Goal: Contribute content: Contribute content

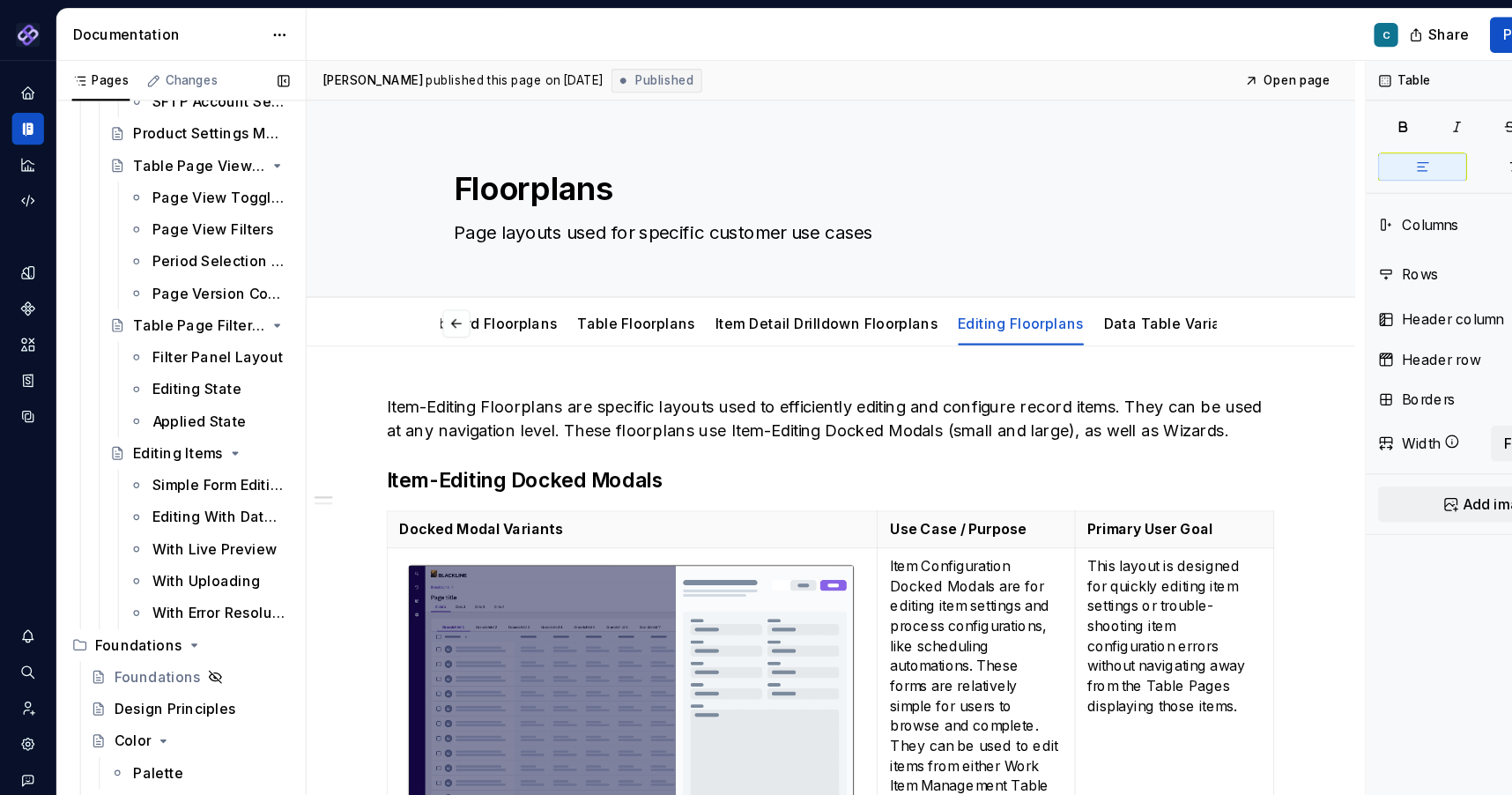
scroll to position [1471, 0]
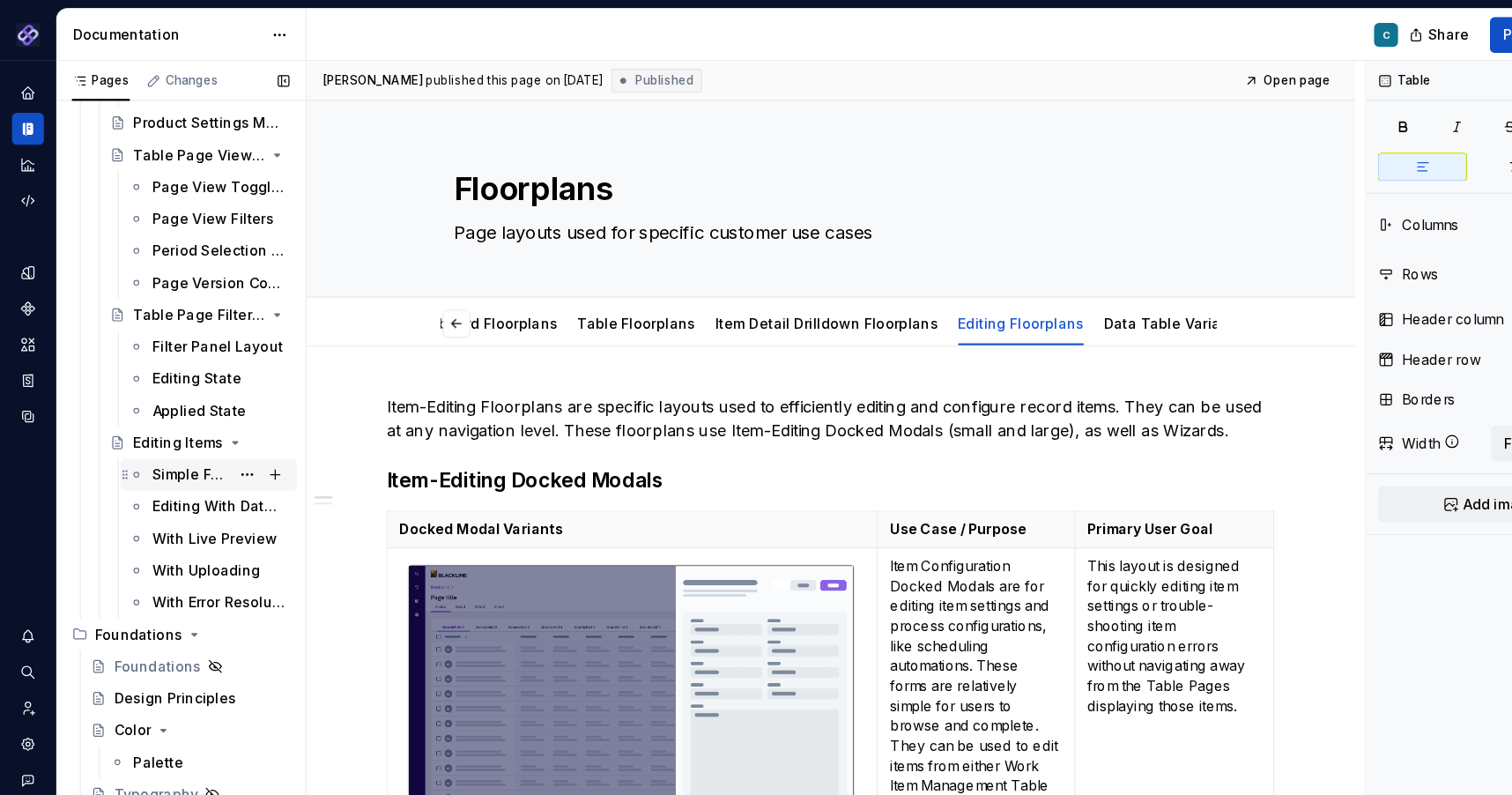
click at [167, 413] on div "Simple Form Editing" at bounding box center [168, 418] width 68 height 18
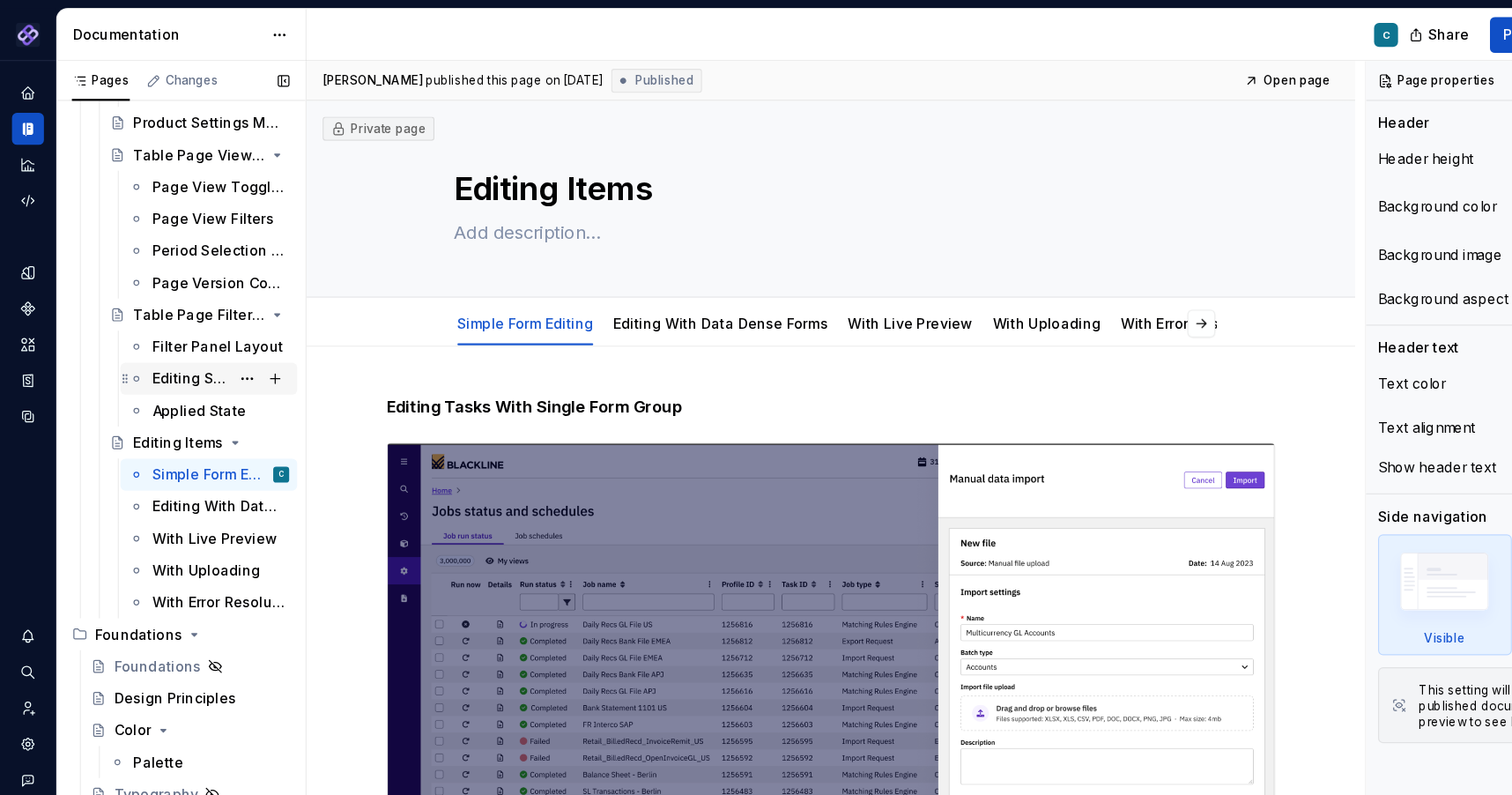
click at [146, 331] on div "Editing State" at bounding box center [168, 334] width 68 height 18
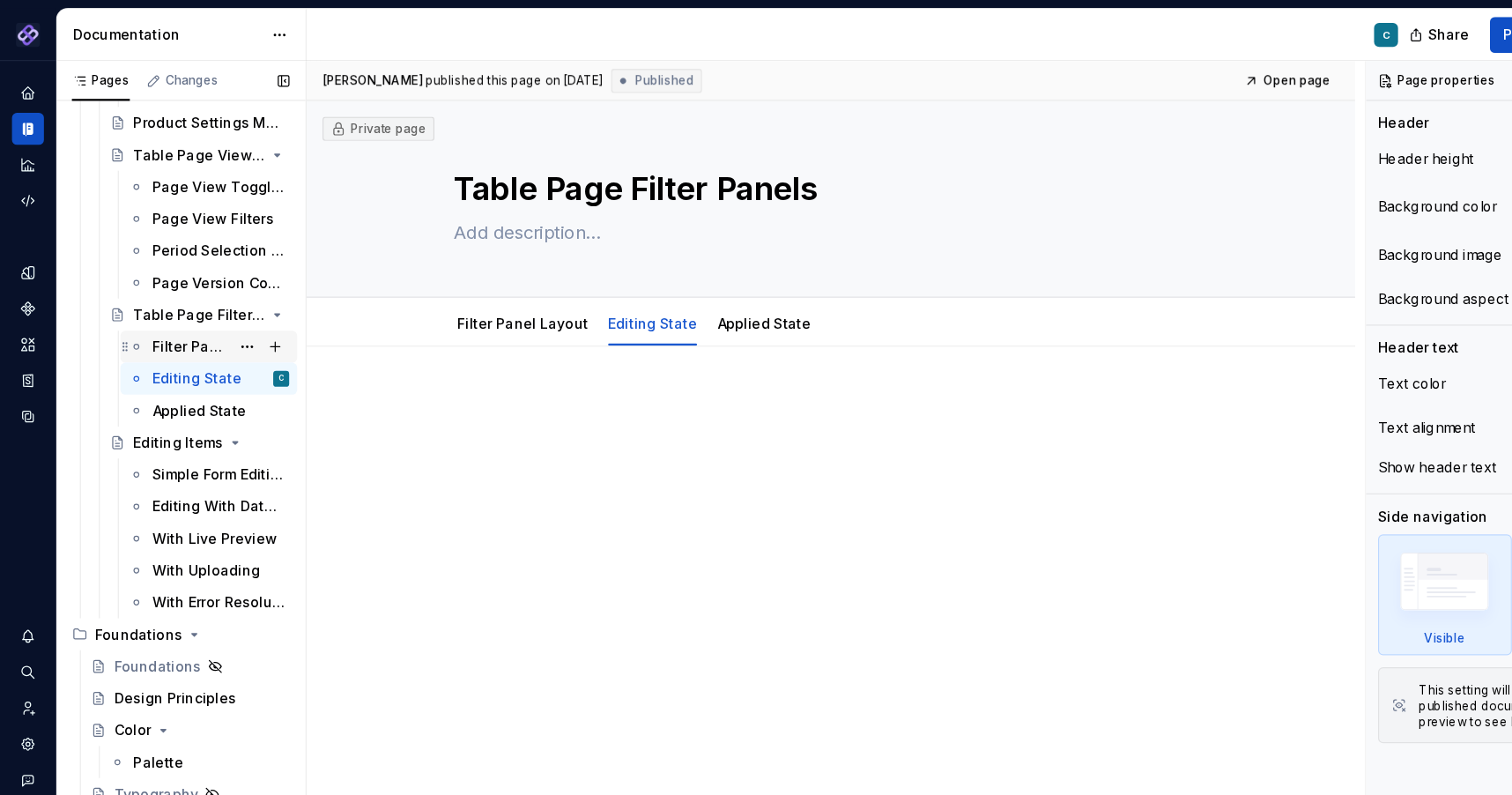
click at [143, 310] on div "Filter Panel Layout" at bounding box center [168, 305] width 68 height 18
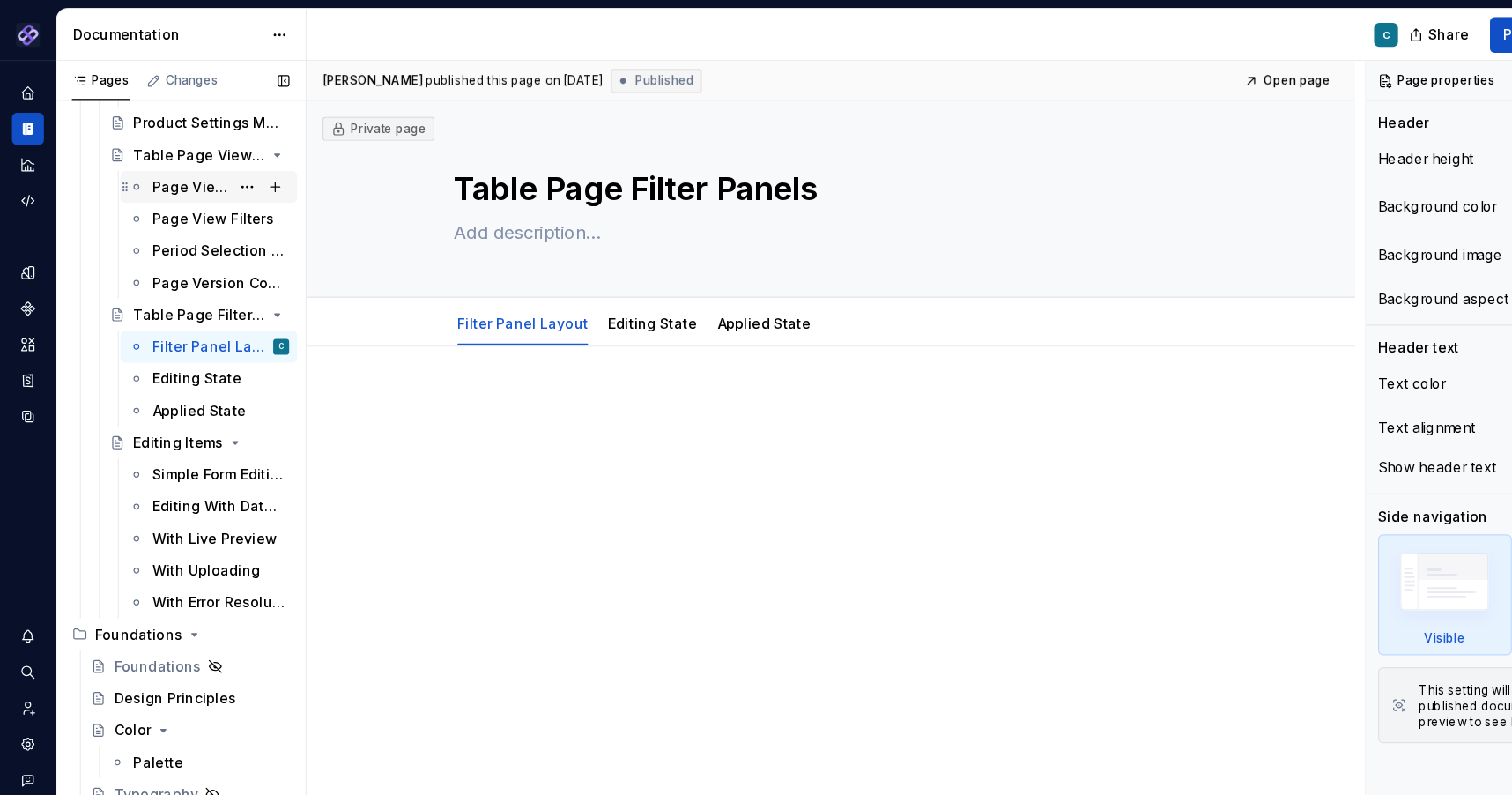
click at [161, 166] on div "Page View Toggling" at bounding box center [168, 164] width 68 height 18
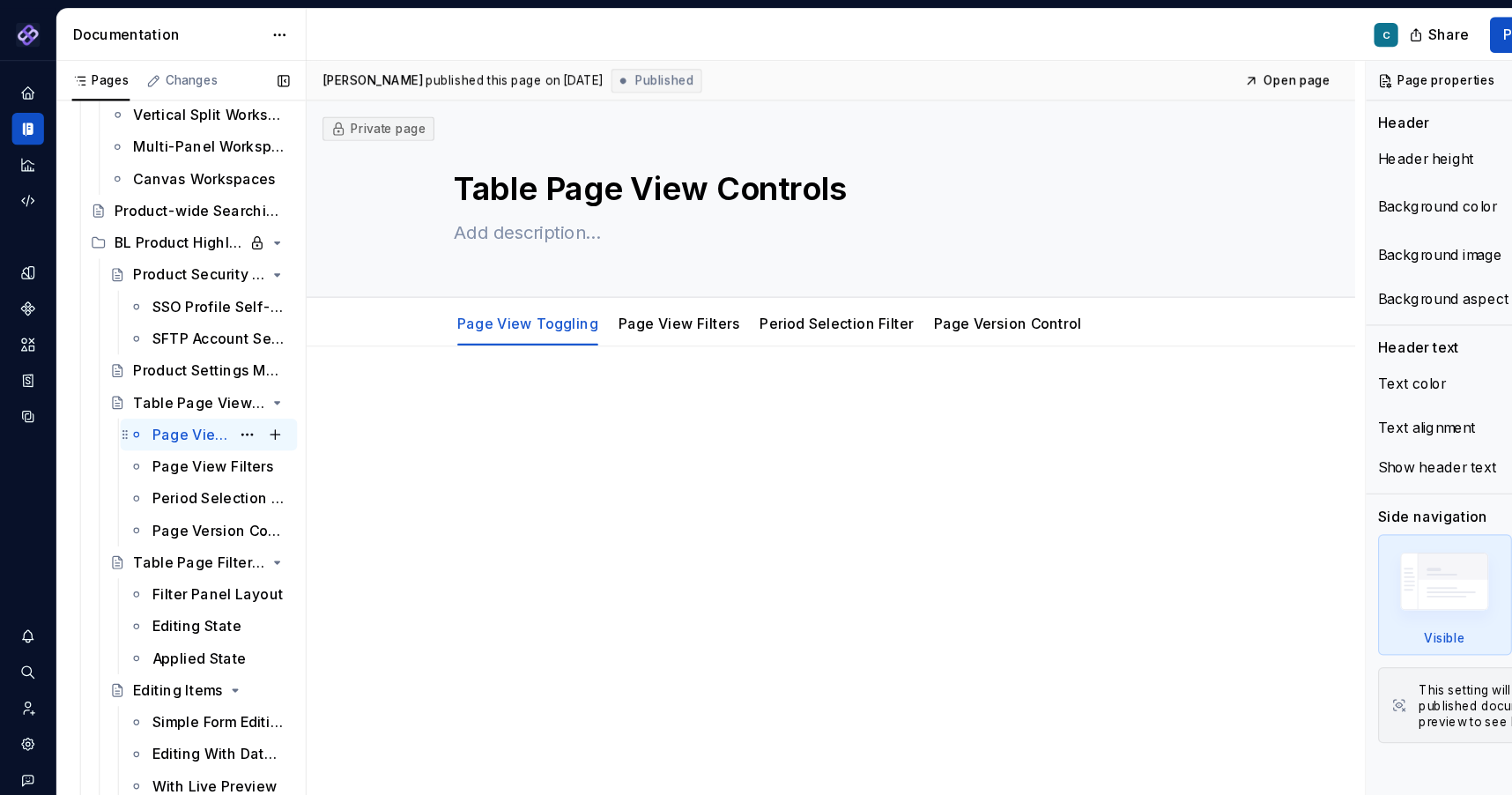
scroll to position [1243, 0]
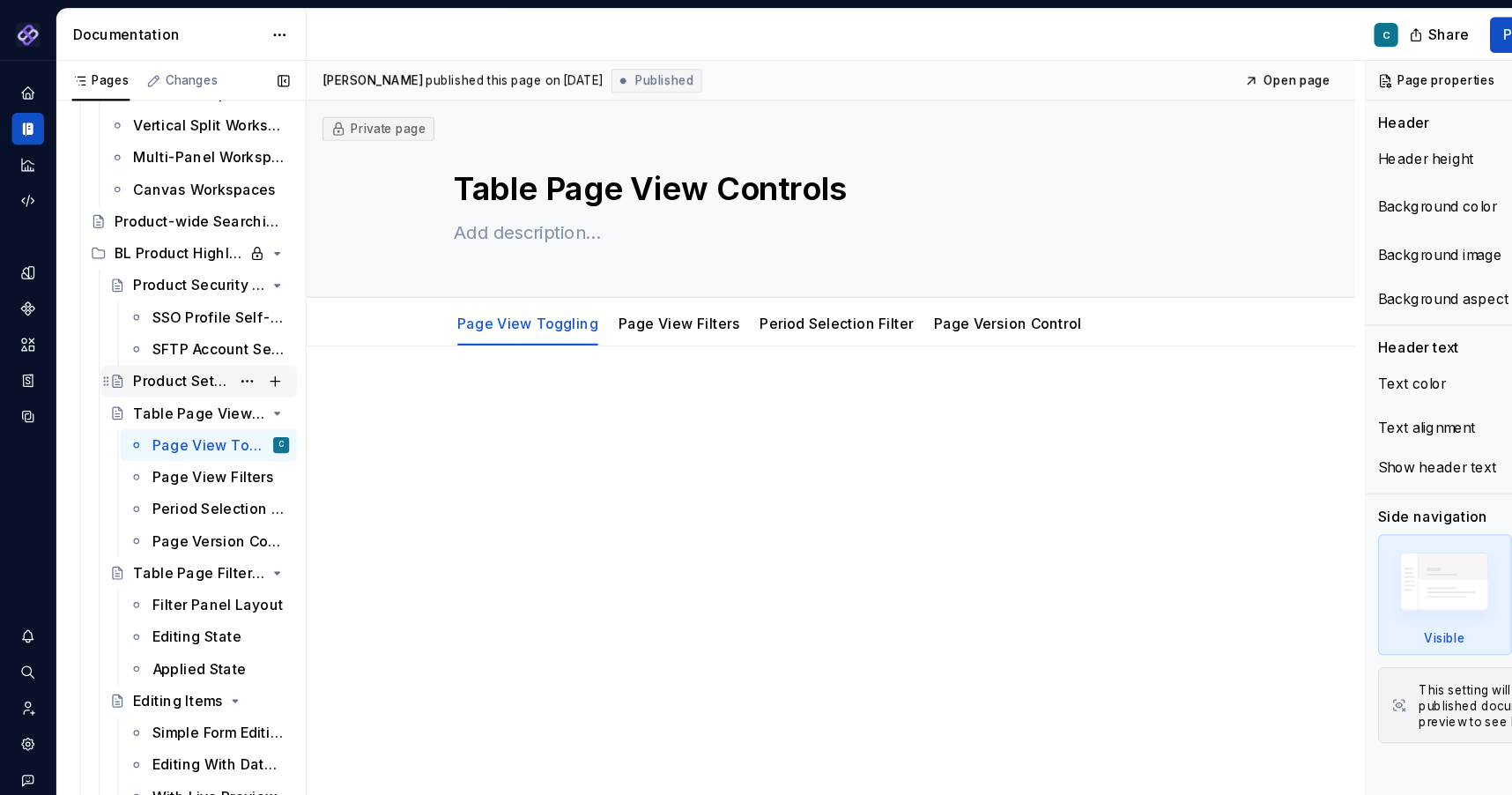
click at [164, 340] on div "Product Settings Management" at bounding box center [161, 336] width 85 height 18
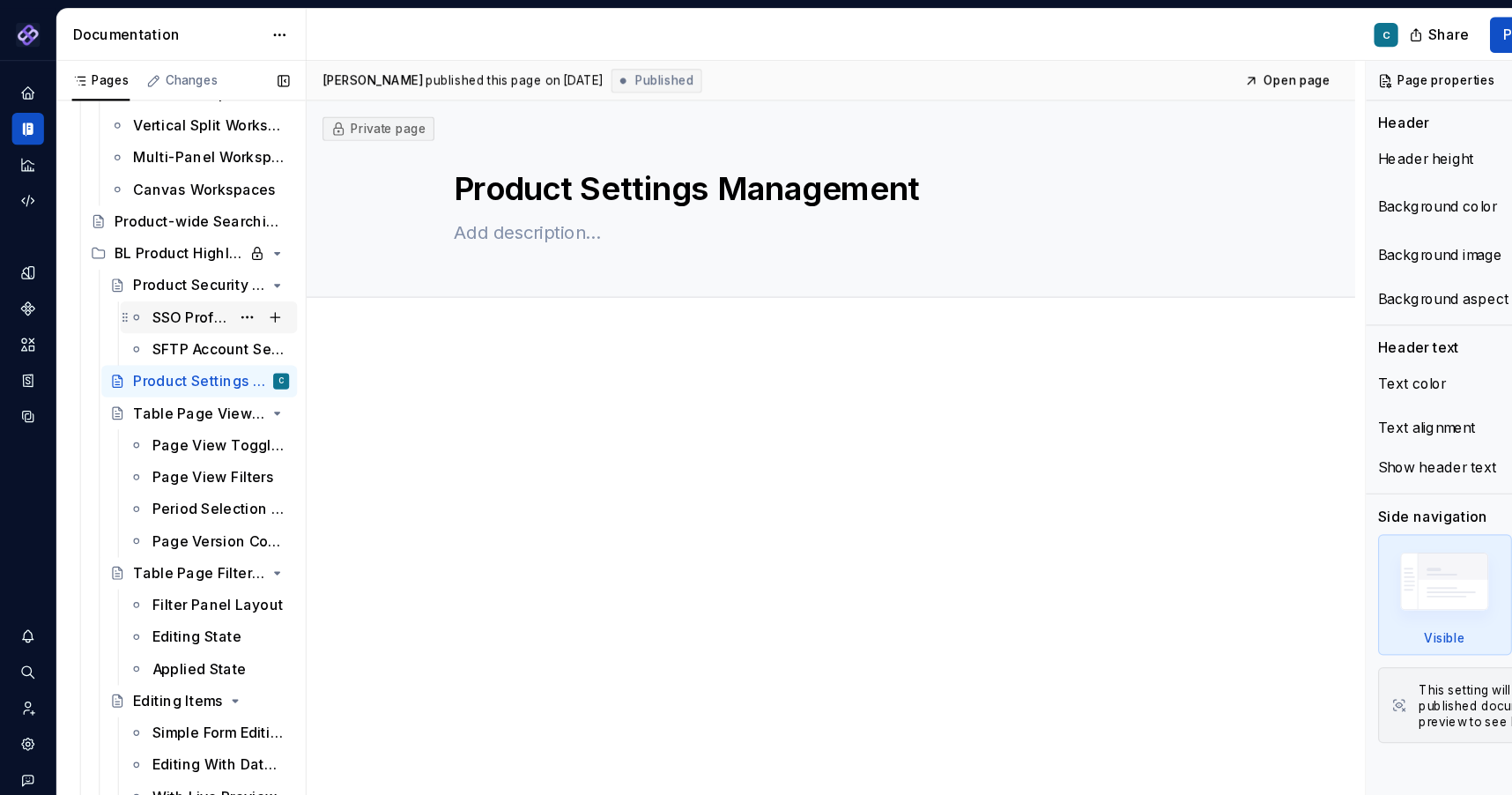
click at [154, 288] on div "SSO Profile Self-Service" at bounding box center [168, 280] width 68 height 18
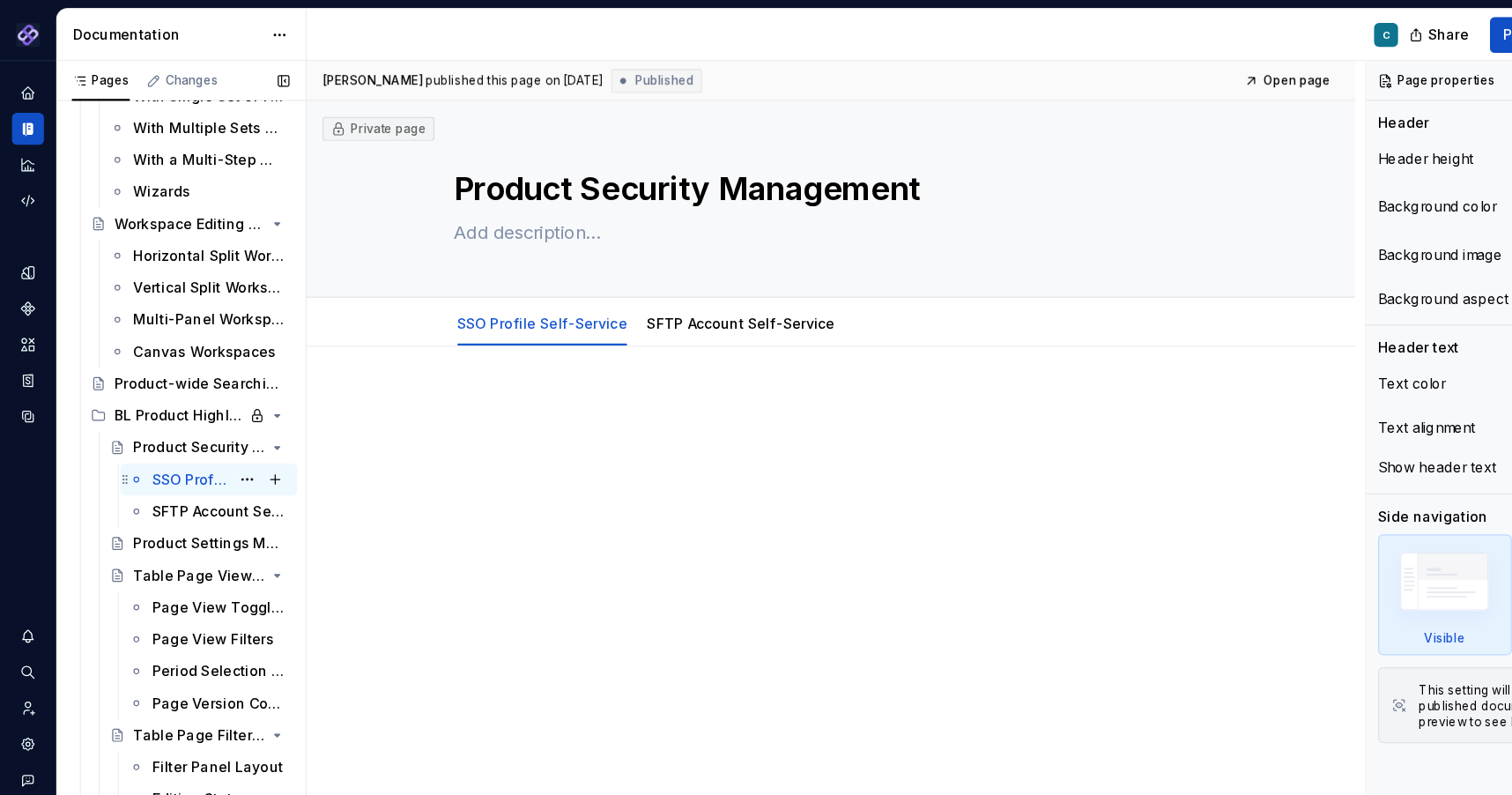
scroll to position [1099, 0]
click at [154, 344] on div "Product-wide Searching" at bounding box center [152, 339] width 101 height 18
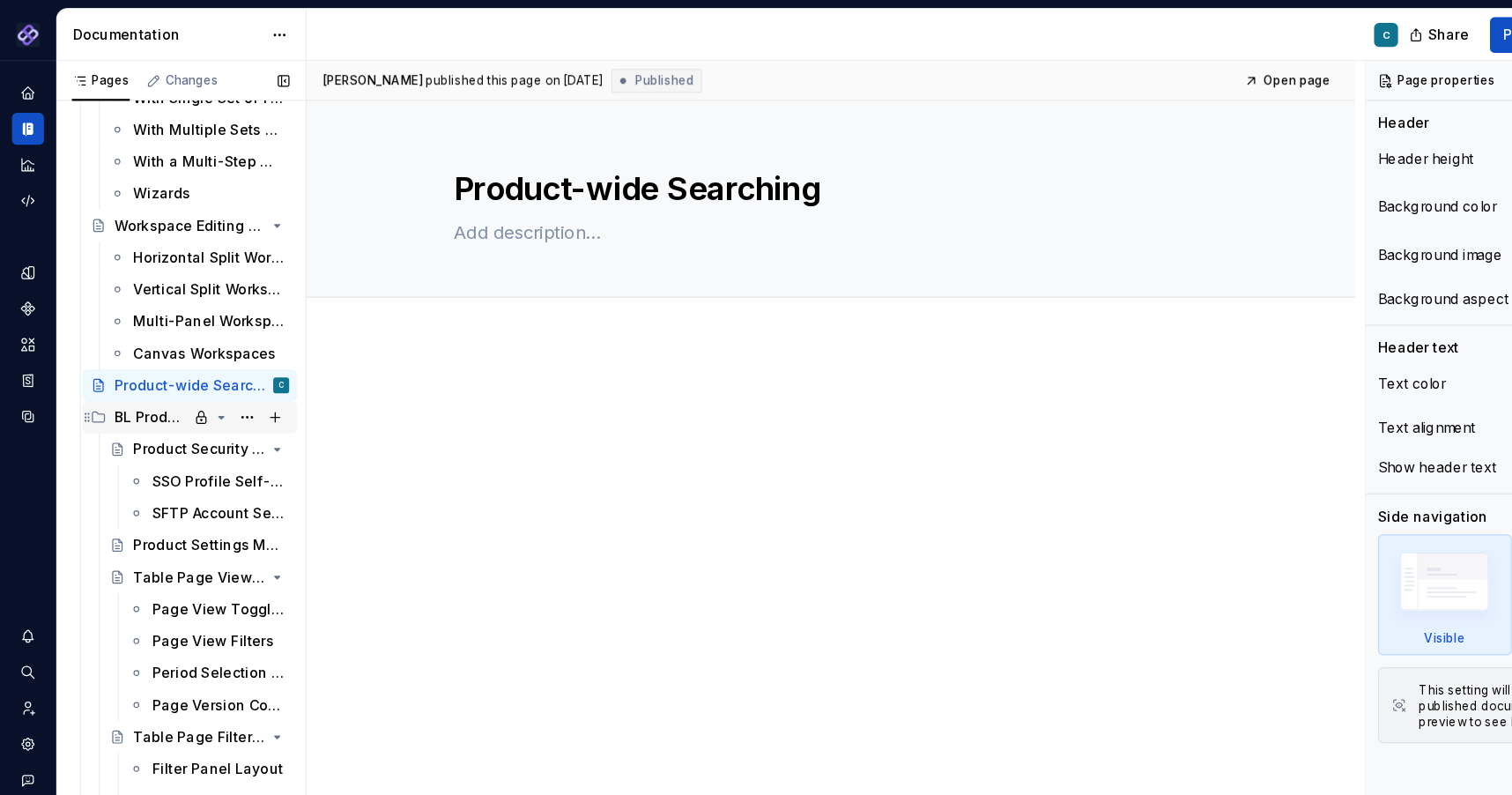
click at [148, 368] on div "BL Product Highlights" at bounding box center [133, 367] width 64 height 18
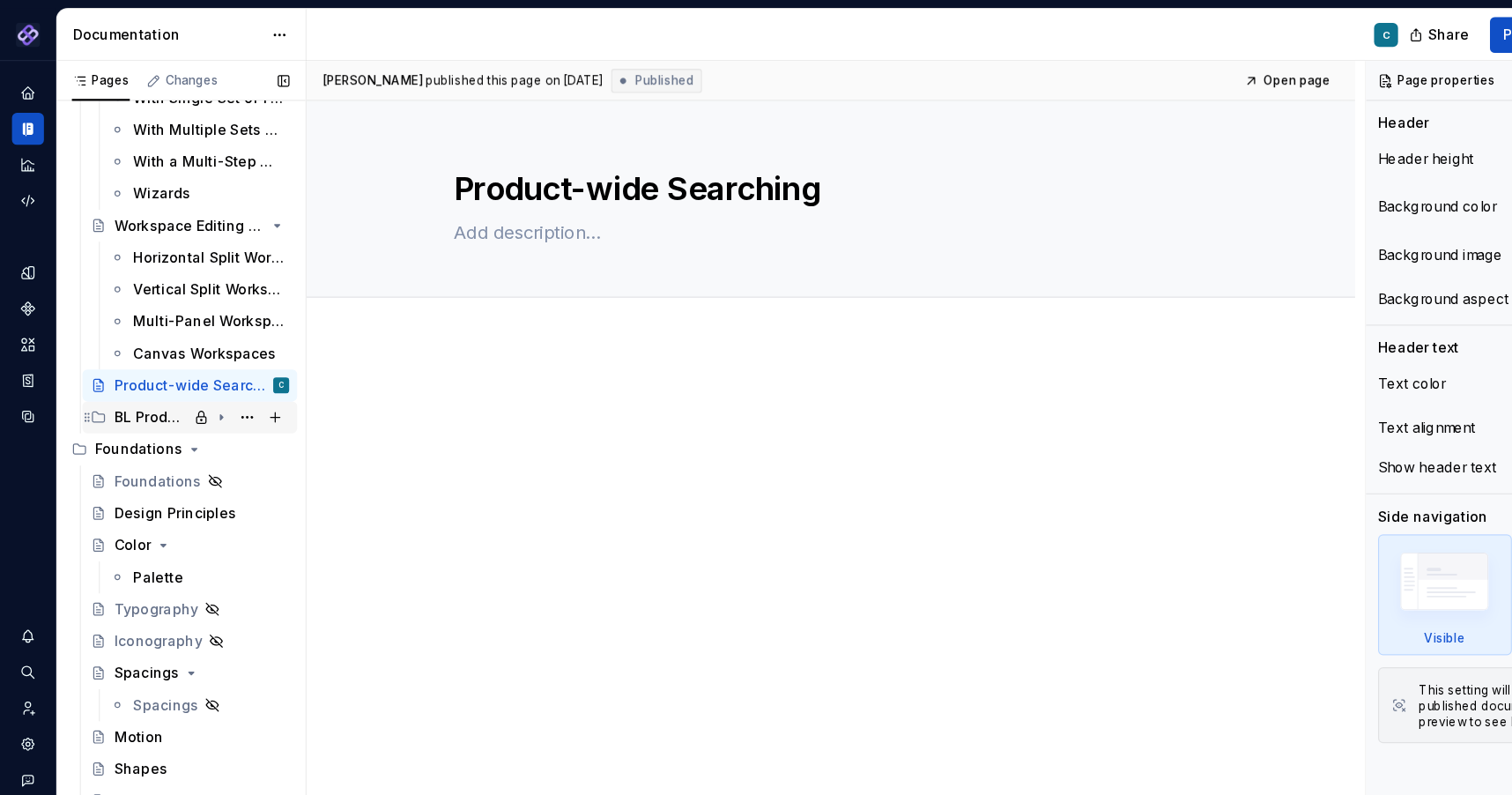
click at [148, 368] on div "BL Product Highlights" at bounding box center [133, 367] width 64 height 18
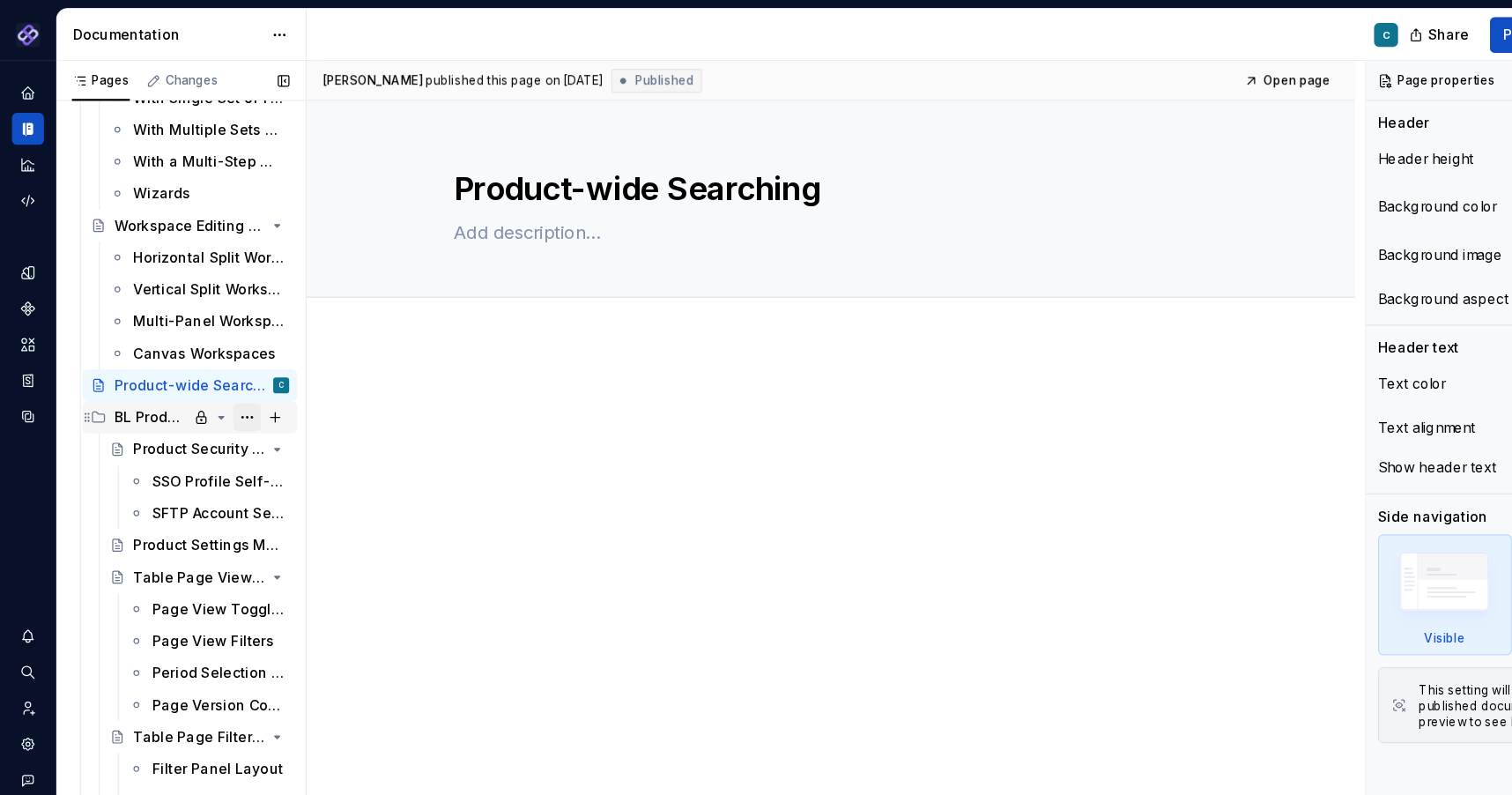
click at [215, 366] on button "Page tree" at bounding box center [218, 368] width 24 height 24
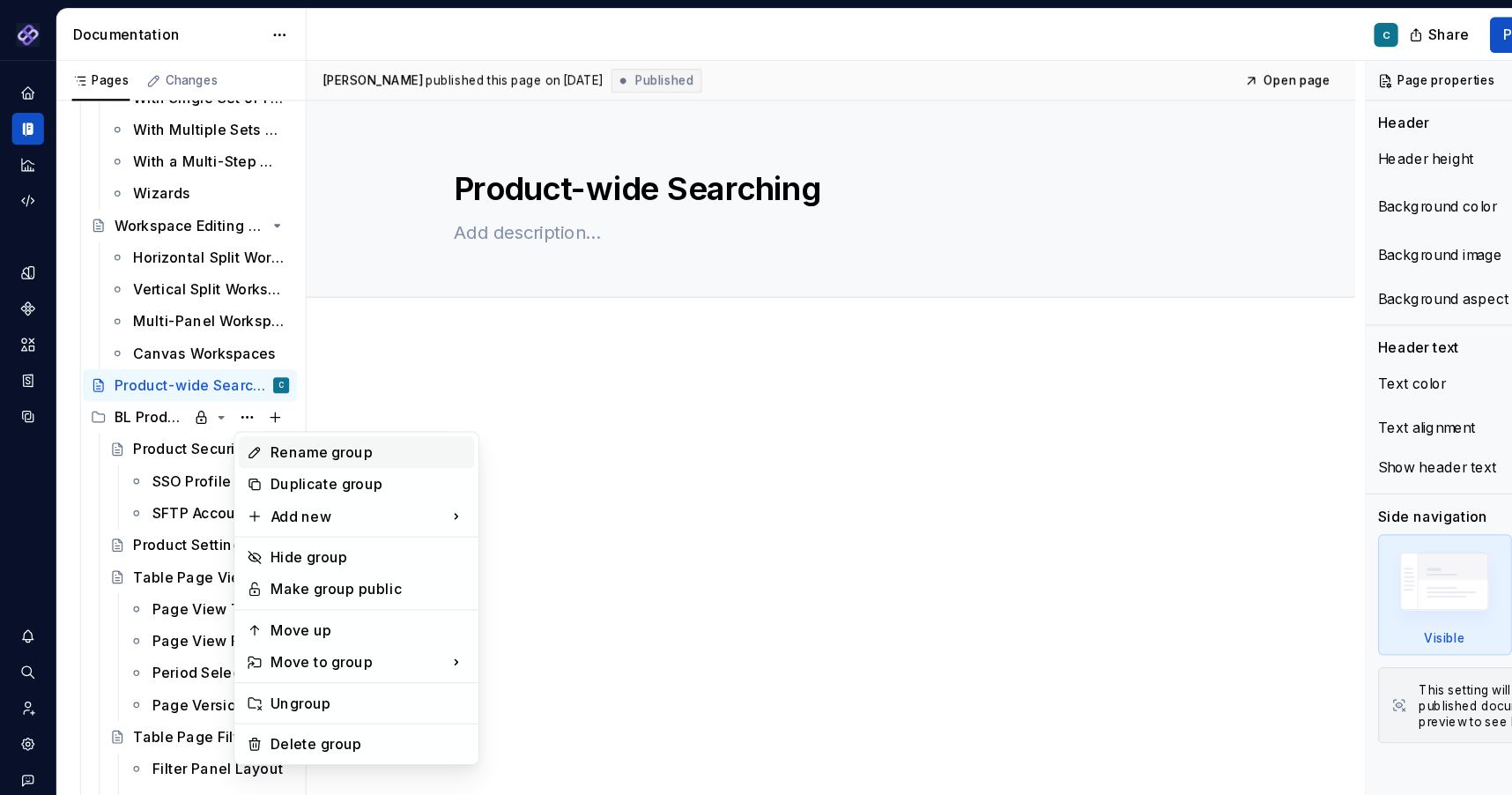
click at [247, 401] on div "Rename group" at bounding box center [325, 398] width 173 height 18
type textarea "*"
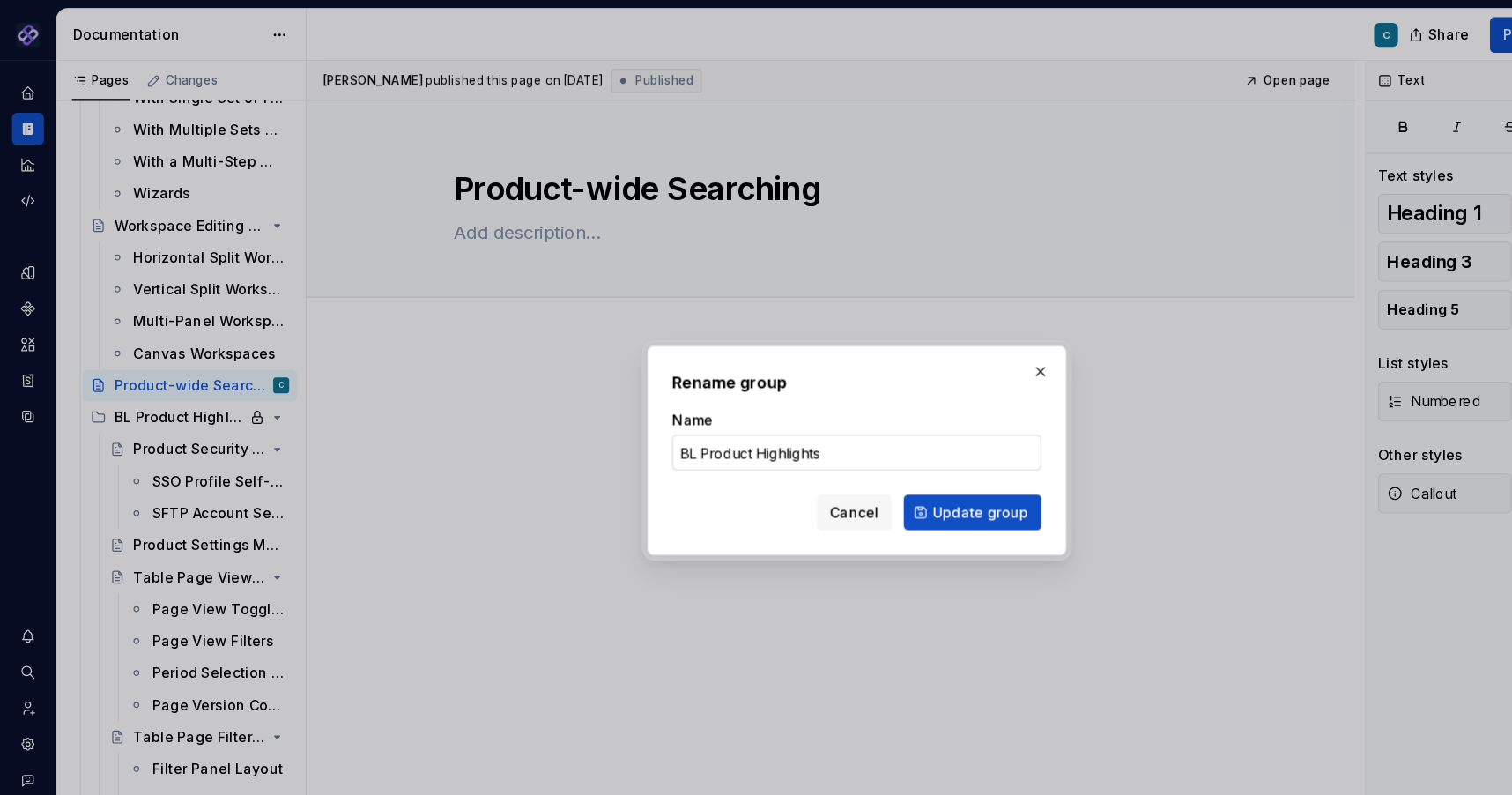
click at [668, 401] on input "BL Product Highlights" at bounding box center [756, 399] width 326 height 32
drag, startPoint x: 668, startPoint y: 401, endPoint x: 725, endPoint y: 404, distance: 57.1
click at [725, 404] on input "BL Product Highlights" at bounding box center [756, 399] width 326 height 32
type input "BL Product Use Cases"
click at [846, 460] on span "Update group" at bounding box center [865, 452] width 85 height 18
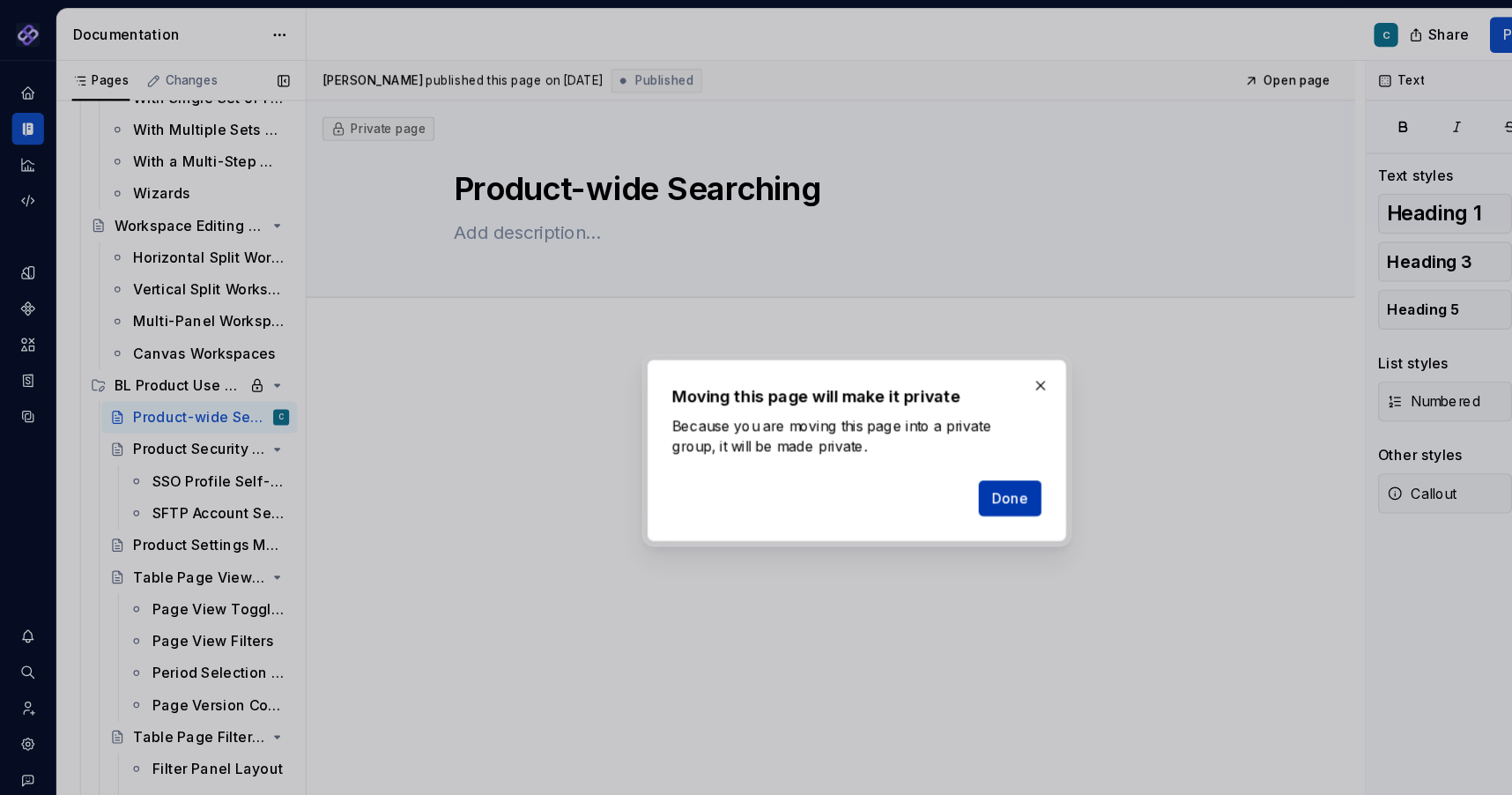
click at [900, 433] on span "Done" at bounding box center [891, 439] width 33 height 18
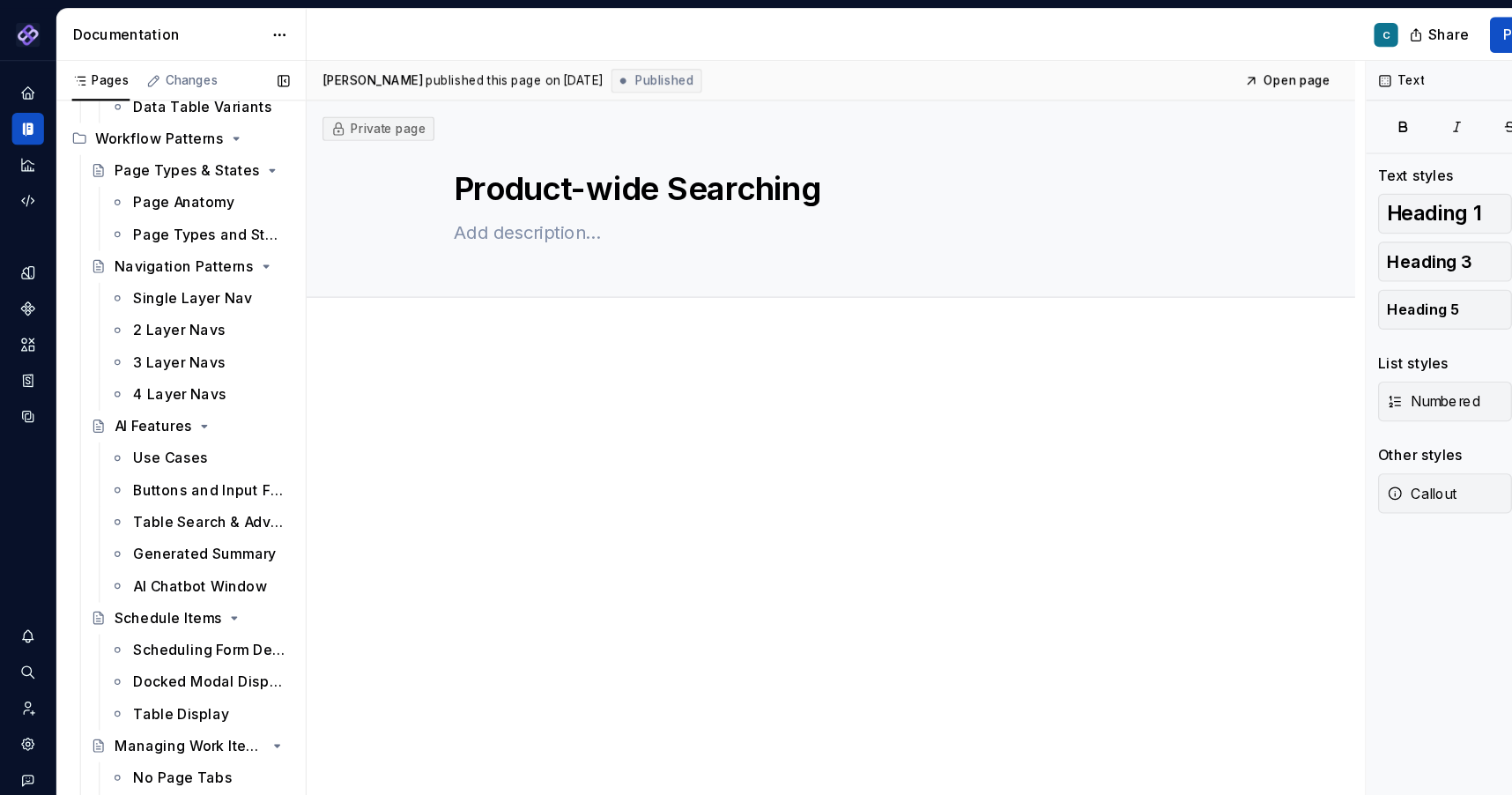
scroll to position [144, 0]
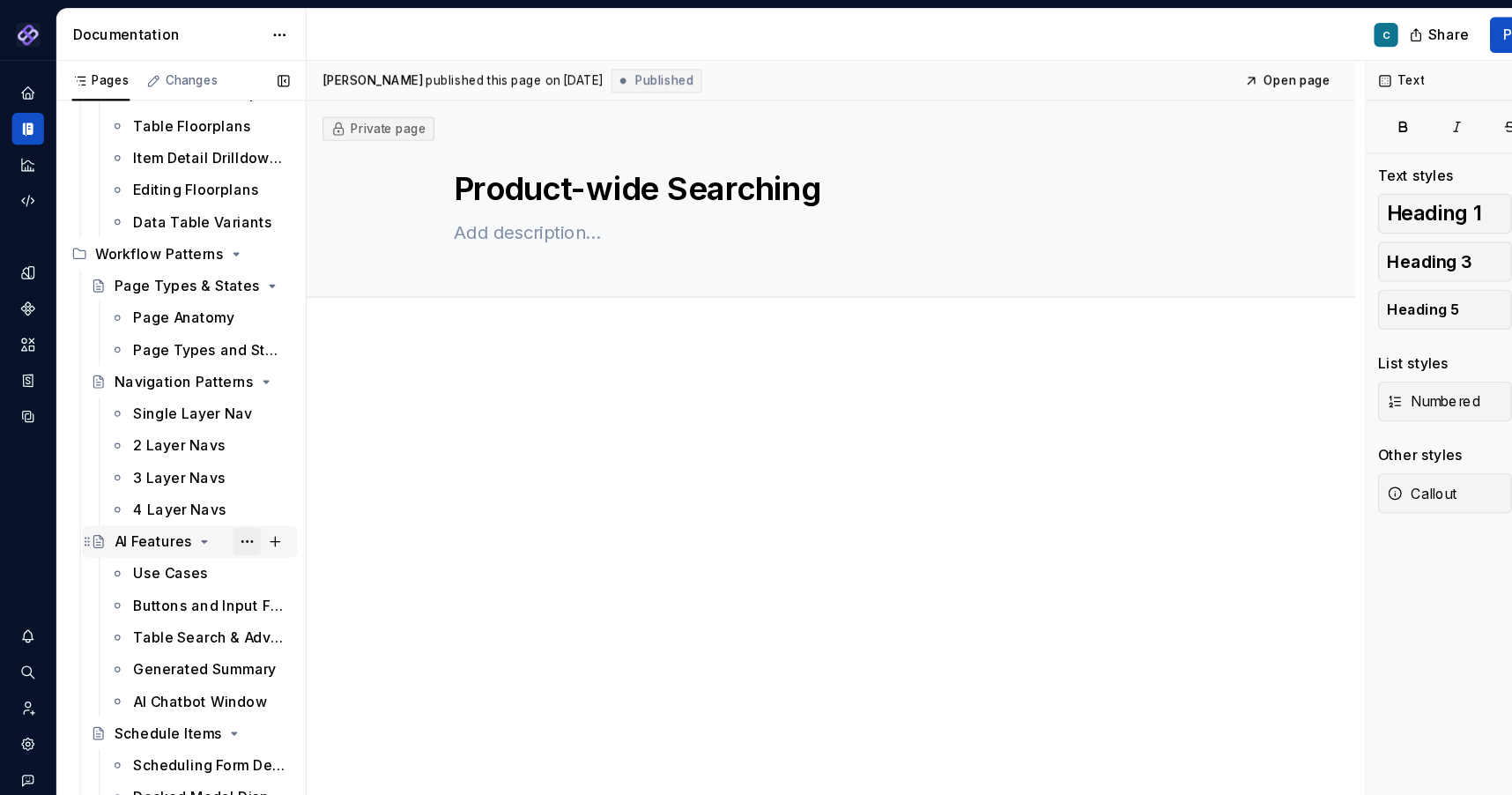
click at [221, 476] on button "Page tree" at bounding box center [218, 477] width 24 height 24
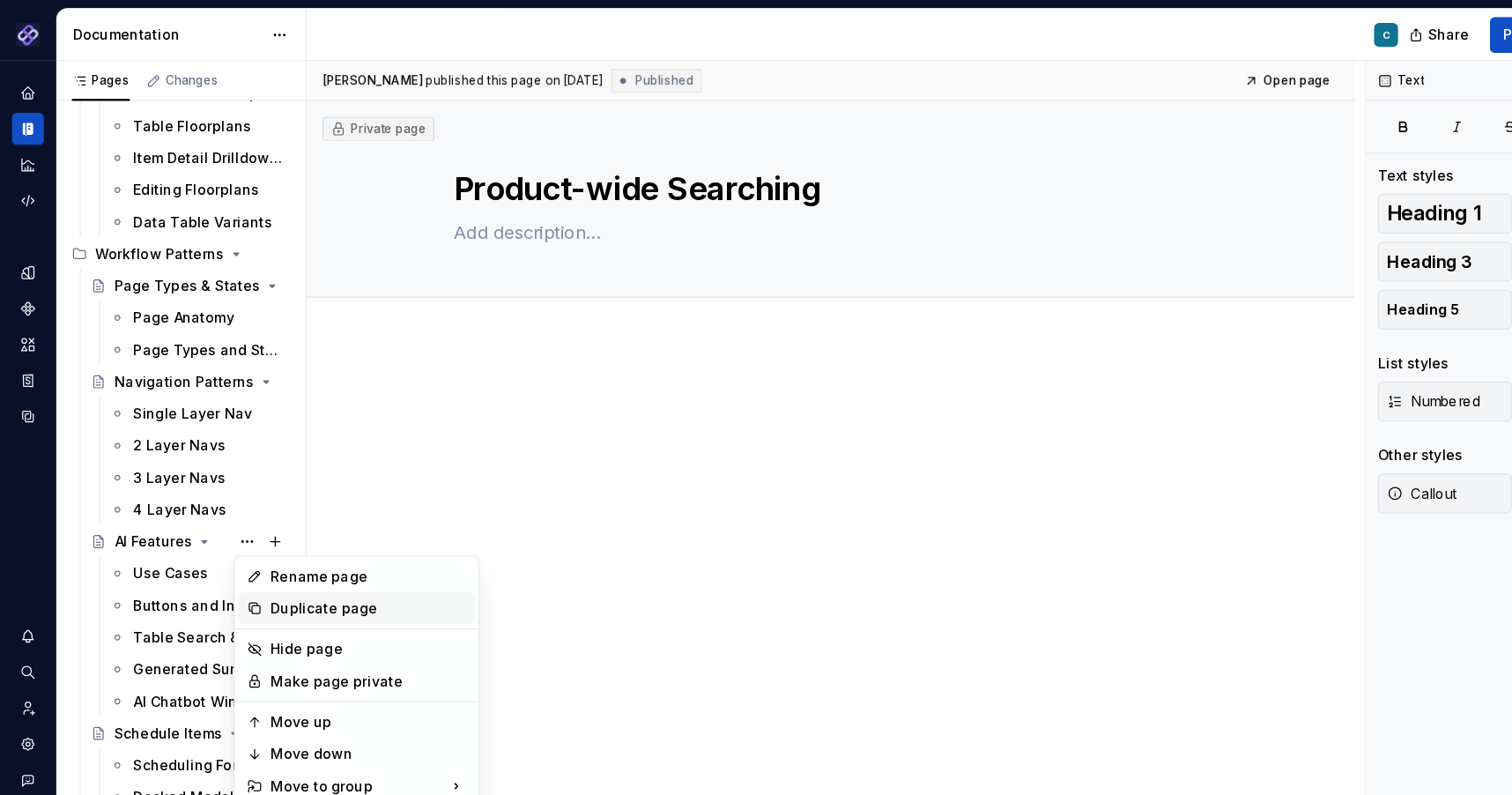
click at [242, 532] on div "Duplicate page" at bounding box center [325, 536] width 173 height 18
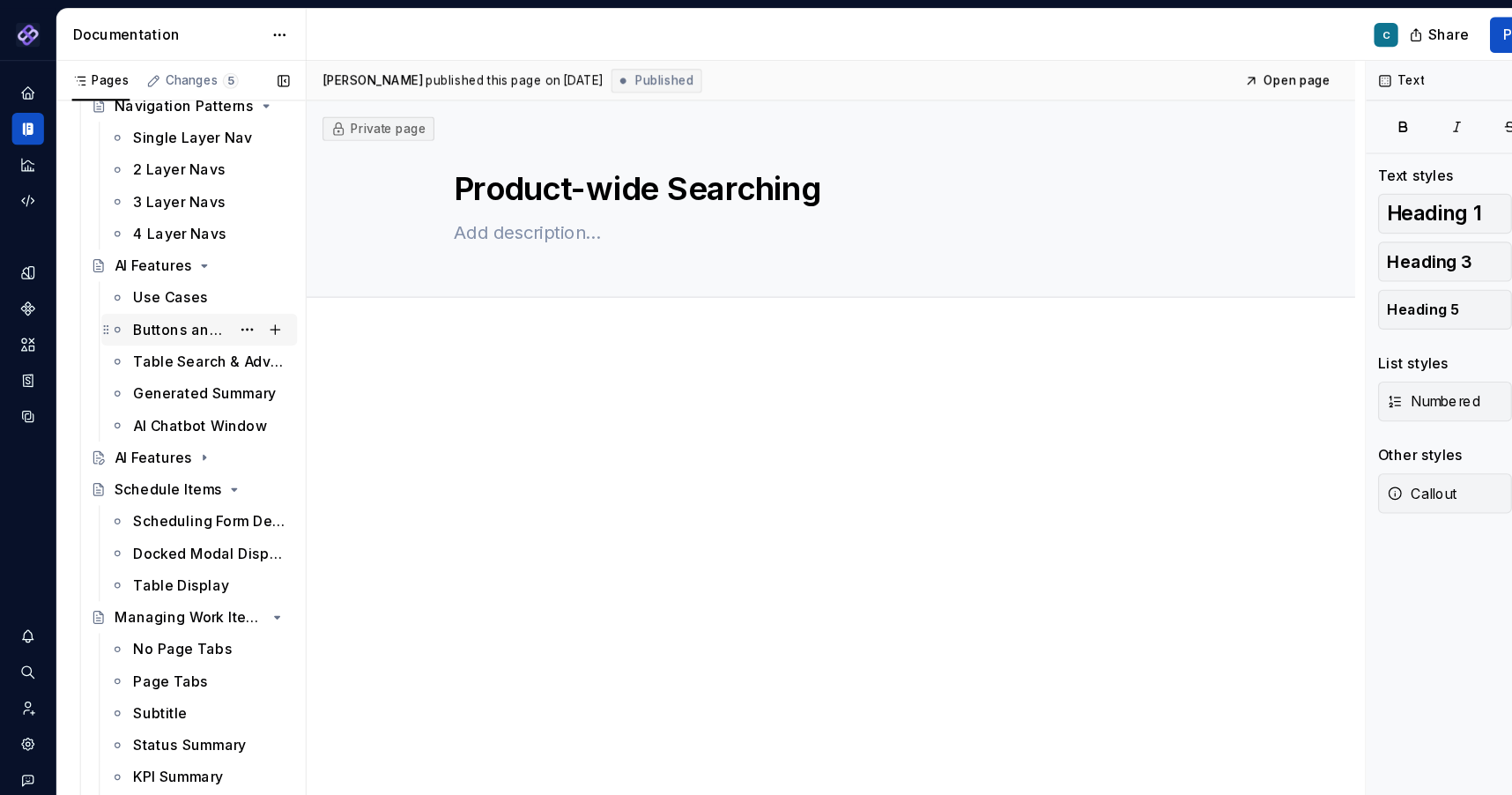
scroll to position [380, 0]
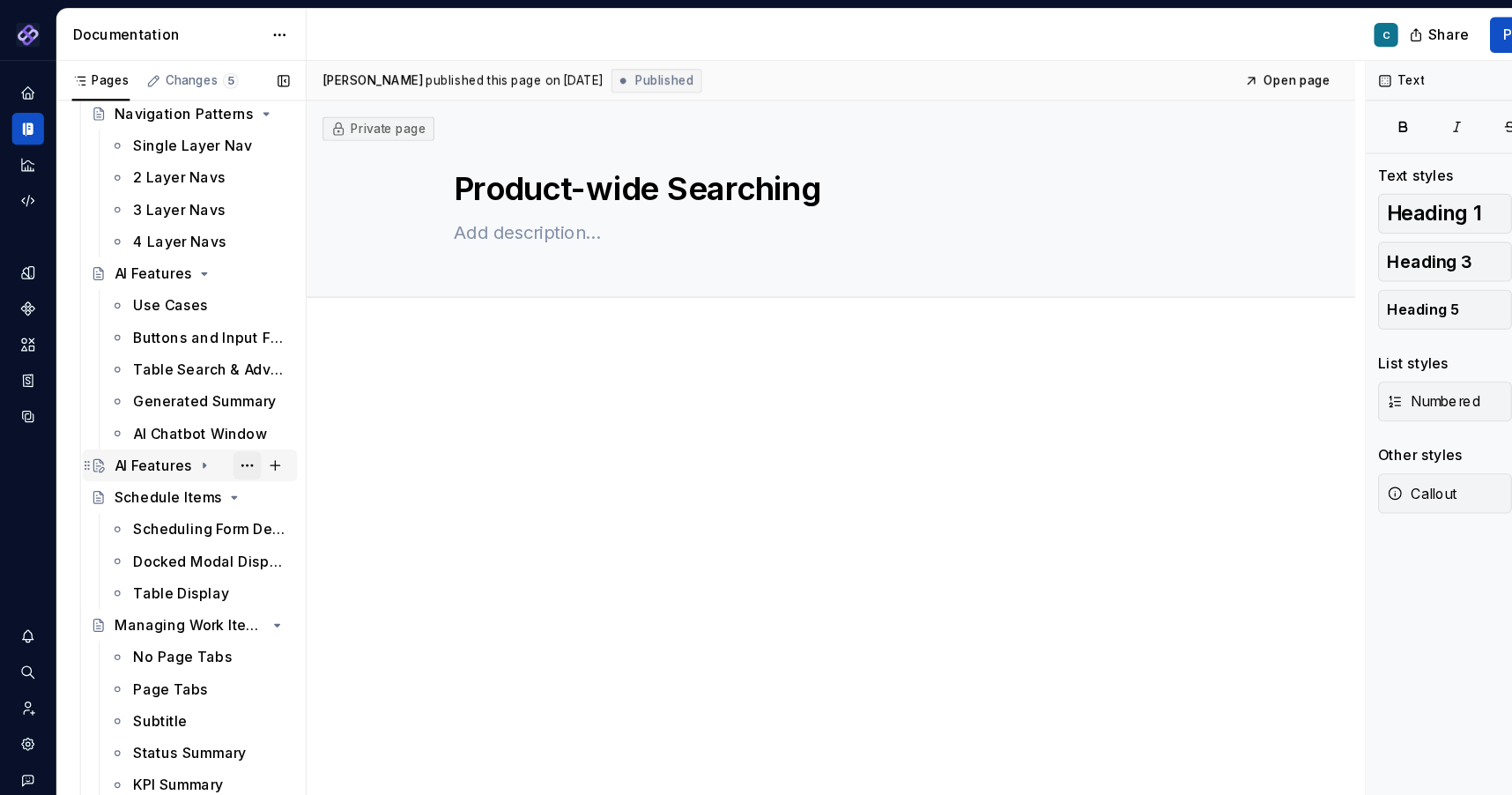
click at [217, 410] on button "Page tree" at bounding box center [218, 411] width 24 height 24
type textarea "*"
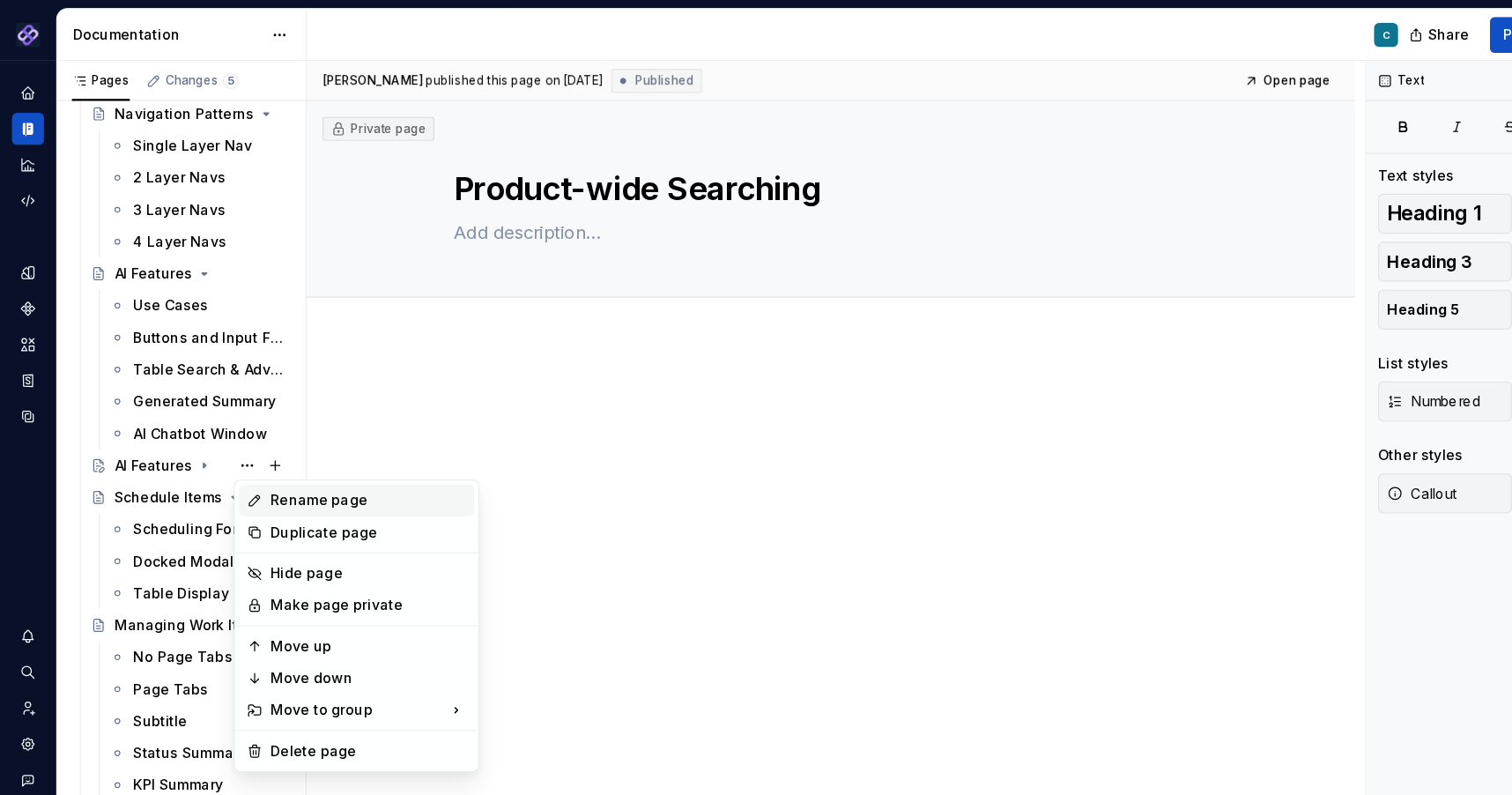
click at [253, 441] on div "Rename page" at bounding box center [325, 441] width 173 height 18
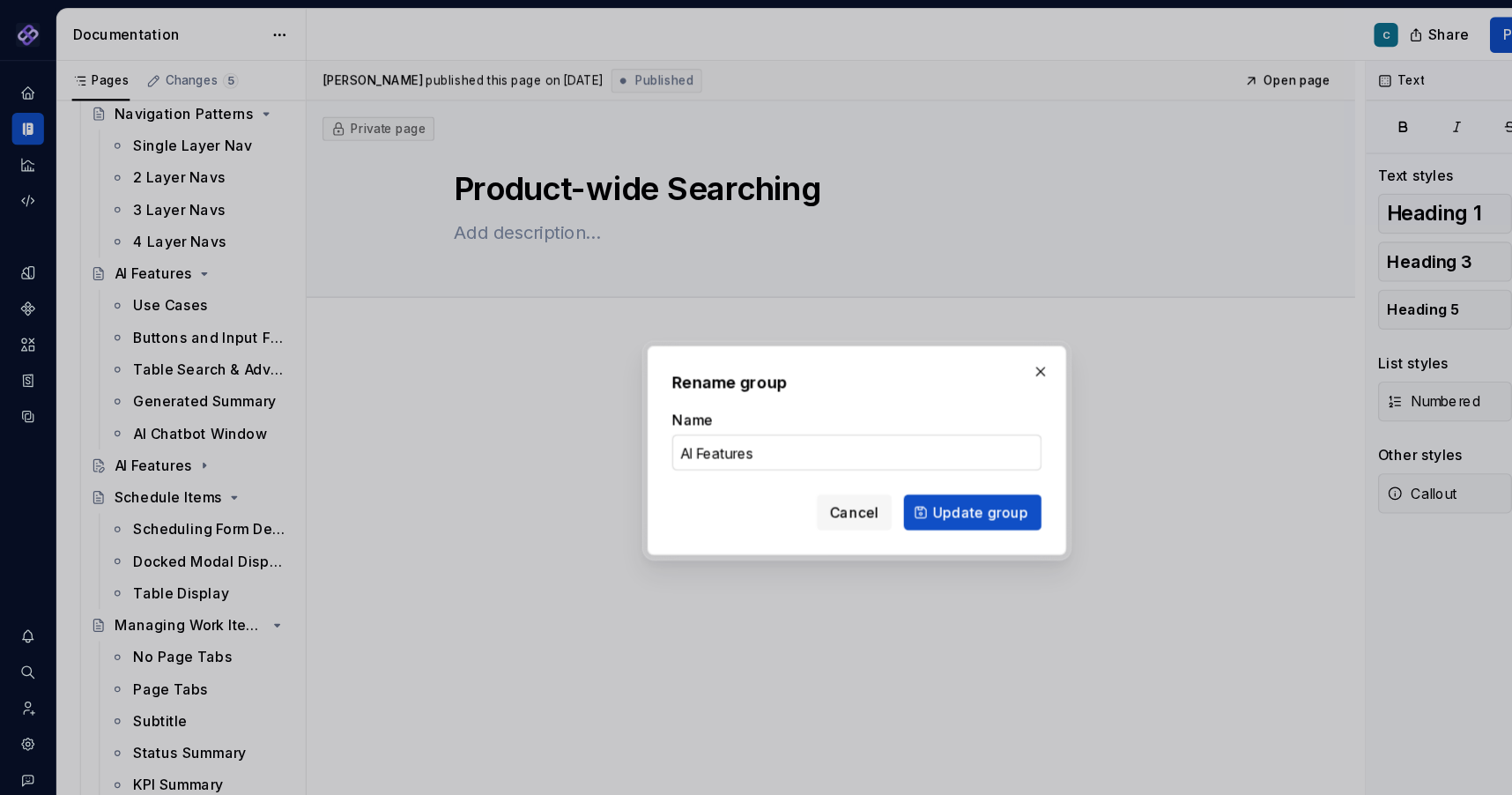
click at [612, 405] on input "AI Features" at bounding box center [756, 399] width 326 height 32
drag, startPoint x: 612, startPoint y: 405, endPoint x: 586, endPoint y: 405, distance: 26.0
click at [586, 405] on div "Rename group Name AI Features Cancel Update group" at bounding box center [756, 397] width 370 height 185
type input "Global Features"
click at [848, 450] on span "Update group" at bounding box center [865, 452] width 85 height 18
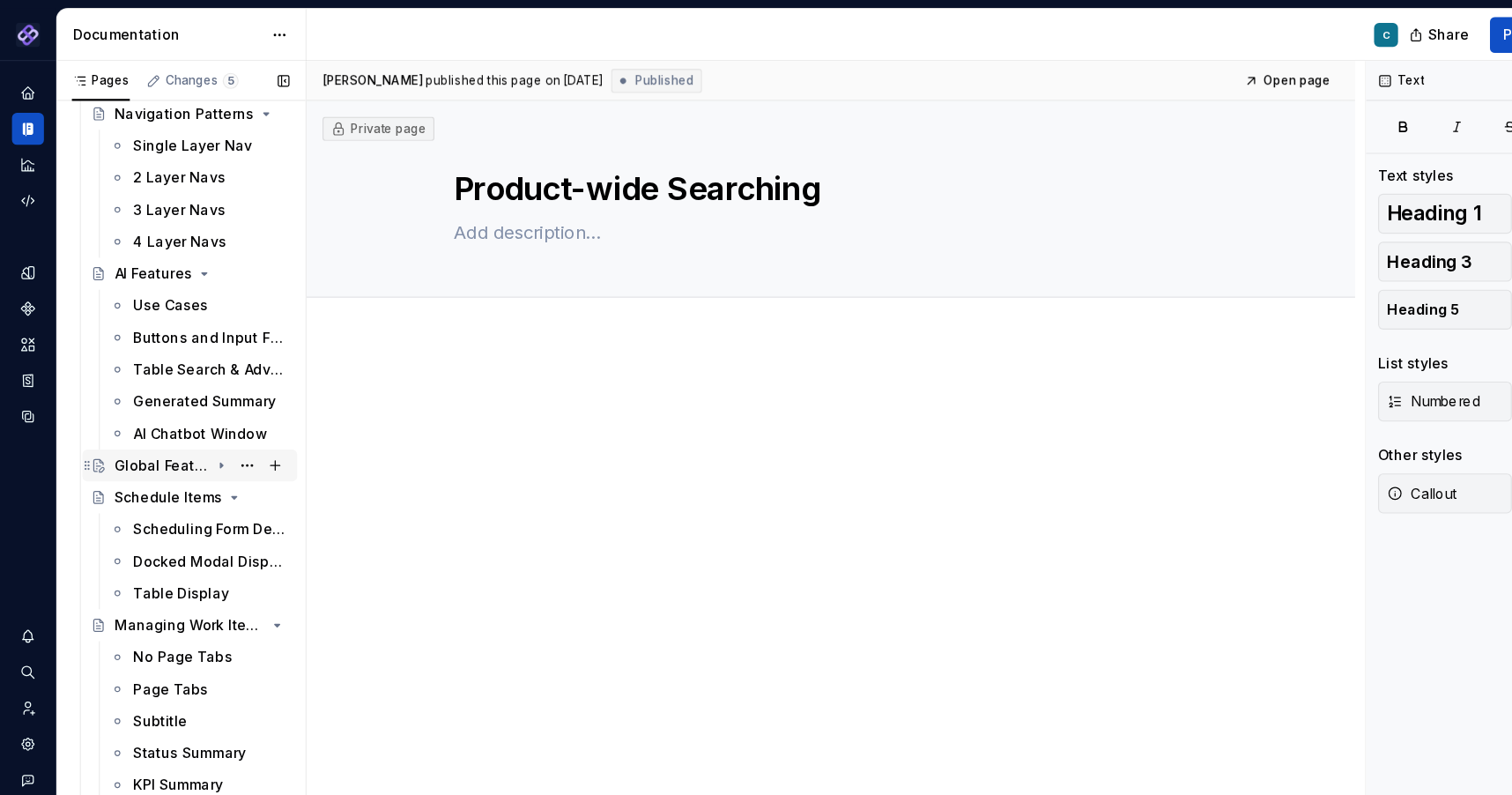
click at [195, 412] on icon "Page tree" at bounding box center [195, 411] width 2 height 5
click at [150, 441] on div "Use Cases" at bounding box center [151, 438] width 66 height 18
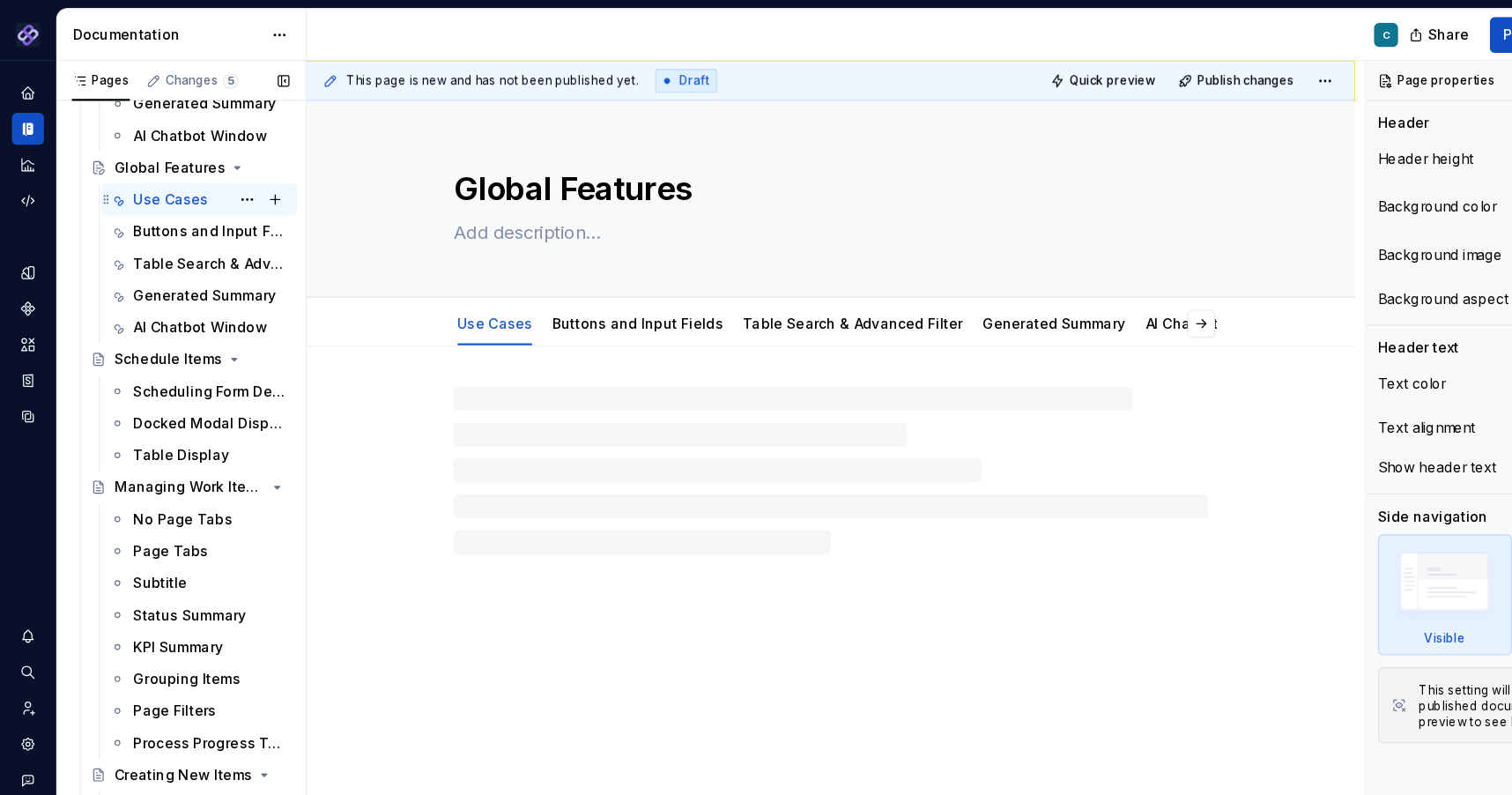
scroll to position [646, 0]
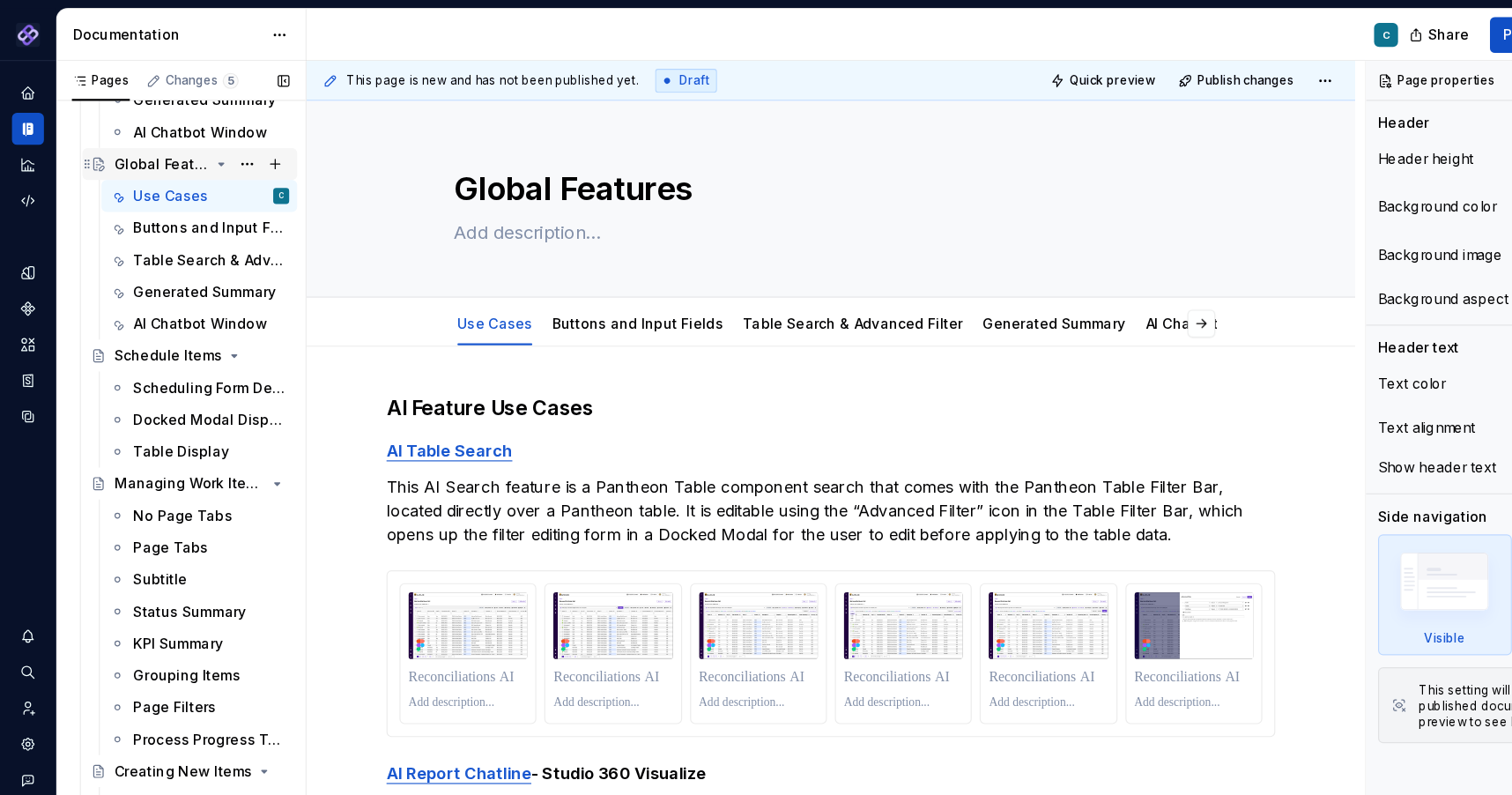
click at [196, 147] on icon "Page tree" at bounding box center [195, 144] width 14 height 14
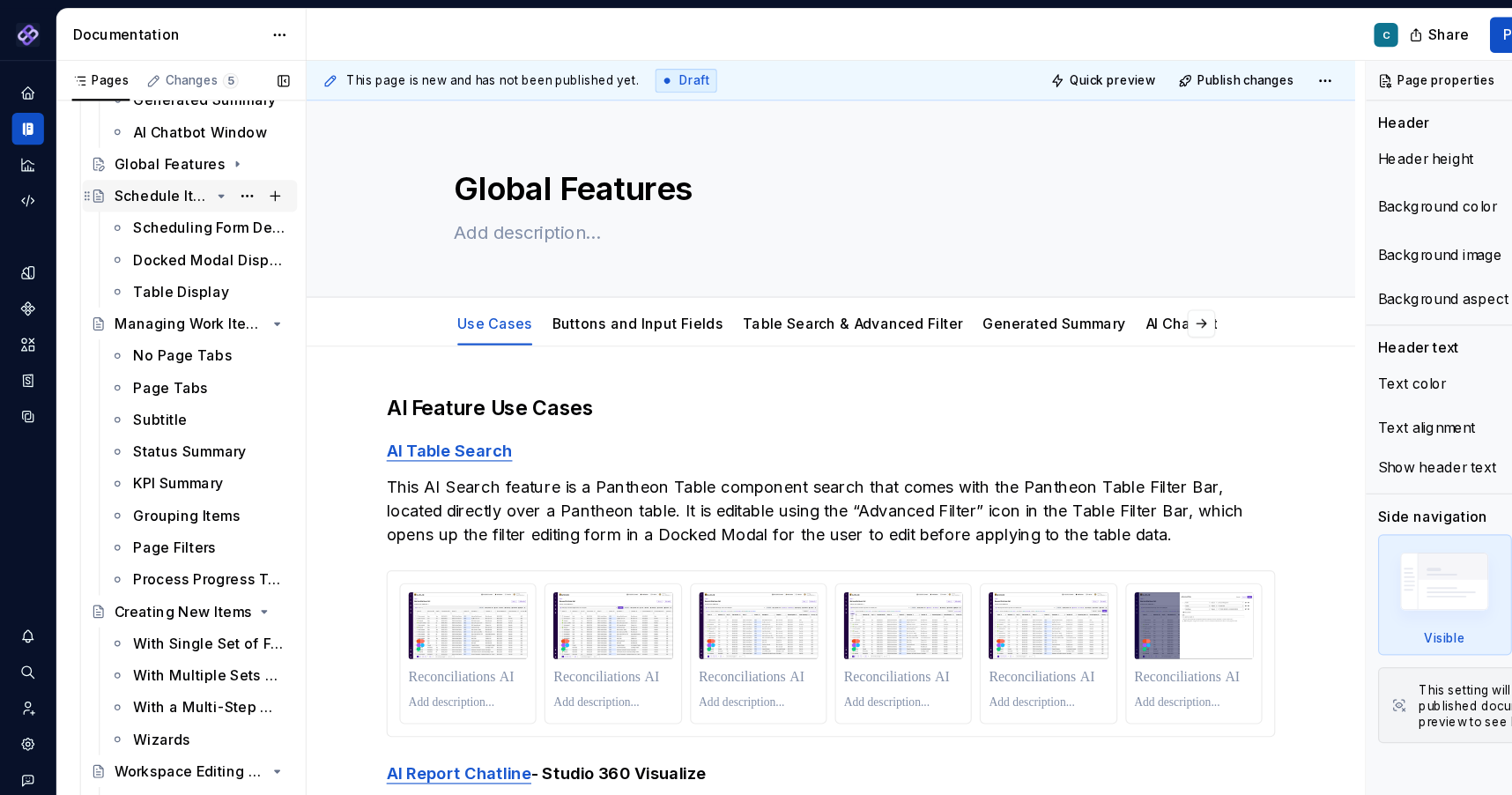
click at [194, 173] on icon "Page tree" at bounding box center [195, 173] width 5 height 2
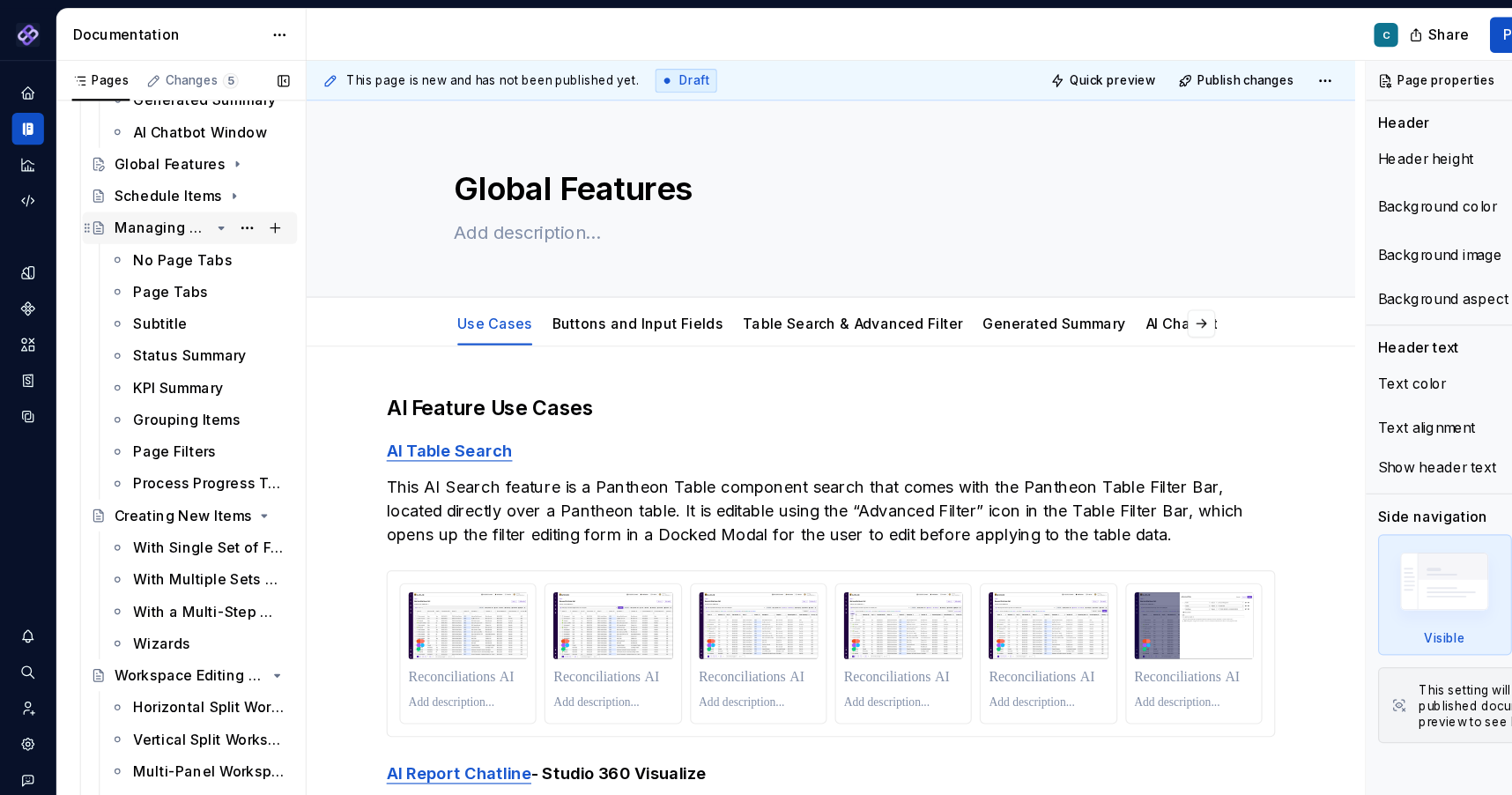
click at [193, 196] on icon "Page tree" at bounding box center [195, 200] width 14 height 14
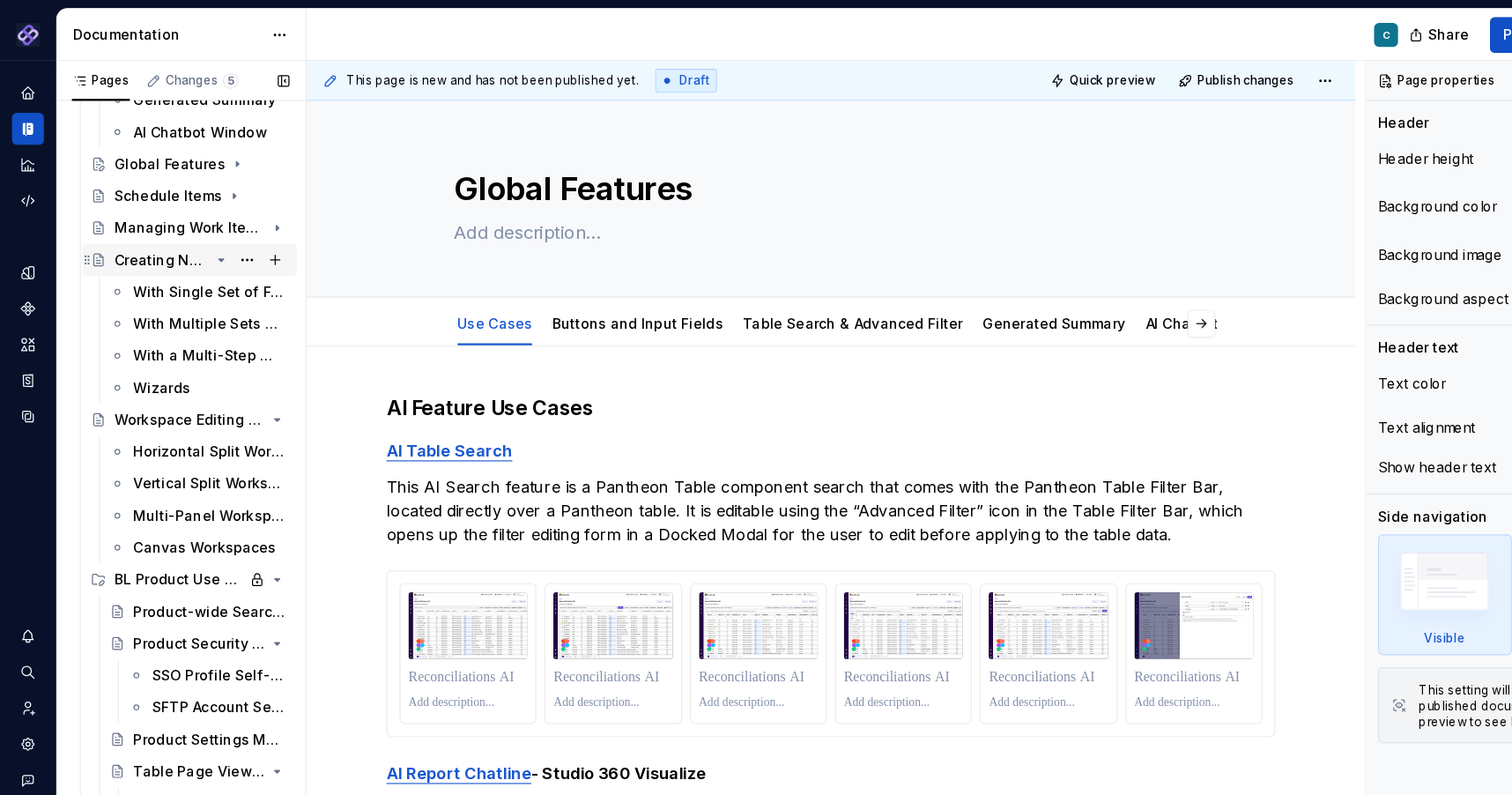
click at [194, 230] on icon "Page tree" at bounding box center [195, 228] width 14 height 14
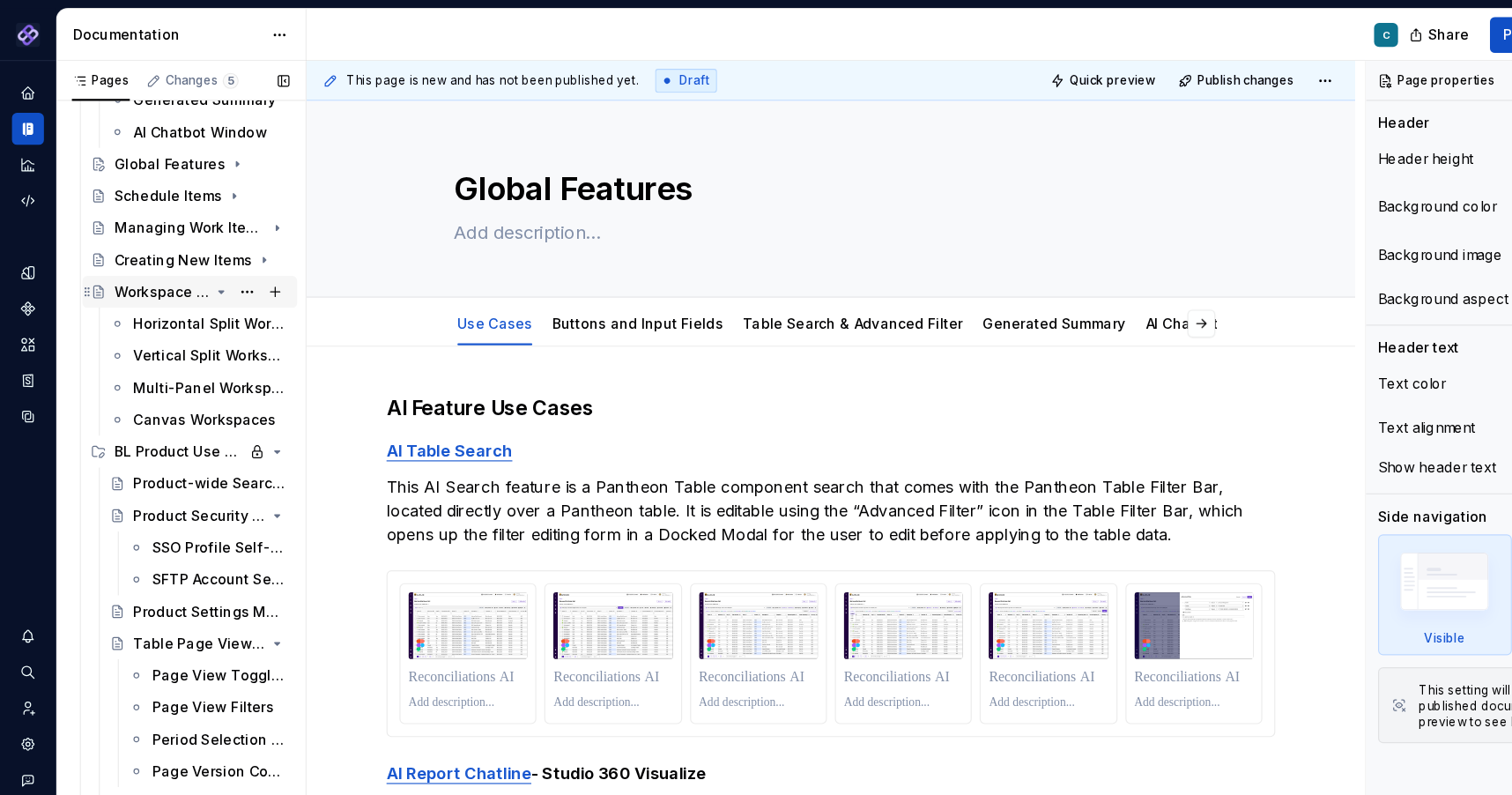
click at [195, 255] on icon "Page tree" at bounding box center [195, 257] width 14 height 14
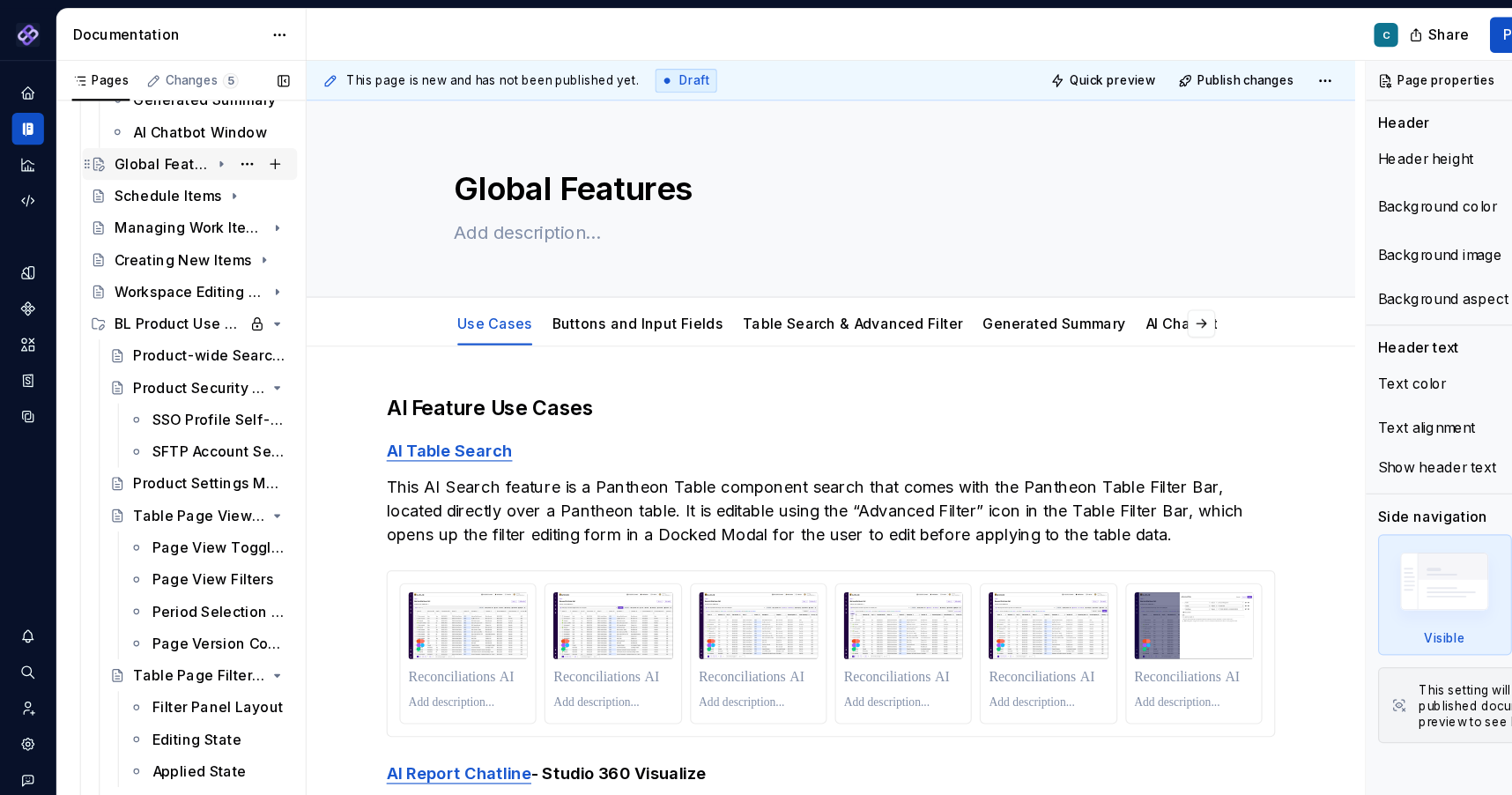
click at [77, 147] on icon "Page tree" at bounding box center [77, 144] width 14 height 14
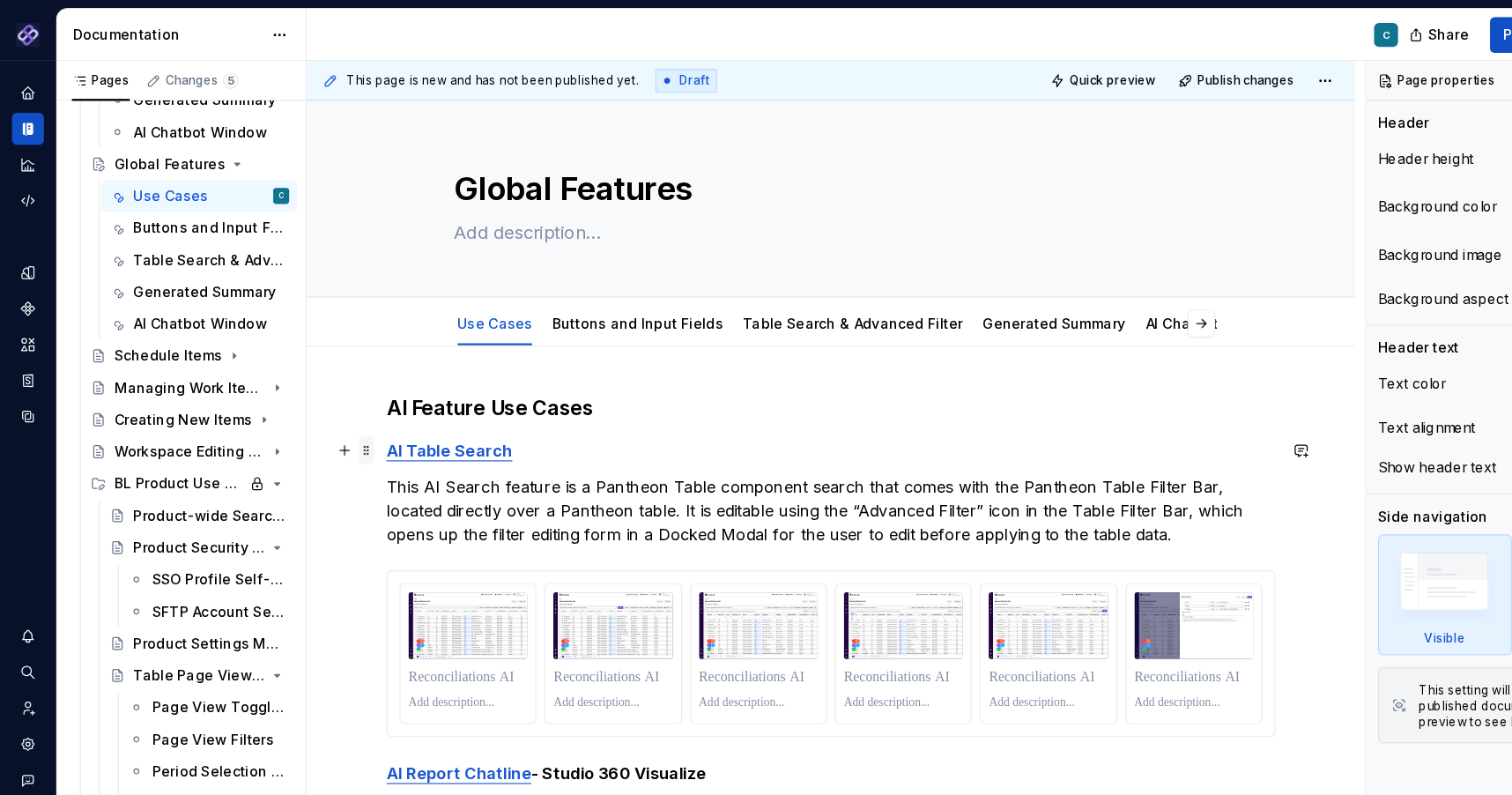
click at [325, 401] on span at bounding box center [323, 398] width 14 height 24
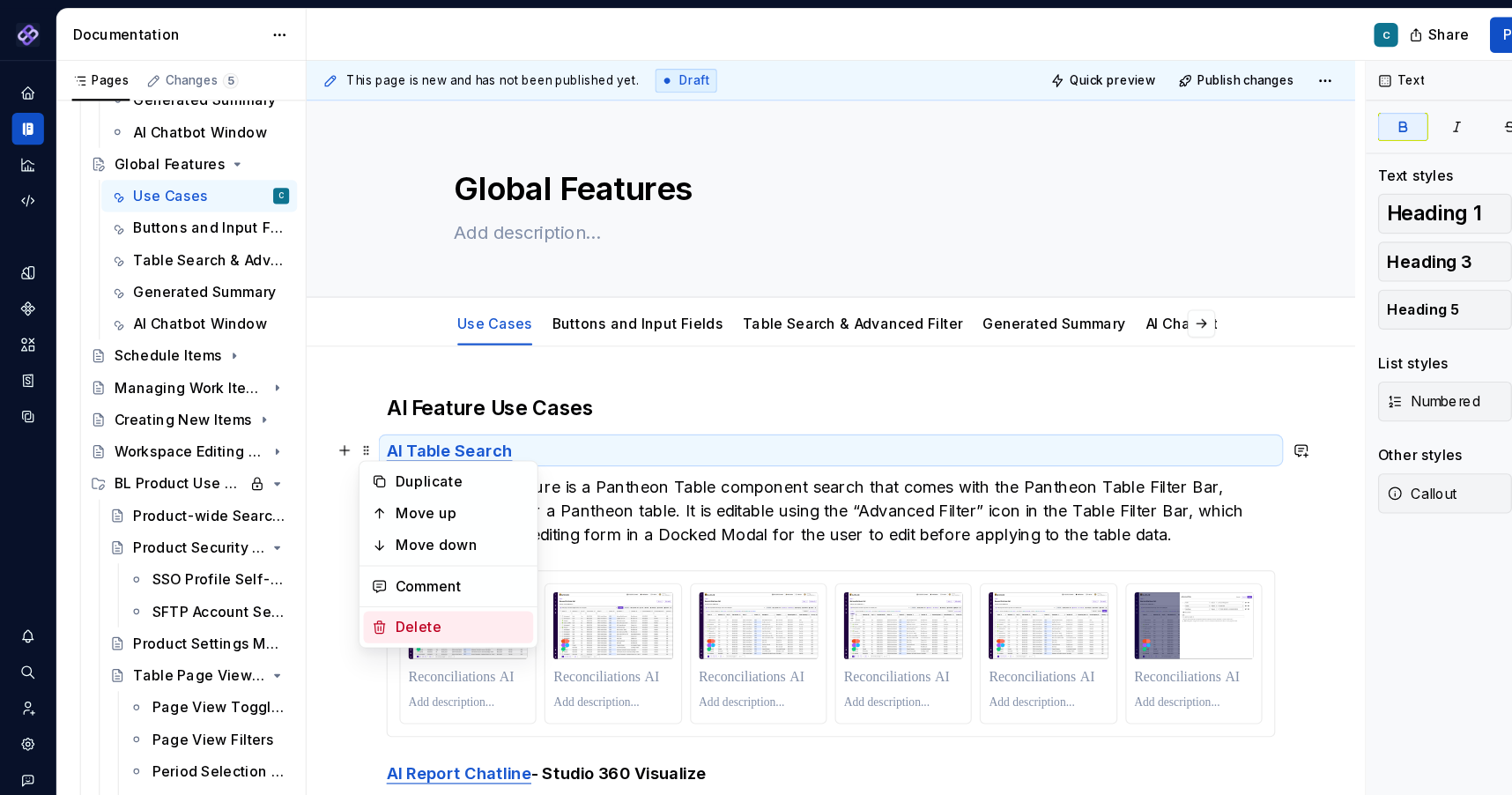
click at [372, 555] on div "Delete" at bounding box center [406, 553] width 115 height 18
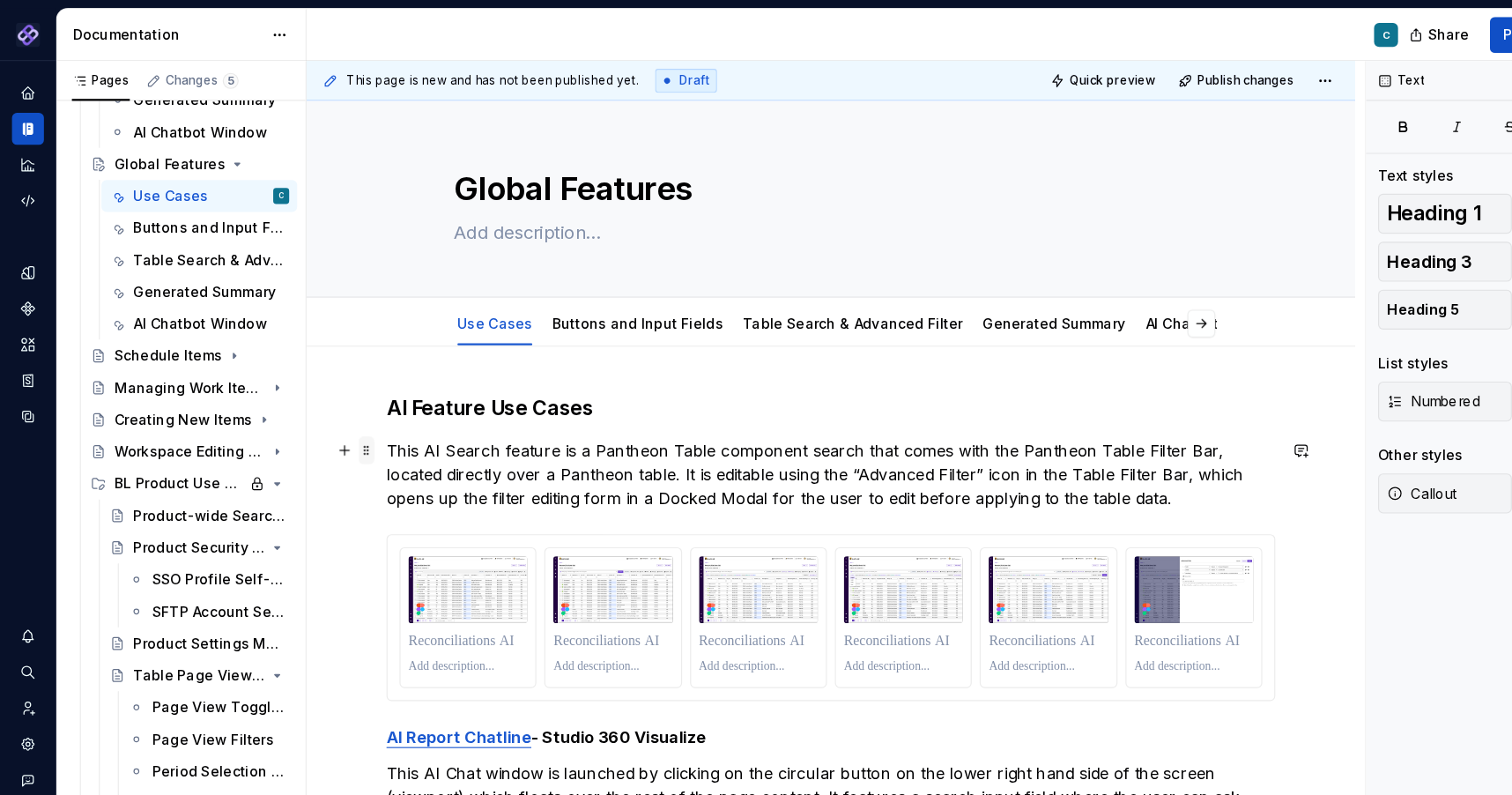
click at [325, 400] on span at bounding box center [323, 398] width 14 height 24
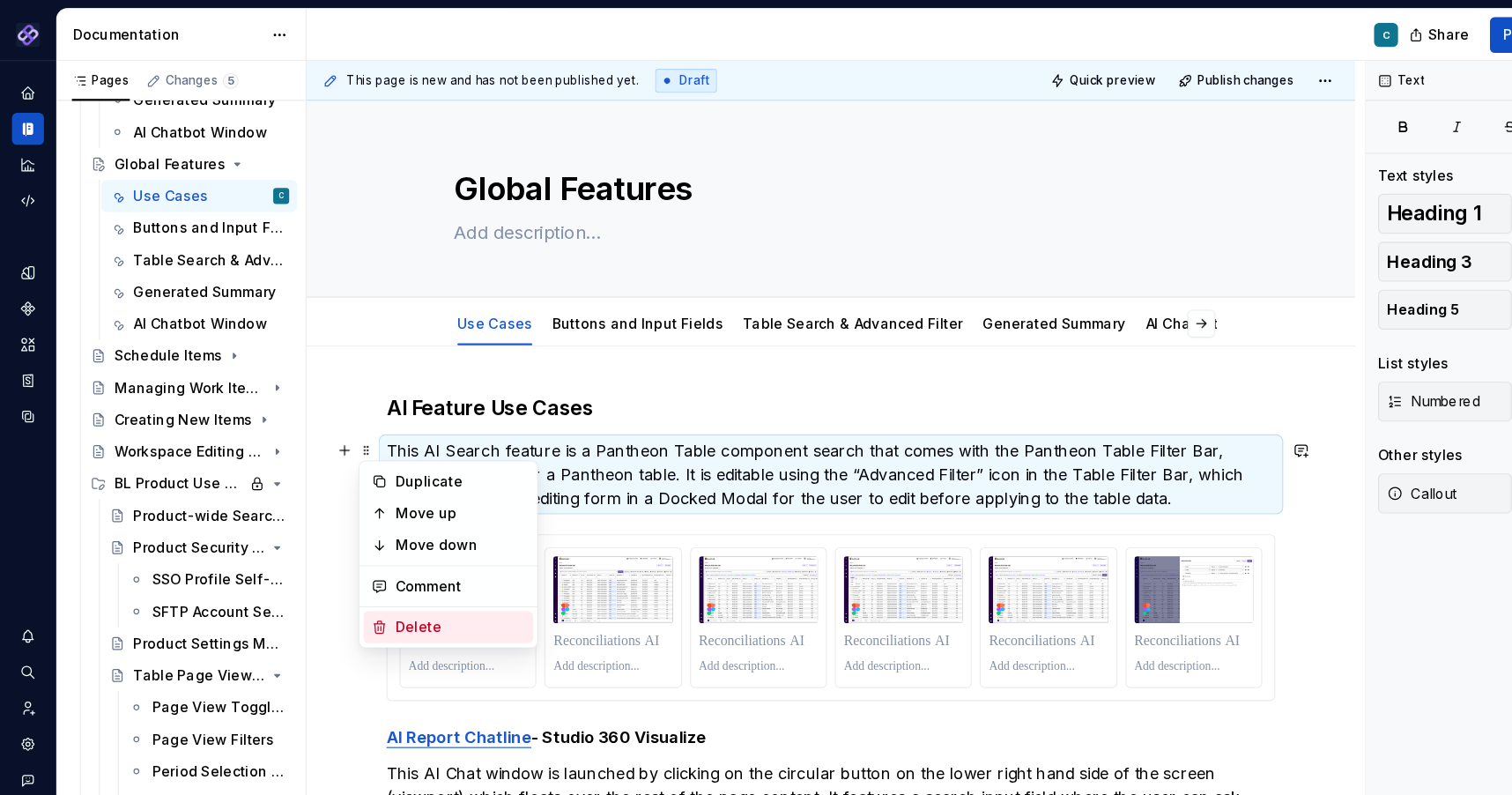
click at [362, 552] on div "Delete" at bounding box center [406, 553] width 115 height 18
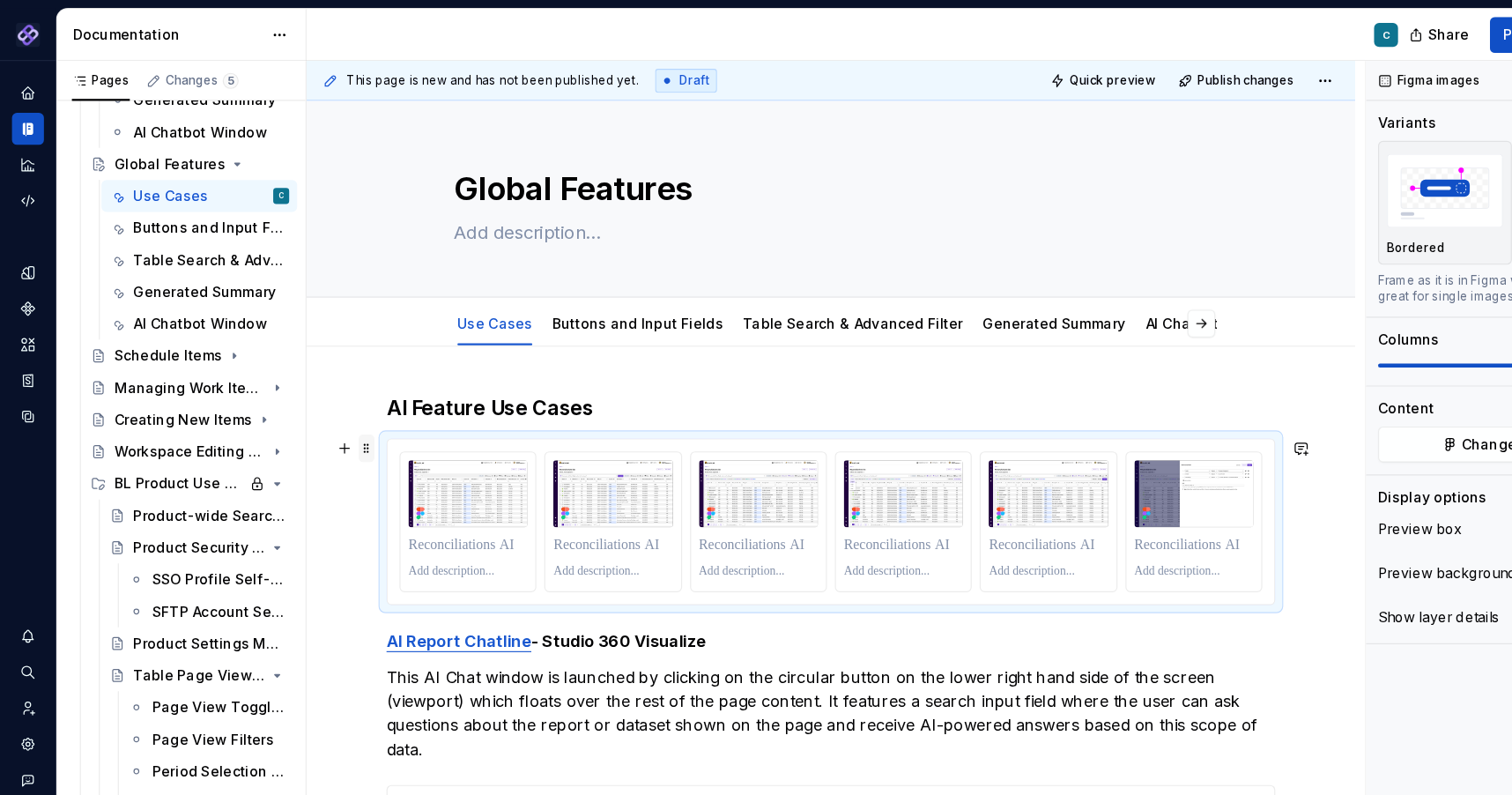
click at [323, 401] on span at bounding box center [323, 396] width 14 height 24
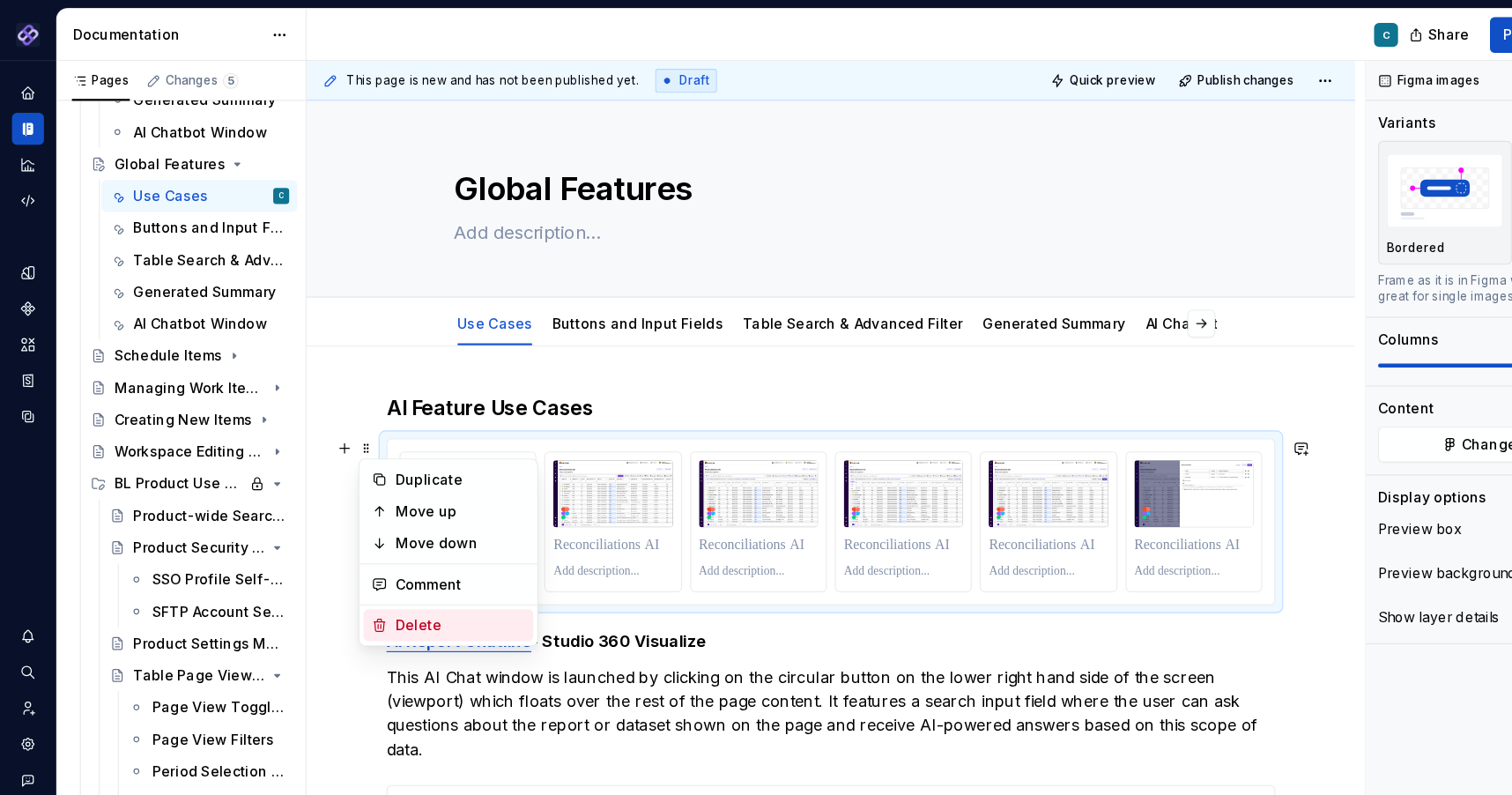
click at [354, 547] on div "Delete" at bounding box center [406, 551] width 115 height 18
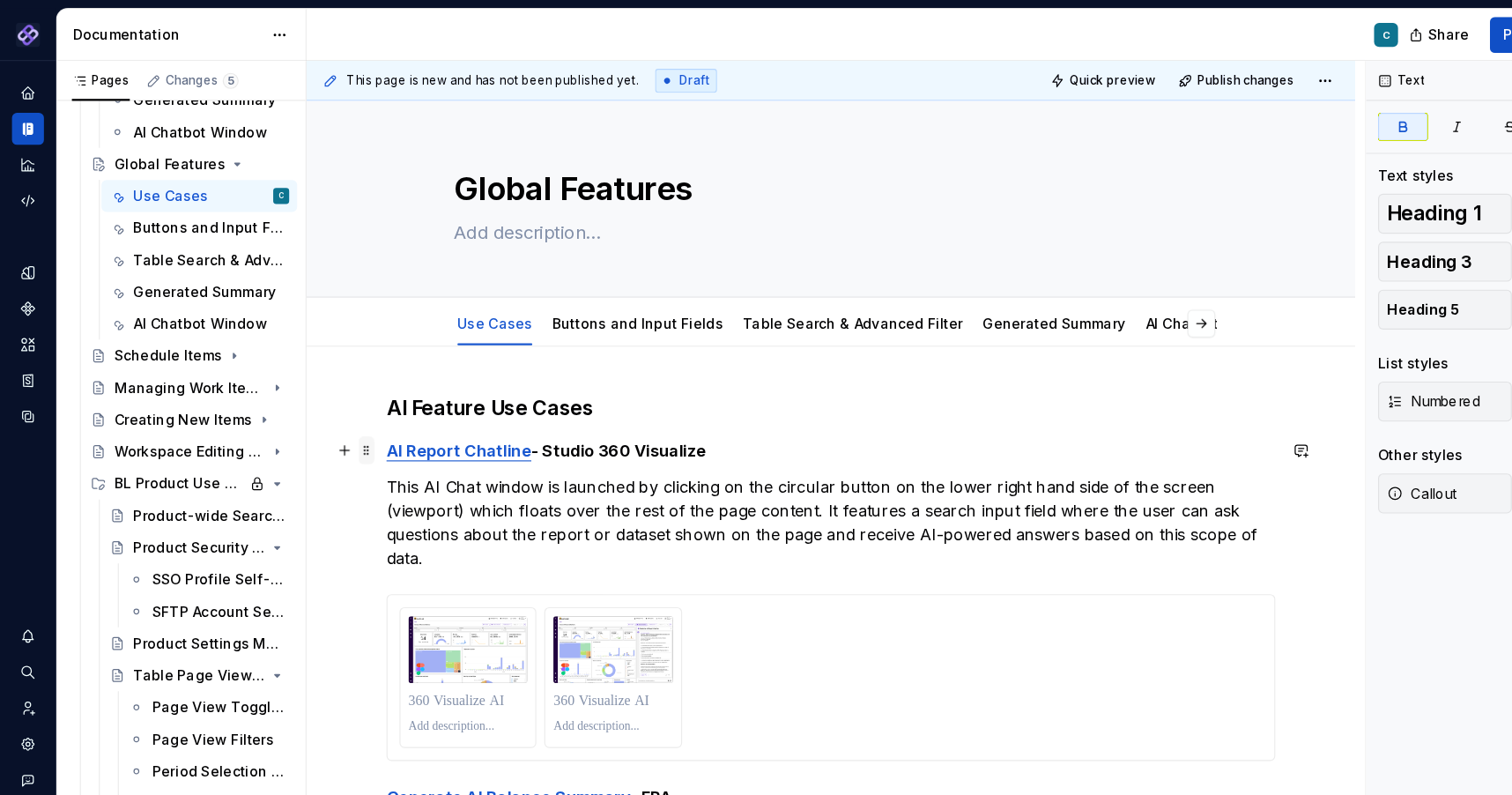
click at [326, 399] on span at bounding box center [323, 398] width 14 height 24
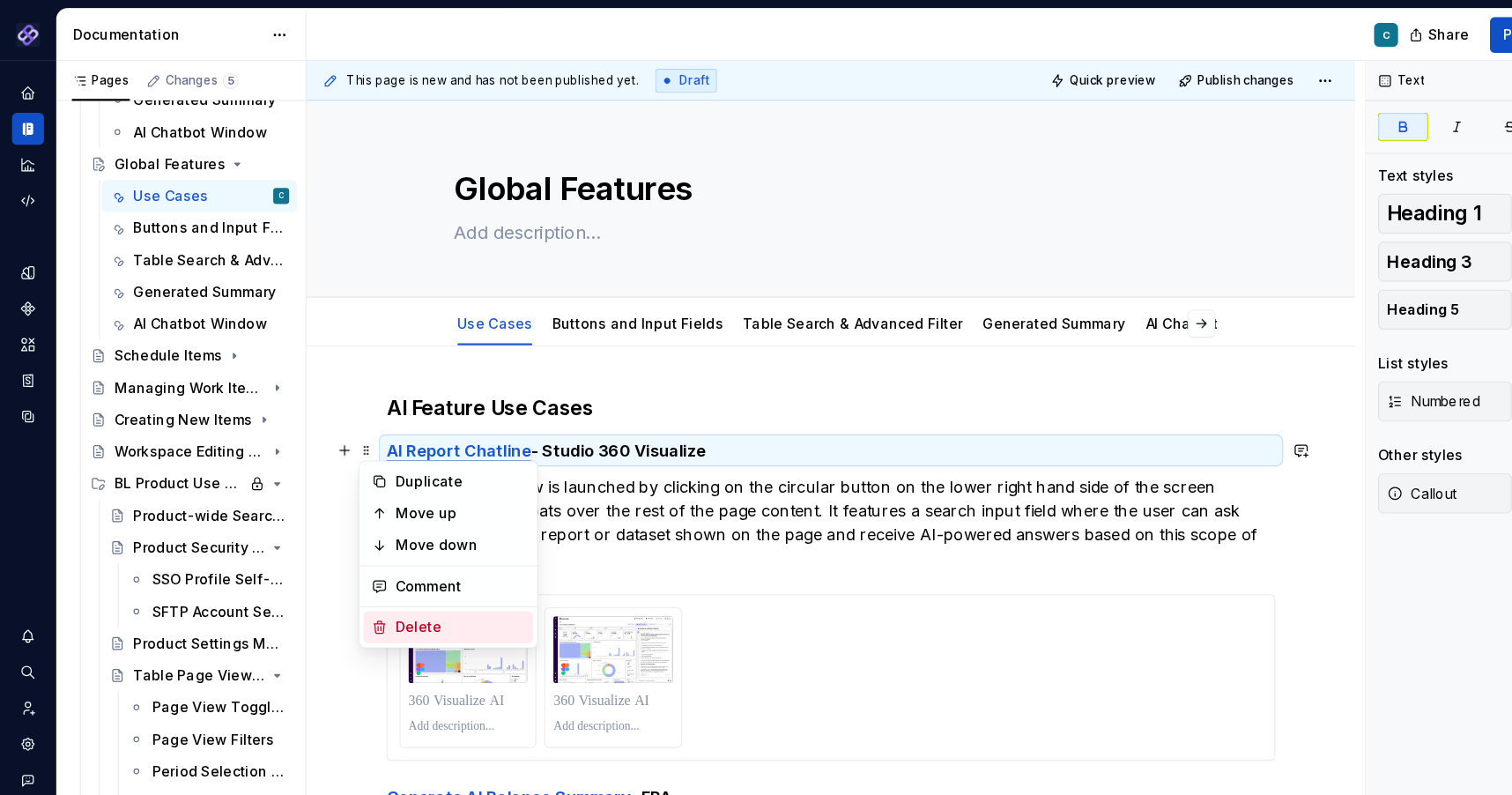
click at [355, 553] on div "Delete" at bounding box center [406, 553] width 115 height 18
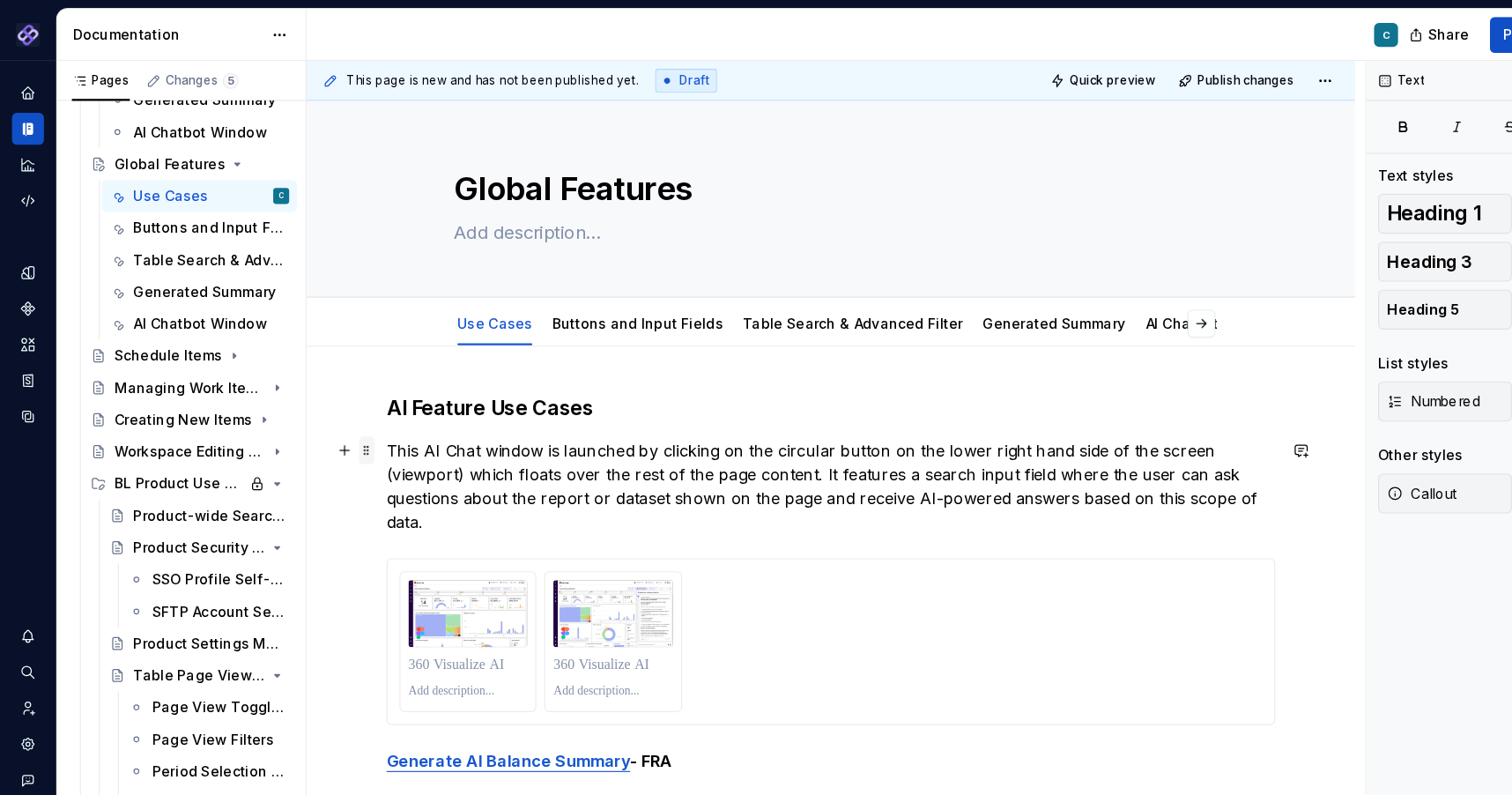
click at [328, 403] on span at bounding box center [323, 398] width 14 height 24
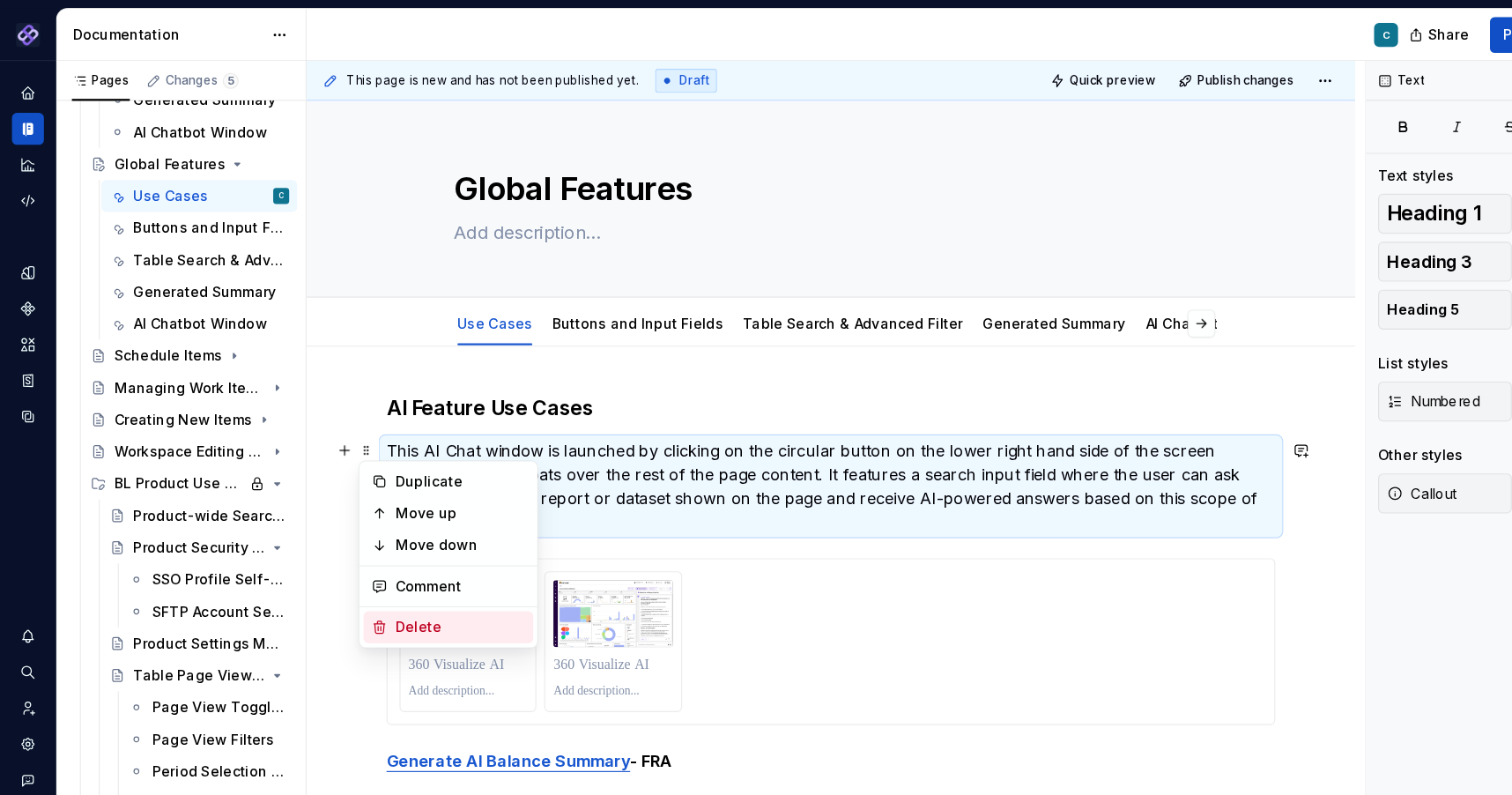
click at [365, 555] on div "Delete" at bounding box center [406, 553] width 115 height 18
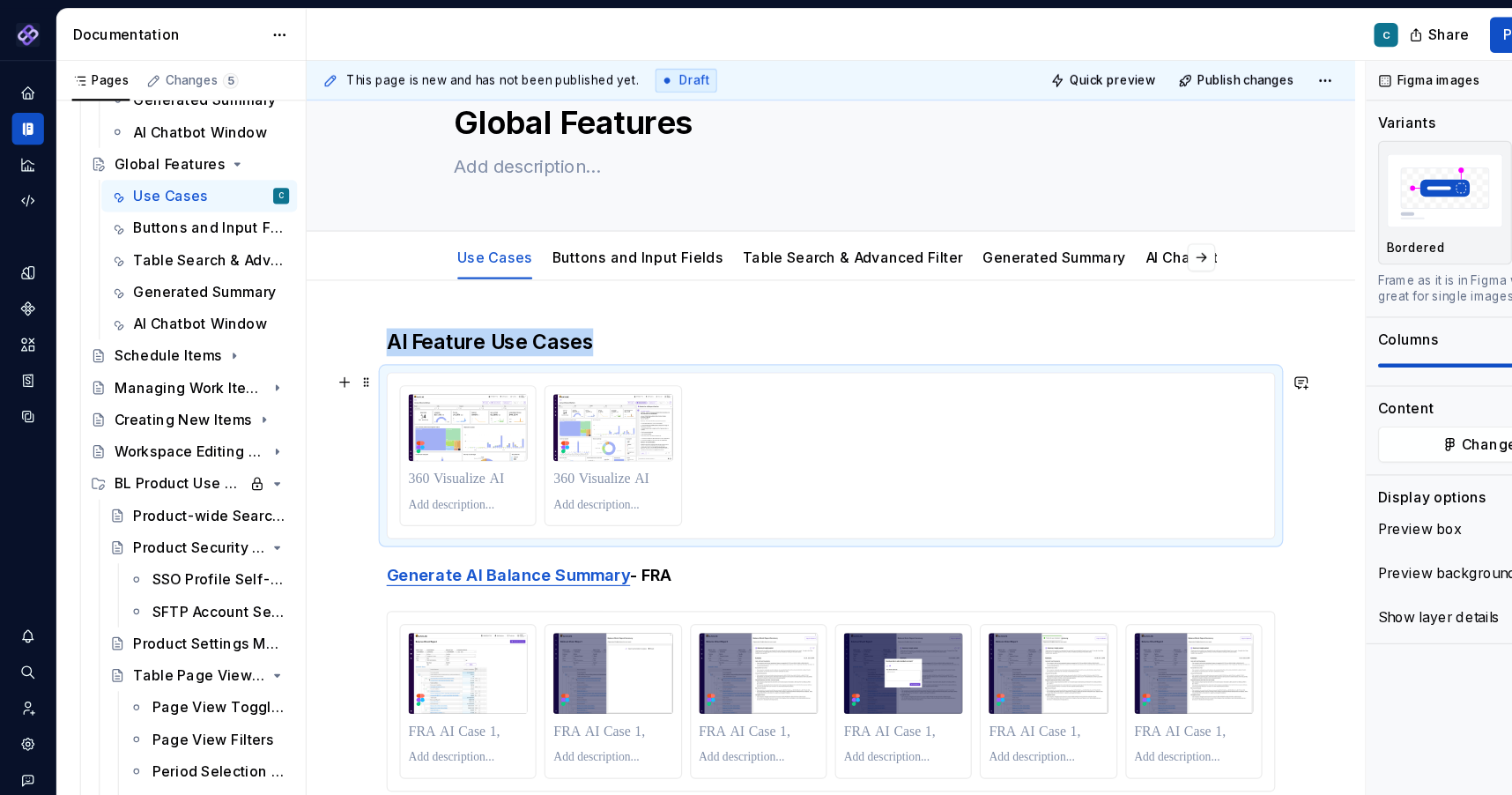
scroll to position [0, 0]
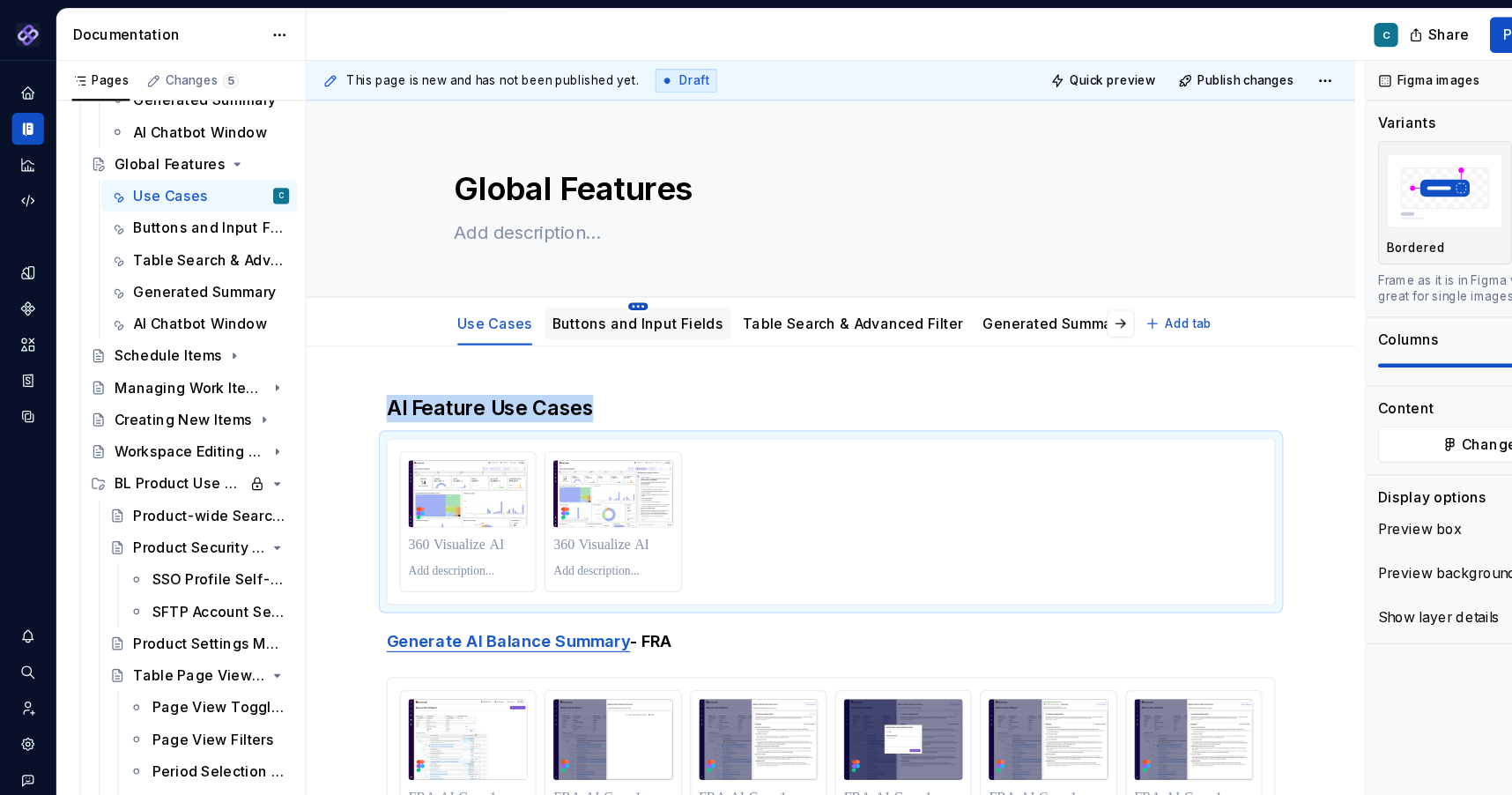
click at [560, 273] on html "Pantheon C Design system data Documentation C Share Preview Publish Pages Chang…" at bounding box center [756, 398] width 1512 height 795
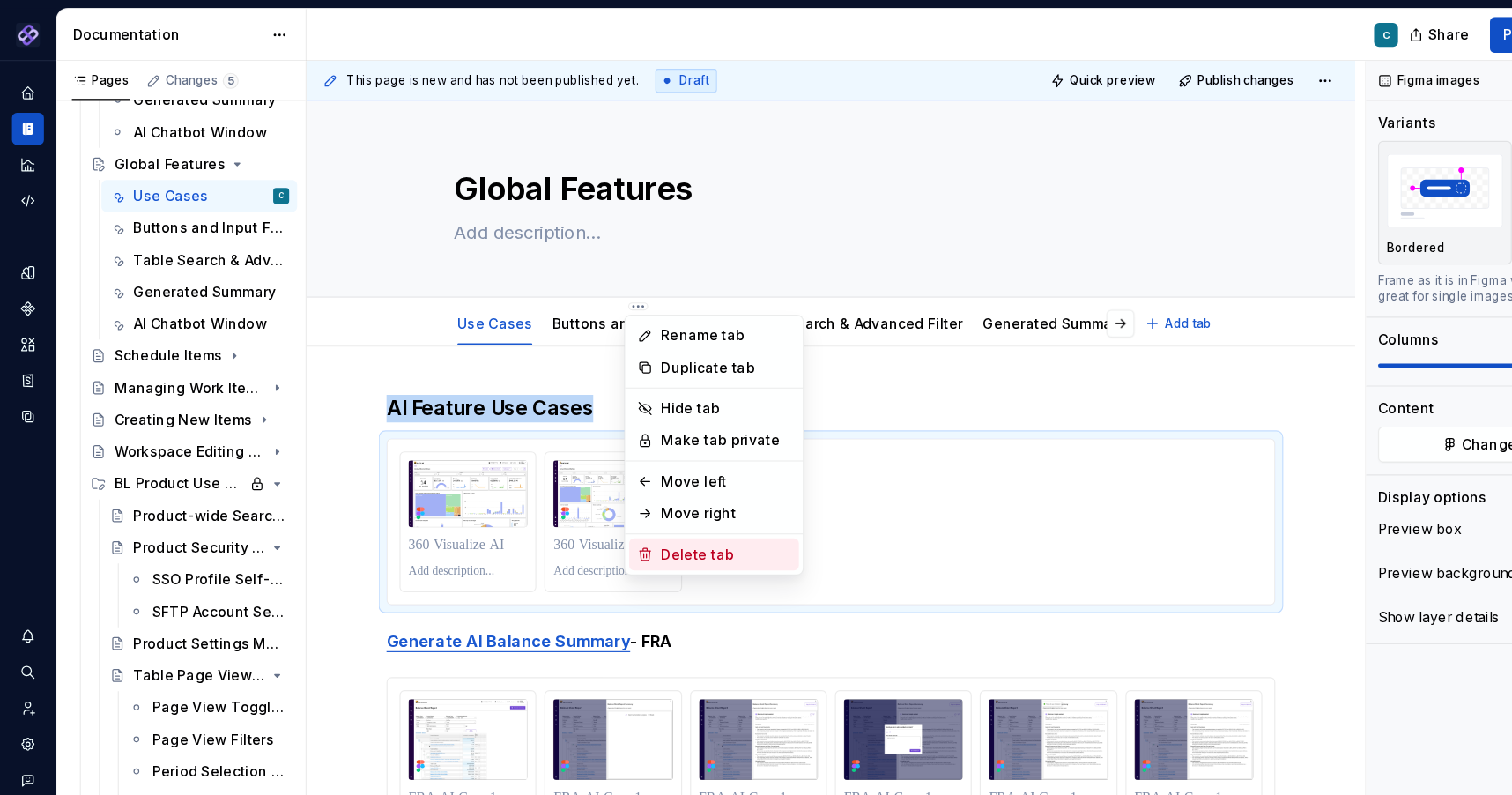
click at [593, 493] on div "Delete tab" at bounding box center [641, 489] width 115 height 18
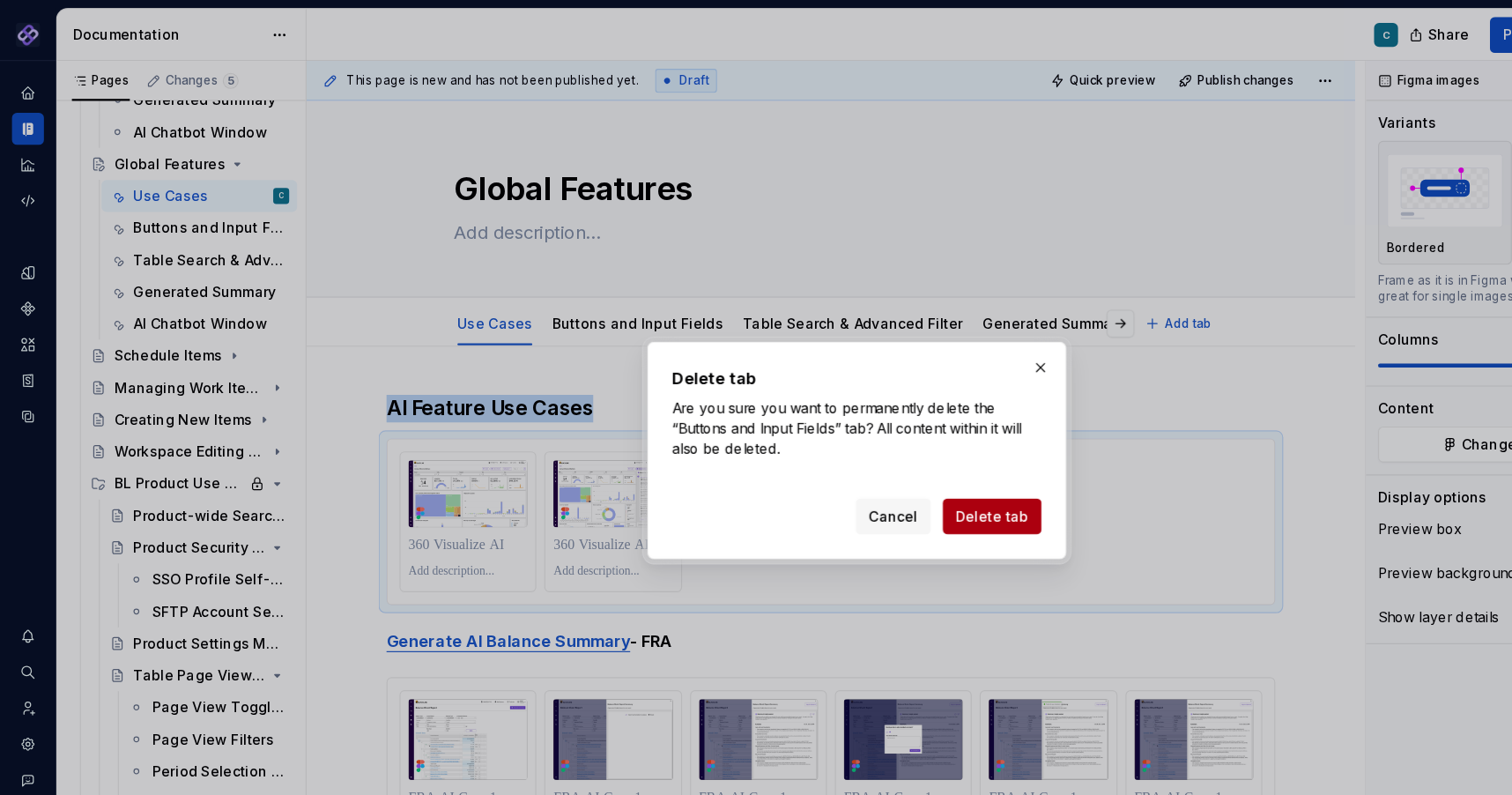
click at [865, 450] on span "Delete tab" at bounding box center [875, 455] width 64 height 18
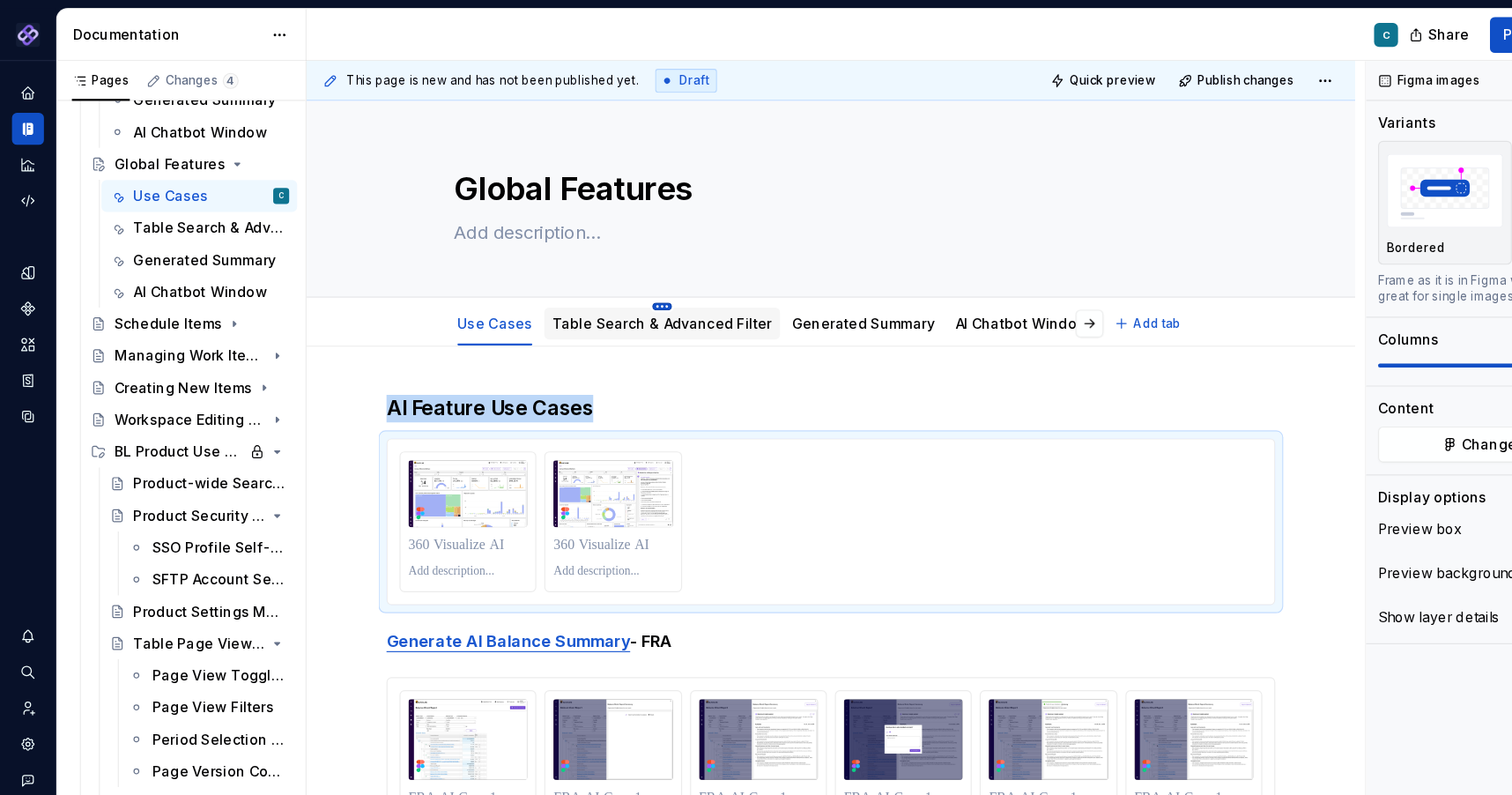
click at [584, 270] on html "Pantheon C Design system data Documentation C Share Preview Publish Pages Chang…" at bounding box center [756, 398] width 1512 height 795
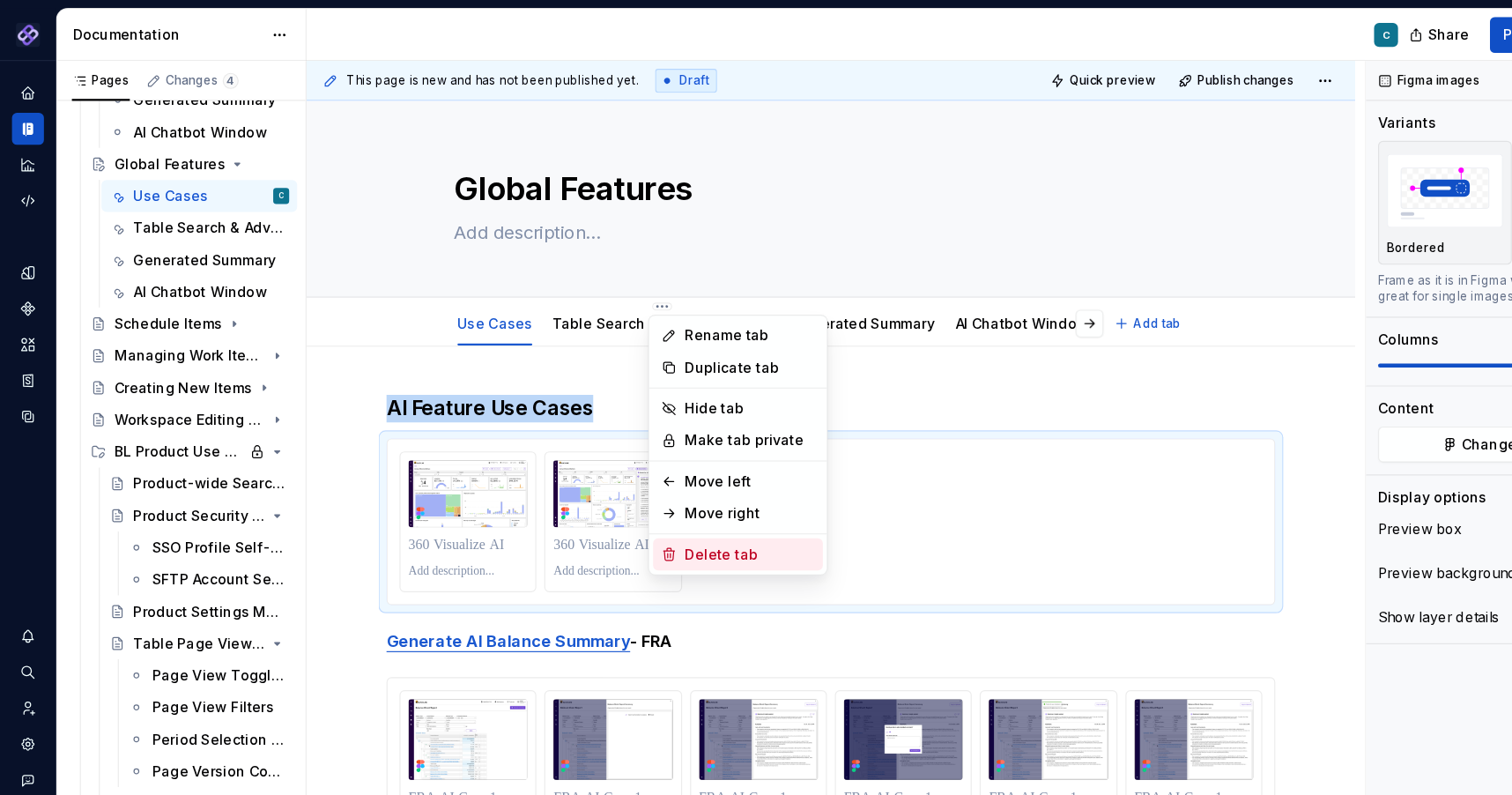
click at [620, 488] on div "Delete tab" at bounding box center [662, 489] width 115 height 18
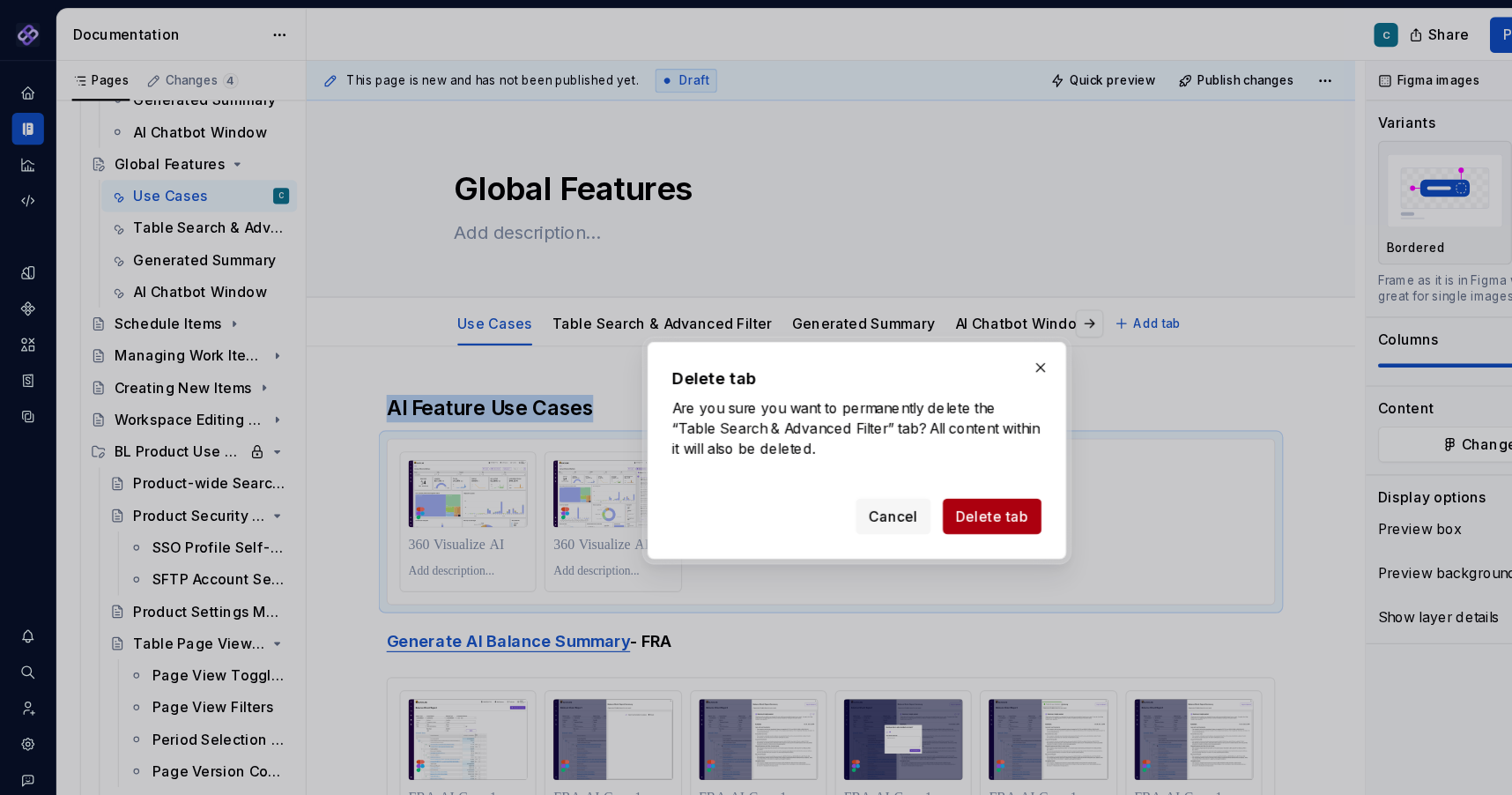
click at [869, 451] on span "Delete tab" at bounding box center [875, 455] width 64 height 18
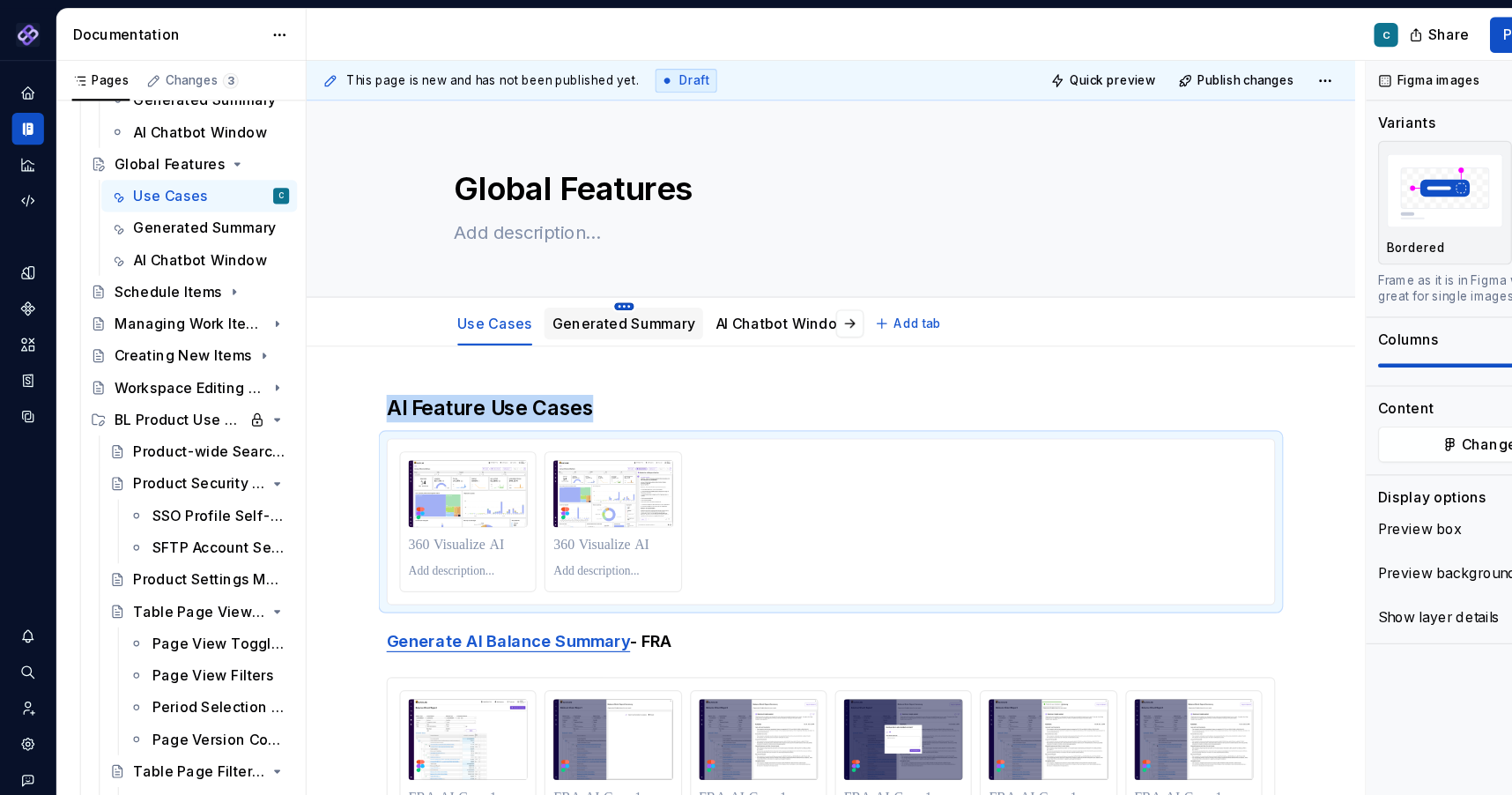
click at [550, 273] on html "Pantheon C Design system data Documentation C Share Preview Publish Pages Chang…" at bounding box center [756, 398] width 1512 height 795
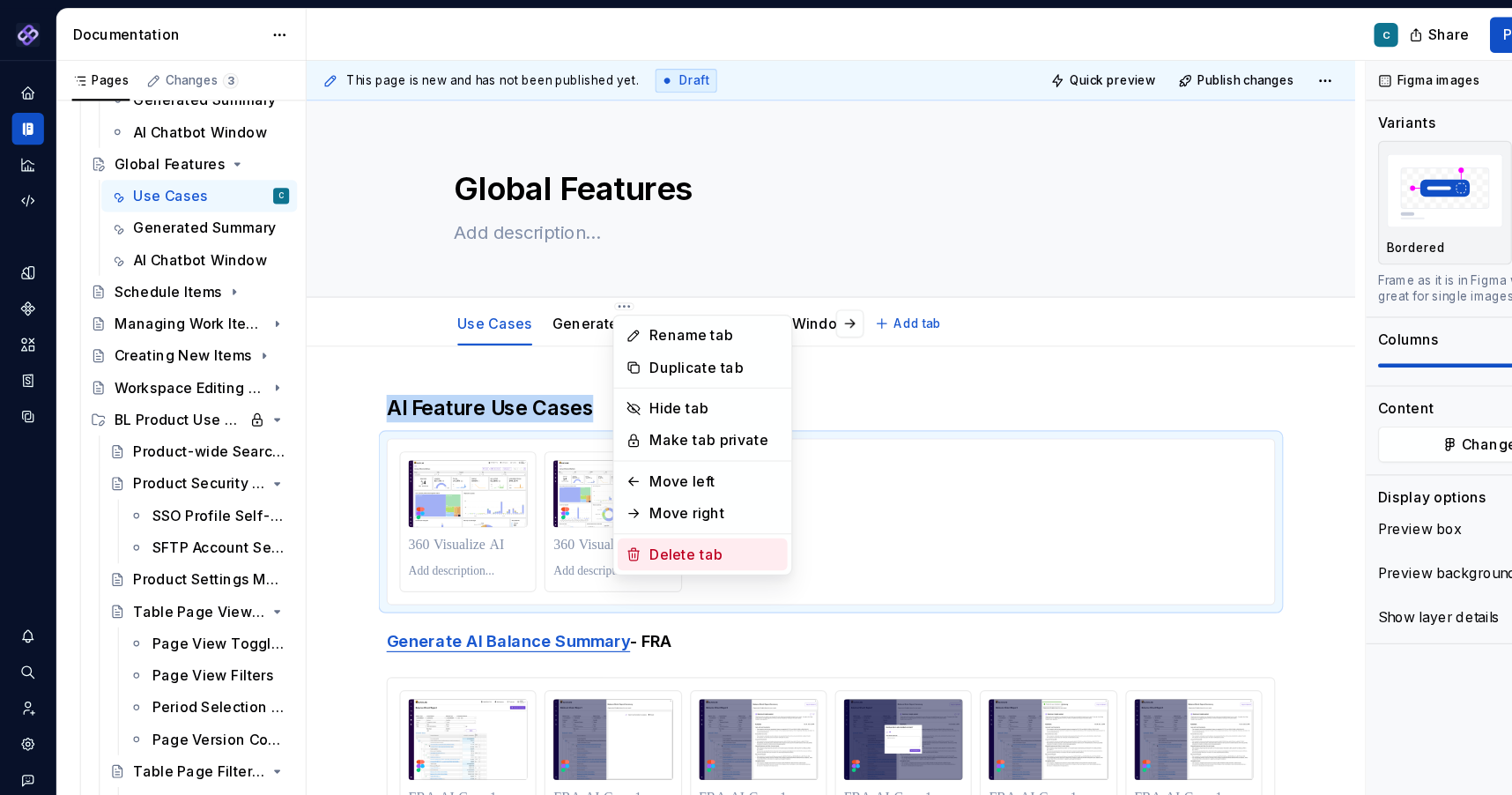
click at [589, 481] on div "Delete tab" at bounding box center [631, 489] width 115 height 18
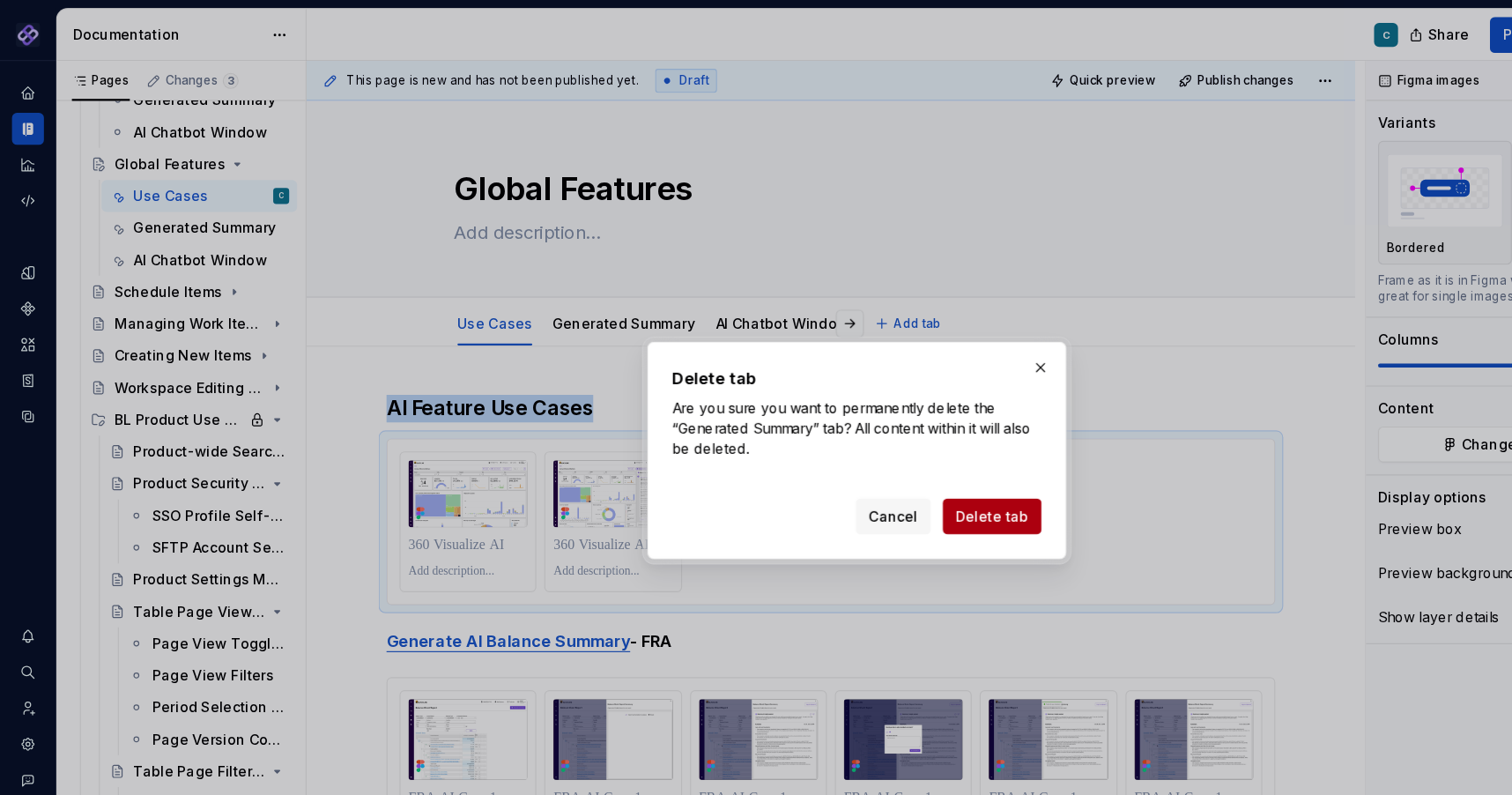
click at [891, 448] on span "Delete tab" at bounding box center [875, 455] width 64 height 18
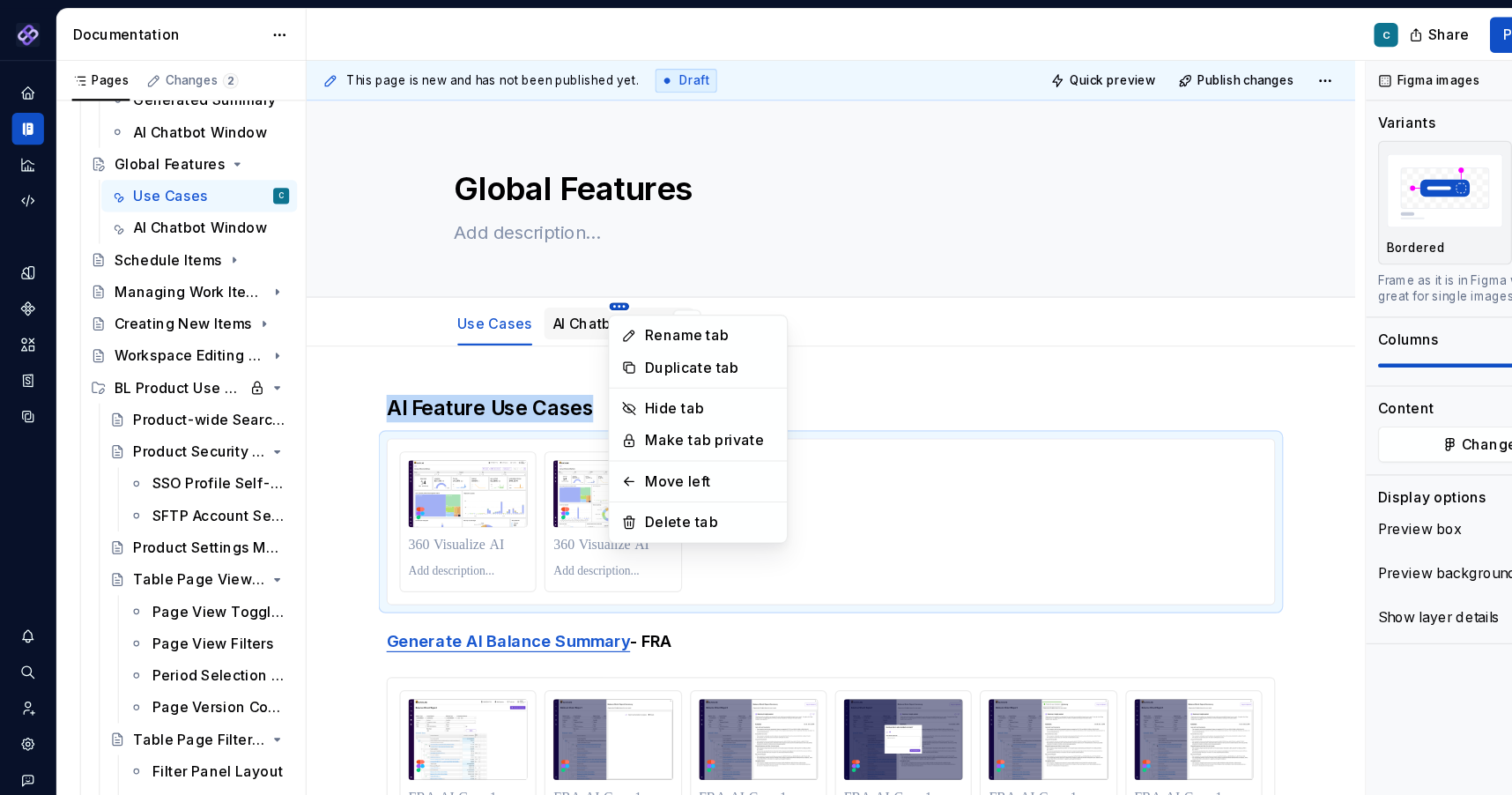
click at [545, 272] on html "Pantheon C Design system data Documentation C Share Preview Publish Pages Chang…" at bounding box center [756, 398] width 1512 height 795
click at [580, 297] on div "Rename tab" at bounding box center [627, 296] width 115 height 18
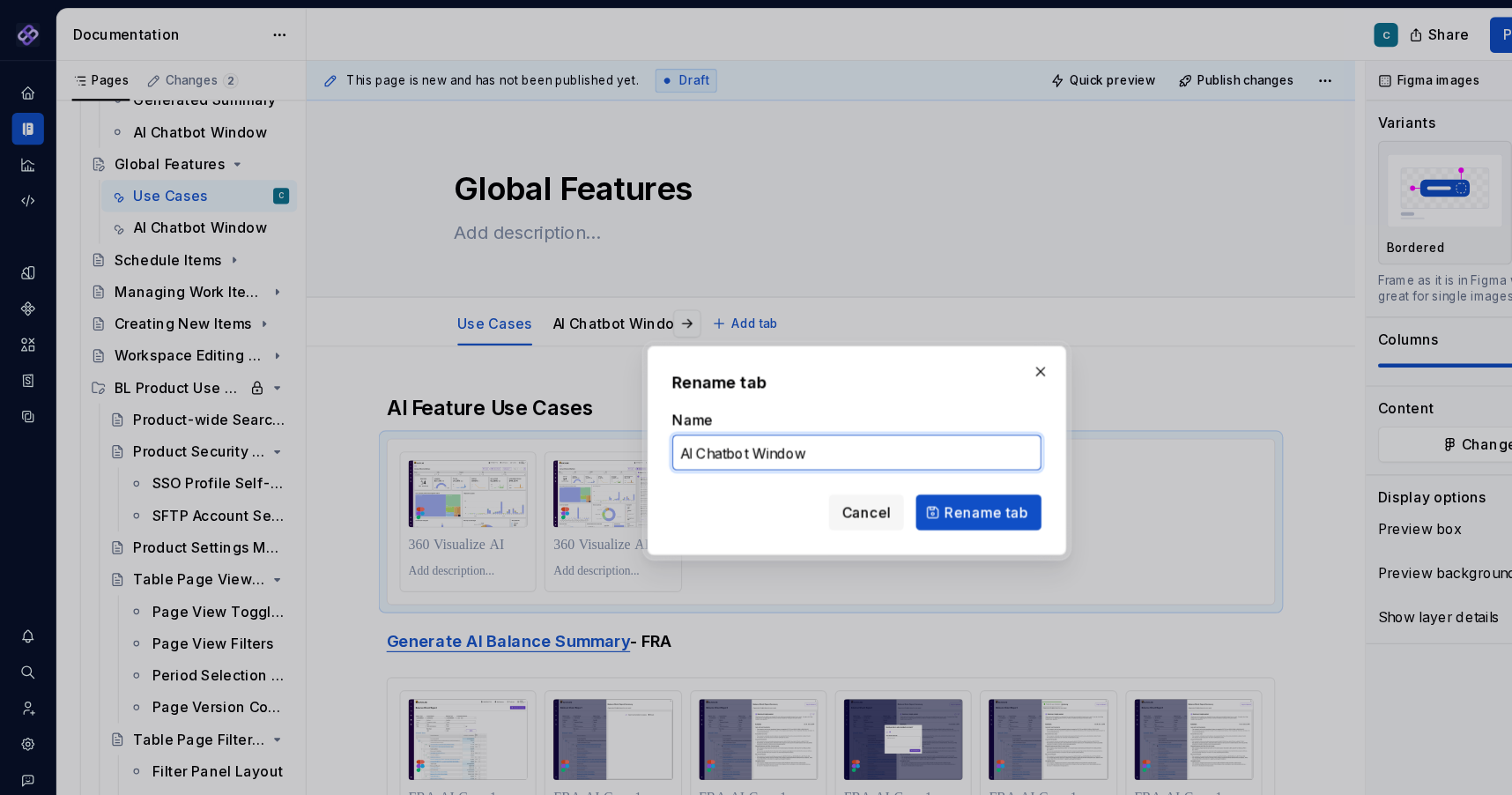
drag, startPoint x: 721, startPoint y: 402, endPoint x: 549, endPoint y: 398, distance: 172.0
click at [549, 398] on div "Rename tab Name AI Chatbot Window Cancel Rename tab" at bounding box center [756, 398] width 1512 height 795
click at [915, 323] on button "button" at bounding box center [918, 328] width 24 height 24
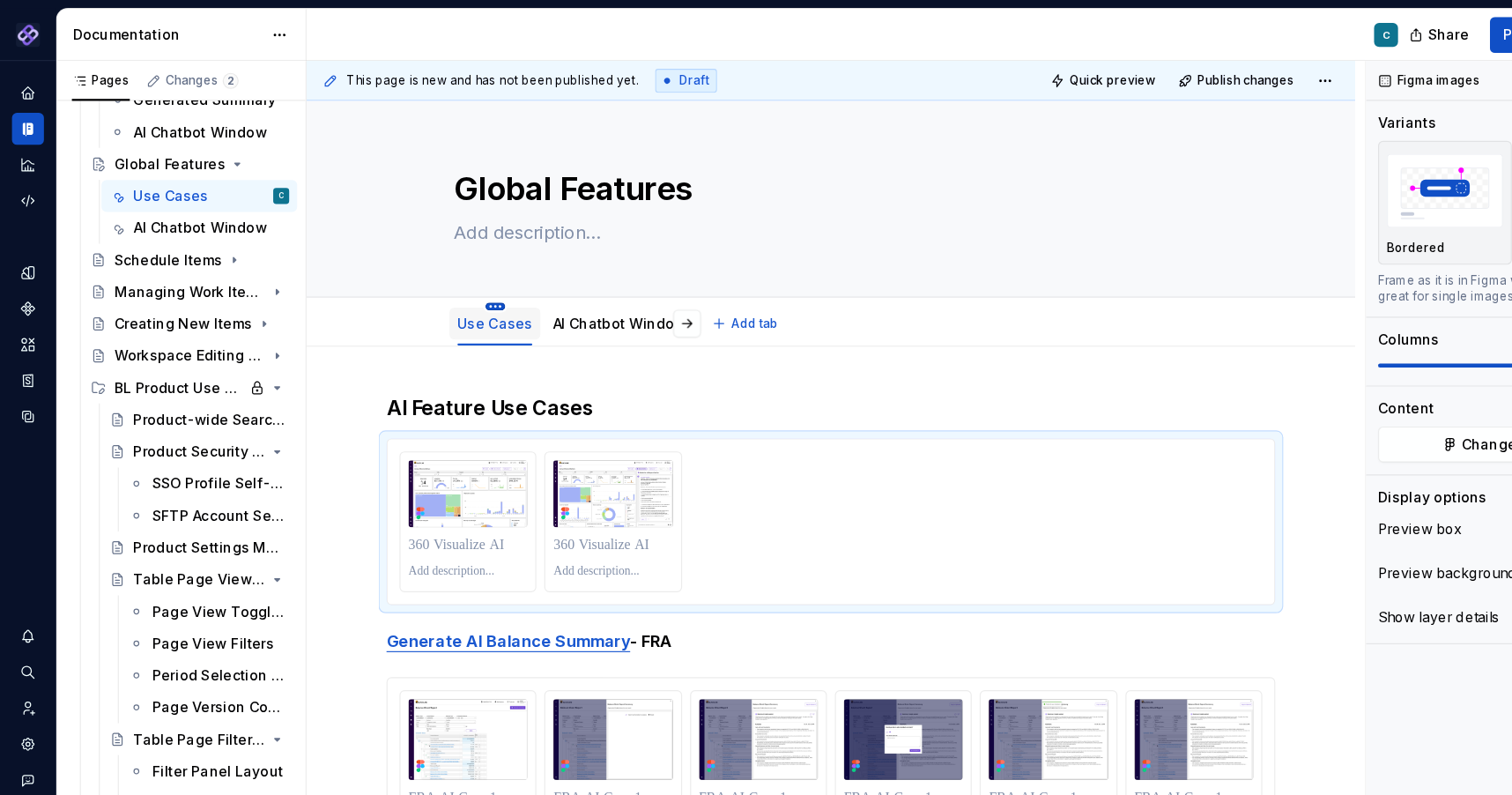
click at [441, 268] on html "Pantheon C Design system data Documentation C Share Preview Publish Pages Chang…" at bounding box center [756, 398] width 1512 height 795
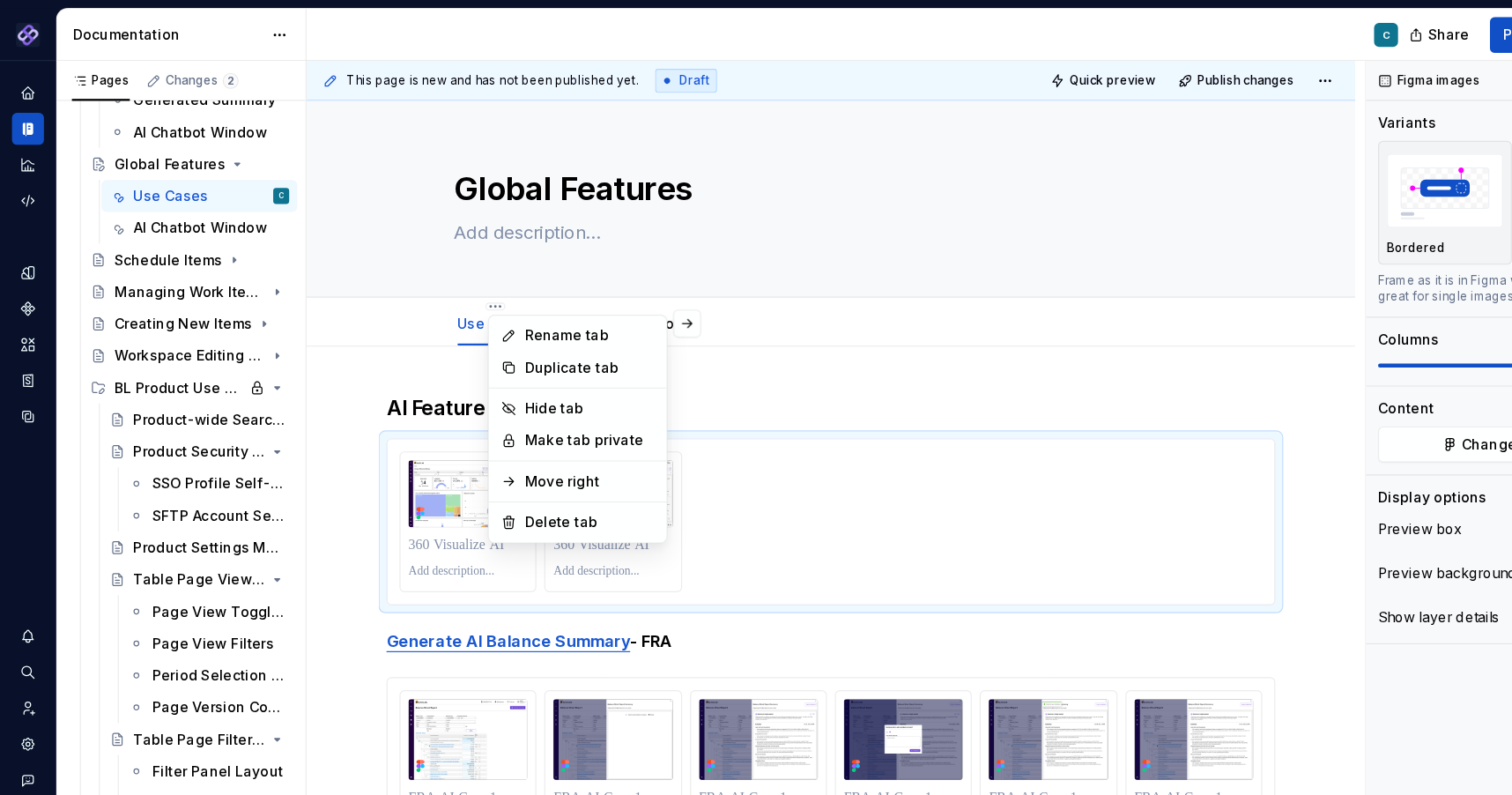
type textarea "*"
click at [478, 296] on div "Rename tab" at bounding box center [521, 296] width 115 height 18
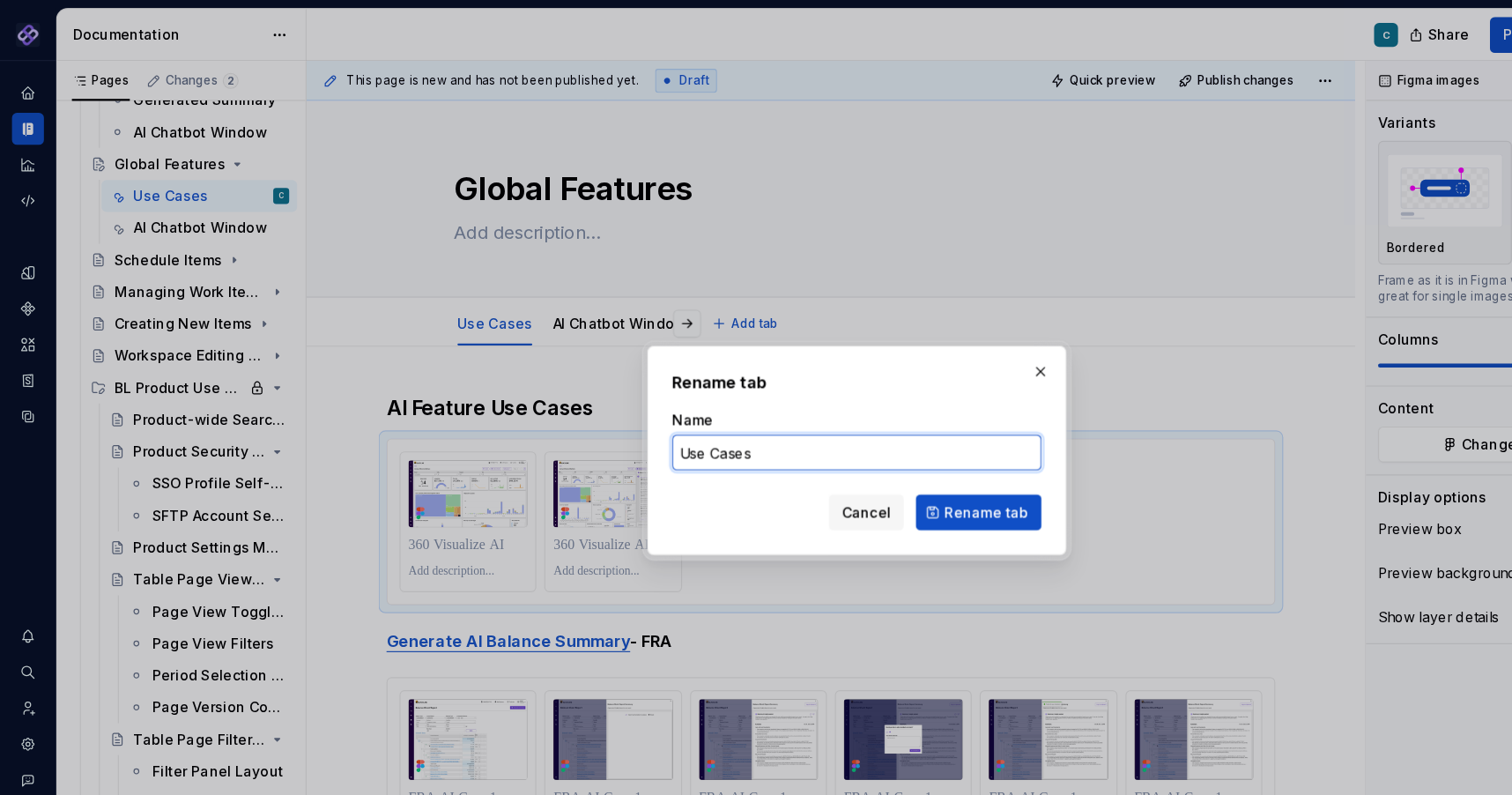
drag, startPoint x: 680, startPoint y: 399, endPoint x: 536, endPoint y: 388, distance: 144.4
click at [536, 388] on div "Rename tab Name Use Cases Cancel Rename tab" at bounding box center [756, 398] width 1512 height 795
type input "Product-wide Page S"
type textarea "*"
type input "Product-wide Page Searching"
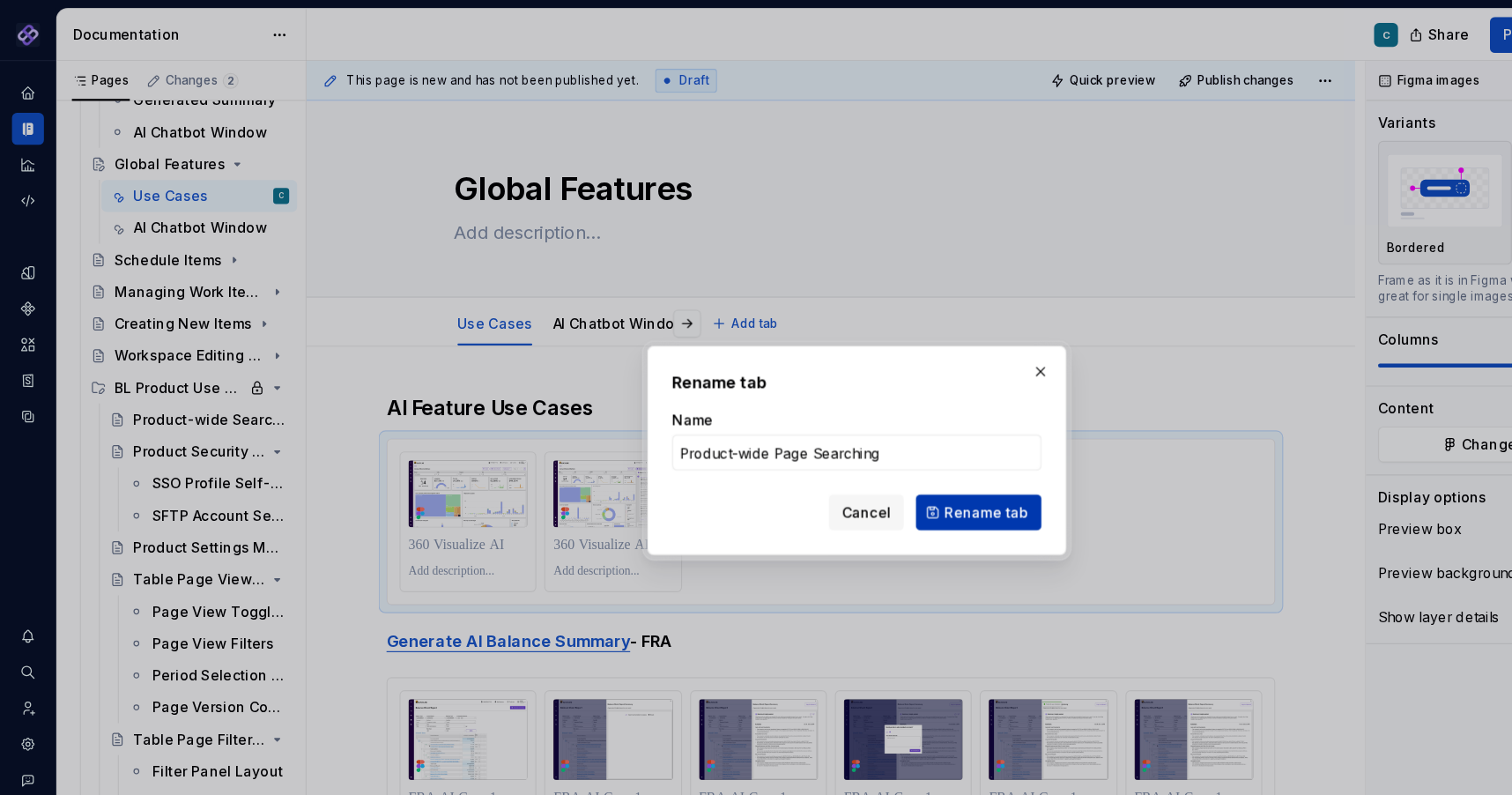
click at [892, 450] on span "Rename tab" at bounding box center [870, 452] width 74 height 18
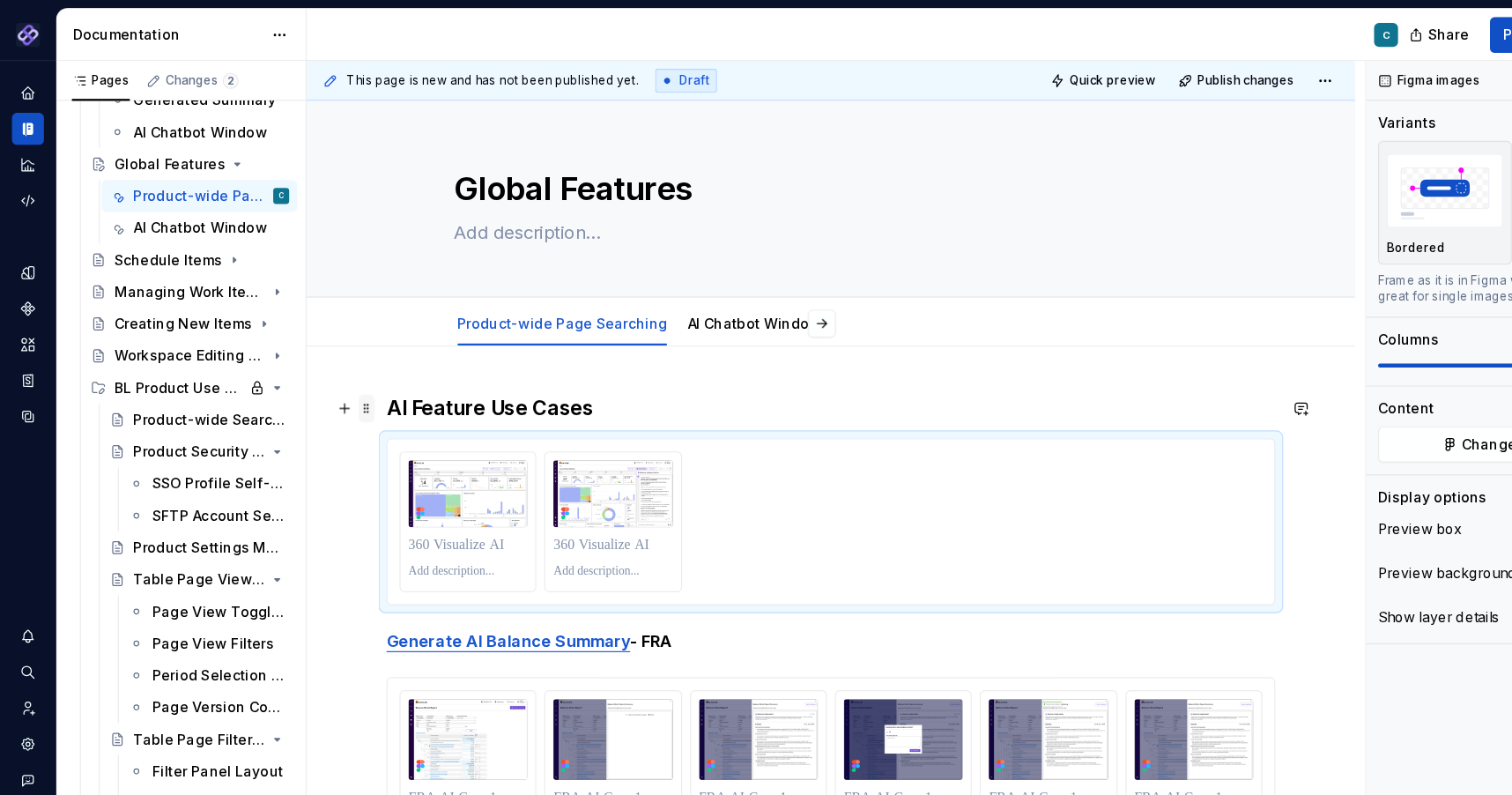
click at [320, 358] on span at bounding box center [323, 360] width 14 height 24
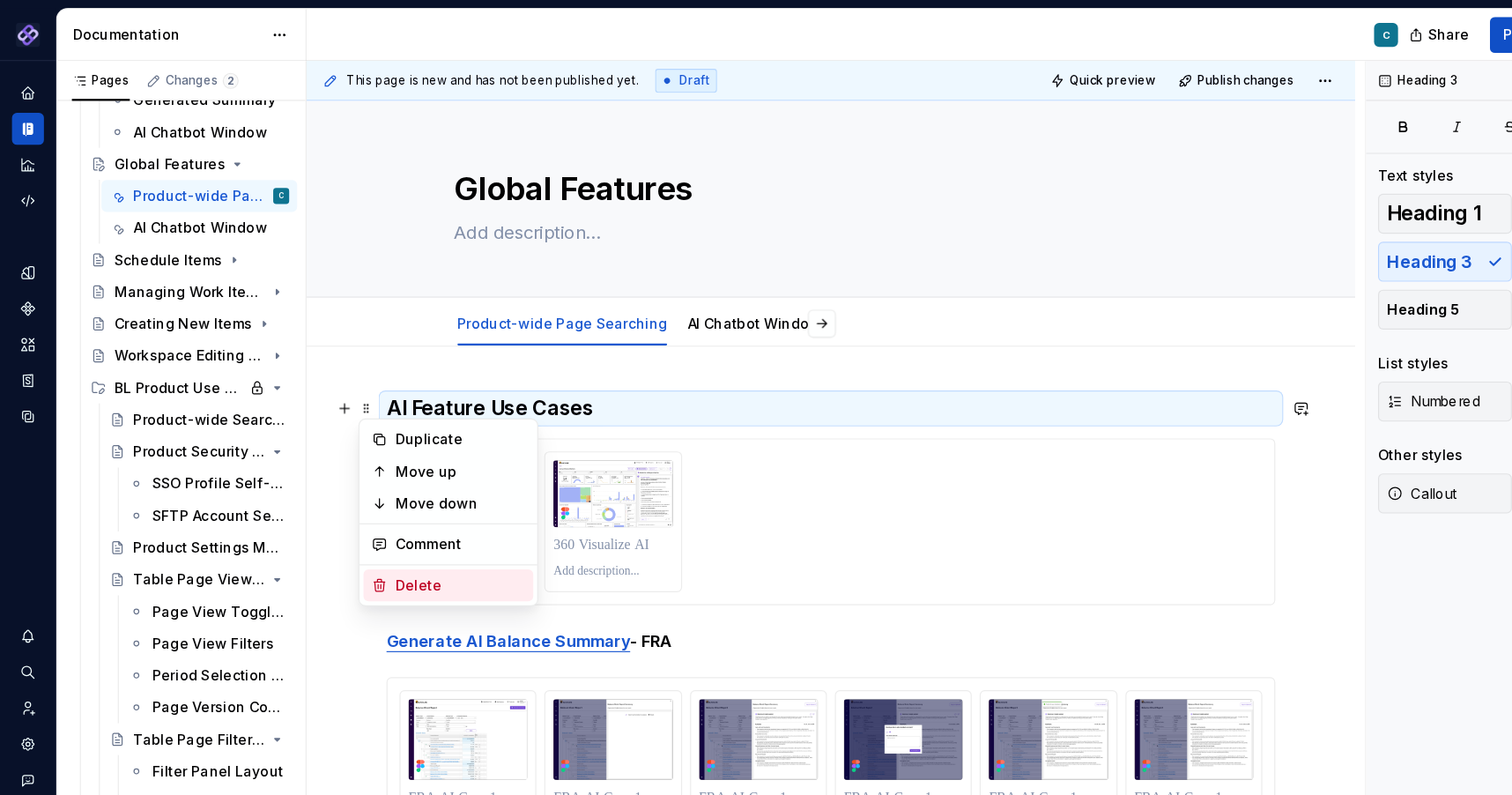
click at [362, 514] on div "Delete" at bounding box center [406, 516] width 115 height 18
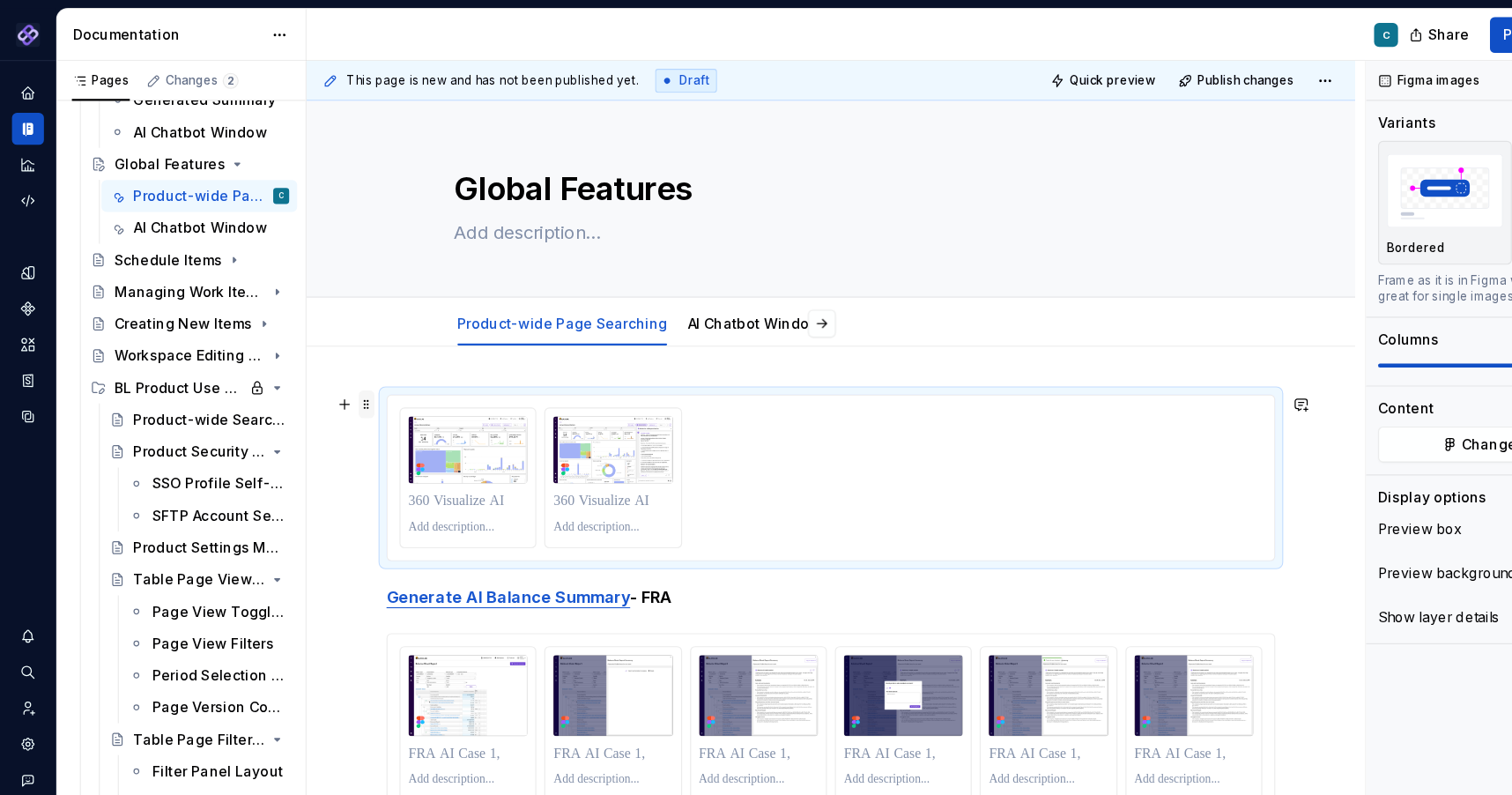
click at [324, 360] on span at bounding box center [323, 357] width 14 height 24
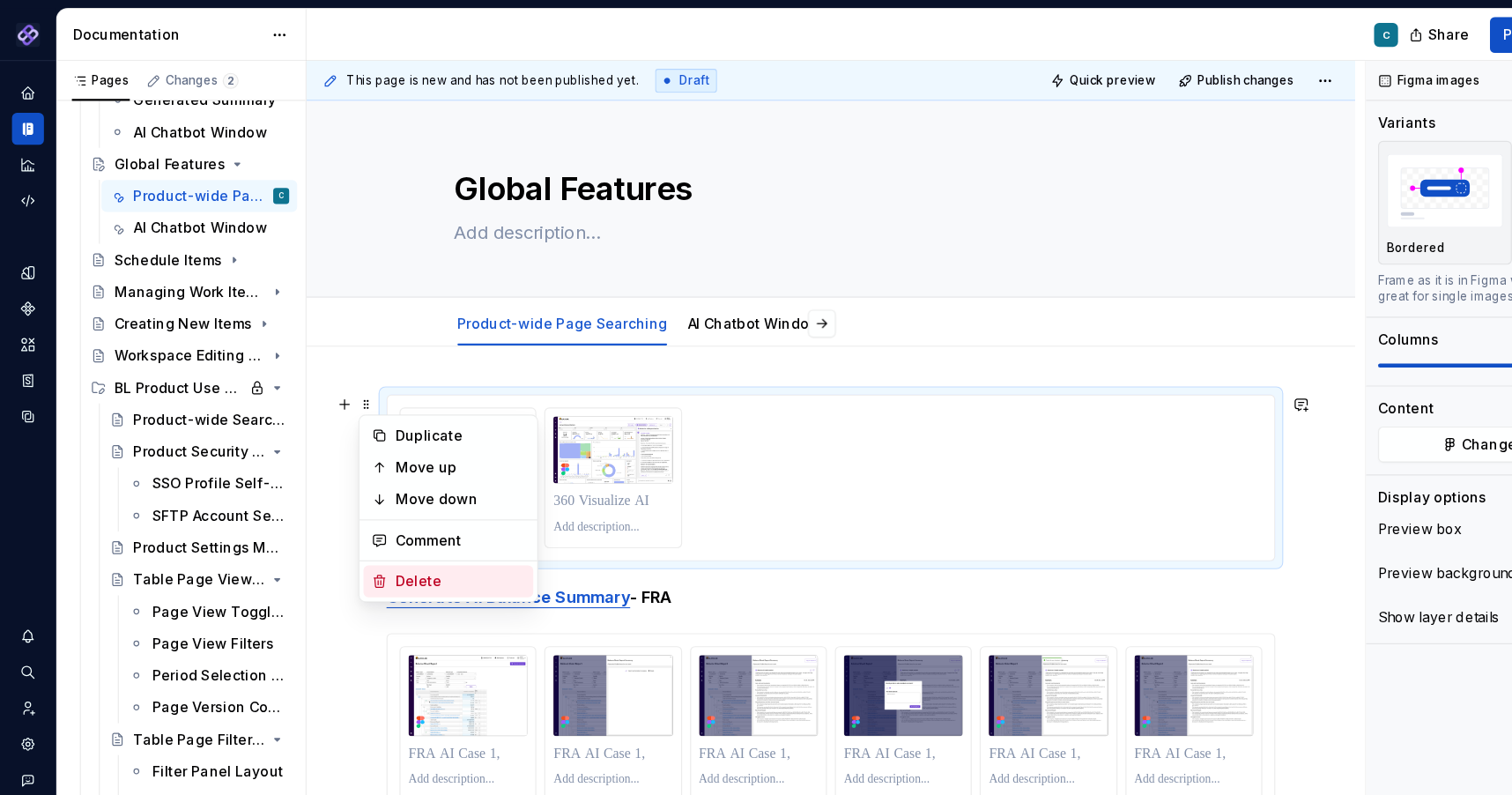
click at [358, 514] on div "Delete" at bounding box center [406, 512] width 115 height 18
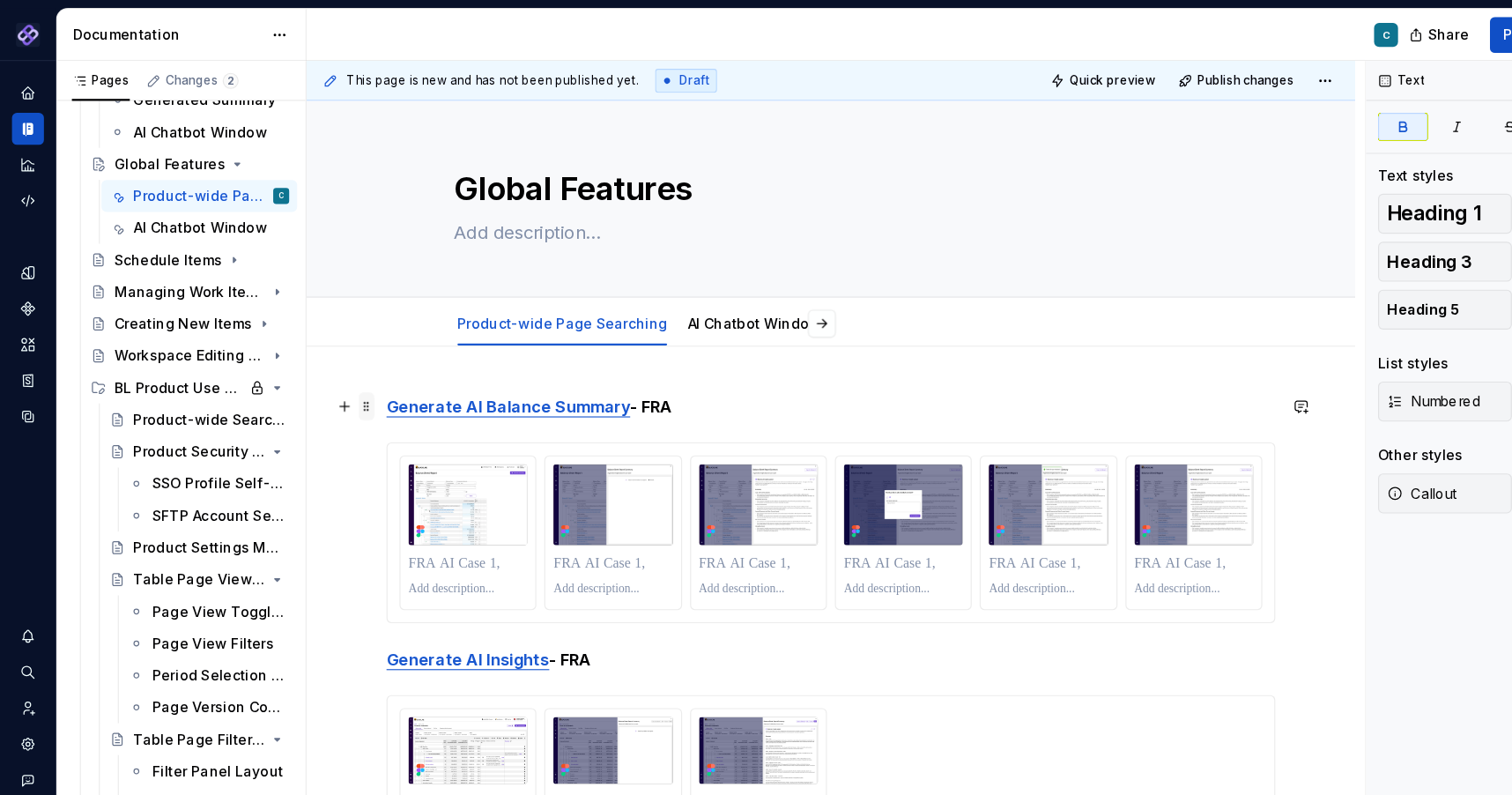
click at [323, 362] on span at bounding box center [323, 358] width 14 height 24
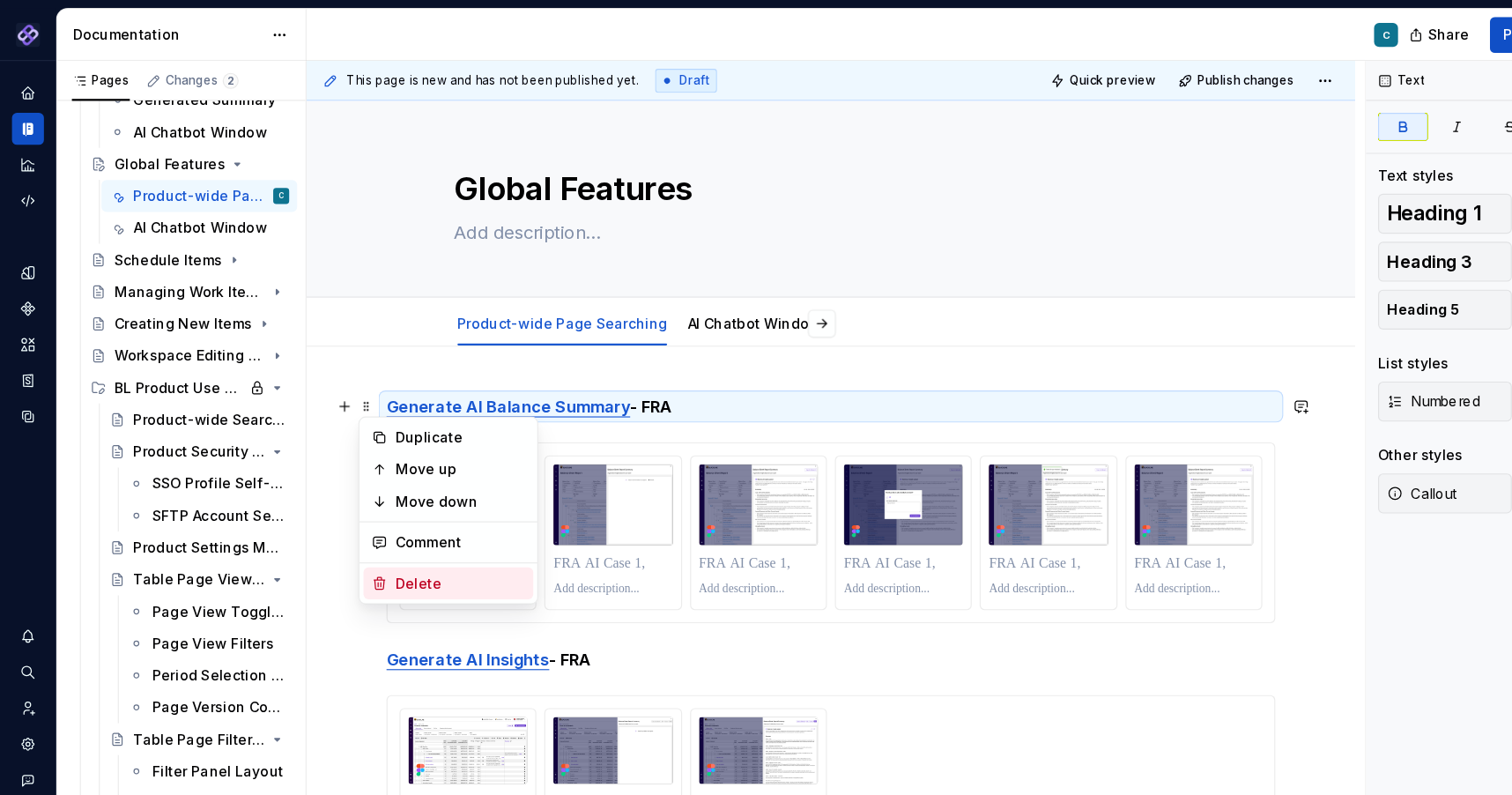
click at [350, 515] on div "Delete" at bounding box center [406, 514] width 115 height 18
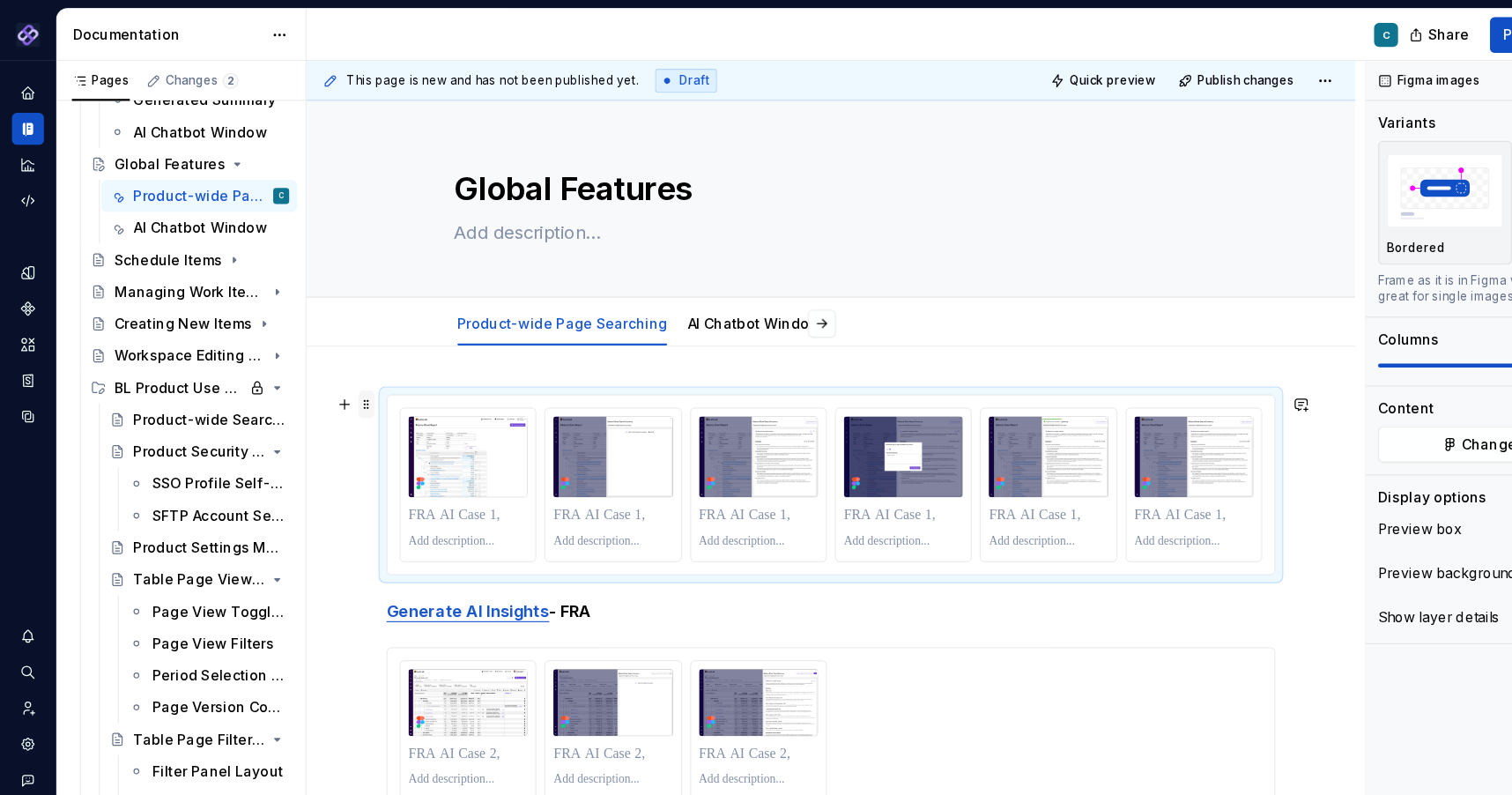
click at [327, 363] on span at bounding box center [323, 357] width 14 height 24
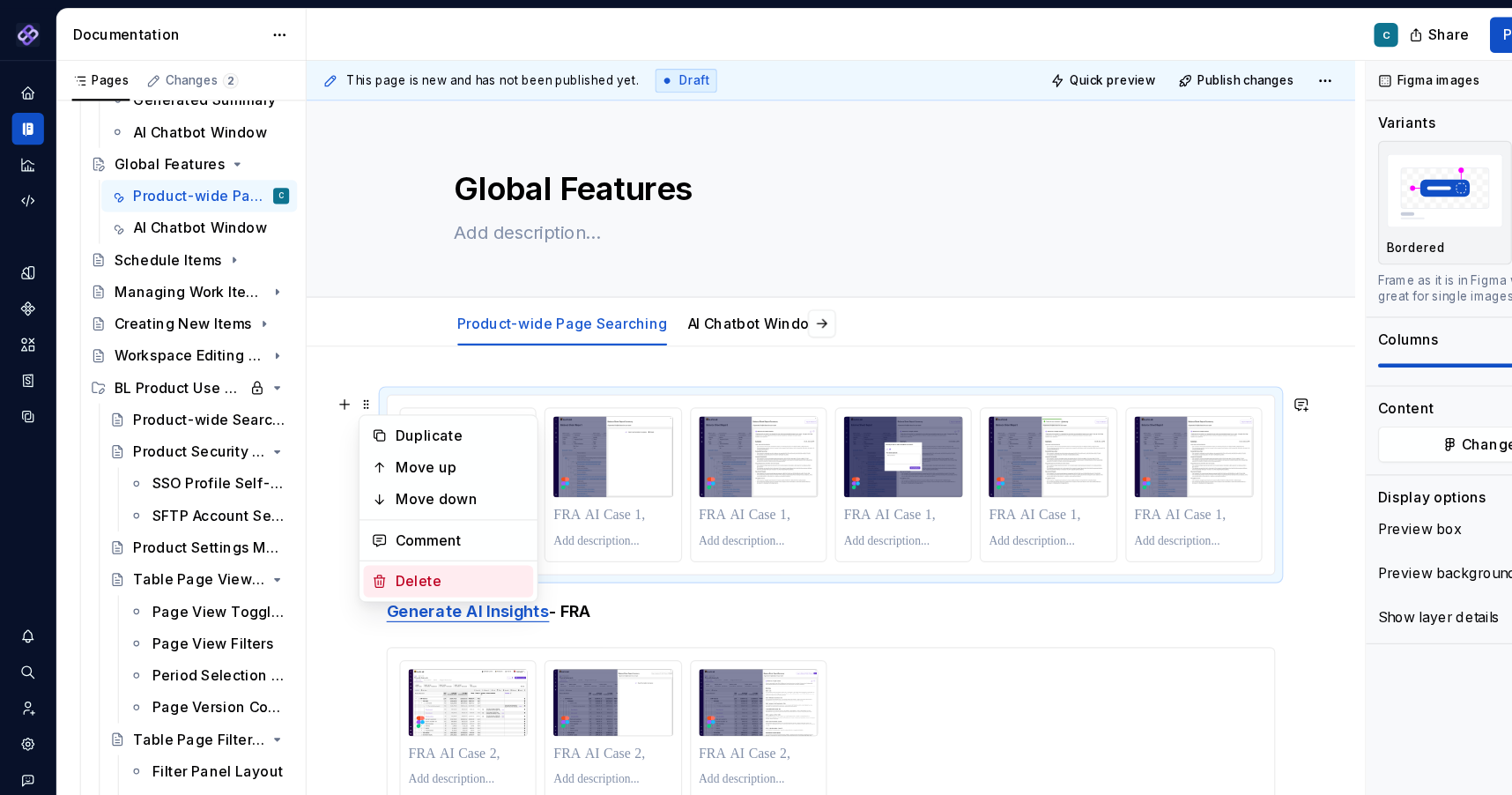
click at [350, 514] on div "Delete" at bounding box center [406, 512] width 115 height 18
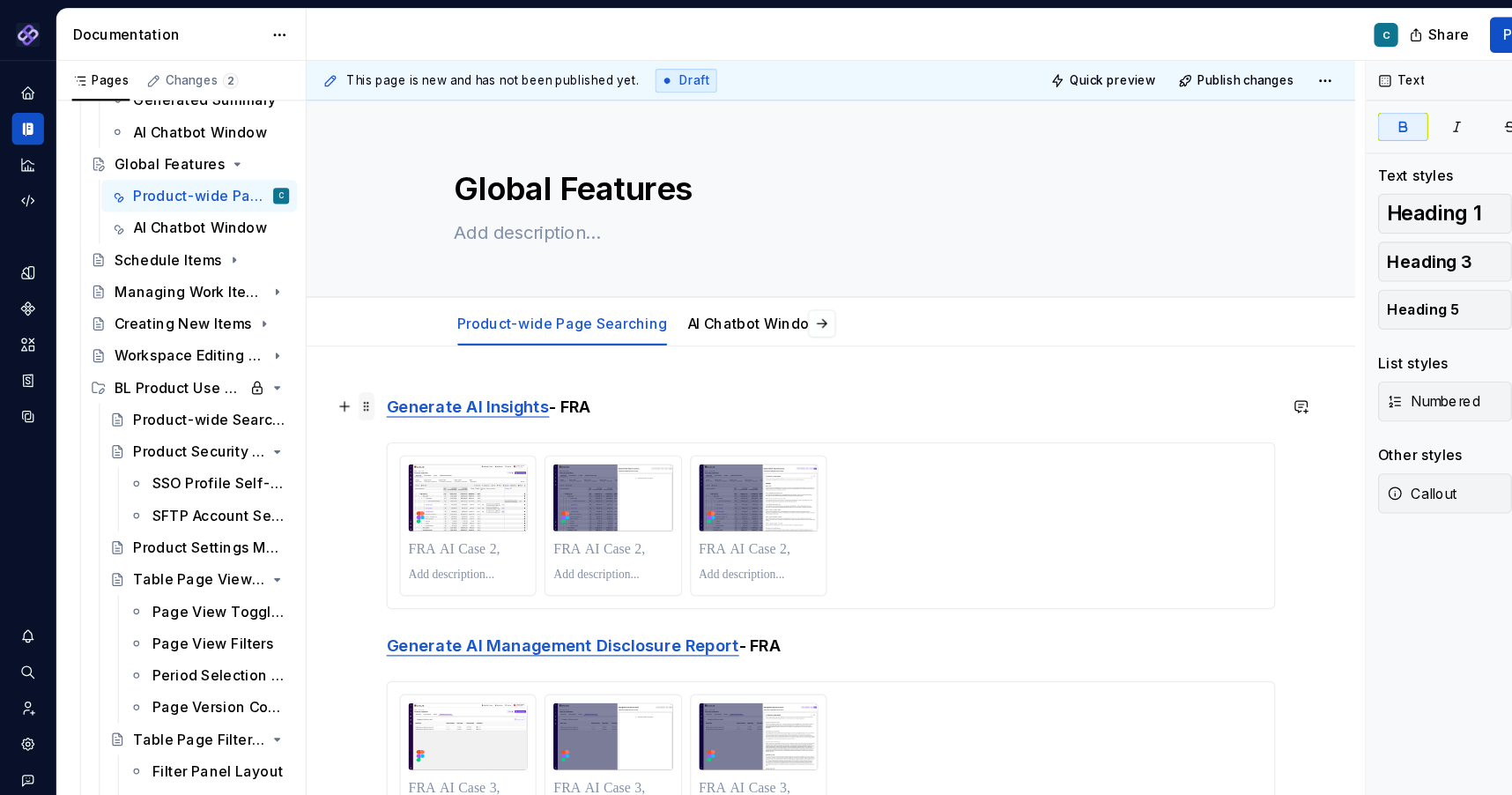
click at [320, 360] on span at bounding box center [323, 358] width 14 height 24
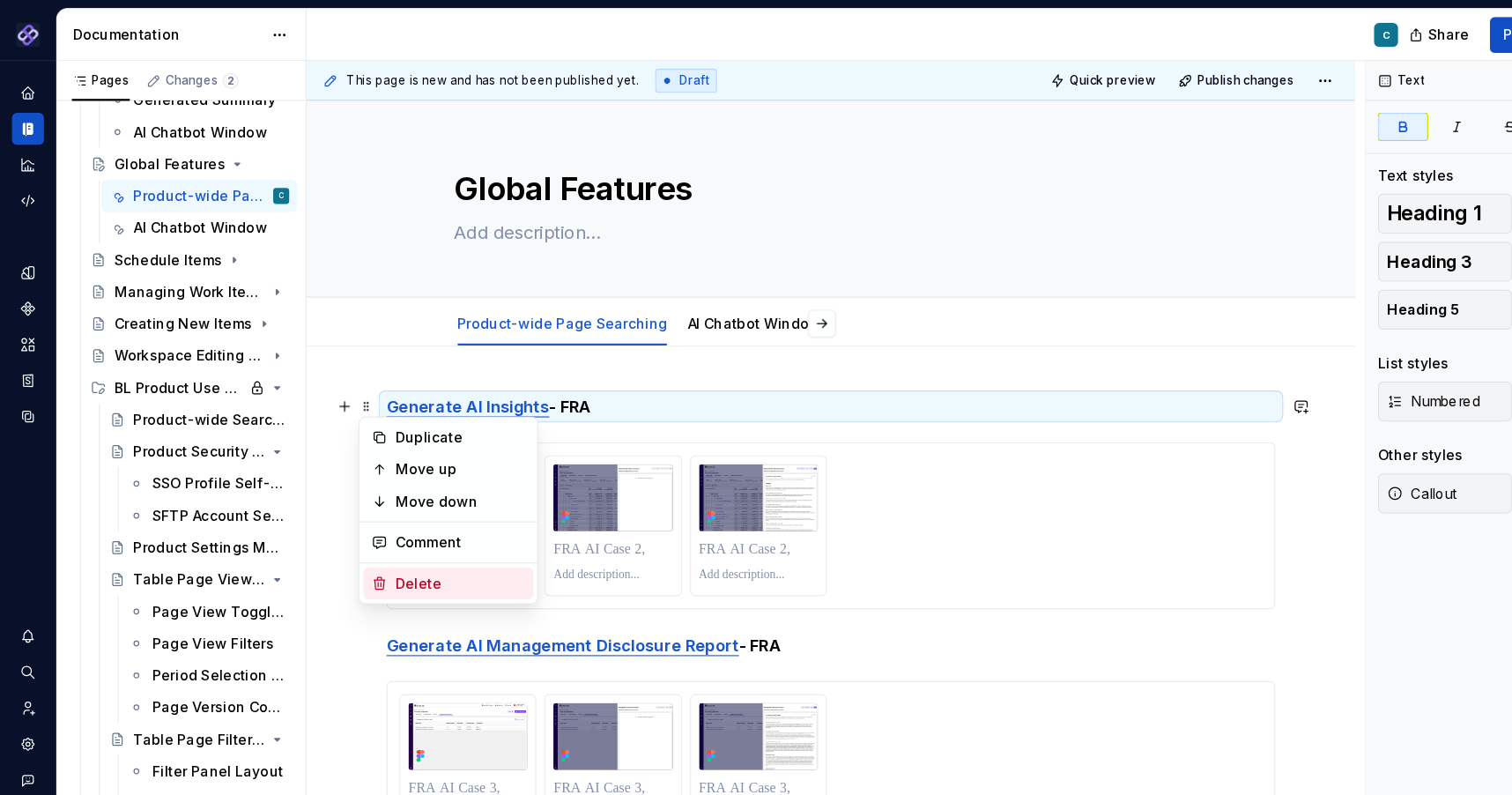
click at [349, 514] on div "Delete" at bounding box center [406, 514] width 115 height 18
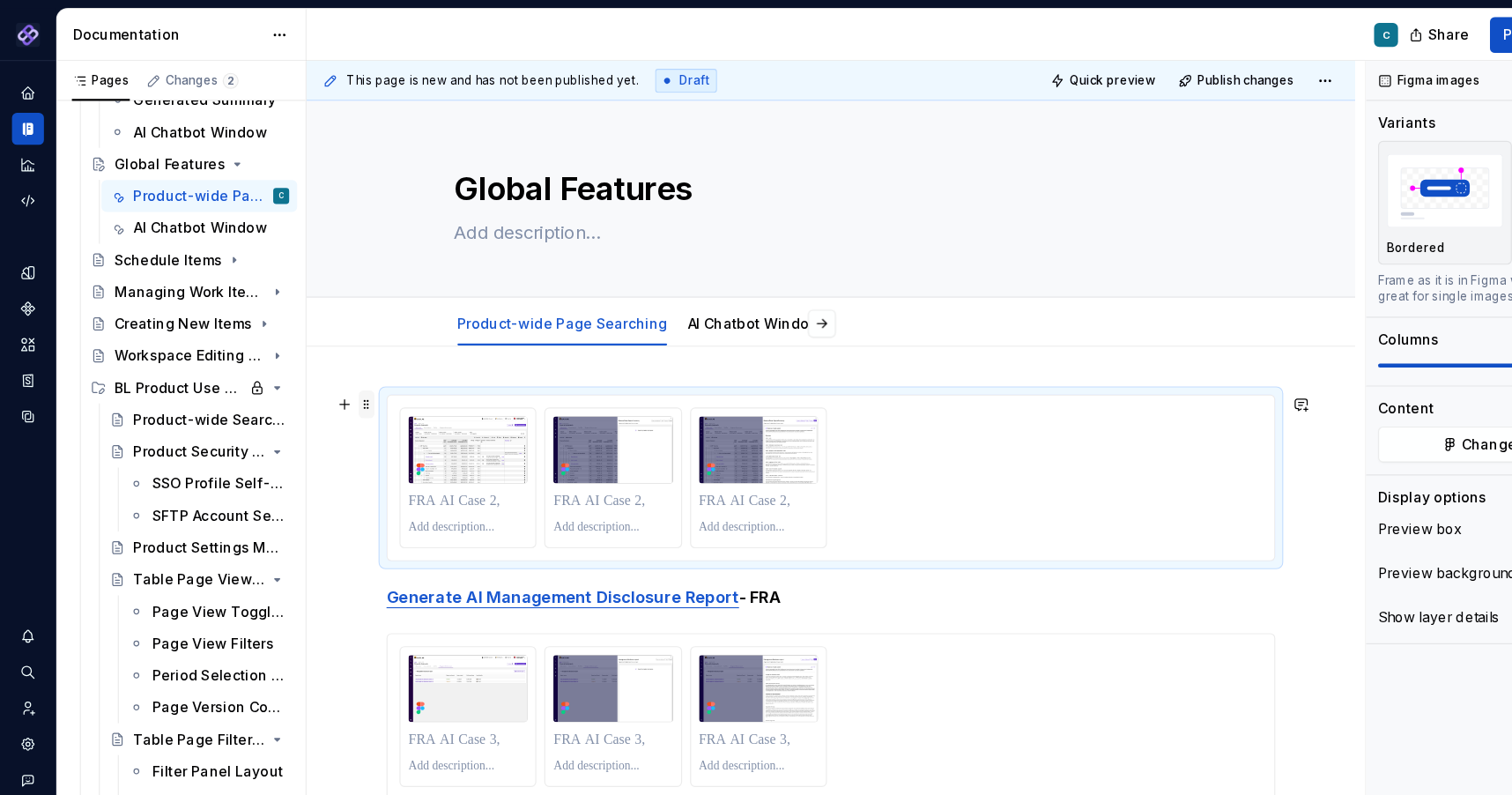
click at [322, 362] on span at bounding box center [323, 357] width 14 height 24
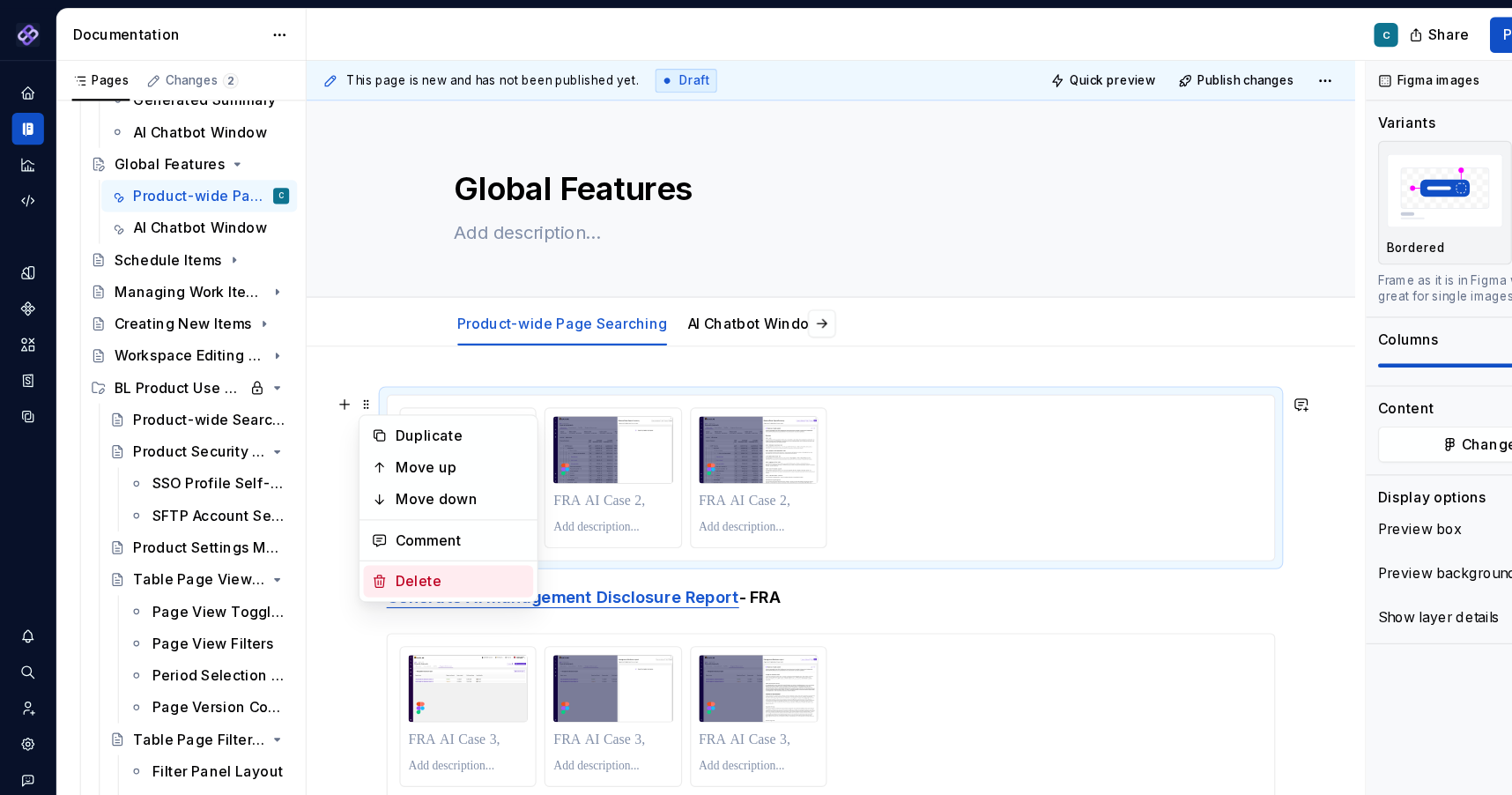
click at [345, 503] on div "Delete" at bounding box center [395, 513] width 149 height 28
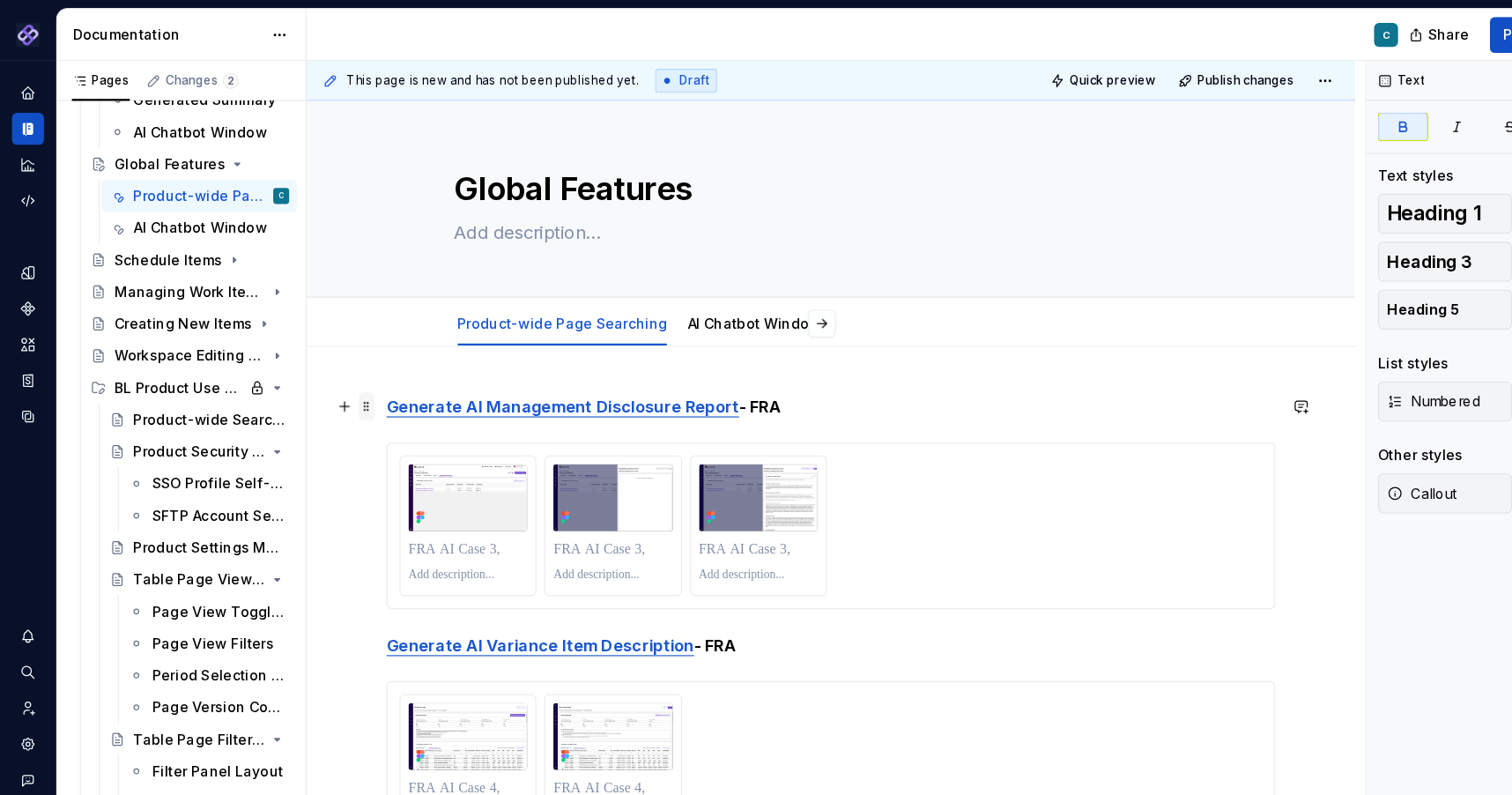
click at [324, 356] on span at bounding box center [323, 358] width 14 height 24
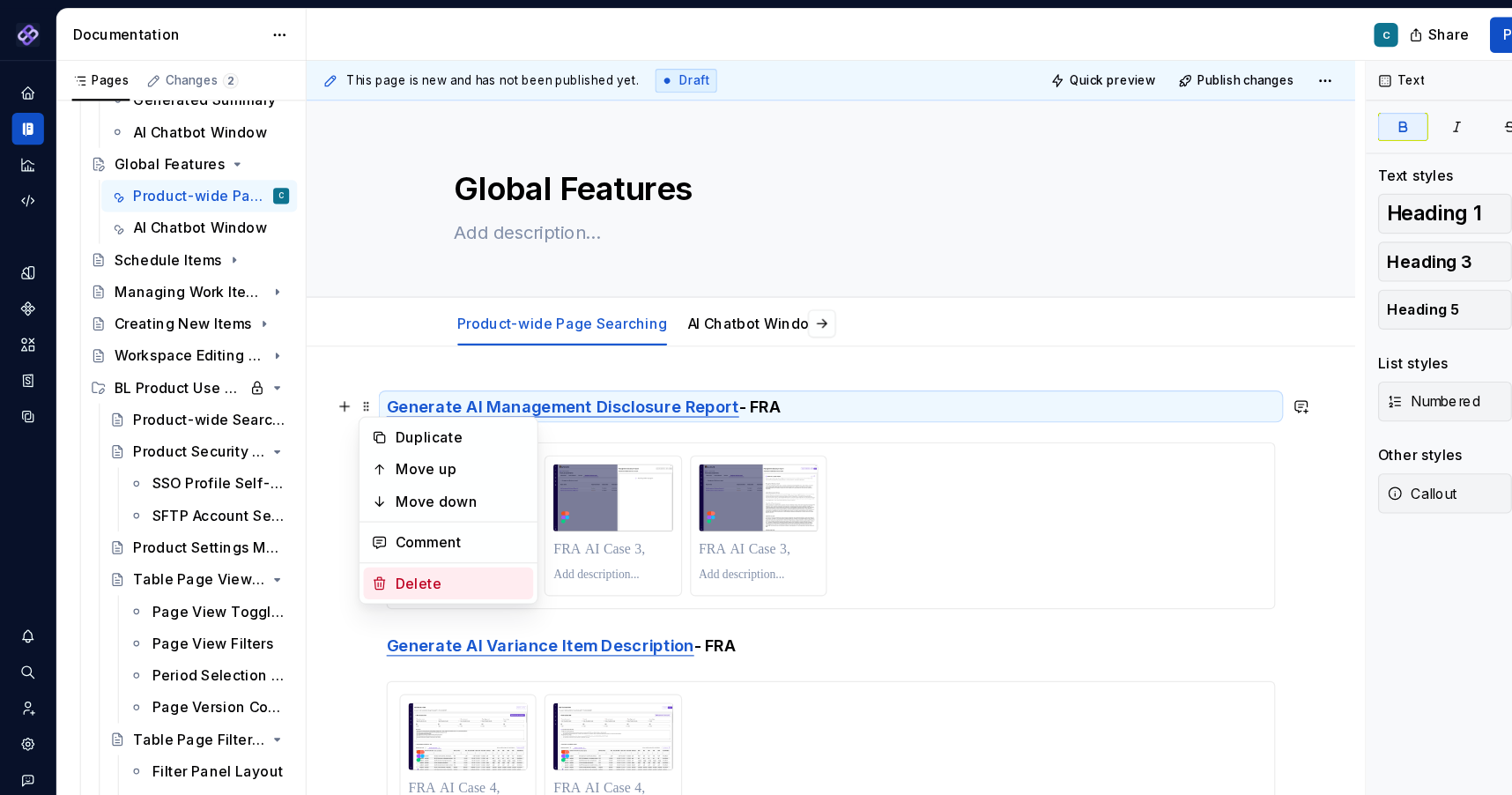
click at [359, 507] on div "Delete" at bounding box center [406, 514] width 115 height 18
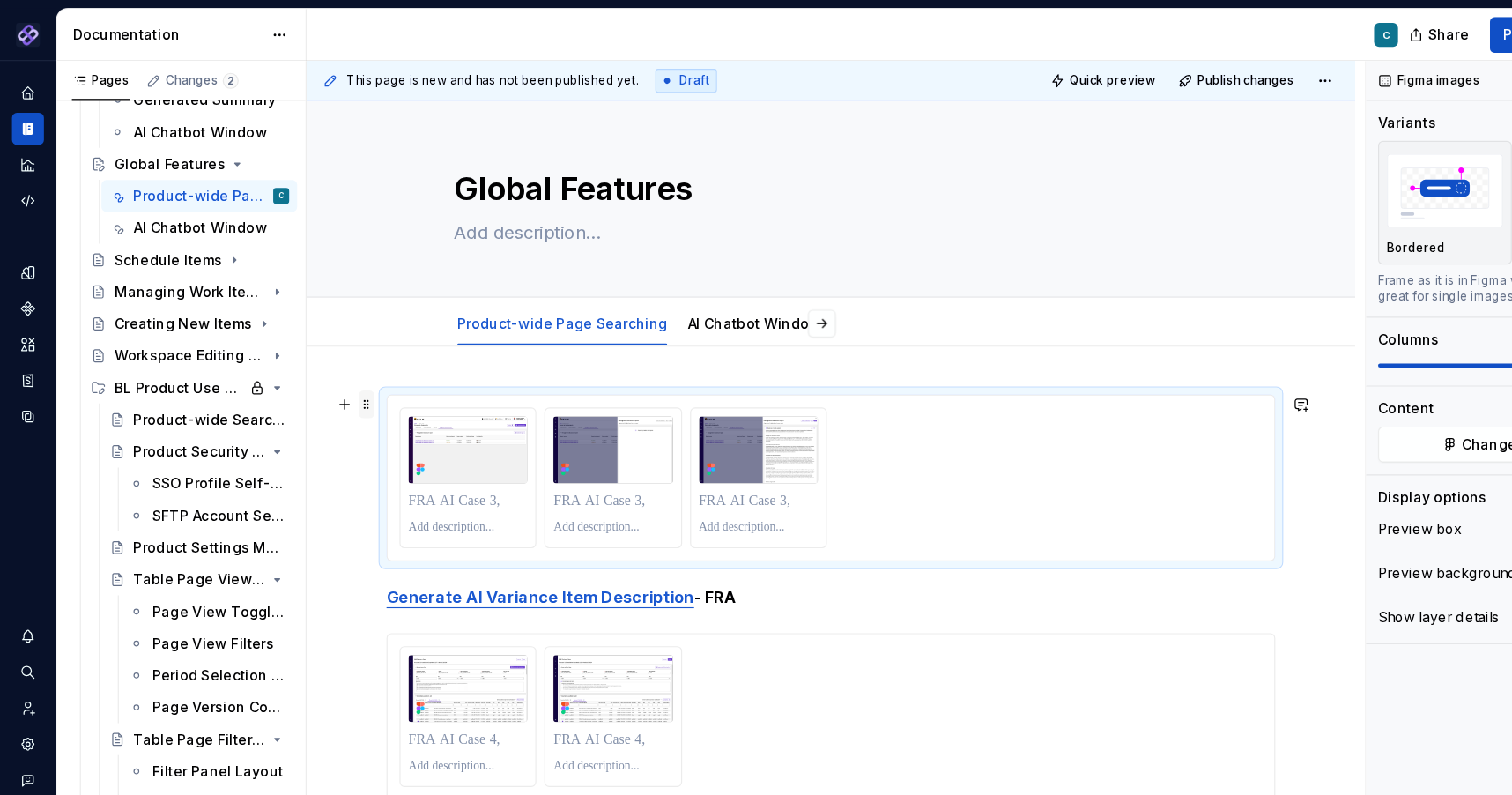
click at [326, 357] on span at bounding box center [323, 357] width 14 height 24
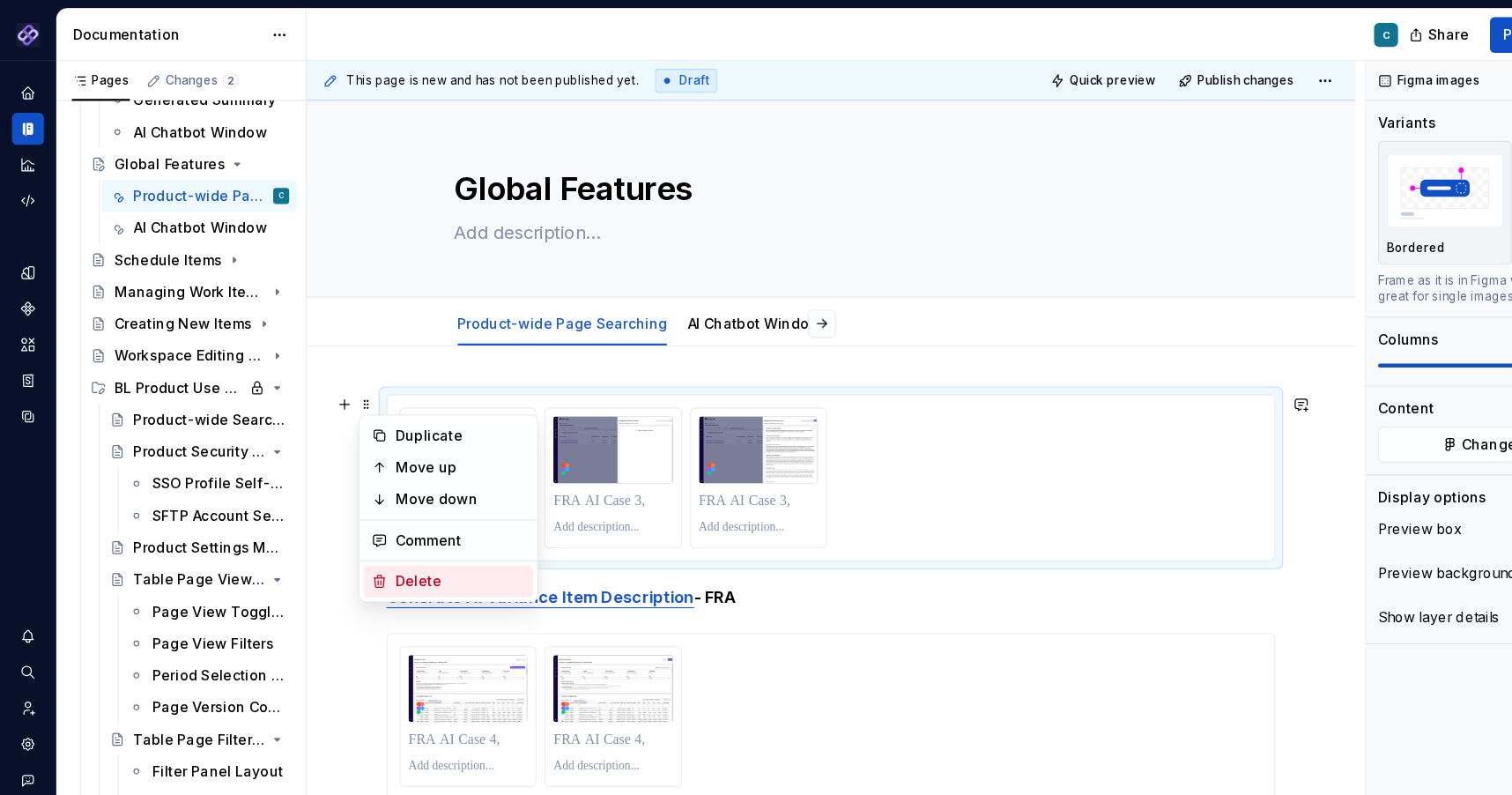
click at [345, 514] on div "Delete" at bounding box center [395, 513] width 149 height 28
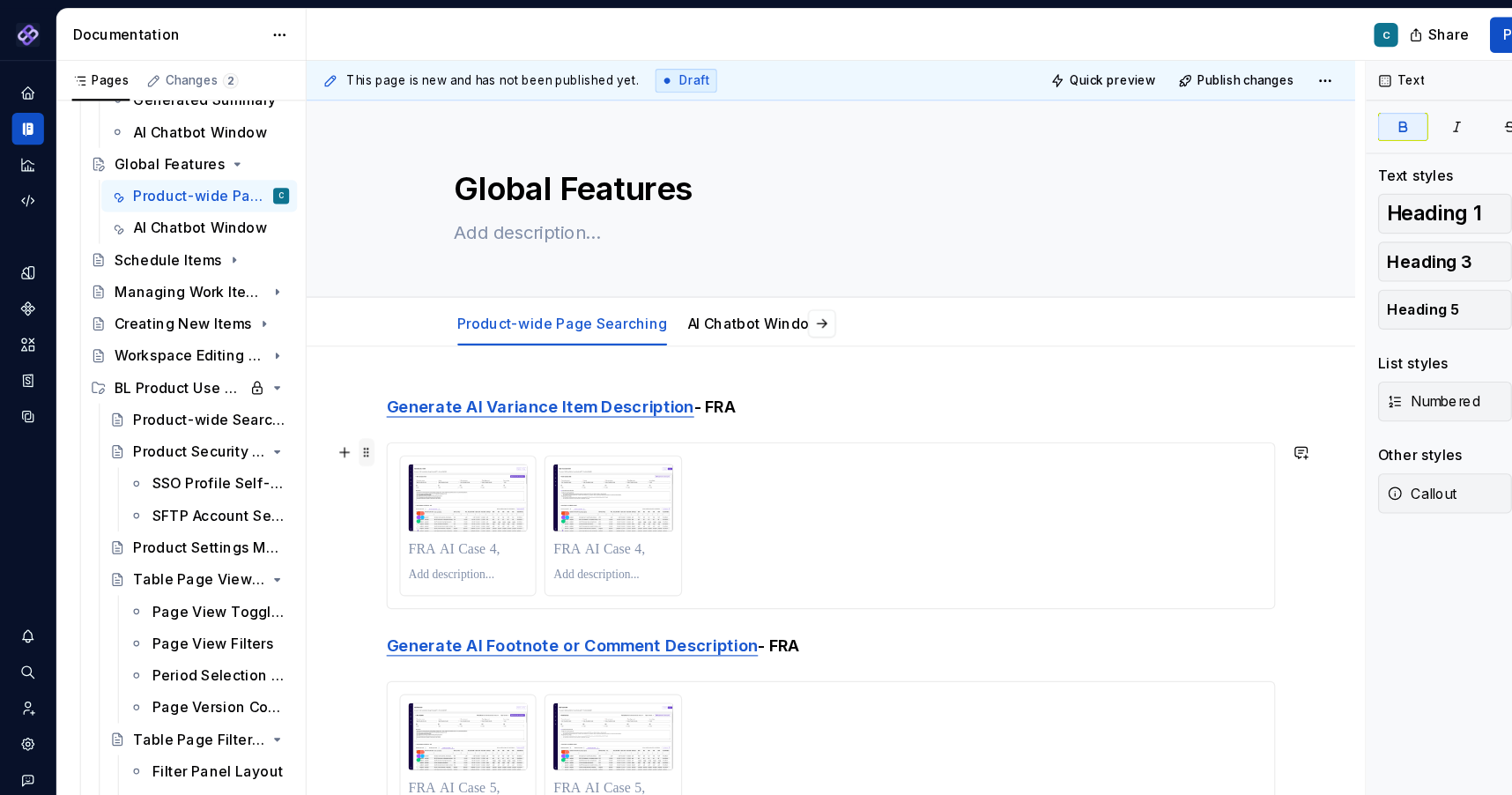
click at [322, 403] on span at bounding box center [323, 399] width 14 height 24
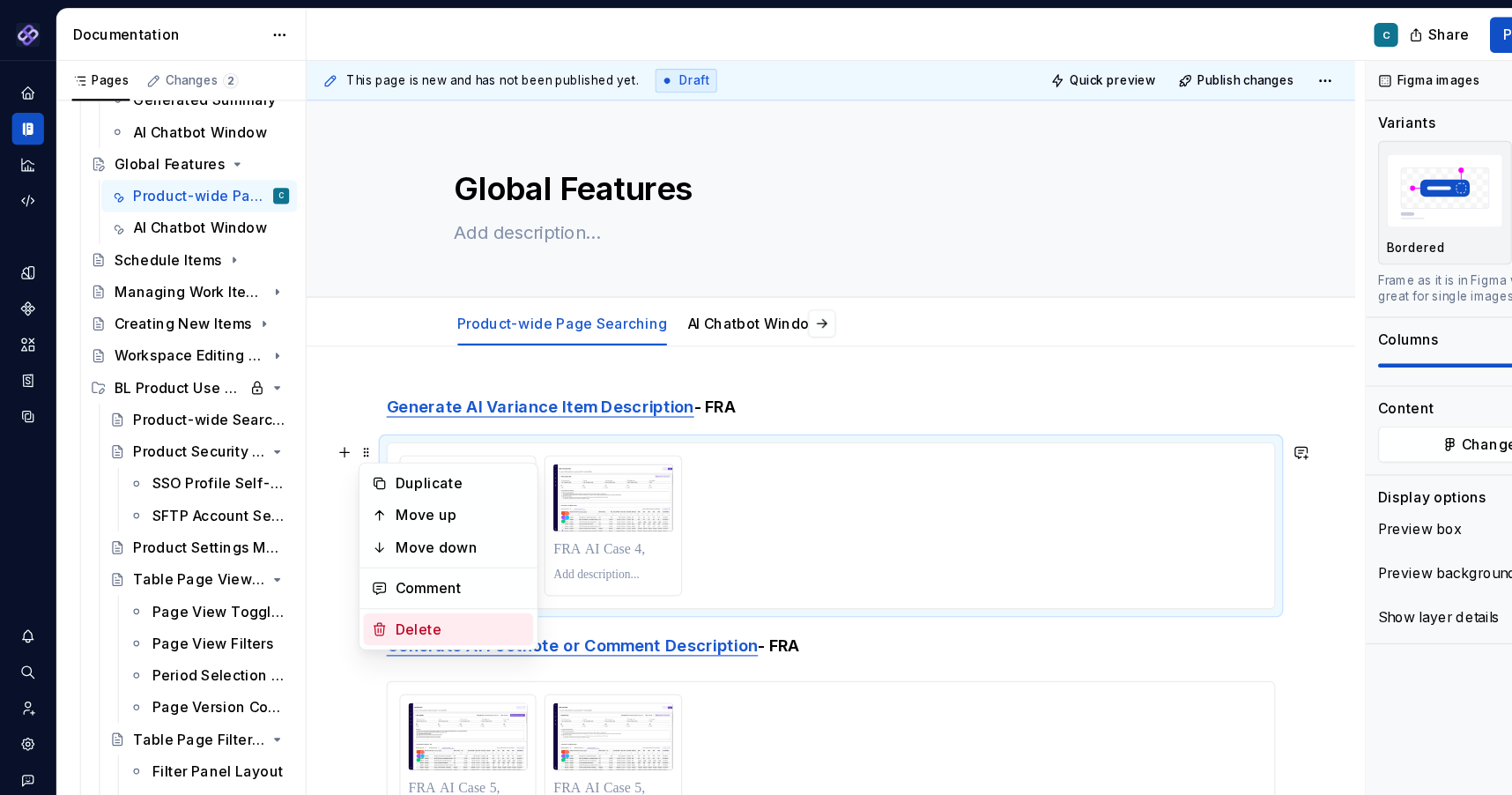
click at [352, 559] on div "Delete" at bounding box center [406, 554] width 115 height 18
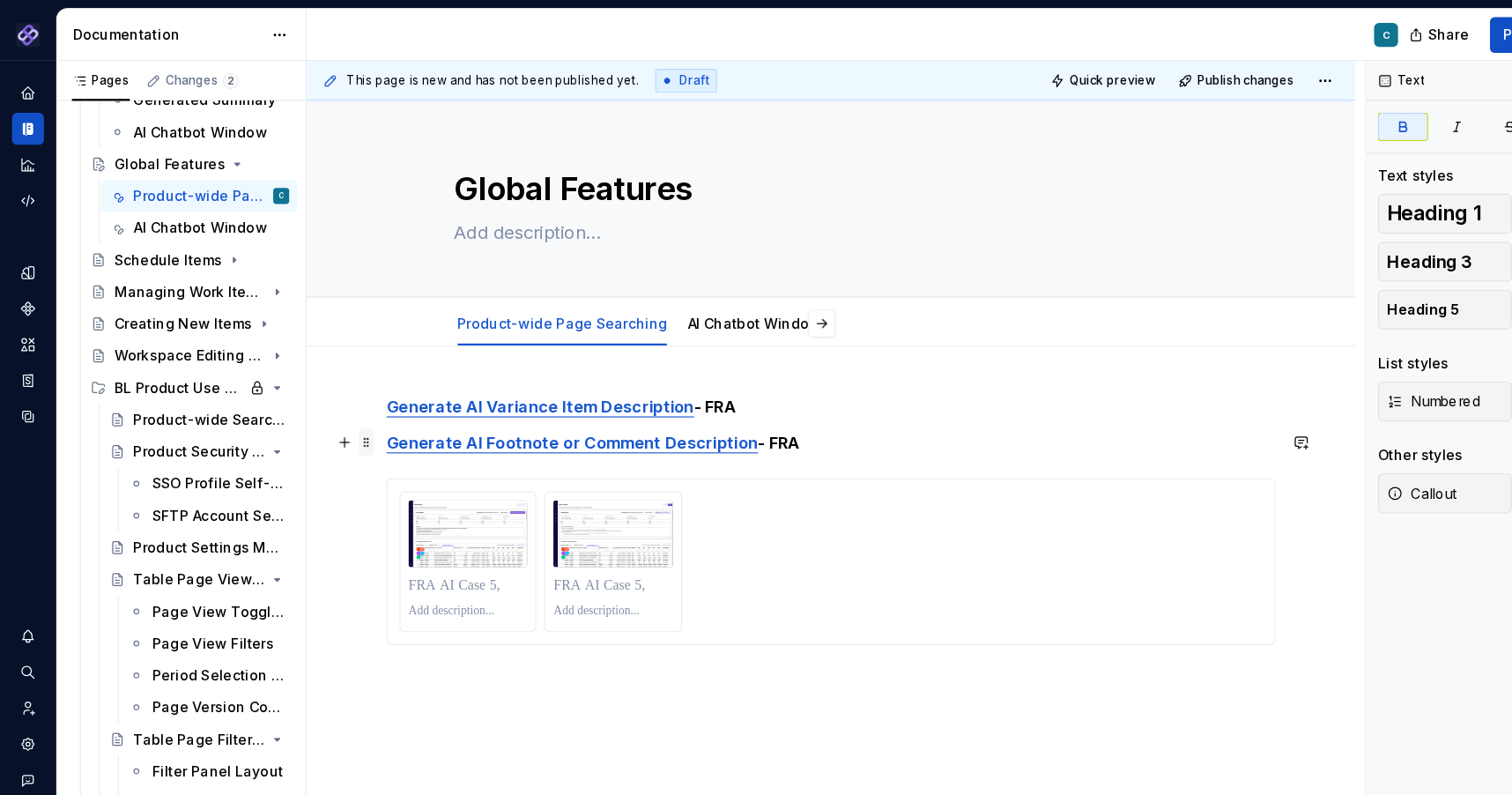
click at [325, 392] on span at bounding box center [323, 390] width 14 height 24
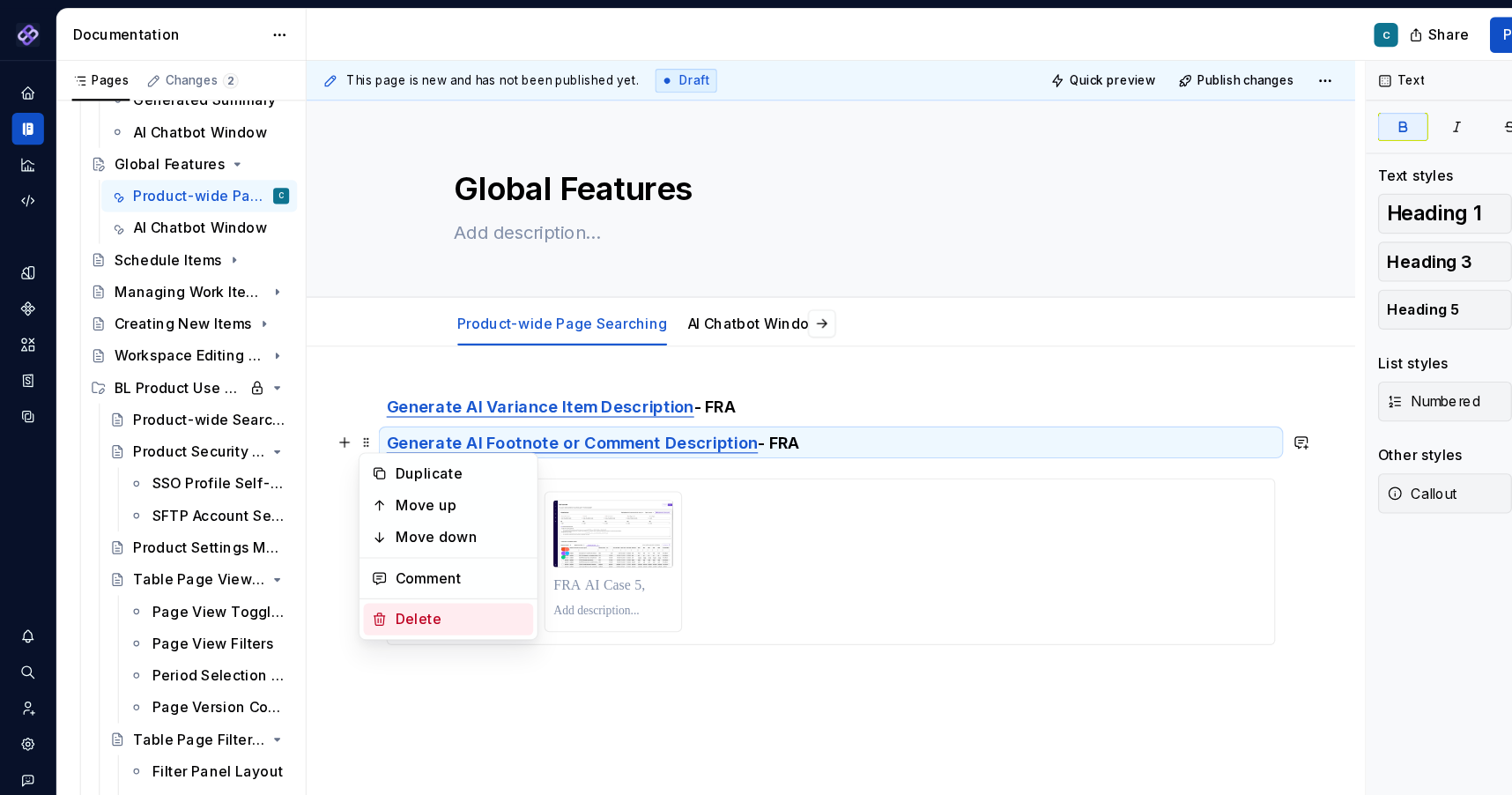
click at [346, 546] on div "Delete" at bounding box center [395, 546] width 149 height 28
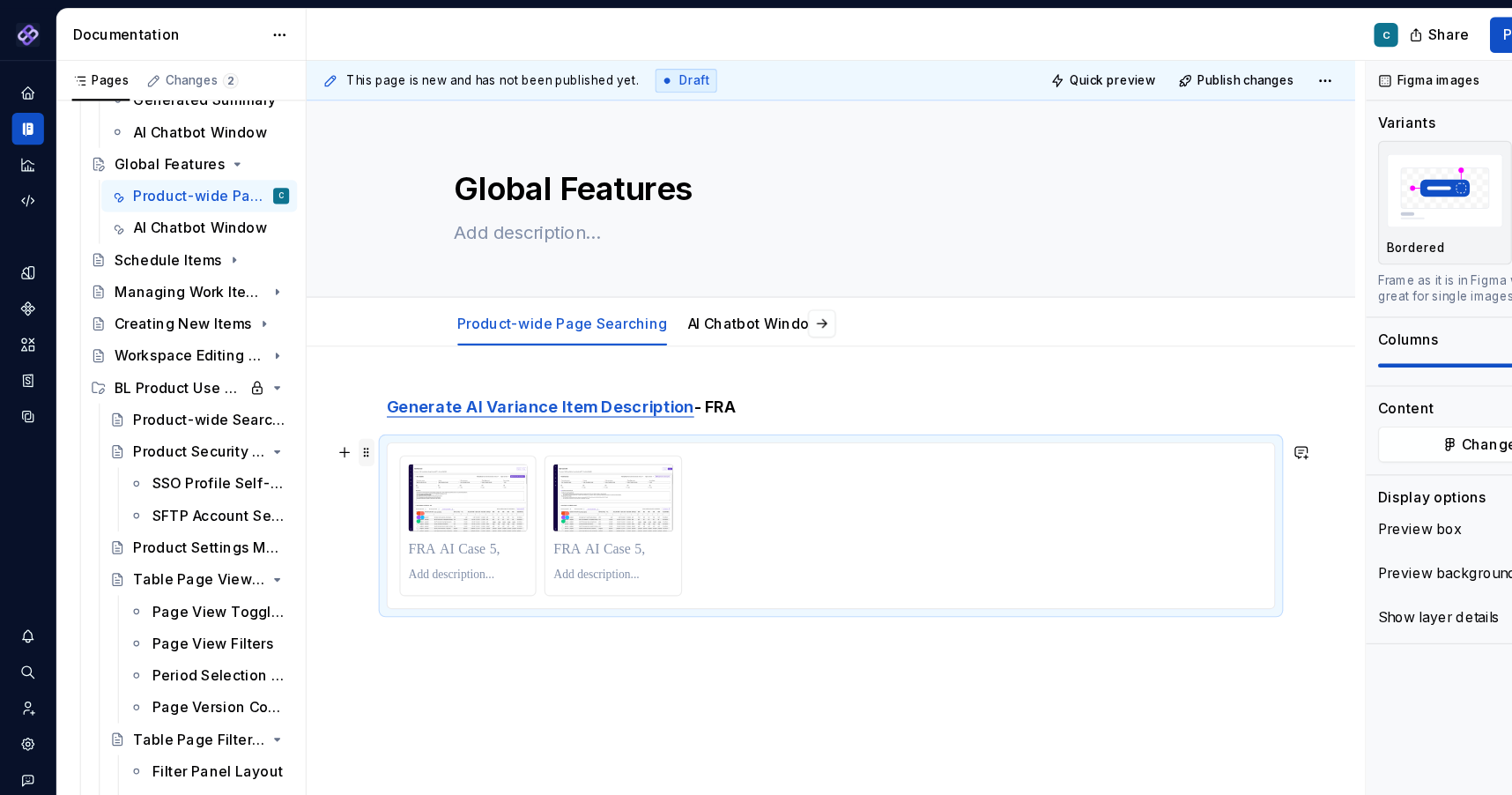
click at [322, 401] on span at bounding box center [323, 399] width 14 height 24
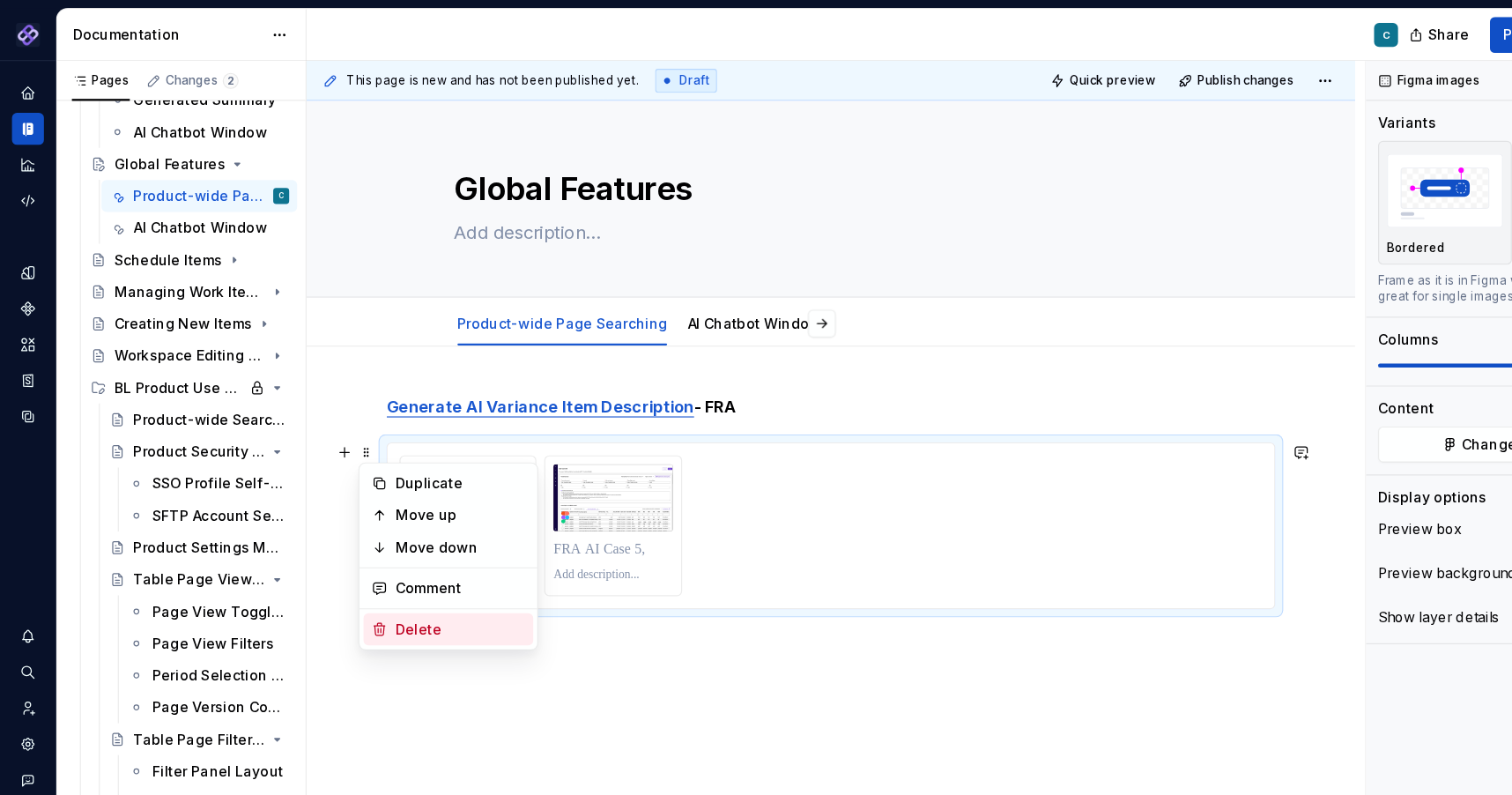
click at [335, 548] on icon at bounding box center [335, 554] width 14 height 14
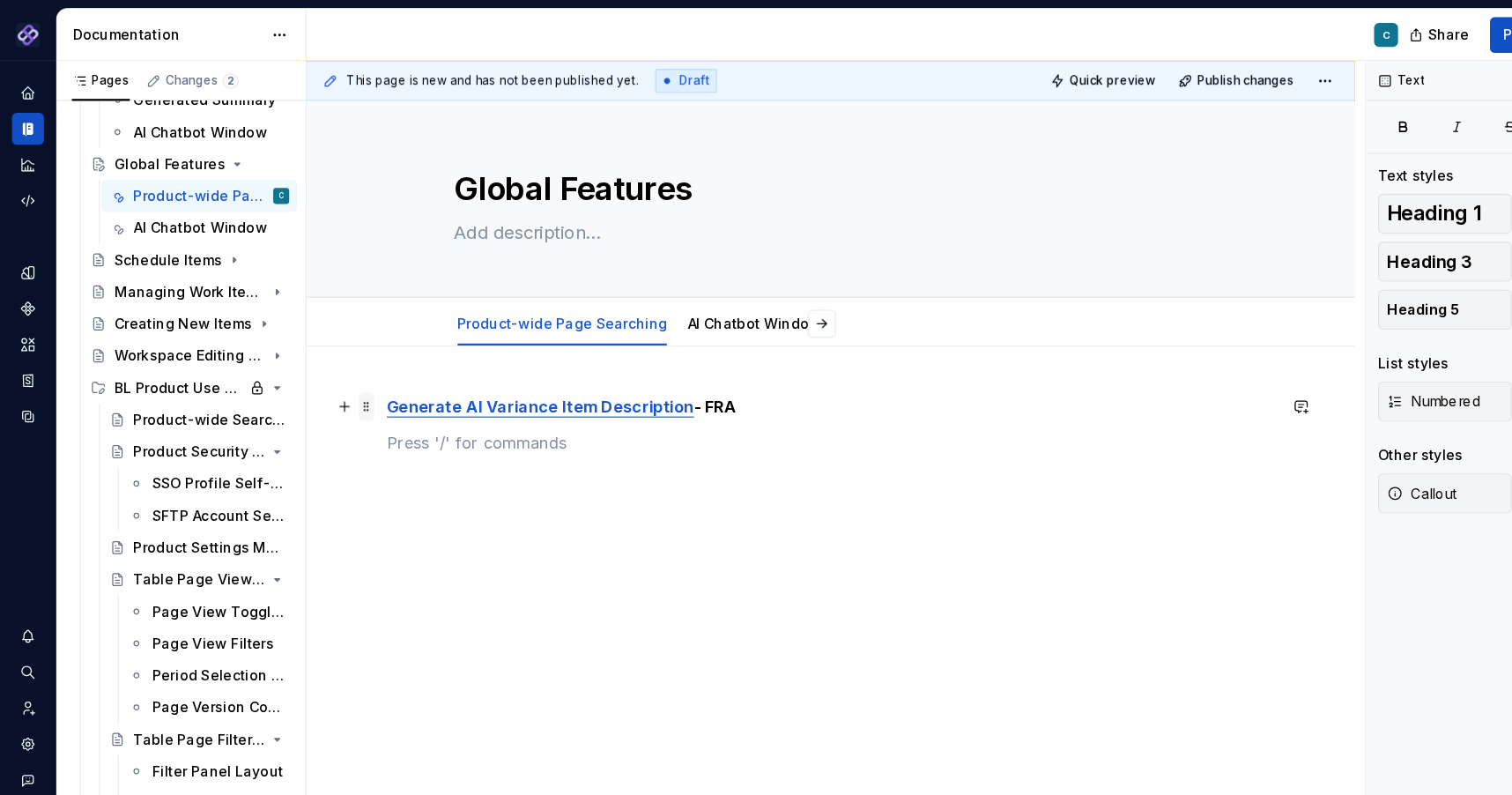
click at [326, 359] on span at bounding box center [323, 358] width 14 height 24
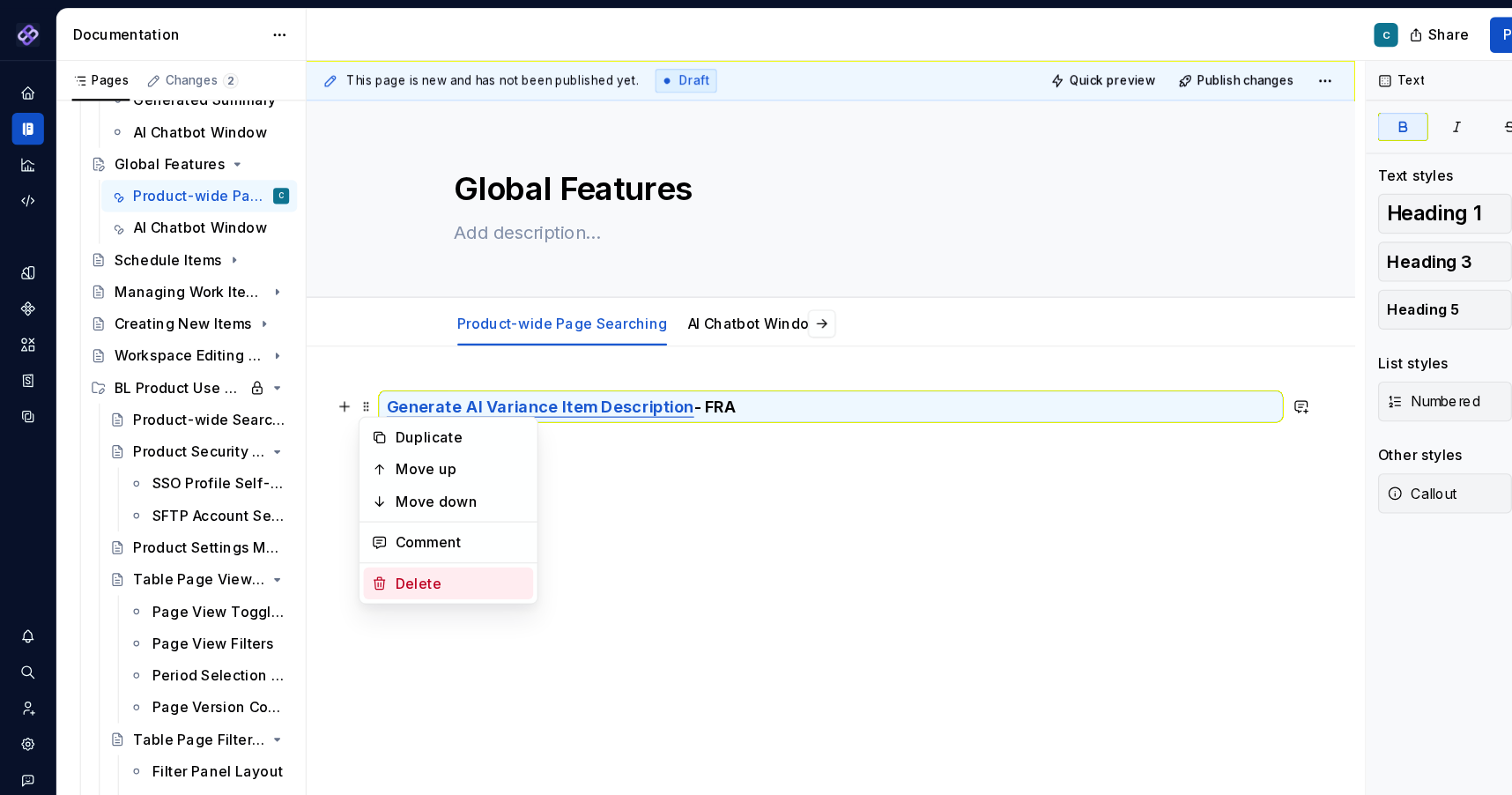
click at [346, 508] on div "Delete" at bounding box center [395, 514] width 149 height 28
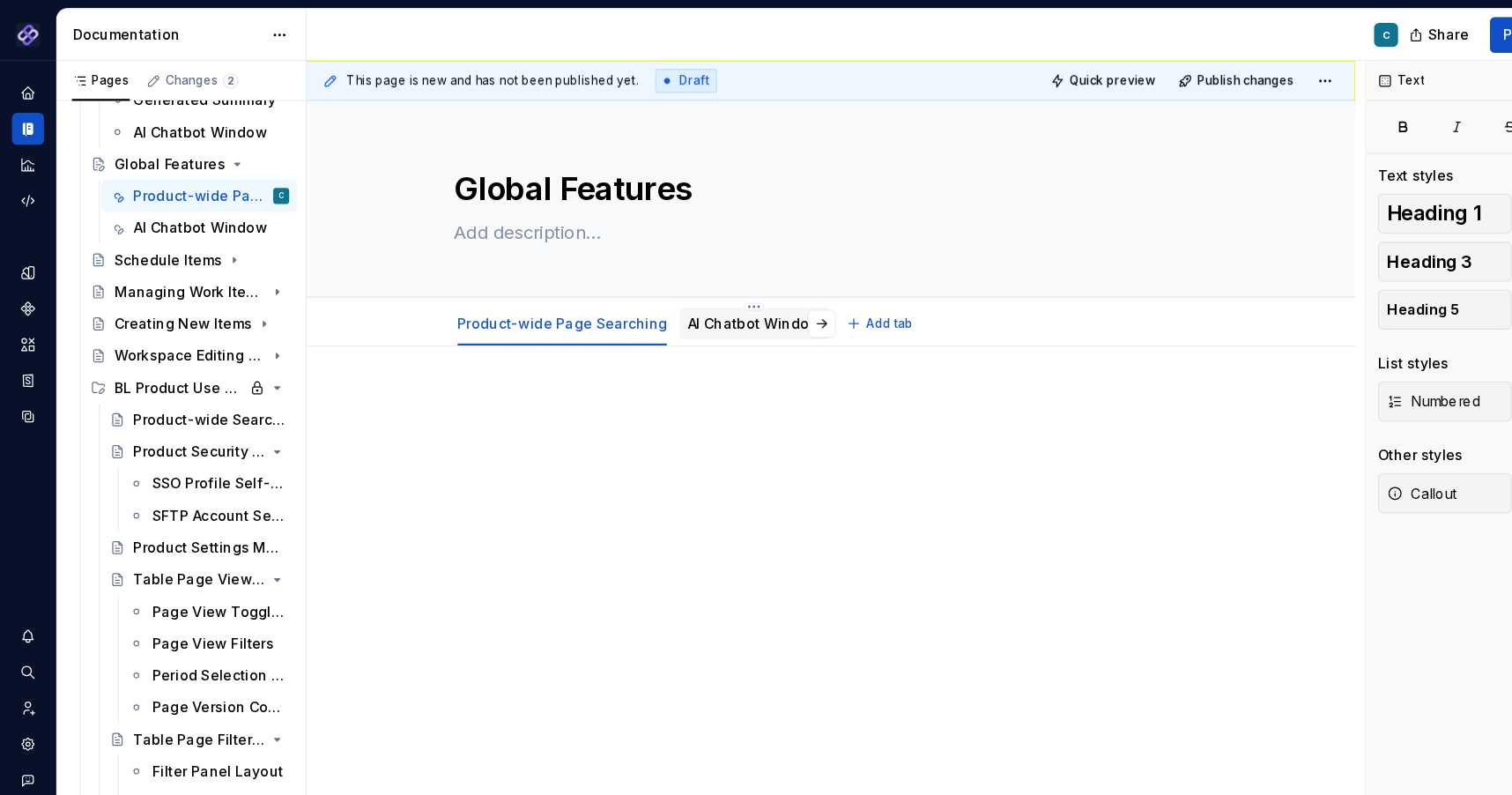
click at [654, 287] on link "AI Chatbot Window" at bounding box center [665, 285] width 118 height 15
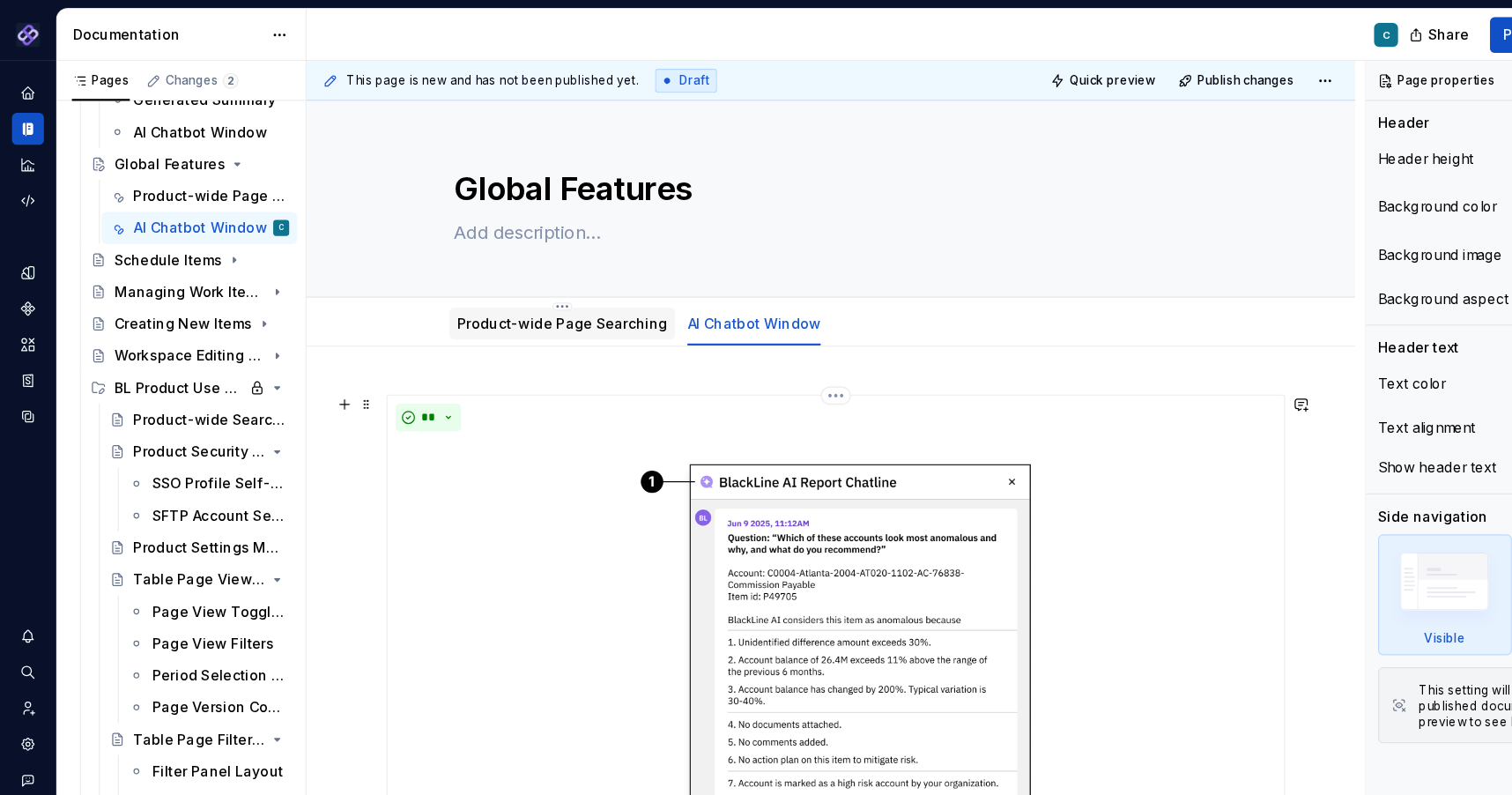
type textarea "*"
click at [764, 284] on span "Add tab" at bounding box center [785, 285] width 41 height 14
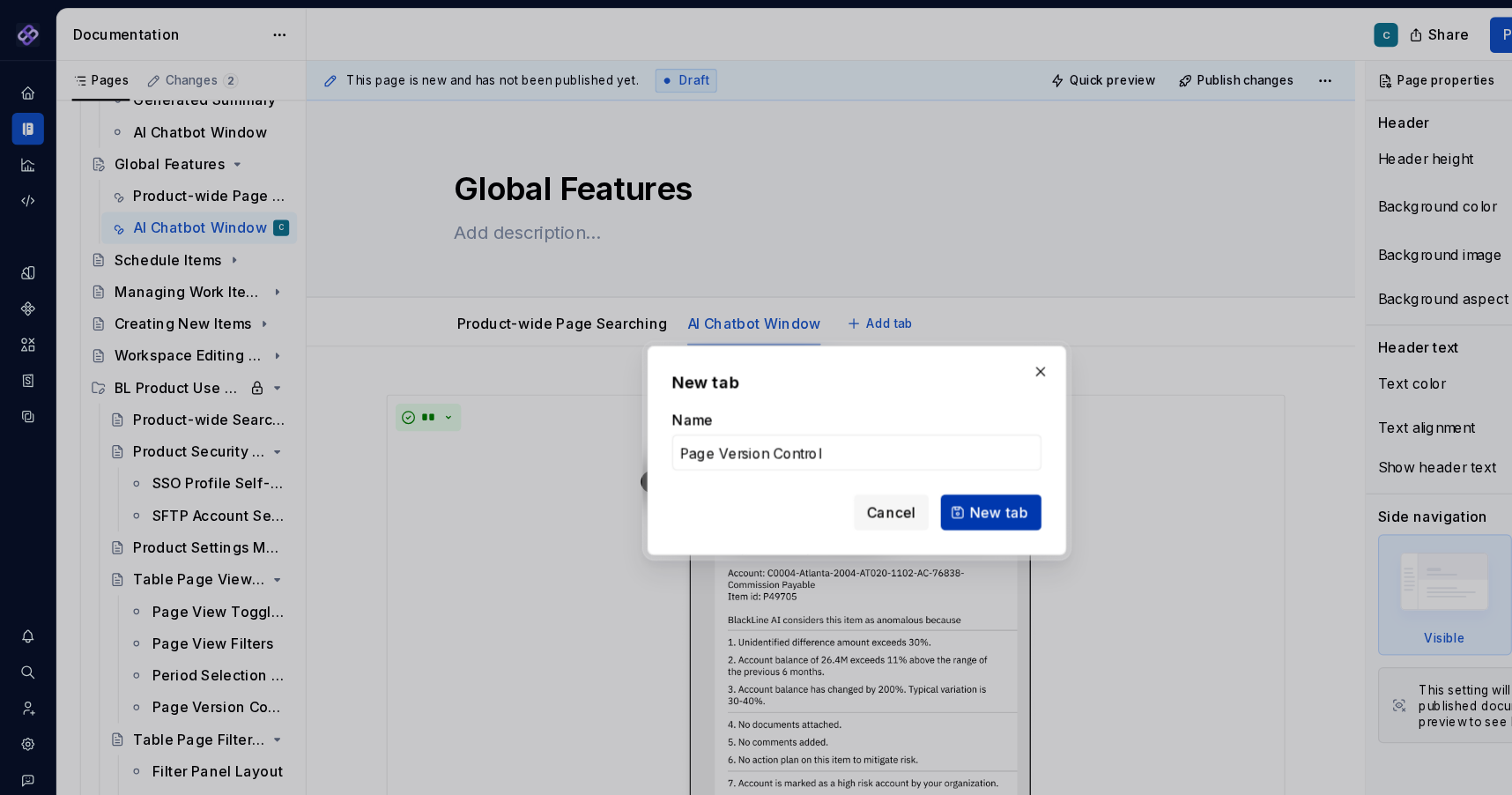
type input "Page Version Control"
click at [878, 454] on span "New tab" at bounding box center [881, 452] width 52 height 18
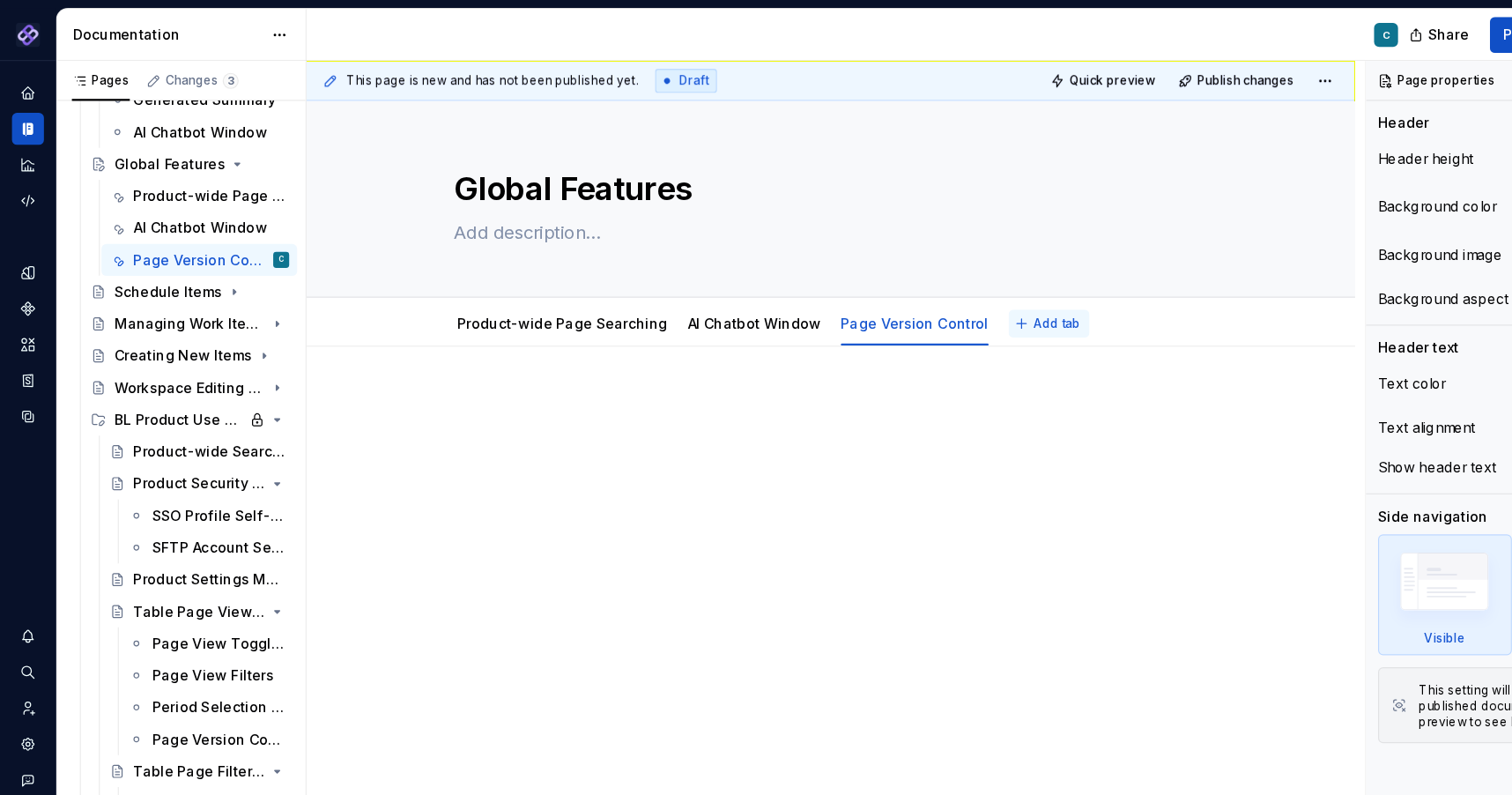
click at [914, 287] on span "Add tab" at bounding box center [932, 285] width 41 height 14
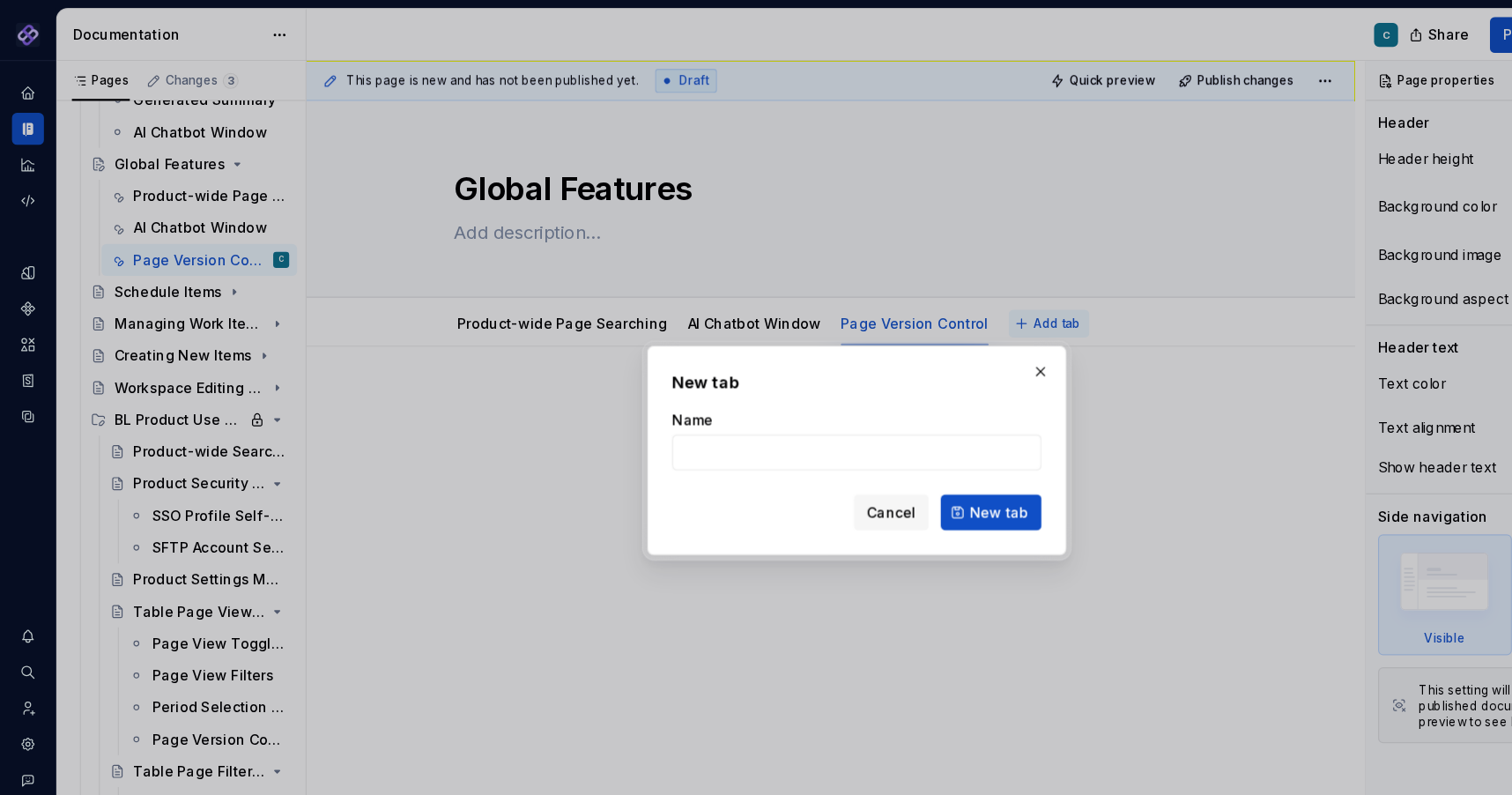
type textarea "*"
type input "Global Page Header Features"
click at [865, 451] on span "New tab" at bounding box center [881, 452] width 52 height 18
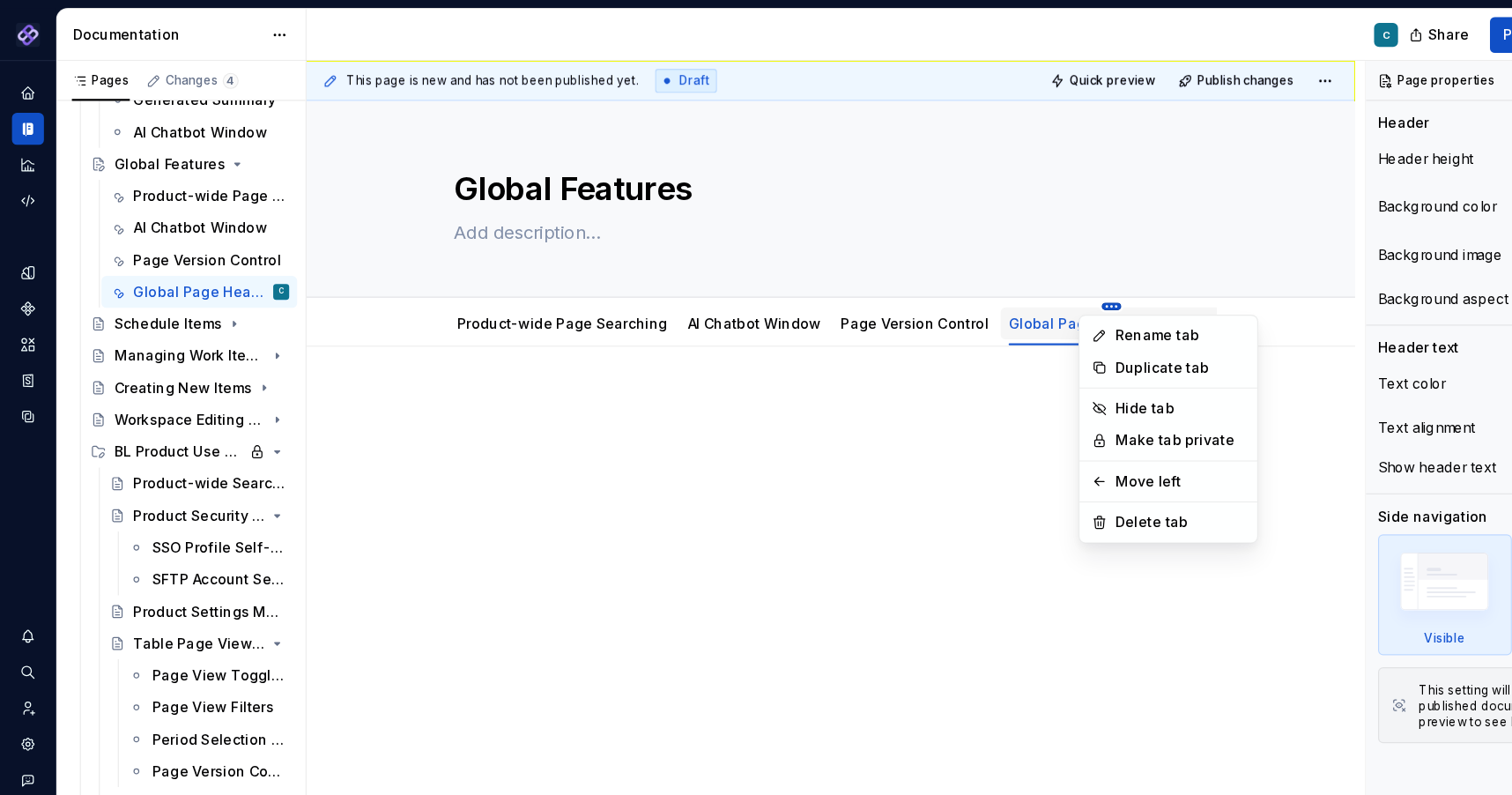
click at [957, 269] on html "Pantheon C Design system data Documentation C Share Preview Publish Pages Chang…" at bounding box center [756, 398] width 1512 height 795
click at [974, 425] on icon at bounding box center [970, 424] width 14 height 14
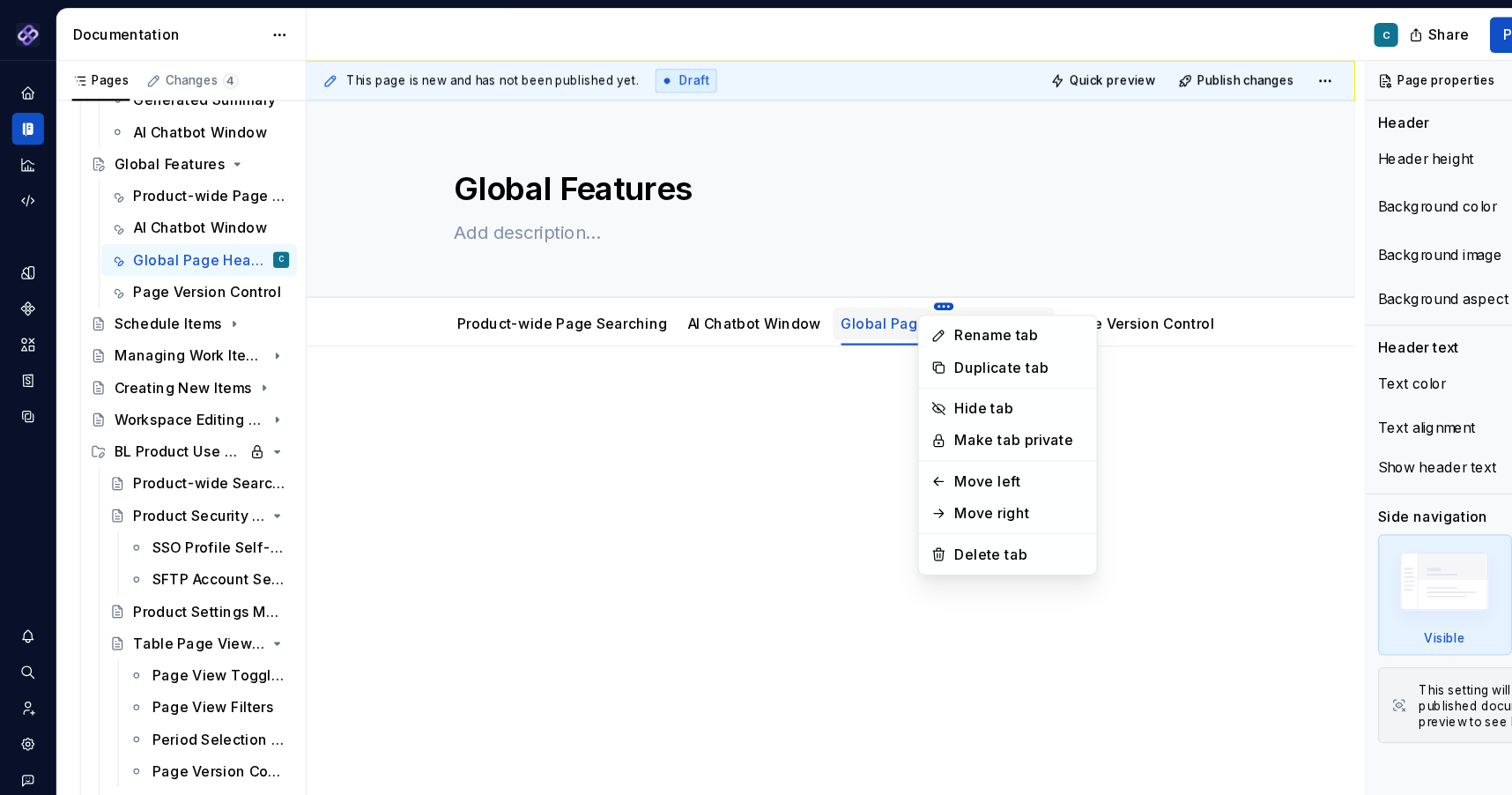
click at [815, 272] on html "Pantheon C Design system data Documentation C Share Preview Publish Pages Chang…" at bounding box center [756, 398] width 1512 height 795
click at [834, 430] on icon at bounding box center [828, 424] width 14 height 14
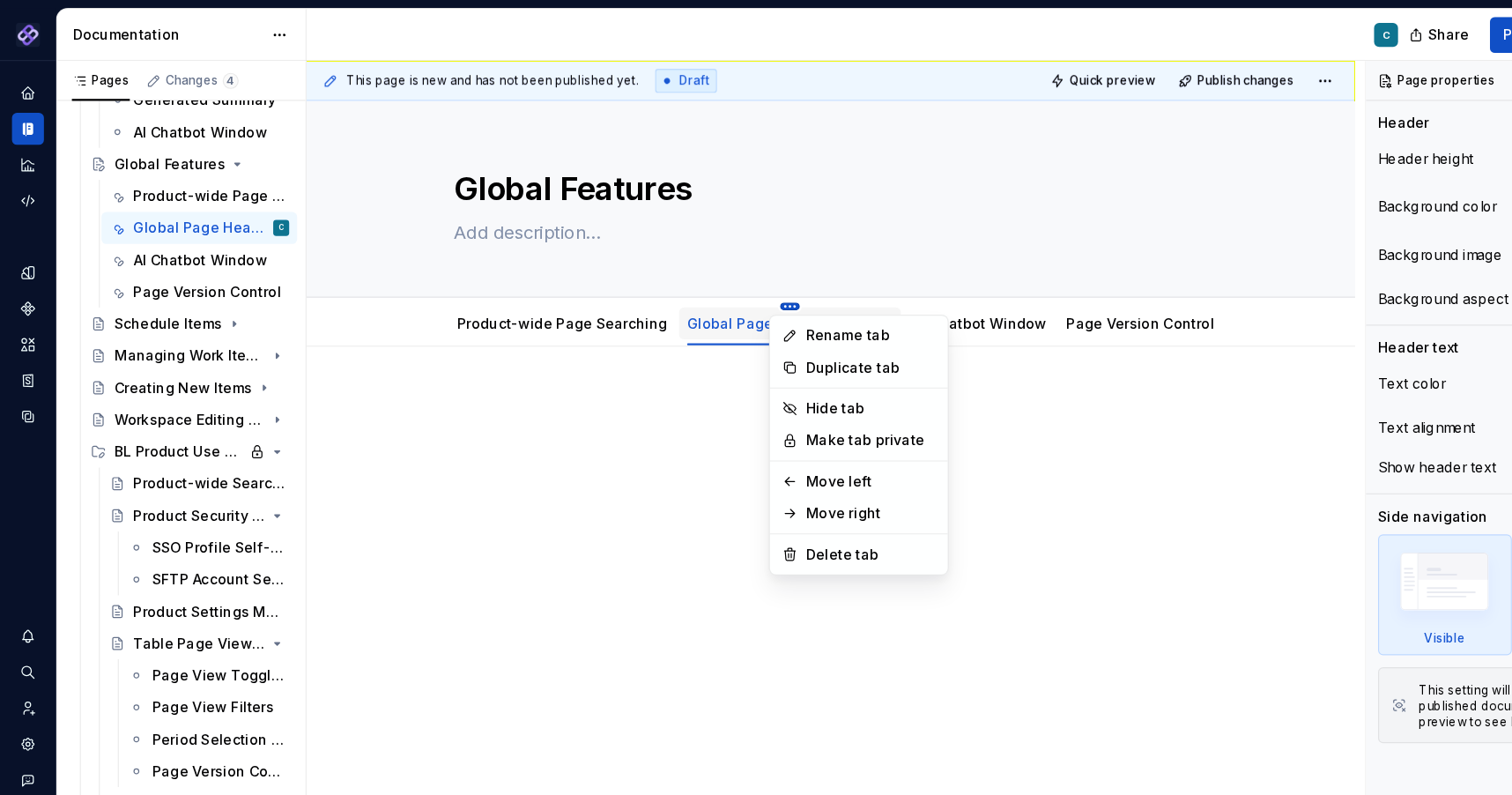
click at [682, 270] on html "Pantheon C Design system data Documentation C Share Preview Publish Pages Chang…" at bounding box center [756, 398] width 1512 height 795
click at [710, 430] on div "Move left" at bounding box center [768, 424] width 115 height 18
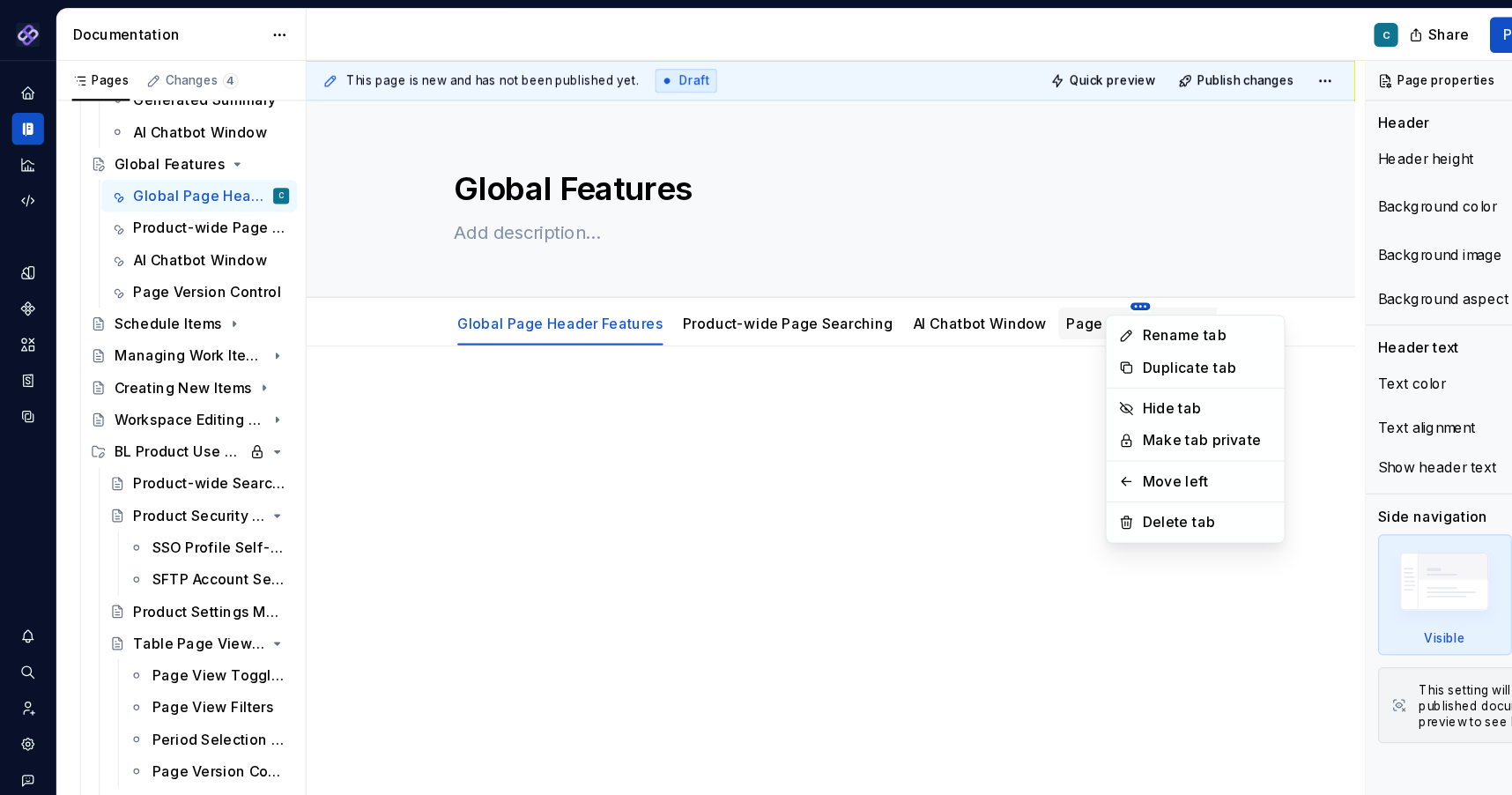
click at [984, 273] on html "Pantheon C Design system data Documentation C Share Preview Publish Pages Chang…" at bounding box center [756, 398] width 1512 height 795
click at [1023, 414] on div "Move left" at bounding box center [1053, 425] width 149 height 28
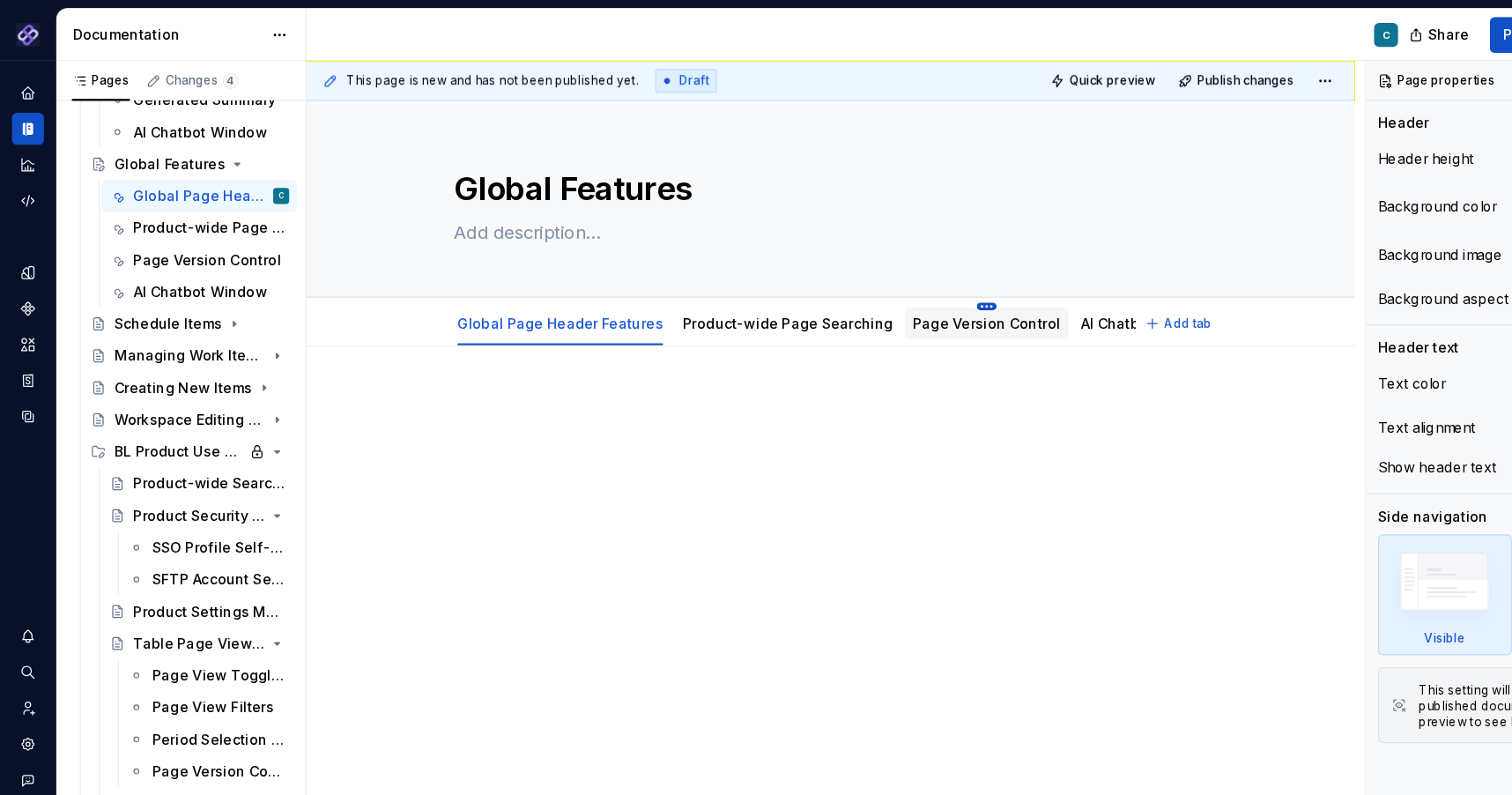
click at [850, 272] on html "Pantheon C Design system data Documentation C Share Preview Publish Pages Chang…" at bounding box center [756, 398] width 1512 height 795
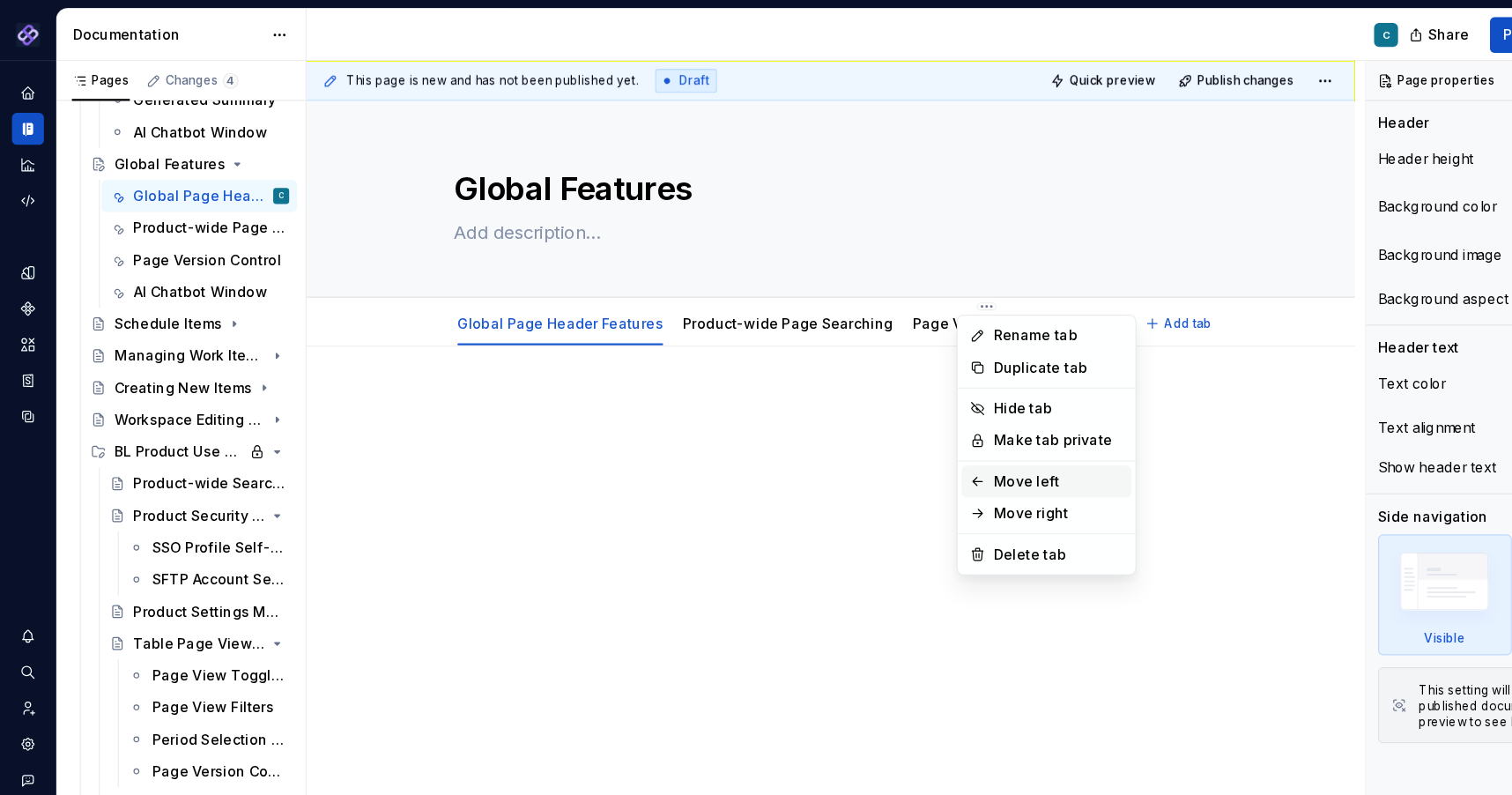
click at [881, 428] on div "Move left" at bounding box center [934, 424] width 115 height 18
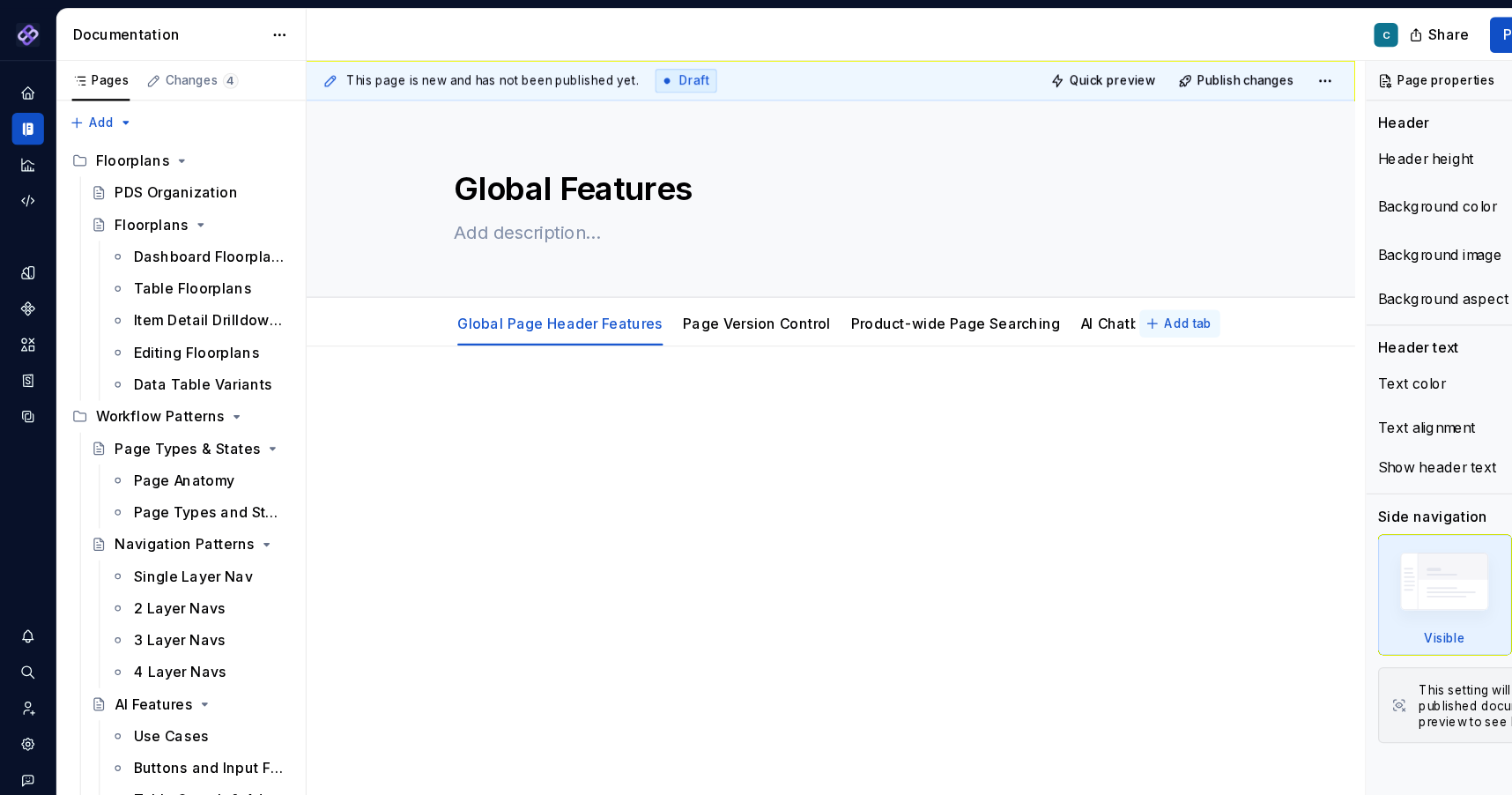
click at [1057, 283] on span "Add tab" at bounding box center [1048, 285] width 41 height 14
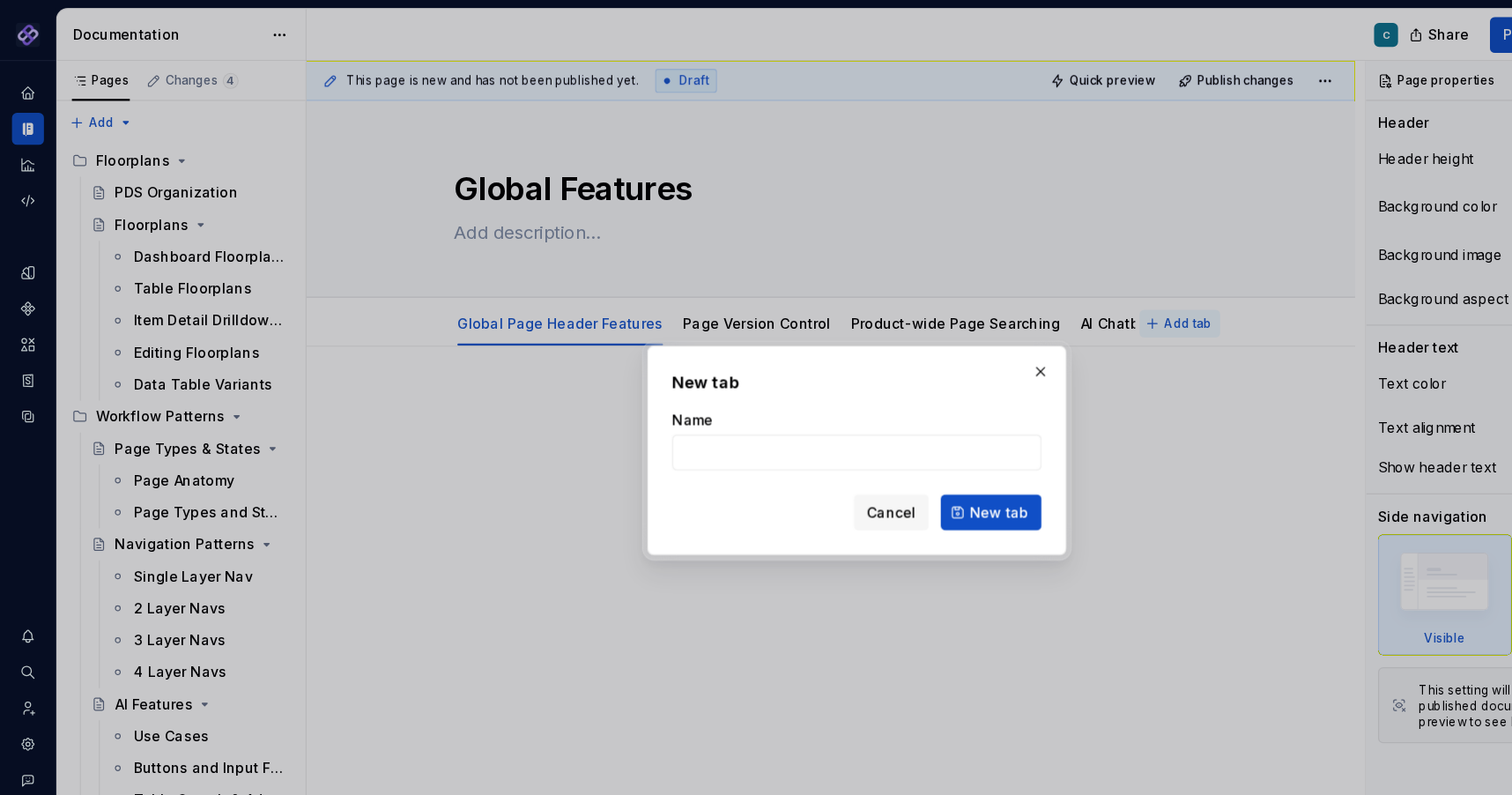
type textarea "*"
type input "T"
type input "Advanced Filter for Tables"
click at [870, 448] on span "New tab" at bounding box center [881, 452] width 52 height 18
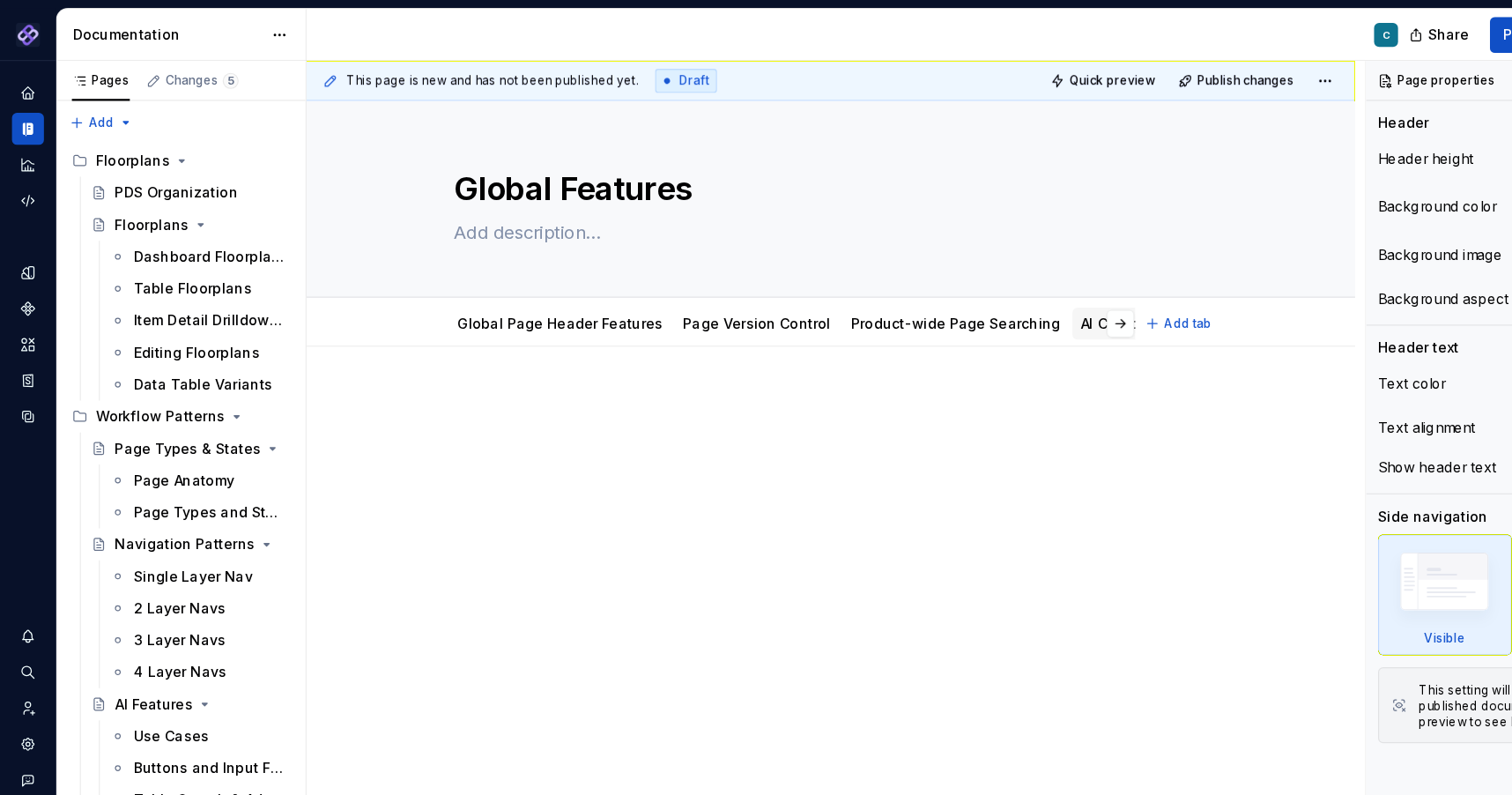
click at [990, 271] on html "Pantheon C Design system data Documentation C Share Preview Publish Pages Chang…" at bounding box center [756, 398] width 1512 height 795
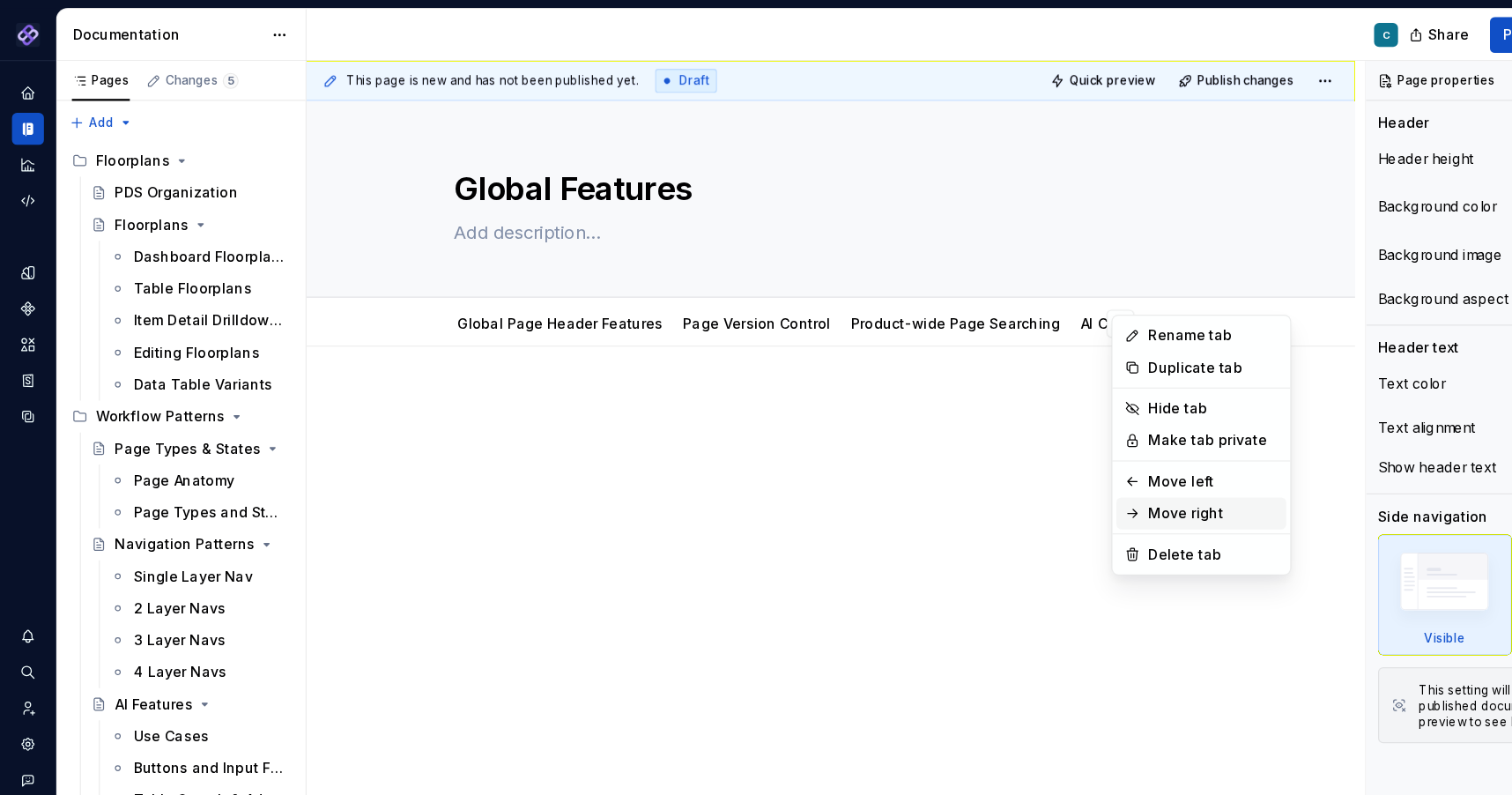
click at [1033, 445] on div "Move right" at bounding box center [1070, 452] width 115 height 18
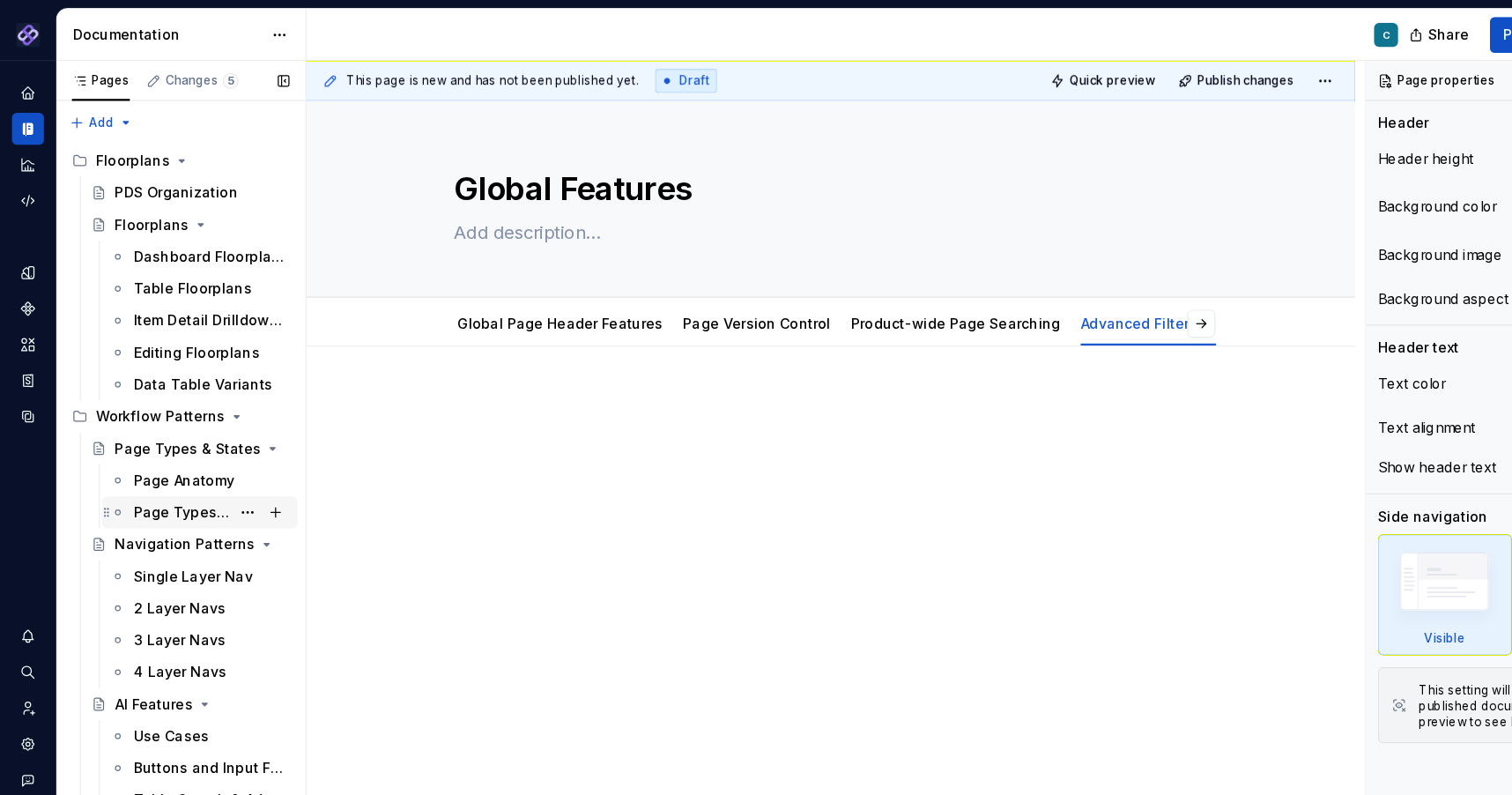
click at [167, 447] on div "Page Types and States" at bounding box center [161, 452] width 85 height 18
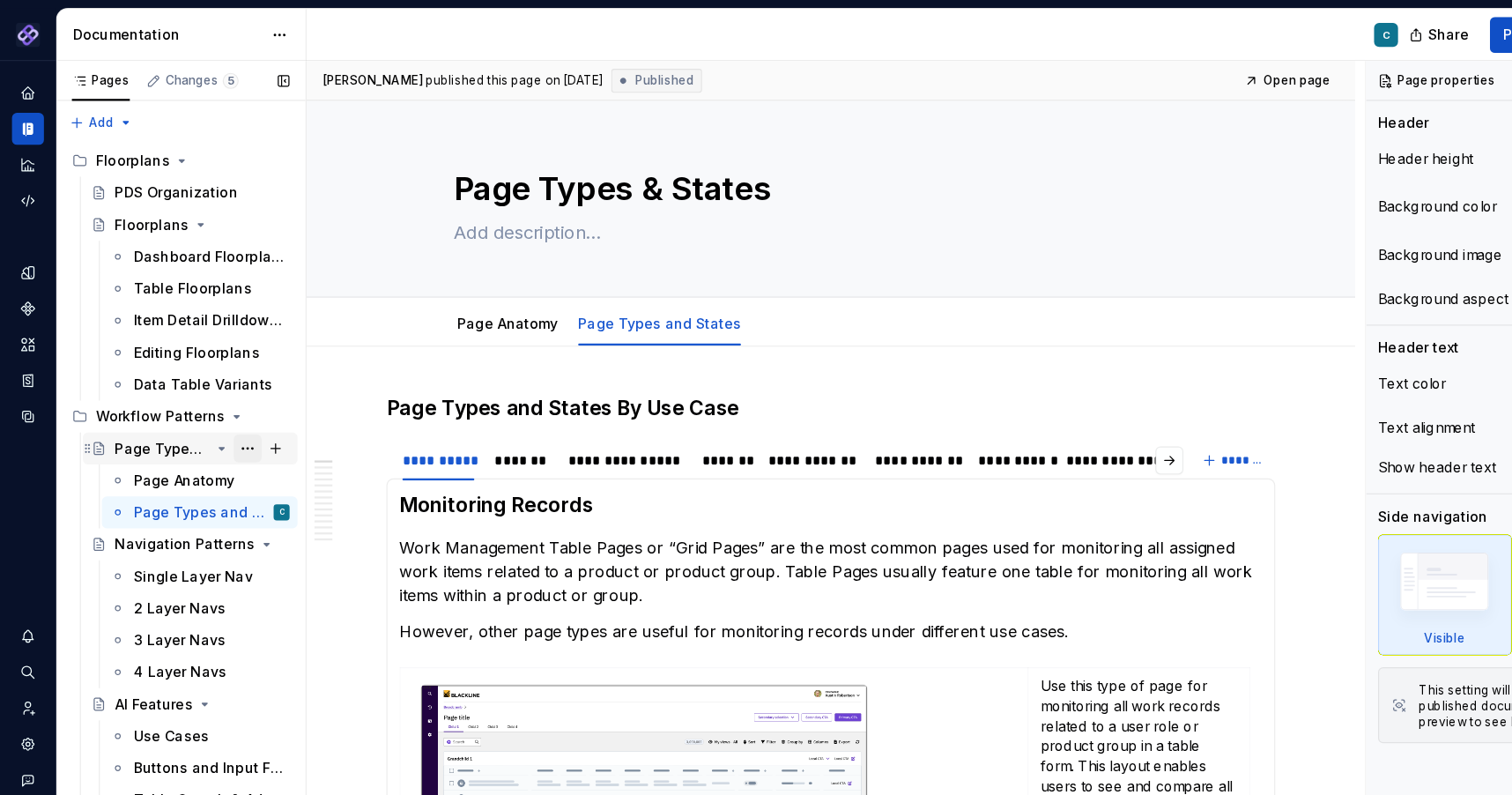
click at [215, 394] on button "Page tree" at bounding box center [218, 396] width 24 height 24
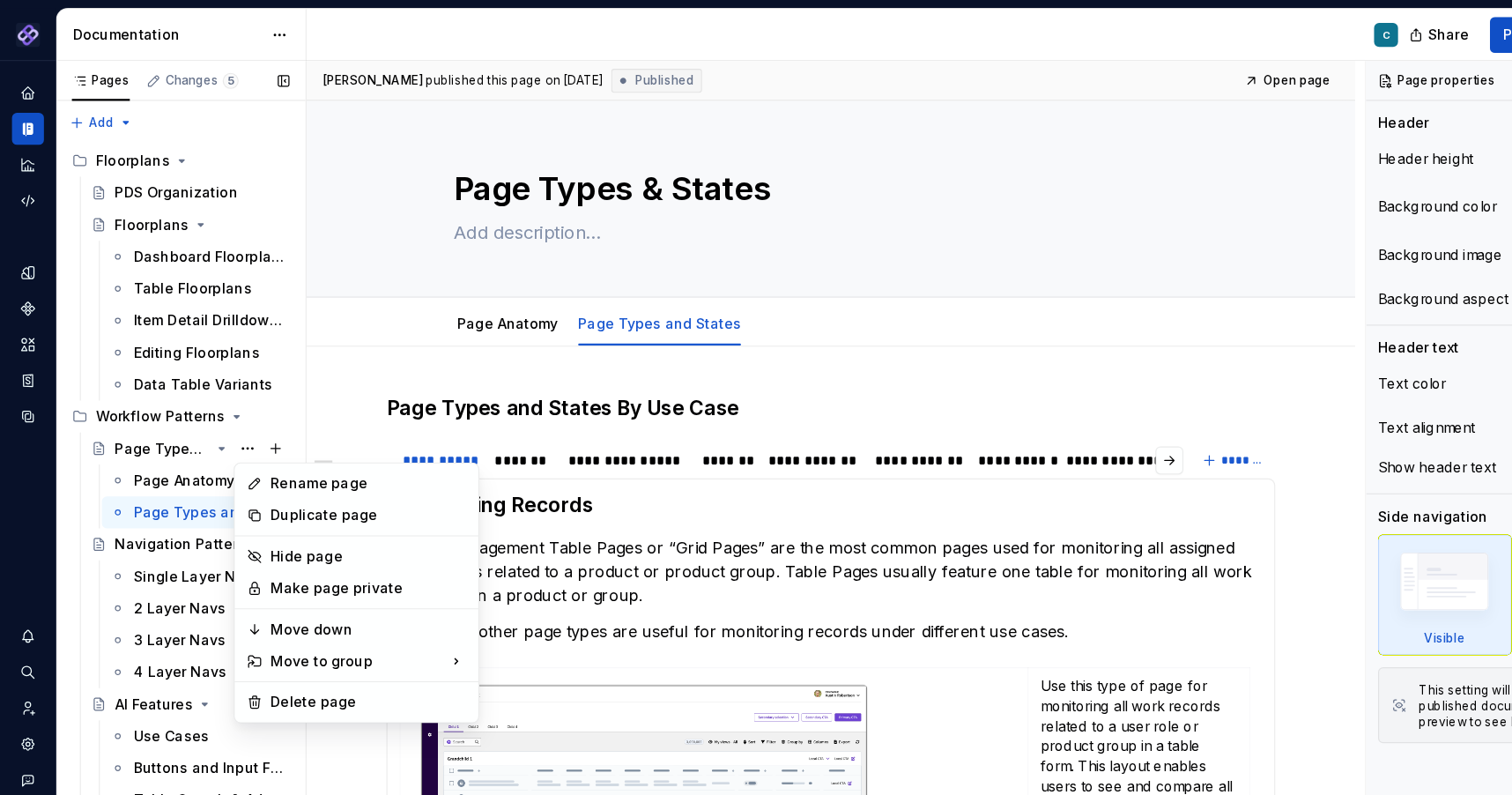
click at [135, 365] on div "Pages Changes 5 Add Accessibility guide for tree Page tree. Navigate the tree w…" at bounding box center [159, 428] width 220 height 749
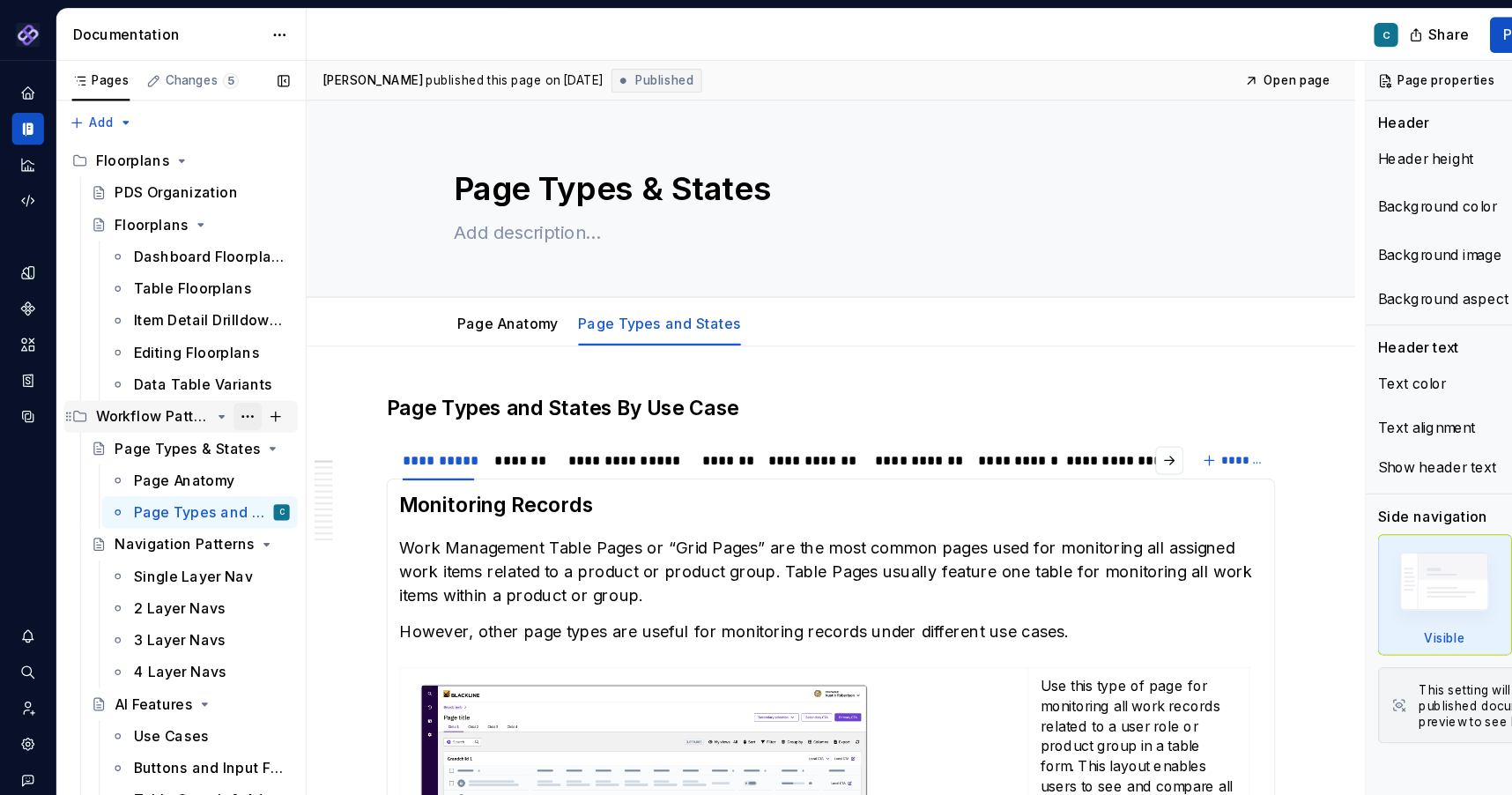
click at [216, 367] on button "Page tree" at bounding box center [218, 367] width 24 height 24
type textarea "*"
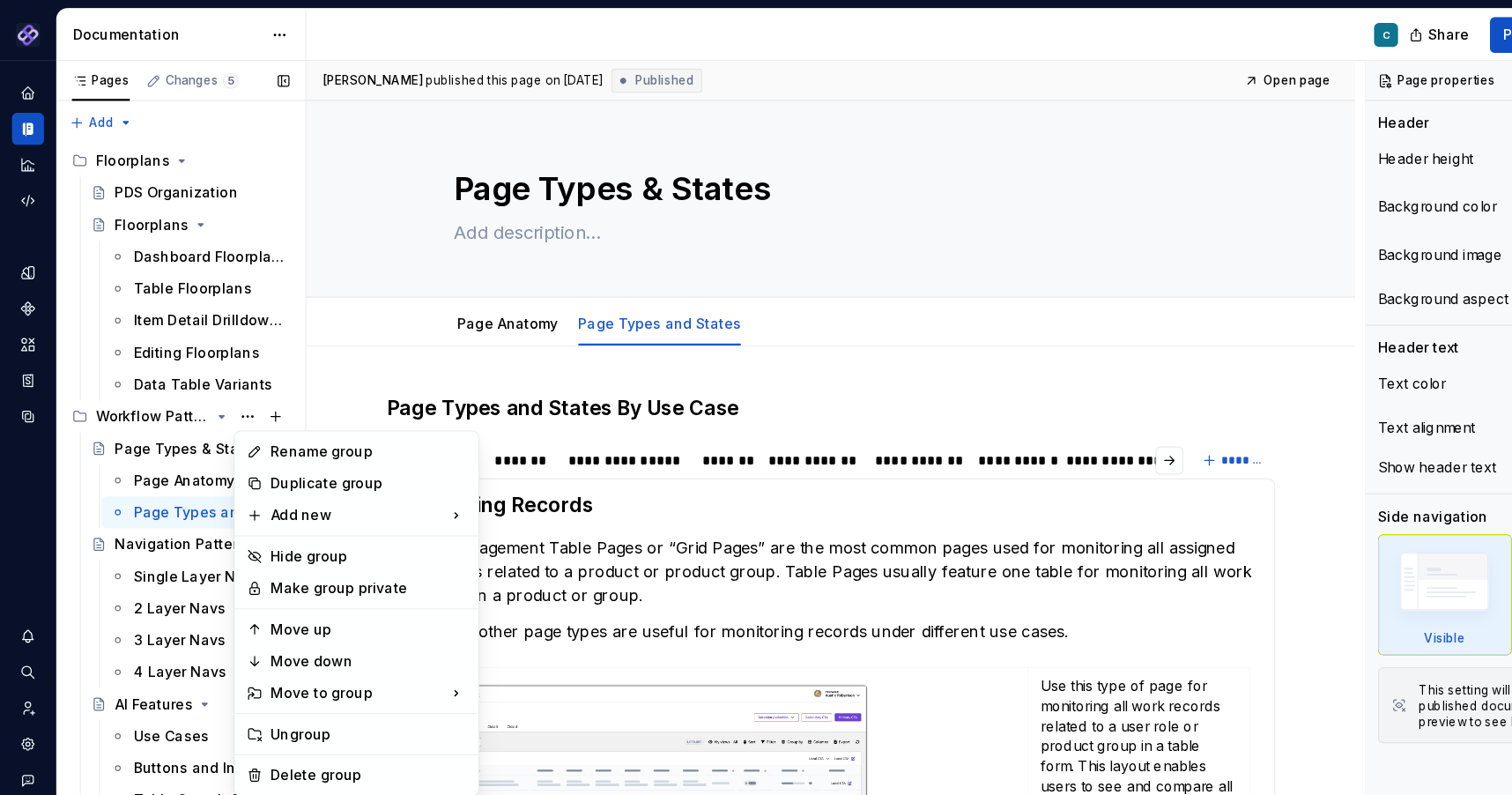
click at [93, 107] on div "Pages Changes 5 Add Accessibility guide for tree Page tree. Navigate the tree w…" at bounding box center [159, 428] width 220 height 749
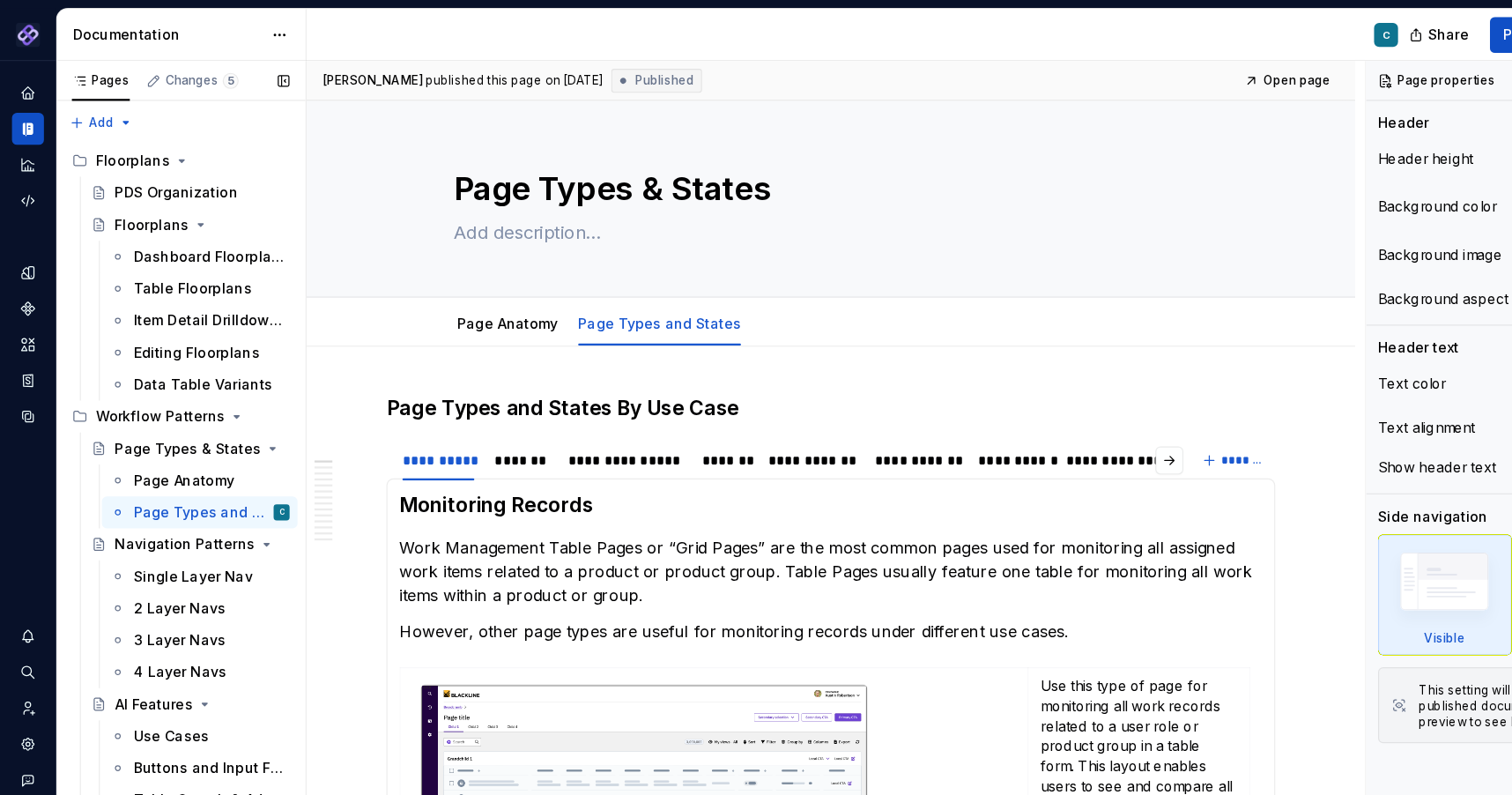
click at [93, 107] on div "Pages Changes 5 Add Accessibility guide for tree Page tree. Navigate the tree w…" at bounding box center [159, 428] width 220 height 749
click at [103, 173] on div "New group" at bounding box center [147, 170] width 115 height 18
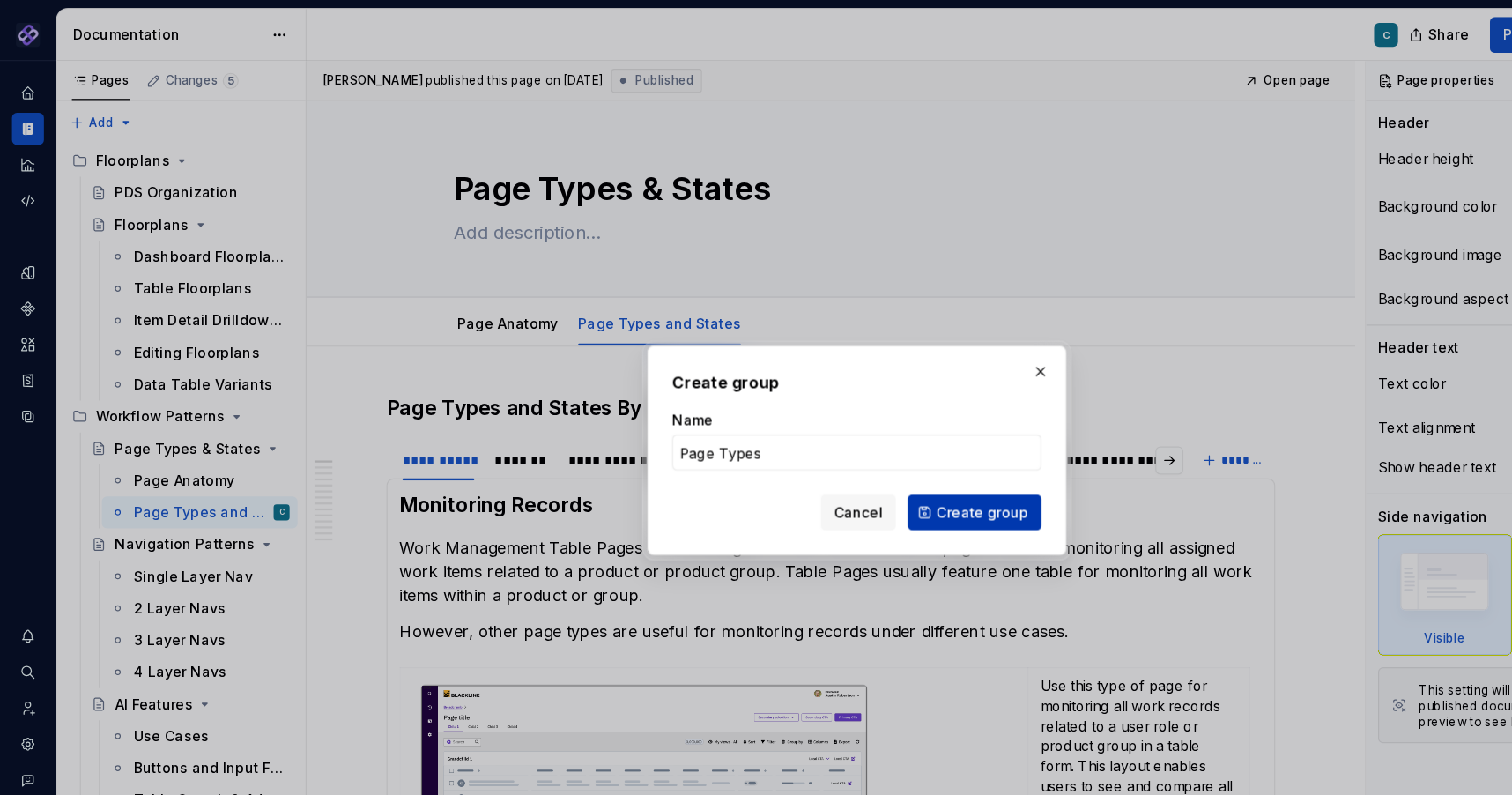
type input "Page Types"
click at [875, 448] on span "Create group" at bounding box center [866, 452] width 81 height 18
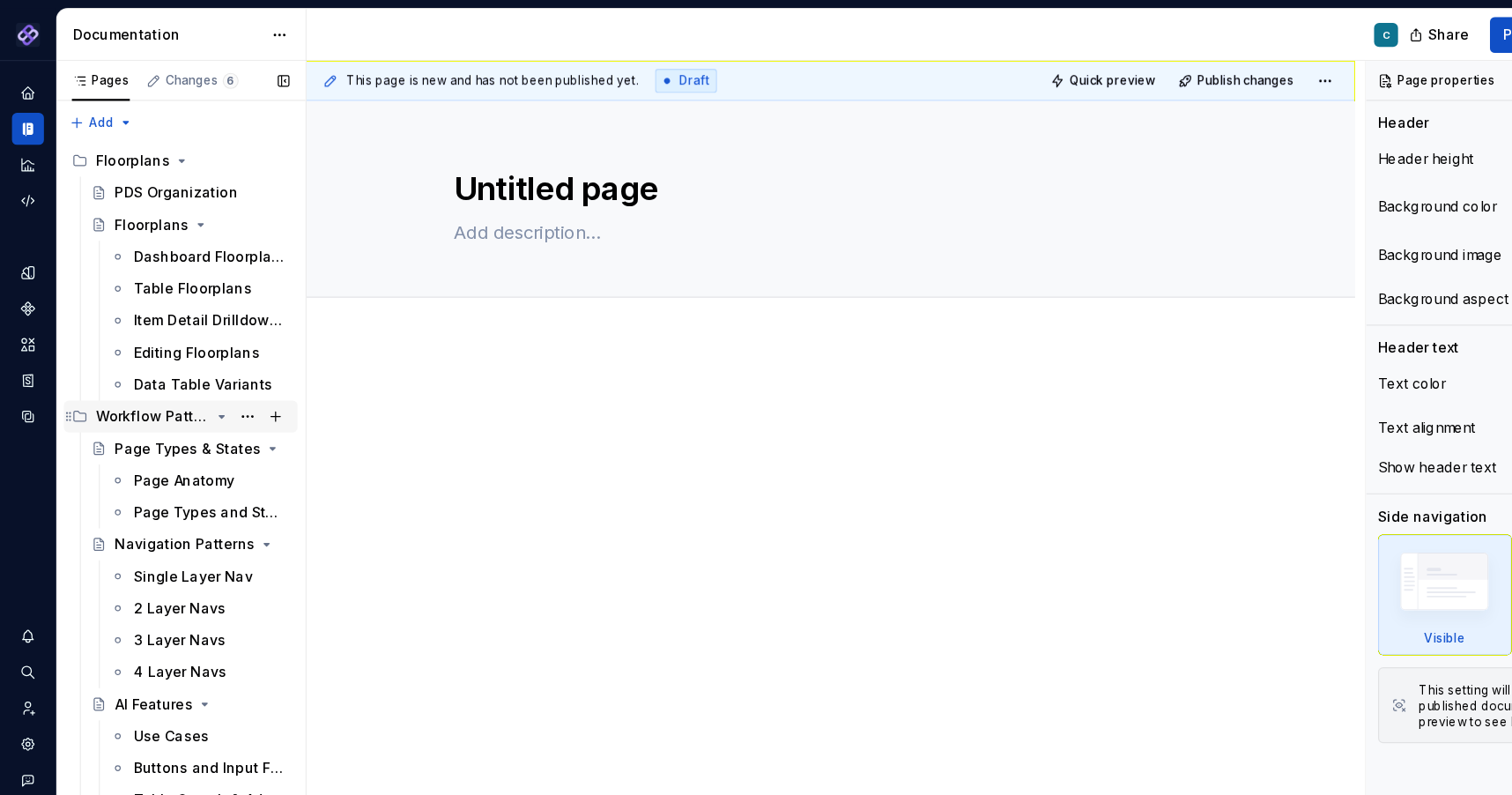
click at [196, 365] on icon "Page tree" at bounding box center [195, 366] width 14 height 14
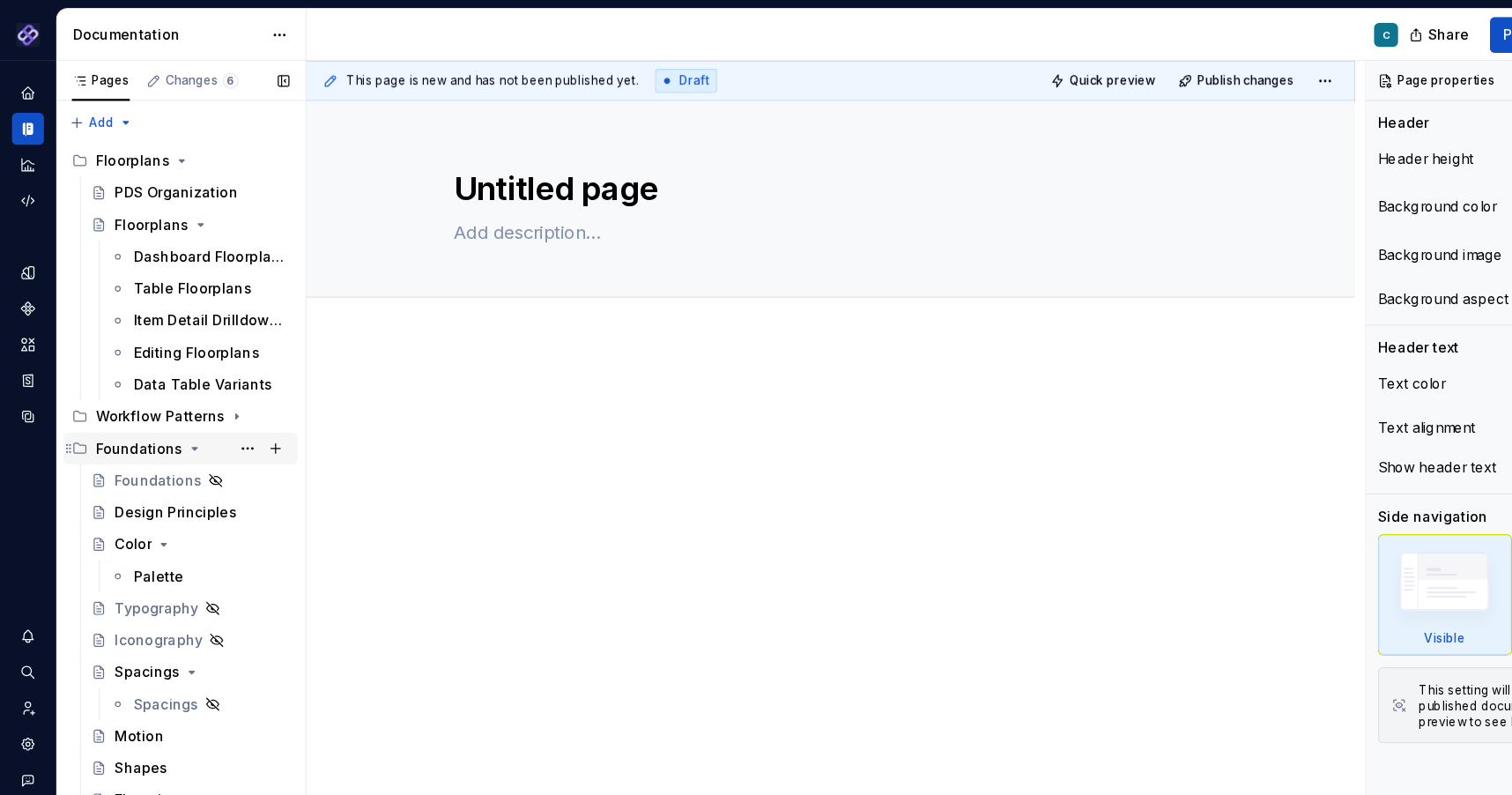
click at [170, 393] on icon "Page tree" at bounding box center [171, 395] width 14 height 14
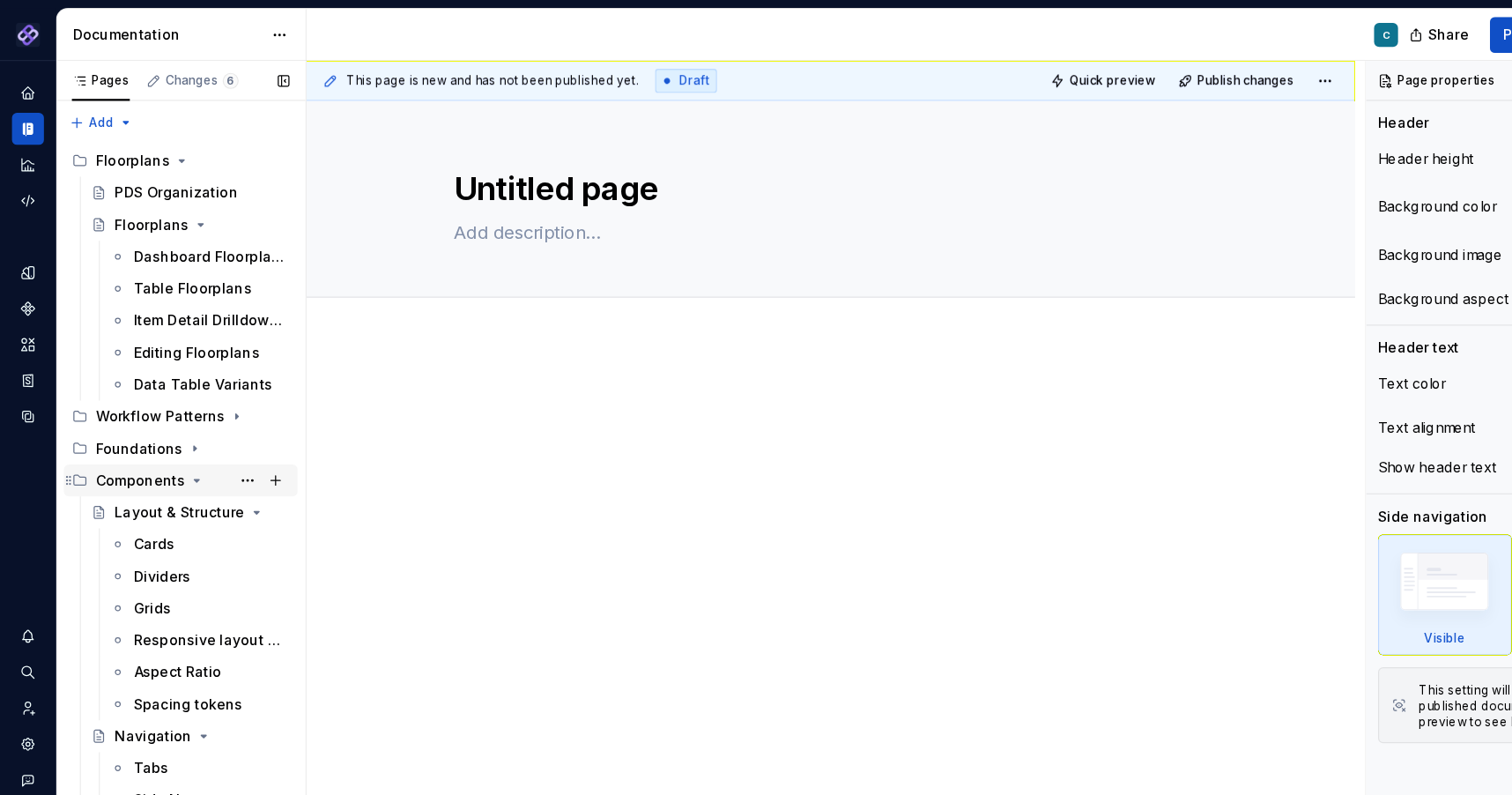
click at [169, 427] on icon "Page tree" at bounding box center [173, 423] width 14 height 14
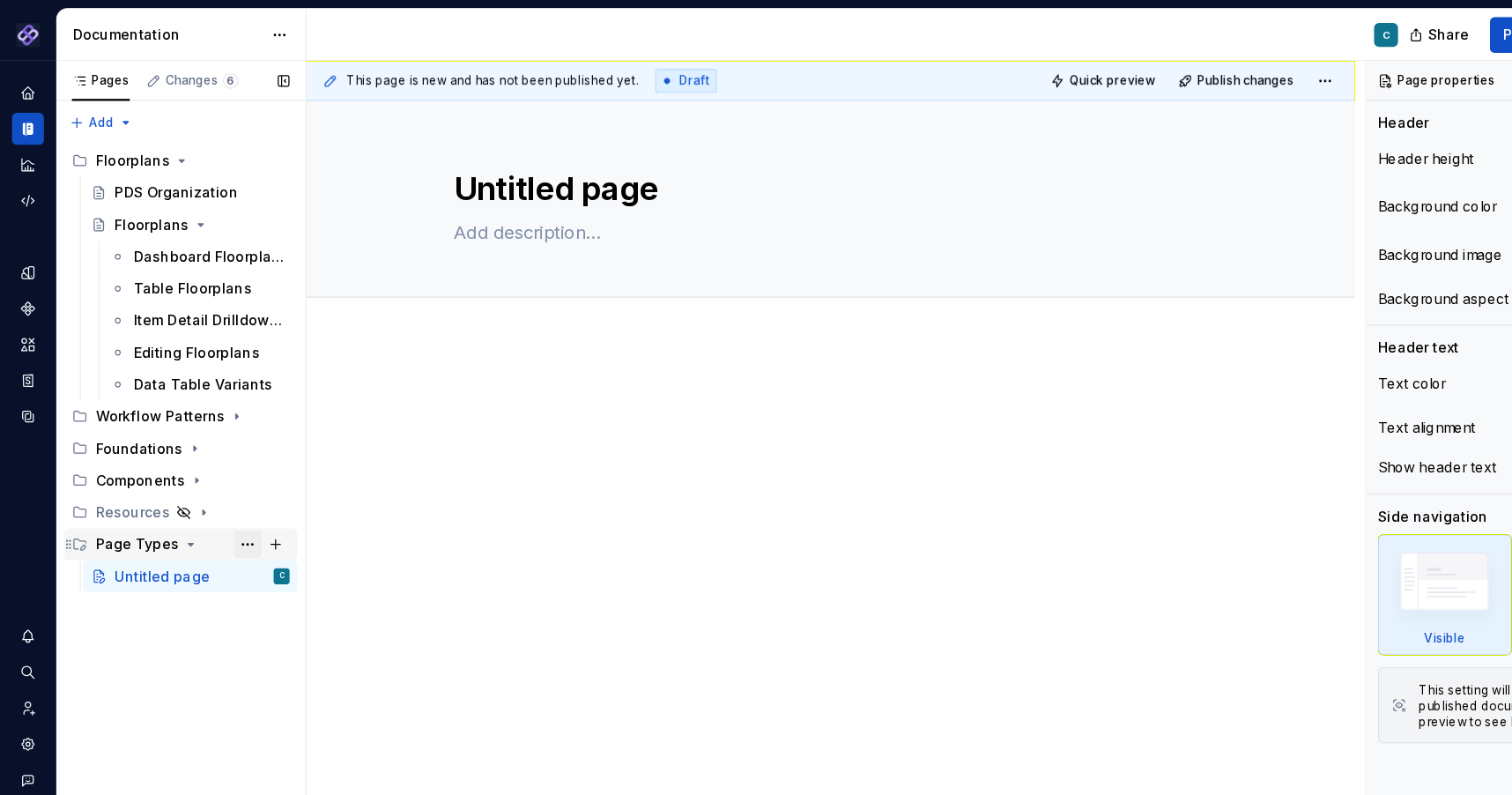
click at [217, 477] on button "Page tree" at bounding box center [218, 480] width 24 height 24
click at [110, 479] on div "Pages Changes 6 Add Accessibility guide for tree Page tree. Navigate the tree w…" at bounding box center [159, 424] width 220 height 741
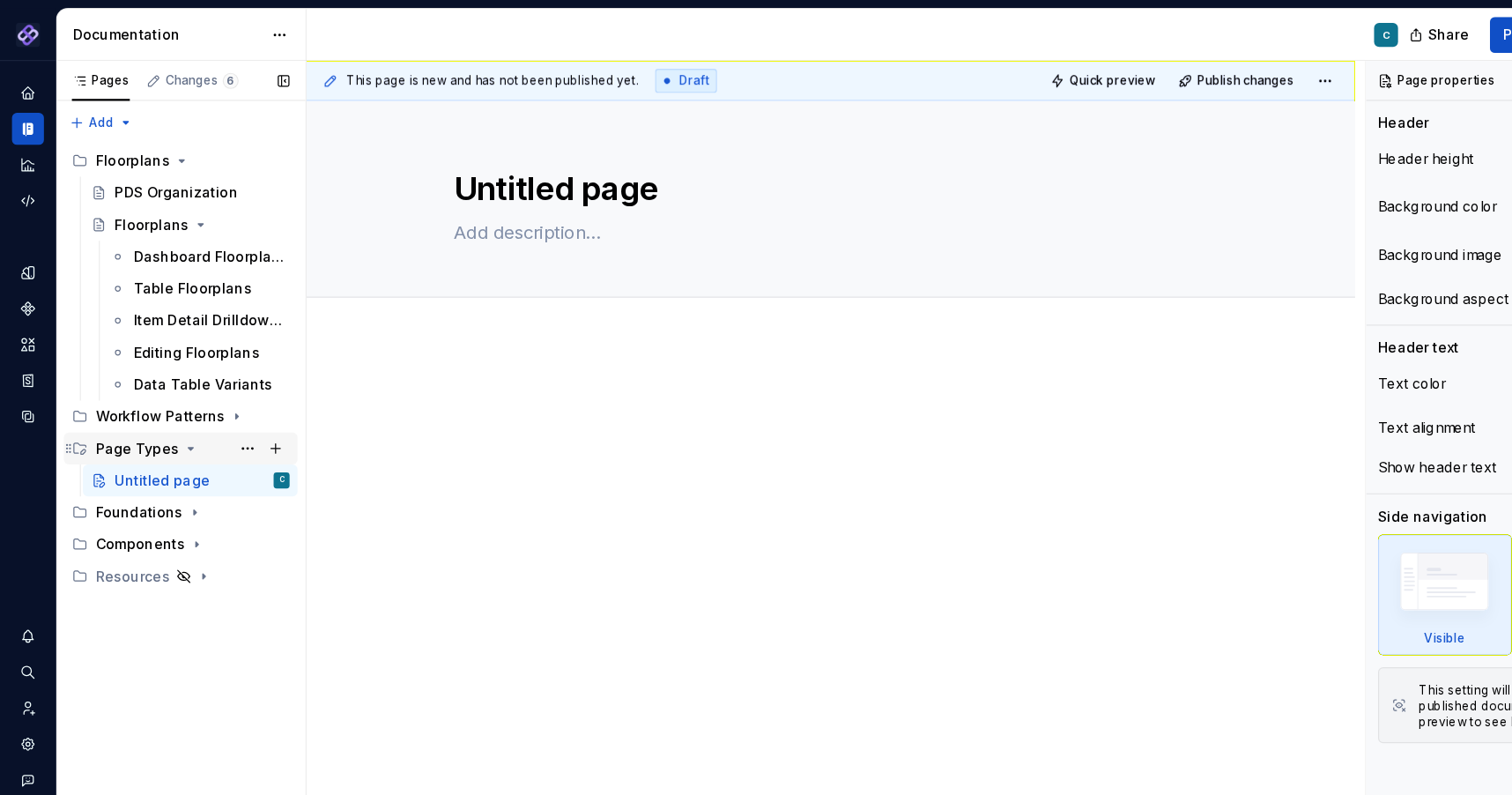
click at [165, 398] on icon "Page tree" at bounding box center [168, 395] width 14 height 14
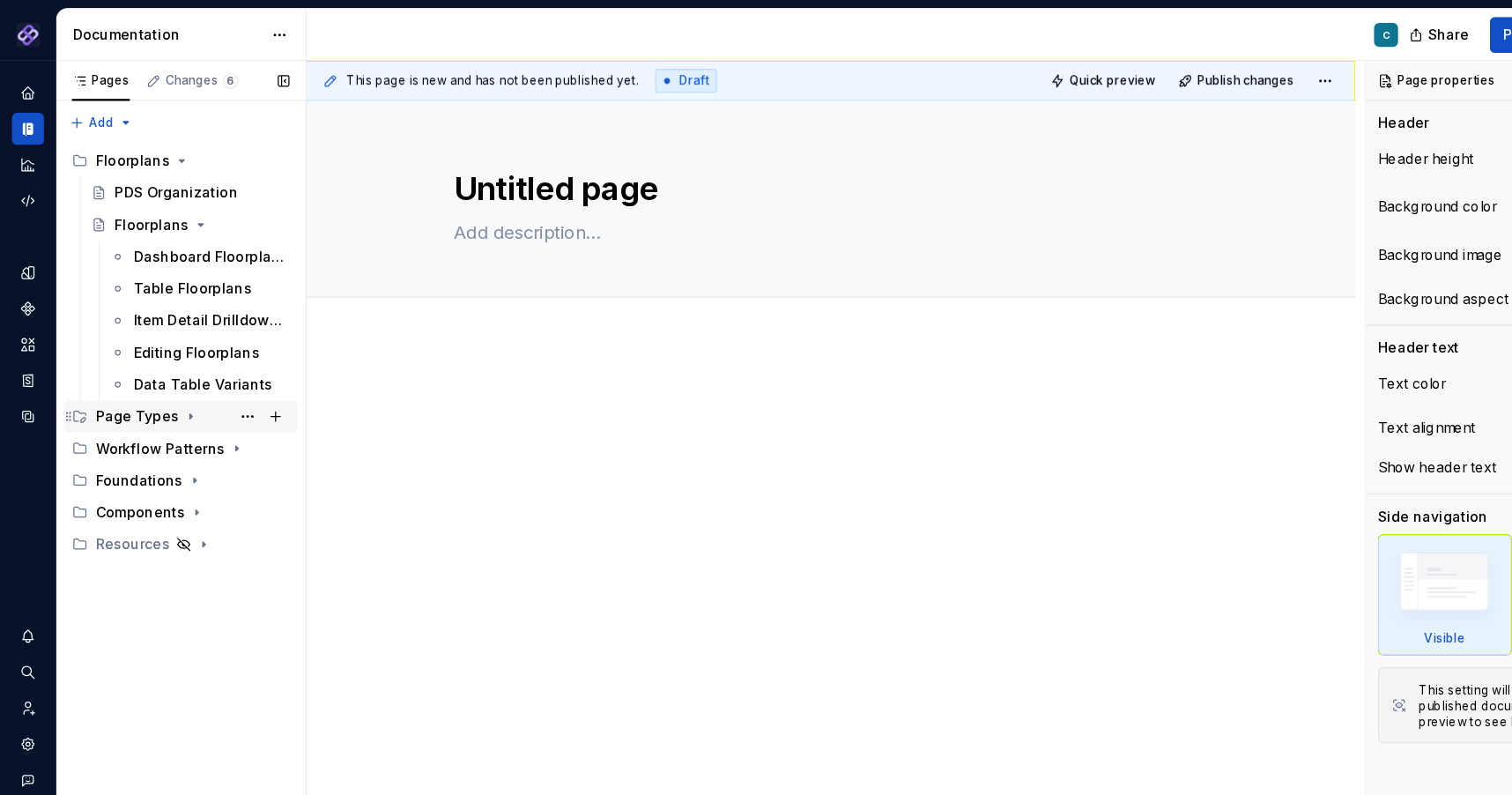
click at [167, 366] on icon "Page tree" at bounding box center [168, 367] width 2 height 5
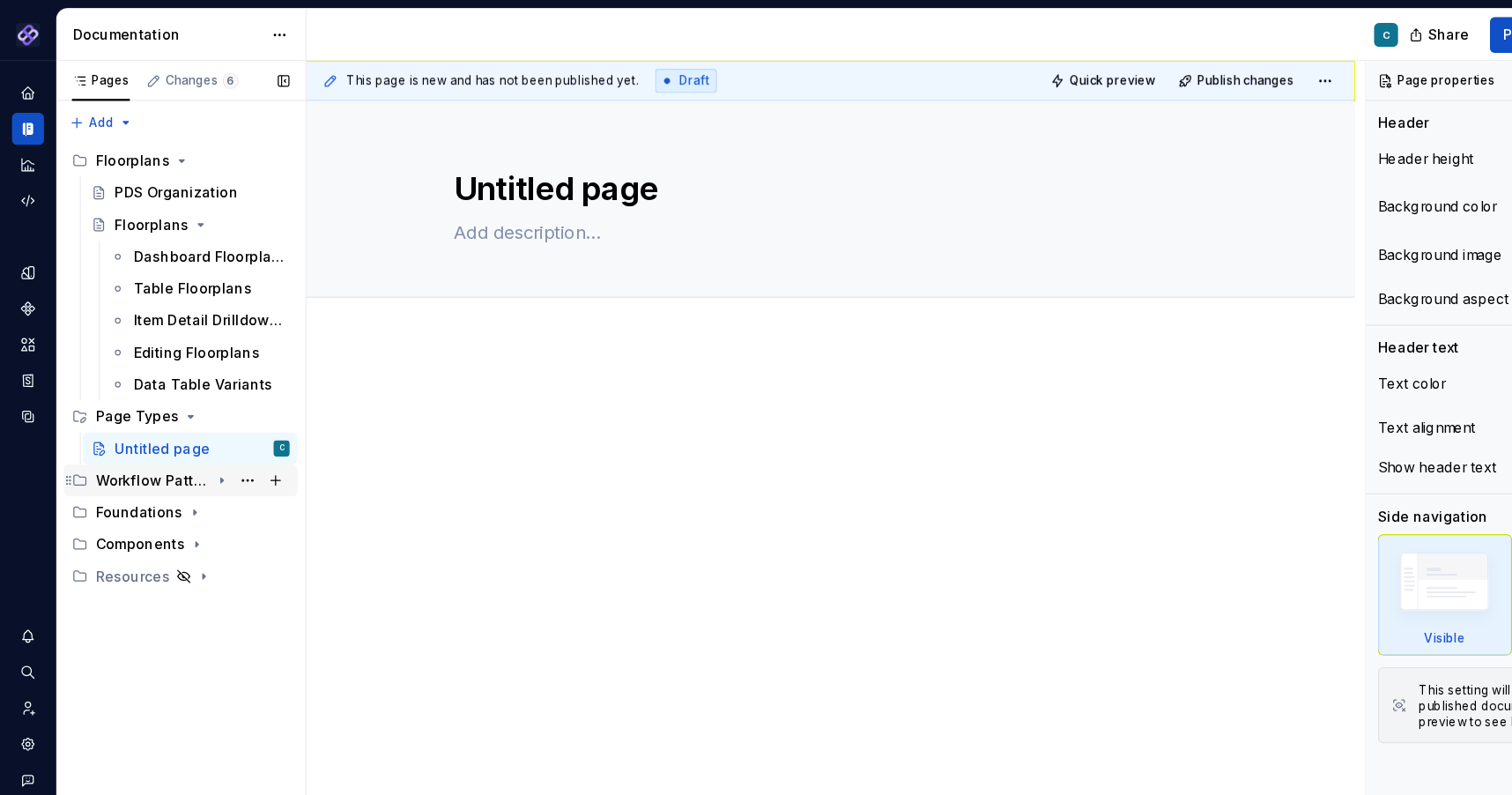
click at [196, 426] on icon "Page tree" at bounding box center [195, 423] width 14 height 14
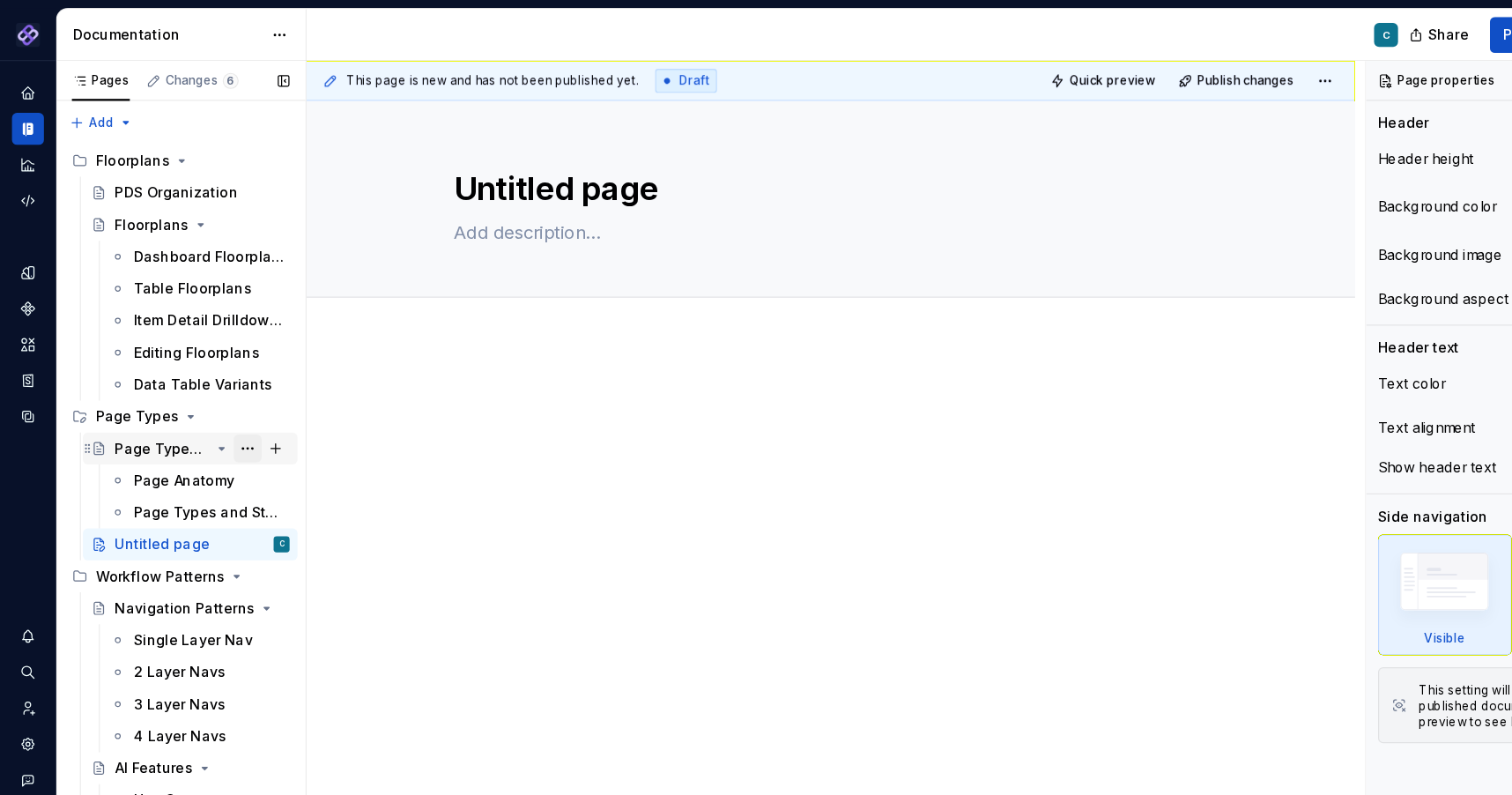
click at [216, 397] on button "Page tree" at bounding box center [218, 396] width 24 height 24
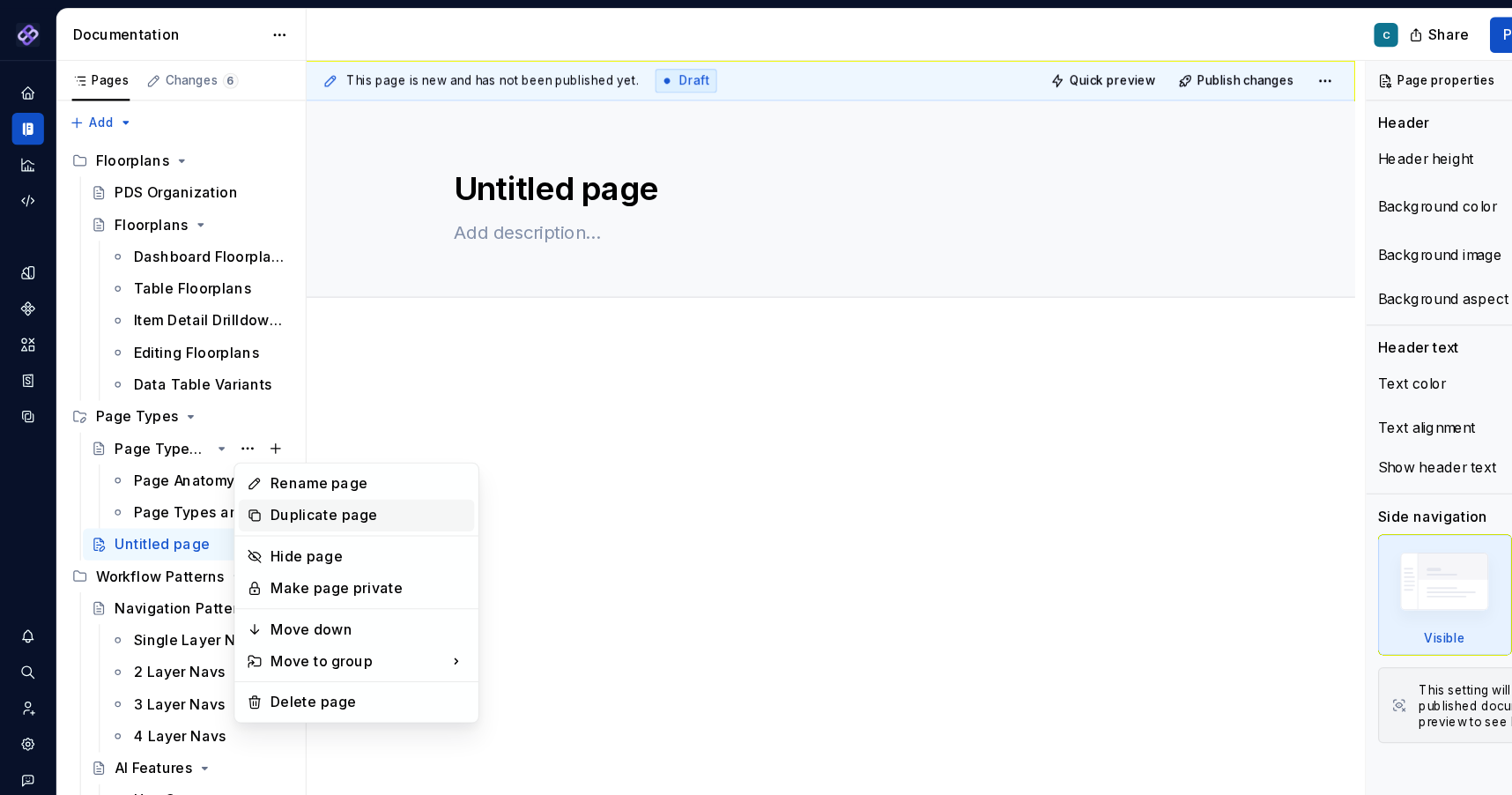
click at [248, 448] on div "Duplicate page" at bounding box center [325, 454] width 173 height 18
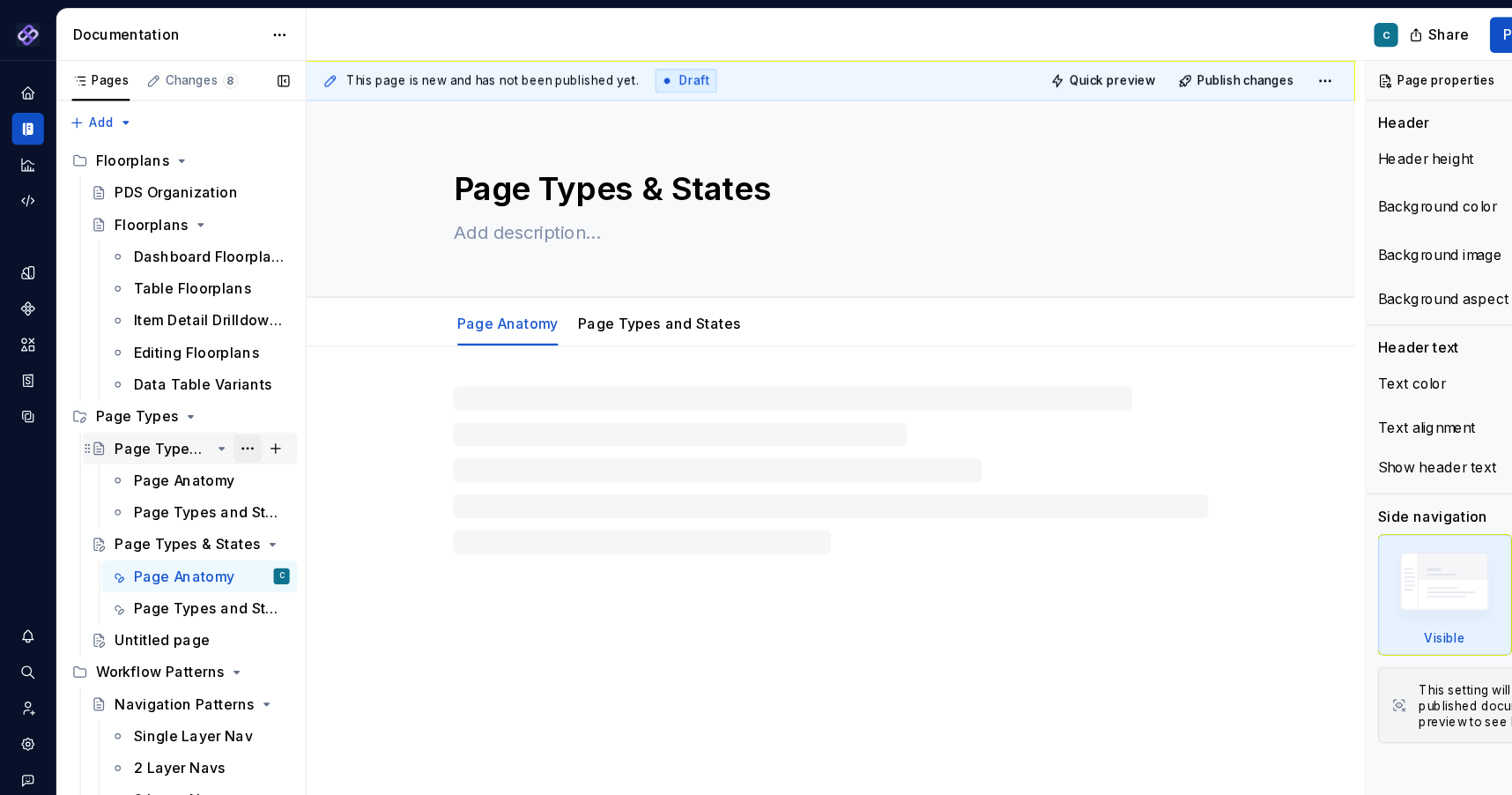
click at [219, 393] on button "Page tree" at bounding box center [218, 396] width 24 height 24
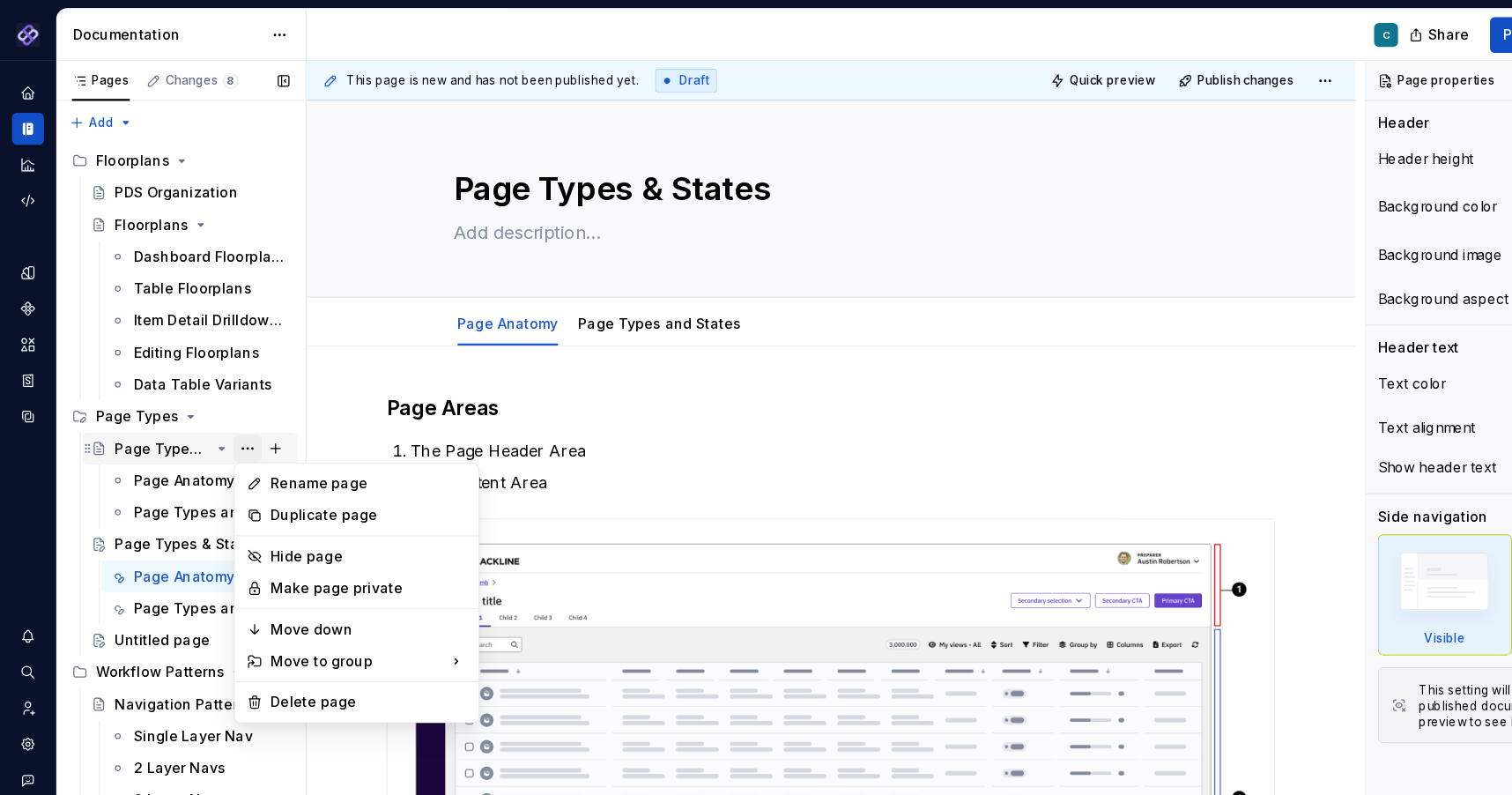
type textarea "*"
click at [246, 423] on div "Rename page" at bounding box center [325, 426] width 173 height 18
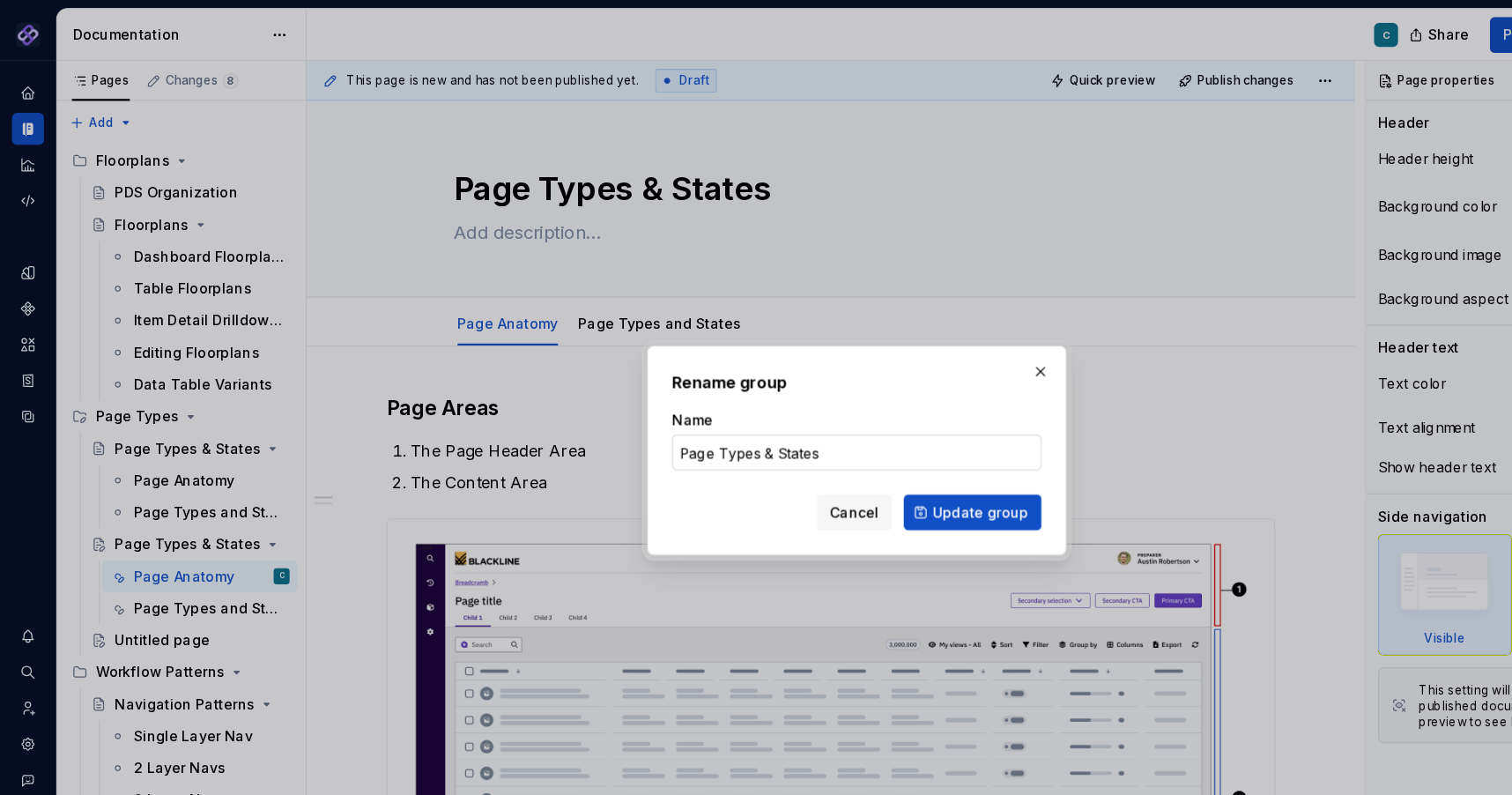
click at [636, 400] on input "Page Types & States" at bounding box center [756, 399] width 326 height 32
drag, startPoint x: 633, startPoint y: 399, endPoint x: 750, endPoint y: 396, distance: 117.0
click at [750, 396] on input "Page Types & States" at bounding box center [756, 399] width 326 height 32
type input "Page Anatomy"
click button "Update group" at bounding box center [857, 452] width 121 height 32
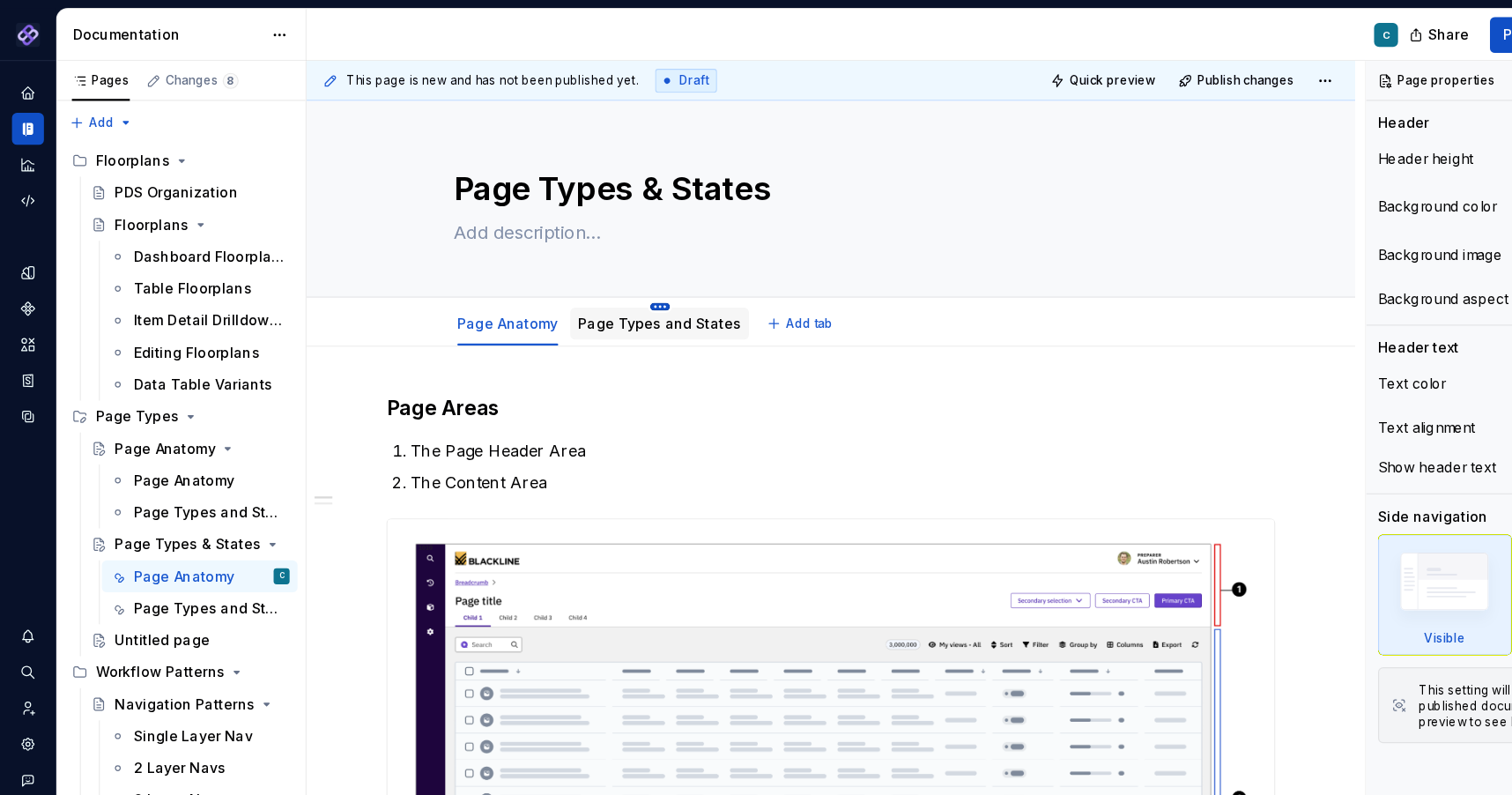
click at [576, 267] on html "Pantheon C Design system data Documentation C Share Preview Publish Pages Chang…" at bounding box center [756, 398] width 1512 height 795
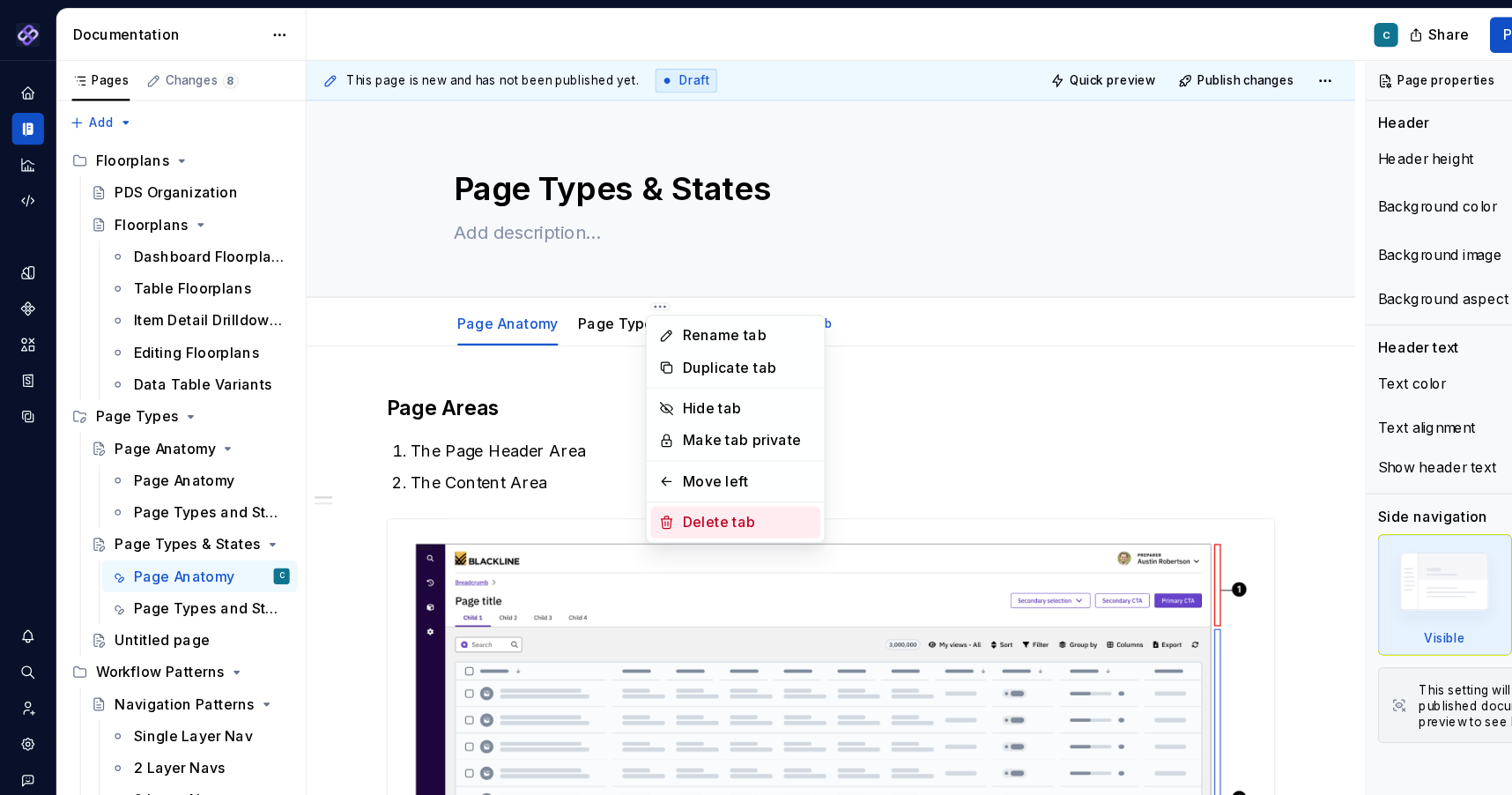
click at [622, 453] on div "Delete tab" at bounding box center [660, 460] width 115 height 18
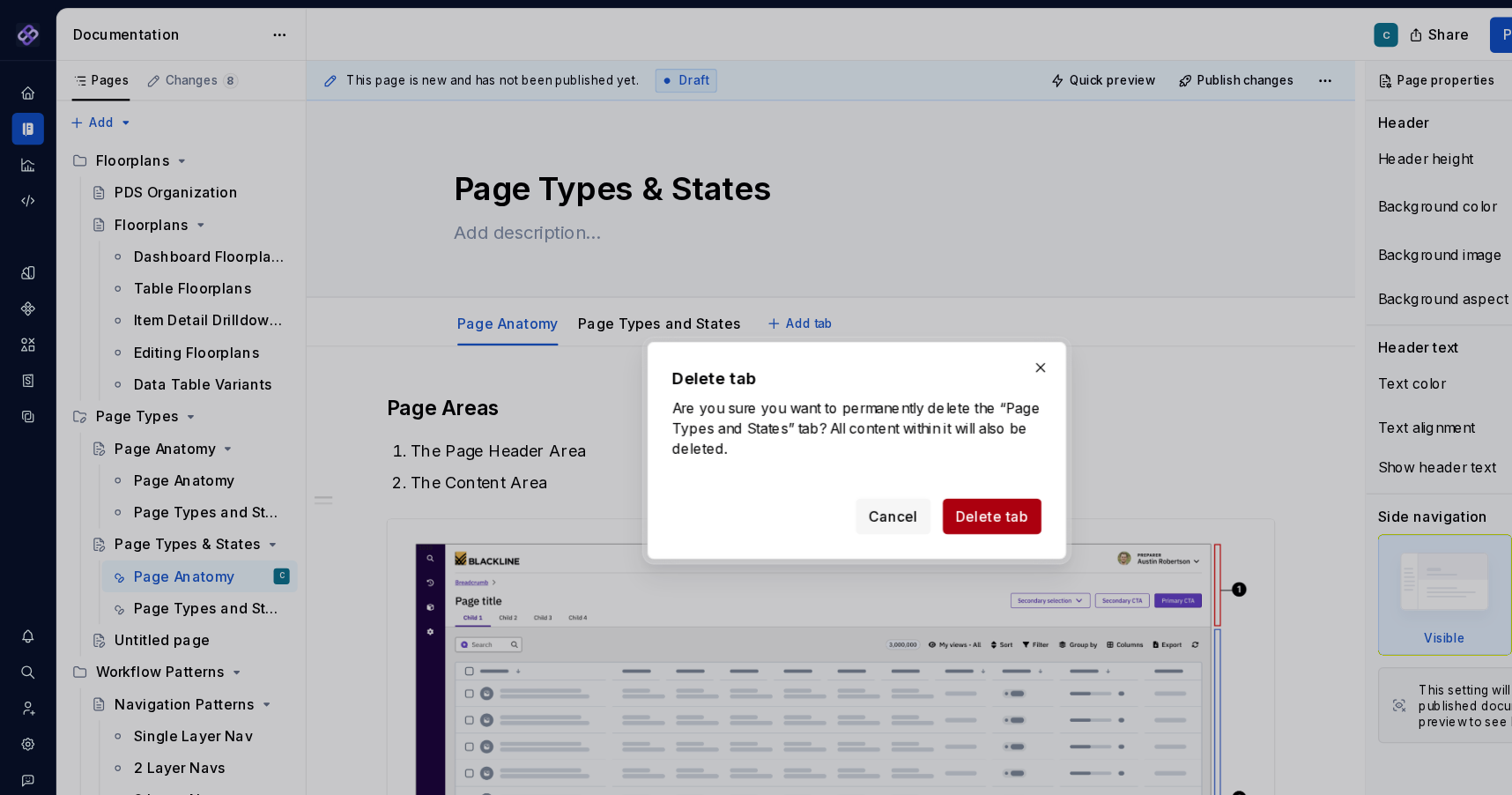
click at [893, 450] on span "Delete tab" at bounding box center [875, 455] width 64 height 18
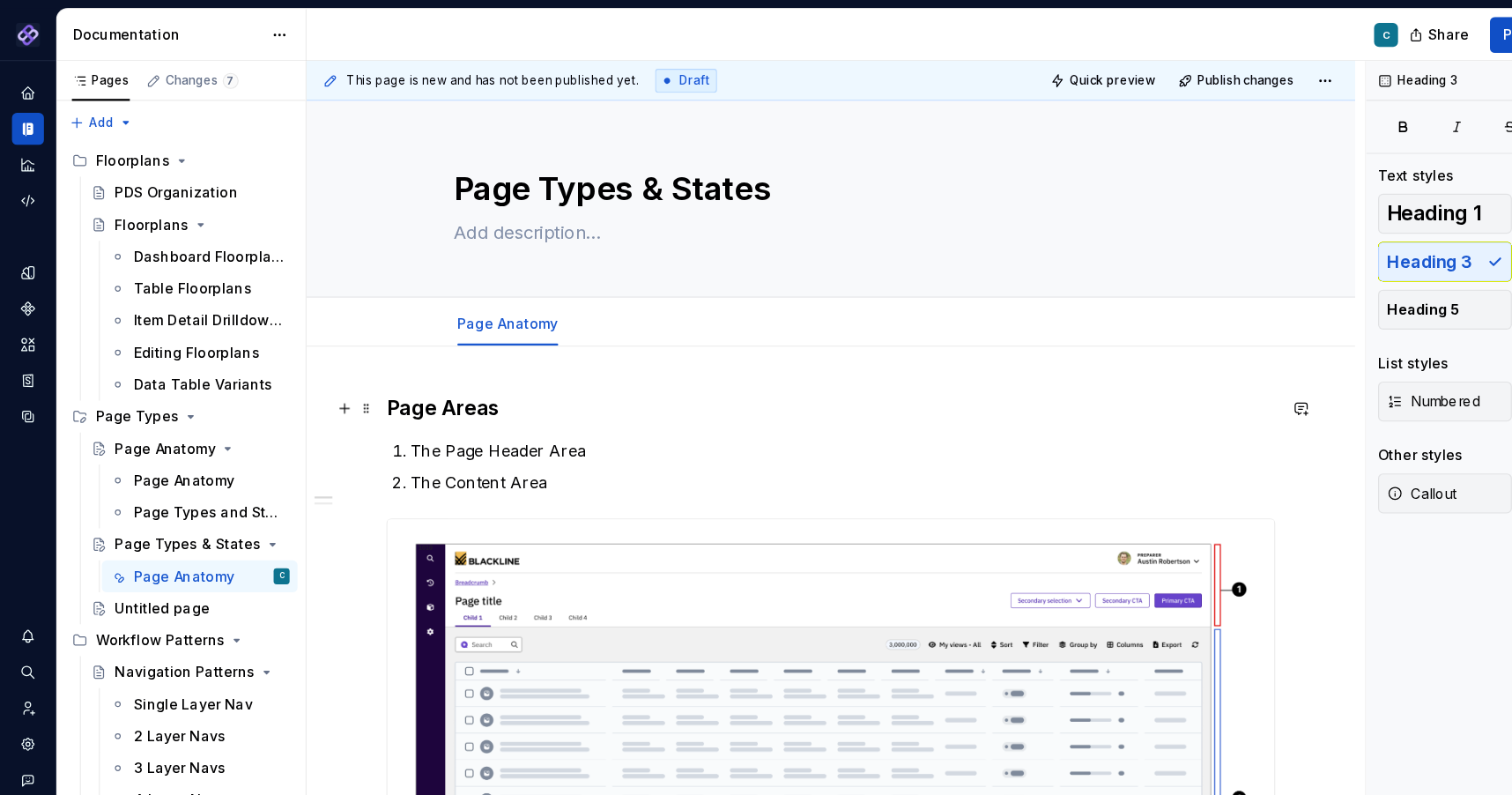
click at [504, 368] on h3 "Page Areas" at bounding box center [733, 360] width 784 height 24
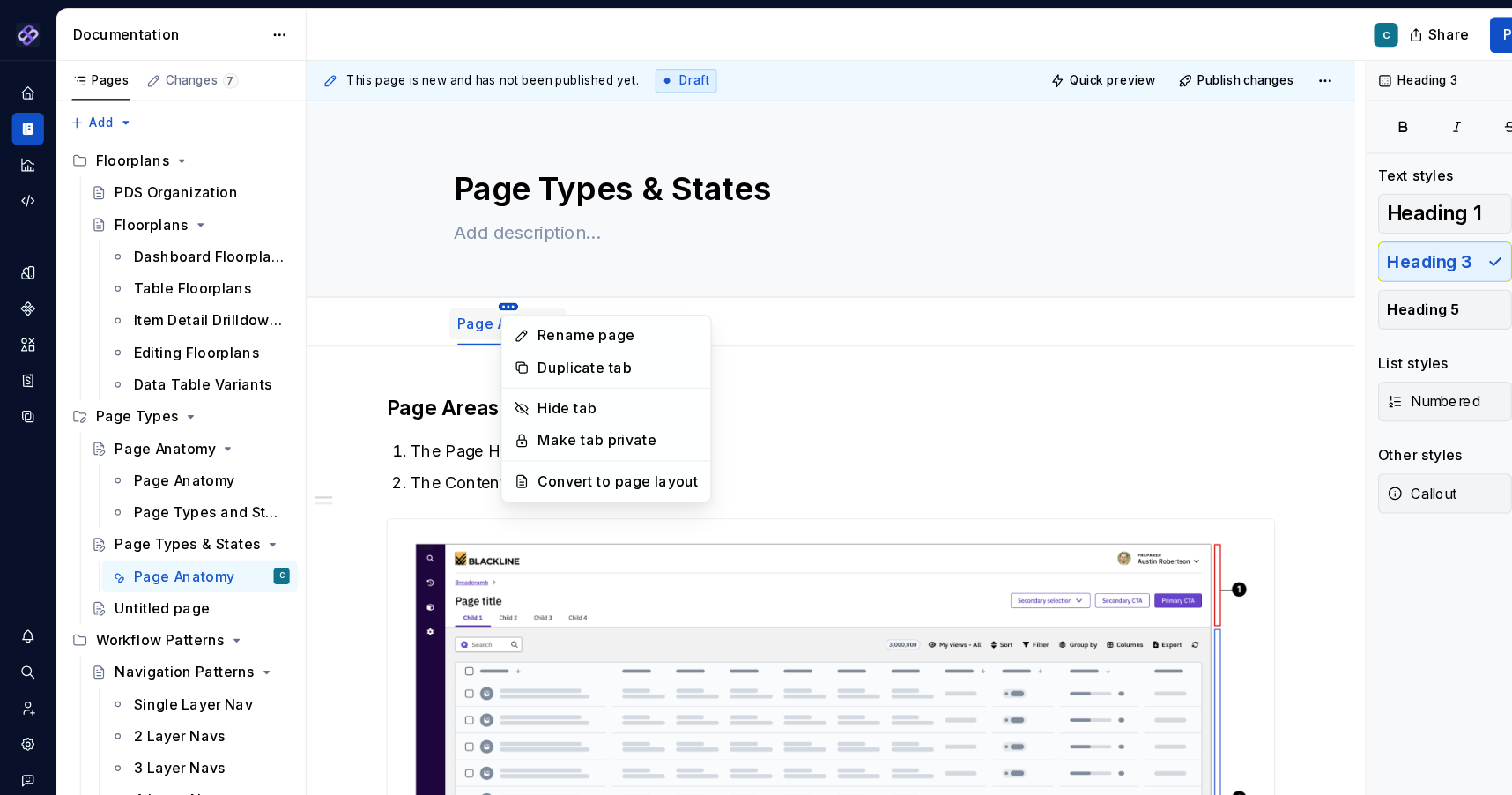
click at [446, 270] on html "Pantheon C Design system data Documentation C Share Preview Publish Pages Chang…" at bounding box center [756, 398] width 1512 height 795
click at [497, 416] on div "Convert to page layout" at bounding box center [545, 424] width 142 height 18
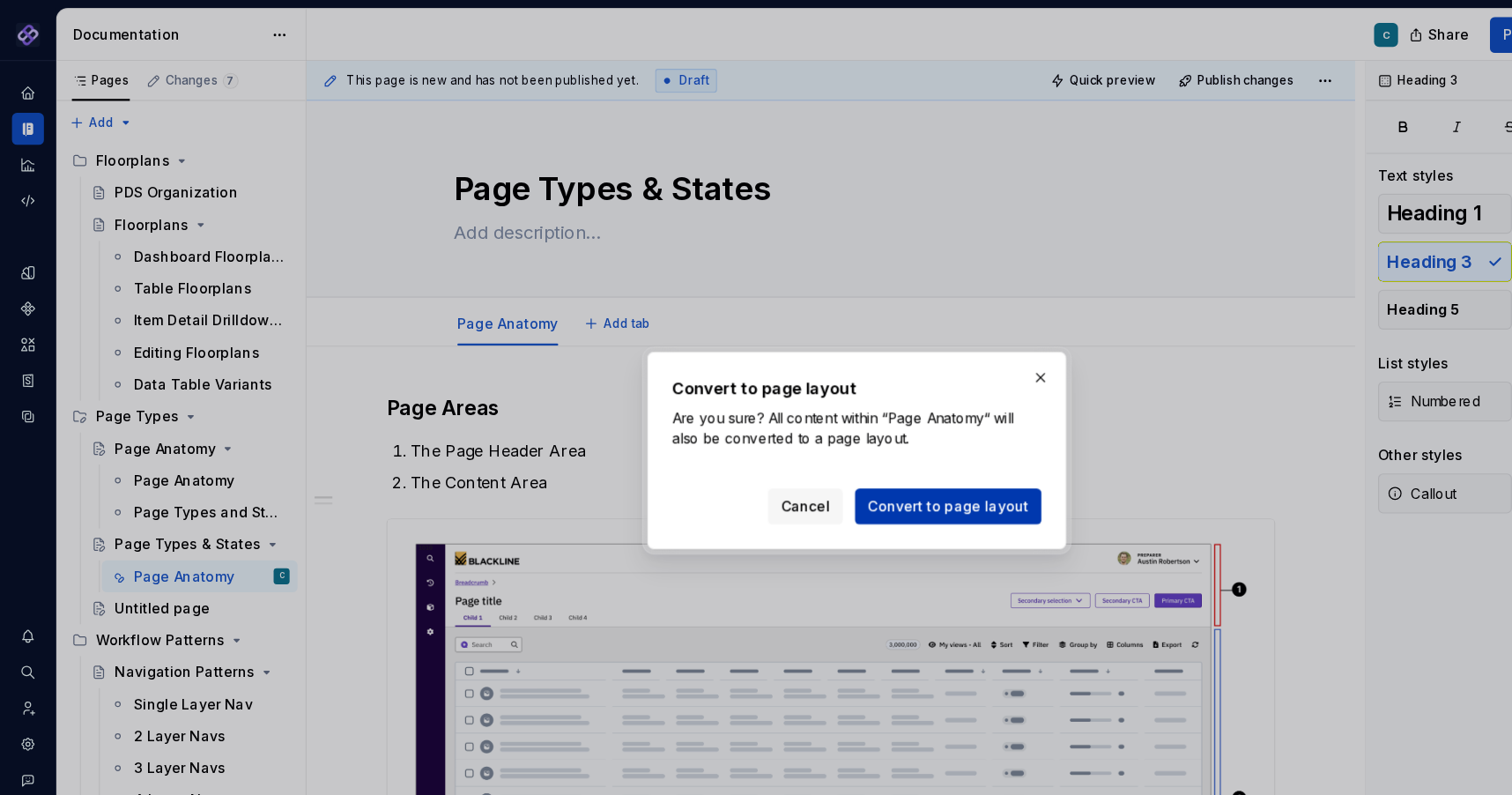
click at [895, 455] on span "Convert to page layout" at bounding box center [836, 446] width 142 height 18
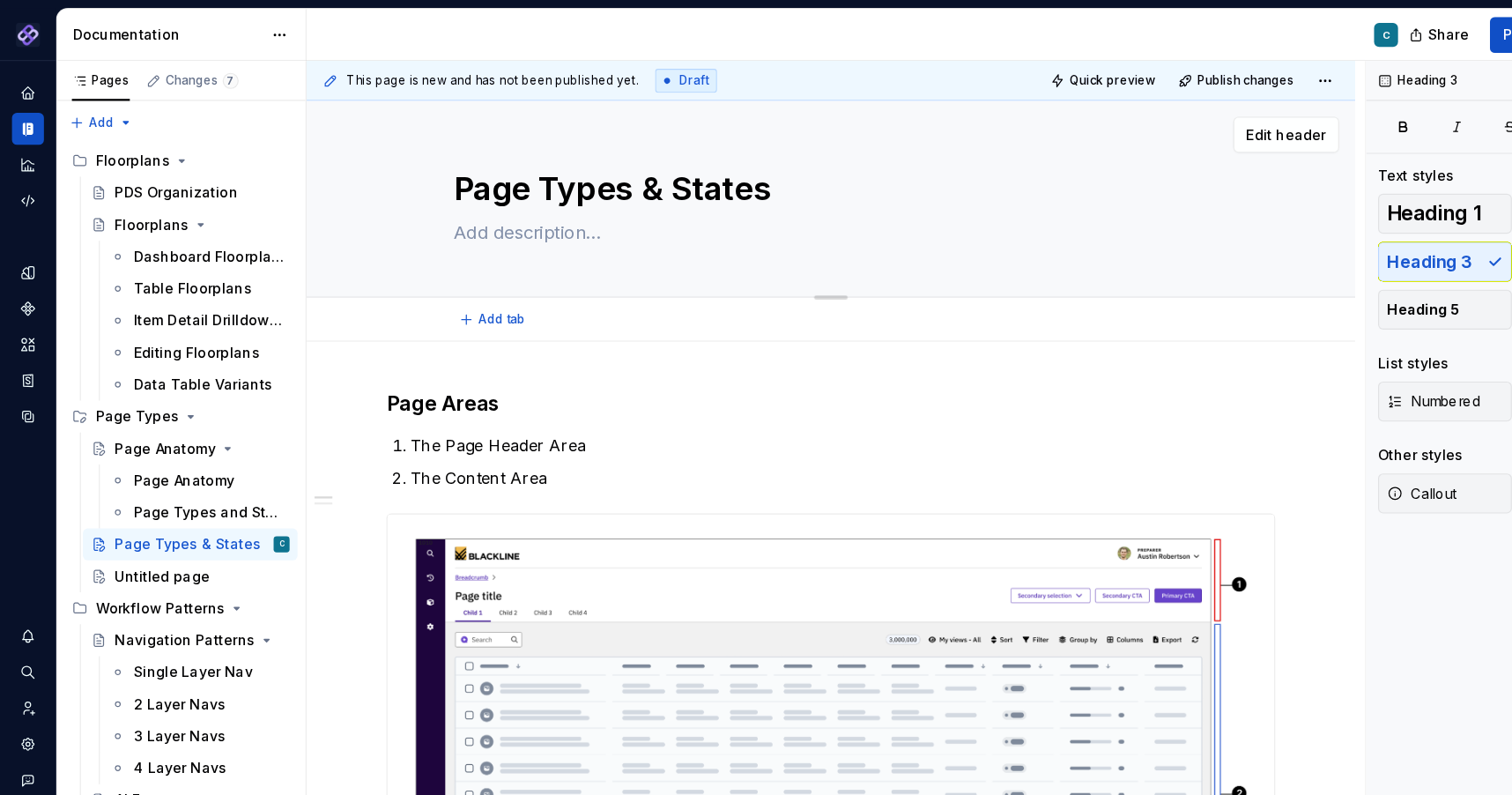
click at [639, 170] on textarea "Page Types & States" at bounding box center [729, 166] width 666 height 42
drag, startPoint x: 486, startPoint y: 171, endPoint x: 725, endPoint y: 178, distance: 239.1
click at [725, 178] on textarea "Page Types & States" at bounding box center [729, 166] width 666 height 42
type textarea "*"
type textarea "Page A"
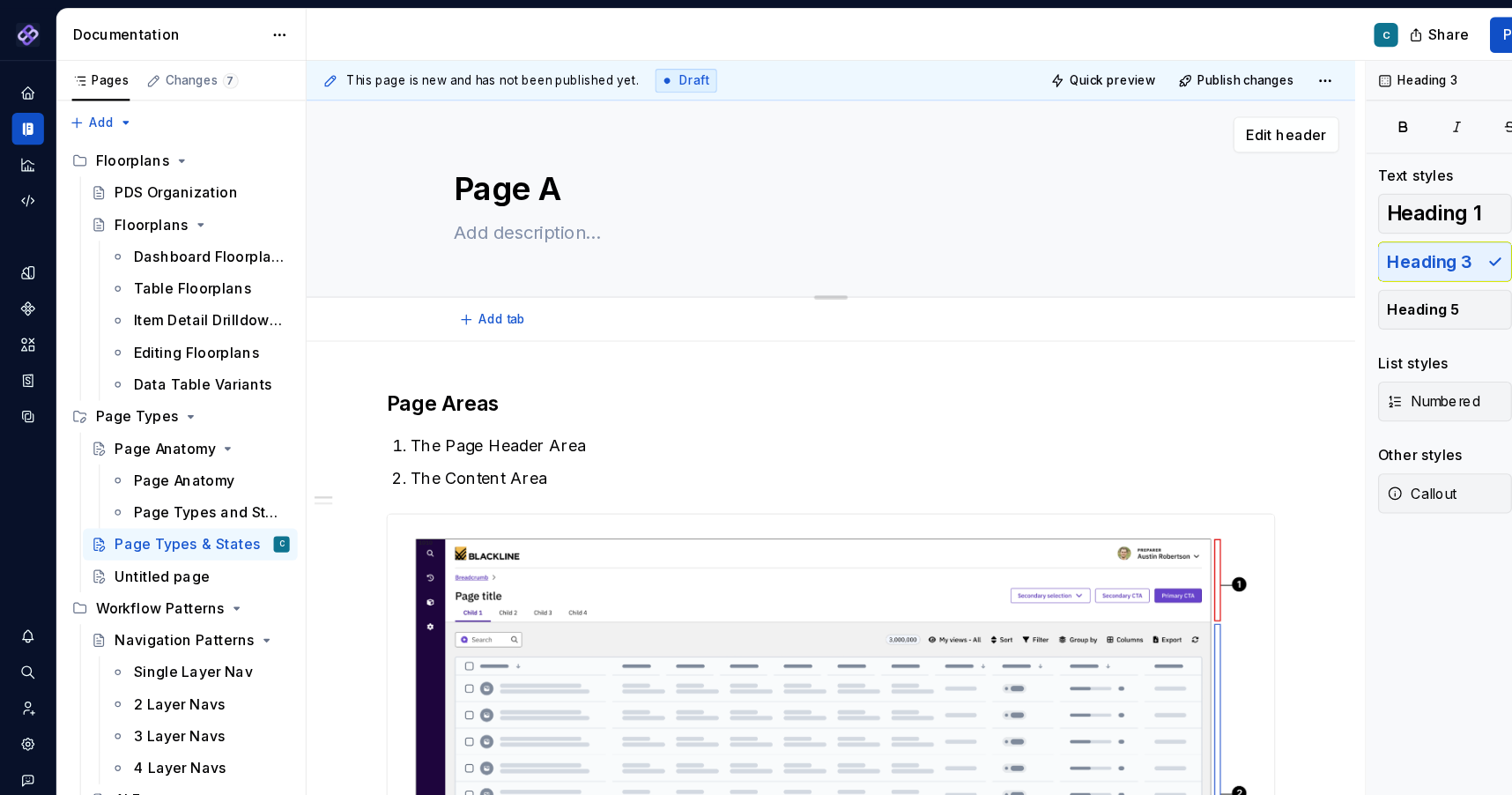
type textarea "*"
type textarea "Page An"
type textarea "*"
type textarea "Page [PERSON_NAME]"
type textarea "*"
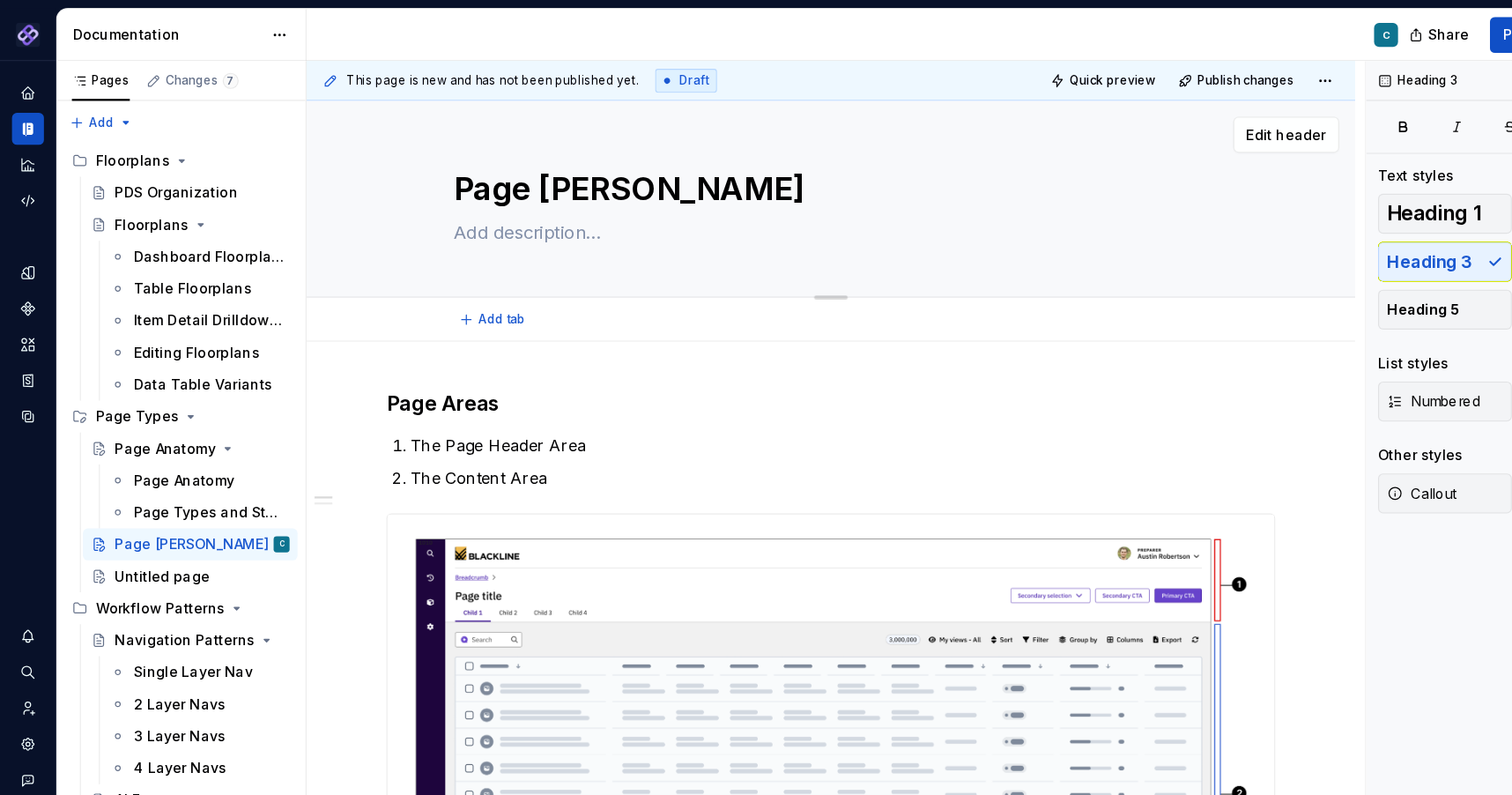
type textarea "Page Anat"
type textarea "*"
type textarea "Page Anato"
type textarea "*"
type textarea "Page Anatom"
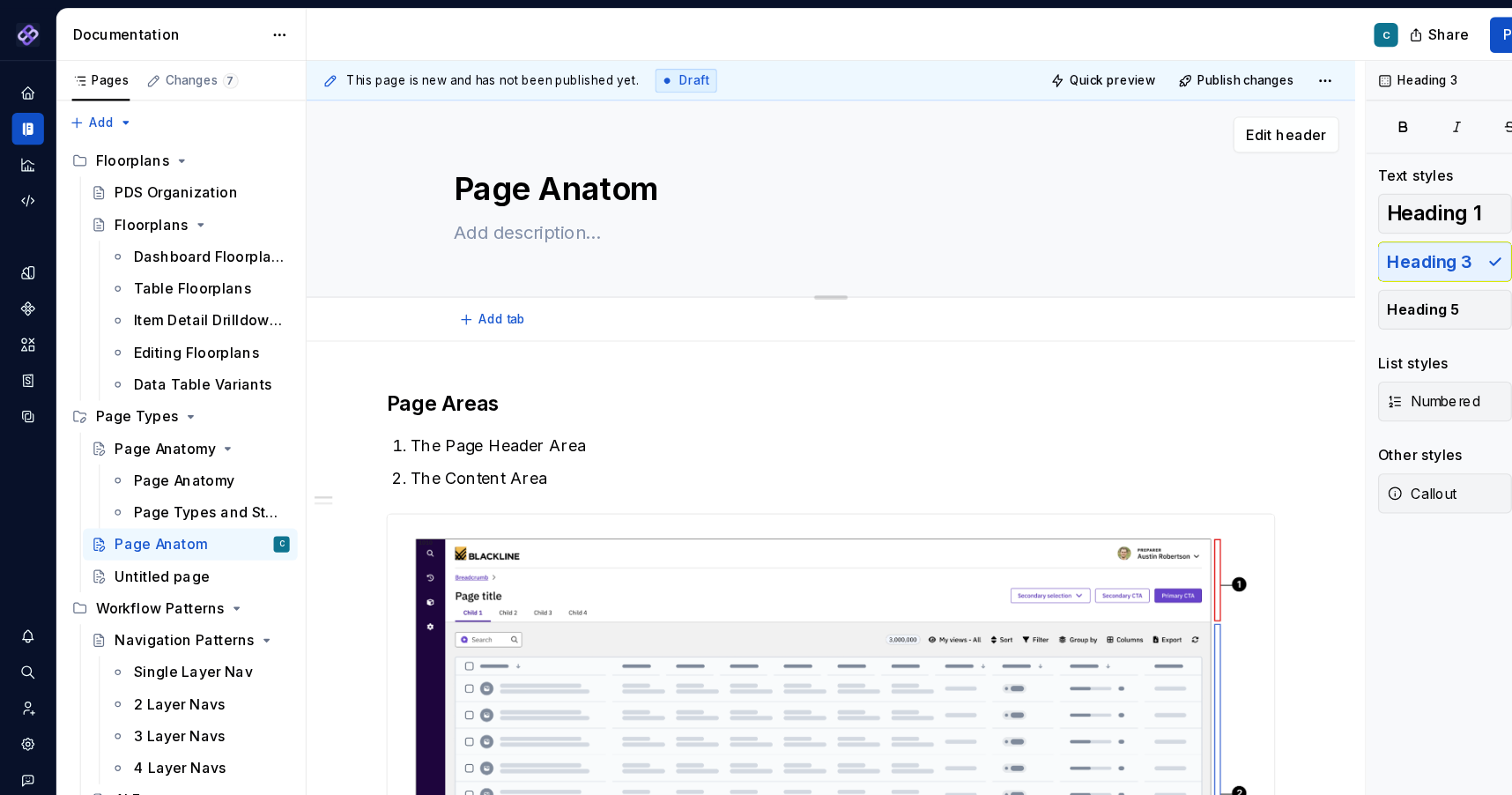
type textarea "*"
type textarea "Page Anatomy"
type textarea "*"
type textarea "Page Anatomy"
type textarea "*"
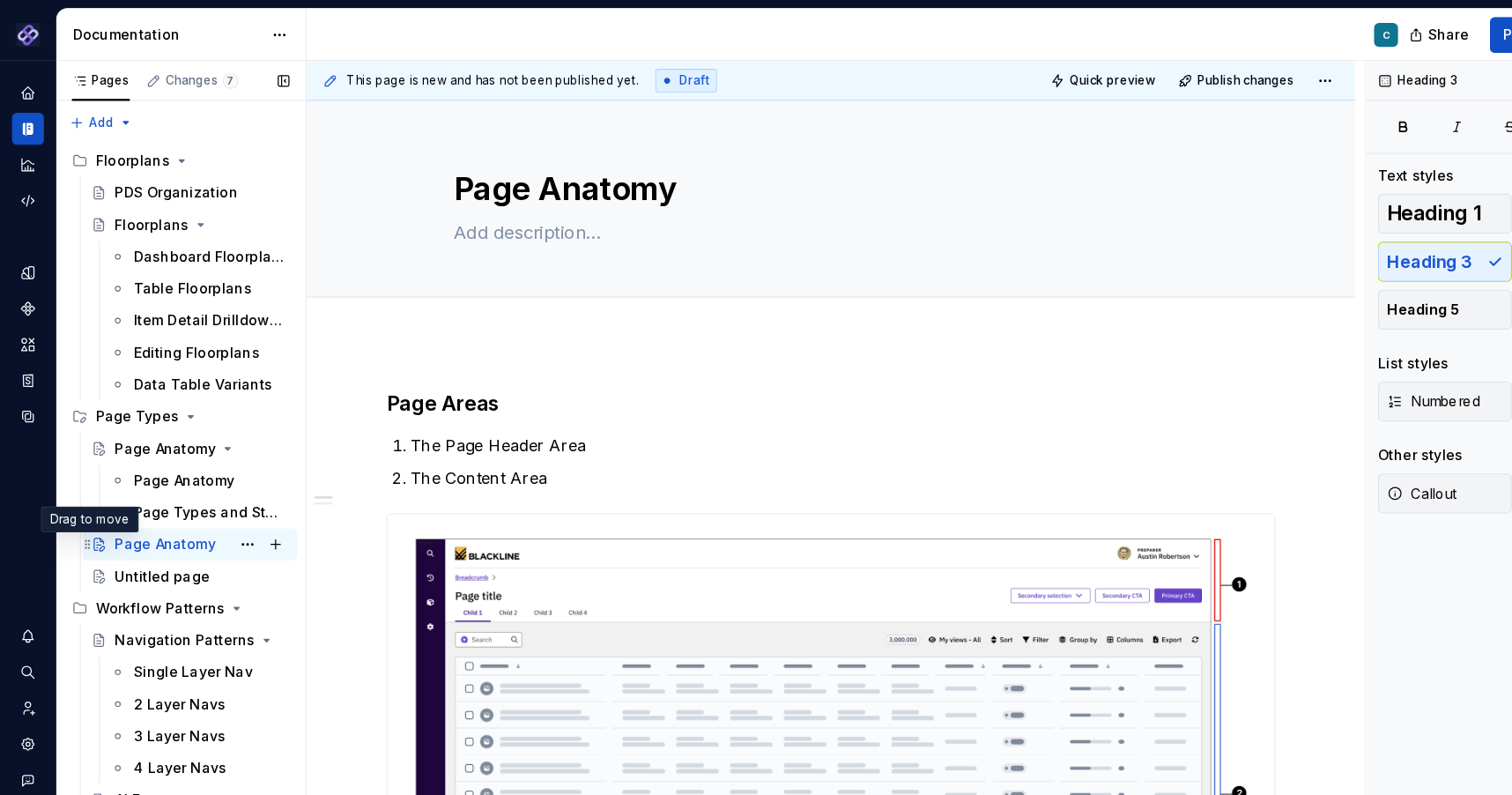
type textarea "Page Anatomy"
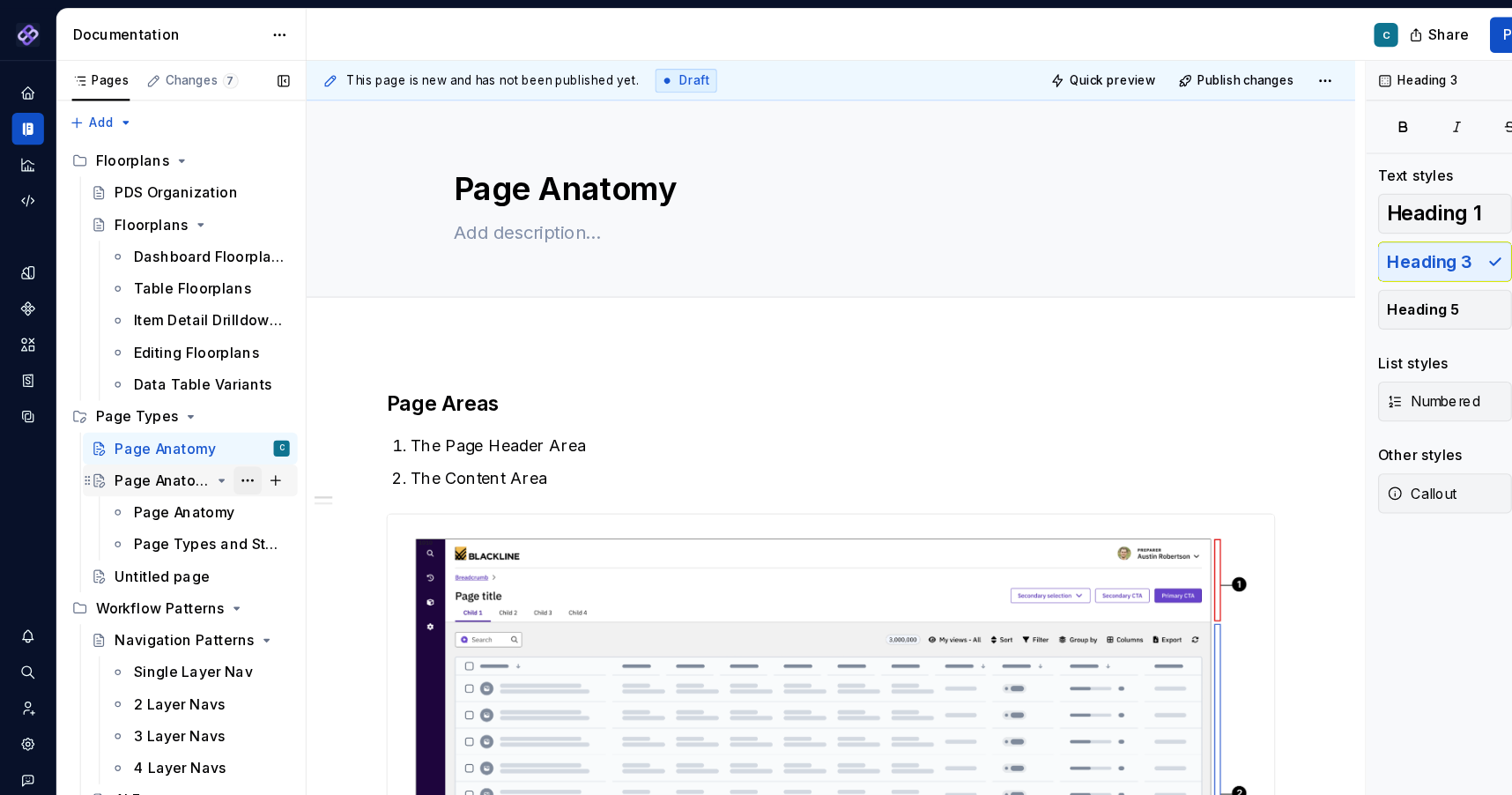
click at [221, 421] on button "Page tree" at bounding box center [218, 424] width 24 height 24
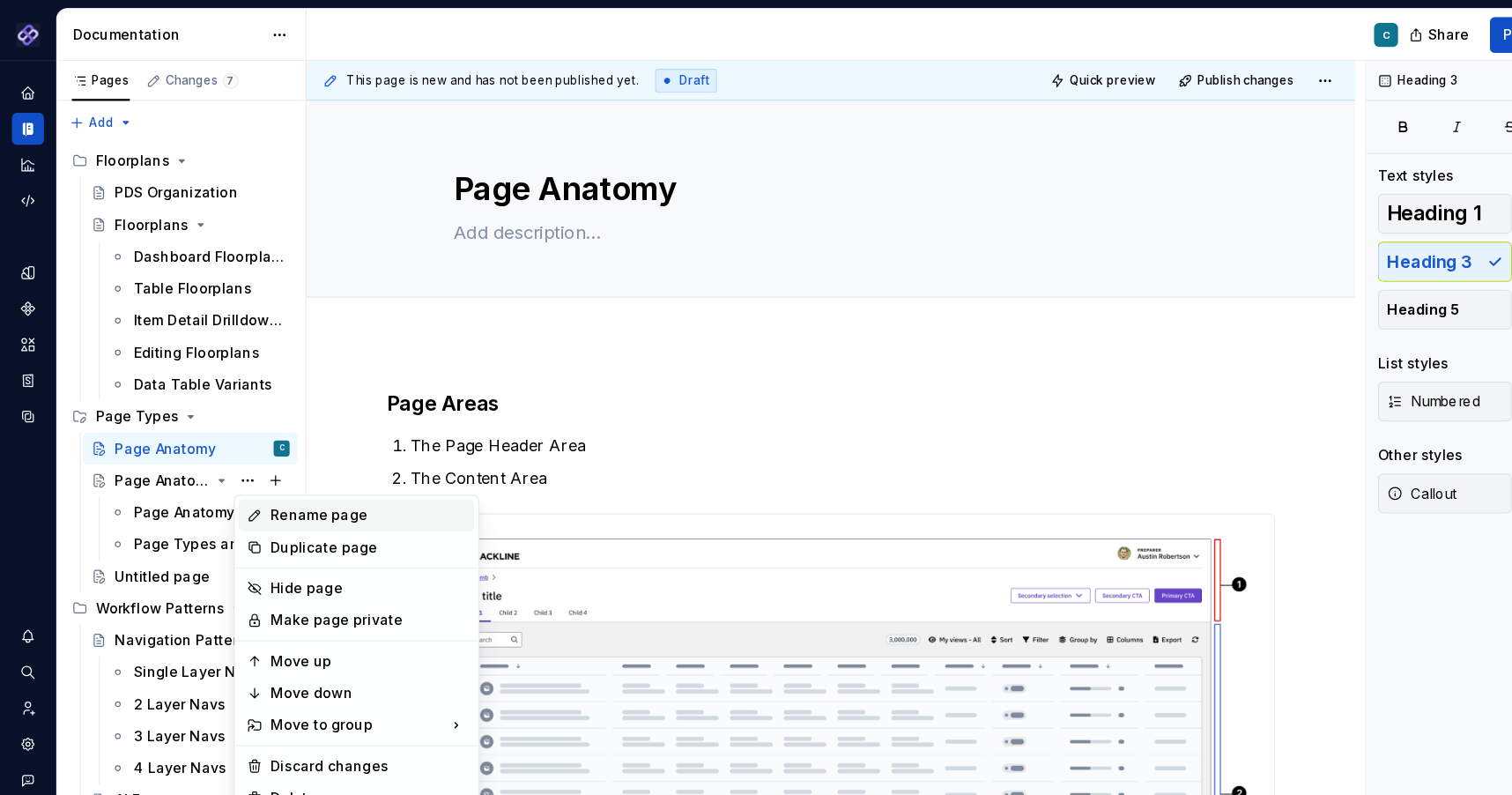
click at [257, 451] on div "Rename page" at bounding box center [325, 454] width 173 height 18
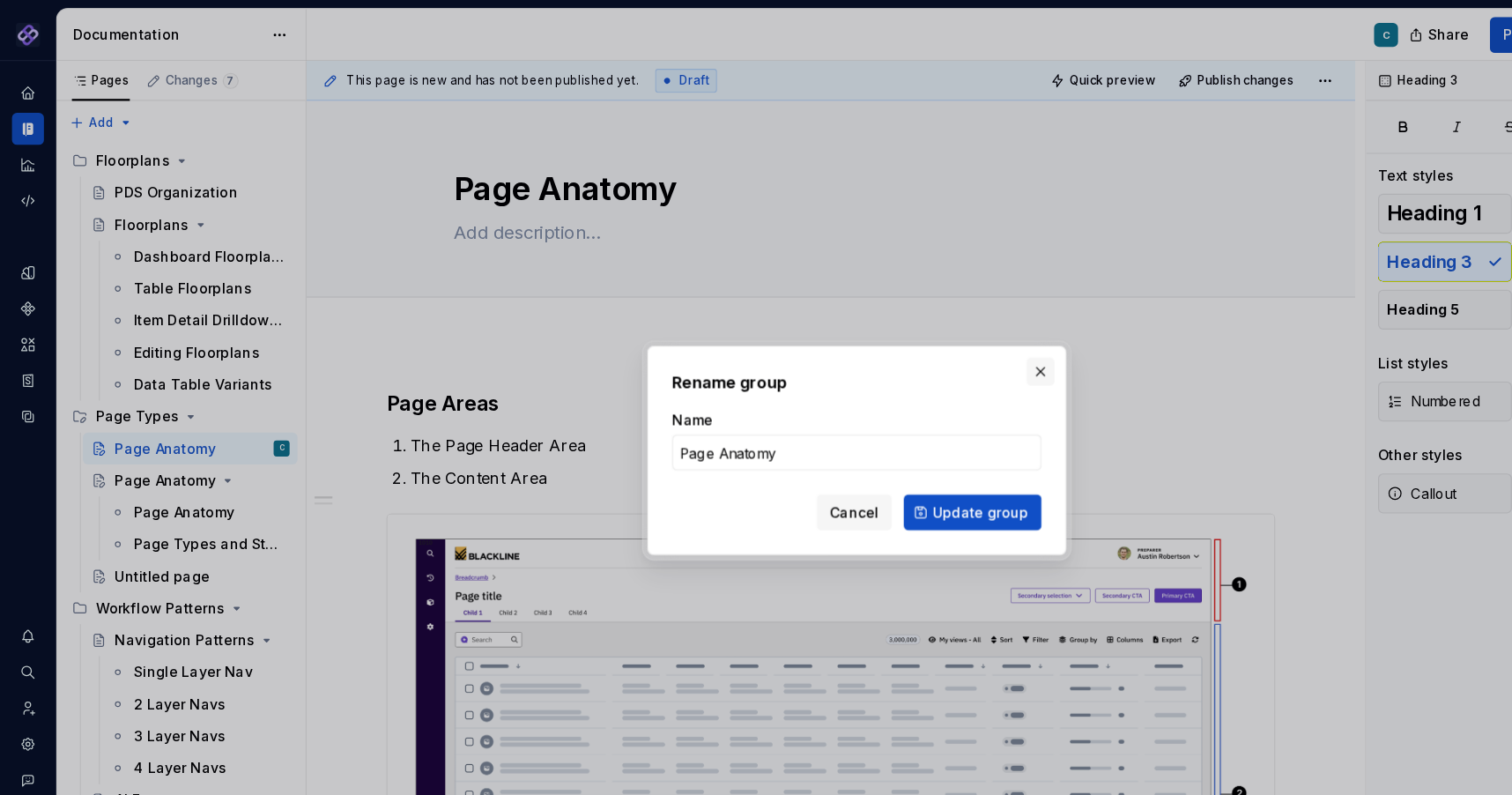
click at [922, 326] on button "button" at bounding box center [918, 328] width 24 height 24
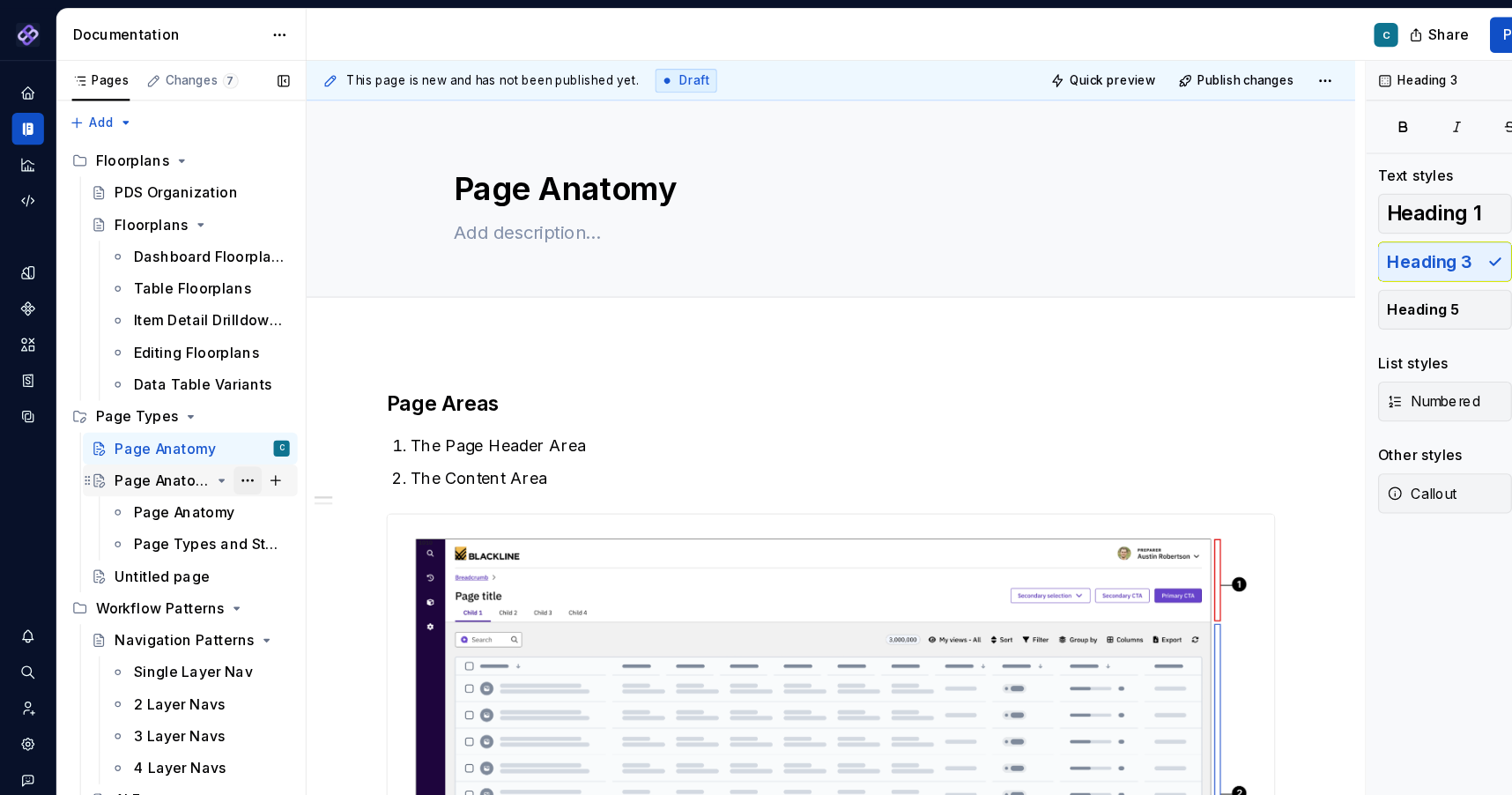
click at [218, 426] on button "Page tree" at bounding box center [218, 424] width 24 height 24
click at [148, 425] on div "Pages Changes 7 Add Accessibility guide for tree Page tree. Navigate the tree w…" at bounding box center [159, 428] width 220 height 749
click at [148, 425] on div "Page Anatomy" at bounding box center [146, 424] width 89 height 18
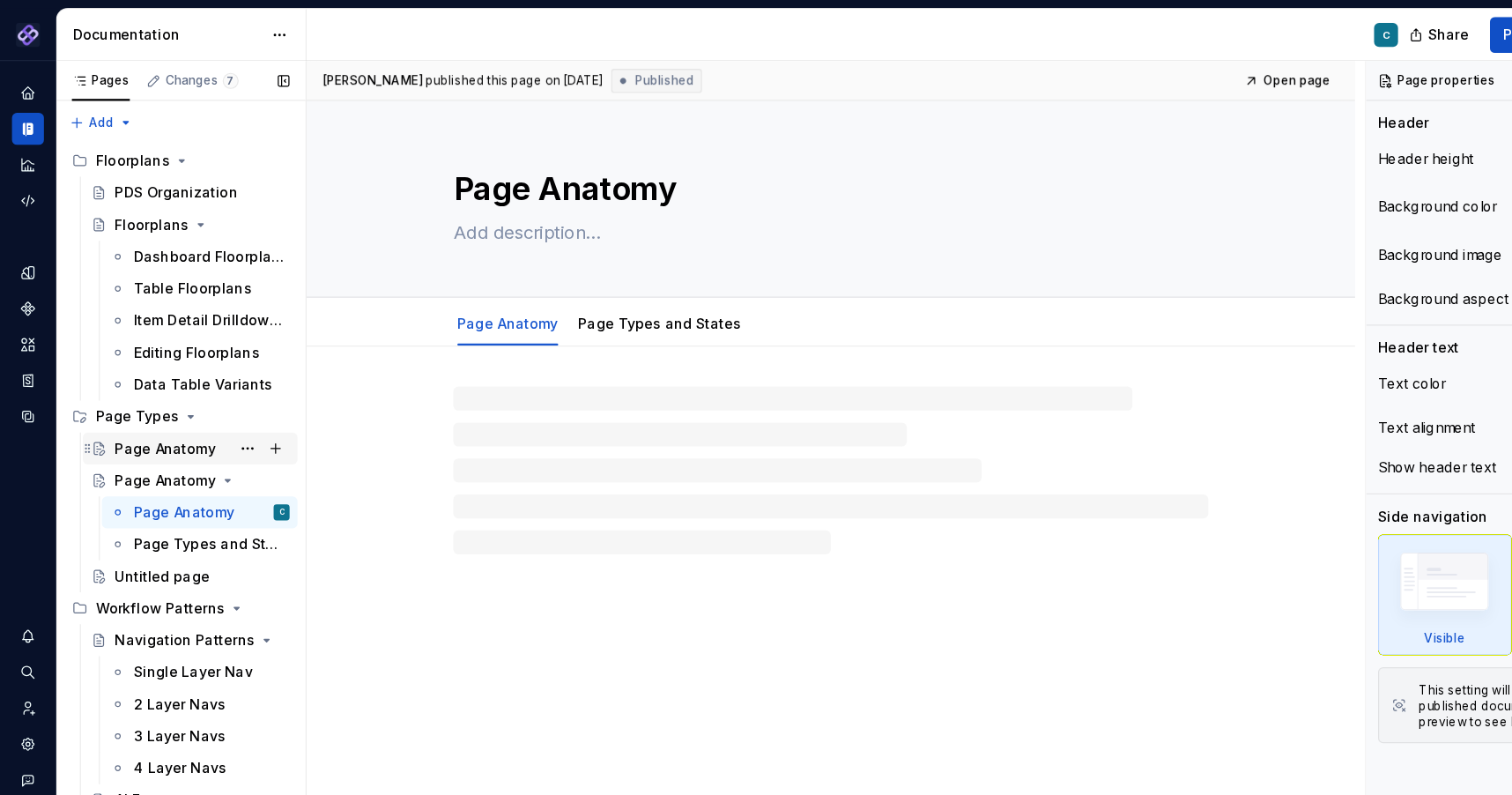
click at [129, 393] on div "Page Anatomy" at bounding box center [146, 396] width 89 height 18
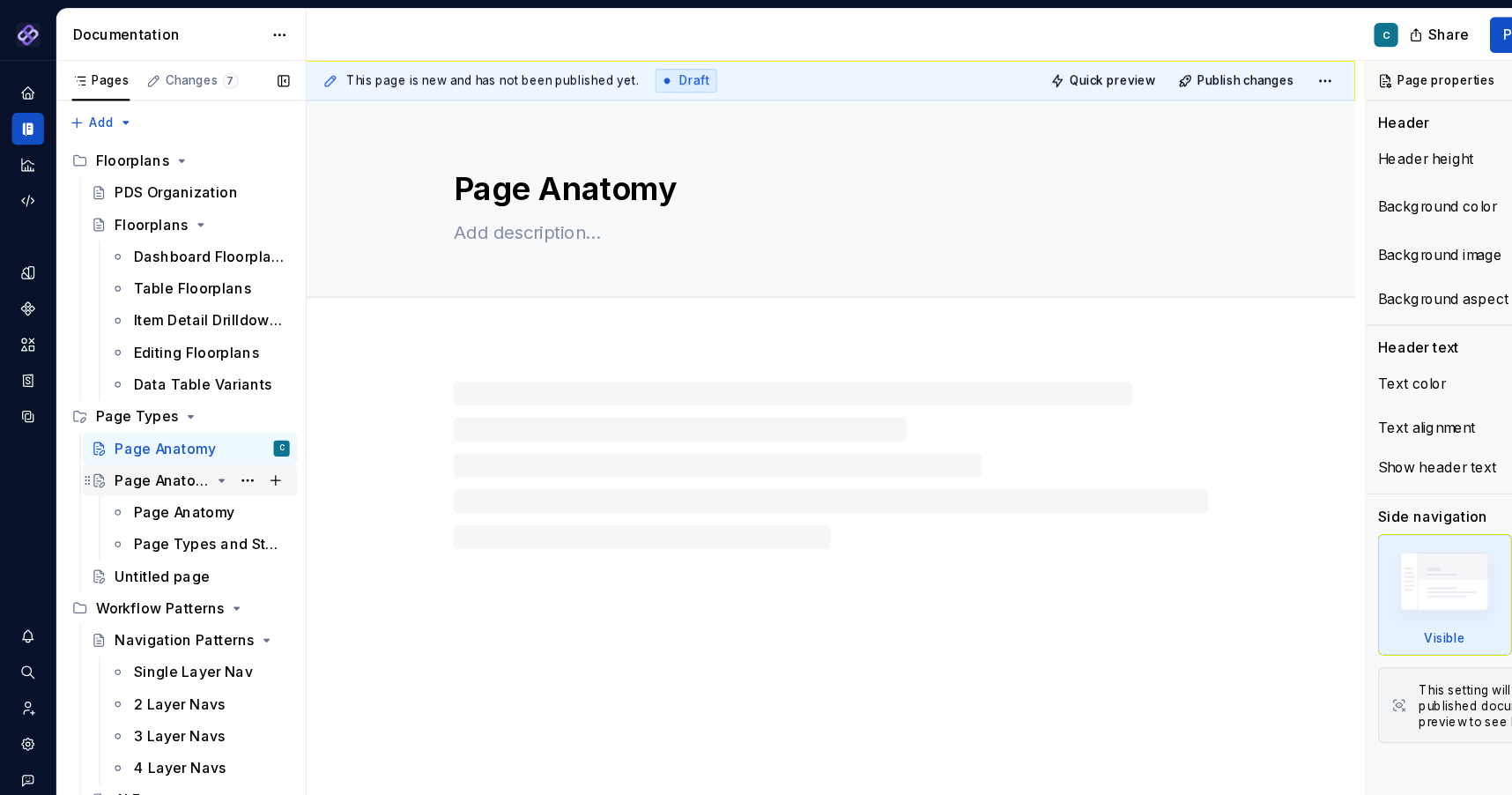
click at [135, 429] on div "Page Anatomy" at bounding box center [143, 424] width 84 height 18
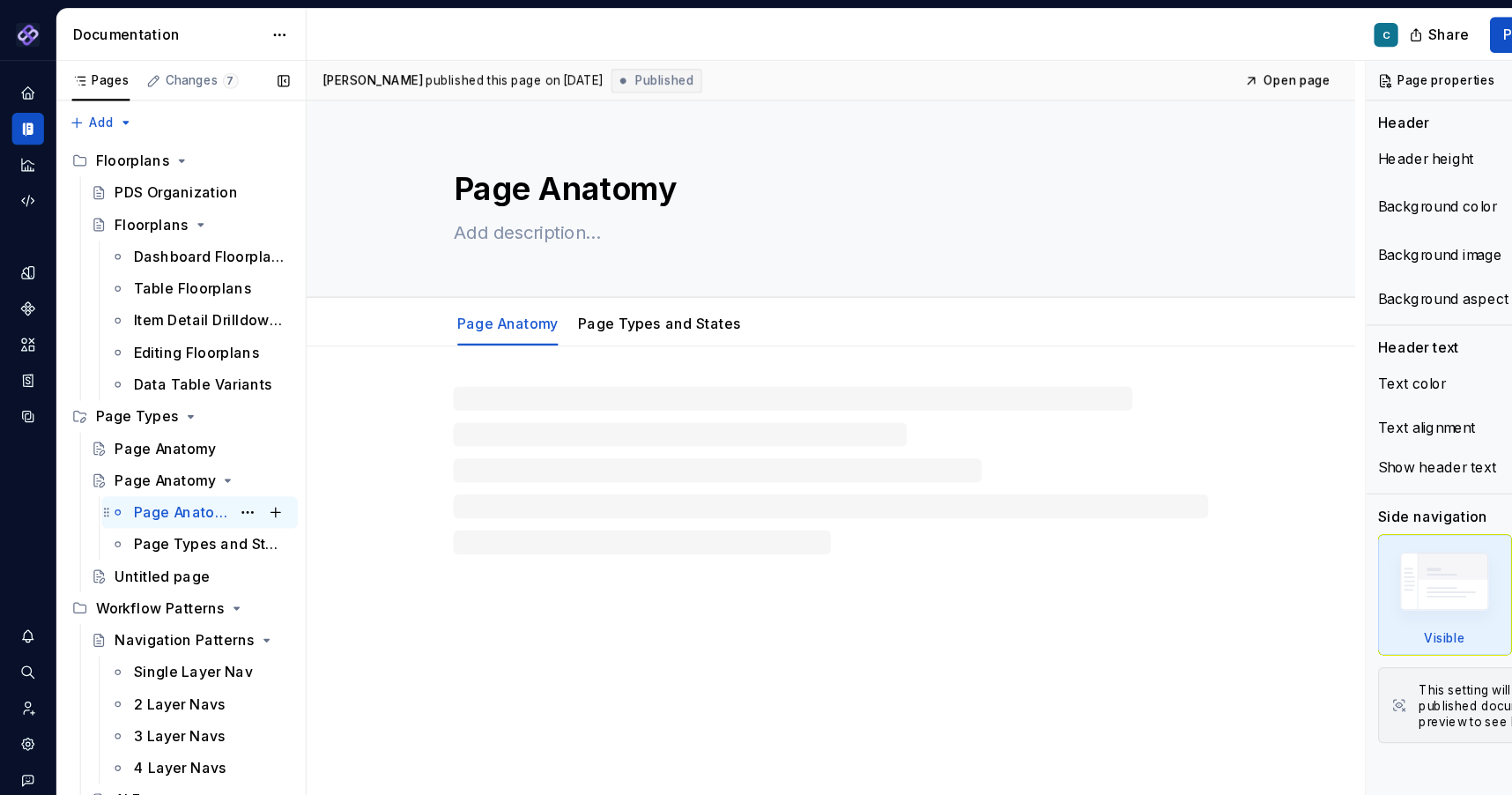
click at [142, 456] on div "Page Anatomy" at bounding box center [161, 452] width 85 height 18
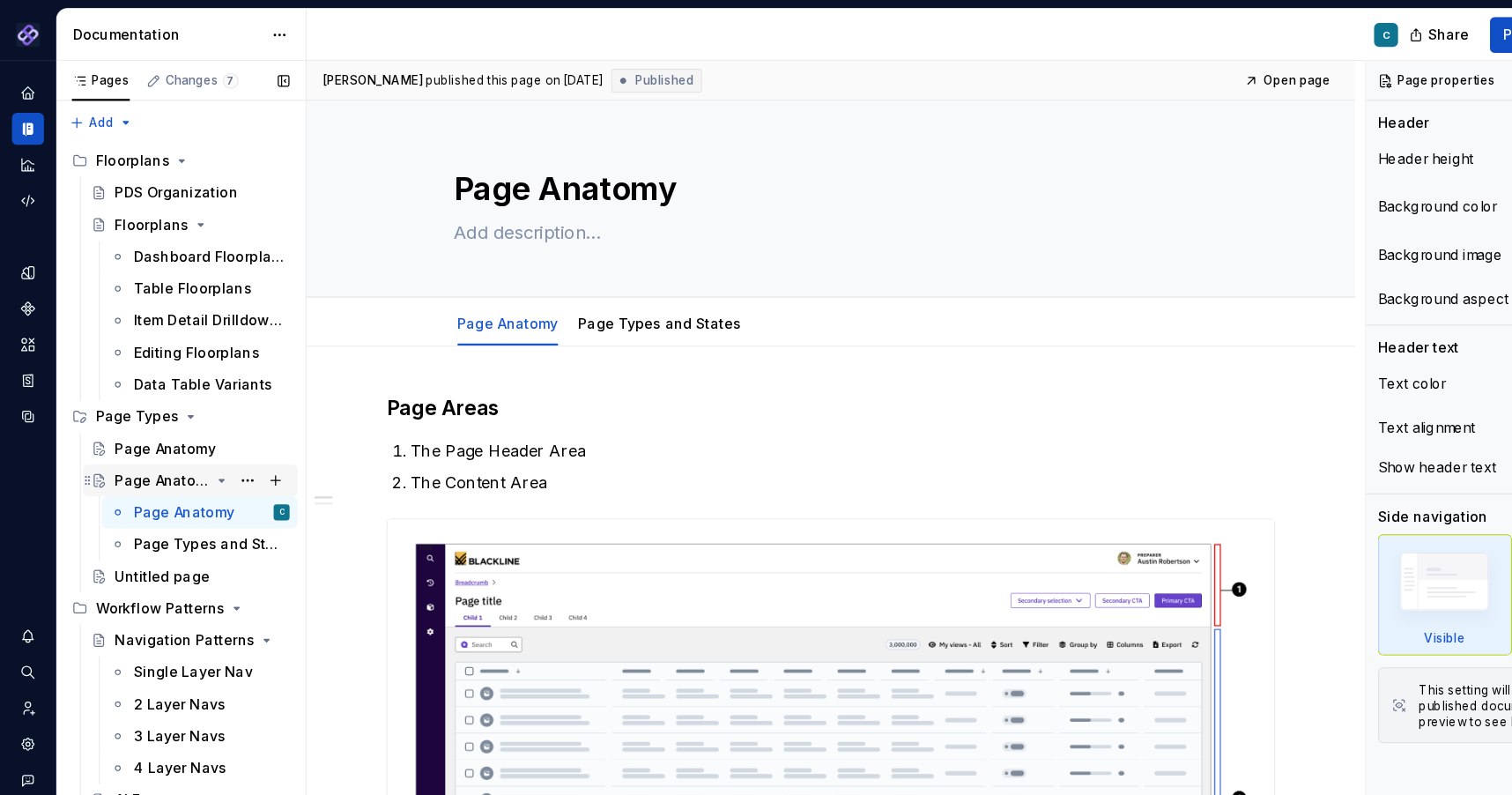
click at [133, 421] on div "Page Anatomy" at bounding box center [143, 424] width 84 height 18
click at [133, 422] on div "Page Anatomy" at bounding box center [143, 424] width 84 height 18
click at [481, 166] on textarea "Page Anatomy" at bounding box center [729, 166] width 666 height 42
drag, startPoint x: 481, startPoint y: 166, endPoint x: 646, endPoint y: 172, distance: 165.1
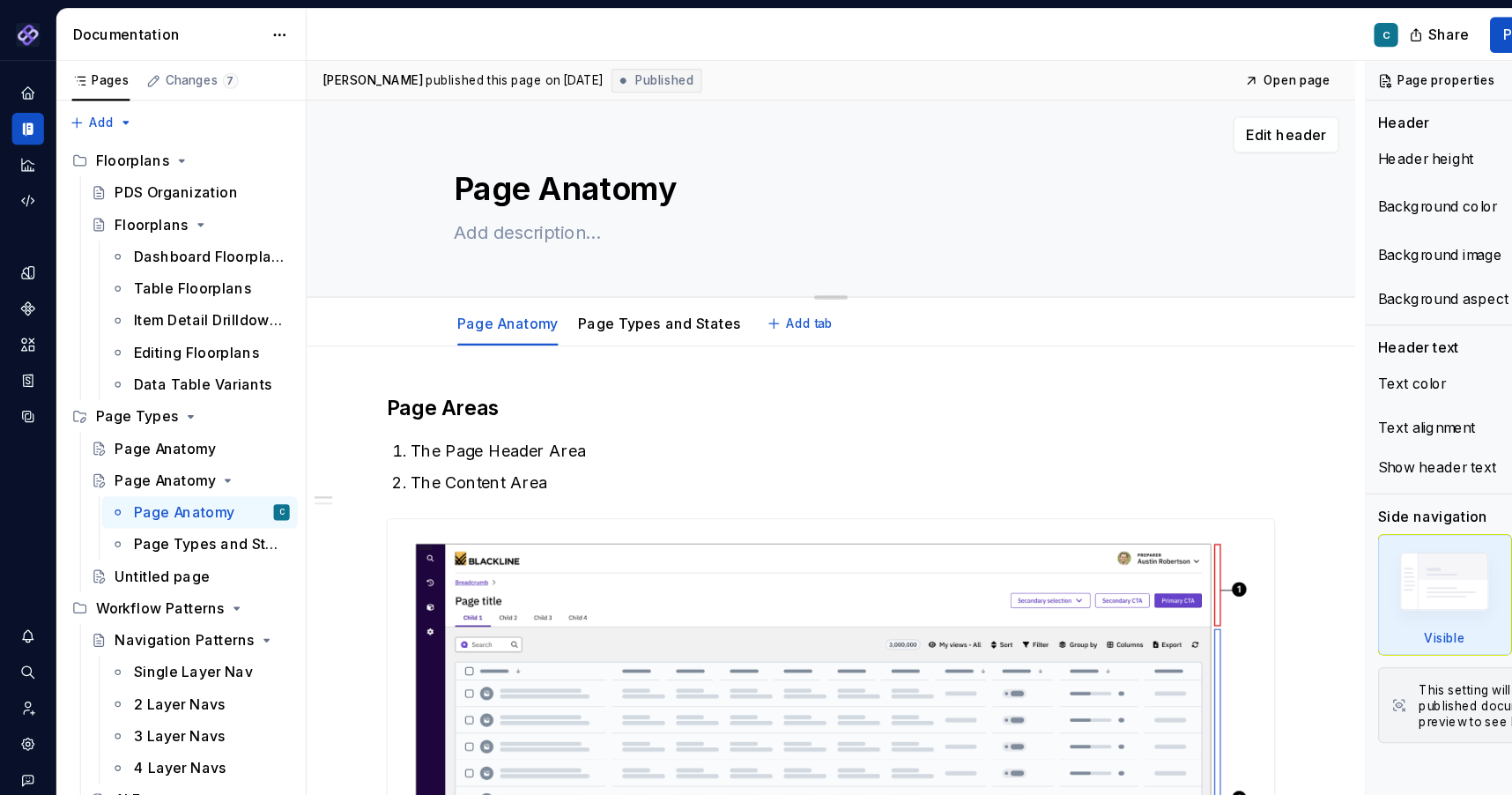
click at [646, 172] on textarea "Page Anatomy" at bounding box center [729, 166] width 666 height 42
type textarea "*"
type textarea "Page T"
type textarea "*"
type textarea "Page Ty"
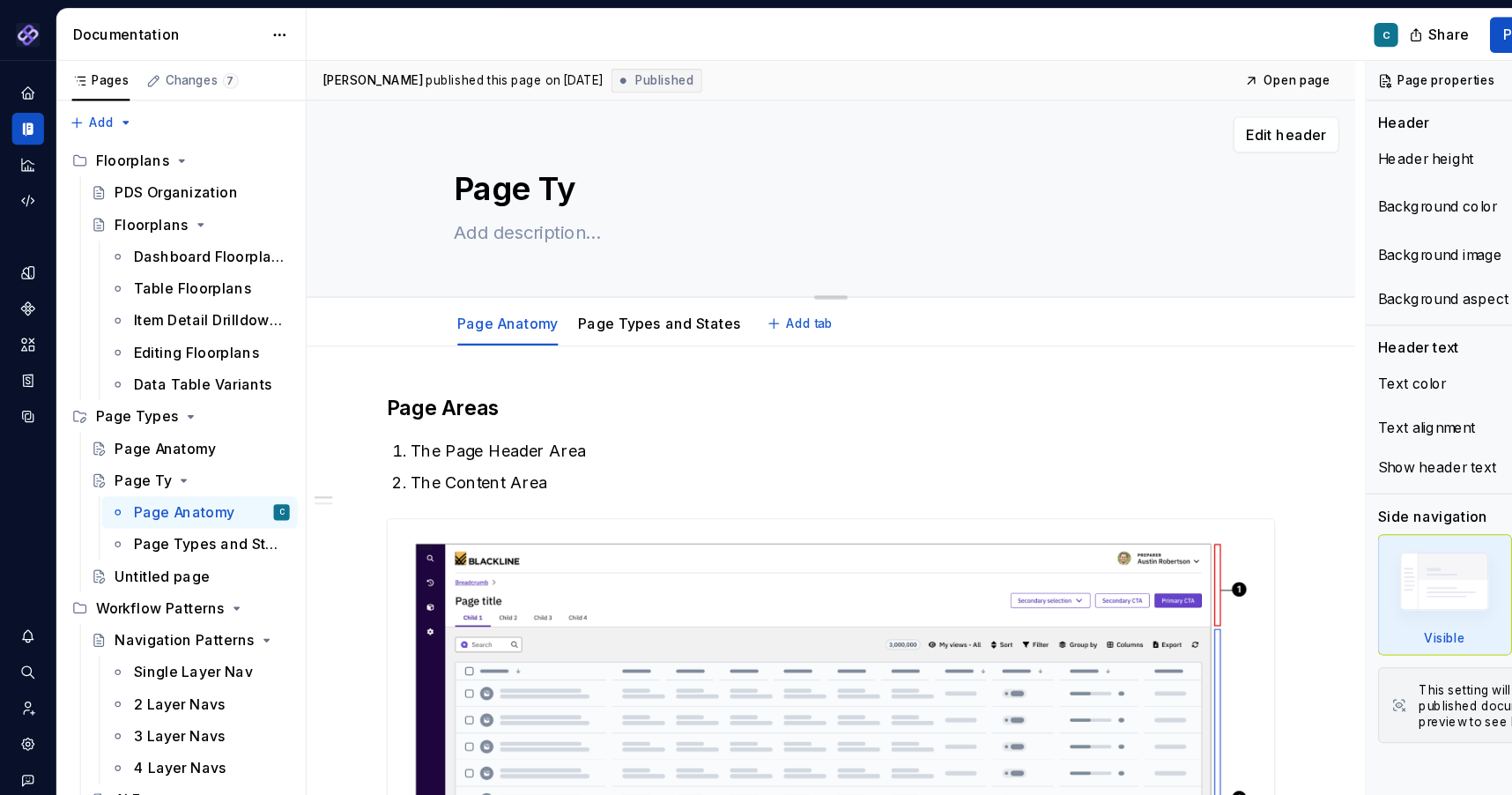
type textarea "*"
type textarea "Page Typ"
type textarea "*"
type textarea "Page Type"
type textarea "*"
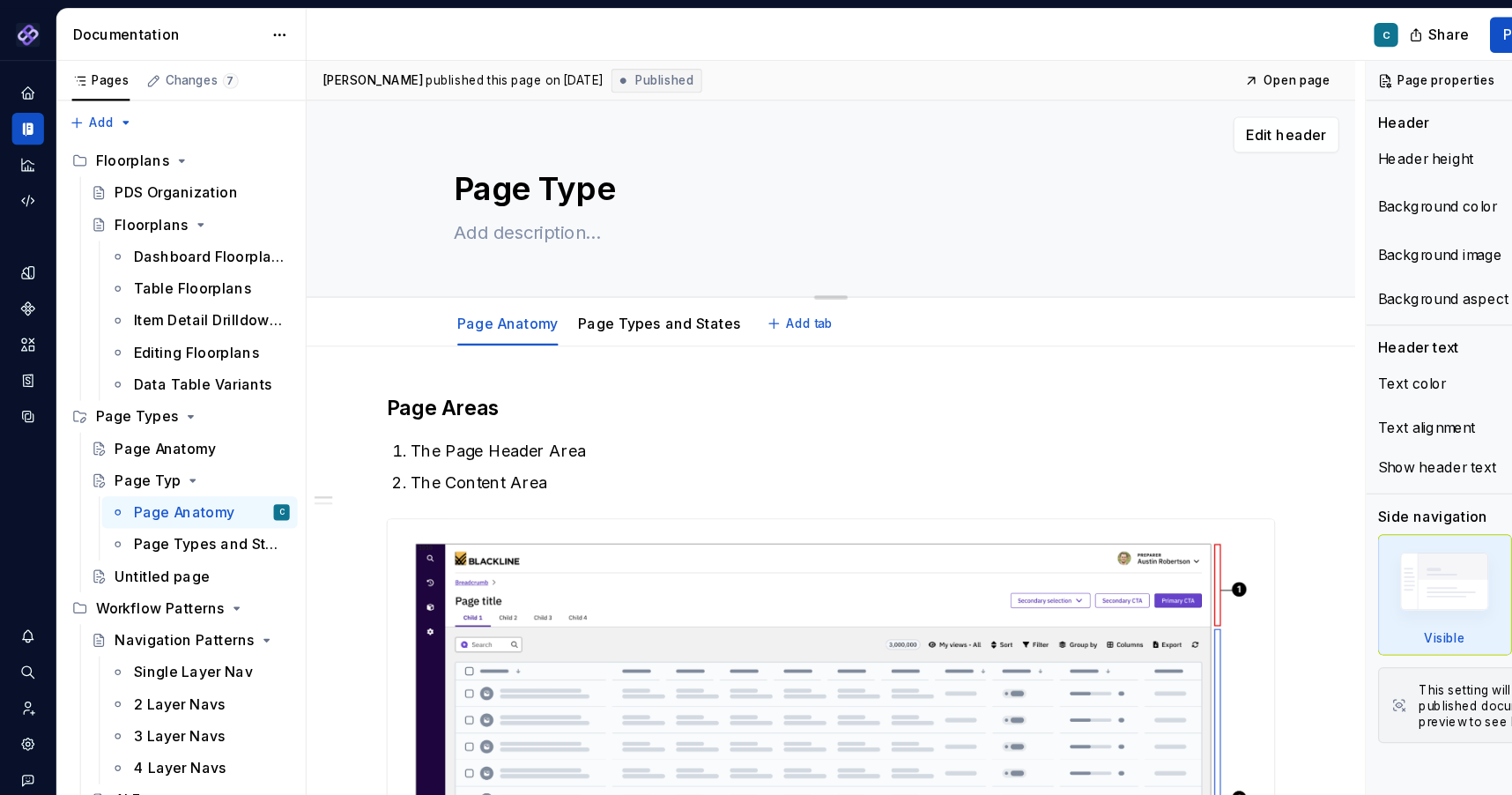
type textarea "Page Types"
type textarea "*"
type textarea "Page Types"
type textarea "*"
type textarea "Page Types"
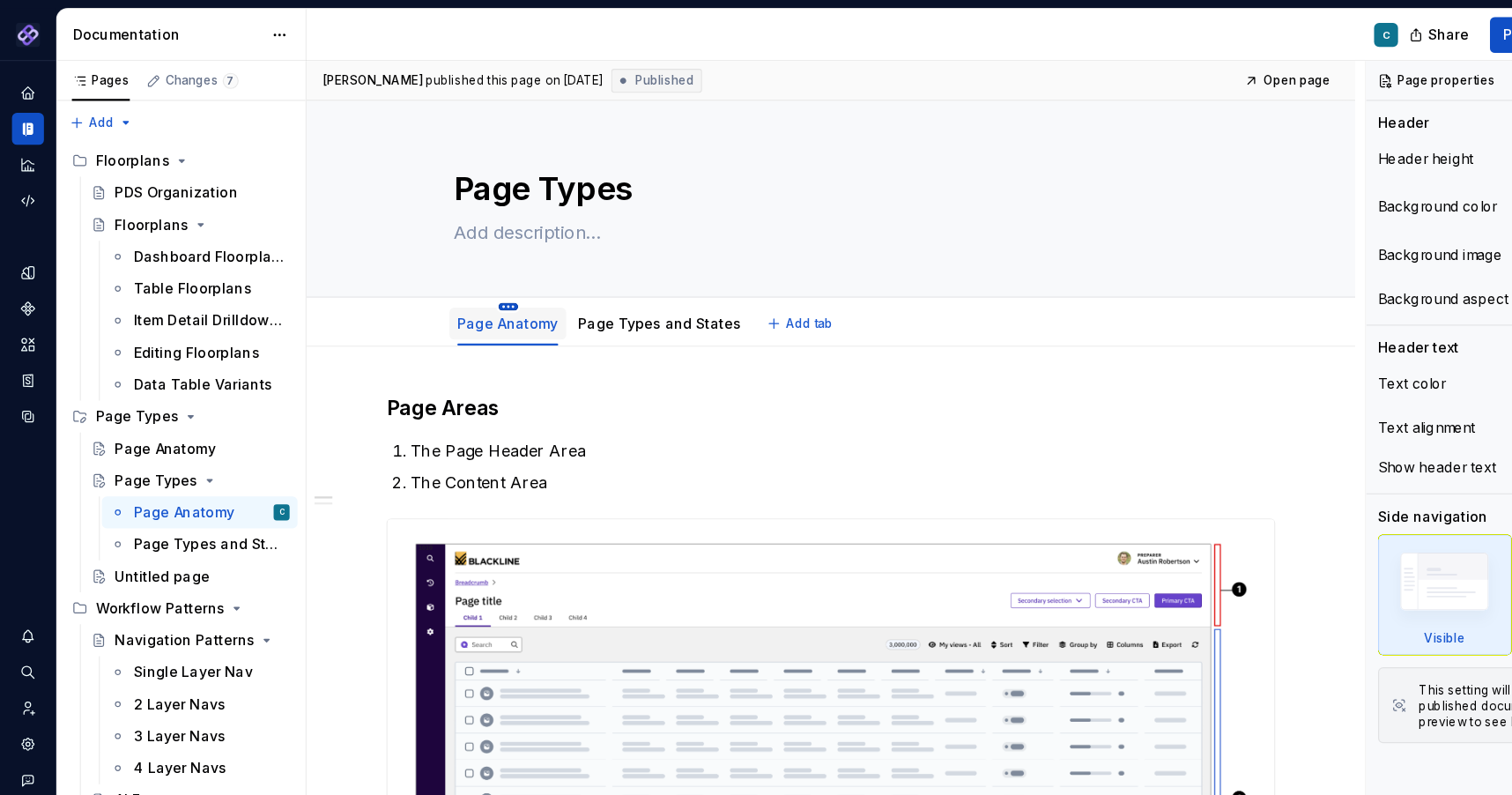
click at [449, 266] on html "Pantheon C Design system data Documentation C Share Preview Publish Pages Chang…" at bounding box center [756, 398] width 1512 height 795
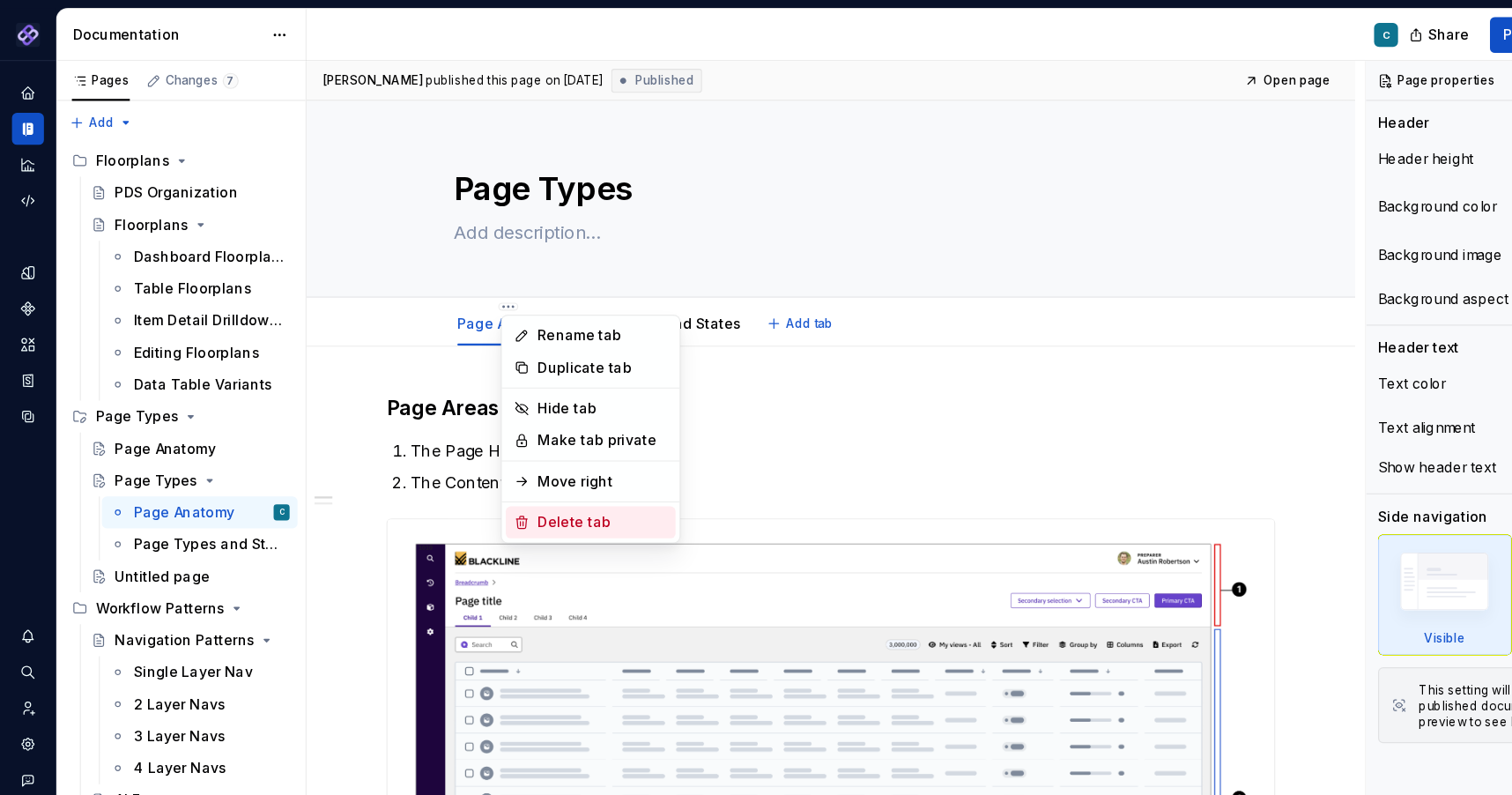
click at [491, 460] on div "Delete tab" at bounding box center [532, 460] width 115 height 18
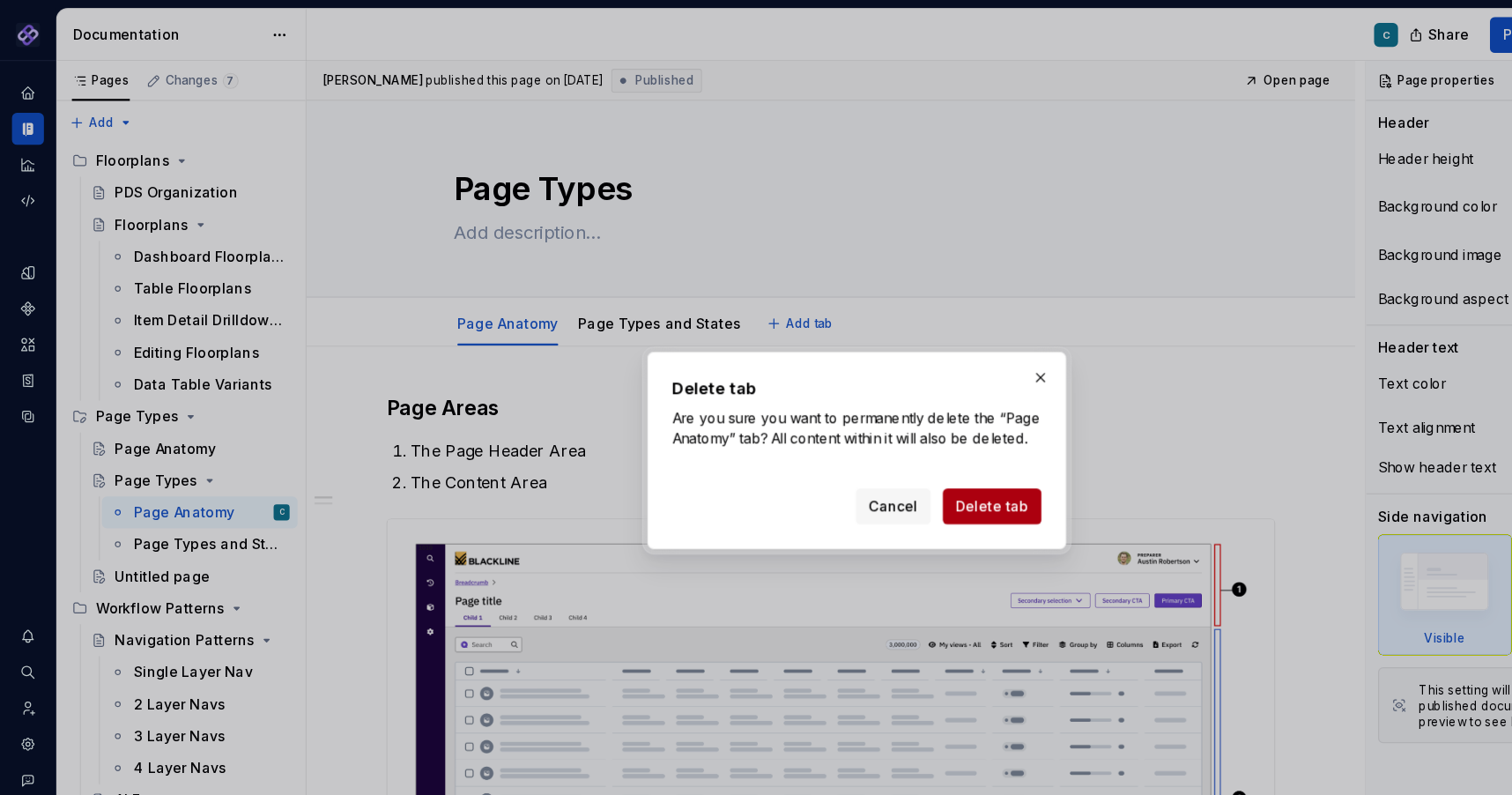
click at [870, 447] on span "Delete tab" at bounding box center [875, 446] width 64 height 18
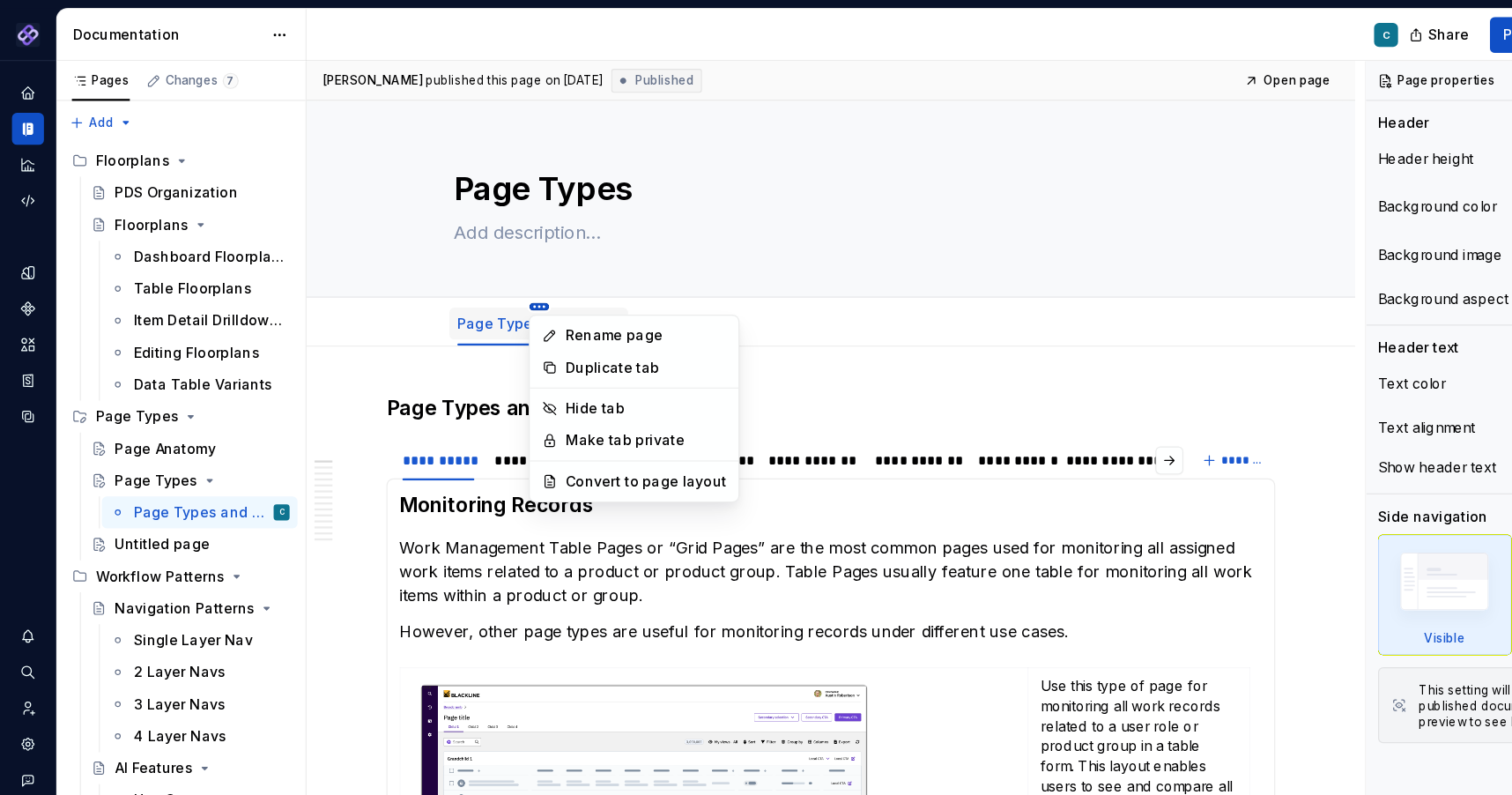
click at [472, 269] on html "Pantheon C Design system data Documentation C Share Preview Publish Pages Chang…" at bounding box center [756, 398] width 1512 height 795
click at [514, 422] on div "Convert to page layout" at bounding box center [570, 424] width 142 height 18
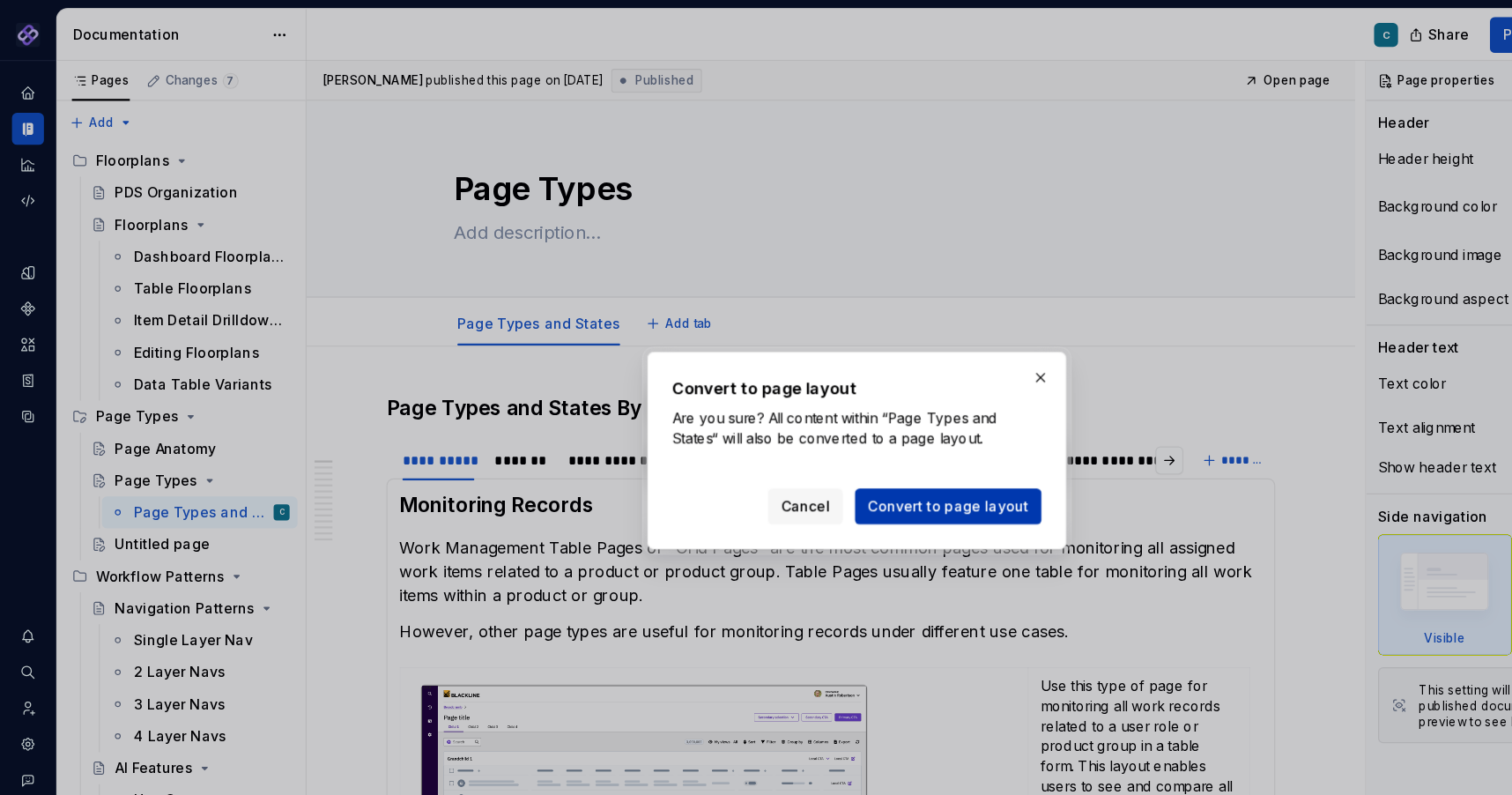
click at [834, 447] on span "Convert to page layout" at bounding box center [836, 446] width 142 height 18
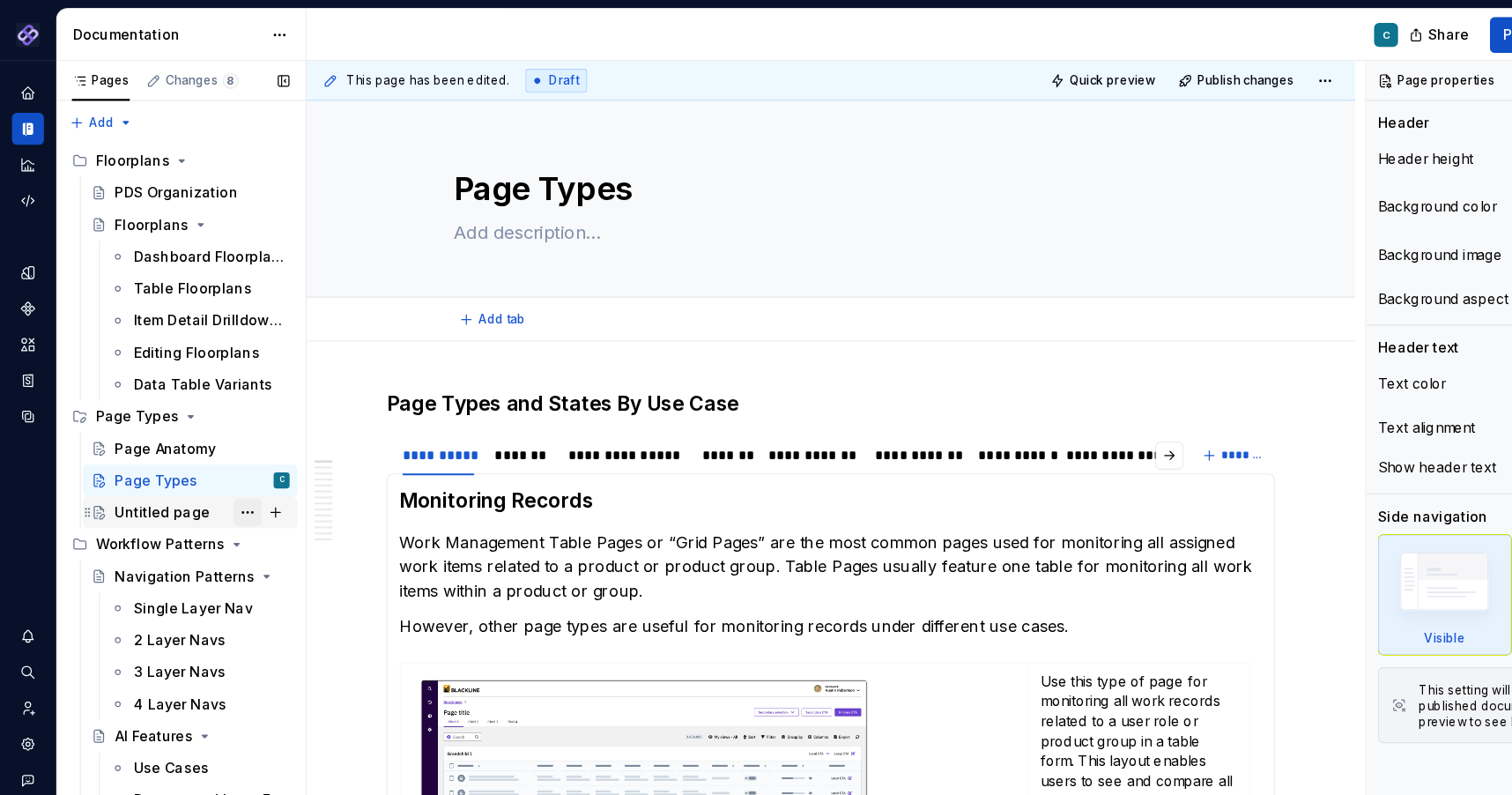
click at [219, 451] on button "Page tree" at bounding box center [218, 452] width 24 height 24
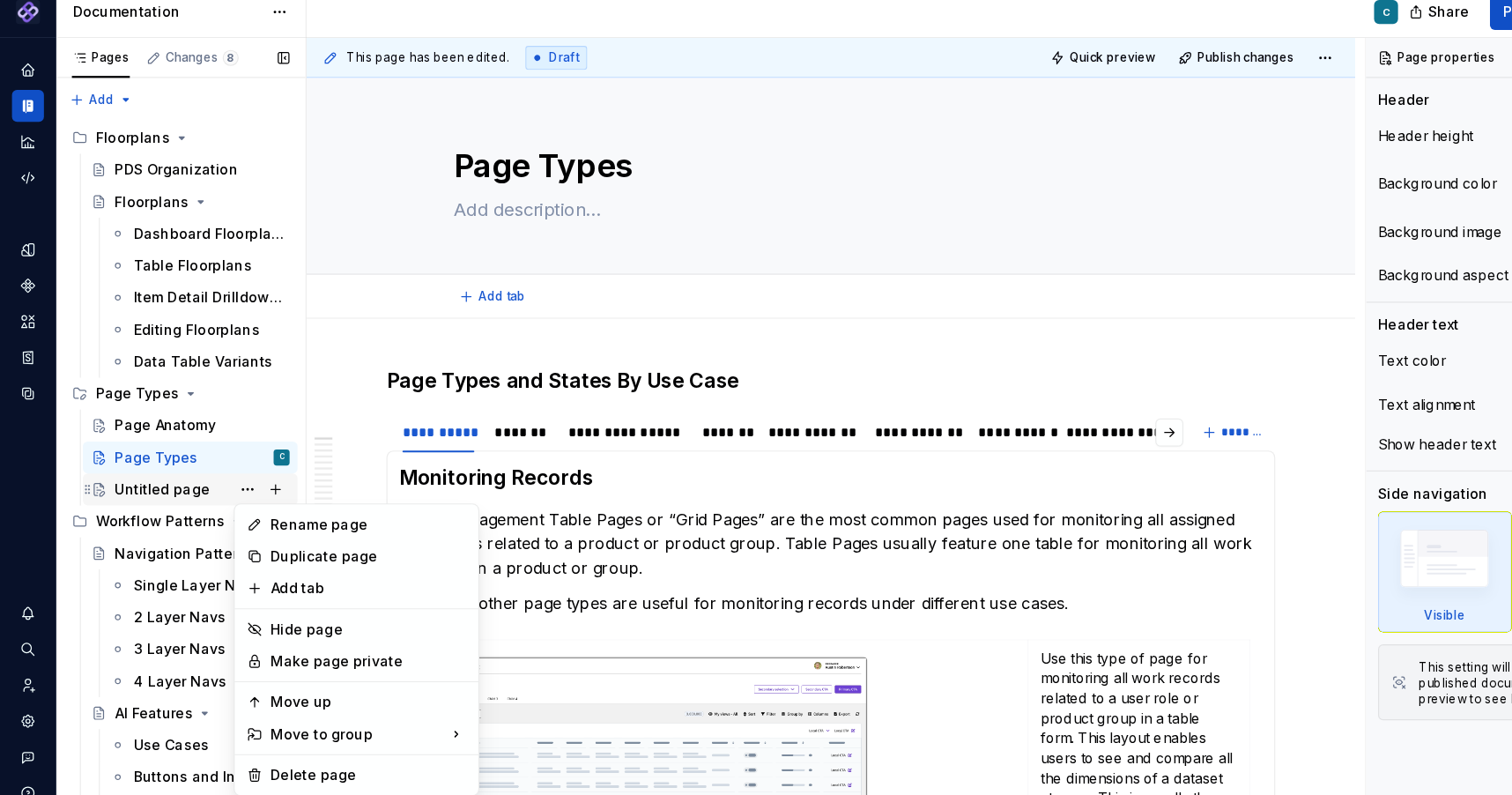
click at [164, 450] on div "Pages Changes 8 Add Accessibility guide for tree Page tree. Navigate the tree w…" at bounding box center [159, 428] width 220 height 749
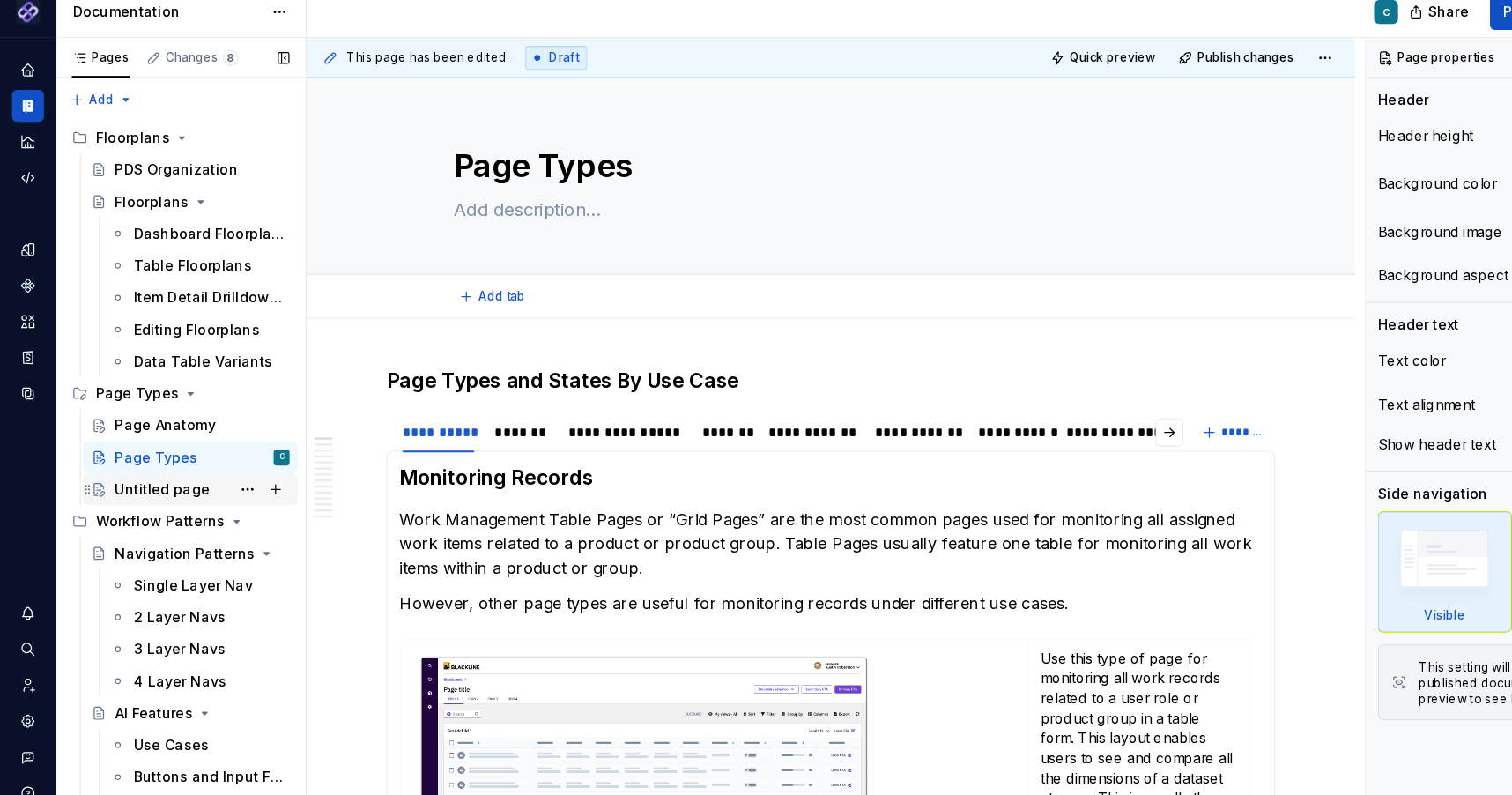
click at [164, 450] on div "Untitled page" at bounding box center [143, 452] width 84 height 18
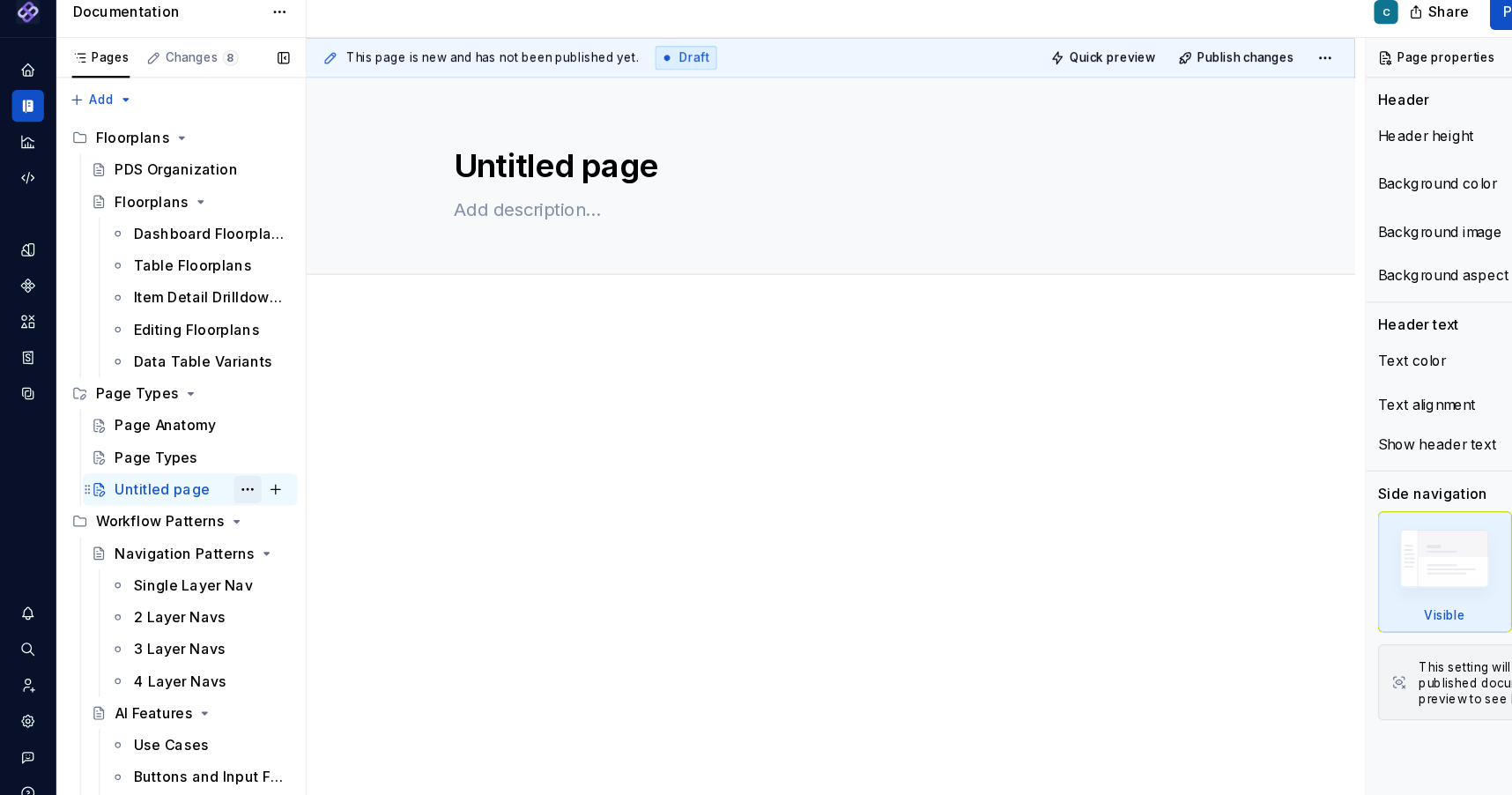
click at [215, 454] on button "Page tree" at bounding box center [218, 452] width 24 height 24
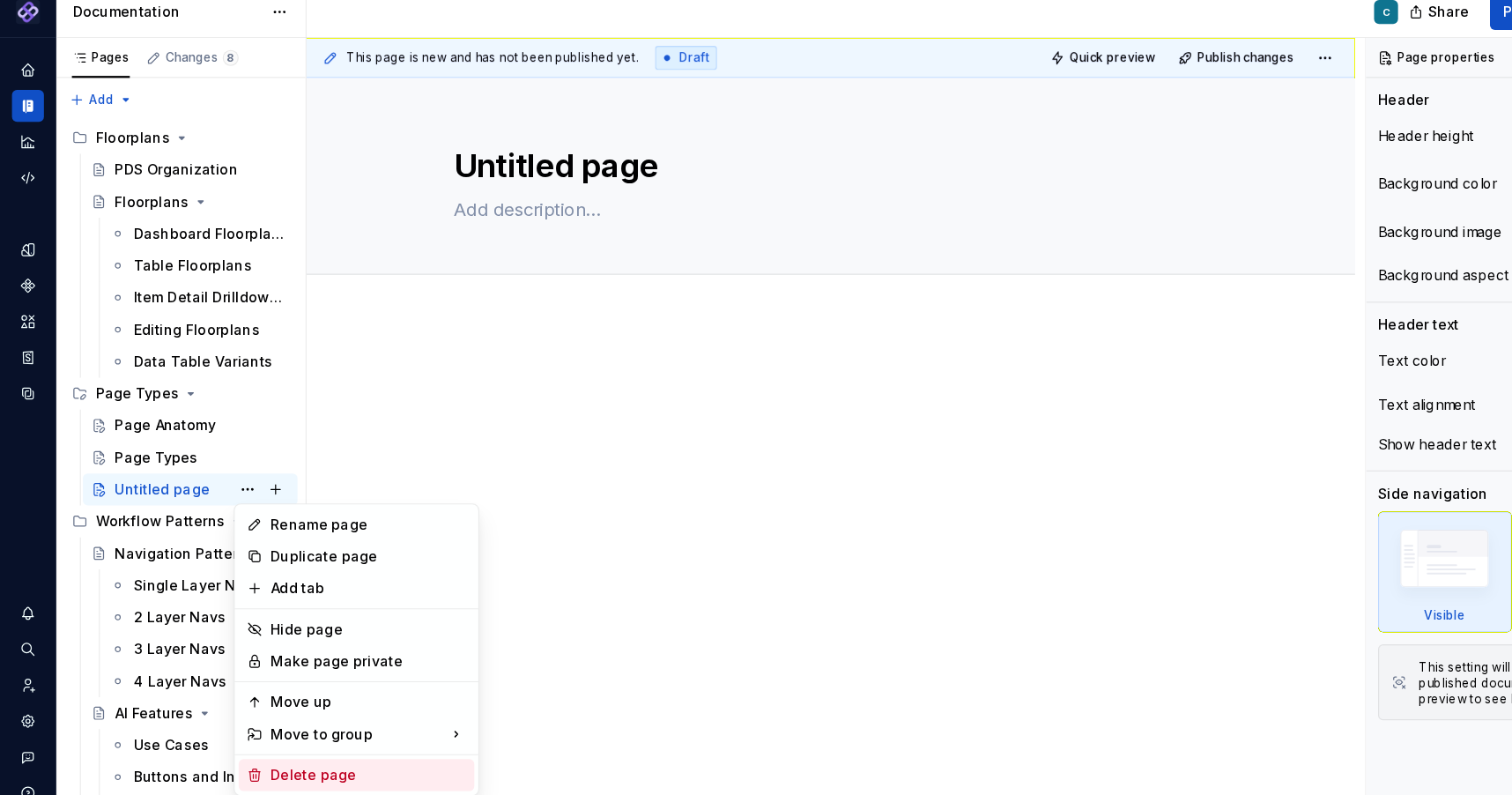
click at [260, 705] on div "Delete page" at bounding box center [325, 704] width 173 height 18
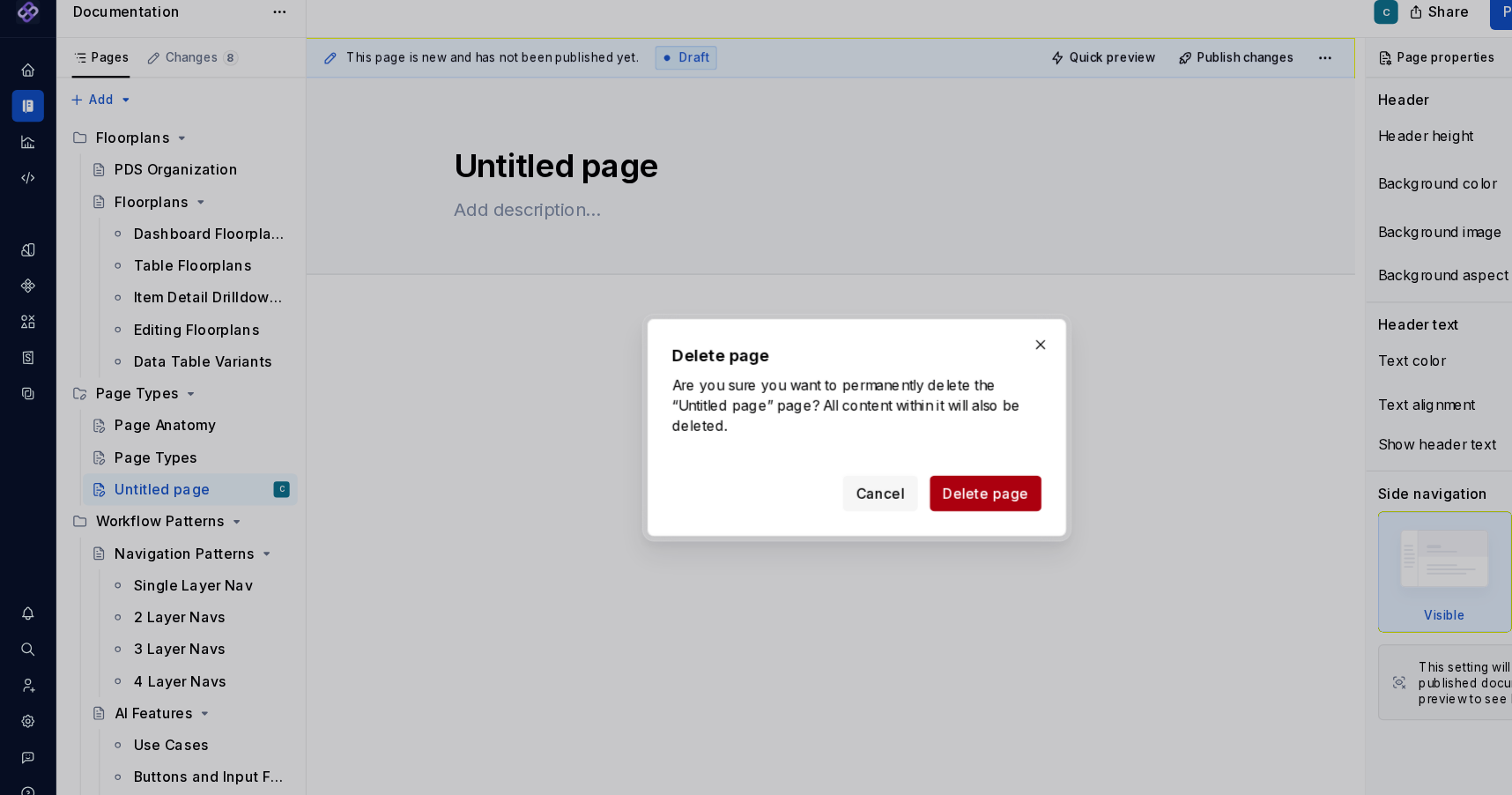
click at [852, 450] on span "Delete page" at bounding box center [869, 455] width 76 height 18
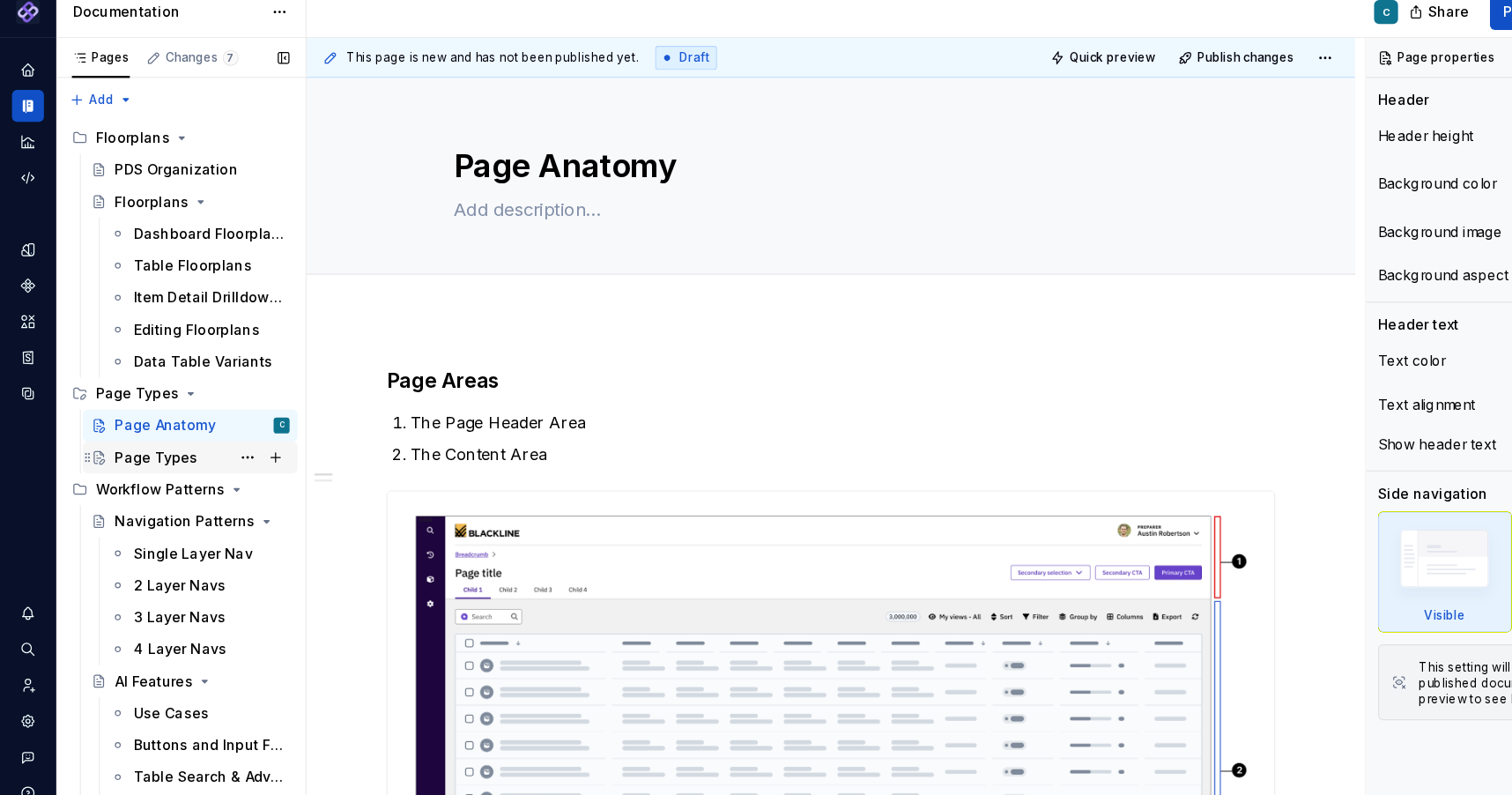
click at [159, 421] on div "Page Types" at bounding box center [138, 424] width 73 height 18
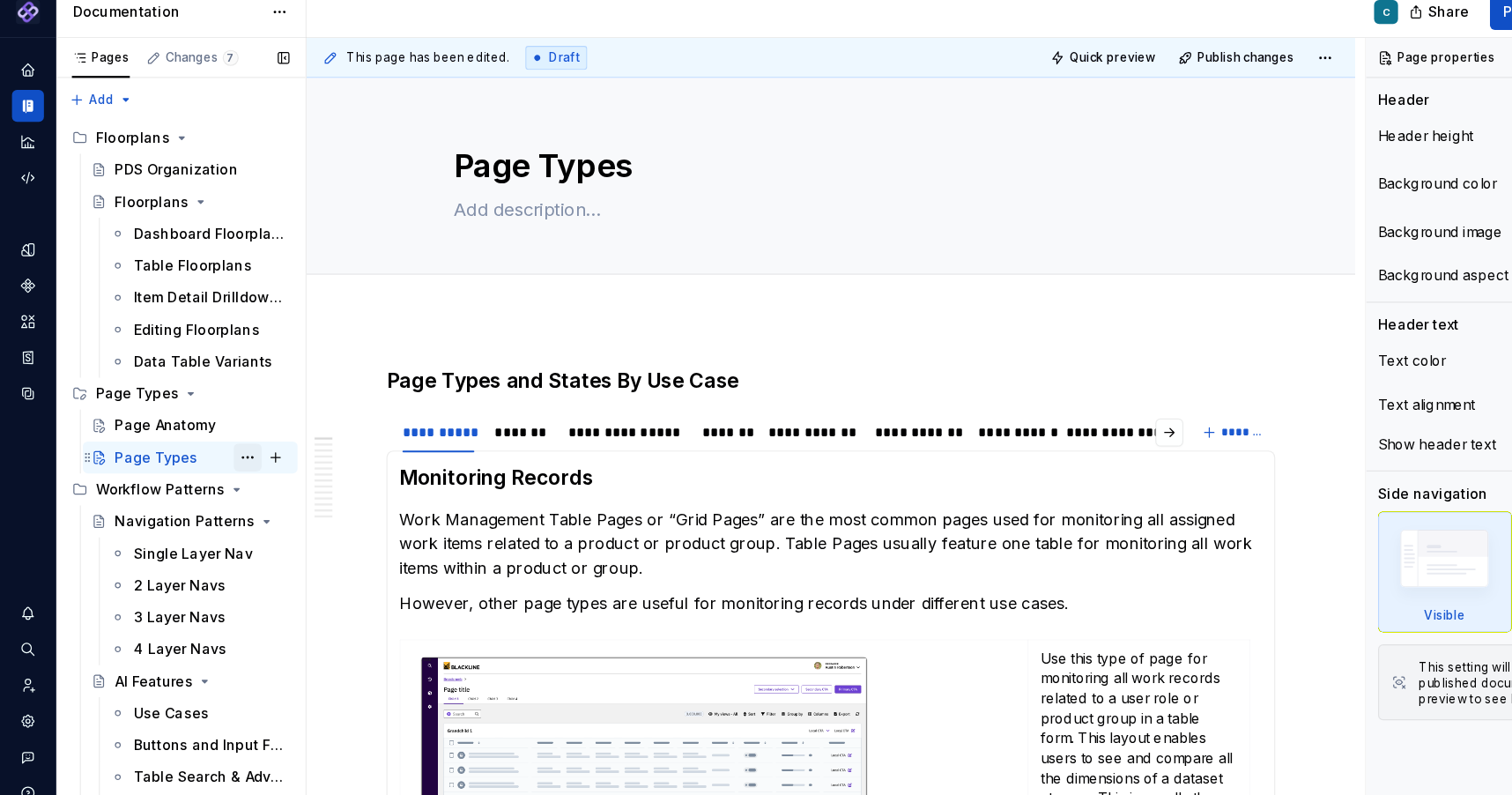
click at [218, 425] on button "Page tree" at bounding box center [218, 424] width 24 height 24
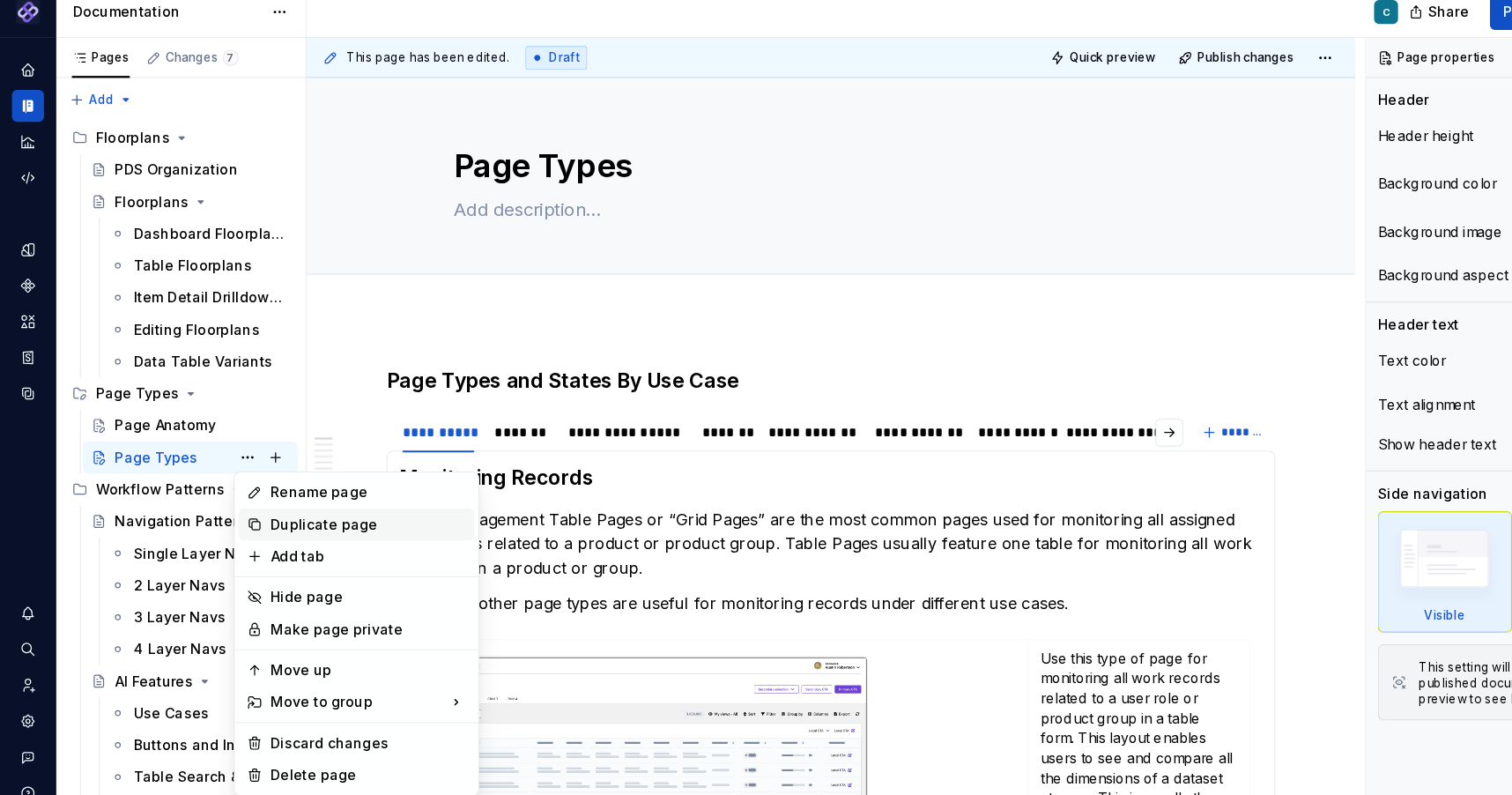
click at [243, 481] on div "Duplicate page" at bounding box center [325, 482] width 173 height 18
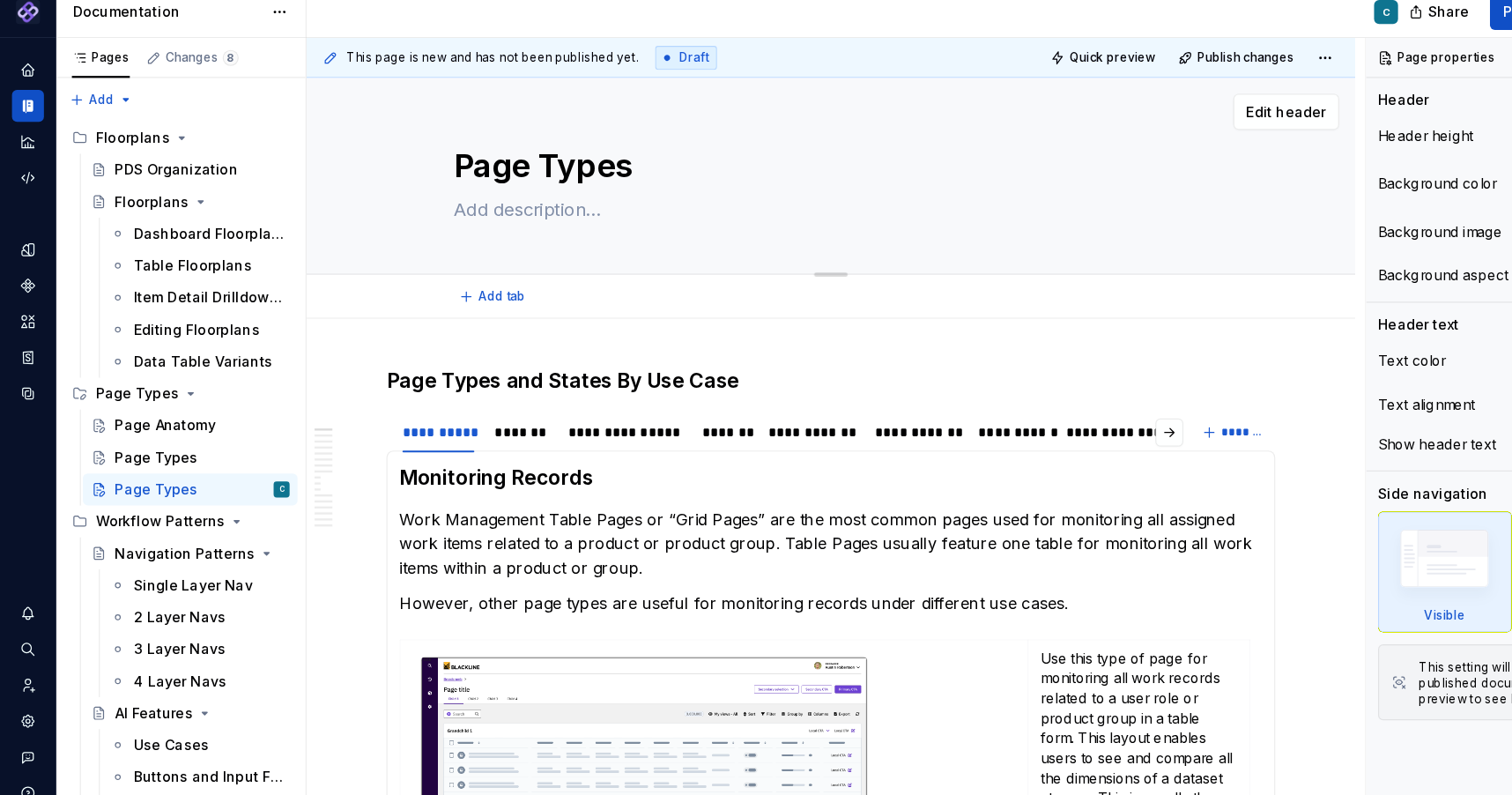
click at [486, 172] on textarea "Page Types" at bounding box center [729, 166] width 666 height 42
click at [482, 166] on textarea "Page Types" at bounding box center [729, 166] width 666 height 42
click at [407, 172] on textarea "Page Types" at bounding box center [729, 166] width 666 height 42
drag, startPoint x: 483, startPoint y: 166, endPoint x: 569, endPoint y: 162, distance: 86.1
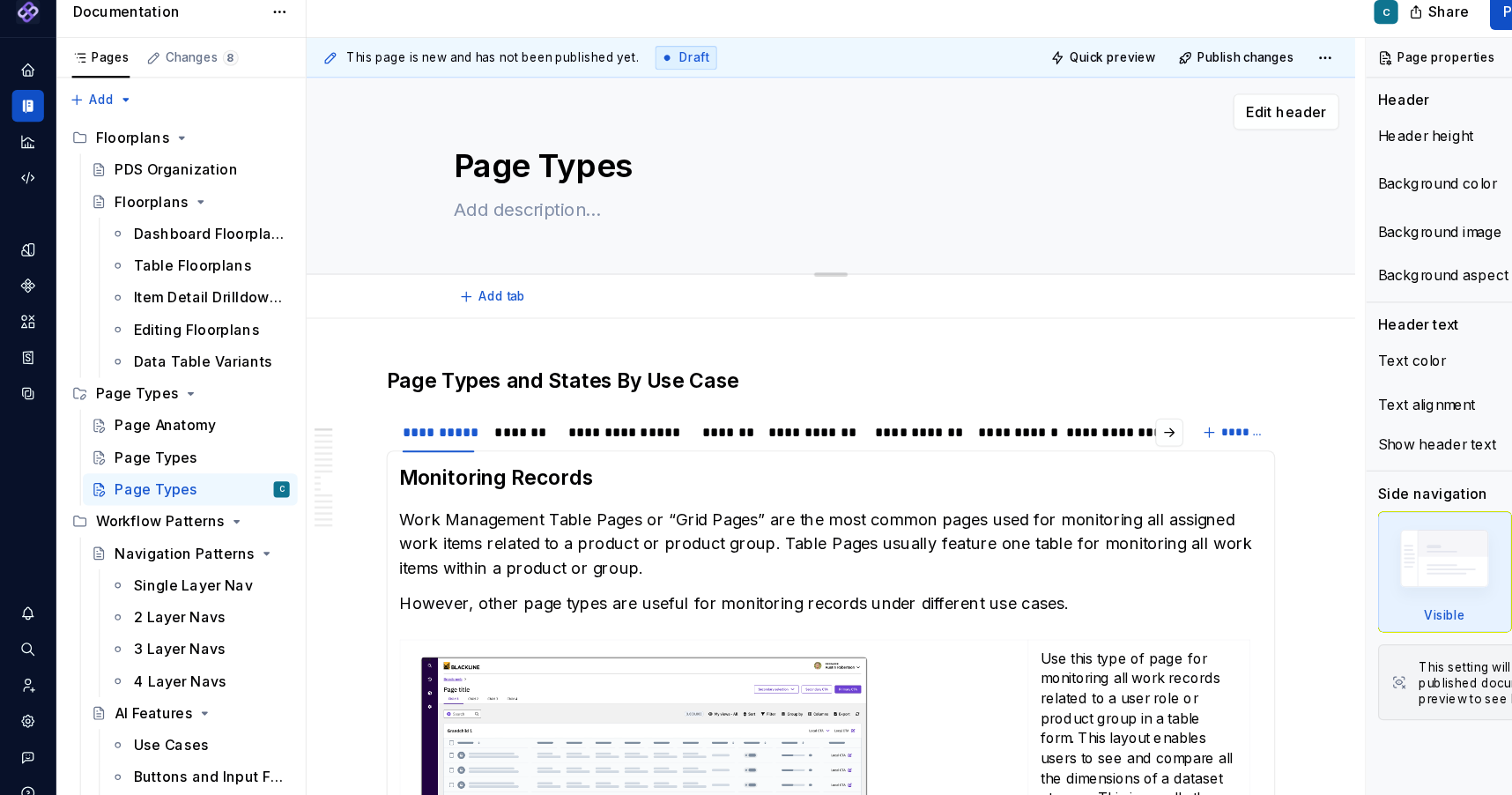
click at [569, 162] on textarea "Page Types" at bounding box center [729, 166] width 666 height 42
type textarea "*"
type textarea "Page F"
type textarea "*"
type textarea "Page Fe"
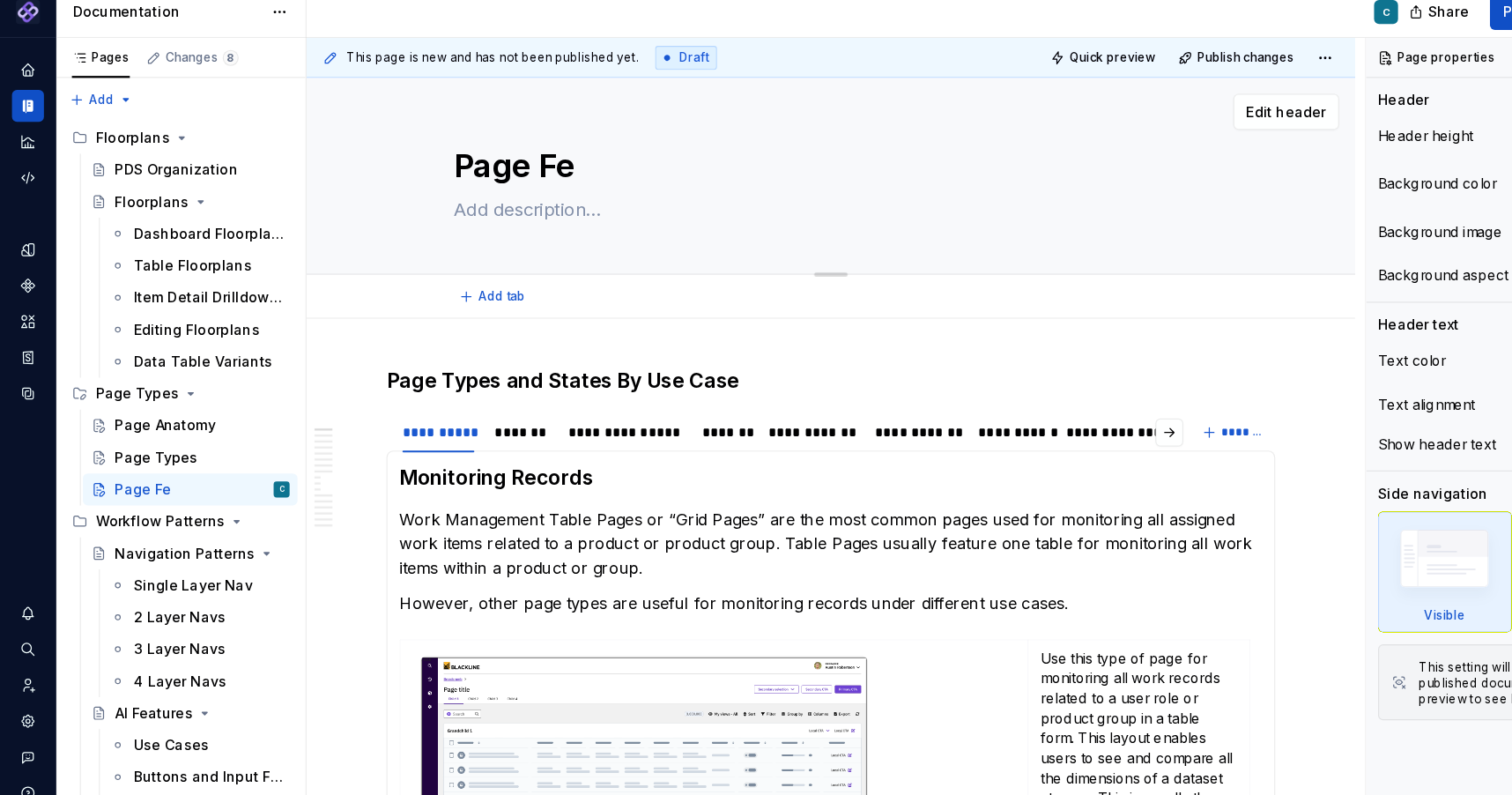
type textarea "*"
type textarea "Page Fea"
type textarea "*"
type textarea "Page Feat"
type textarea "*"
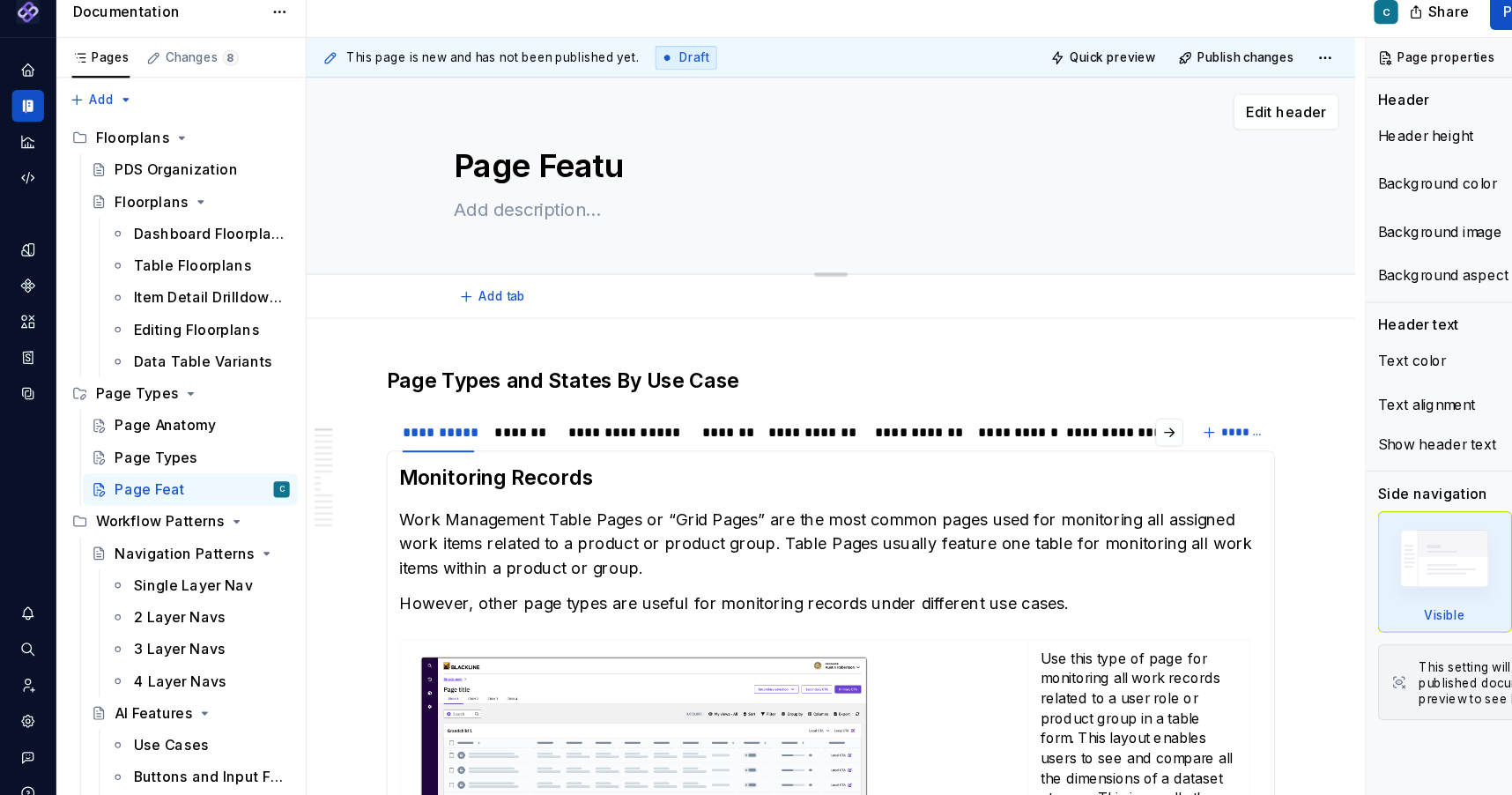
type textarea "Page Featur"
type textarea "*"
type textarea "Page Feature"
type textarea "*"
type textarea "Page Features"
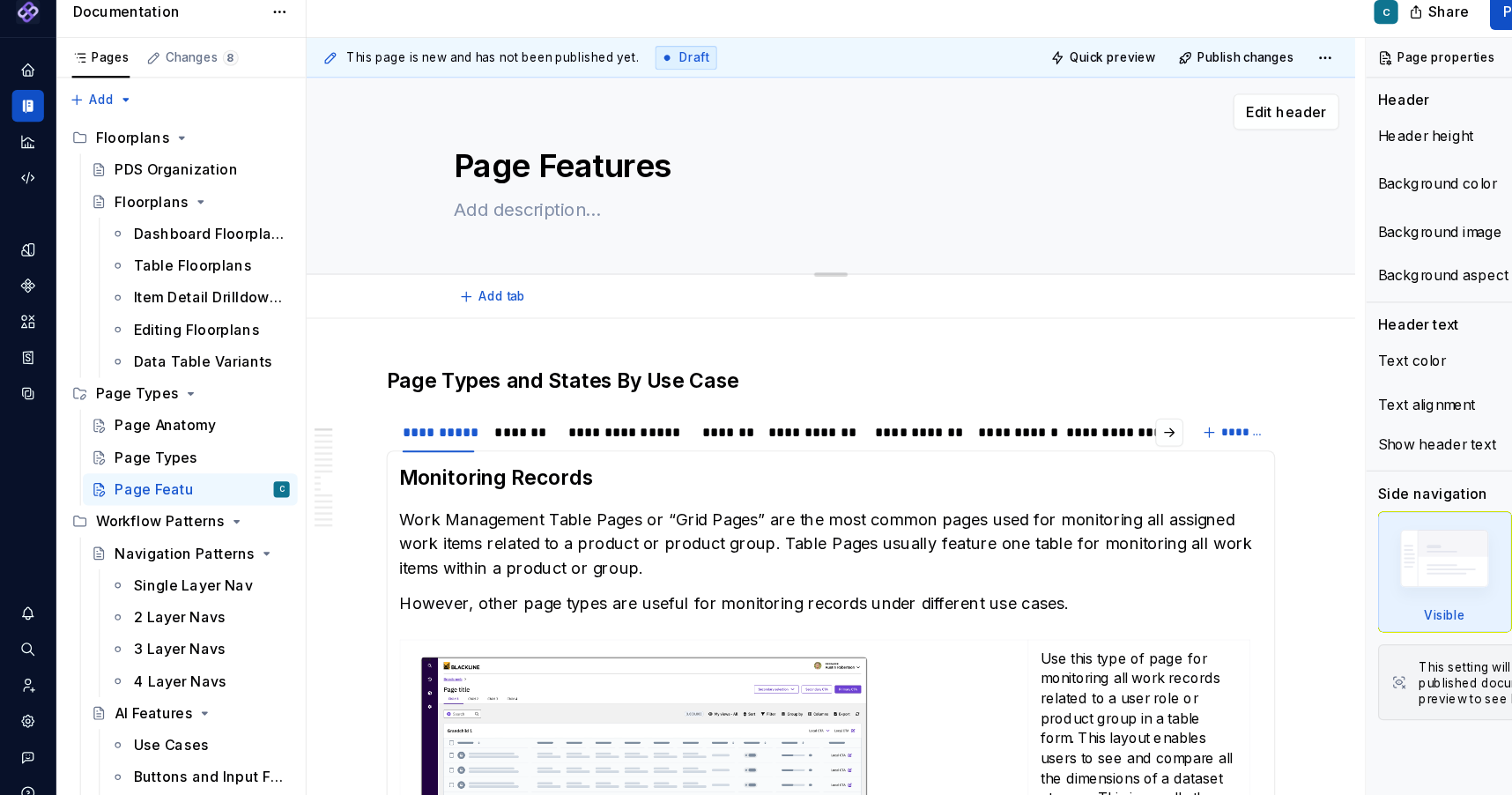
type textarea "*"
type textarea "Page Features"
type textarea "*"
type textarea "Page Features"
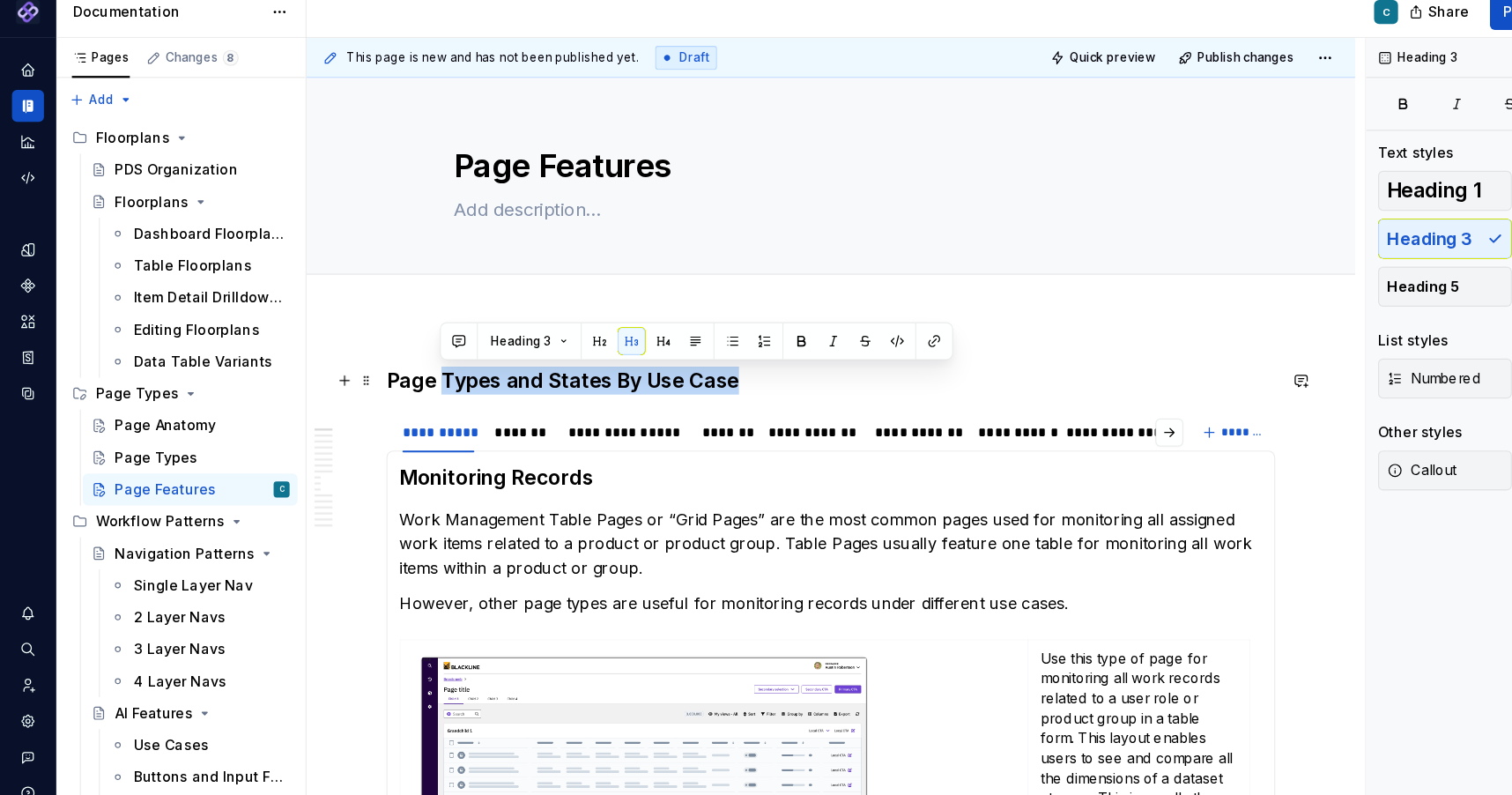
drag, startPoint x: 390, startPoint y: 358, endPoint x: 651, endPoint y: 360, distance: 261.0
click at [651, 360] on h3 "Page Types and States By Use Case" at bounding box center [733, 356] width 784 height 24
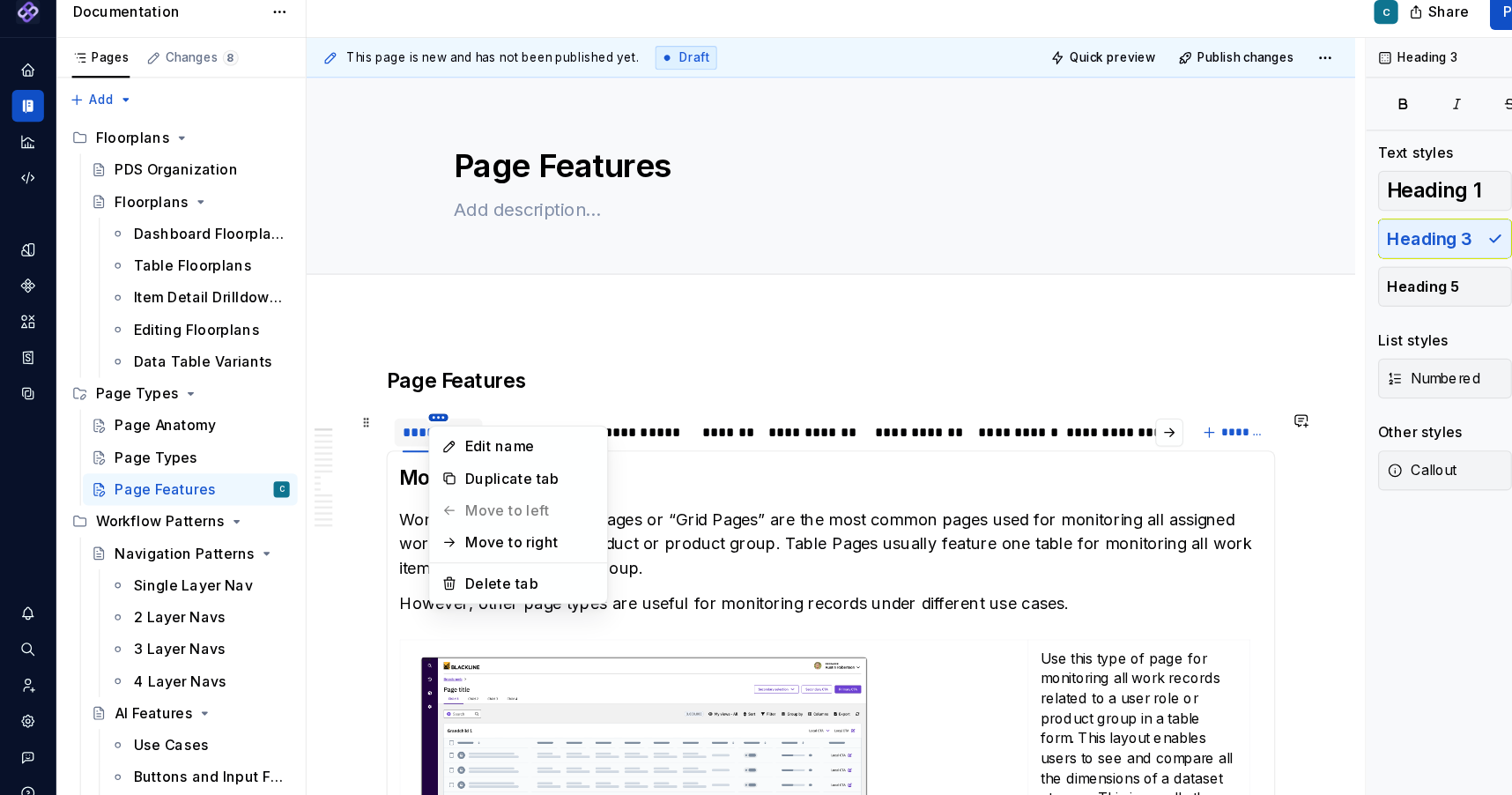
click at [386, 387] on html "Pantheon C Design system data Documentation C Share Preview Publish Pages Chang…" at bounding box center [756, 398] width 1512 height 795
click at [429, 526] on div "Delete tab" at bounding box center [468, 535] width 115 height 18
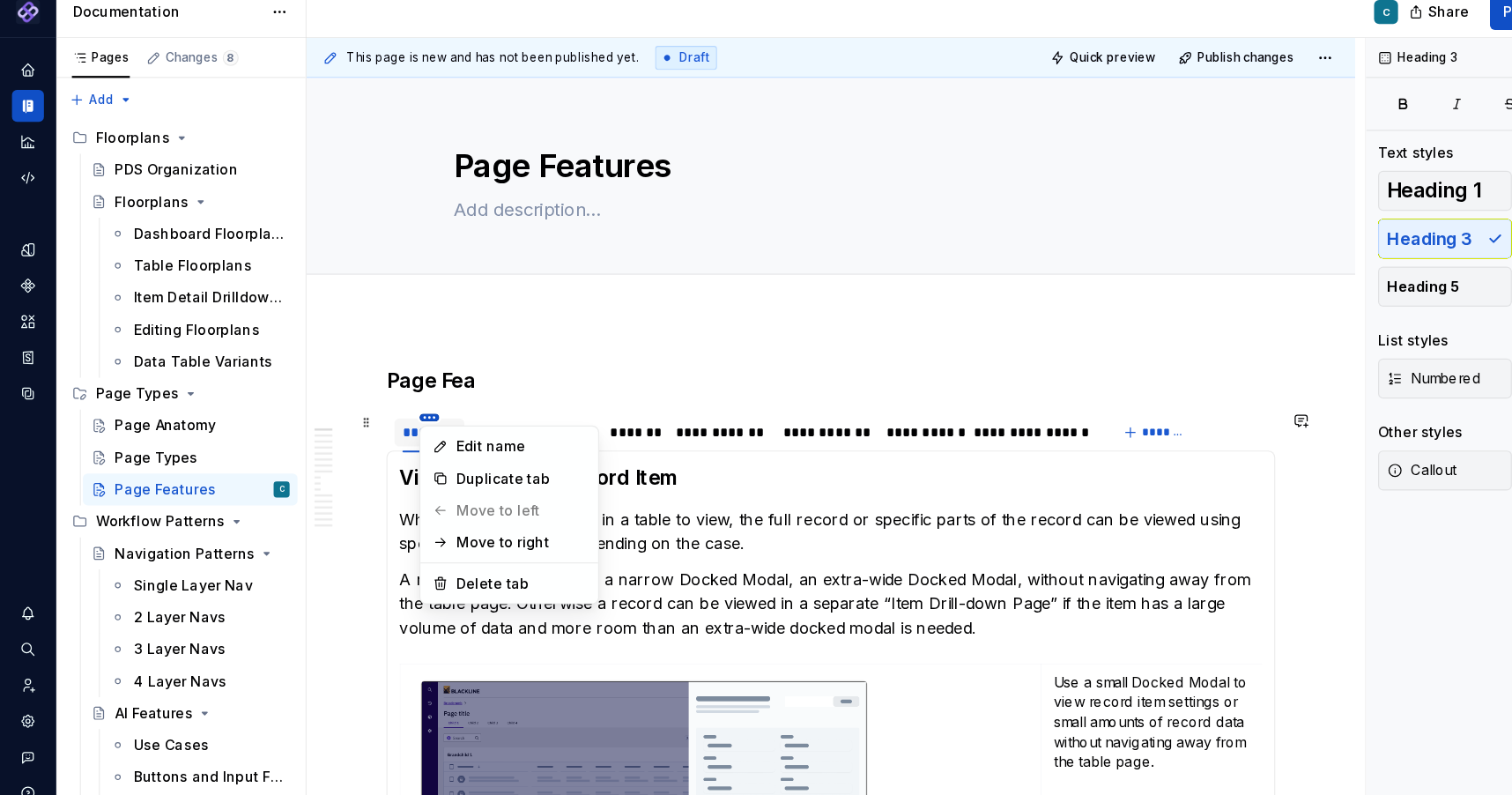
click at [379, 385] on html "Pantheon C Design system data Documentation C Share Preview Publish Pages Chang…" at bounding box center [756, 398] width 1512 height 795
click at [414, 534] on div "Delete tab" at bounding box center [460, 535] width 115 height 18
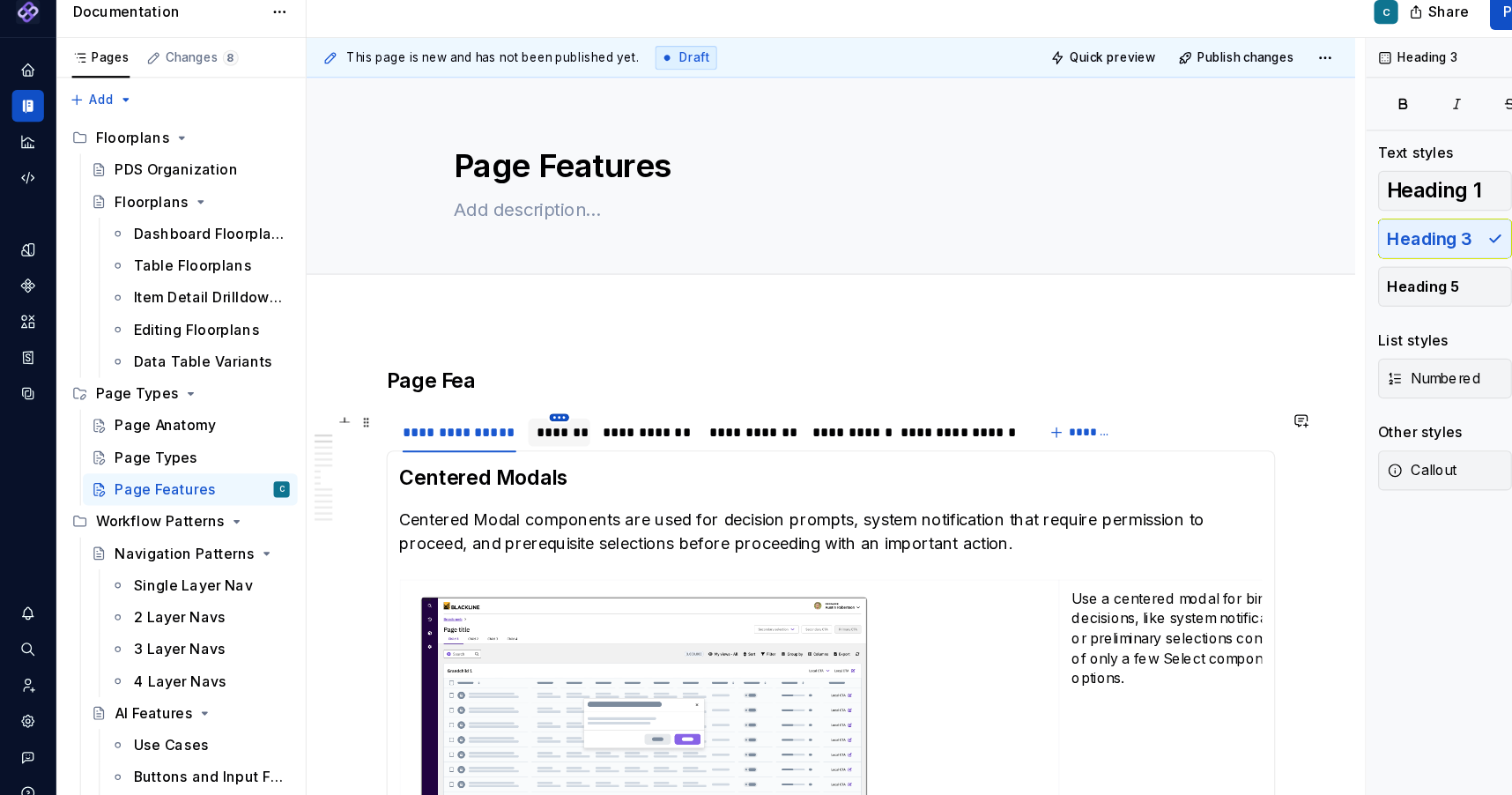
click at [491, 389] on html "Pantheon C Design system data Documentation C Share Preview Publish Pages Chang…" at bounding box center [756, 398] width 1512 height 795
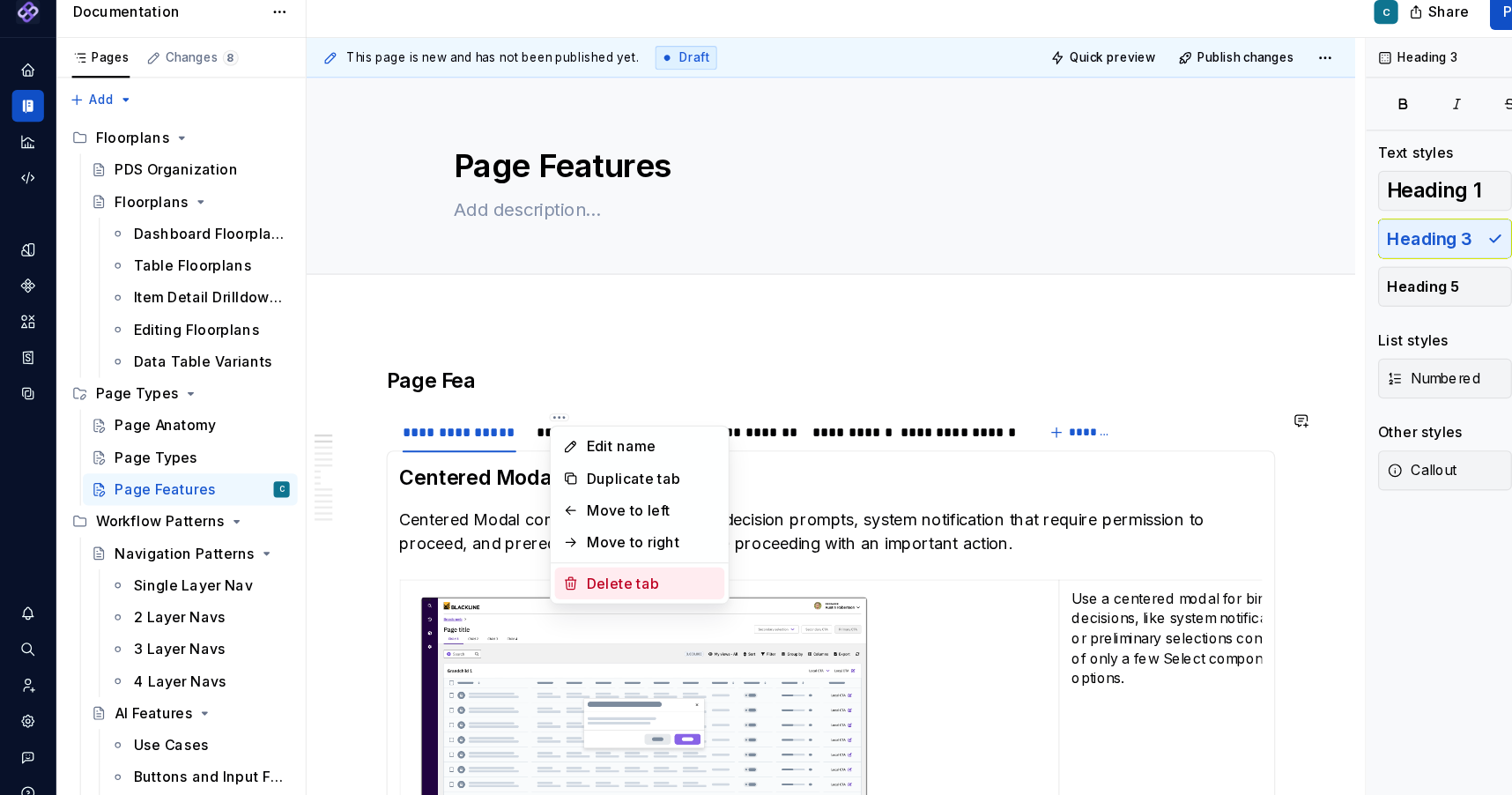
click at [514, 534] on div "Delete tab" at bounding box center [564, 535] width 149 height 28
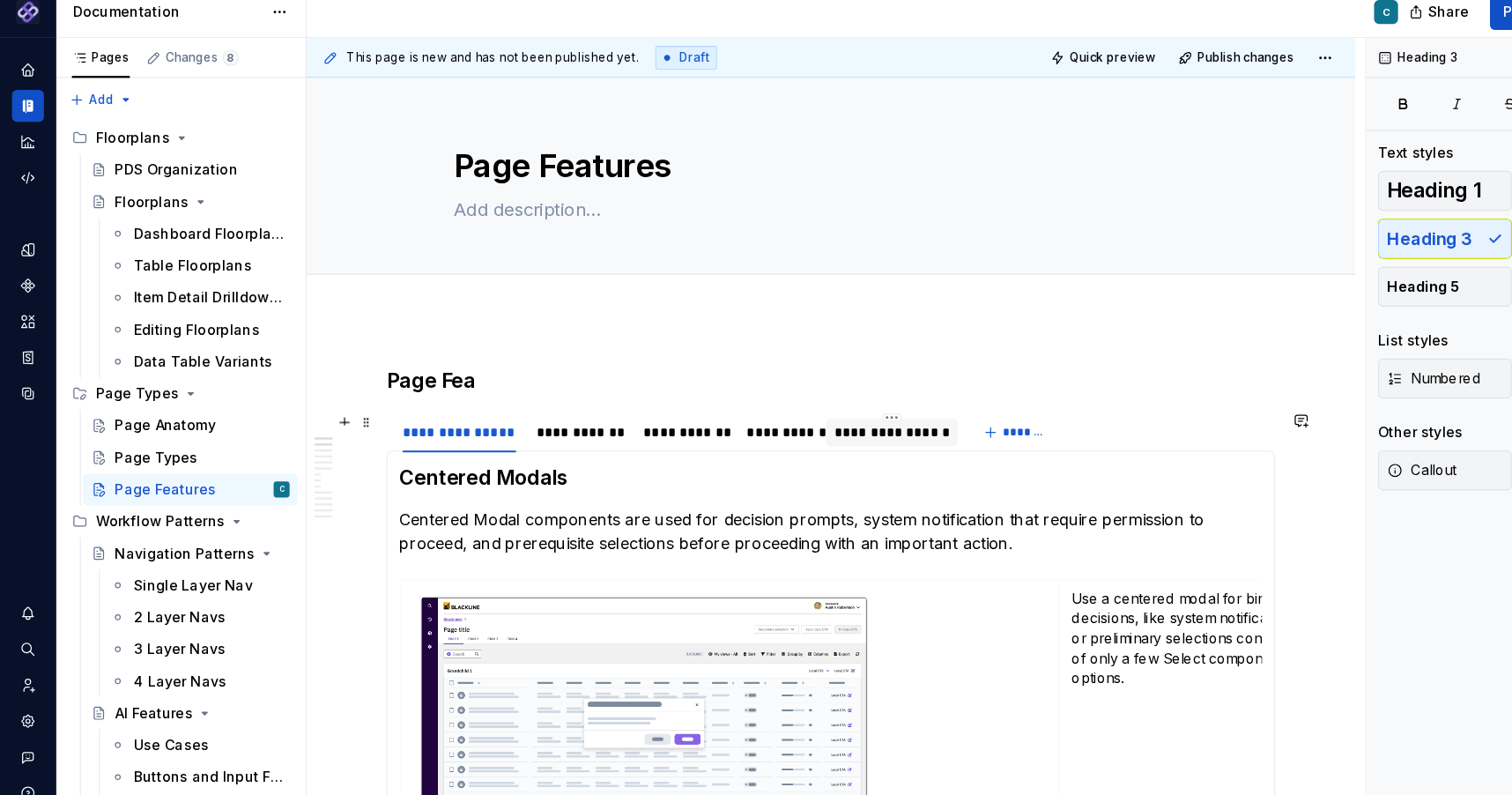
click at [793, 402] on div "**********" at bounding box center [787, 401] width 102 height 18
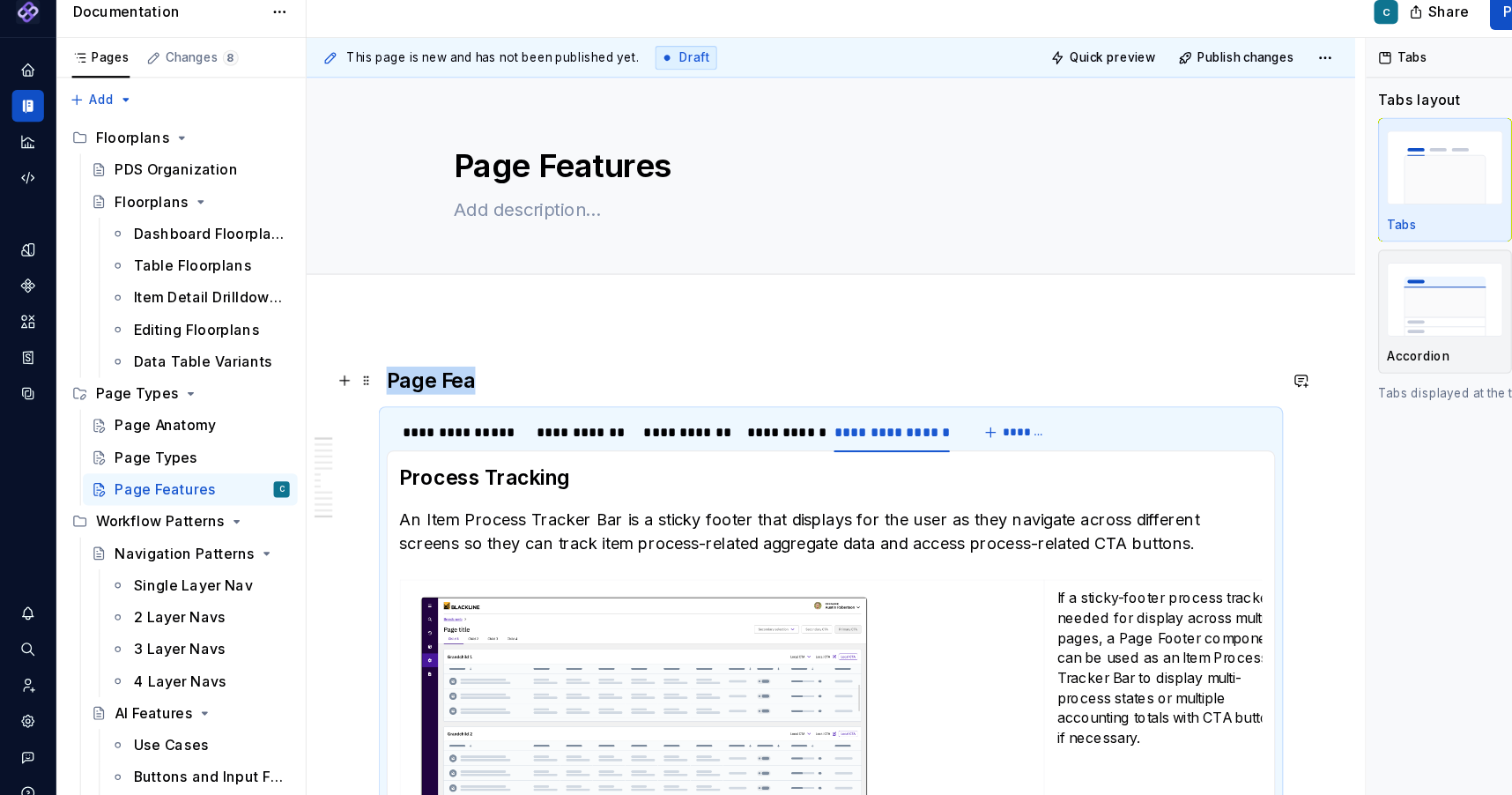
click at [432, 359] on h3 "Page Fea" at bounding box center [733, 356] width 784 height 24
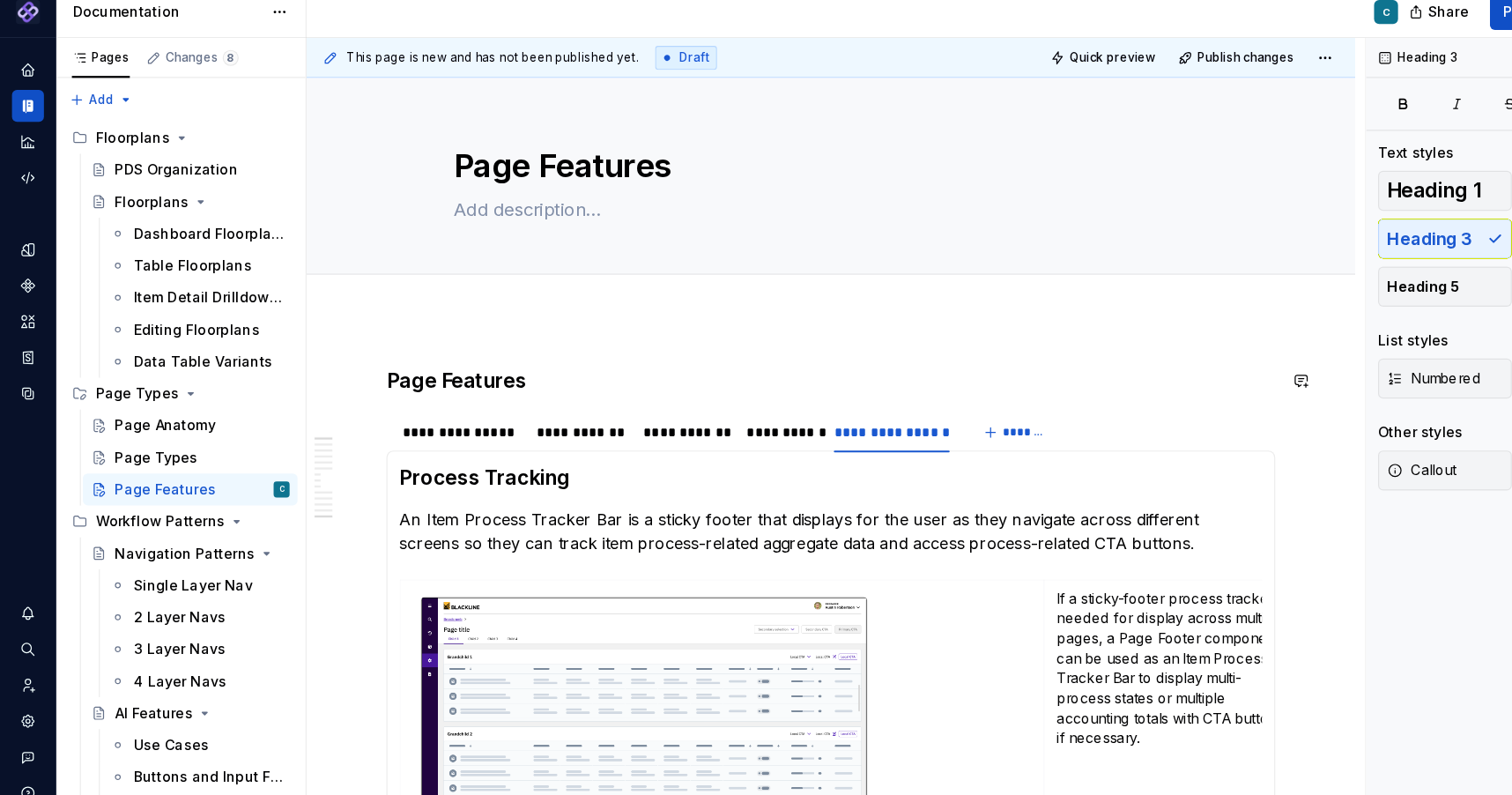
click at [581, 326] on div "**********" at bounding box center [733, 713] width 925 height 823
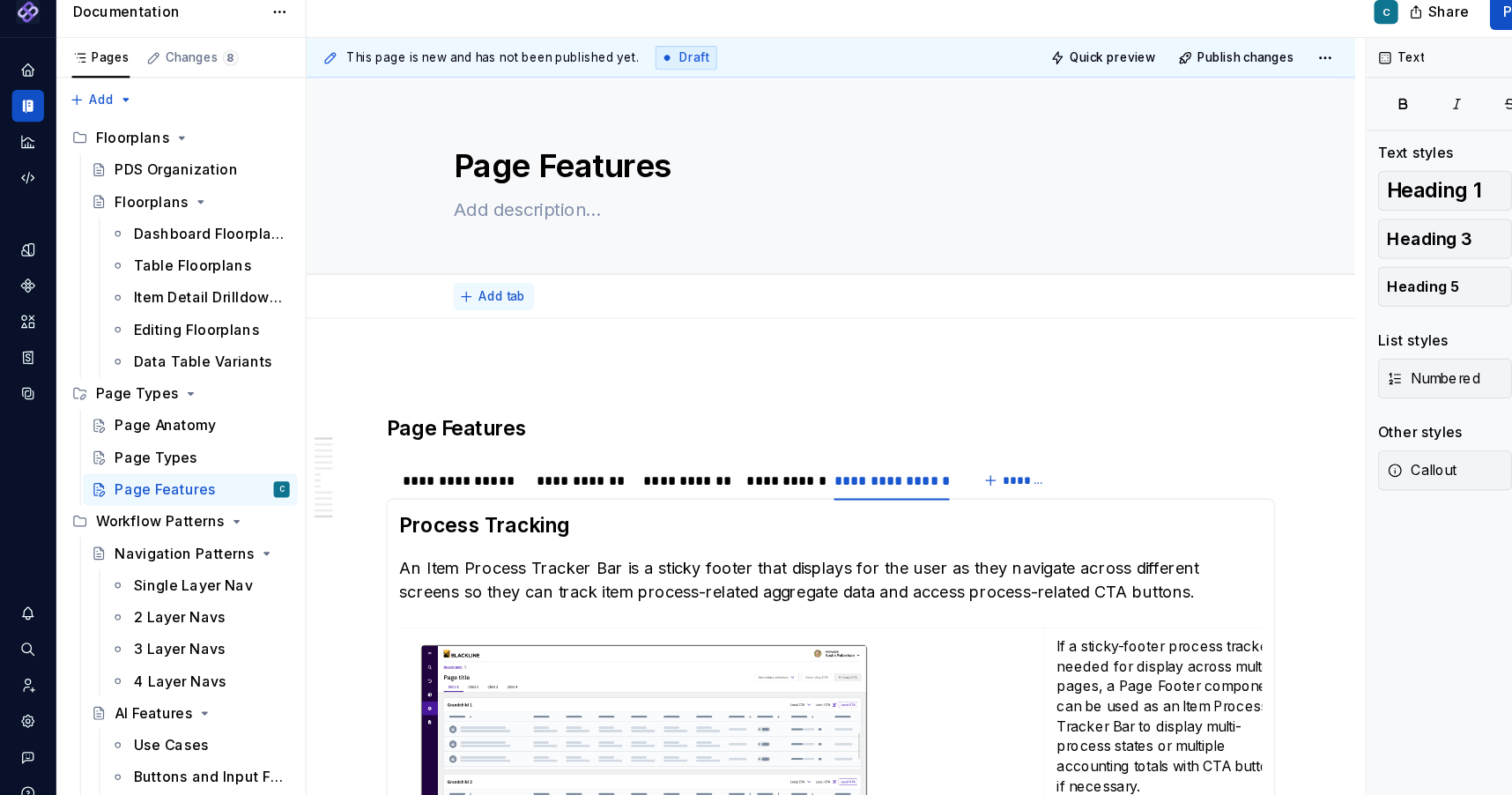
click at [441, 278] on span "Add tab" at bounding box center [443, 281] width 41 height 14
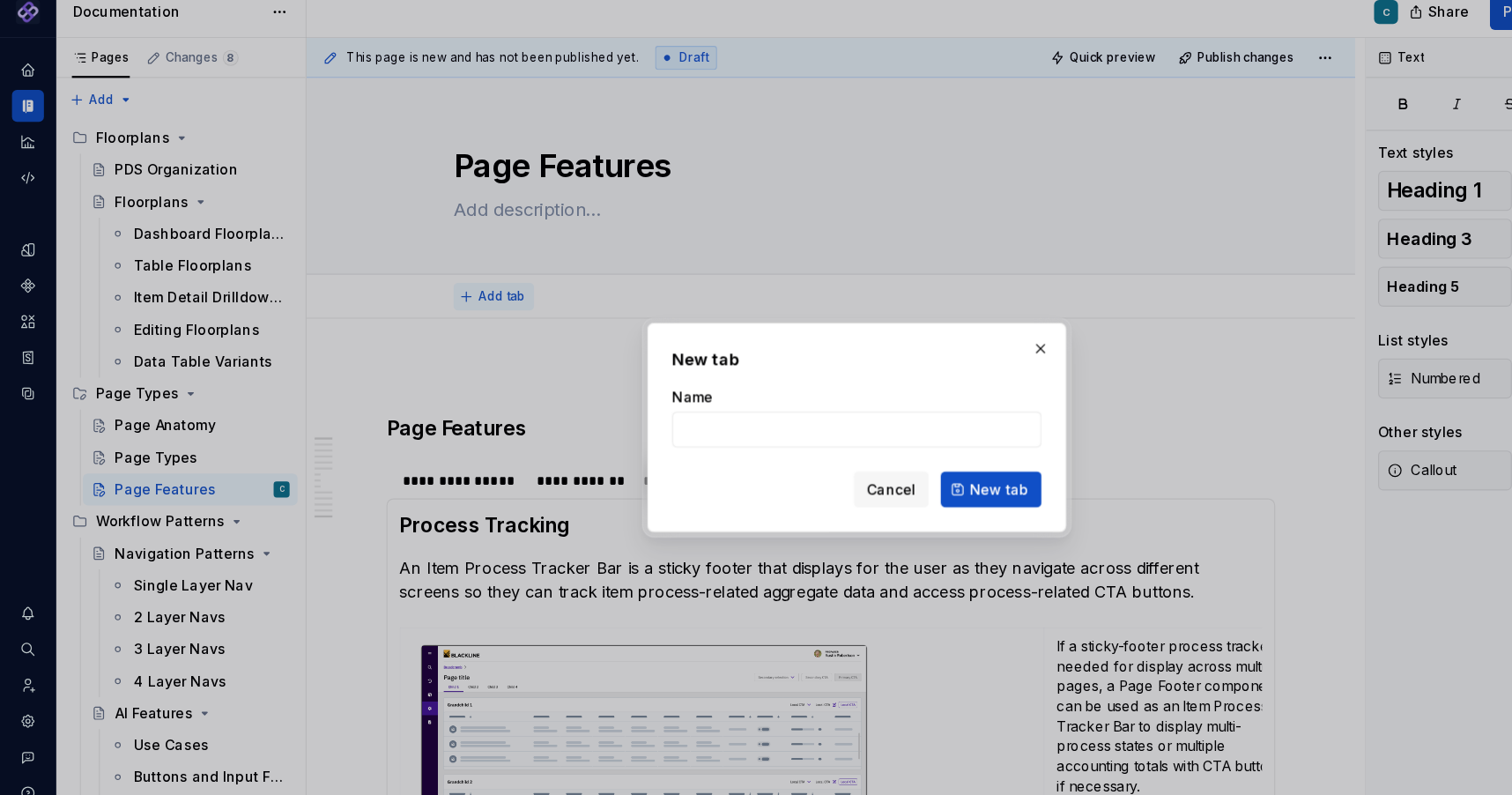
type textarea "*"
type input "Centered Modals"
click at [862, 452] on span "New tab" at bounding box center [881, 452] width 52 height 18
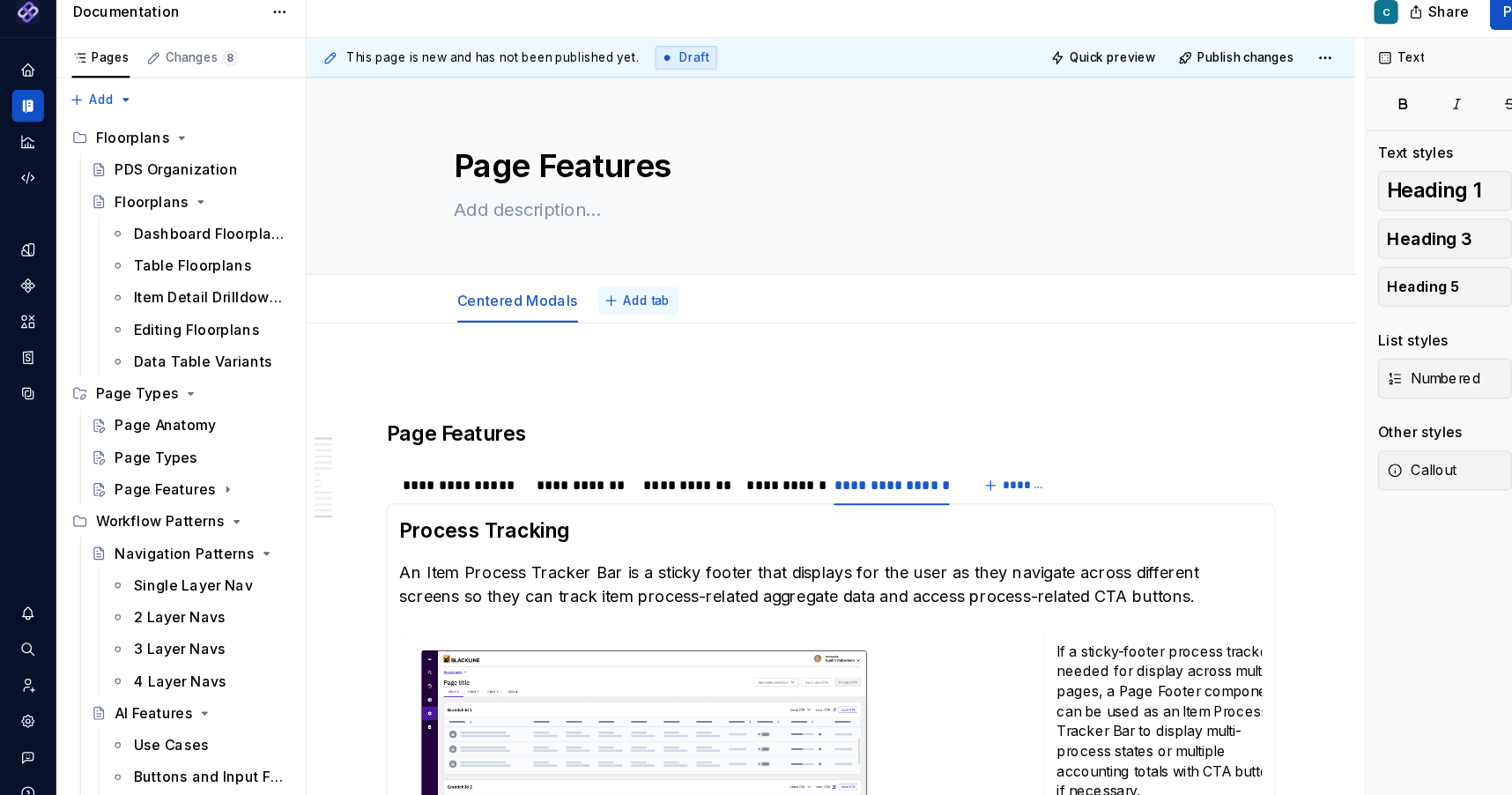
type textarea "*"
click at [555, 282] on span "Add tab" at bounding box center [570, 285] width 41 height 14
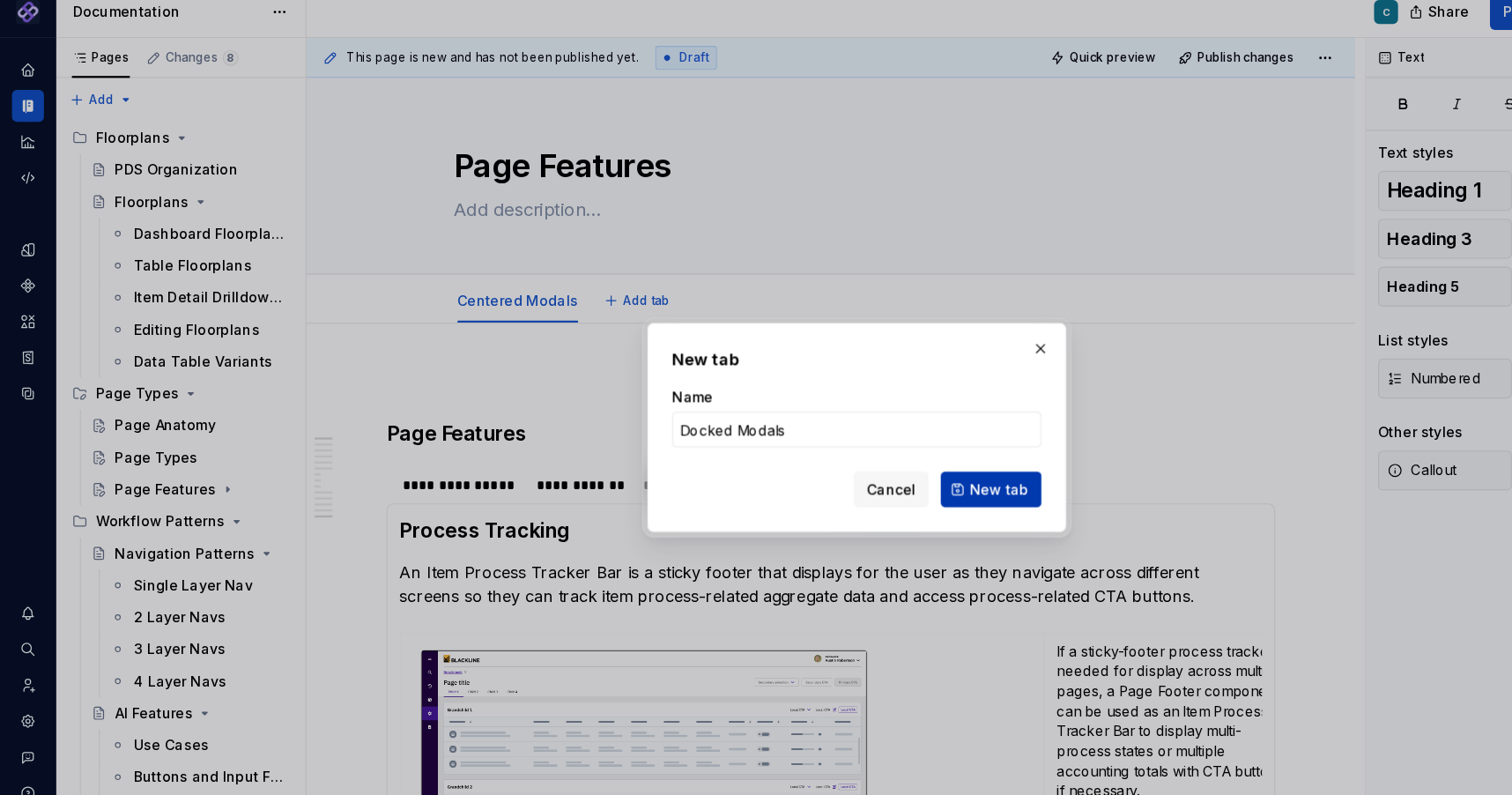
type input "Docked Modals"
click at [864, 447] on span "New tab" at bounding box center [881, 452] width 52 height 18
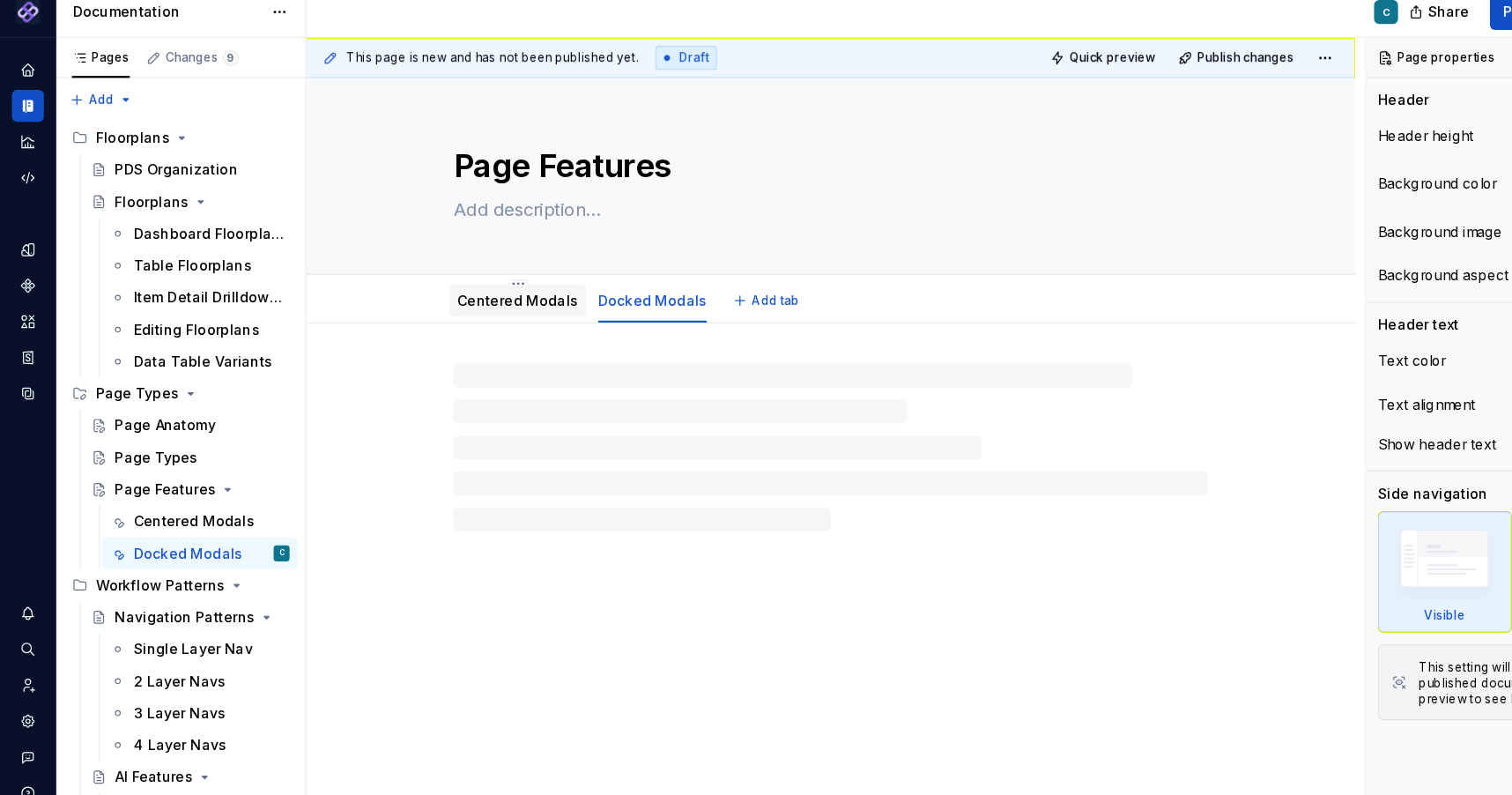
click at [472, 288] on link "Centered Modals" at bounding box center [456, 285] width 106 height 15
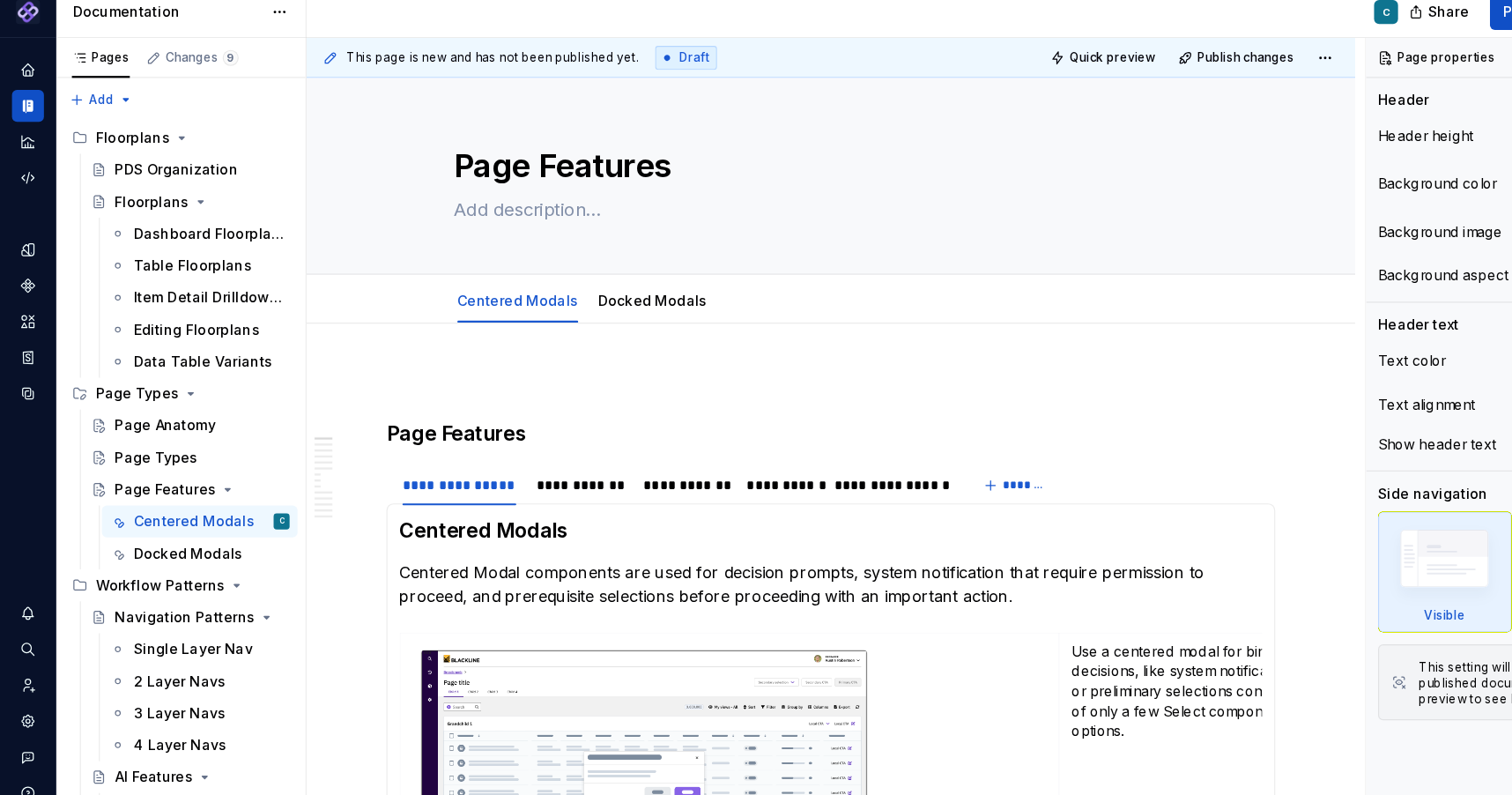
type textarea "*"
click at [675, 284] on span "Add tab" at bounding box center [684, 285] width 41 height 14
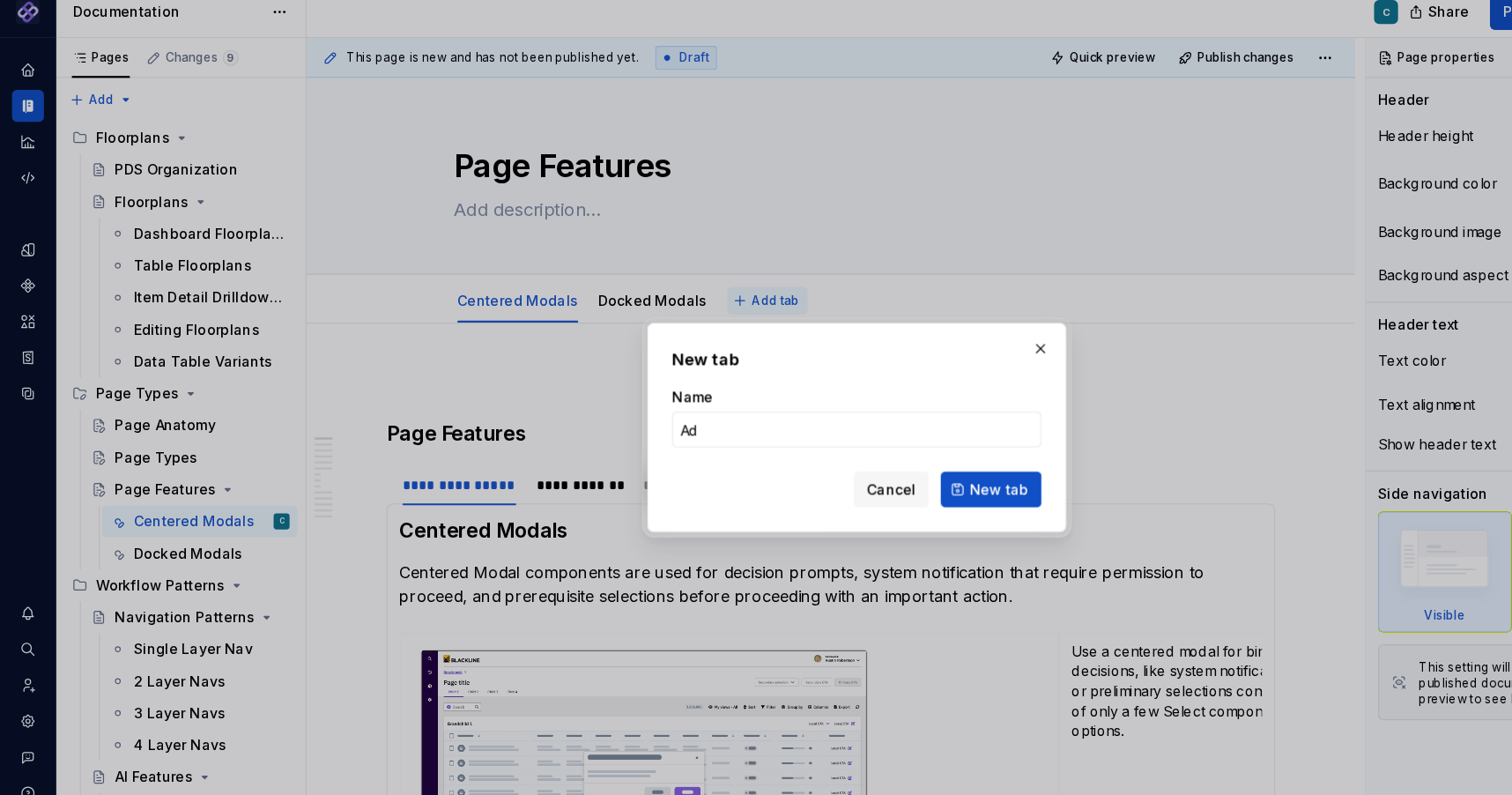
type input "A"
type input "Bulk Actions"
click at [872, 452] on span "New tab" at bounding box center [881, 452] width 52 height 18
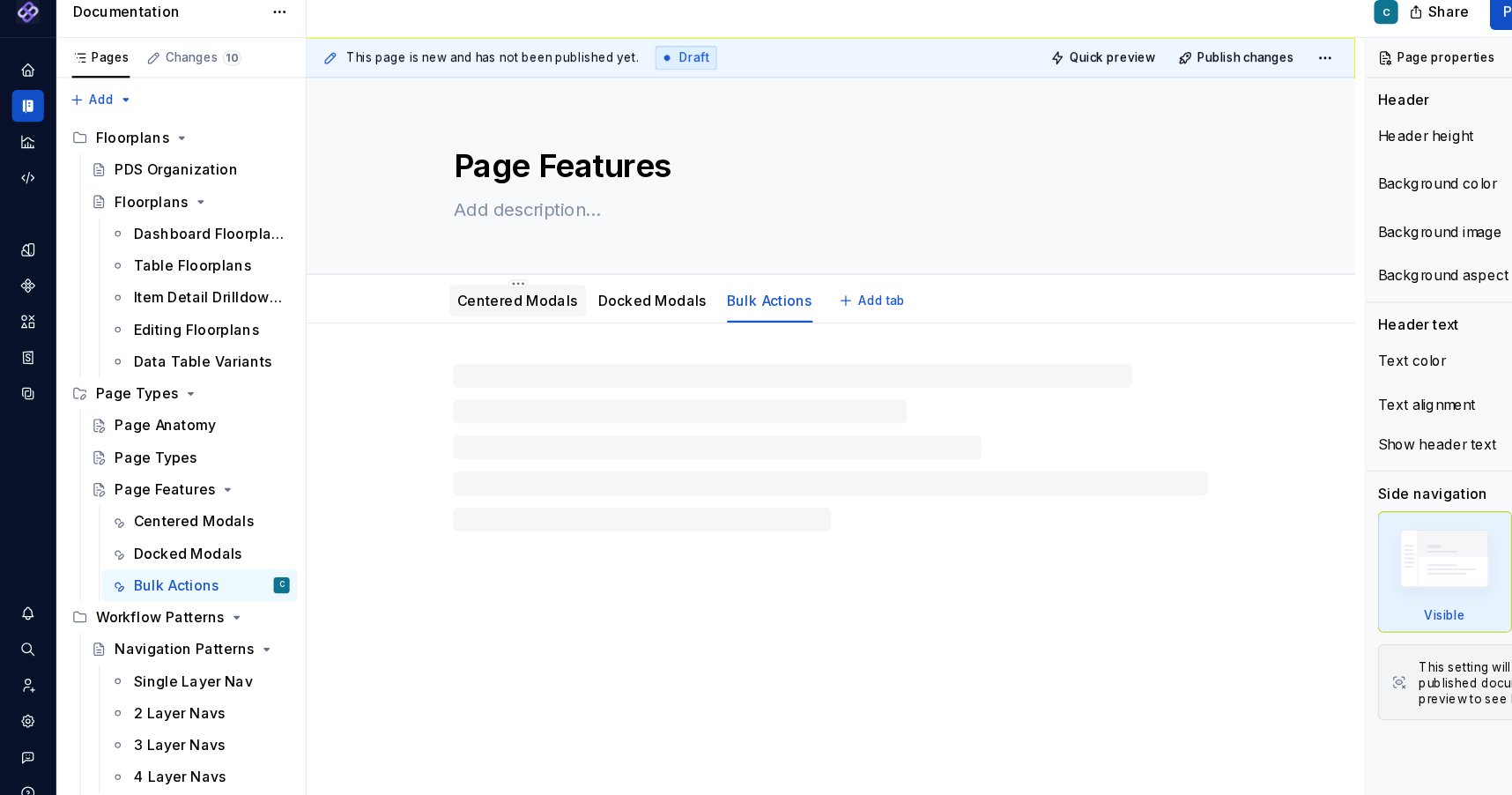
click at [444, 288] on link "Centered Modals" at bounding box center [456, 285] width 106 height 15
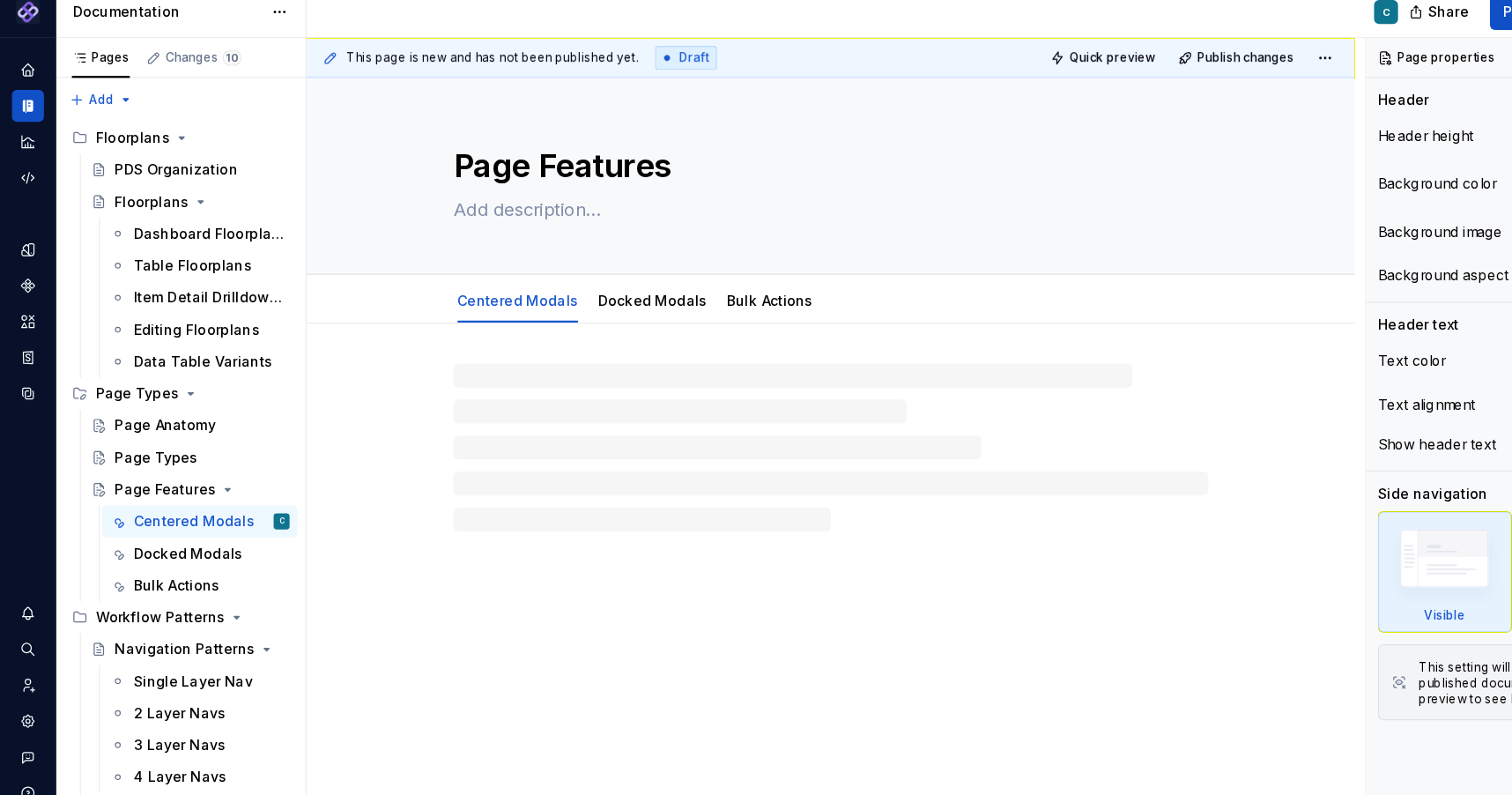
type textarea "*"
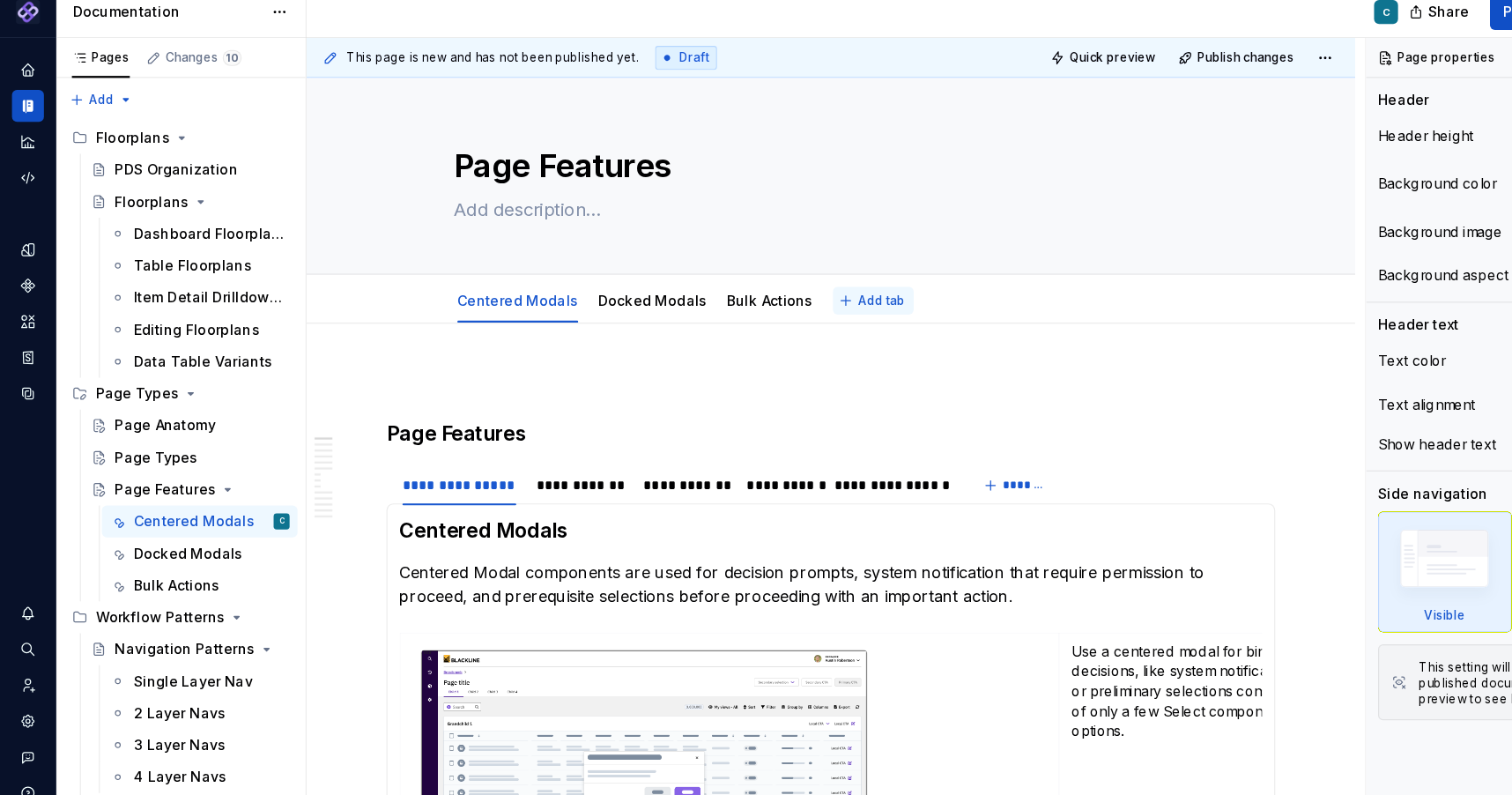
click at [763, 287] on span "Add tab" at bounding box center [777, 285] width 41 height 14
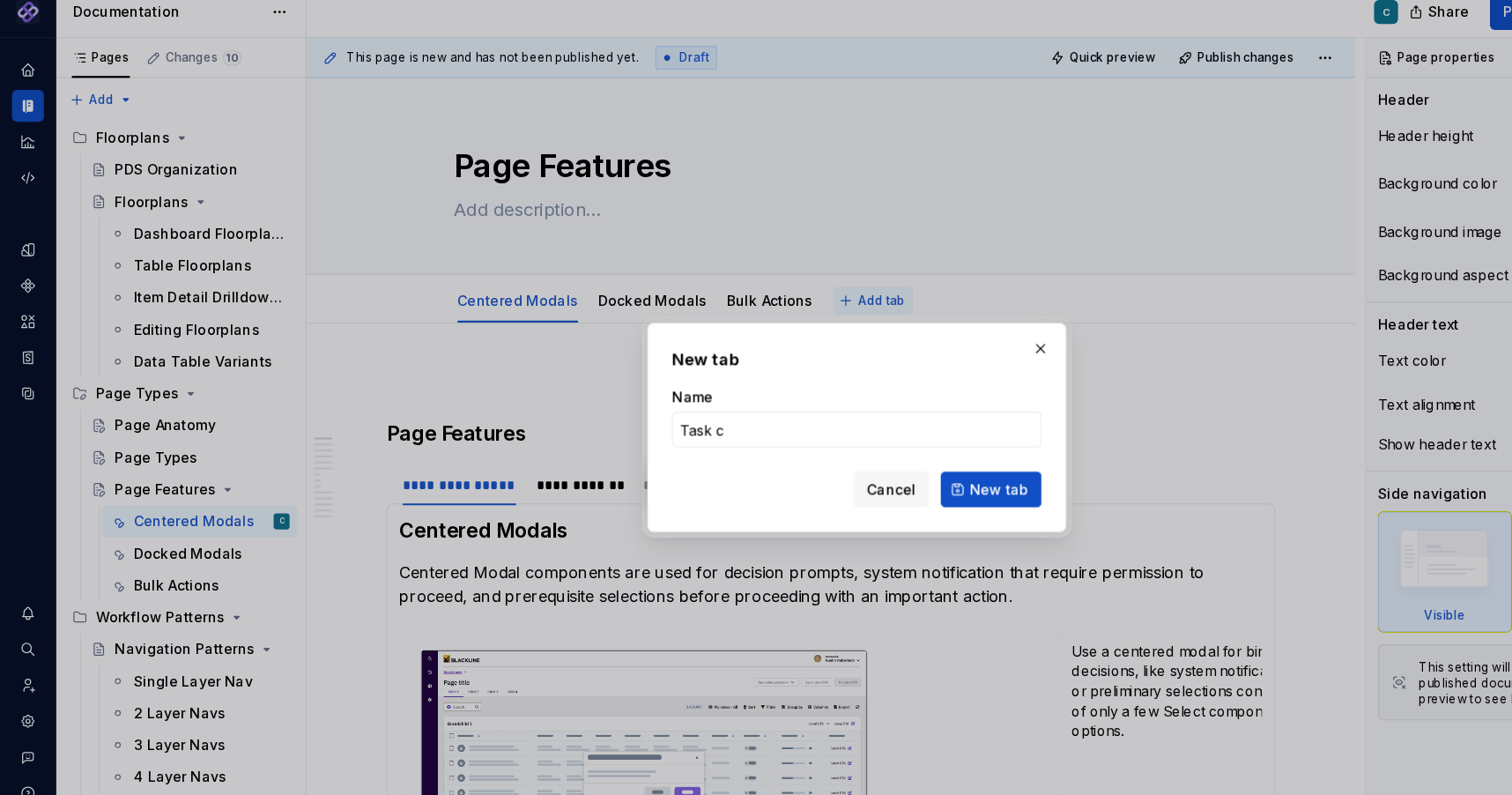
type input "Task"
type textarea "*"
type input "Task Completion Confirmation"
click at [865, 454] on span "New tab" at bounding box center [881, 452] width 52 height 18
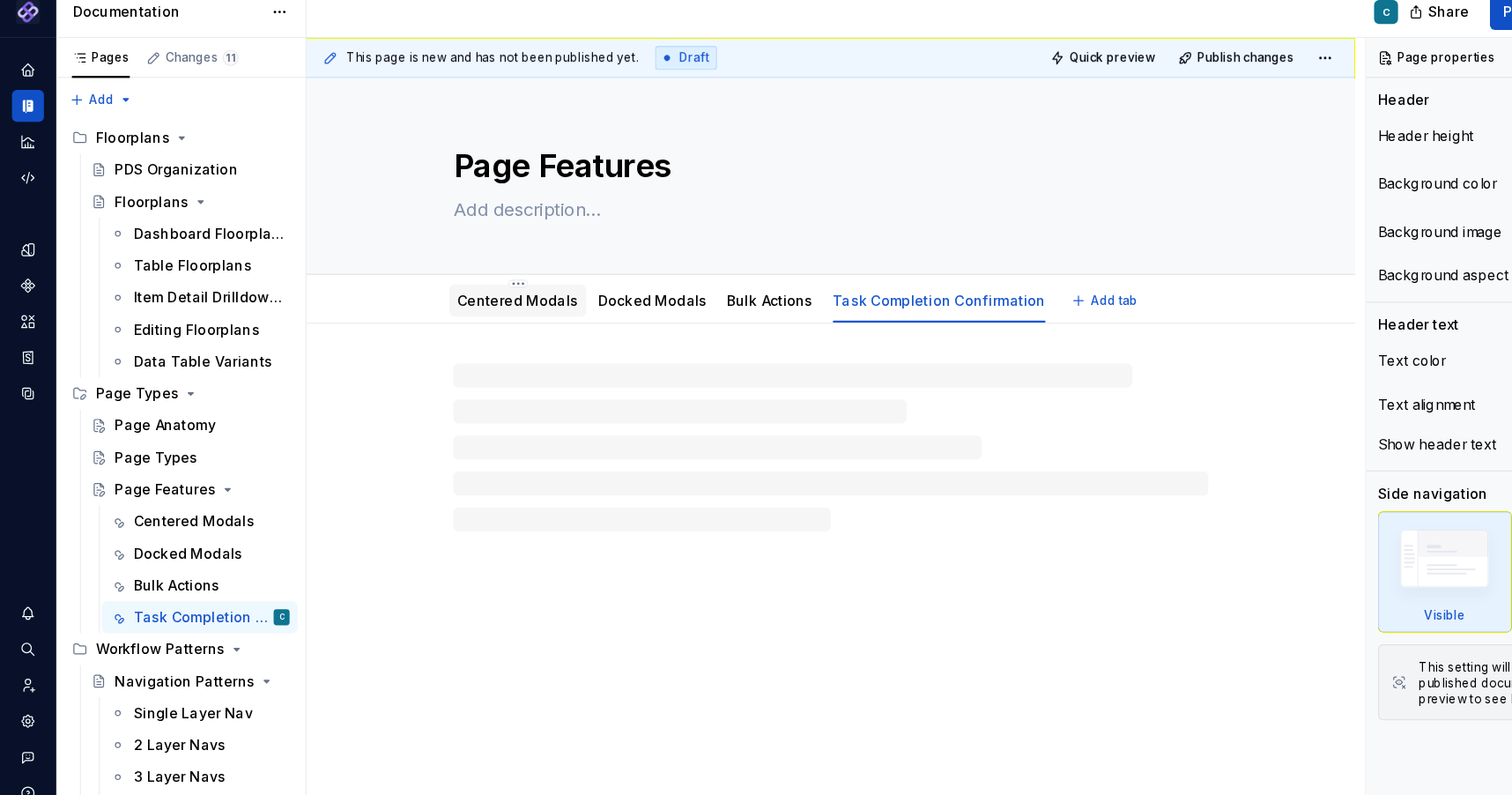
click at [443, 287] on link "Centered Modals" at bounding box center [456, 285] width 106 height 15
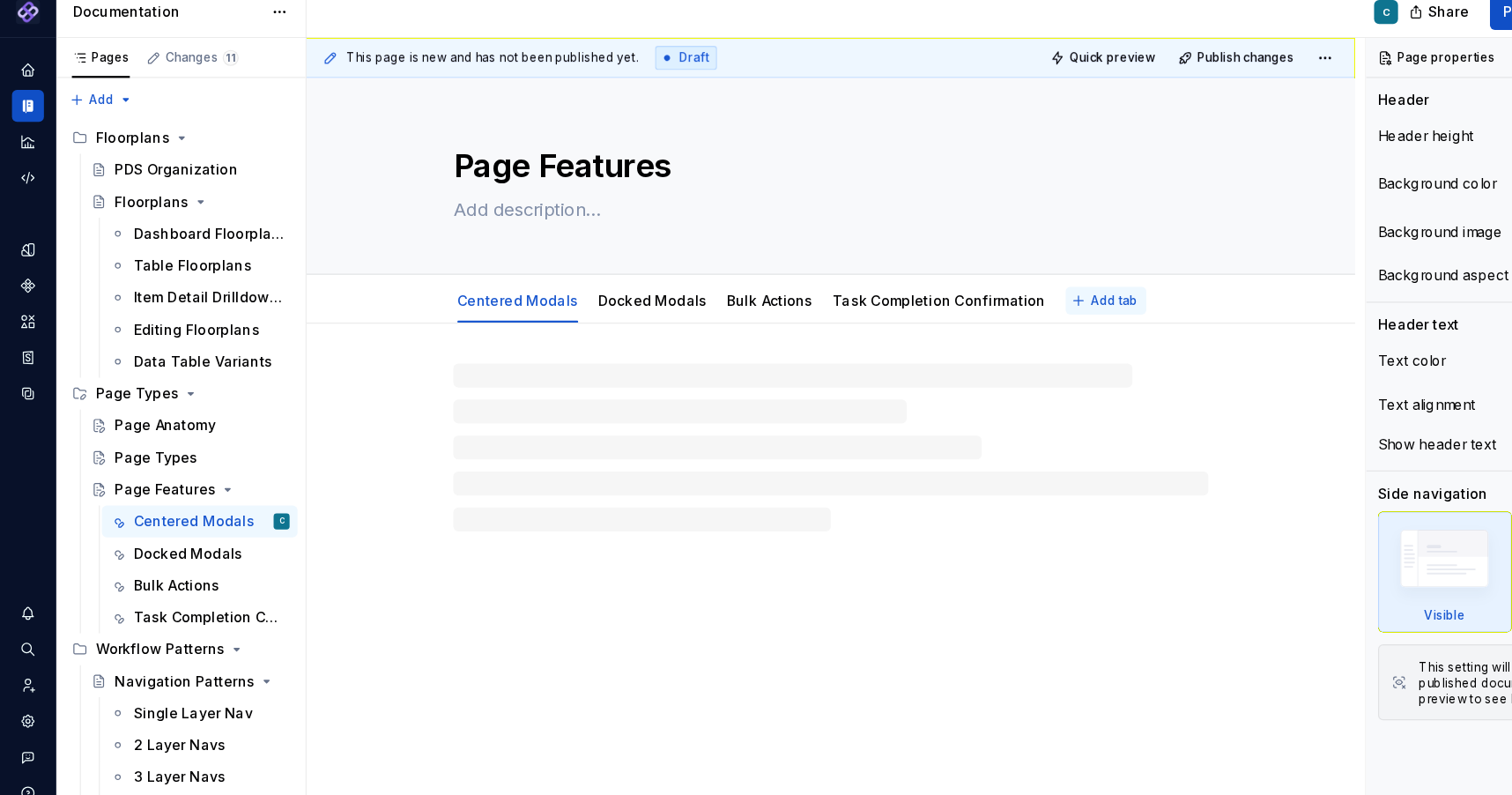
type textarea "*"
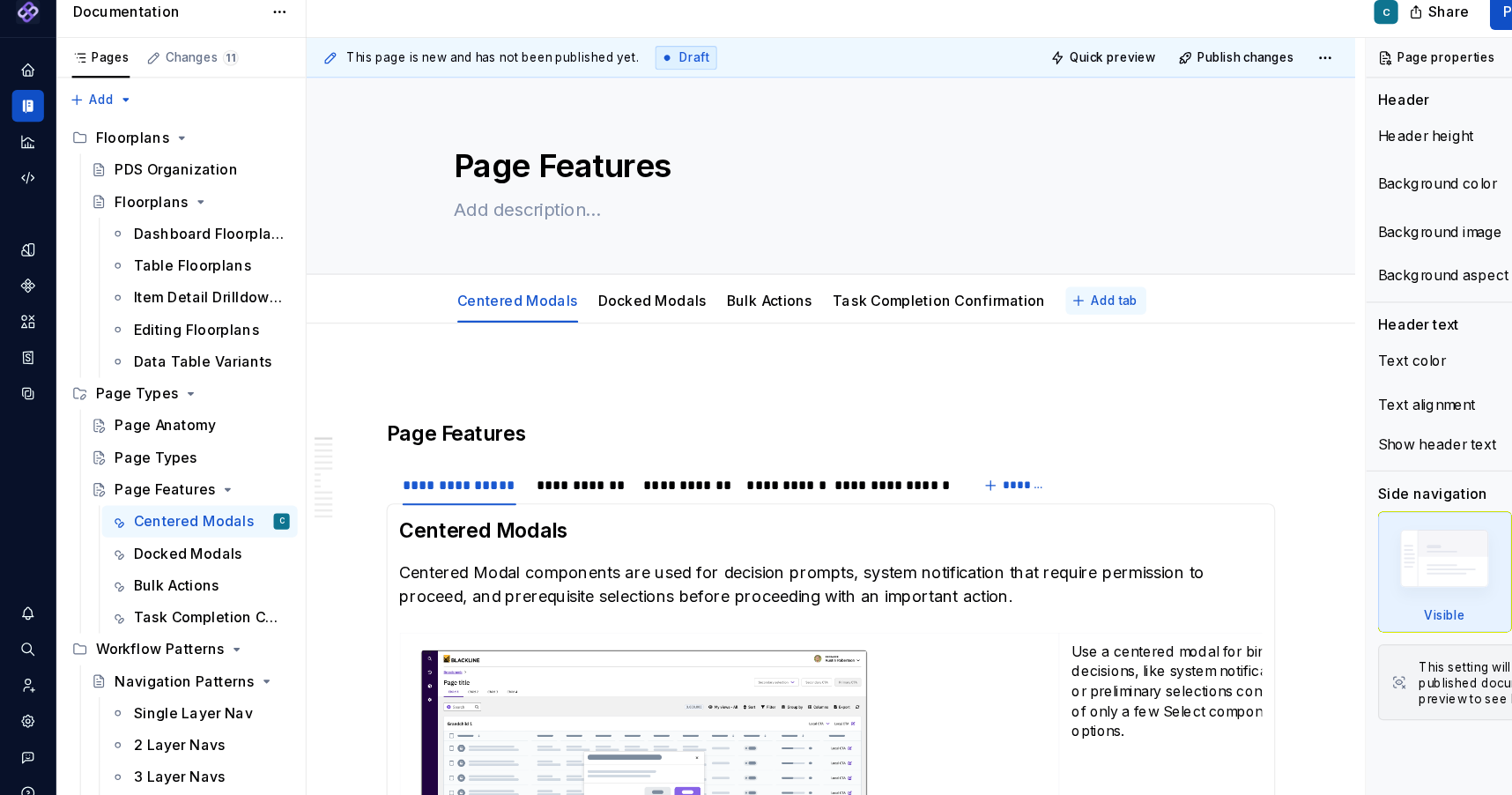
click at [962, 283] on span "Add tab" at bounding box center [983, 285] width 41 height 14
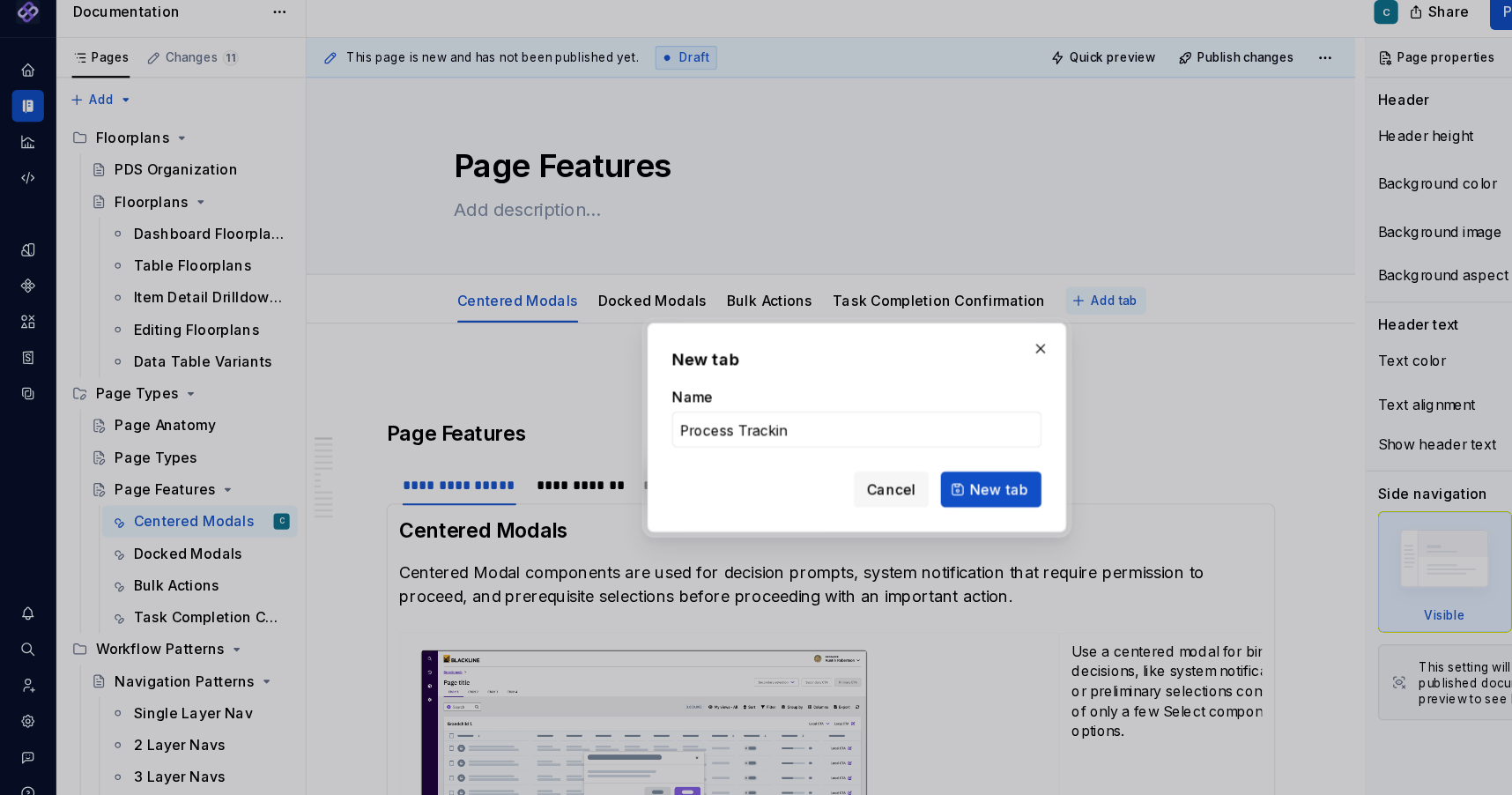
type input "Process Tracking"
click button "New tab" at bounding box center [874, 452] width 89 height 32
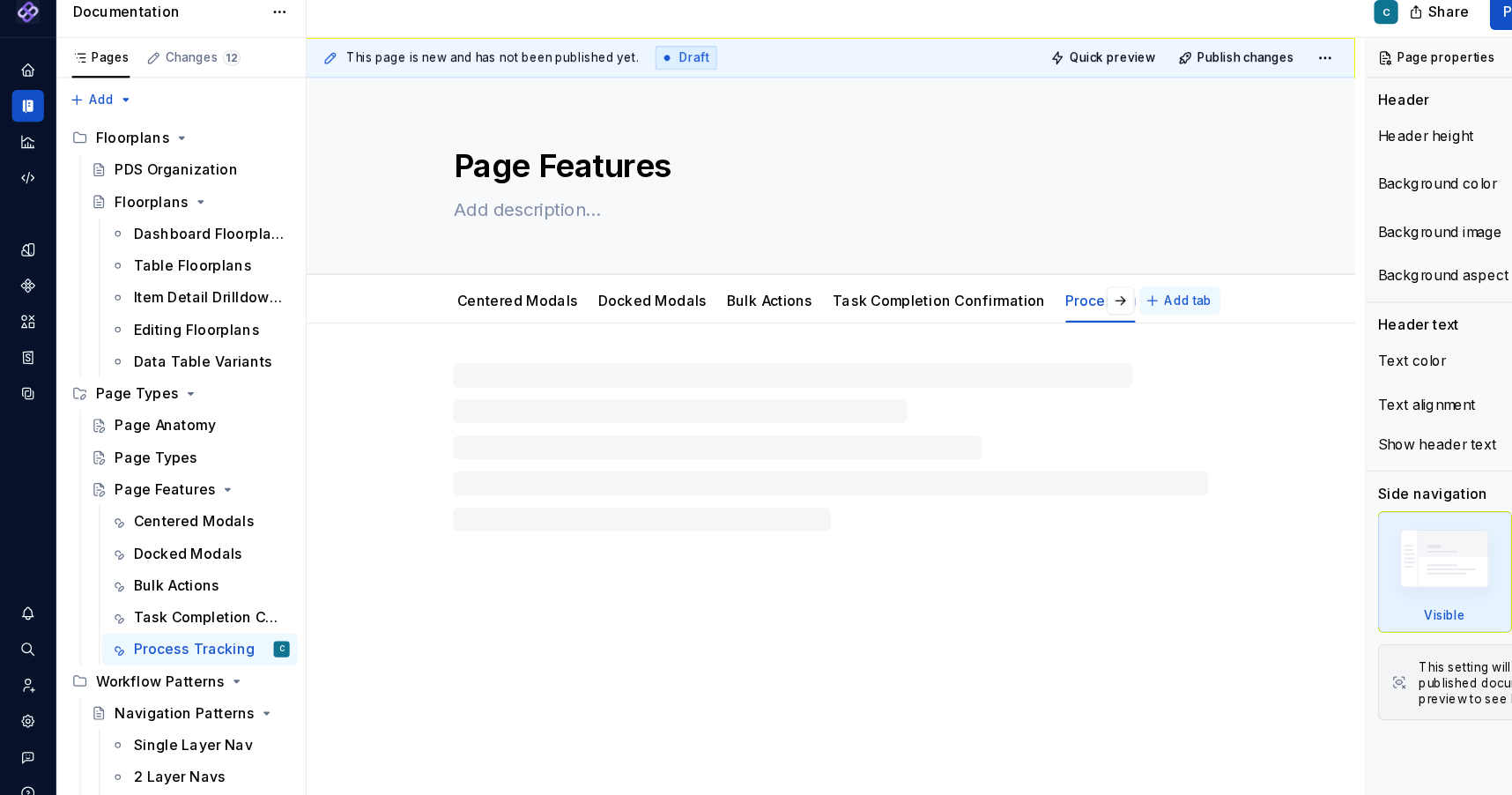
click at [1064, 284] on span "Add tab" at bounding box center [1048, 285] width 41 height 14
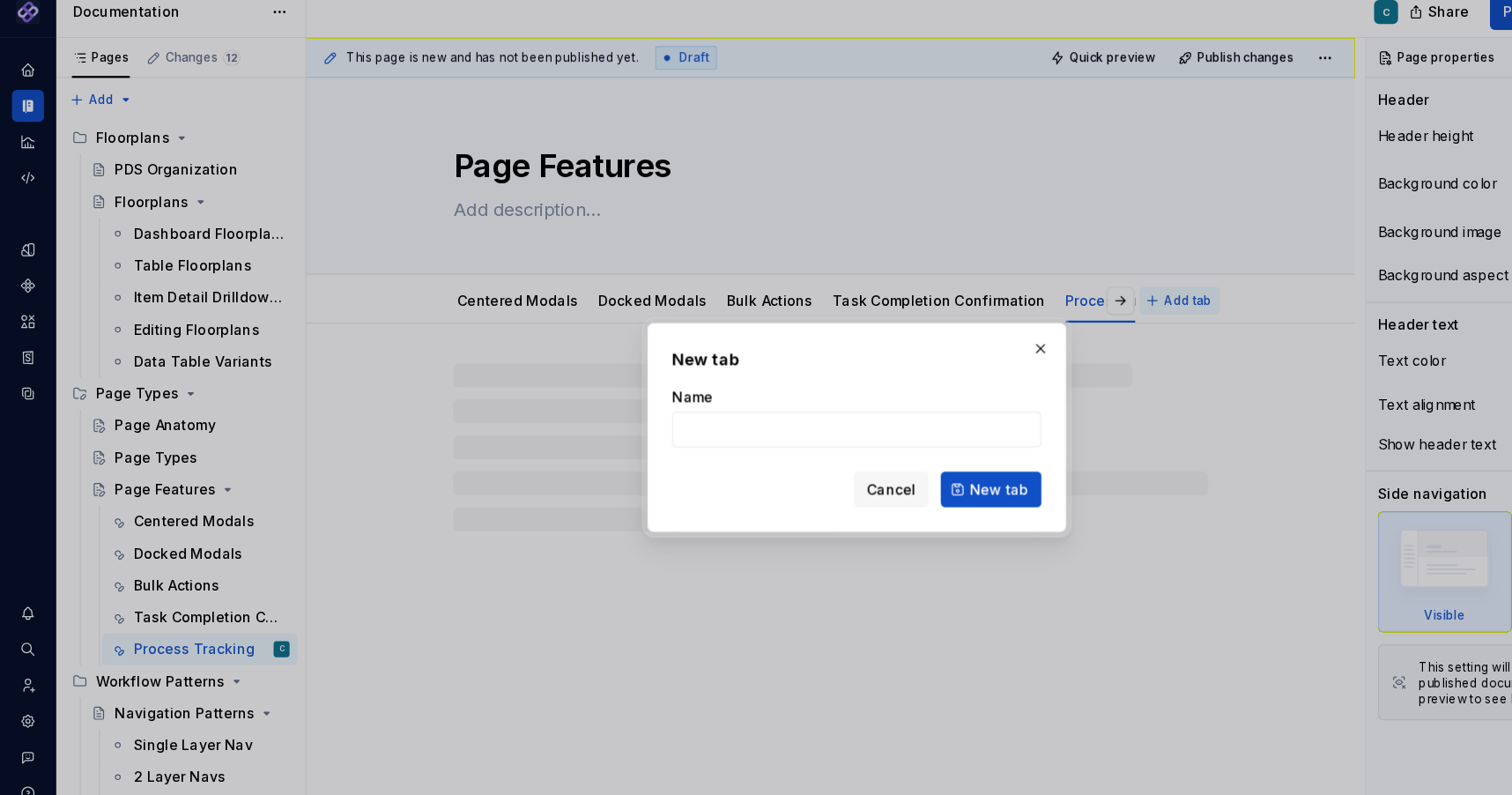
type textarea "*"
type input "Advanced Filter for Tables"
click at [880, 447] on span "New tab" at bounding box center [881, 452] width 52 height 18
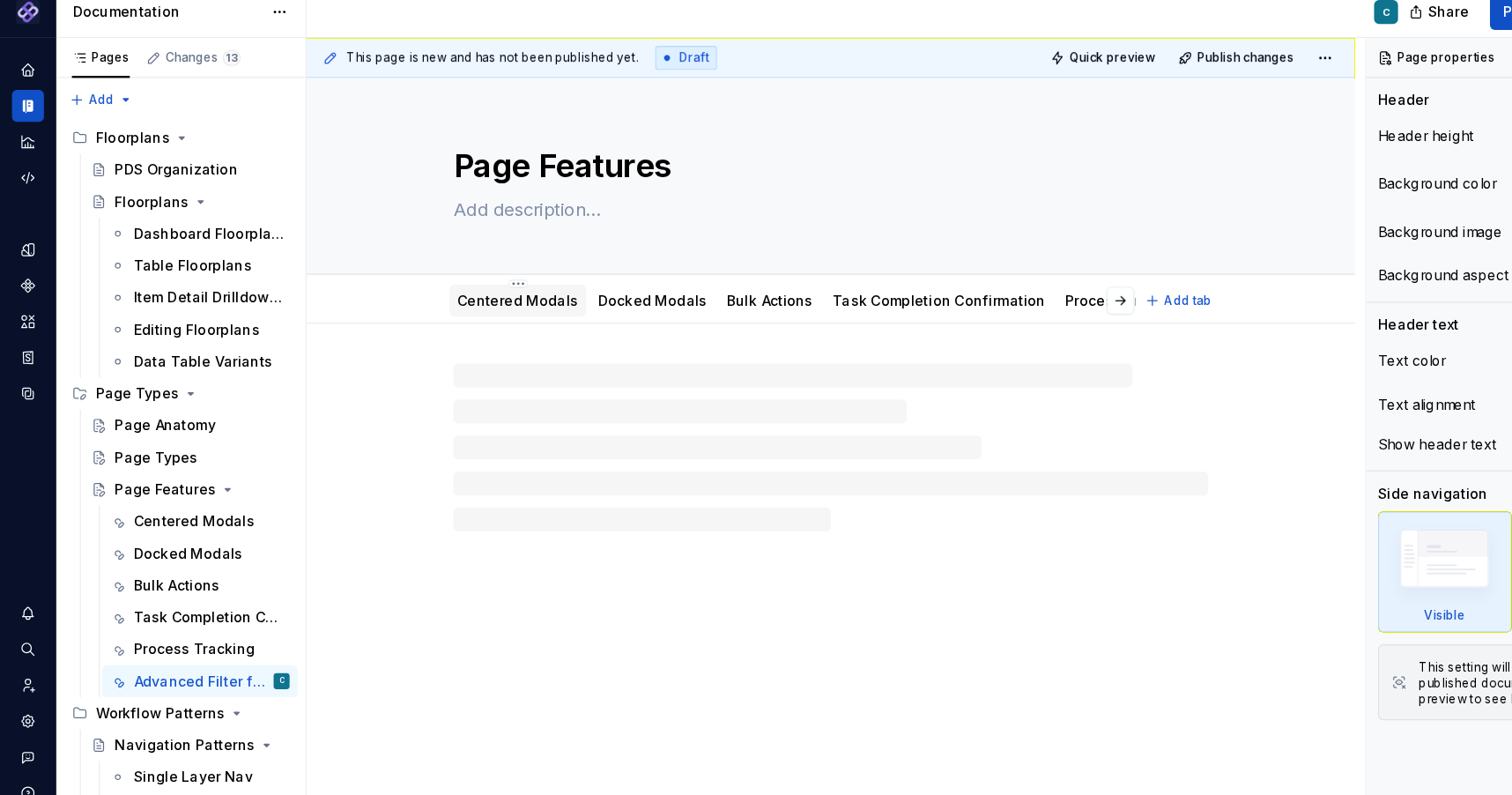
click at [460, 287] on link "Centered Modals" at bounding box center [456, 285] width 106 height 15
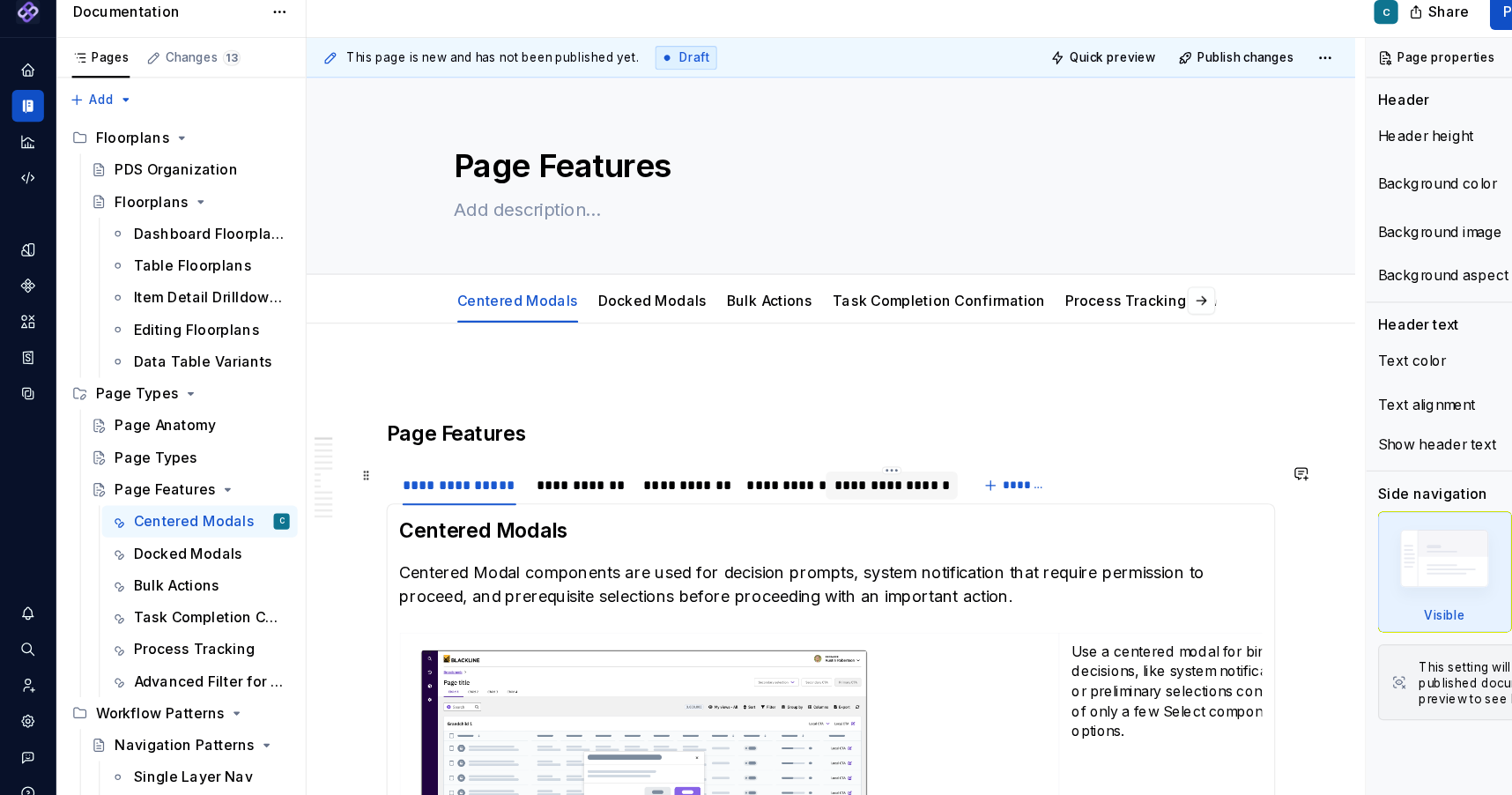
click at [755, 444] on div "**********" at bounding box center [787, 448] width 102 height 18
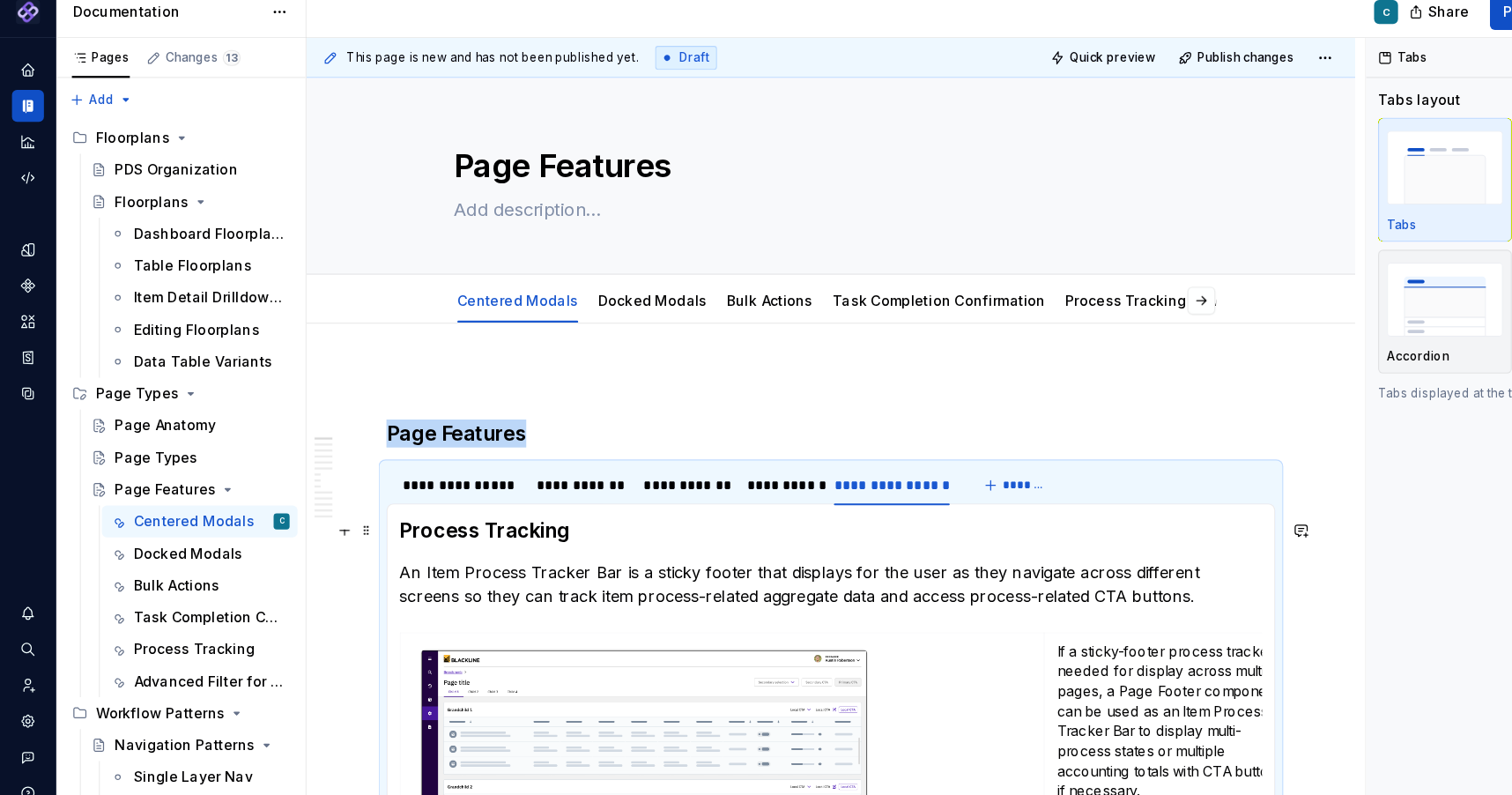
click at [721, 494] on h3 "Process Tracking" at bounding box center [733, 488] width 761 height 24
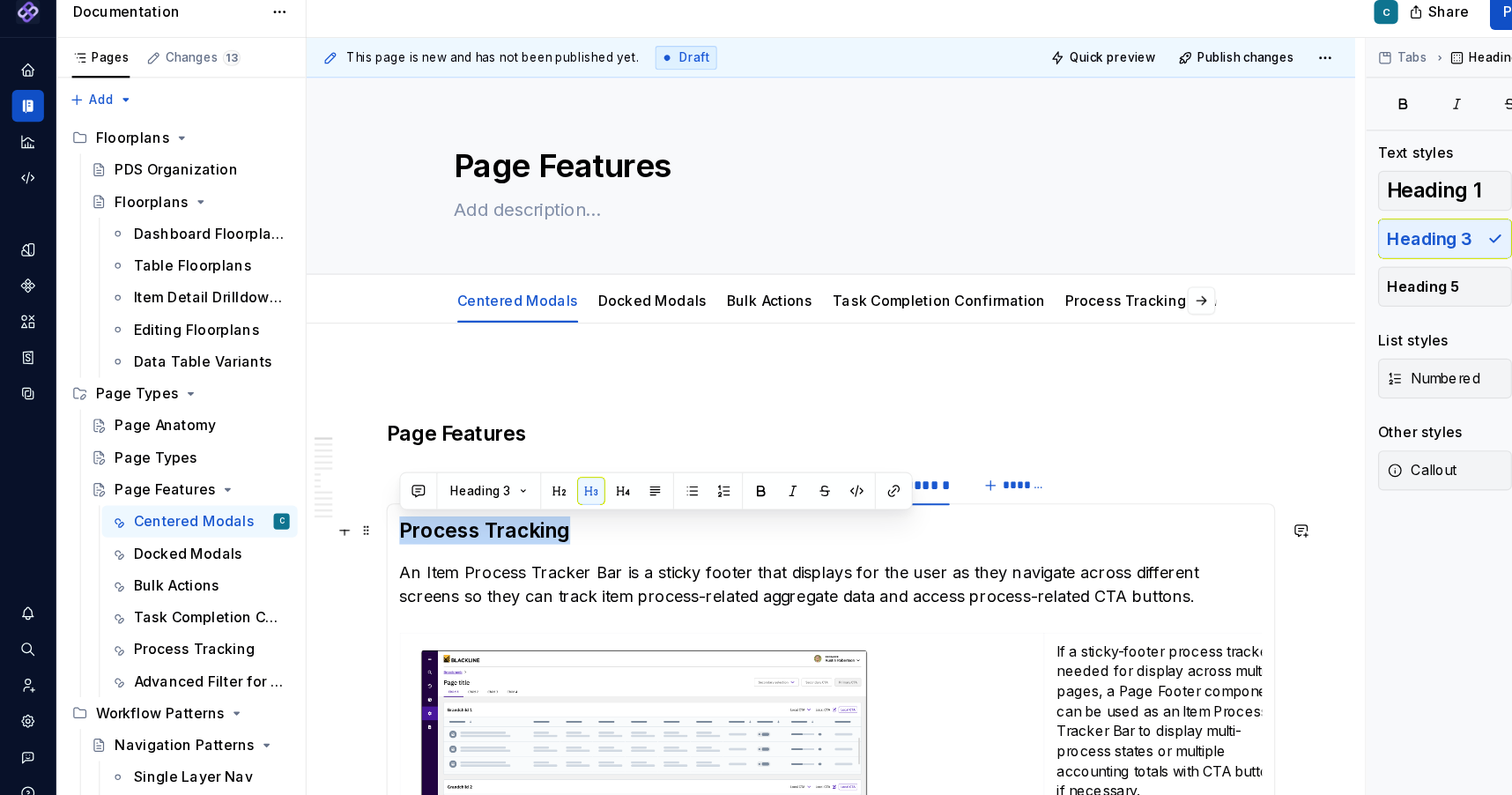
click at [661, 494] on h3 "Process Tracking" at bounding box center [733, 488] width 761 height 24
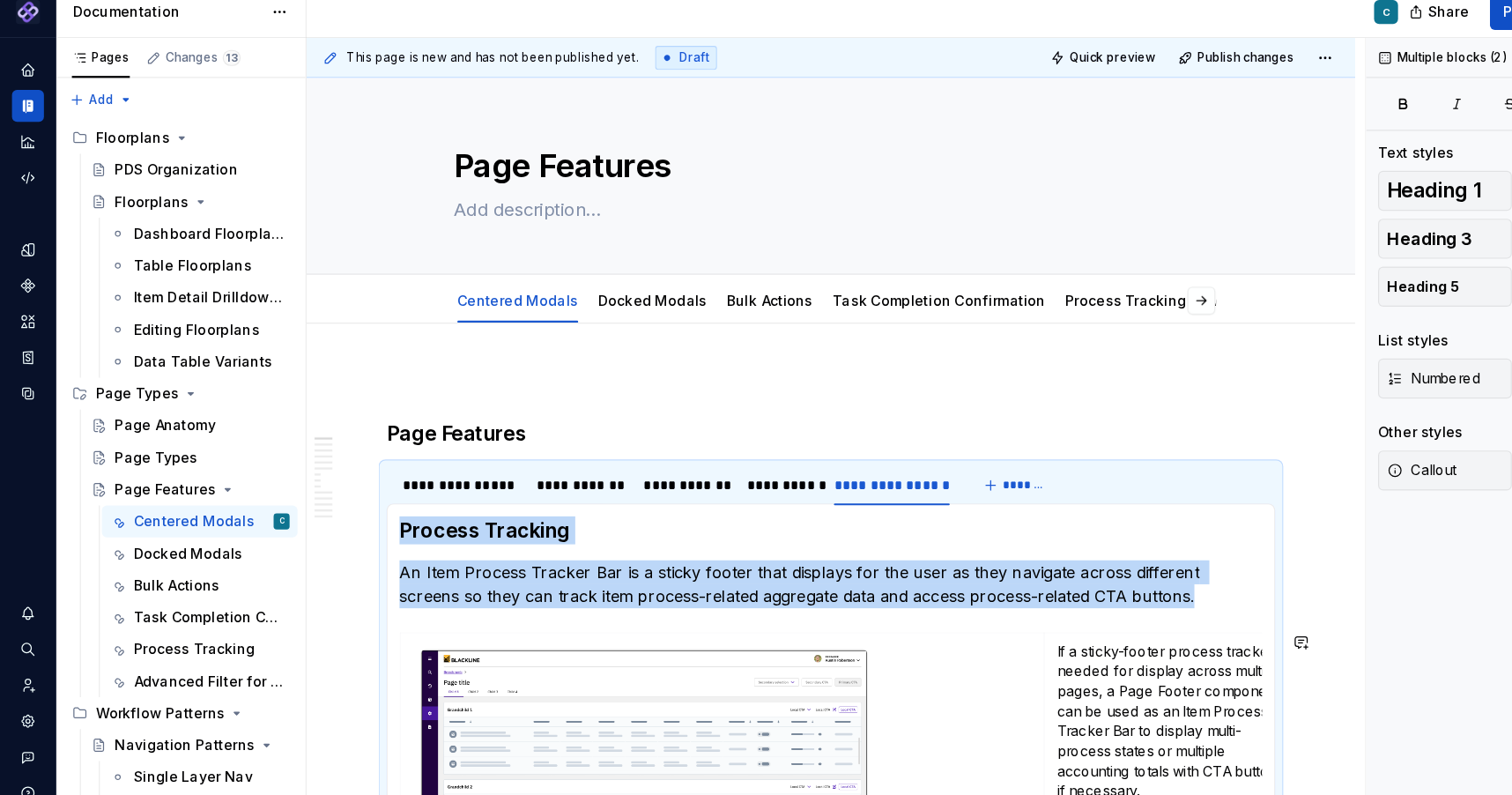
scroll to position [376, 0]
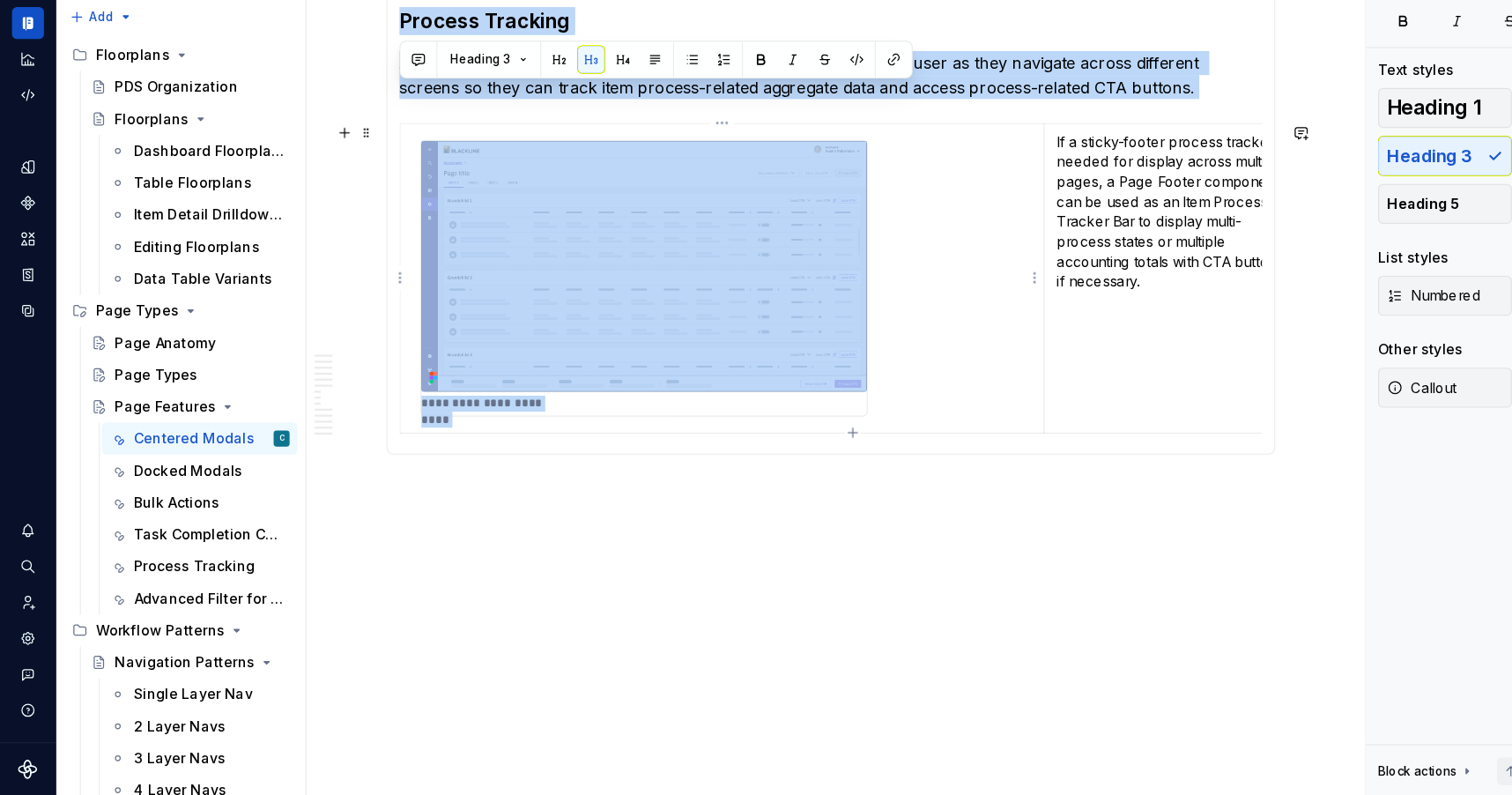
drag, startPoint x: 353, startPoint y: 486, endPoint x: 818, endPoint y: 349, distance: 484.8
click at [818, 349] on section-item-column "**********" at bounding box center [733, 291] width 761 height 383
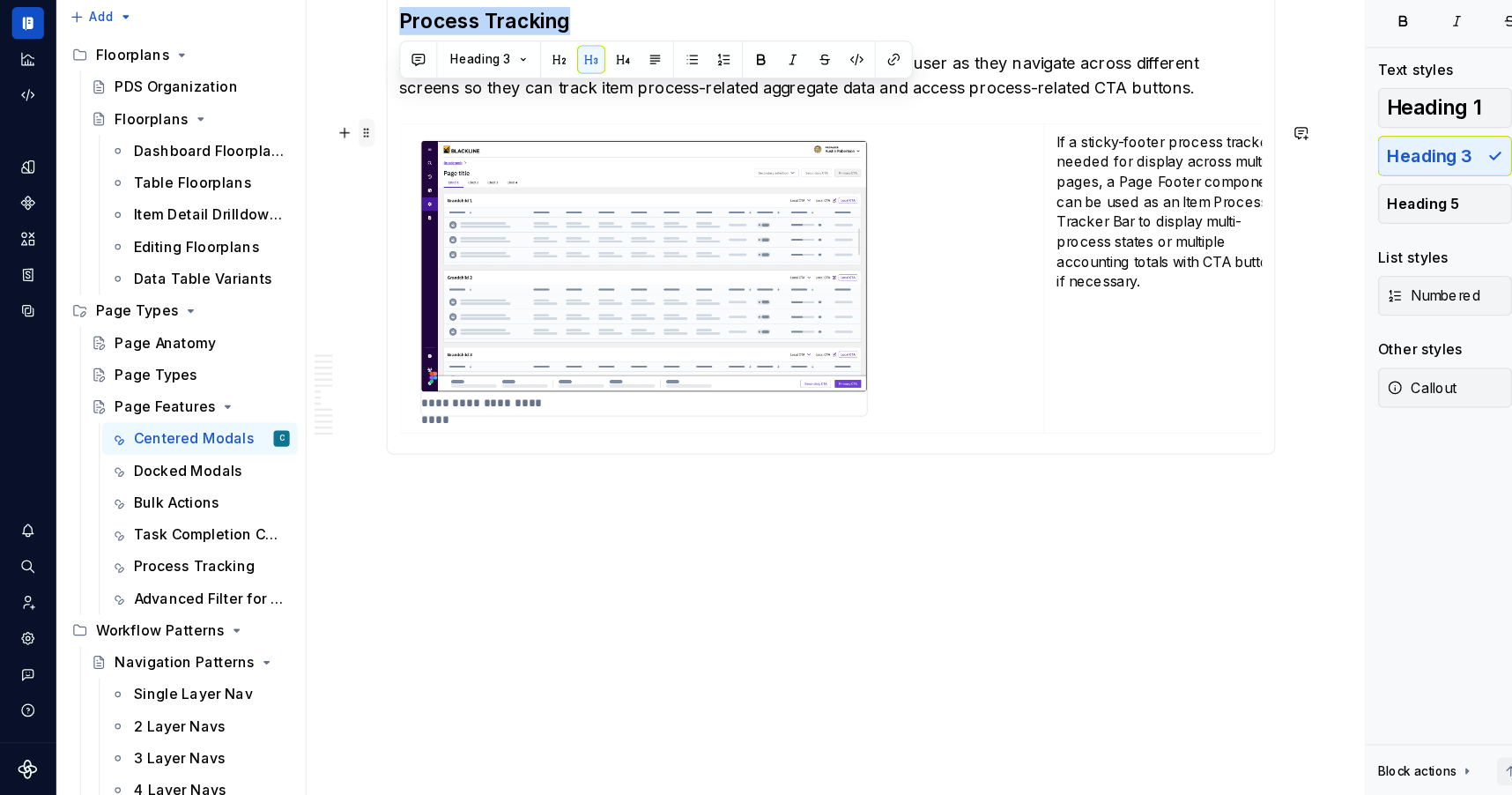
click at [320, 213] on span at bounding box center [323, 210] width 14 height 24
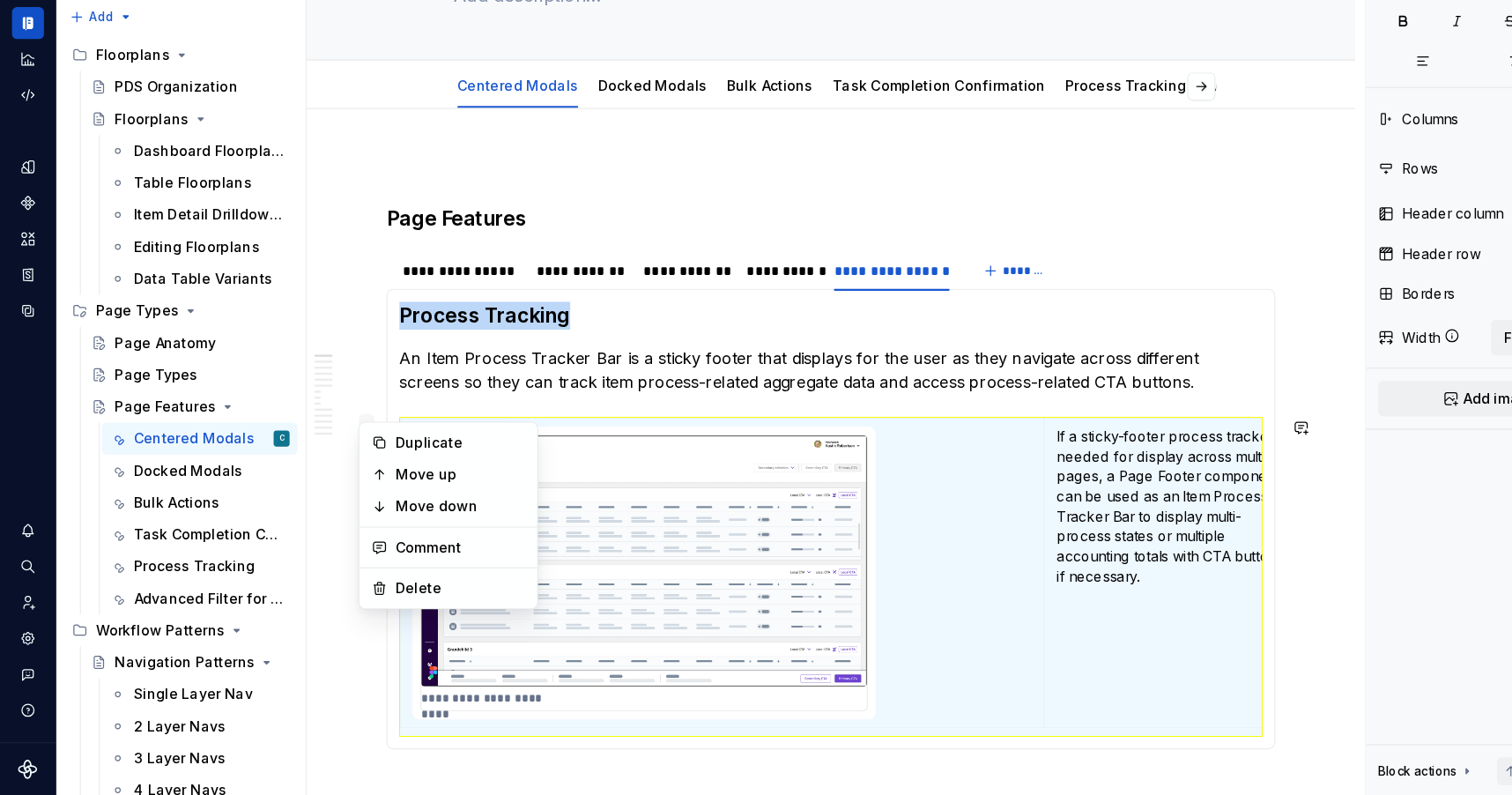
scroll to position [114, 0]
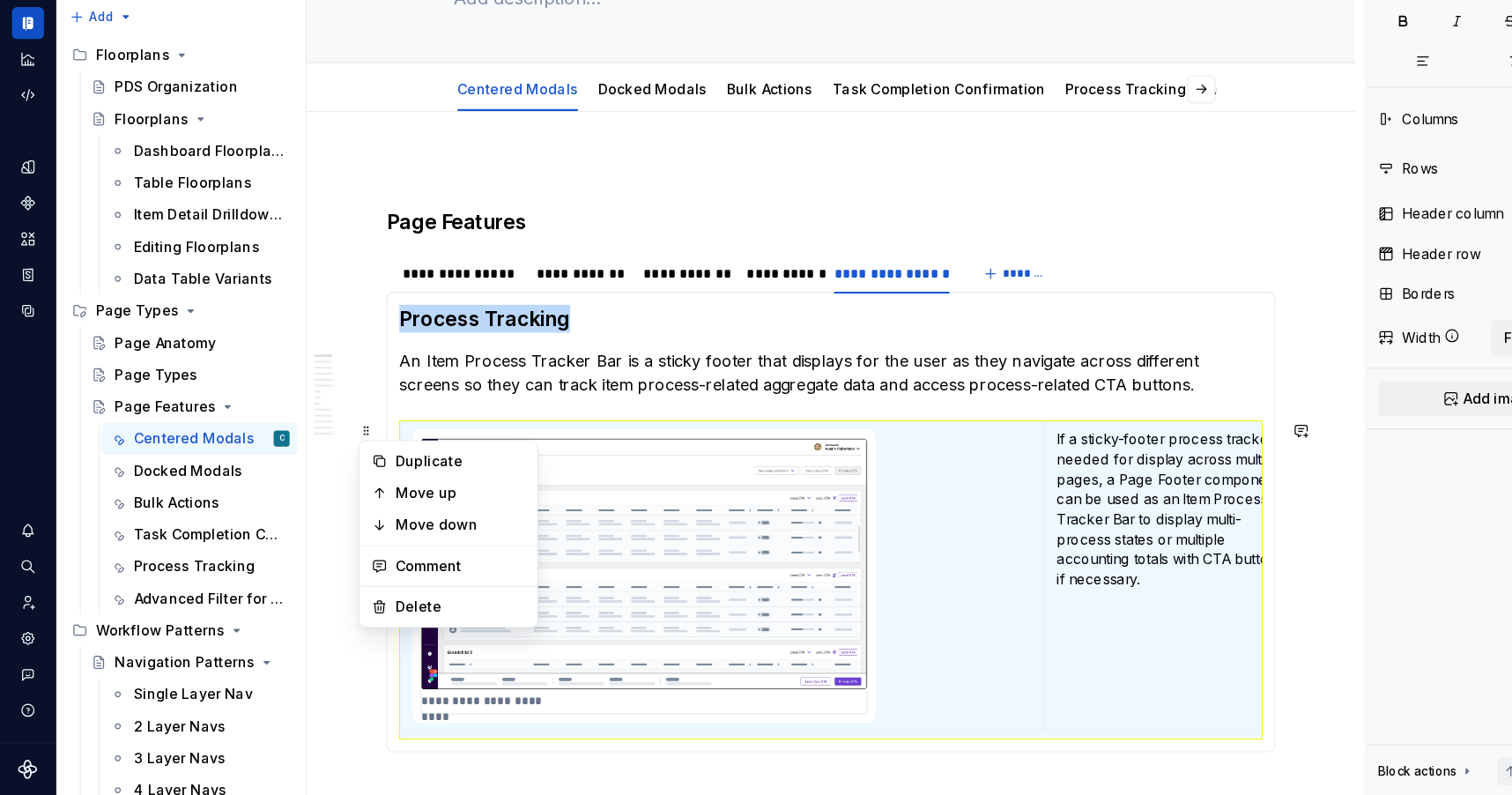
click at [387, 379] on h3 "Process Tracking" at bounding box center [733, 374] width 761 height 24
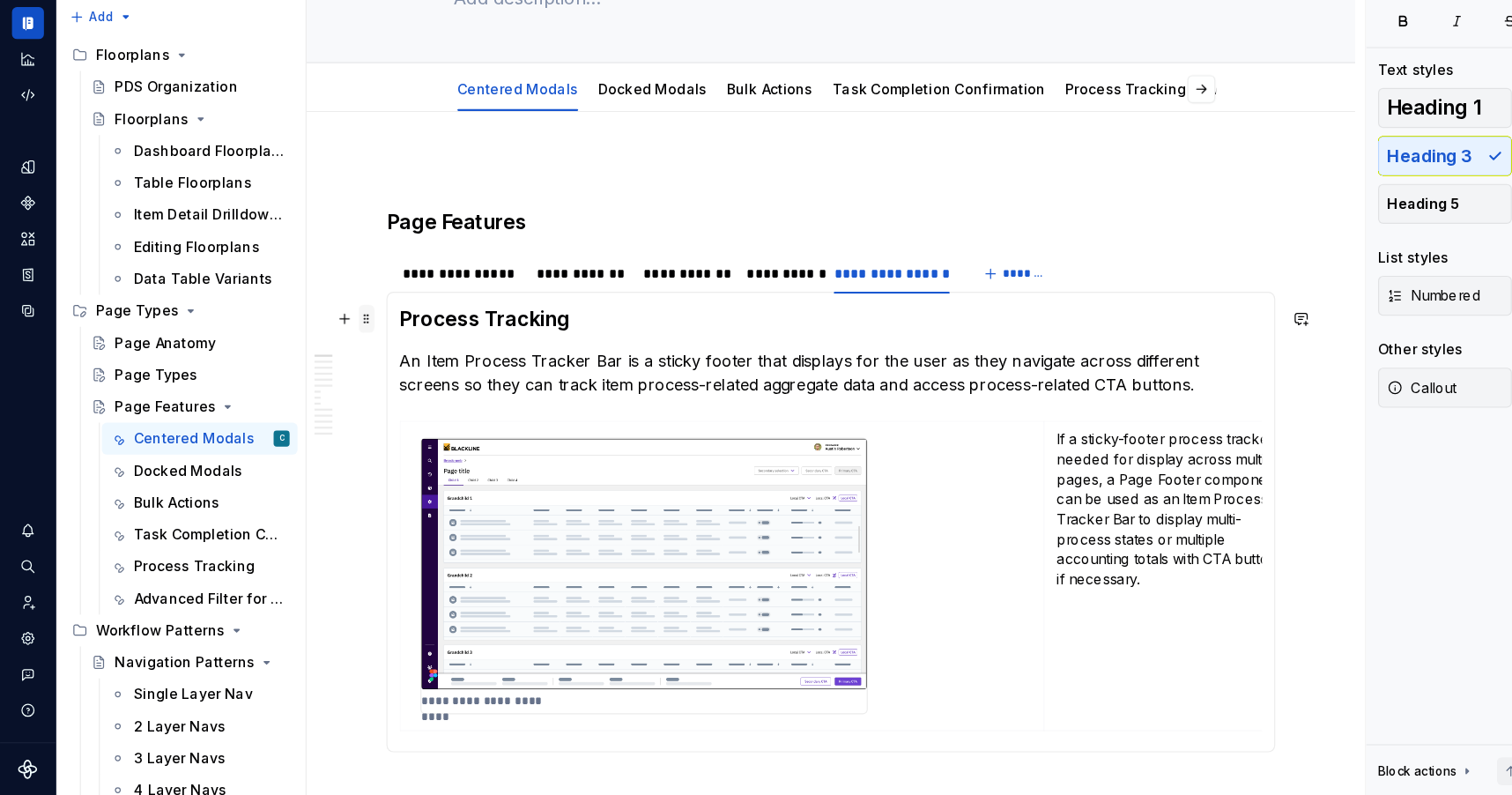
click at [322, 375] on span at bounding box center [323, 374] width 14 height 24
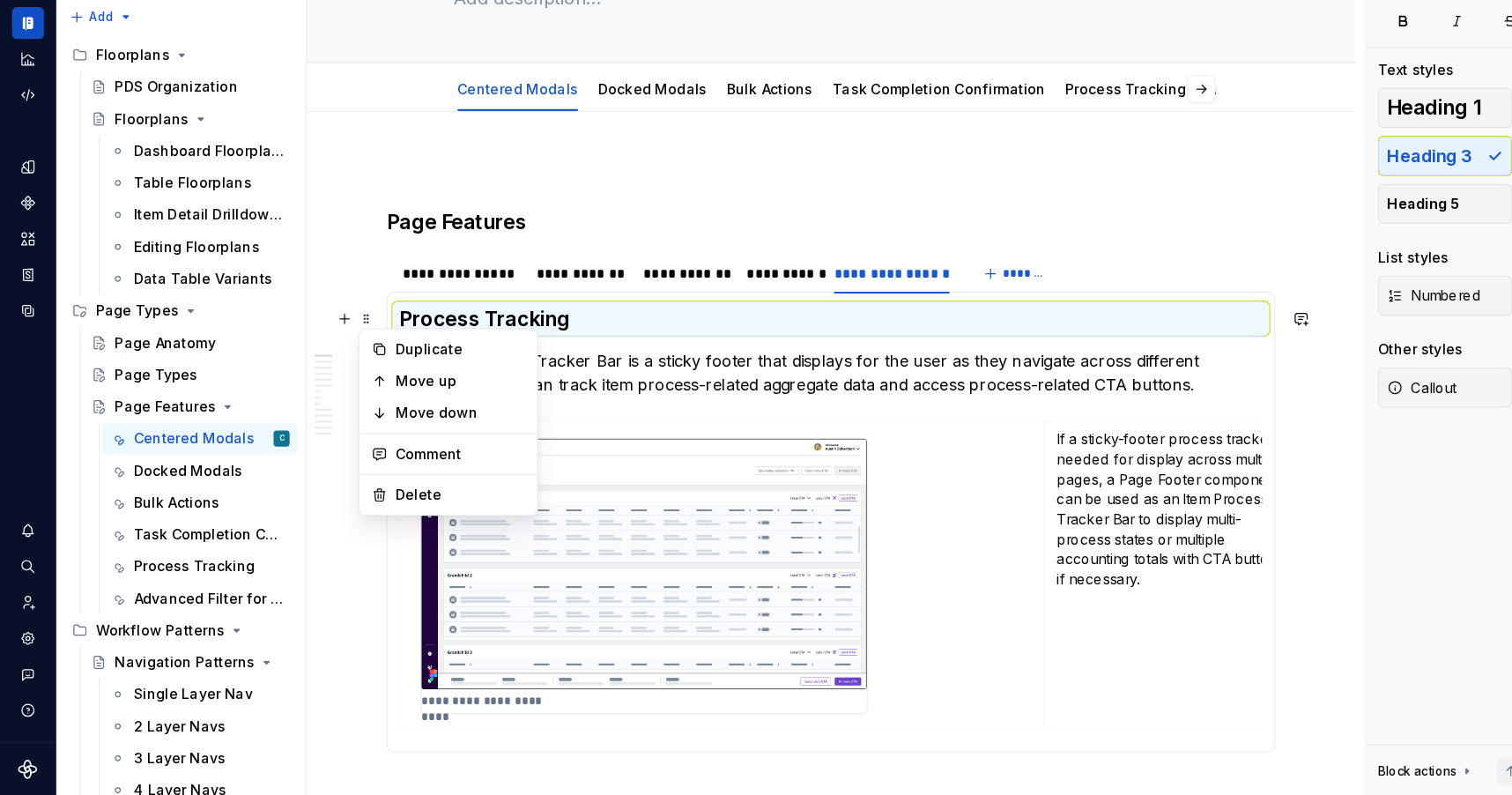
click at [540, 409] on p "An Item Process Tracker Bar is a sticky footer that displays for the user as th…" at bounding box center [733, 422] width 761 height 42
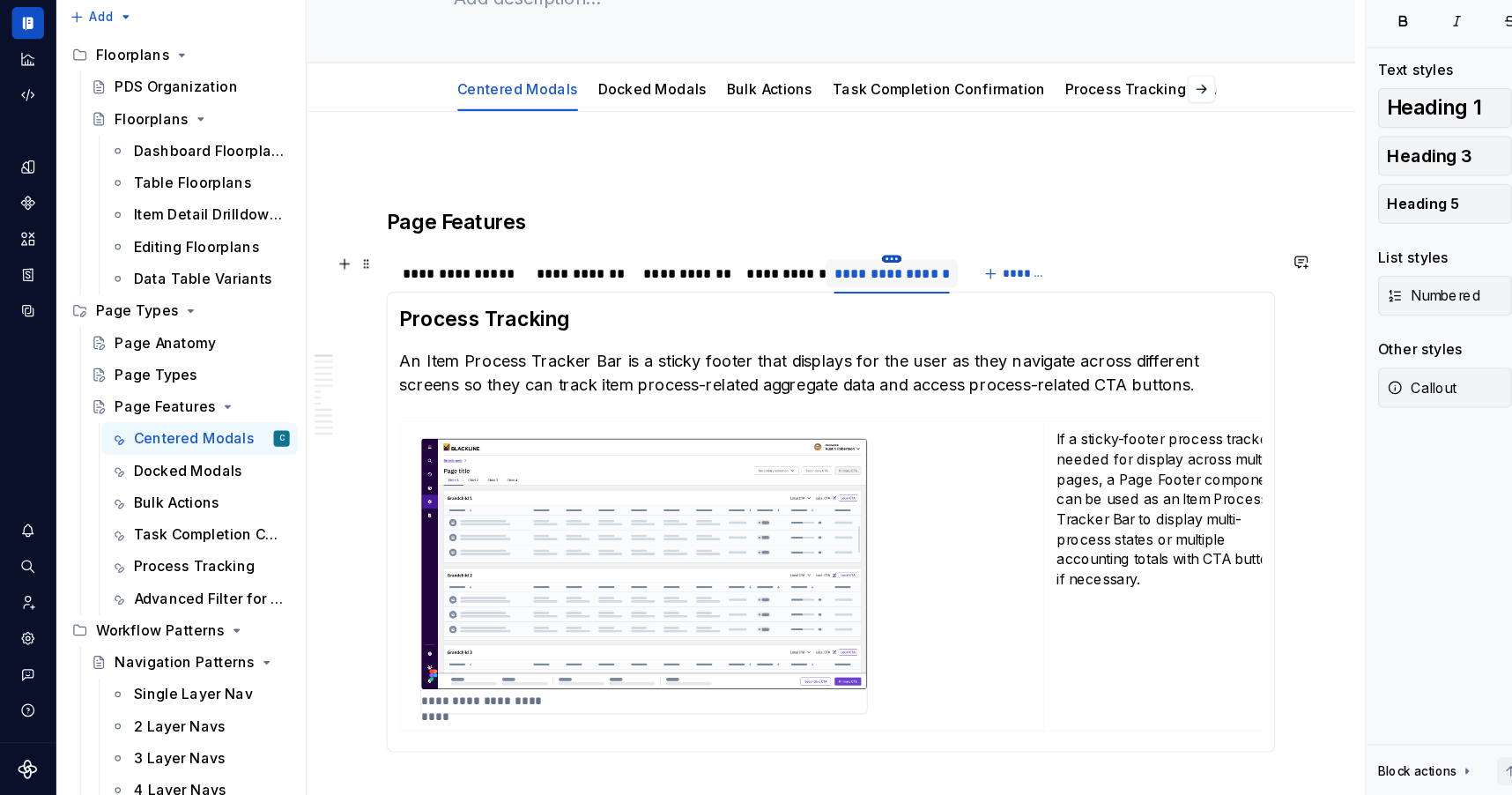
click at [787, 322] on html "Pantheon C Design system data Documentation C Share Preview Publish Pages Chang…" at bounding box center [756, 398] width 1512 height 795
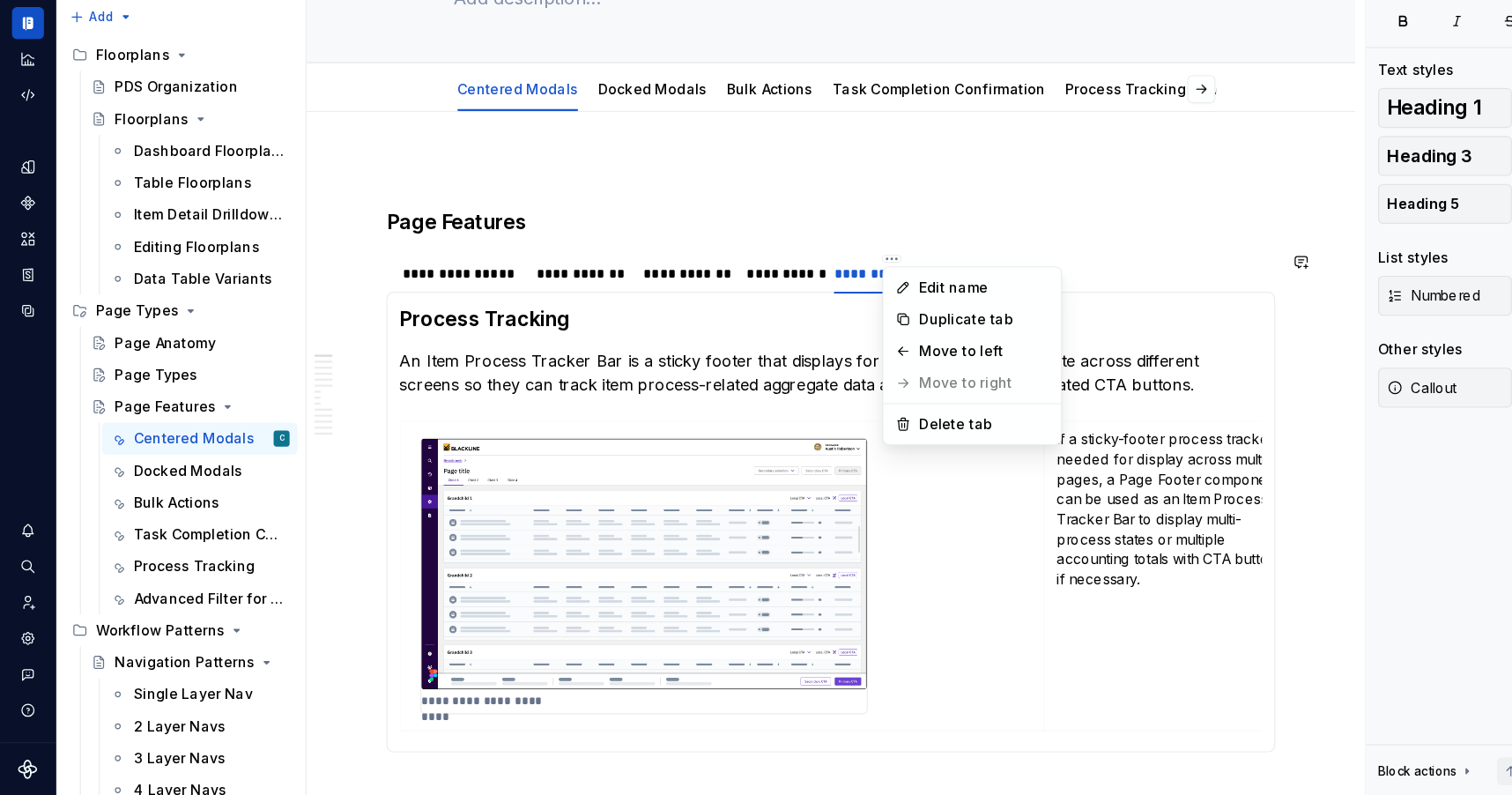
click at [709, 381] on html "Pantheon C Design system data Documentation C Share Preview Publish Pages Chang…" at bounding box center [756, 398] width 1512 height 795
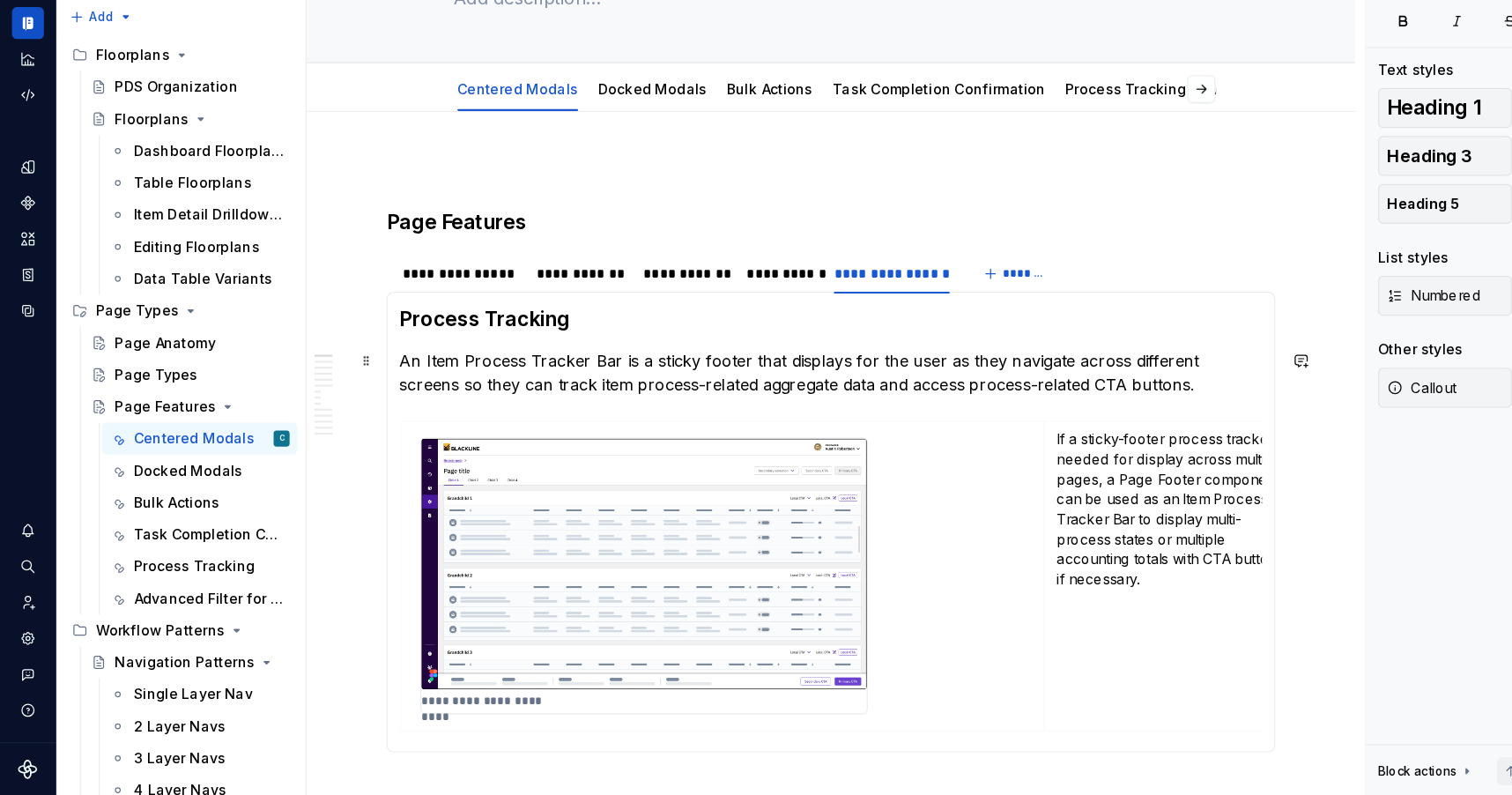
click at [437, 401] on p "An Item Process Tracker Bar is a sticky footer that displays for the user as th…" at bounding box center [733, 422] width 761 height 42
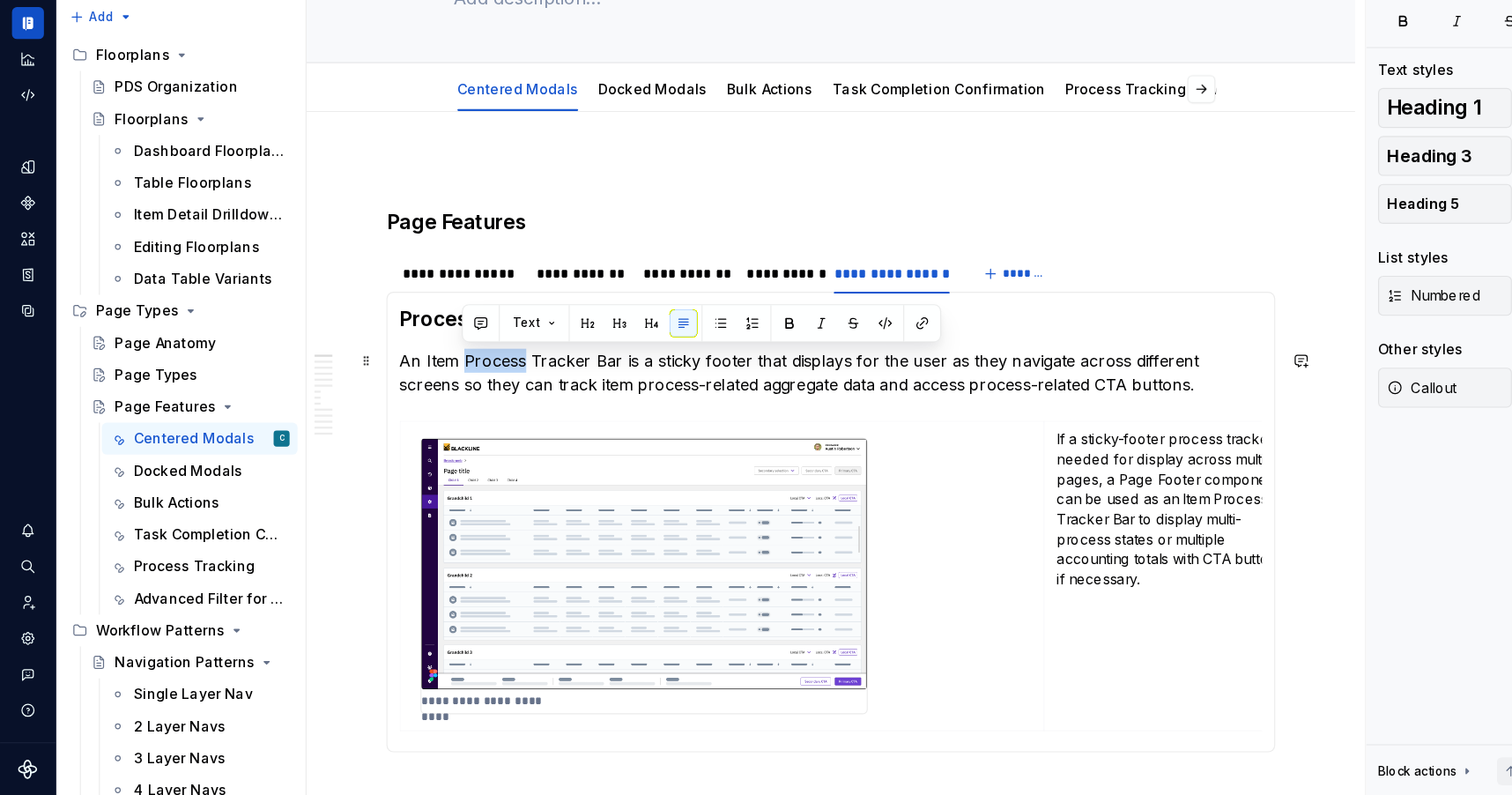
click at [437, 401] on p "An Item Process Tracker Bar is a sticky footer that displays for the user as th…" at bounding box center [733, 422] width 761 height 42
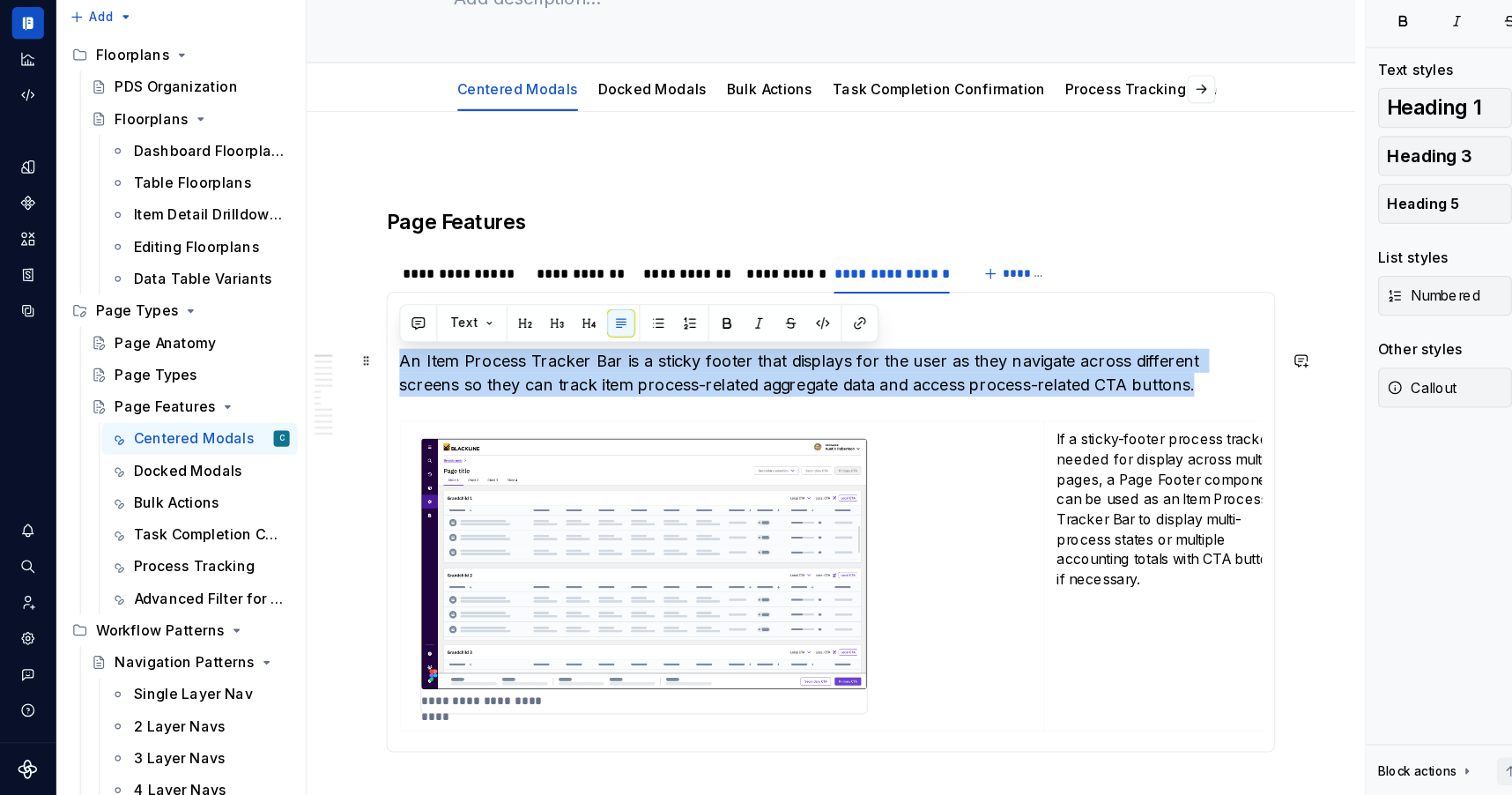
click at [437, 401] on p "An Item Process Tracker Bar is a sticky footer that displays for the user as th…" at bounding box center [733, 422] width 761 height 42
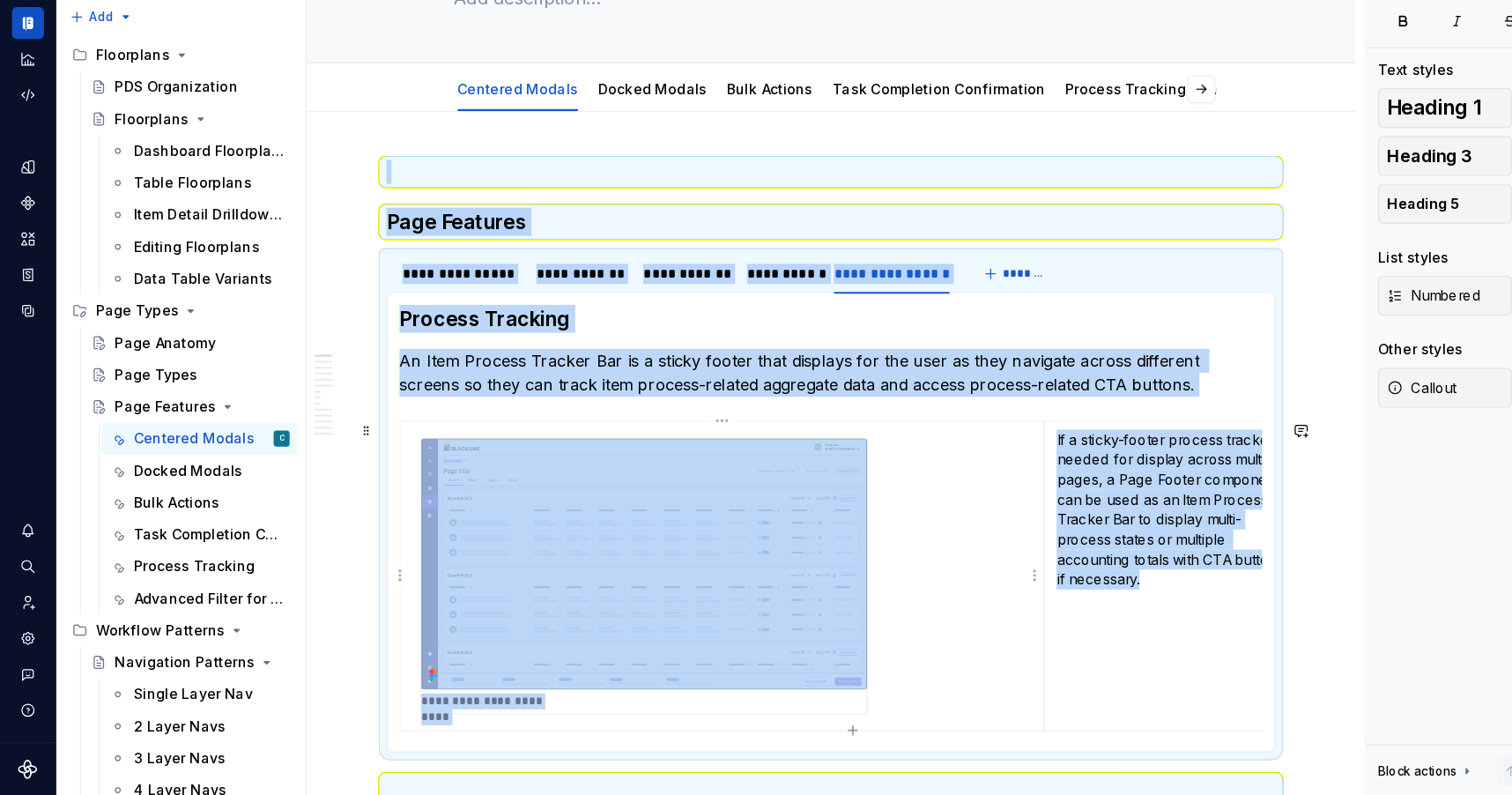
click at [531, 479] on div "**********" at bounding box center [569, 601] width 395 height 244
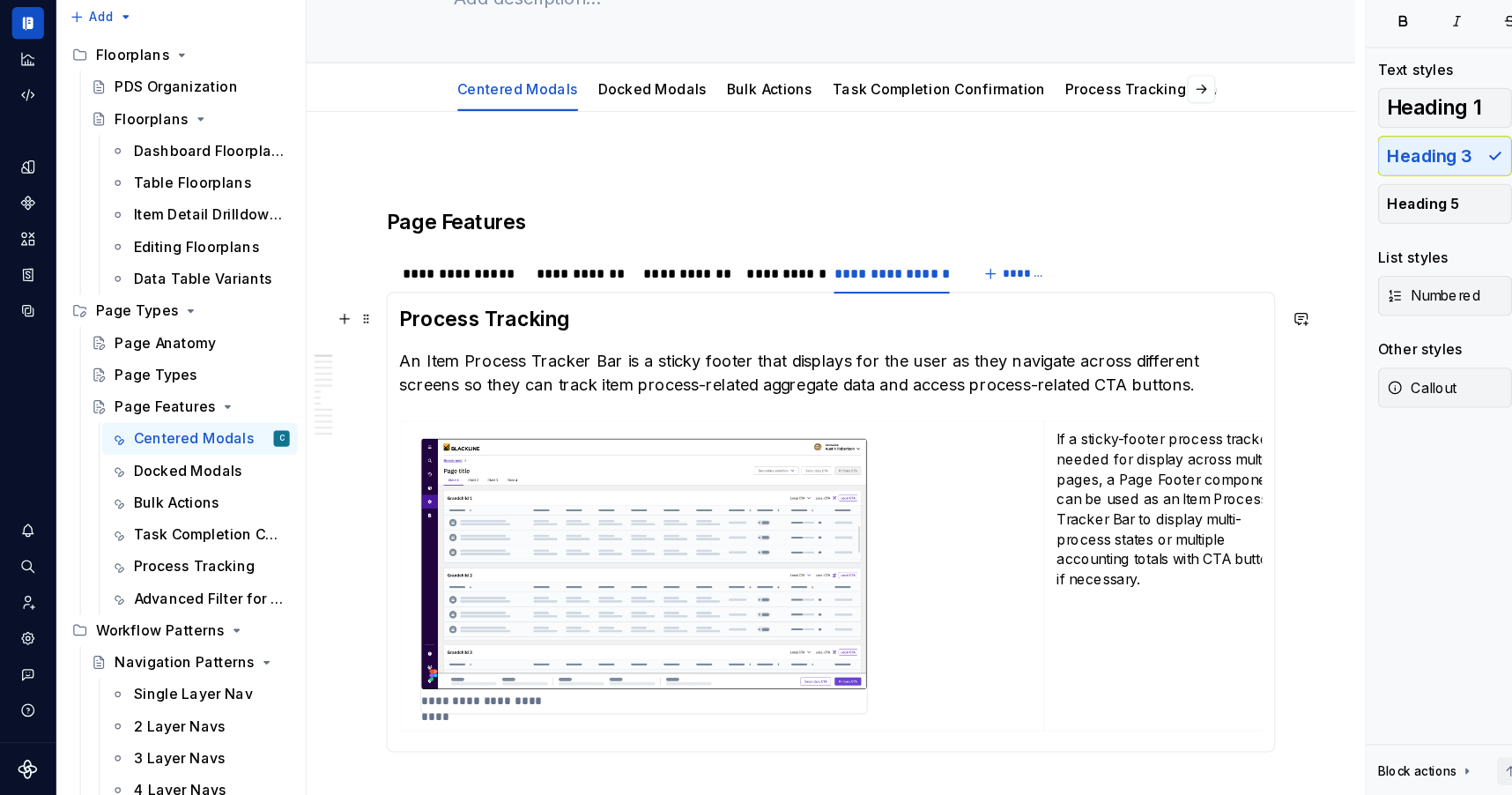
click at [382, 380] on h3 "Process Tracking" at bounding box center [733, 374] width 761 height 24
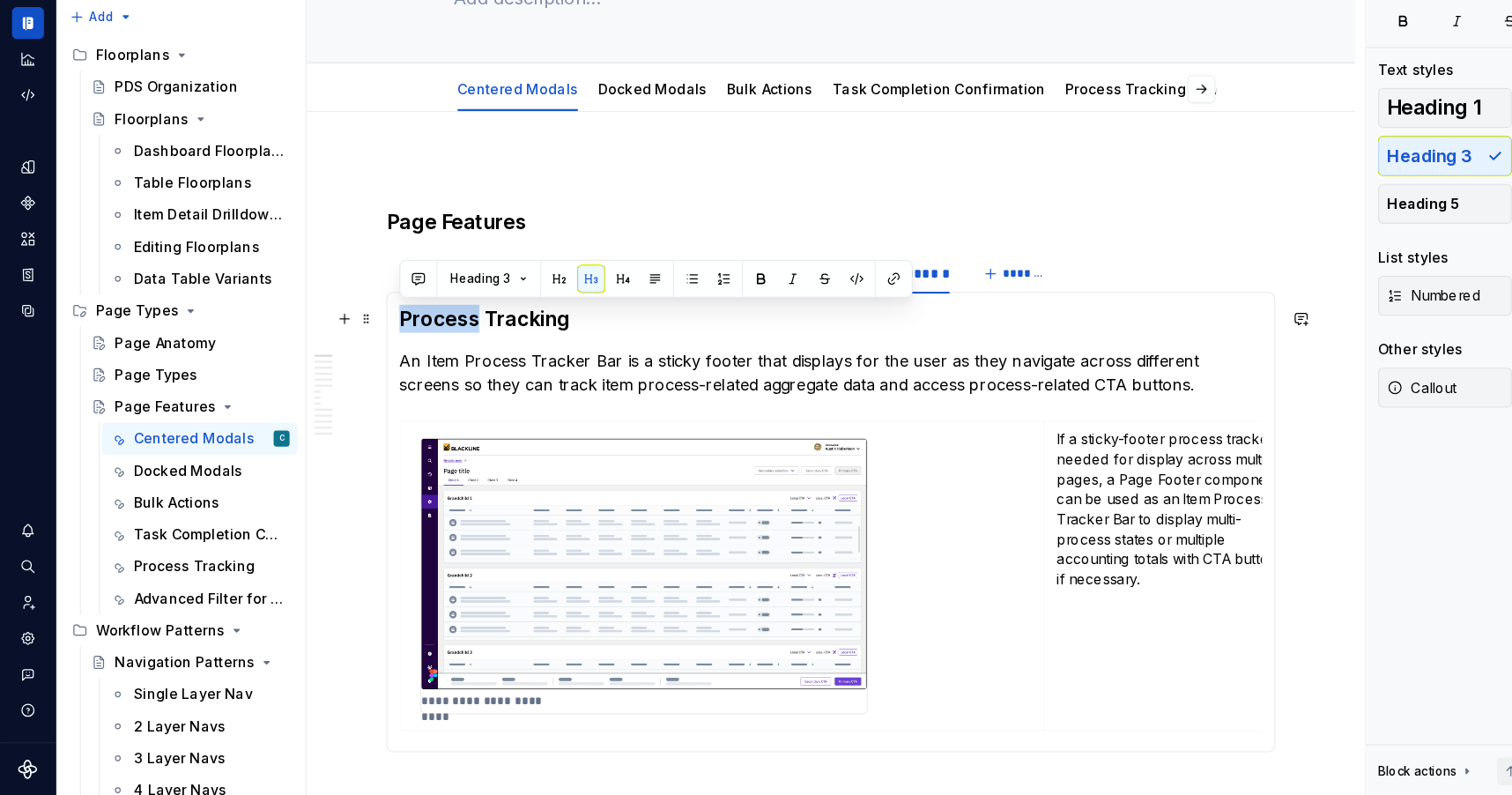
click at [382, 380] on h3 "Process Tracking" at bounding box center [733, 374] width 761 height 24
click at [327, 472] on span at bounding box center [323, 473] width 14 height 24
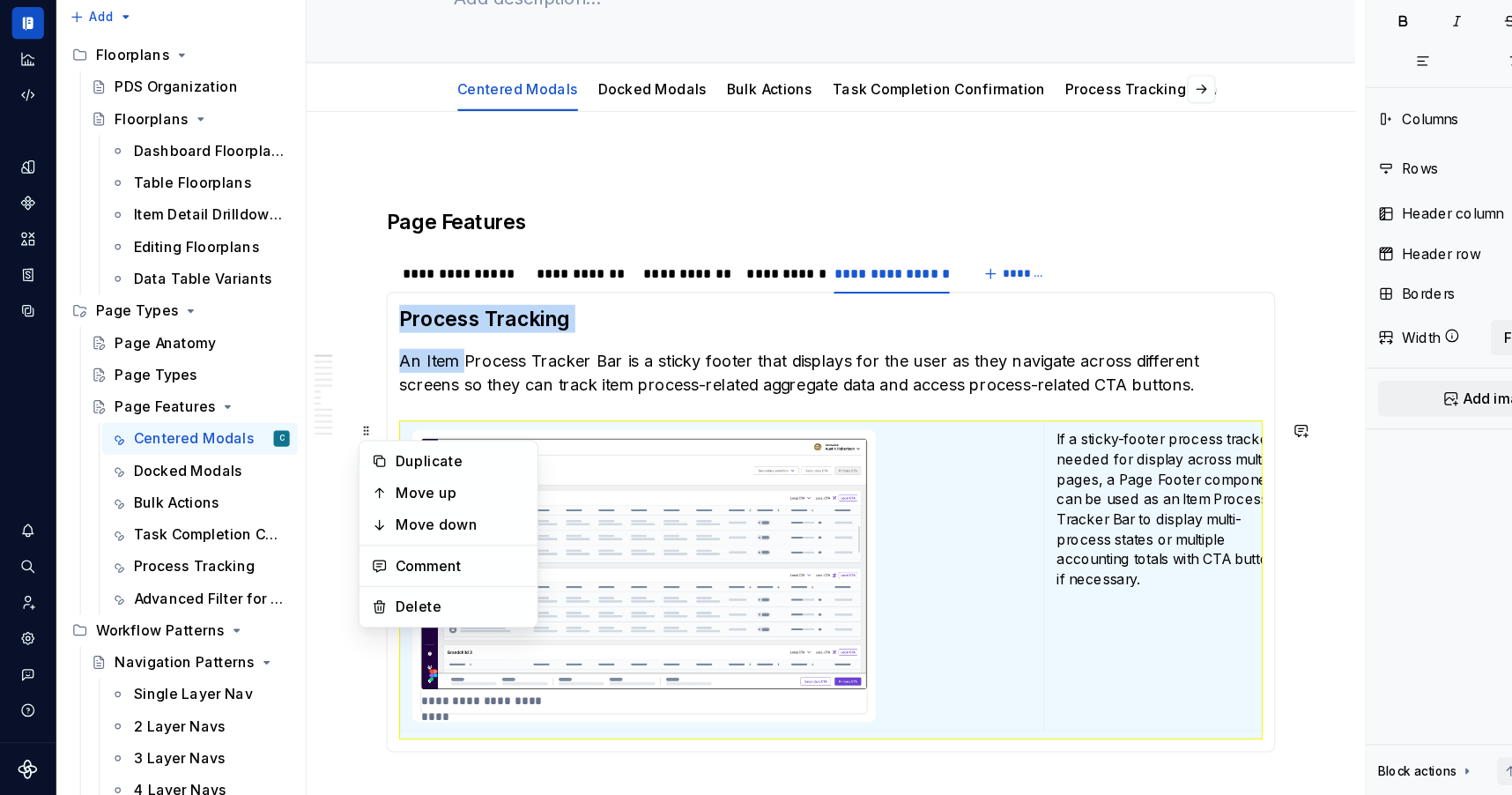
click at [406, 413] on p "An Item Process Tracker Bar is a sticky footer that displays for the user as th…" at bounding box center [733, 422] width 761 height 42
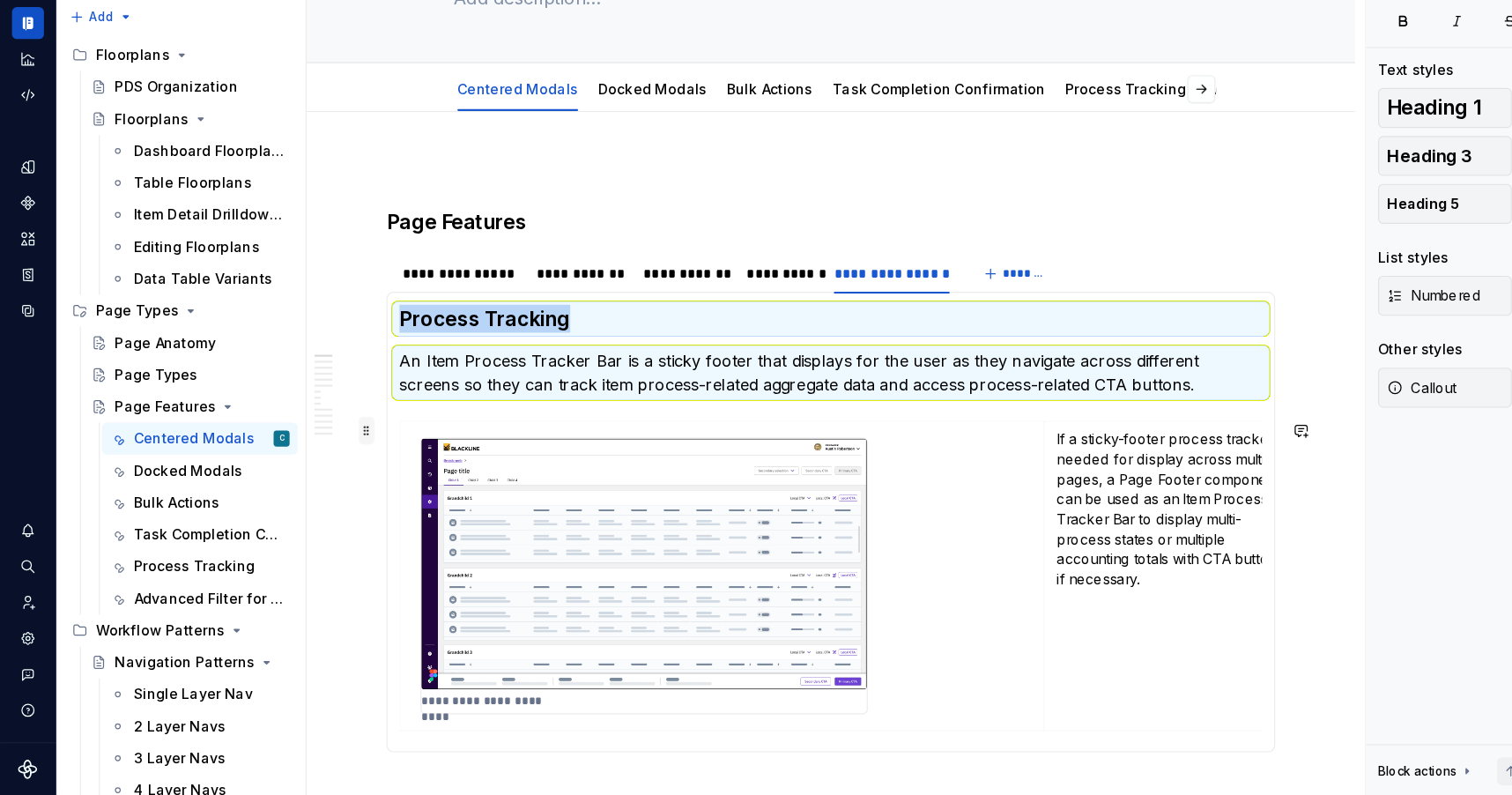
click at [322, 474] on span at bounding box center [323, 473] width 14 height 24
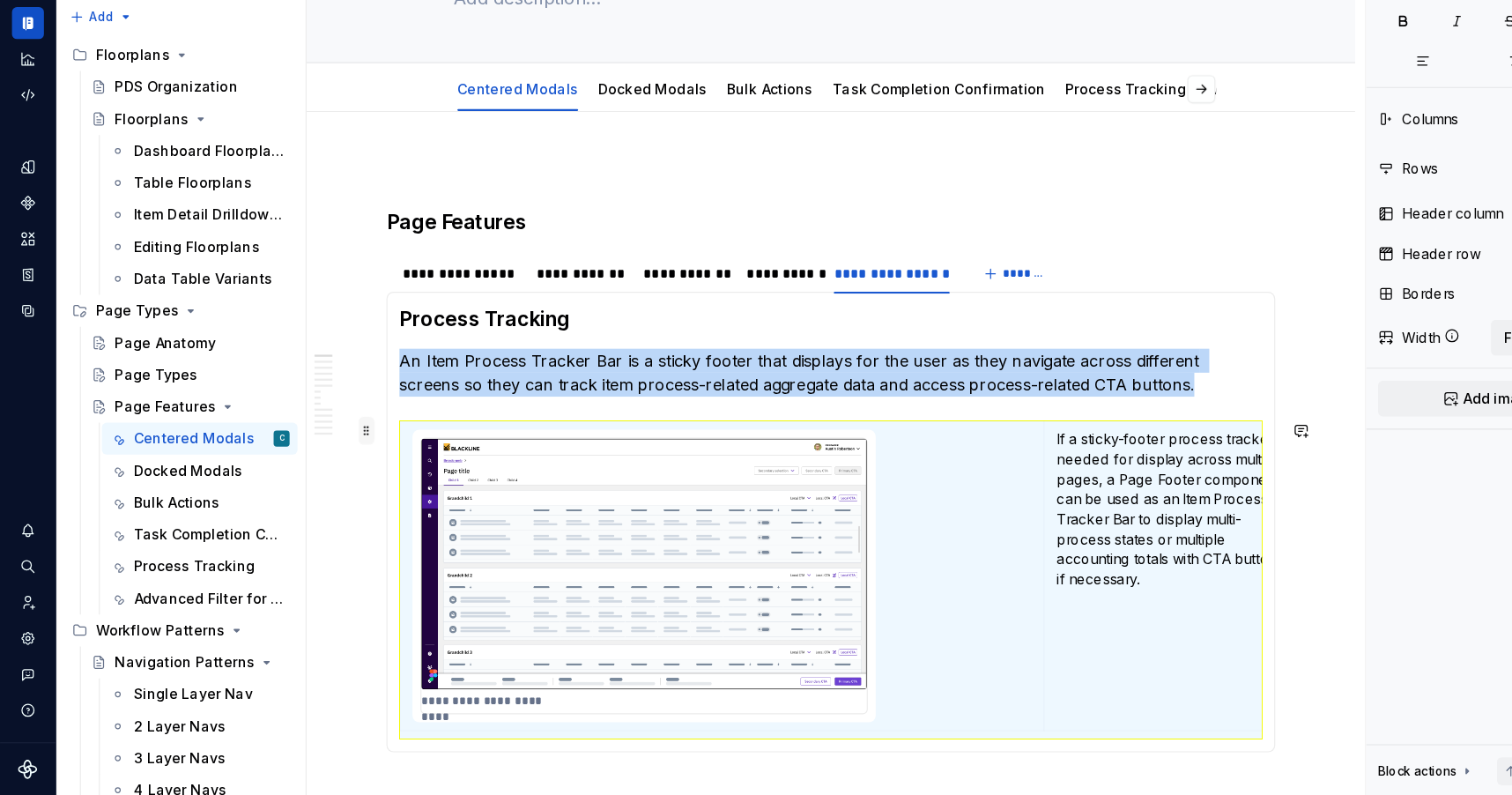
click at [322, 474] on span at bounding box center [323, 473] width 14 height 24
click at [322, 474] on div "**********" at bounding box center [733, 624] width 925 height 865
click at [323, 413] on span at bounding box center [323, 412] width 14 height 24
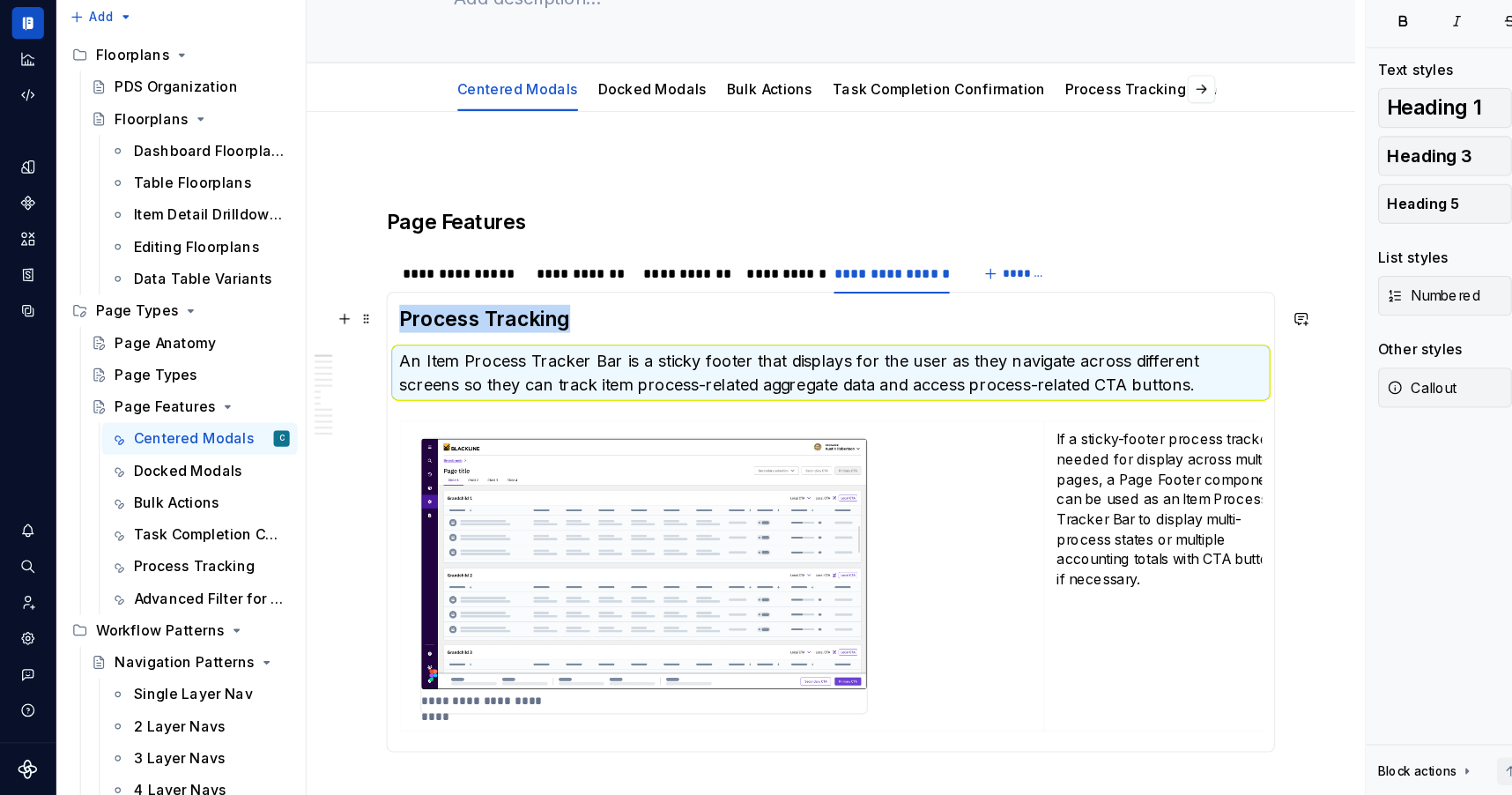
click at [328, 377] on div "**********" at bounding box center [733, 624] width 925 height 865
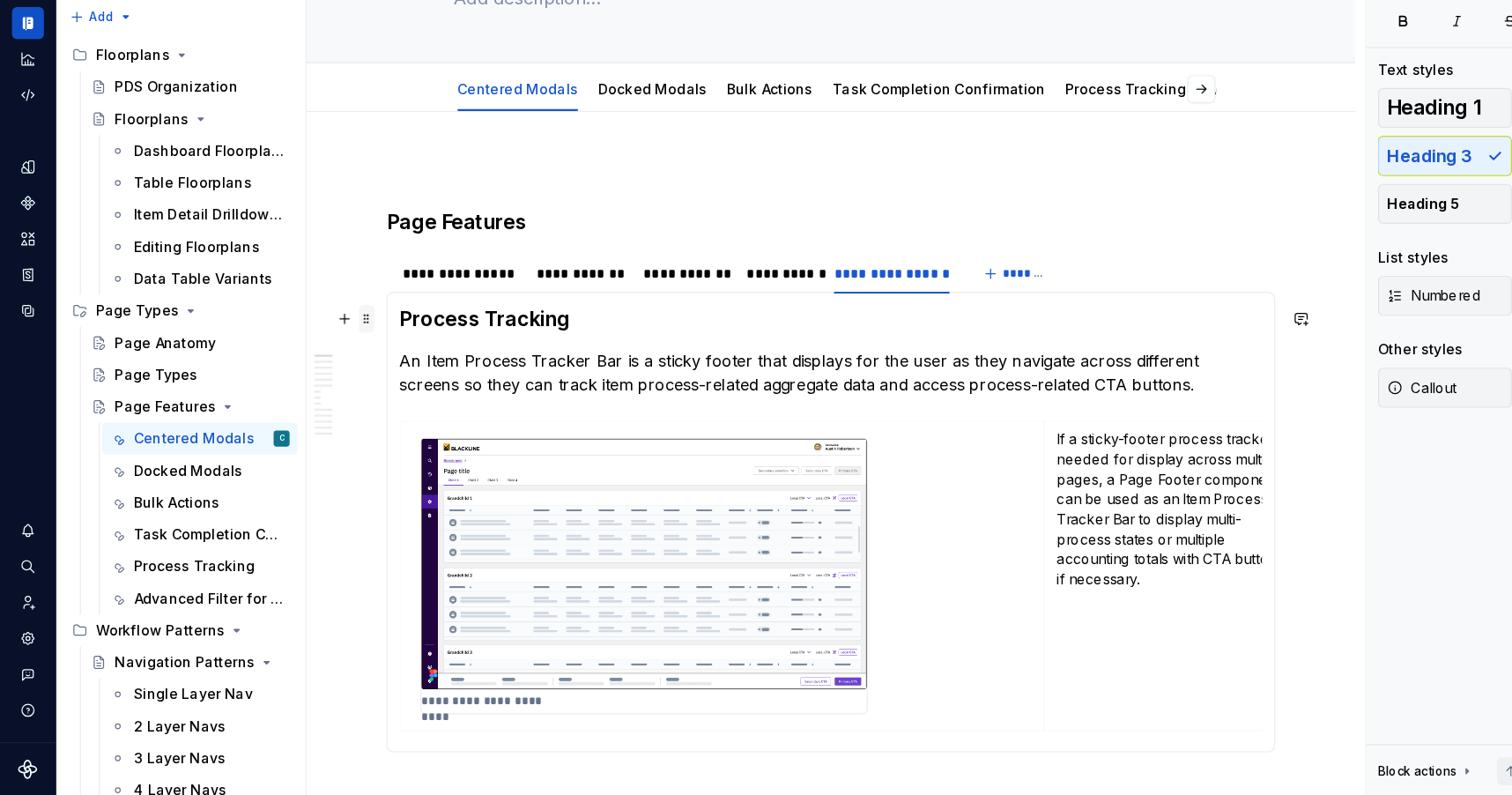
click at [320, 373] on span at bounding box center [323, 374] width 14 height 24
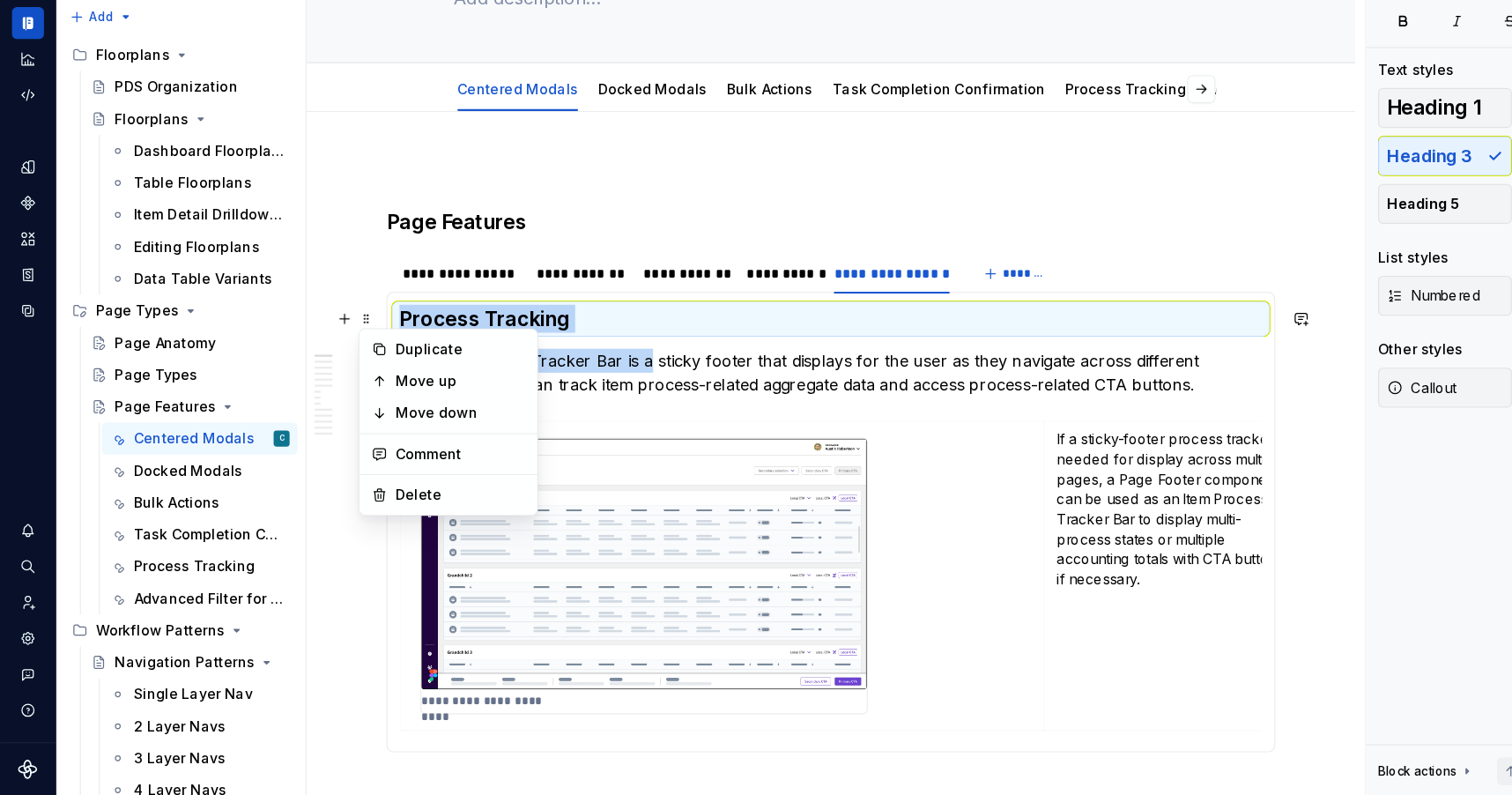
click at [566, 406] on p "An Item Process Tracker Bar is a sticky footer that displays for the user as th…" at bounding box center [733, 422] width 761 height 42
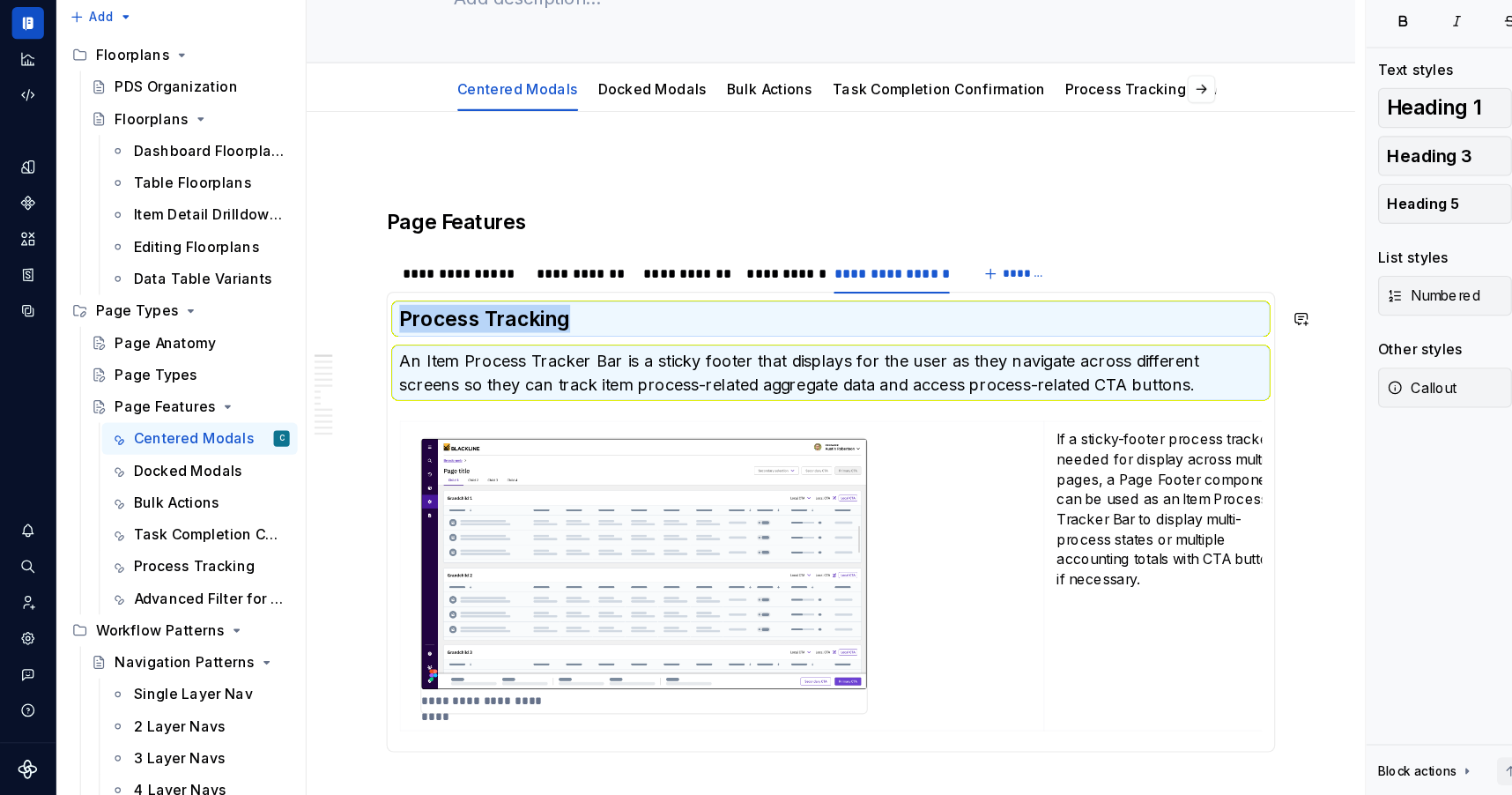
copy h3 "Process Tracking"
click at [961, 174] on link "Process Tracking" at bounding box center [992, 171] width 106 height 15
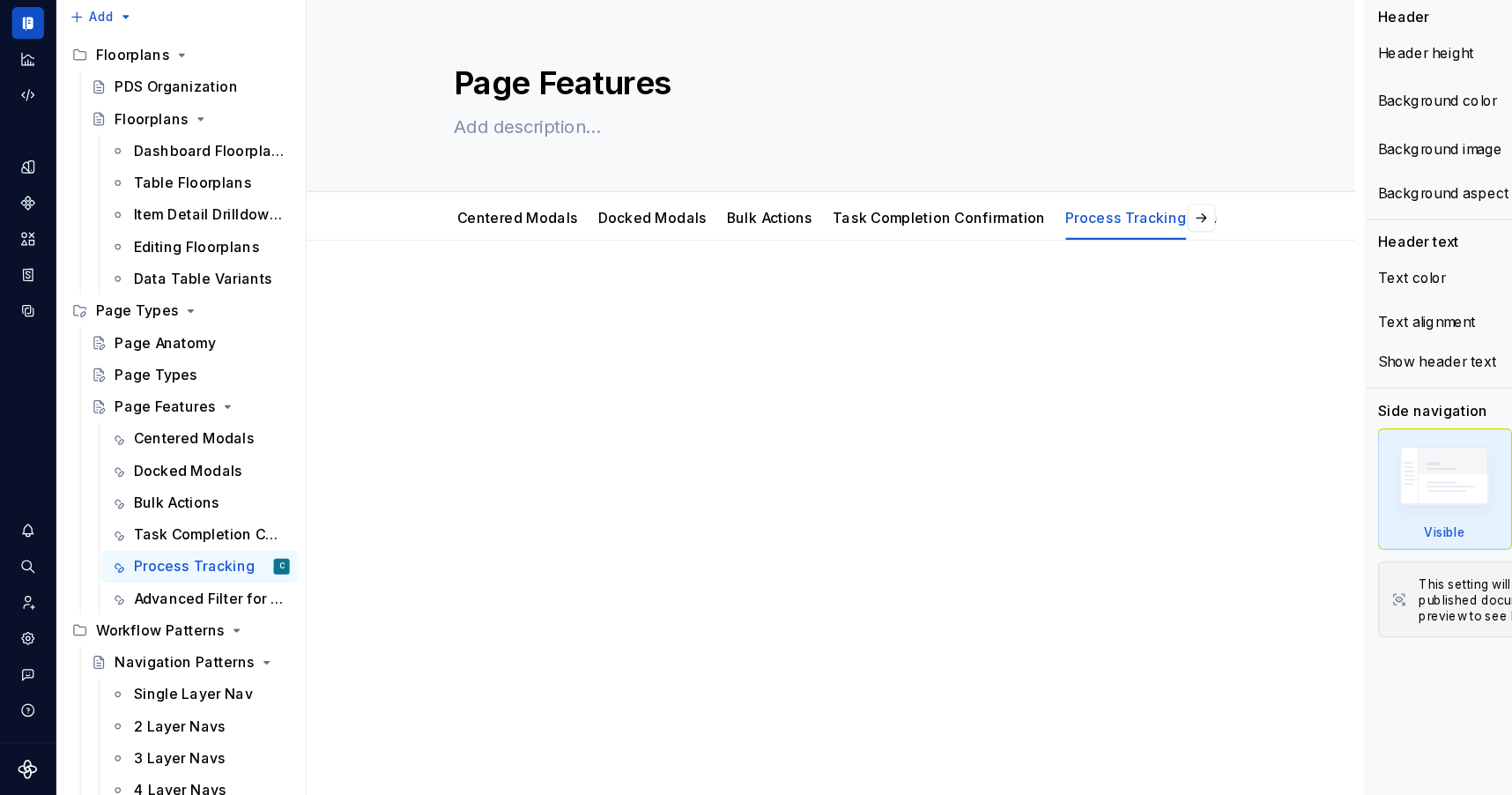
click at [576, 387] on div at bounding box center [733, 381] width 784 height 67
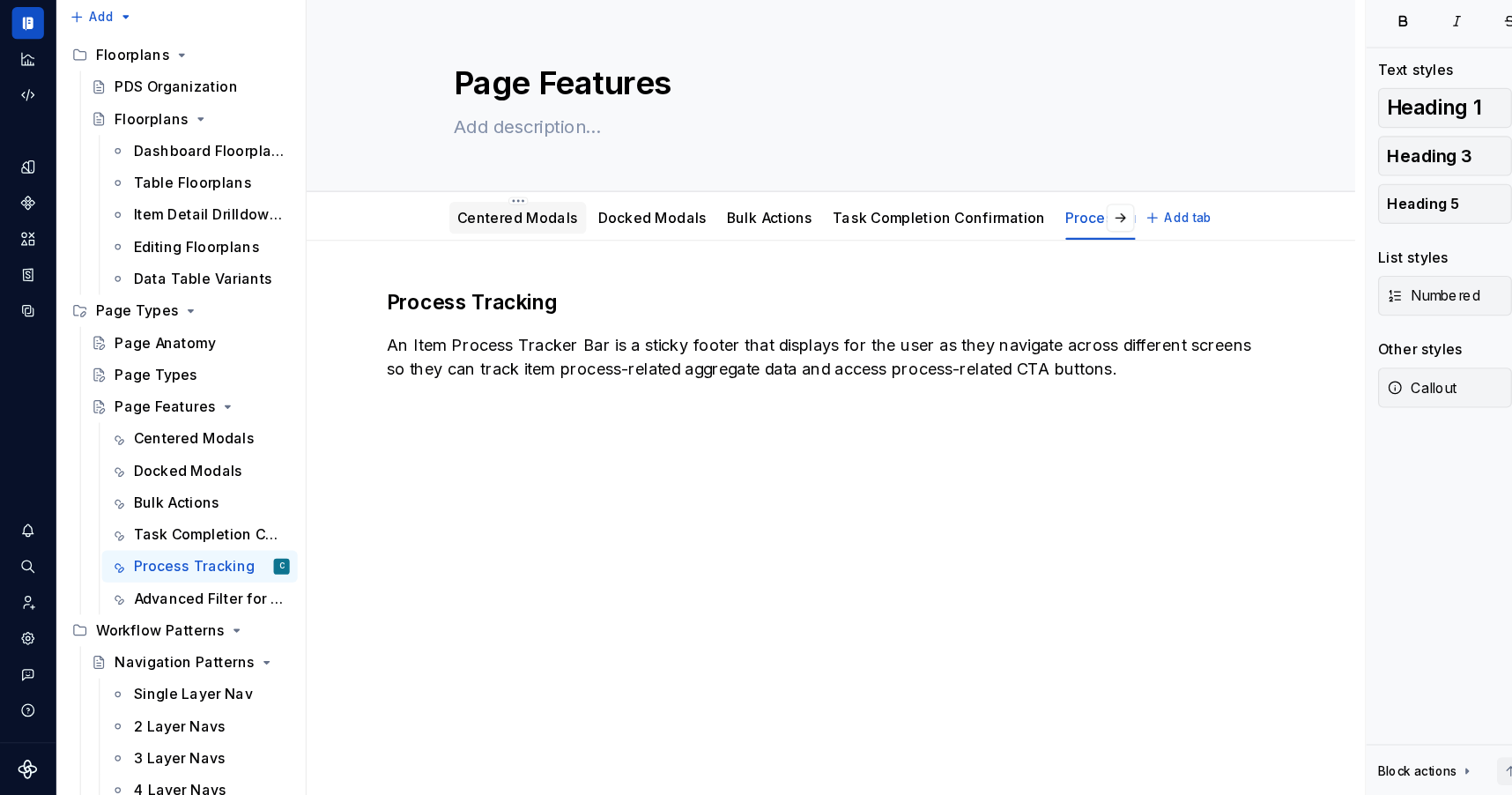
click at [472, 288] on link "Centered Modals" at bounding box center [456, 285] width 106 height 15
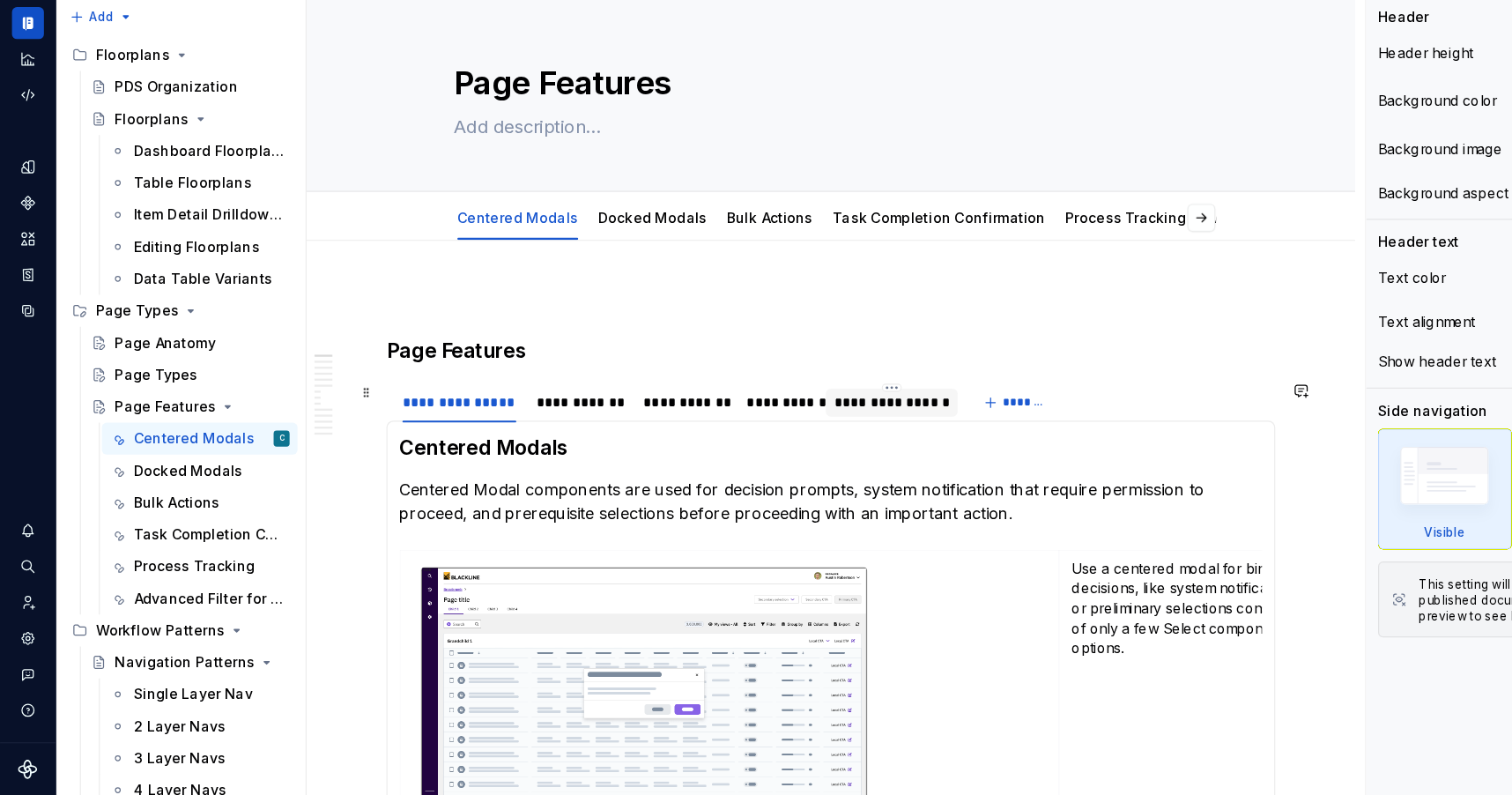
click at [783, 448] on div "**********" at bounding box center [787, 448] width 102 height 18
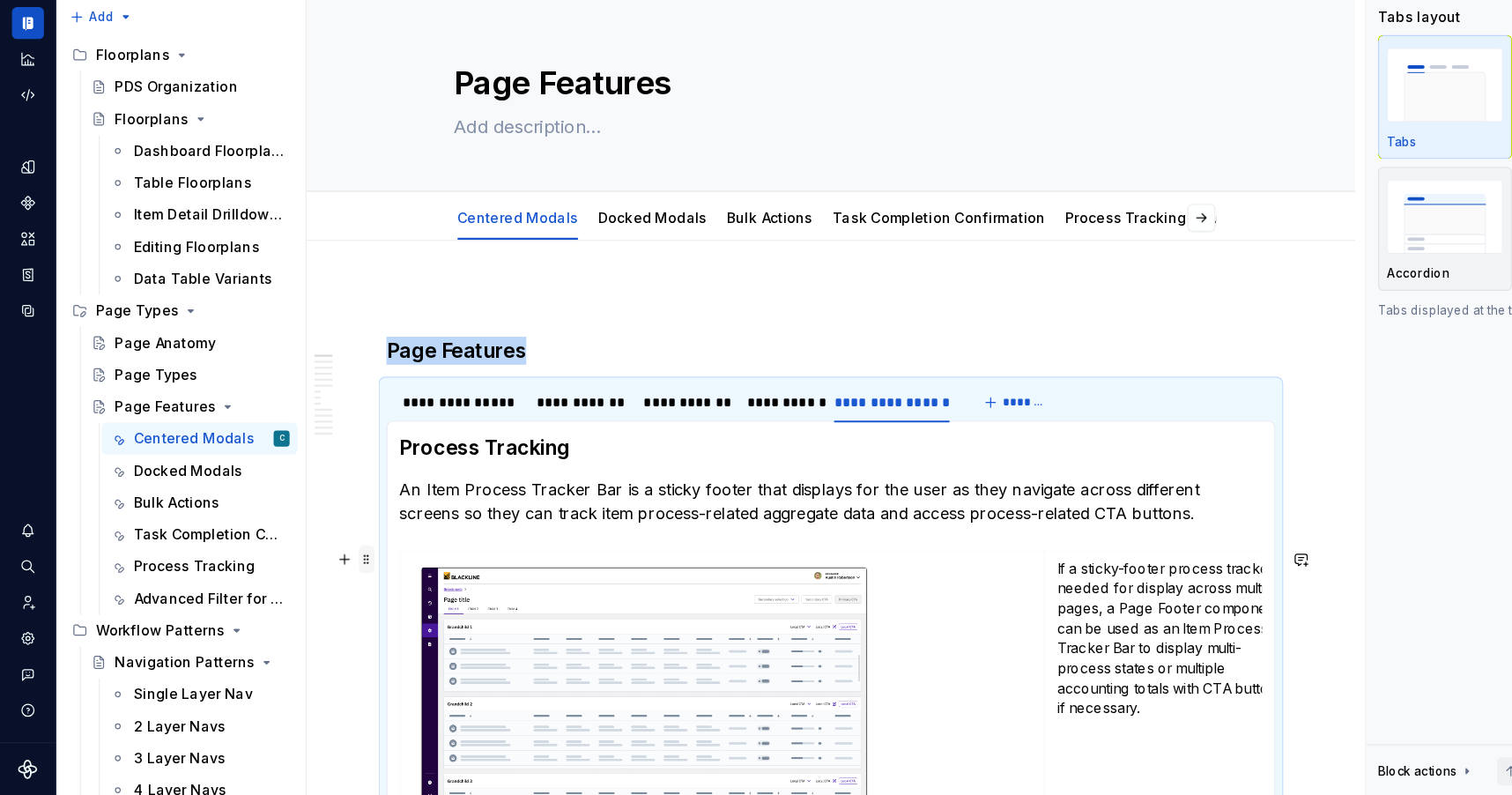
click at [321, 591] on span at bounding box center [323, 586] width 14 height 24
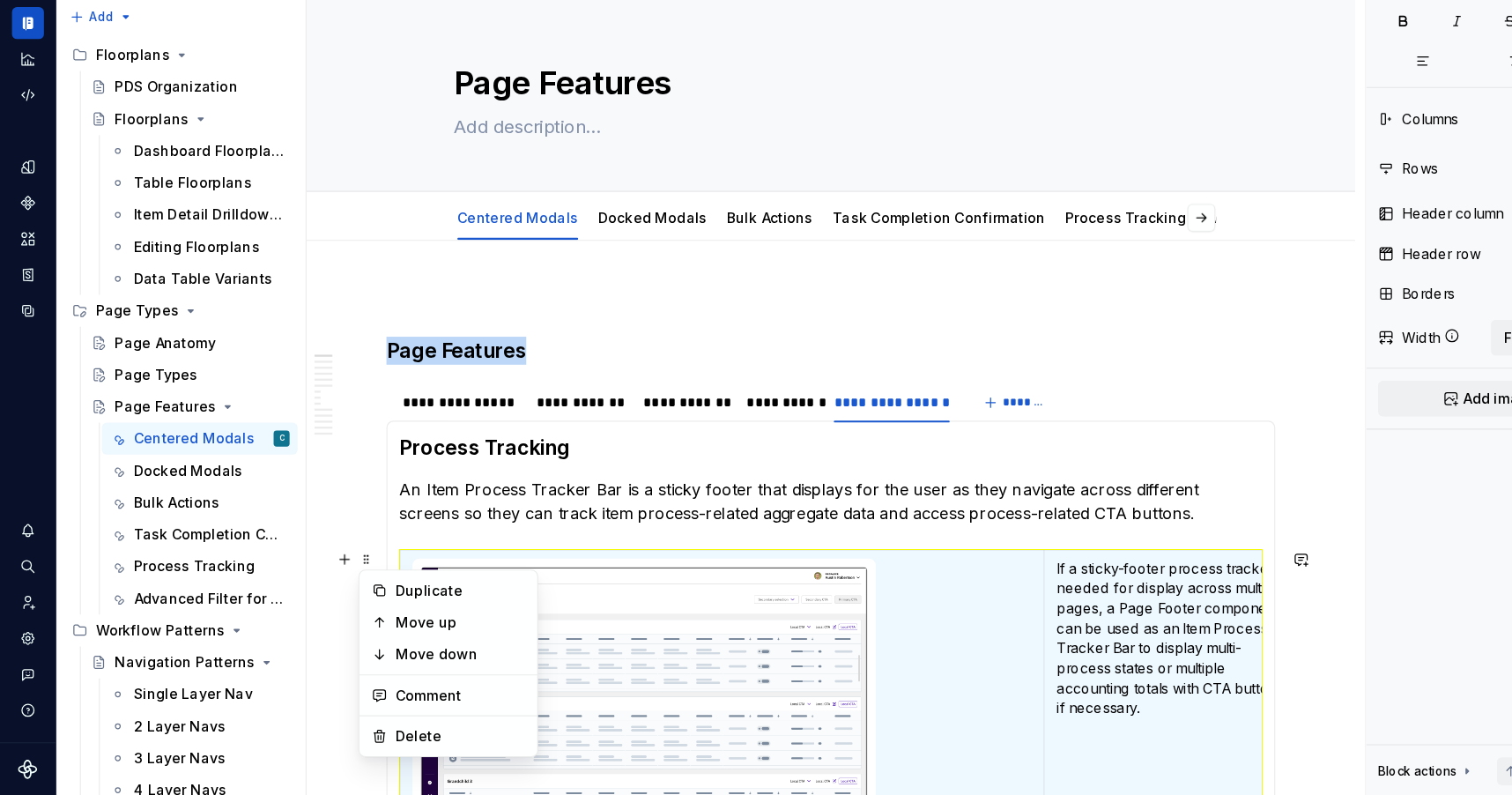
click at [526, 655] on img at bounding box center [569, 704] width 393 height 221
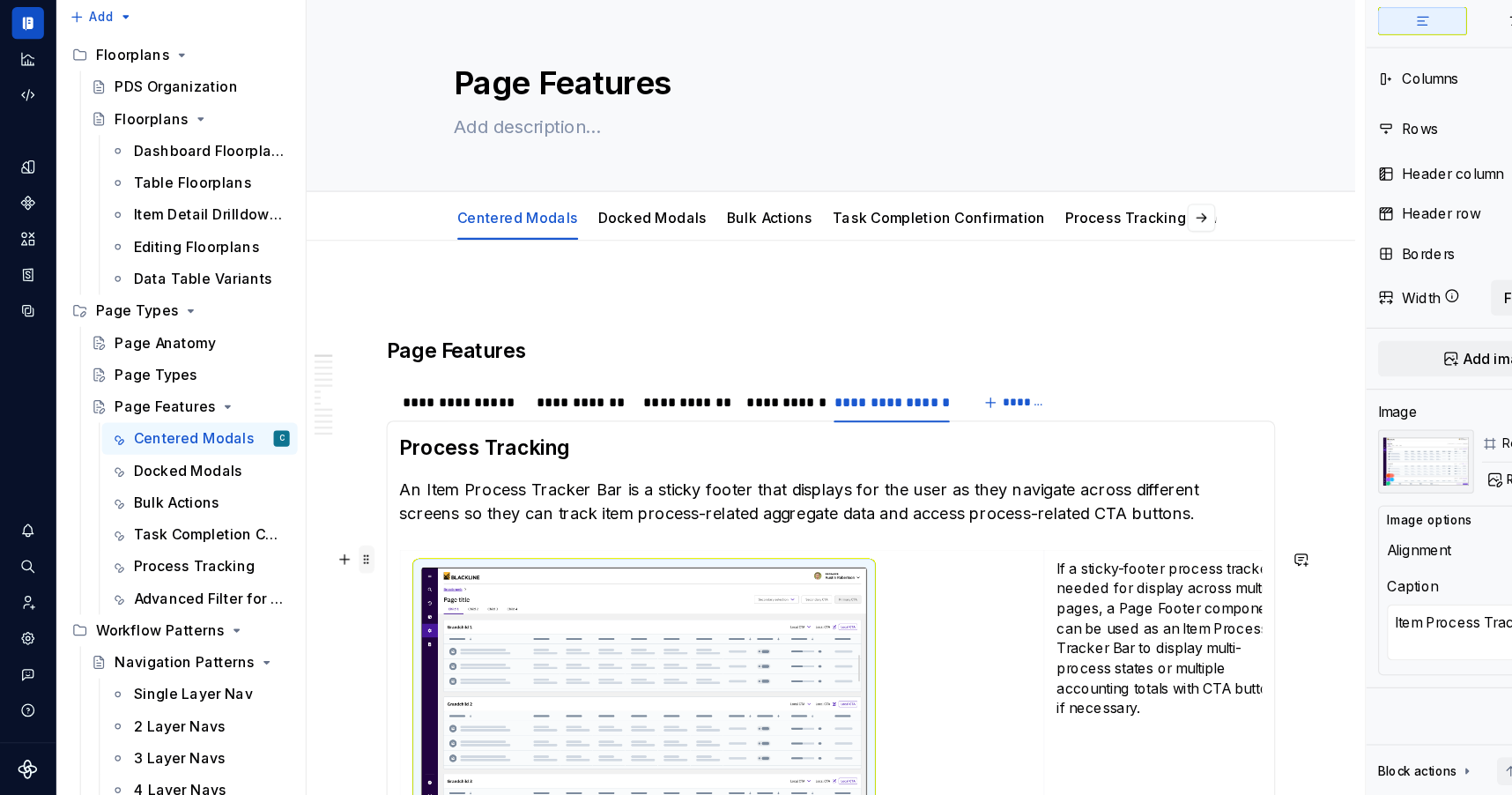
click at [325, 586] on span at bounding box center [323, 586] width 14 height 24
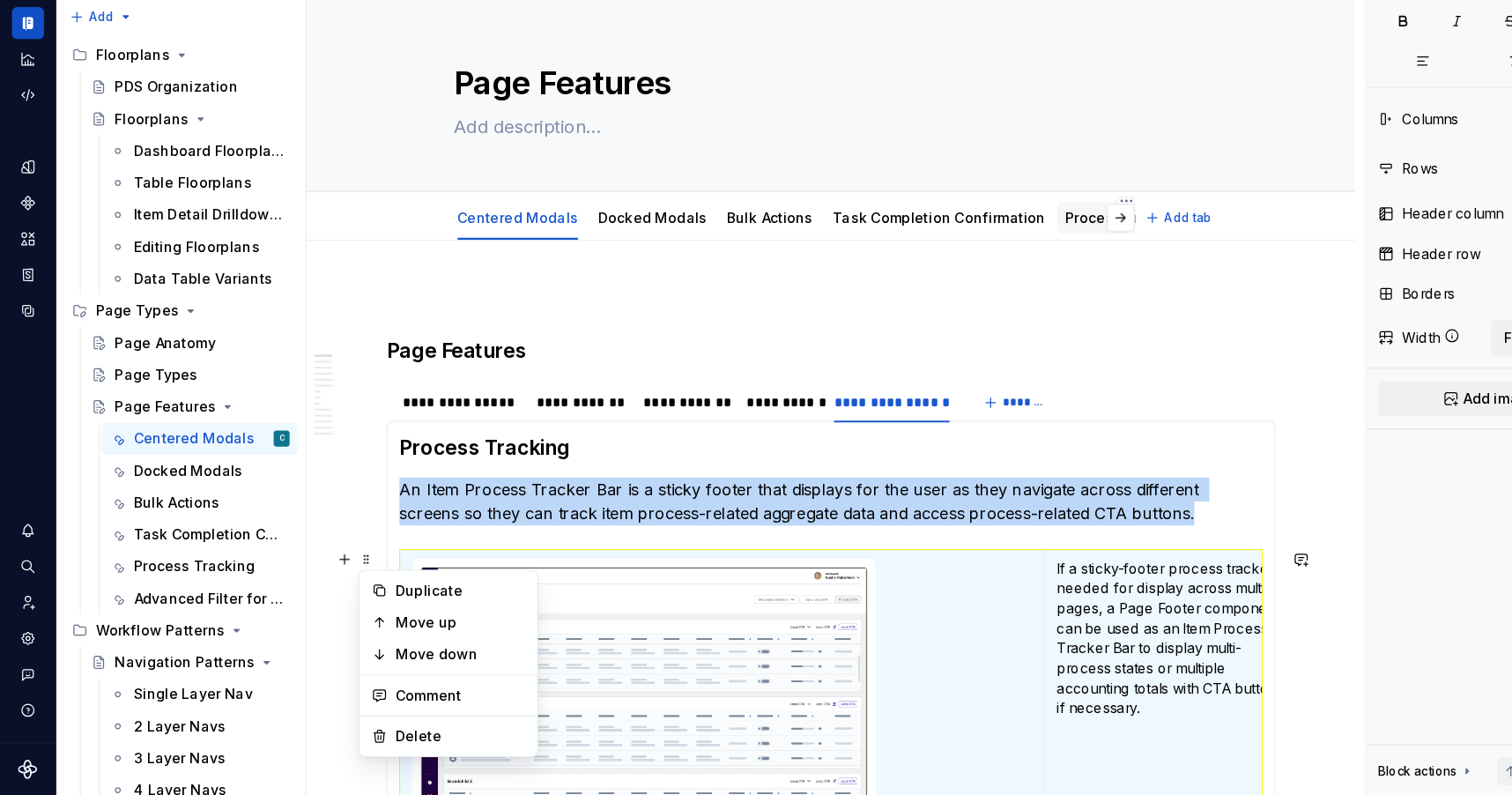
click at [974, 285] on div "**********" at bounding box center [733, 631] width 925 height 1083
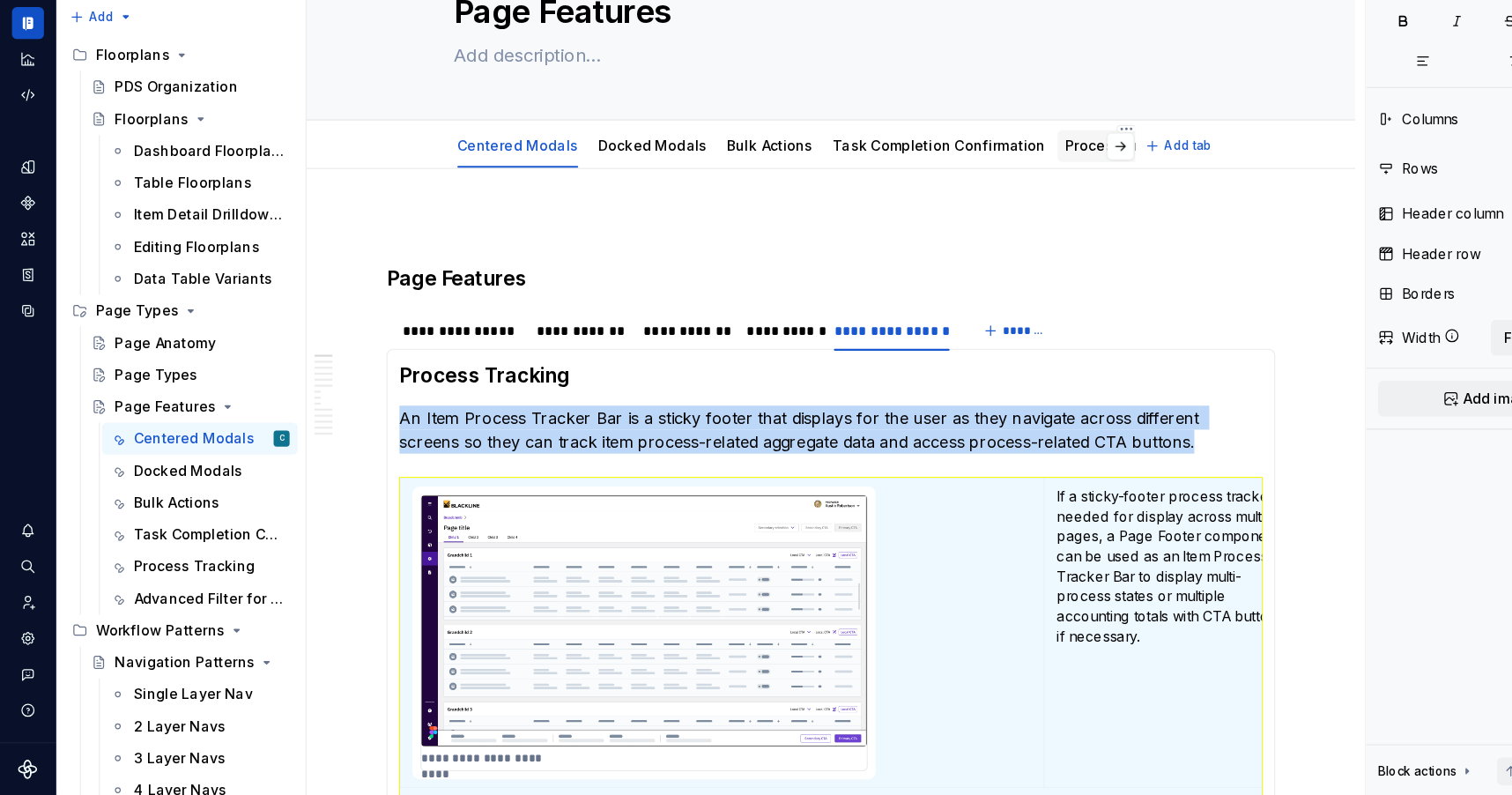
click at [959, 222] on link "Process Tracking" at bounding box center [992, 222] width 106 height 15
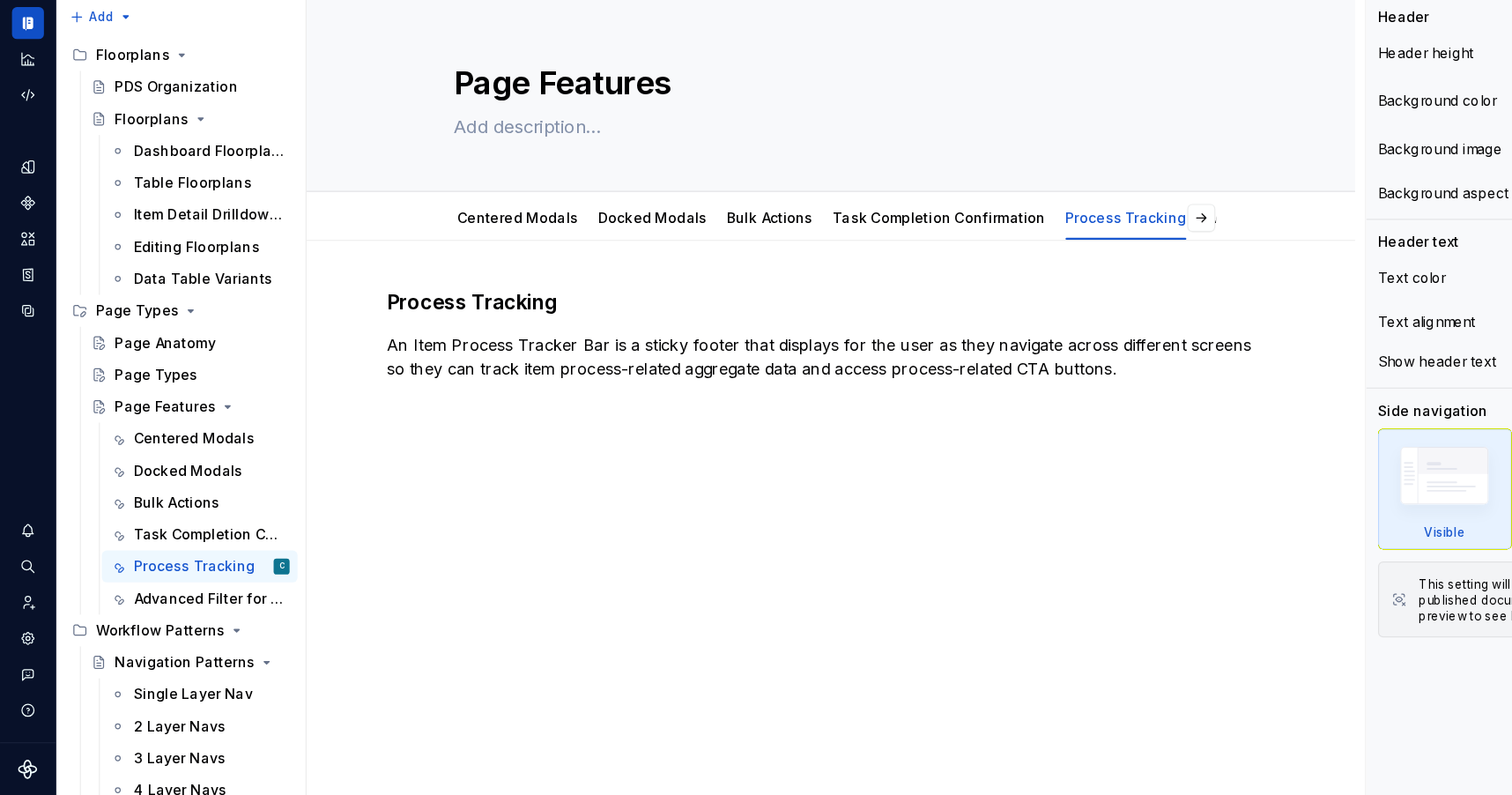
click at [437, 524] on div "Process Tracking An Item Process Tracker Bar is a sticky footer that displays f…" at bounding box center [733, 497] width 925 height 383
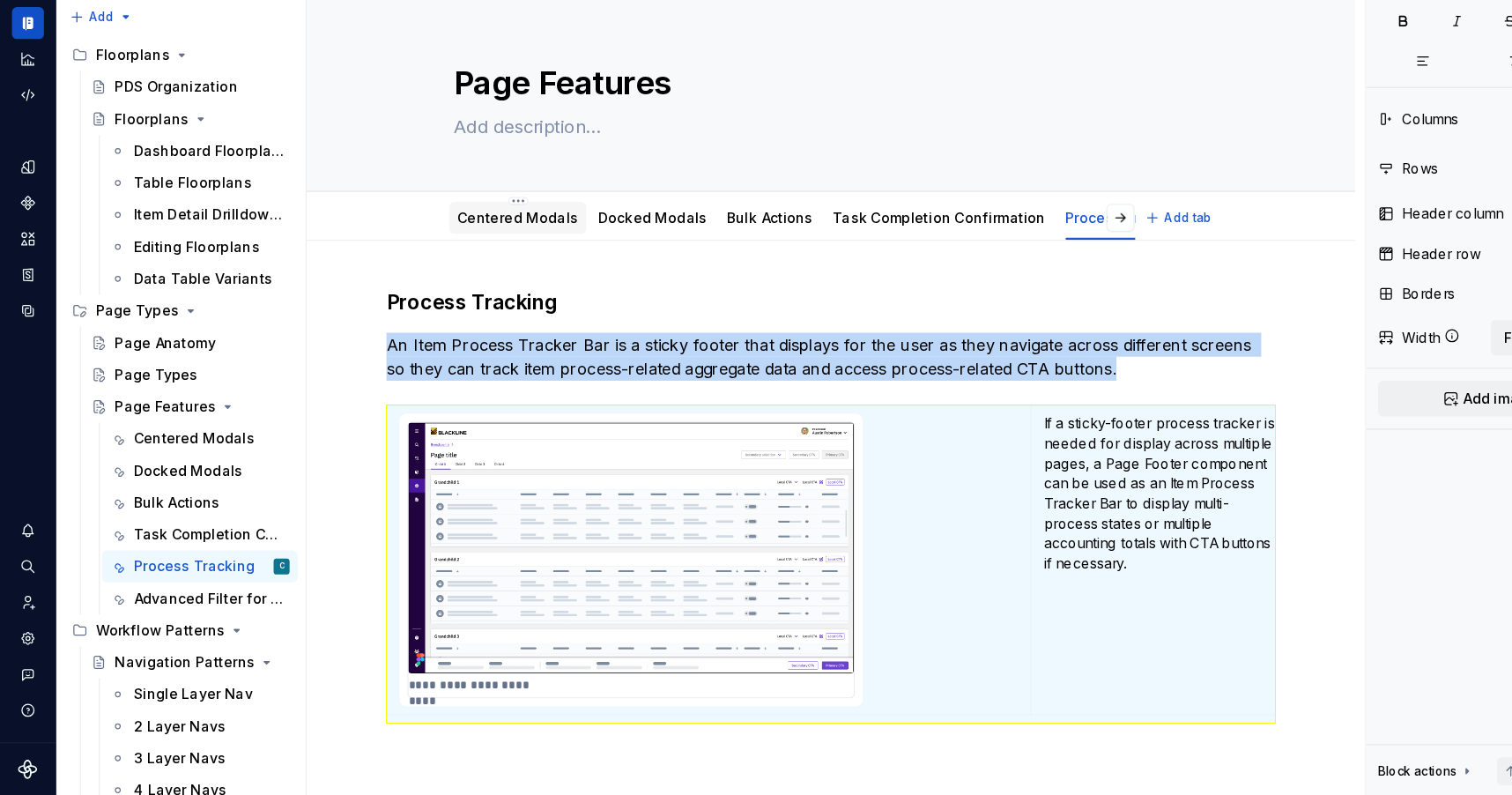
click at [474, 287] on link "Centered Modals" at bounding box center [456, 285] width 106 height 15
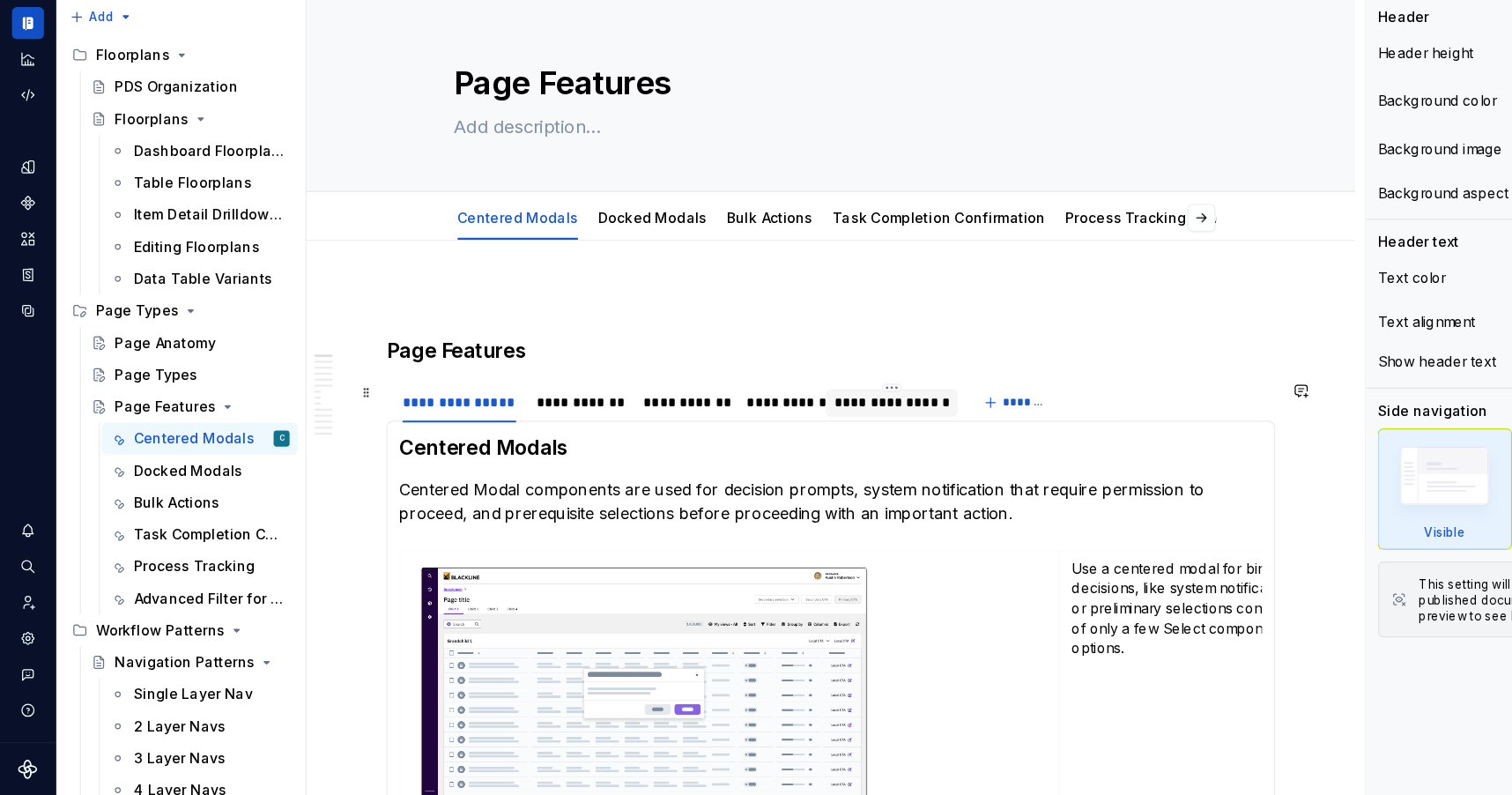
click at [801, 451] on div "**********" at bounding box center [787, 448] width 102 height 18
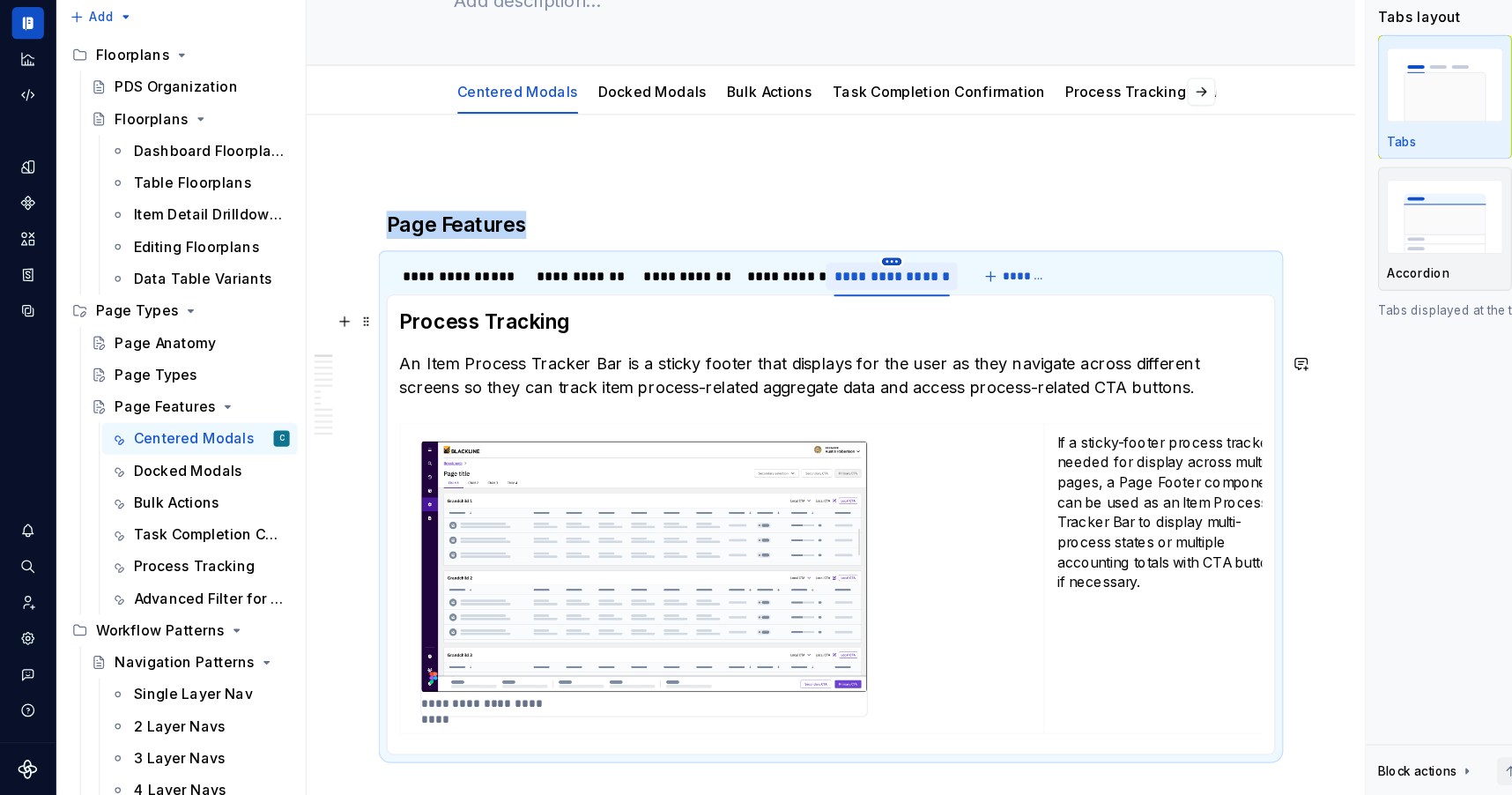
scroll to position [45, 0]
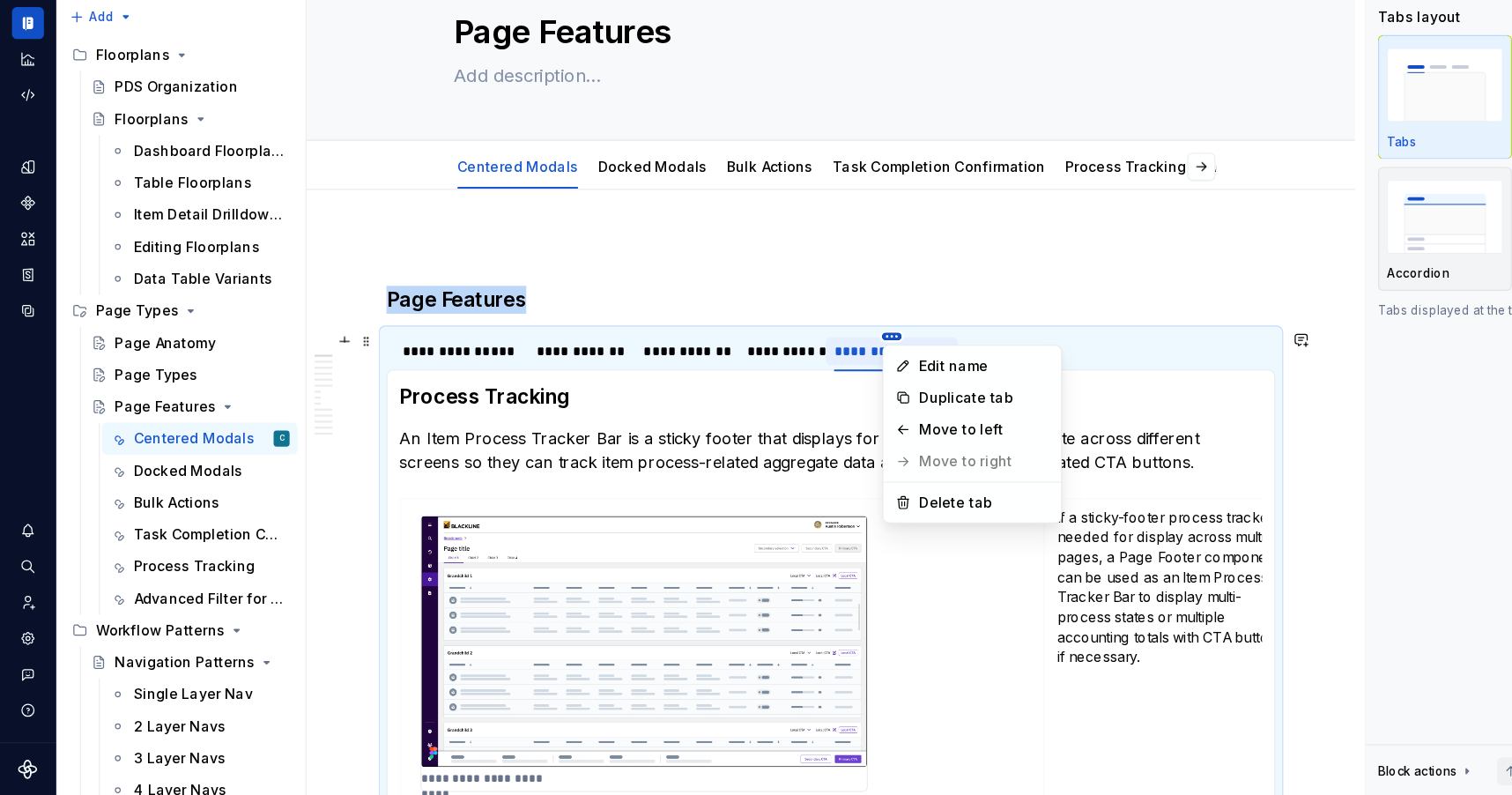
click at [784, 389] on html "Pantheon C Design system data Documentation C Share Preview Publish Pages Chang…" at bounding box center [756, 398] width 1512 height 795
click at [818, 536] on div "Delete tab" at bounding box center [868, 536] width 115 height 18
click at [816, 541] on div "Delete tab" at bounding box center [868, 536] width 115 height 18
click at [378, 580] on html "Pantheon C Design system data Documentation C Share Preview Publish Pages Chang…" at bounding box center [756, 398] width 1512 height 795
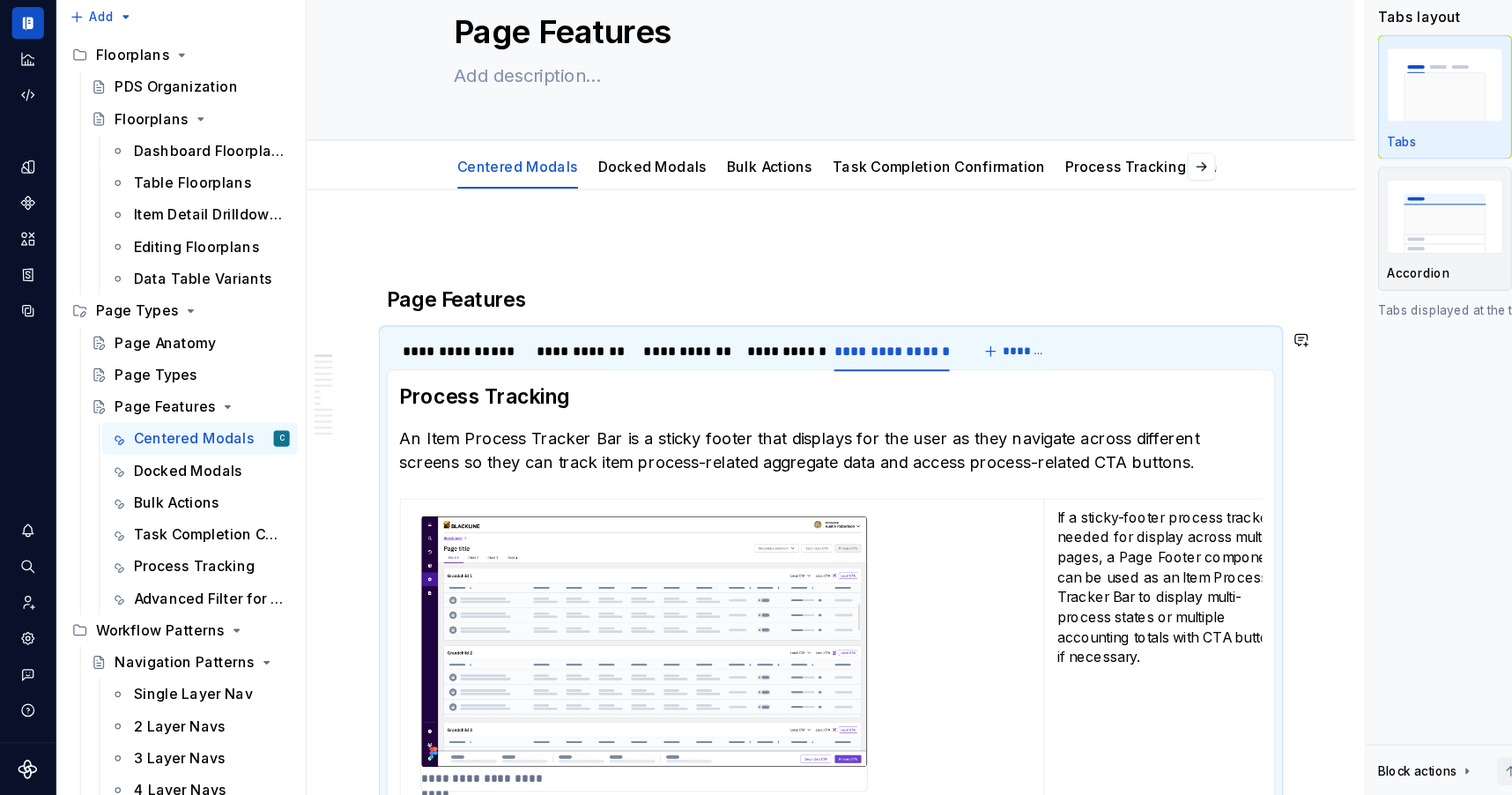
scroll to position [0, 0]
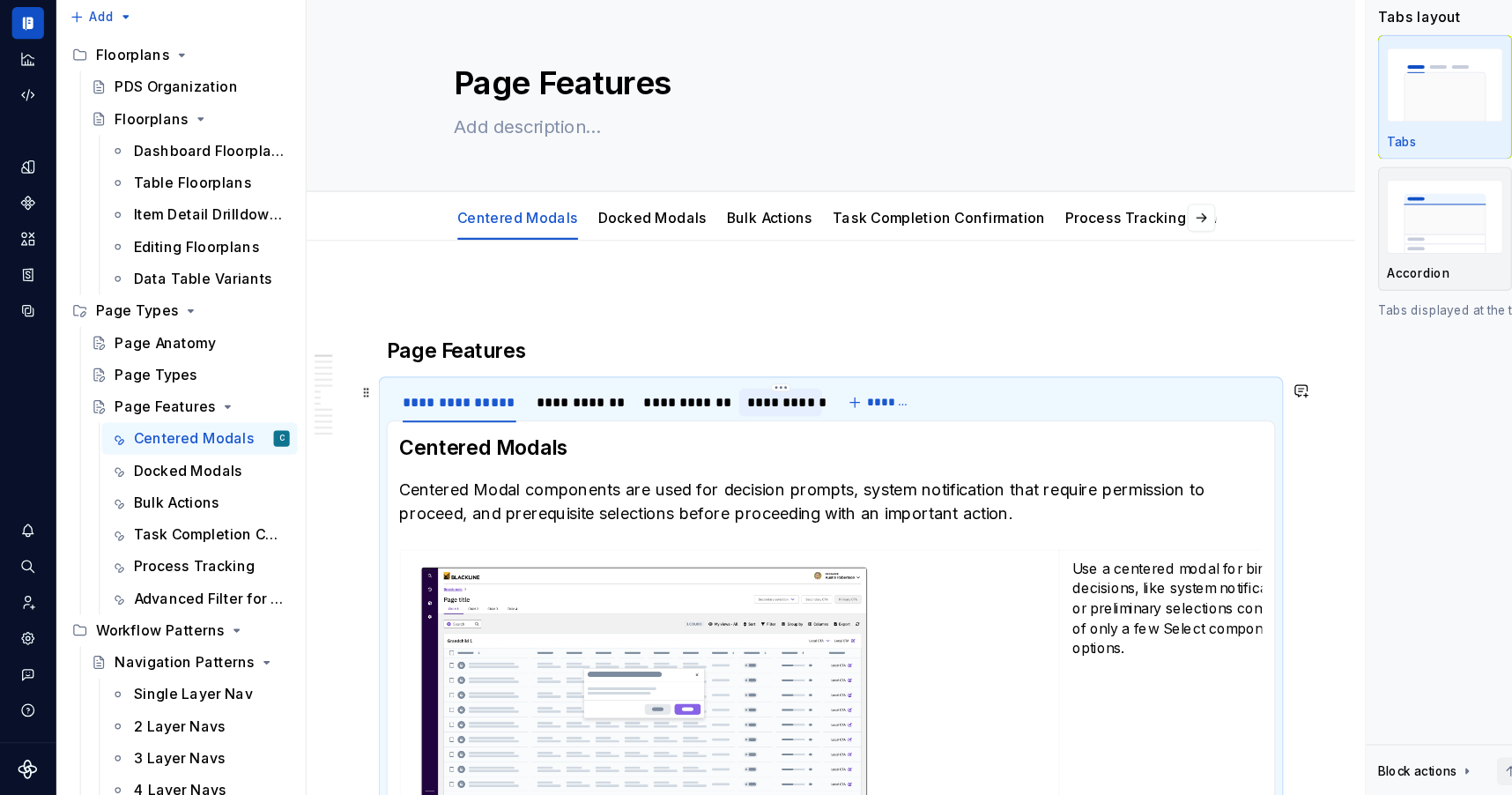
click at [687, 452] on div "**********" at bounding box center [689, 448] width 60 height 18
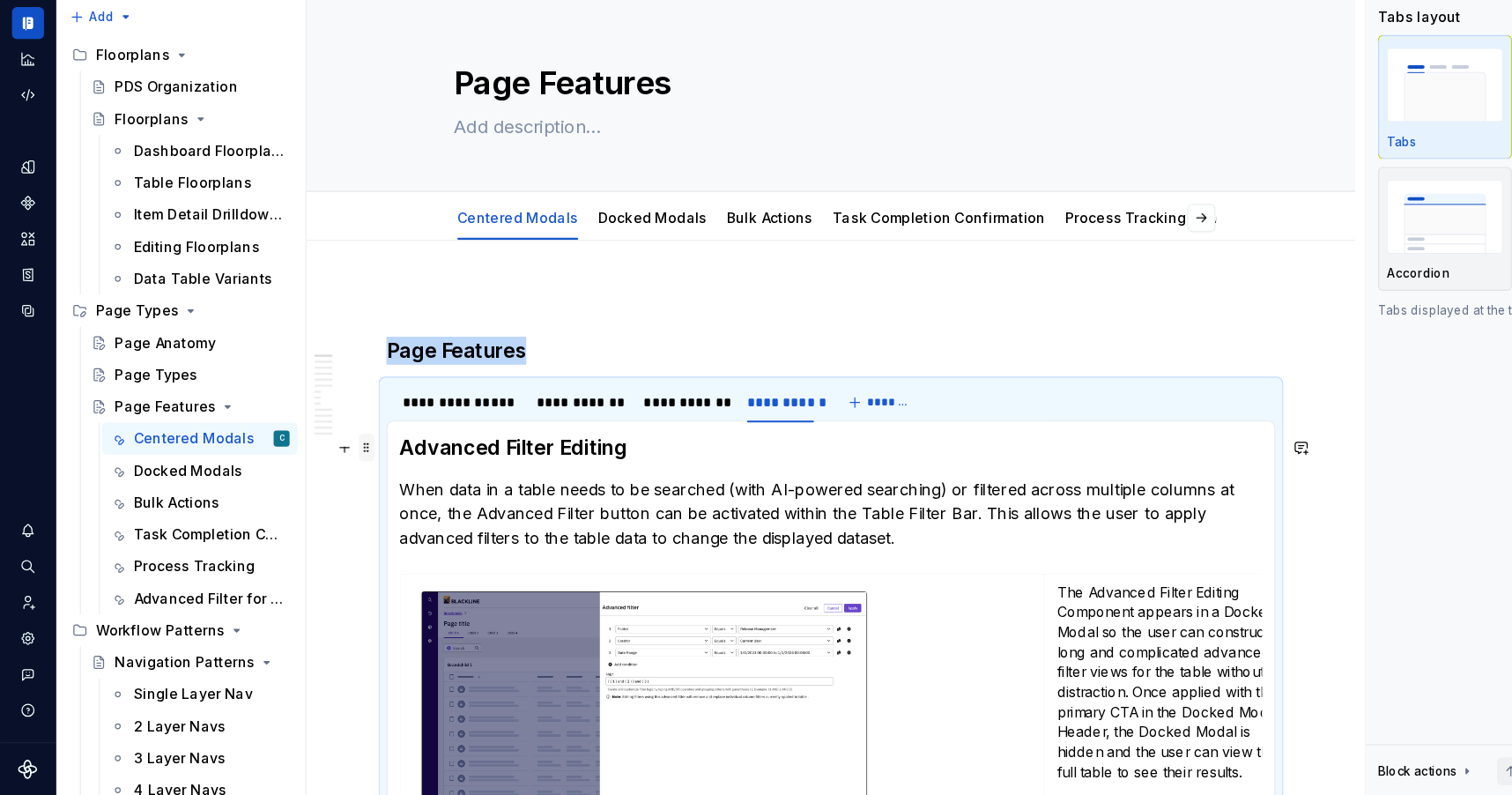
click at [320, 489] on span at bounding box center [323, 488] width 14 height 24
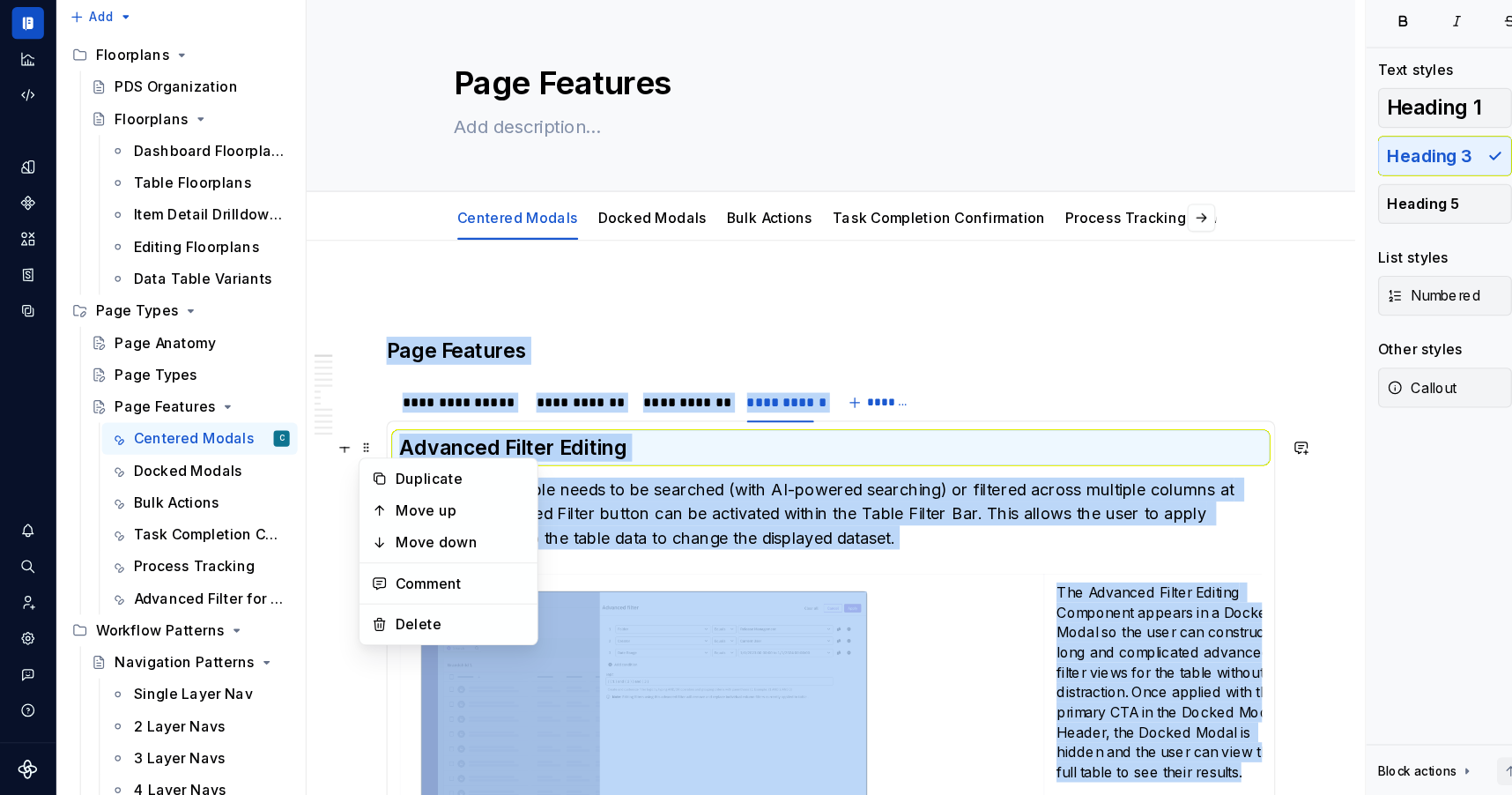
click at [503, 545] on p "When data in a table needs to be searched (with AI-powered searching) or filter…" at bounding box center [733, 545] width 761 height 63
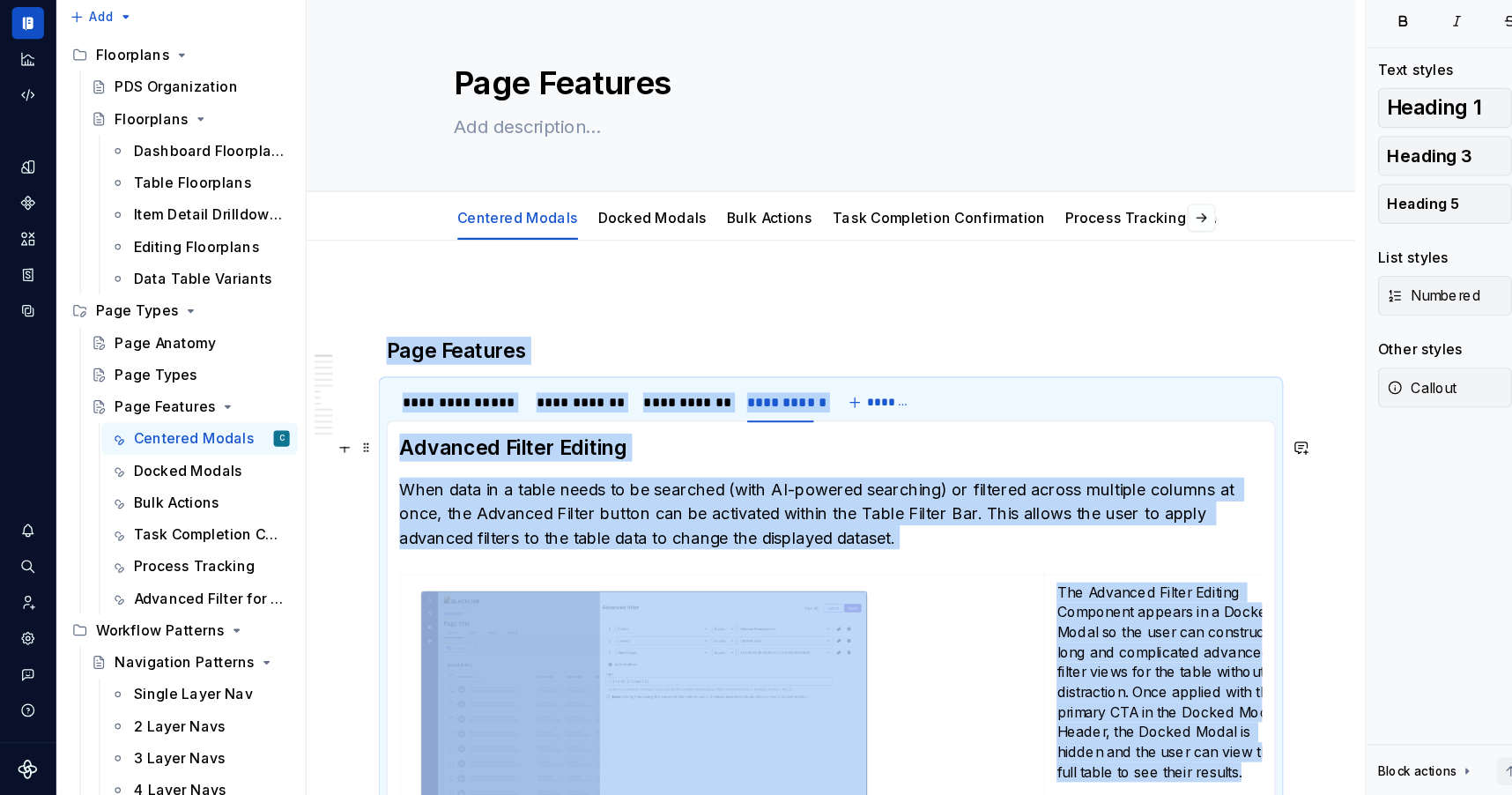
click at [503, 545] on p "When data in a table needs to be searched (with AI-powered searching) or filter…" at bounding box center [733, 545] width 761 height 63
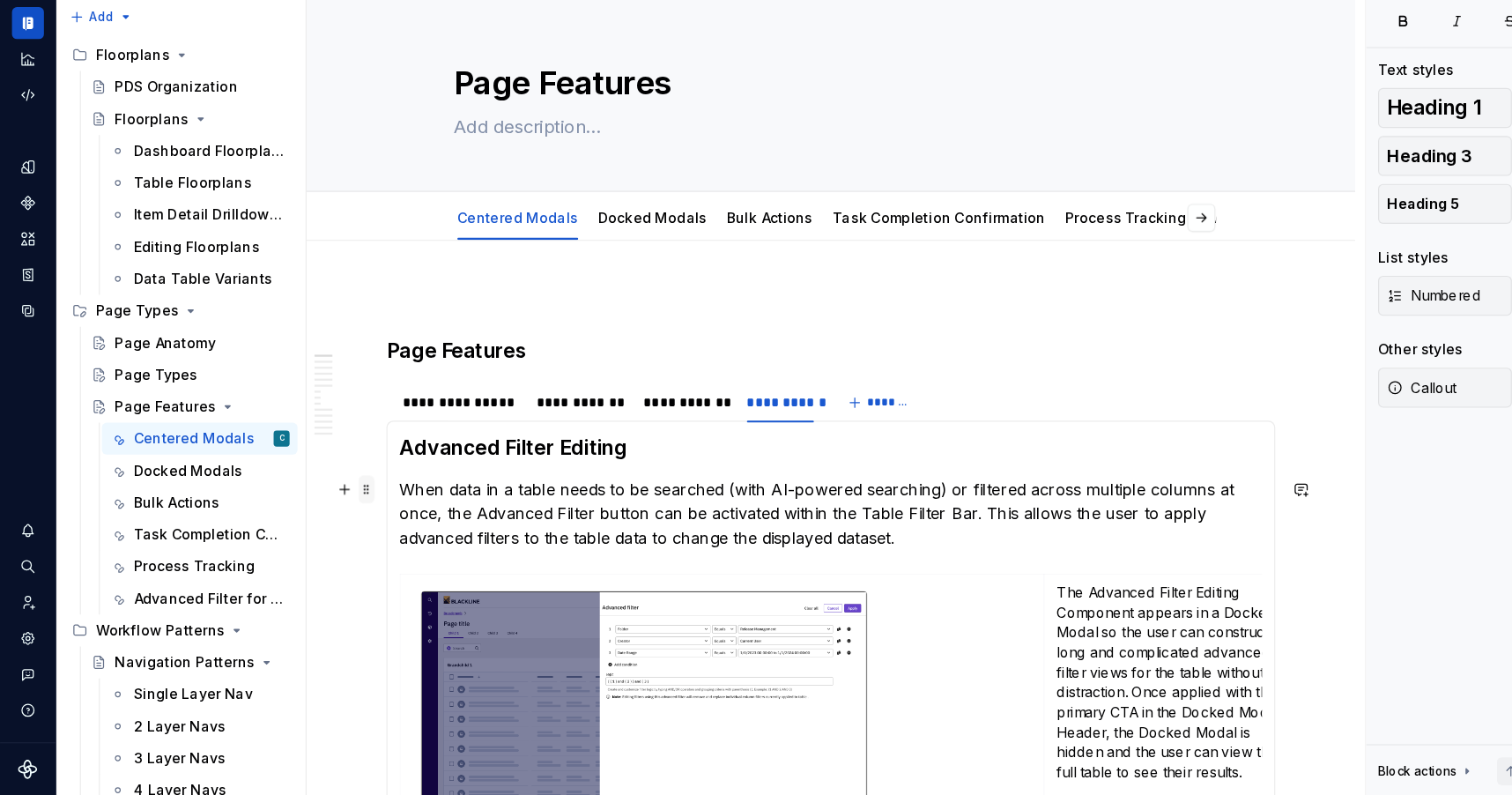
click at [319, 527] on span at bounding box center [323, 525] width 14 height 24
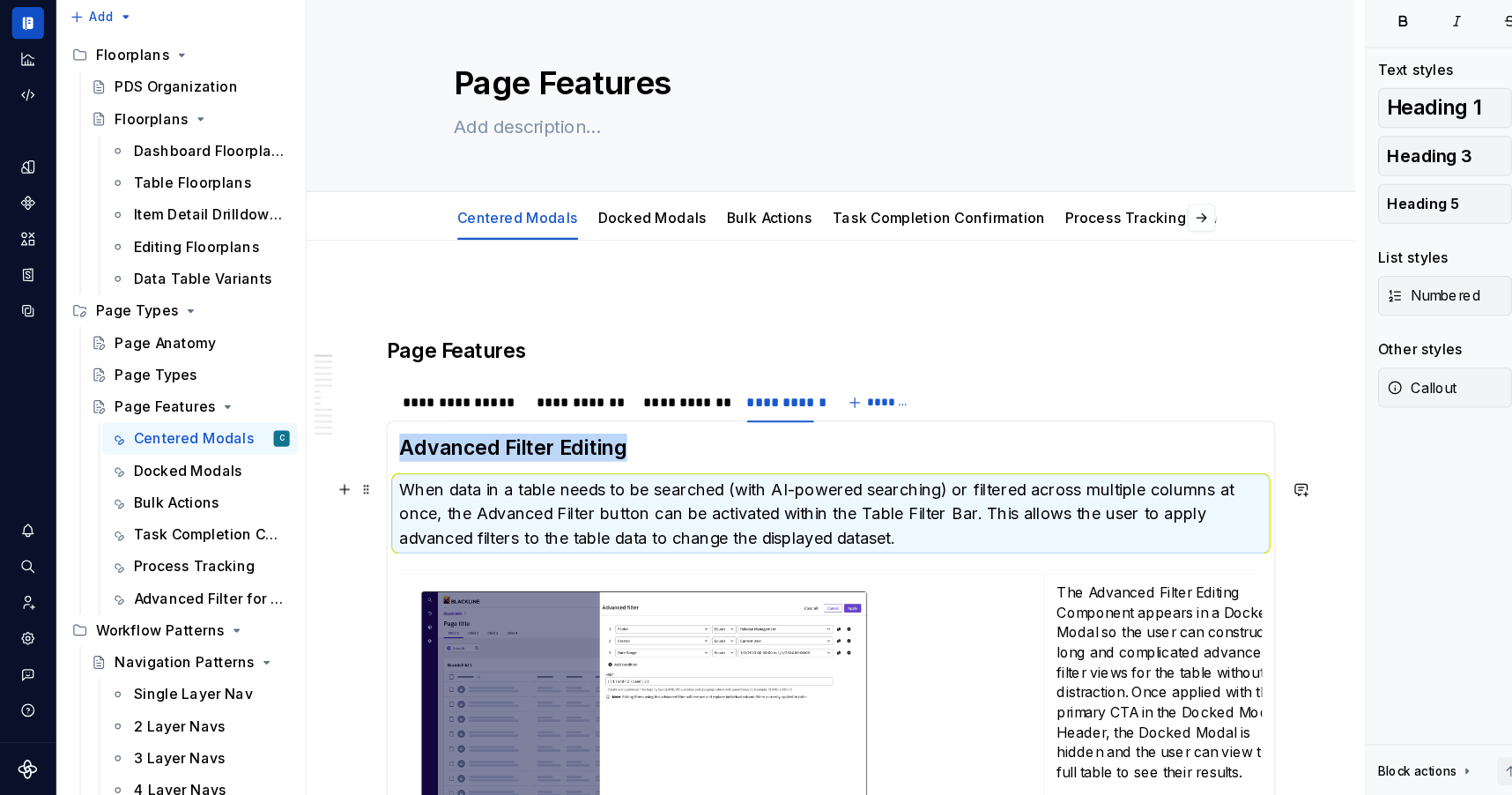
click at [326, 491] on div "**********" at bounding box center [733, 749] width 925 height 887
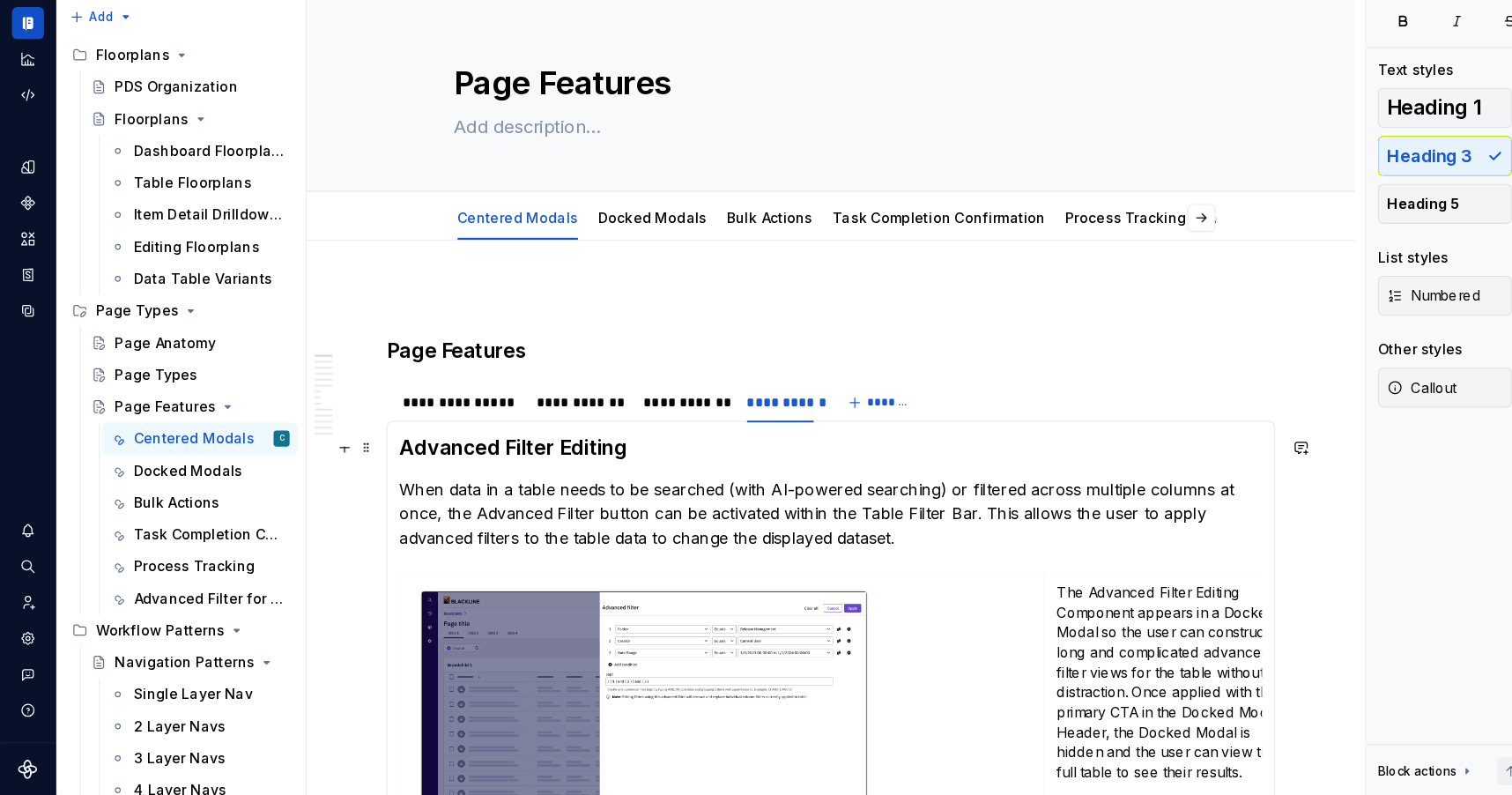
click at [360, 488] on h3 "Advanced Filter Editing" at bounding box center [733, 488] width 761 height 24
click at [355, 484] on h3 "Advanced Filter Editing" at bounding box center [733, 488] width 761 height 24
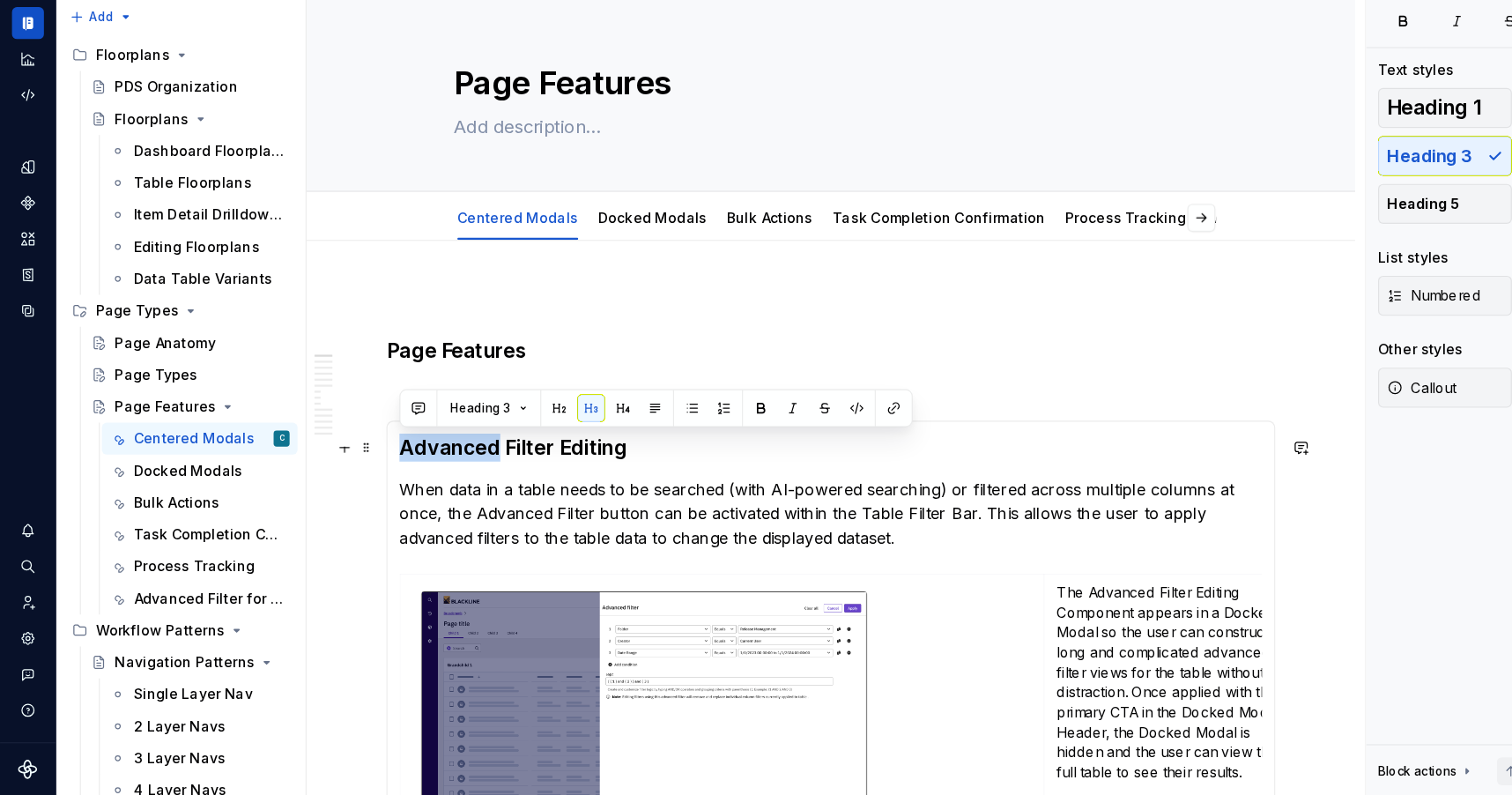
click at [355, 484] on h3 "Advanced Filter Editing" at bounding box center [733, 488] width 761 height 24
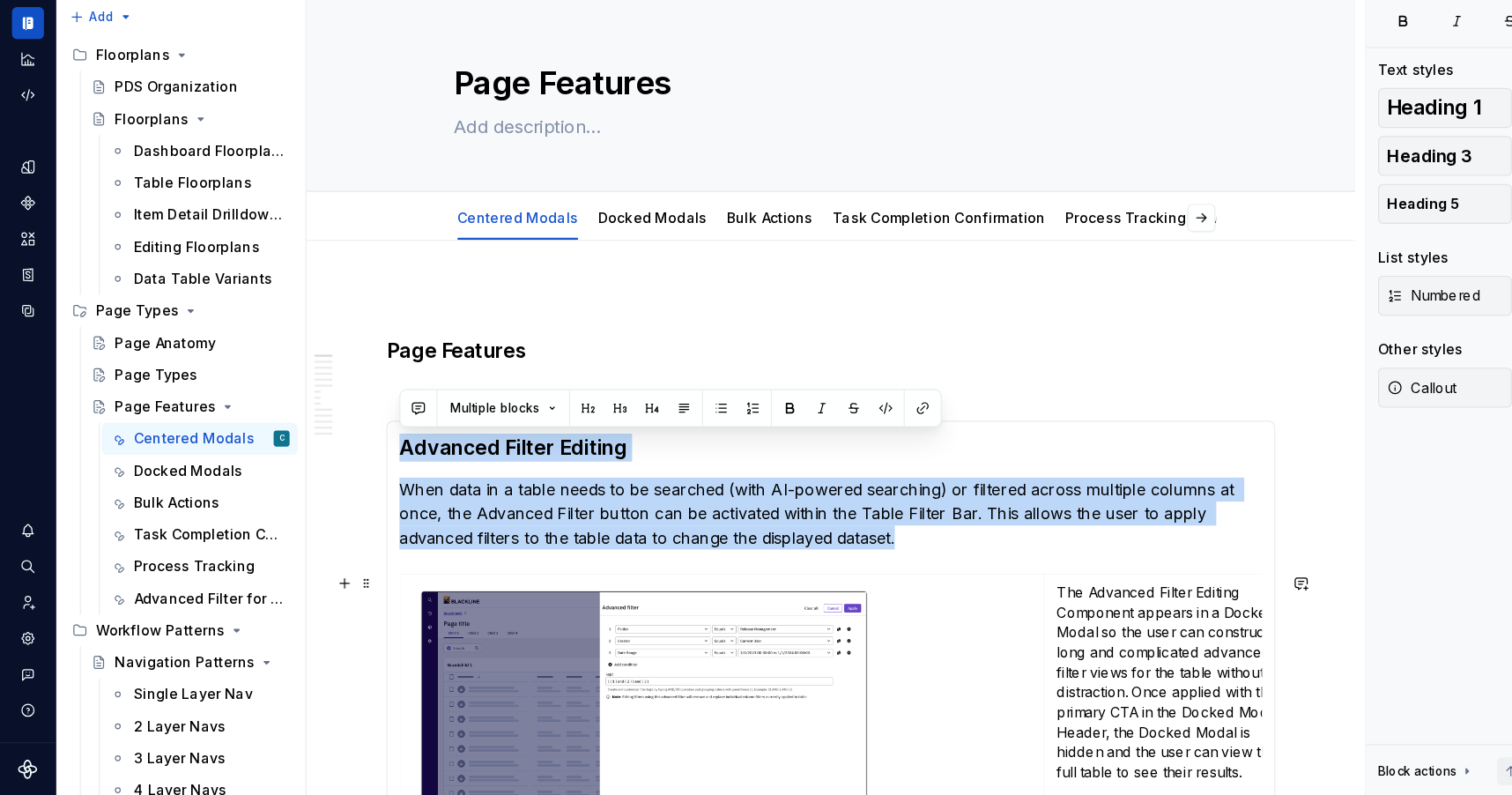
drag, startPoint x: 353, startPoint y: 486, endPoint x: 557, endPoint y: 595, distance: 231.3
click at [557, 595] on section-item-column "**********" at bounding box center [733, 678] width 761 height 404
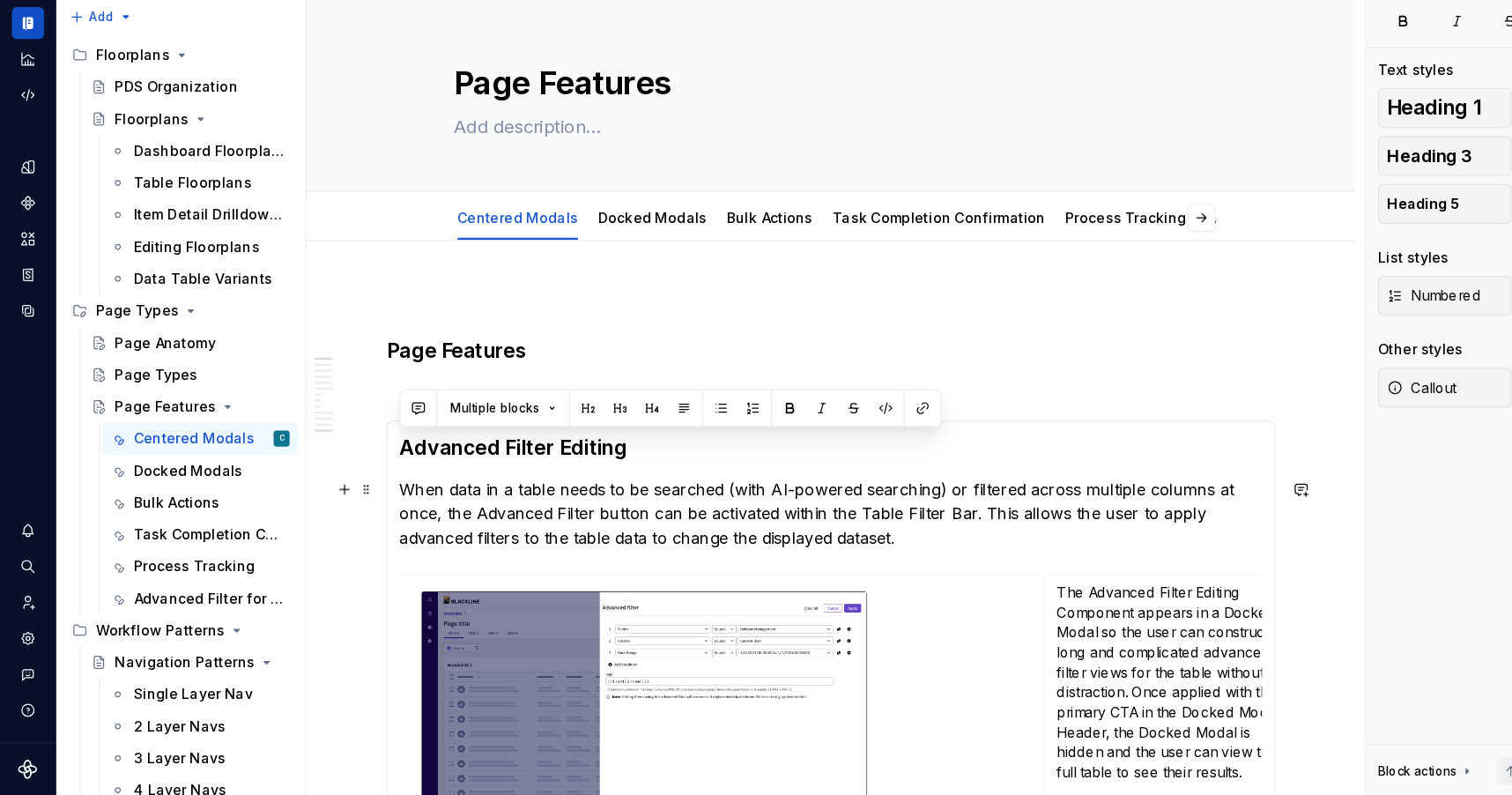
click at [566, 578] on section-item-column "**********" at bounding box center [733, 678] width 761 height 404
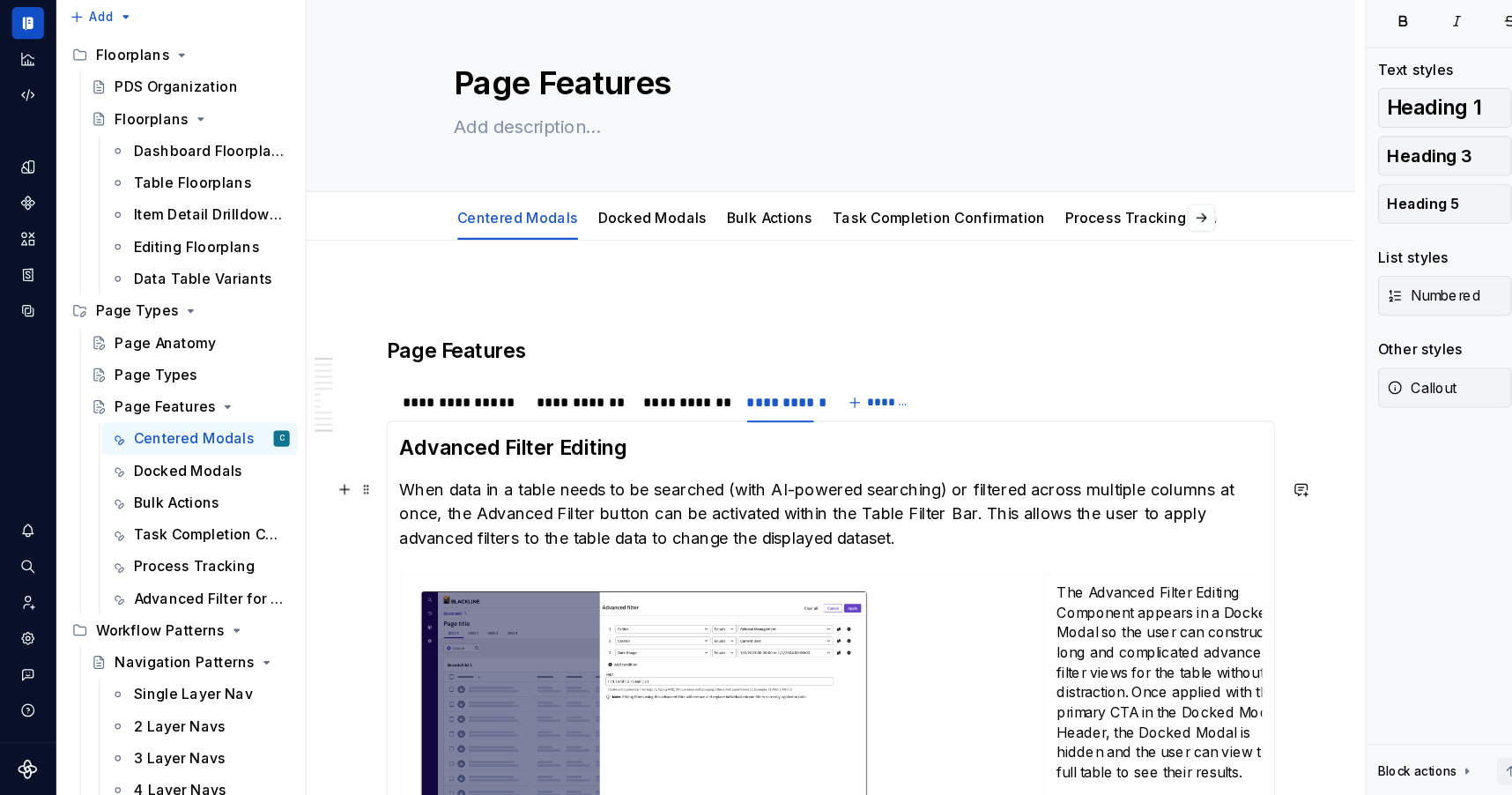
drag, startPoint x: 740, startPoint y: 584, endPoint x: 565, endPoint y: 556, distance: 177.2
click at [565, 556] on section-item-column "**********" at bounding box center [733, 678] width 761 height 404
click at [323, 531] on span at bounding box center [323, 525] width 14 height 24
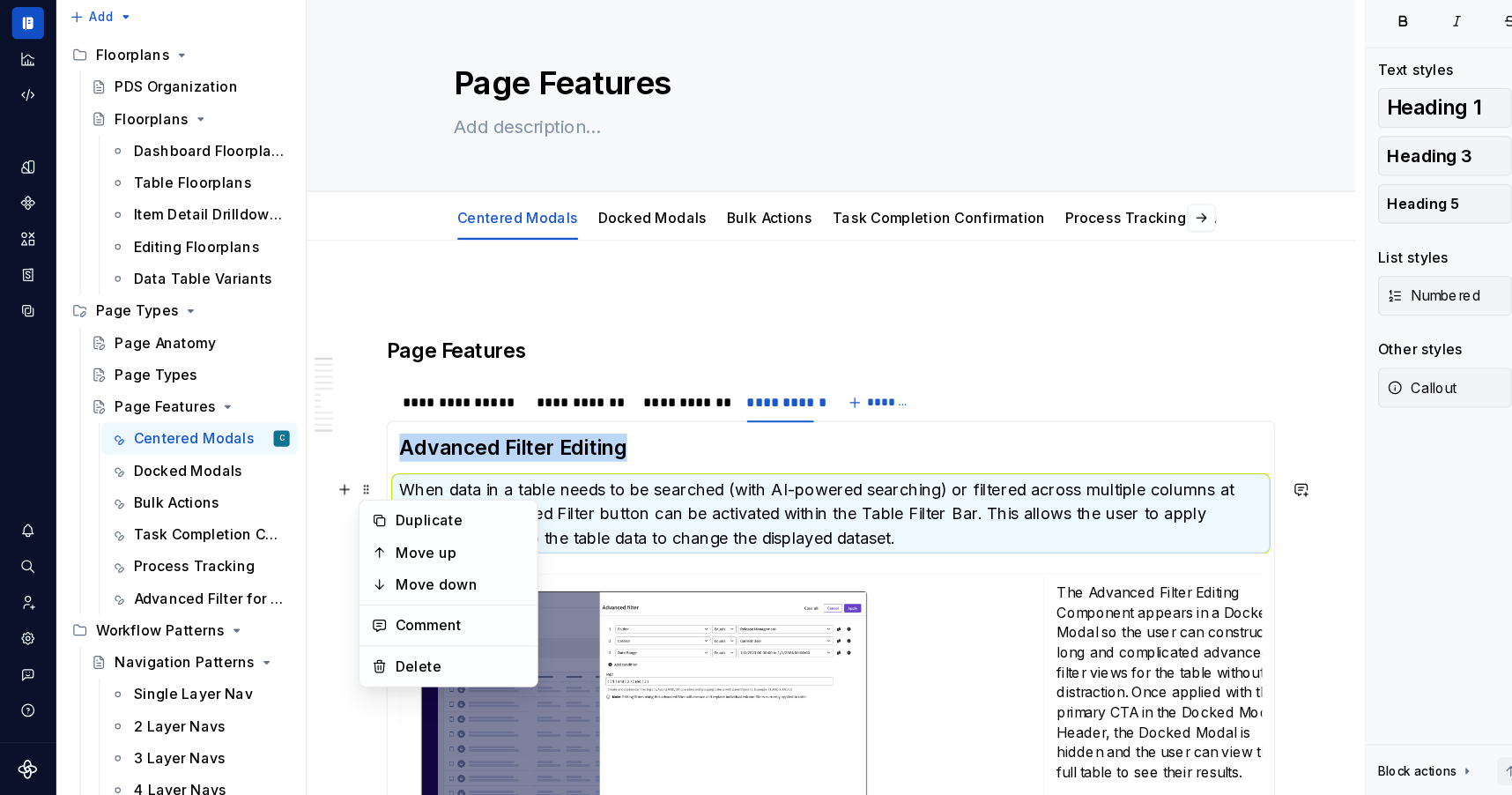
click at [325, 496] on div "**********" at bounding box center [733, 749] width 925 height 887
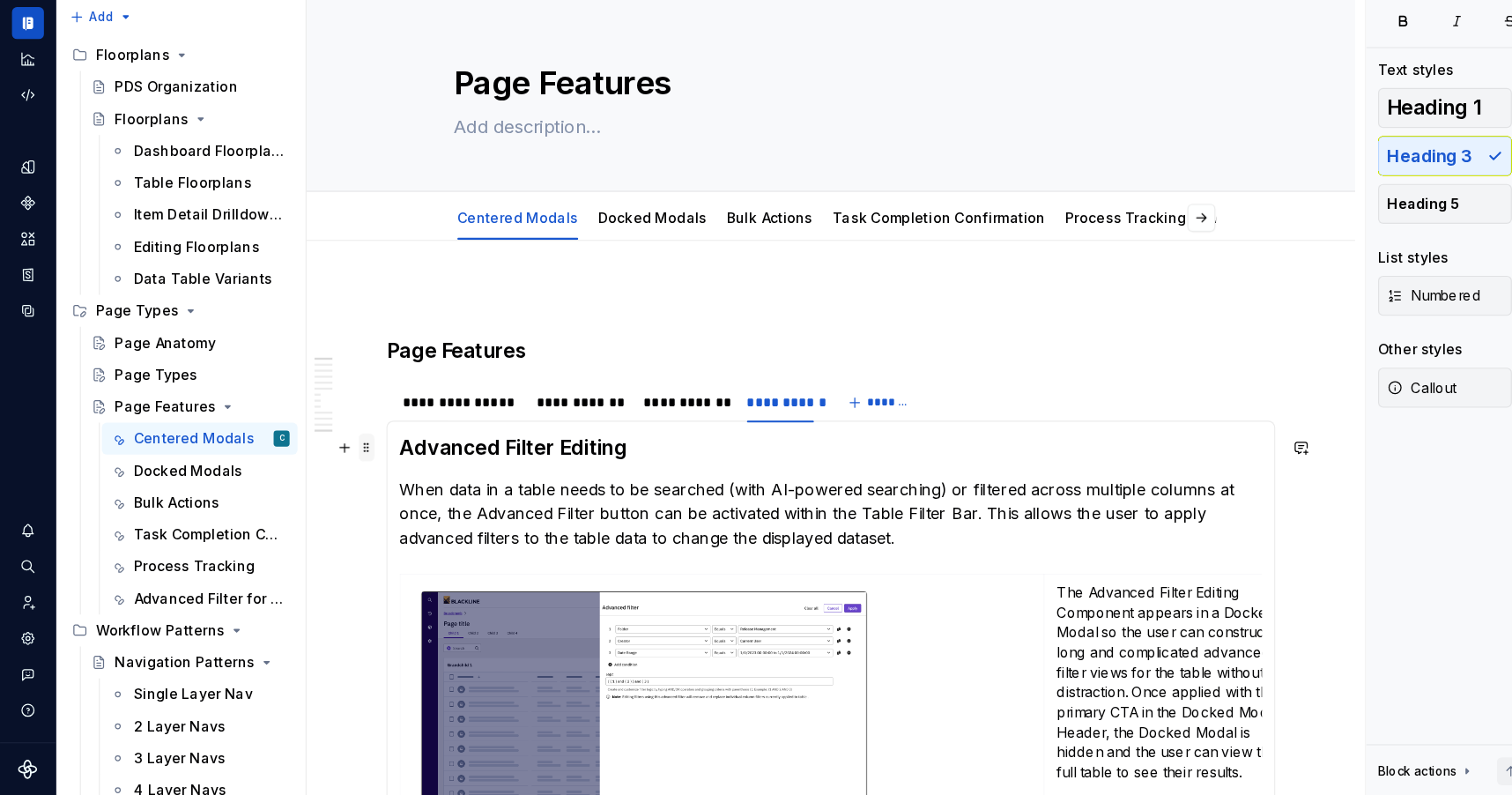
click at [324, 484] on span at bounding box center [323, 488] width 14 height 24
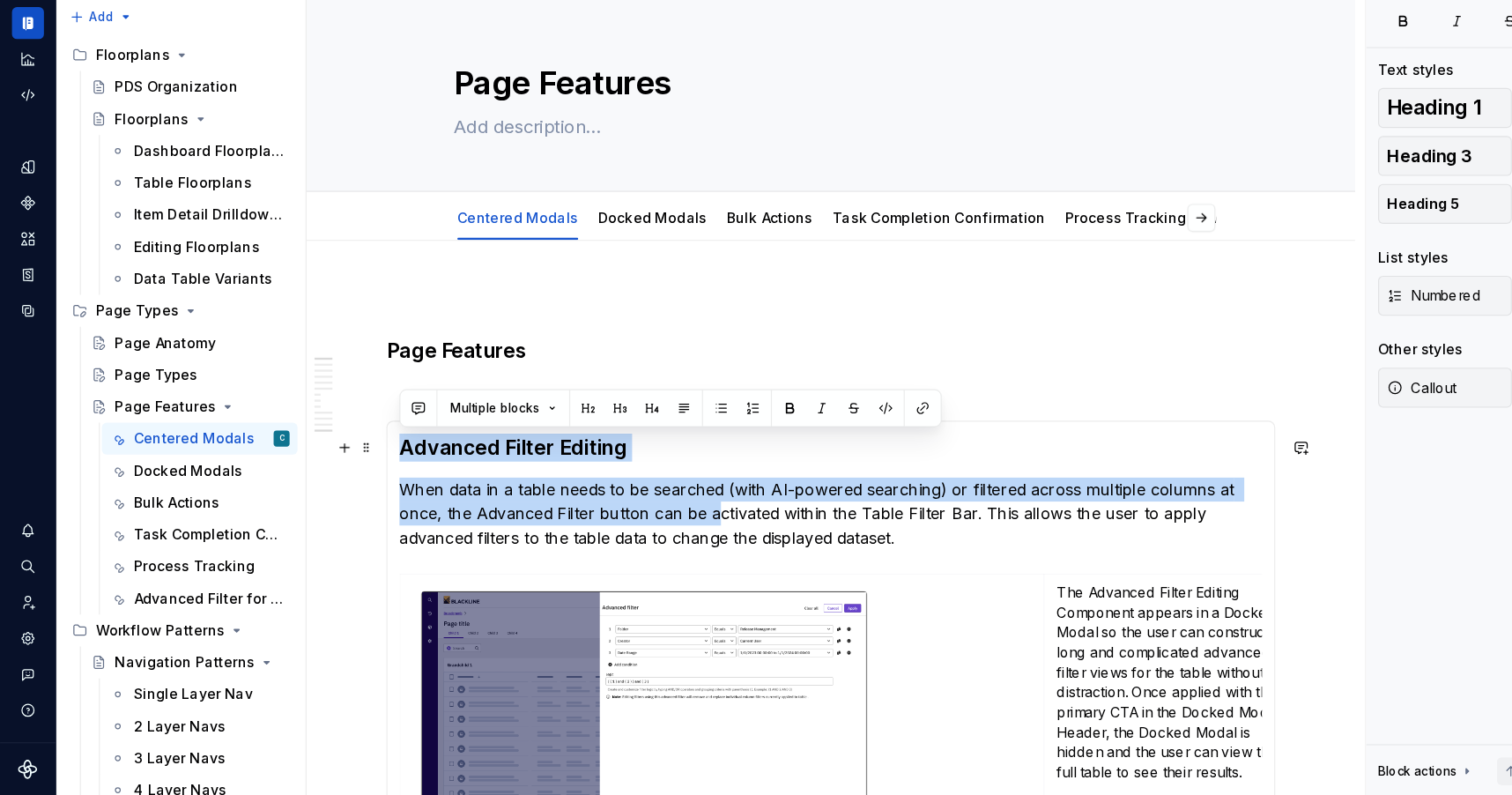
click at [586, 553] on p "When data in a table needs to be searched (with AI-powered searching) or filter…" at bounding box center [733, 545] width 761 height 63
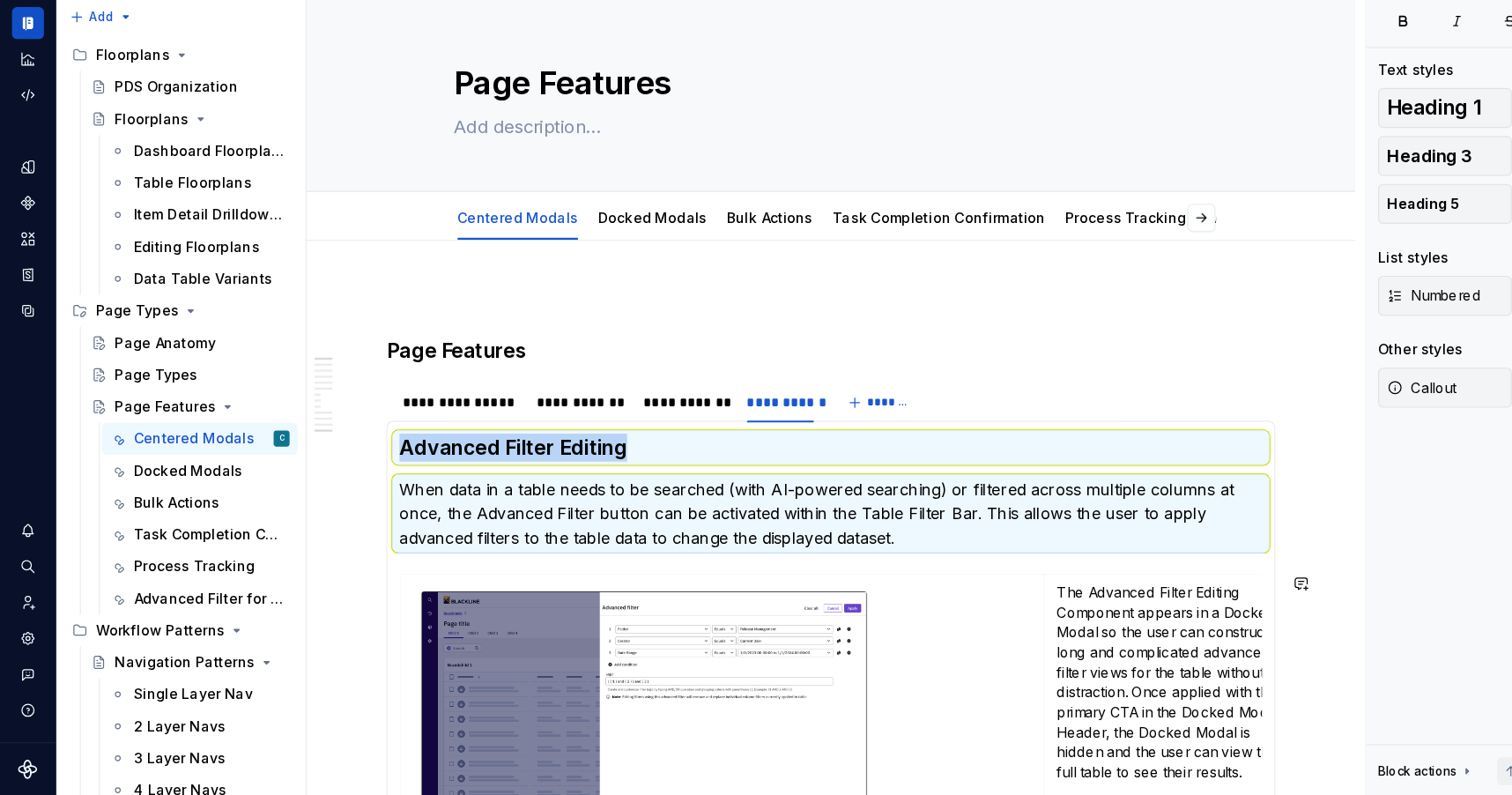
copy h3 "Advanced Filter Editing"
click at [993, 286] on button "button" at bounding box center [989, 286] width 24 height 24
click at [912, 285] on link "Advanced Filter for Tables" at bounding box center [943, 285] width 163 height 15
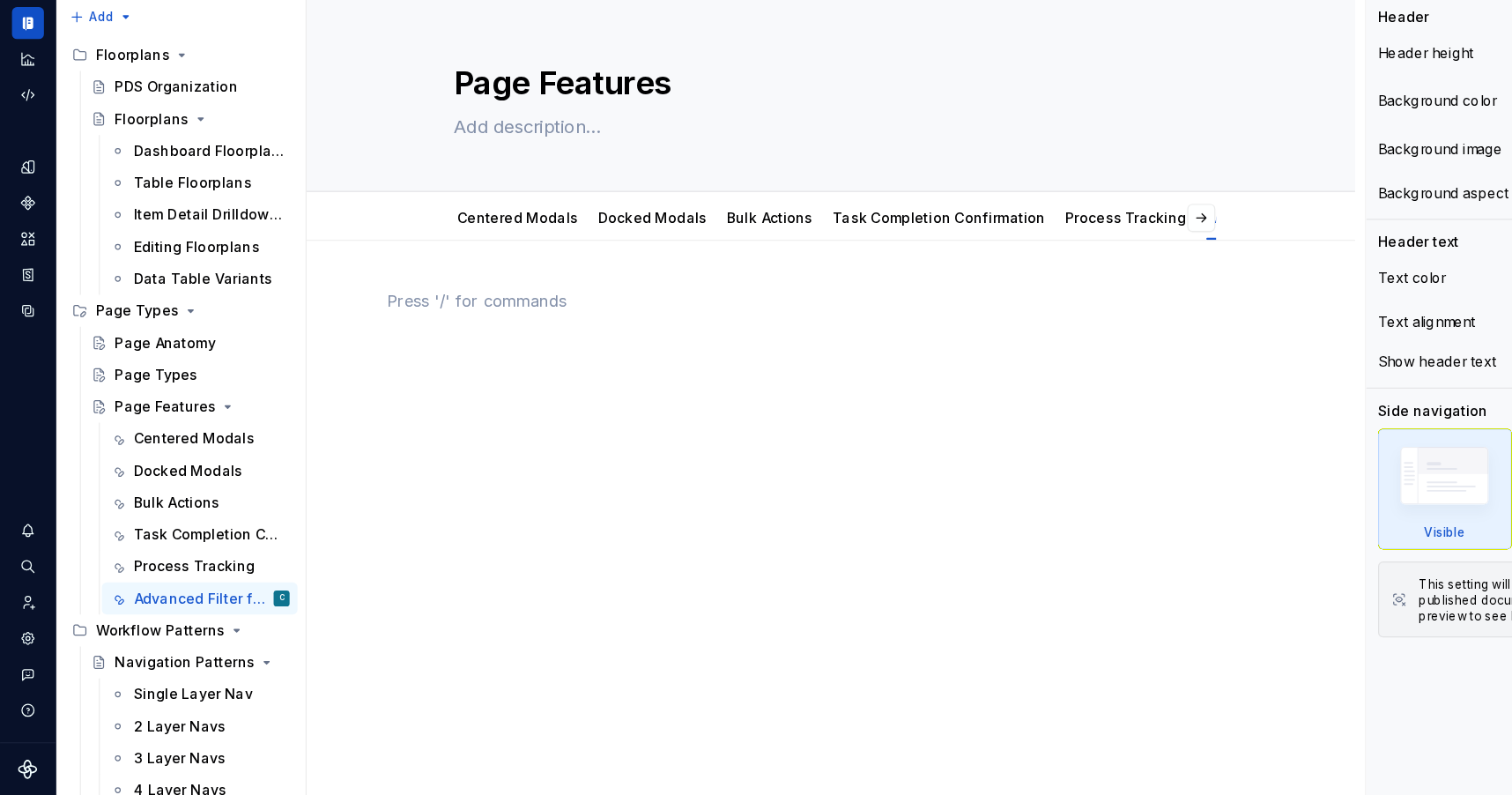
click at [562, 394] on div at bounding box center [733, 381] width 784 height 67
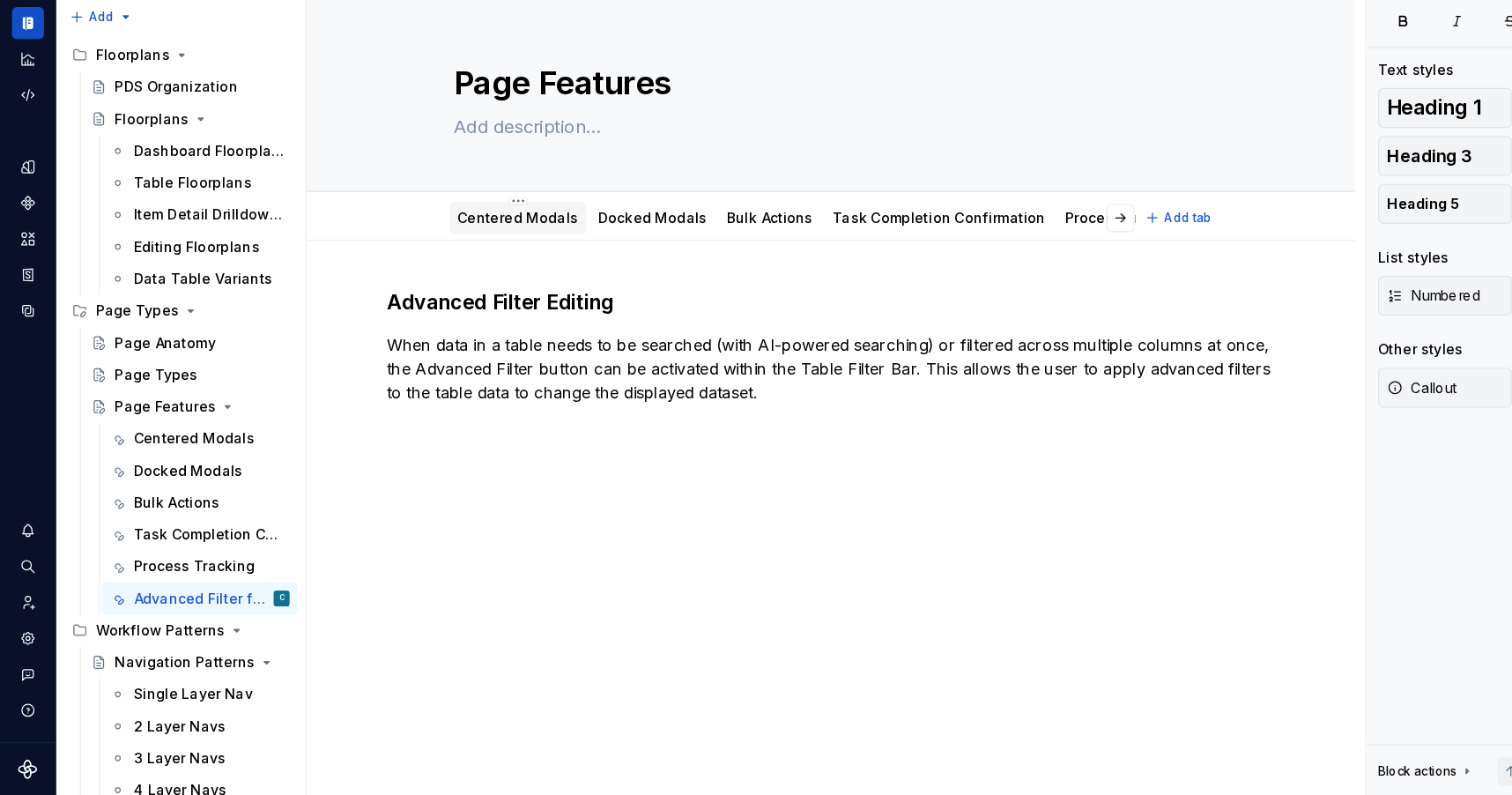
click at [452, 288] on link "Centered Modals" at bounding box center [456, 285] width 106 height 15
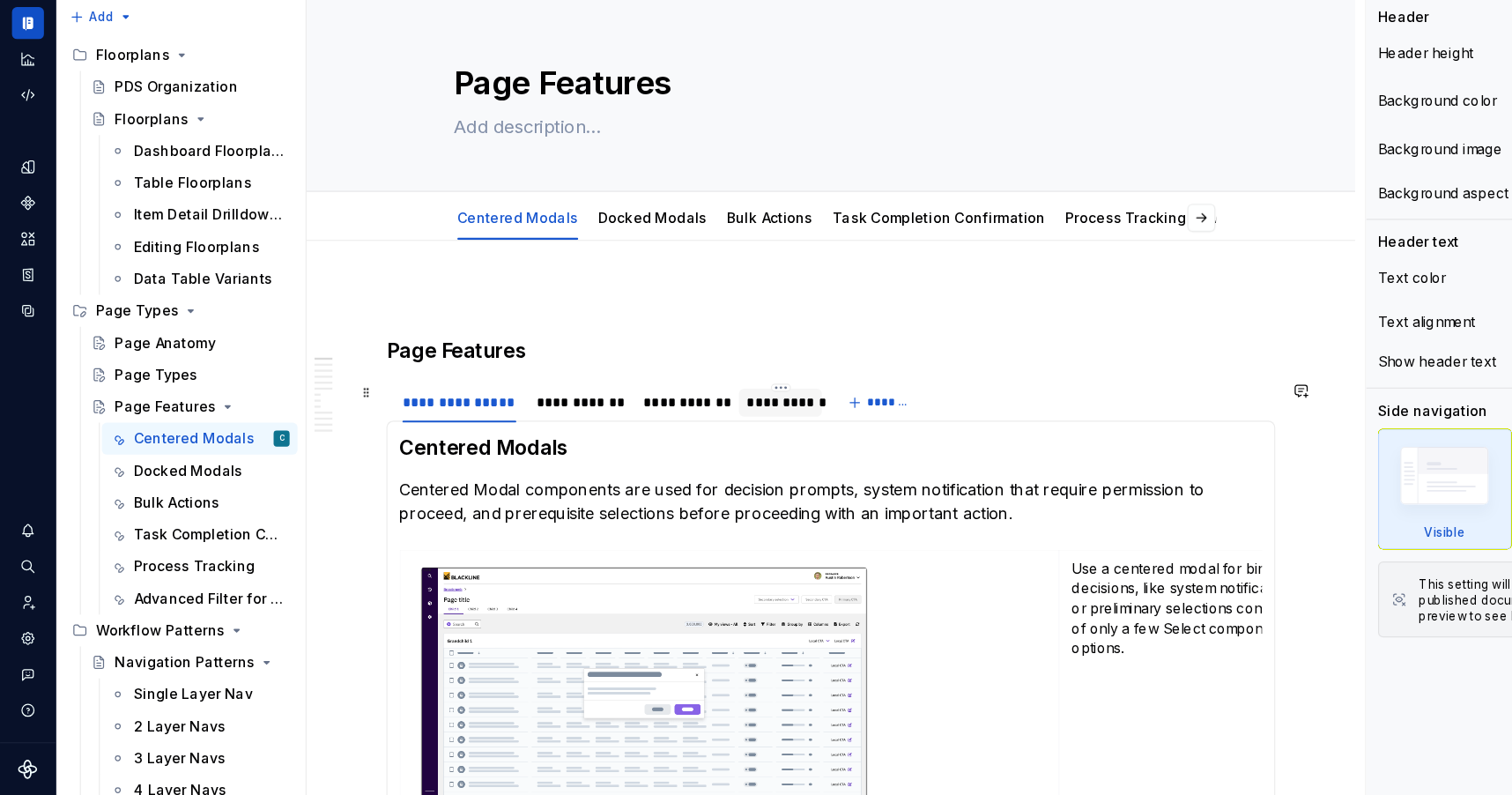
click at [679, 448] on div "**********" at bounding box center [689, 448] width 60 height 18
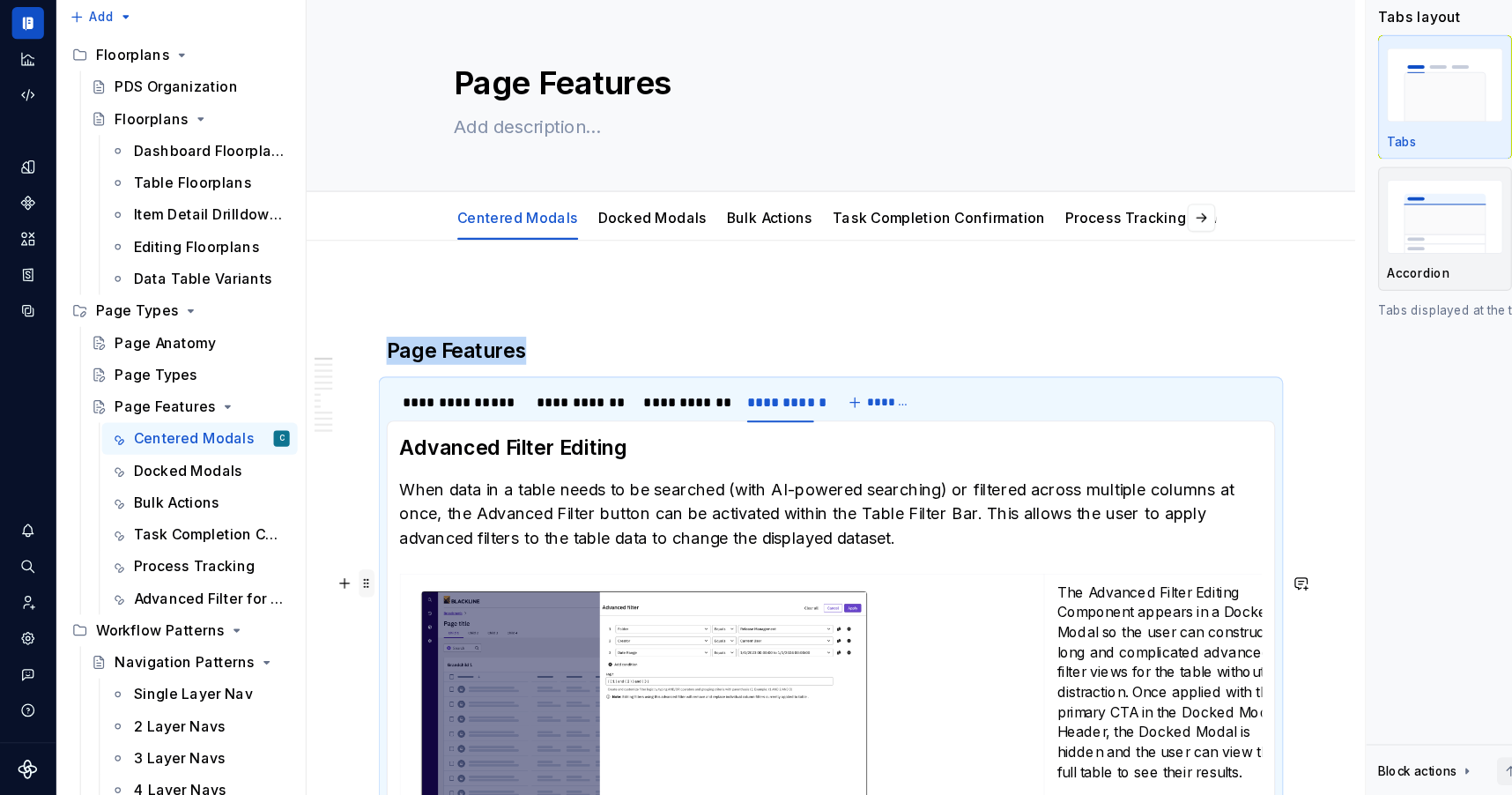
click at [321, 612] on span at bounding box center [323, 608] width 14 height 24
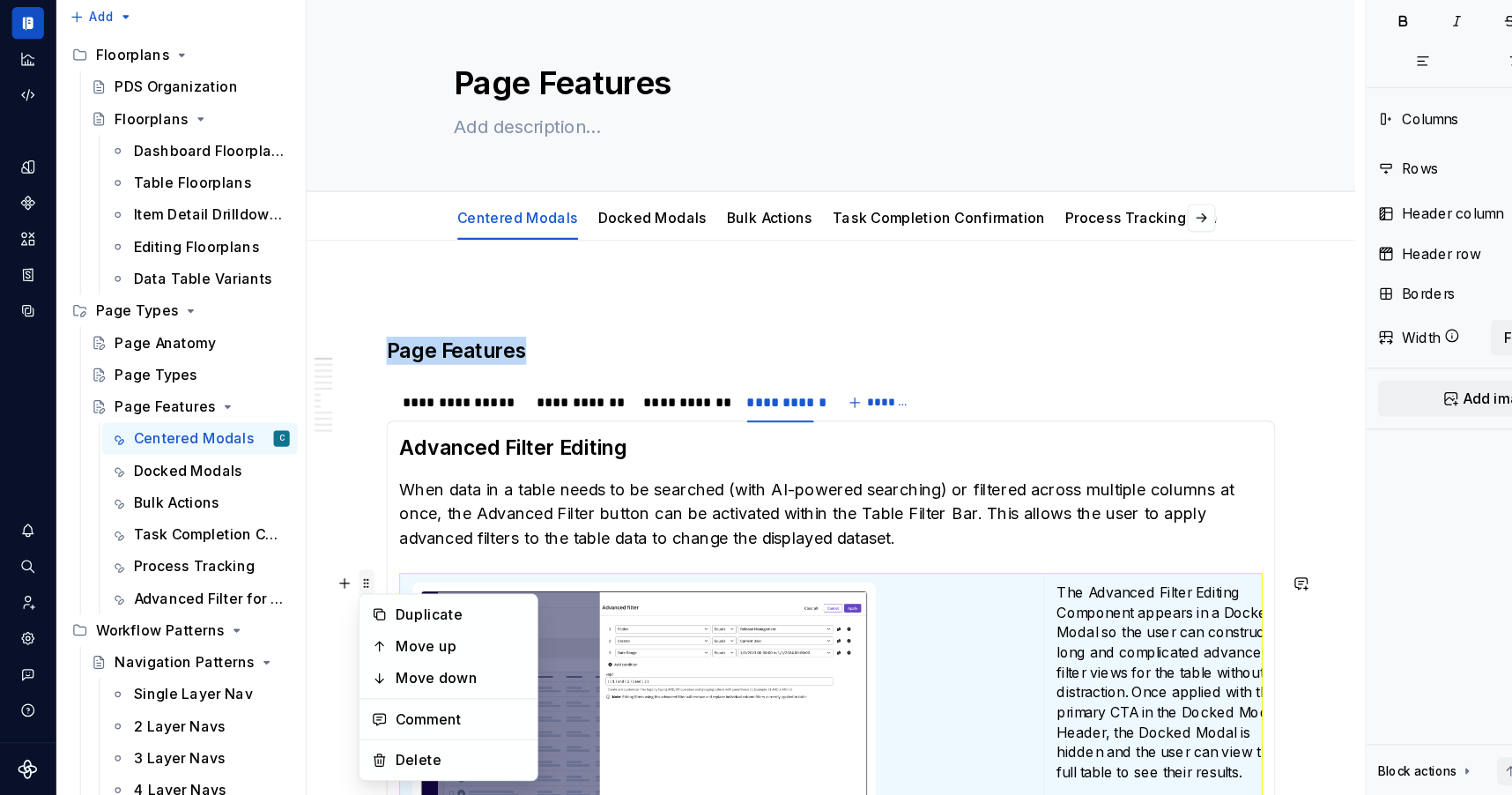
copy h3 "Page Features"
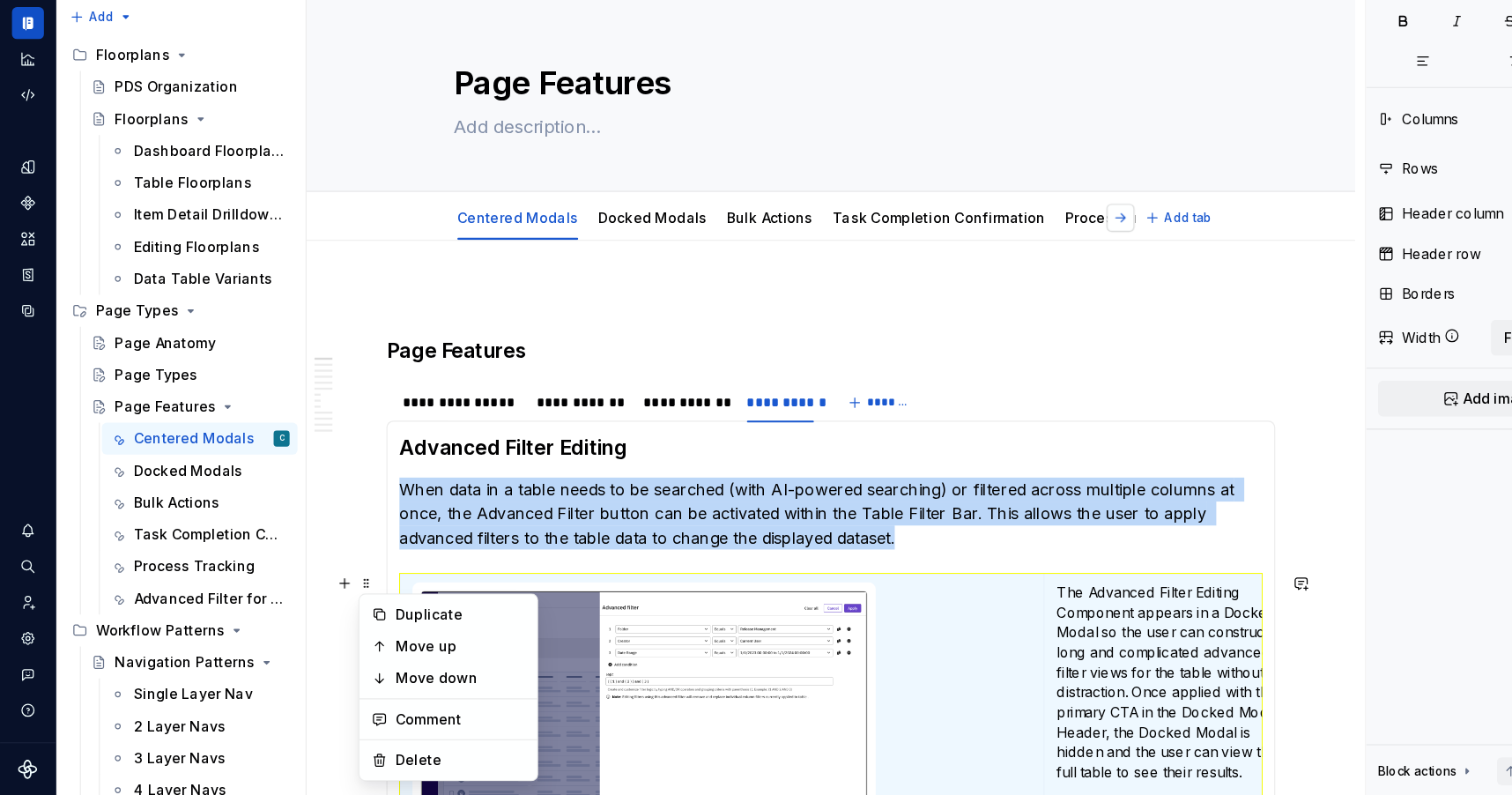
click at [994, 285] on div "**********" at bounding box center [733, 641] width 925 height 1104
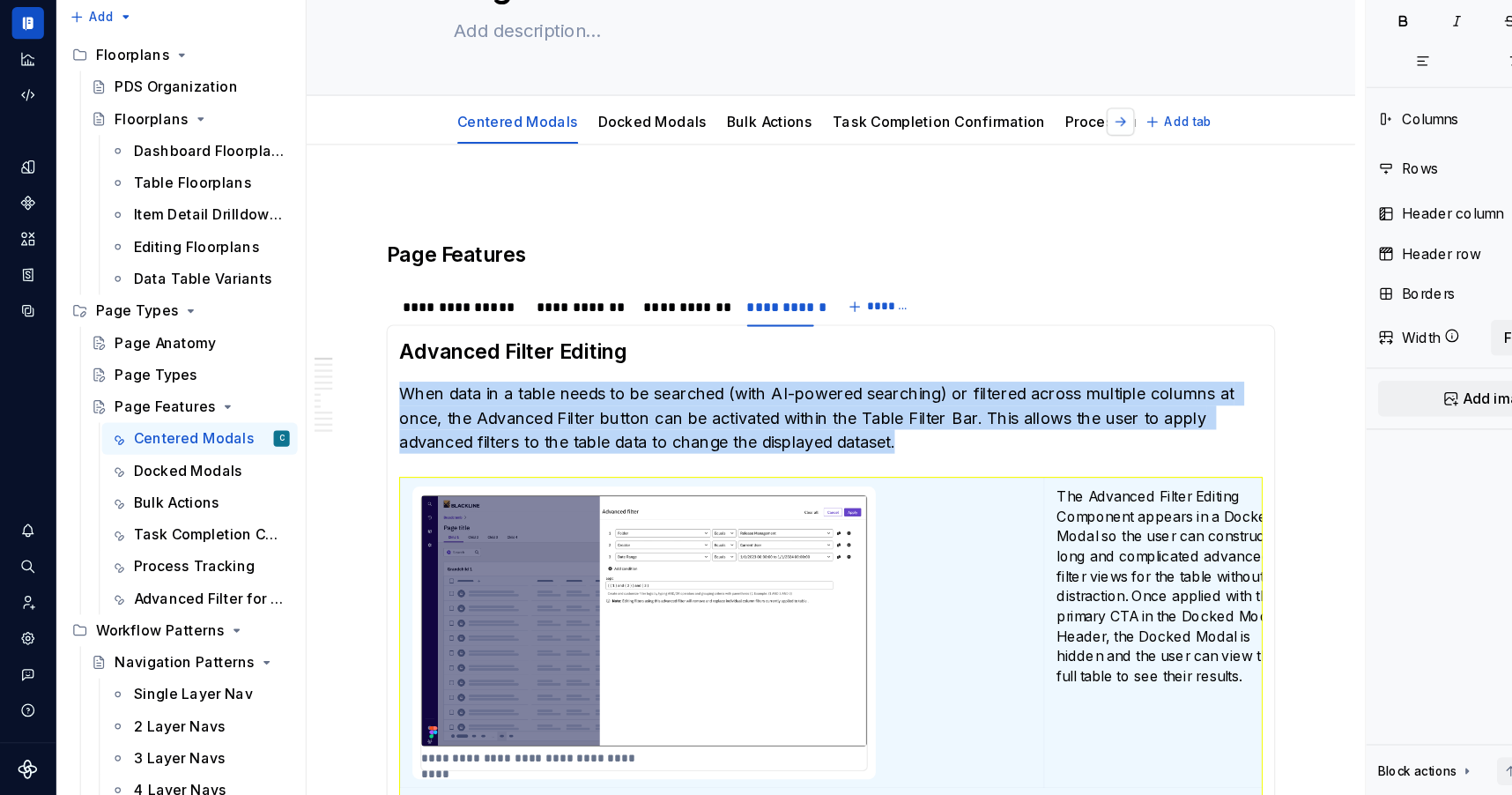
click at [998, 200] on button "button" at bounding box center [989, 201] width 24 height 24
click at [899, 201] on link "Advanced Filter for Tables" at bounding box center [943, 200] width 163 height 15
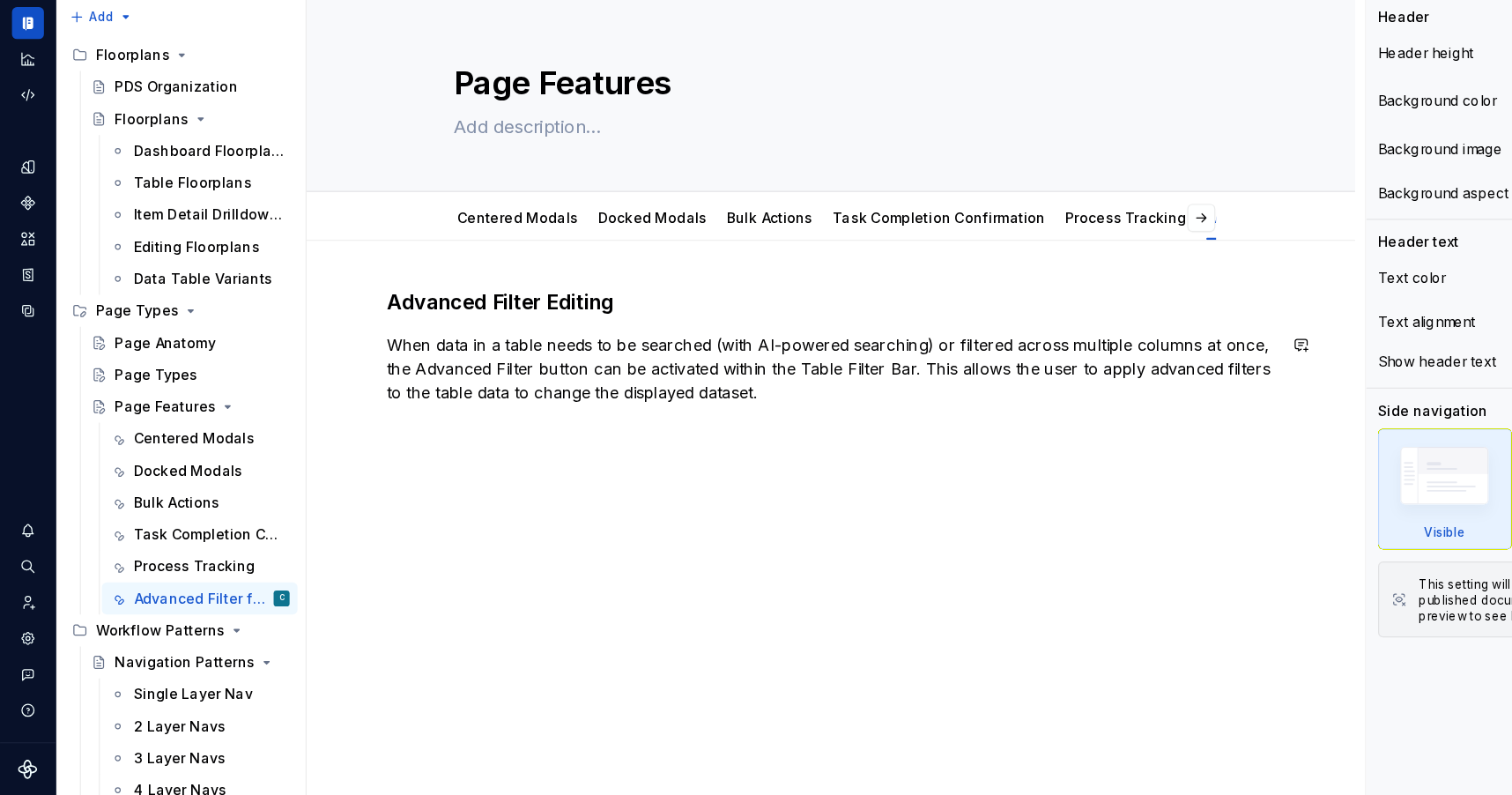
click at [604, 477] on div "Advanced Filter Editing When data in a table needs to be searched (with AI-powe…" at bounding box center [733, 507] width 925 height 404
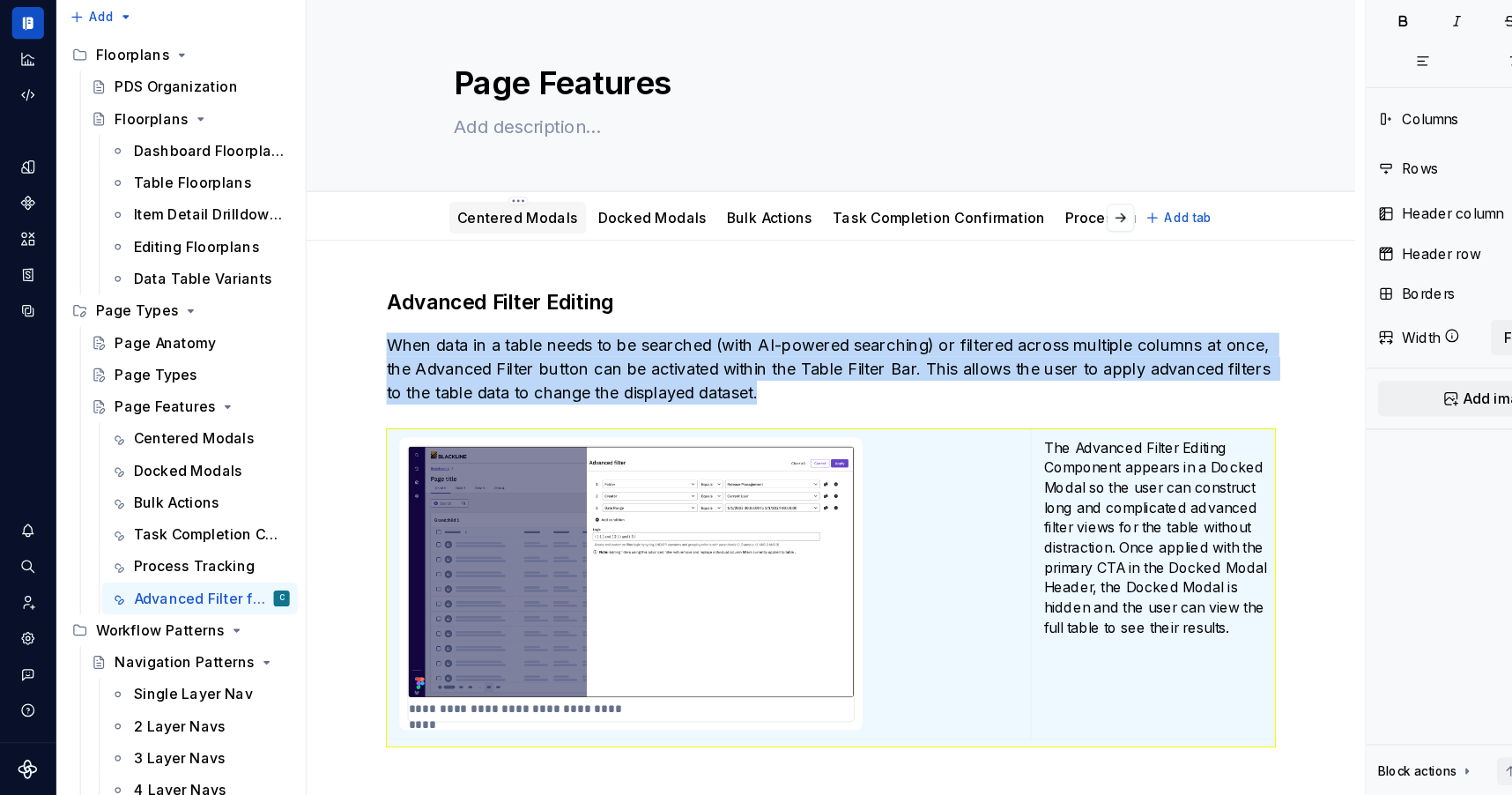
click at [472, 279] on link "Centered Modals" at bounding box center [456, 285] width 106 height 15
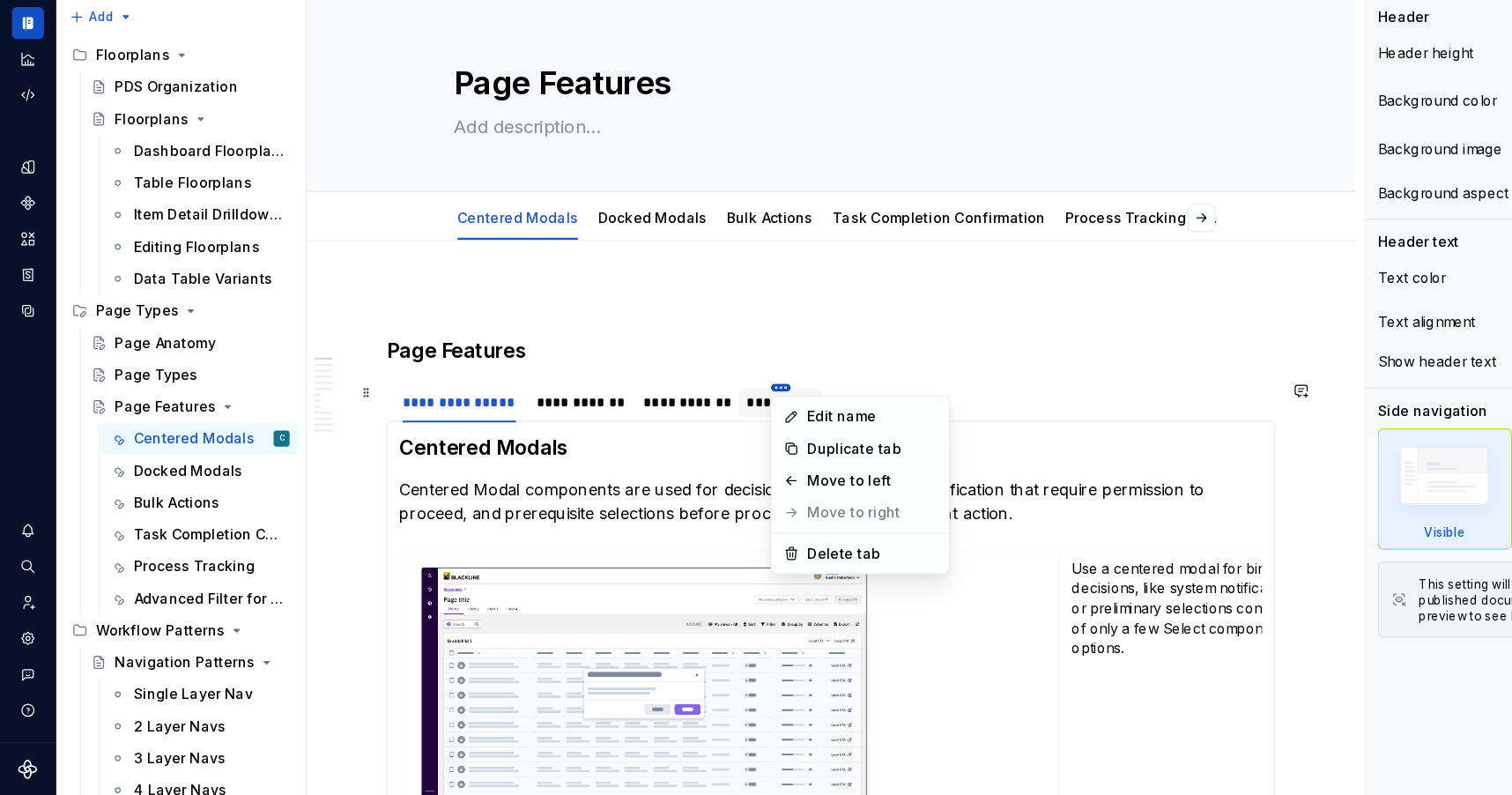
click at [685, 431] on html "Pantheon C Design system data Documentation C Share Preview Publish Pages Chang…" at bounding box center [756, 398] width 1512 height 795
click at [642, 648] on html "Pantheon C Design system data Documentation C Share Preview Publish Pages Chang…" at bounding box center [756, 398] width 1512 height 795
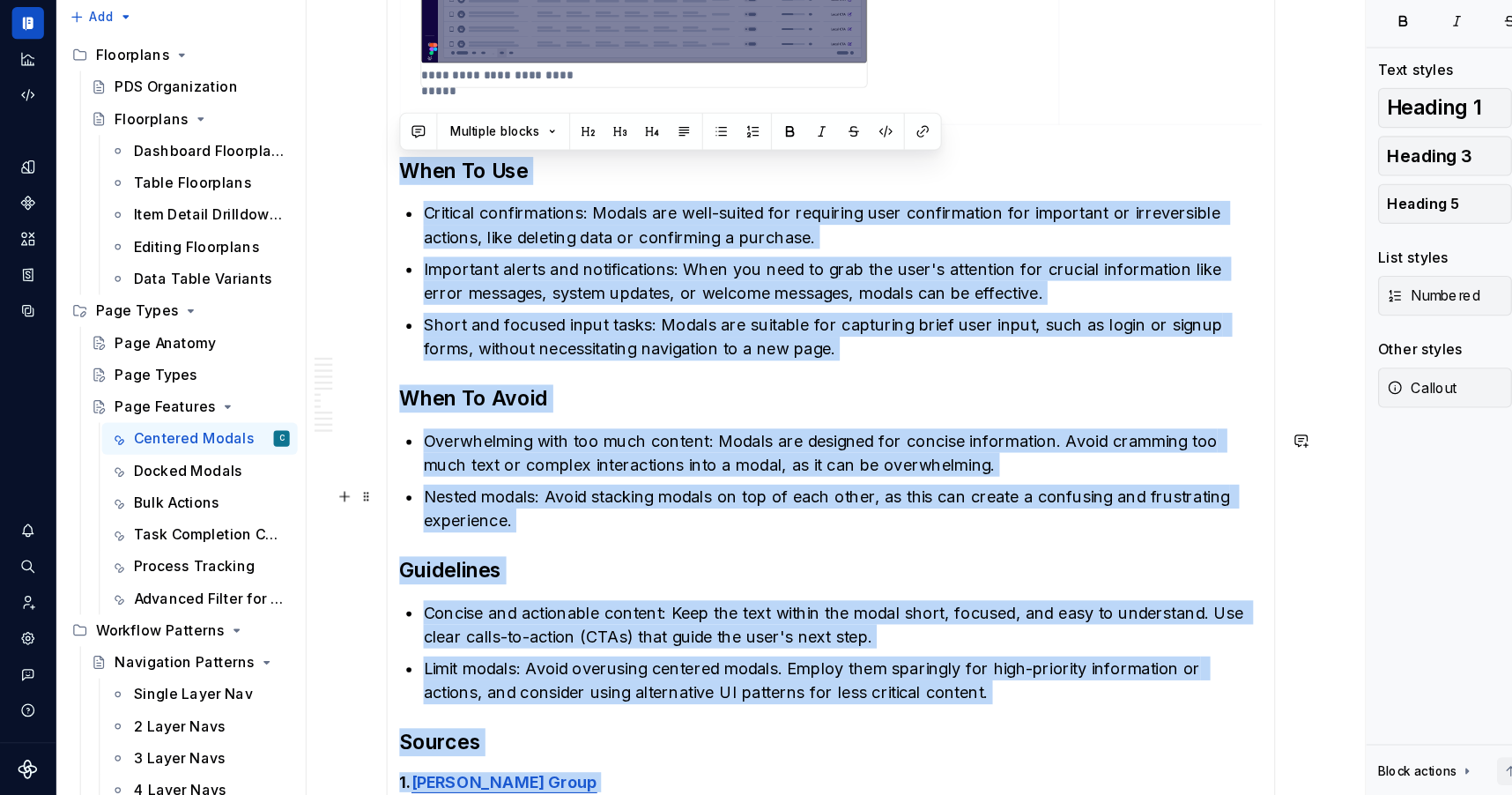
scroll to position [1386, 0]
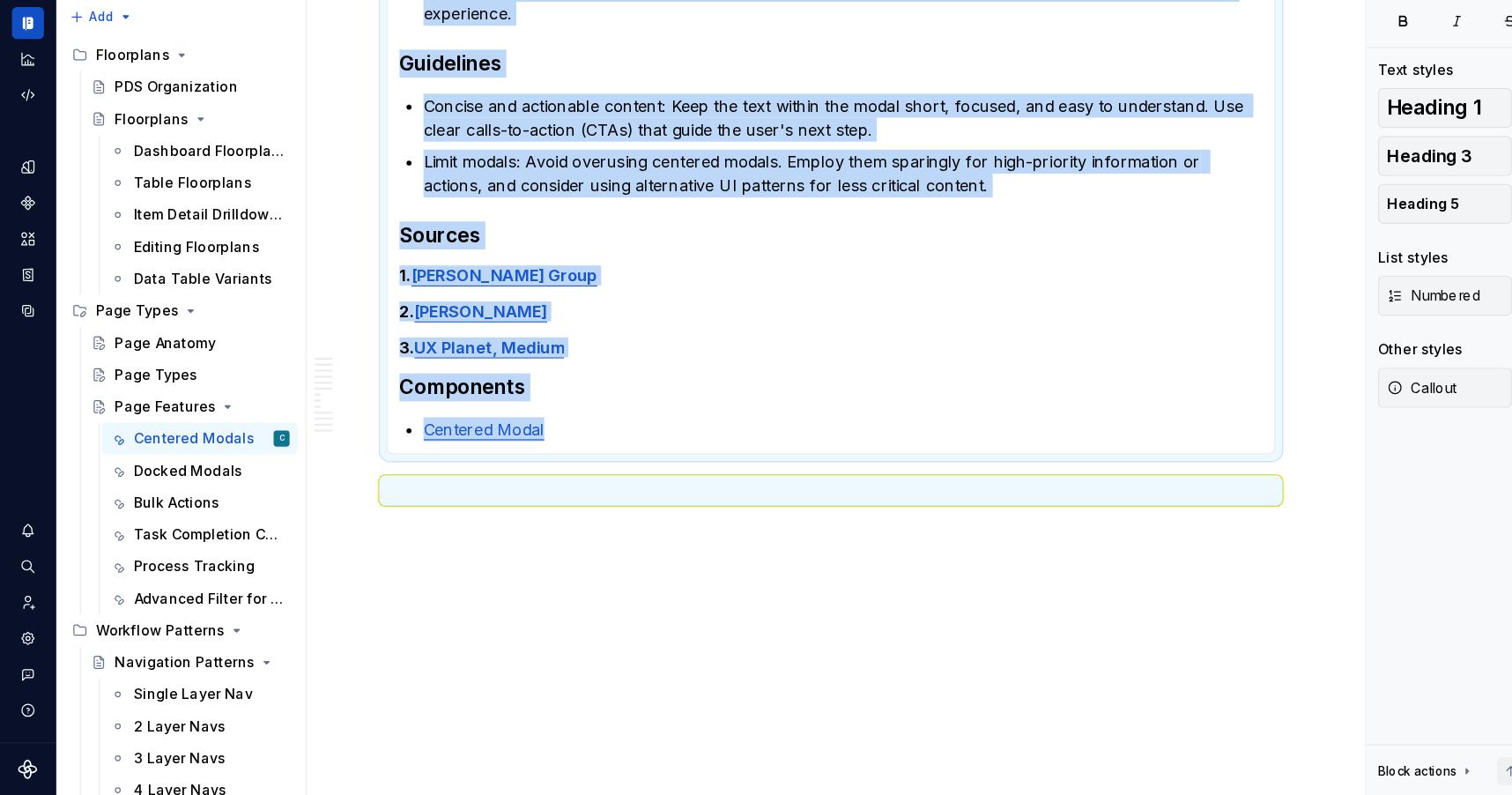
drag, startPoint x: 359, startPoint y: 241, endPoint x: 595, endPoint y: 484, distance: 338.7
click at [489, 467] on p "Centered Modal" at bounding box center [742, 472] width 740 height 21
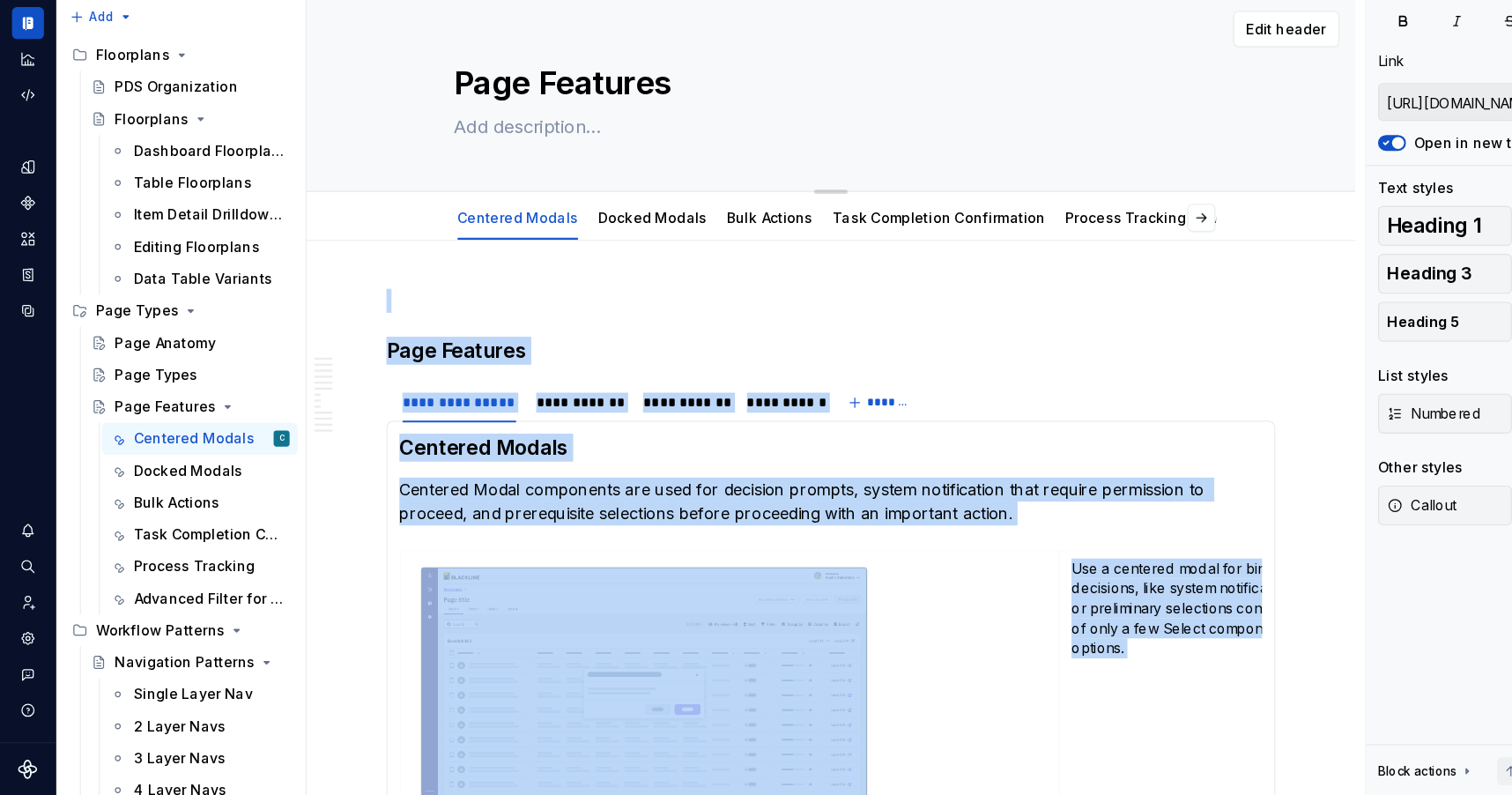
scroll to position [0, 0]
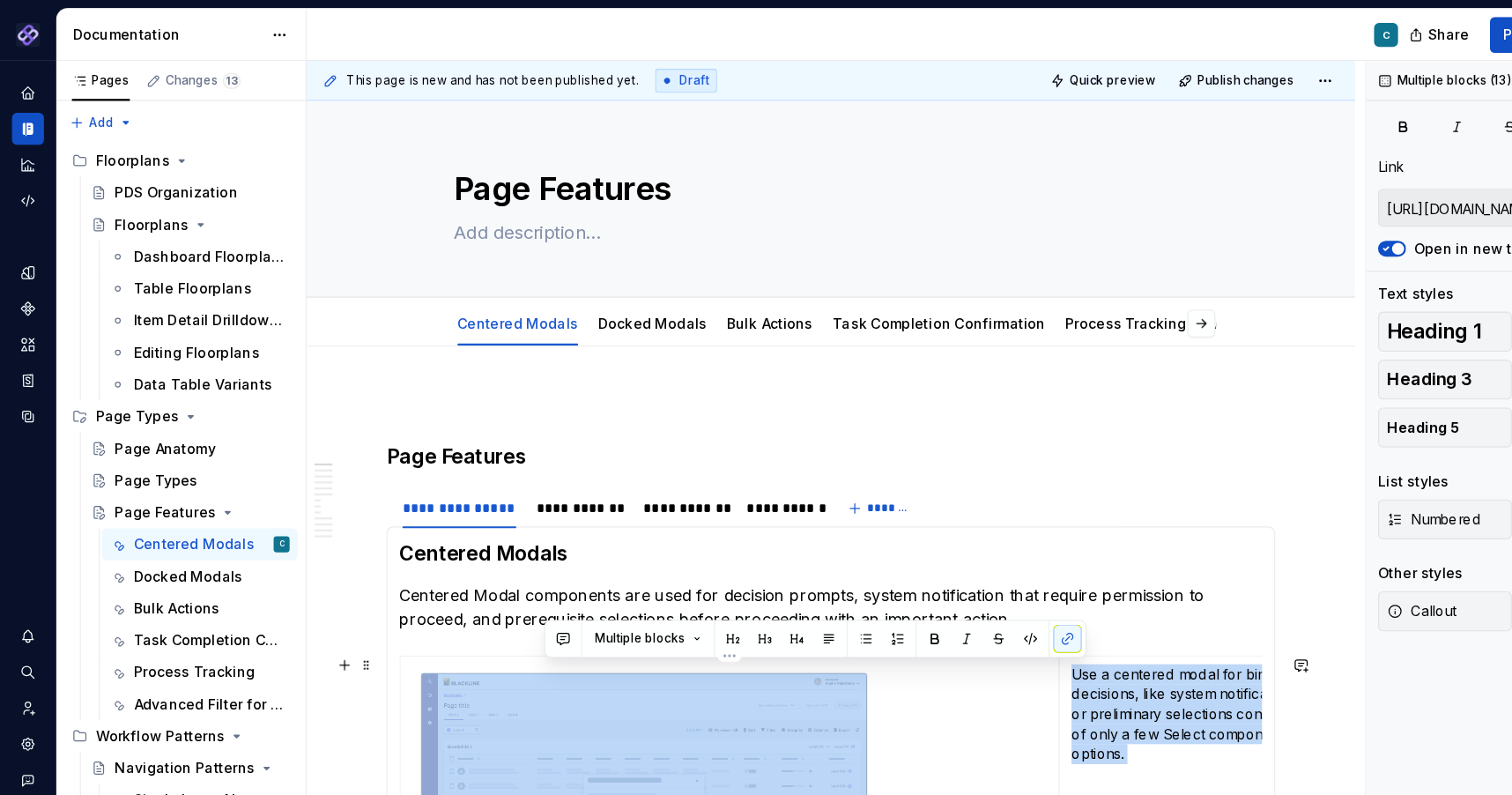
drag, startPoint x: 494, startPoint y: 471, endPoint x: 441, endPoint y: 660, distance: 196.3
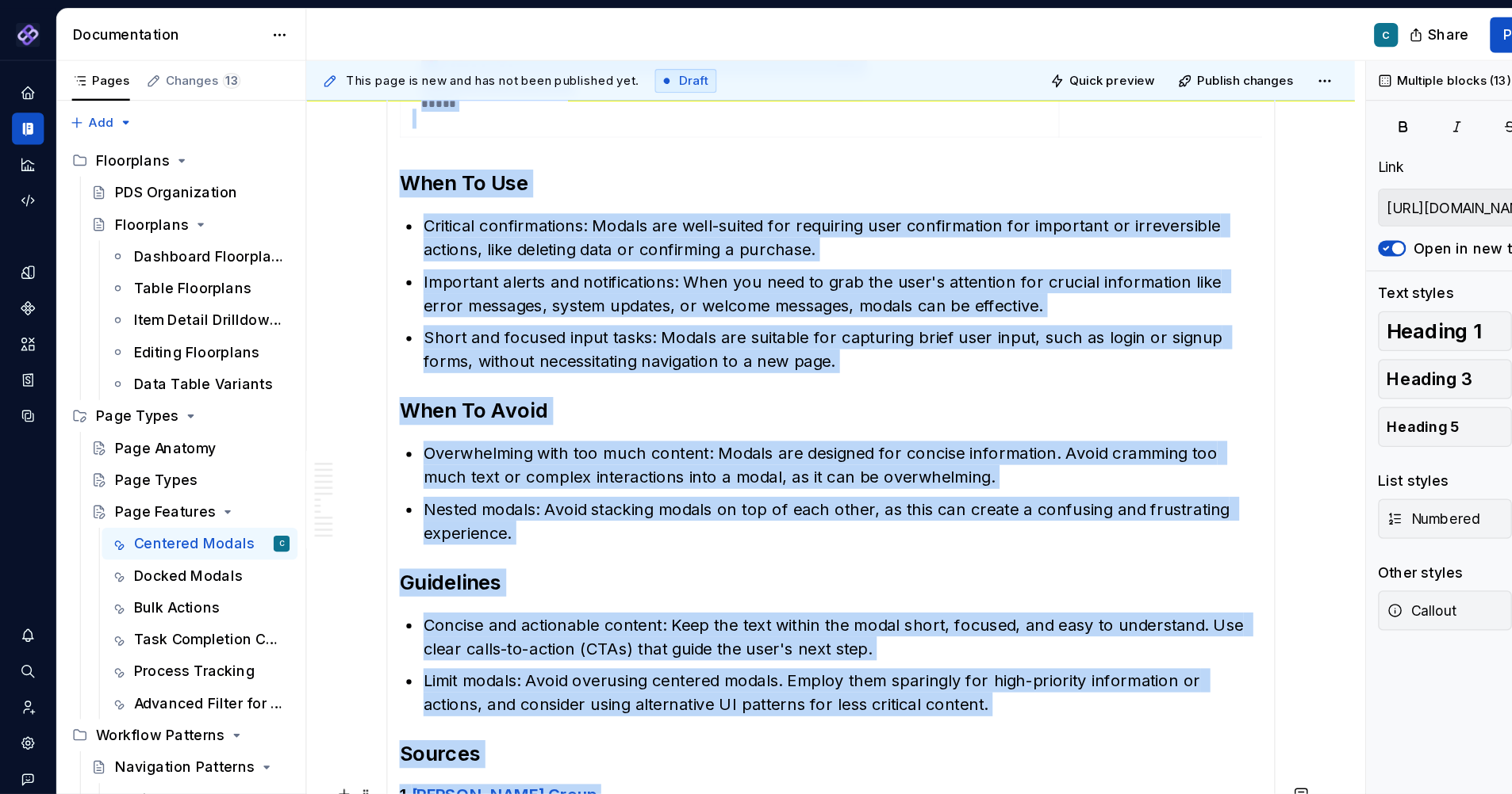
scroll to position [940, 0]
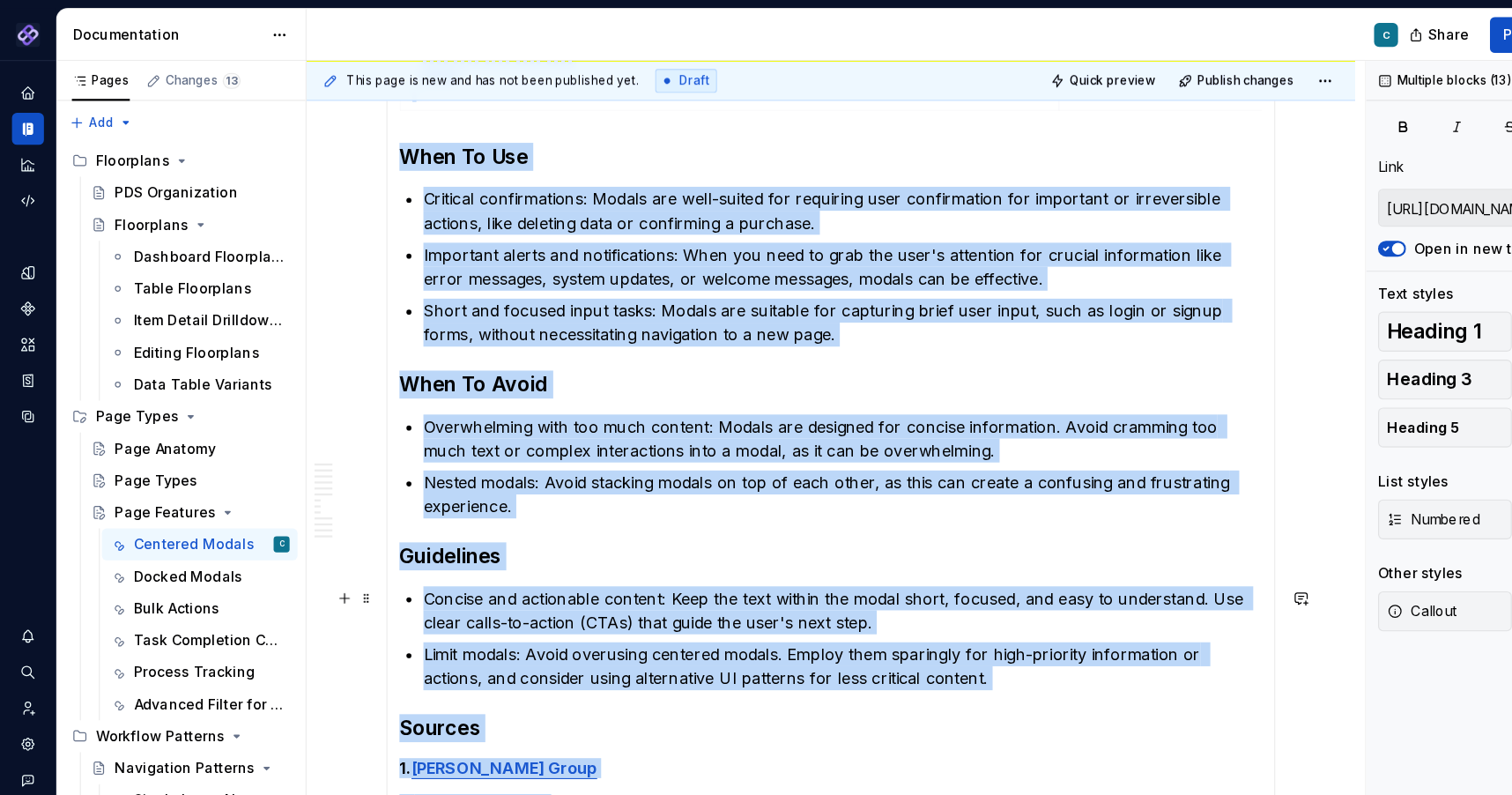
click at [459, 527] on p "Concise and actionable content: Keep the text within the modal short, focused, …" at bounding box center [742, 538] width 740 height 42
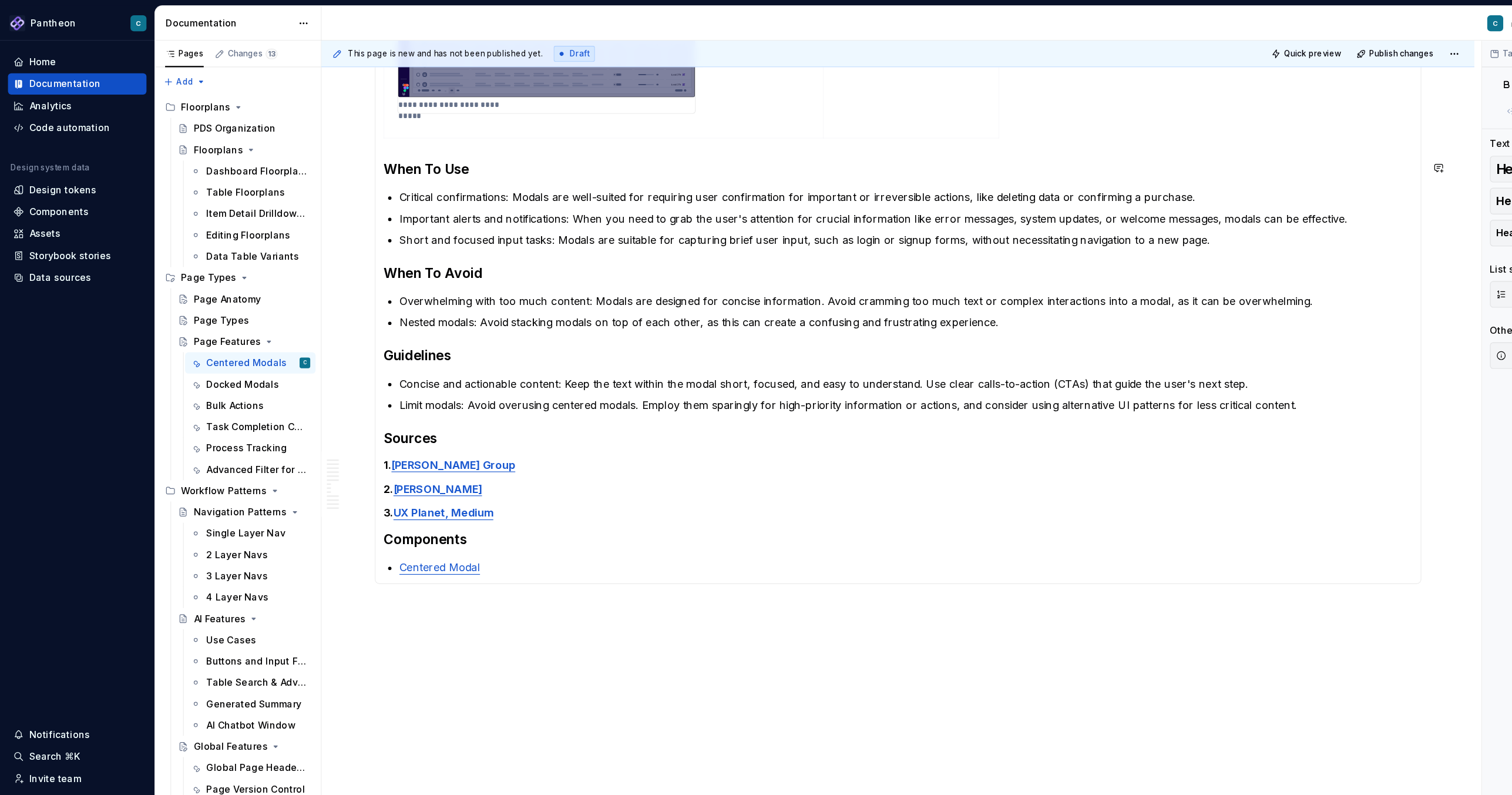
scroll to position [624, 0]
click at [320, 150] on span at bounding box center [319, 149] width 9 height 16
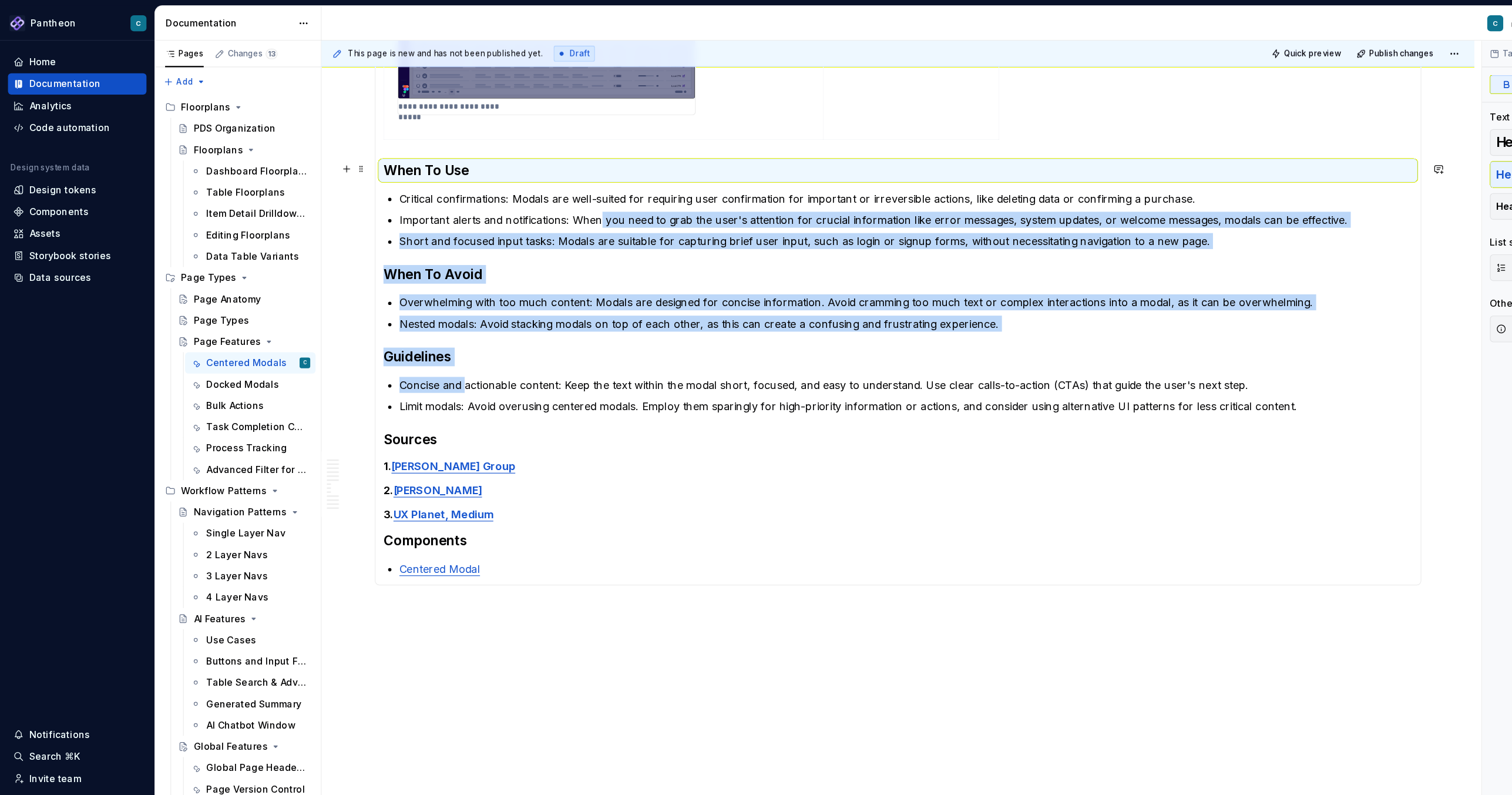
click at [528, 189] on p "Important alerts and notifications: When you need to grab the user's attention …" at bounding box center [799, 194] width 894 height 14
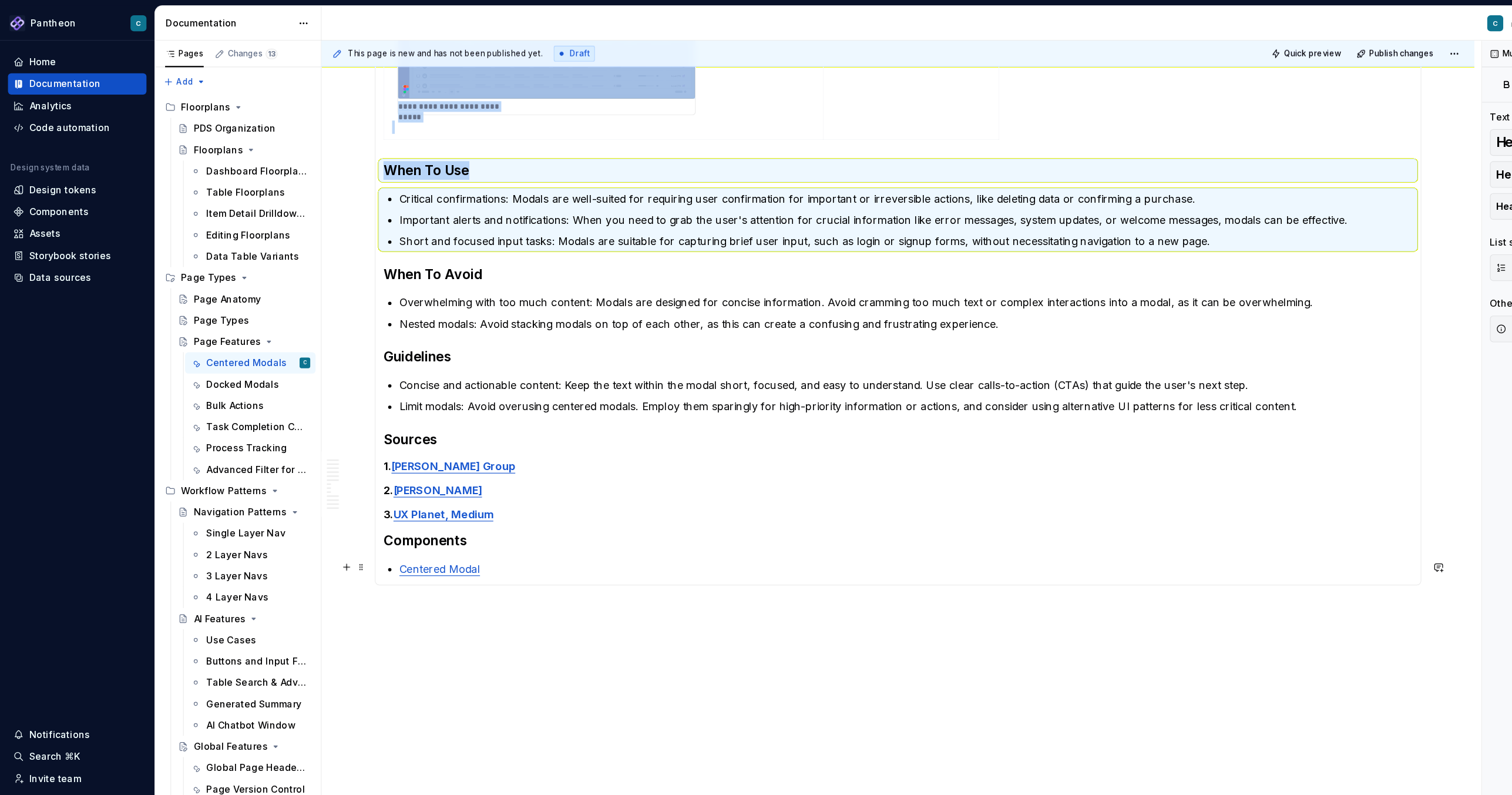
click at [437, 501] on p "Centered Modal" at bounding box center [799, 502] width 894 height 14
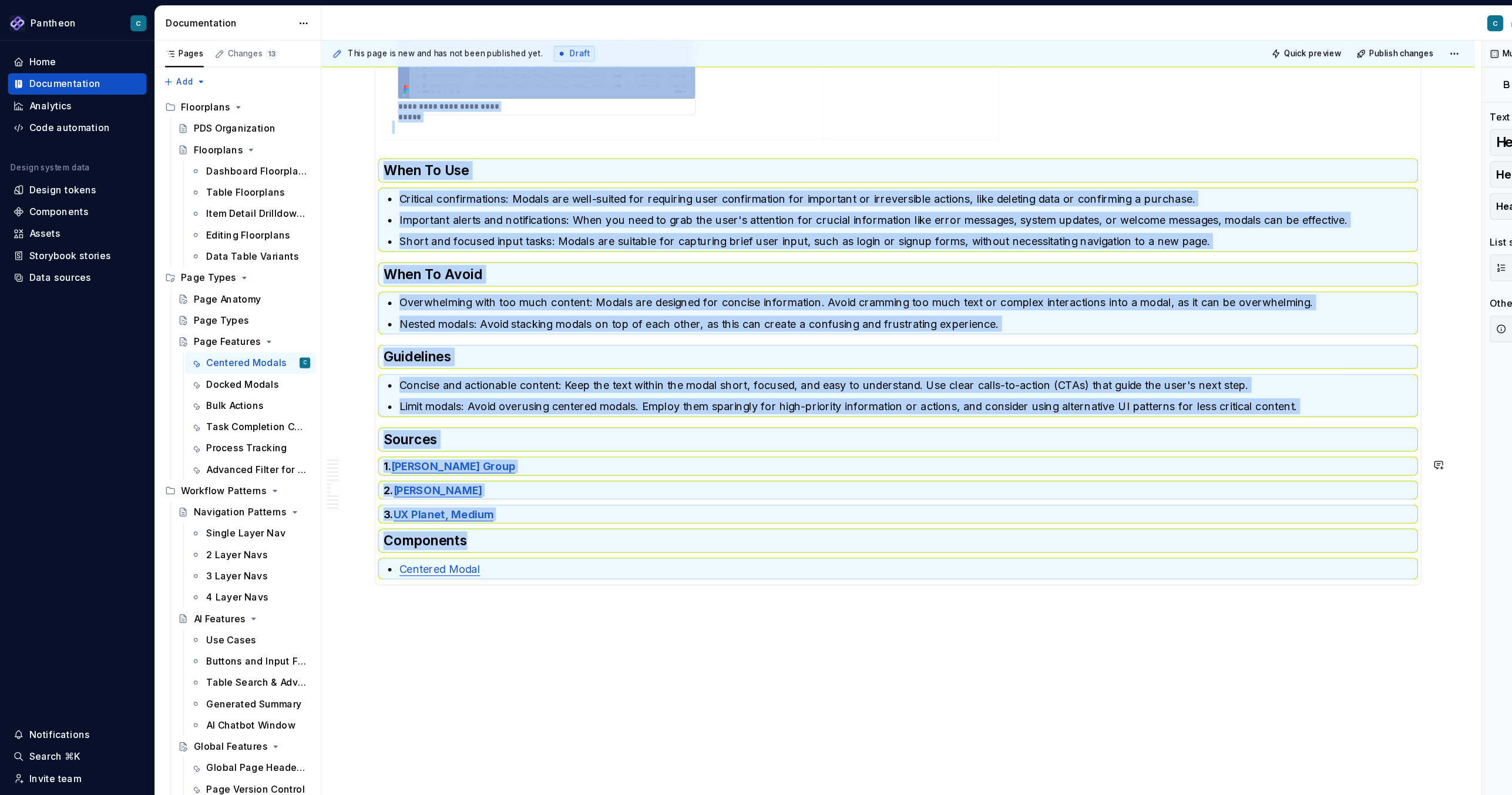
copy section-item-column "**********"
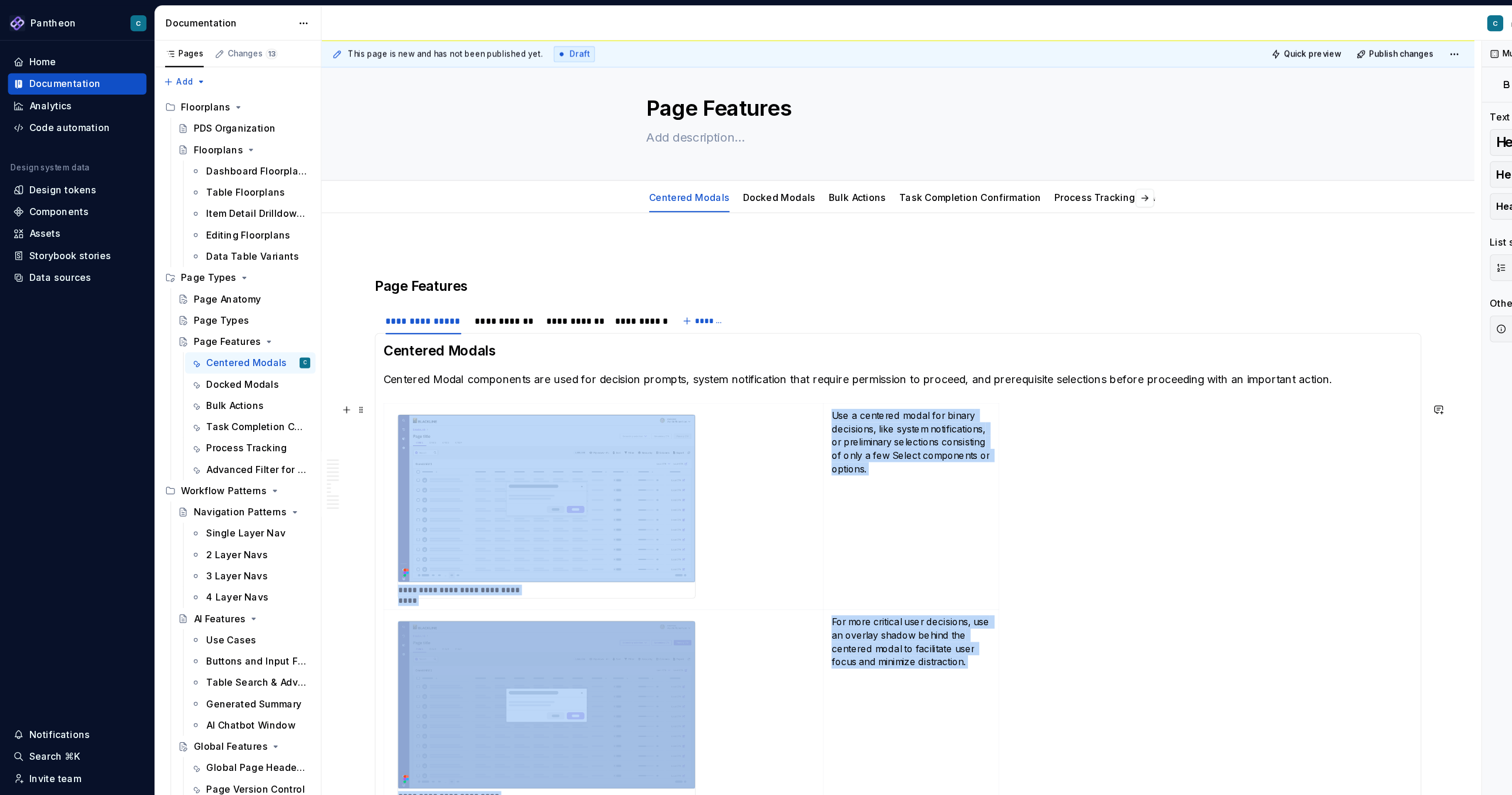
scroll to position [0, 0]
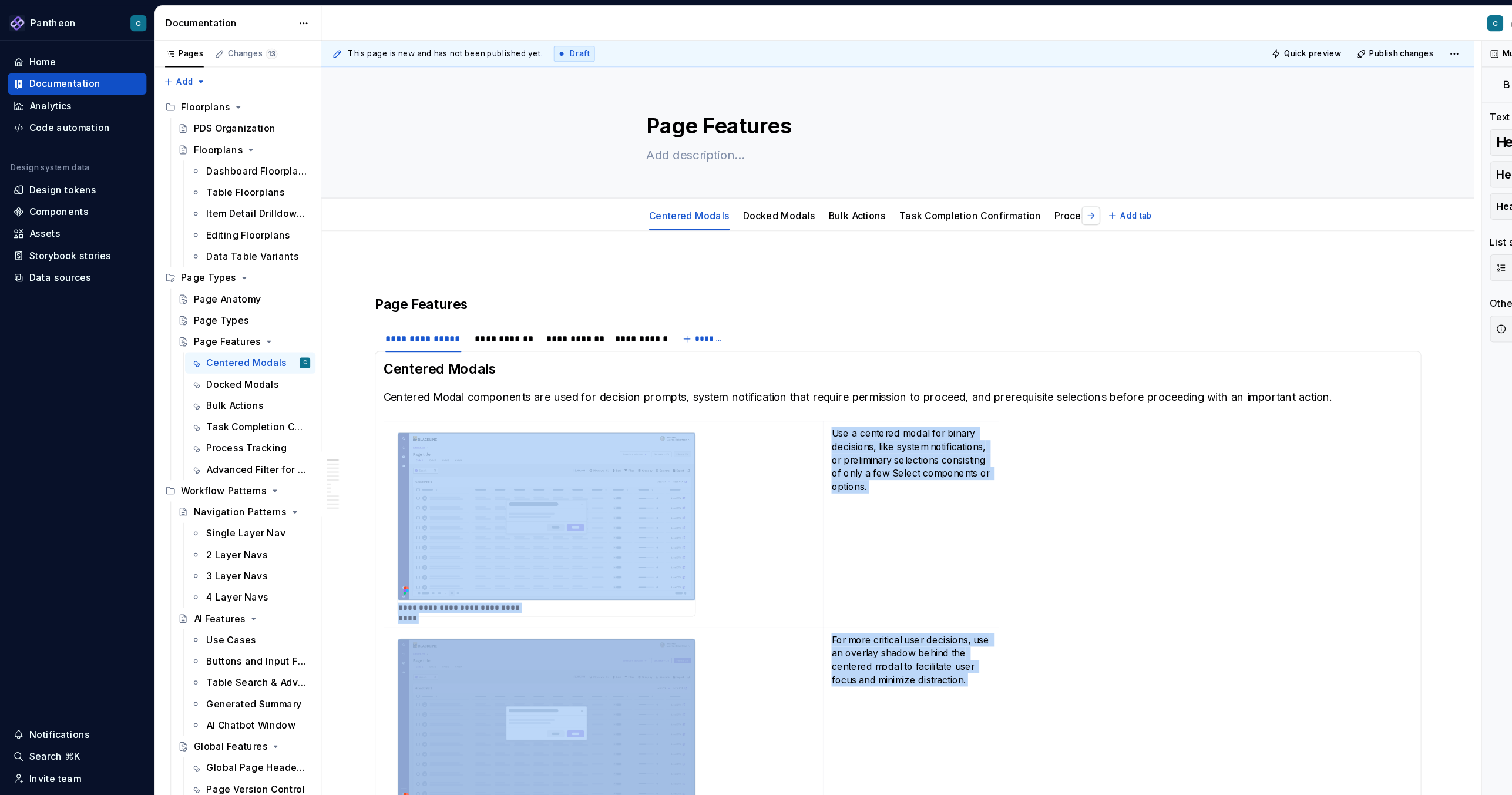
click at [968, 191] on button "button" at bounding box center [962, 191] width 16 height 16
click at [902, 189] on link "Advanced Filter for Tables" at bounding box center [932, 190] width 108 height 10
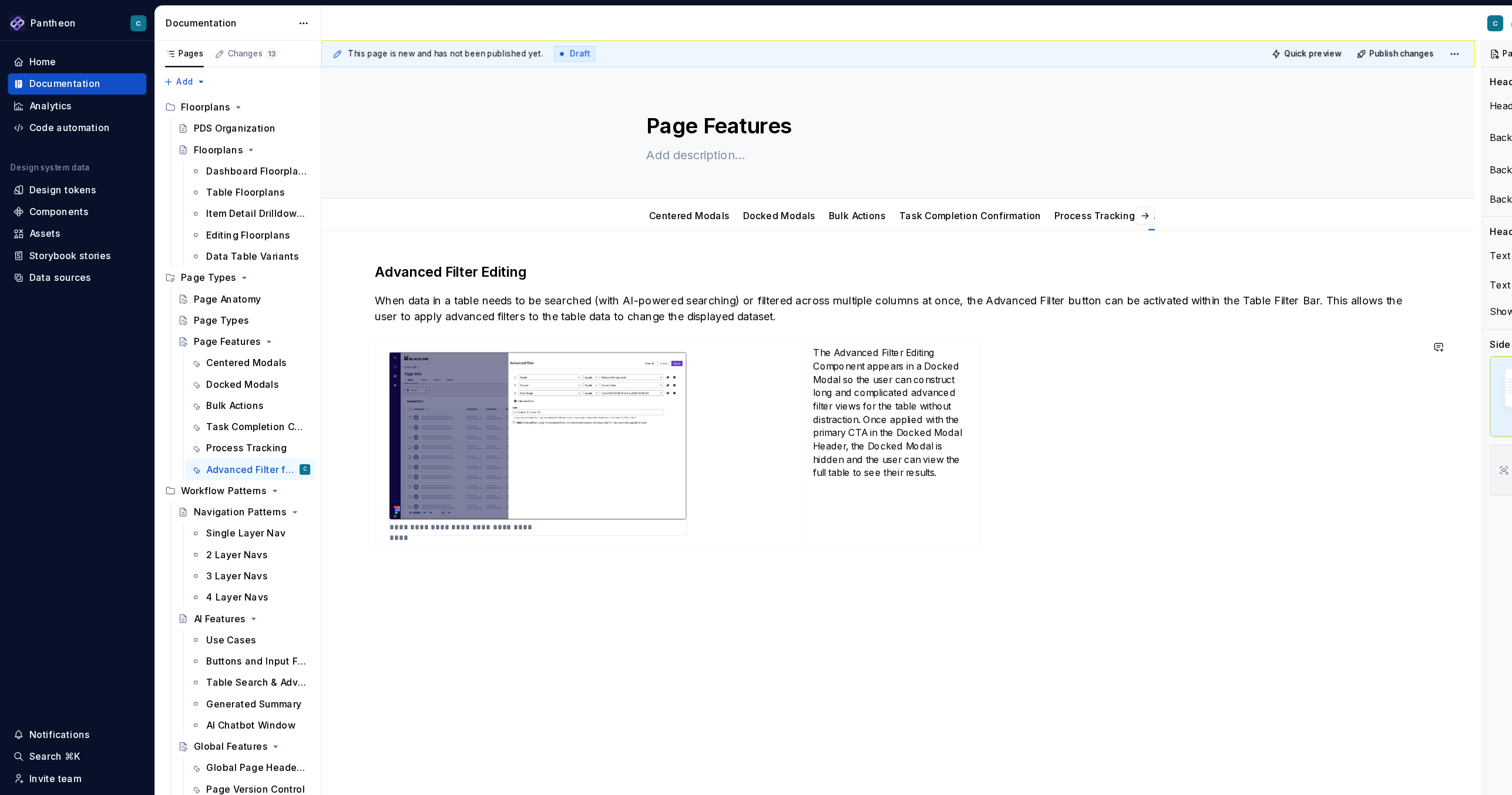
click at [484, 530] on div "**********" at bounding box center [793, 472] width 1018 height 537
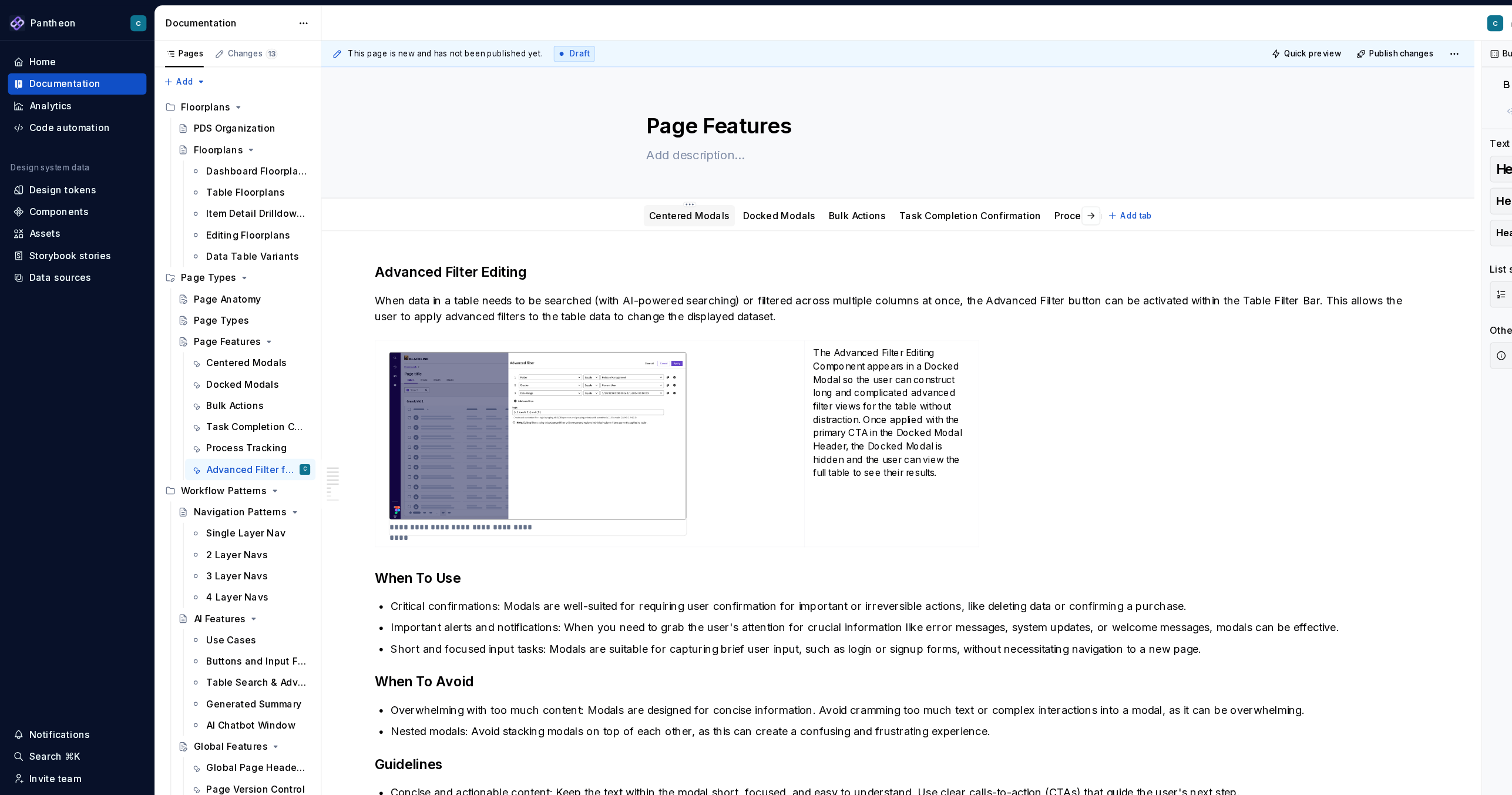
click at [610, 186] on link "Centered Modals" at bounding box center [608, 190] width 71 height 10
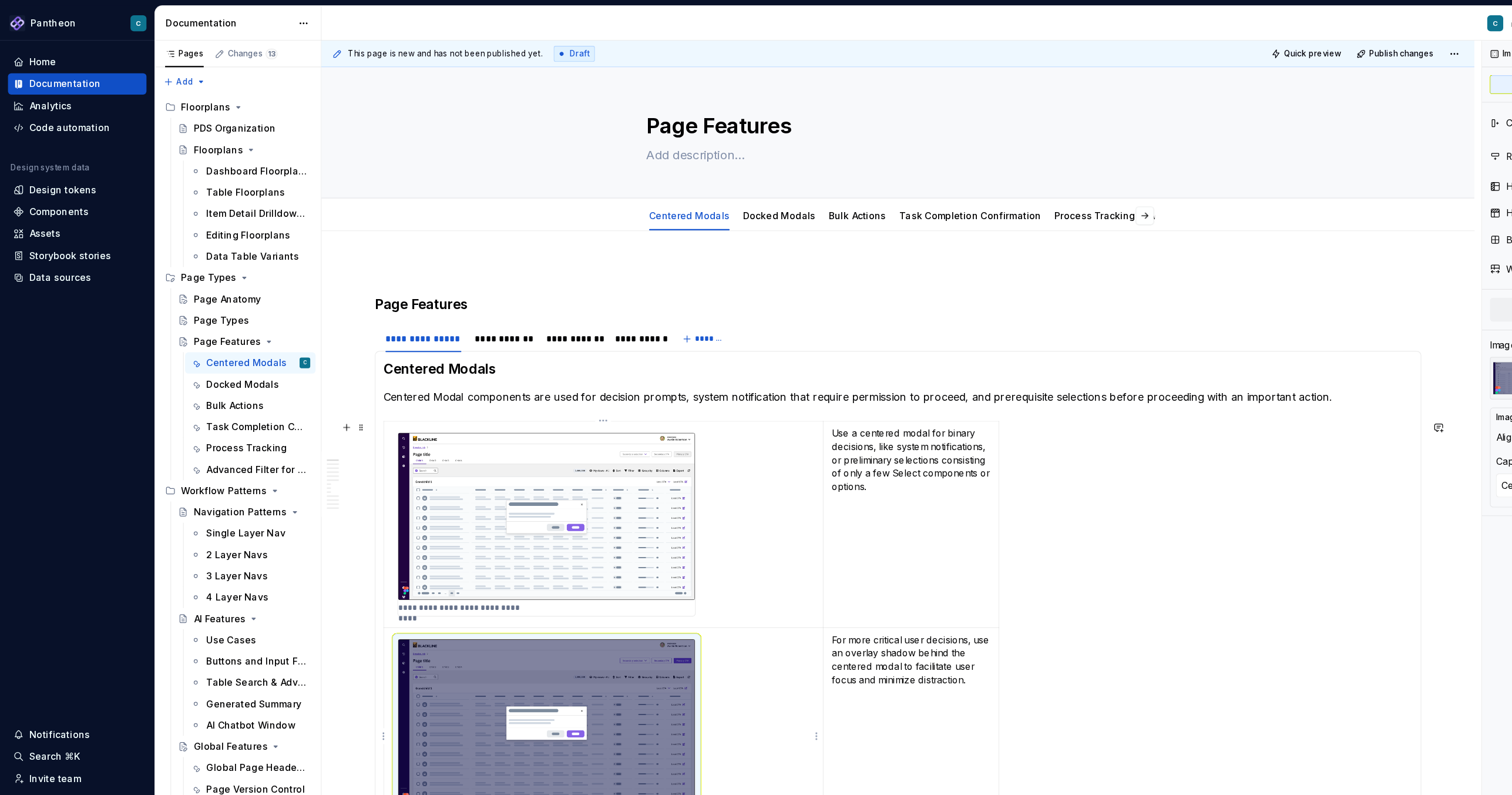
click at [384, 530] on img at bounding box center [482, 638] width 262 height 147
click at [319, 379] on span at bounding box center [319, 377] width 9 height 16
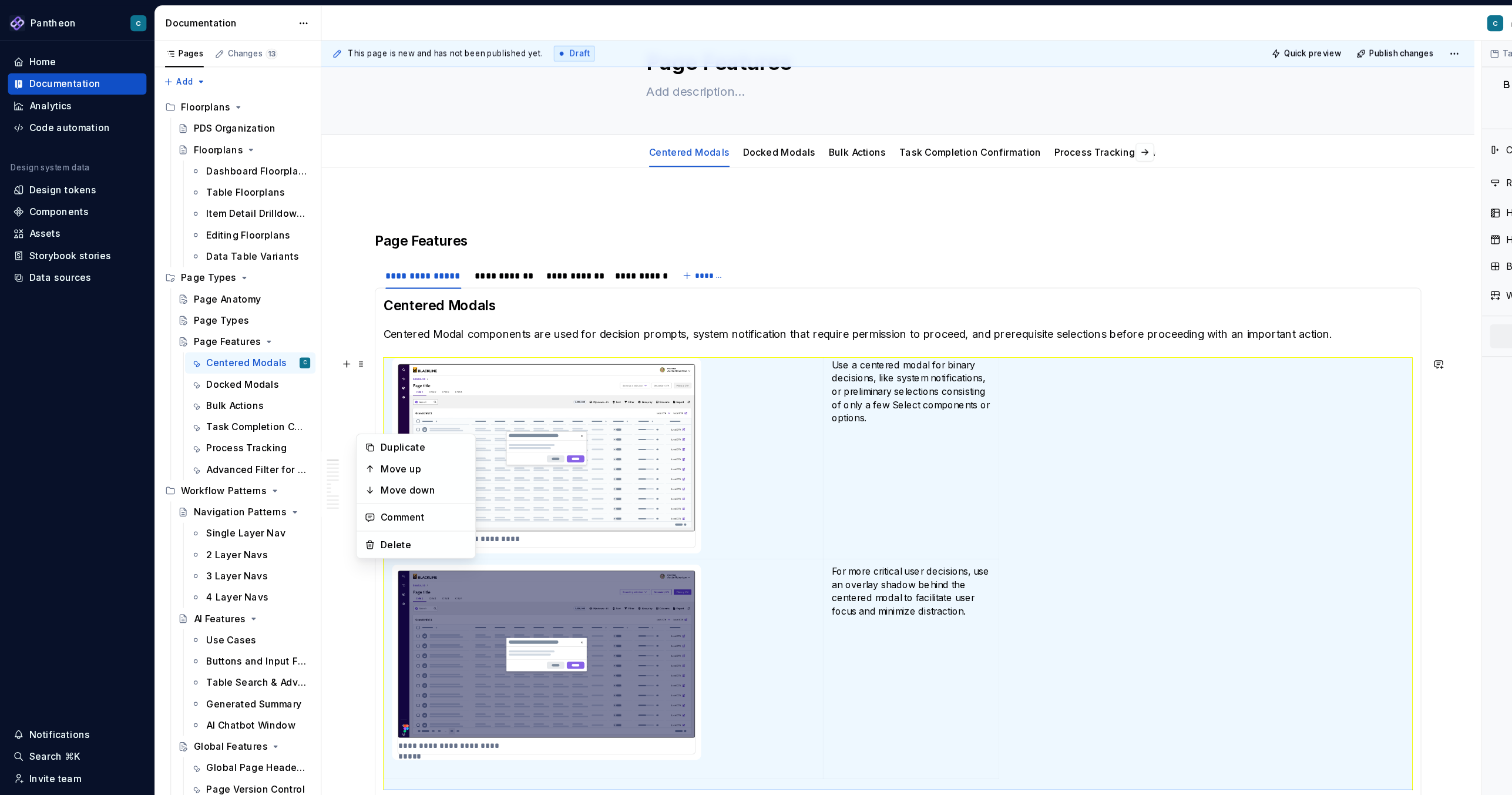
scroll to position [80, 0]
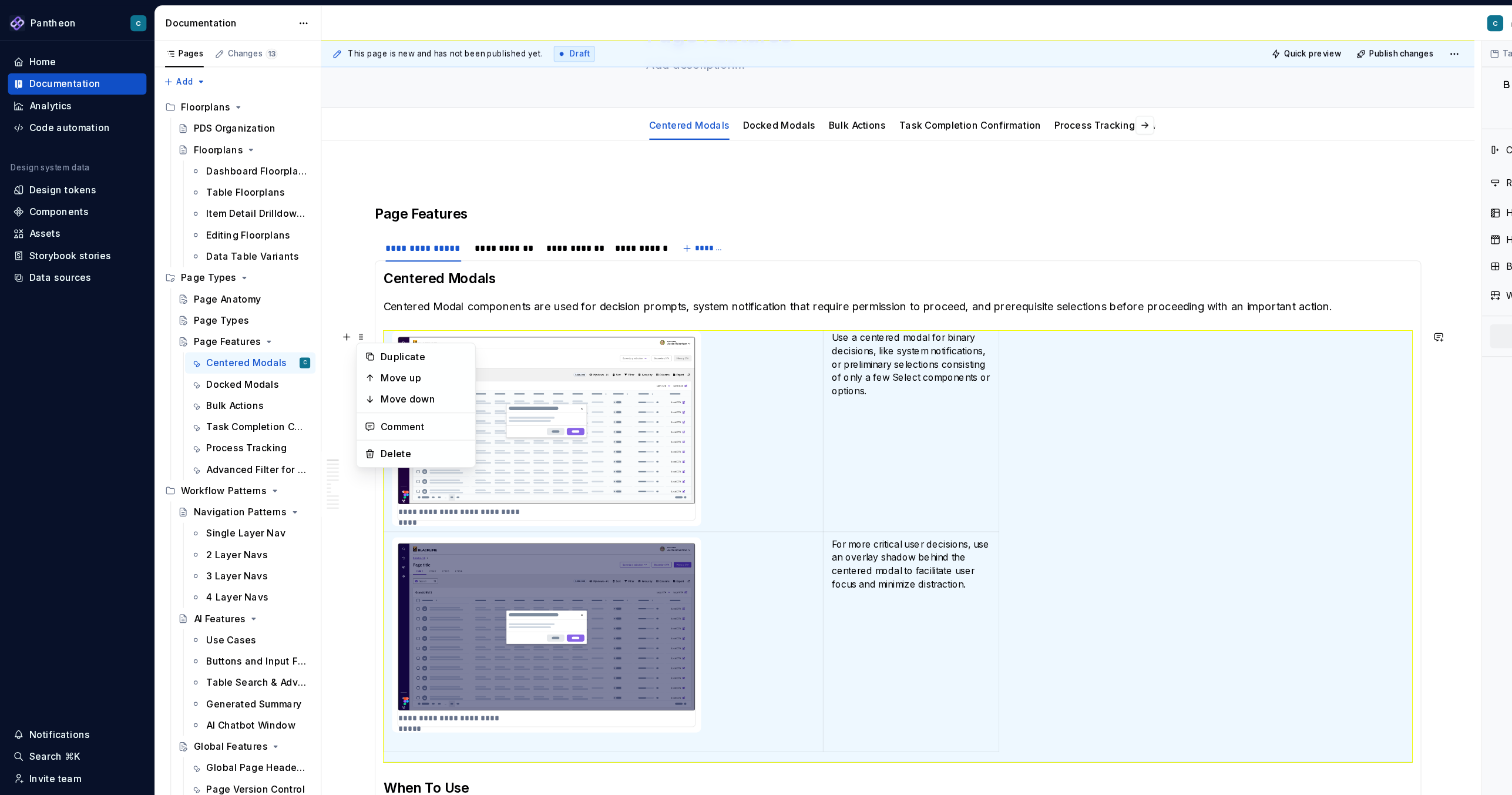
click at [649, 334] on td "**********" at bounding box center [533, 378] width 388 height 182
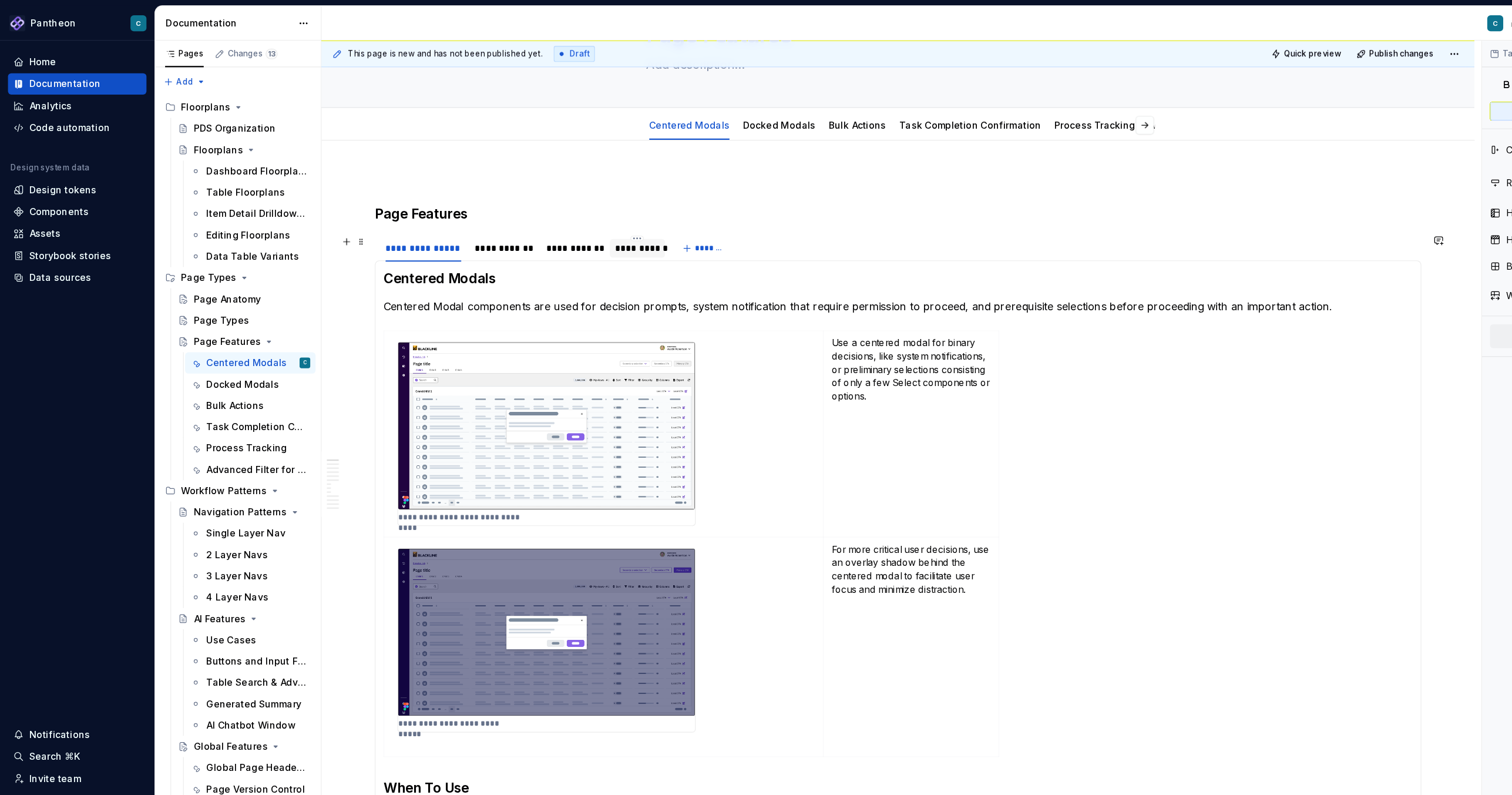
click at [559, 216] on div "**********" at bounding box center [563, 219] width 40 height 12
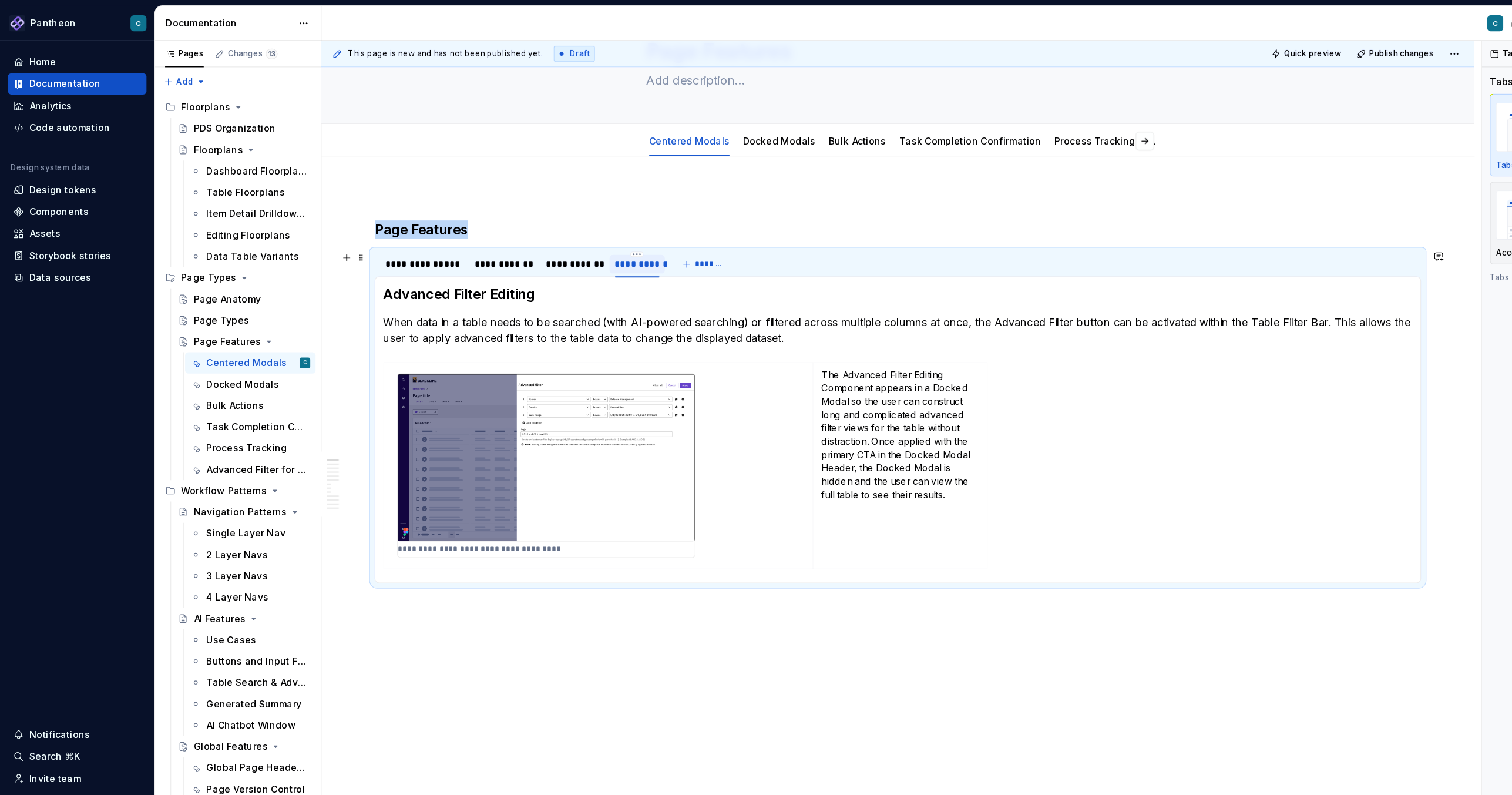
scroll to position [65, 0]
click at [604, 125] on link "Centered Modals" at bounding box center [608, 125] width 71 height 10
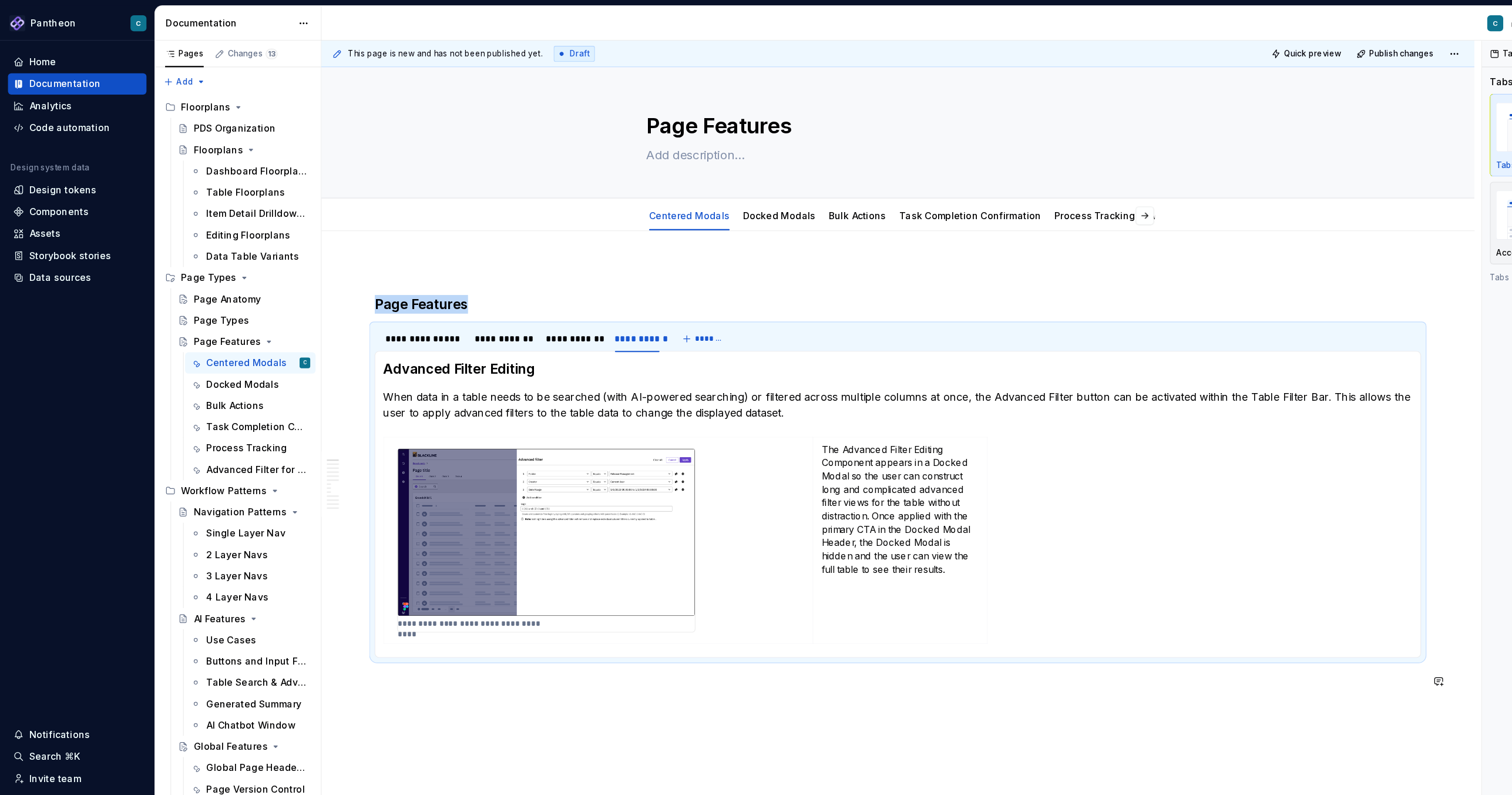
click at [387, 530] on div "**********" at bounding box center [793, 532] width 1018 height 658
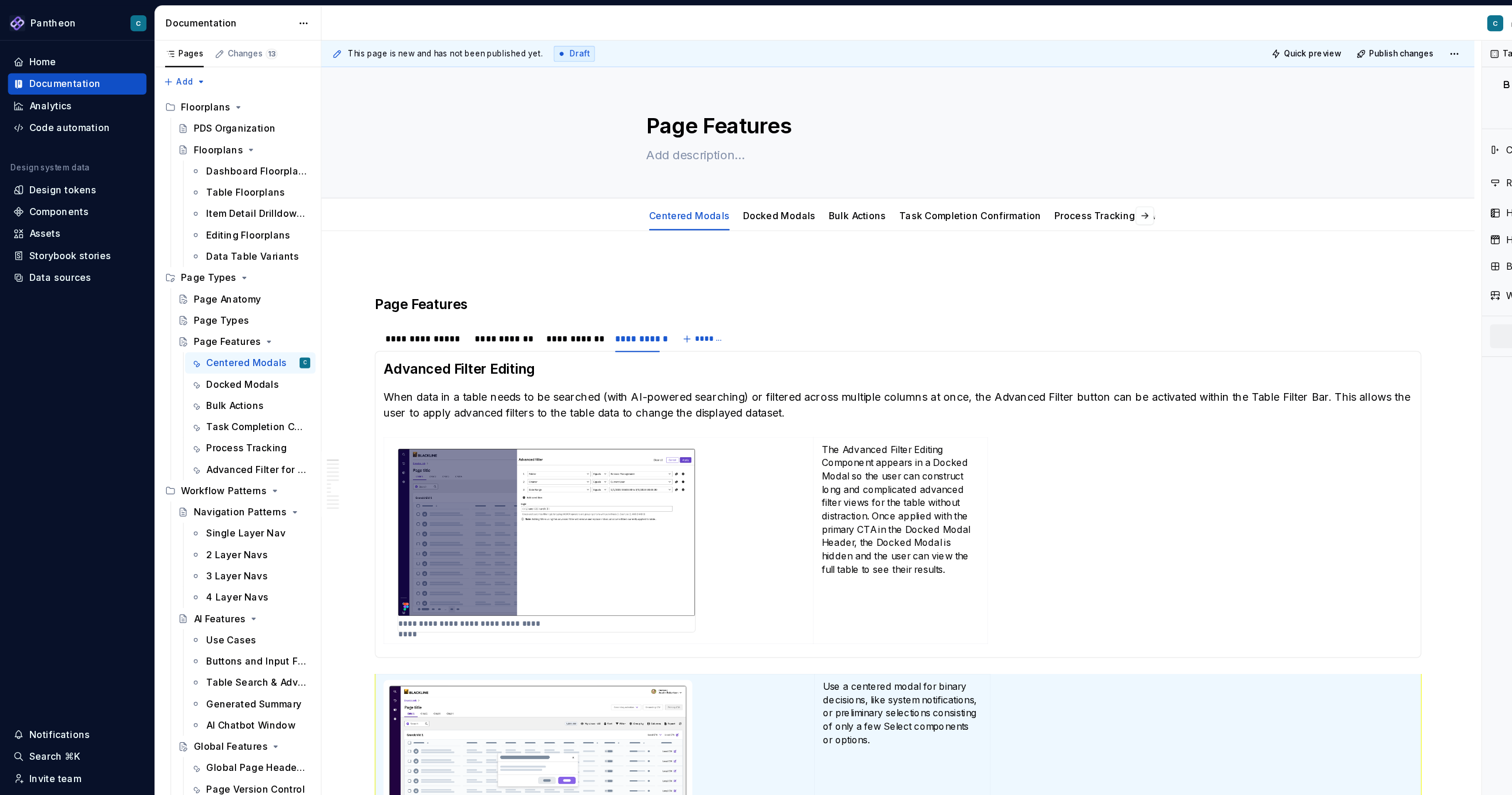
scroll to position [4, 0]
click at [356, 299] on div "**********" at bounding box center [373, 299] width 67 height 12
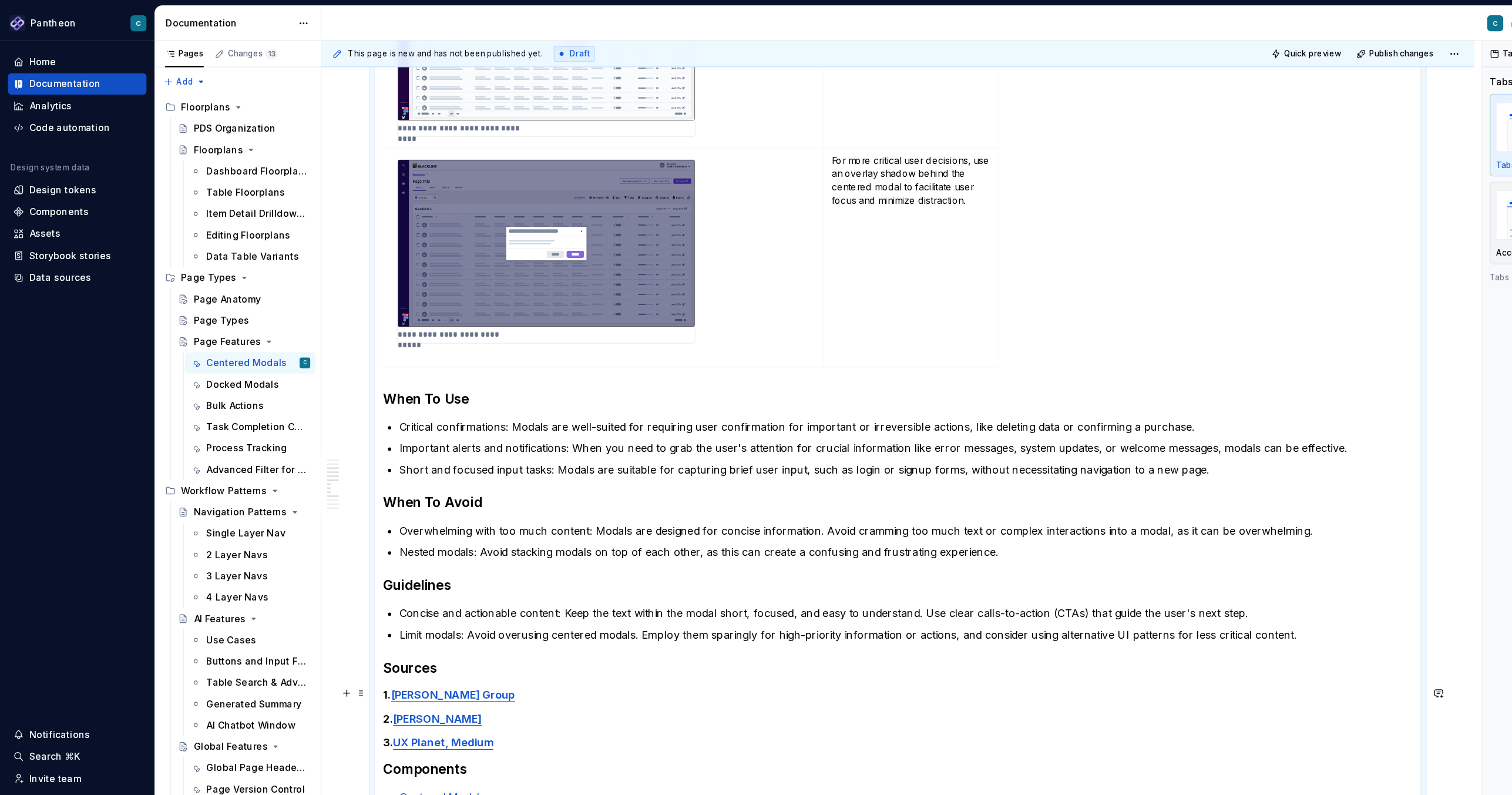
scroll to position [653, 0]
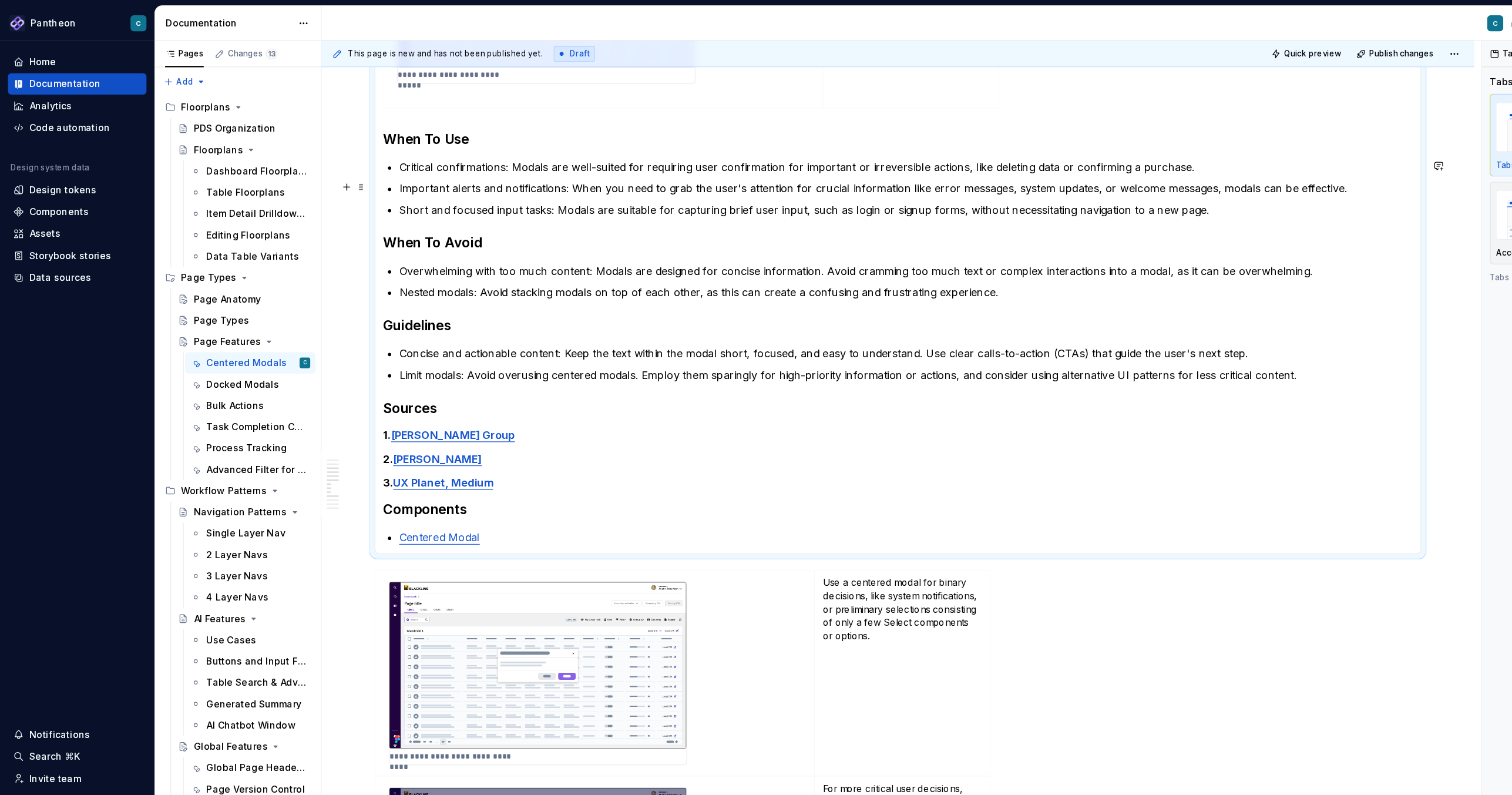
click at [416, 164] on p "Important alerts and notifications: When you need to grab the user's attention …" at bounding box center [799, 166] width 894 height 14
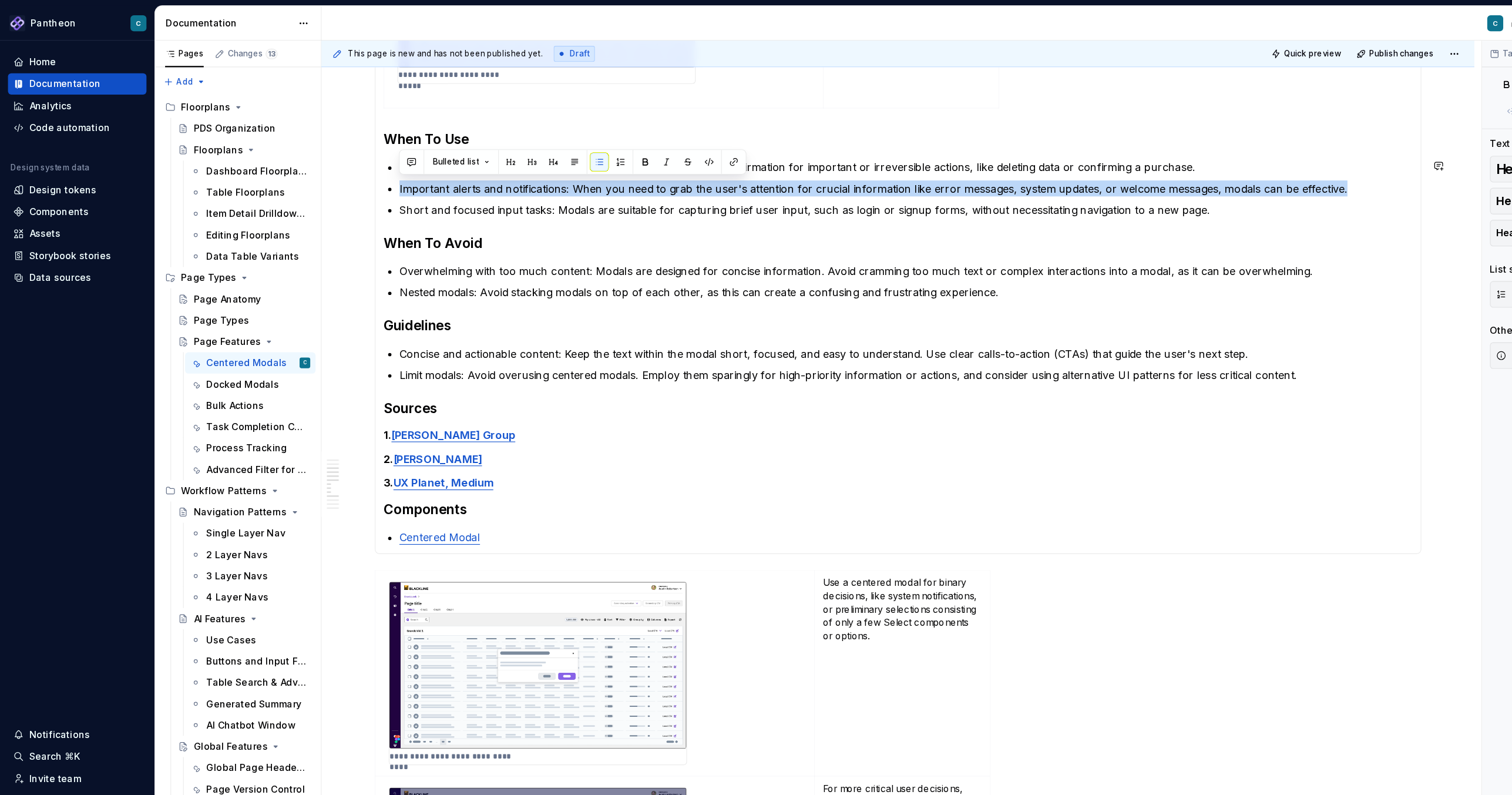
click at [416, 164] on p "Important alerts and notifications: When you need to grab the user's attention …" at bounding box center [799, 166] width 894 height 14
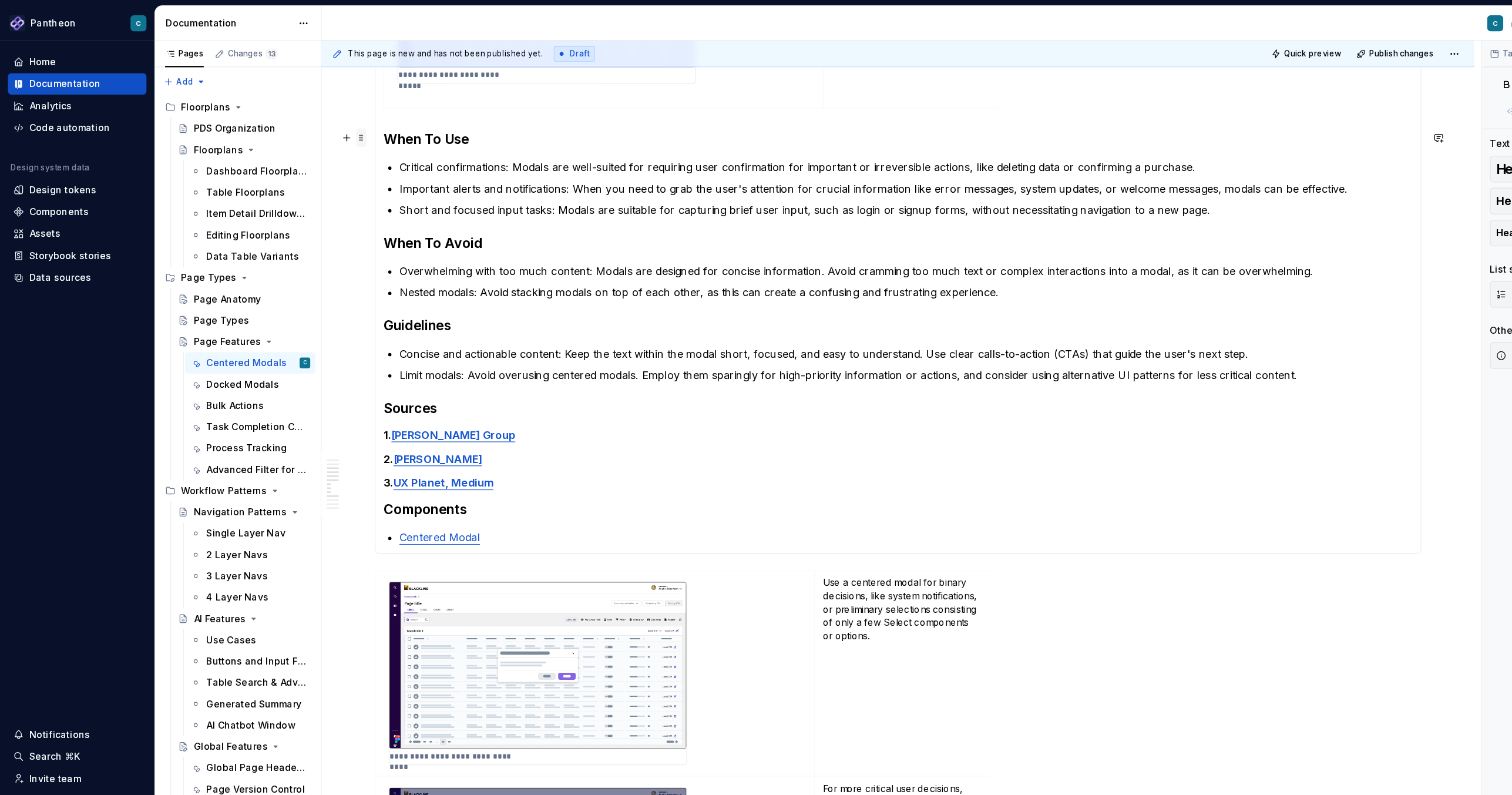
click at [318, 122] on span at bounding box center [319, 122] width 9 height 16
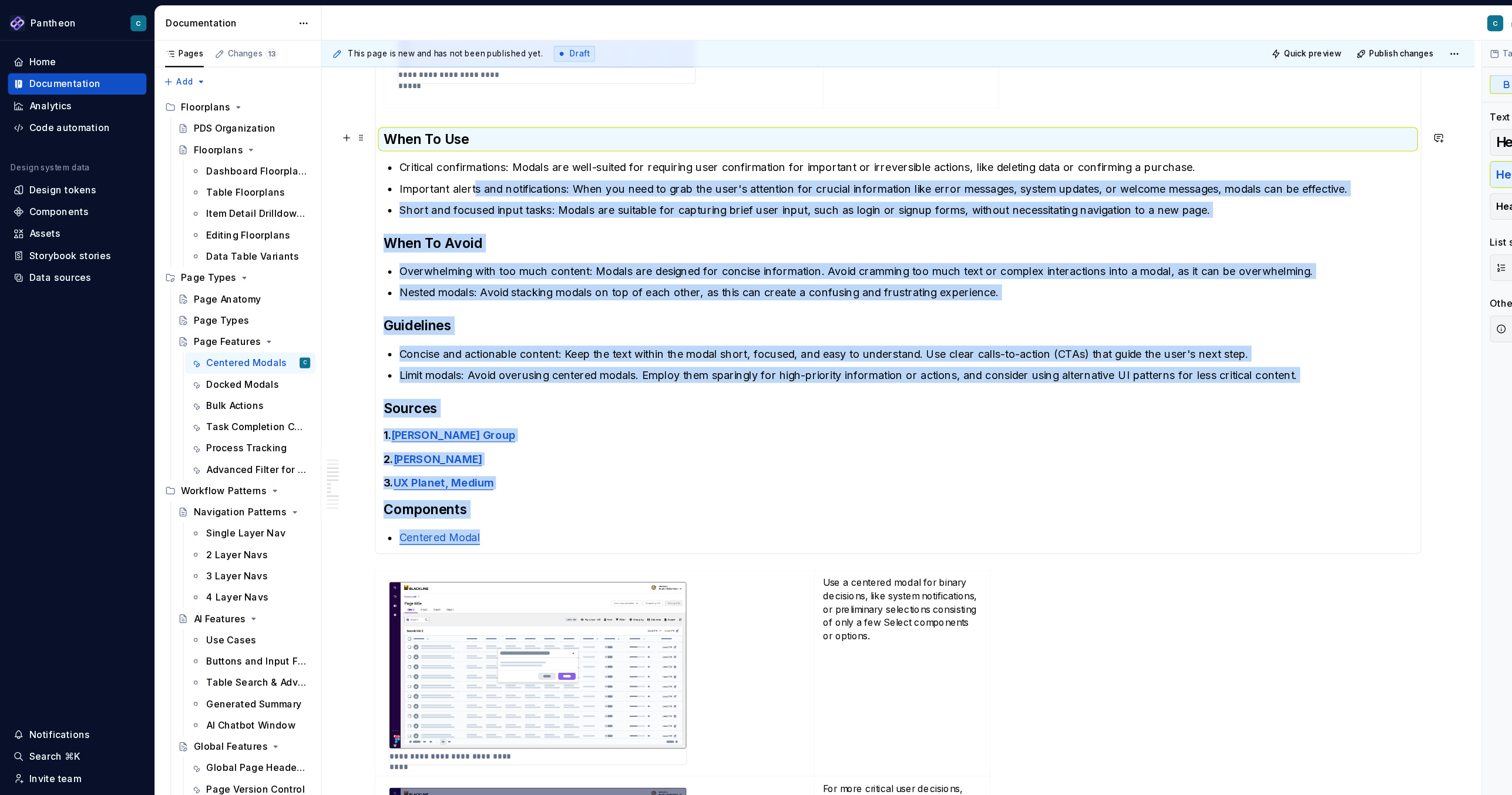
click at [456, 472] on p "Centered Modal" at bounding box center [799, 474] width 894 height 14
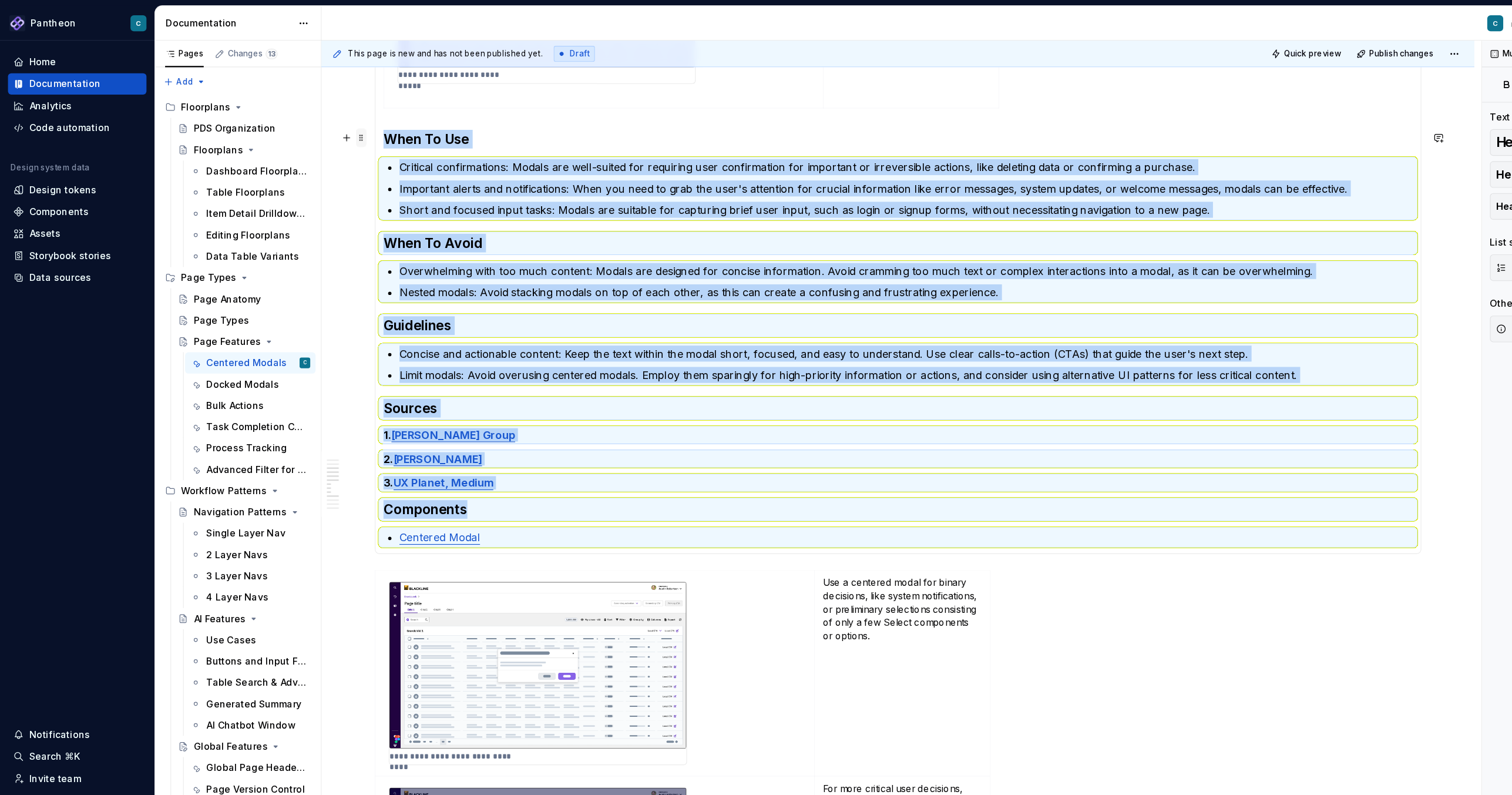
click at [316, 123] on span at bounding box center [319, 122] width 9 height 16
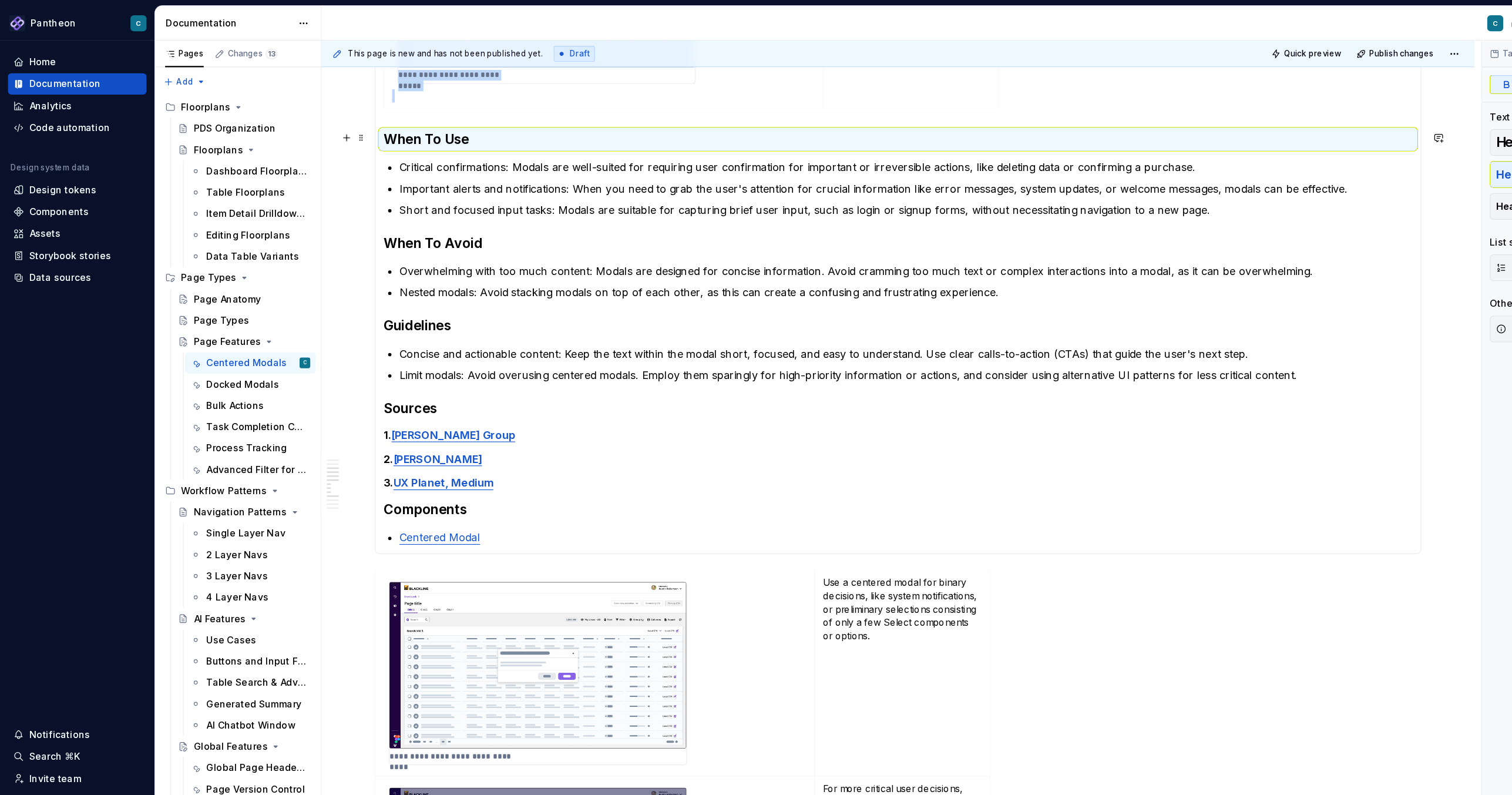
click at [655, 456] on section-item-column "**********" at bounding box center [792, 73] width 908 height 816
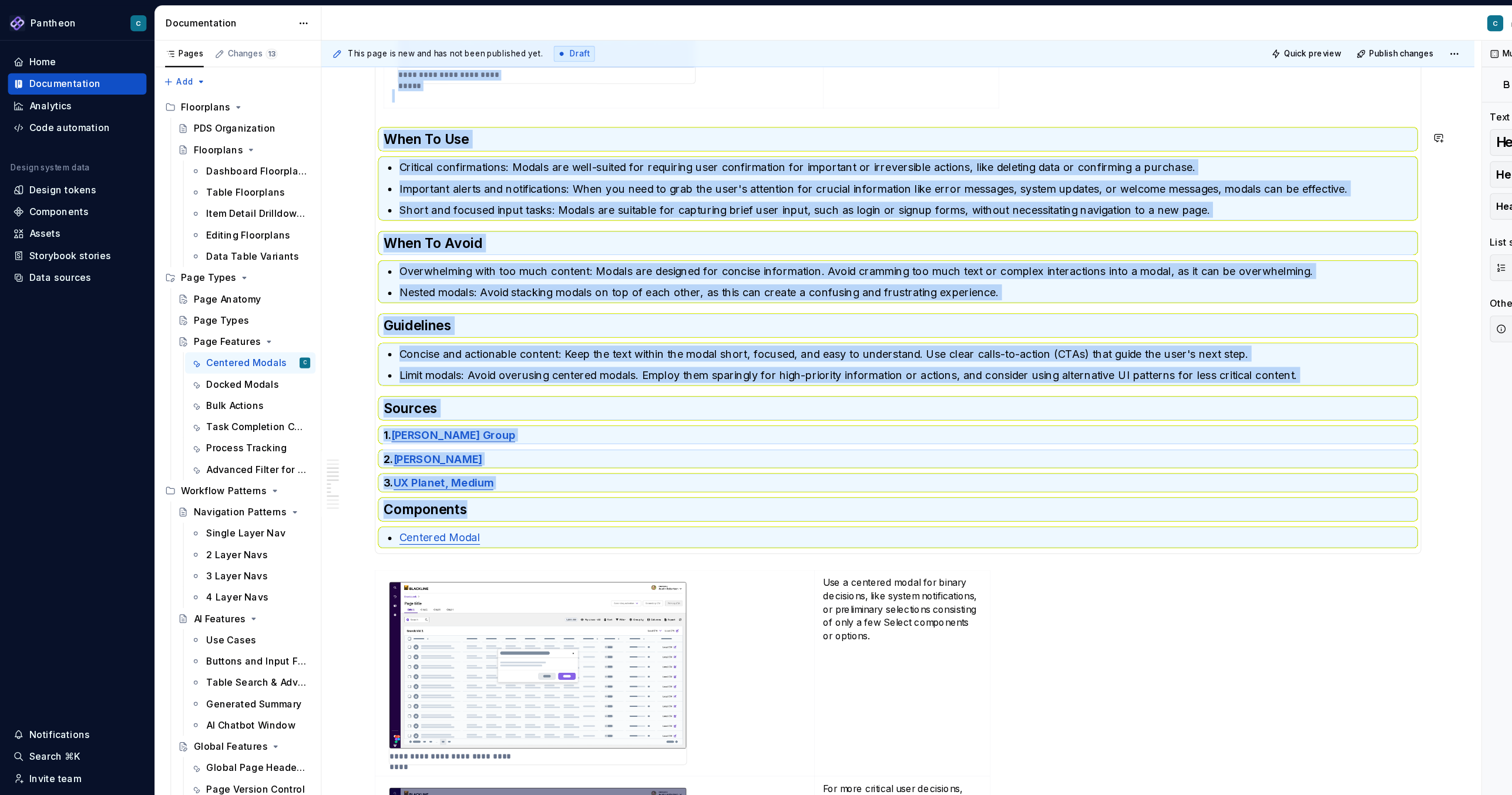
copy section-item-column "**********"
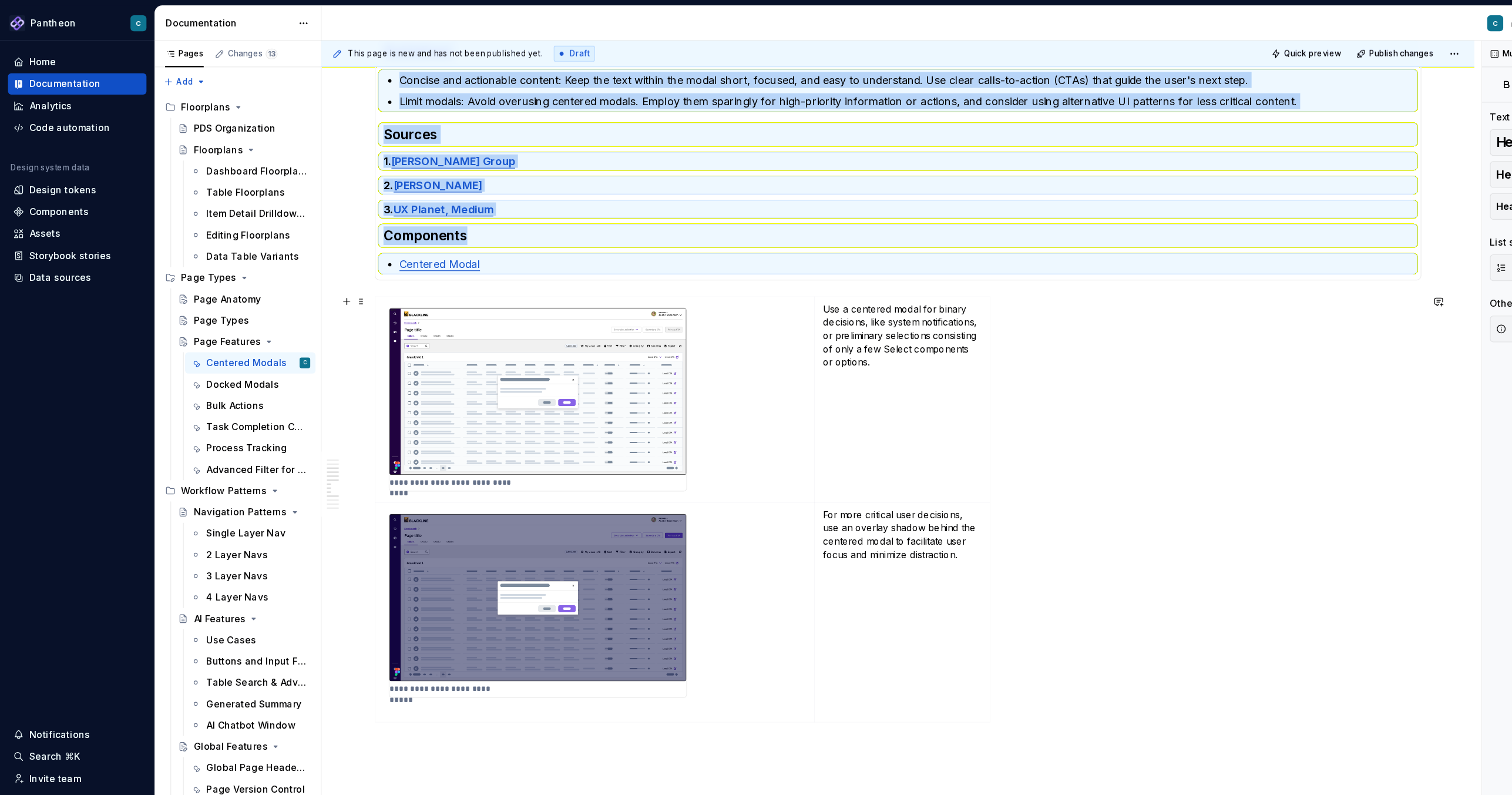
scroll to position [991, 0]
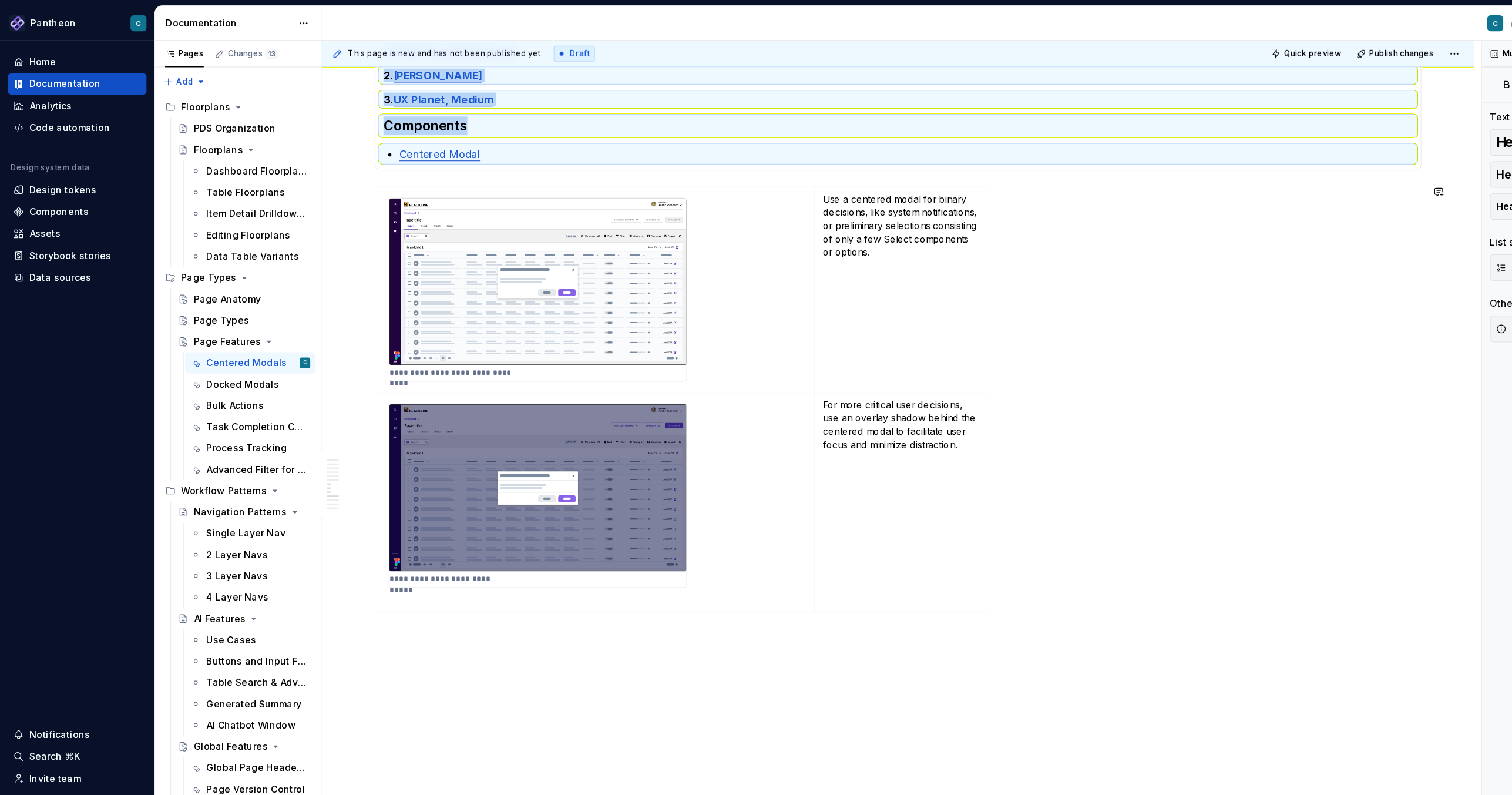
click at [463, 530] on div "**********" at bounding box center [793, 6] width 1018 height 1585
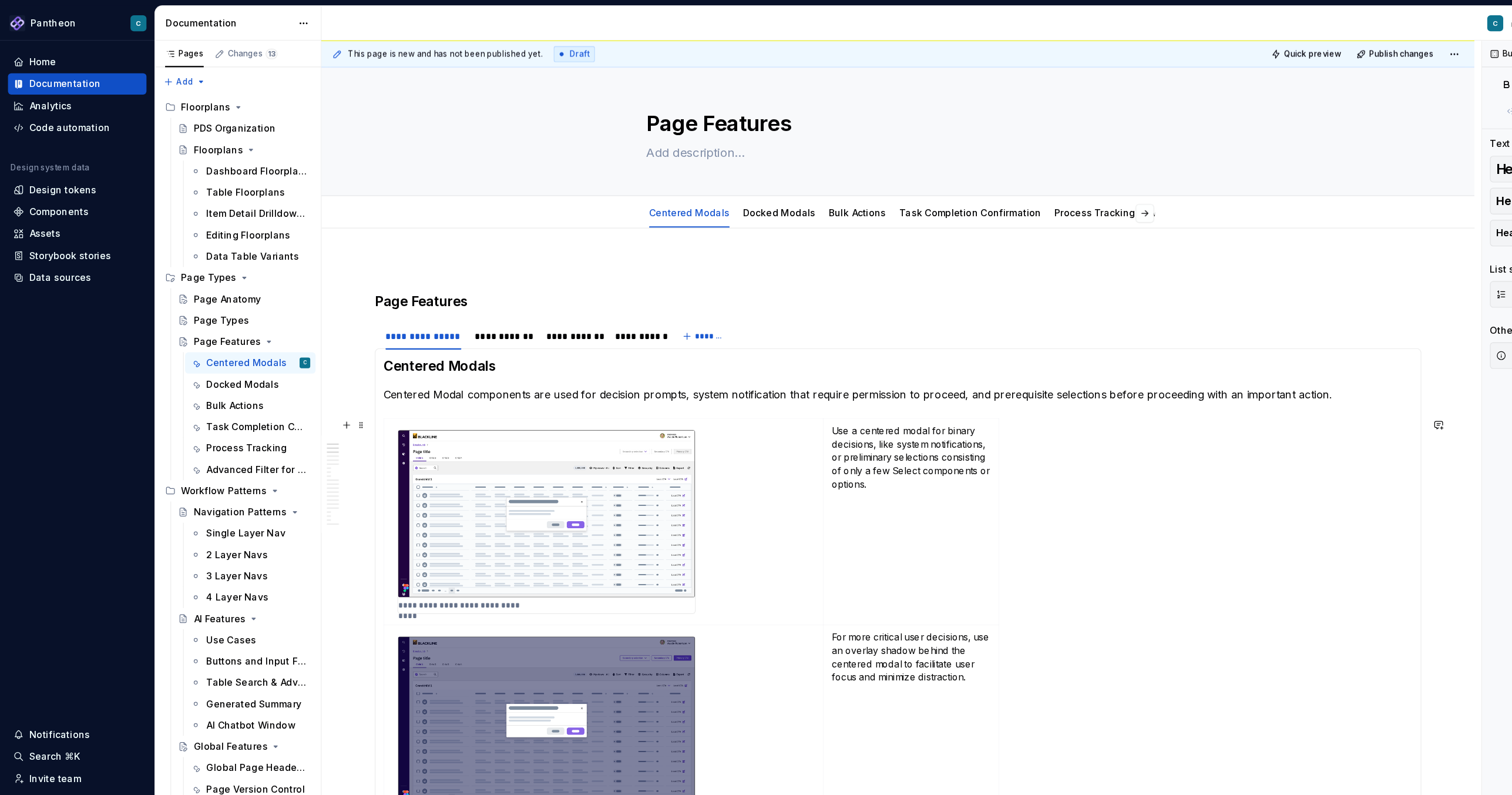
scroll to position [0, 0]
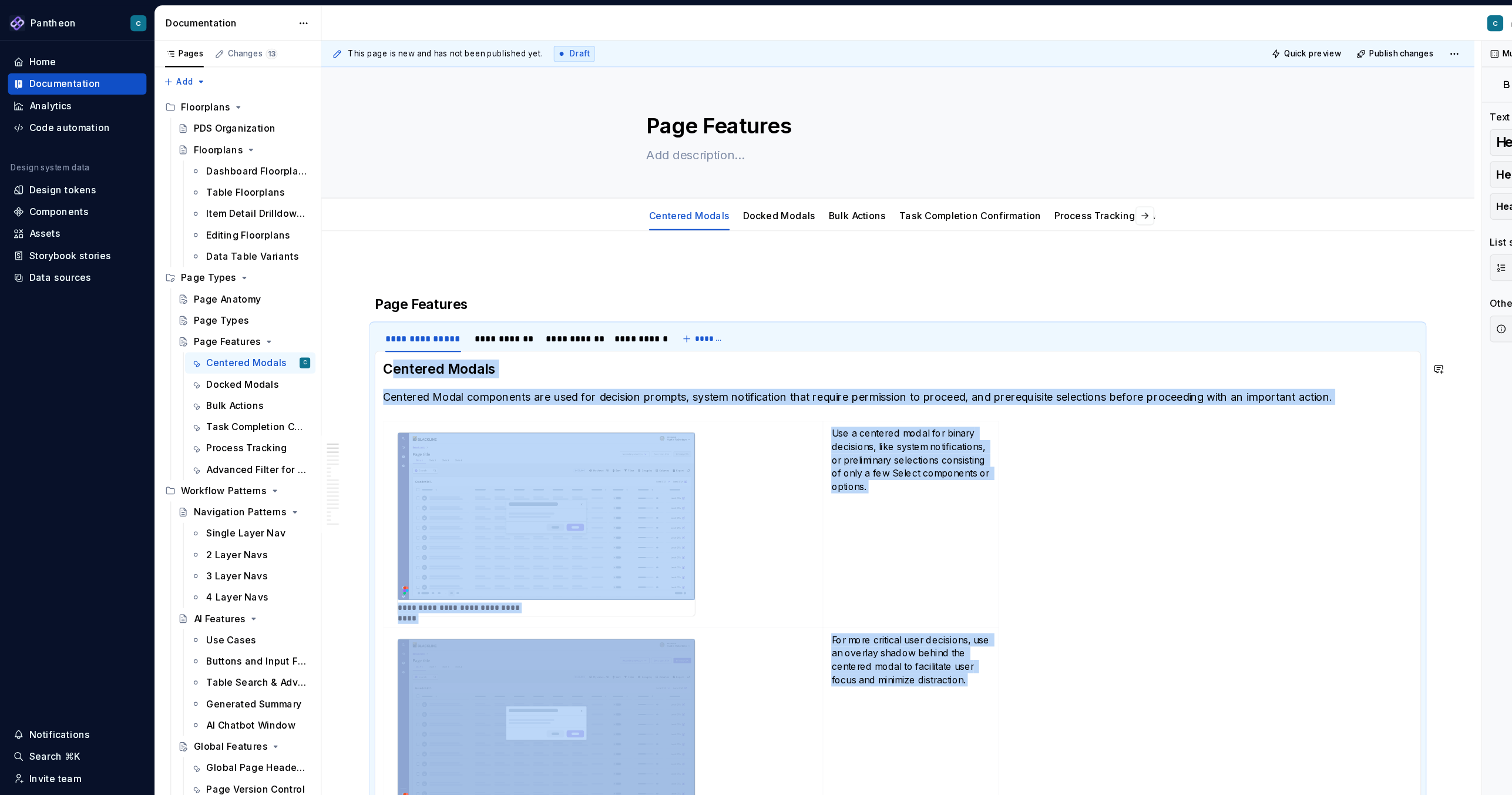
click at [343, 325] on h3 "Centered Modals" at bounding box center [792, 325] width 908 height 16
click at [795, 339] on section-item-column "**********" at bounding box center [792, 725] width 908 height 816
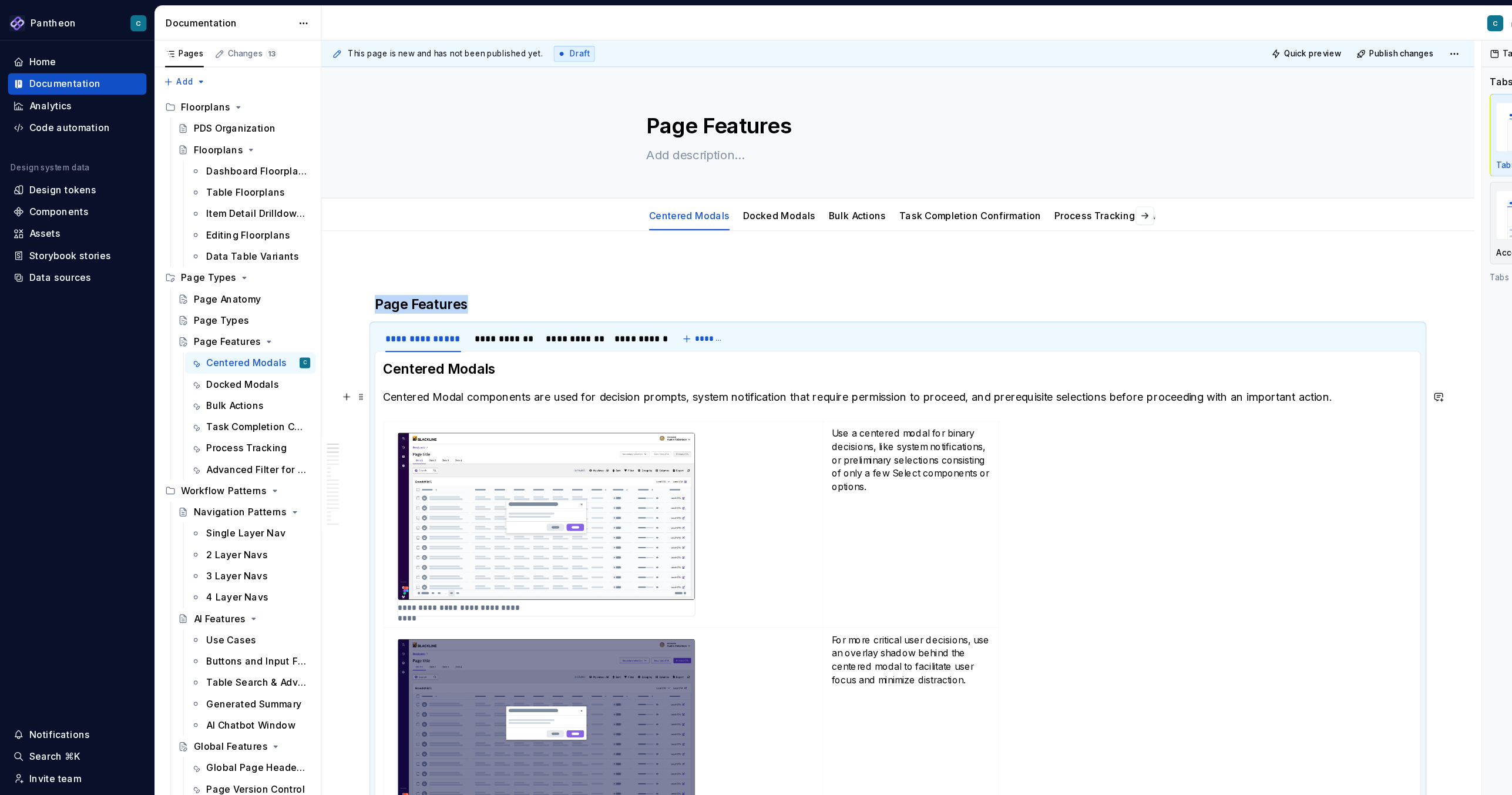
click at [799, 352] on p "Centered Modal components are used for decision prompts, system notification th…" at bounding box center [792, 350] width 908 height 14
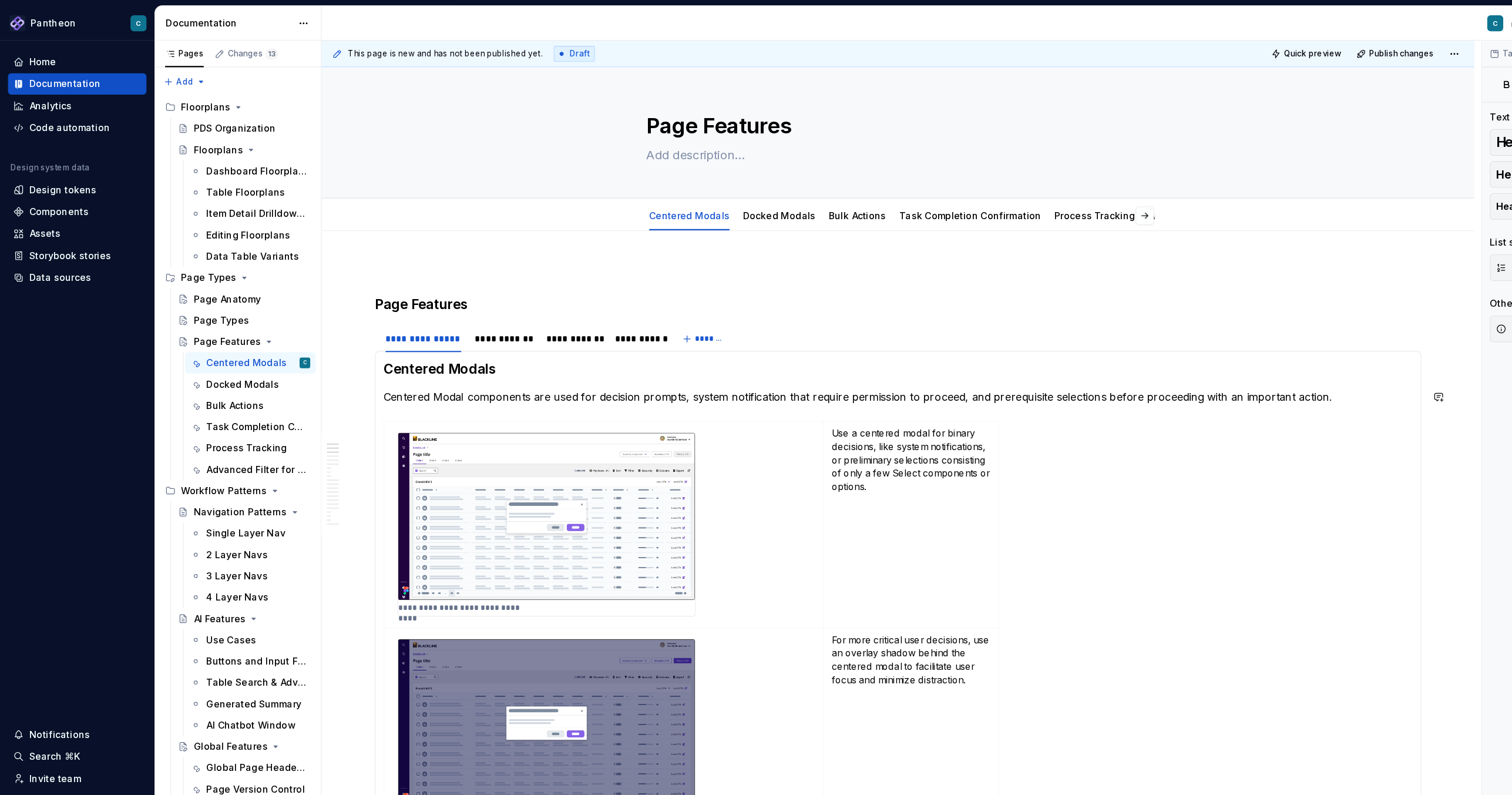
click at [799, 352] on p "Centered Modal components are used for decision prompts, system notification th…" at bounding box center [792, 350] width 908 height 14
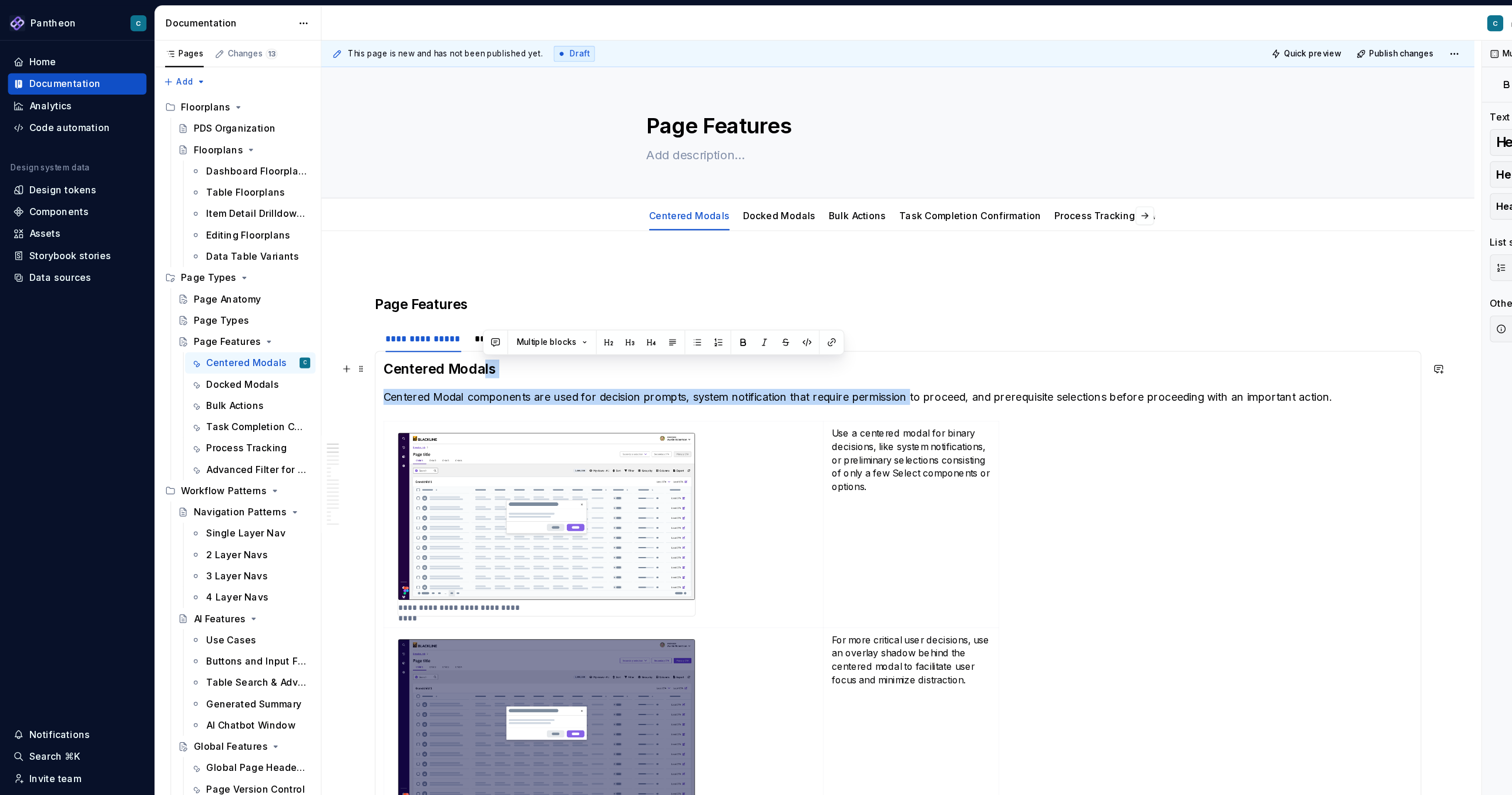
click at [426, 324] on h3 "Centered Modals" at bounding box center [792, 325] width 908 height 16
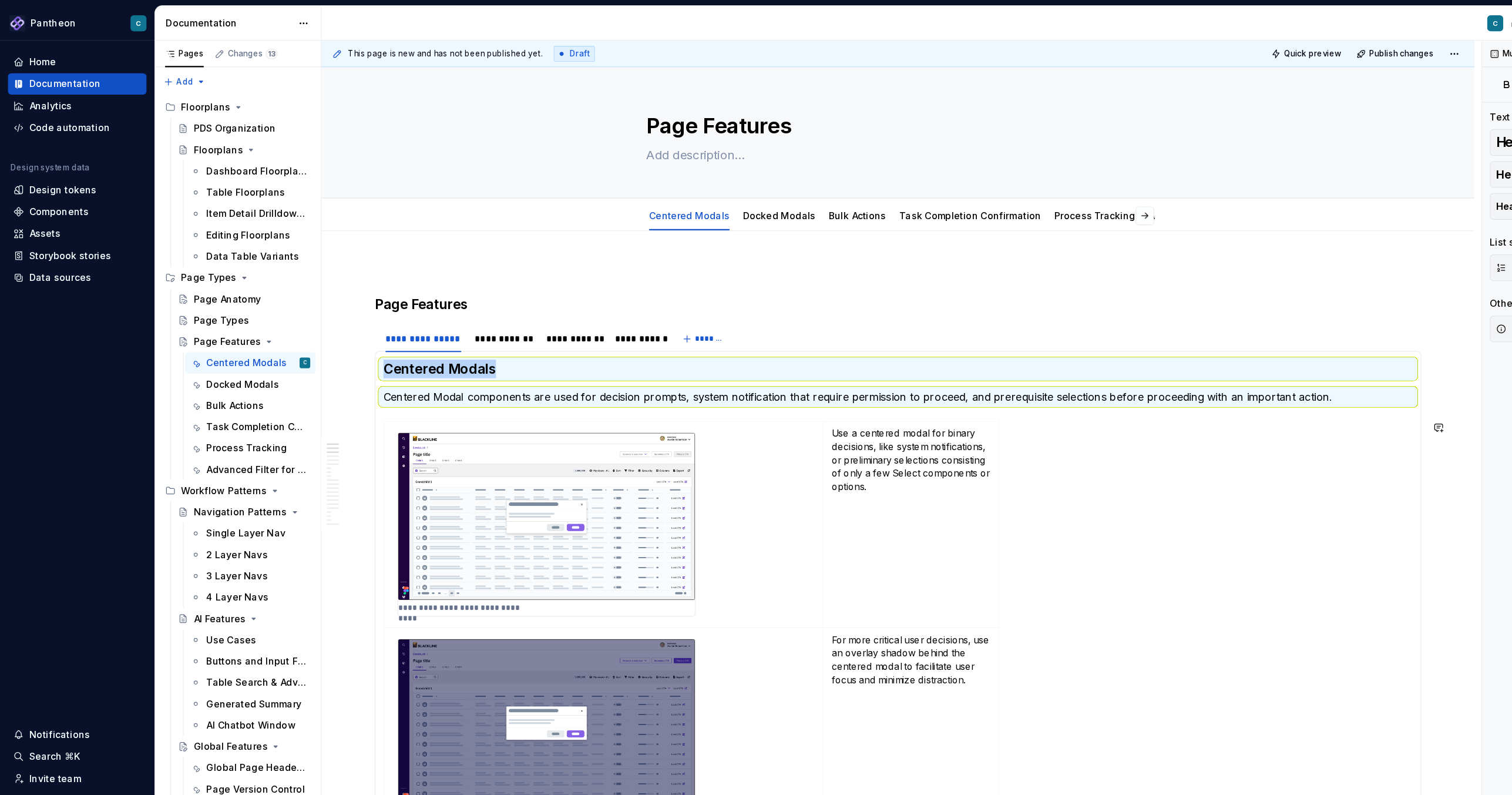
copy h3 "Centered Modals"
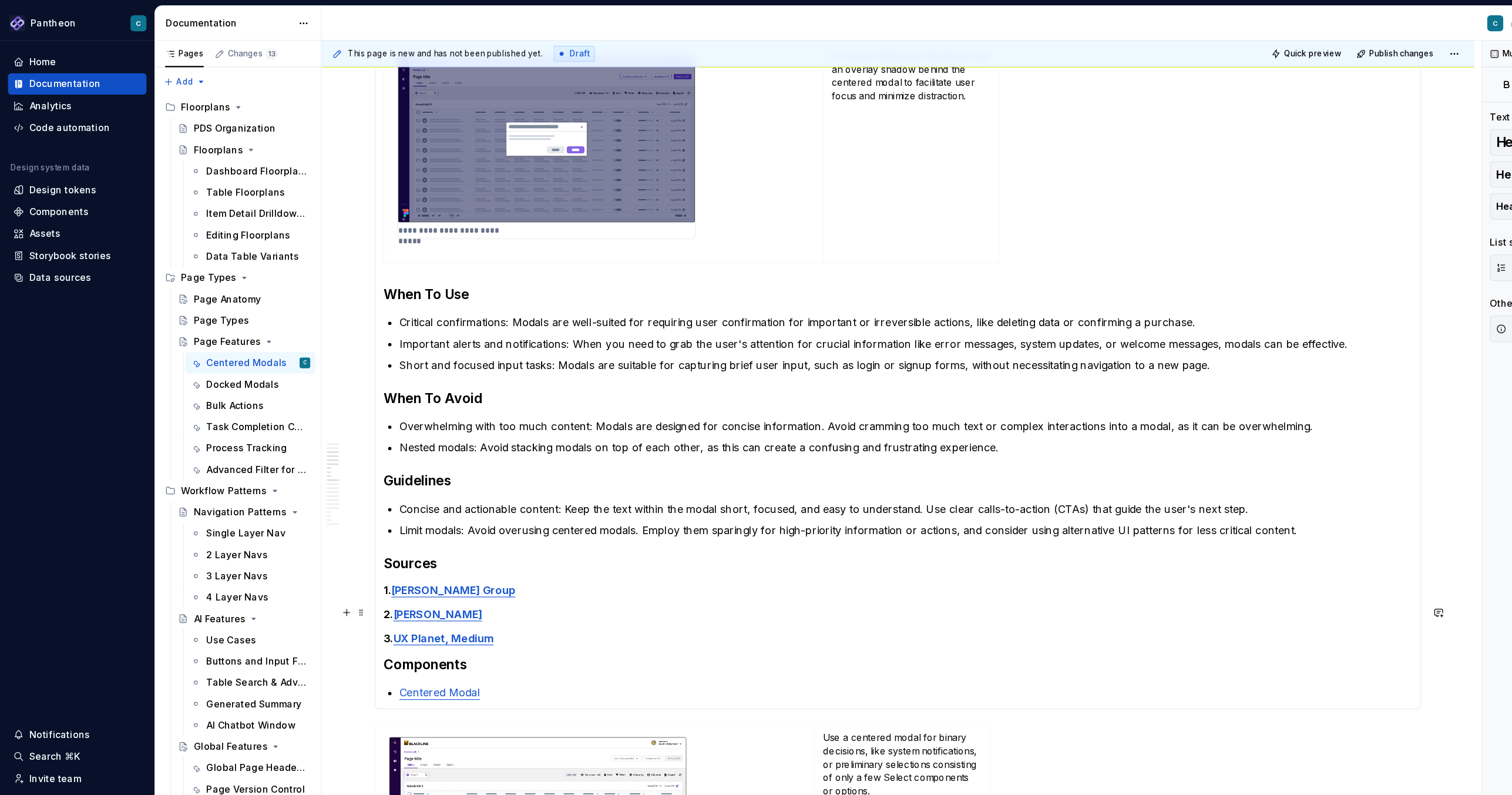
scroll to position [482, 0]
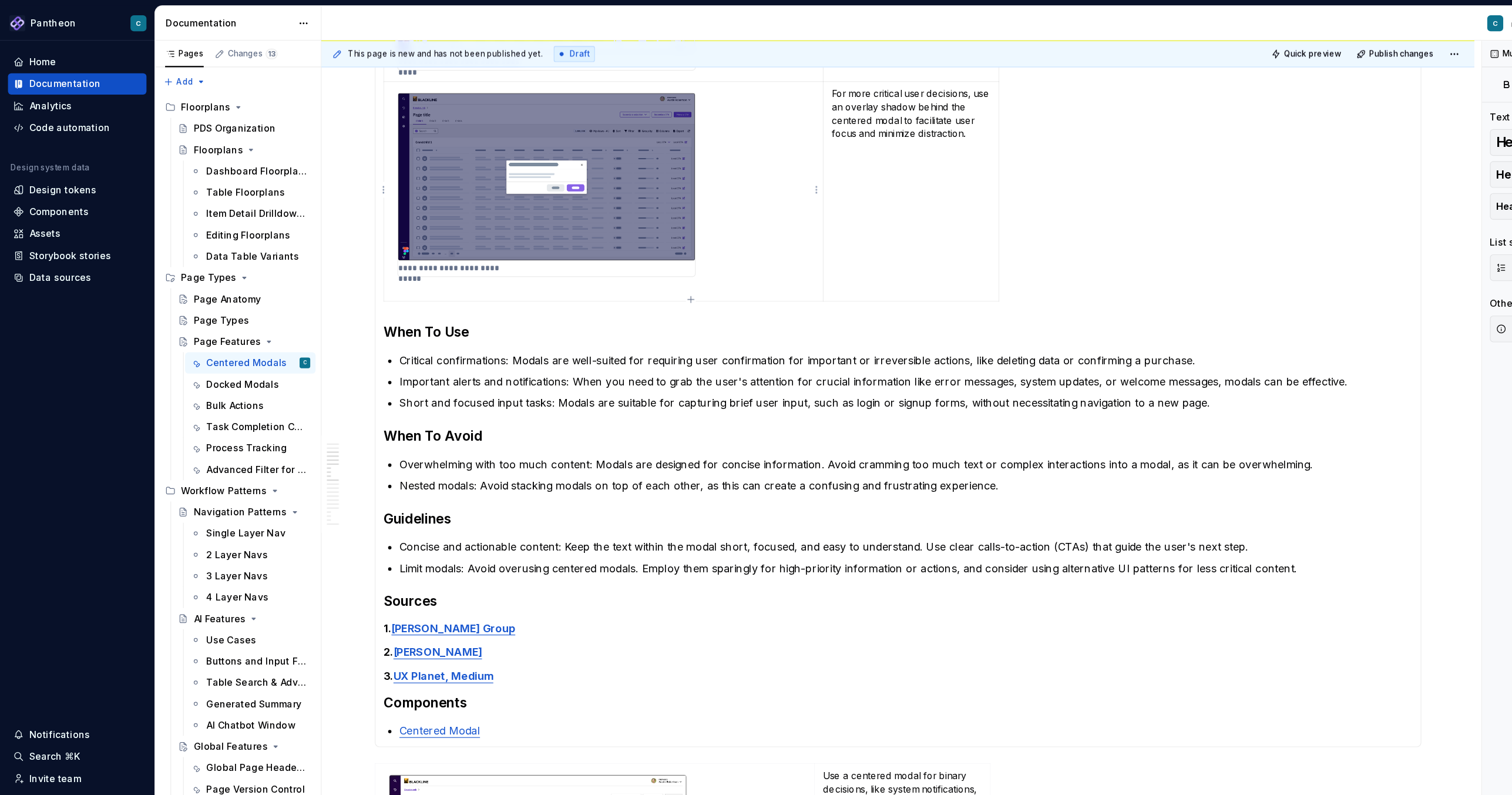
click at [347, 262] on td "**********" at bounding box center [533, 168] width 388 height 194
click at [338, 287] on strong "When To Use" at bounding box center [376, 293] width 76 height 14
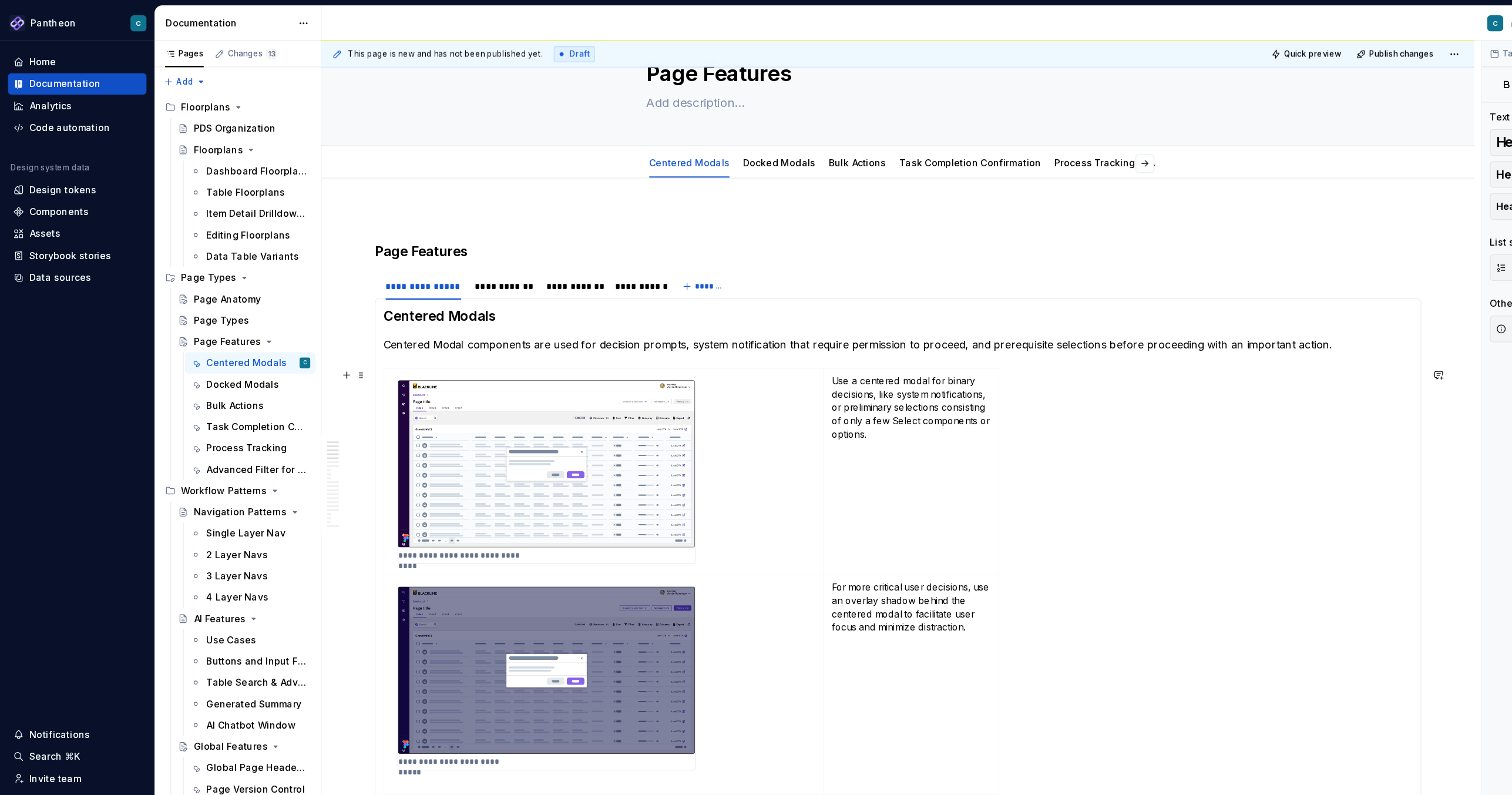
scroll to position [0, 0]
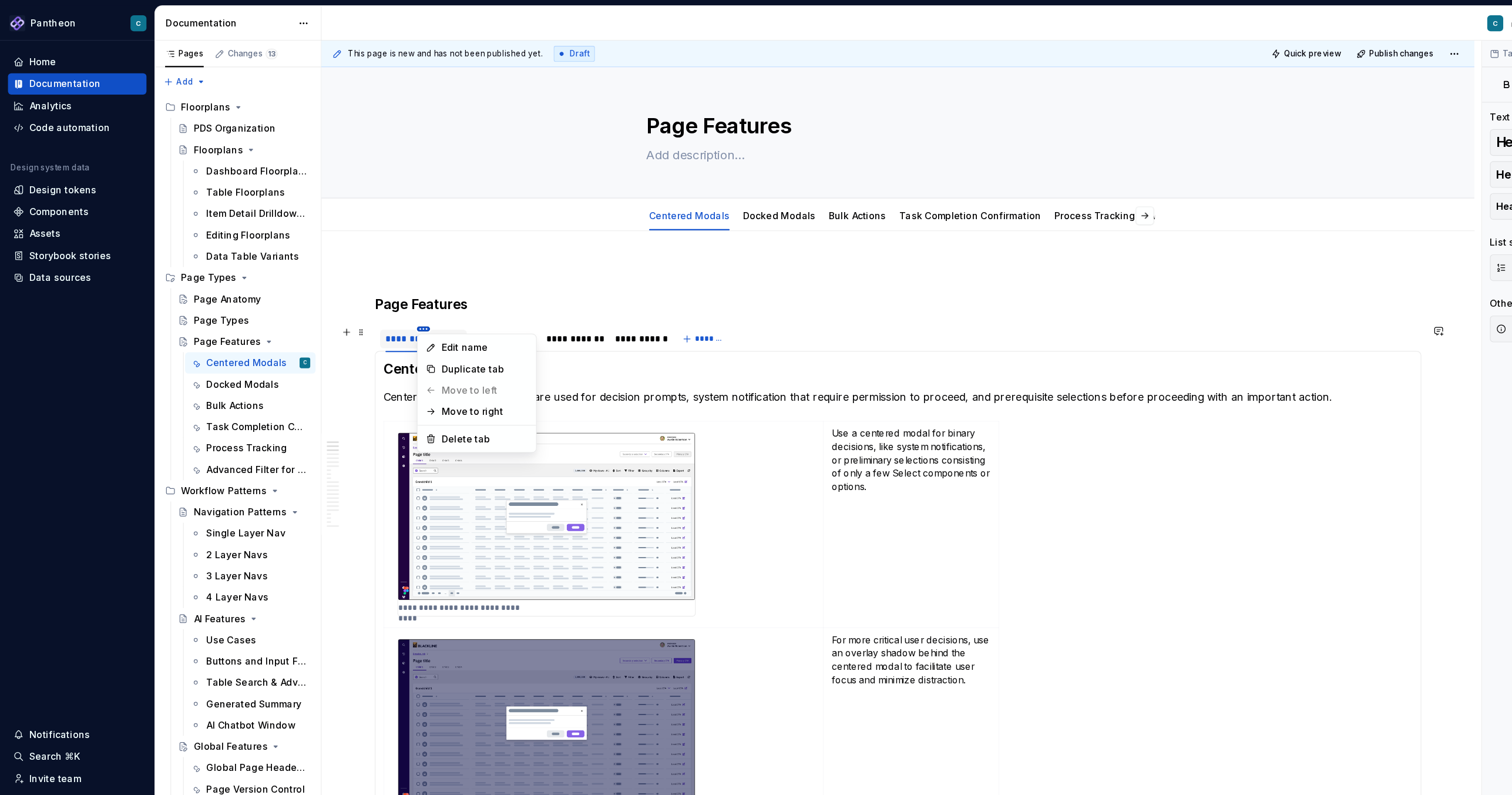
click at [372, 288] on html "Pantheon C Home Documentation Analytics Code automation Design system data Desi…" at bounding box center [756, 398] width 1512 height 795
click at [455, 530] on html "Pantheon C Home Documentation Analytics Code automation Design system data Desi…" at bounding box center [756, 398] width 1512 height 795
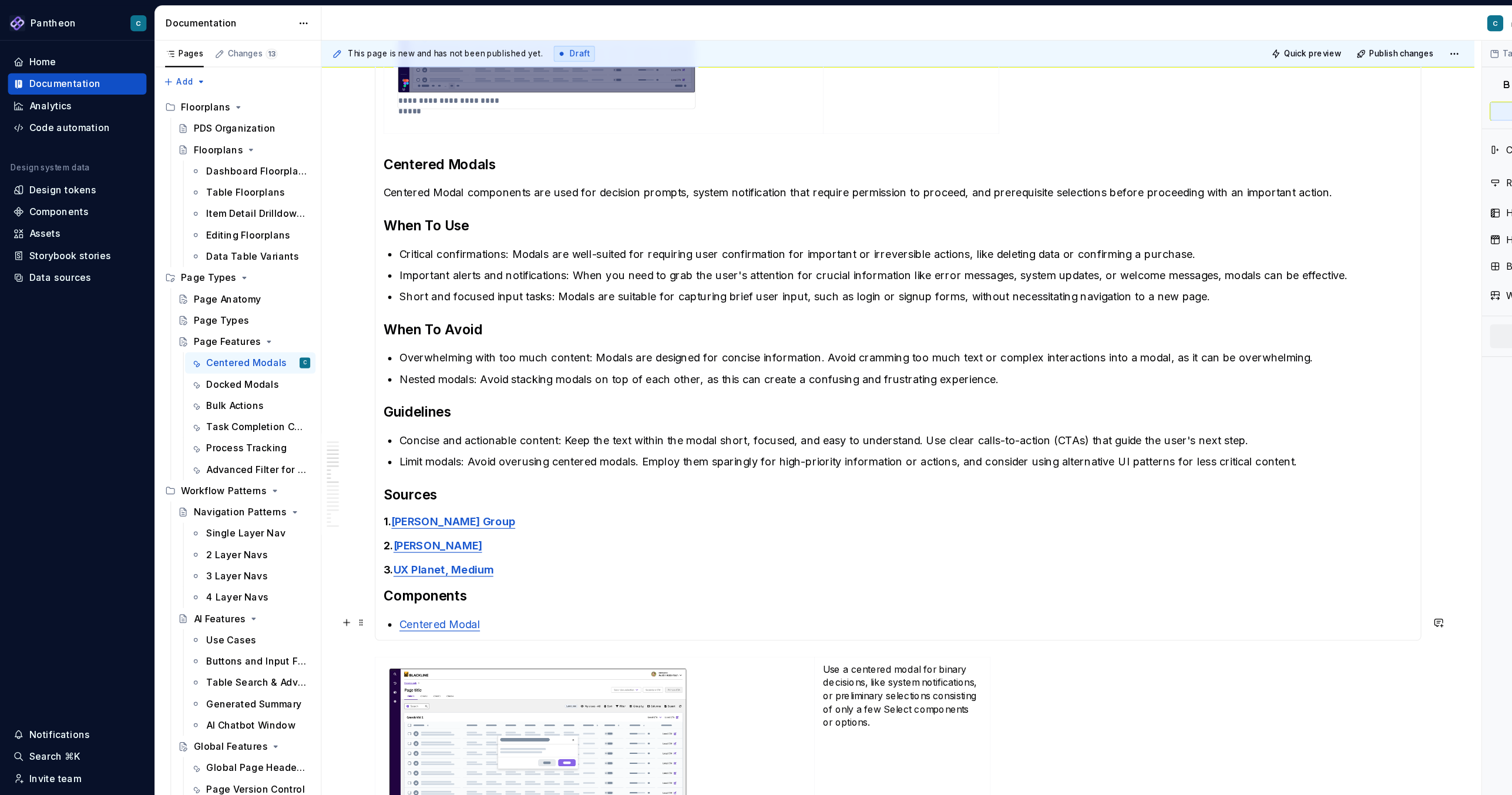
scroll to position [627, 0]
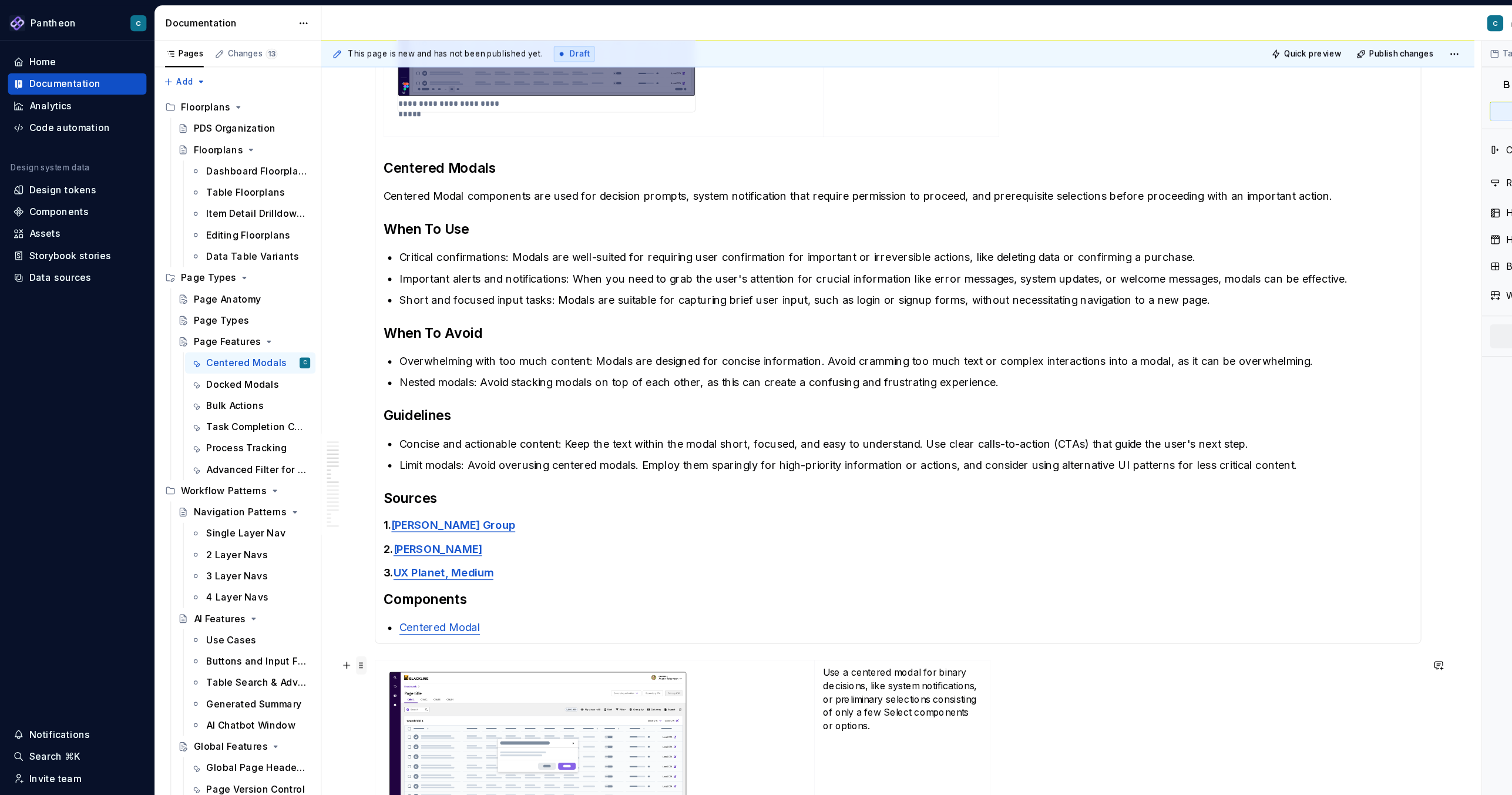
click at [320, 530] on span at bounding box center [319, 587] width 9 height 16
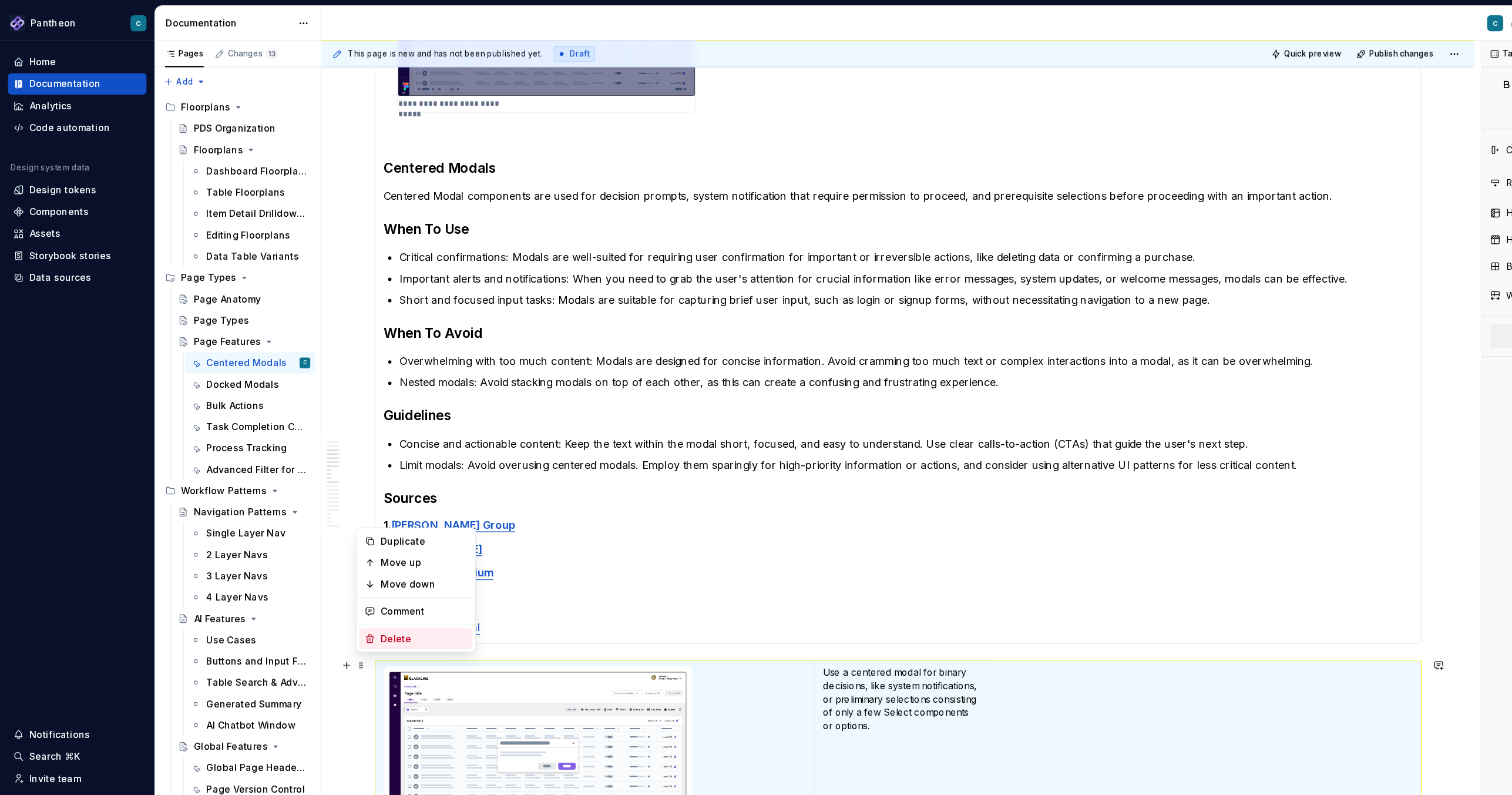
click at [673, 530] on section "**********" at bounding box center [793, 113] width 924 height 909
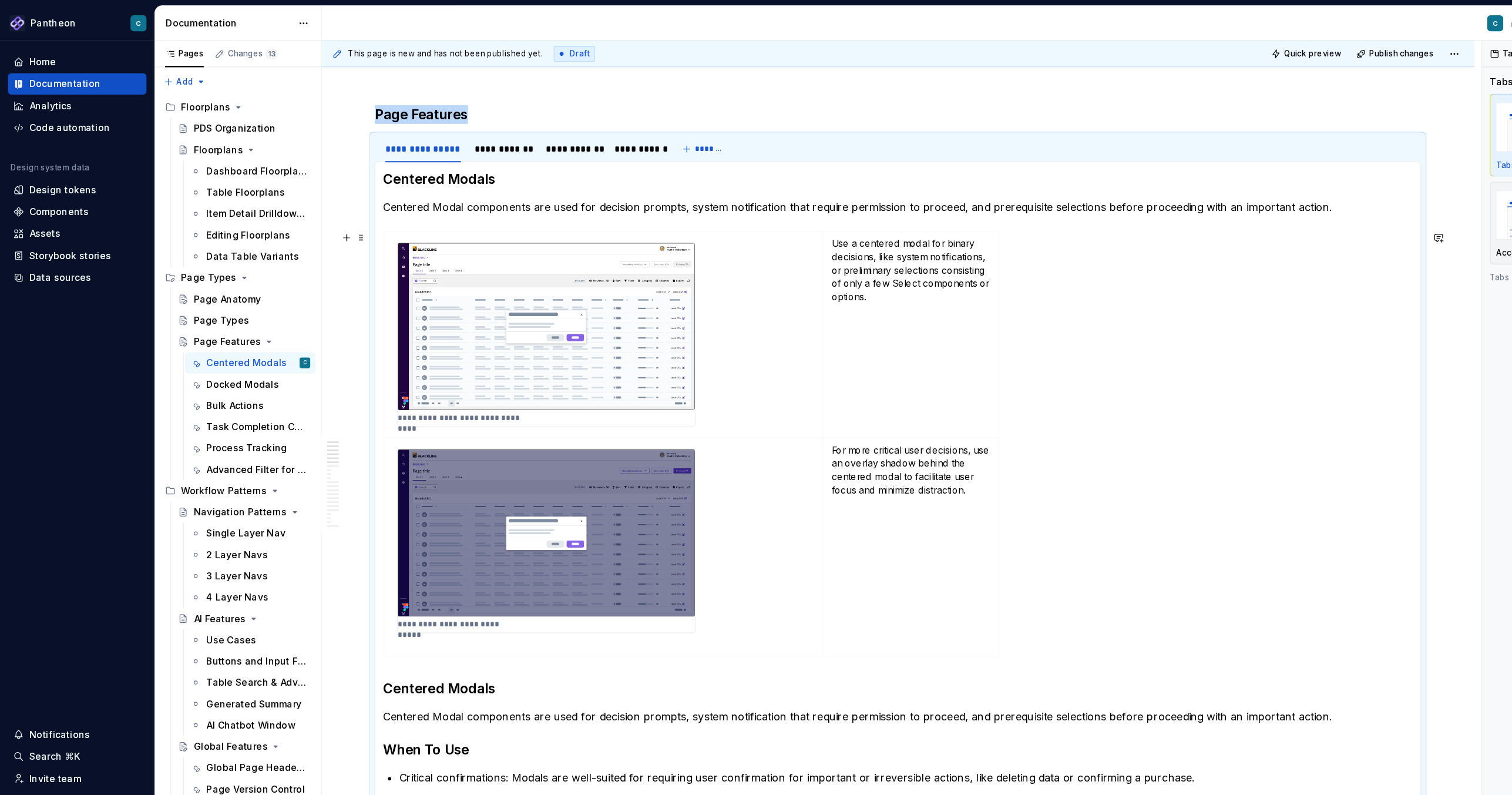
scroll to position [0, 0]
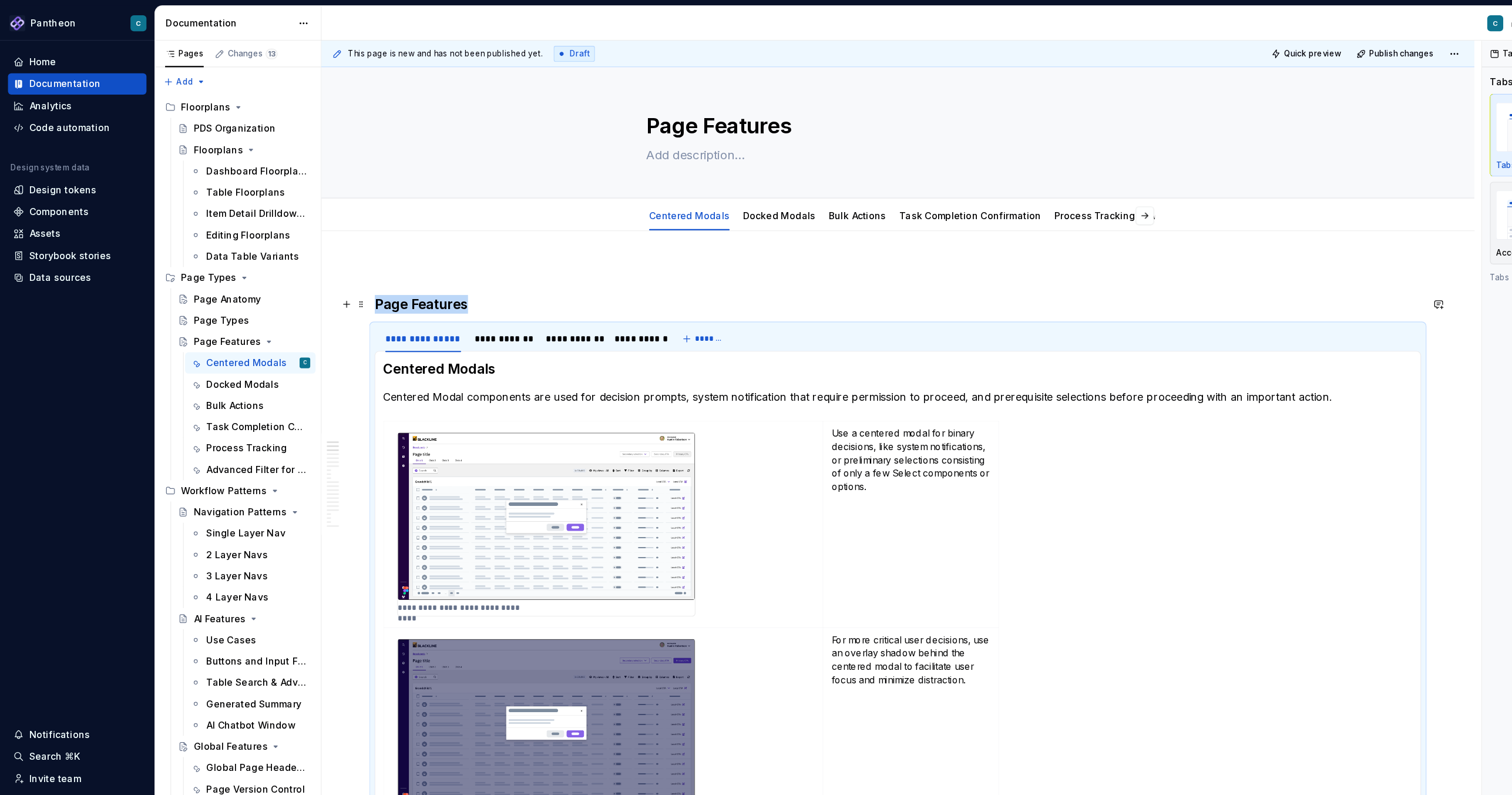
click at [427, 263] on h3 "Page Features" at bounding box center [793, 268] width 924 height 16
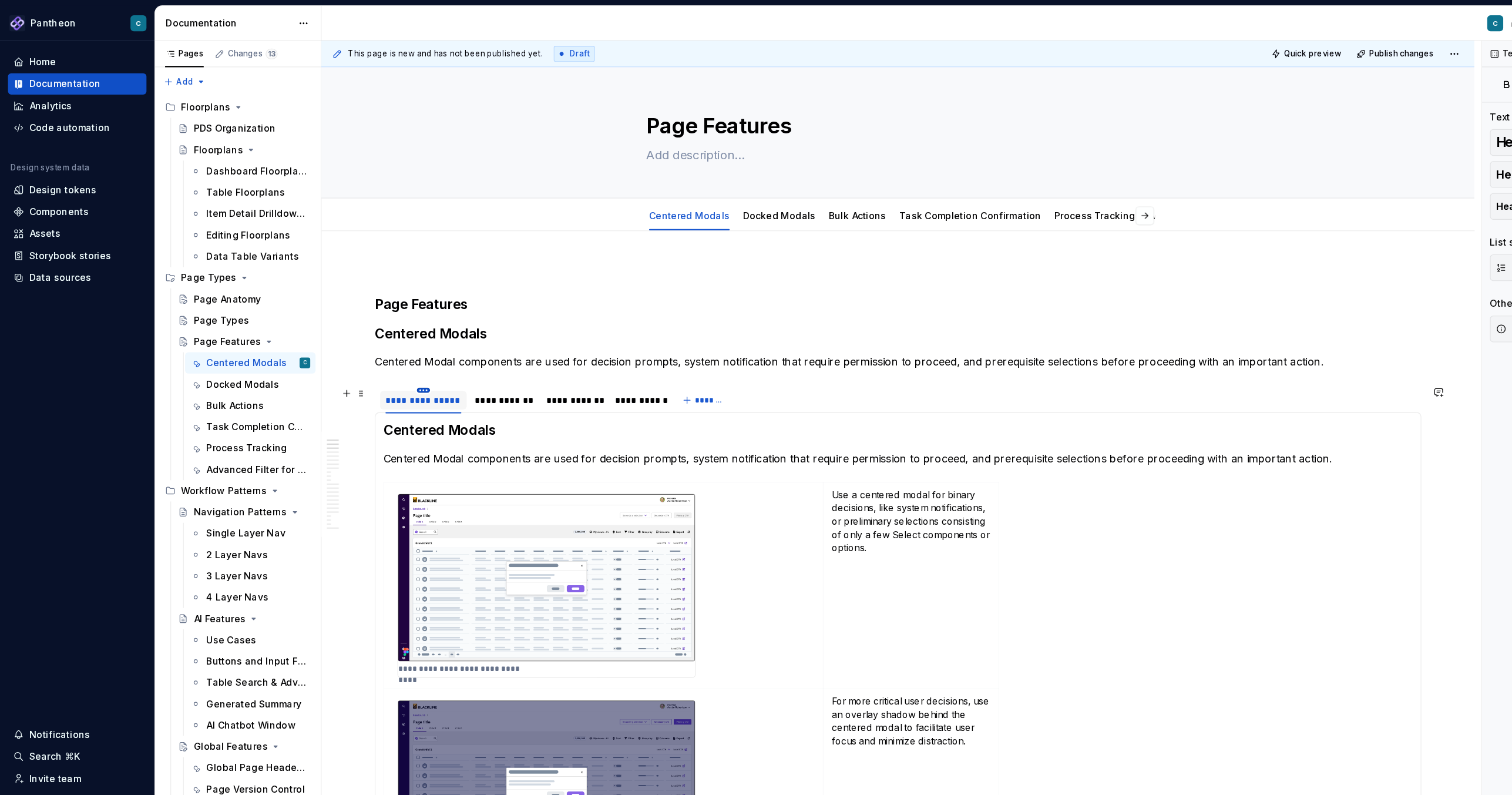
click at [374, 344] on html "Pantheon C Home Documentation Analytics Code automation Design system data Desi…" at bounding box center [756, 398] width 1512 height 795
click at [407, 443] on div "Delete tab" at bounding box center [427, 441] width 76 height 12
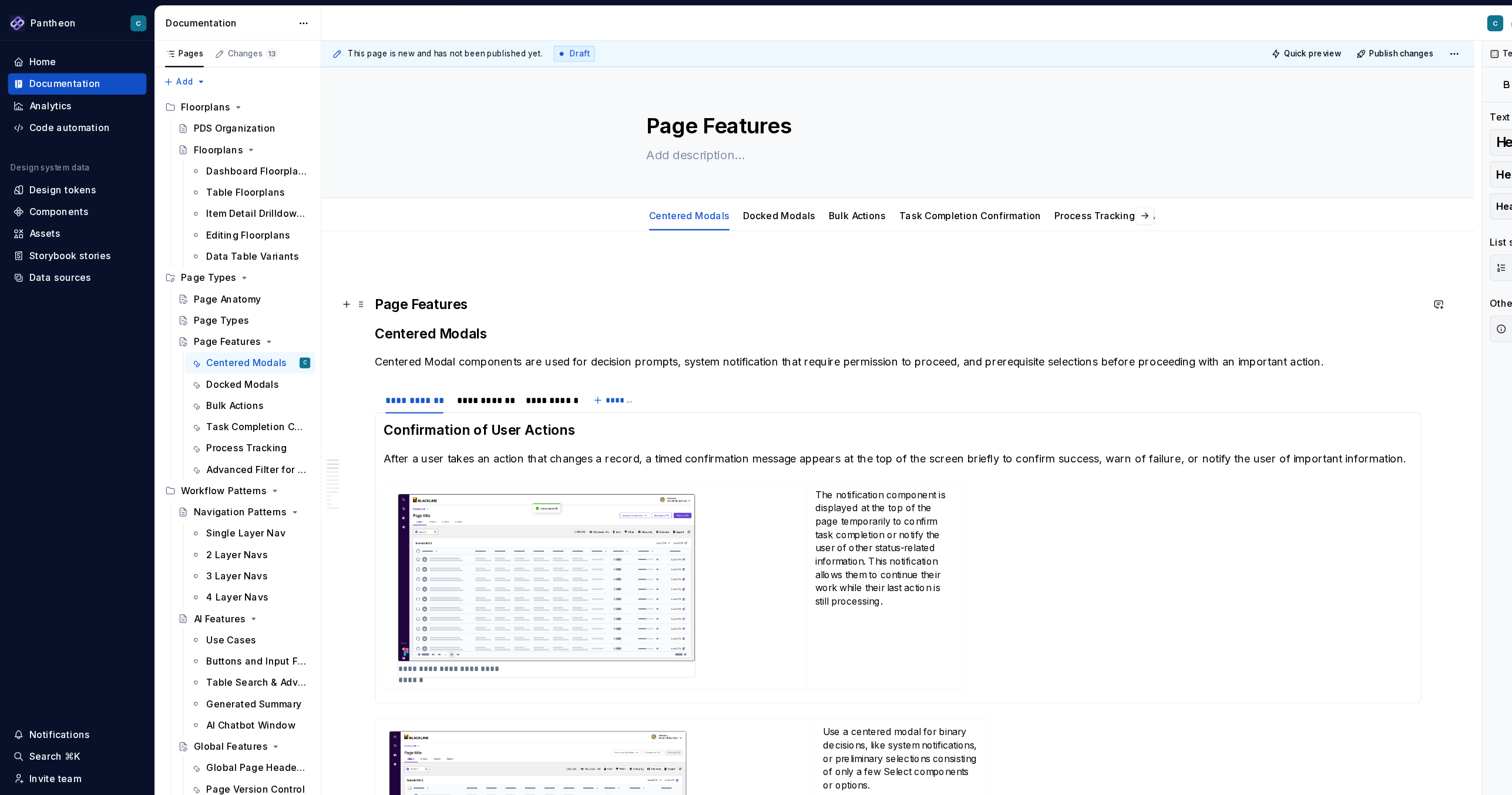
click at [383, 270] on h3 "Page Features" at bounding box center [793, 268] width 924 height 16
click at [320, 270] on span at bounding box center [319, 268] width 9 height 16
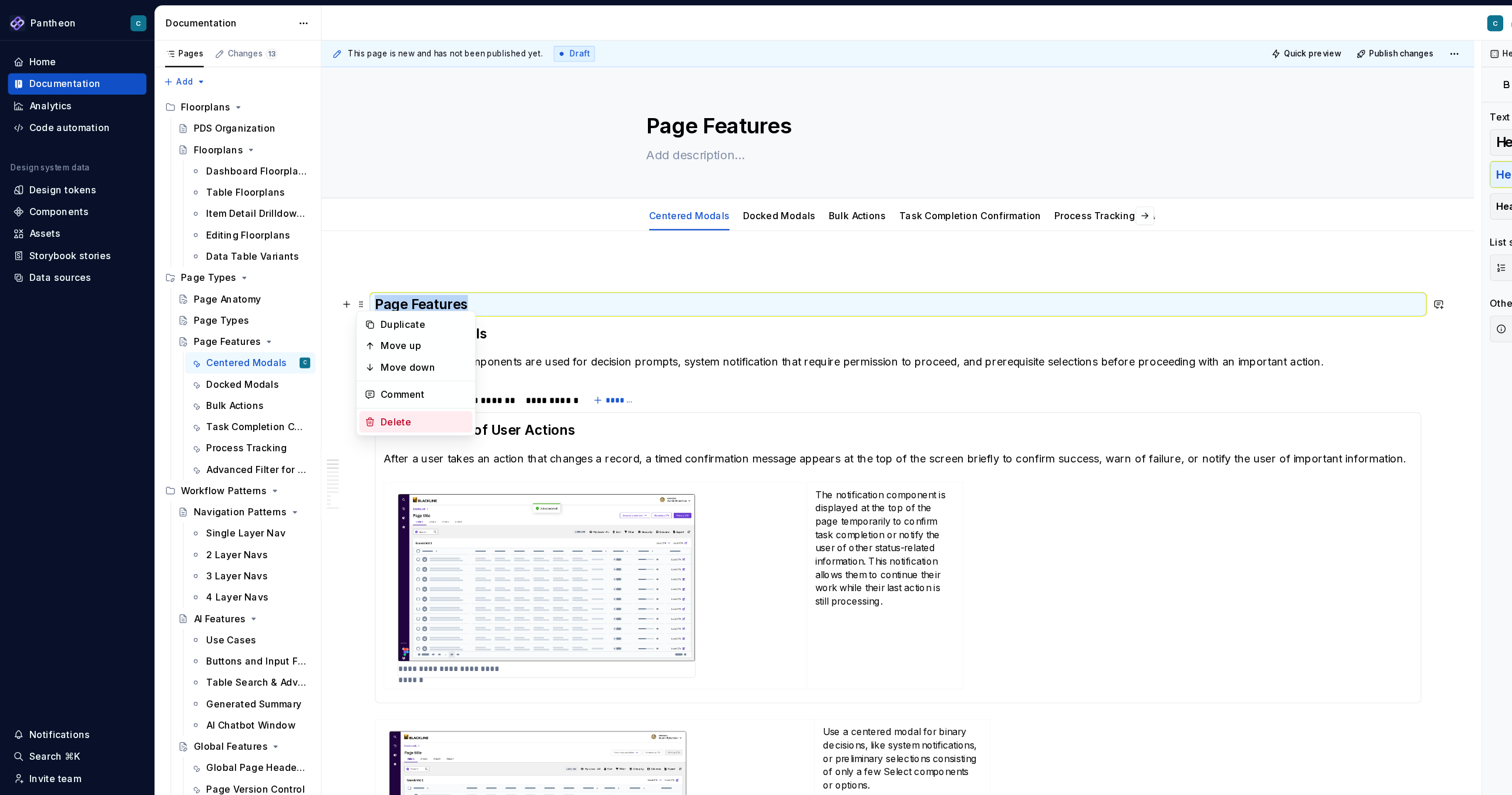
click at [343, 371] on div "Delete" at bounding box center [374, 372] width 76 height 12
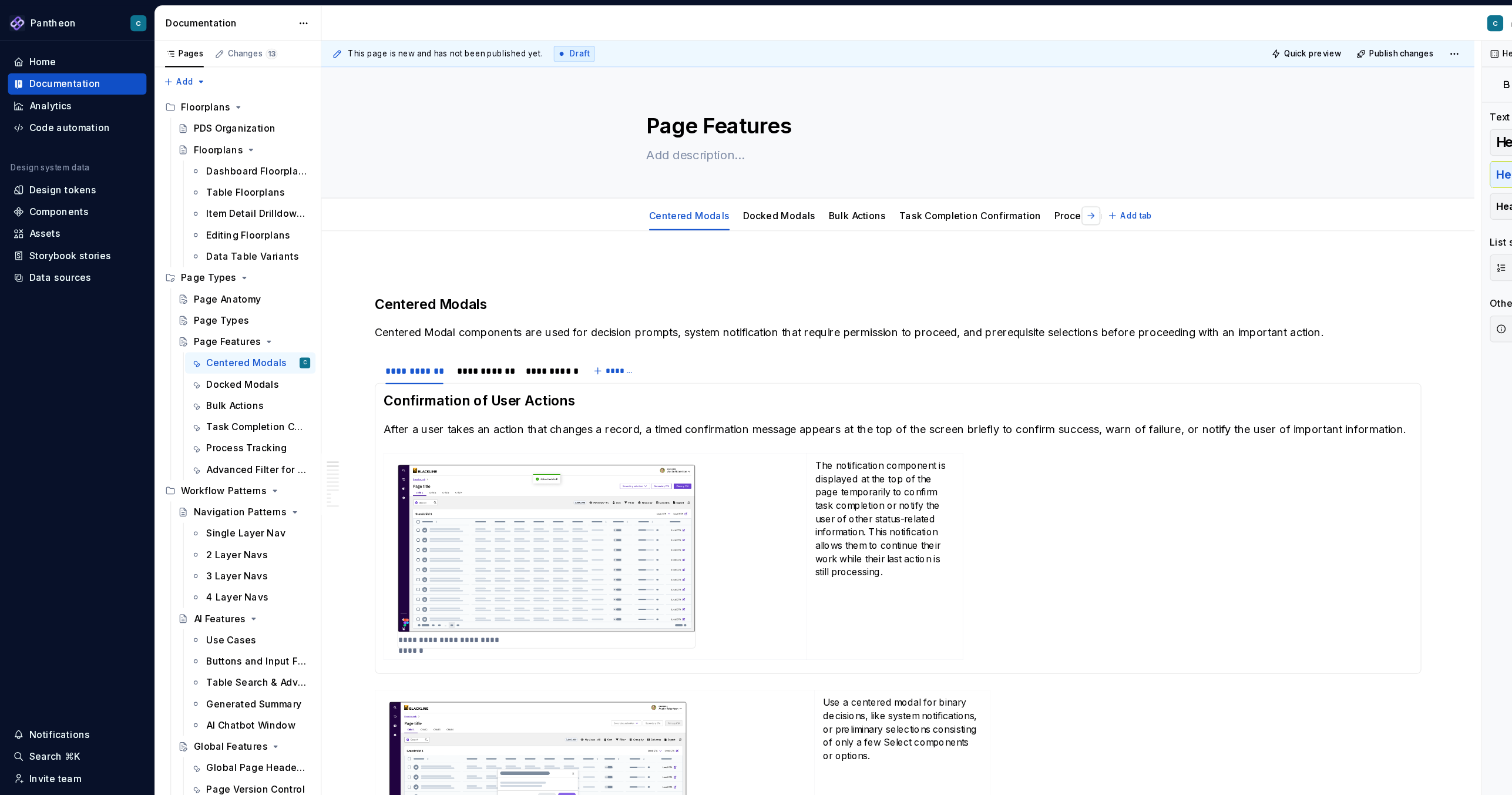
click at [966, 189] on button "button" at bounding box center [962, 191] width 16 height 16
click at [919, 187] on link "Advanced Filter for Tables" at bounding box center [932, 190] width 108 height 10
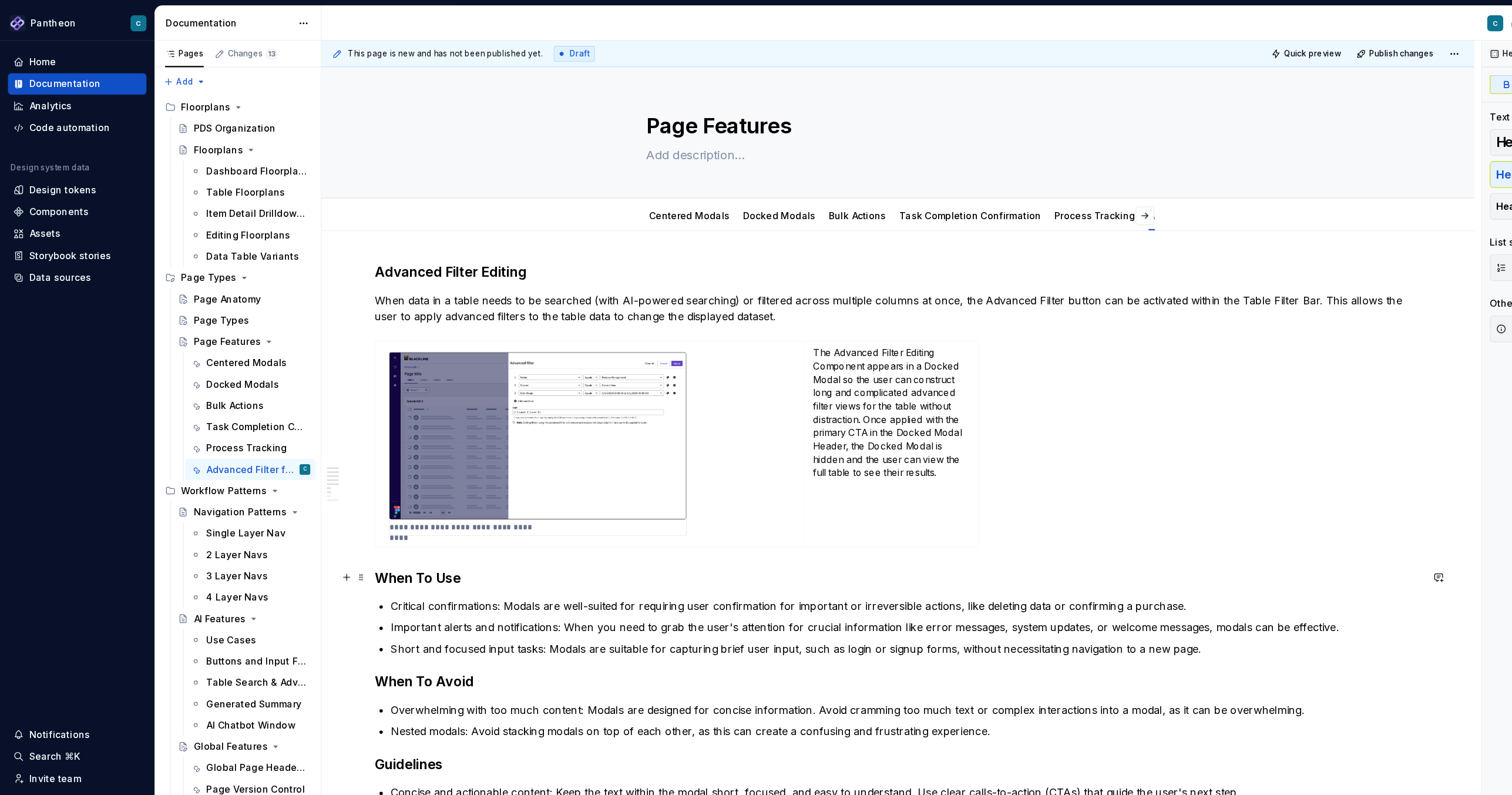
click at [339, 510] on strong "When To Use" at bounding box center [368, 510] width 76 height 14
click at [317, 512] on span at bounding box center [319, 510] width 9 height 16
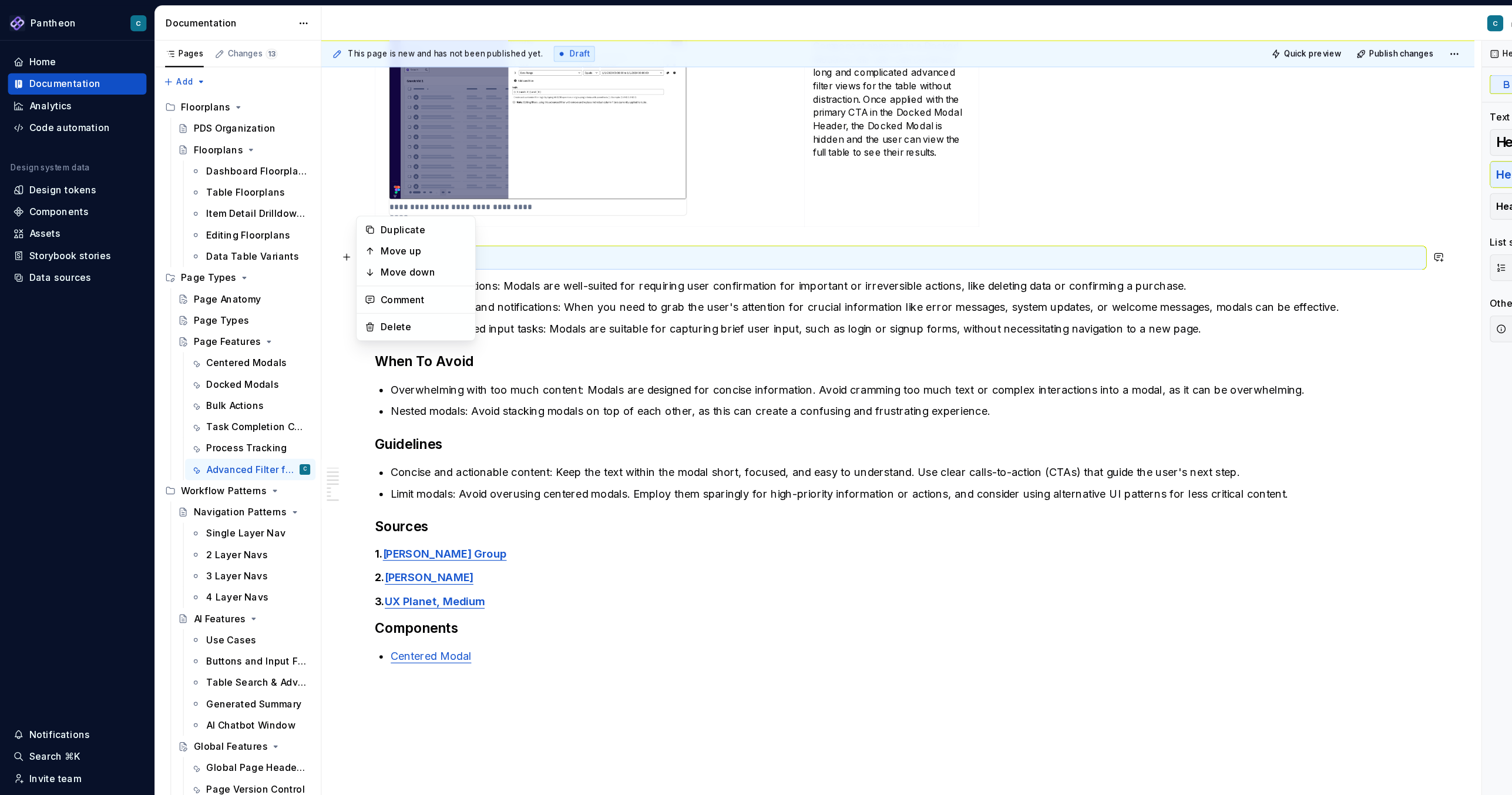
scroll to position [324, 0]
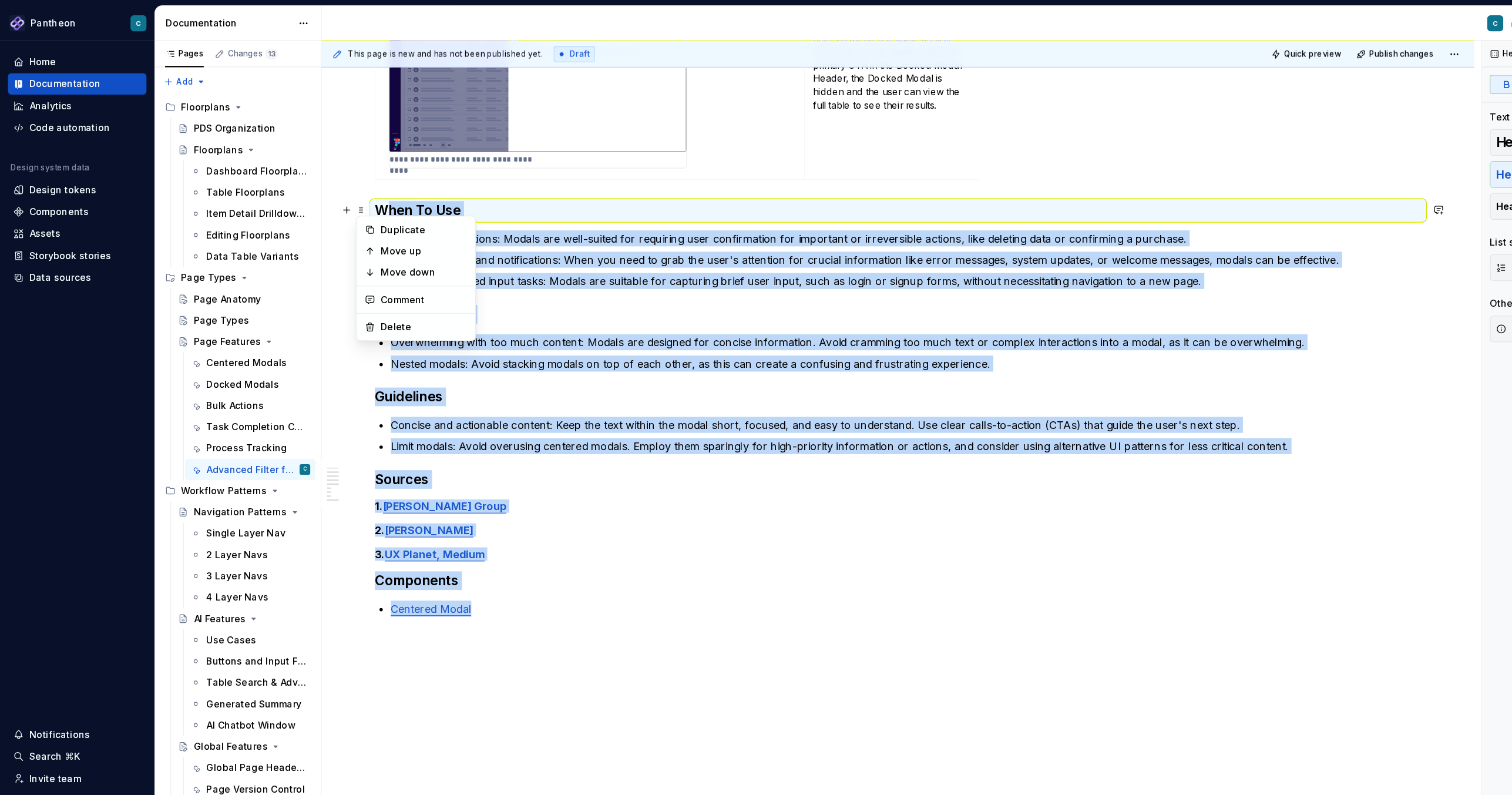
click at [423, 530] on p "Centered Modal" at bounding box center [799, 537] width 909 height 14
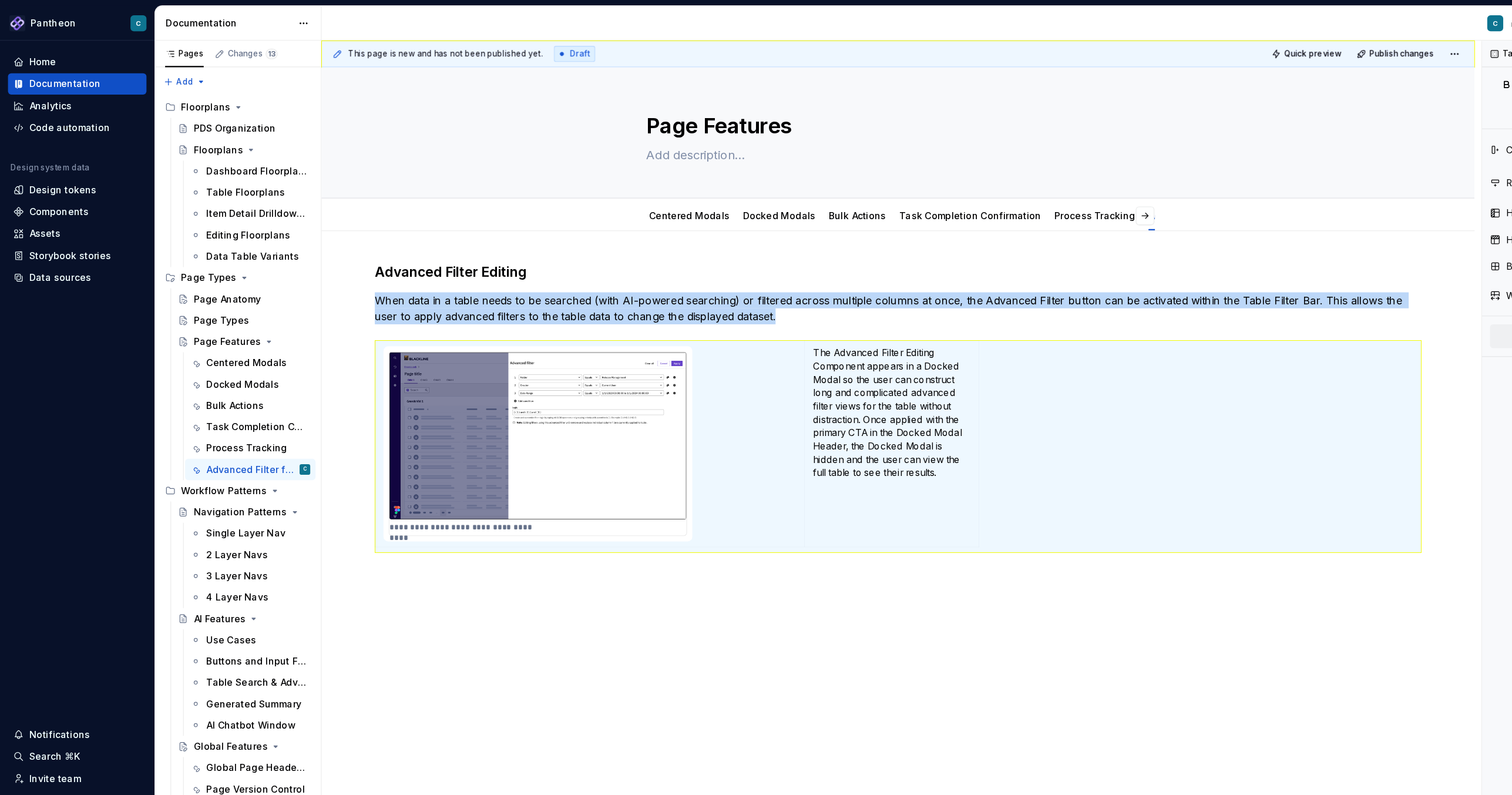
scroll to position [0, 0]
click at [611, 193] on link "Centered Modals" at bounding box center [608, 190] width 71 height 10
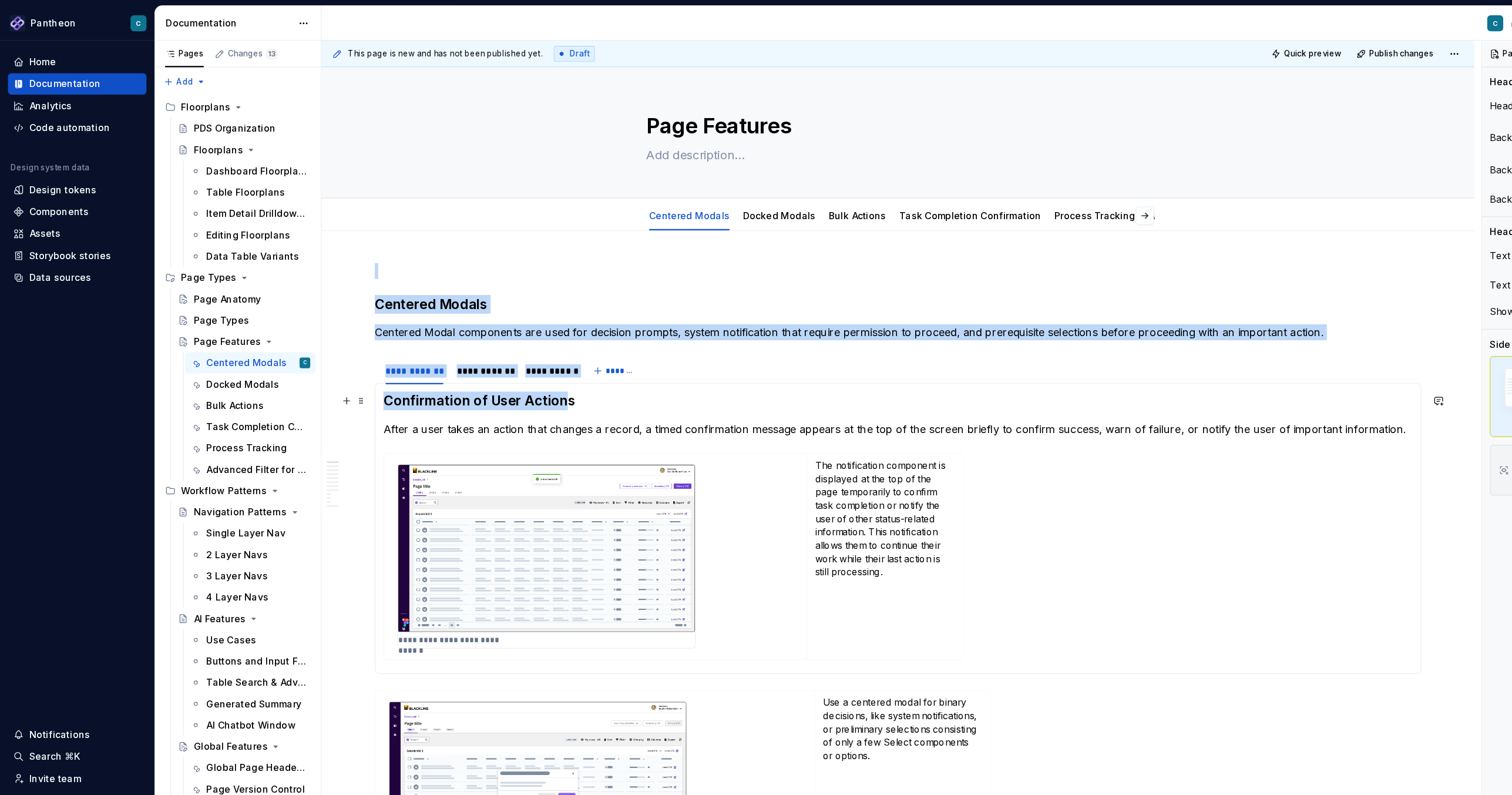
click at [494, 356] on h3 "Confirmation of User Actions" at bounding box center [792, 354] width 908 height 16
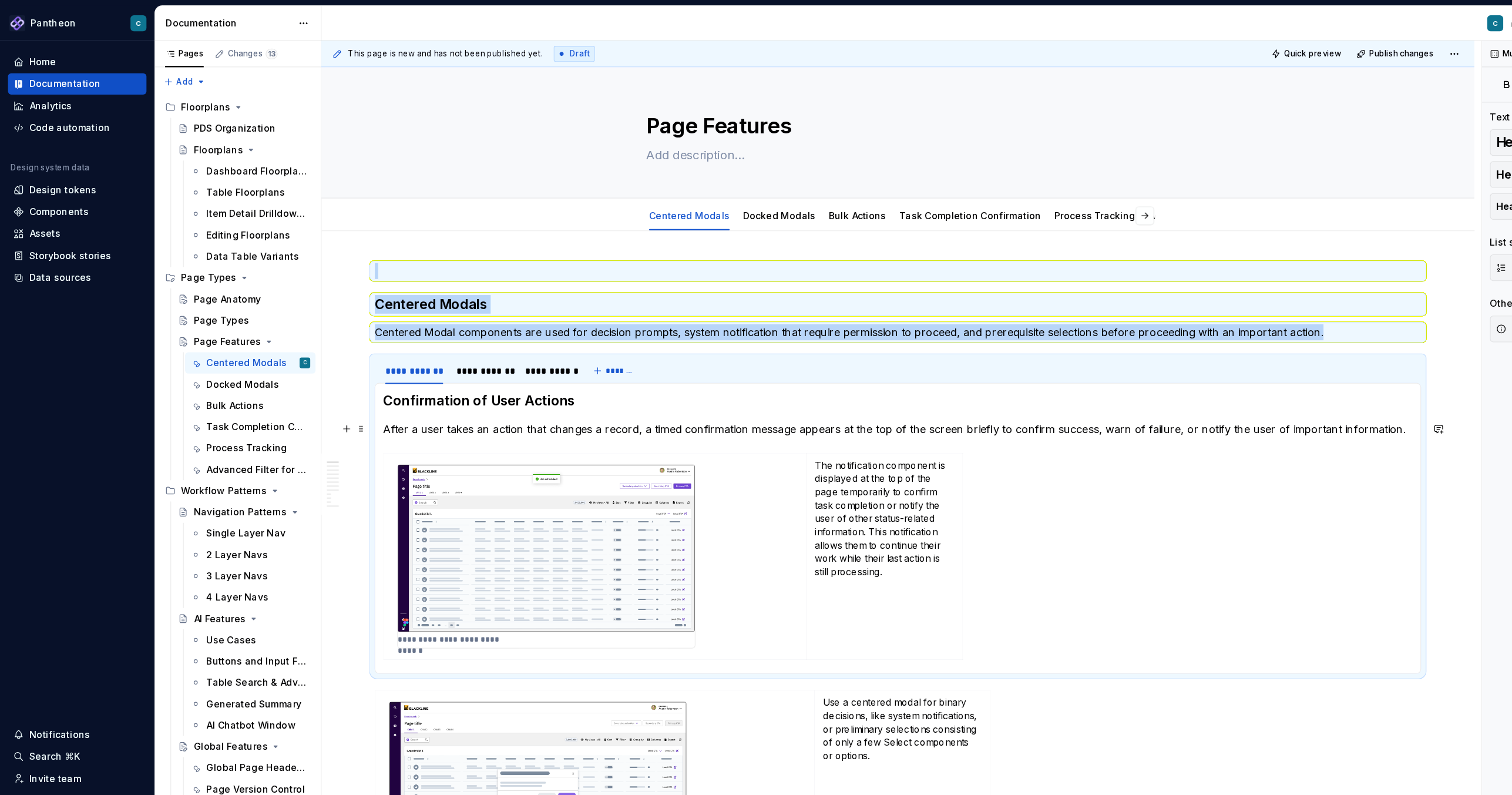
click at [615, 379] on p "After a user takes an action that changes a record, a timed confirmation messag…" at bounding box center [792, 378] width 908 height 14
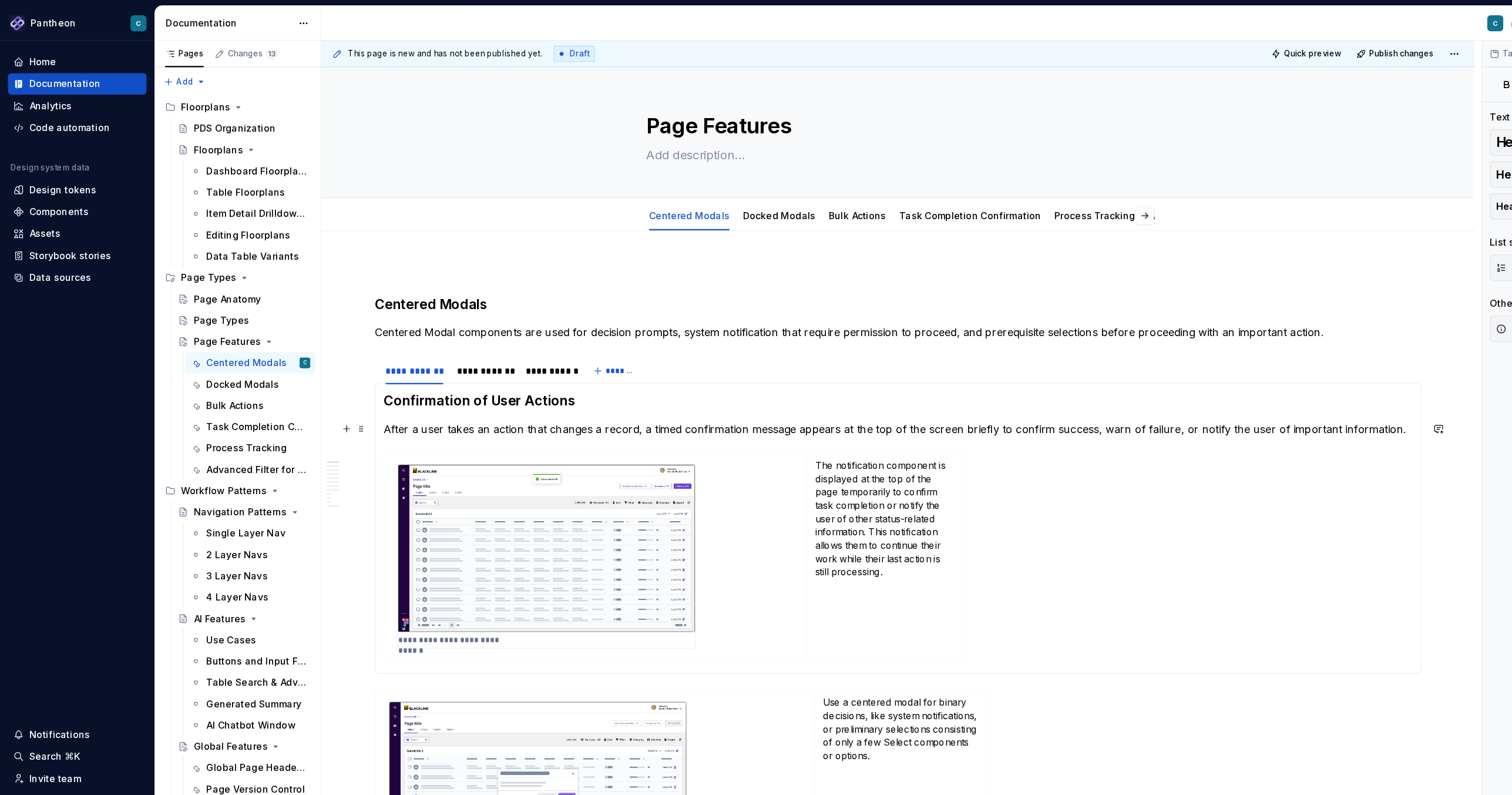
click at [623, 381] on p "After a user takes an action that changes a record, a timed confirmation messag…" at bounding box center [792, 378] width 908 height 14
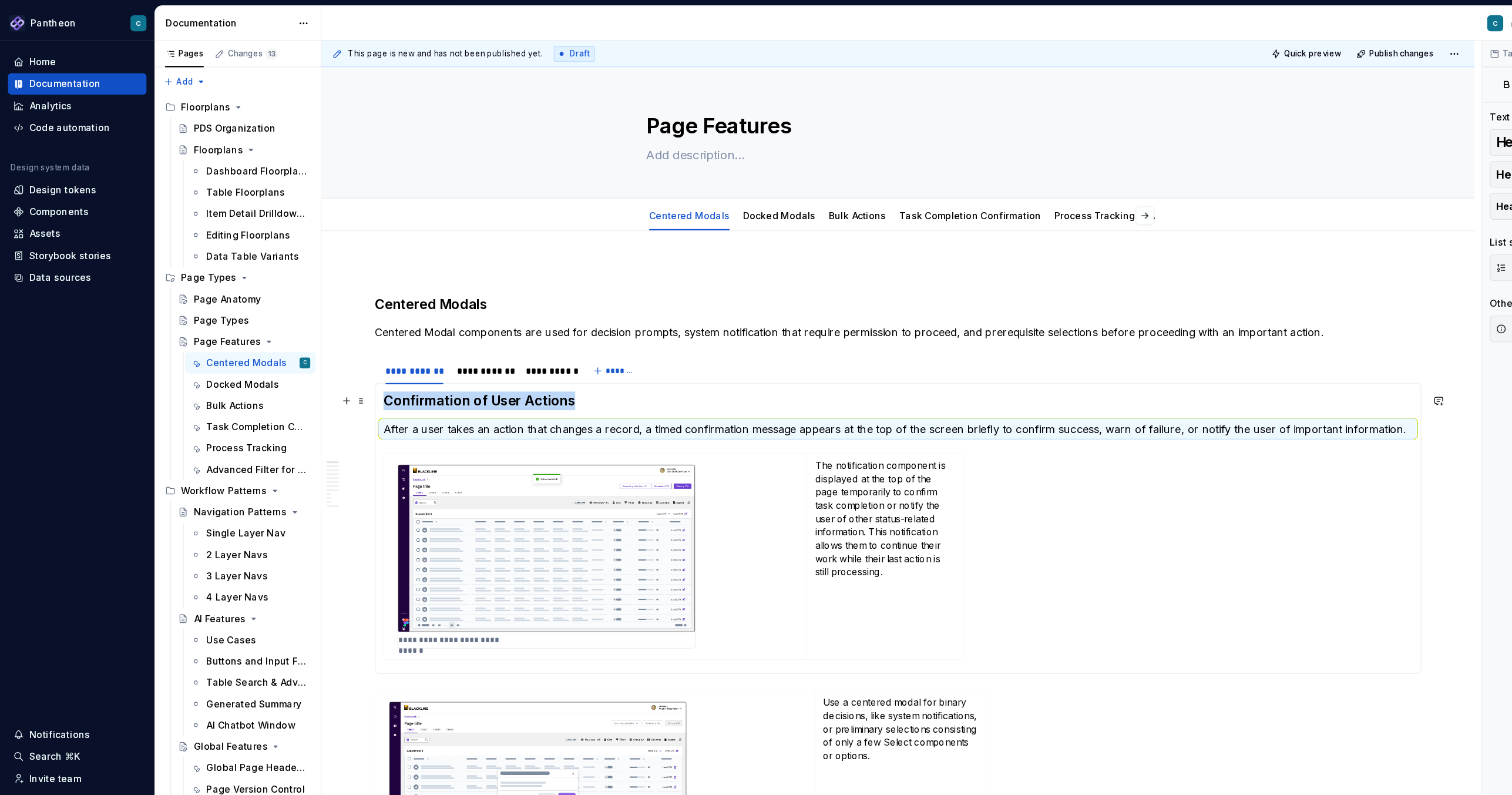
click at [402, 356] on h3 "Confirmation of User Actions" at bounding box center [792, 354] width 908 height 16
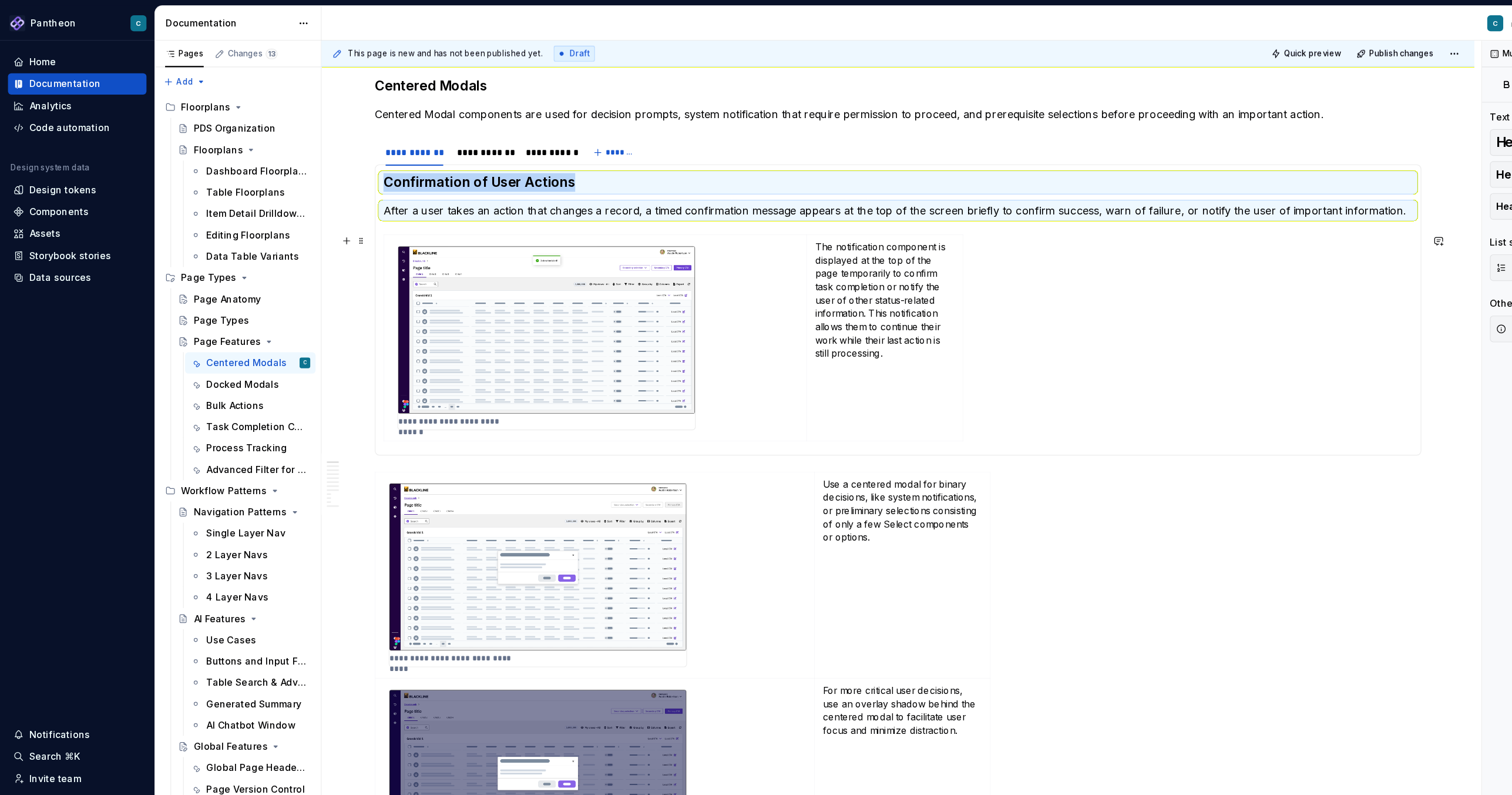
scroll to position [206, 0]
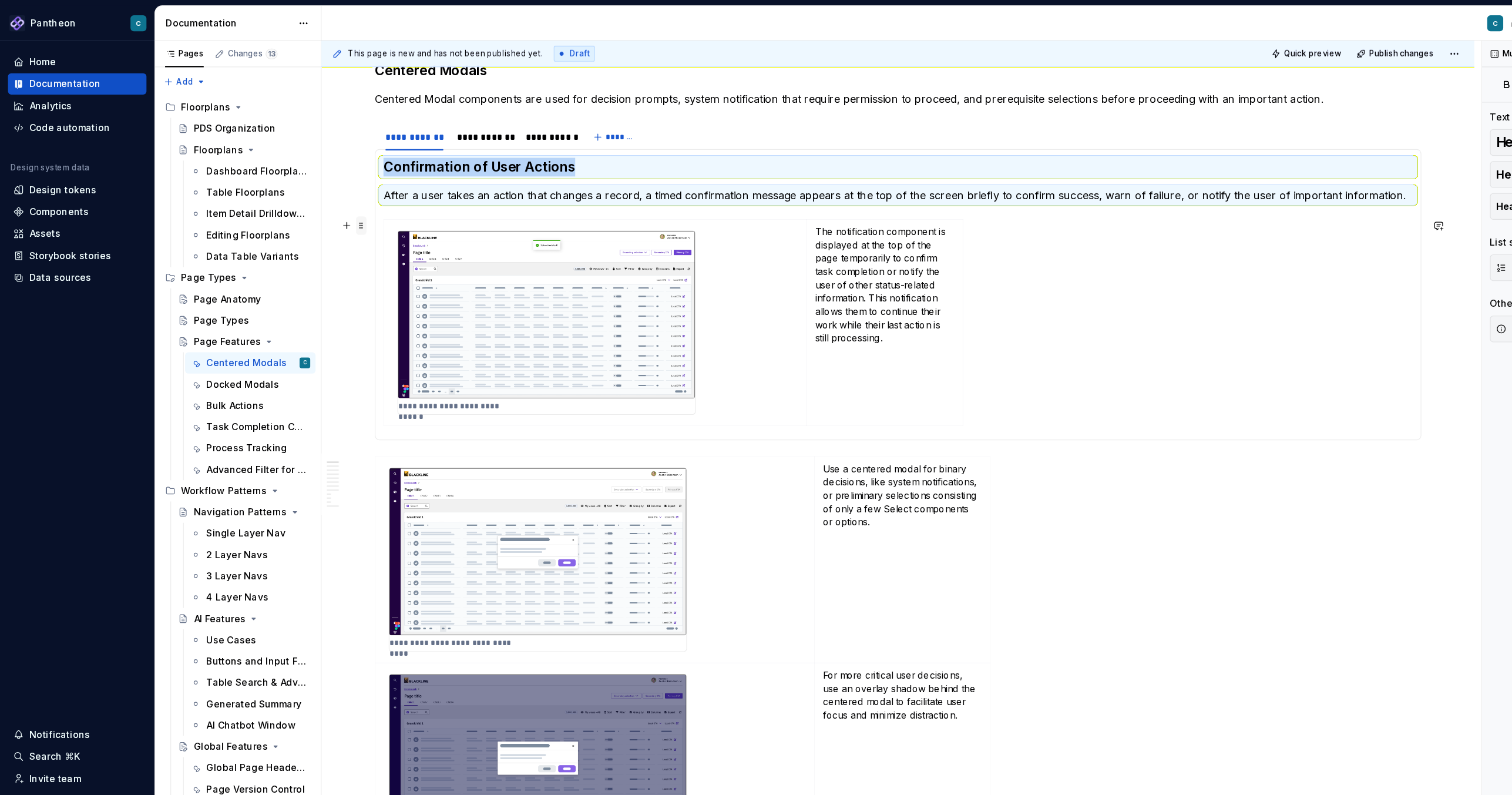
click at [316, 202] on span at bounding box center [319, 199] width 9 height 16
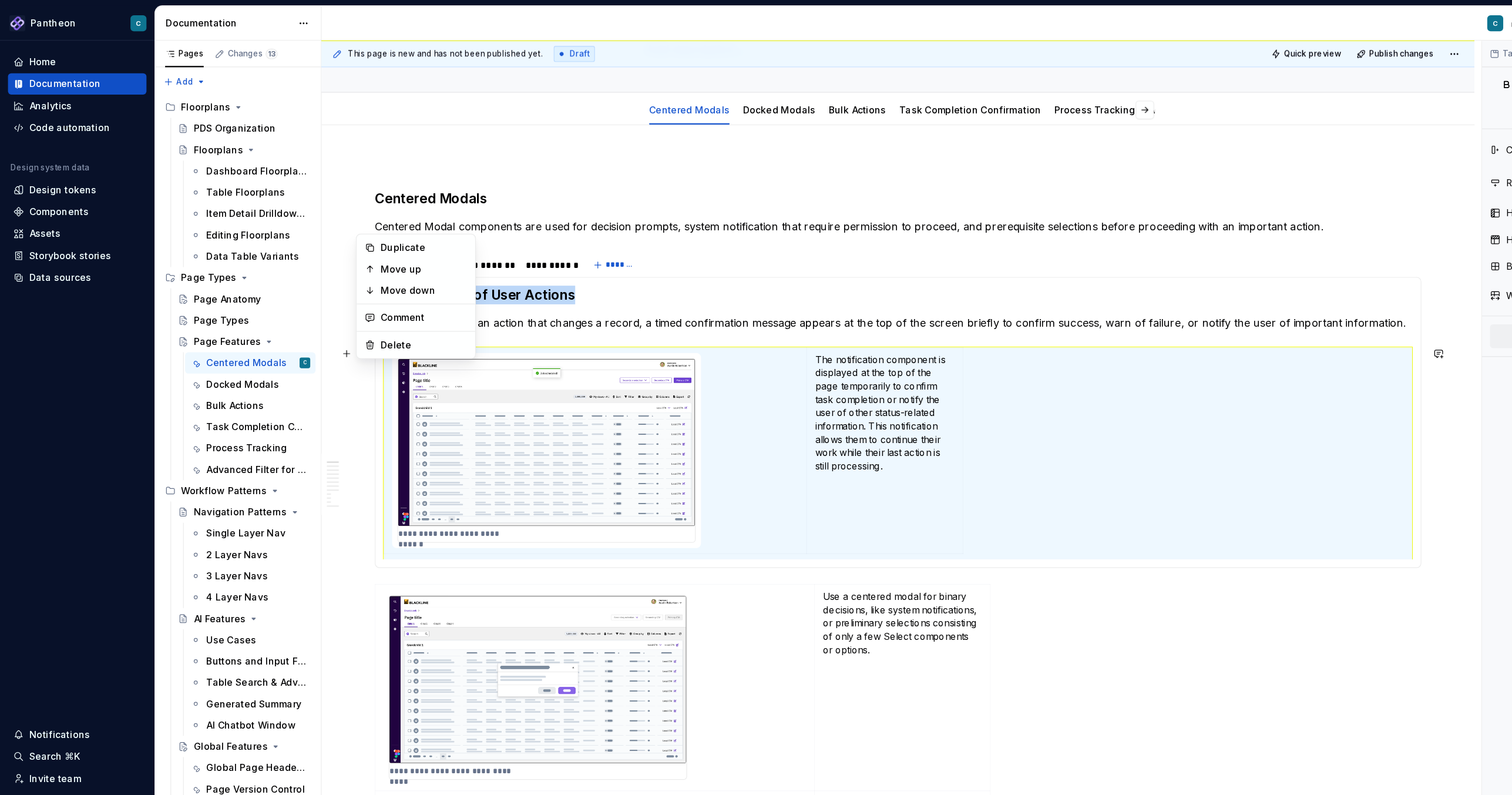
scroll to position [0, 0]
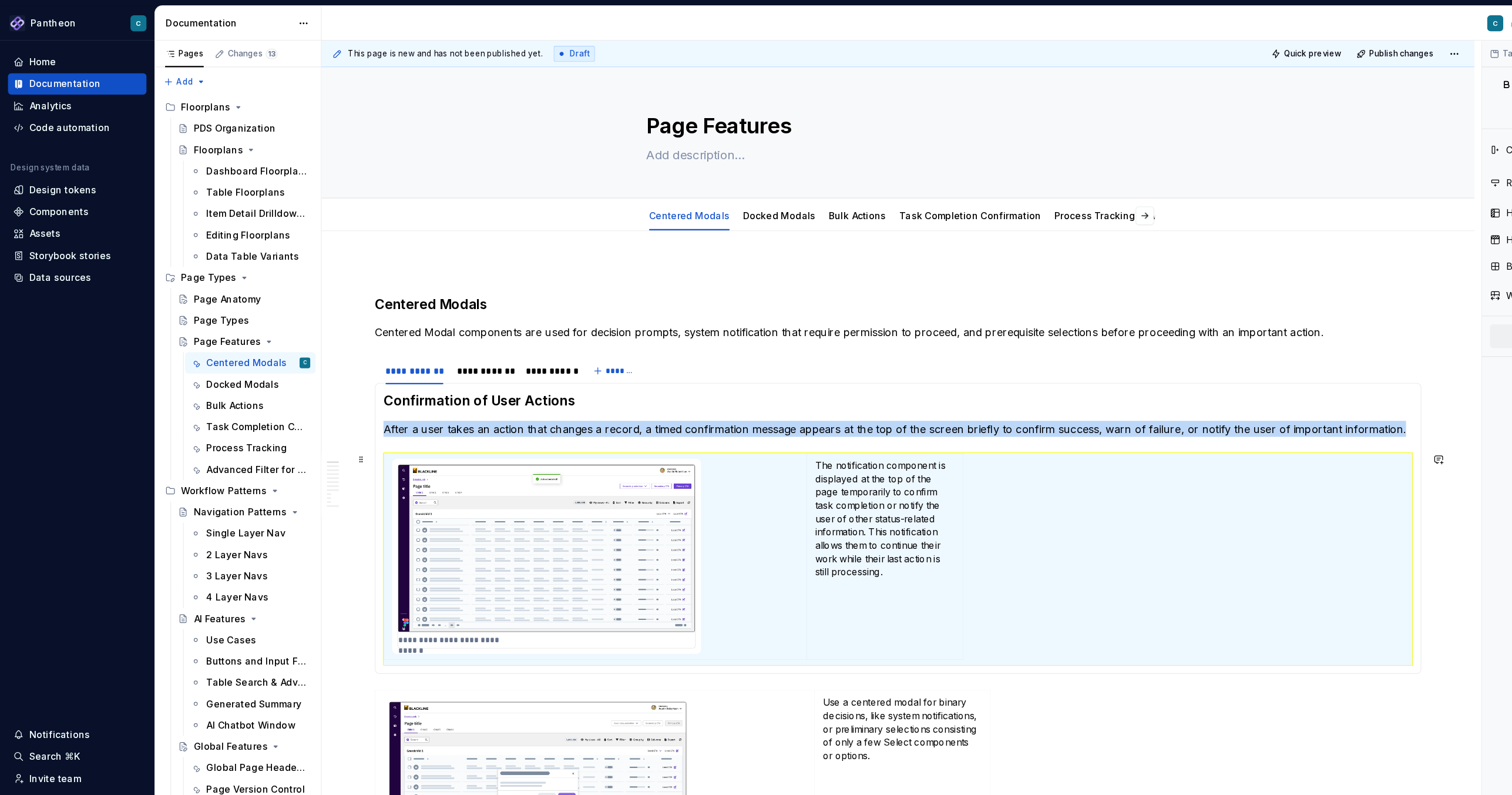
click at [532, 379] on p "After a user takes an action that changes a record, a timed confirmation messag…" at bounding box center [792, 378] width 908 height 14
click at [439, 351] on h3 "Confirmation of User Actions" at bounding box center [792, 354] width 908 height 16
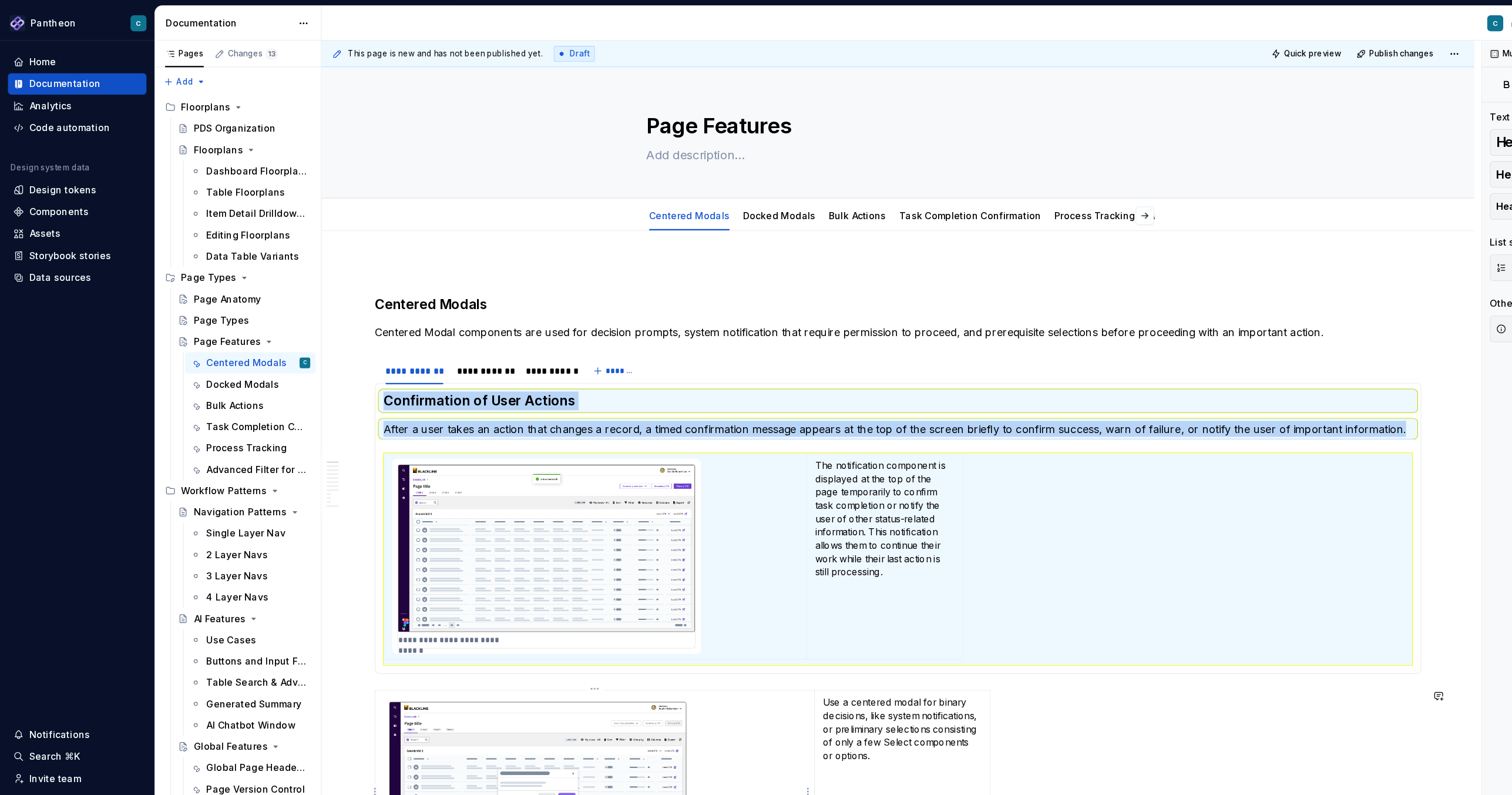
copy section-item-column "Confirmation of User Actions After a user takes an action that changes a record…"
click at [865, 189] on link "Task Completion Confirmation" at bounding box center [856, 190] width 125 height 10
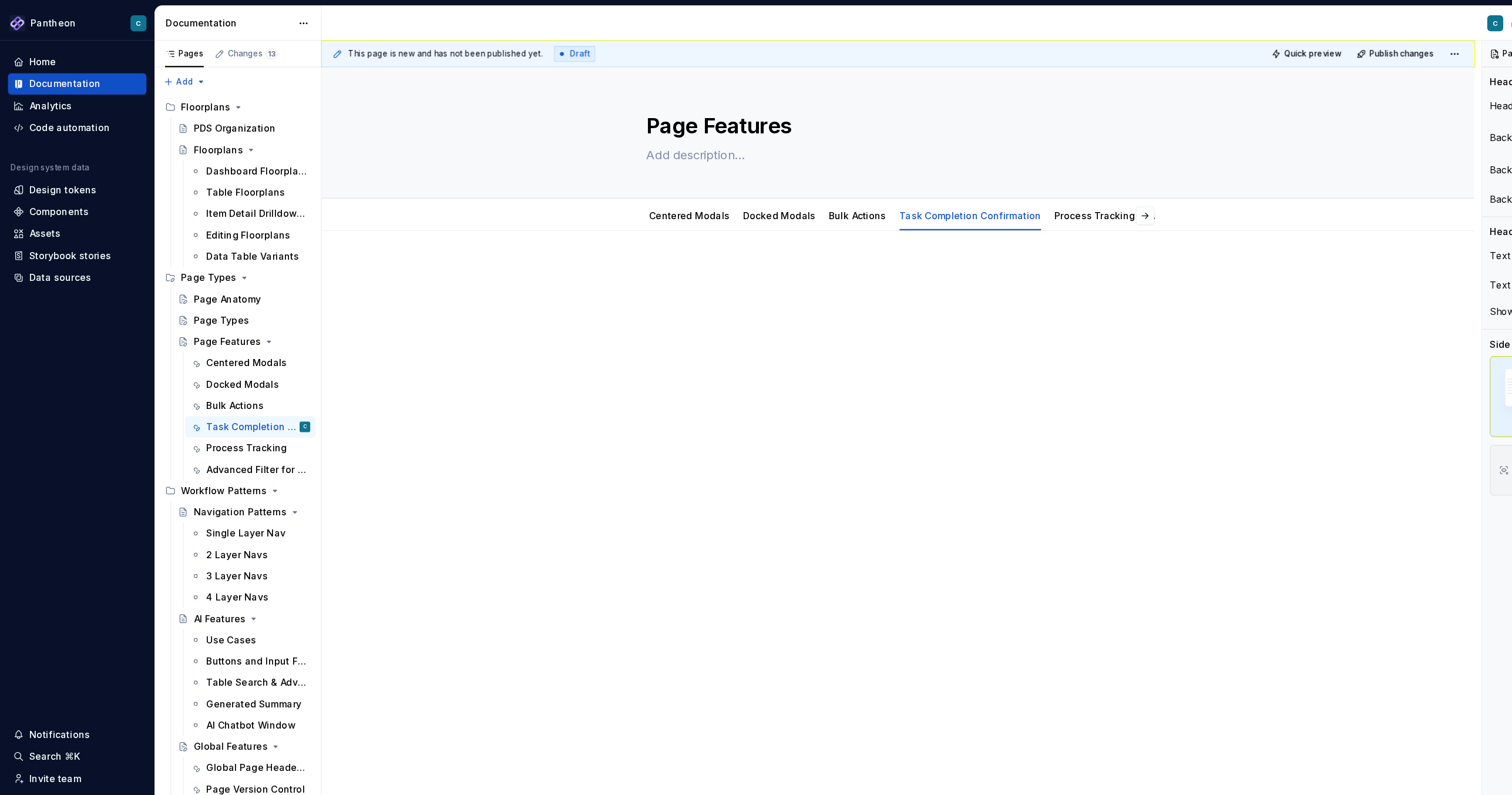
click at [543, 352] on div at bounding box center [793, 366] width 1018 height 325
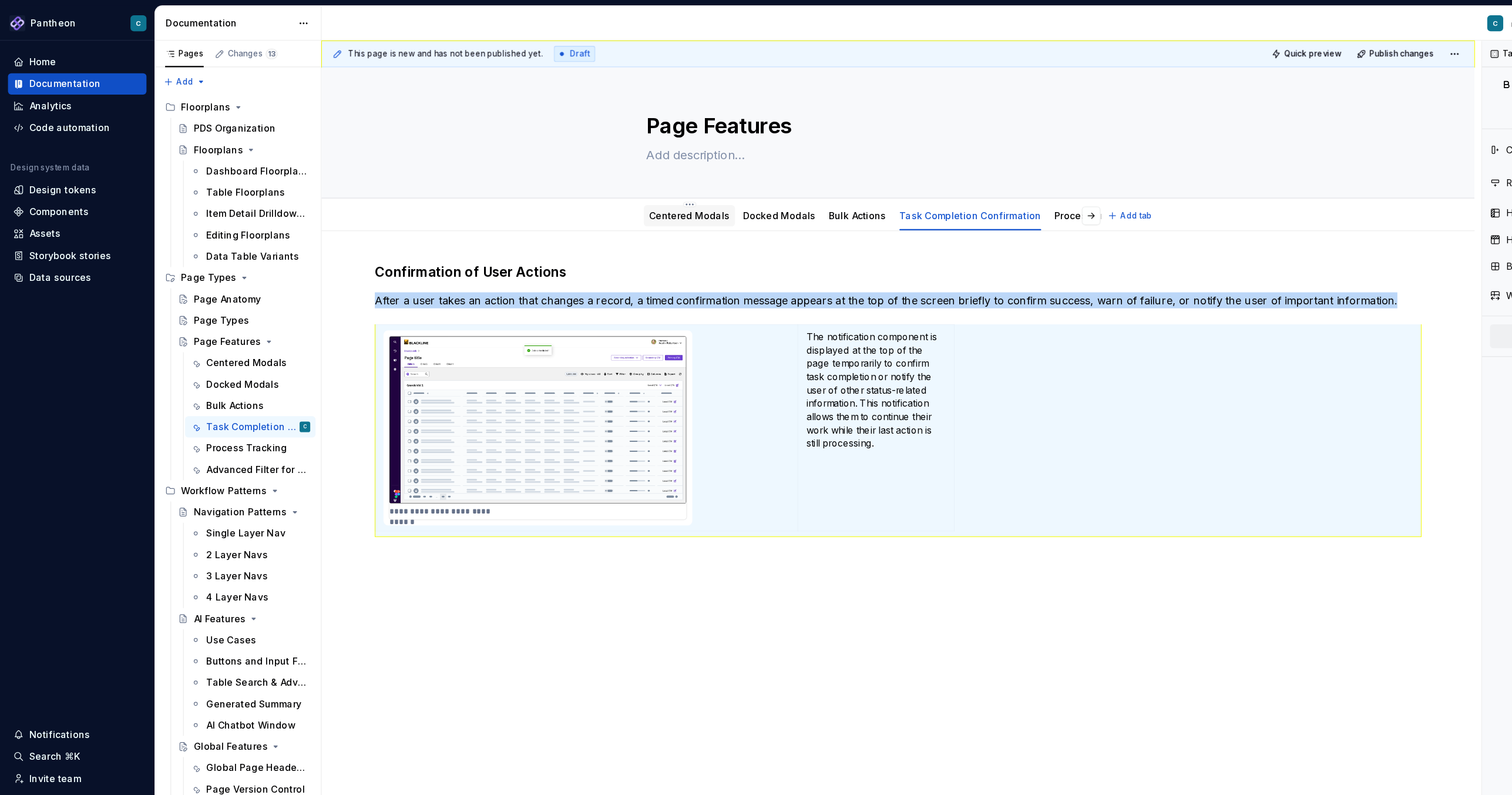
click at [615, 187] on link "Centered Modals" at bounding box center [608, 190] width 71 height 10
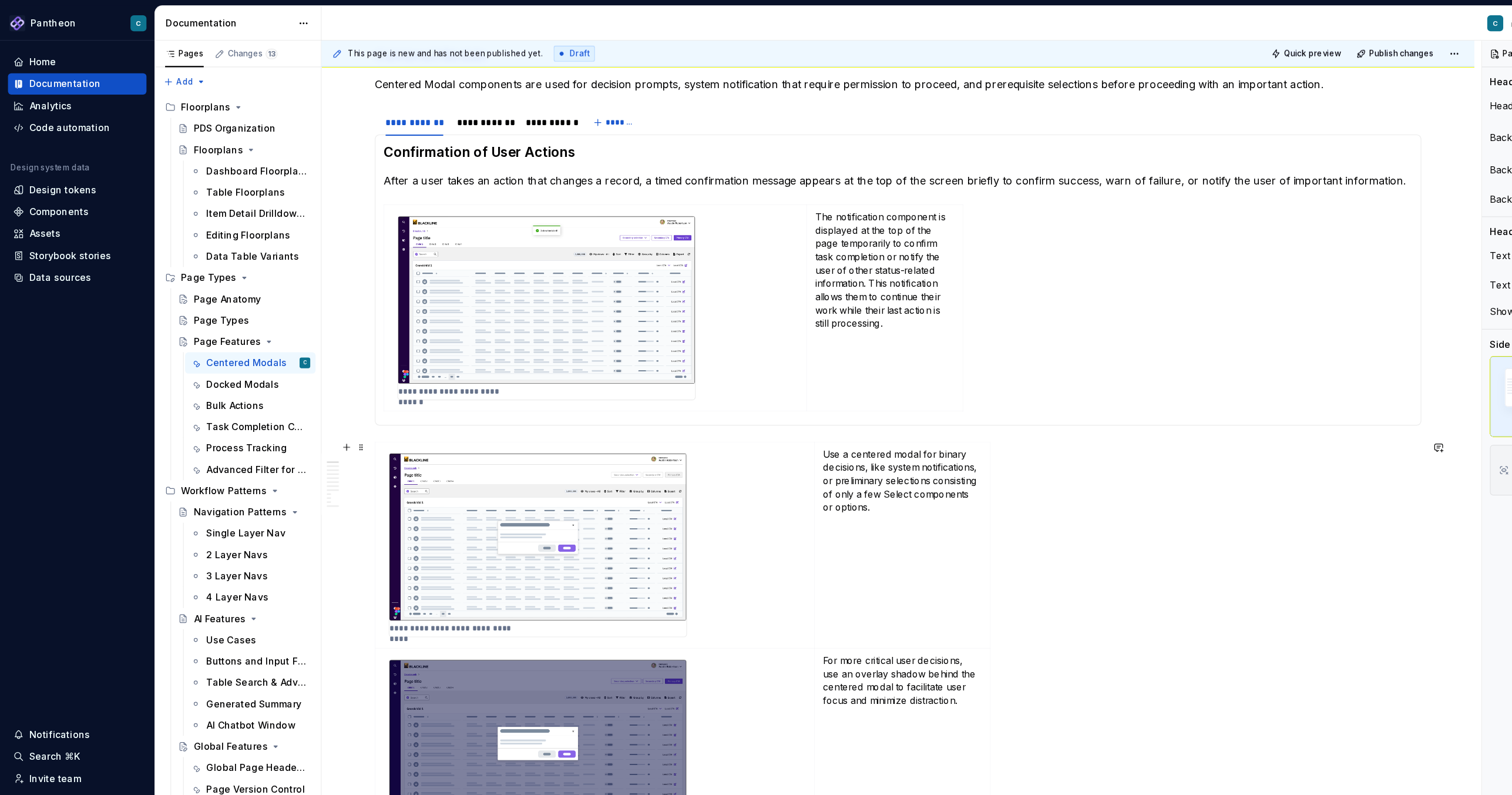
scroll to position [254, 0]
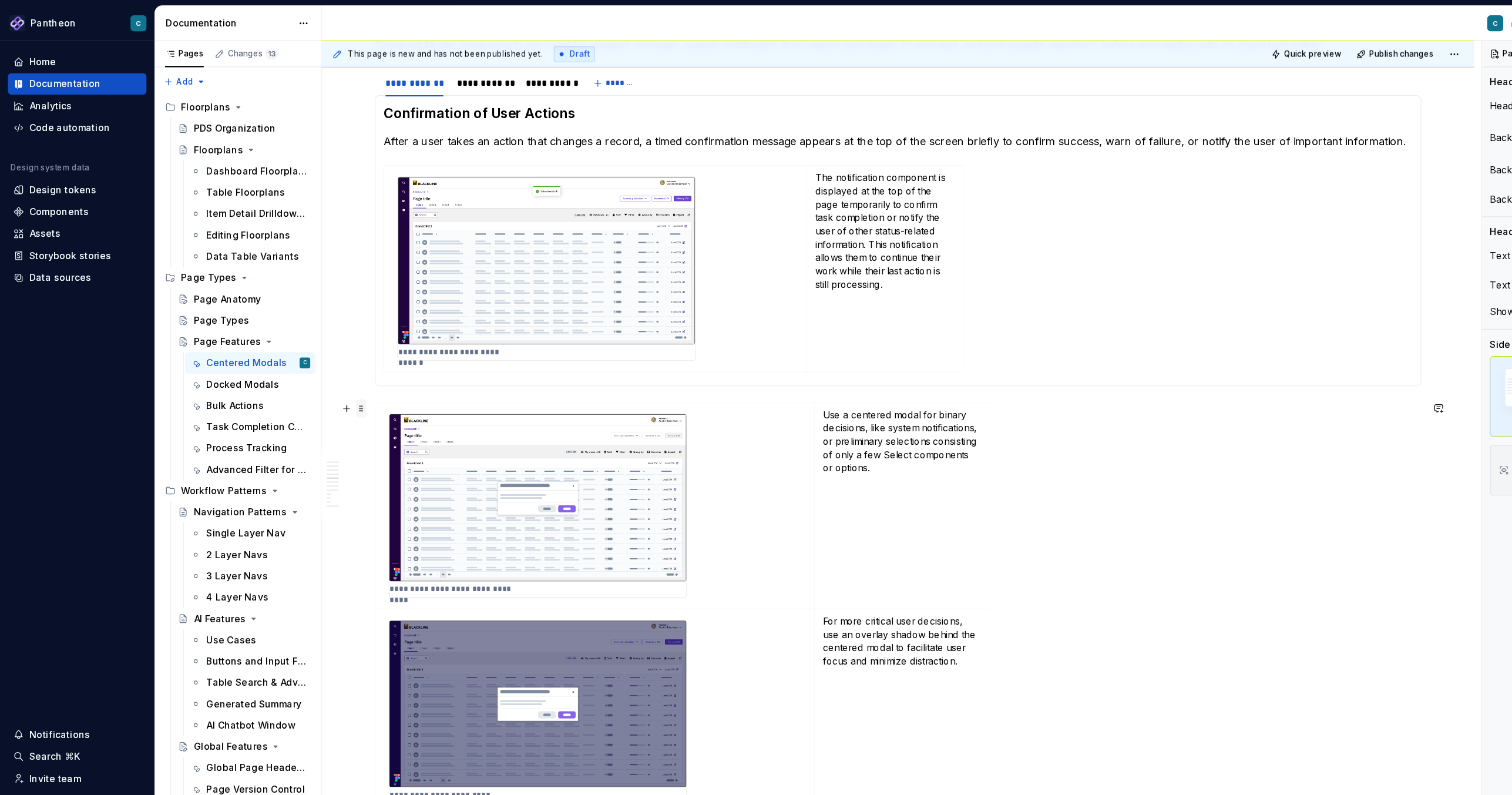
click at [316, 362] on span at bounding box center [319, 360] width 9 height 16
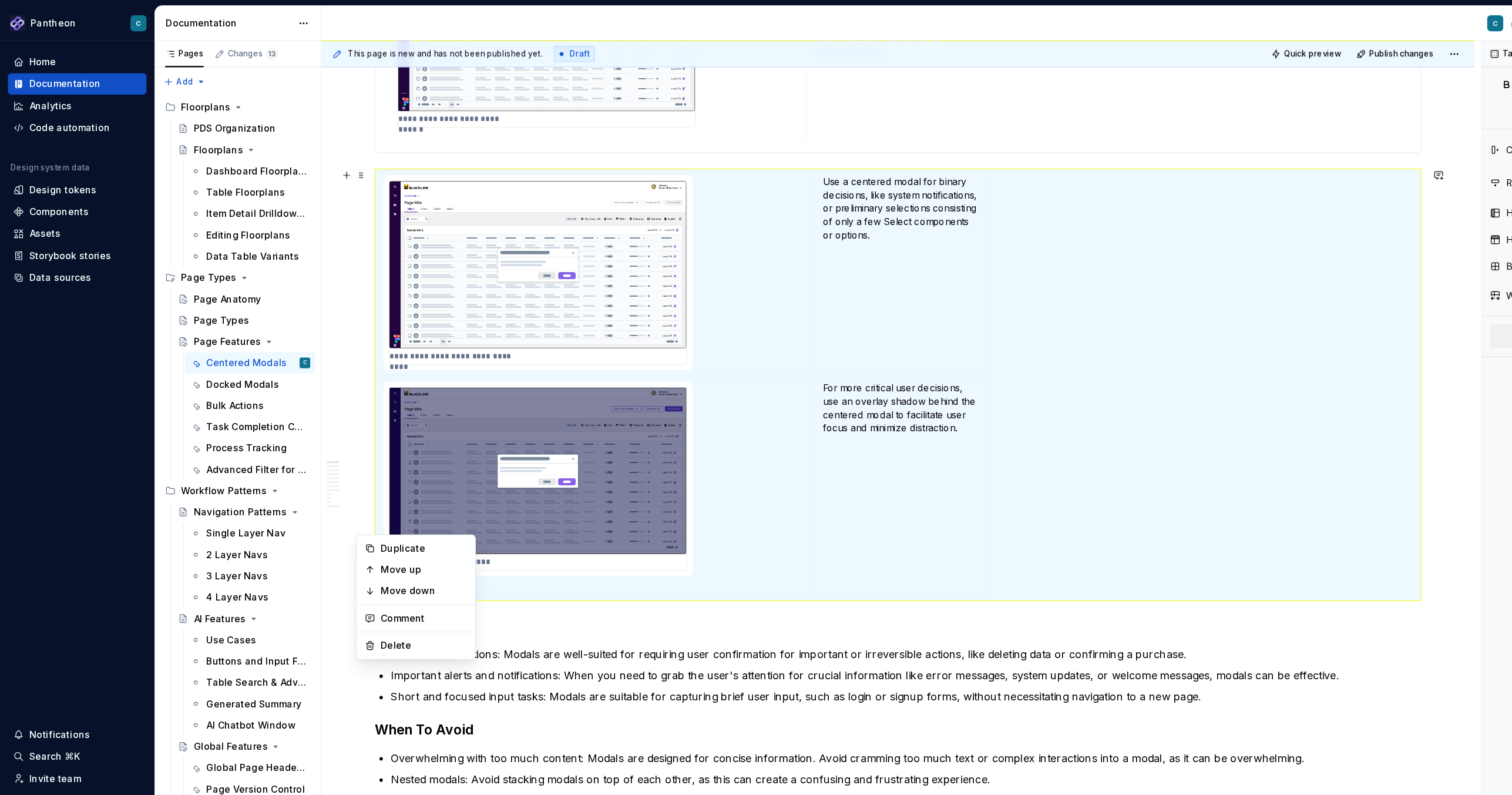
scroll to position [0, 0]
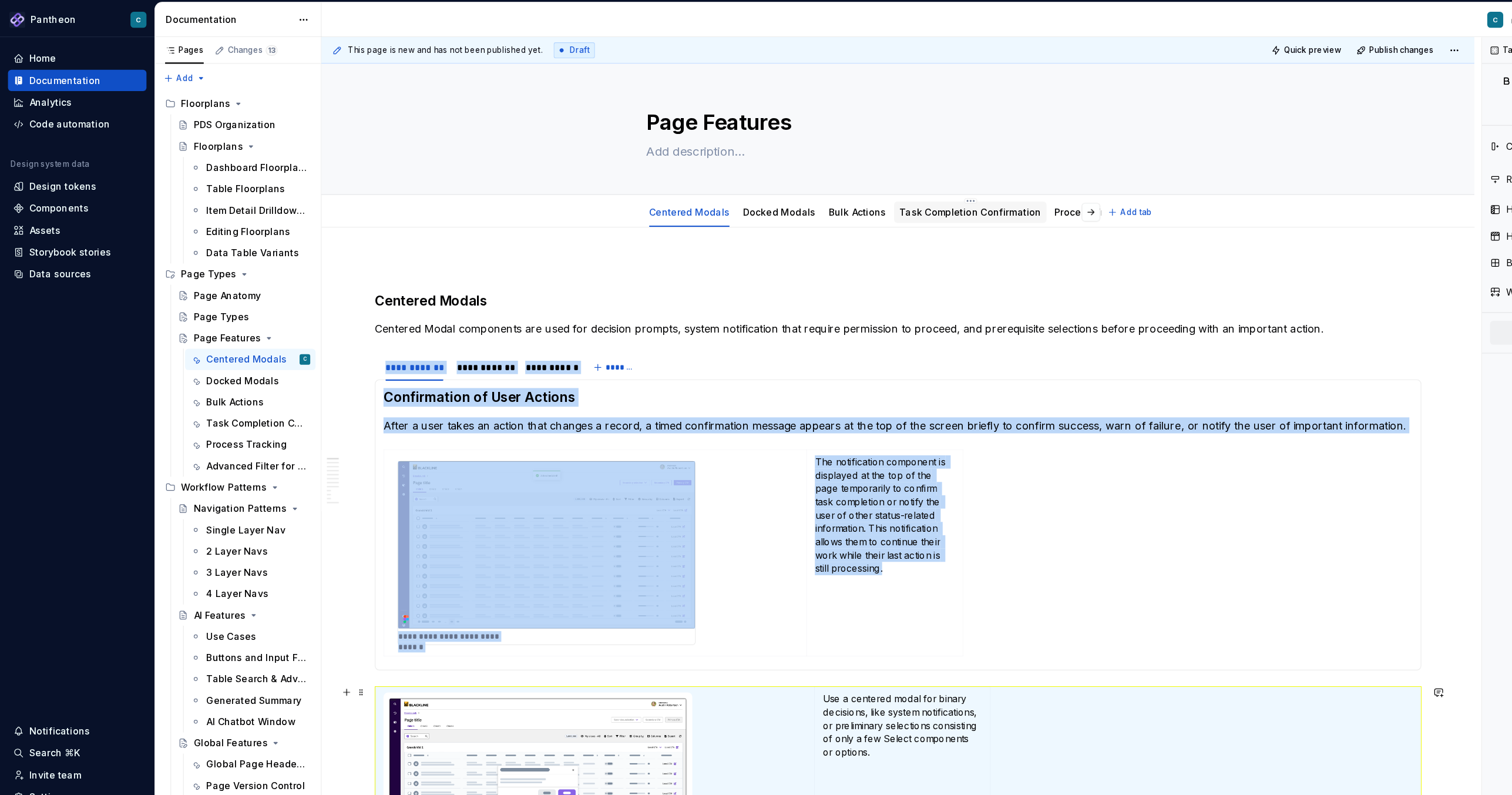
click at [840, 189] on link "Task Completion Confirmation" at bounding box center [856, 190] width 125 height 10
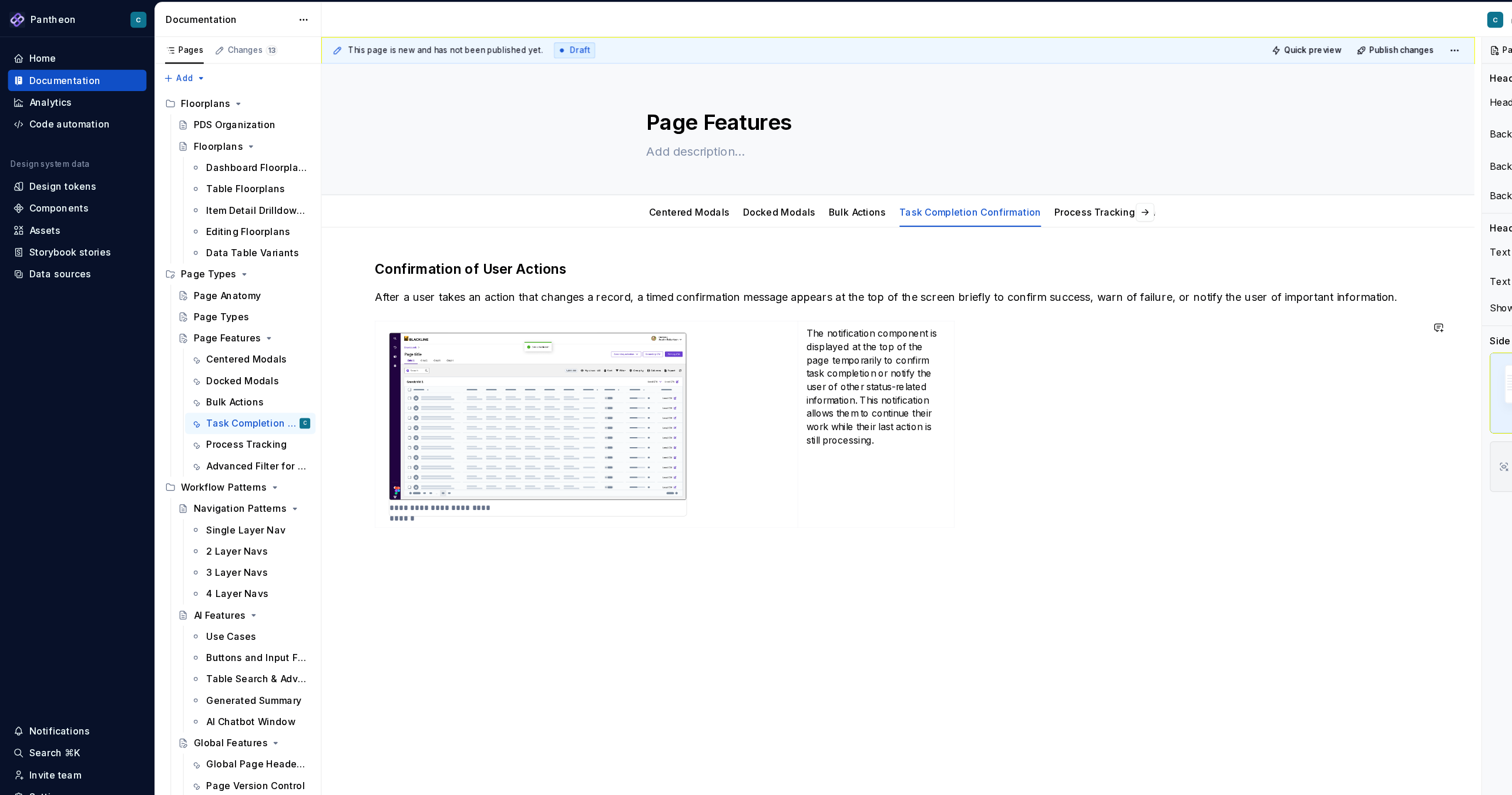
click at [457, 513] on div "**********" at bounding box center [793, 465] width 1018 height 522
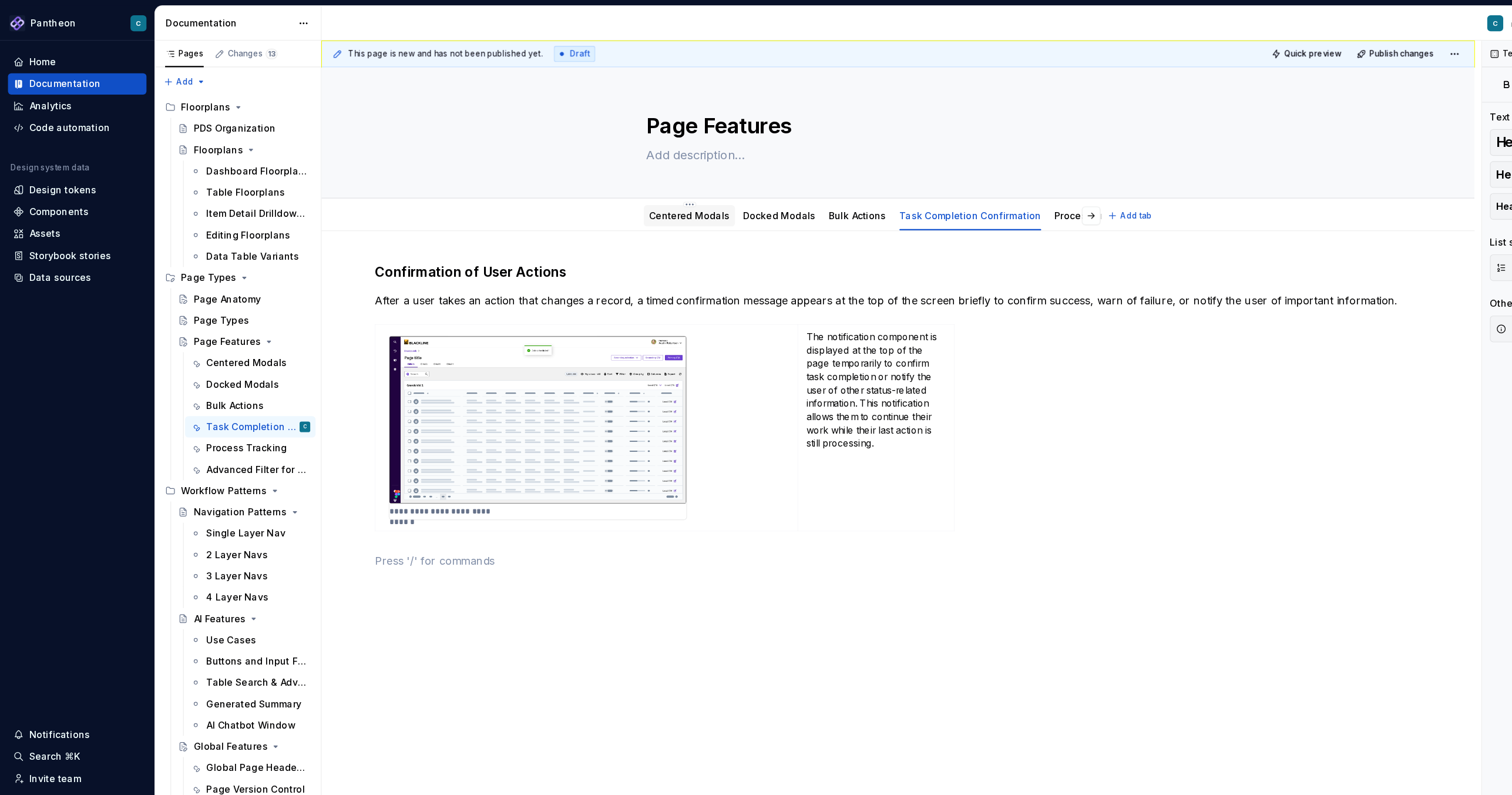
click at [615, 195] on div "Centered Modals" at bounding box center [608, 190] width 71 height 12
click at [617, 190] on link "Centered Modals" at bounding box center [608, 190] width 71 height 10
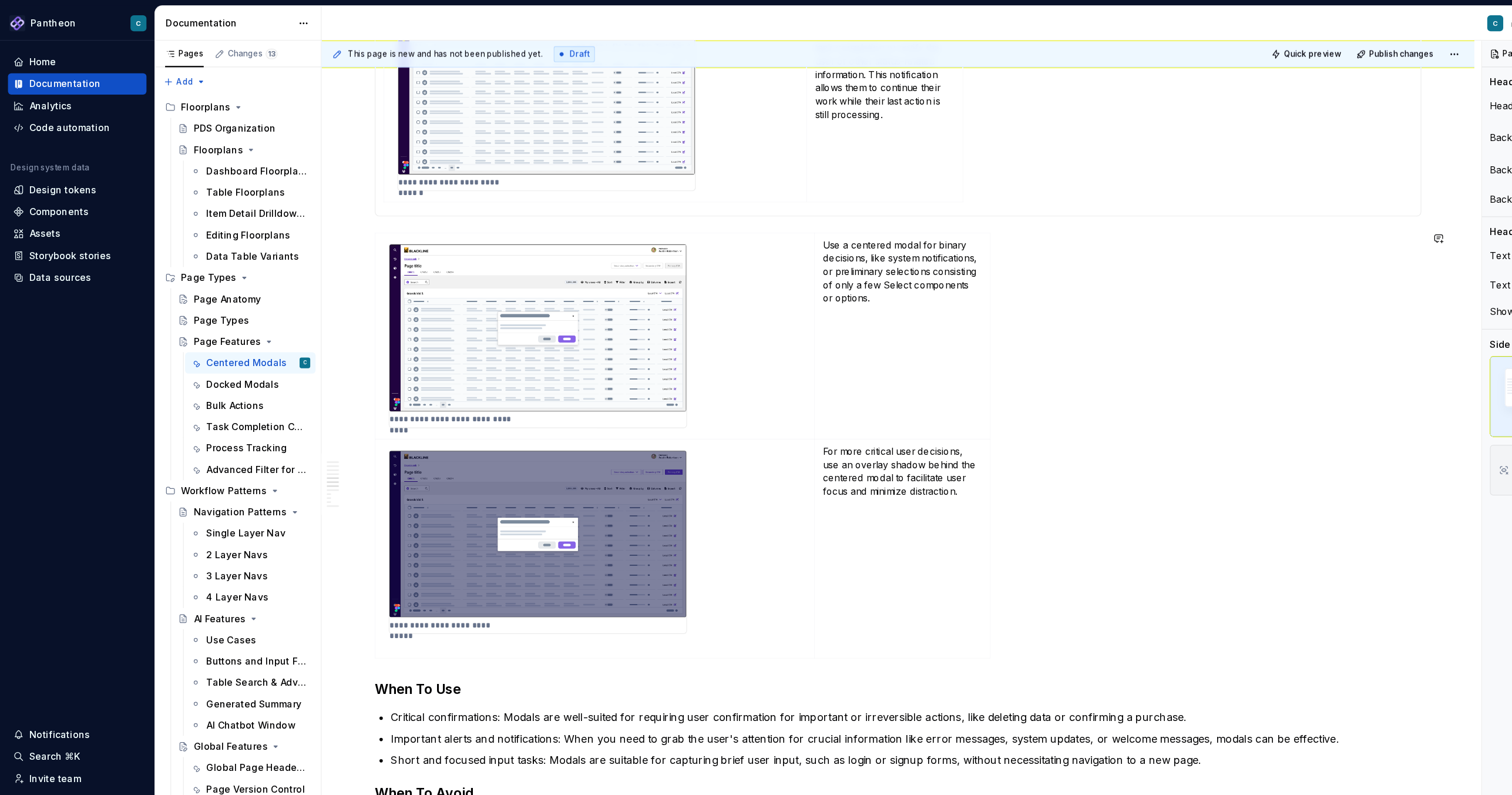
scroll to position [416, 0]
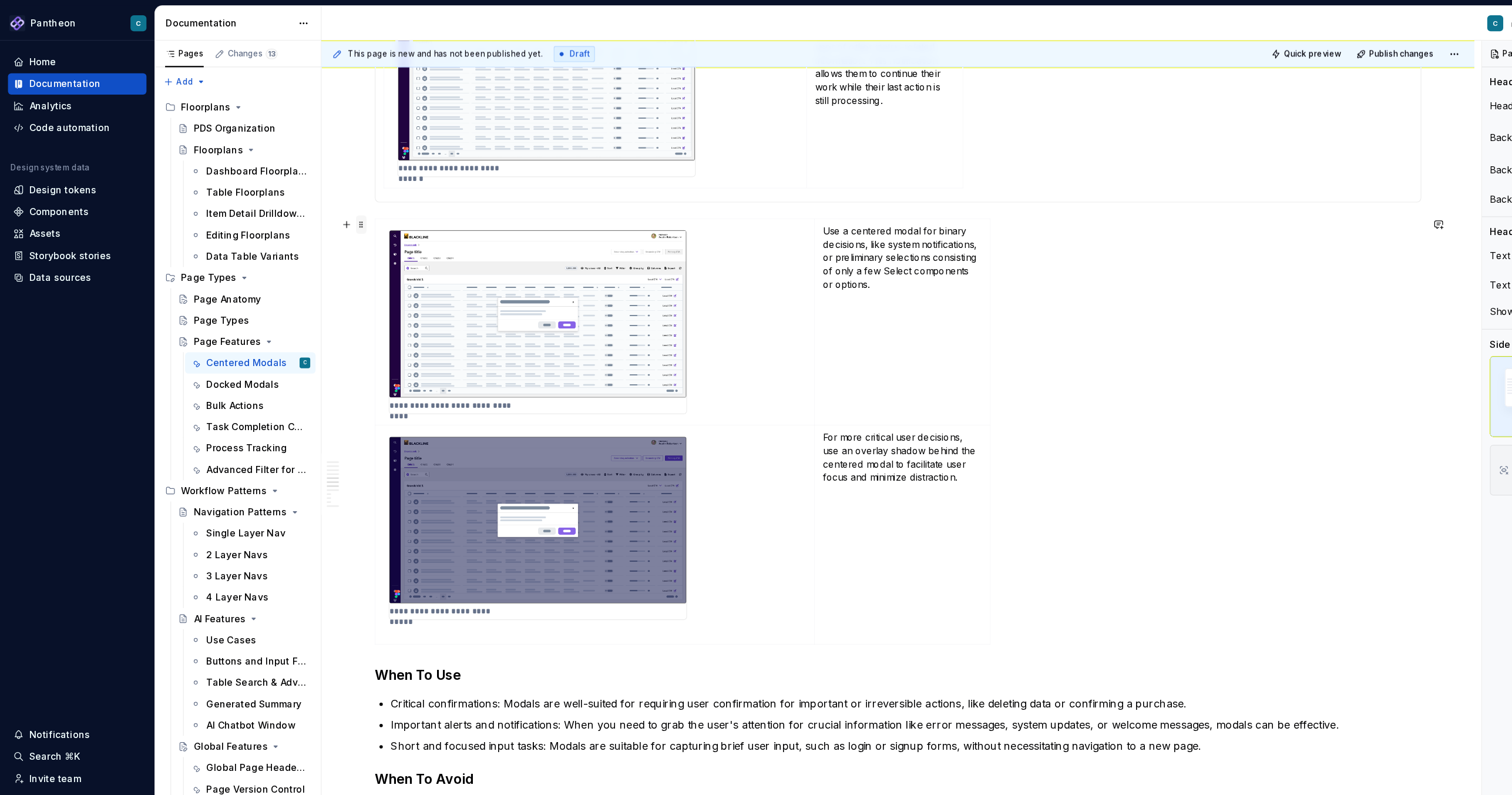
click at [318, 201] on span at bounding box center [319, 198] width 9 height 16
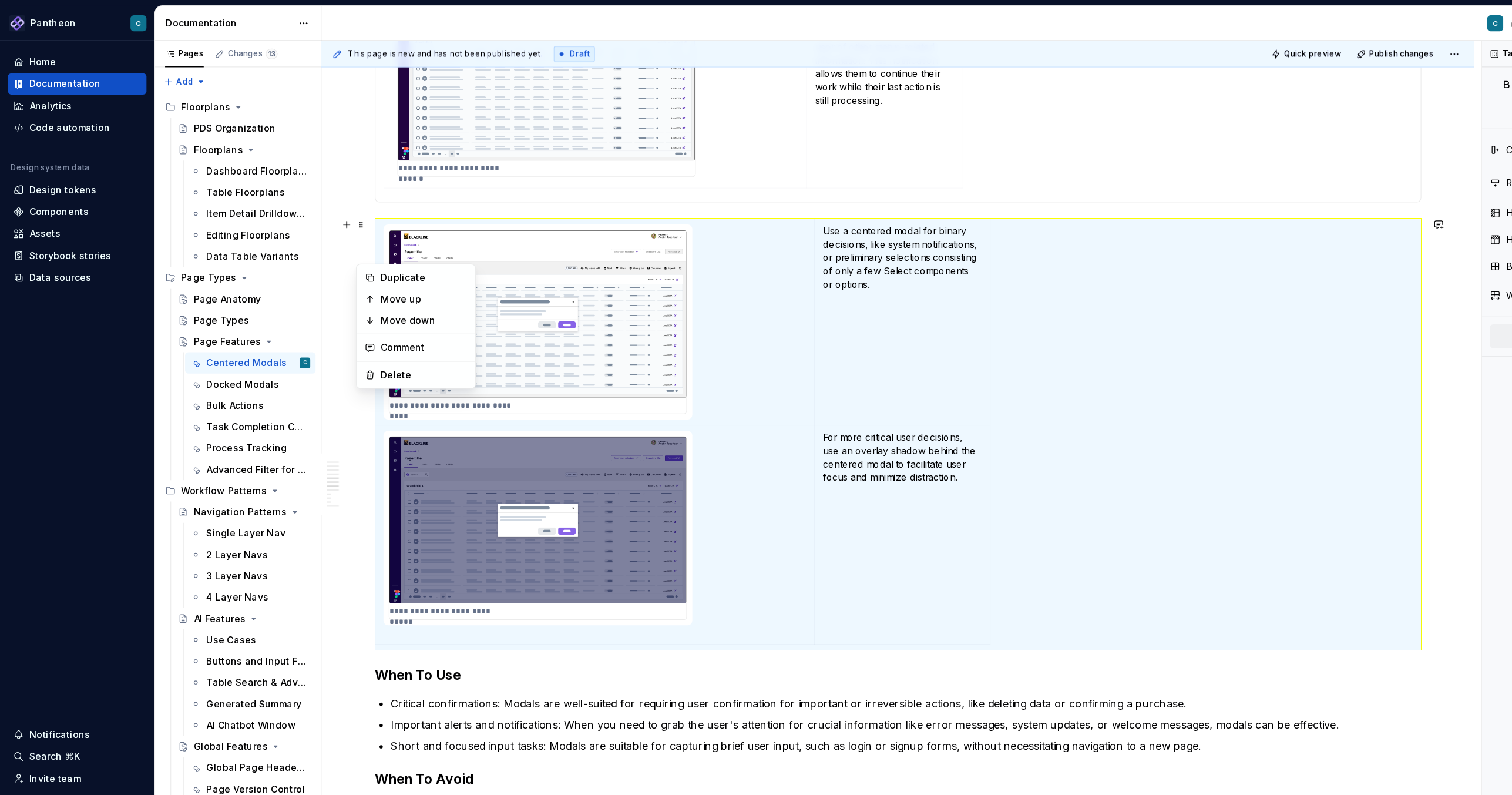
scroll to position [0, 0]
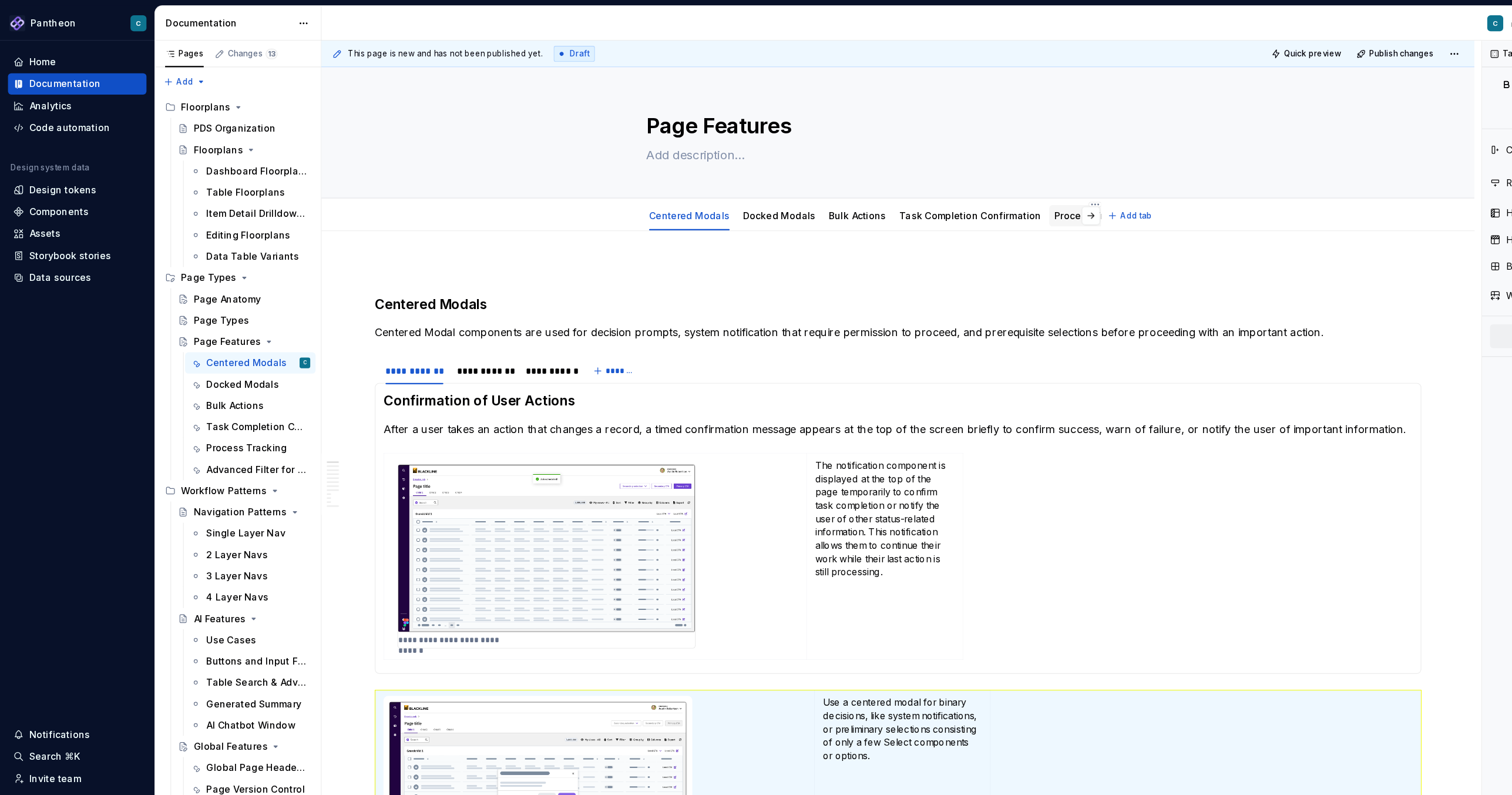
click at [932, 195] on div "Process Tracking" at bounding box center [966, 190] width 71 height 12
click at [932, 189] on link "Process Tracking" at bounding box center [966, 190] width 71 height 10
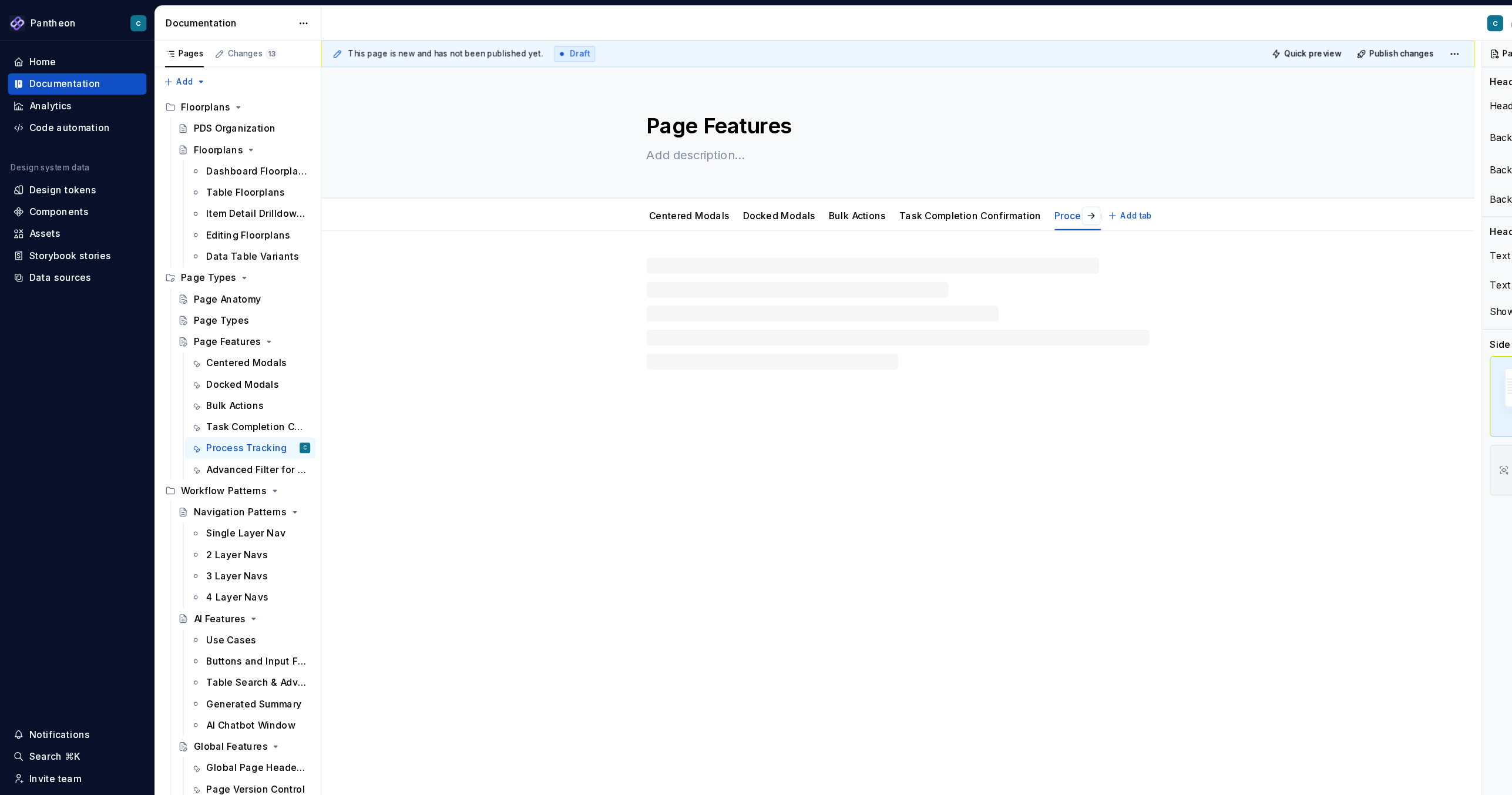
click at [932, 189] on link "Process Tracking" at bounding box center [966, 190] width 71 height 10
click at [932, 191] on link "Process Tracking" at bounding box center [966, 190] width 71 height 10
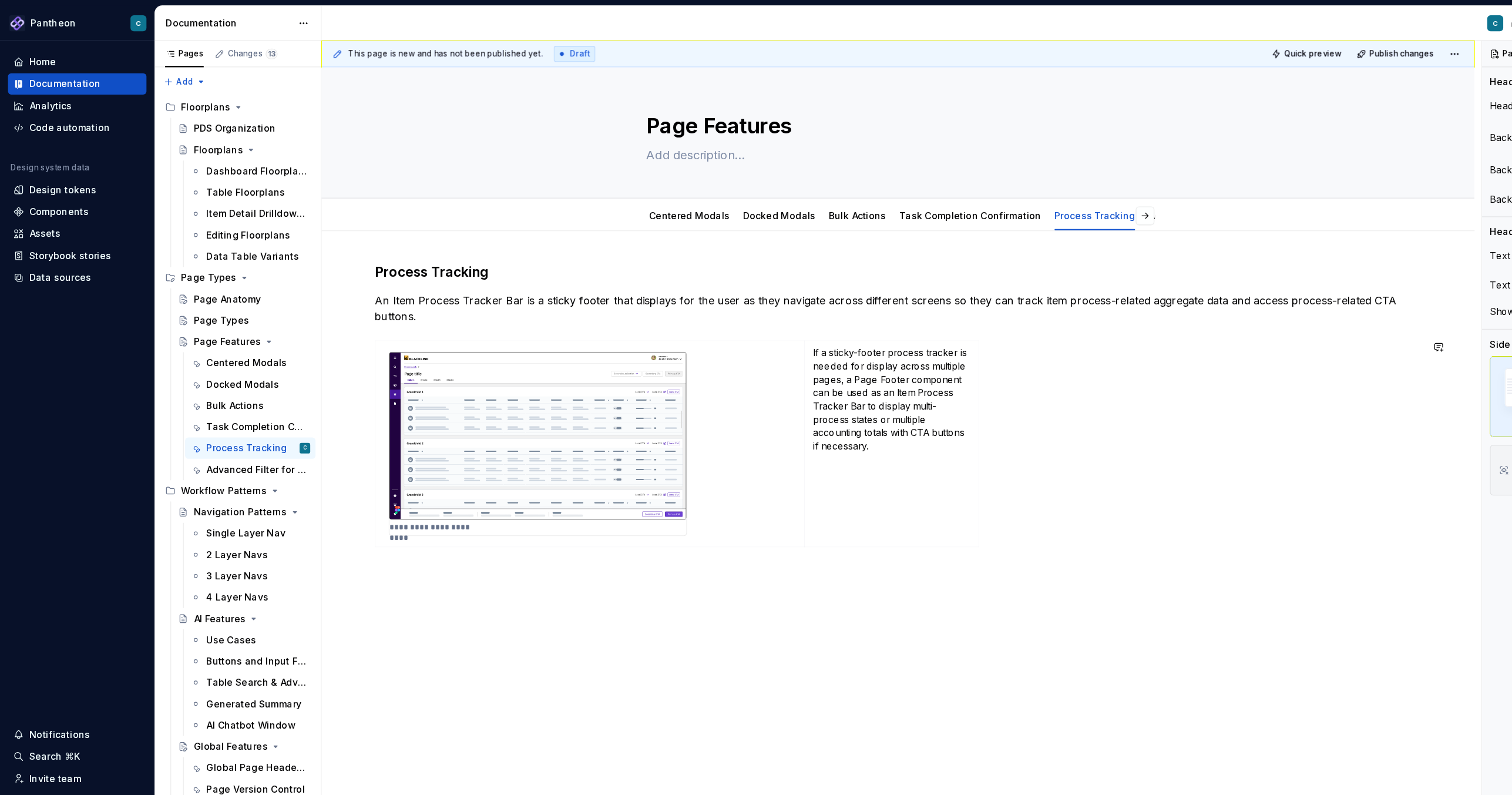
click at [695, 504] on div "**********" at bounding box center [793, 472] width 1018 height 537
click at [608, 192] on link "Centered Modals" at bounding box center [608, 190] width 71 height 10
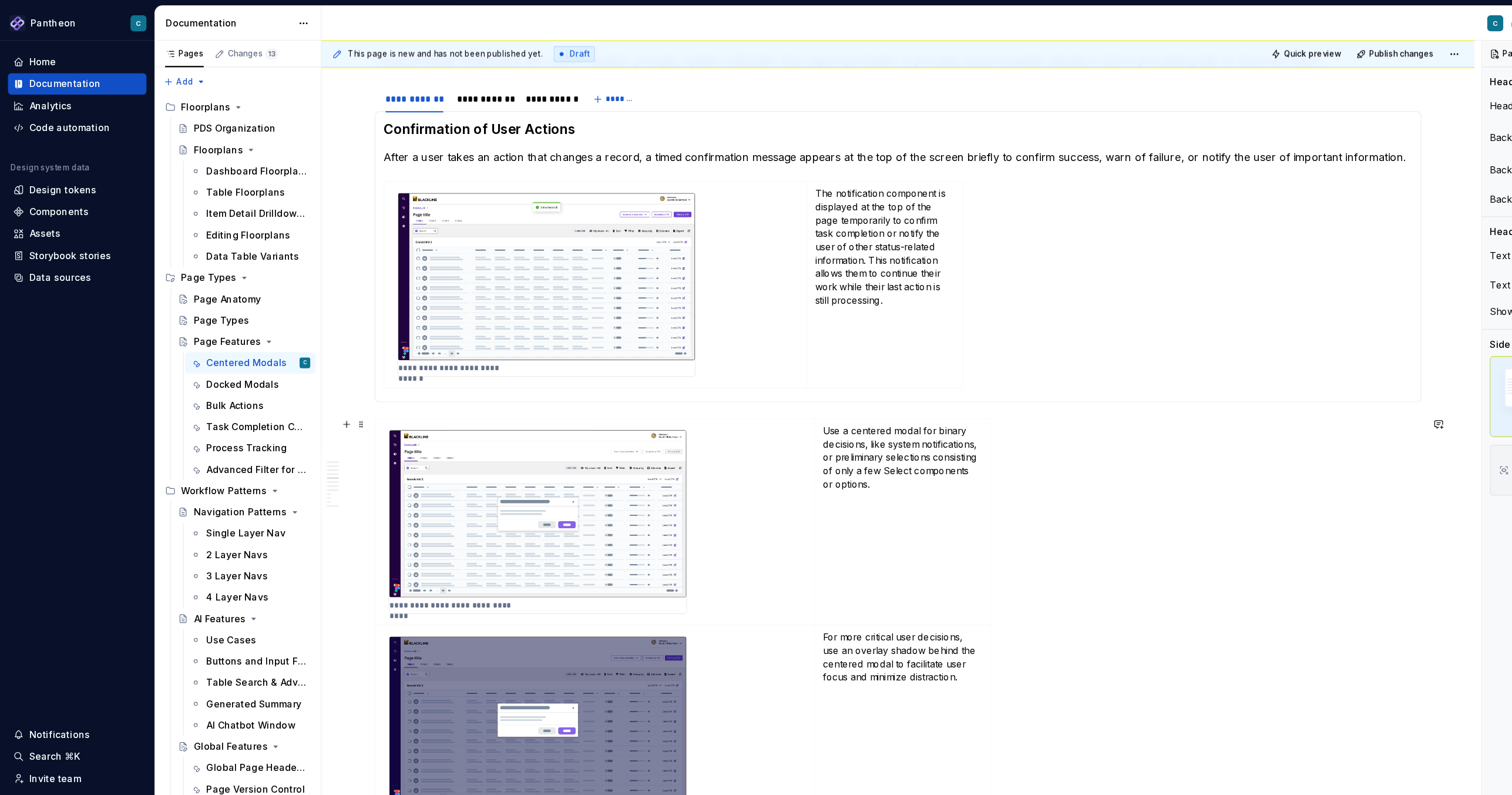
scroll to position [295, 0]
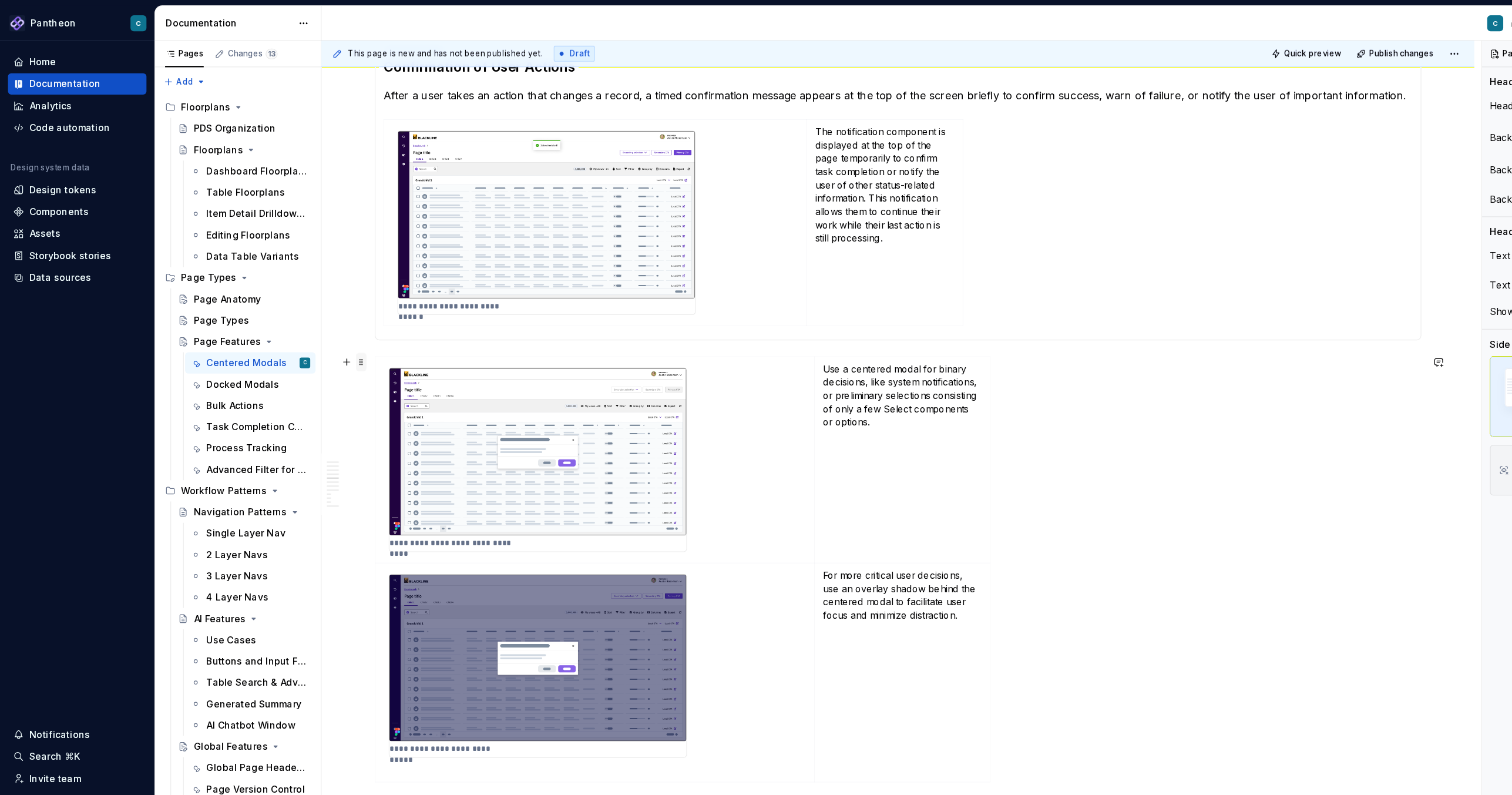
click at [315, 319] on span at bounding box center [319, 320] width 9 height 16
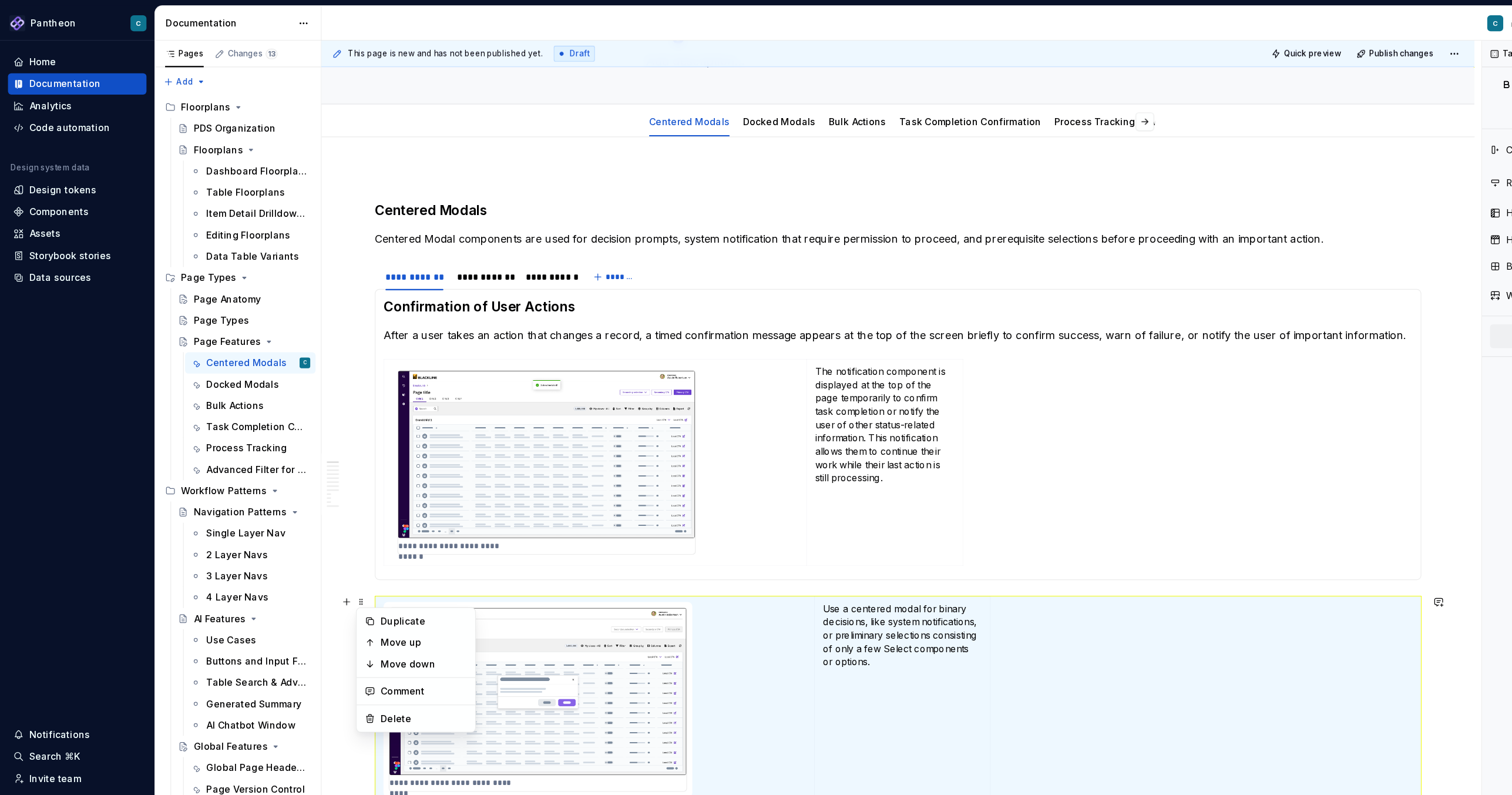
scroll to position [0, 0]
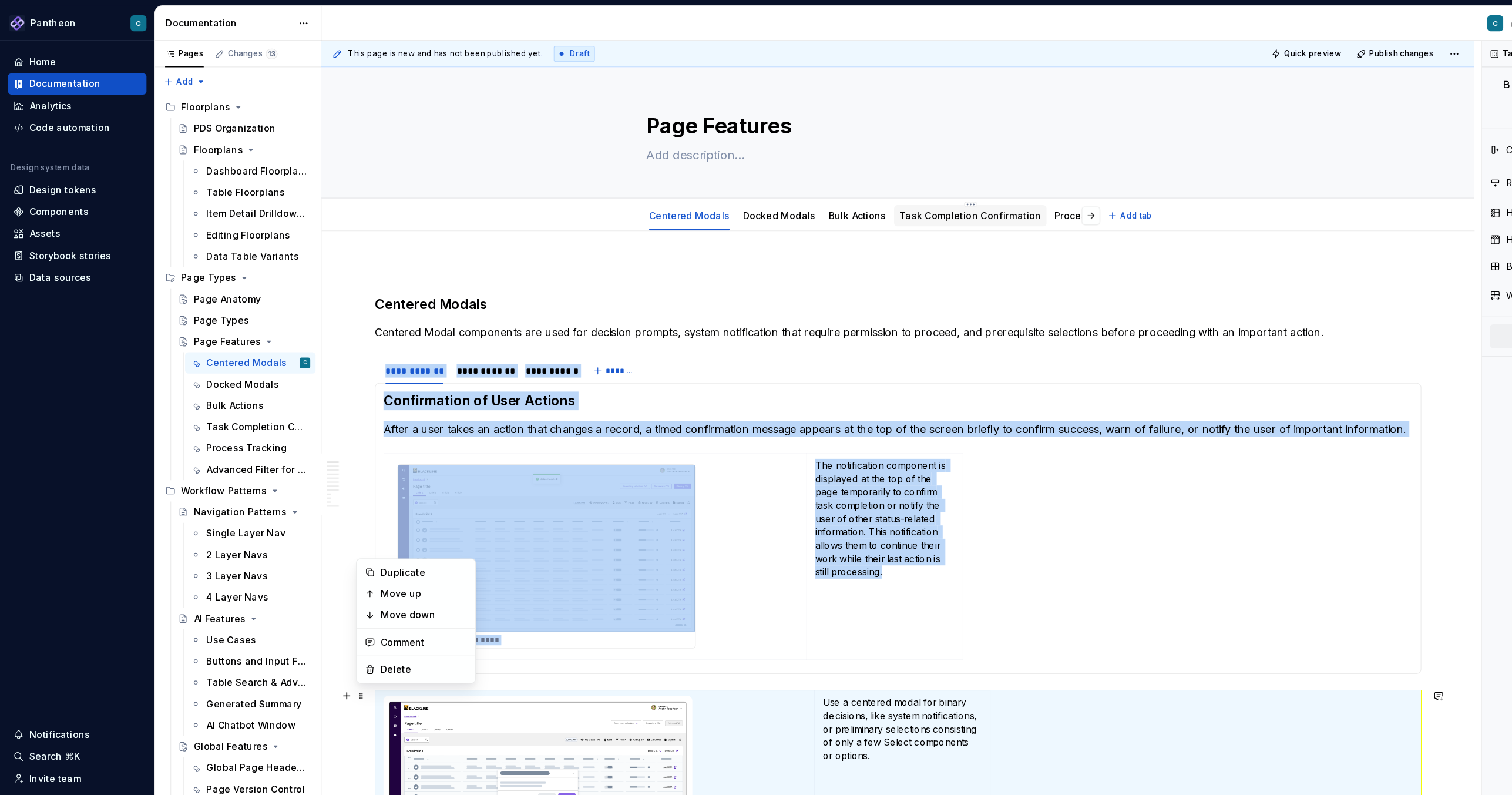
click at [875, 190] on link "Task Completion Confirmation" at bounding box center [856, 190] width 125 height 10
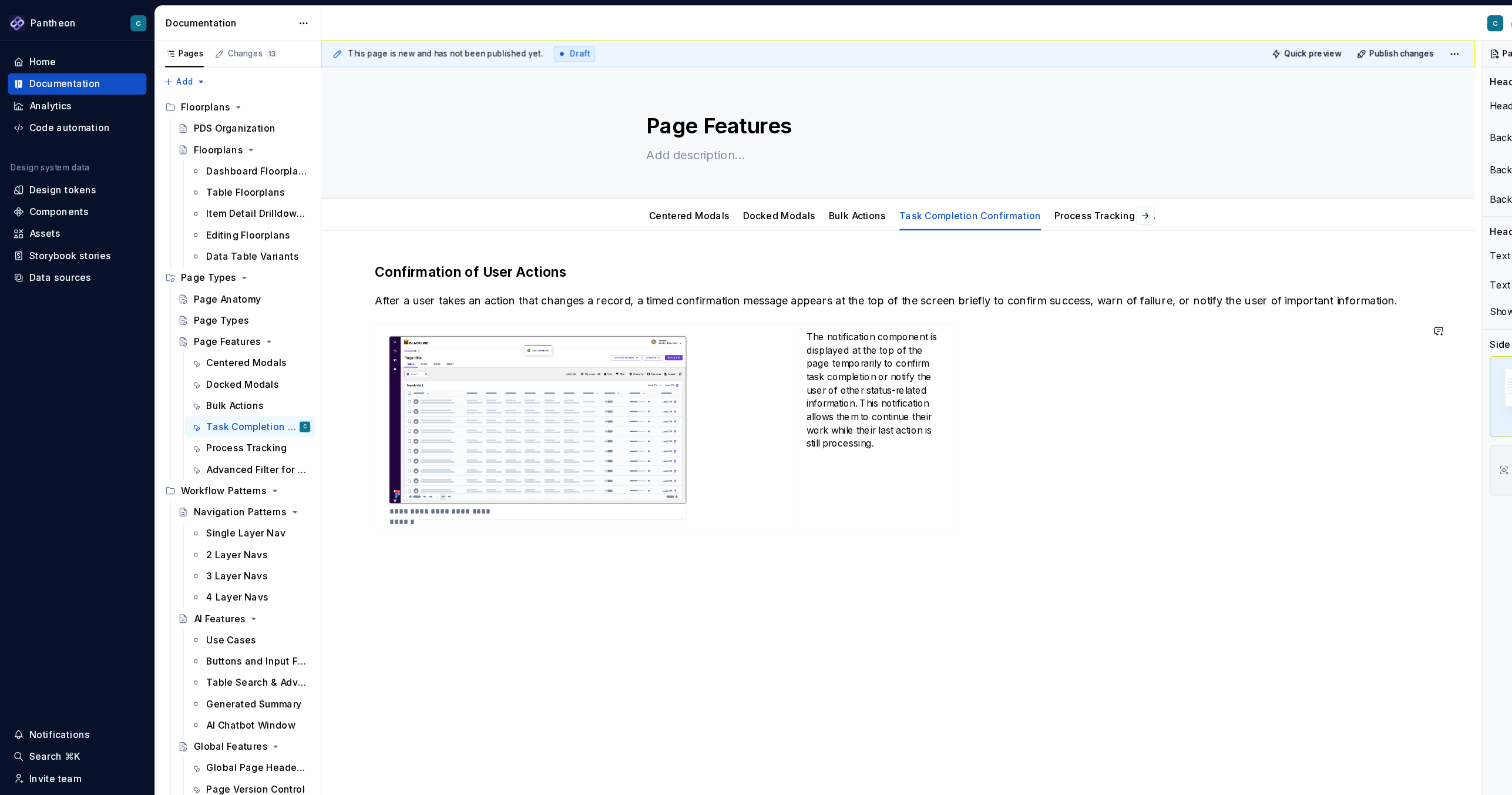
click at [466, 529] on div "**********" at bounding box center [793, 479] width 1018 height 550
click at [333, 488] on p at bounding box center [793, 495] width 924 height 14
click at [315, 495] on span at bounding box center [319, 494] width 9 height 16
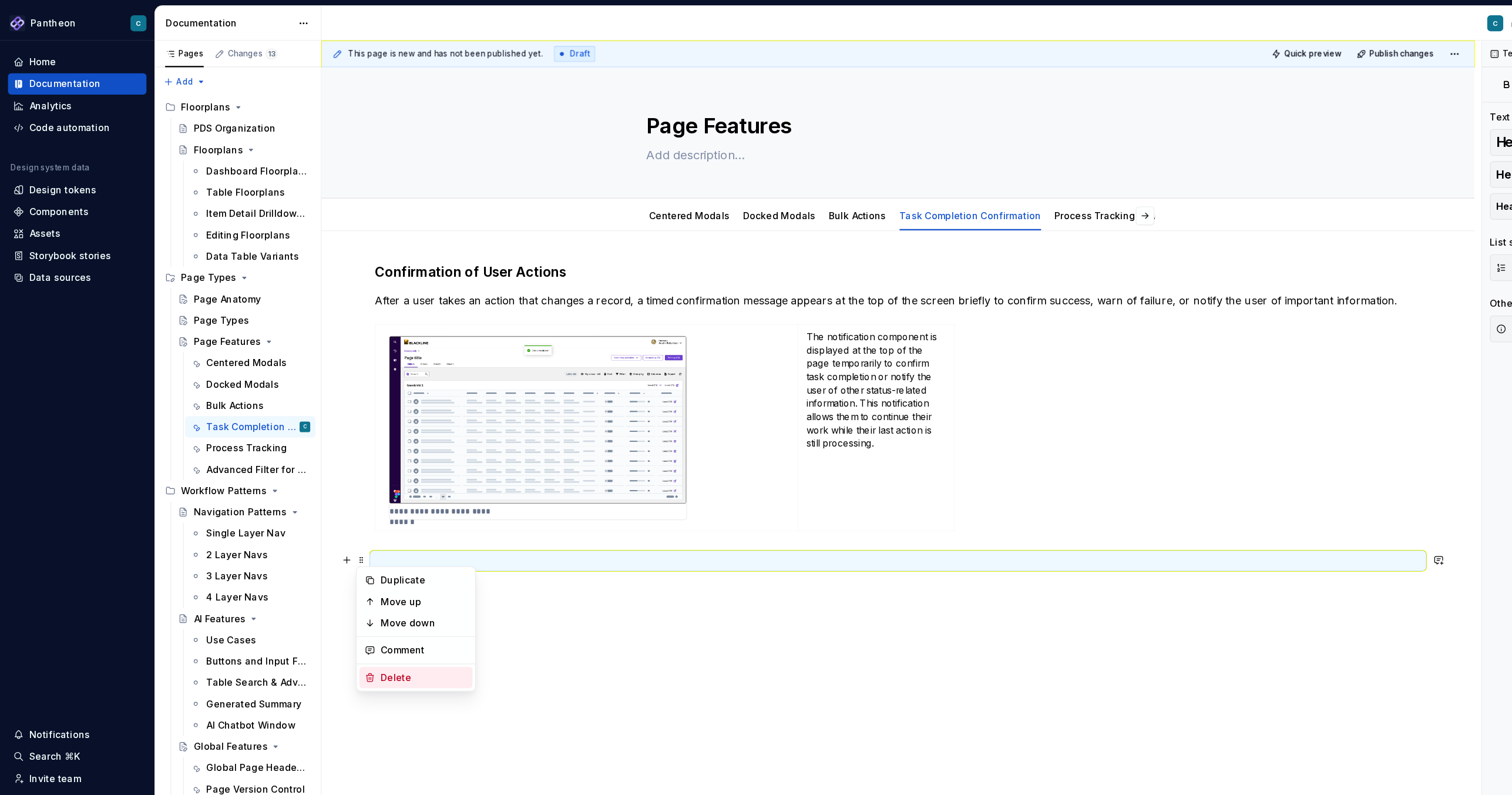
click at [351, 530] on div "Delete" at bounding box center [374, 598] width 76 height 12
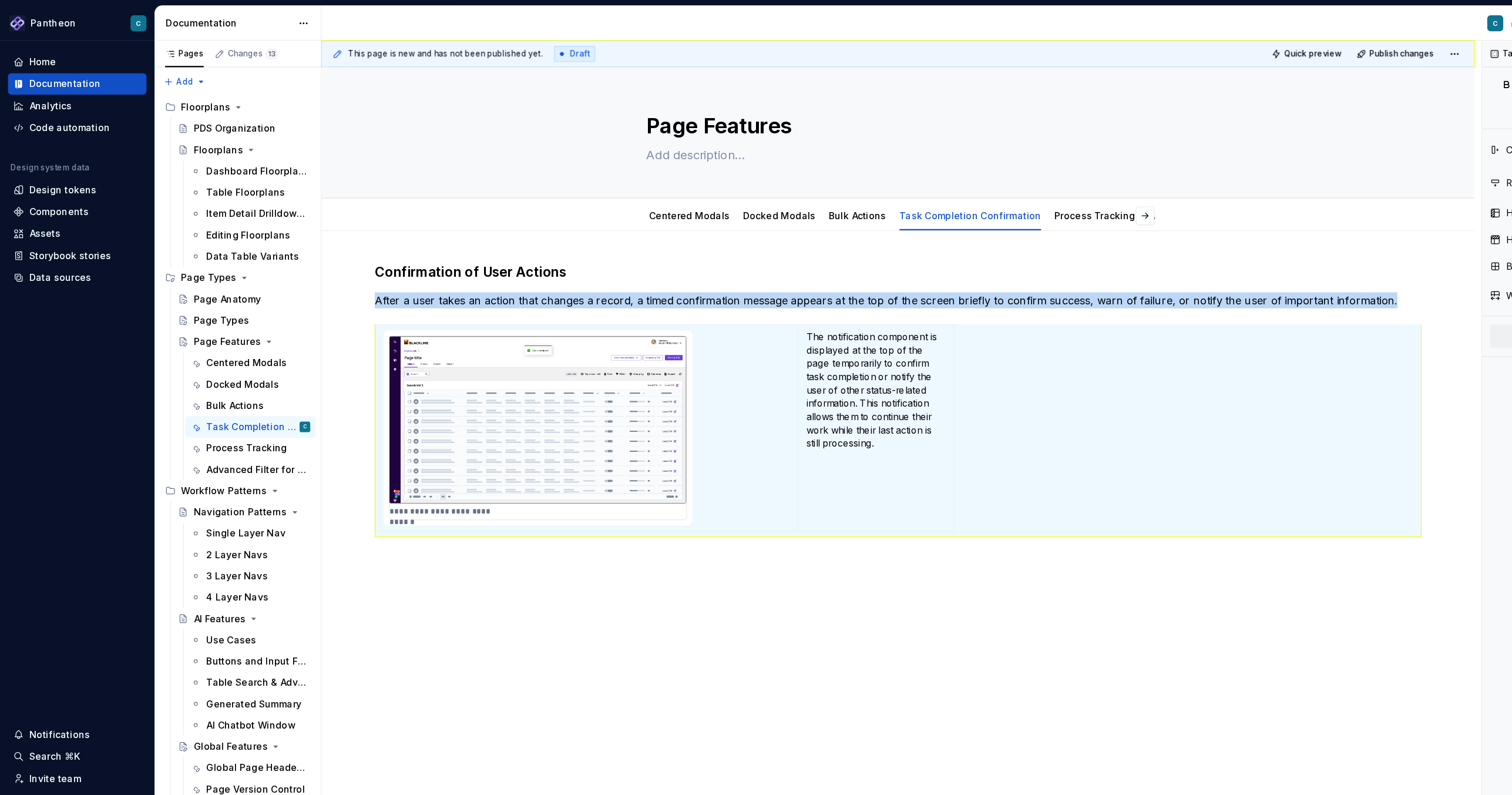
click at [345, 509] on div "**********" at bounding box center [793, 465] width 1018 height 522
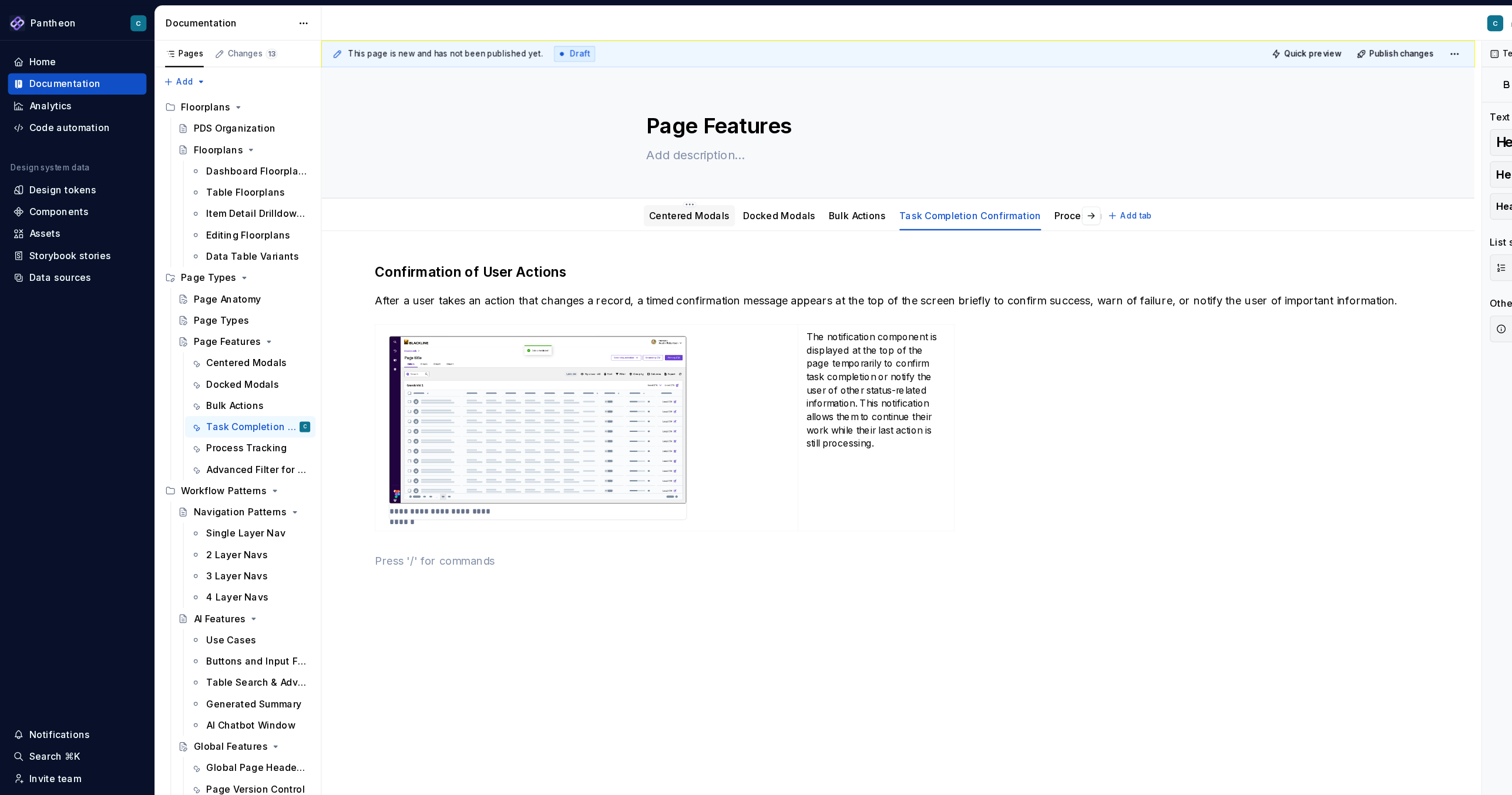
click at [591, 191] on link "Centered Modals" at bounding box center [608, 190] width 71 height 10
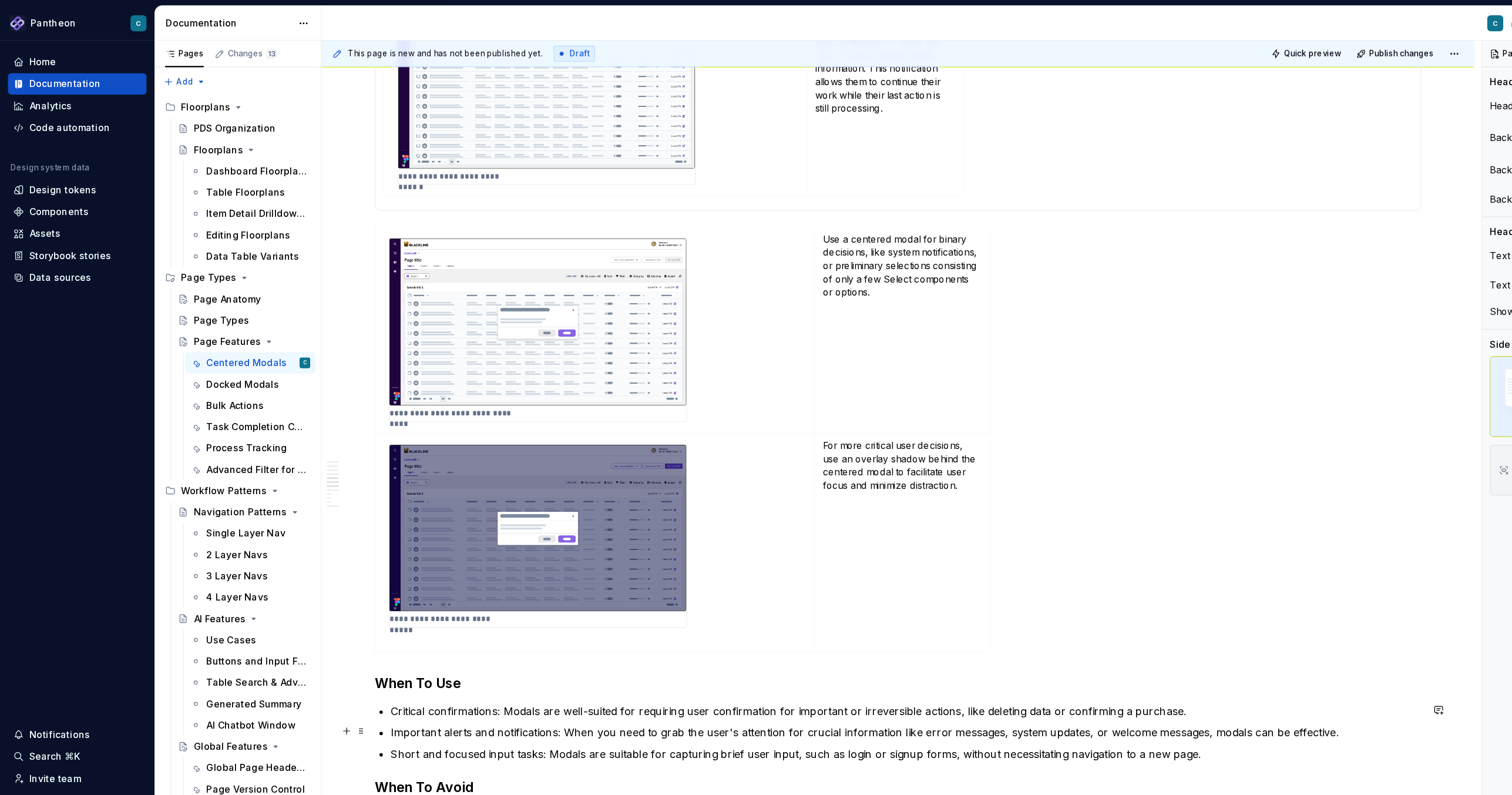
scroll to position [415, 0]
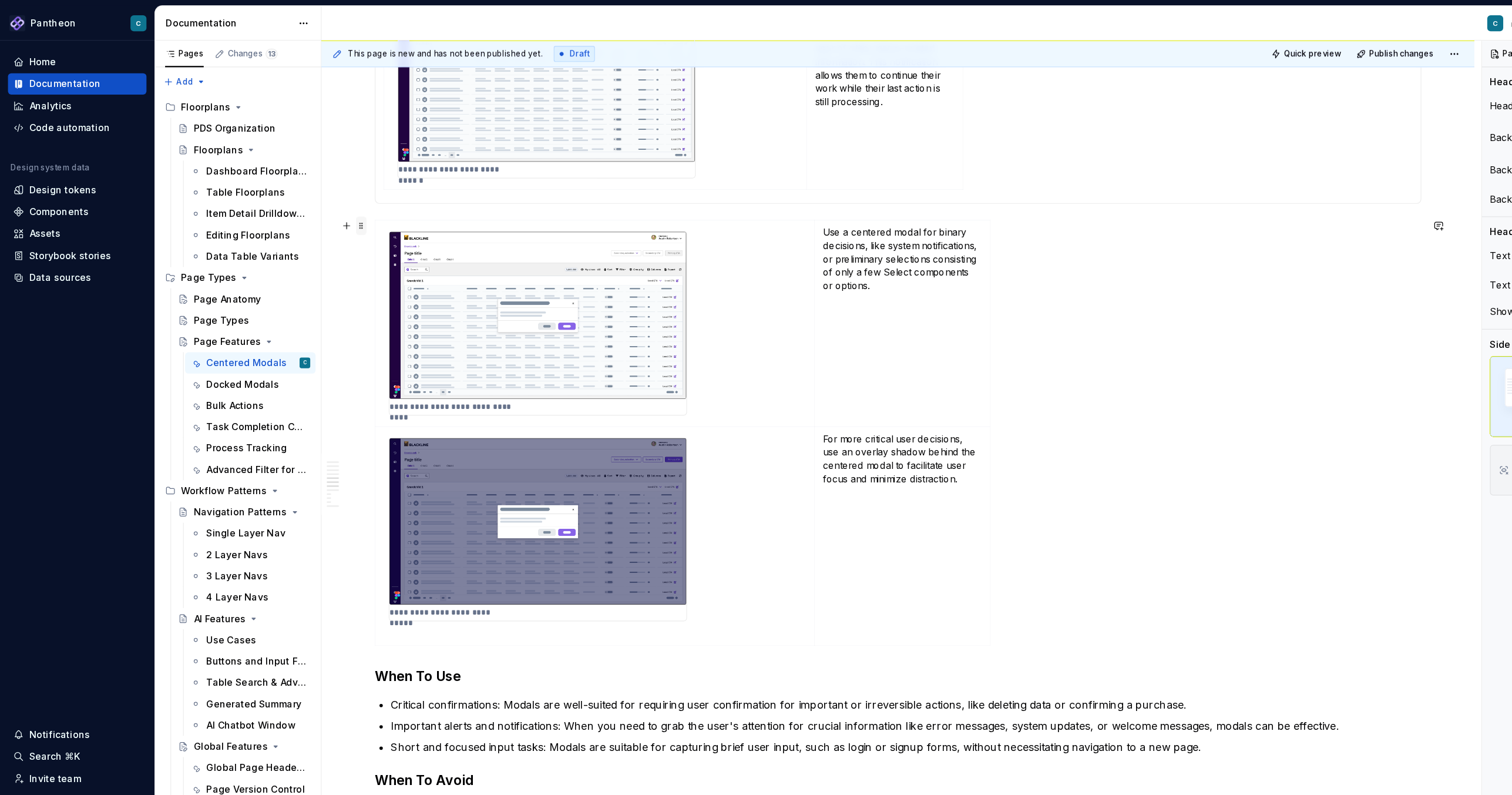
click at [317, 203] on span at bounding box center [319, 199] width 9 height 16
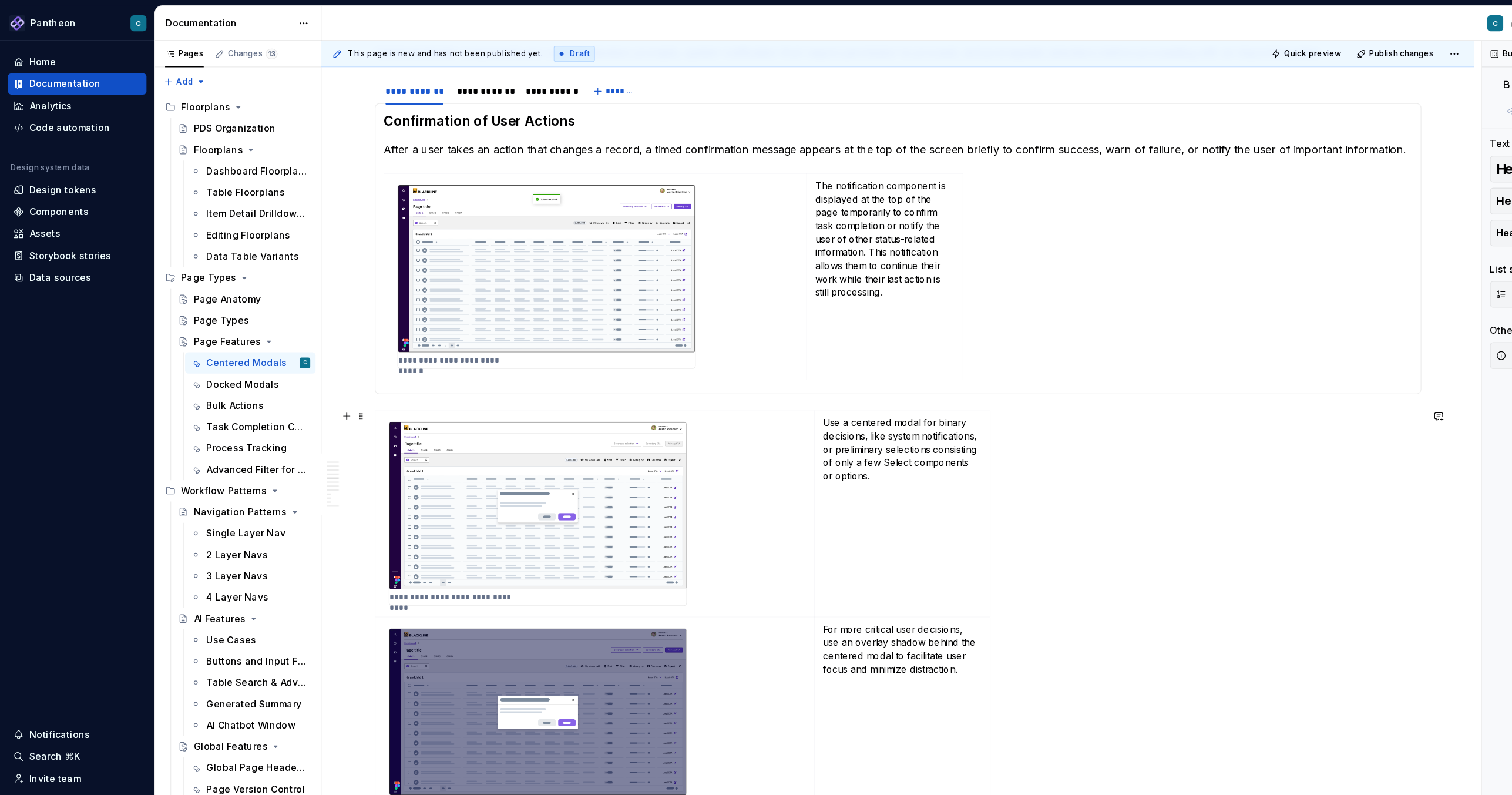
scroll to position [182, 0]
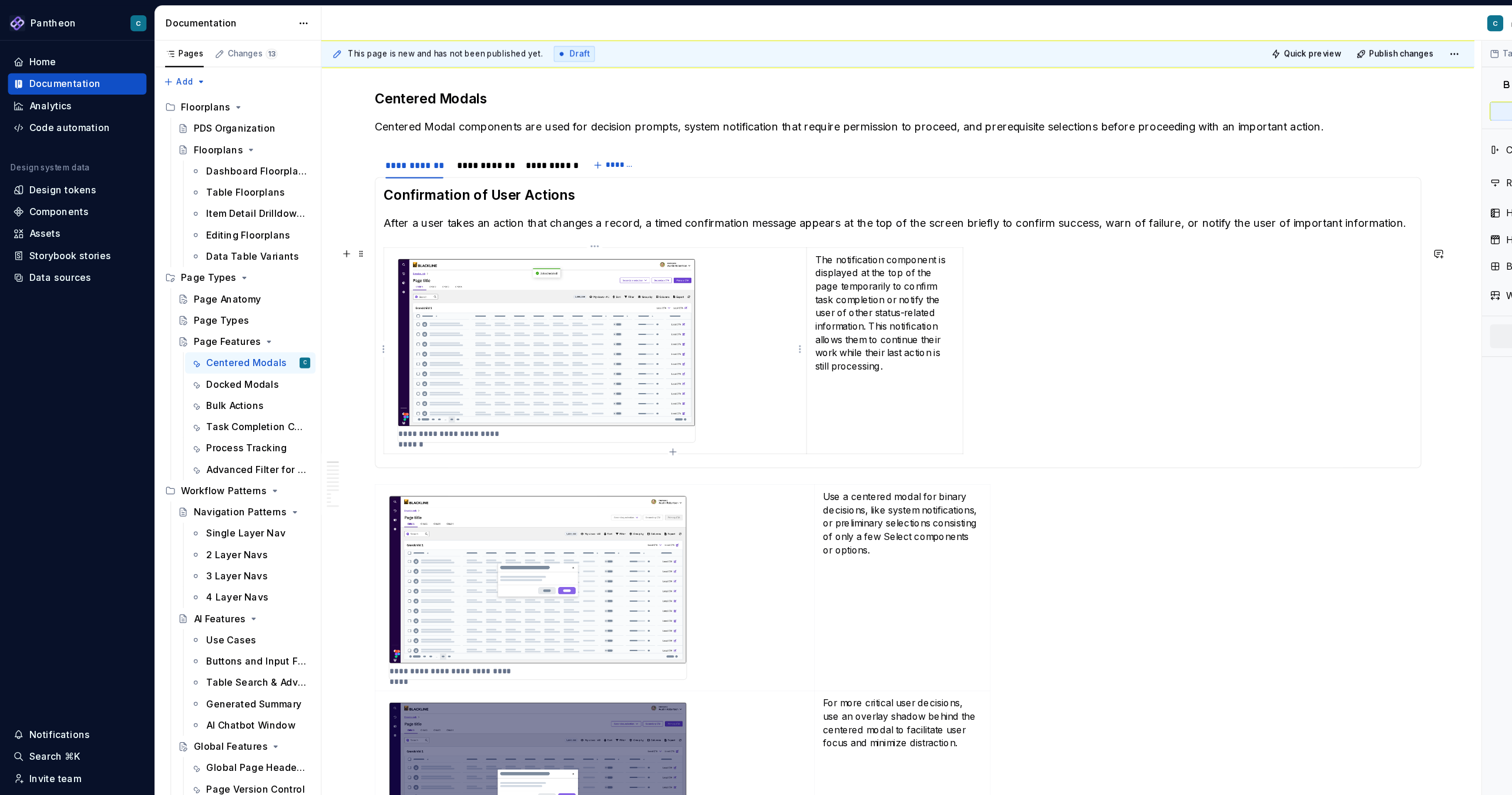
click at [362, 394] on td "**********" at bounding box center [525, 310] width 373 height 182
type textarea "*"
click at [366, 137] on html "Pantheon C Home Documentation Analytics Code automation Design system data Desi…" at bounding box center [756, 398] width 1512 height 795
click at [389, 235] on div "Delete tab" at bounding box center [419, 233] width 76 height 12
type input "2"
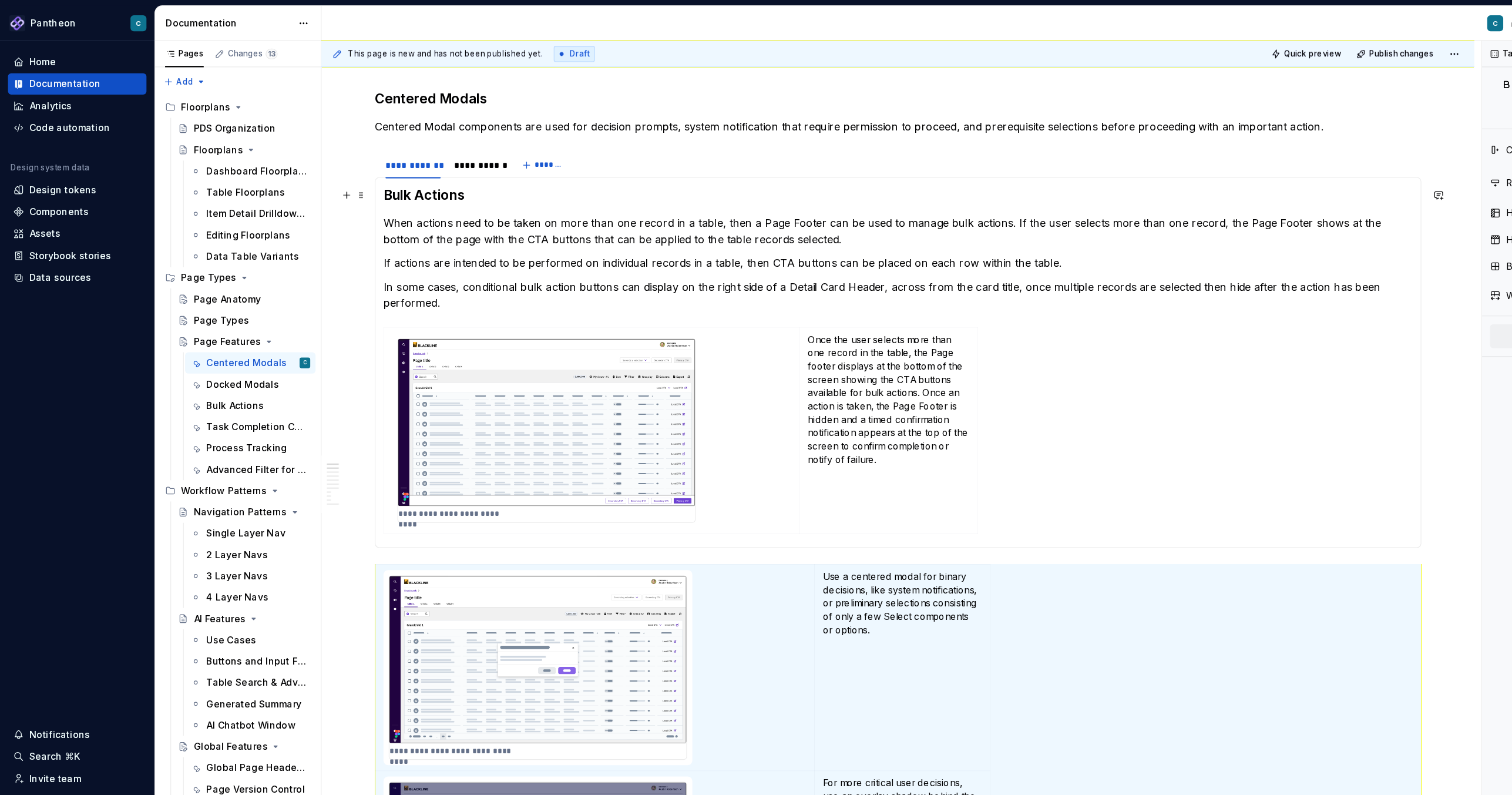
click at [342, 174] on h3 "Bulk Actions" at bounding box center [792, 172] width 908 height 16
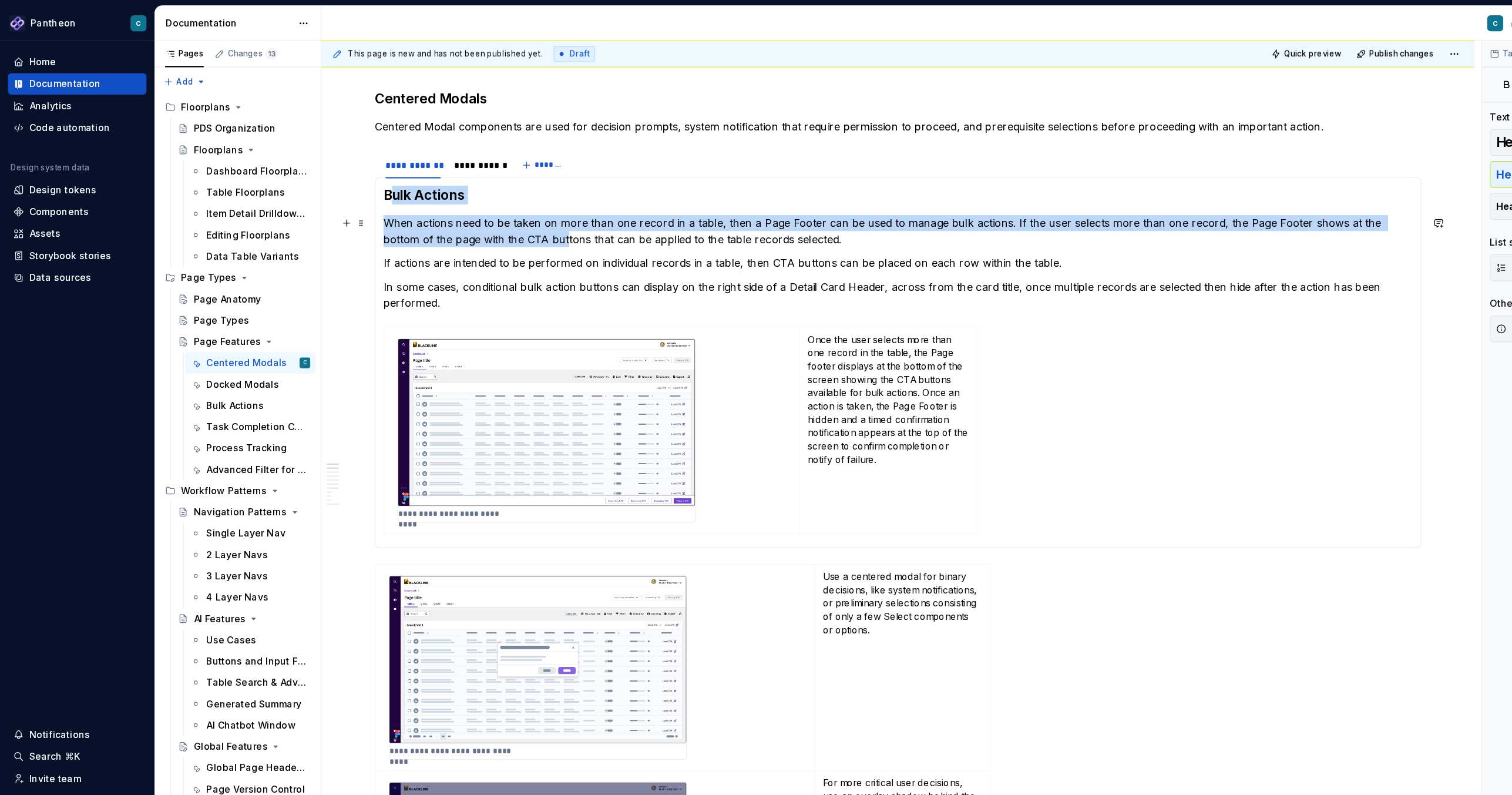
click at [454, 213] on p "When actions need to be taken on more than one record in a table, then a Page F…" at bounding box center [792, 204] width 908 height 28
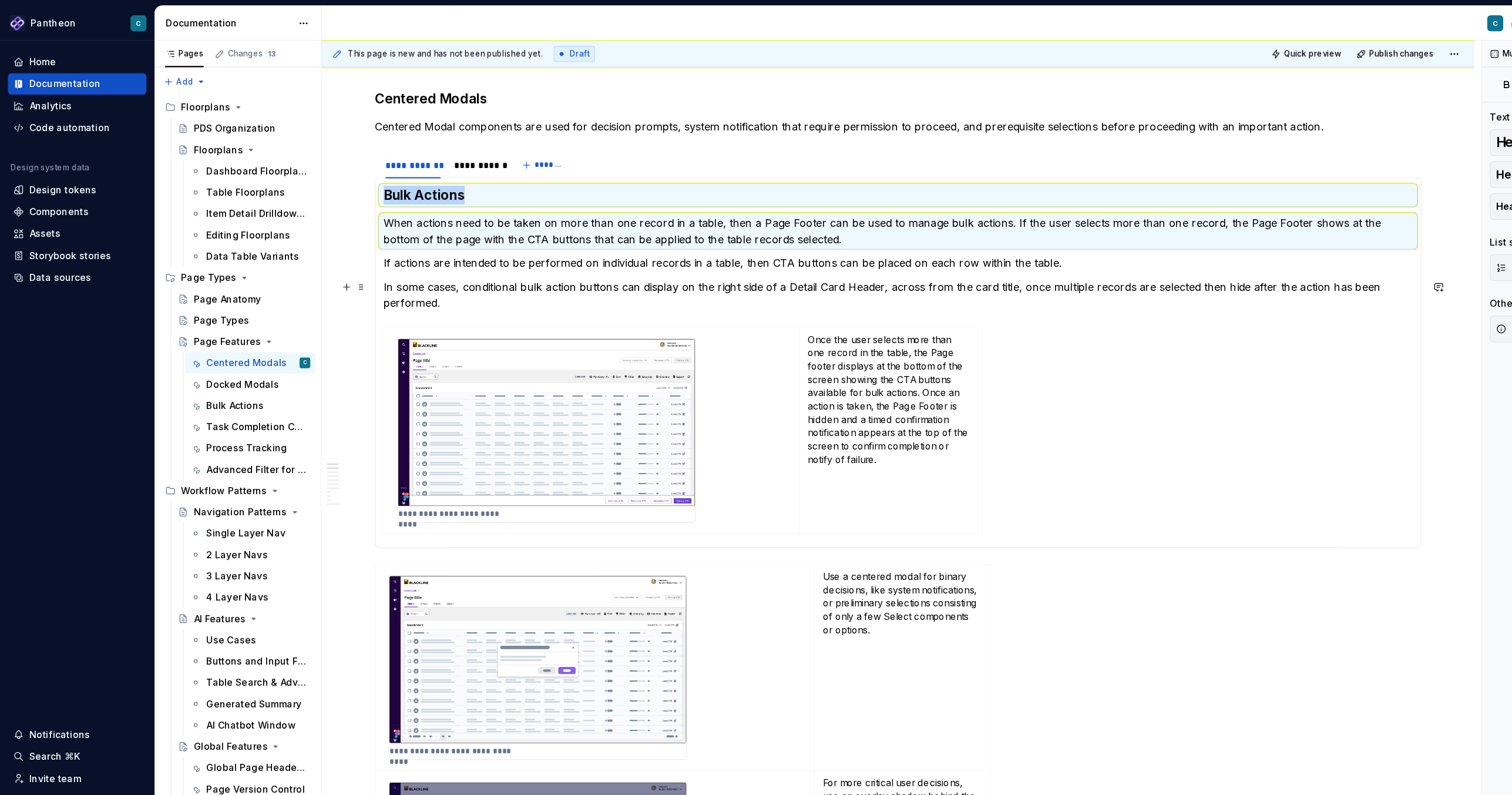
click at [464, 256] on p "In some cases, conditional bulk action buttons can display on the right side of…" at bounding box center [792, 260] width 908 height 28
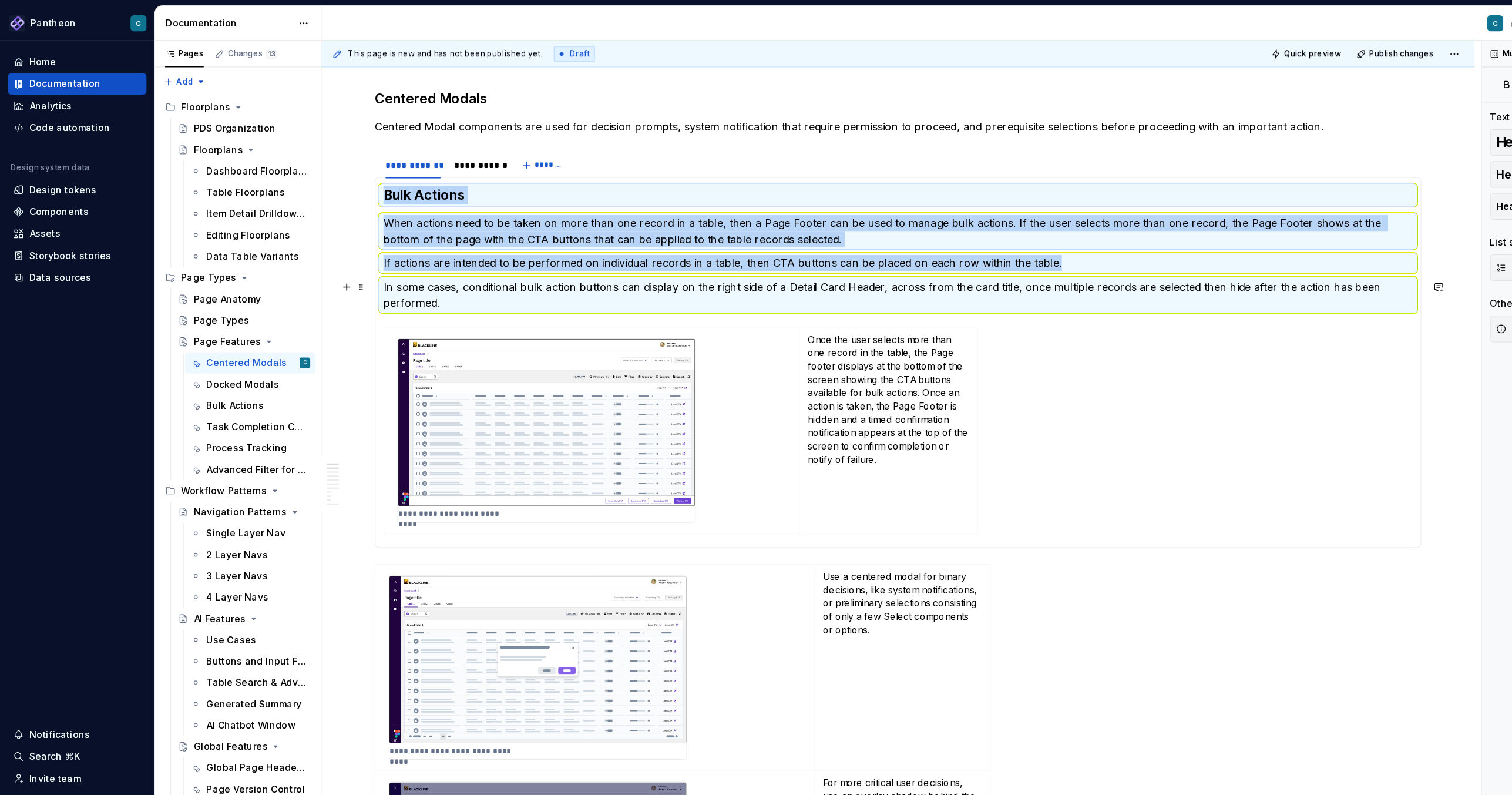
scroll to position [130, 0]
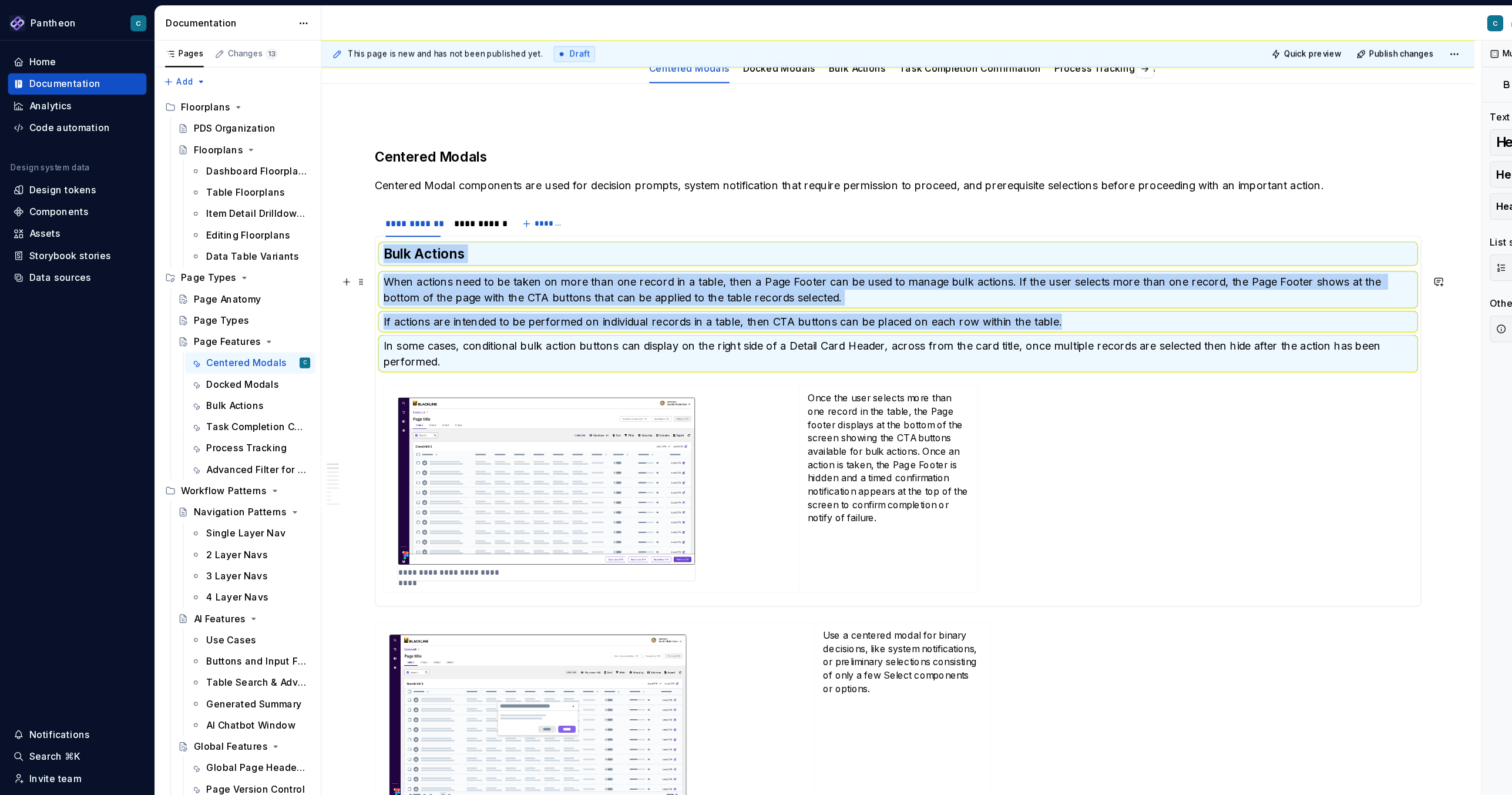
copy section-item-column "Bulk Actions When actions need to be taken on more than one record in a table, …"
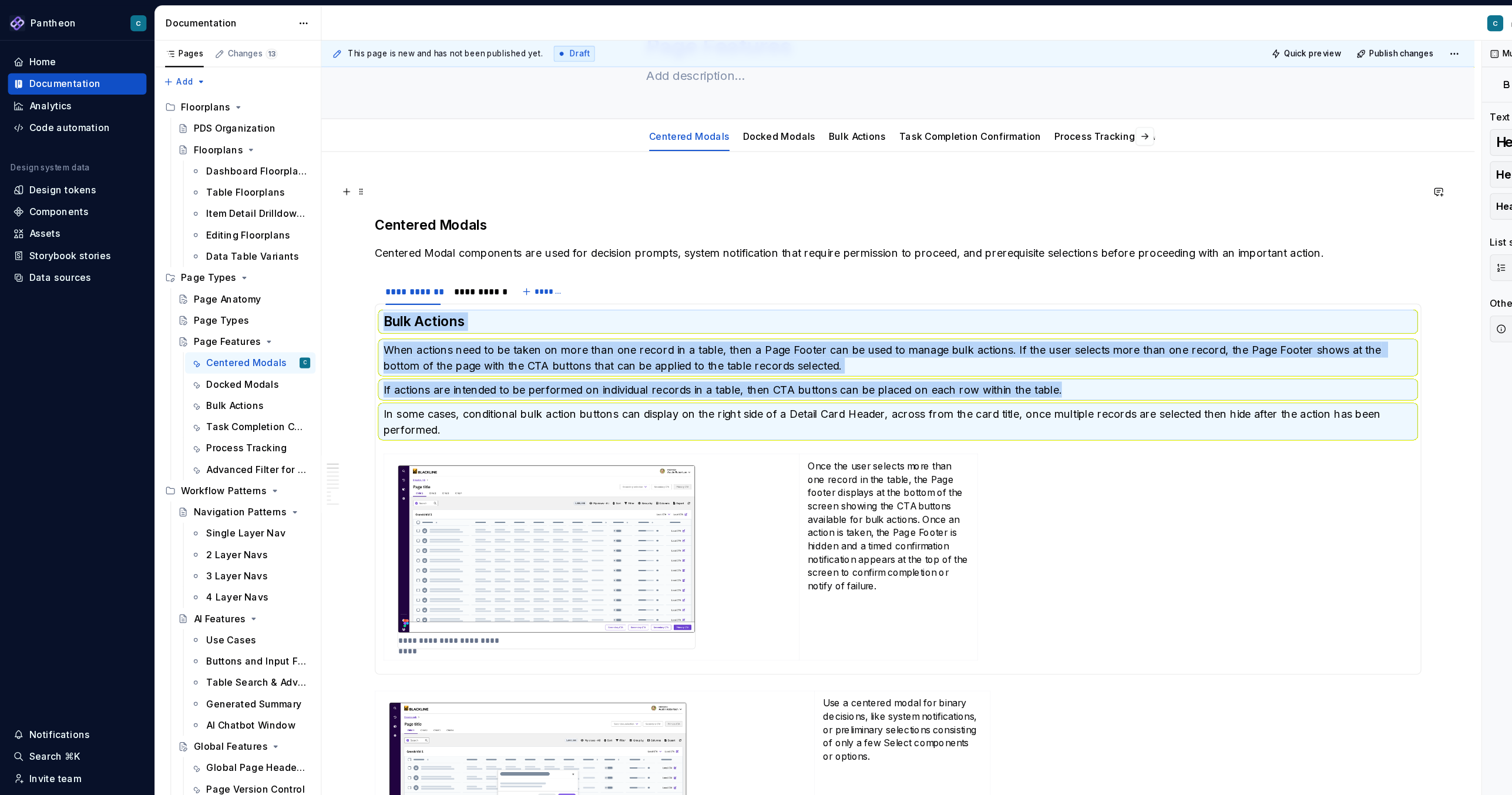
scroll to position [68, 0]
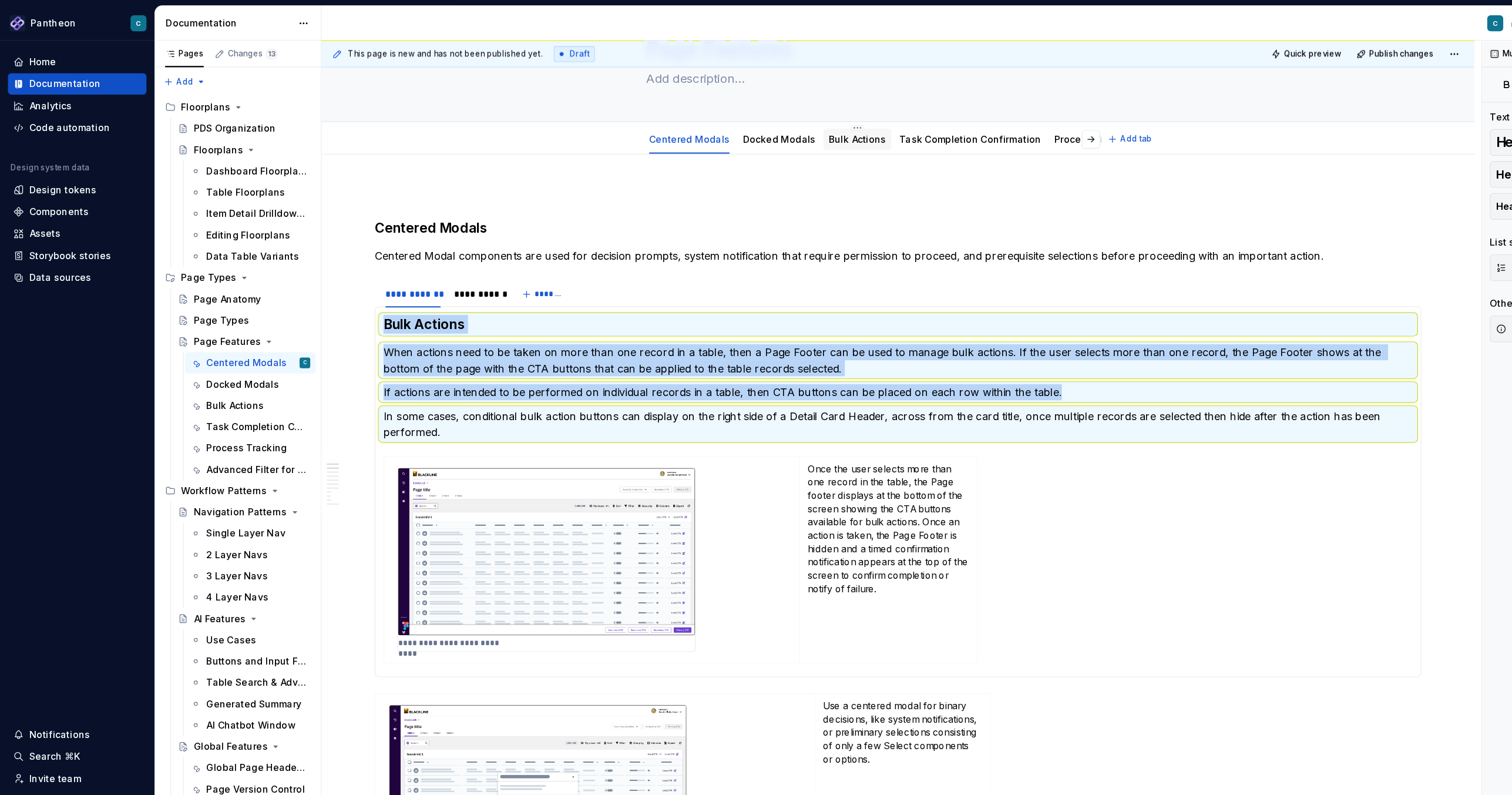
click at [750, 125] on link "Bulk Actions" at bounding box center [756, 122] width 51 height 10
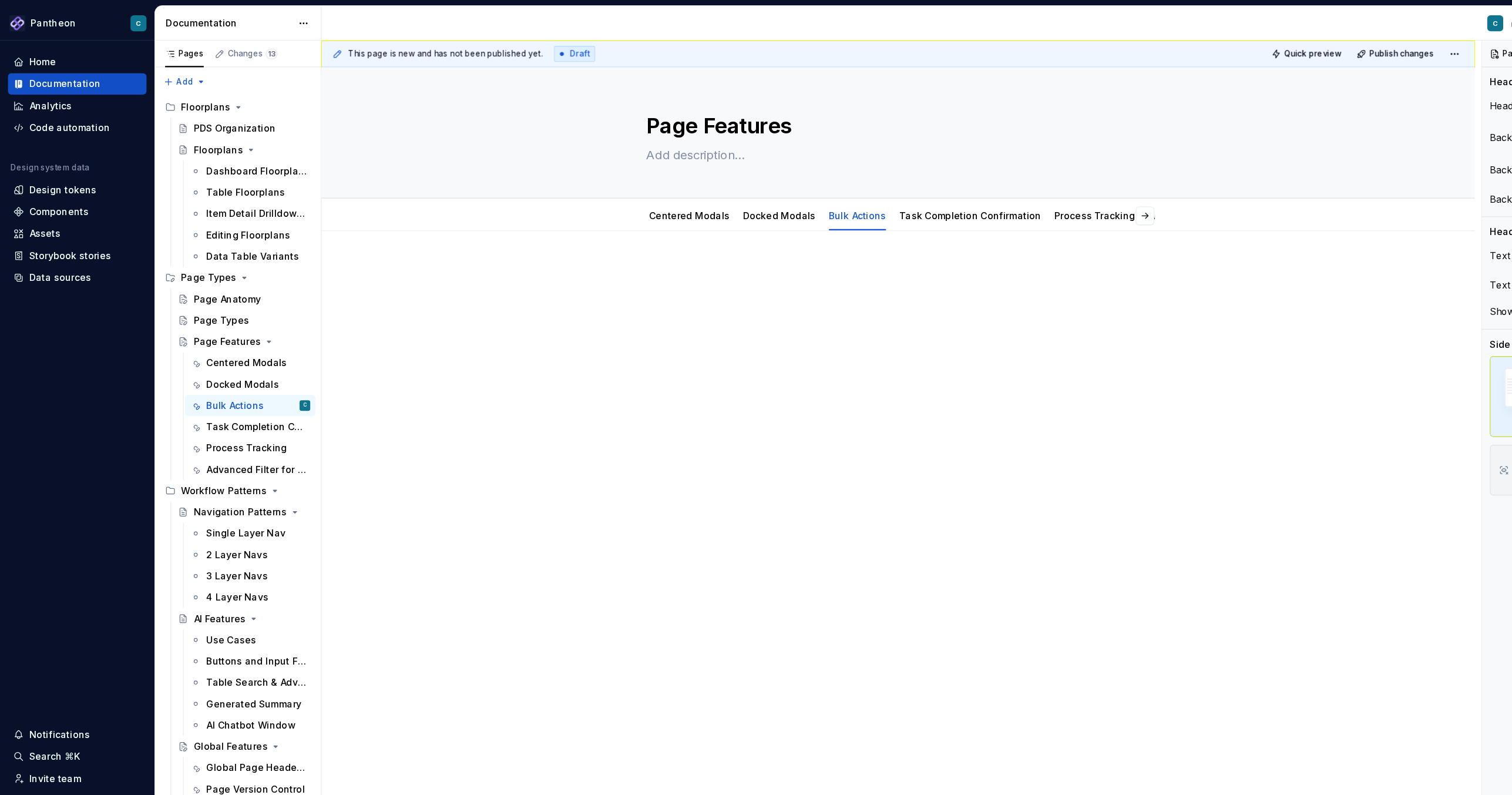
click at [692, 357] on div at bounding box center [793, 366] width 1018 height 325
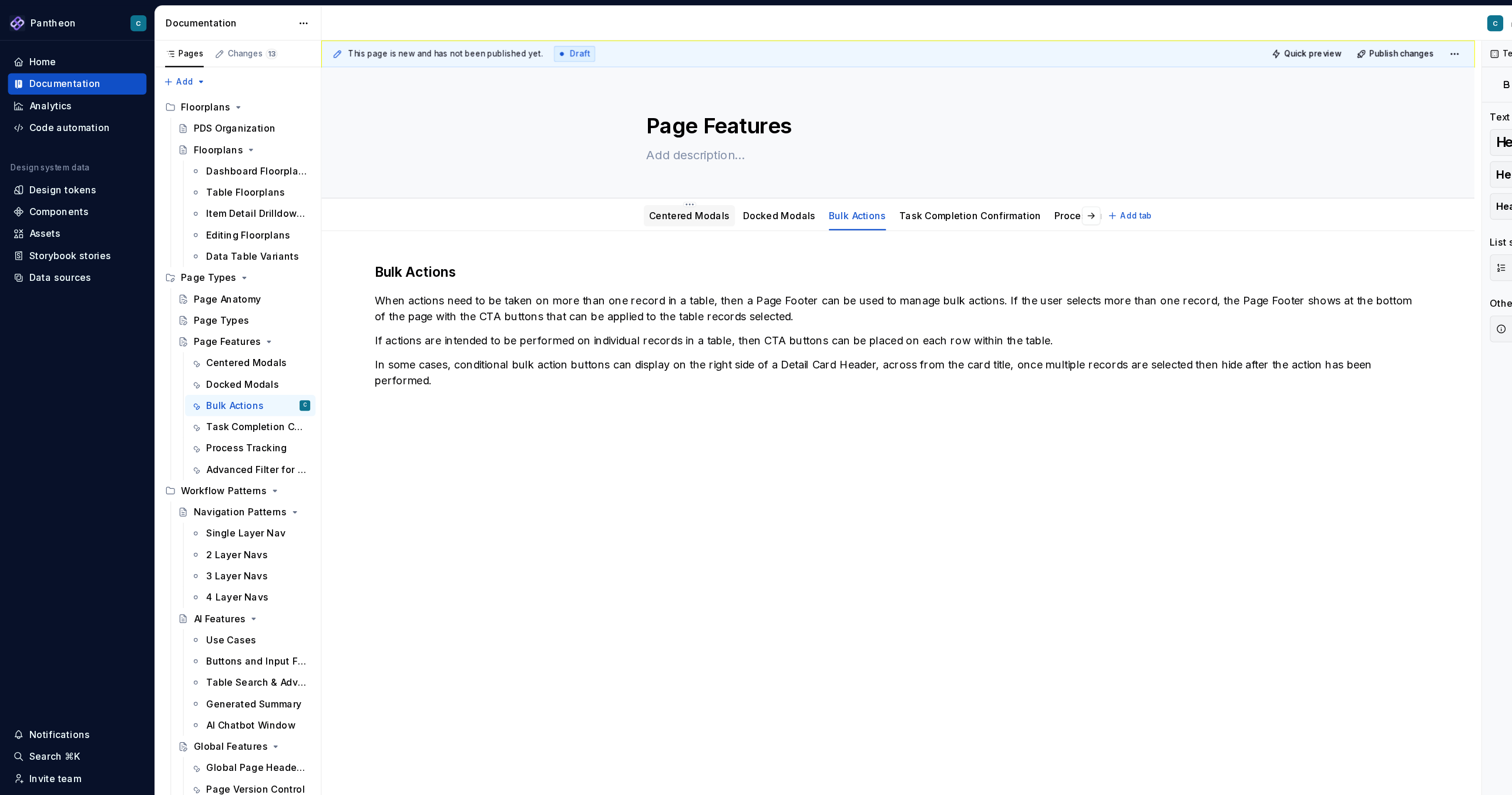
click at [606, 189] on link "Centered Modals" at bounding box center [608, 190] width 71 height 10
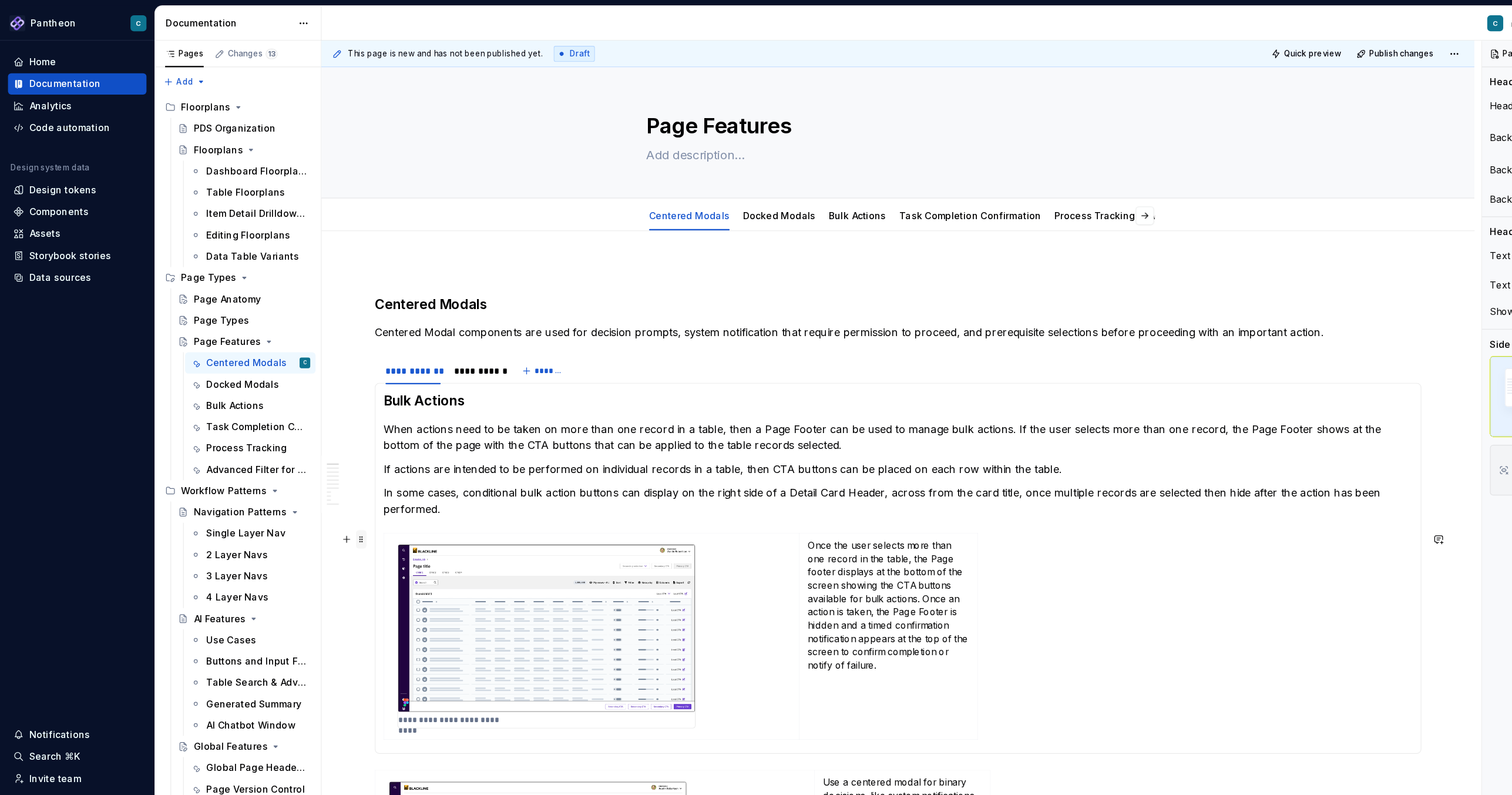
click at [317, 477] on span at bounding box center [319, 476] width 9 height 16
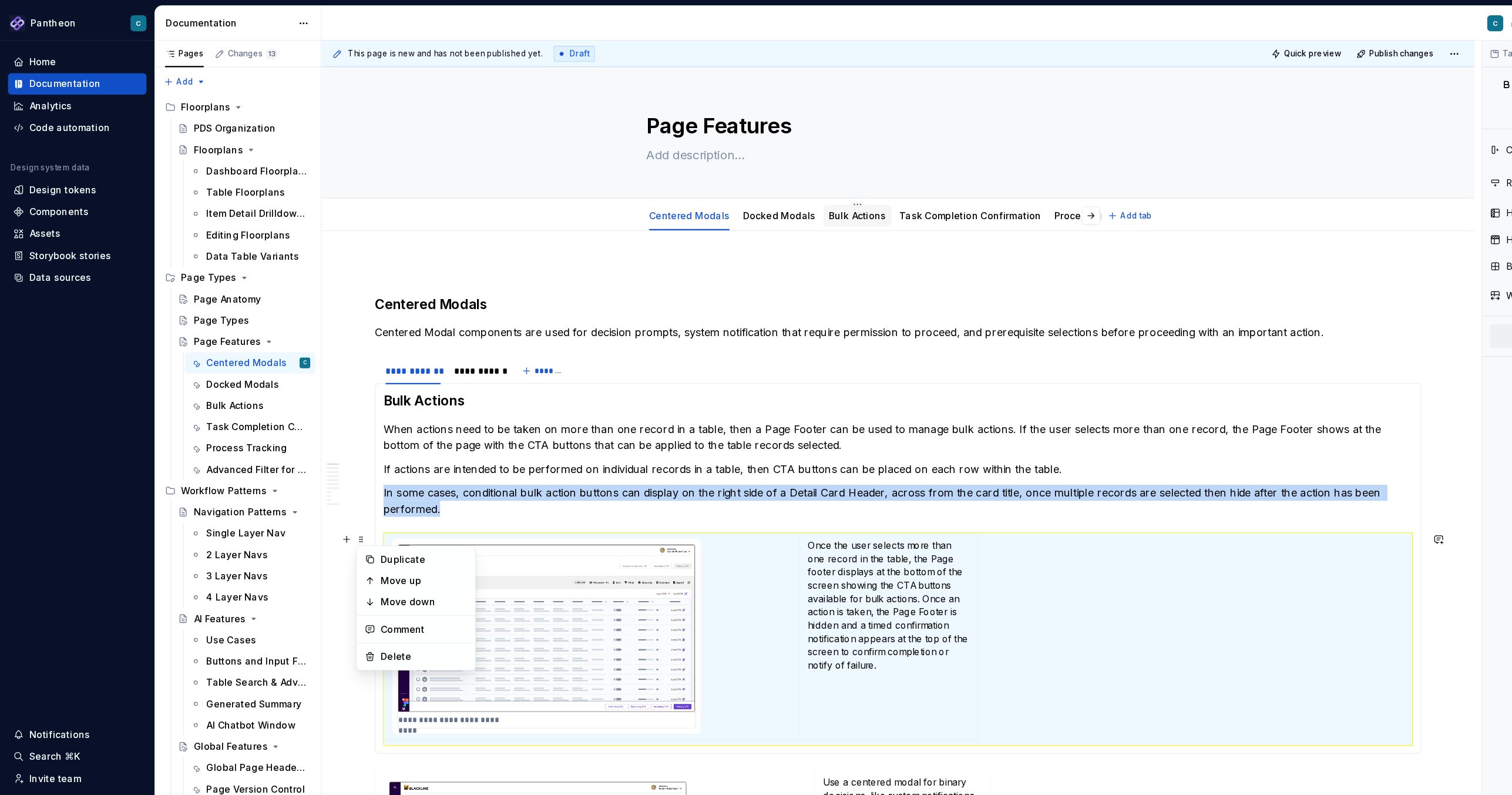
click at [741, 192] on link "Bulk Actions" at bounding box center [756, 190] width 51 height 10
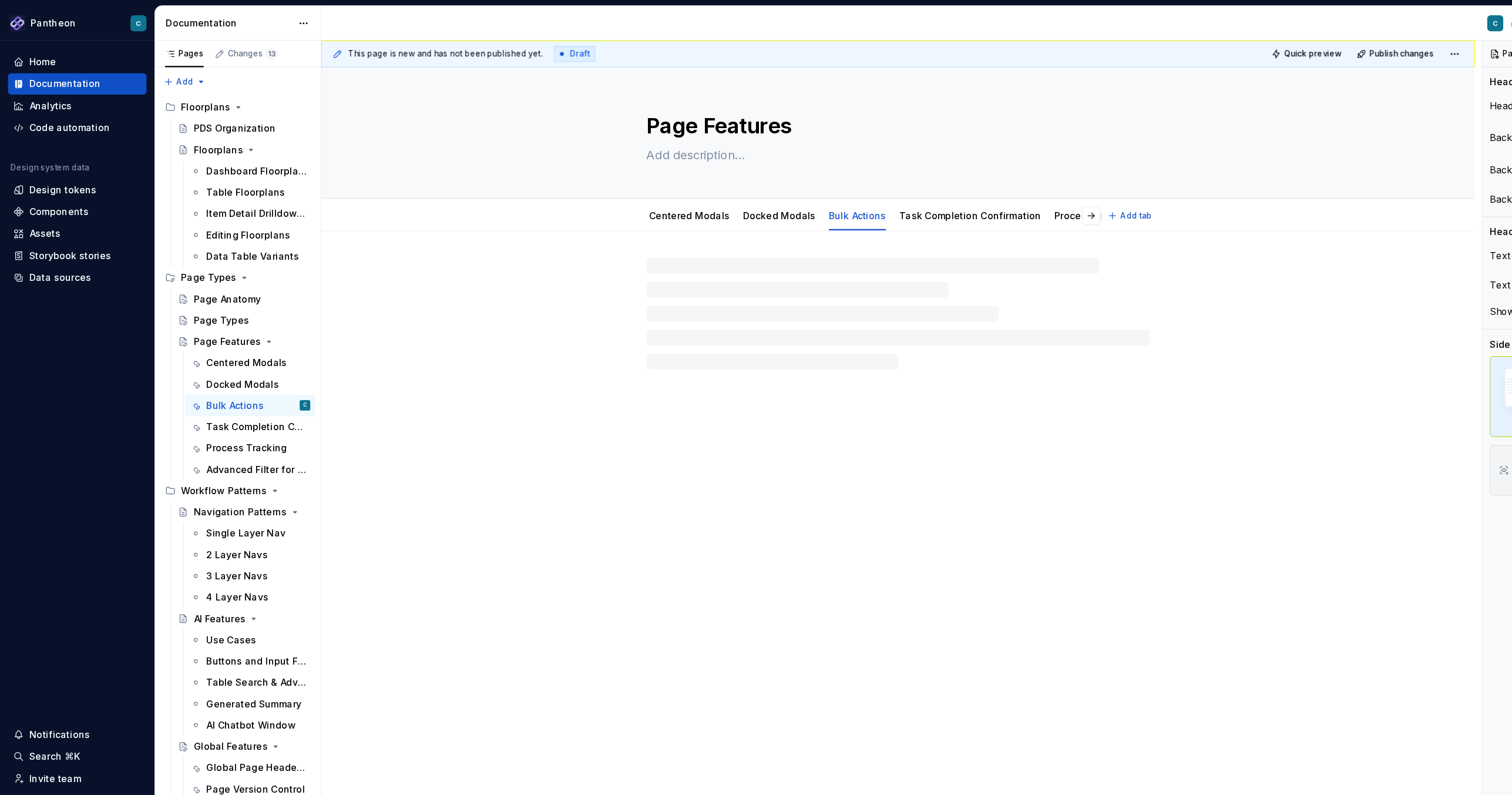
click at [741, 192] on link "Bulk Actions" at bounding box center [756, 190] width 51 height 10
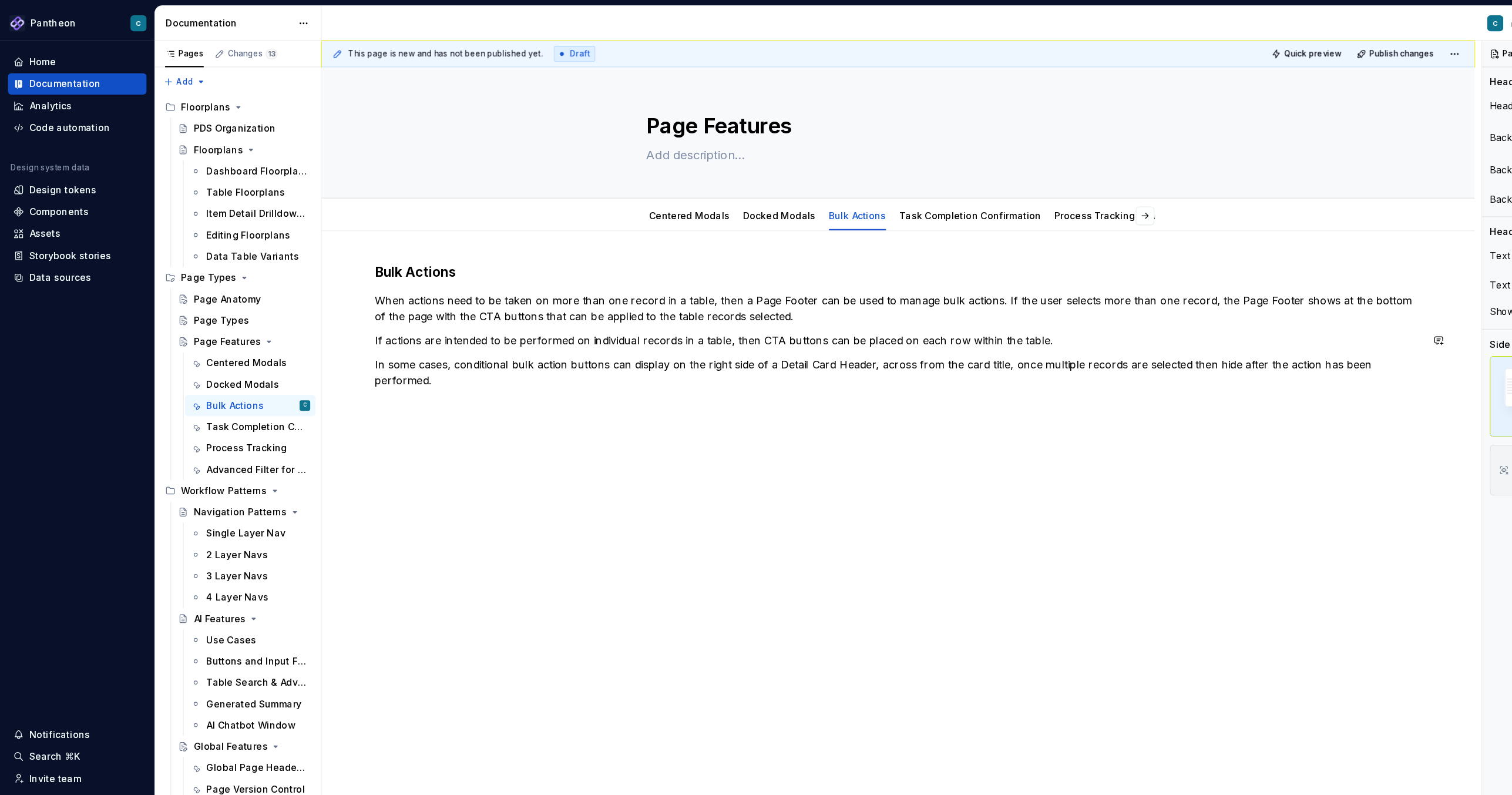
click at [431, 391] on div "Bulk Actions When actions need to be taken on more than one record in a table, …" at bounding box center [793, 399] width 1018 height 391
click at [598, 191] on link "Centered Modals" at bounding box center [608, 190] width 71 height 10
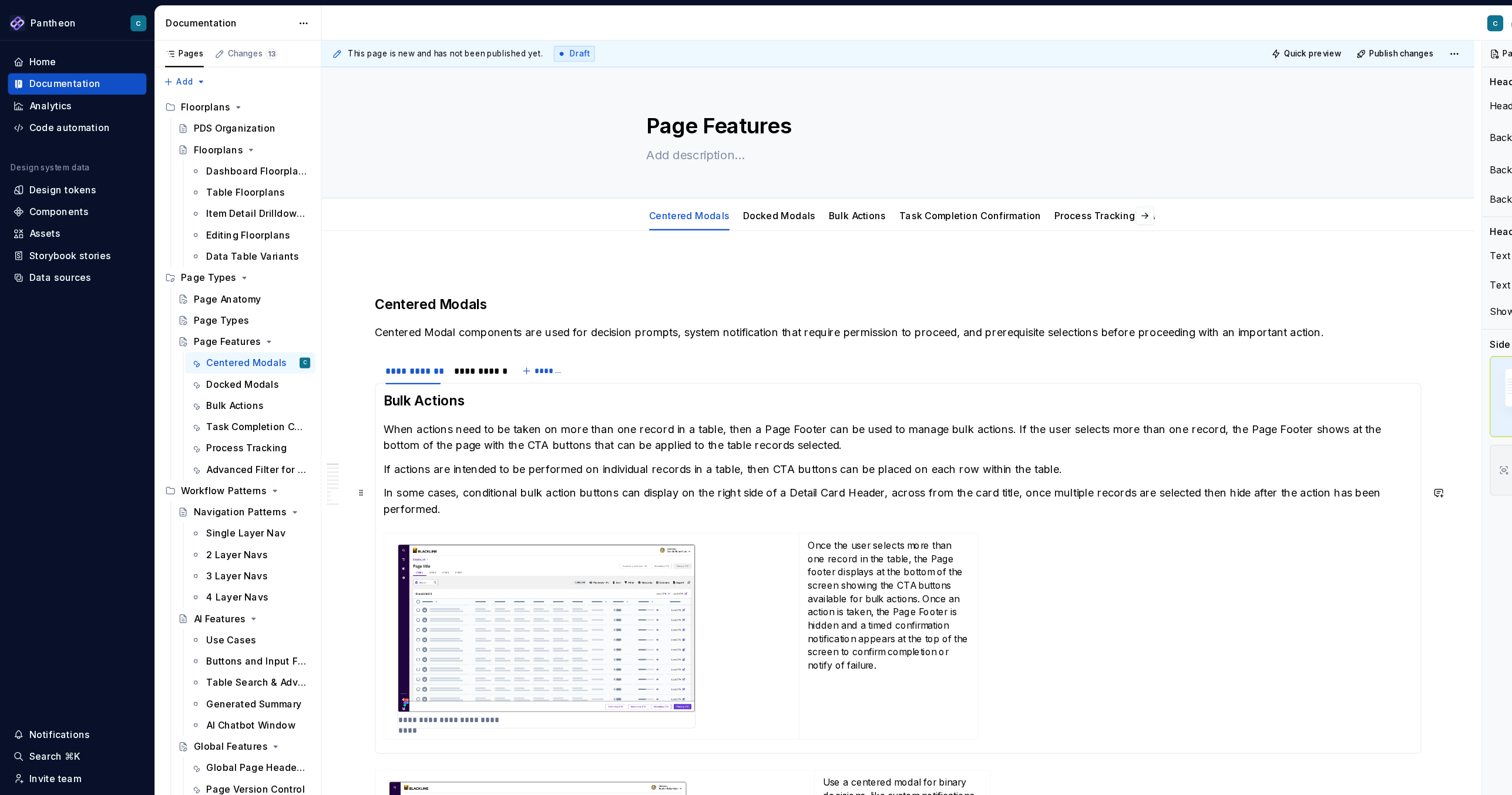
click at [425, 431] on p "In some cases, conditional bulk action buttons can display on the right side of…" at bounding box center [792, 441] width 908 height 28
click at [322, 475] on span at bounding box center [319, 476] width 9 height 16
click at [318, 480] on span at bounding box center [319, 476] width 9 height 16
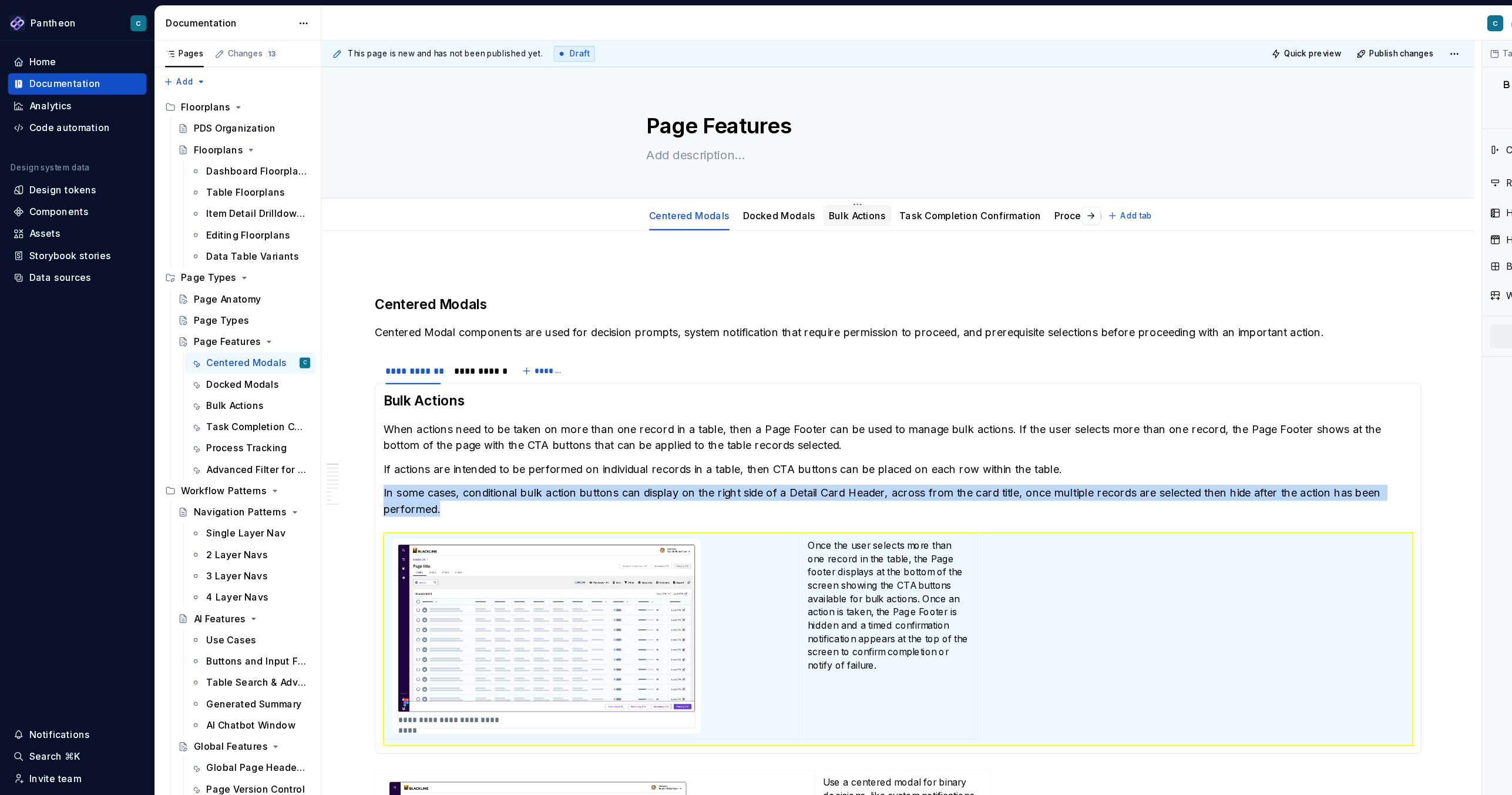
click at [739, 189] on link "Bulk Actions" at bounding box center [756, 190] width 51 height 10
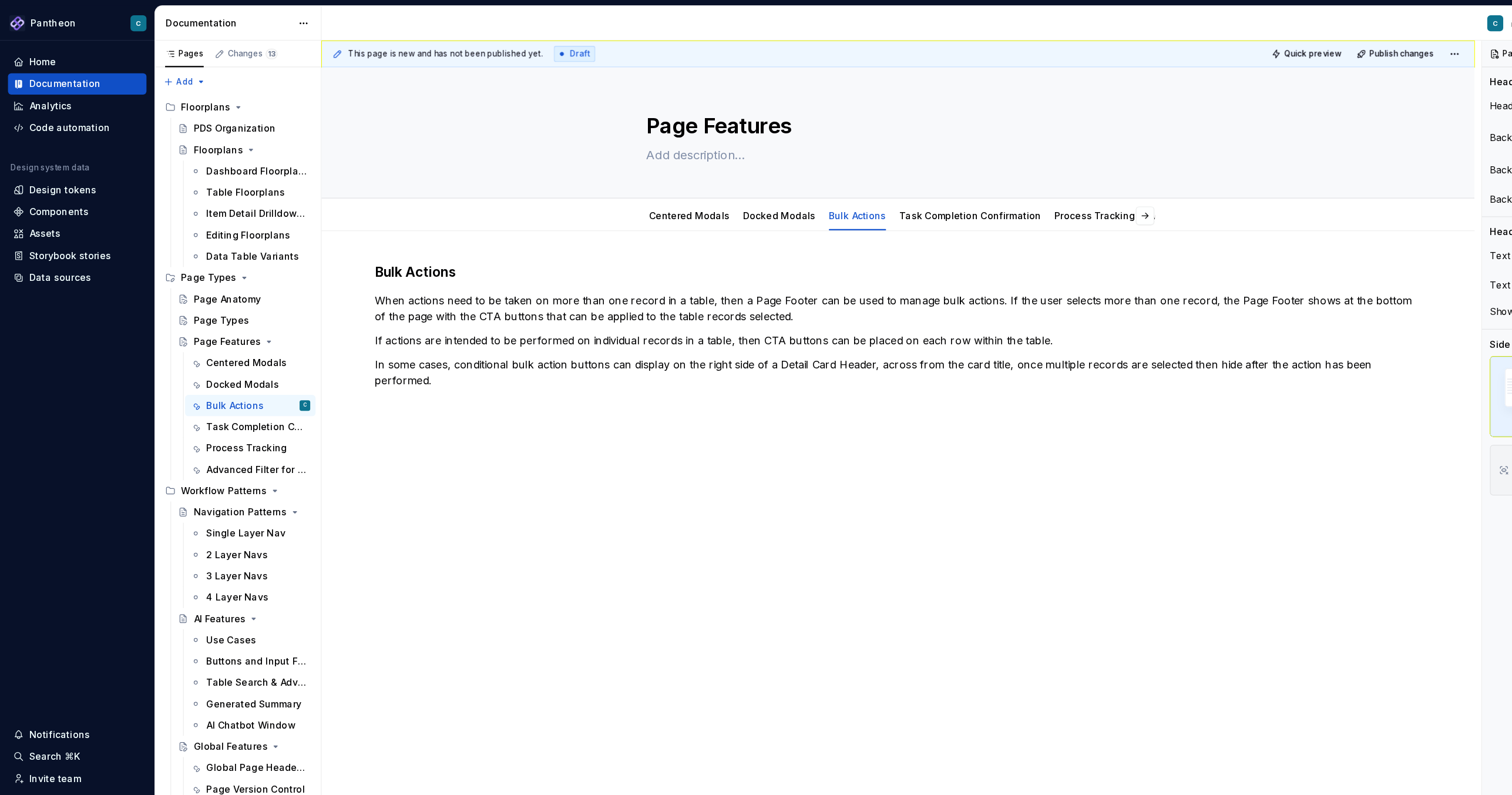
click at [442, 408] on div "Bulk Actions When actions need to be taken on more than one record in a table, …" at bounding box center [793, 410] width 1018 height 413
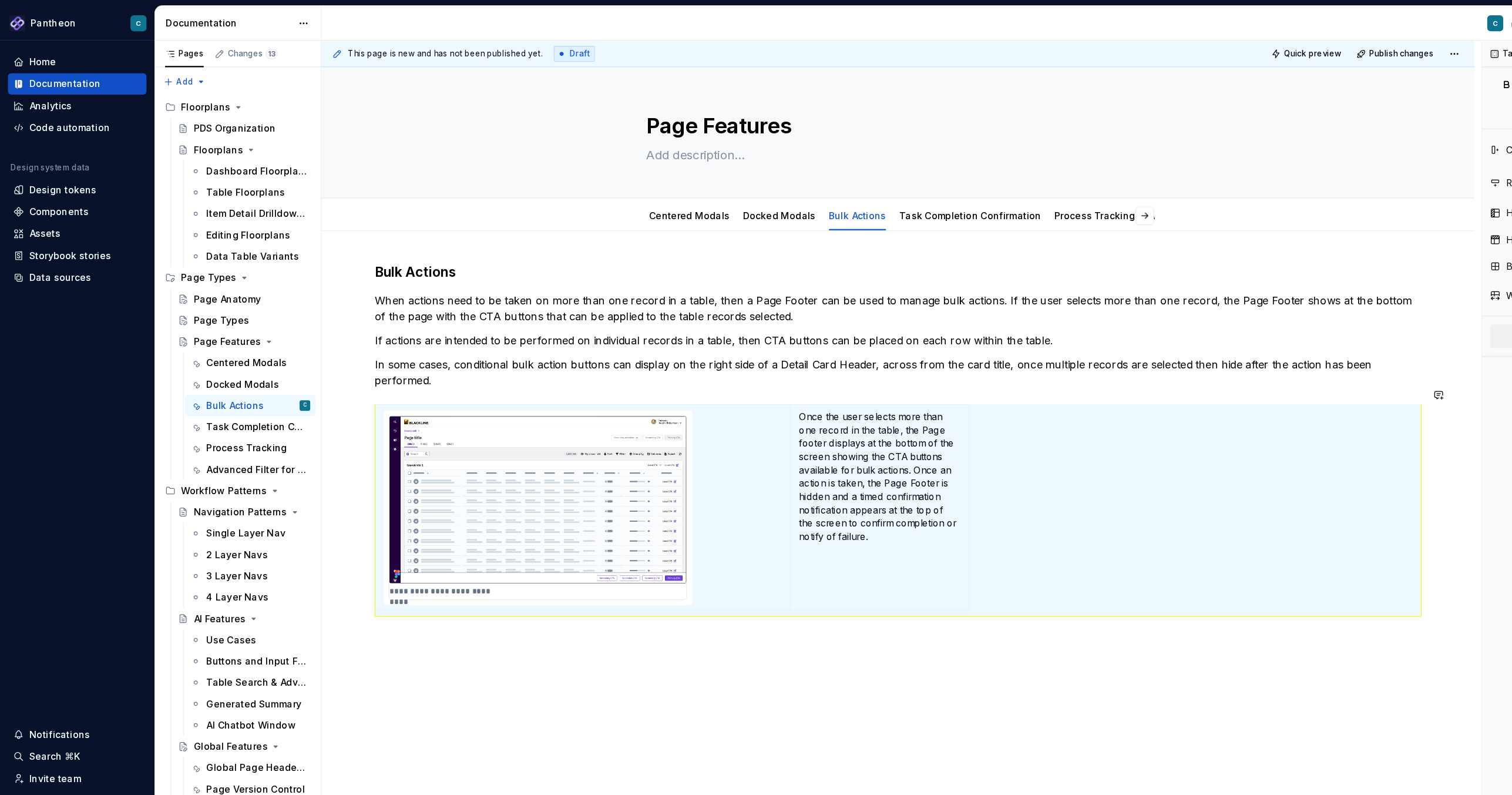
click at [773, 530] on div "**********" at bounding box center [793, 500] width 1018 height 593
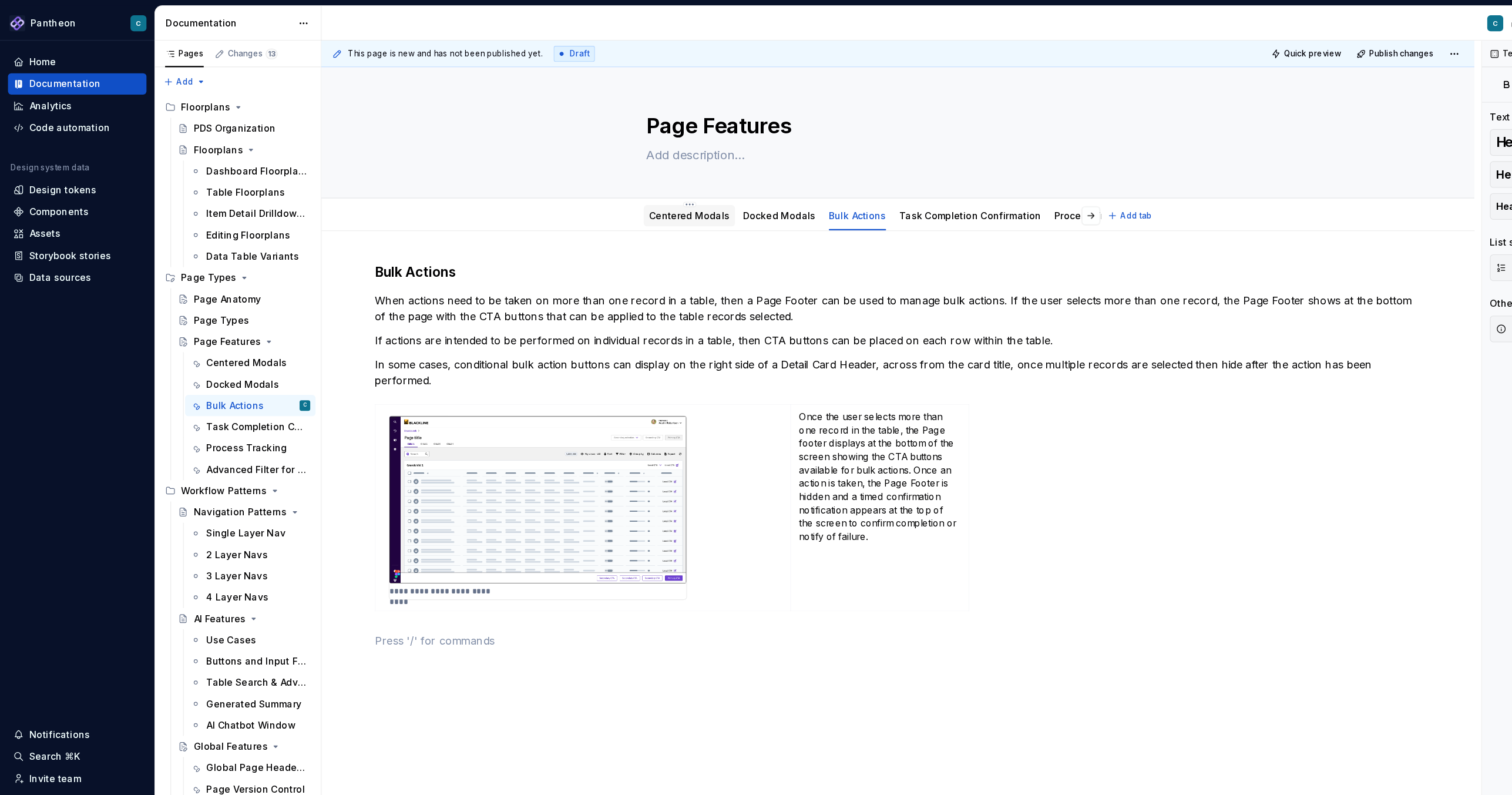
click at [592, 187] on link "Centered Modals" at bounding box center [608, 190] width 71 height 10
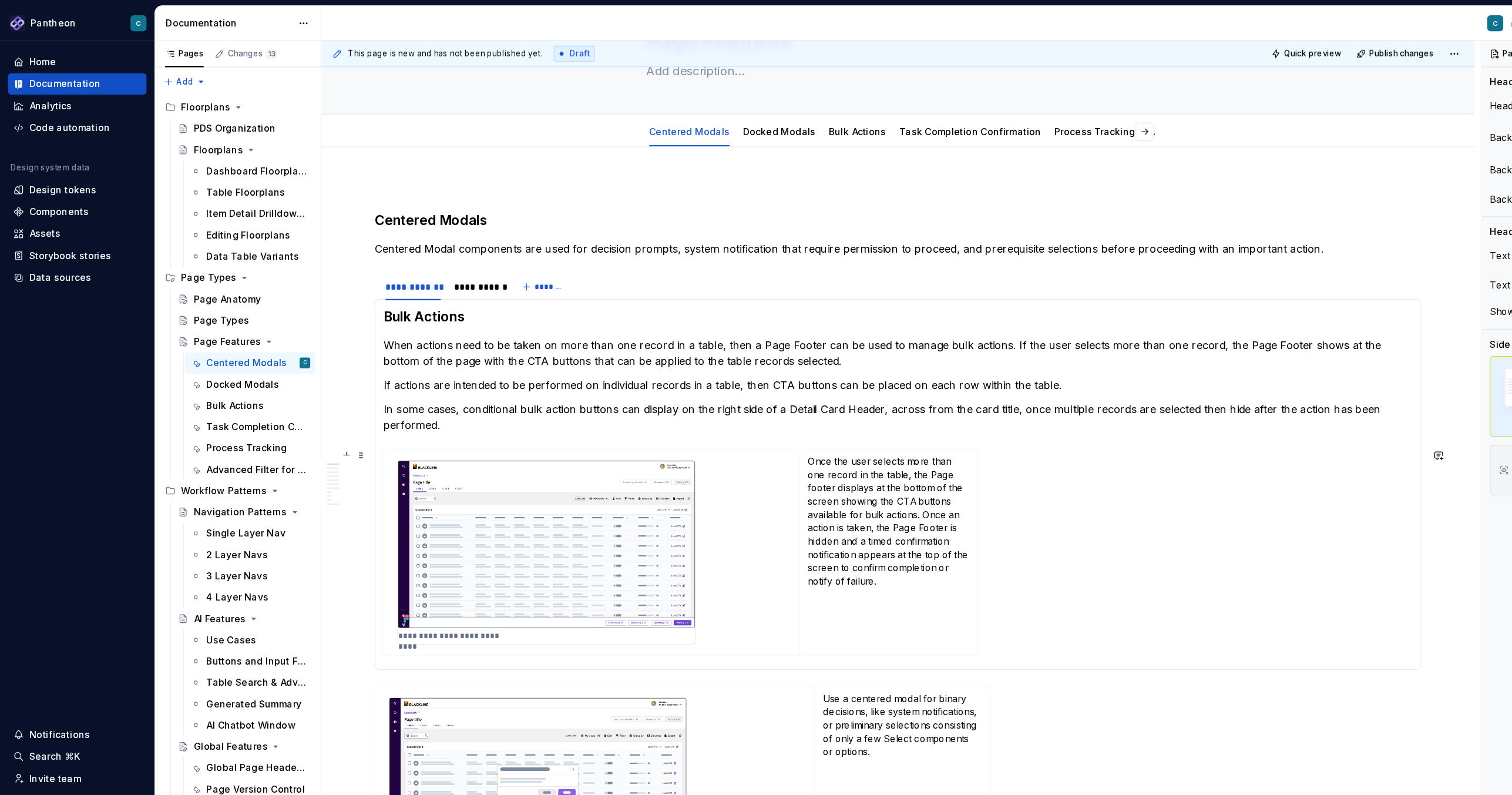
scroll to position [59, 0]
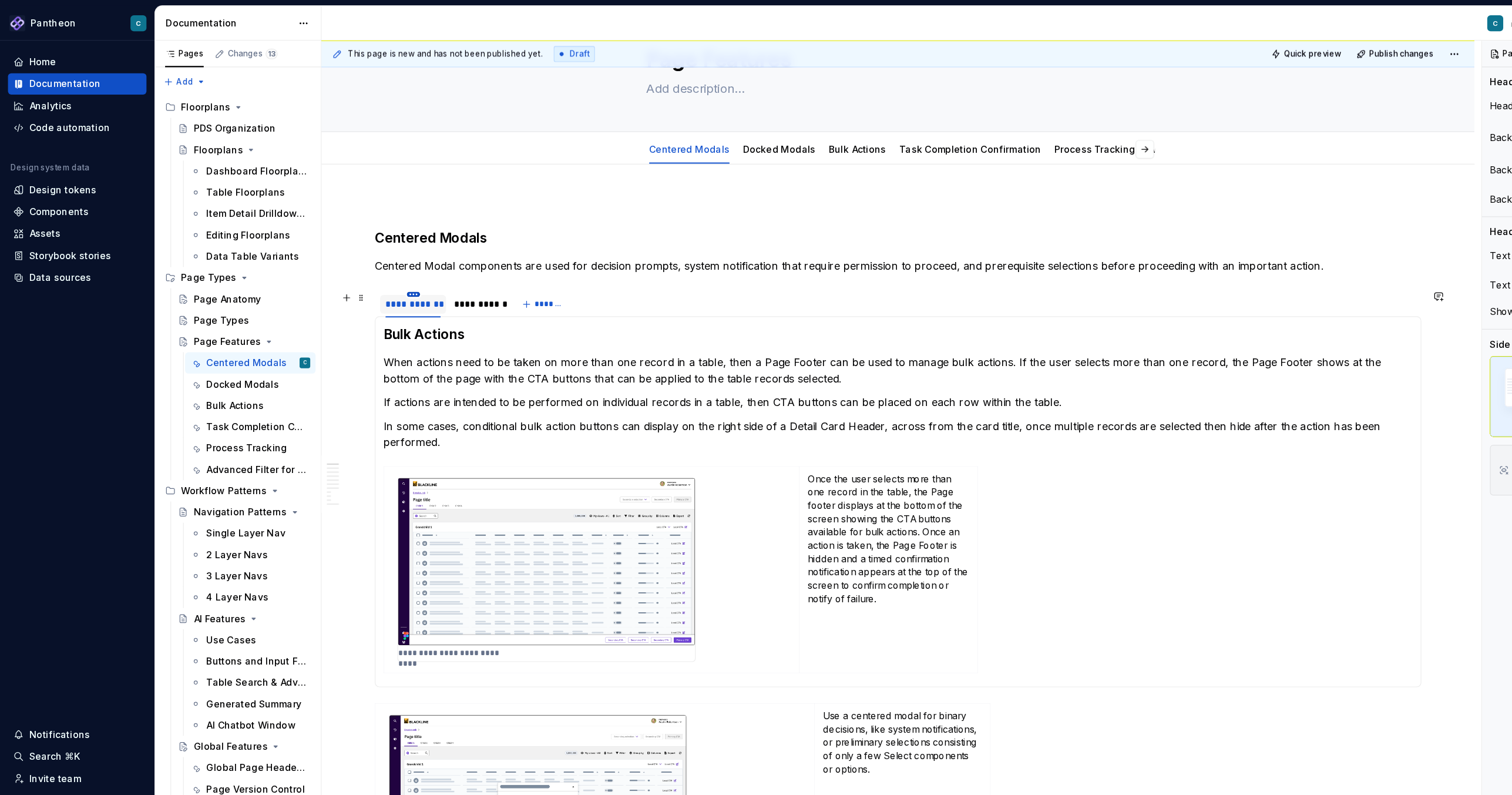
click at [361, 260] on html "Pantheon C Home Documentation Analytics Code automation Design system data Desi…" at bounding box center [756, 398] width 1512 height 795
click at [381, 355] on div "Delete tab" at bounding box center [419, 357] width 76 height 12
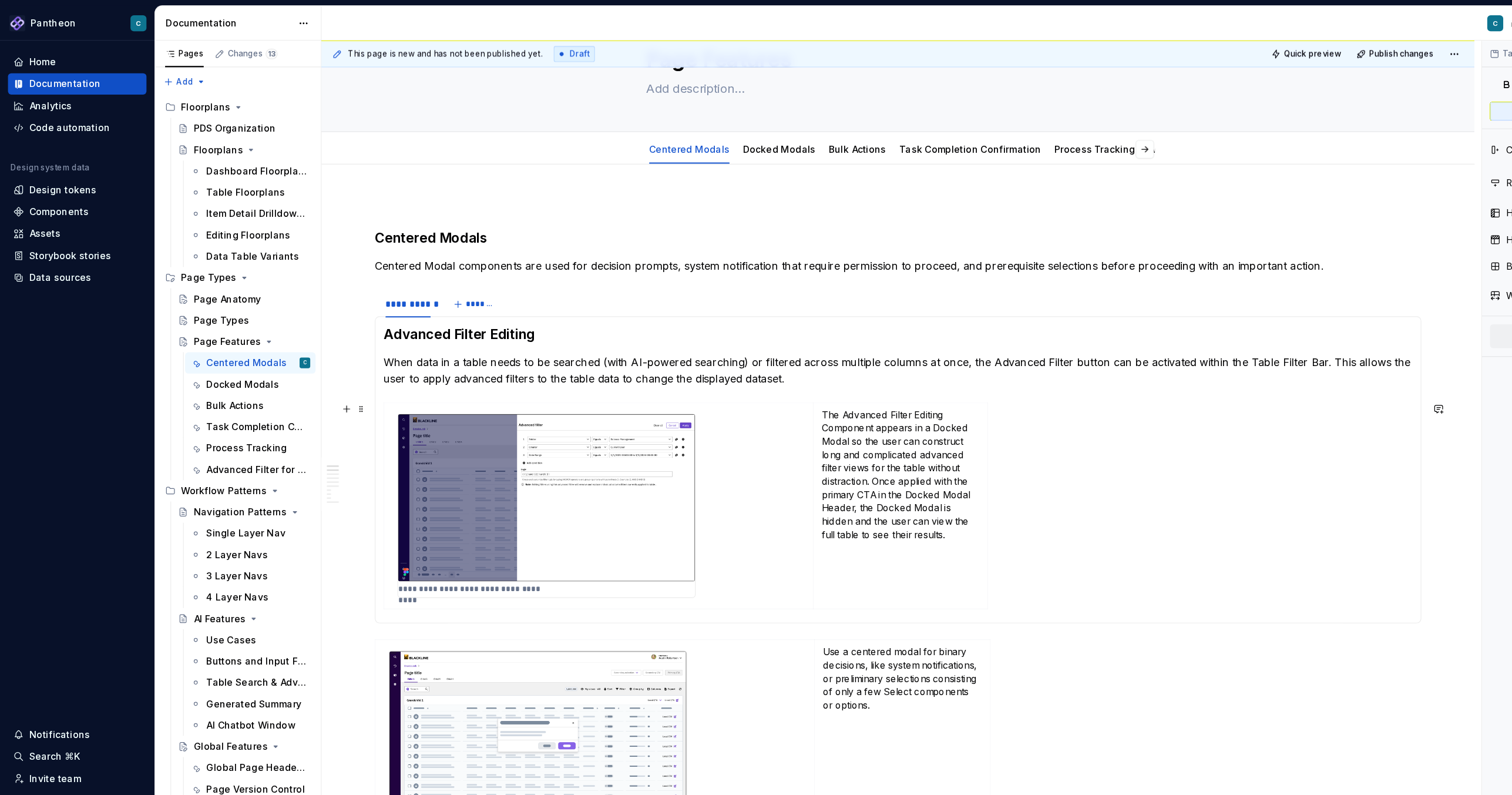
click at [670, 344] on section-item-column "**********" at bounding box center [792, 414] width 908 height 256
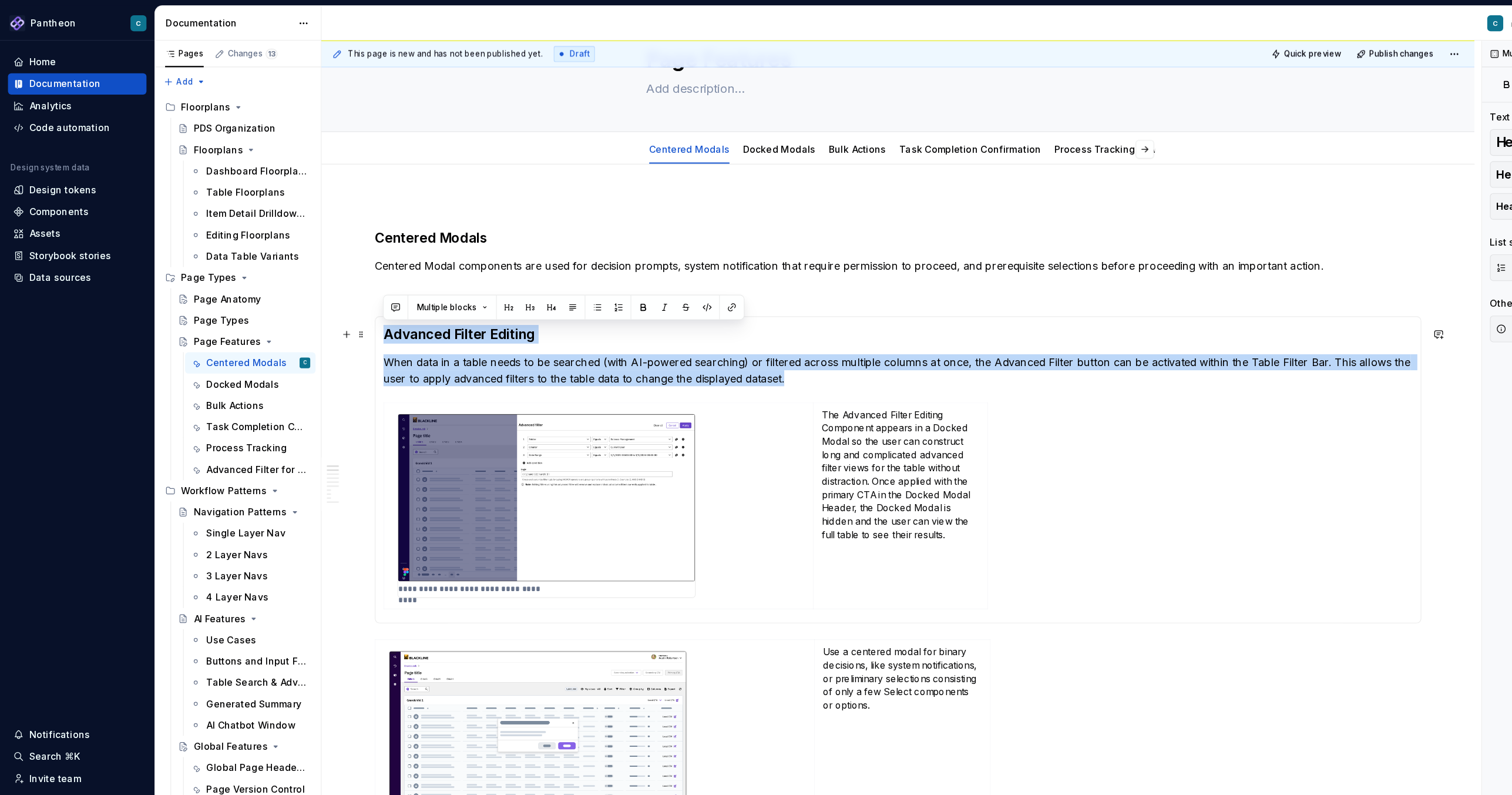
drag, startPoint x: 703, startPoint y: 335, endPoint x: 336, endPoint y: 292, distance: 369.5
click at [336, 292] on div "**********" at bounding box center [793, 414] width 924 height 271
copy section-item-column "Advanced Filter Editing When data in a table needs to be searched (with AI-powe…"
click at [968, 129] on button "button" at bounding box center [962, 132] width 16 height 16
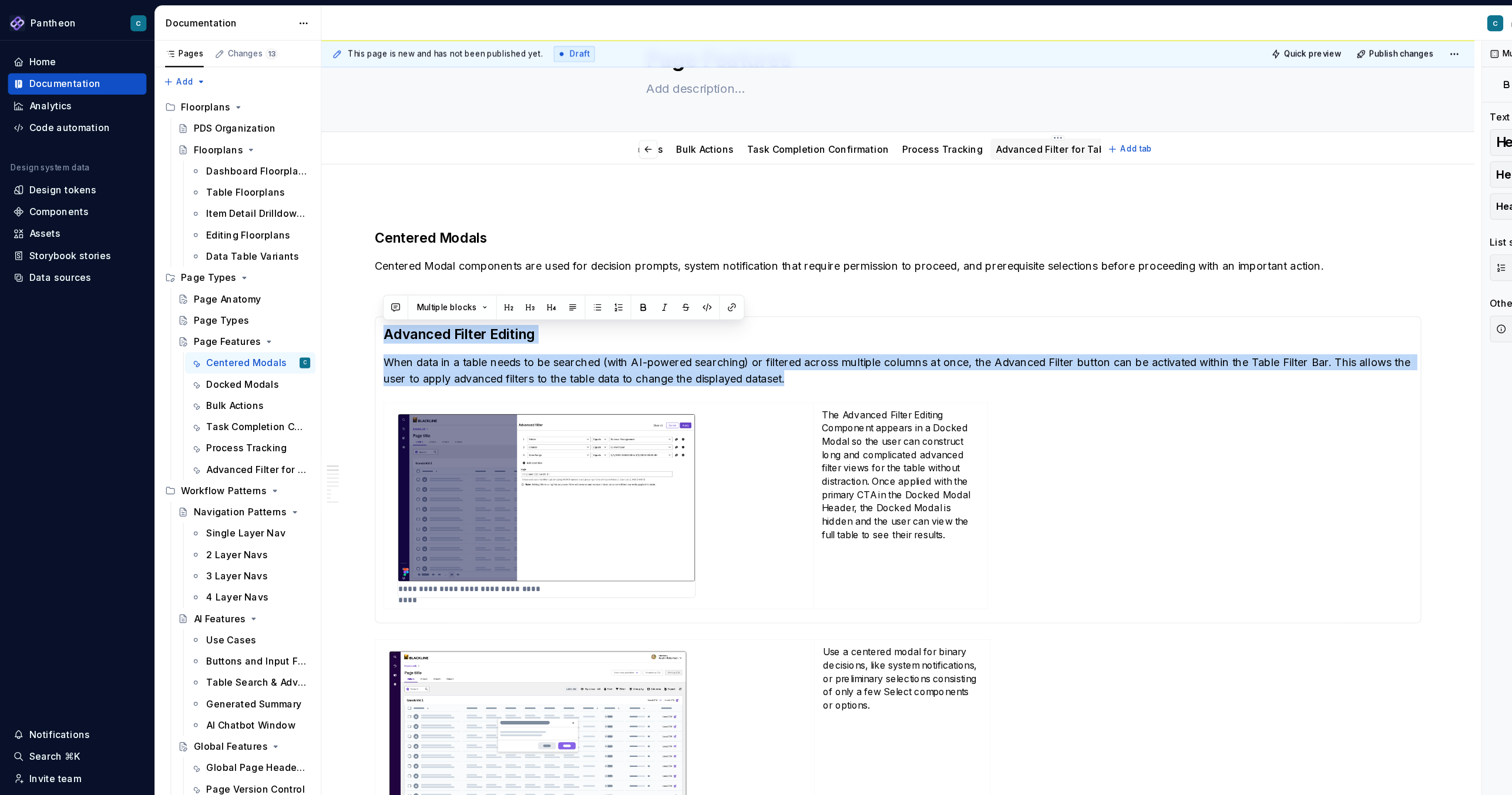
click at [936, 130] on link "Advanced Filter for Tables" at bounding box center [932, 132] width 108 height 10
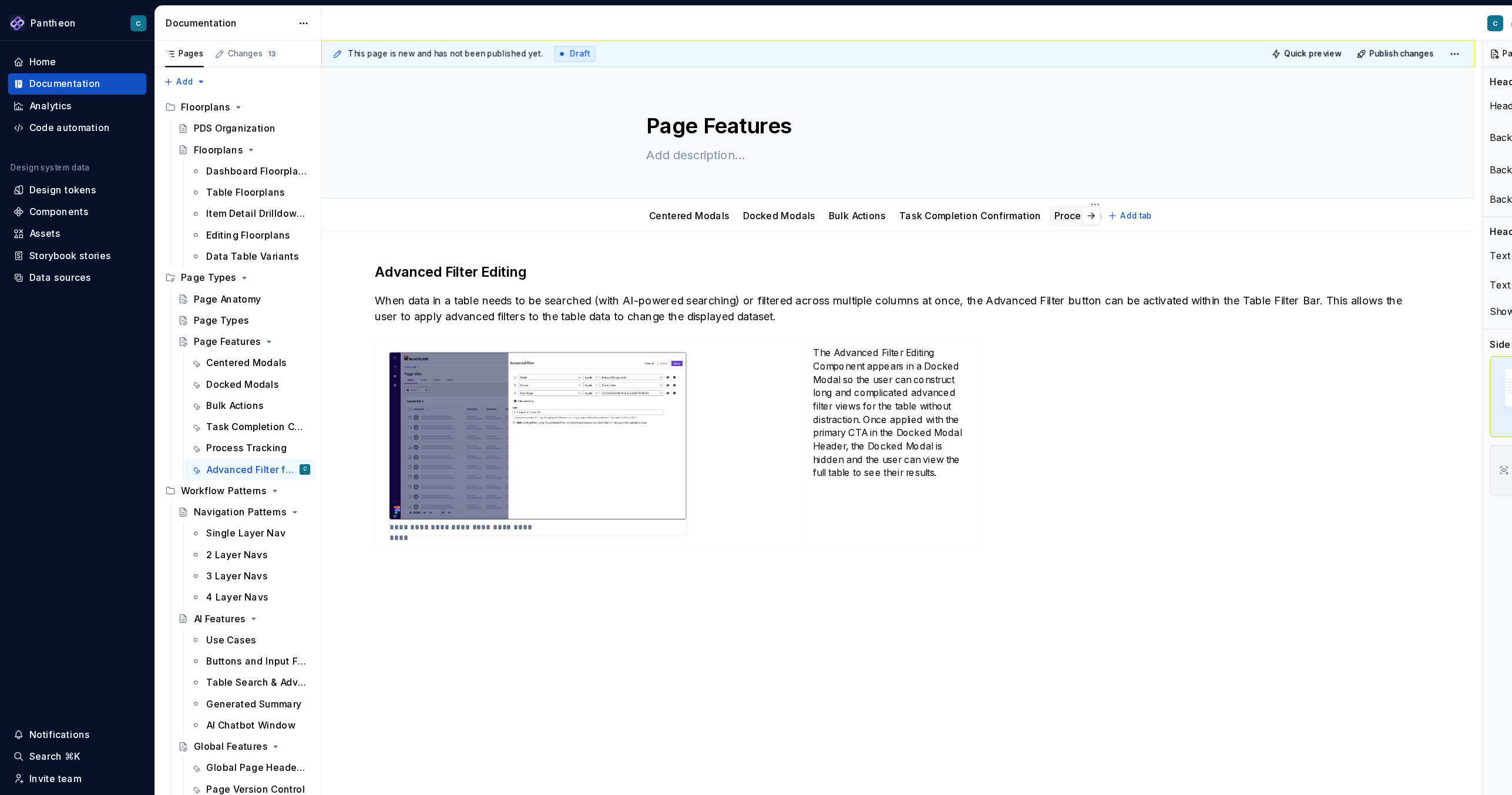
click at [945, 187] on link "Process Tracking" at bounding box center [966, 190] width 71 height 10
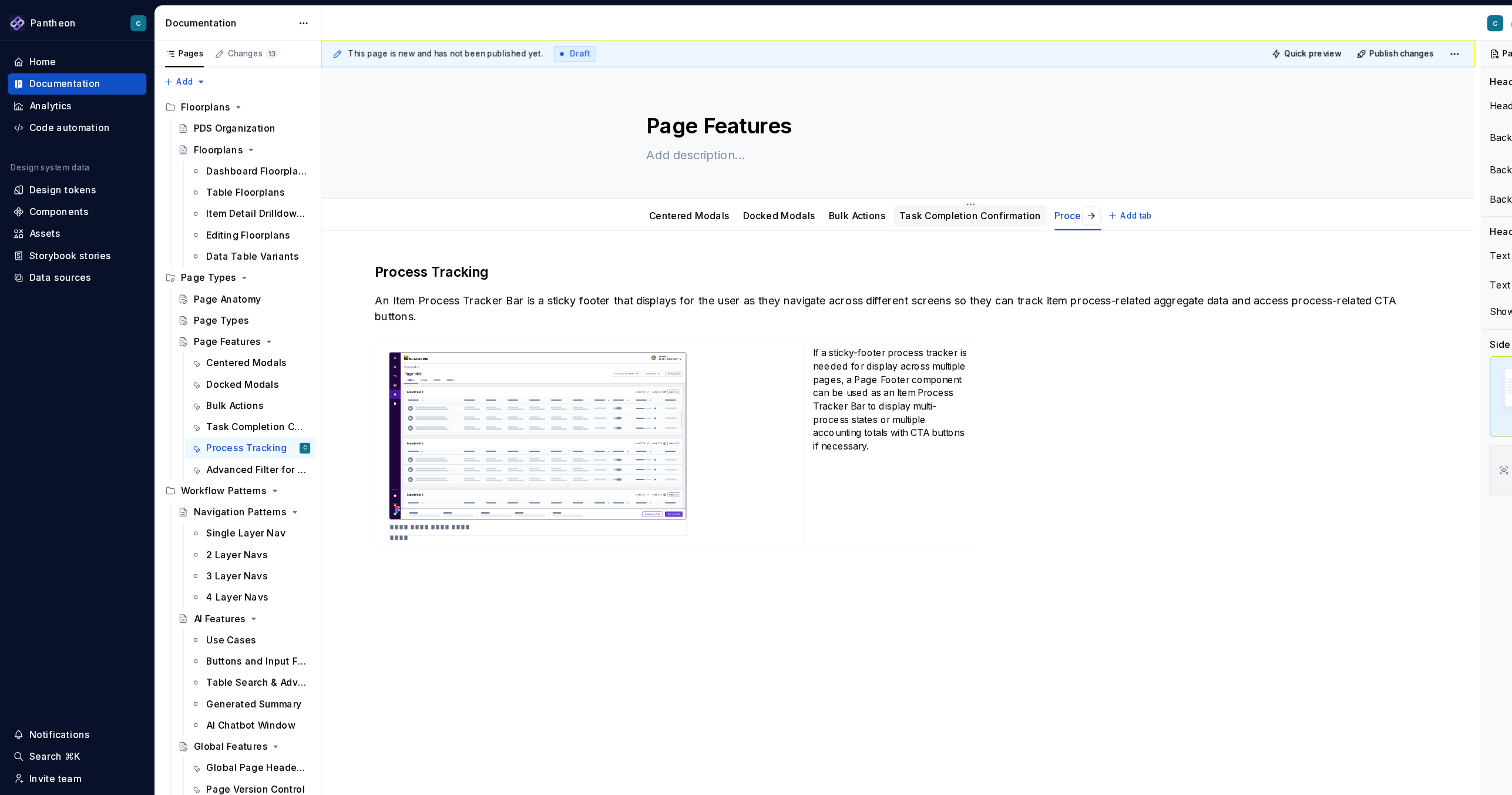
click at [879, 190] on link "Task Completion Confirmation" at bounding box center [856, 190] width 125 height 10
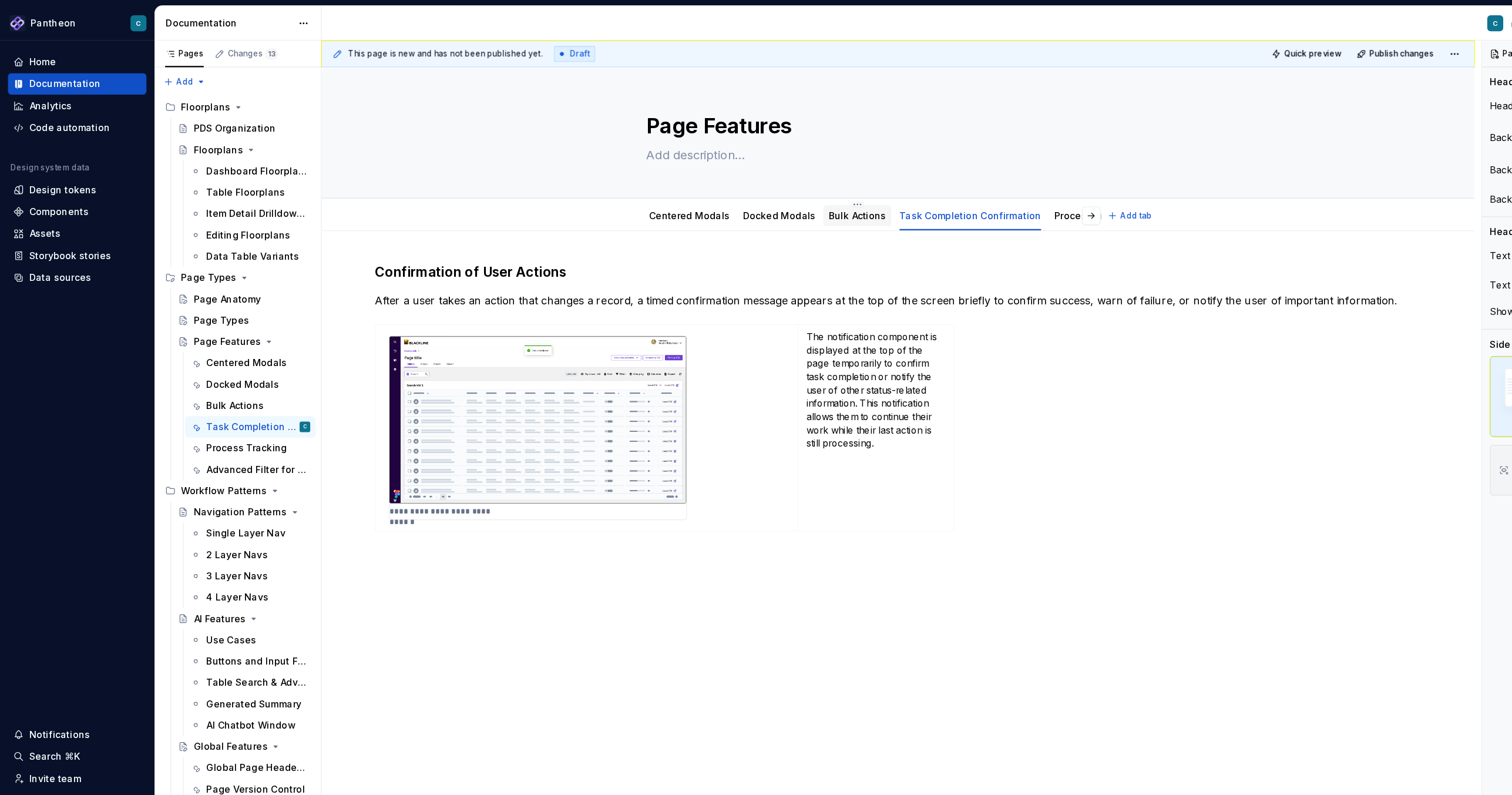
click at [749, 193] on link "Bulk Actions" at bounding box center [756, 190] width 51 height 10
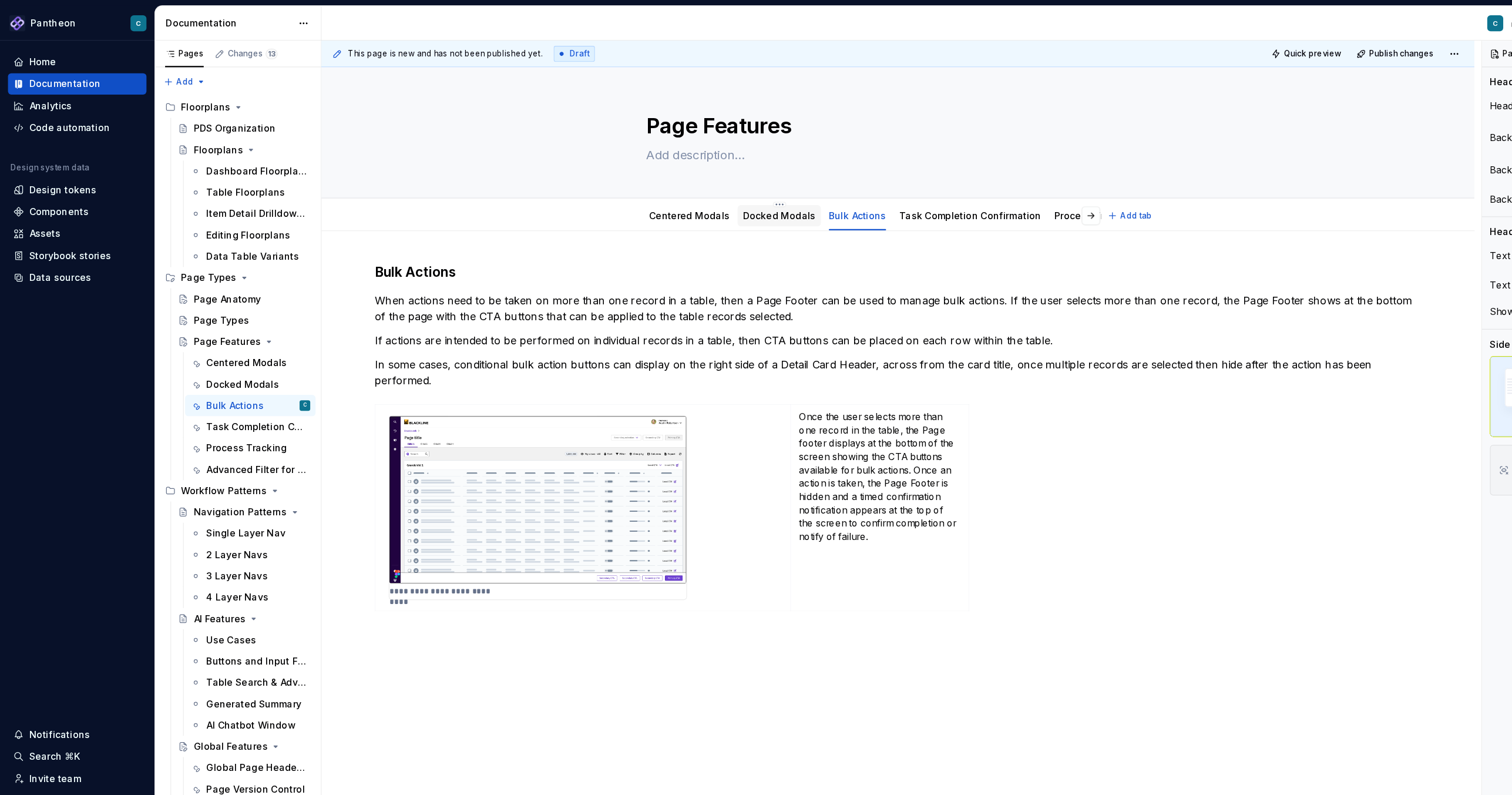
click at [701, 188] on link "Docked Modals" at bounding box center [687, 190] width 64 height 10
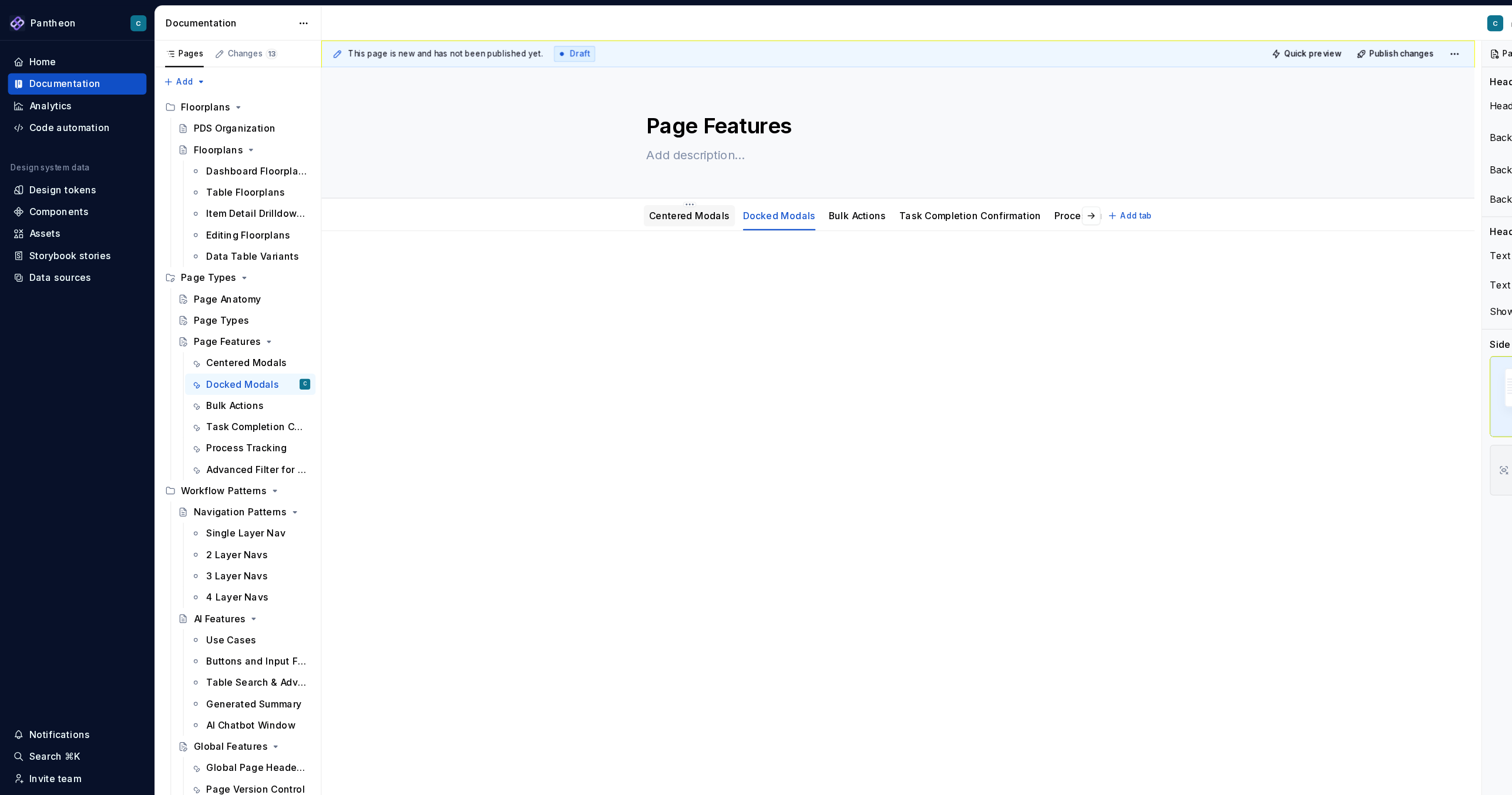
click at [627, 187] on link "Centered Modals" at bounding box center [608, 190] width 71 height 10
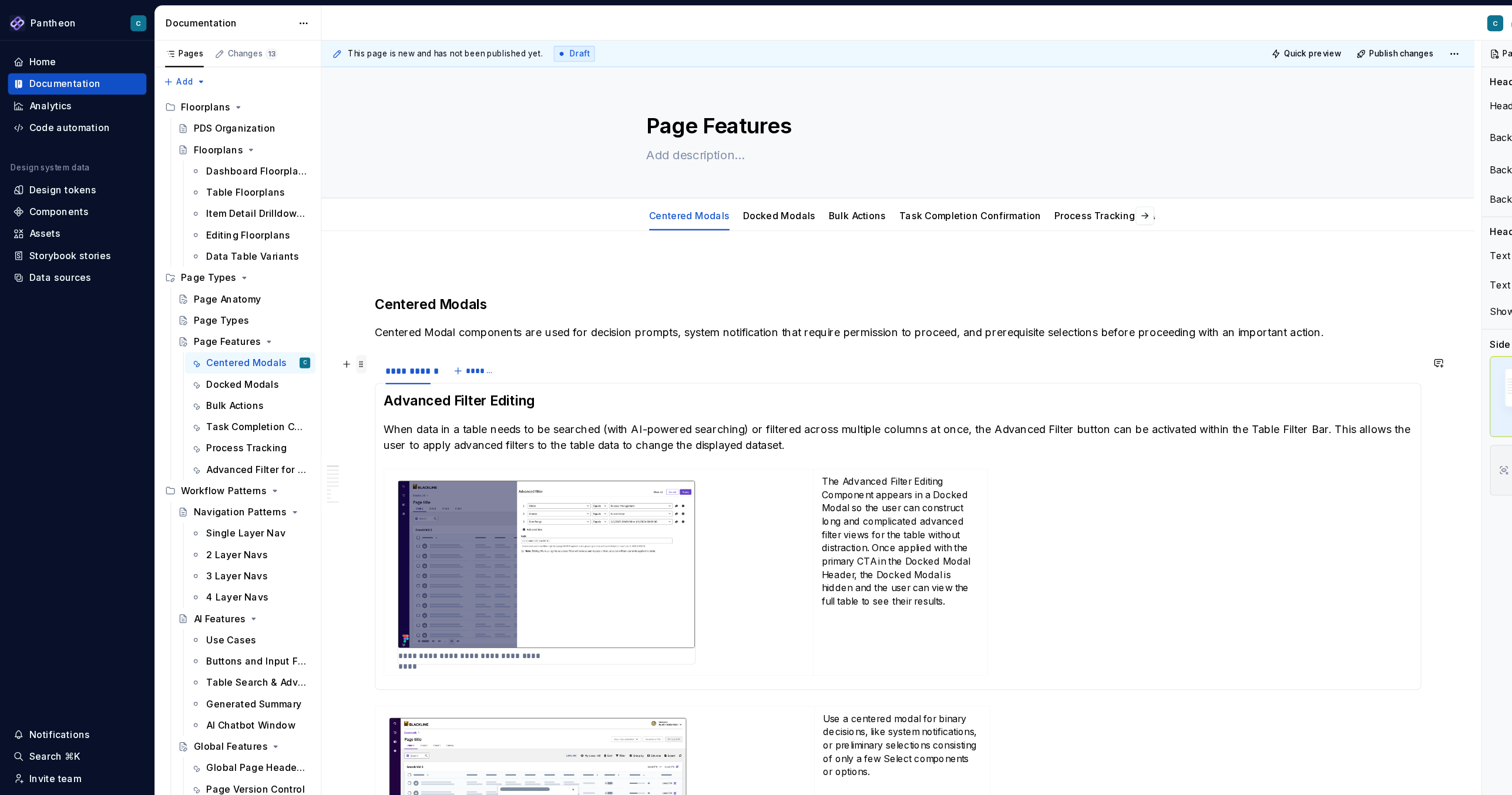
click at [320, 322] on span at bounding box center [319, 322] width 9 height 16
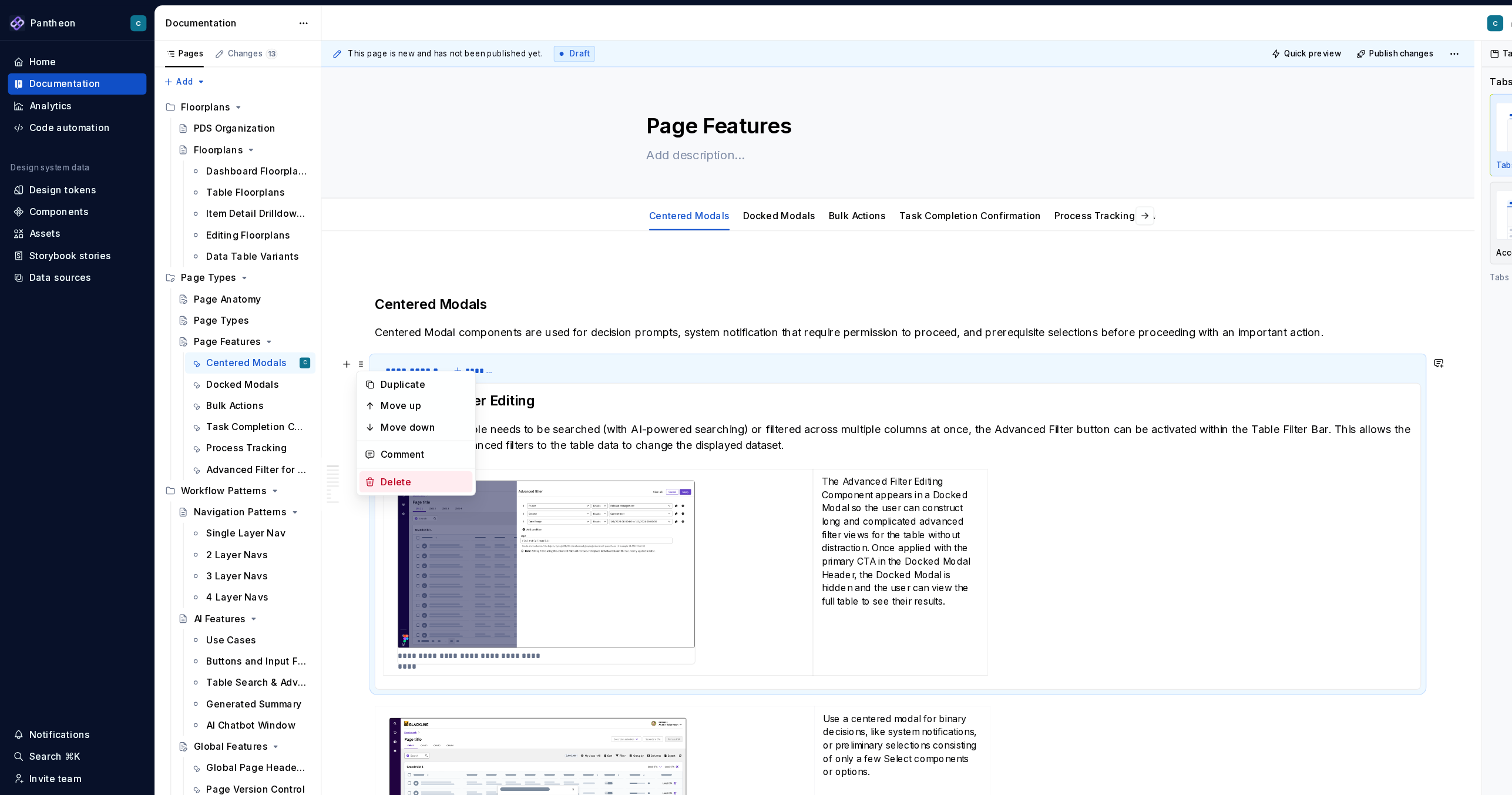
click at [351, 425] on div "Delete" at bounding box center [374, 425] width 76 height 12
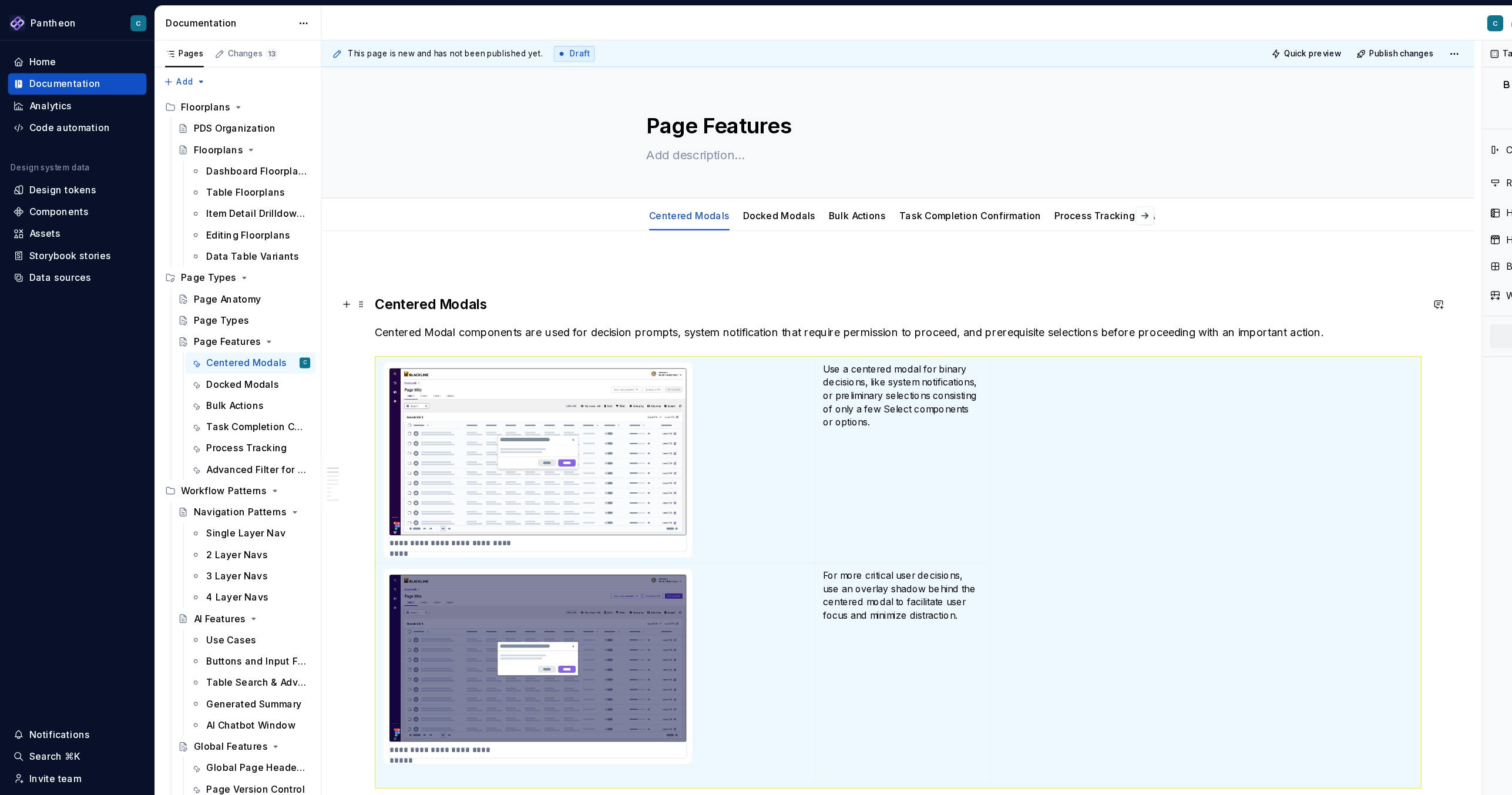
click at [573, 269] on h3 "Centered Modals" at bounding box center [793, 268] width 924 height 16
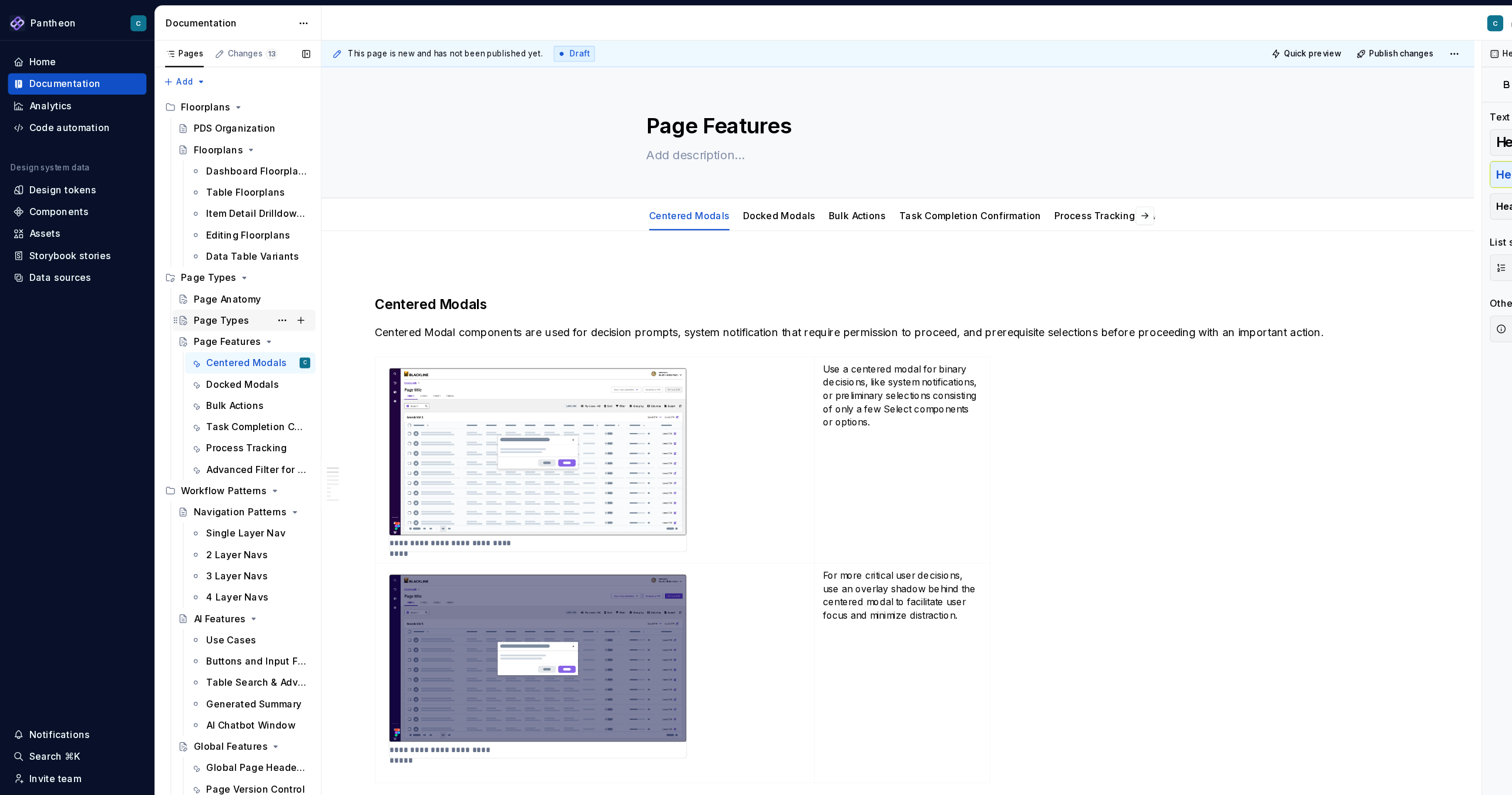
click at [199, 286] on div "Page Types" at bounding box center [196, 283] width 49 height 12
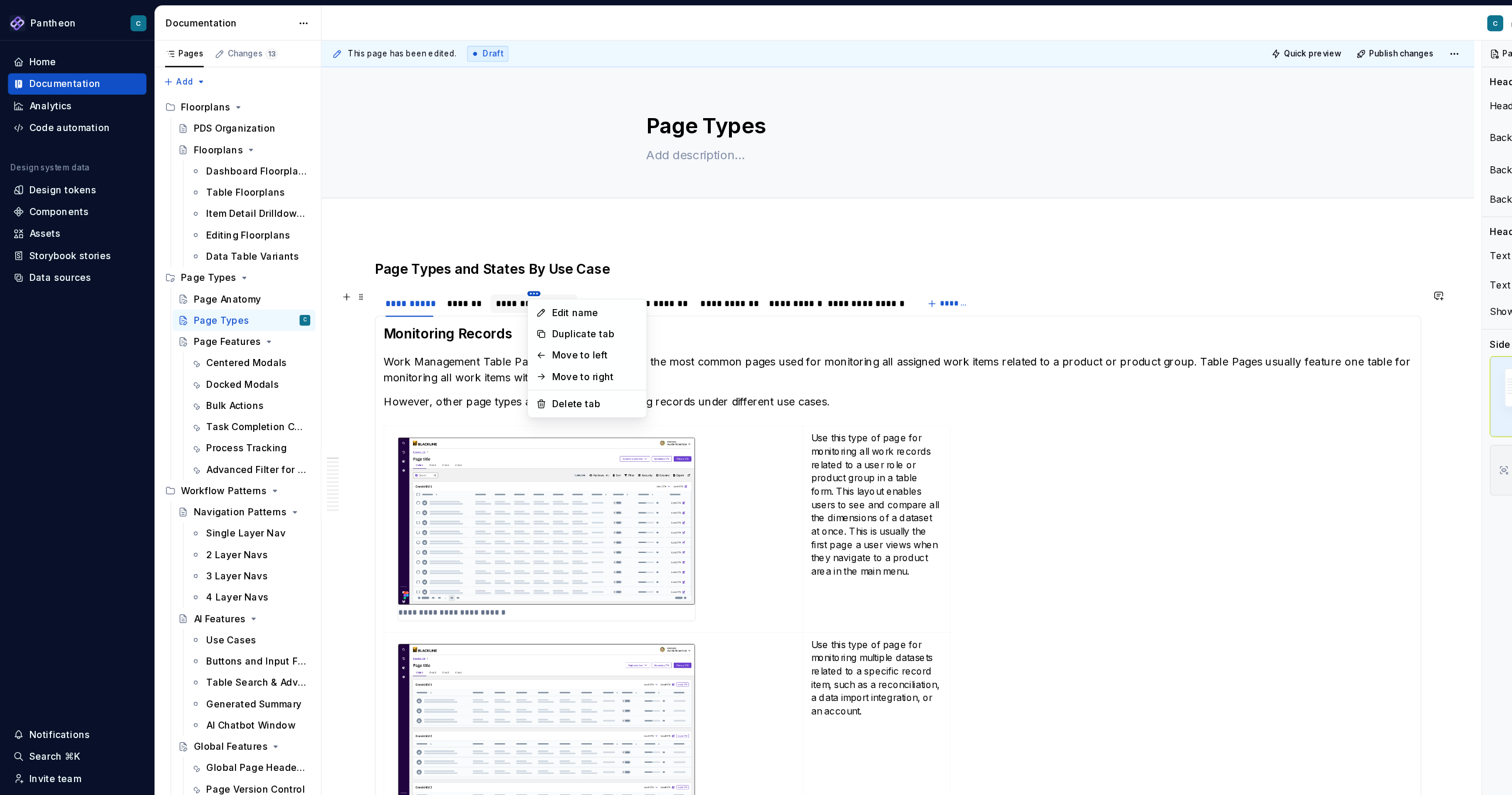
click at [471, 260] on html "Pantheon C Home Documentation Analytics Code automation Design system data Desi…" at bounding box center [756, 398] width 1512 height 795
click at [490, 357] on div "Delete tab" at bounding box center [525, 357] width 76 height 12
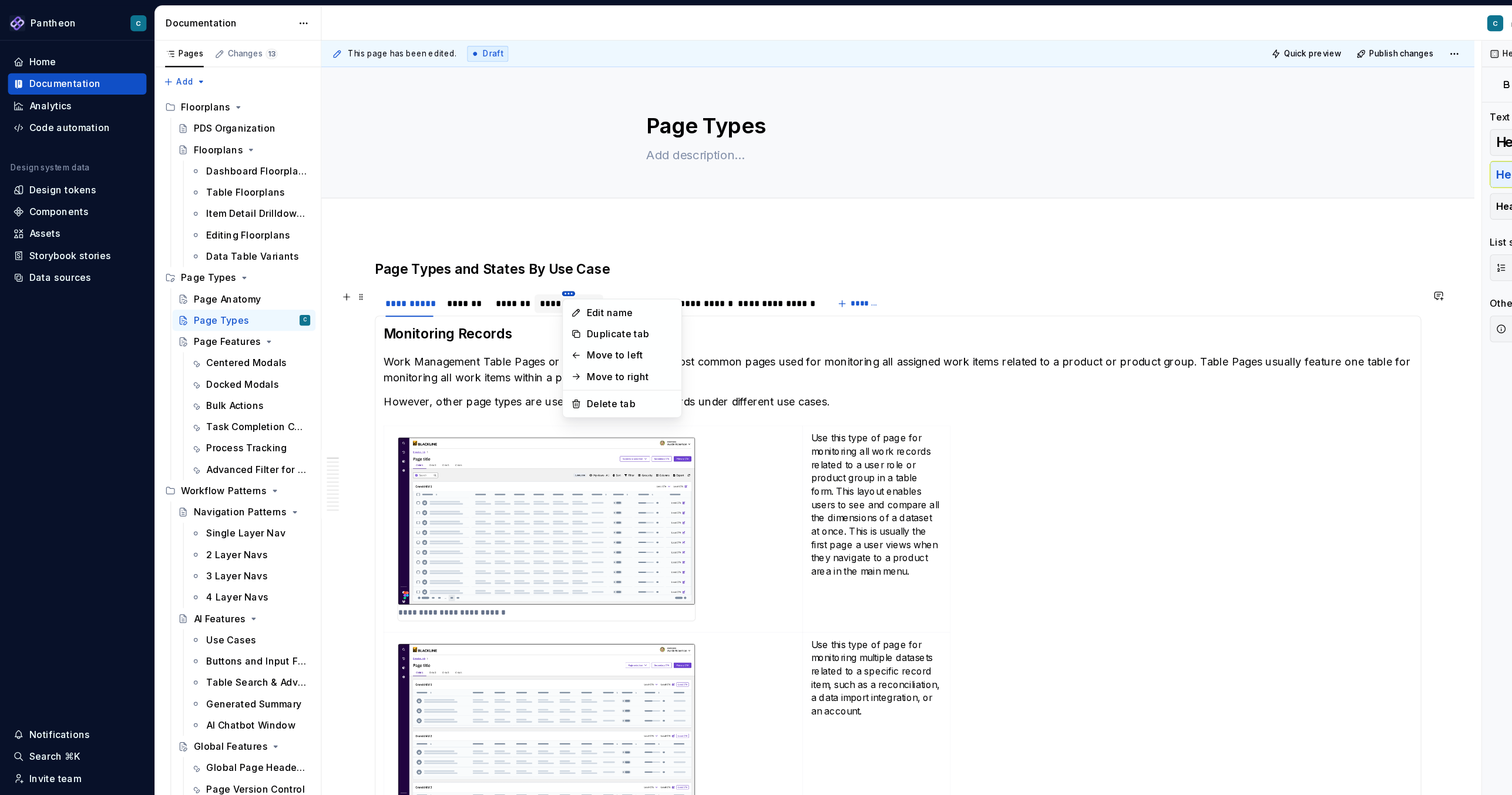
click at [503, 257] on html "Pantheon C Home Documentation Analytics Code automation Design system data Desi…" at bounding box center [756, 398] width 1512 height 795
click at [519, 355] on div "Delete tab" at bounding box center [556, 357] width 76 height 12
click at [502, 257] on html "Pantheon C Home Documentation Analytics Code automation Design system data Desi…" at bounding box center [756, 398] width 1512 height 795
click at [522, 352] on div "Delete tab" at bounding box center [555, 357] width 76 height 12
click at [495, 258] on html "Pantheon C Home Documentation Analytics Code automation Design system data Desi…" at bounding box center [756, 398] width 1512 height 795
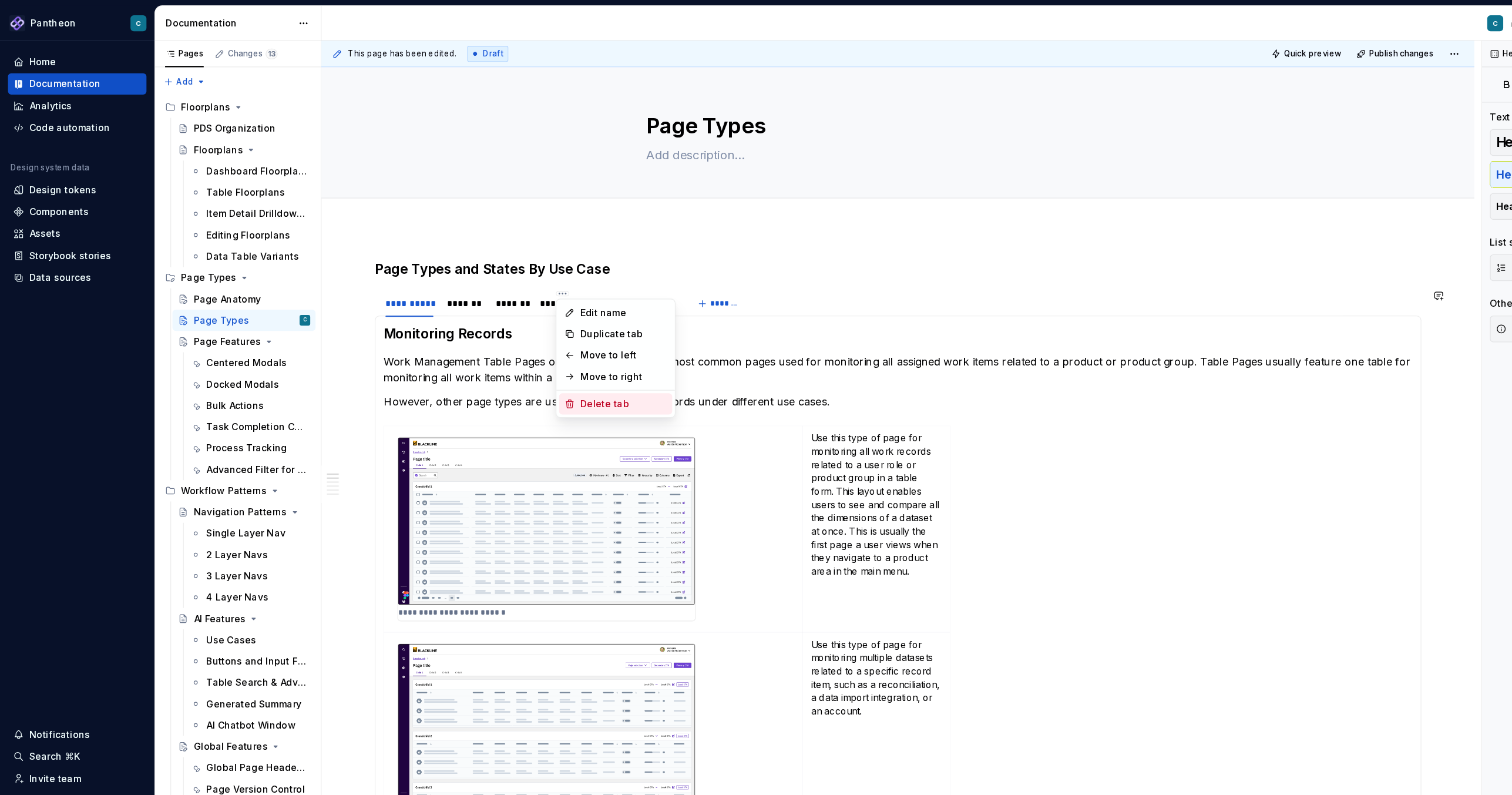
click at [512, 355] on div "Delete tab" at bounding box center [550, 357] width 76 height 12
click at [507, 256] on html "Pantheon C Home Documentation Analytics Code automation Design system data Desi…" at bounding box center [756, 398] width 1512 height 795
click at [528, 352] on div "Delete tab" at bounding box center [565, 357] width 76 height 12
click at [589, 189] on span "Add tab" at bounding box center [599, 187] width 28 height 9
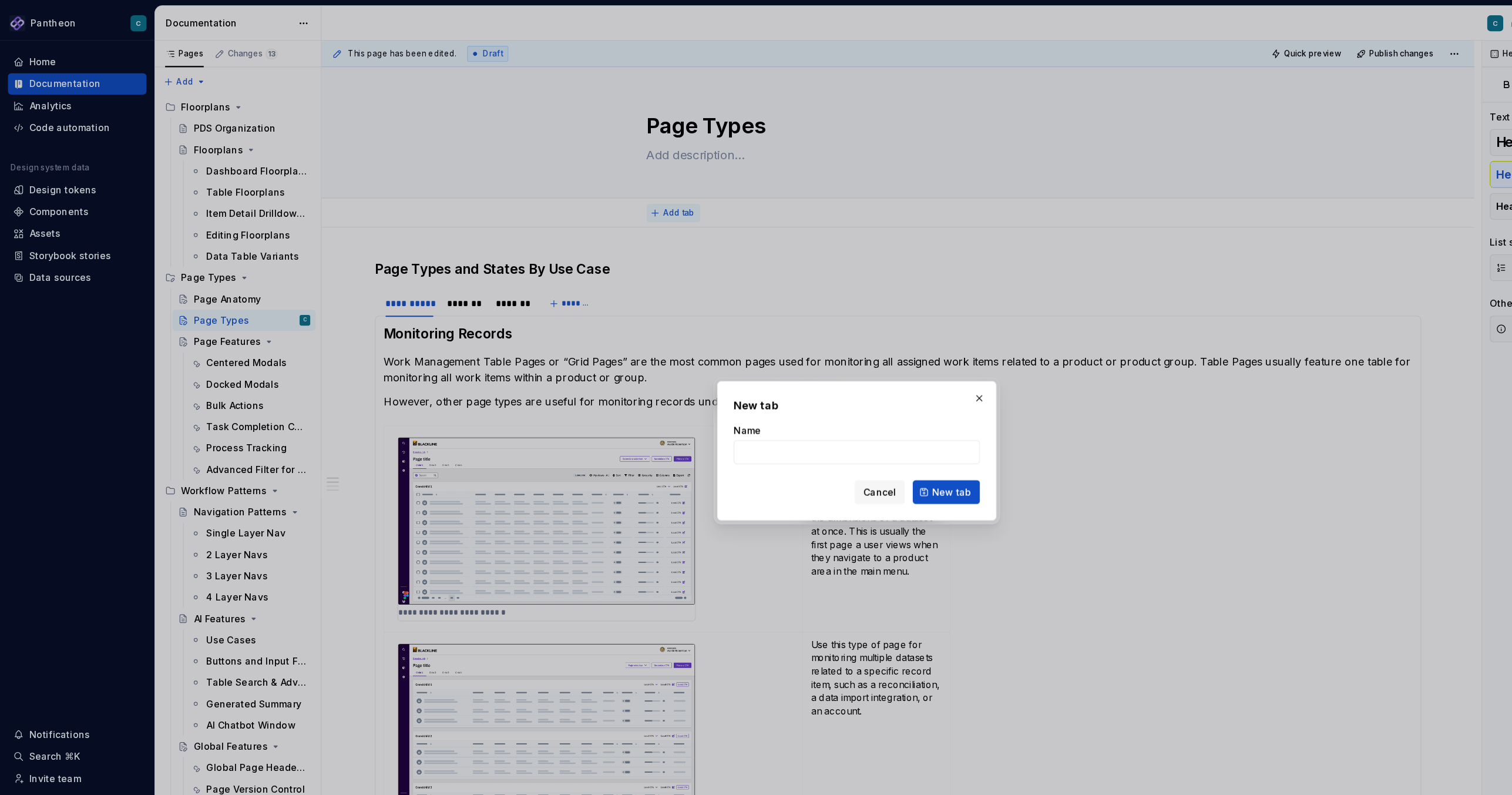
type textarea "*"
type input "Monitoring and Managing Work"
click at [837, 434] on span "New tab" at bounding box center [839, 434] width 34 height 12
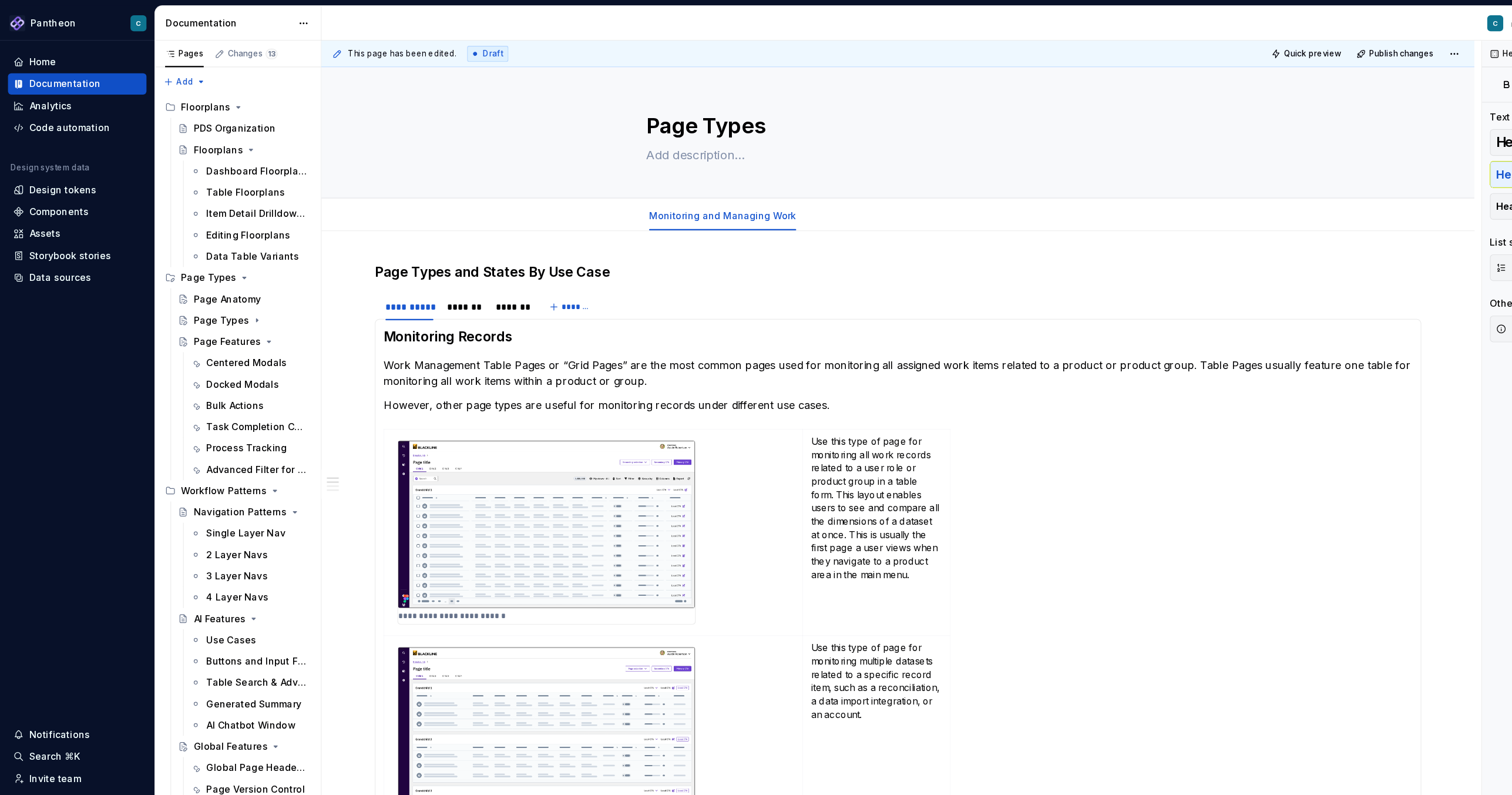
type textarea "*"
click at [364, 299] on h3 "Monitoring Records" at bounding box center [792, 297] width 908 height 16
click at [408, 299] on h3 "Monitoring Records" at bounding box center [792, 297] width 908 height 16
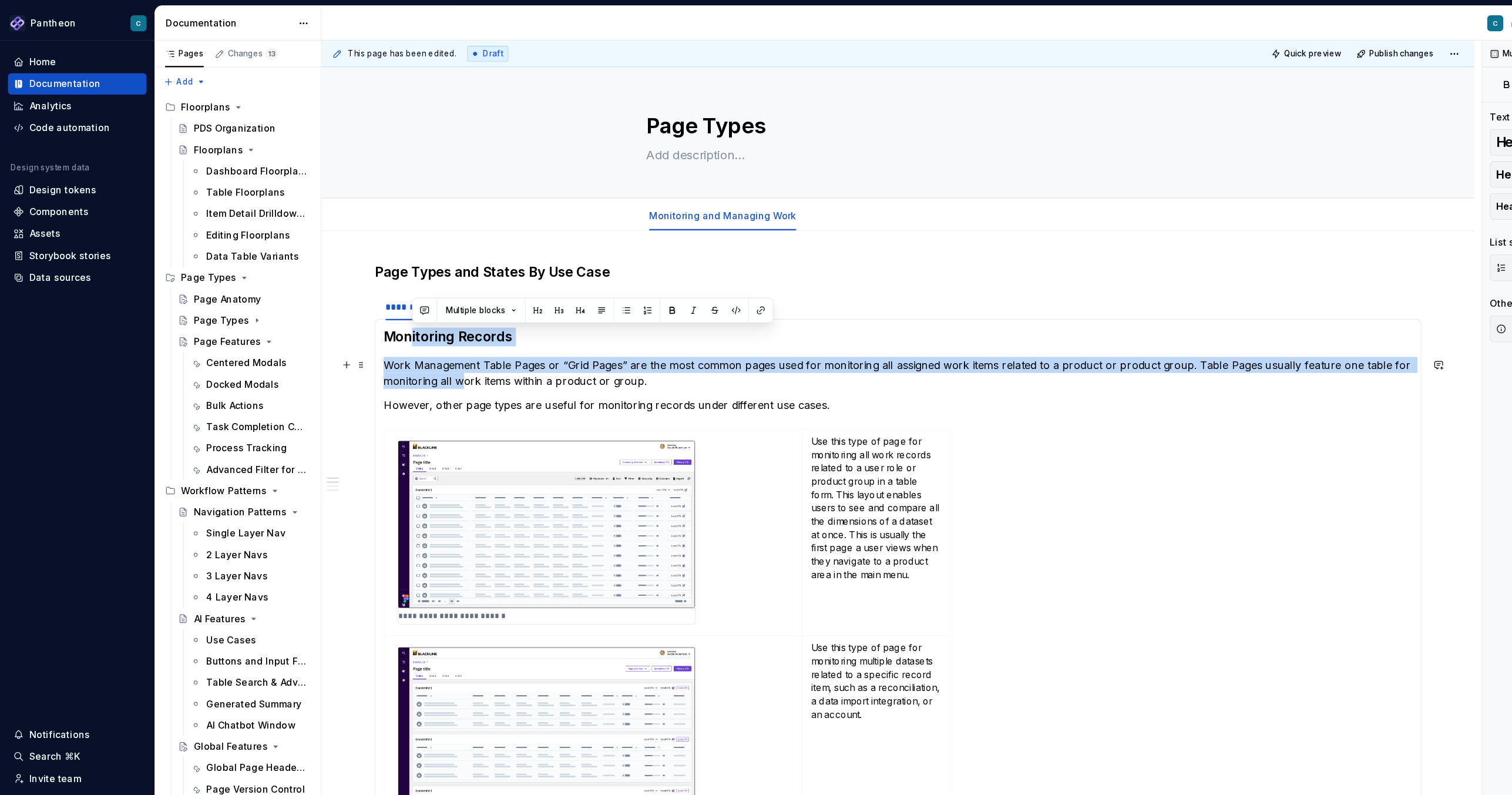
click at [407, 337] on p "Work Management Table Pages or “Grid Pages” are the most common pages used for …" at bounding box center [792, 329] width 908 height 28
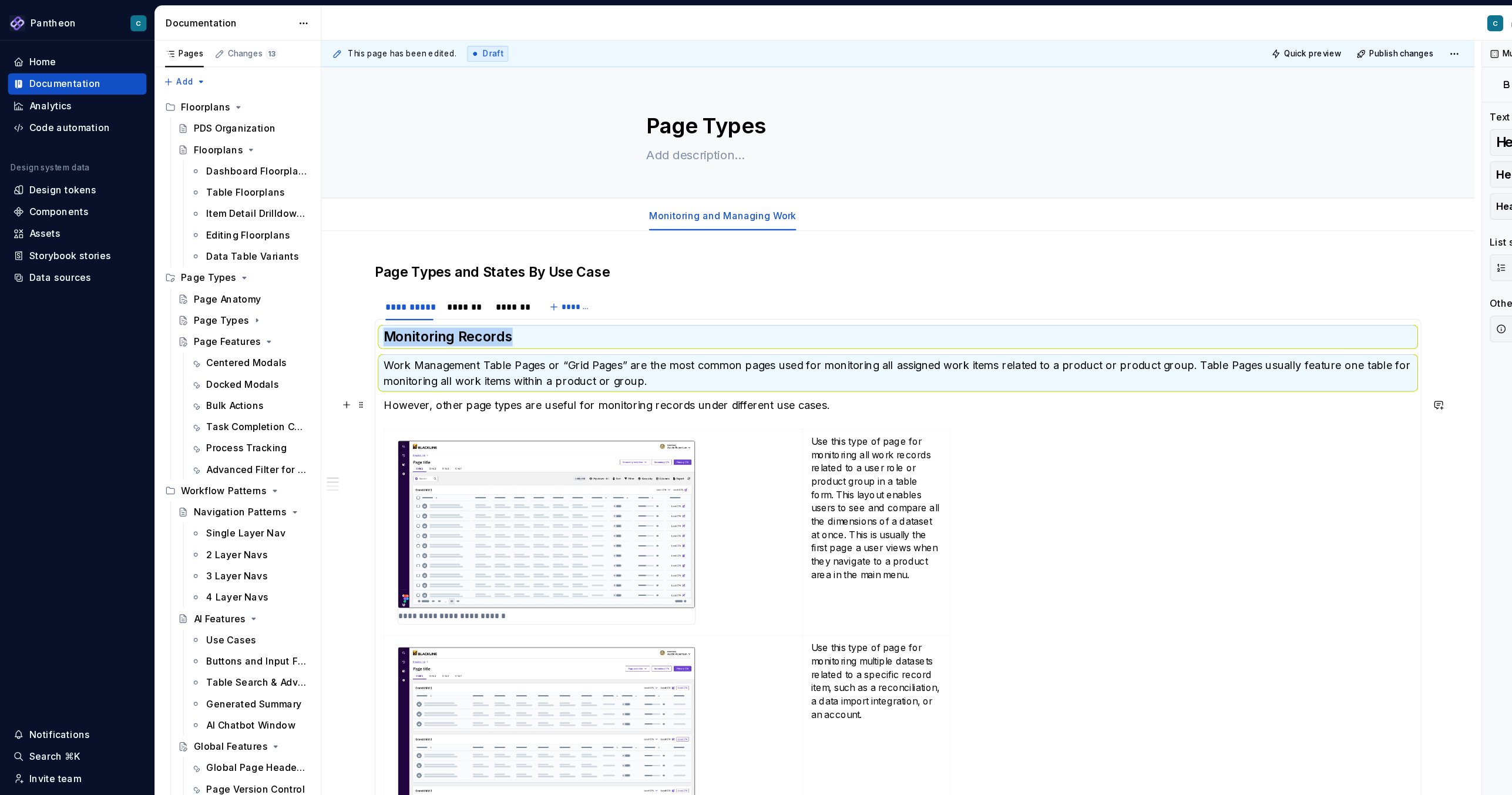
click at [412, 353] on p "However, other page types are useful for monitoring records under different use…" at bounding box center [792, 357] width 908 height 14
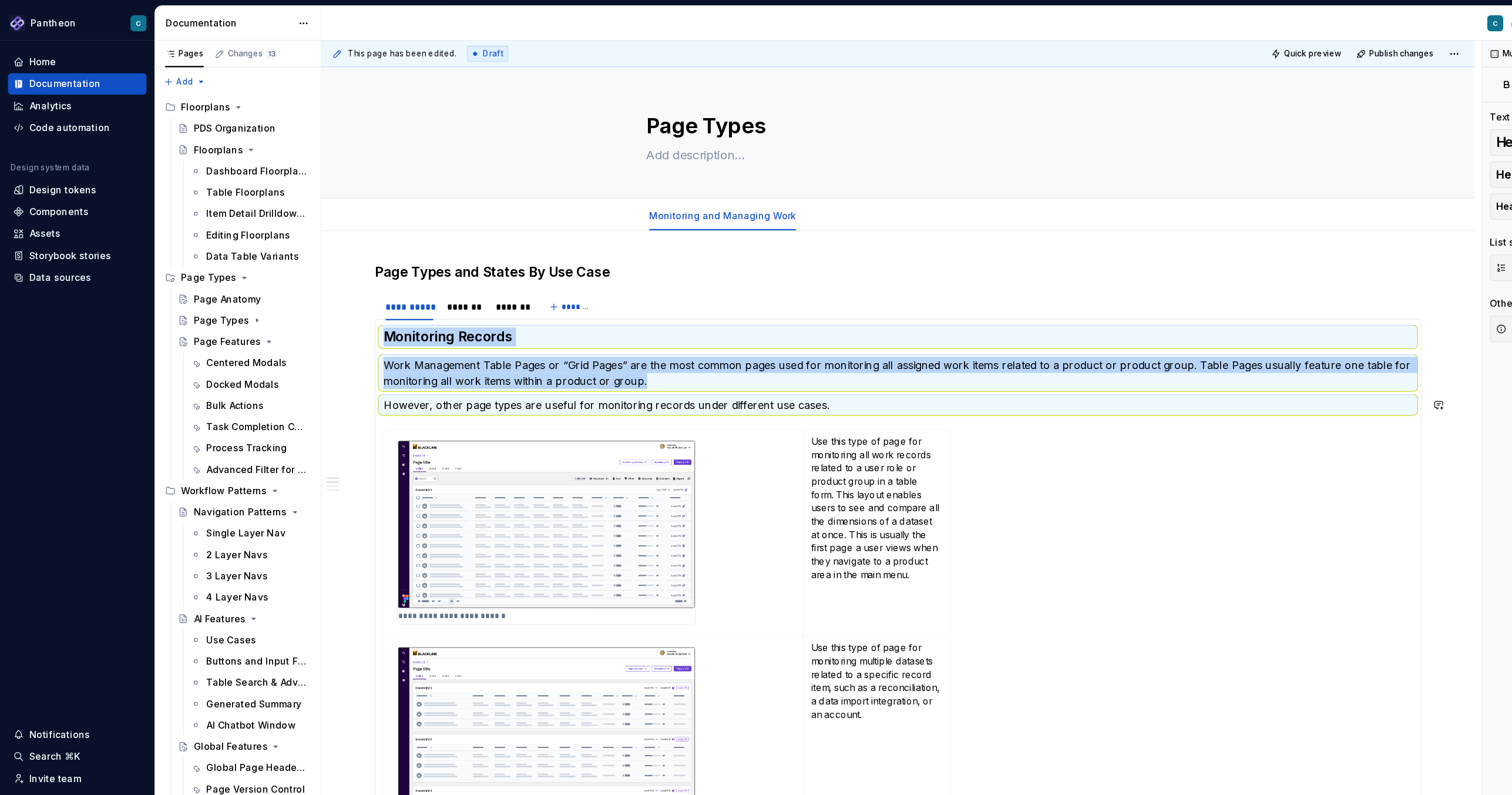
copy section-item-column "Monitoring Records Work Management Table Pages or “Grid Pages” are the most com…"
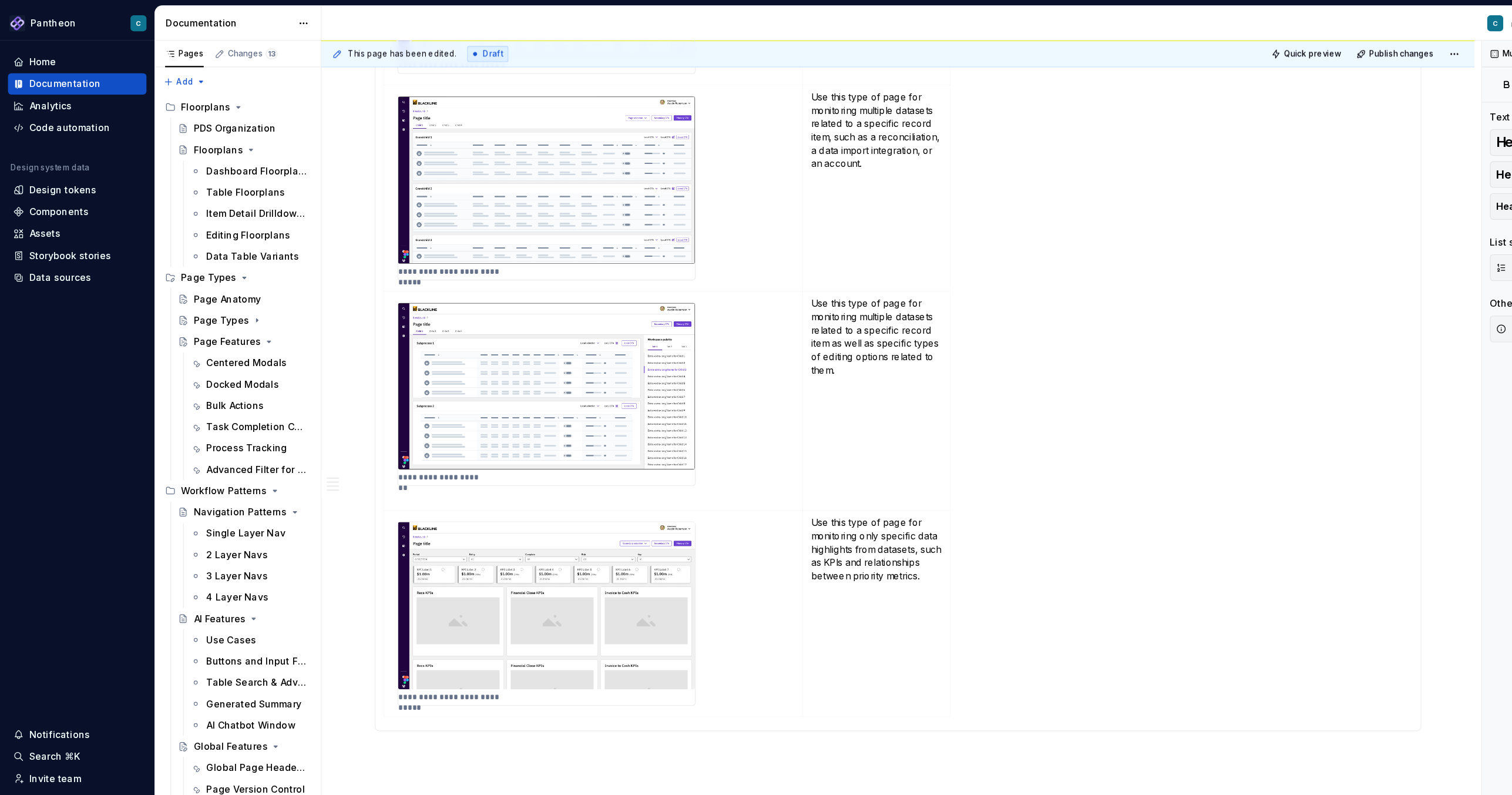
scroll to position [615, 0]
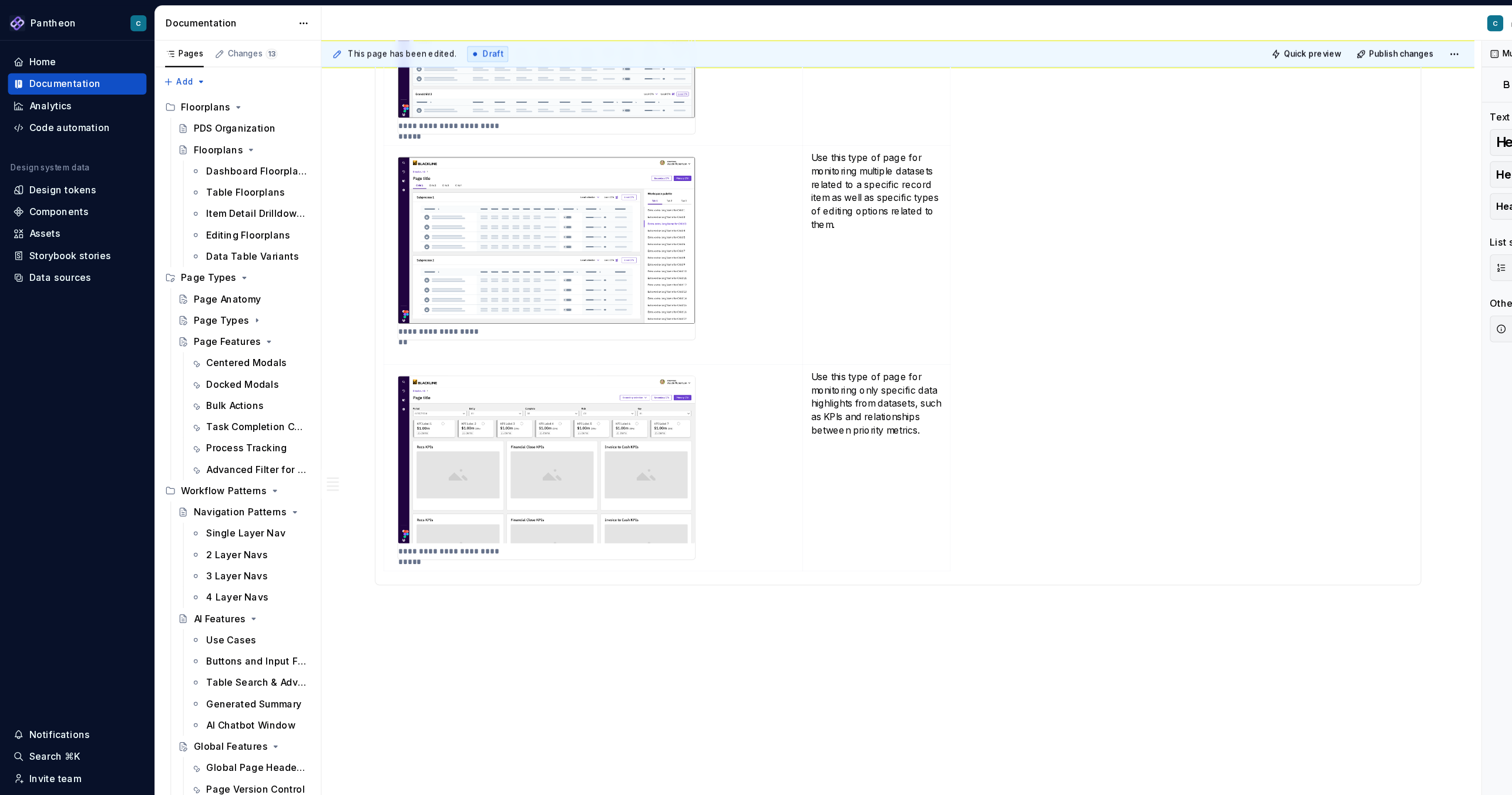
click at [388, 530] on div "**********" at bounding box center [793, 193] width 1018 height 1208
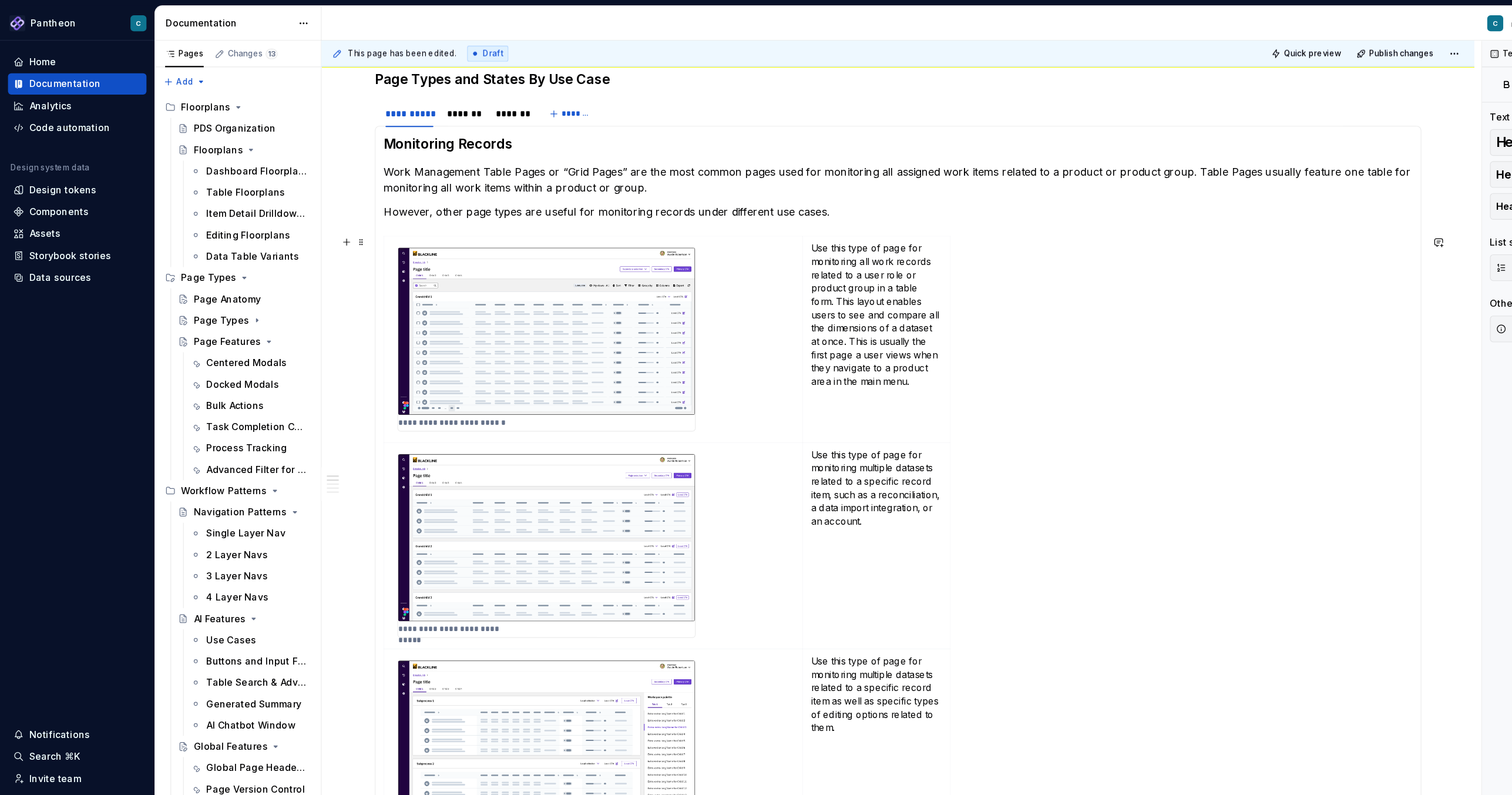
scroll to position [93, 0]
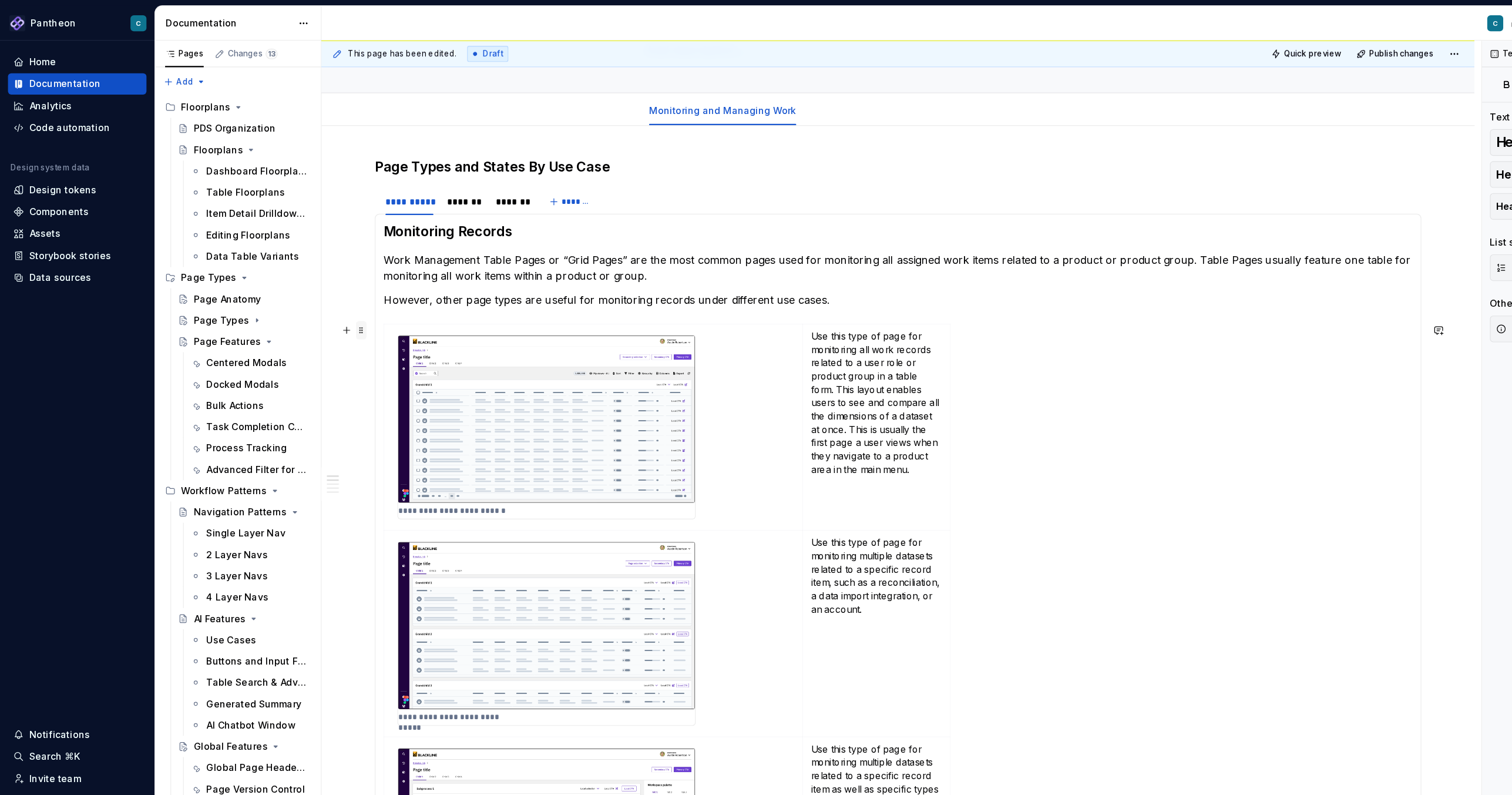
click at [318, 293] on span at bounding box center [319, 292] width 9 height 16
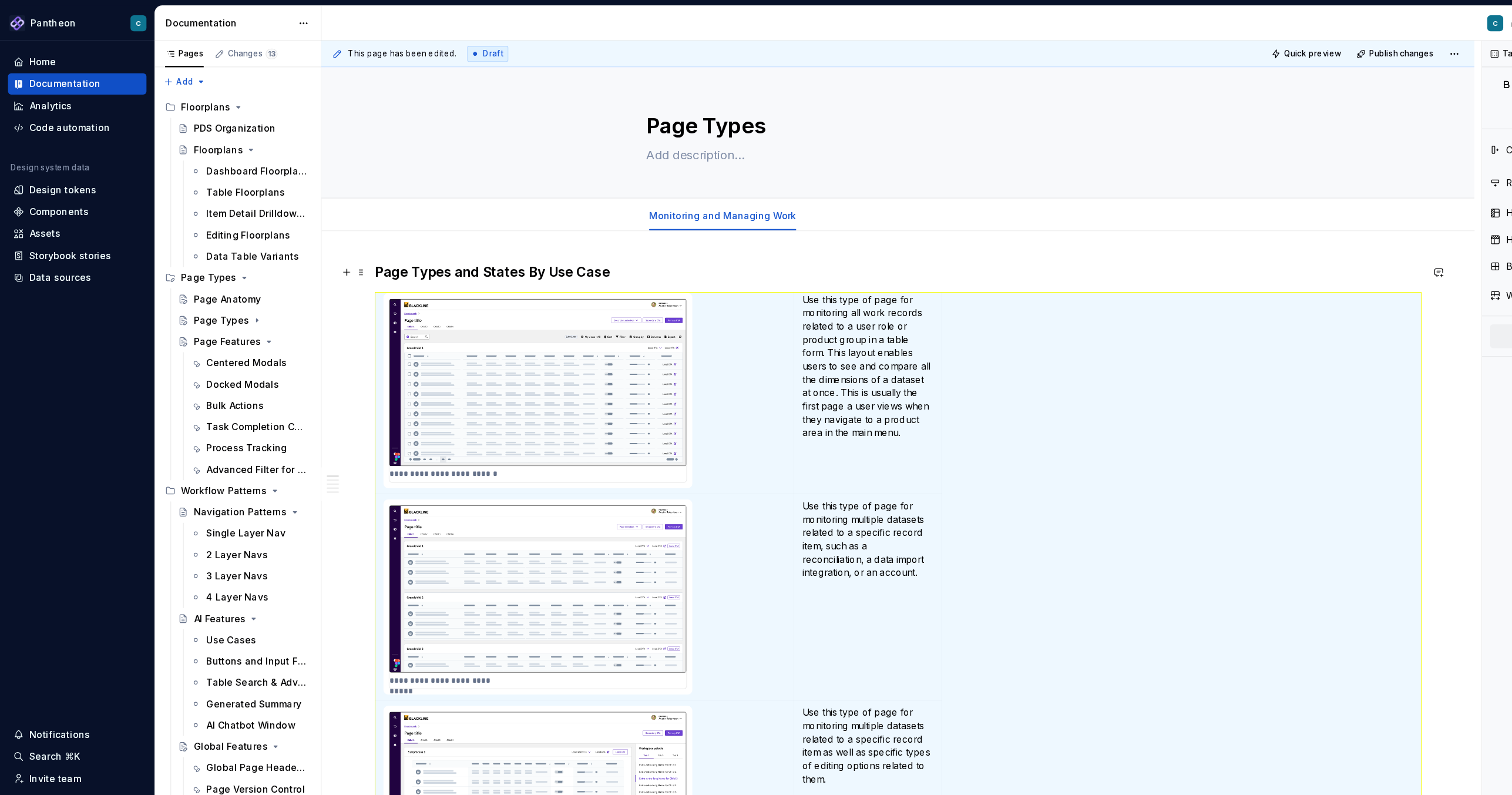
scroll to position [0, 0]
click at [463, 239] on h3 "Page Types and States By Use Case" at bounding box center [793, 240] width 924 height 16
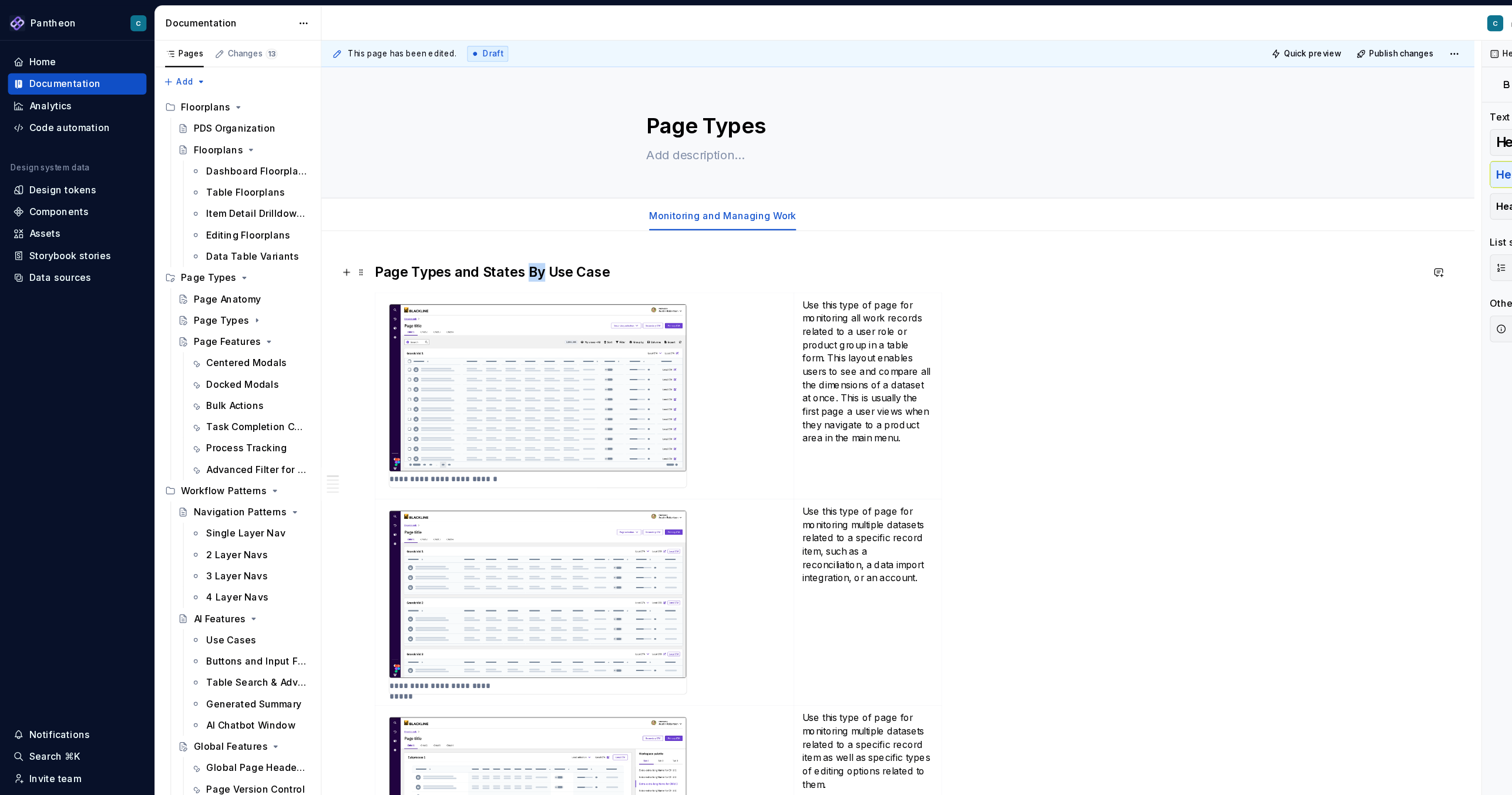
click at [463, 239] on h3 "Page Types and States By Use Case" at bounding box center [793, 240] width 924 height 16
click at [331, 243] on h3 "Monitoring and Managing Work" at bounding box center [793, 240] width 924 height 16
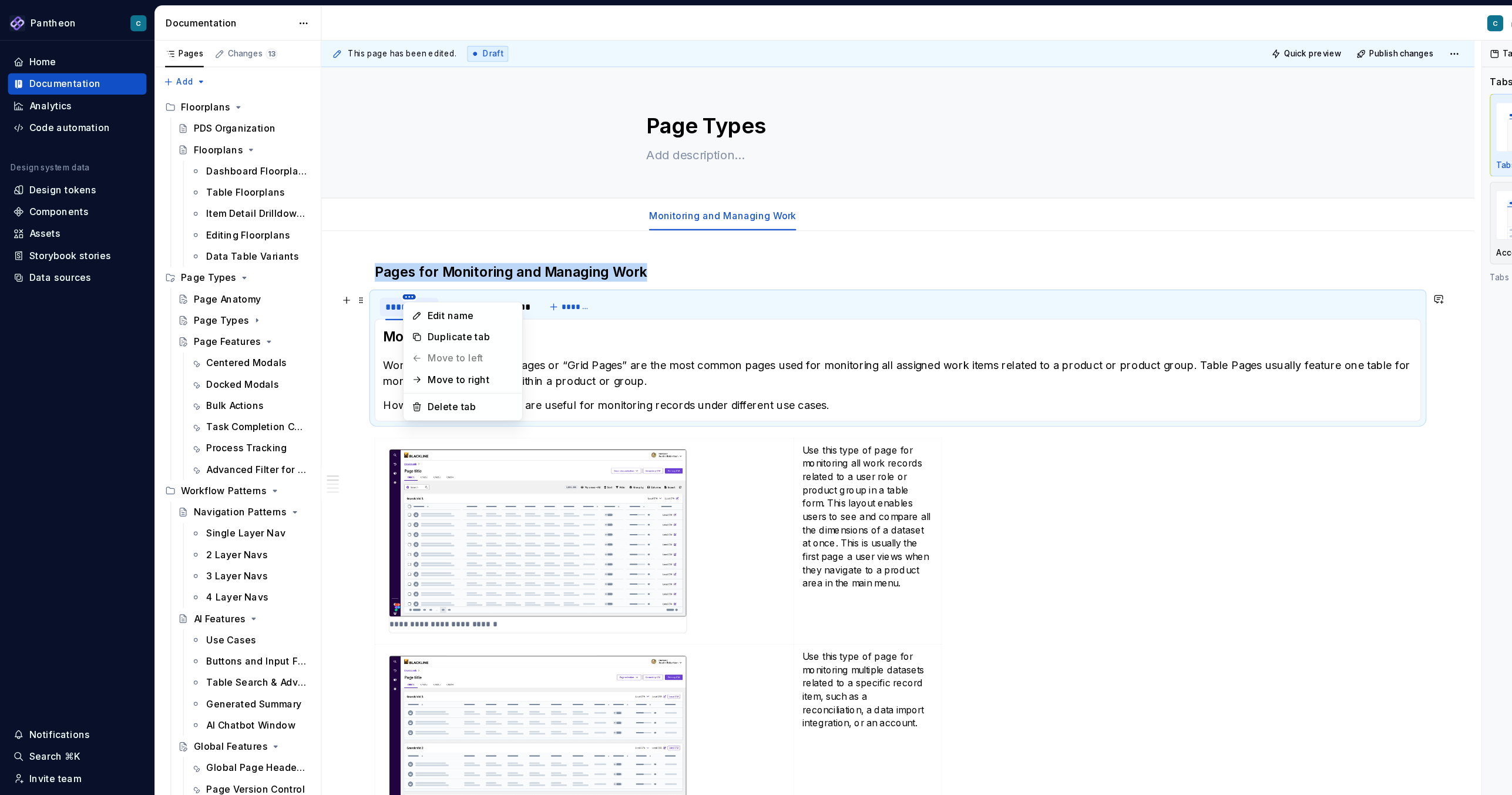
click at [364, 262] on html "Pantheon C Home Documentation Analytics Code automation Design system data Desi…" at bounding box center [756, 398] width 1512 height 795
click at [386, 361] on div "Delete tab" at bounding box center [415, 359] width 76 height 12
click at [730, 188] on span "Add tab" at bounding box center [743, 190] width 28 height 9
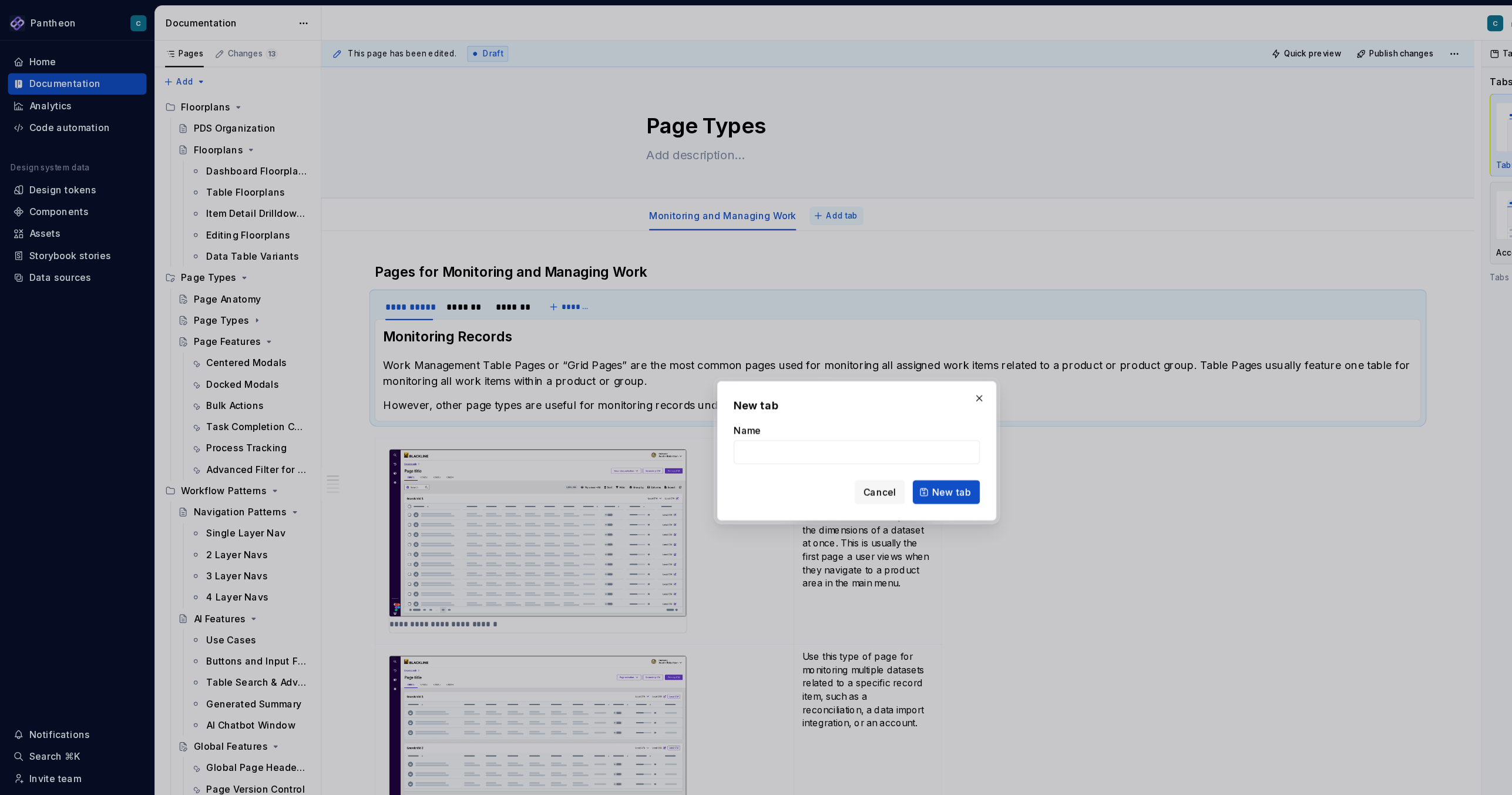
type textarea "*"
type input "Viewing Work Items"
click at [821, 433] on button "New tab" at bounding box center [835, 434] width 60 height 21
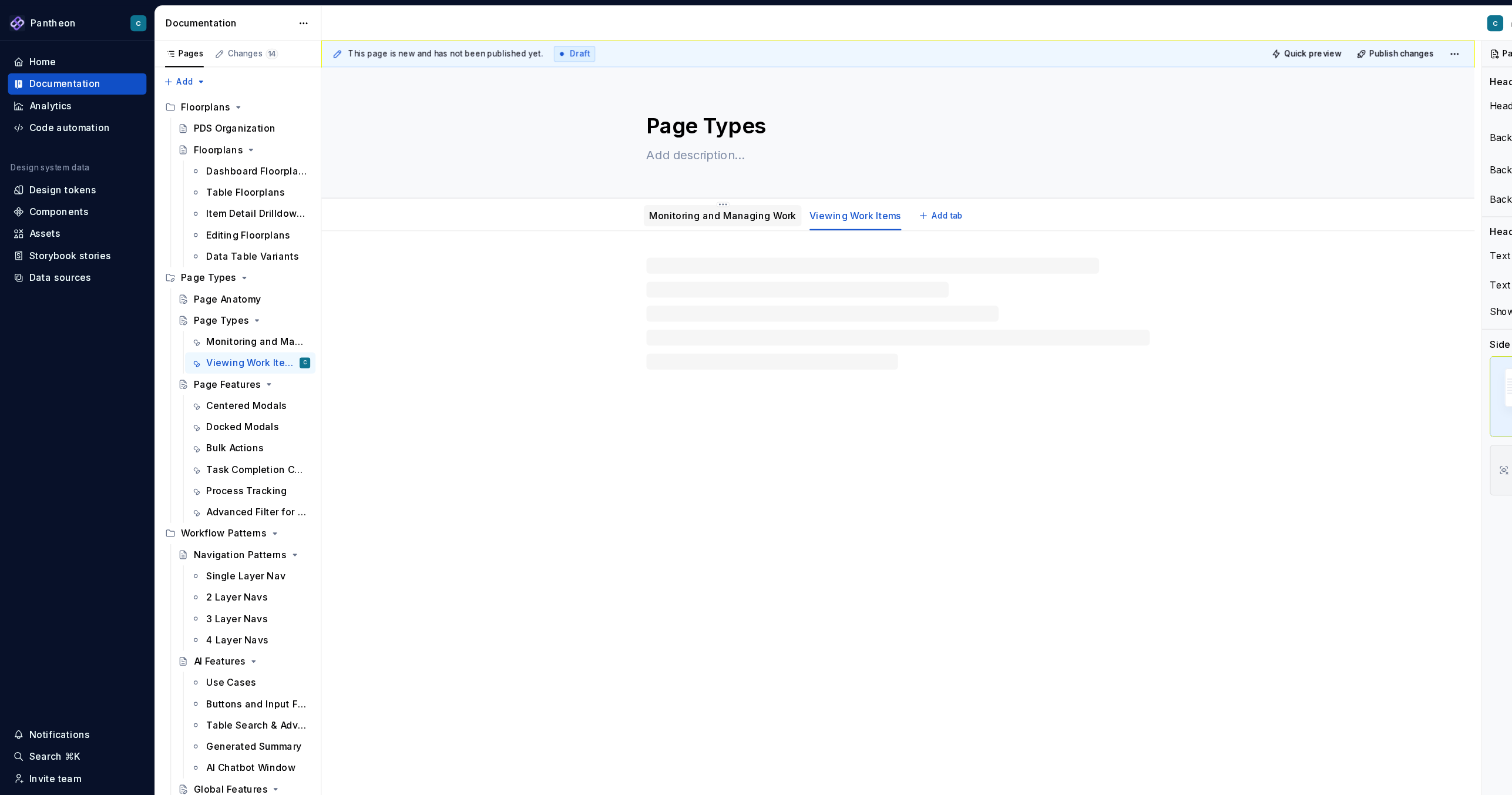
click at [643, 191] on link "Monitoring and Managing Work" at bounding box center [637, 190] width 130 height 10
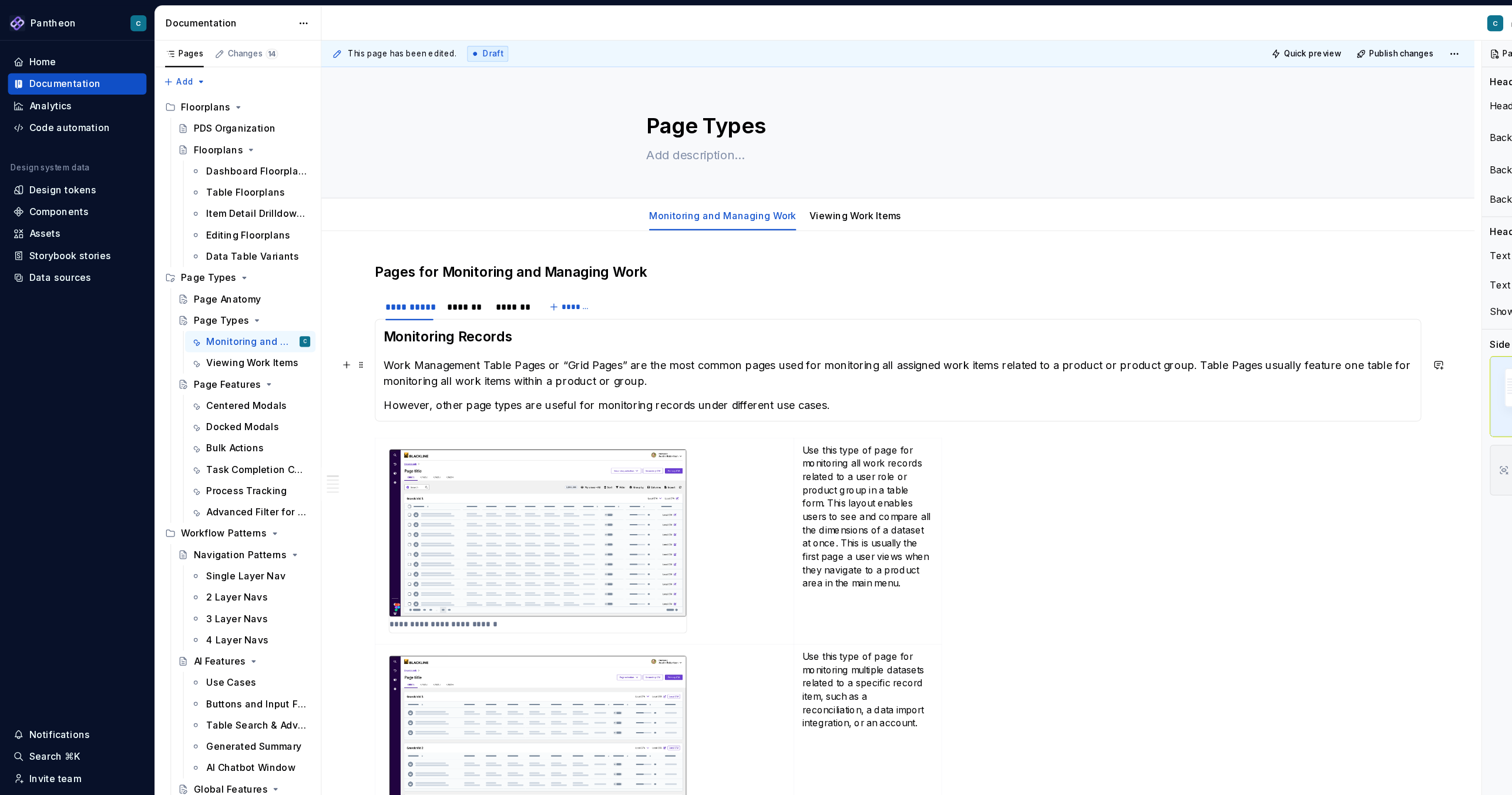
click at [446, 325] on p "Work Management Table Pages or “Grid Pages” are the most common pages used for …" at bounding box center [792, 329] width 908 height 28
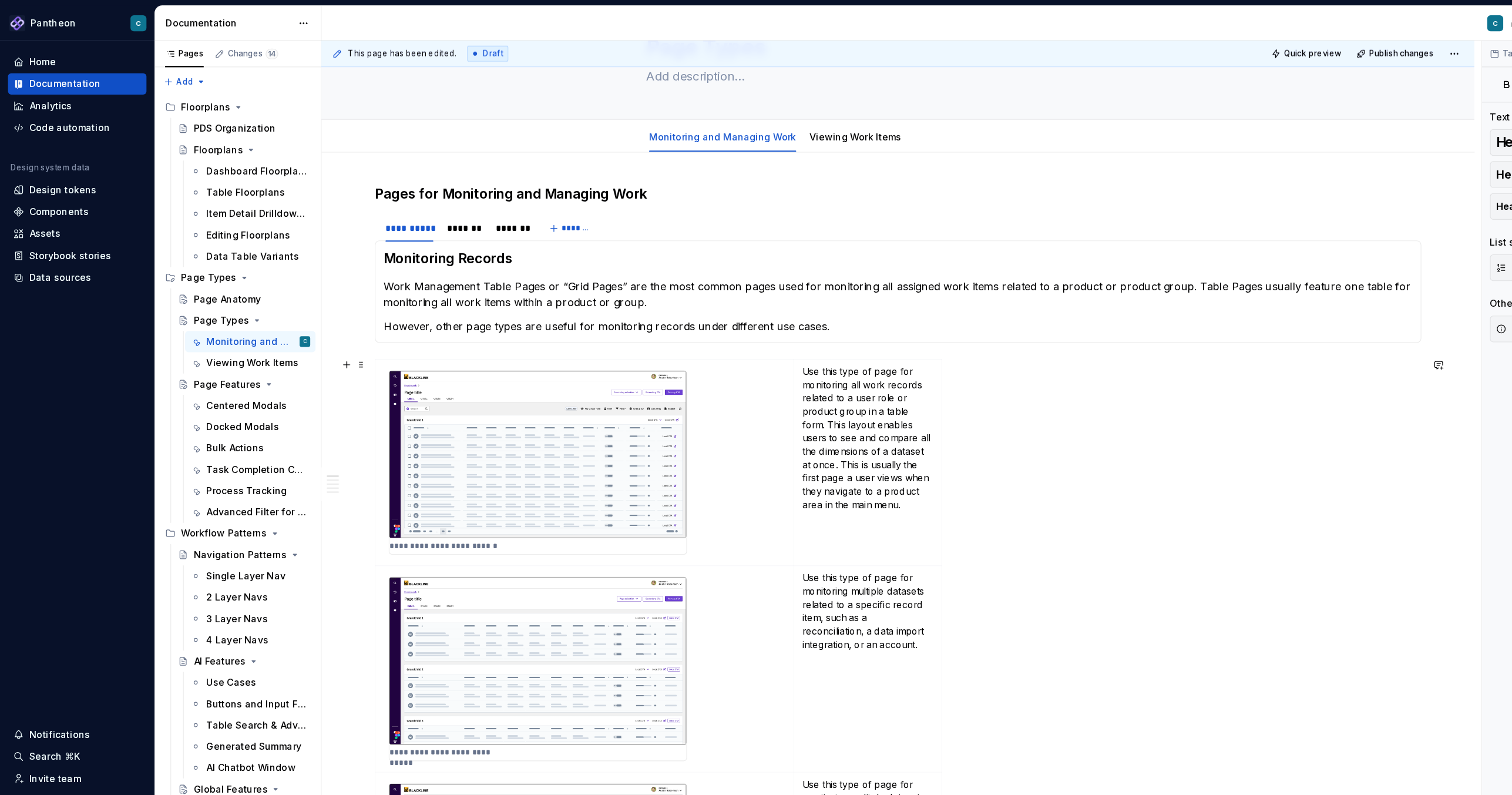
scroll to position [66, 0]
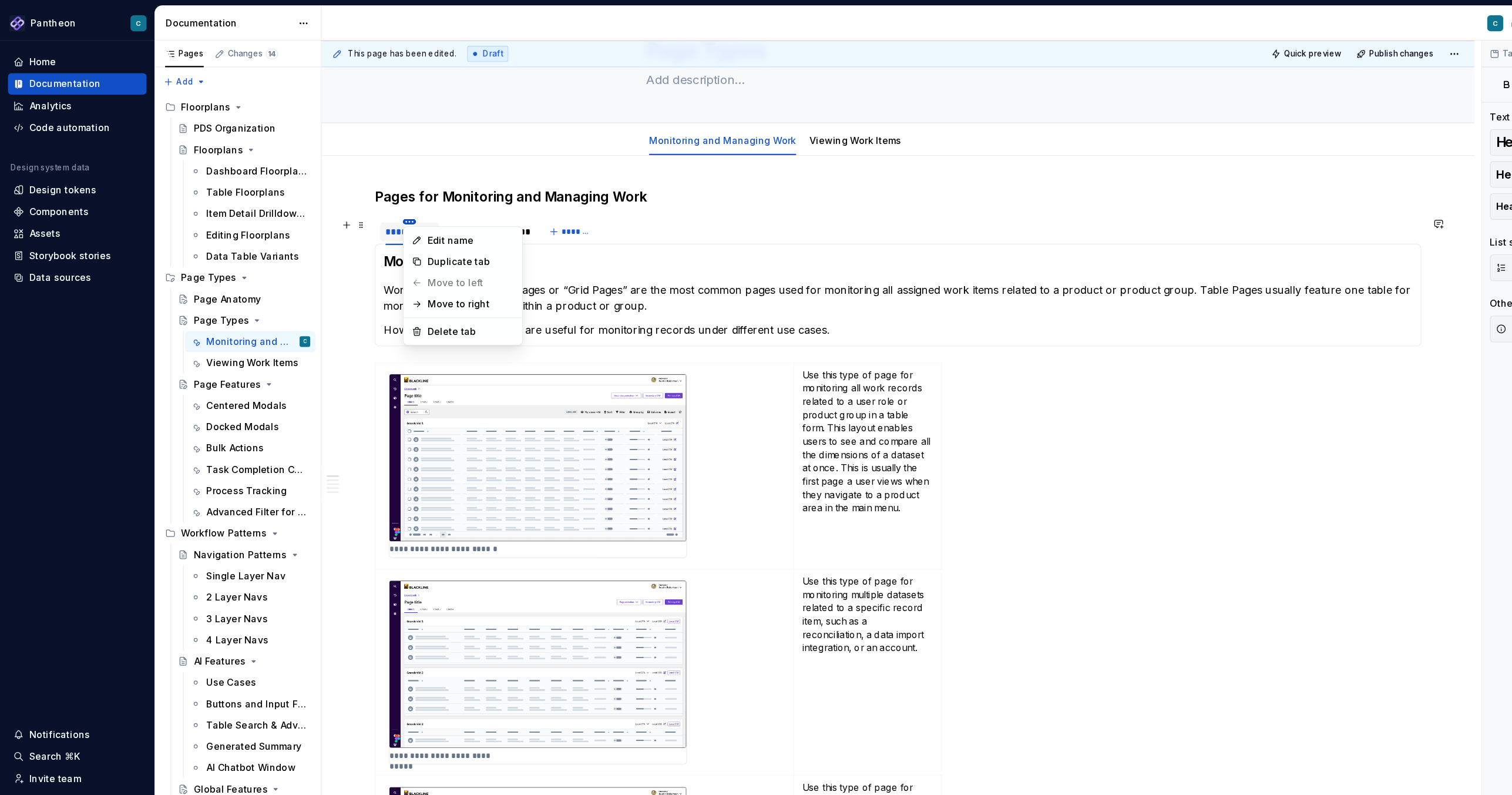
click at [359, 194] on html "Pantheon C Home Documentation Analytics Code automation Design system data Desi…" at bounding box center [756, 398] width 1512 height 795
click at [391, 295] on div "Delete tab" at bounding box center [415, 292] width 76 height 12
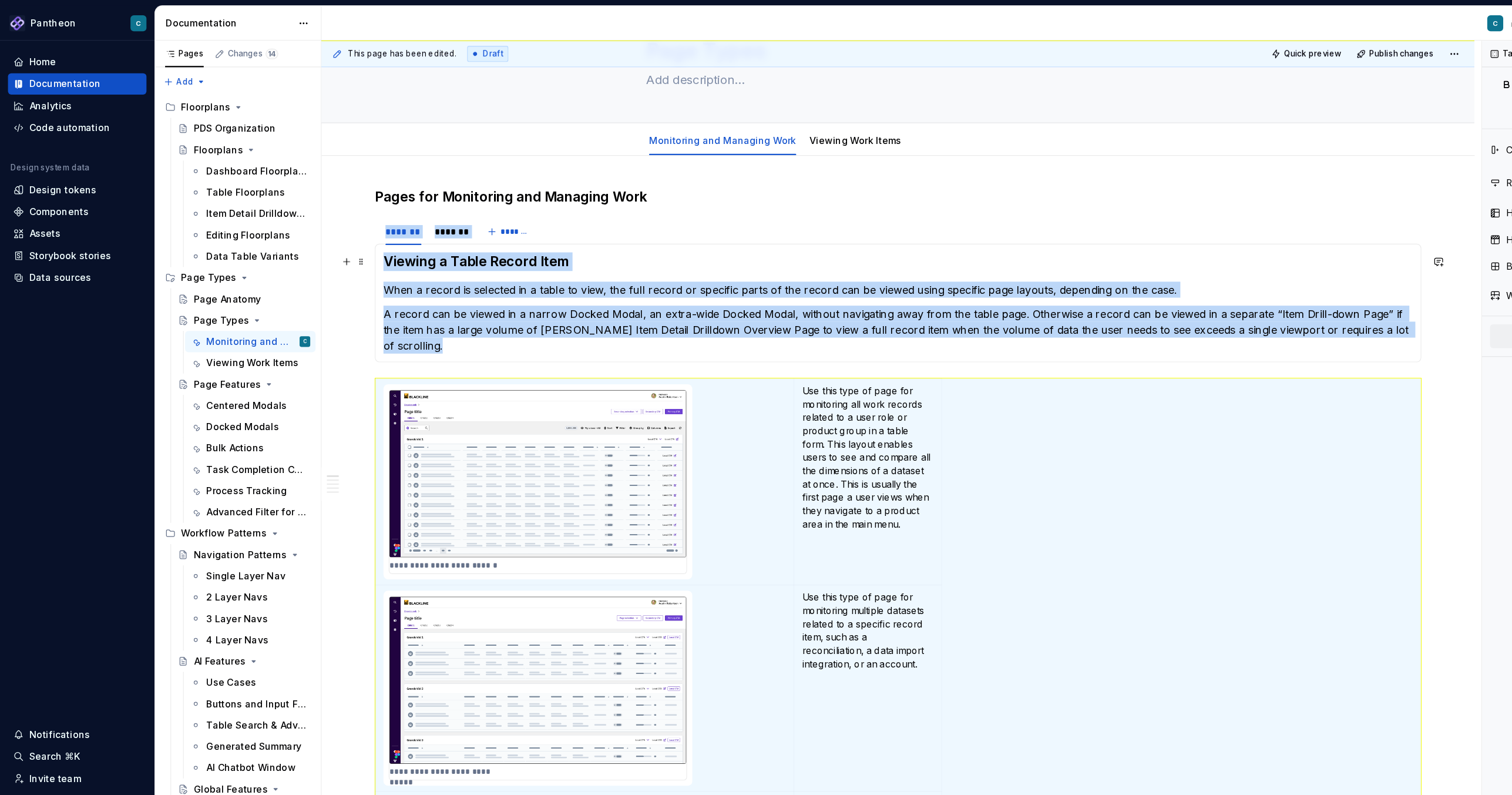
click at [342, 231] on h3 "Viewing a Table Record Item" at bounding box center [792, 231] width 908 height 16
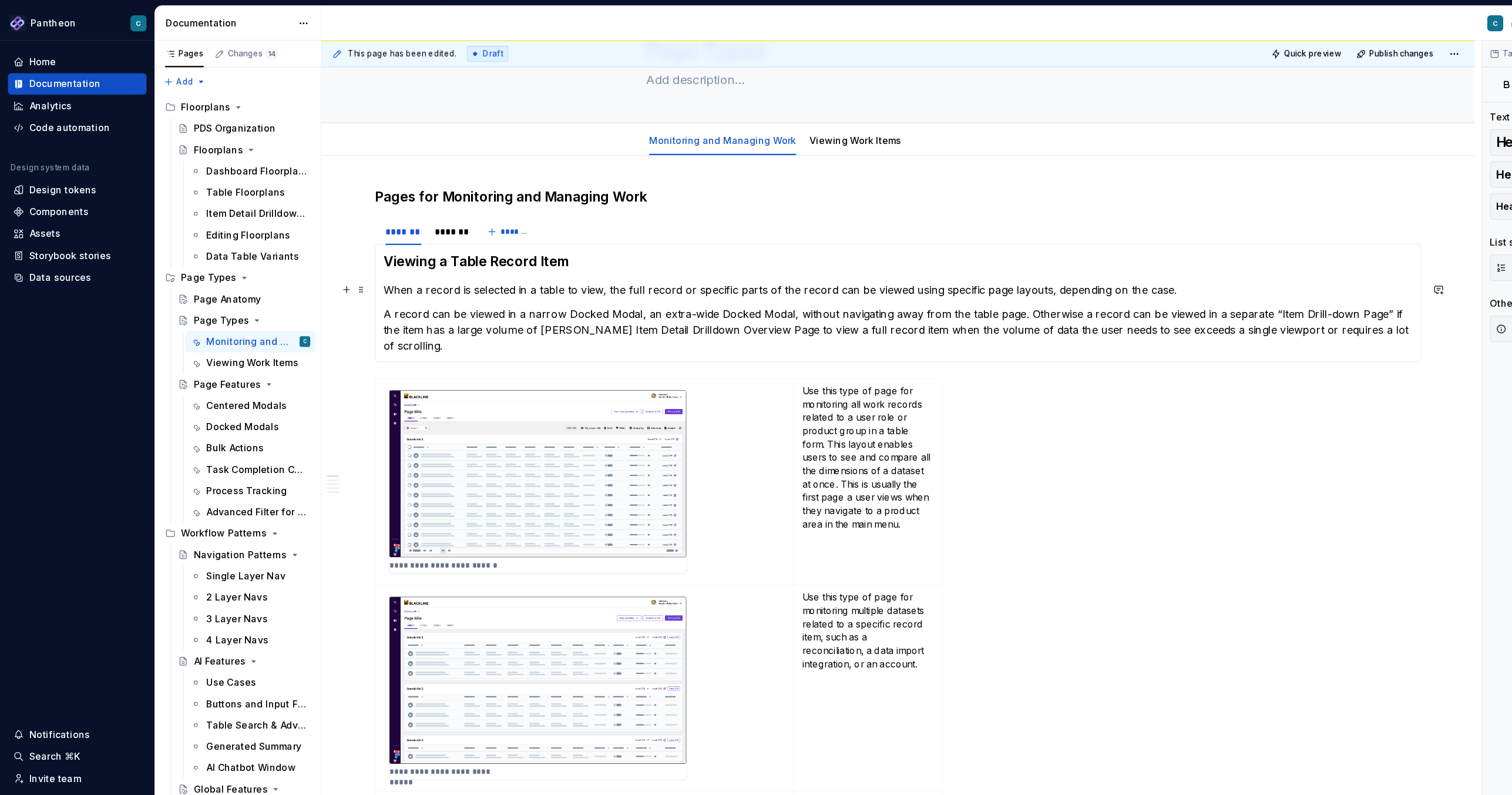
click at [415, 260] on p "When a record is selected in a table to view, the full record or specific parts…" at bounding box center [792, 256] width 908 height 14
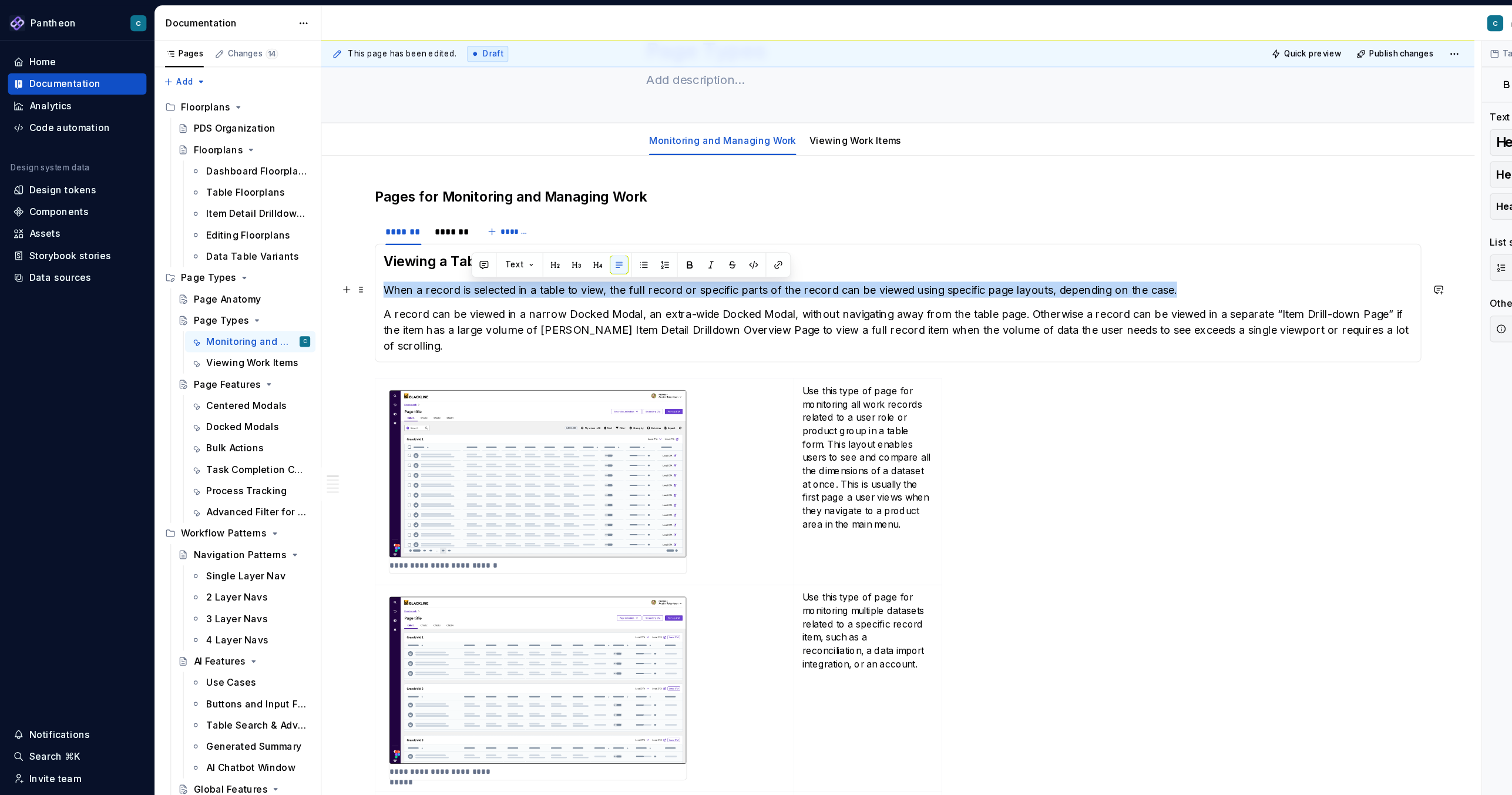
click at [415, 260] on p "When a record is selected in a table to view, the full record or specific parts…" at bounding box center [792, 256] width 908 height 14
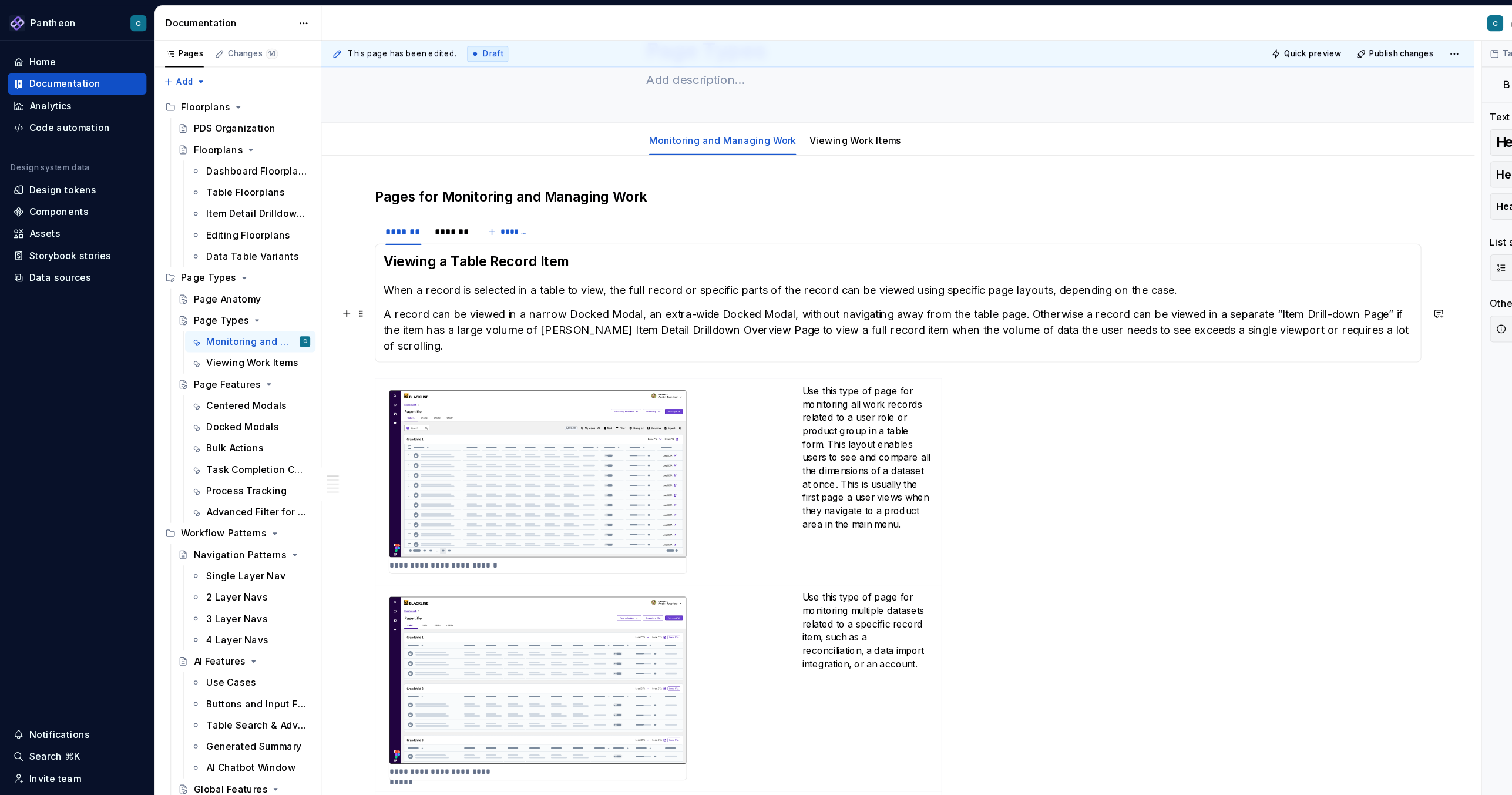
click at [545, 288] on p "A record can be viewed in a narrow Docked Modal, an extra-wide Docked Modal, wi…" at bounding box center [792, 290] width 908 height 42
click at [315, 275] on span at bounding box center [319, 276] width 9 height 16
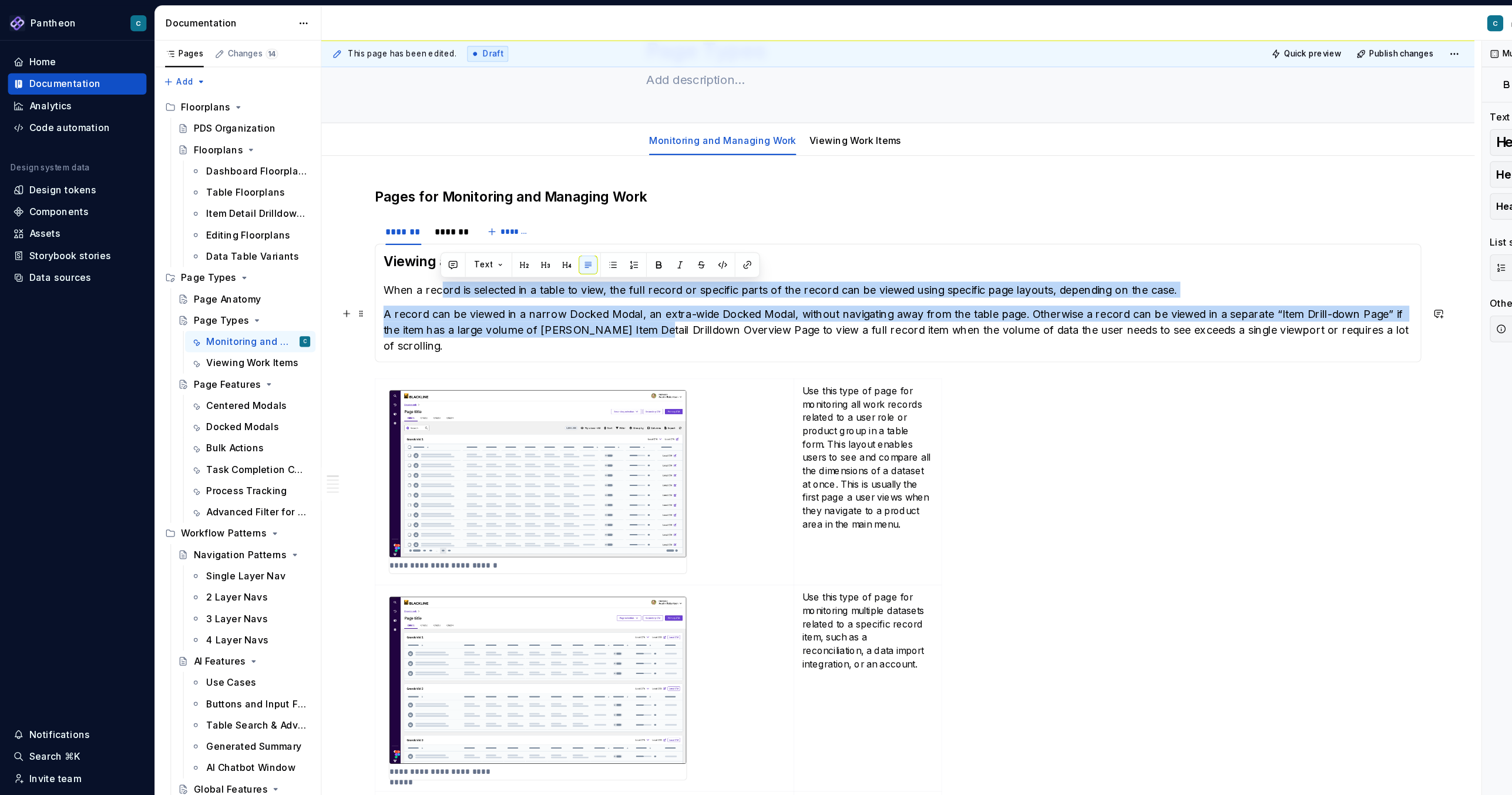
click at [389, 253] on p "When a record is selected in a table to view, the full record or specific parts…" at bounding box center [792, 256] width 908 height 14
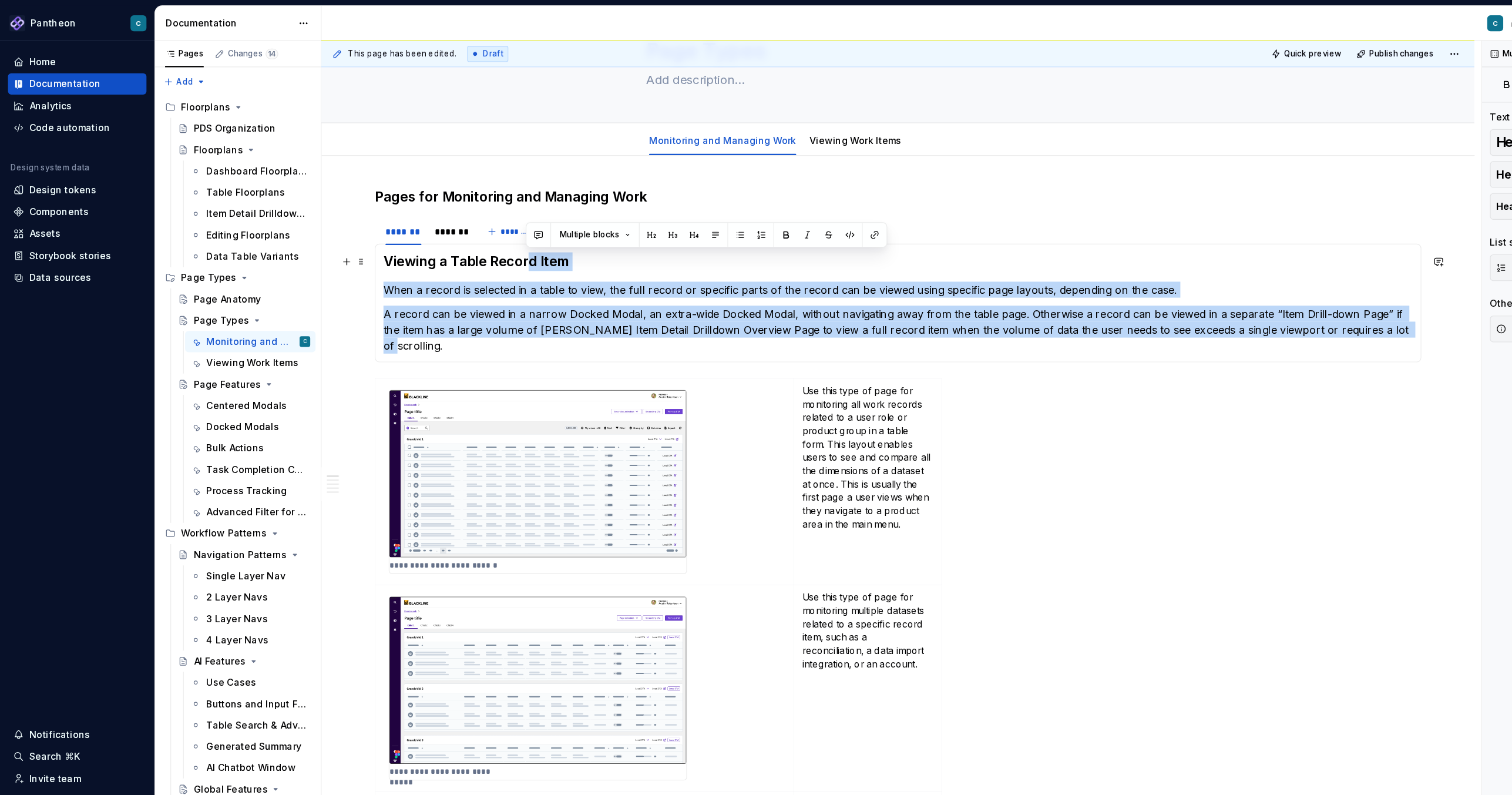
click at [464, 231] on h3 "Viewing a Table Record Item" at bounding box center [792, 231] width 908 height 16
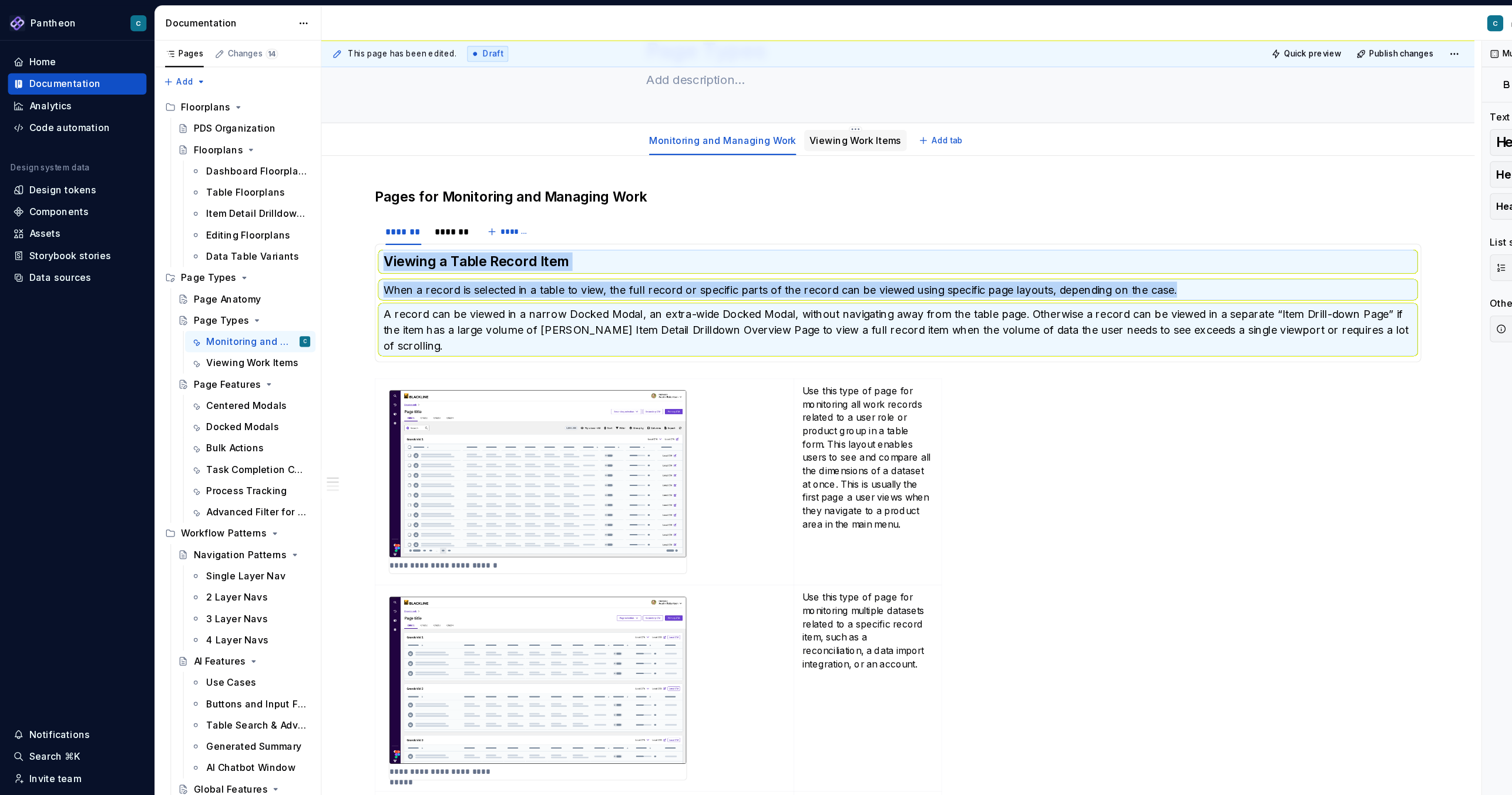
click at [729, 122] on link "Viewing Work Items" at bounding box center [754, 124] width 81 height 10
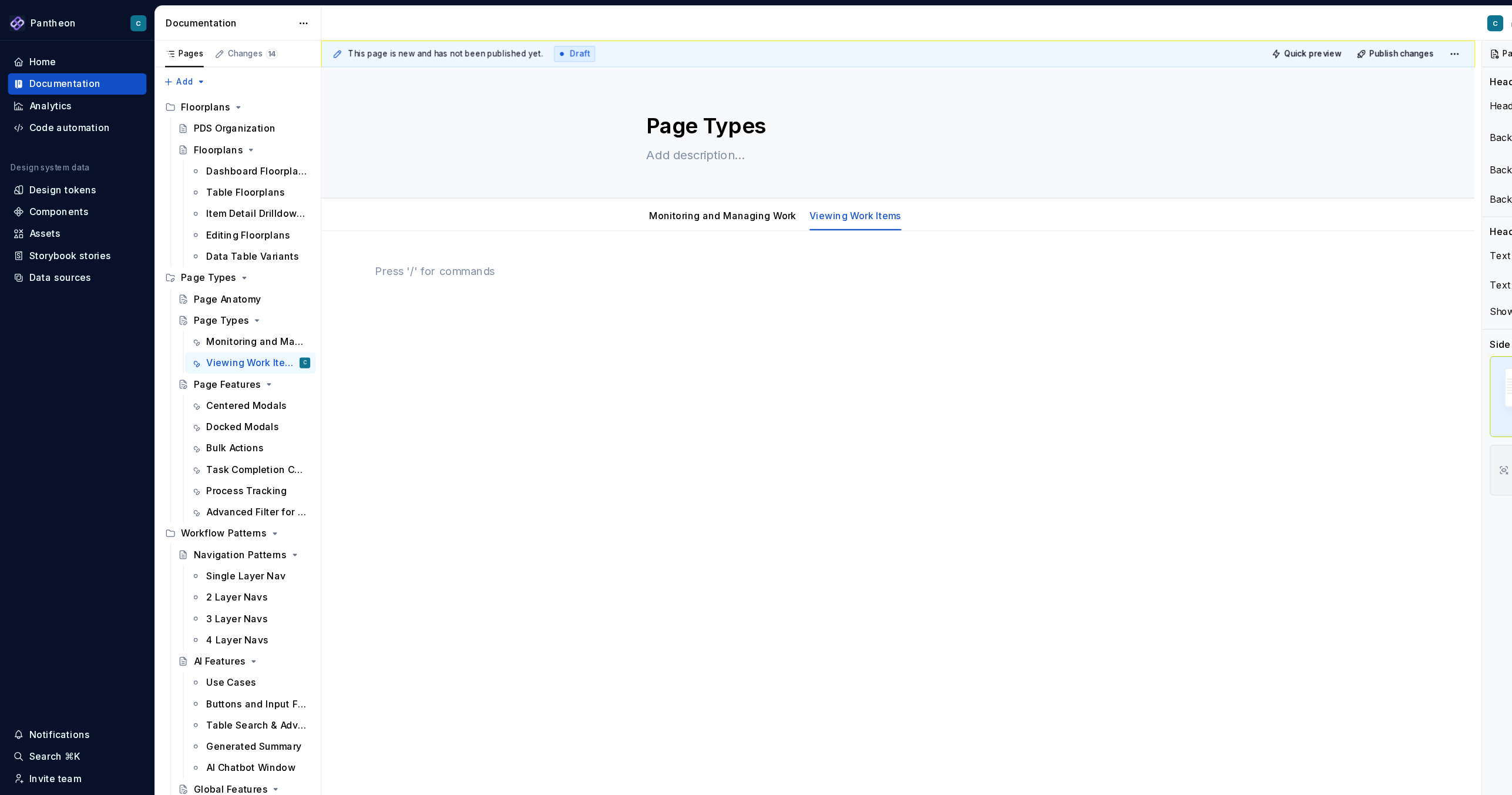
click at [576, 266] on div at bounding box center [793, 254] width 924 height 45
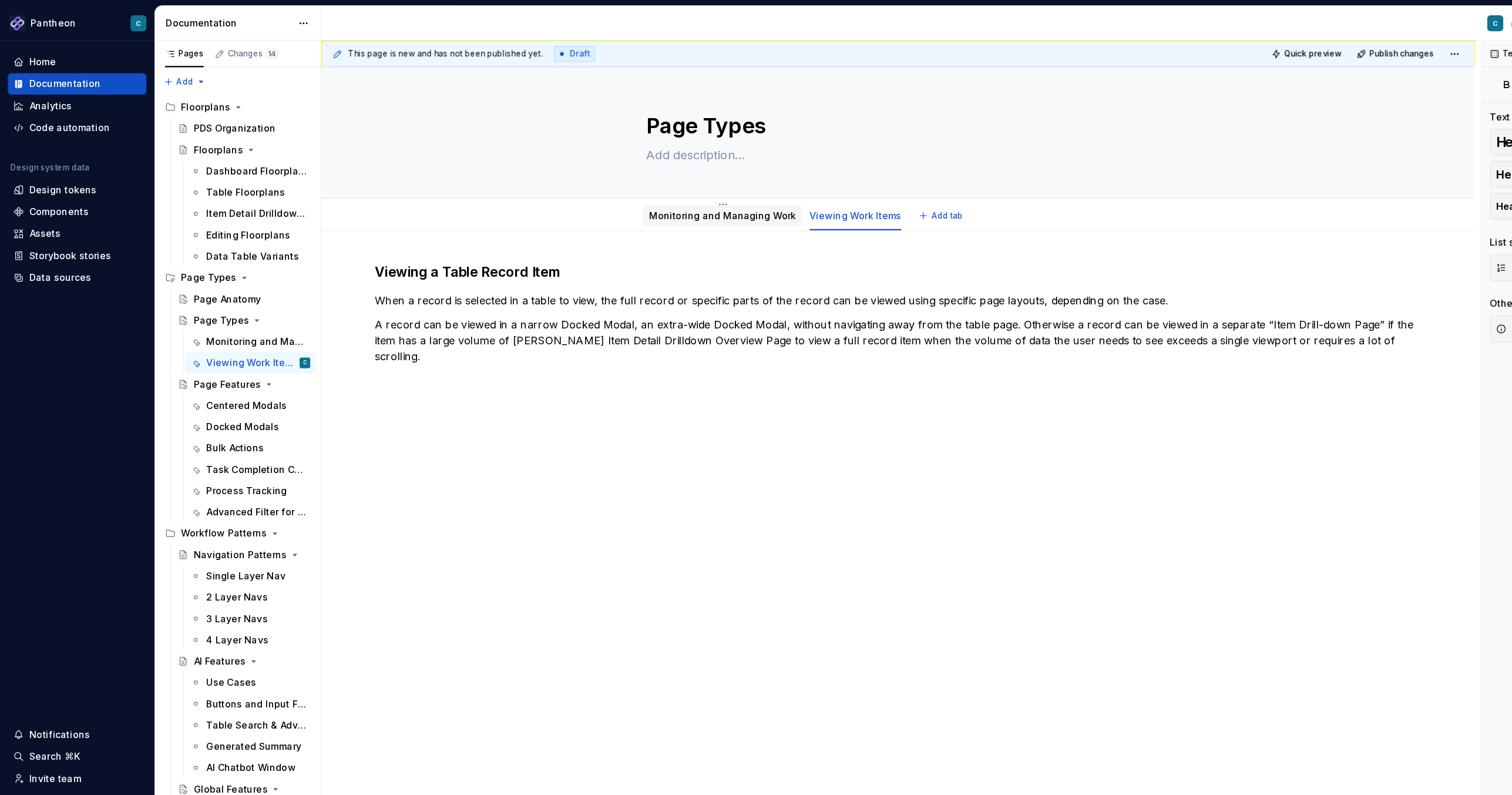
click at [609, 191] on link "Monitoring and Managing Work" at bounding box center [637, 190] width 130 height 10
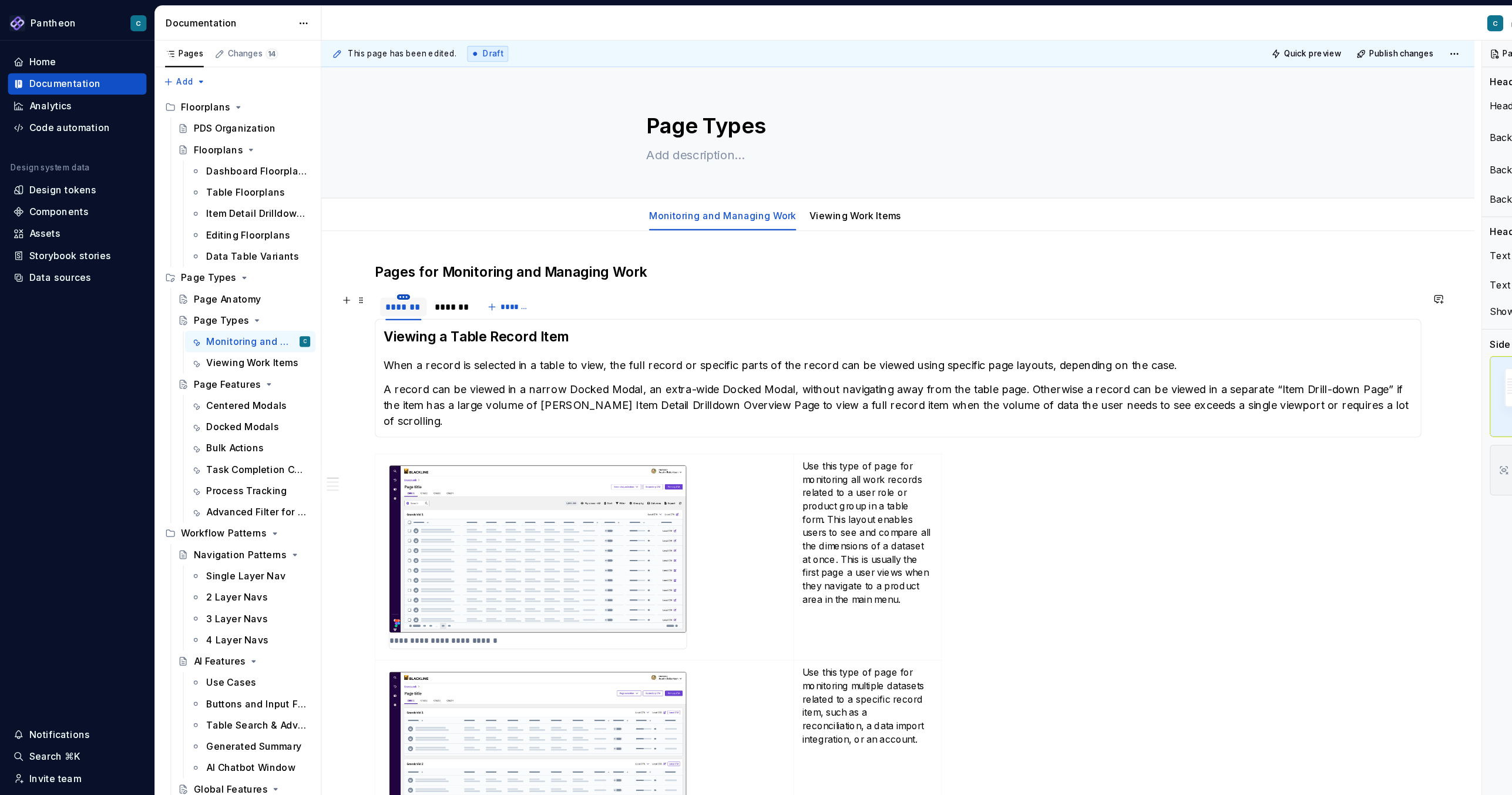
click at [356, 261] on html "Pantheon C Home Documentation Analytics Code automation Design system data Desi…" at bounding box center [756, 398] width 1512 height 795
click at [382, 355] on div "Delete tab" at bounding box center [410, 359] width 76 height 12
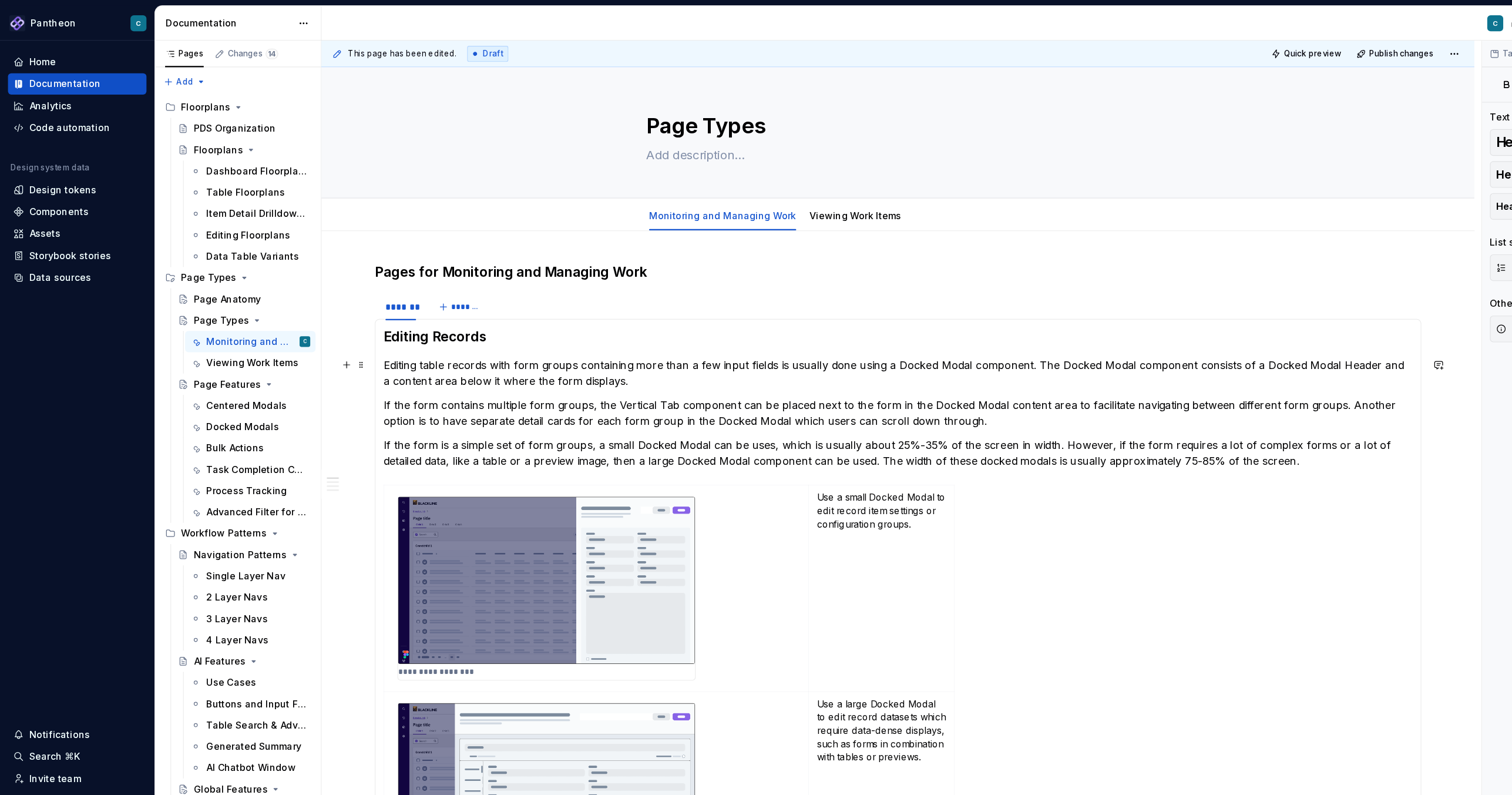
click at [399, 315] on p "Editing table records with form groups containing more than a few input fields …" at bounding box center [792, 329] width 908 height 28
click at [349, 297] on h3 "Editing Records" at bounding box center [792, 297] width 908 height 16
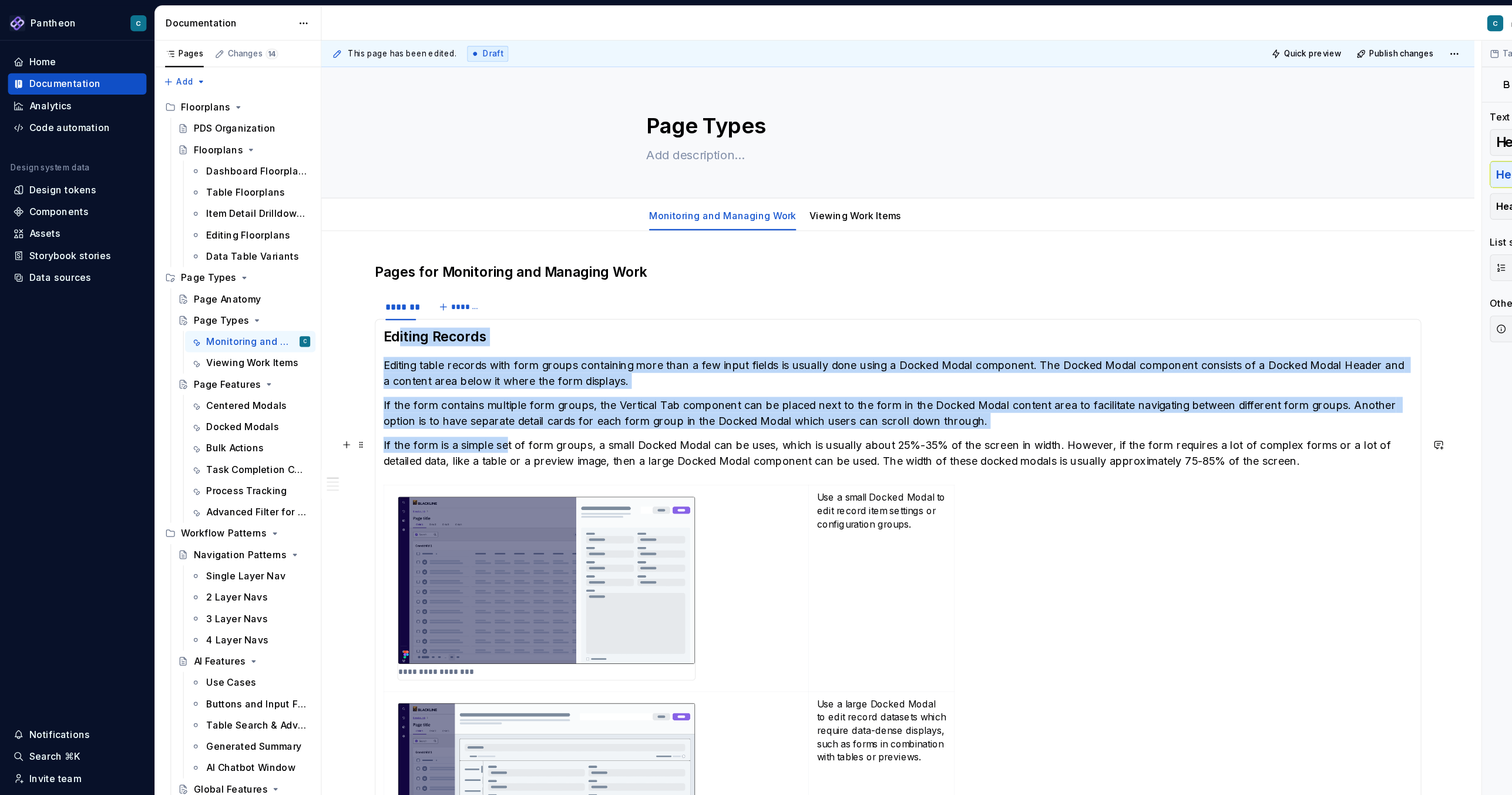
click at [446, 398] on p "If the form is a simple set of form groups, a small Docked Modal can be uses, w…" at bounding box center [792, 399] width 908 height 28
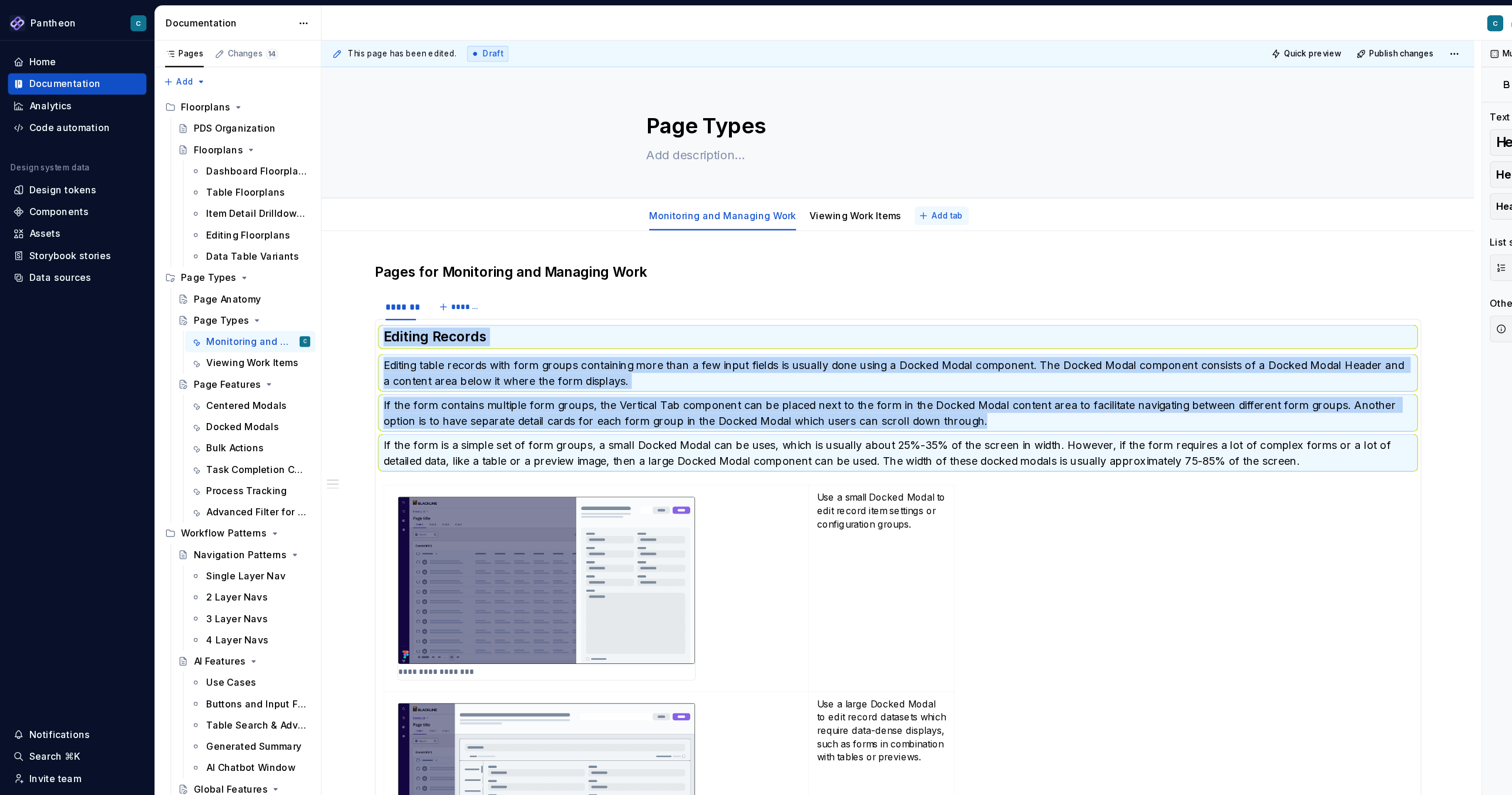
click at [821, 192] on span "Add tab" at bounding box center [835, 190] width 28 height 9
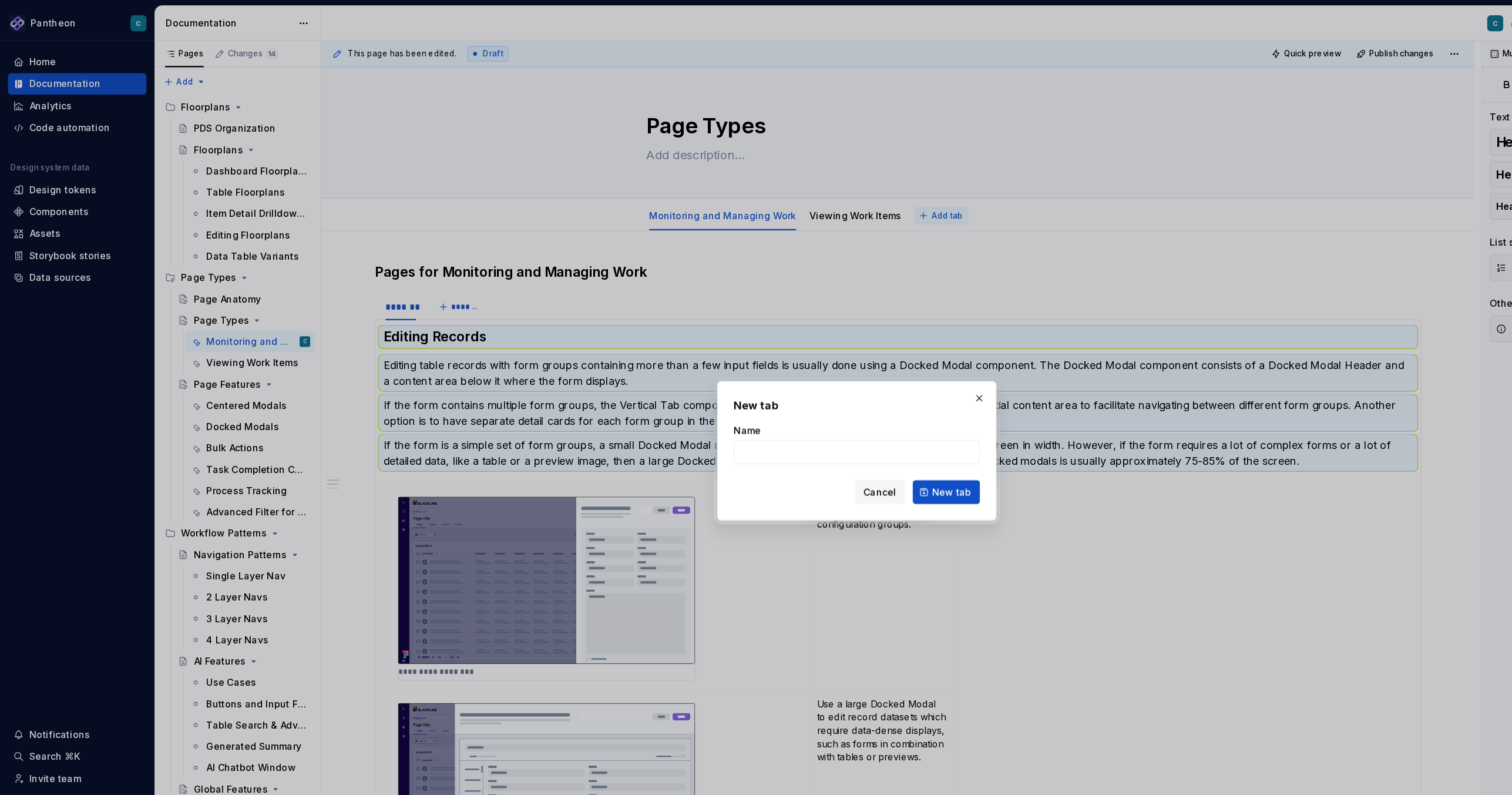
type textarea "*"
type input "Editing"
type textarea "*"
type input "Editing Item Configuration Settings"
click at [830, 431] on span "New tab" at bounding box center [839, 434] width 34 height 12
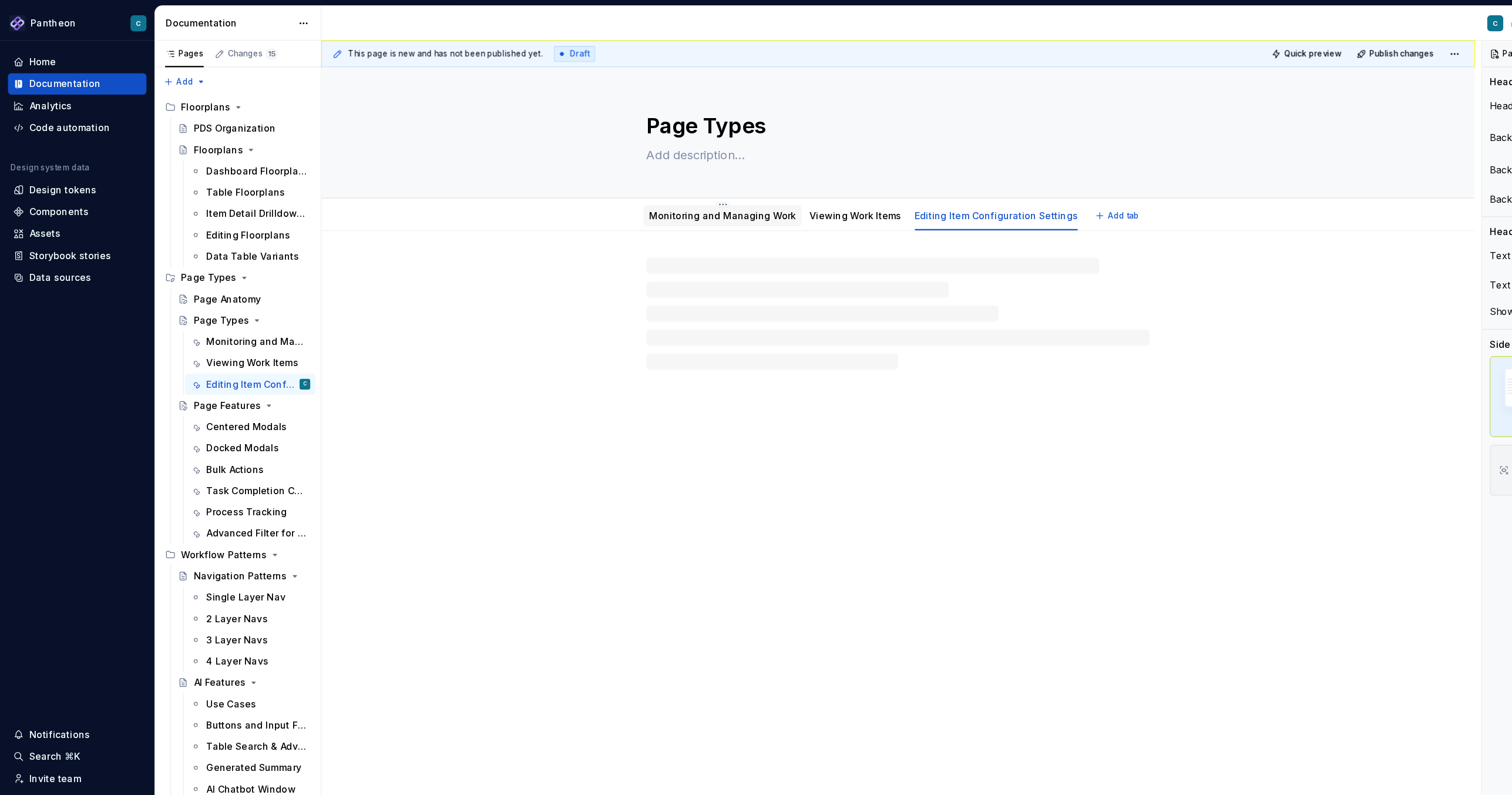
click at [627, 189] on link "Monitoring and Managing Work" at bounding box center [637, 190] width 130 height 10
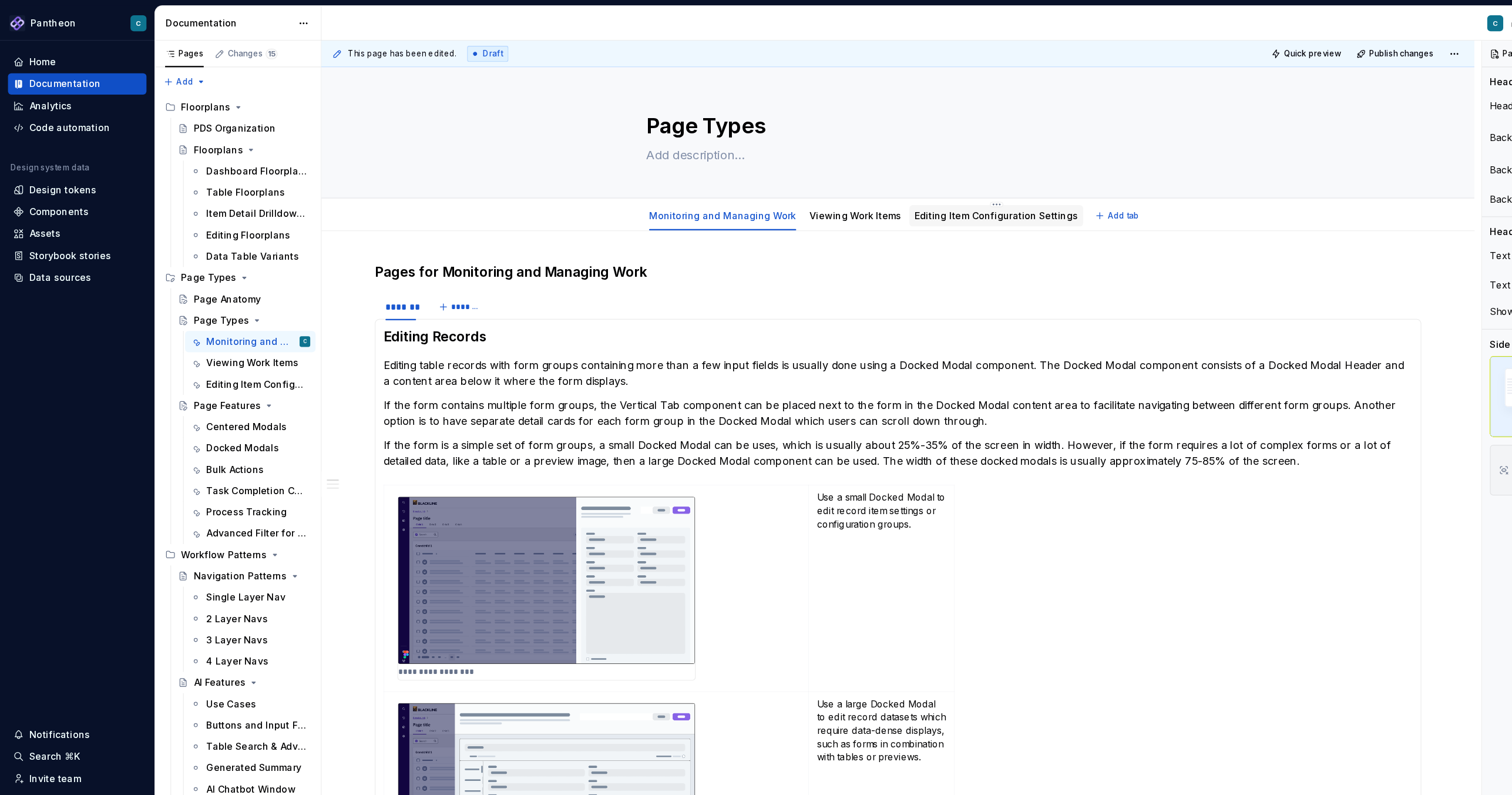
click at [840, 182] on div "Editing Item Configuration Settings" at bounding box center [879, 191] width 154 height 19
click at [836, 187] on link "Editing Item Configuration Settings" at bounding box center [879, 190] width 144 height 10
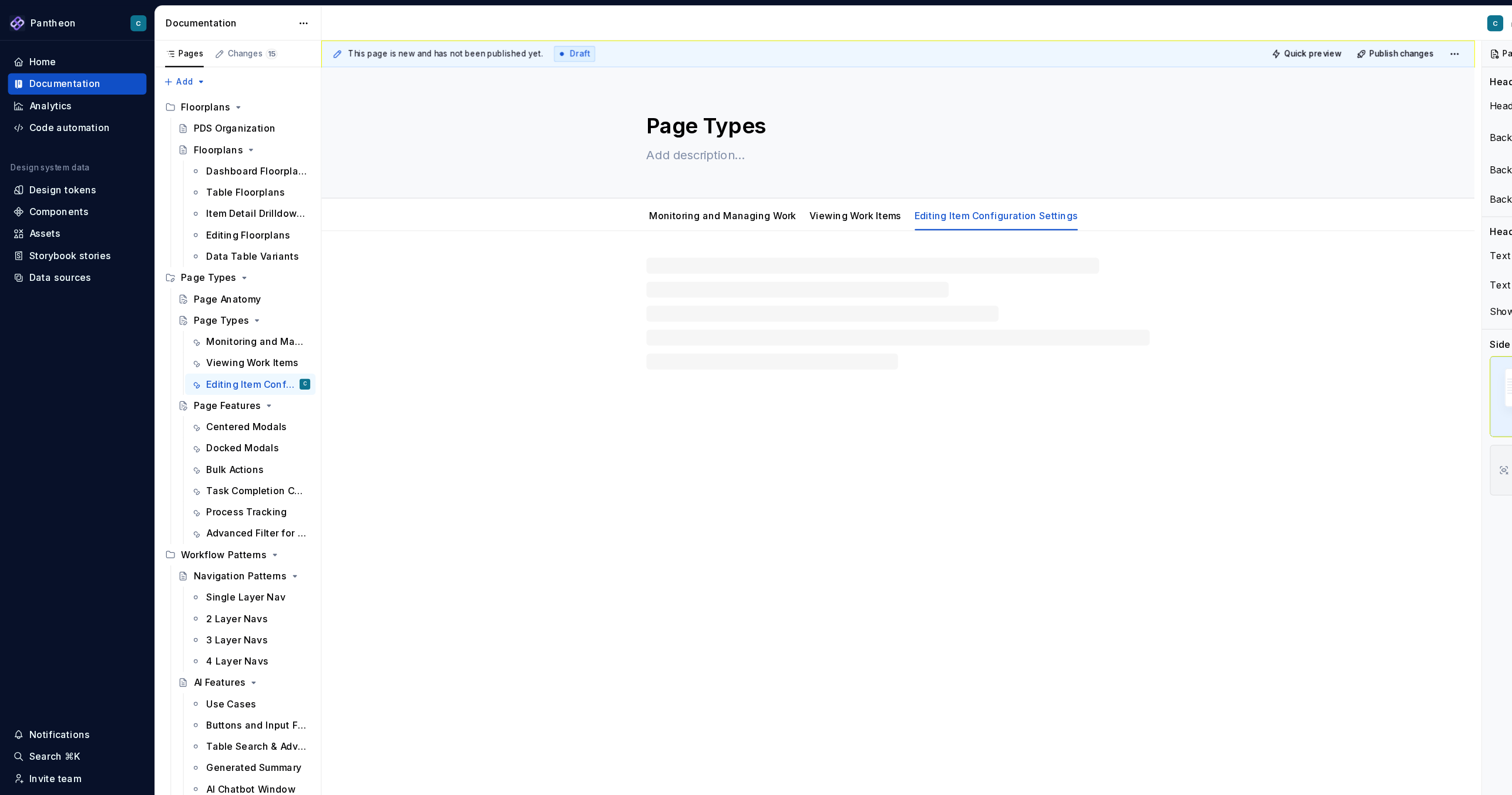
type textarea "*"
click at [545, 296] on div at bounding box center [793, 366] width 1018 height 325
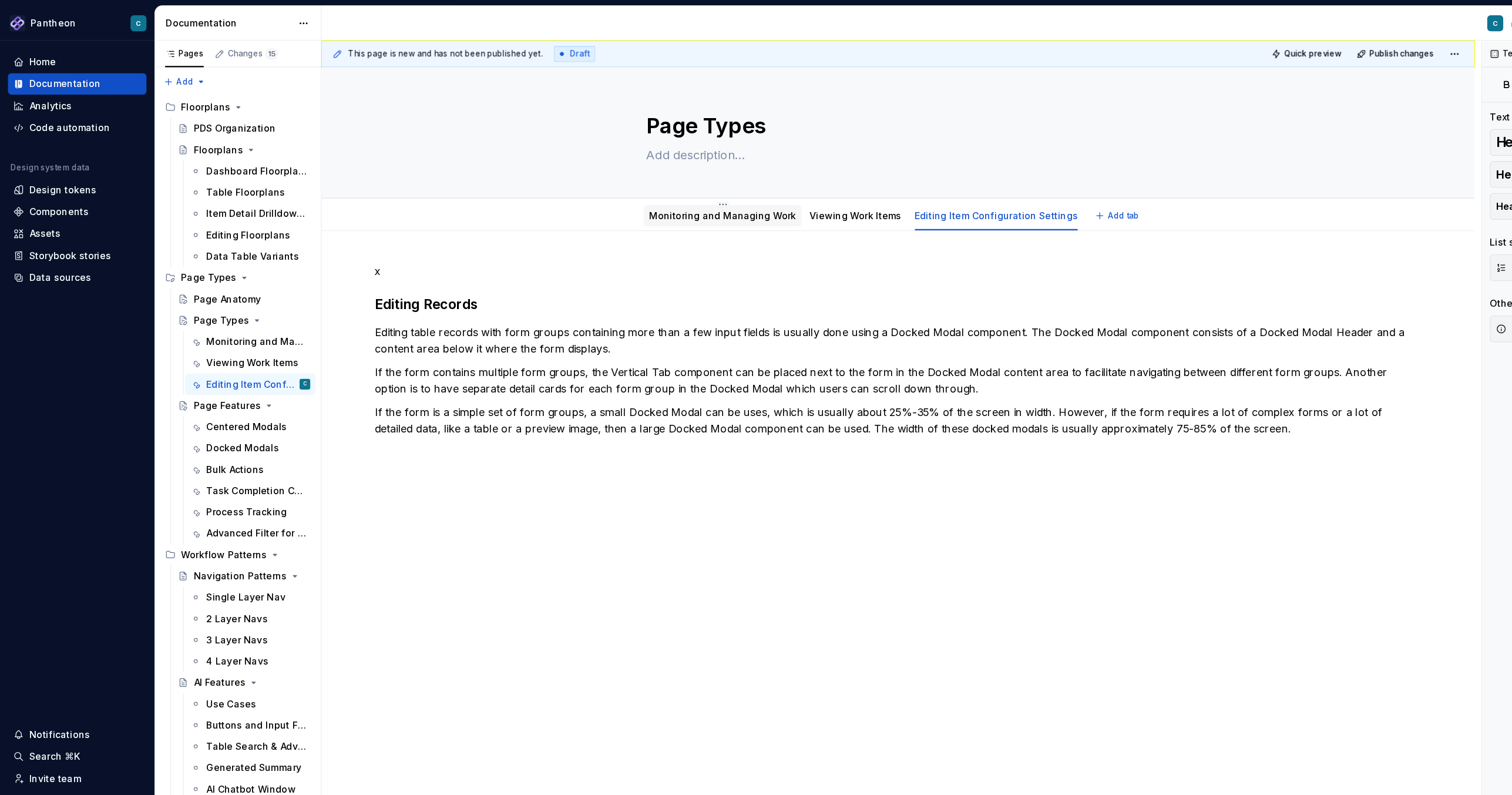
click at [612, 190] on link "Monitoring and Managing Work" at bounding box center [637, 190] width 130 height 10
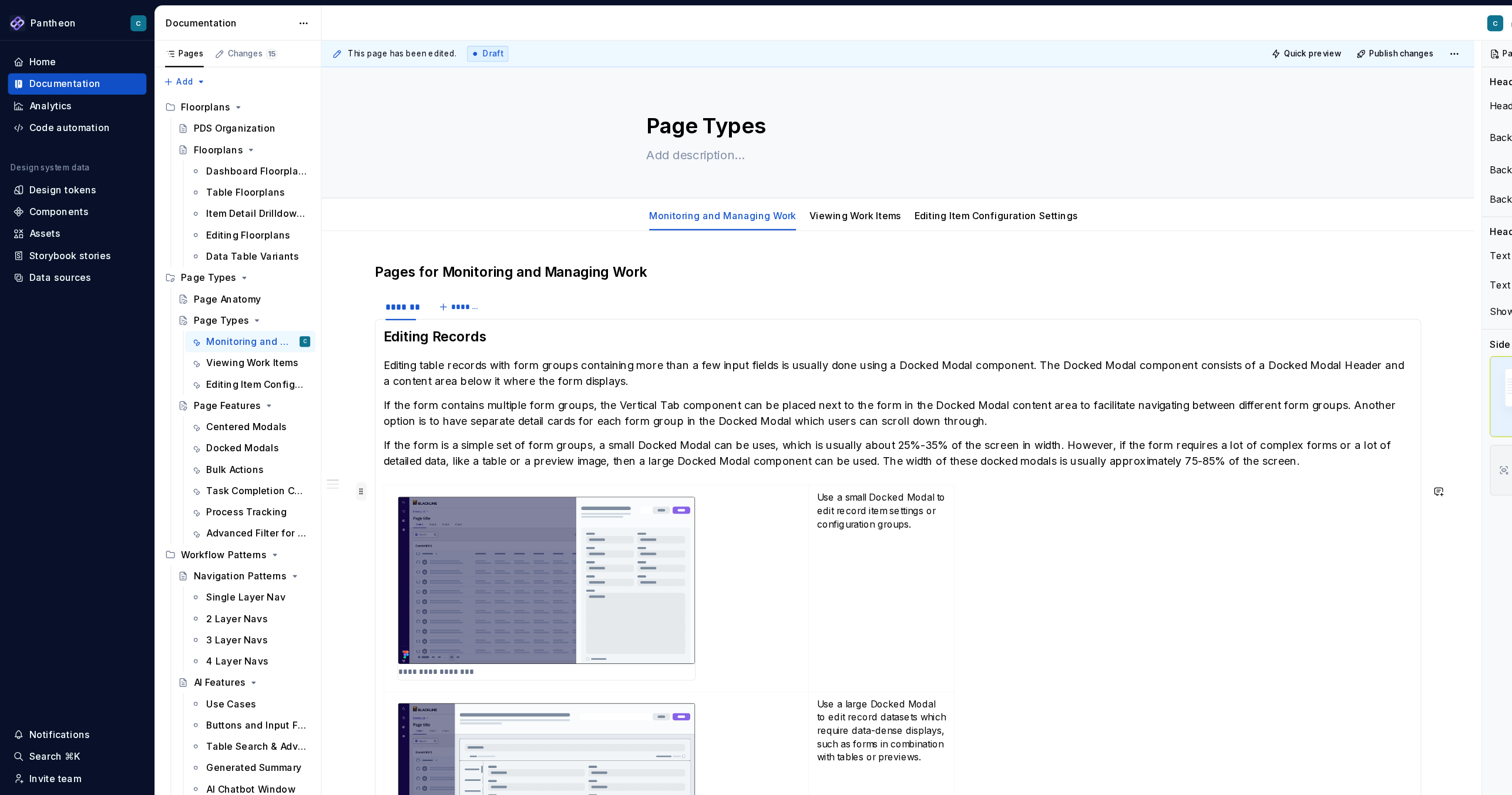
click at [320, 435] on span at bounding box center [319, 434] width 9 height 16
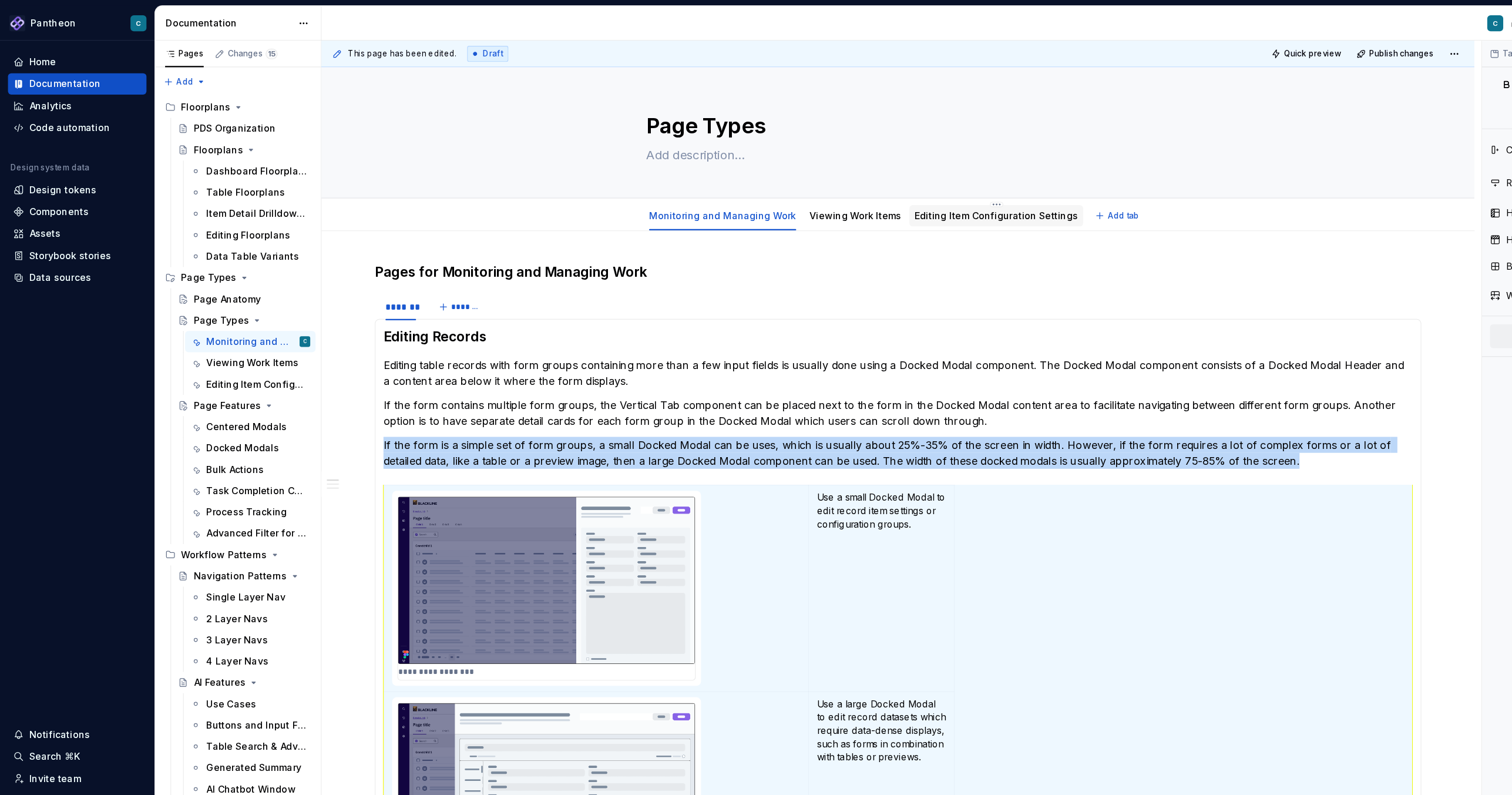
click at [837, 190] on link "Editing Item Configuration Settings" at bounding box center [879, 190] width 144 height 10
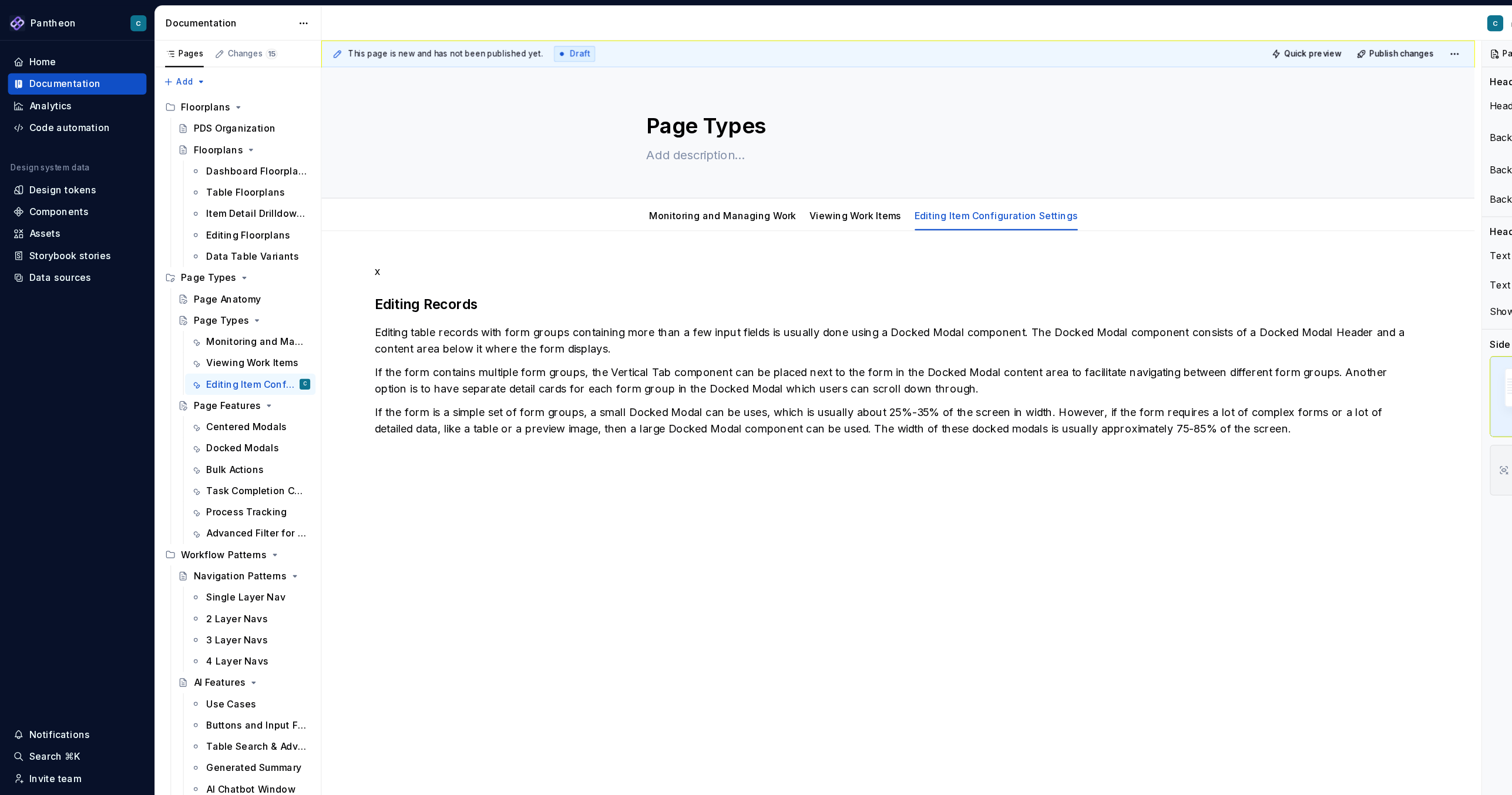
click at [429, 448] on div "x Editing Records Editing table records with form groups containing more than a…" at bounding box center [793, 421] width 1018 height 434
click at [596, 187] on link "Monitoring and Managing Work" at bounding box center [637, 190] width 130 height 10
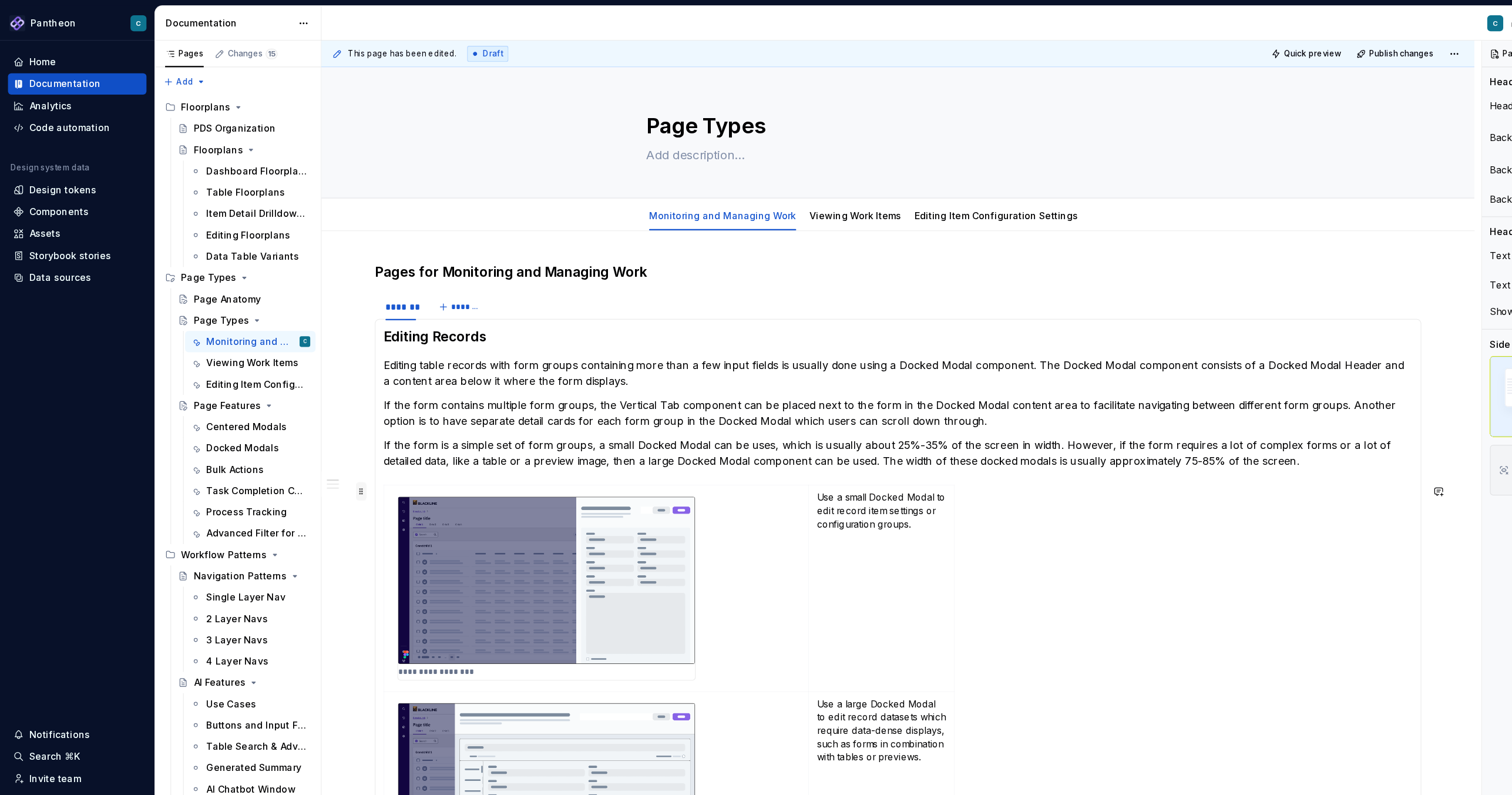
click at [321, 434] on span at bounding box center [319, 434] width 9 height 16
click at [317, 436] on span at bounding box center [319, 434] width 9 height 16
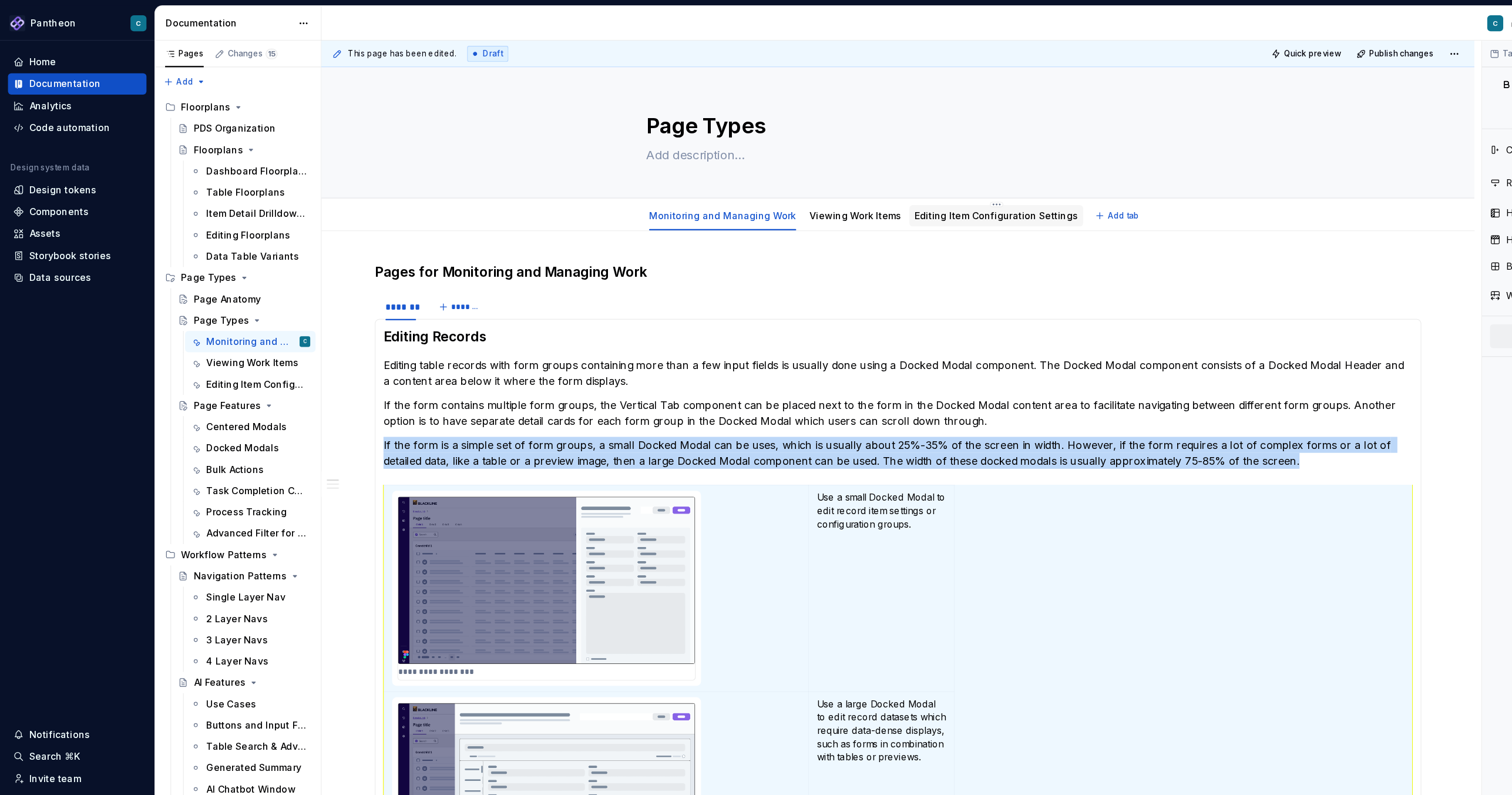
click at [867, 192] on link "Editing Item Configuration Settings" at bounding box center [879, 190] width 144 height 10
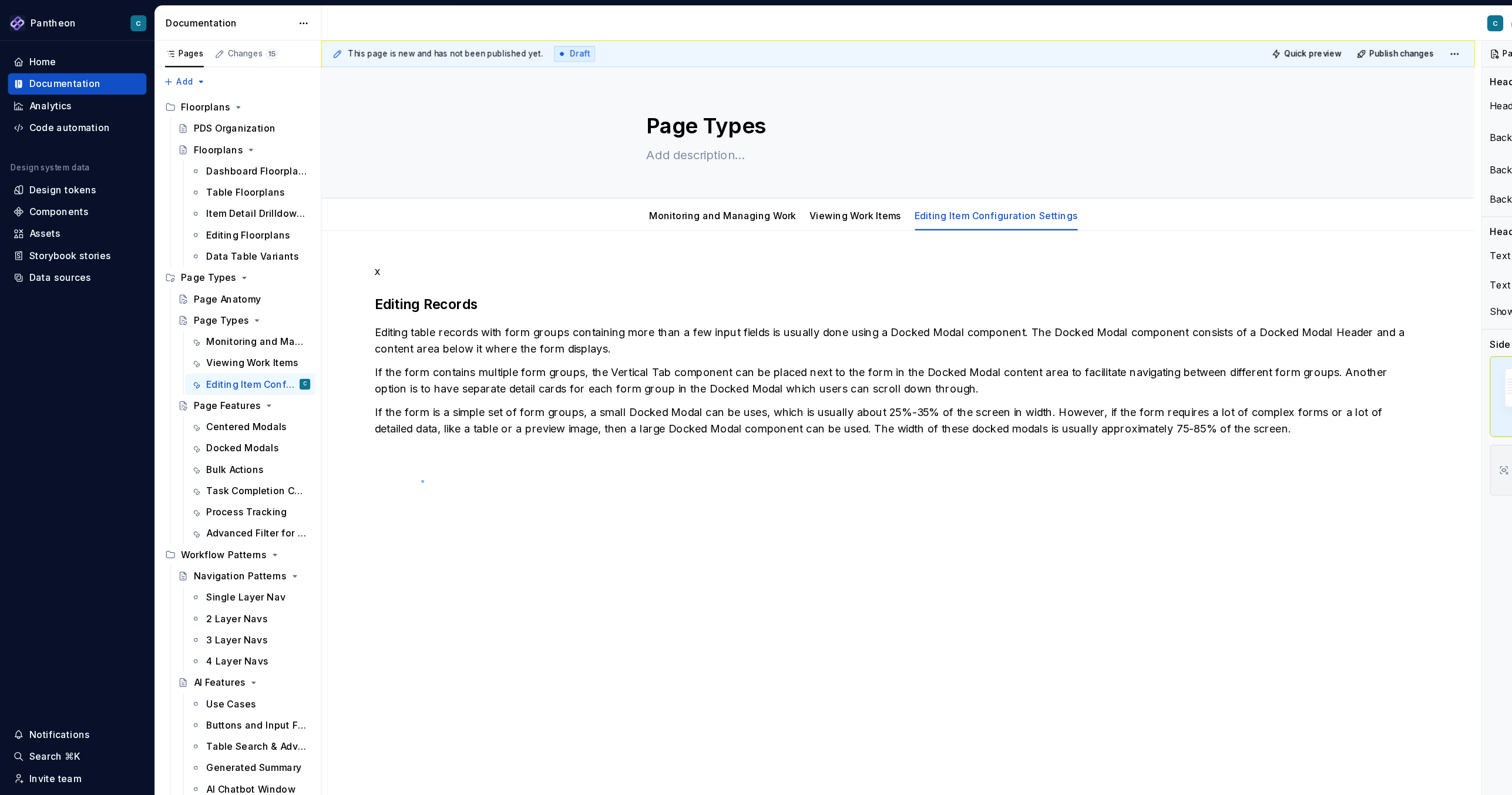
click at [372, 424] on div "This page is new and has not been published yet. Draft Quick preview Publish ch…" at bounding box center [795, 416] width 1023 height 760
click at [1008, 379] on p "If the form is a simple set of form groups, a small Docked Modal can be uses, w…" at bounding box center [793, 371] width 924 height 28
click at [360, 414] on div "x Editing Records Editing table records with form groups containing more than a…" at bounding box center [793, 326] width 924 height 188
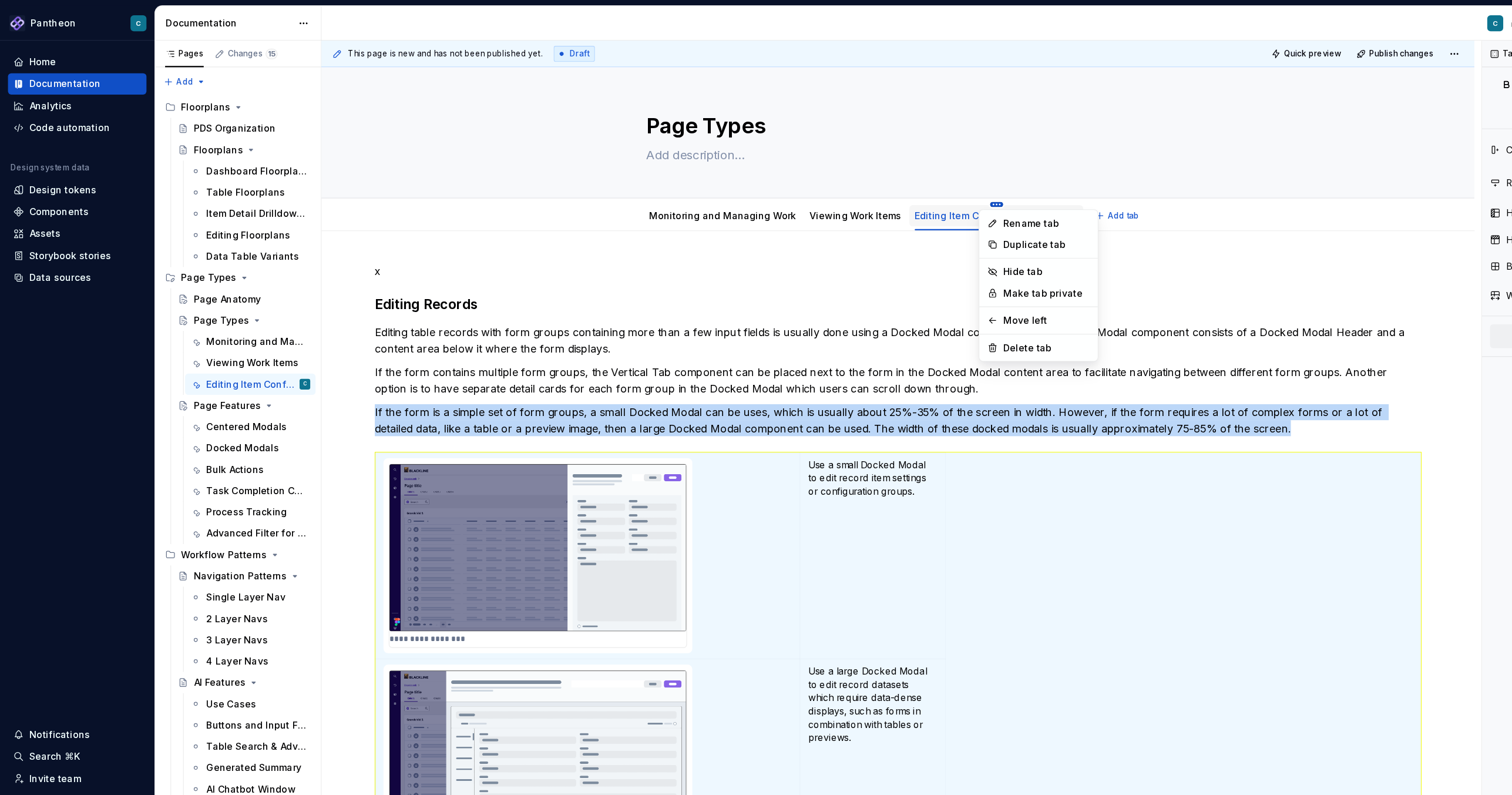
click at [872, 181] on html "Pantheon C Home Documentation Analytics Code automation Design system data Desi…" at bounding box center [756, 398] width 1512 height 795
click at [889, 211] on div "Duplicate tab" at bounding box center [924, 216] width 76 height 12
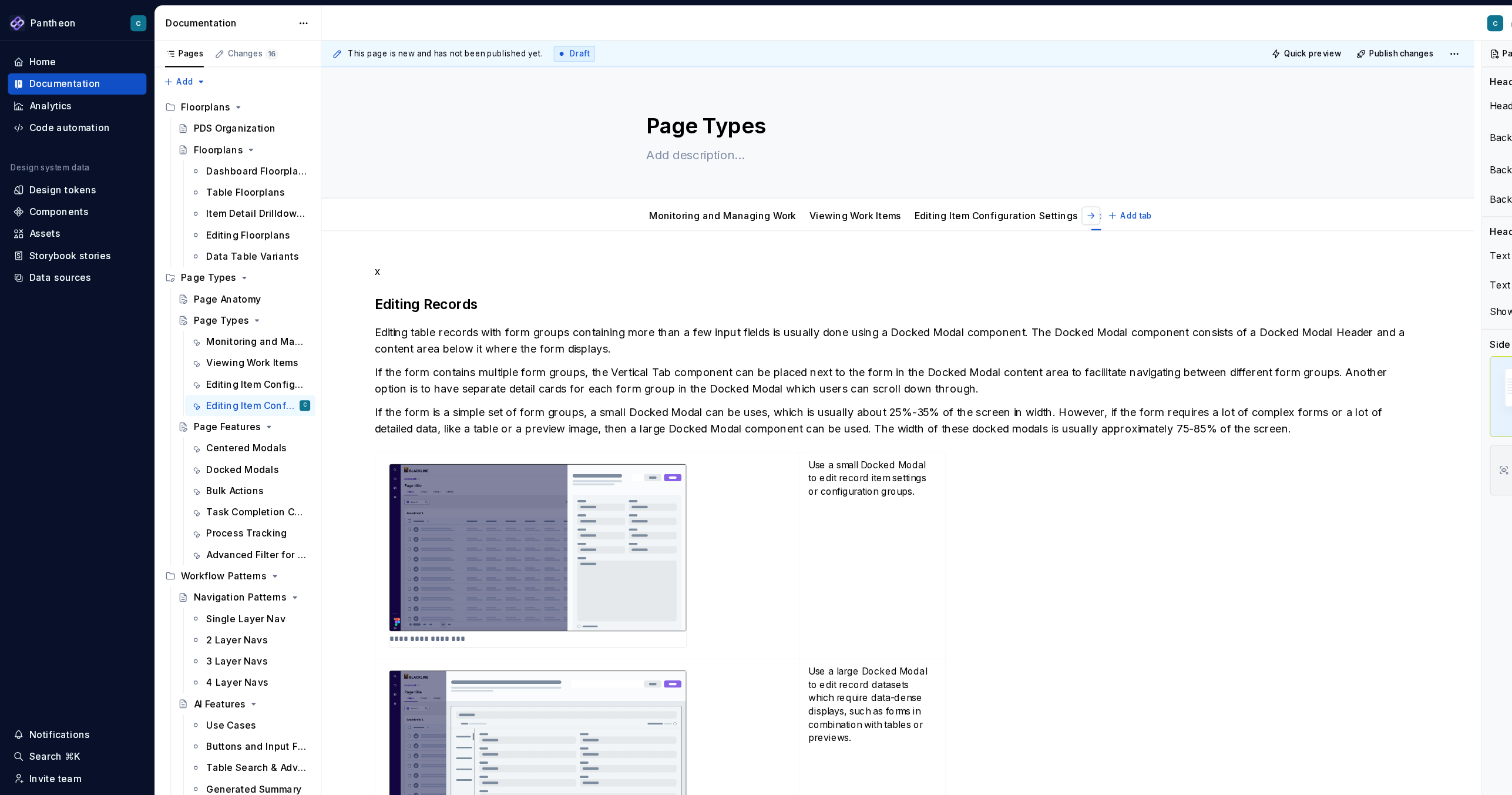
click at [966, 187] on button "button" at bounding box center [962, 191] width 16 height 16
click at [899, 181] on html "Pantheon C Home Documentation Analytics Code automation Design system data Desi…" at bounding box center [756, 398] width 1512 height 795
type textarea "*"
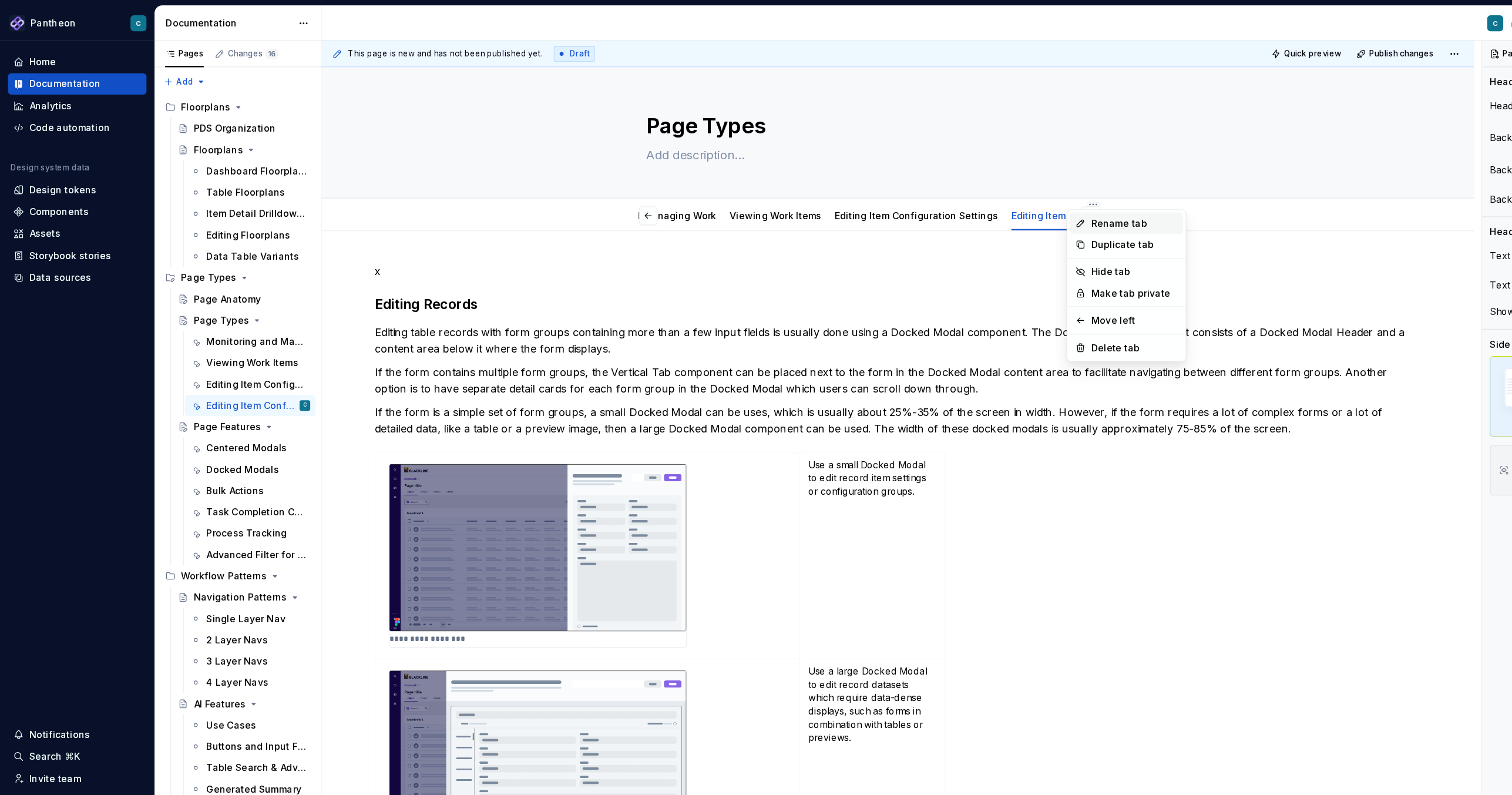
click at [972, 195] on div "Rename tab" at bounding box center [1001, 197] width 76 height 12
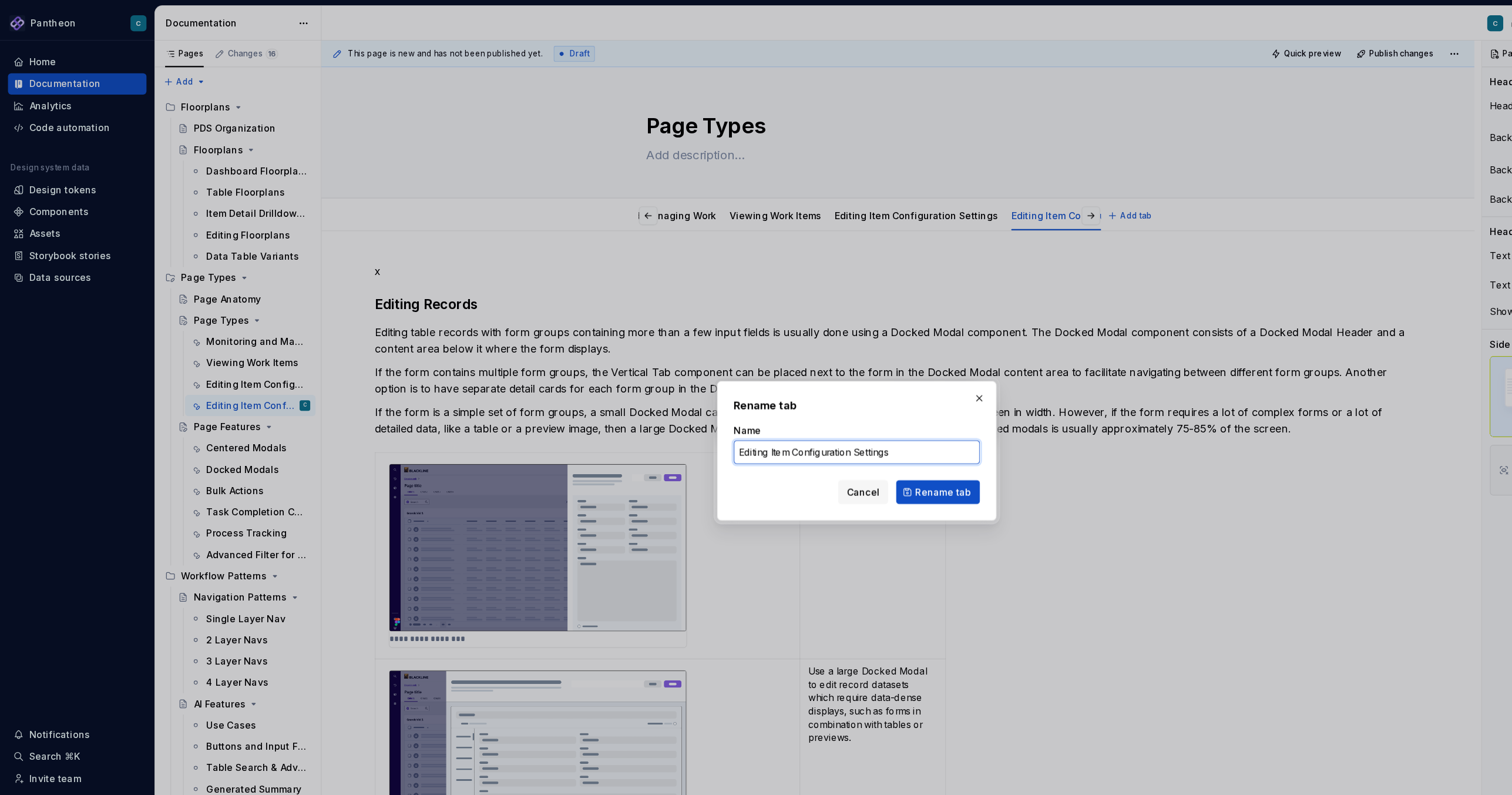
click at [701, 402] on input "Editing Item Configuration Settings" at bounding box center [756, 399] width 217 height 21
drag, startPoint x: 701, startPoint y: 402, endPoint x: 809, endPoint y: 398, distance: 108.1
click at [809, 398] on input "Editing Item Configuration Settings" at bounding box center [756, 399] width 217 height 21
type input "Editing Item"
type textarea "*"
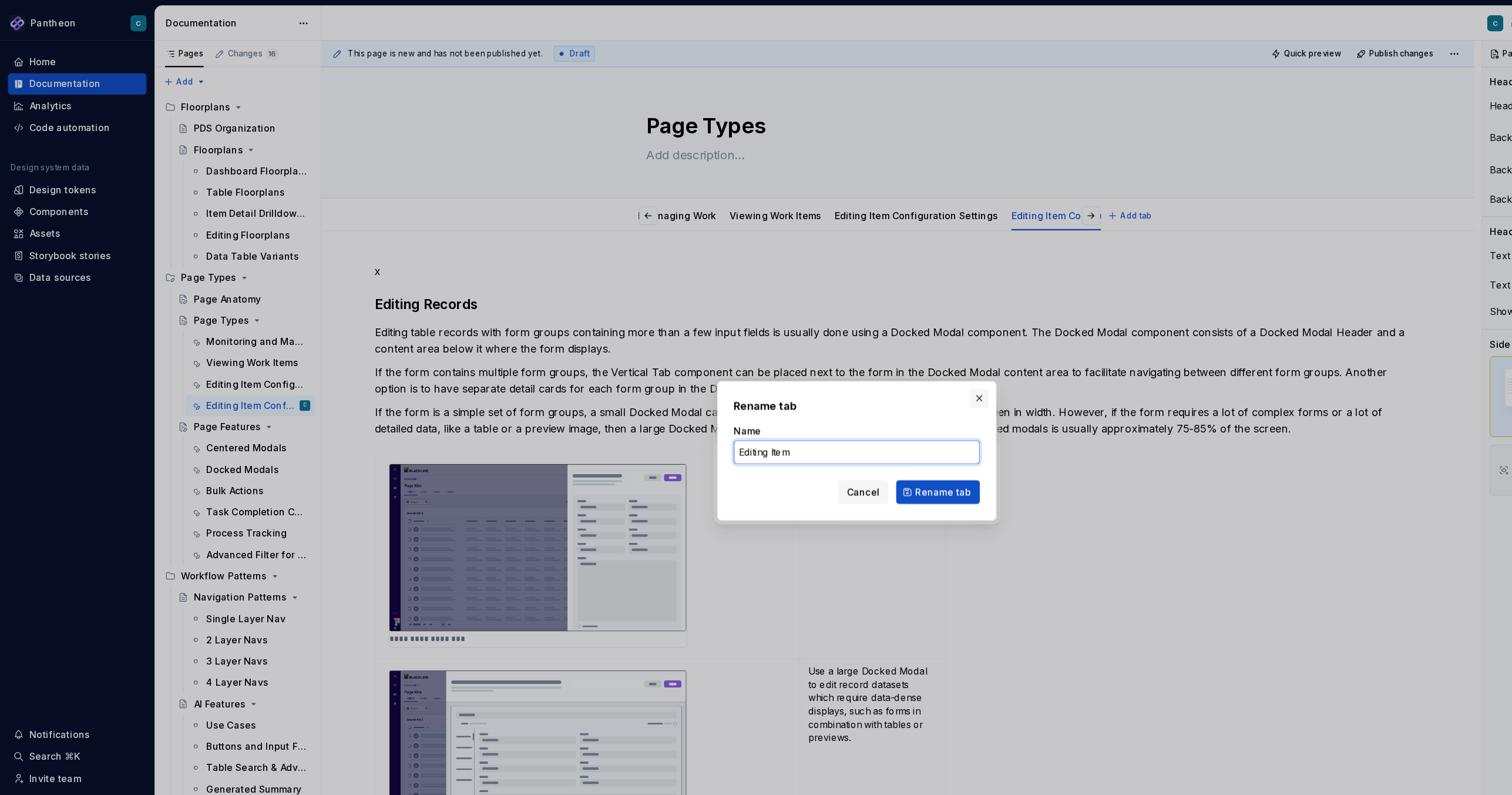
type input "Editing Item"
click at [867, 350] on button "button" at bounding box center [864, 351] width 16 height 16
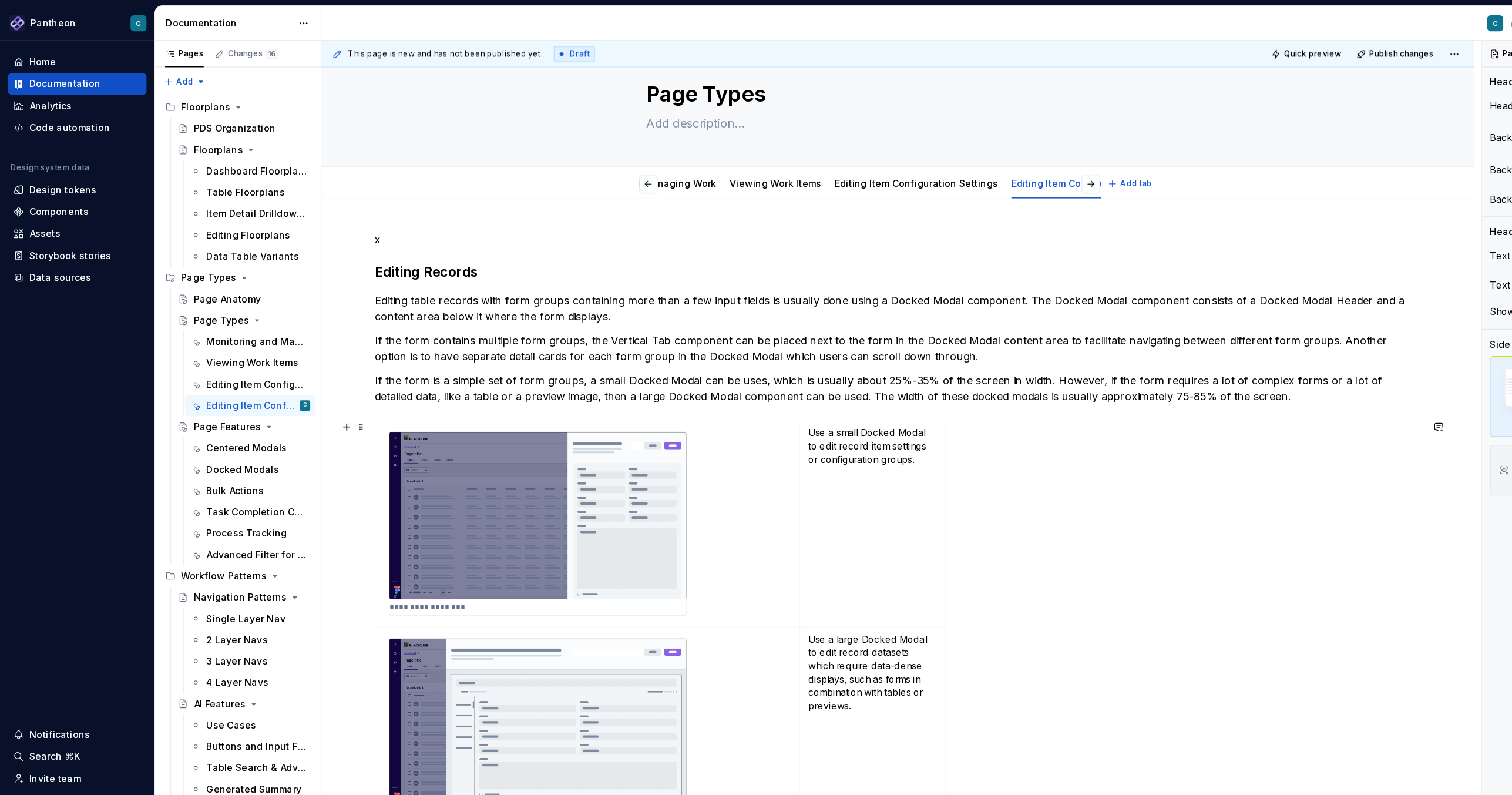
scroll to position [0, 0]
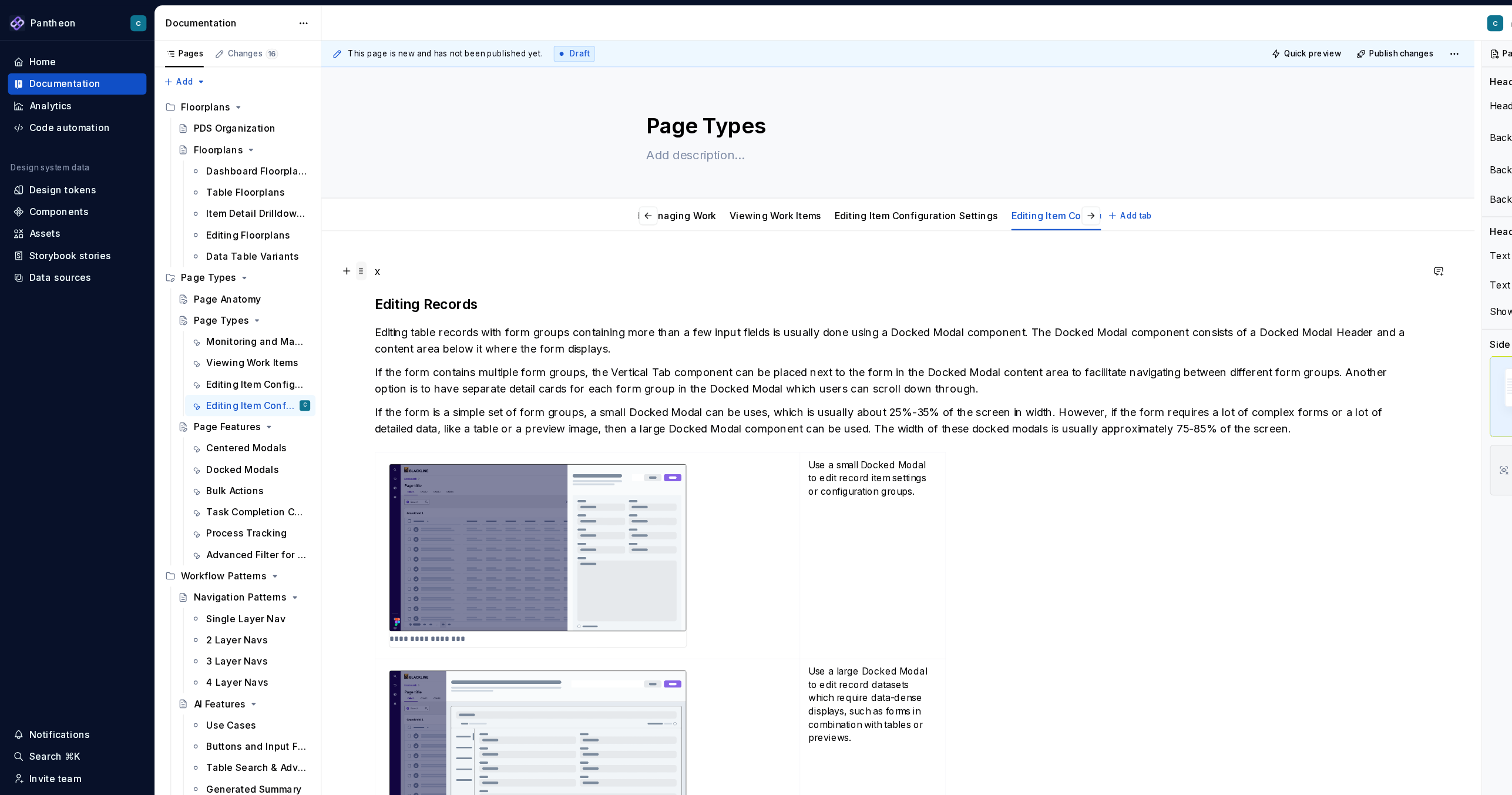
click at [317, 240] on span at bounding box center [319, 239] width 9 height 16
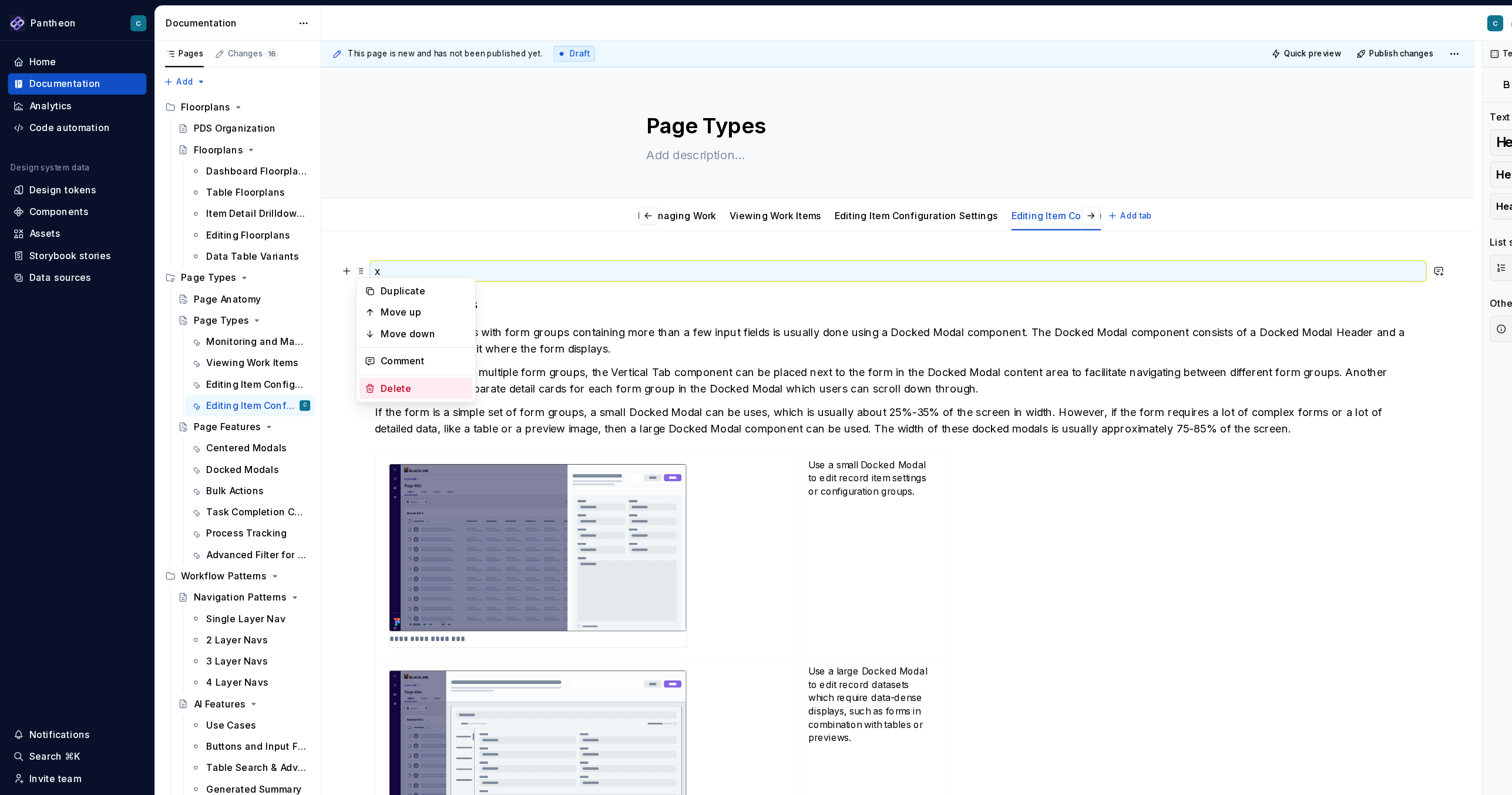
click at [343, 339] on div "Delete" at bounding box center [374, 342] width 76 height 12
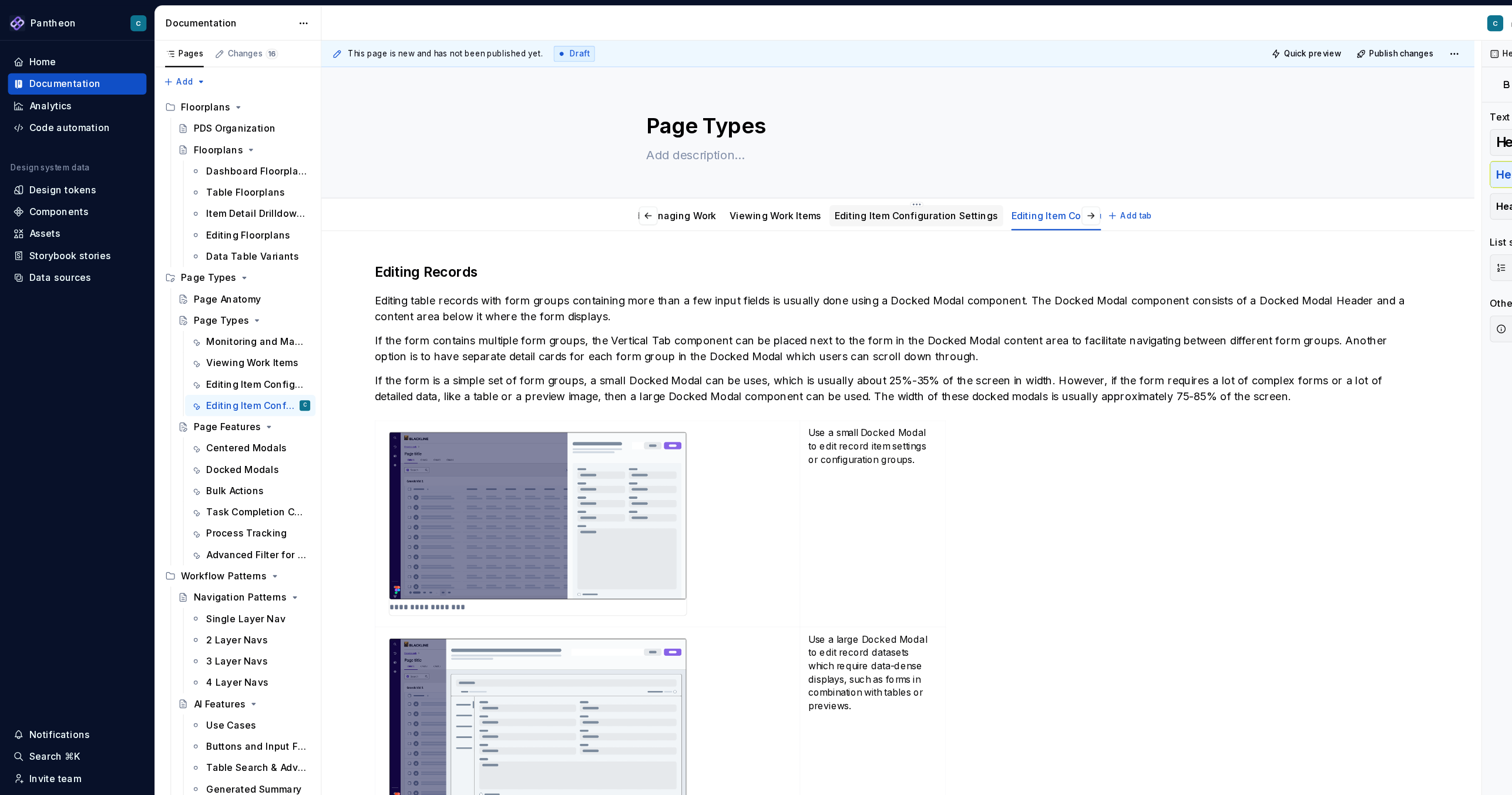
click at [832, 190] on link "Editing Item Configuration Settings" at bounding box center [808, 190] width 144 height 10
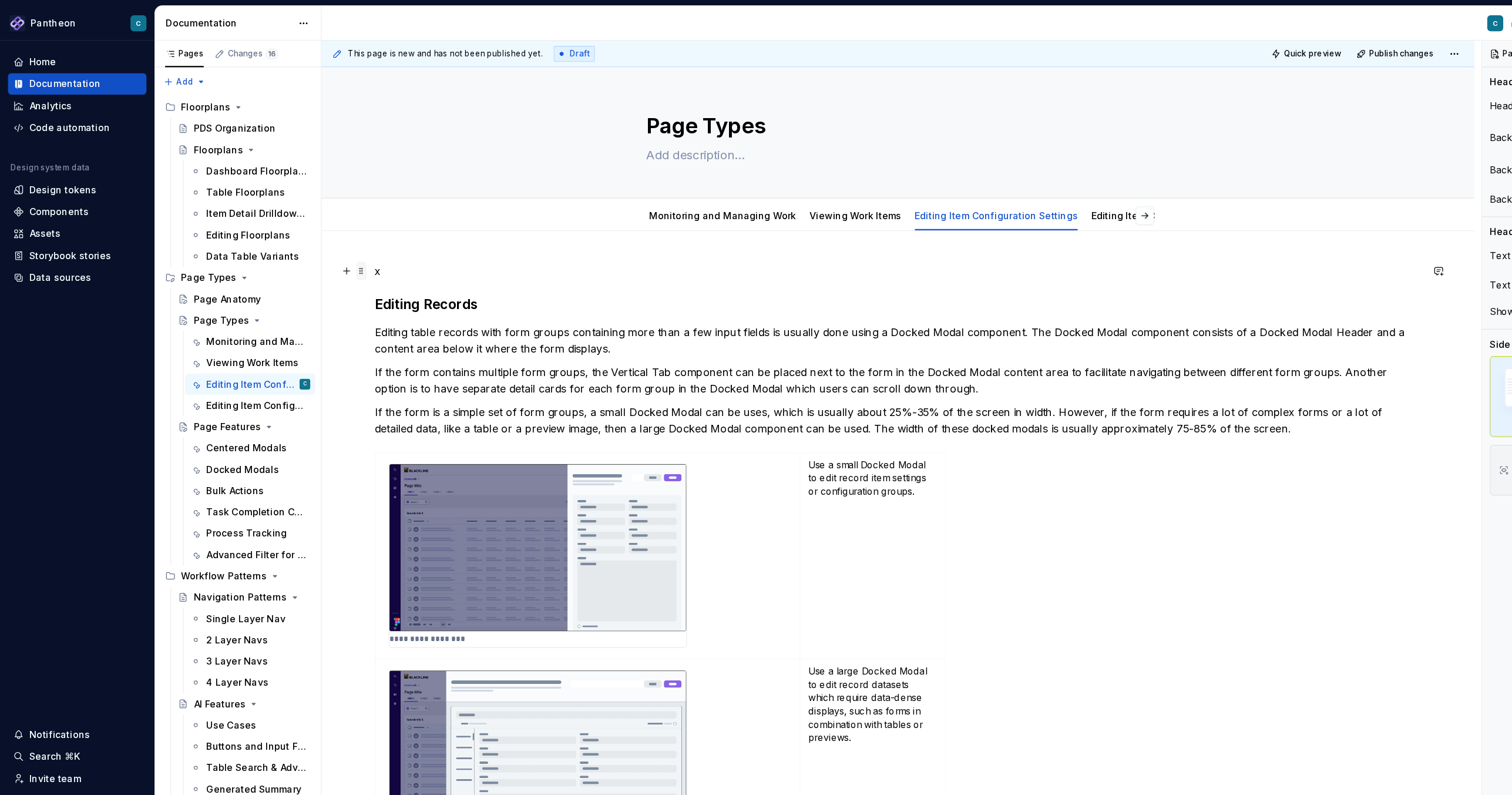
click at [320, 240] on span at bounding box center [319, 239] width 9 height 16
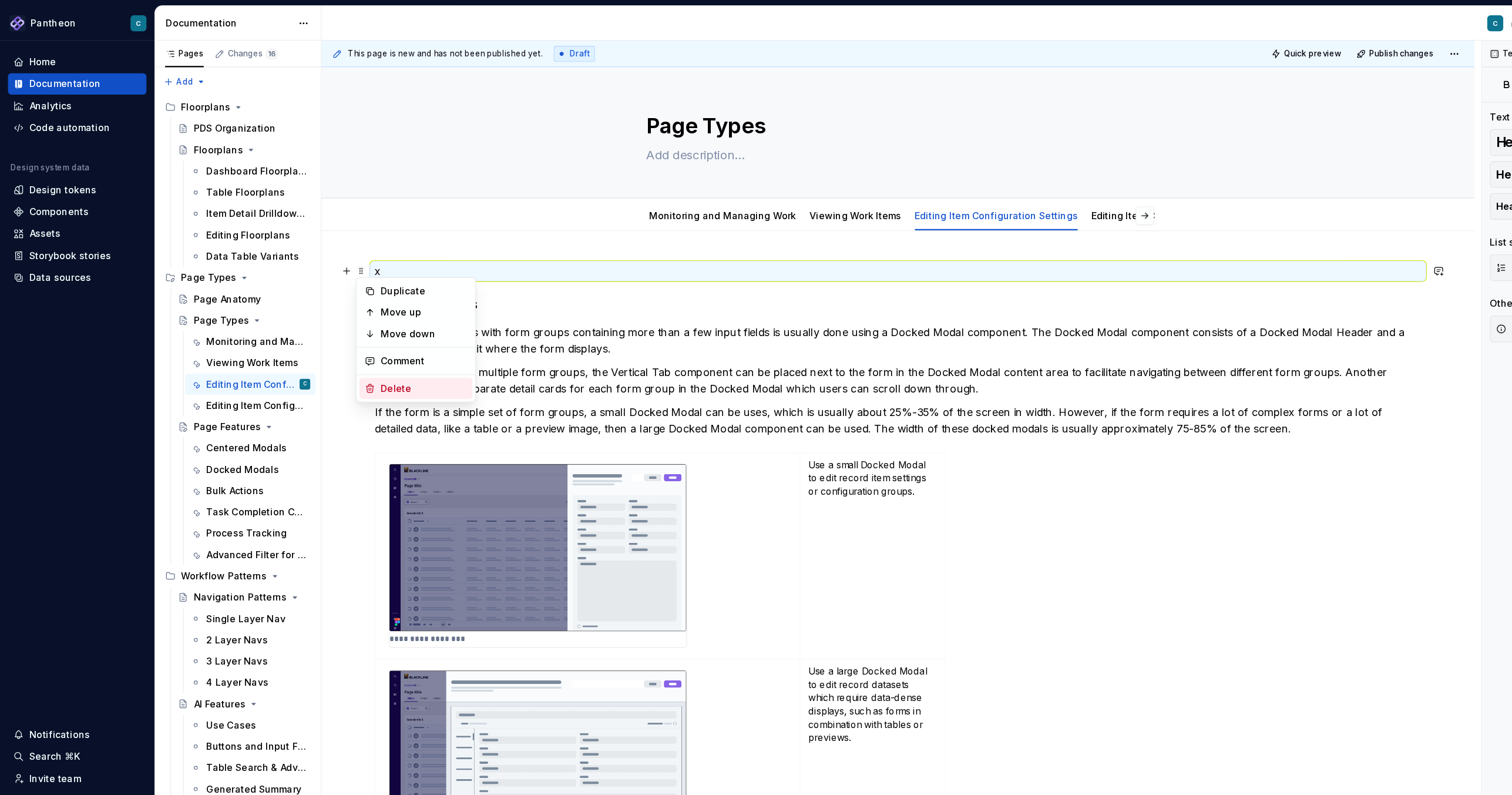
click at [341, 335] on div "Delete" at bounding box center [367, 343] width 100 height 19
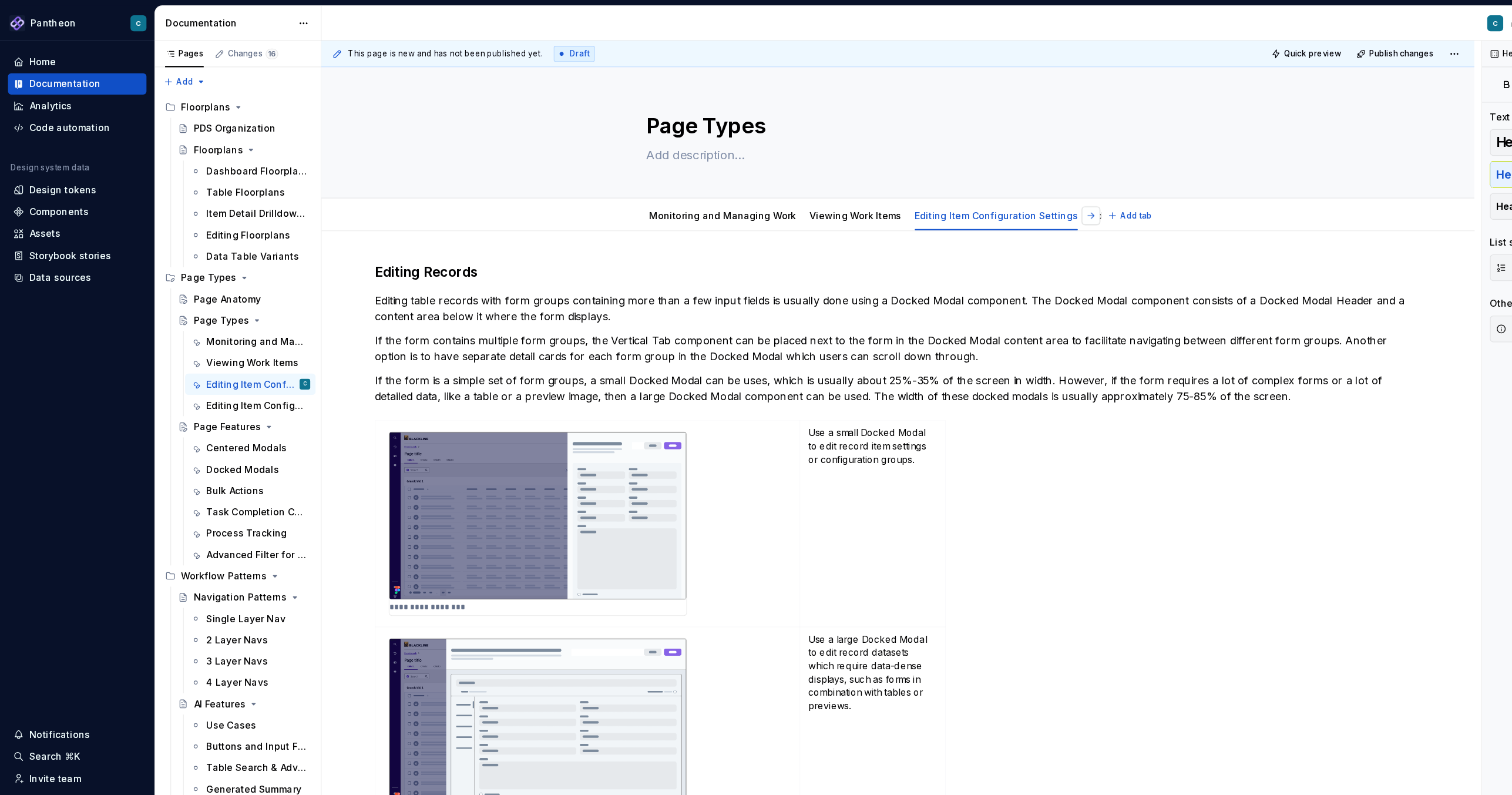
click at [966, 187] on button "button" at bounding box center [962, 191] width 16 height 16
click at [896, 177] on html "Pantheon C Home Documentation Analytics Code automation Design system data Desi…" at bounding box center [756, 398] width 1512 height 795
click at [906, 197] on html "Pantheon C Home Documentation Analytics Code automation Design system data Desi…" at bounding box center [756, 398] width 1512 height 795
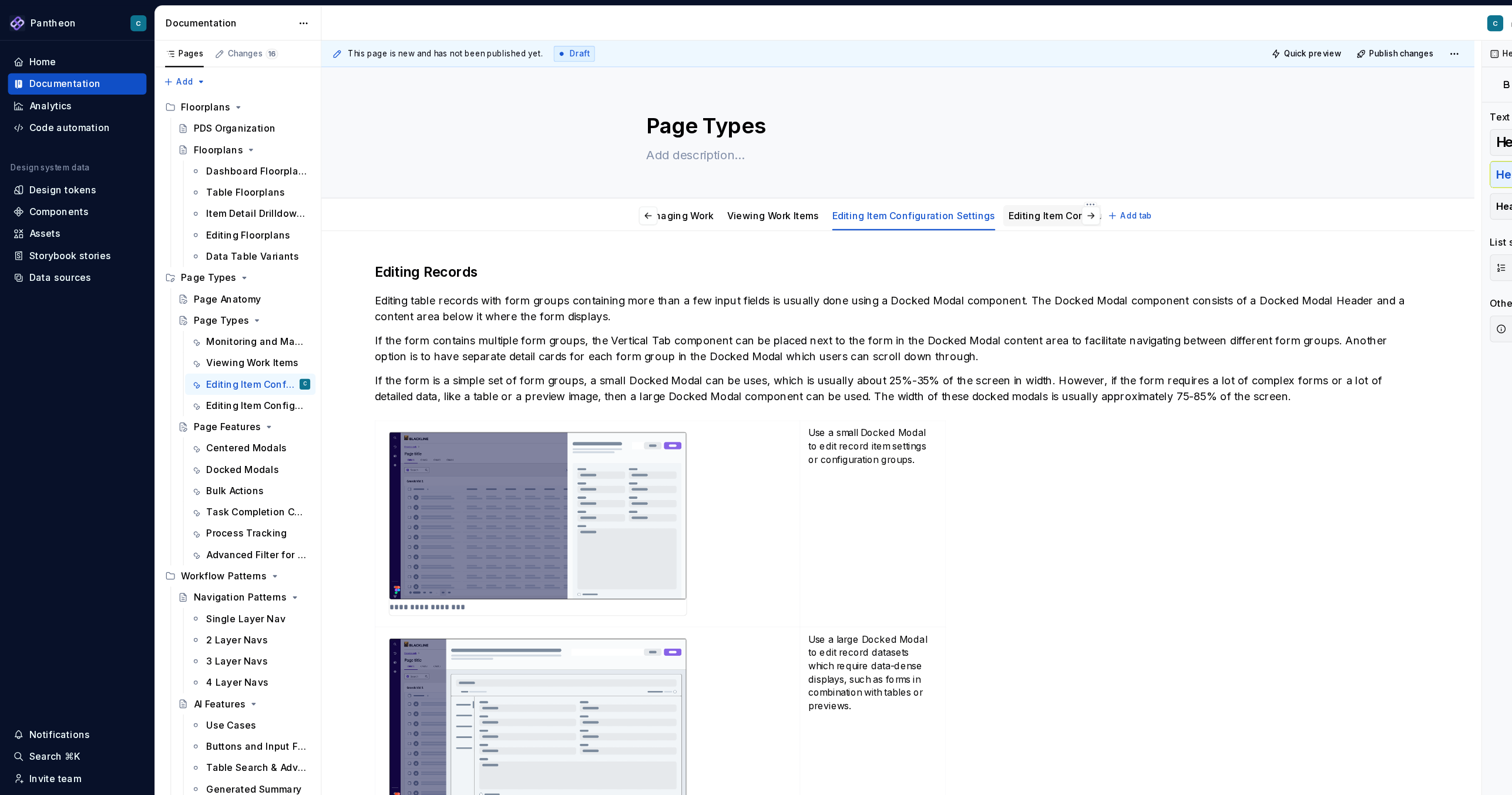
click at [928, 187] on link "Editing Item Configuration Settings" at bounding box center [962, 190] width 144 height 10
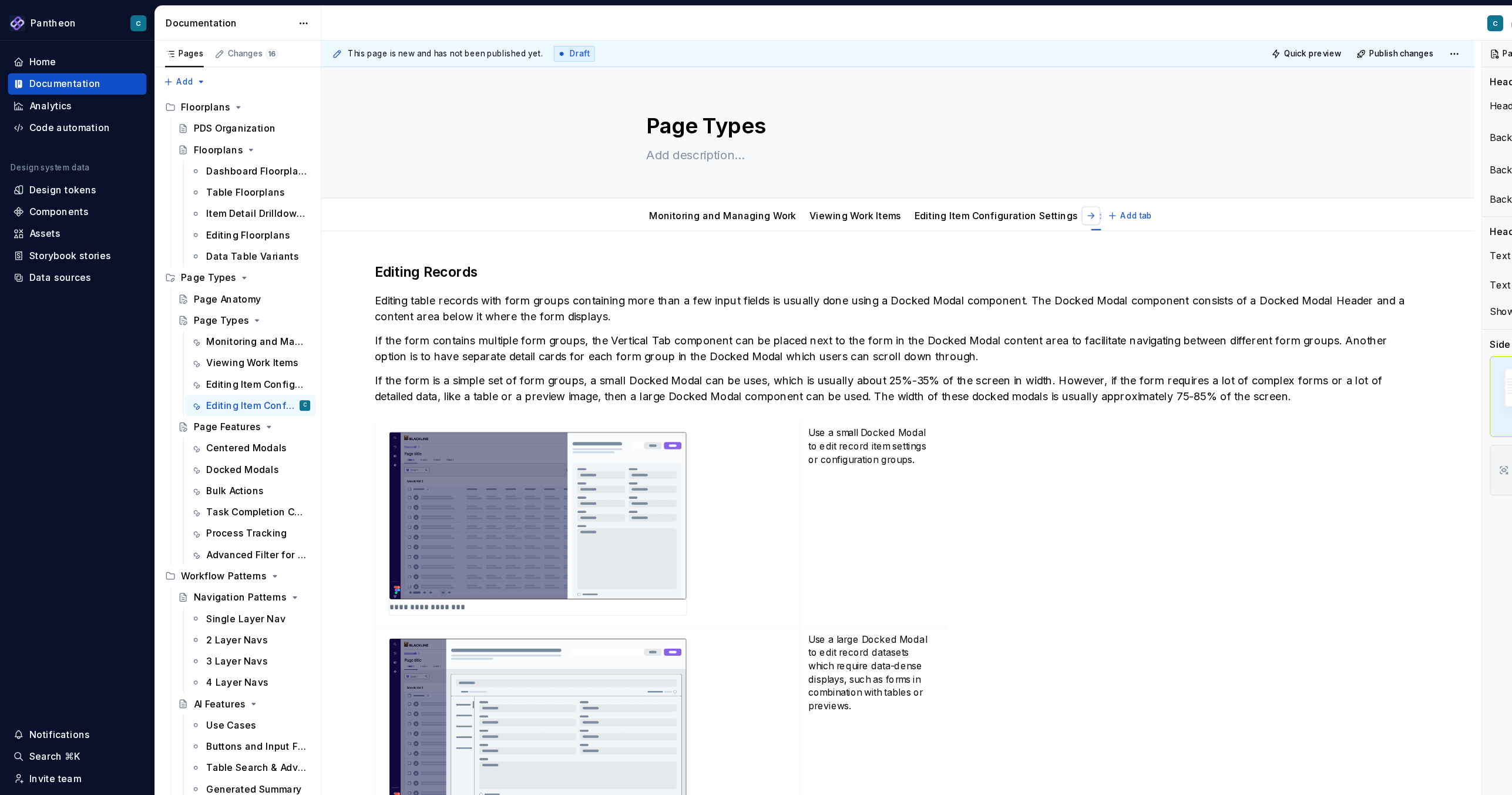
click at [969, 189] on button "button" at bounding box center [962, 191] width 16 height 16
click at [900, 179] on html "Pantheon C Home Documentation Analytics Code automation Design system data Desi…" at bounding box center [756, 398] width 1512 height 795
click at [974, 307] on div "Delete tab" at bounding box center [999, 307] width 76 height 12
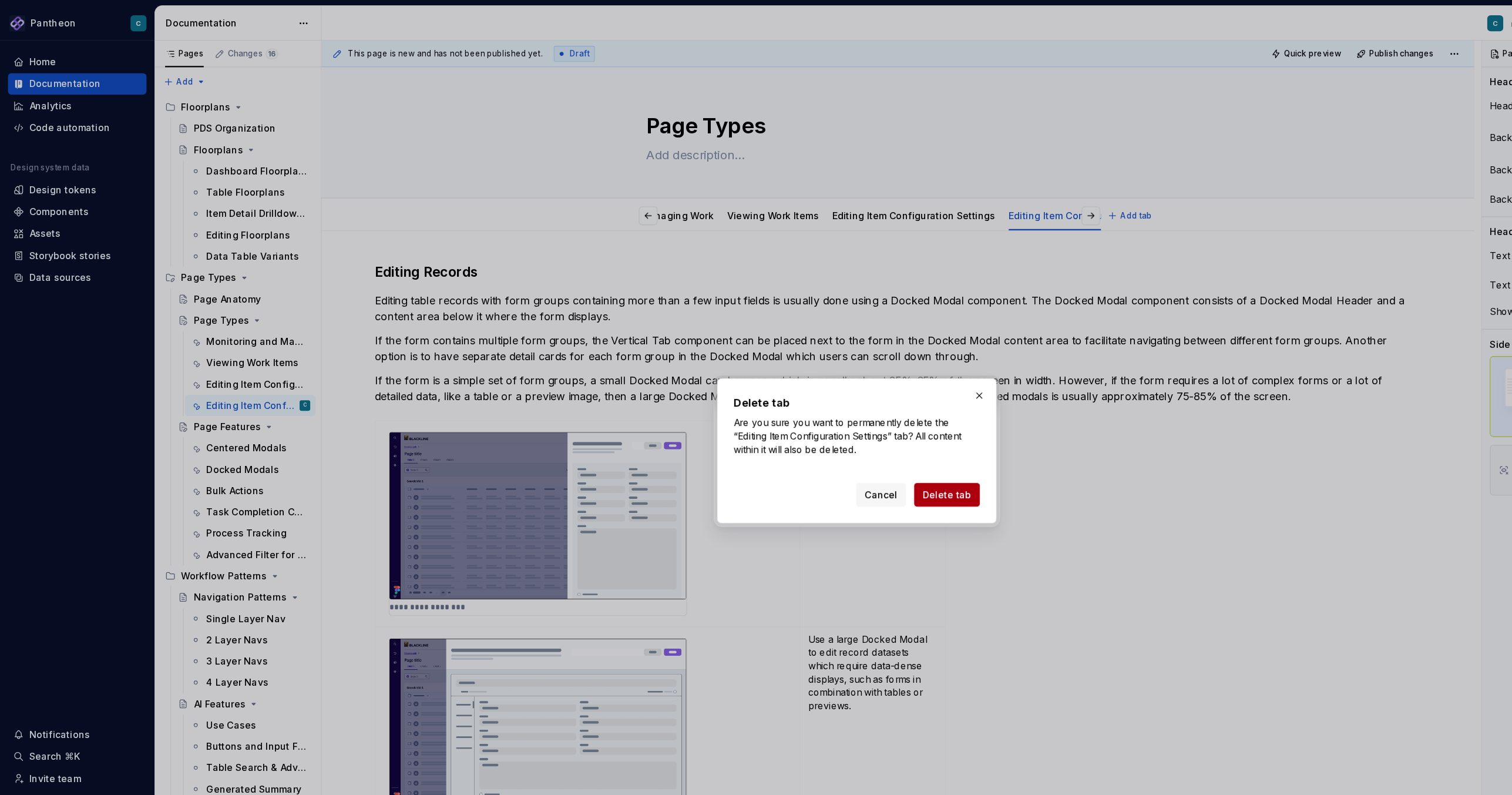
click at [850, 433] on span "Delete tab" at bounding box center [835, 436] width 43 height 12
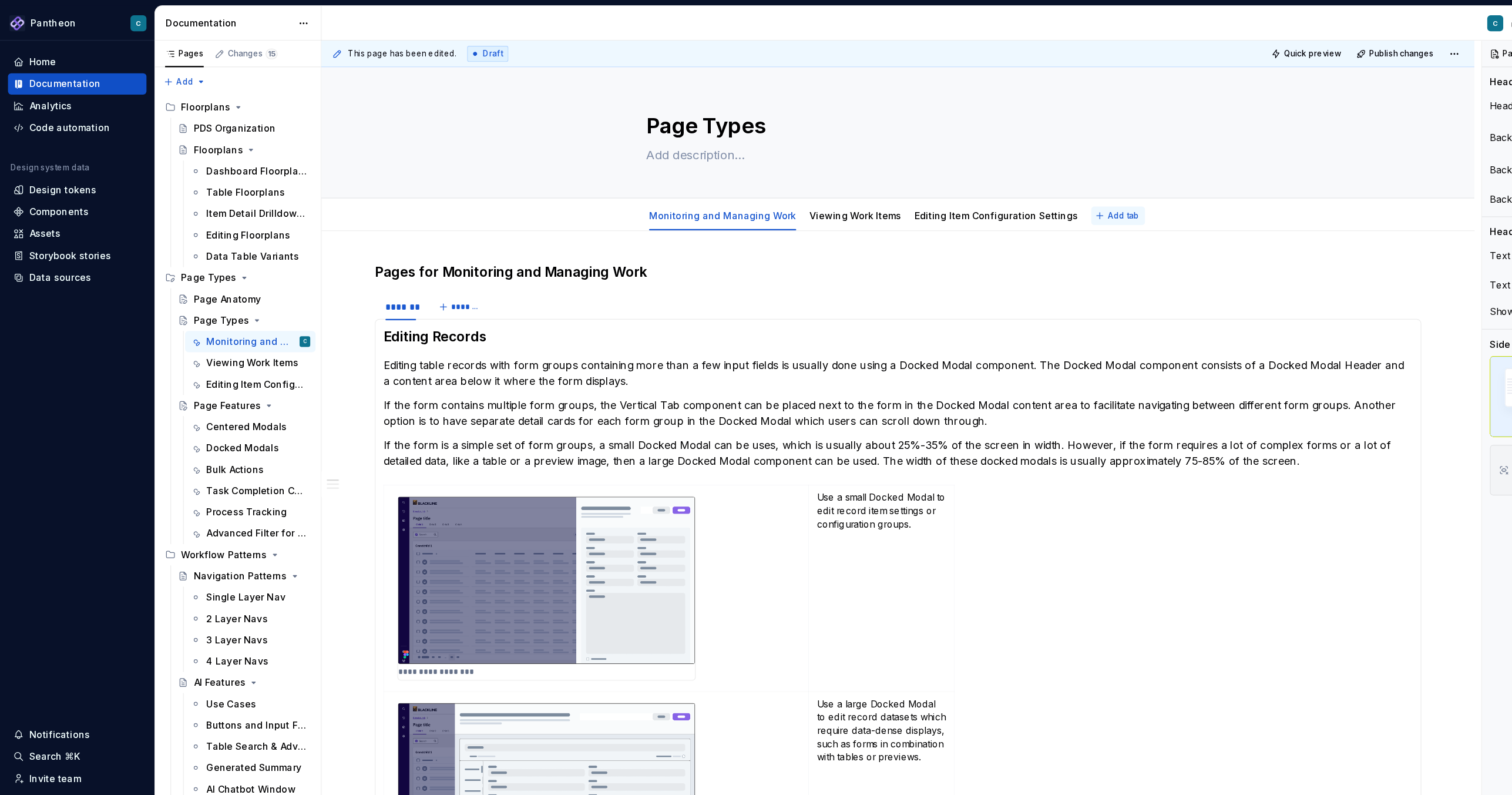
click at [978, 190] on span "Add tab" at bounding box center [991, 190] width 28 height 9
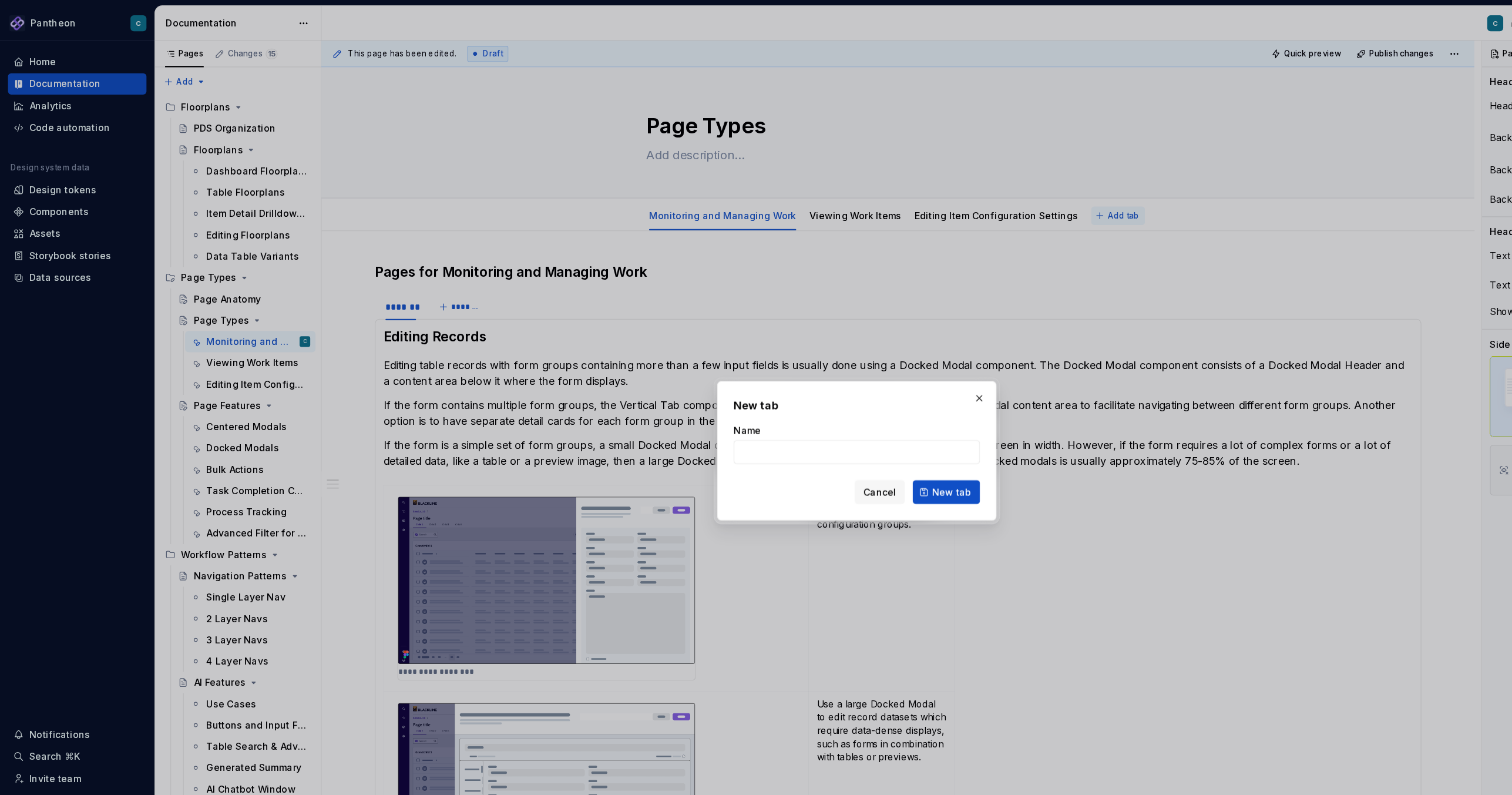
type textarea "*"
click at [712, 402] on input "Editing Product Settings" at bounding box center [756, 399] width 217 height 21
type input "Editing Product Feature Settings"
click at [833, 434] on span "New tab" at bounding box center [839, 434] width 34 height 12
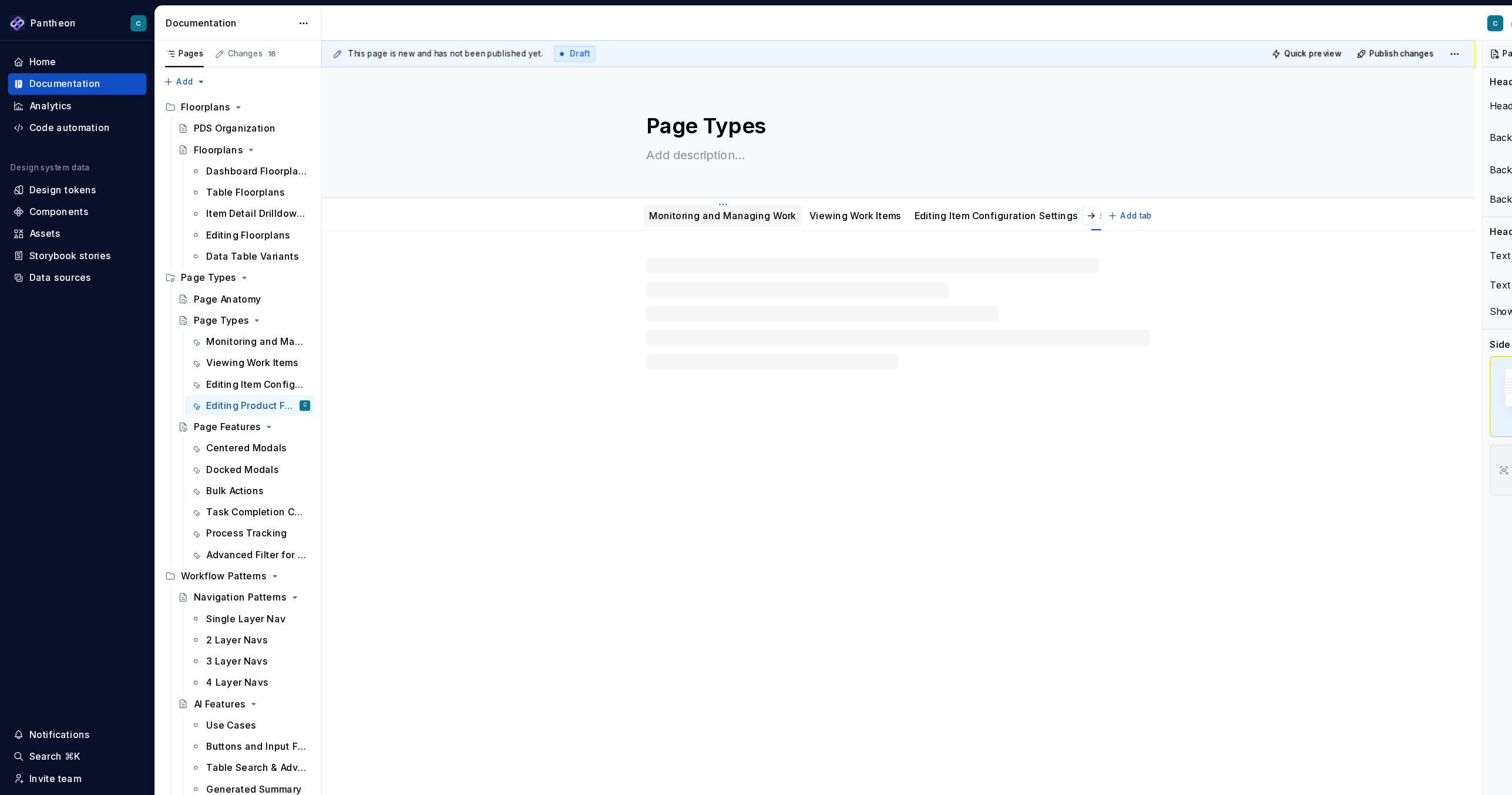
click at [620, 190] on link "Monitoring and Managing Work" at bounding box center [637, 190] width 130 height 10
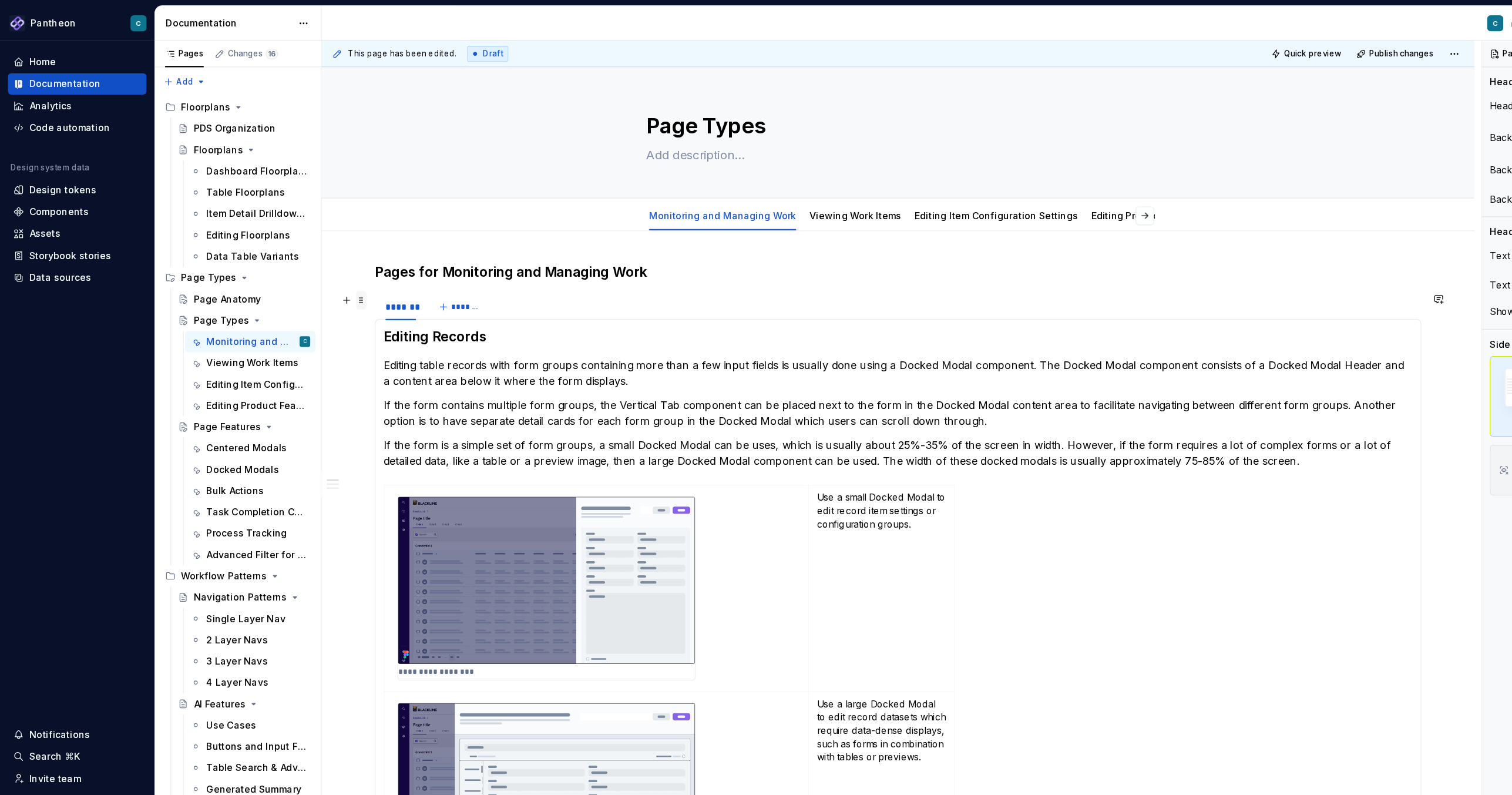
click at [316, 264] on span at bounding box center [319, 265] width 9 height 16
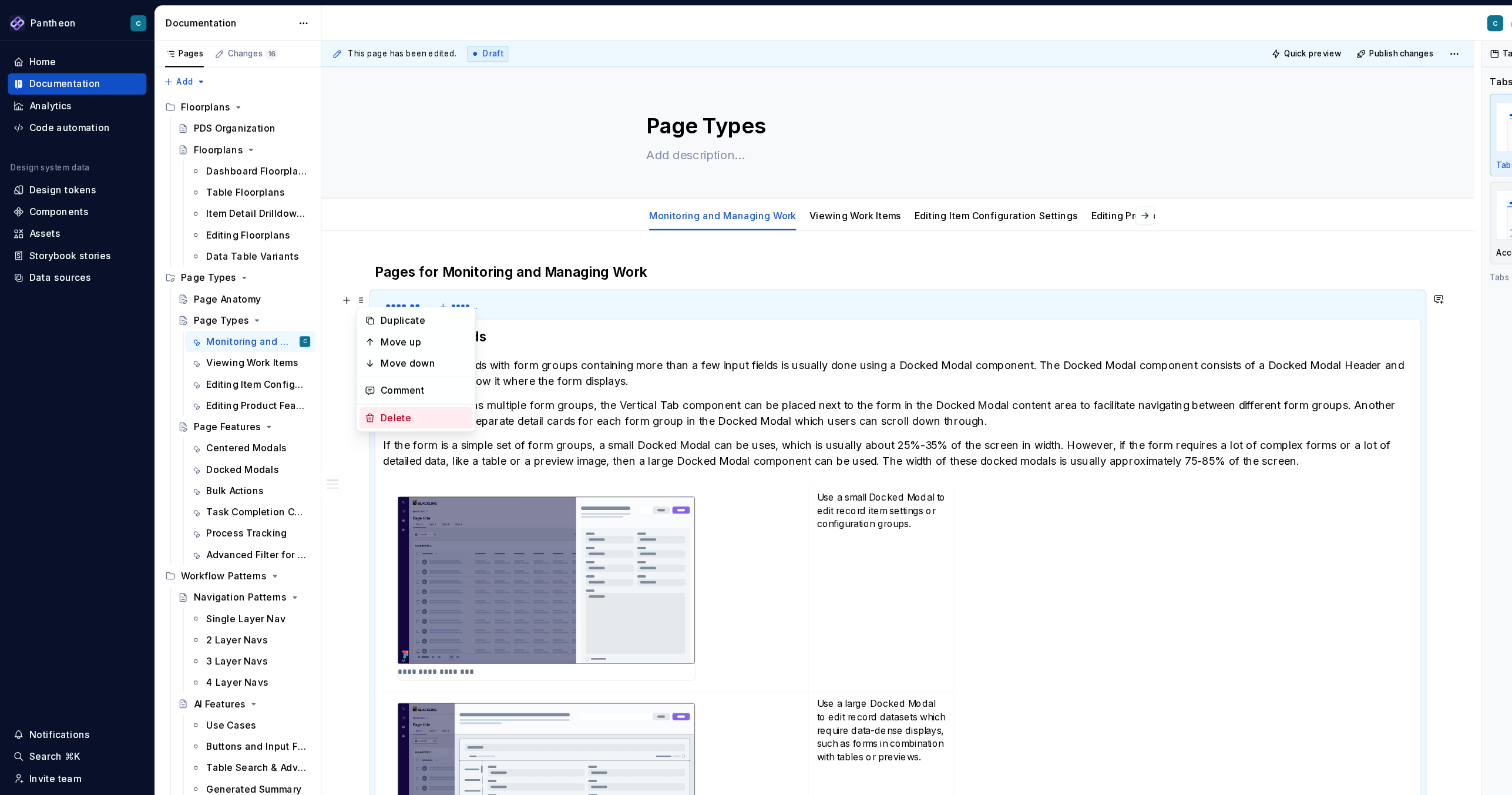
click at [350, 367] on div "Delete" at bounding box center [374, 369] width 76 height 12
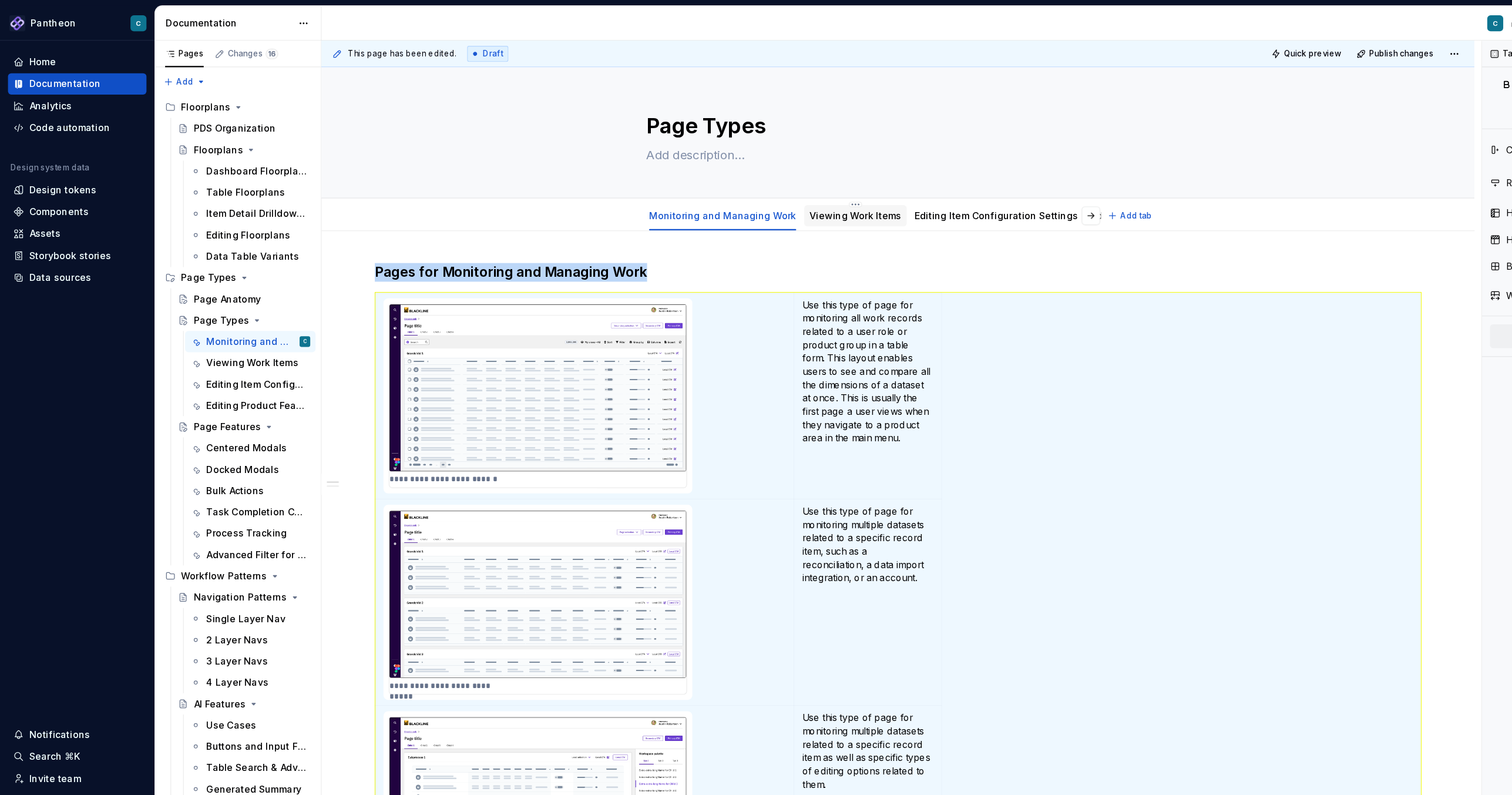
click at [731, 191] on link "Viewing Work Items" at bounding box center [754, 190] width 81 height 10
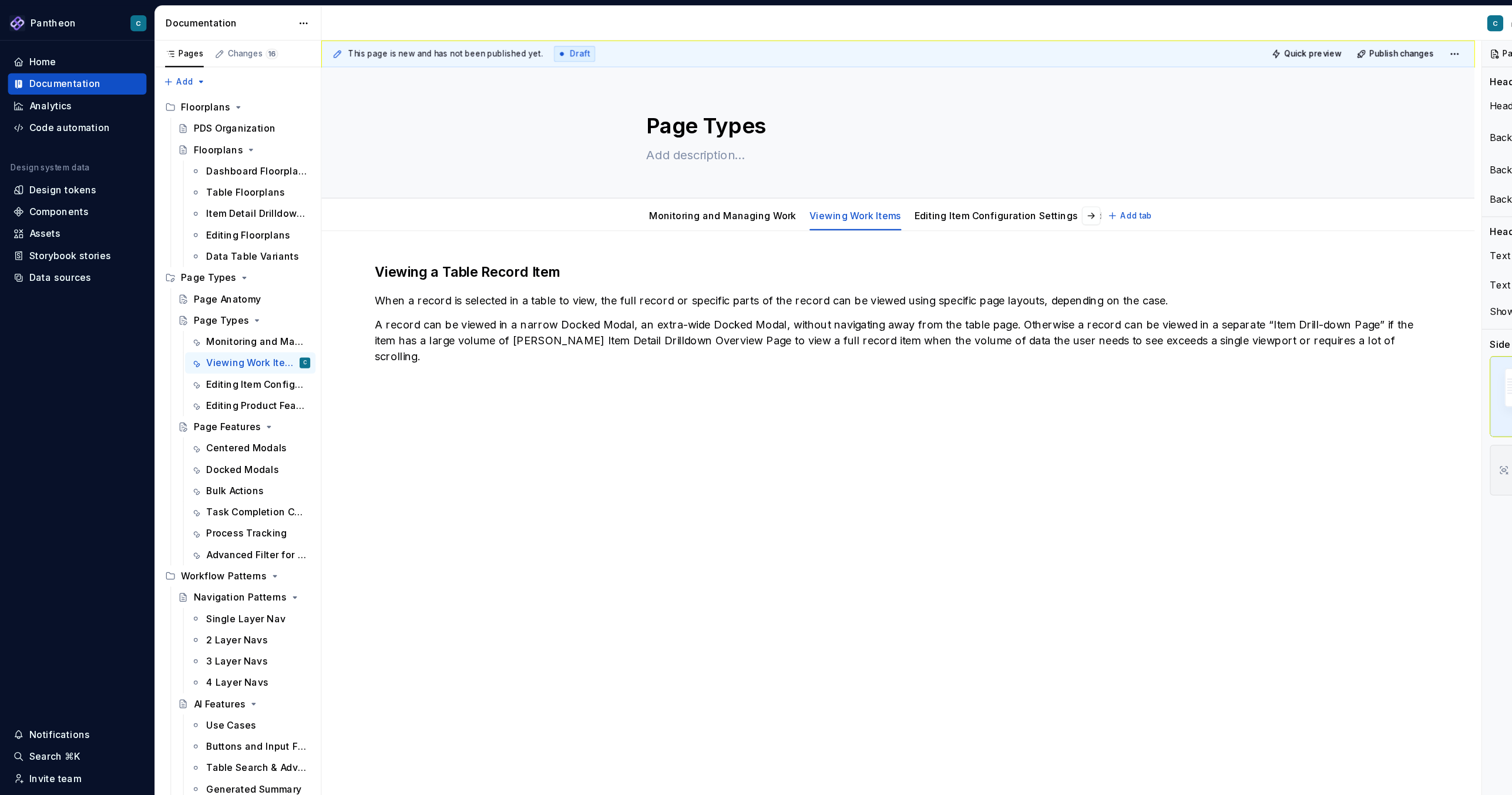
type textarea "*"
click at [332, 240] on h3 "Viewing a Table Record Item" at bounding box center [793, 240] width 924 height 16
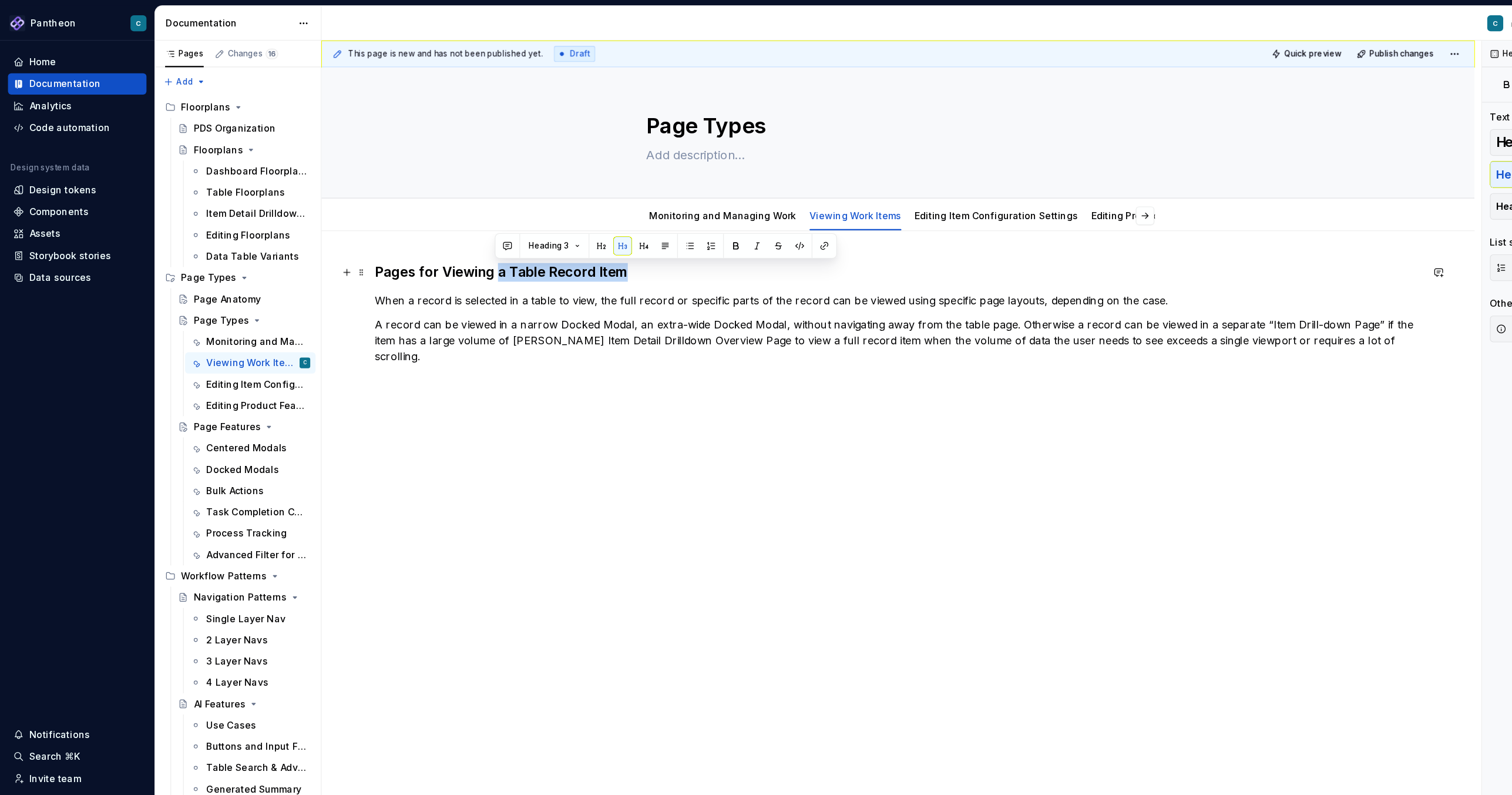
drag, startPoint x: 436, startPoint y: 242, endPoint x: 552, endPoint y: 240, distance: 116.0
click at [552, 240] on h3 "Pages for Viewing a Table Record Item" at bounding box center [793, 240] width 924 height 16
click at [664, 343] on div "Pages for Viewing Work Items When a record is selected in a table to view, the …" at bounding box center [793, 389] width 1018 height 371
click at [492, 240] on h3 "Pages for Viewing Work Items" at bounding box center [793, 240] width 924 height 16
click at [439, 244] on h3 "Pages for Viewing Work Items" at bounding box center [793, 240] width 924 height 16
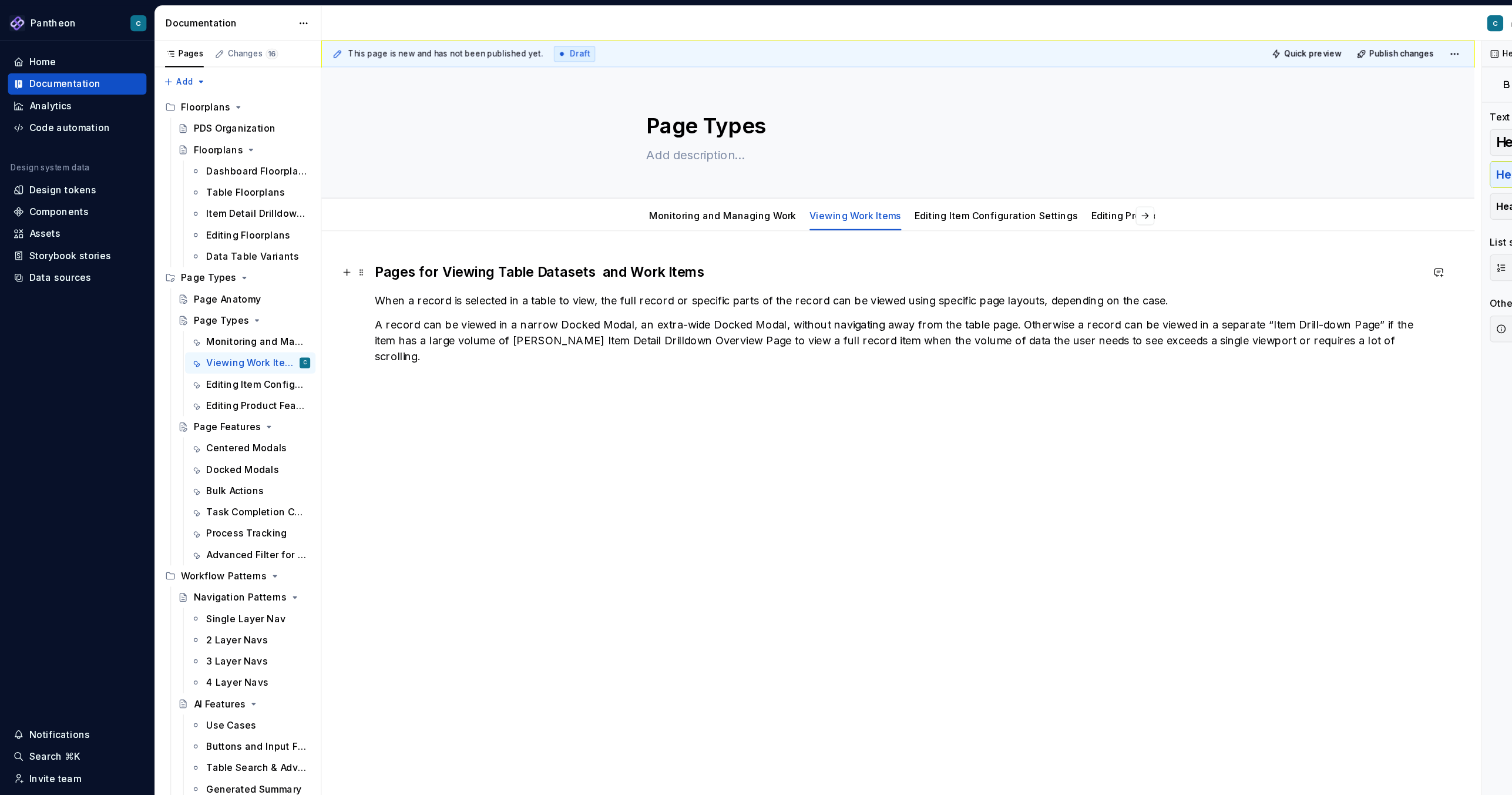
click at [528, 241] on h3 "Pages for Viewing Table Datasets and Work Items" at bounding box center [793, 240] width 924 height 16
click at [582, 424] on div "Pages for Viewing Table Datasets and Work Items When a record is selected in a …" at bounding box center [793, 399] width 1018 height 391
click at [841, 287] on p "A record can be viewed in a narrow Docked Modal, an extra-wide Docked Modal, wi…" at bounding box center [793, 300] width 924 height 42
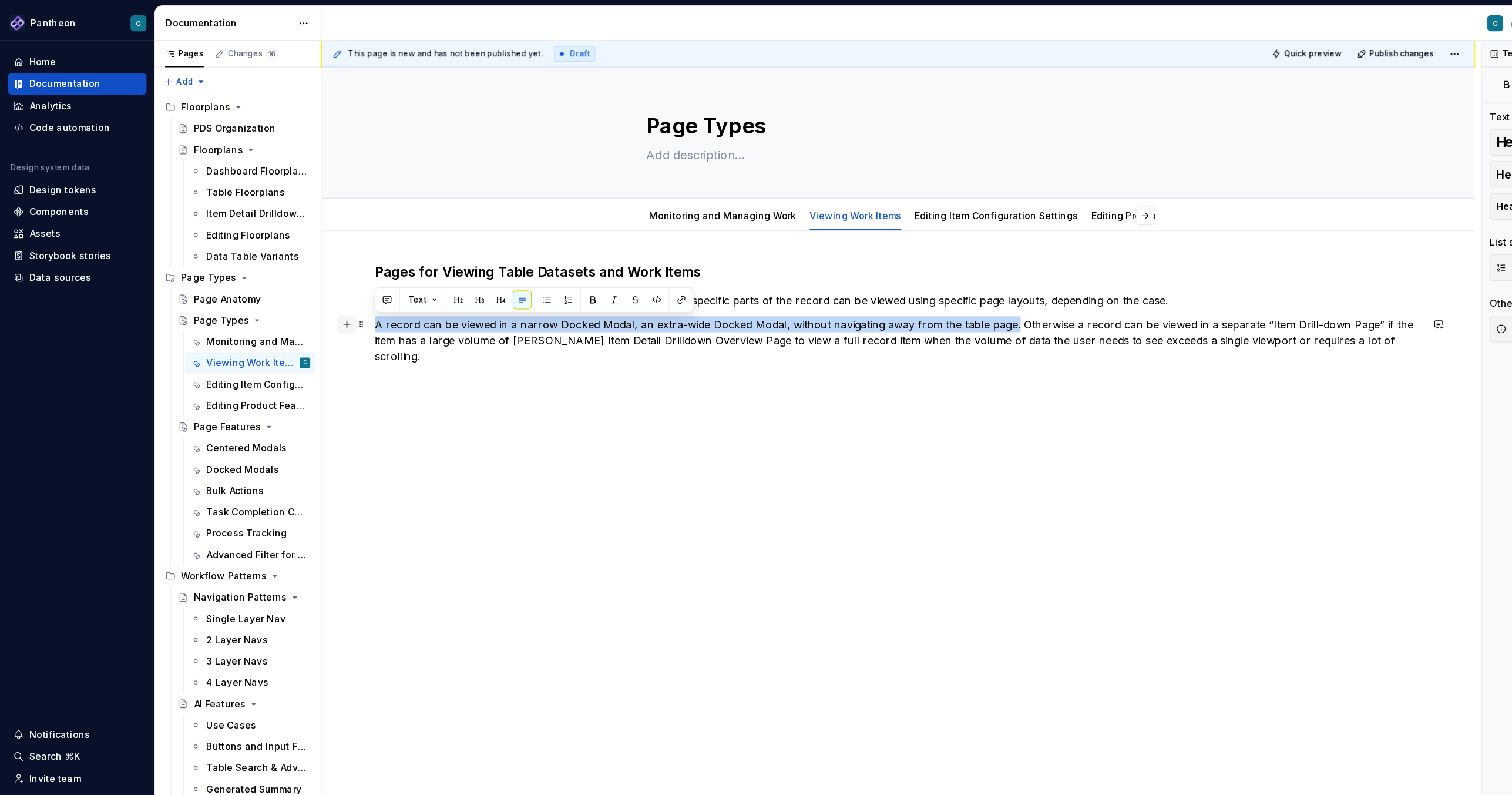
drag, startPoint x: 894, startPoint y: 285, endPoint x: 298, endPoint y: 285, distance: 596.0
click at [331, 285] on div "Pages for Viewing Table Datasets and Work Items When a record is selected in a …" at bounding box center [793, 294] width 924 height 125
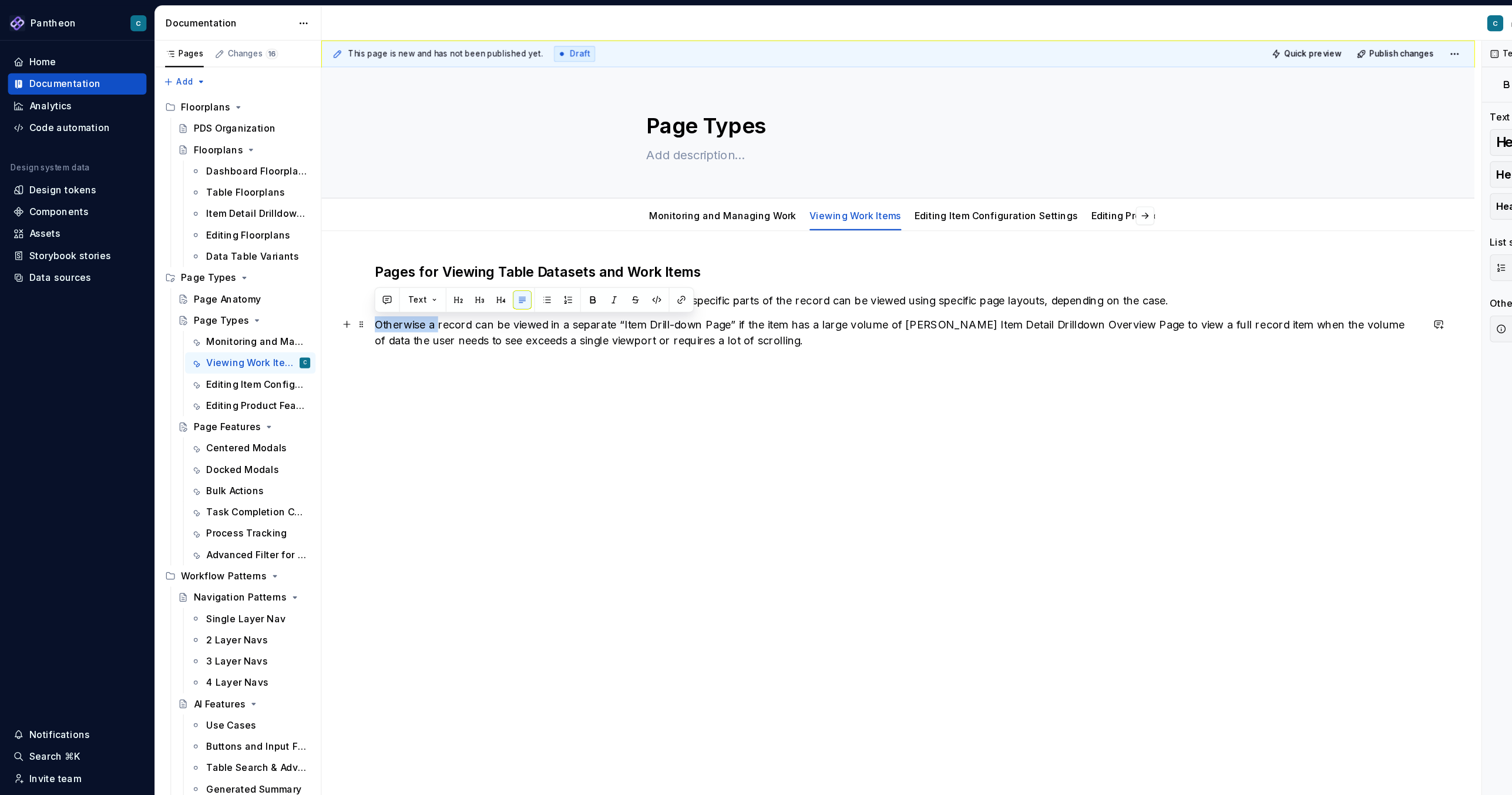
drag, startPoint x: 387, startPoint y: 287, endPoint x: 326, endPoint y: 285, distance: 61.0
click at [326, 285] on div "Pages for Viewing Table Datasets and Work Items When a record is selected in a …" at bounding box center [793, 392] width 1018 height 377
click at [721, 287] on p "All records in a dataset can be viewed in a data table. A single record in a da…" at bounding box center [793, 293] width 924 height 28
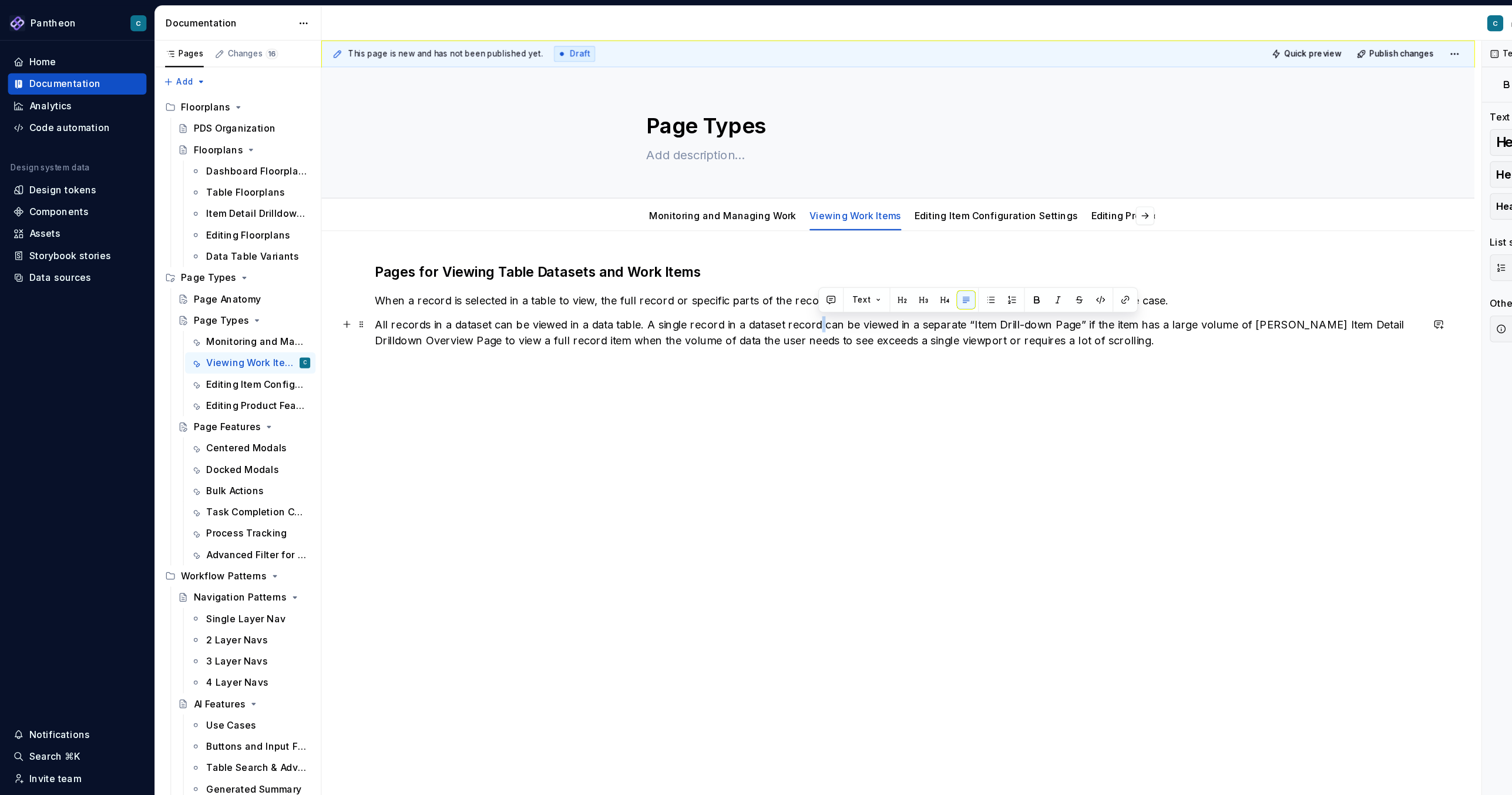
click at [721, 287] on p "All records in a dataset can be viewed in a data table. A single record in a da…" at bounding box center [793, 293] width 924 height 28
click at [713, 287] on p "All records in a dataset can be viewed in a data table. A single record in a da…" at bounding box center [793, 293] width 924 height 28
click at [944, 285] on p "All records in a dataset can be viewed in a data table. A single record in a da…" at bounding box center [793, 293] width 924 height 28
click at [929, 287] on p "All records in a dataset can be viewed in a data table. A single record in a da…" at bounding box center [793, 293] width 924 height 28
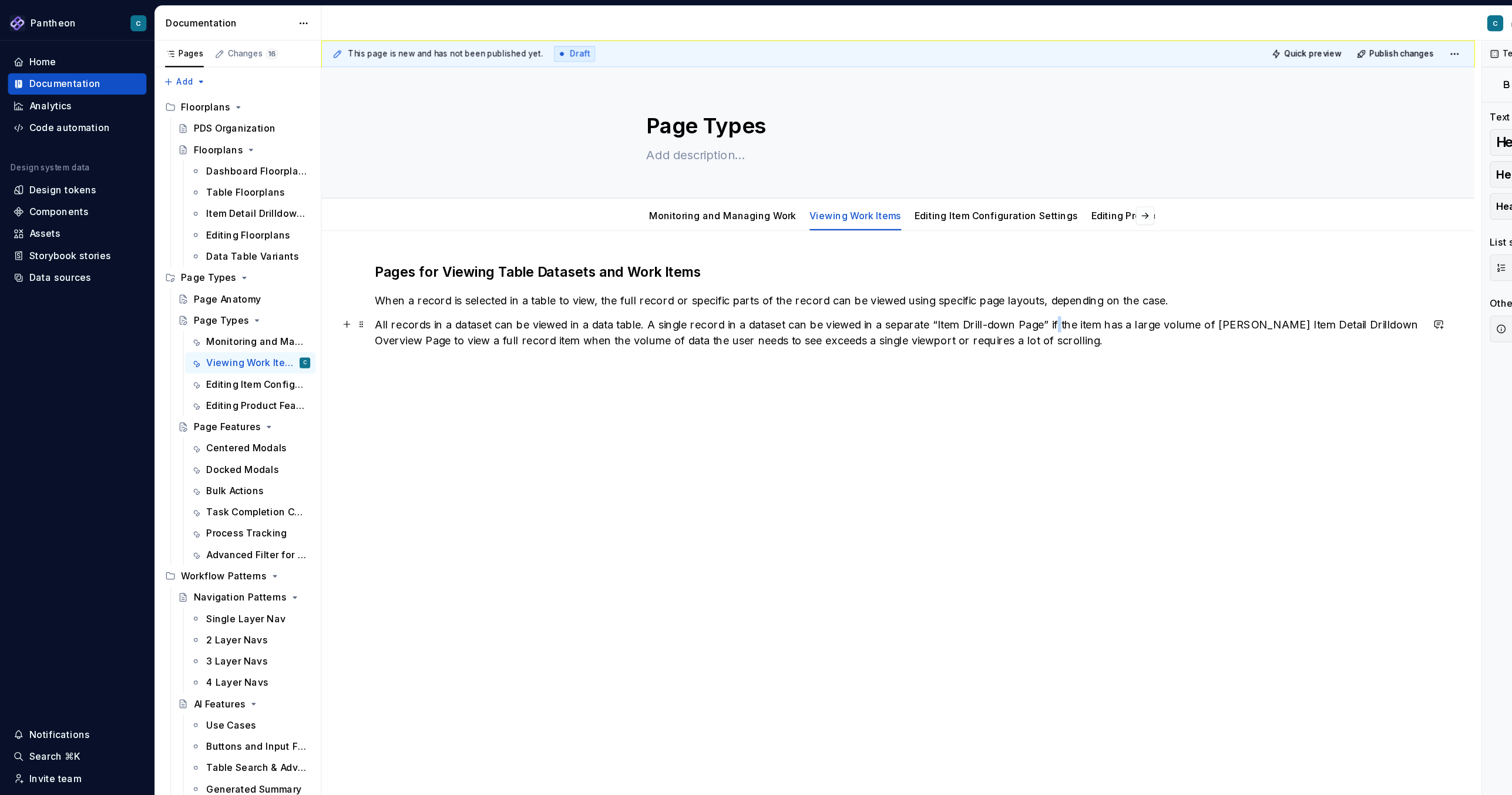
click at [929, 287] on p "All records in a dataset can be viewed in a data table. A single record in a da…" at bounding box center [793, 293] width 924 height 28
click at [923, 288] on p "All records in a dataset can be viewed in a data table. A single record in a da…" at bounding box center [793, 293] width 924 height 28
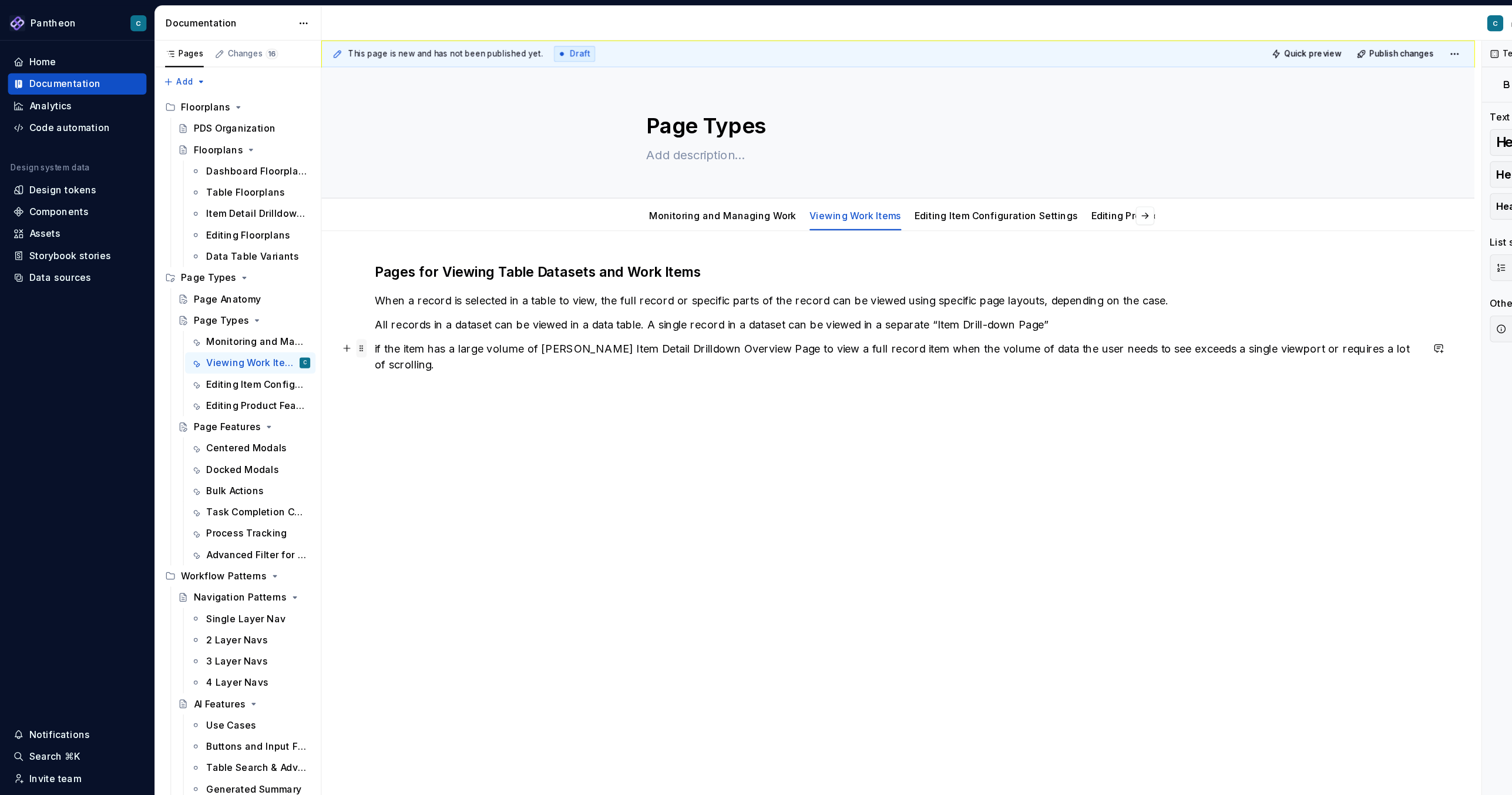
click at [321, 307] on span at bounding box center [319, 307] width 9 height 16
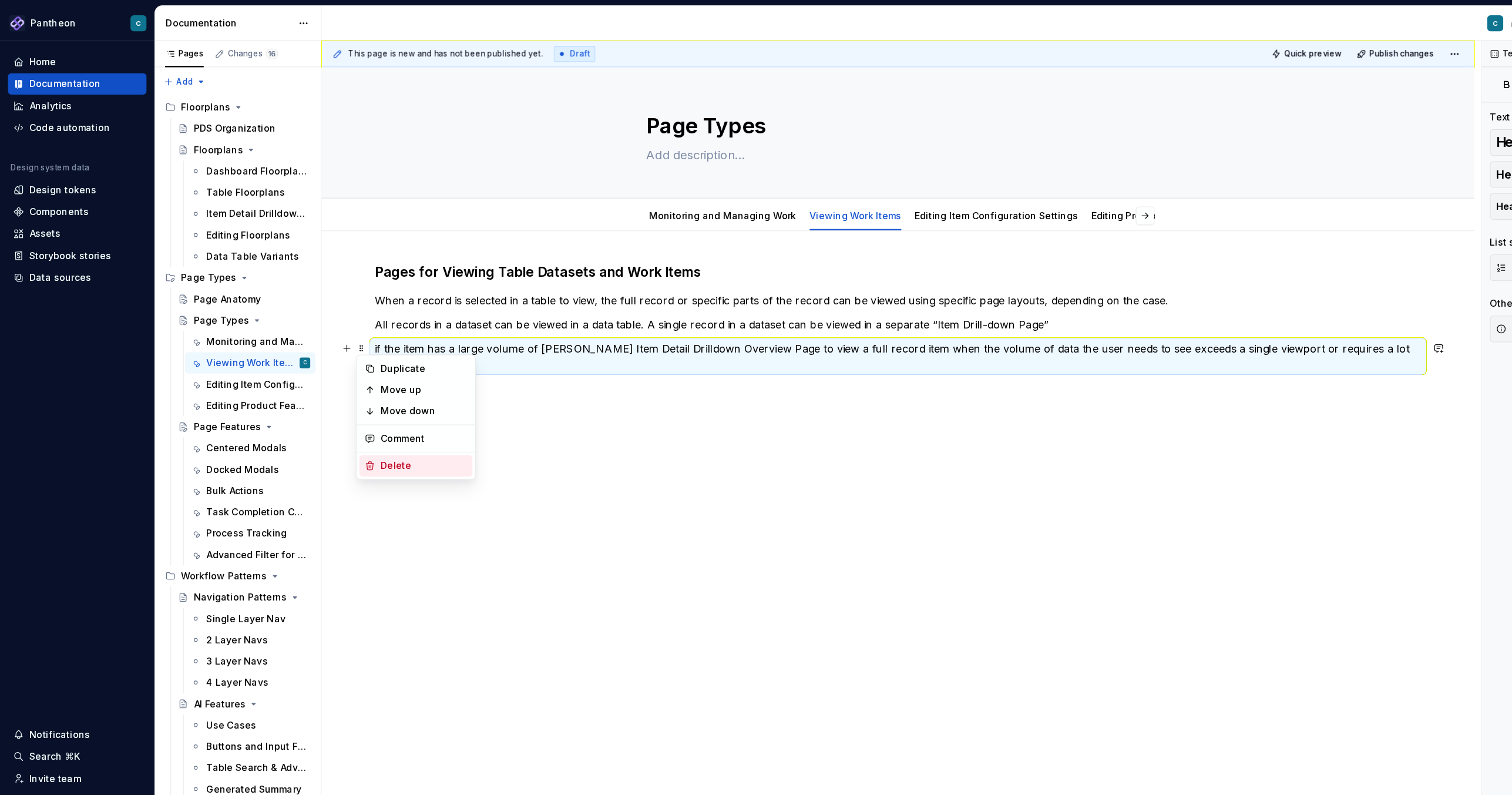
click at [347, 408] on div "Delete" at bounding box center [374, 411] width 76 height 12
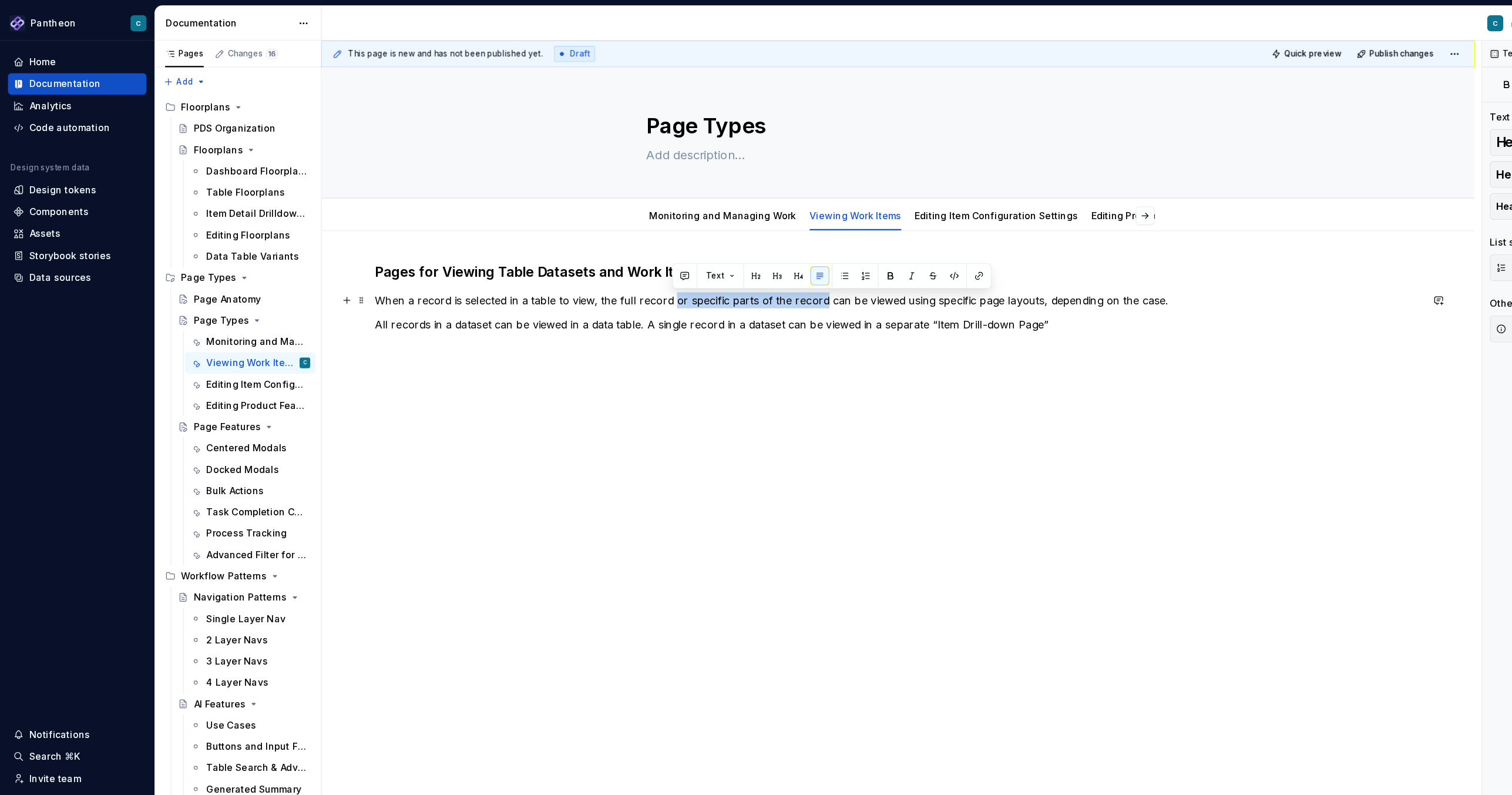
drag, startPoint x: 594, startPoint y: 268, endPoint x: 724, endPoint y: 268, distance: 130.0
click at [724, 268] on p "When a record is selected in a table to view, the full record or specific parts…" at bounding box center [793, 265] width 924 height 14
click at [828, 269] on p "When a record is selected in a table to view, the full record with multiple sub…" at bounding box center [793, 265] width 924 height 14
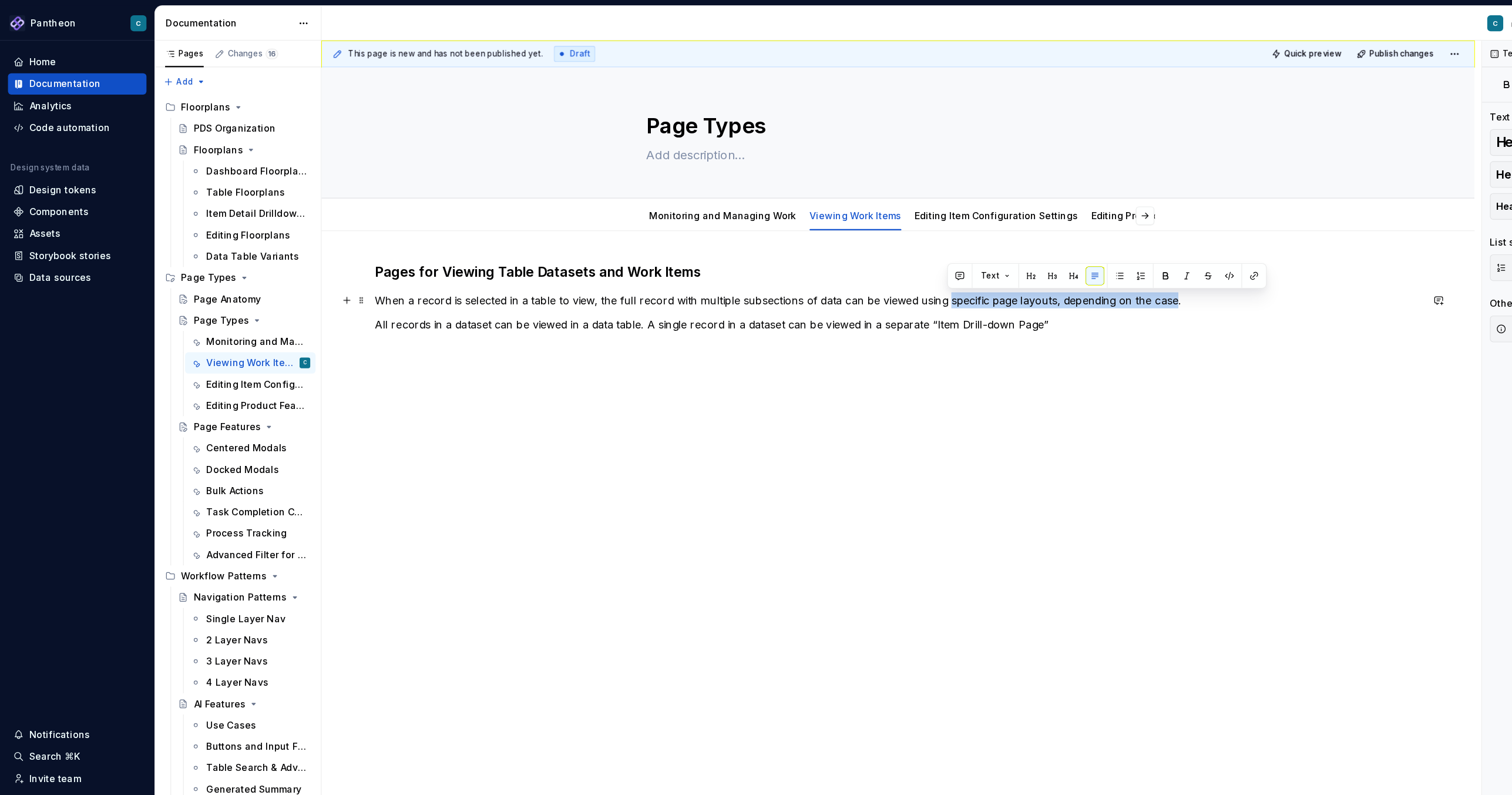
drag, startPoint x: 836, startPoint y: 268, endPoint x: 1036, endPoint y: 266, distance: 200.0
click at [1008, 266] on p "When a record is selected in a table to view, the full record with multiple sub…" at bounding box center [793, 265] width 924 height 14
click at [570, 290] on p "All records in a dataset can be viewed in a data table. A single record in a da…" at bounding box center [793, 286] width 924 height 14
drag, startPoint x: 570, startPoint y: 289, endPoint x: 930, endPoint y: 283, distance: 360.0
click at [930, 283] on p "All records in a dataset can be viewed in a data table. A single record in a da…" at bounding box center [793, 286] width 924 height 14
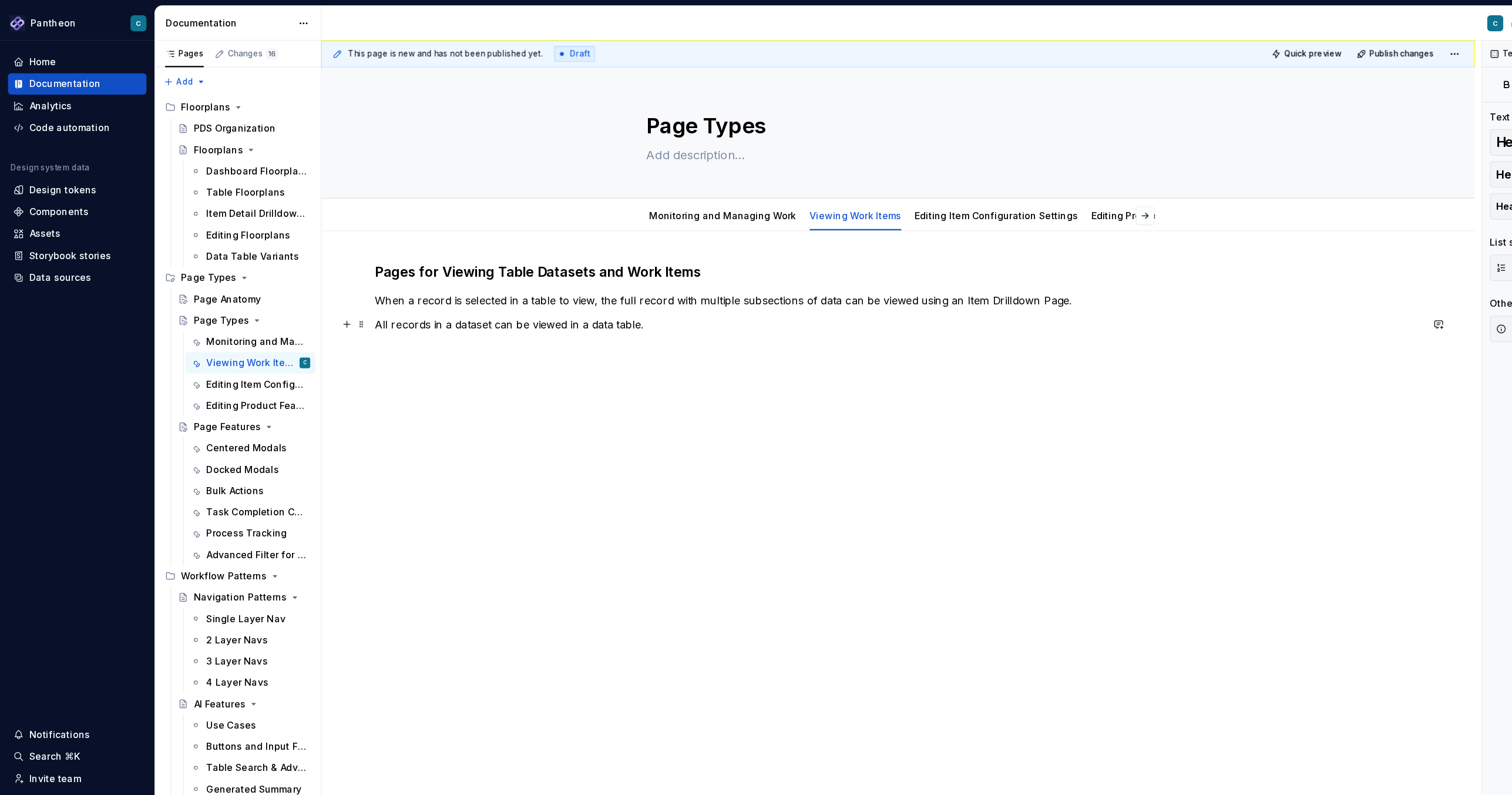
click at [333, 289] on p "All records in a dataset can be viewed in a data table." at bounding box center [793, 286] width 924 height 14
click at [498, 288] on p "When viewing all records in a dataset can be viewed in a data table." at bounding box center [793, 286] width 924 height 14
drag, startPoint x: 804, startPoint y: 287, endPoint x: 663, endPoint y: 288, distance: 141.0
click at [663, 288] on p "When viewing all records in a dataset, they can be viewed in a Table Page. can …" at bounding box center [793, 286] width 924 height 14
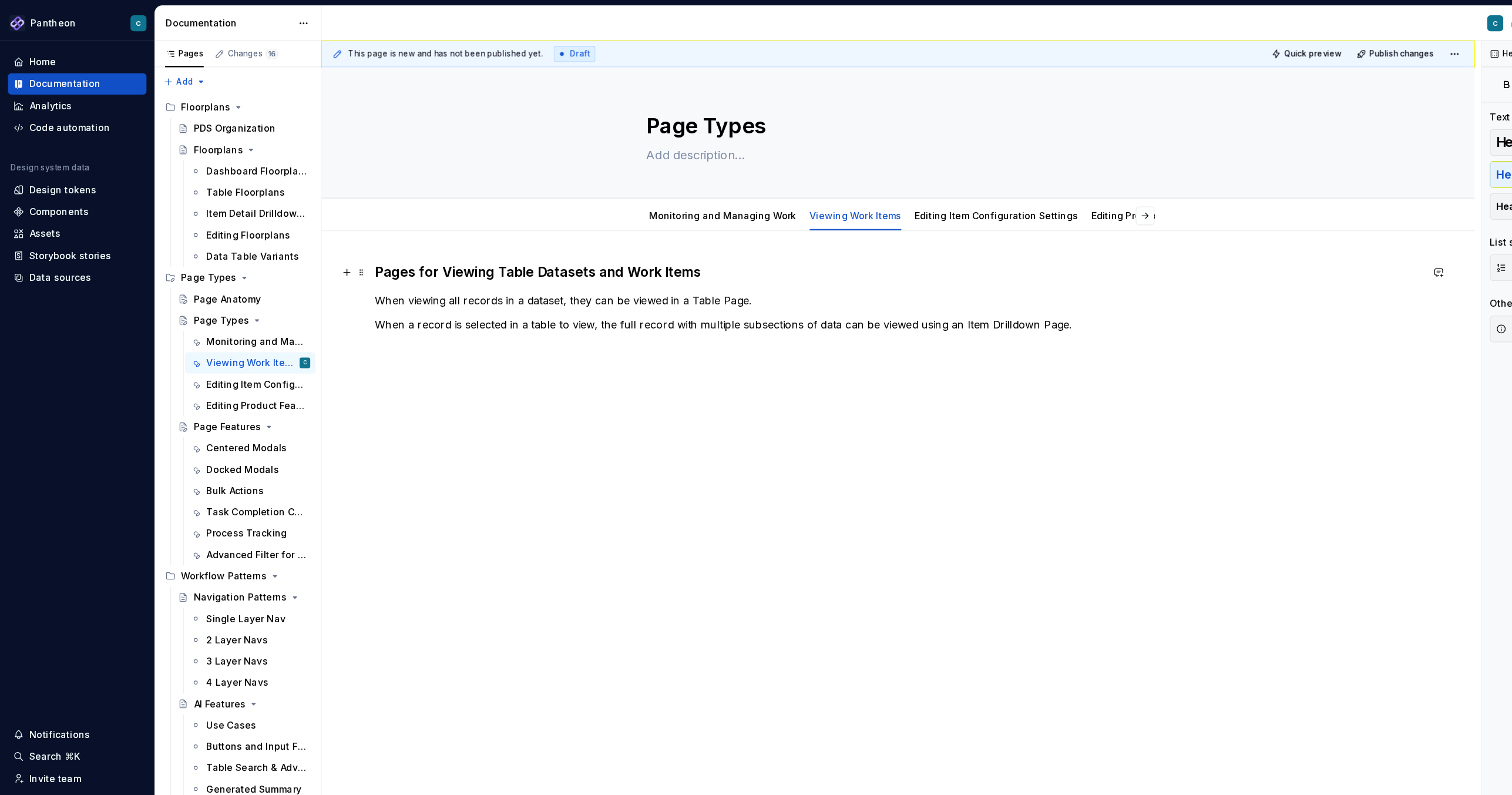
click at [490, 240] on h3 "Pages for Viewing Table Datasets and Work Items" at bounding box center [793, 240] width 924 height 16
click at [513, 389] on div "Pages for Viewing Tables and Work Items When viewing all records in a dataset, …" at bounding box center [793, 385] width 1018 height 363
click at [836, 192] on link "Editing Item Configuration Settings" at bounding box center [879, 190] width 144 height 10
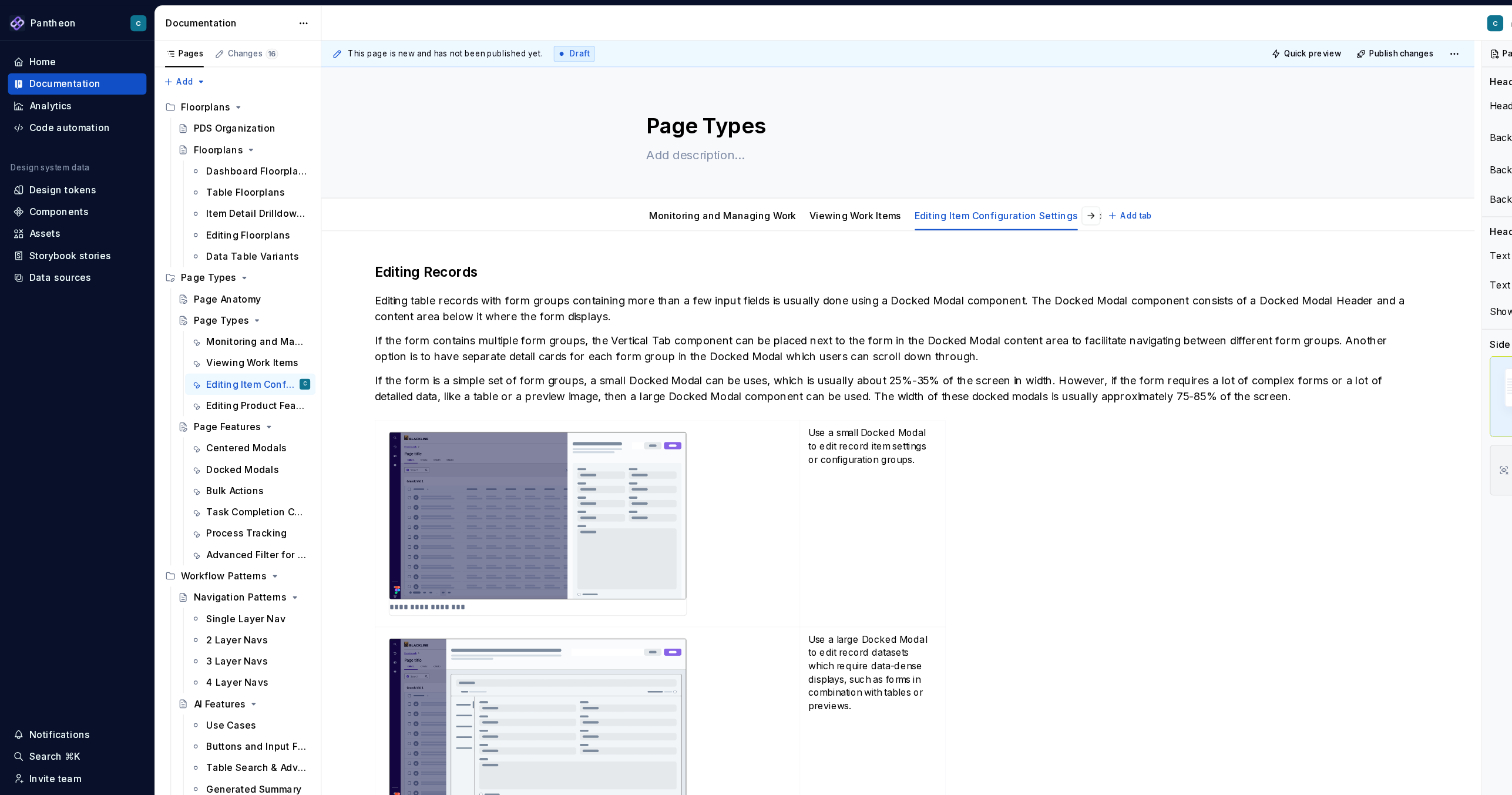
type textarea "*"
click at [331, 240] on h3 "Editing Records" at bounding box center [793, 240] width 924 height 16
click at [962, 194] on link "Editing Product Feature Settings" at bounding box center [1028, 190] width 132 height 10
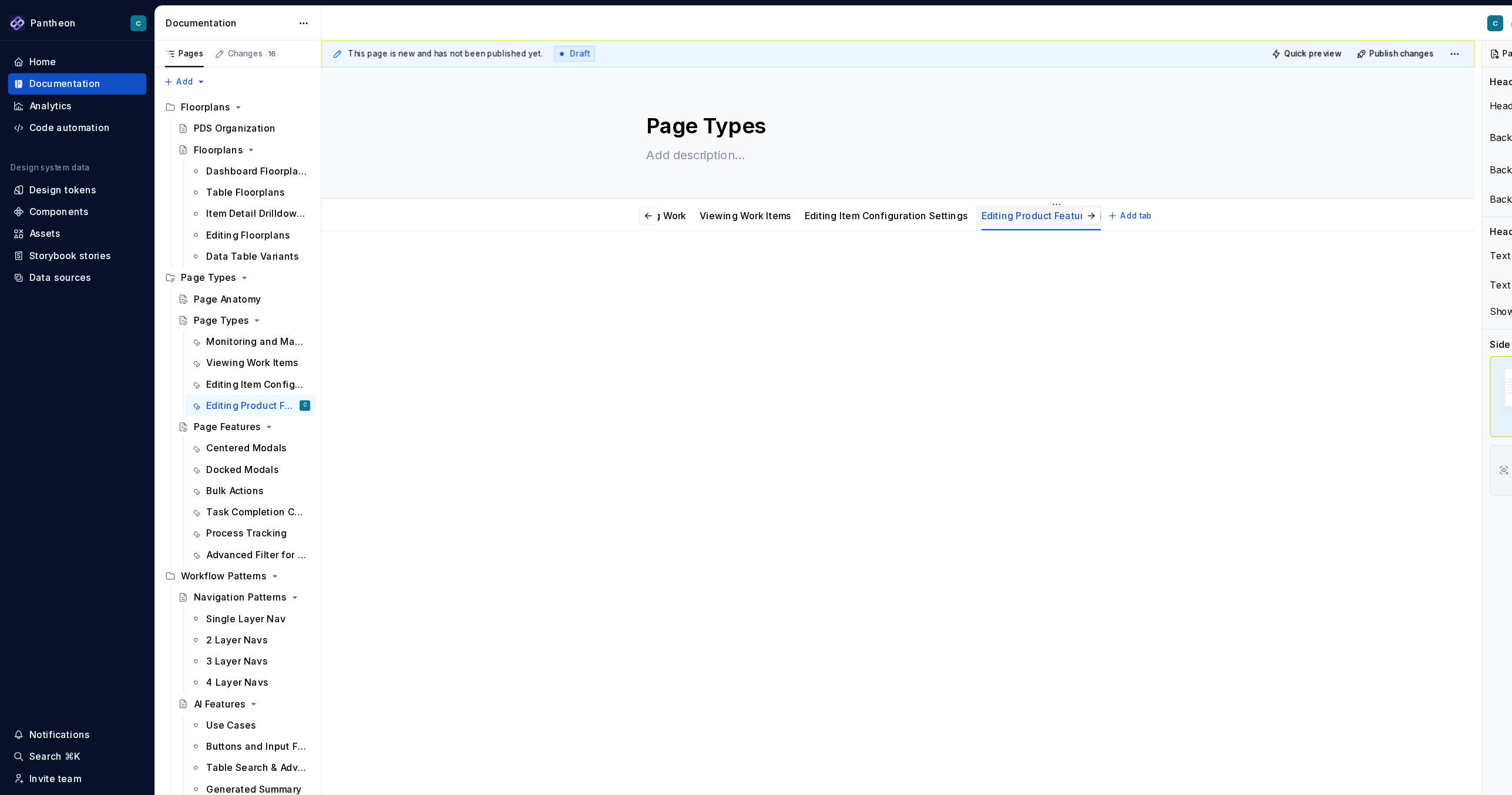
scroll to position [0, 108]
click at [907, 181] on html "Pantheon C Home Documentation Analytics Code automation Design system data Desi…" at bounding box center [756, 398] width 1512 height 795
type textarea "*"
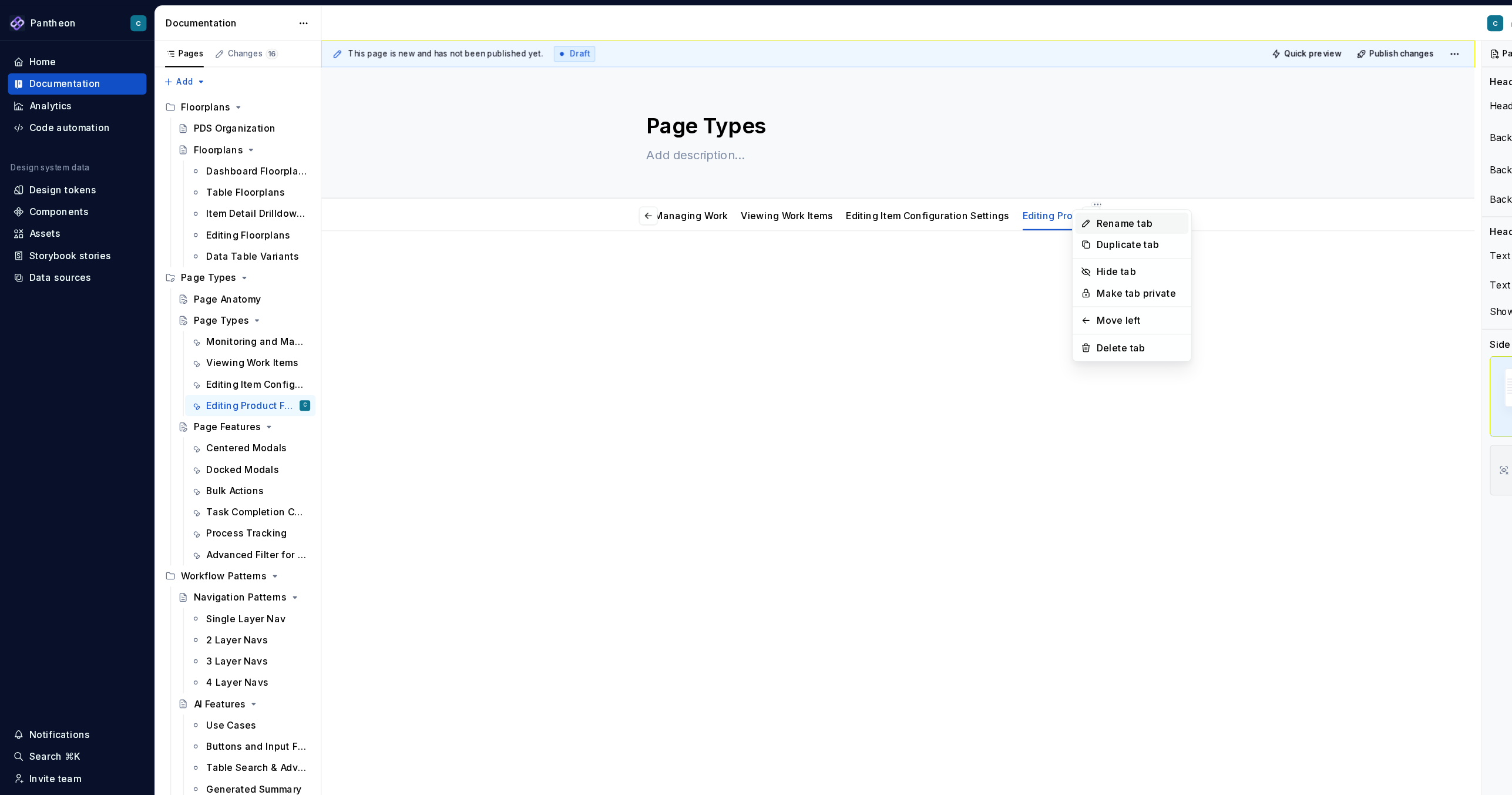
click at [975, 194] on div "Rename tab" at bounding box center [1006, 197] width 76 height 12
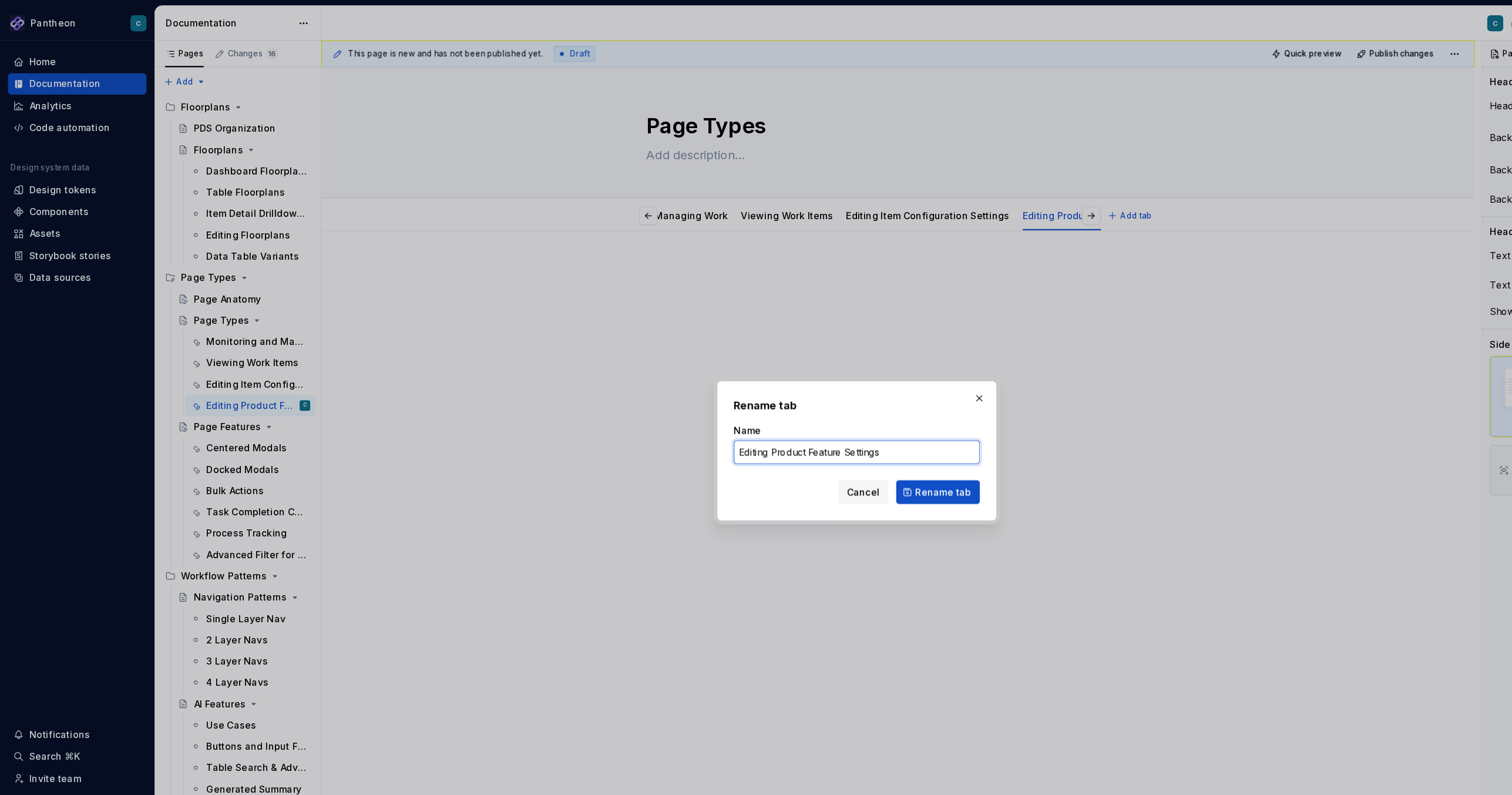
click at [725, 399] on input "Editing Product Feature Settings" at bounding box center [756, 399] width 217 height 21
drag, startPoint x: 680, startPoint y: 399, endPoint x: 615, endPoint y: 398, distance: 65.0
click at [615, 398] on div "Rename tab Name Editing Product Settings Cancel Rename tab" at bounding box center [756, 398] width 1512 height 795
type input "Product Settings"
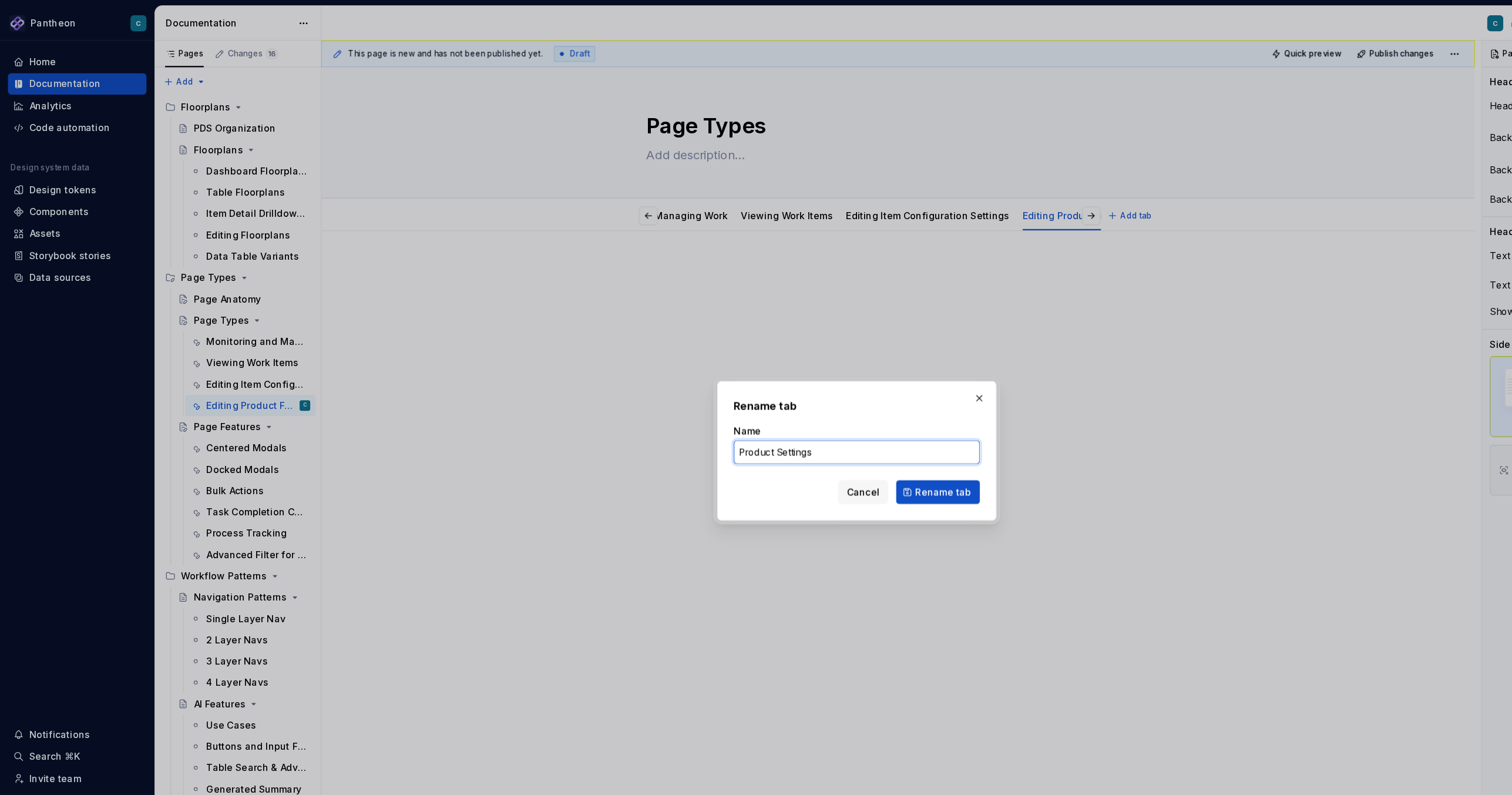
click at [717, 398] on input "Product Settings" at bounding box center [756, 399] width 217 height 21
type textarea "*"
type input "Product Settings Management"
type textarea "*"
drag, startPoint x: 783, startPoint y: 396, endPoint x: 720, endPoint y: 401, distance: 63.2
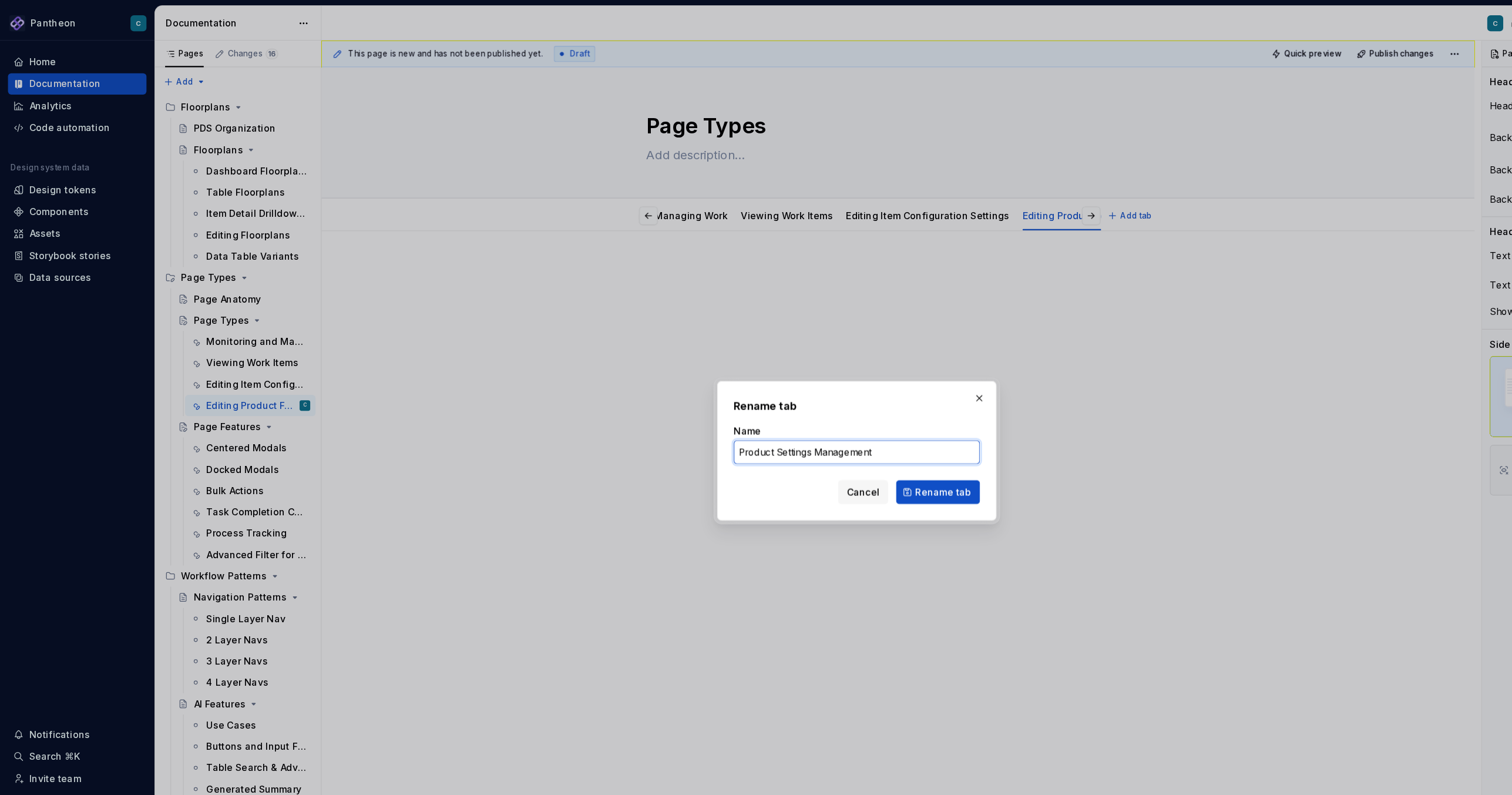
click at [720, 401] on input "Product Settings Management" at bounding box center [756, 399] width 217 height 21
type input "Product Settings"
type textarea "*"
type input "Product Settings"
click at [676, 425] on div "Cancel Rename tab" at bounding box center [756, 434] width 217 height 21
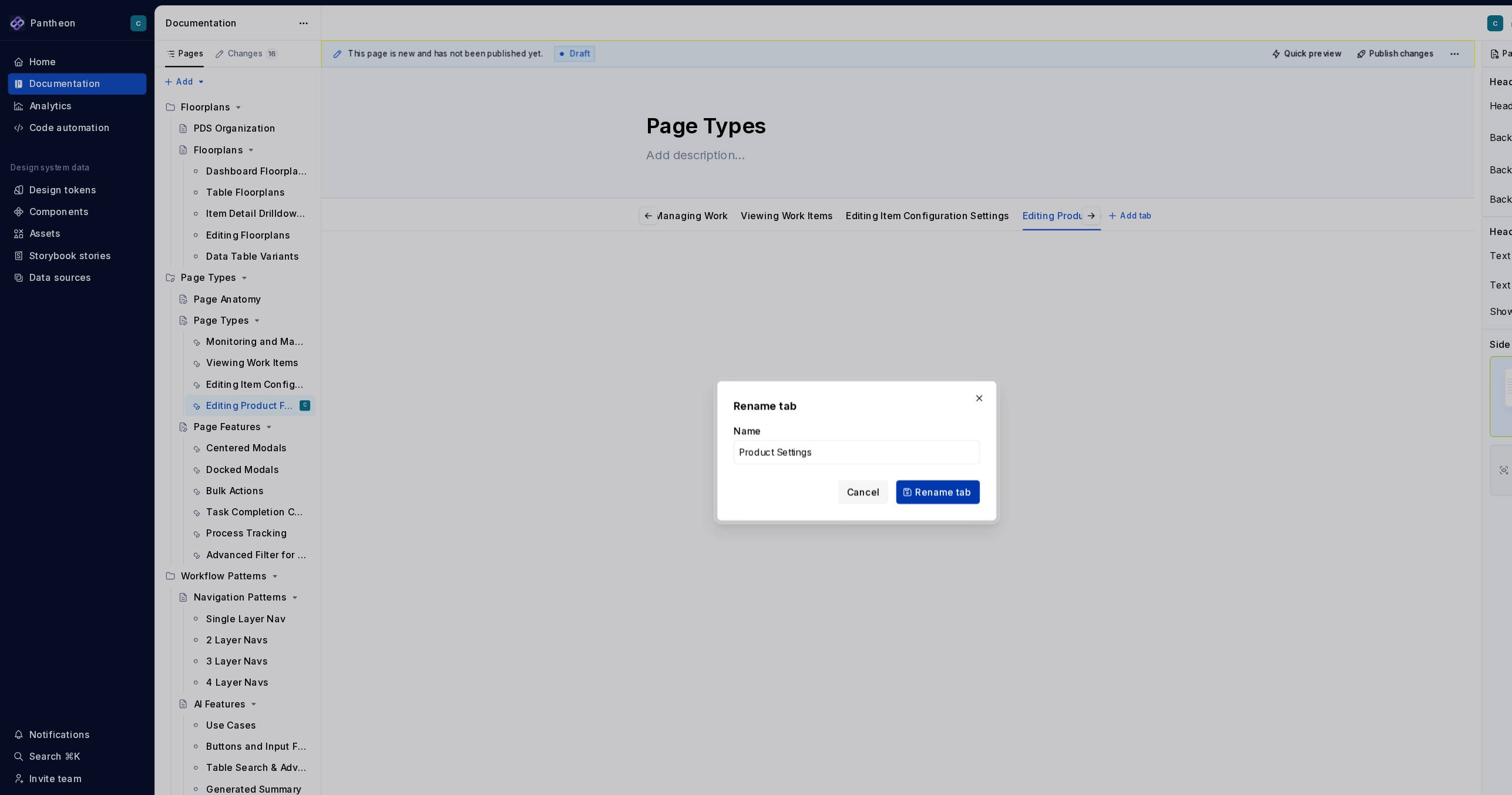
click at [822, 435] on span "Rename tab" at bounding box center [832, 434] width 50 height 12
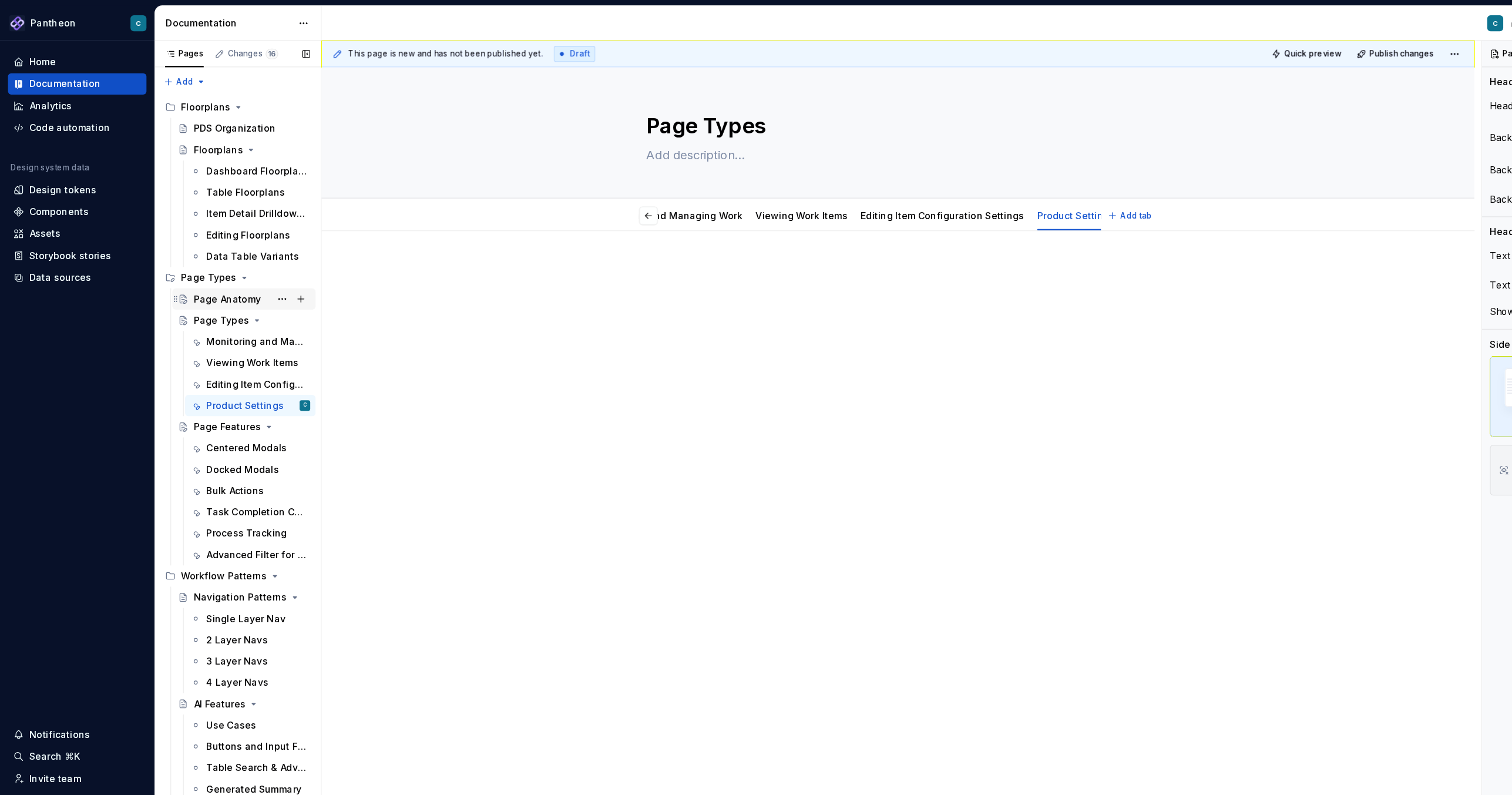
click at [200, 265] on div "Page Anatomy" at bounding box center [201, 264] width 60 height 12
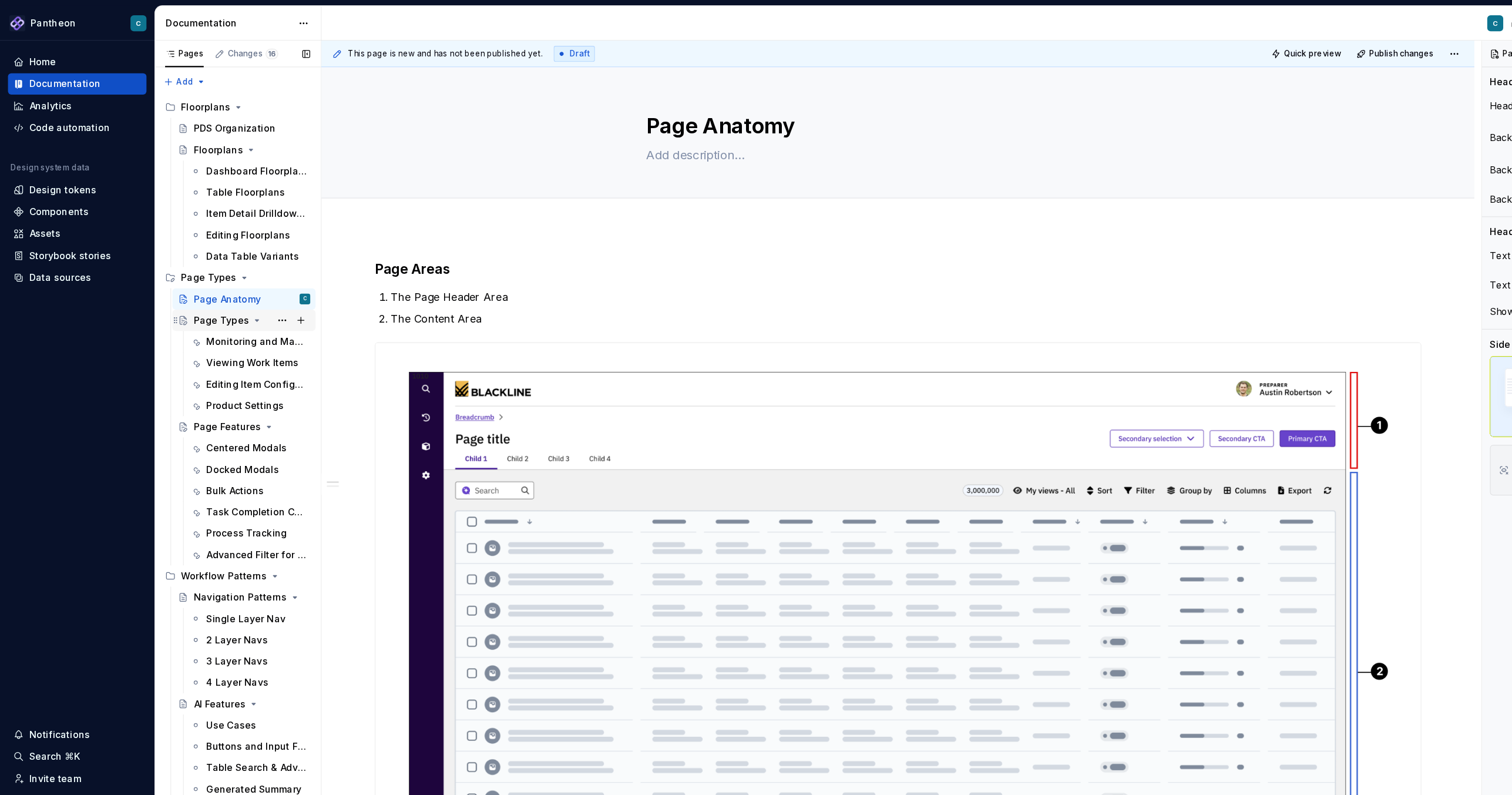
click at [184, 279] on div "Page Types" at bounding box center [196, 283] width 49 height 12
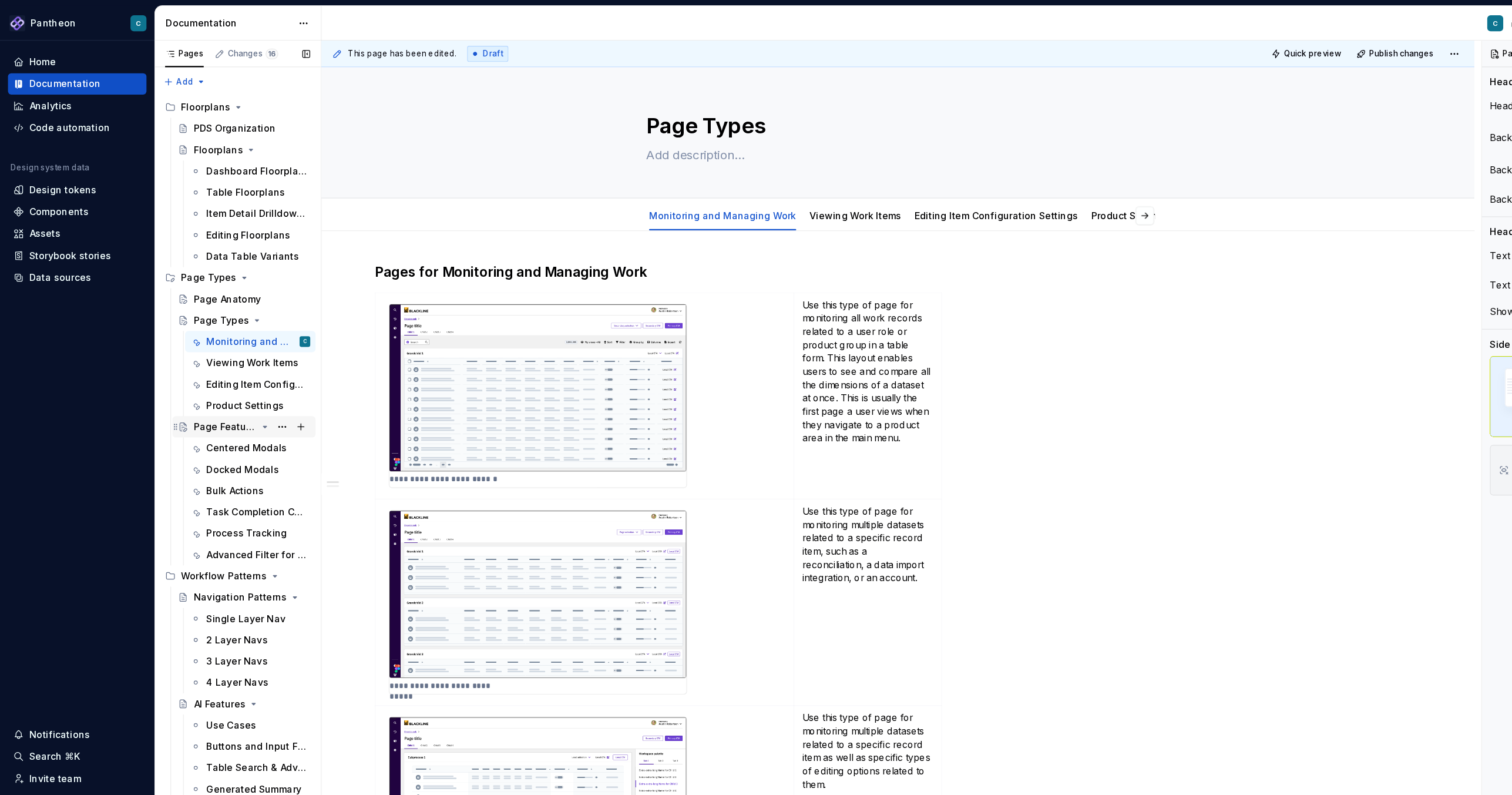
click at [191, 374] on div "Page Features" at bounding box center [199, 376] width 56 height 12
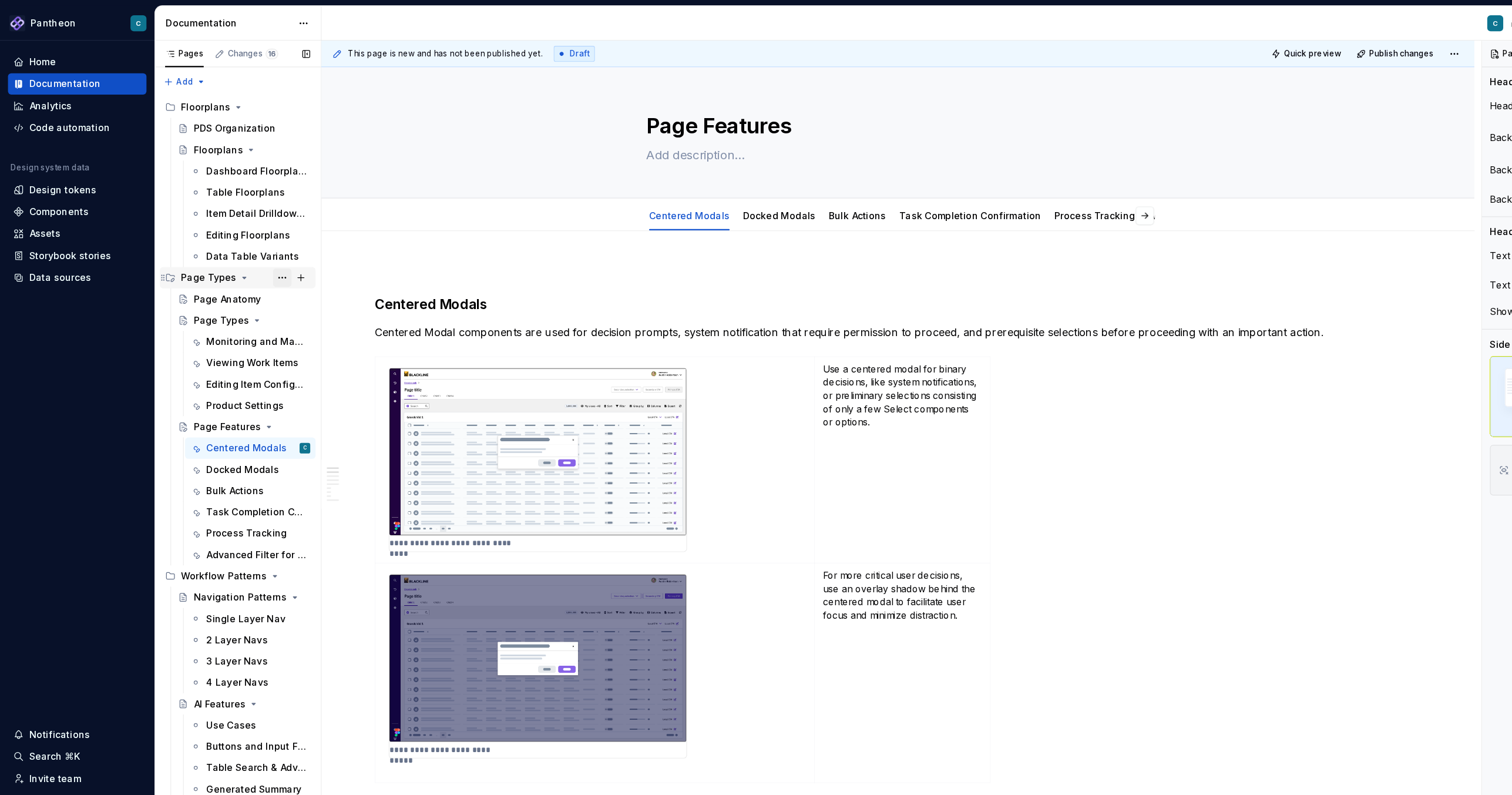
click at [249, 244] on button "Page tree" at bounding box center [249, 245] width 16 height 16
type textarea "*"
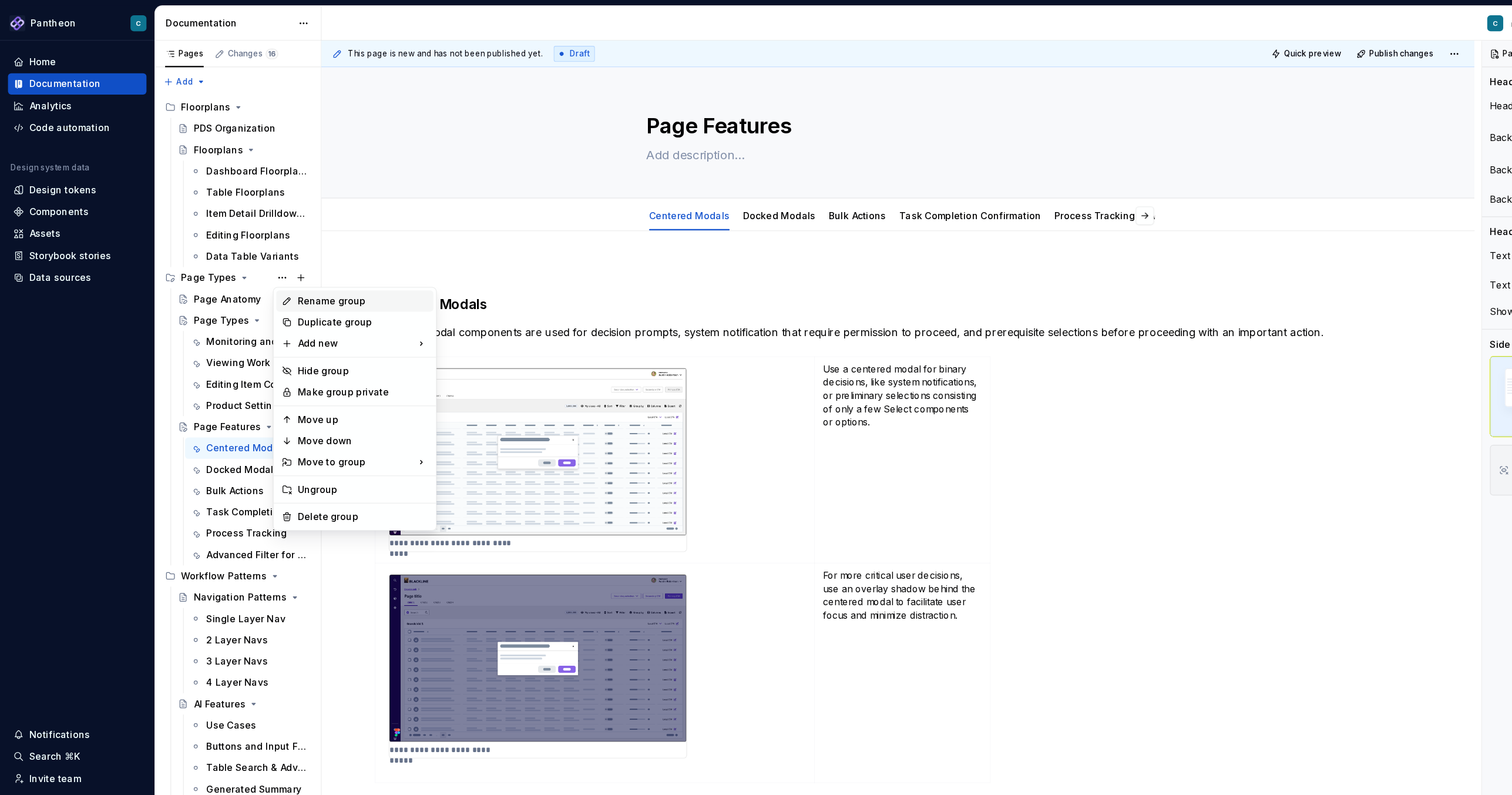
click at [269, 265] on div "Rename group" at bounding box center [320, 265] width 115 height 12
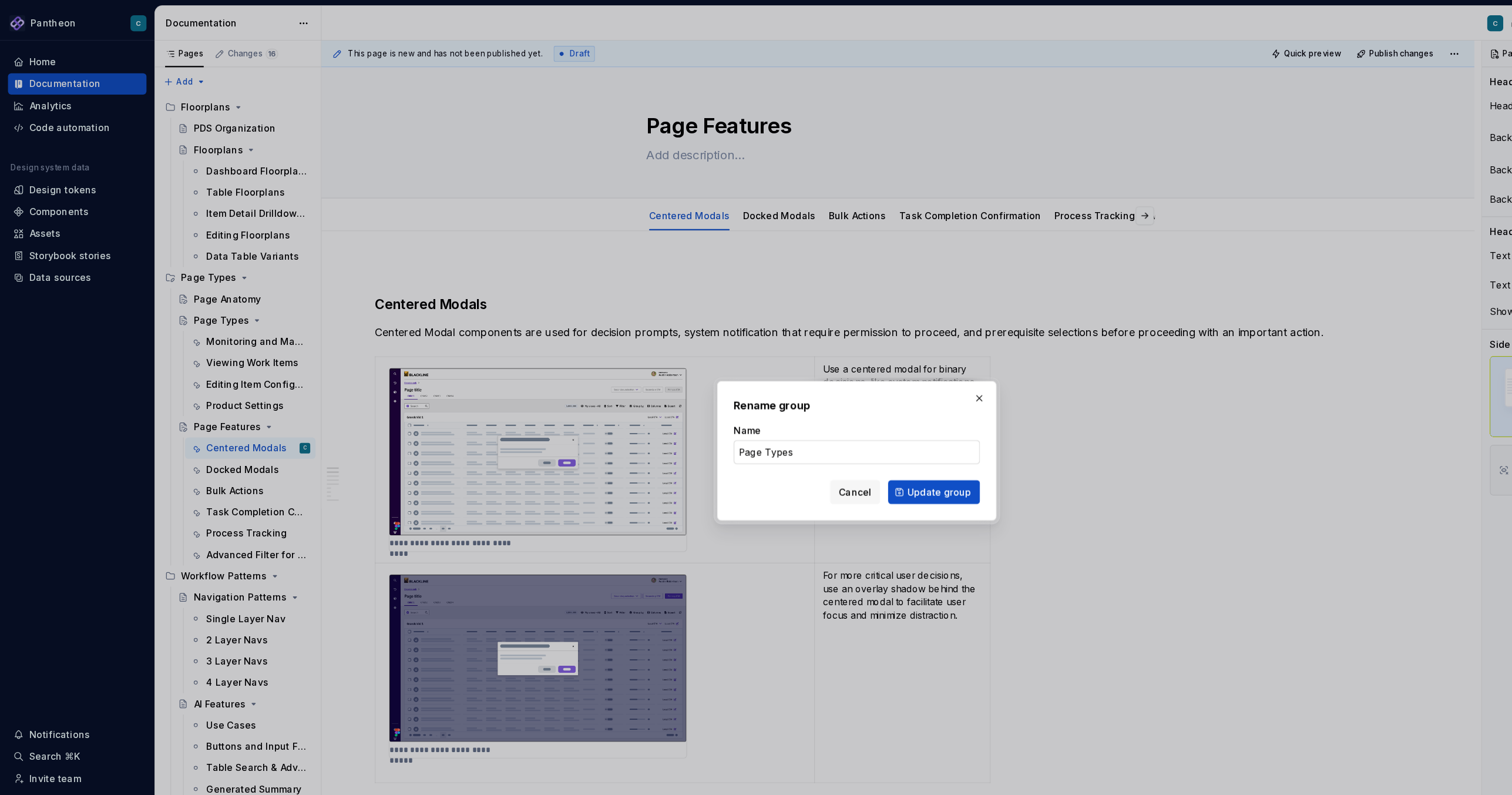
click at [699, 399] on input "Page Types" at bounding box center [756, 399] width 217 height 21
click at [709, 400] on input "Page Types" at bounding box center [756, 399] width 217 height 21
click at [706, 401] on input "Page Types and Features" at bounding box center [756, 399] width 217 height 21
type input "Page Types & Features"
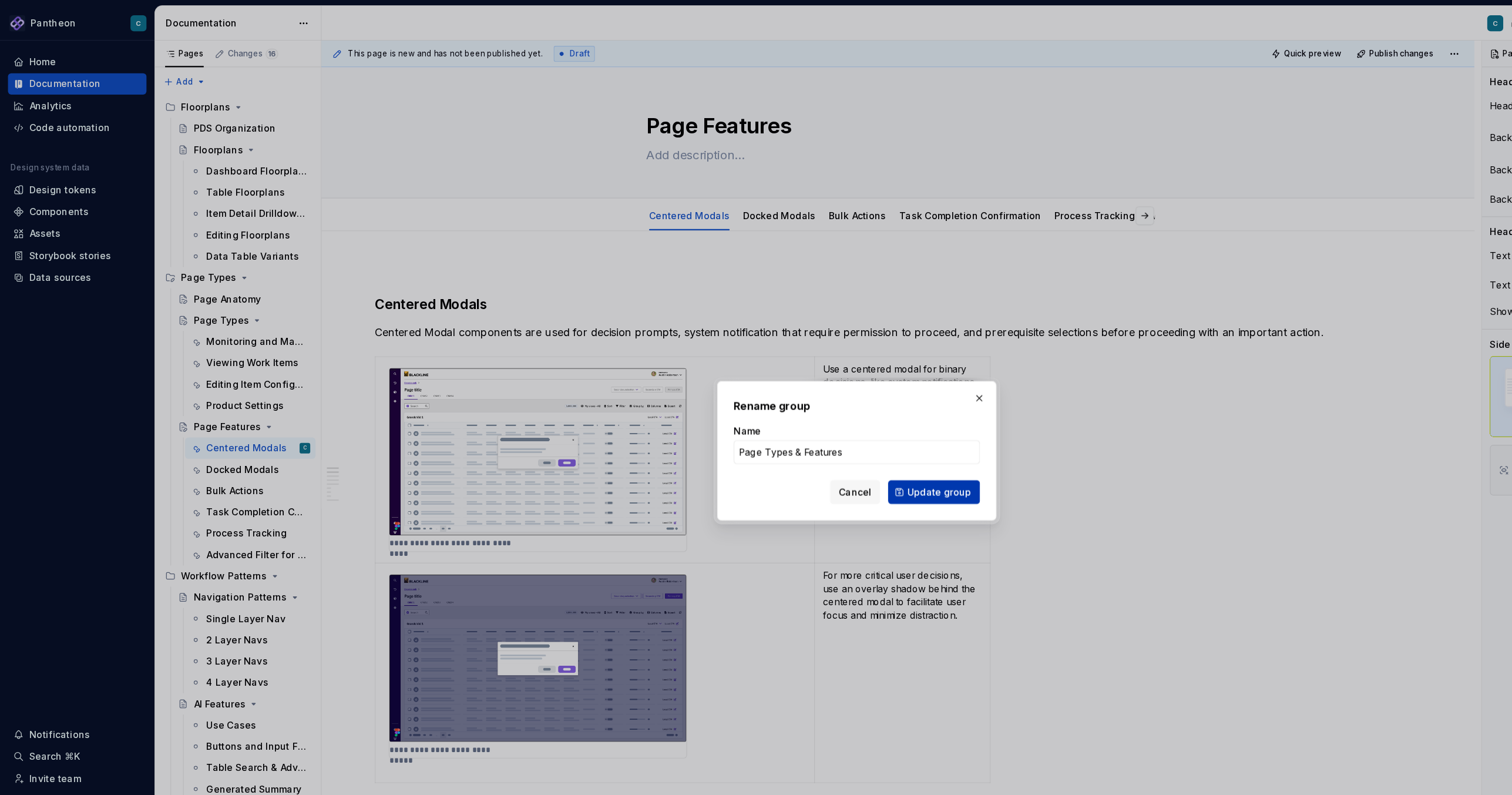
click at [822, 435] on span "Update group" at bounding box center [829, 434] width 56 height 12
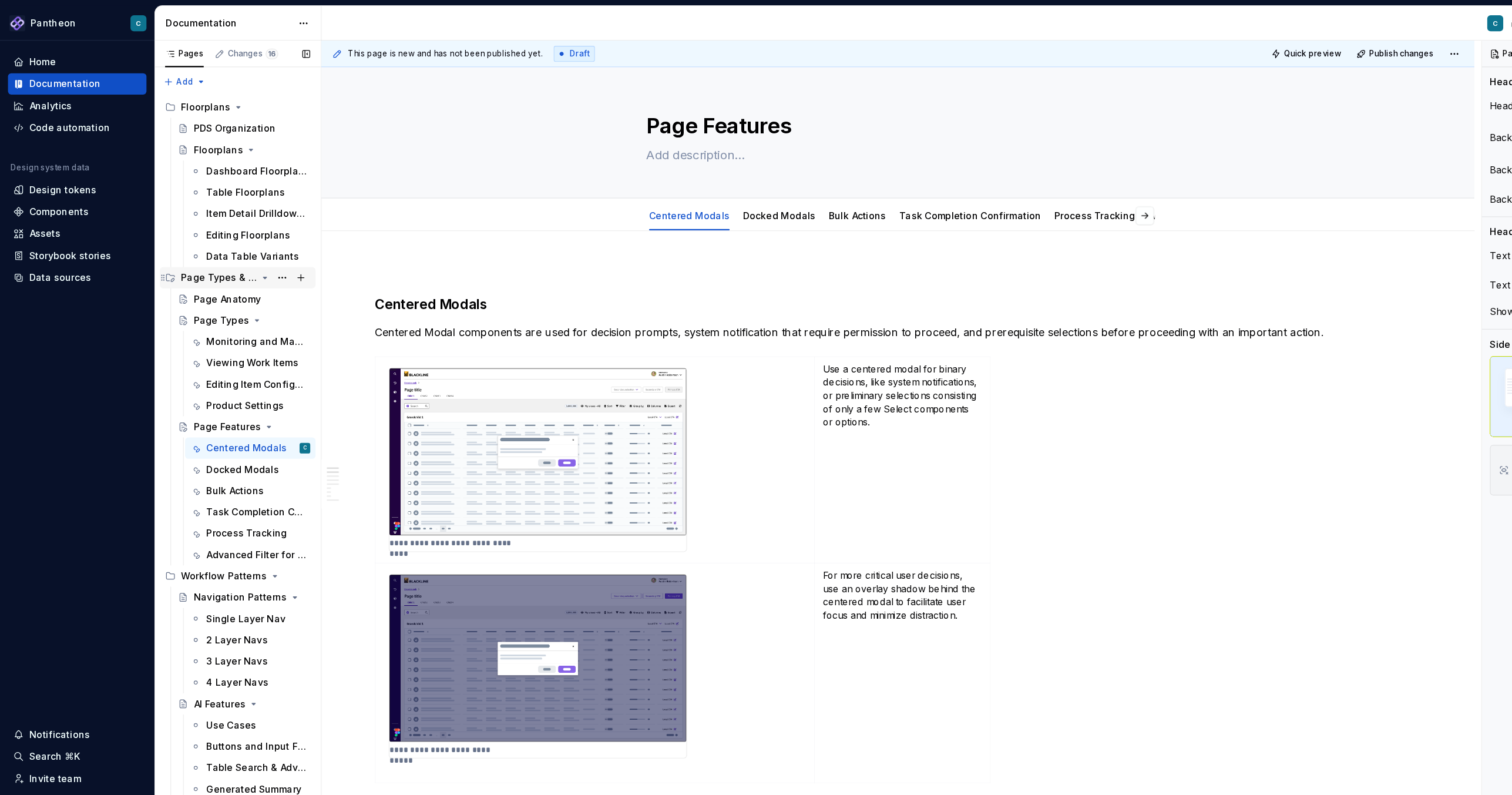
click at [232, 245] on icon "Page tree" at bounding box center [234, 245] width 3 height 1
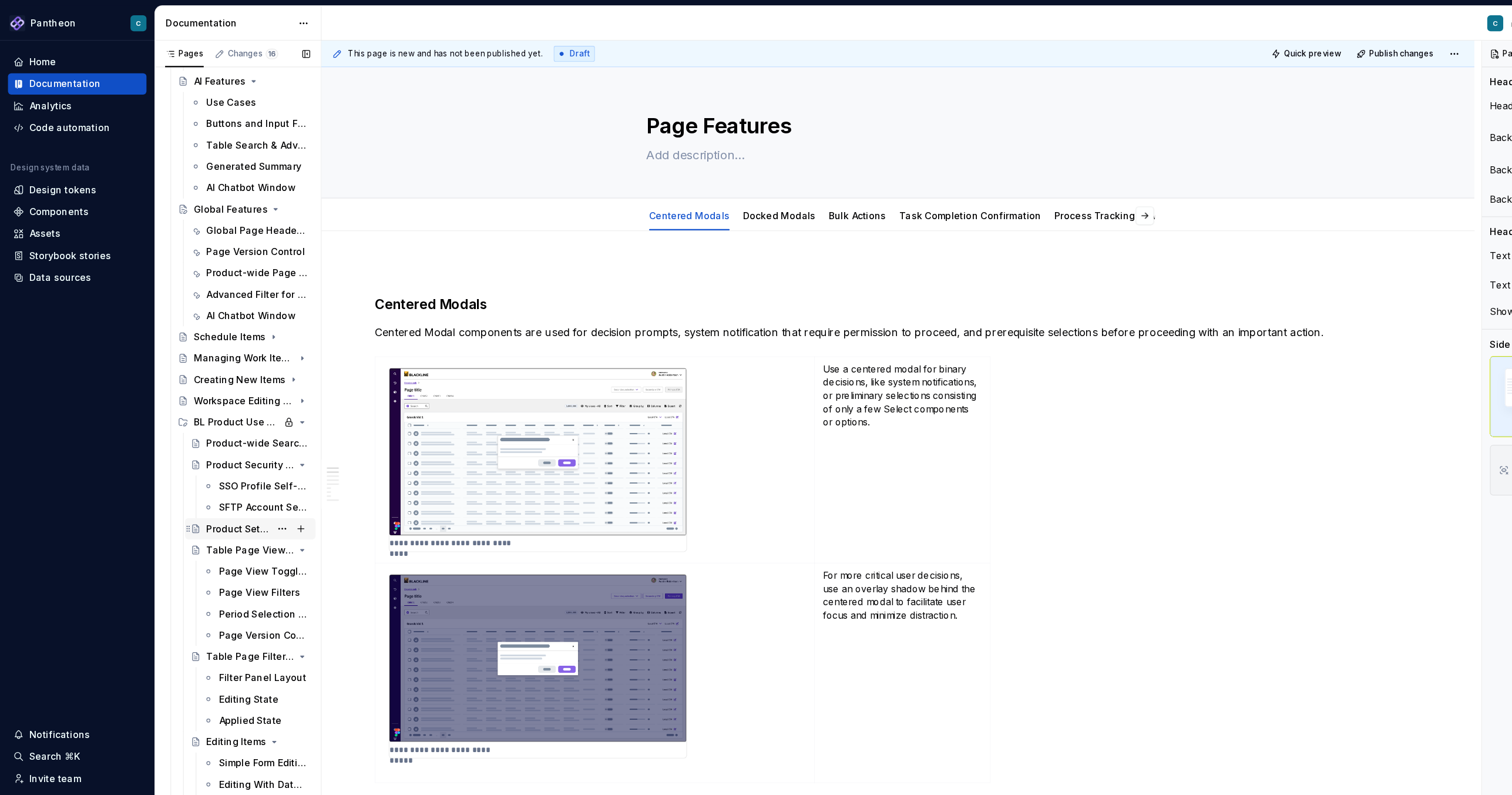
scroll to position [321, 0]
click at [212, 530] on div "Table Page Filter Panels" at bounding box center [204, 564] width 44 height 12
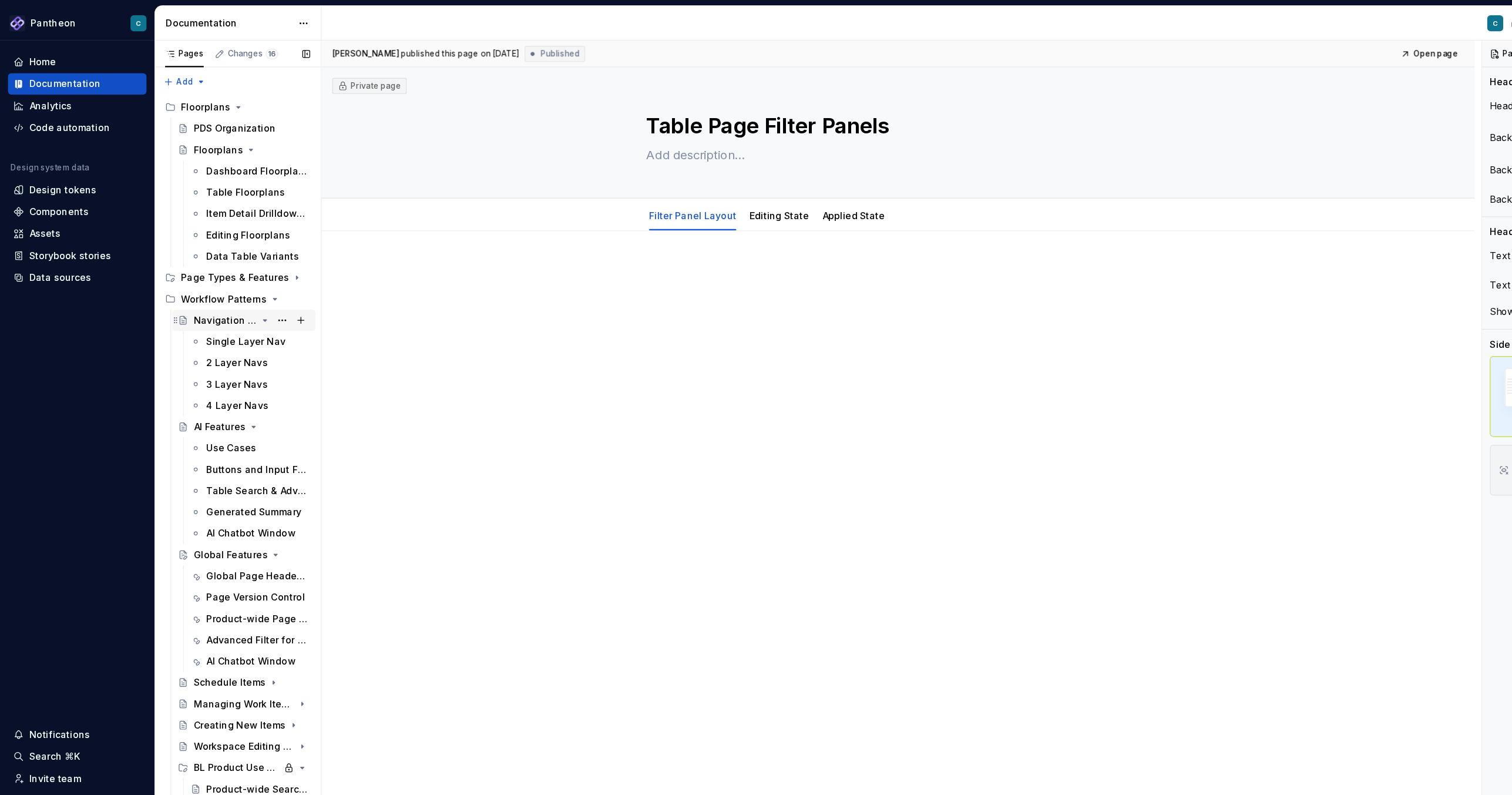
scroll to position [321, 0]
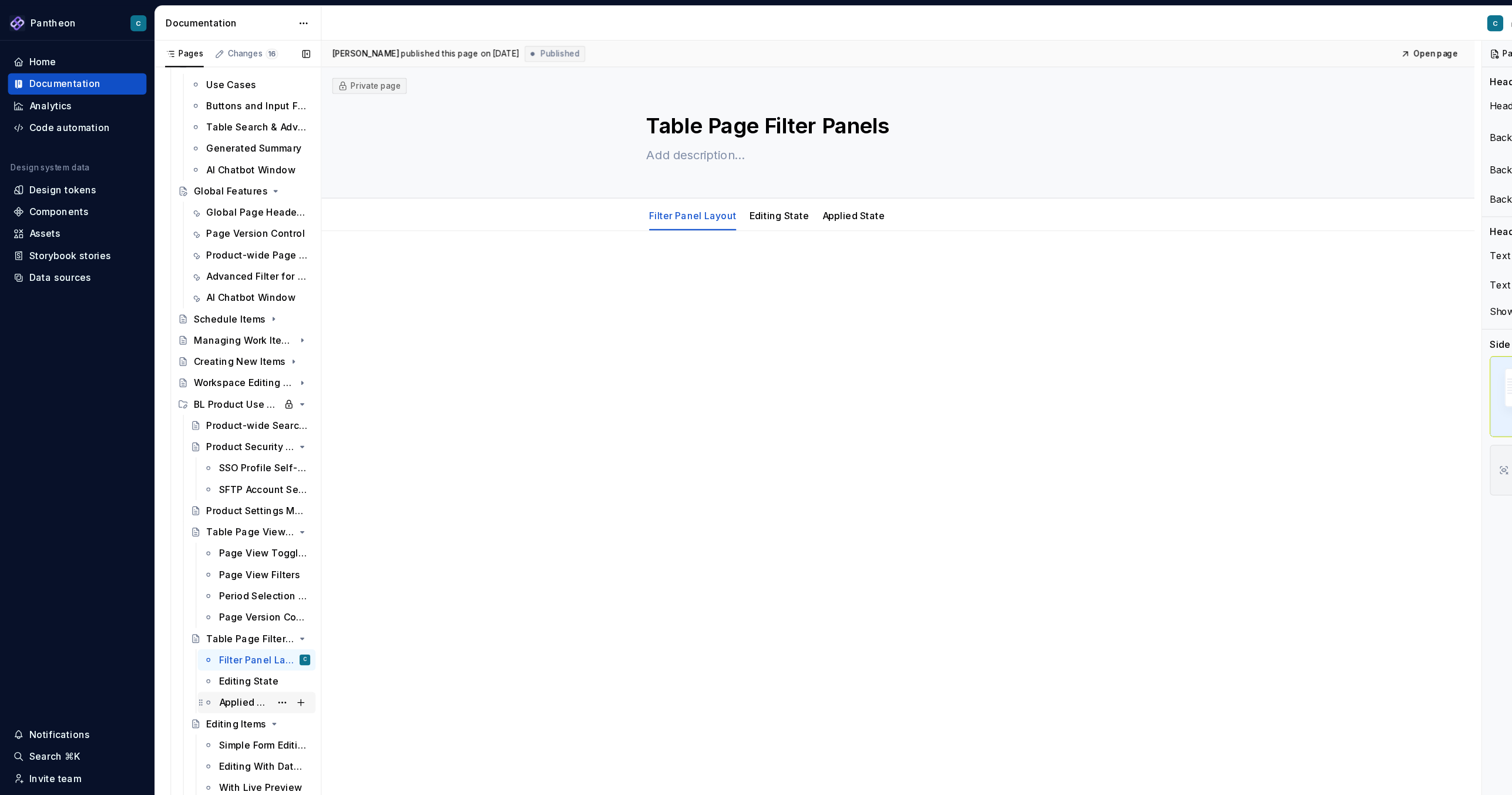
click at [217, 530] on div "Applied State" at bounding box center [216, 620] width 45 height 12
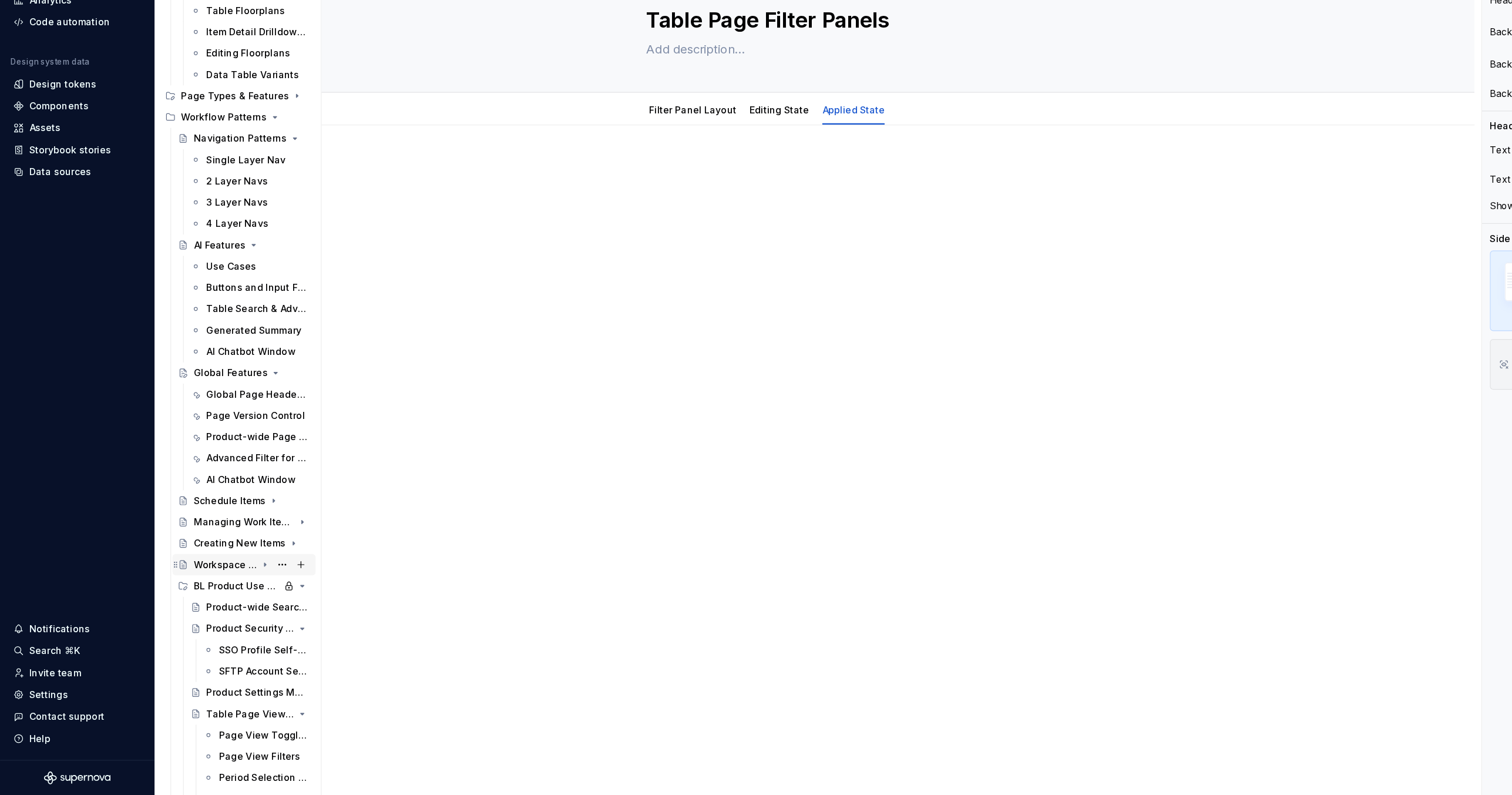
scroll to position [66, 0]
click at [192, 530] on div "Workspace Editing Pages" at bounding box center [199, 592] width 56 height 12
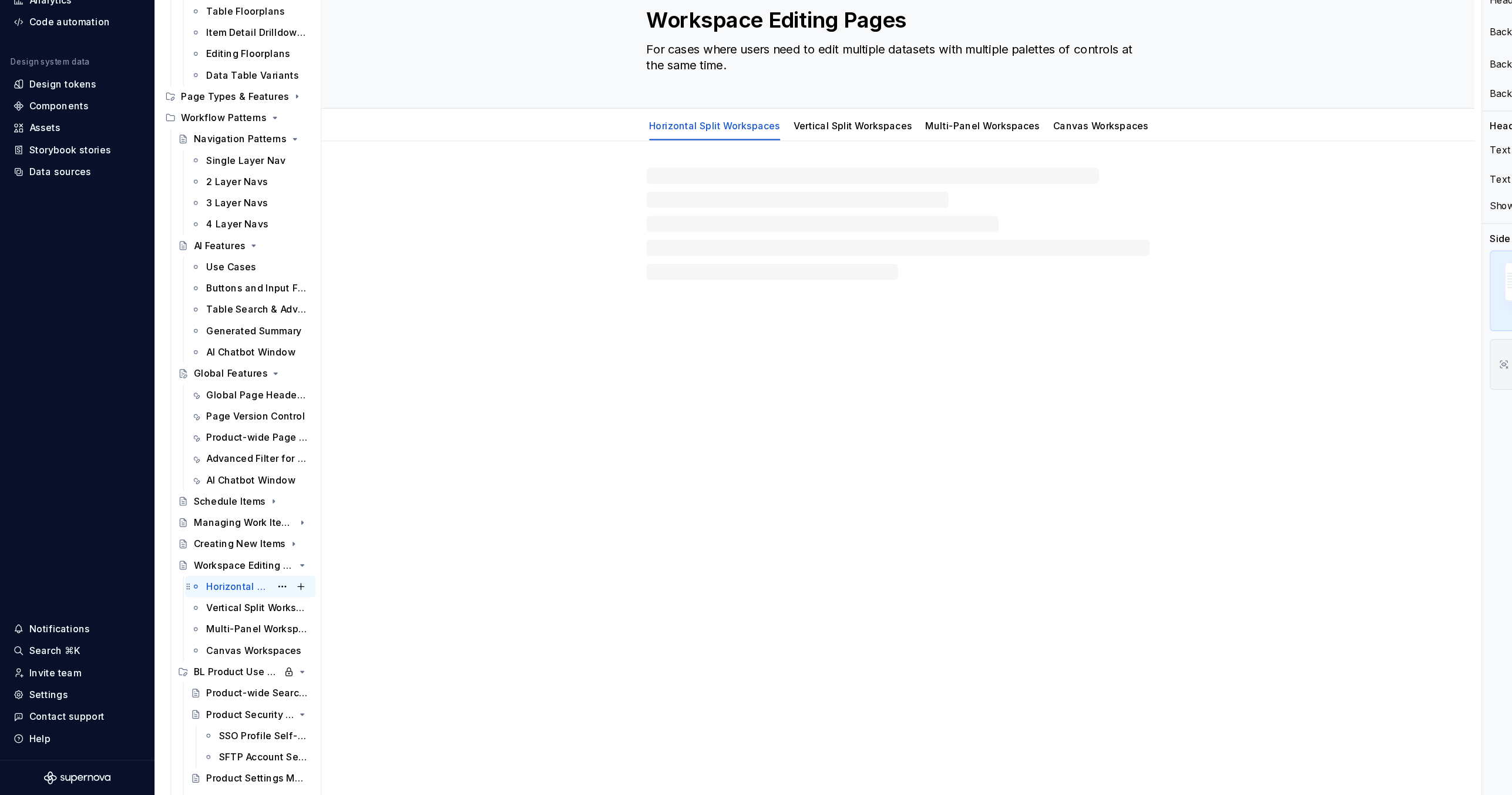
click at [196, 530] on div "Horizontal Split Workspaces" at bounding box center [211, 611] width 56 height 12
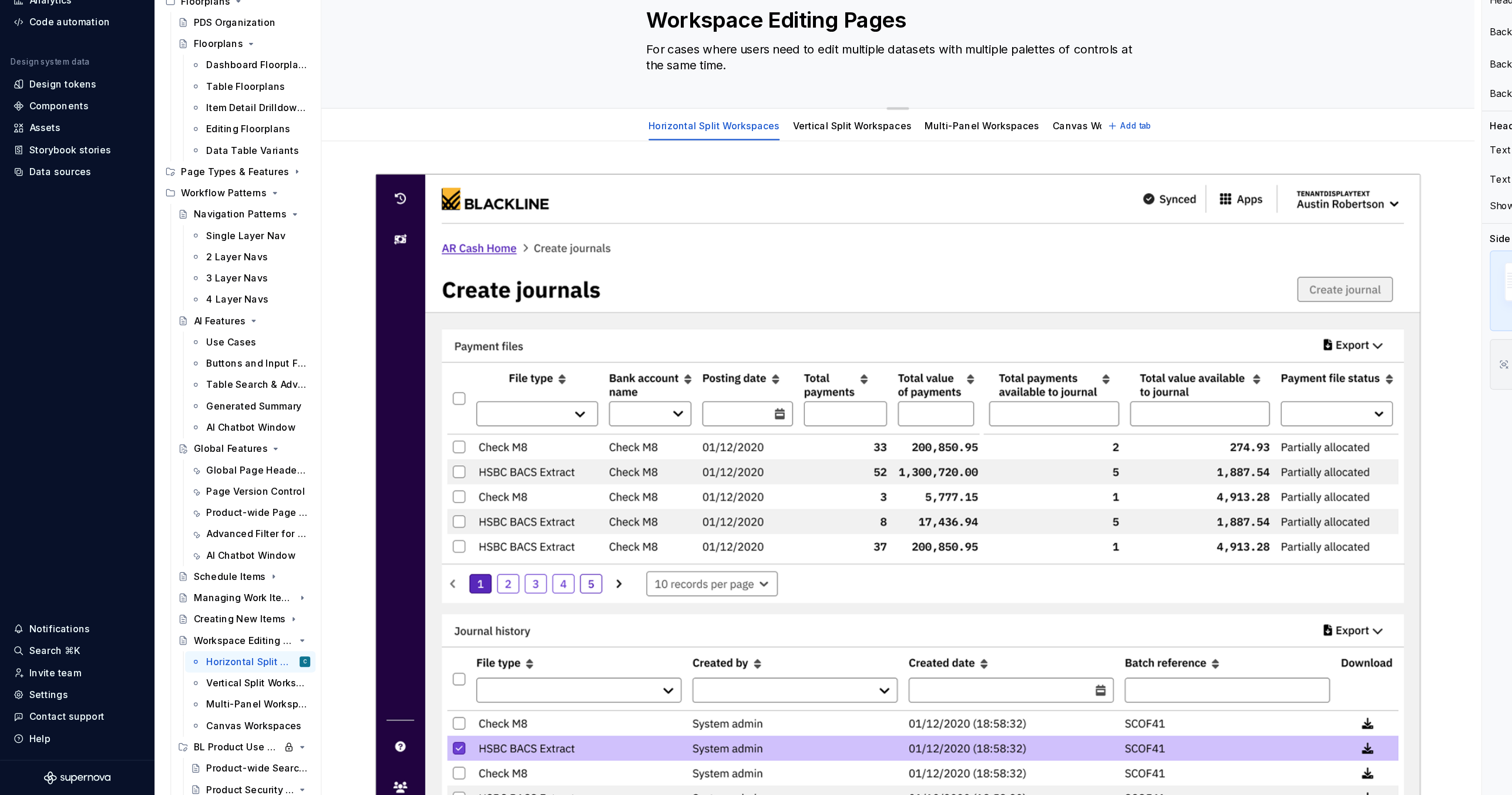
click at [767, 114] on textarea "Workspace Editing Pages" at bounding box center [790, 111] width 444 height 28
click at [796, 112] on textarea "Workspace Editing Pages" at bounding box center [790, 111] width 444 height 28
type textarea "*"
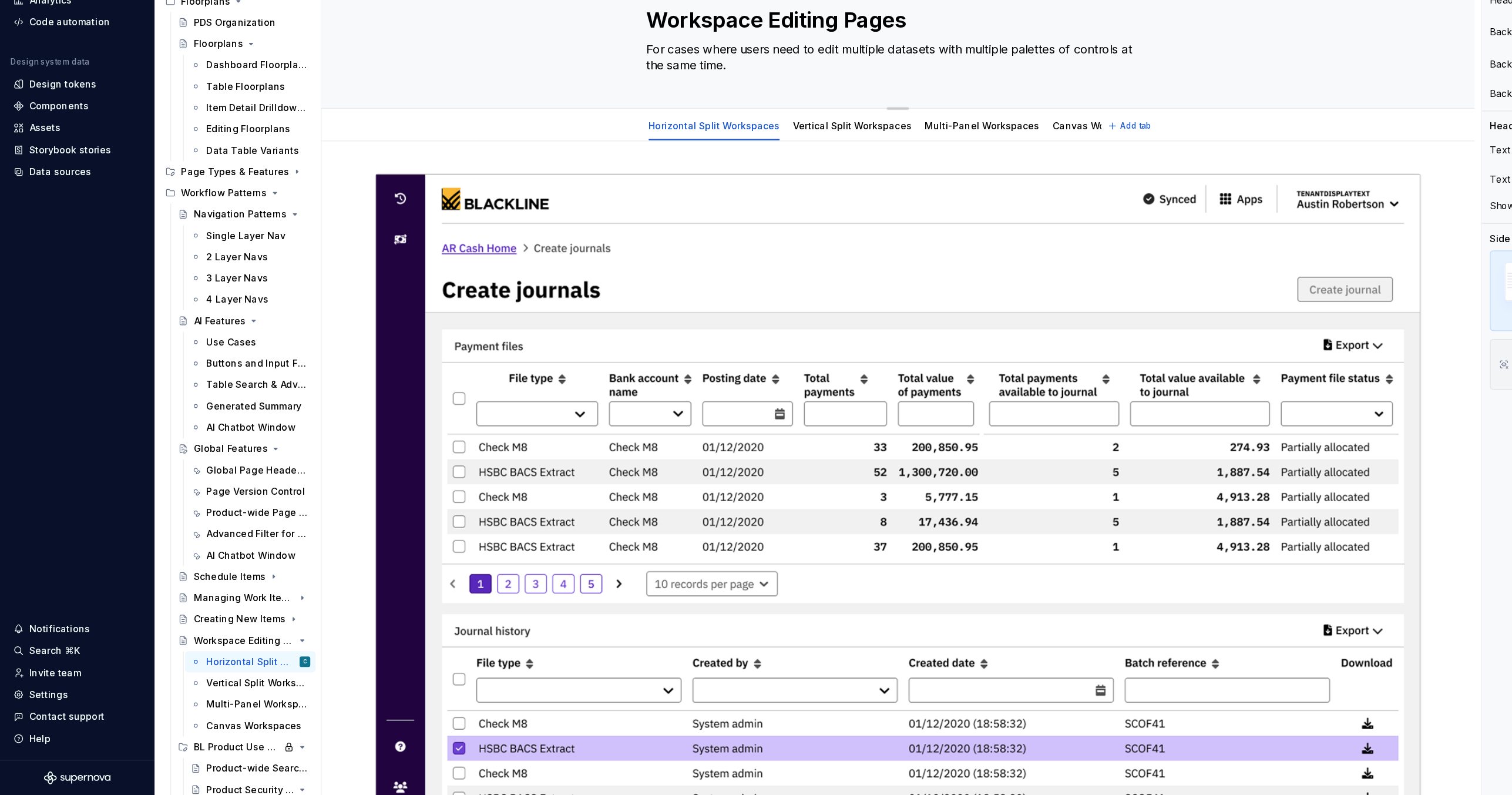
type textarea "Workspace Editing"
type textarea "*"
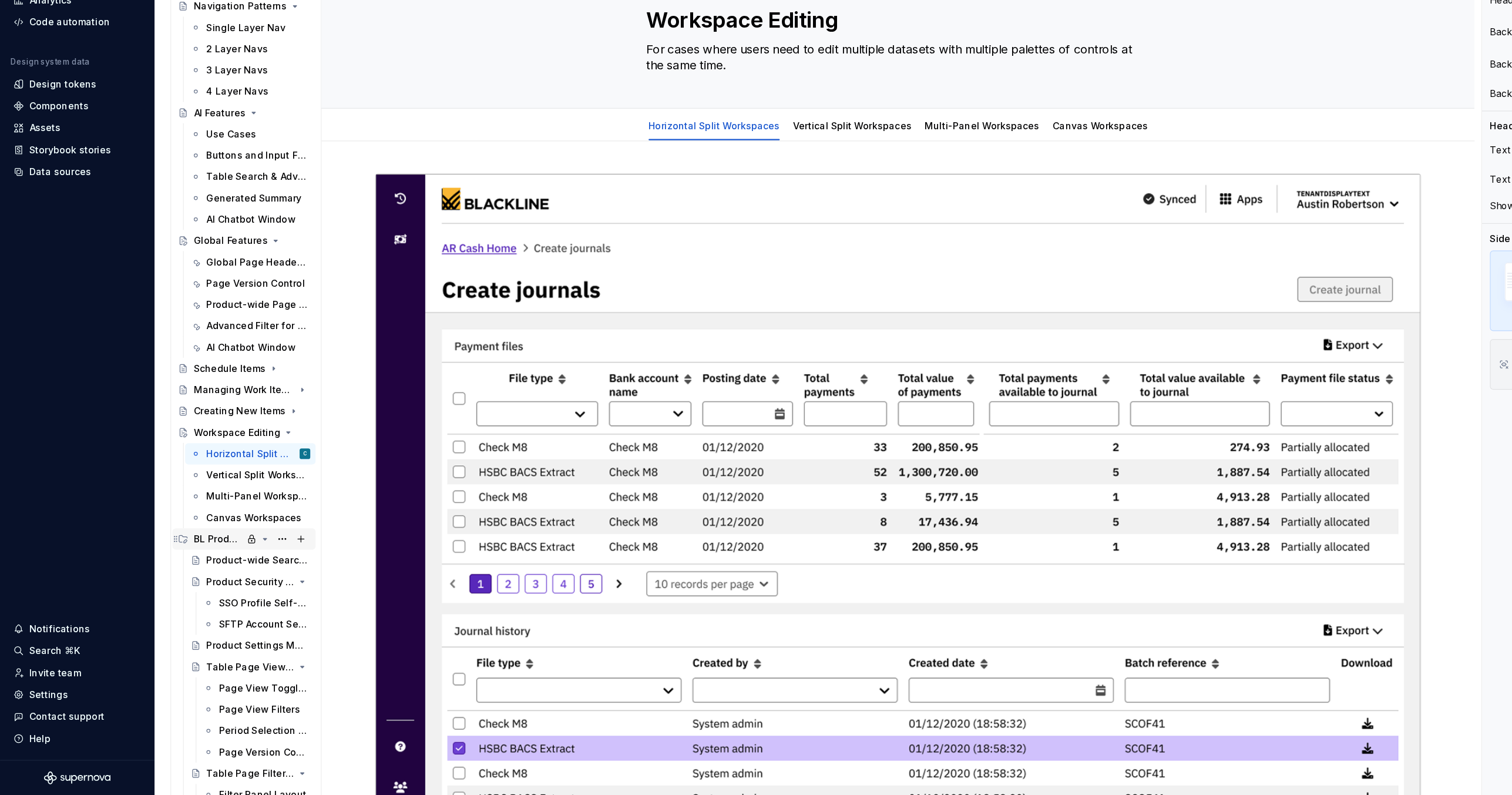
scroll to position [212, 0]
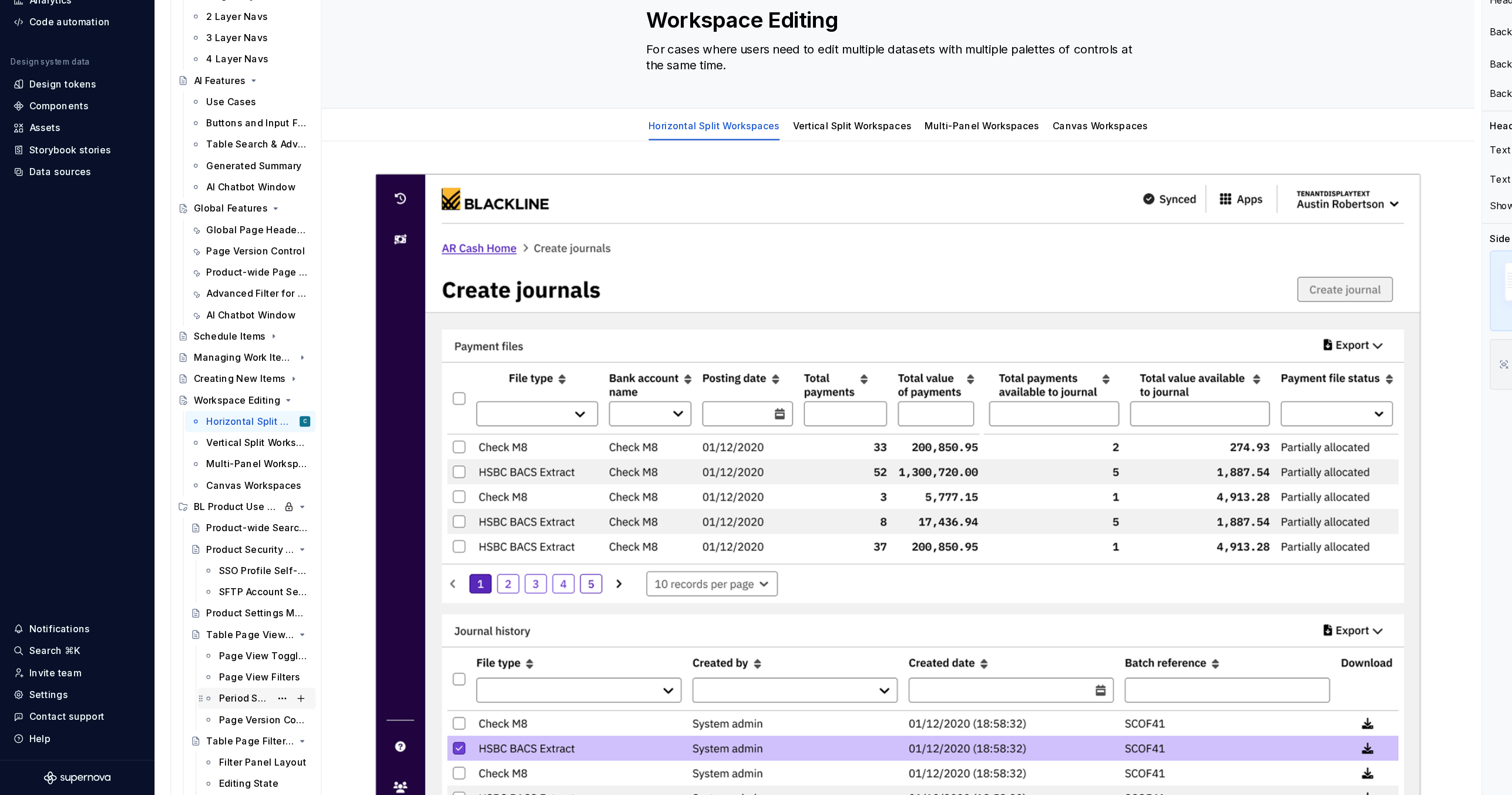
type textarea "Workspace Editing"
click at [219, 530] on div "Period Selection Filter" at bounding box center [216, 710] width 45 height 12
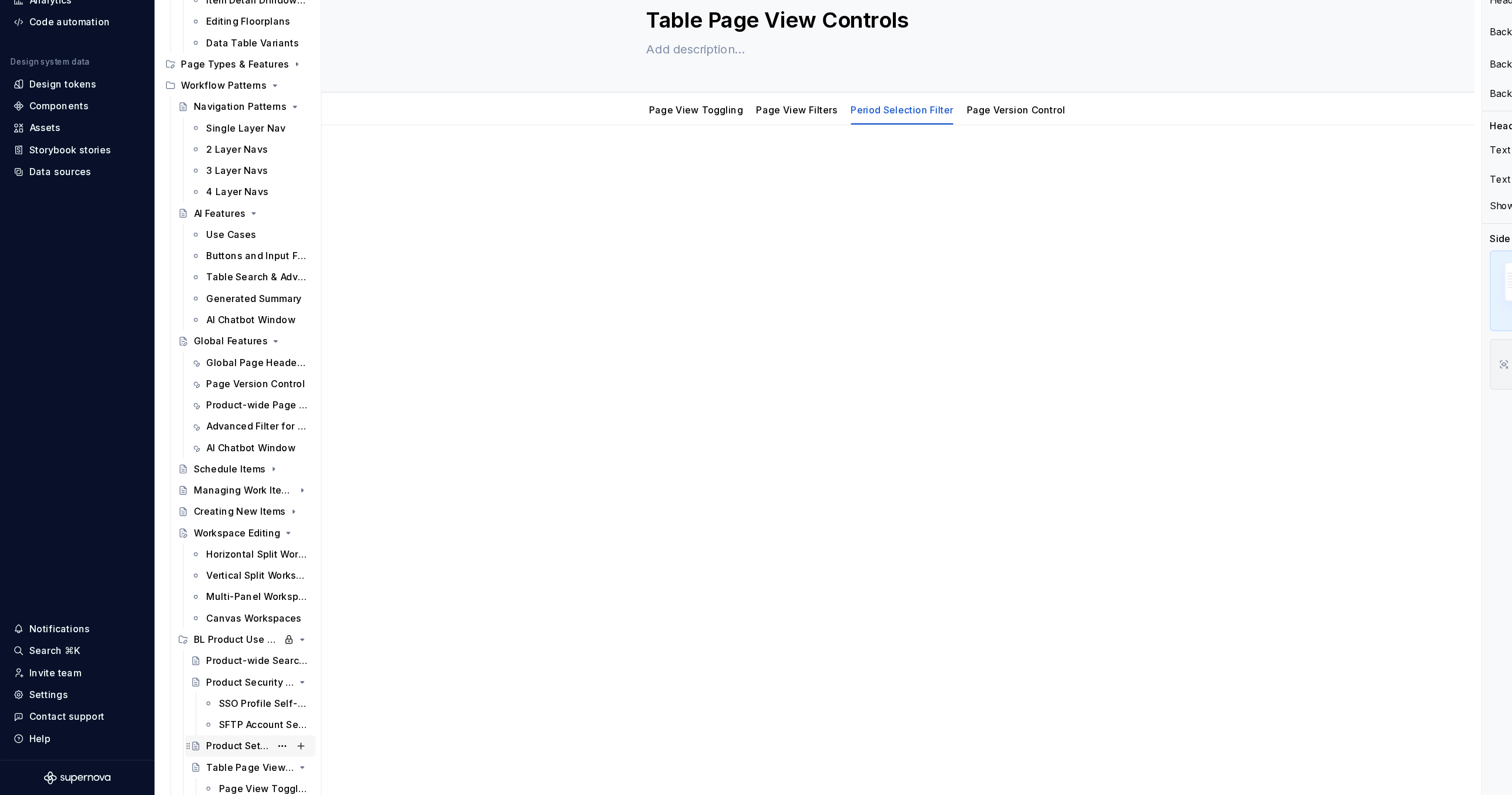
scroll to position [77, 0]
click at [247, 187] on button "Page tree" at bounding box center [249, 187] width 16 height 16
click at [206, 283] on div "Pages Changes 16 Add Accessibility guide for tree Page tree. Navigate the tree …" at bounding box center [209, 418] width 147 height 765
click at [231, 167] on icon "Page tree" at bounding box center [234, 168] width 9 height 9
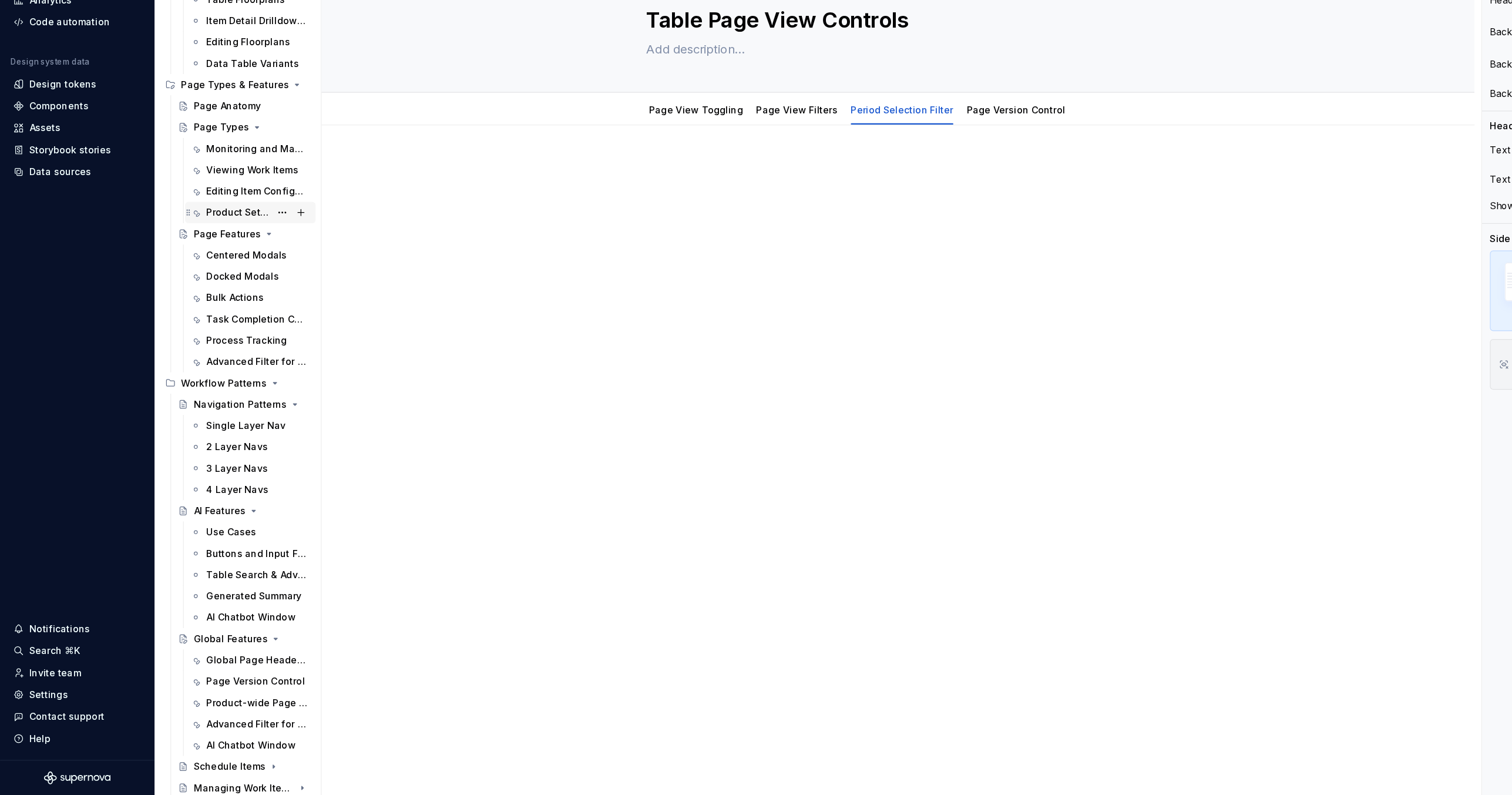
click at [197, 280] on div "Product Settings" at bounding box center [211, 281] width 56 height 12
click at [963, 191] on button "button" at bounding box center [962, 191] width 16 height 16
click at [935, 180] on html "Pantheon C Home Documentation Analytics Code automation Design system data Desi…" at bounding box center [756, 398] width 1512 height 795
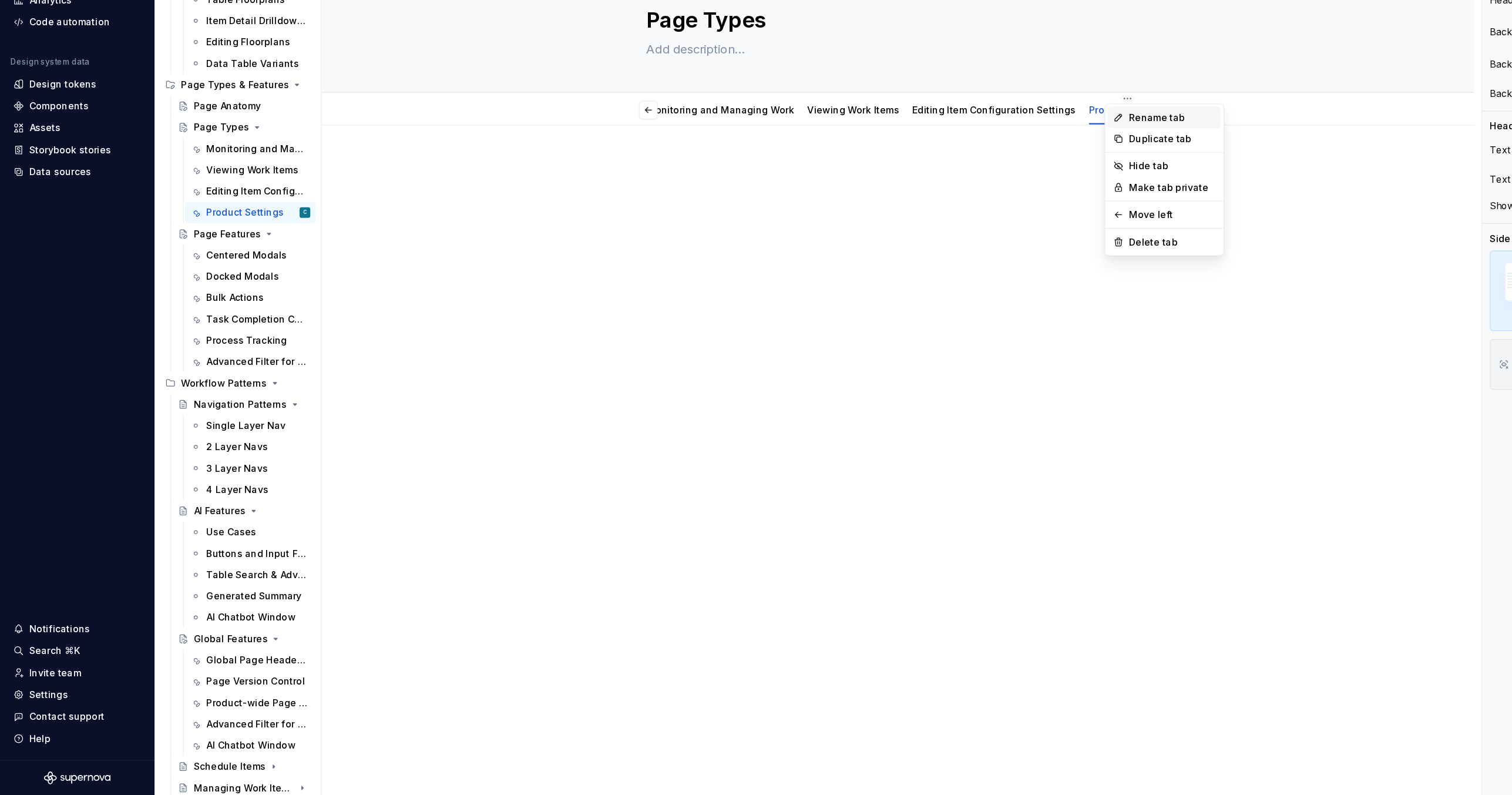
scroll to position [0, 0]
click at [1008, 196] on div "Rename tab" at bounding box center [1036, 197] width 76 height 12
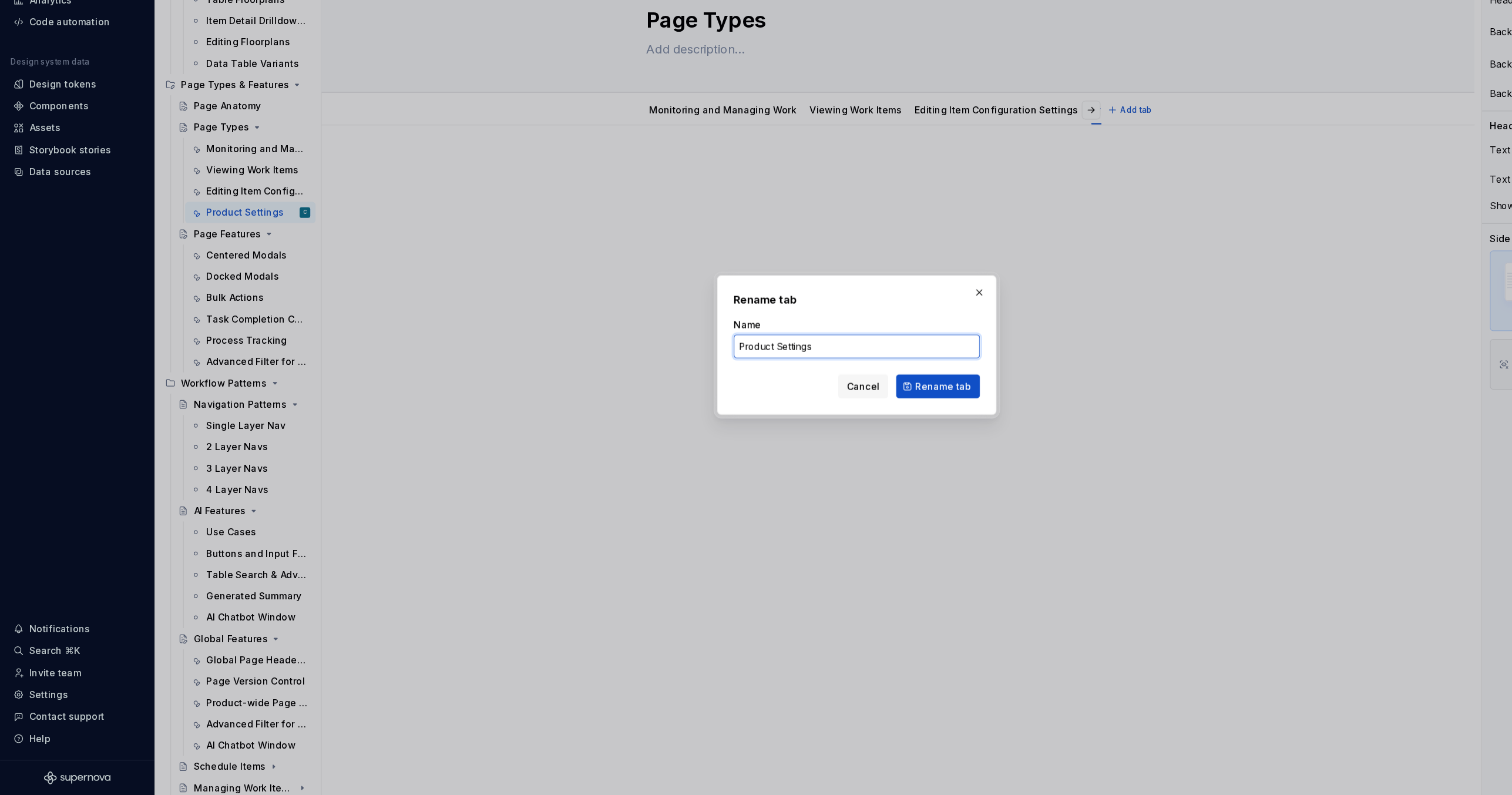
click at [742, 400] on input "Product Settings" at bounding box center [756, 399] width 217 height 21
type textarea "*"
type input "Product Settings Management"
click at [820, 434] on span "Rename tab" at bounding box center [832, 434] width 50 height 12
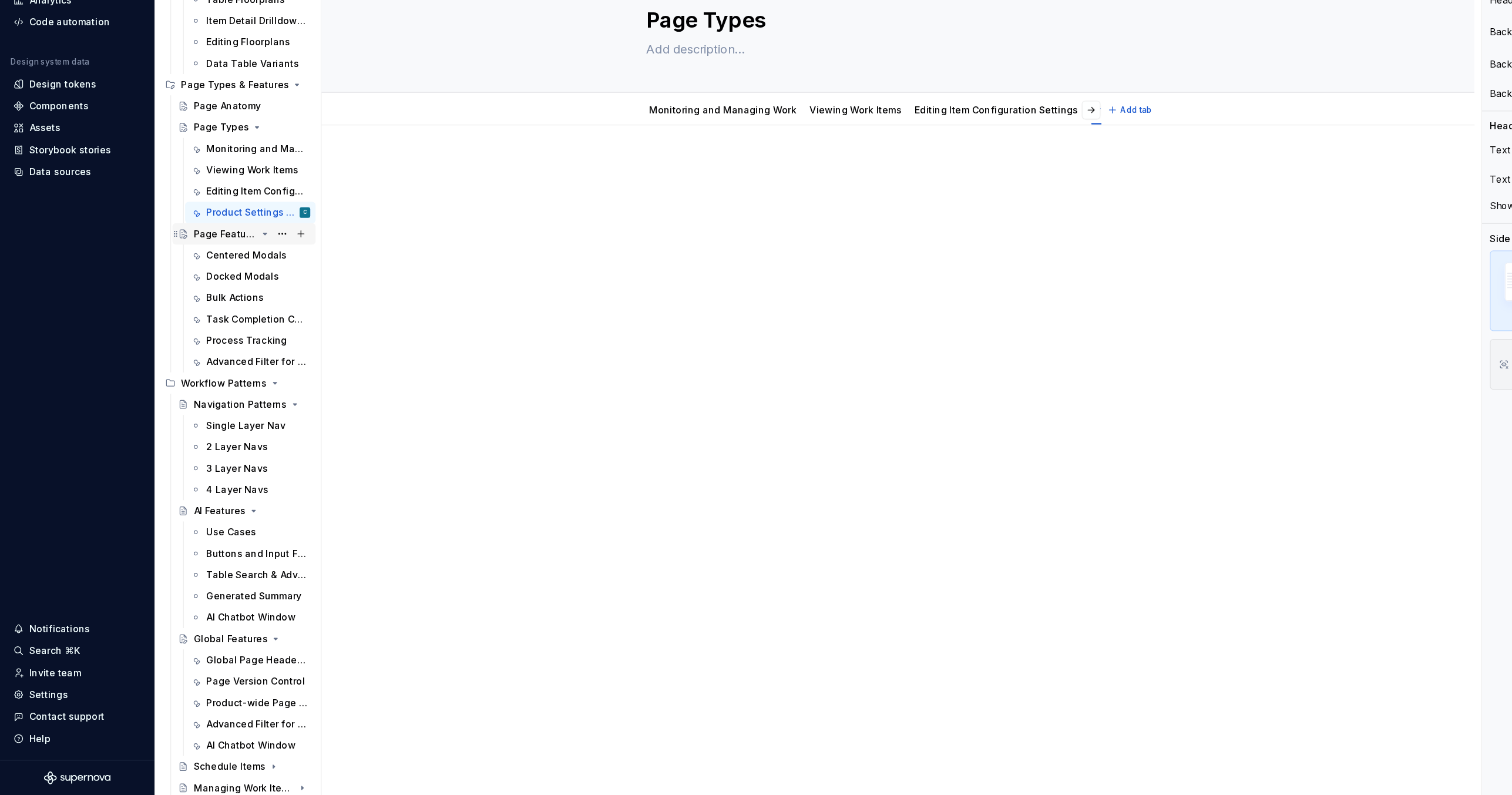
click at [197, 299] on div "Page Features" at bounding box center [199, 300] width 56 height 12
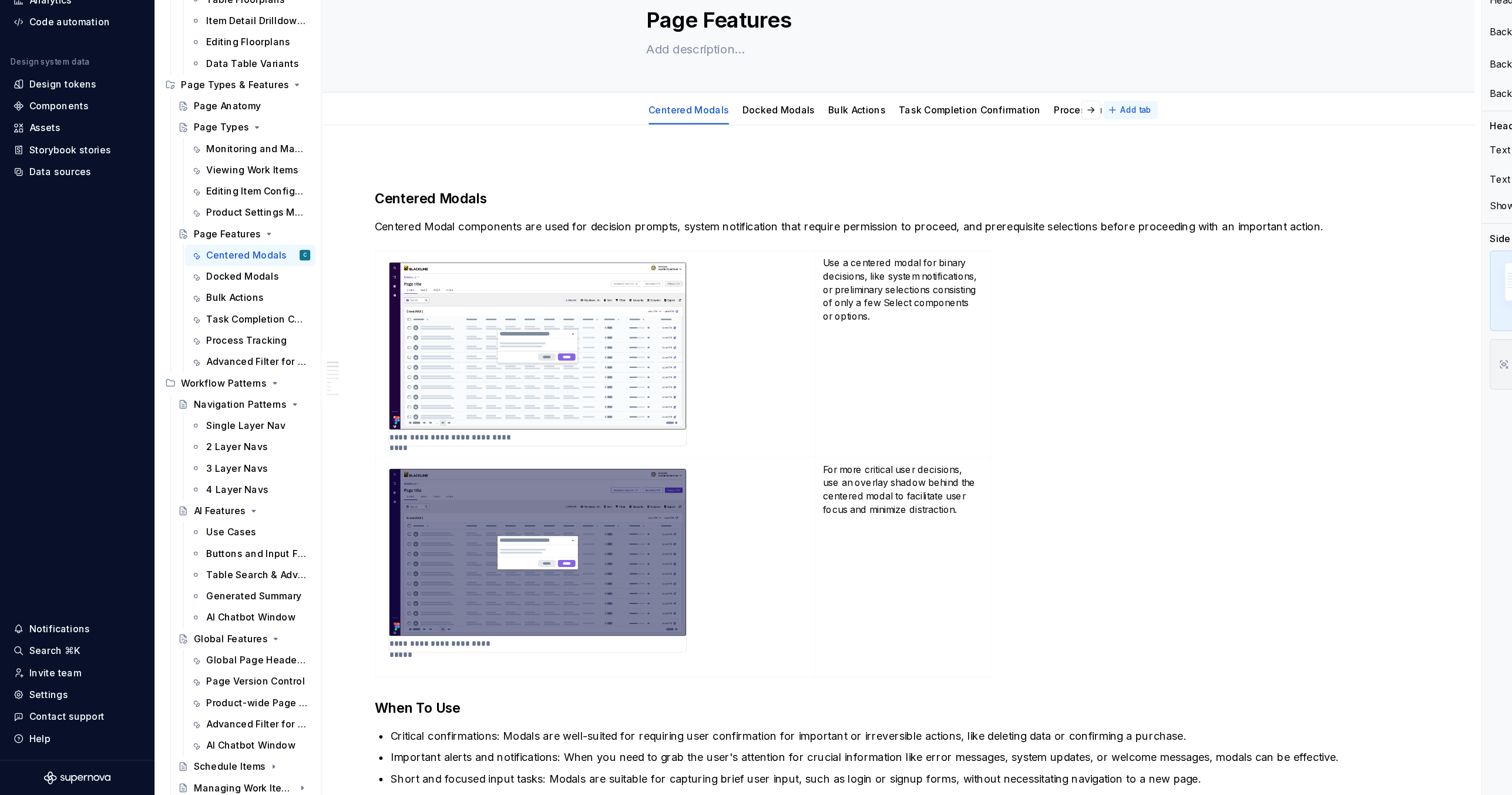
type textarea "*"
click at [1002, 189] on span "Add tab" at bounding box center [1003, 190] width 28 height 9
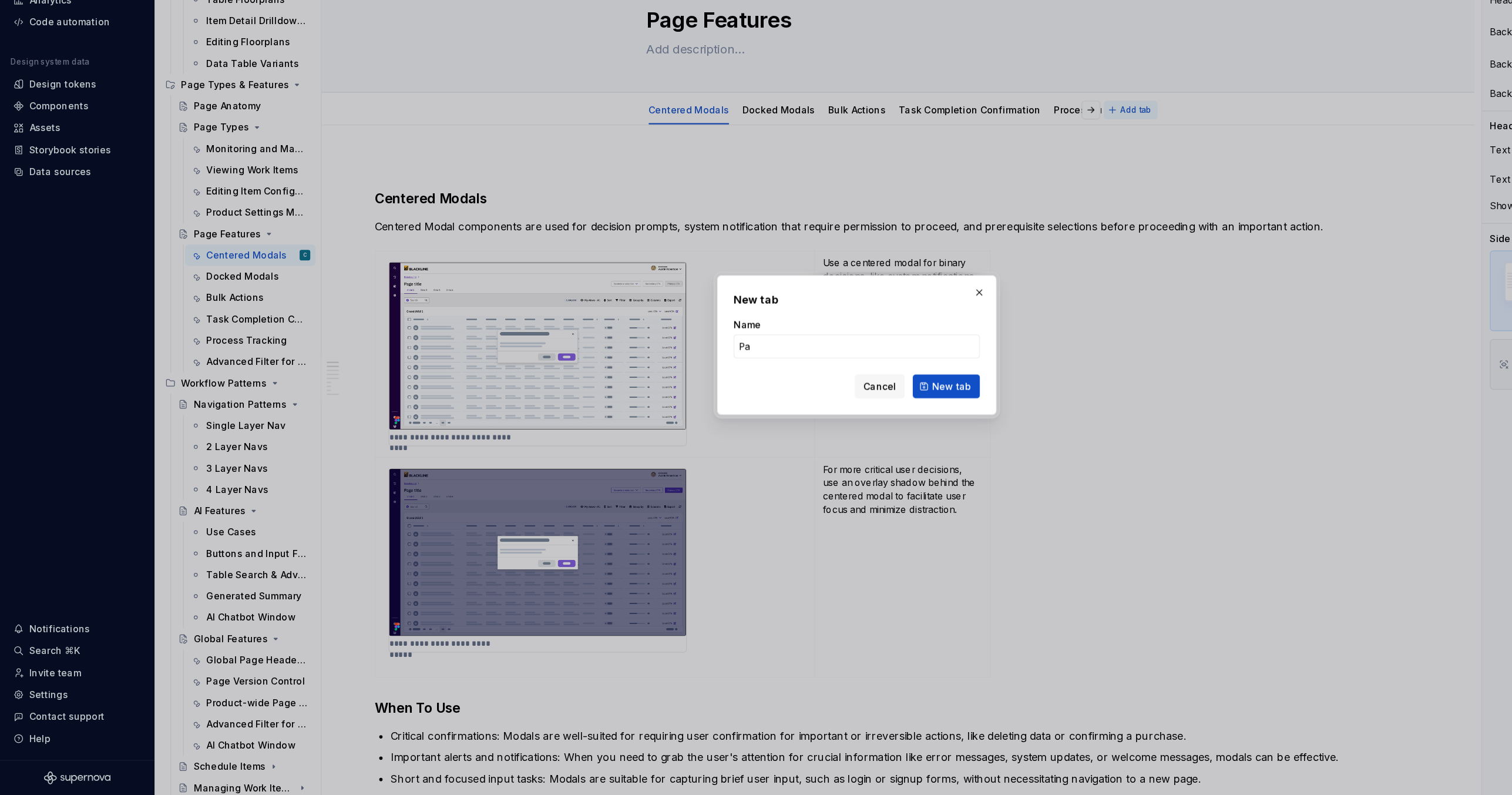
type input "P"
type input "D"
type textarea "*"
type input "Page Filter Panels"
type textarea "*"
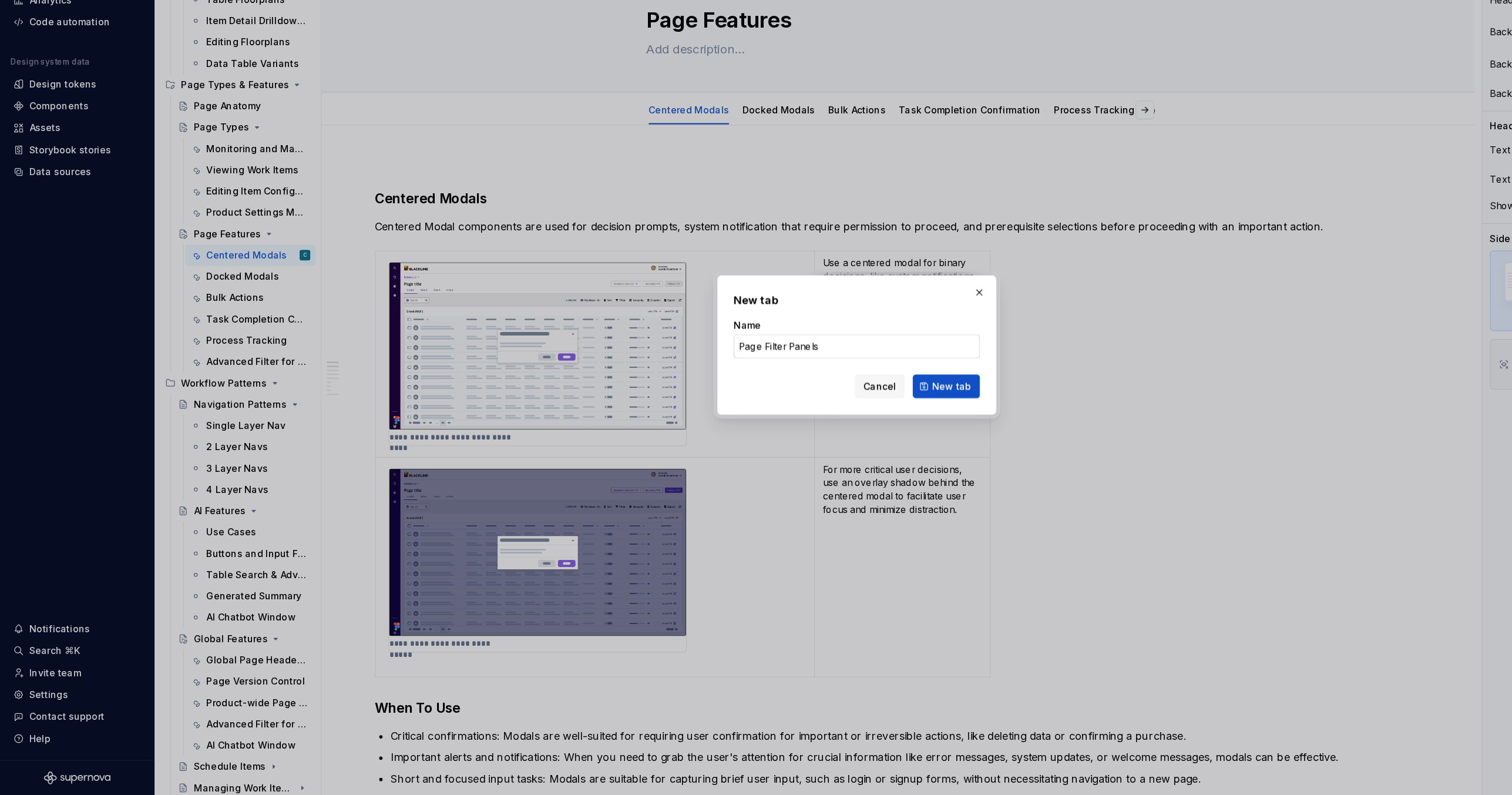
type input "Page Filter Panels (Slicers)"
click at [838, 434] on span "New tab" at bounding box center [839, 434] width 34 height 12
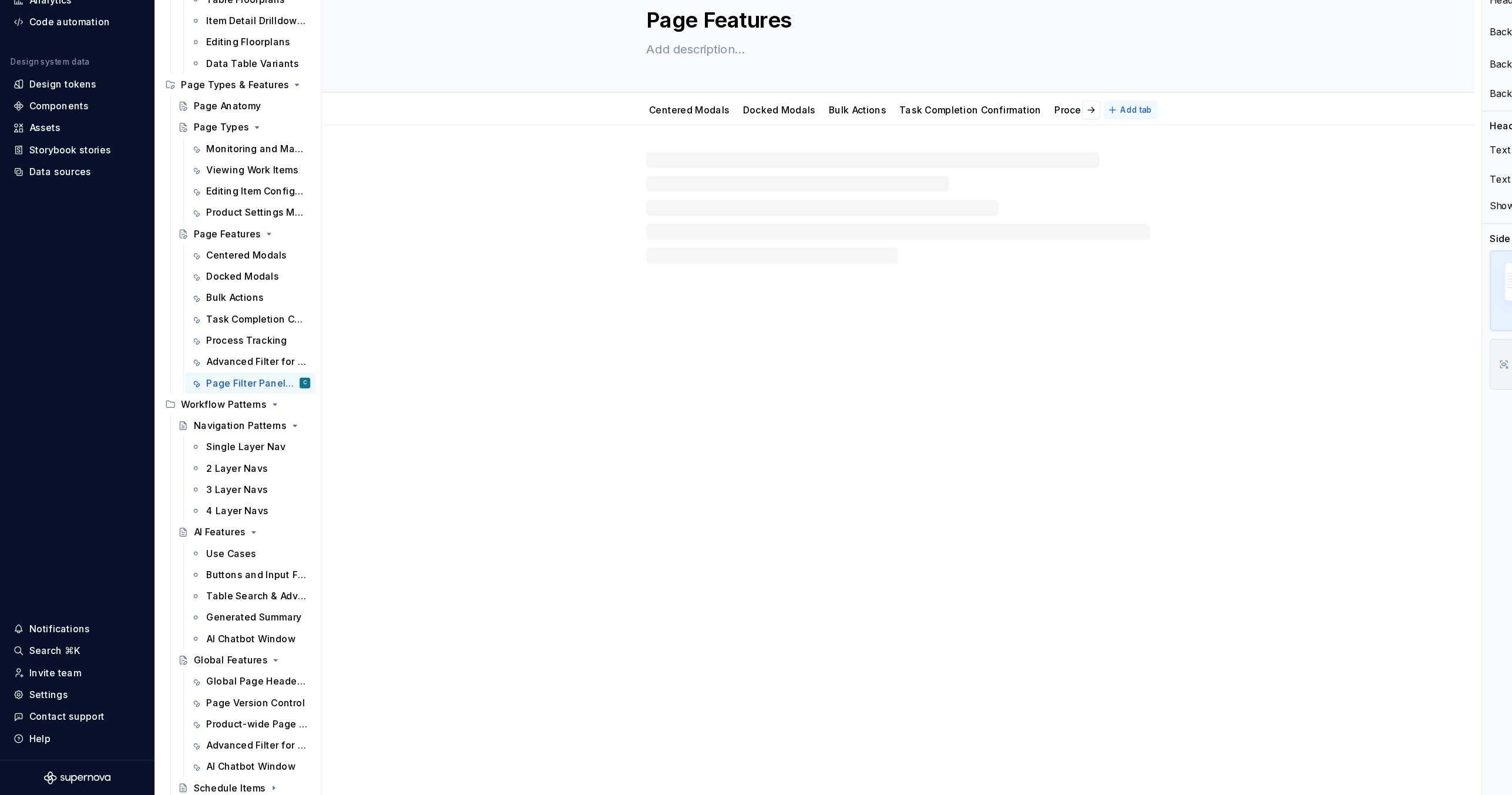
type textarea "*"
click at [1005, 187] on span "Add tab" at bounding box center [1003, 190] width 28 height 9
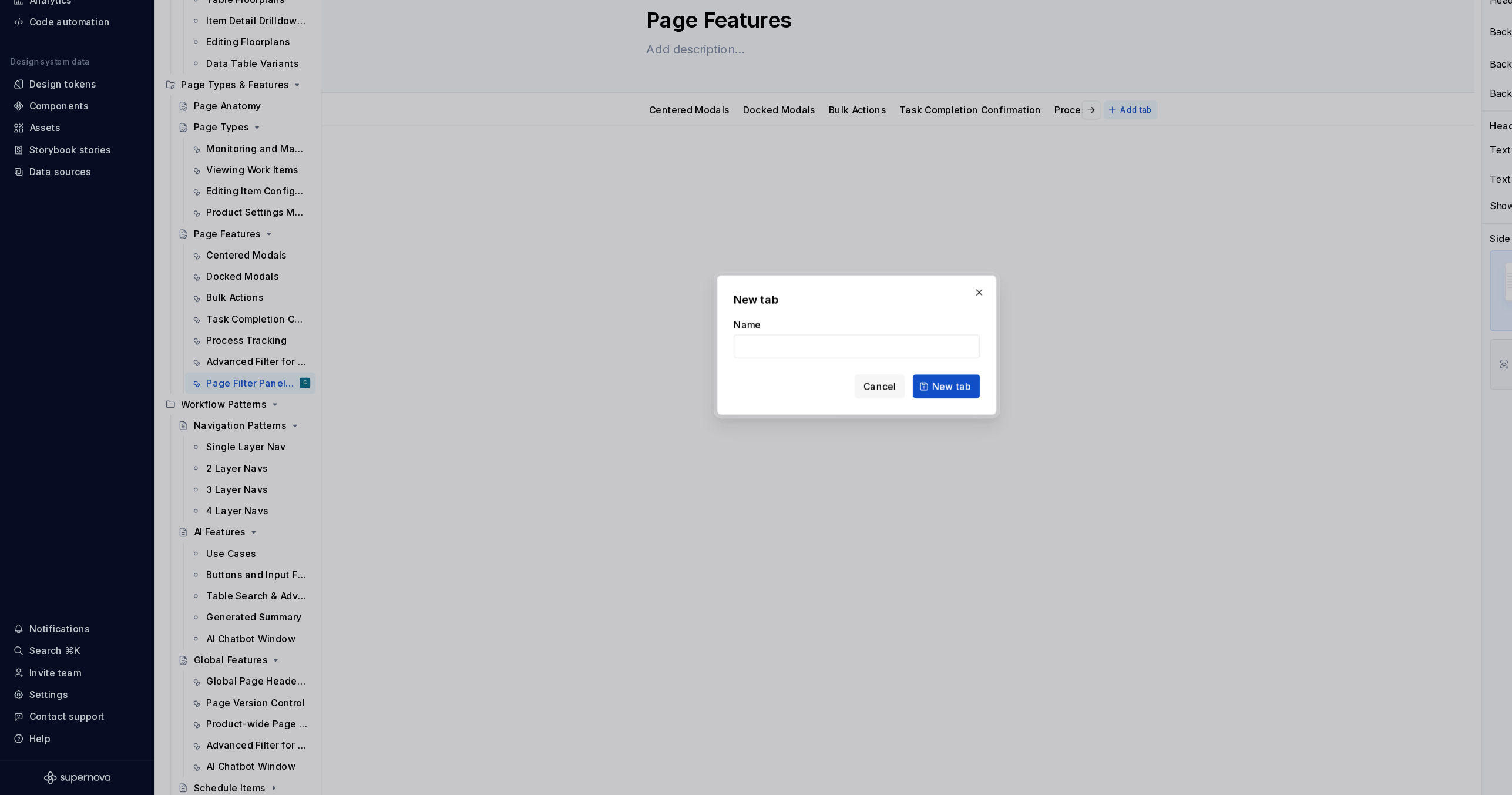
type input "T"
type textarea "*"
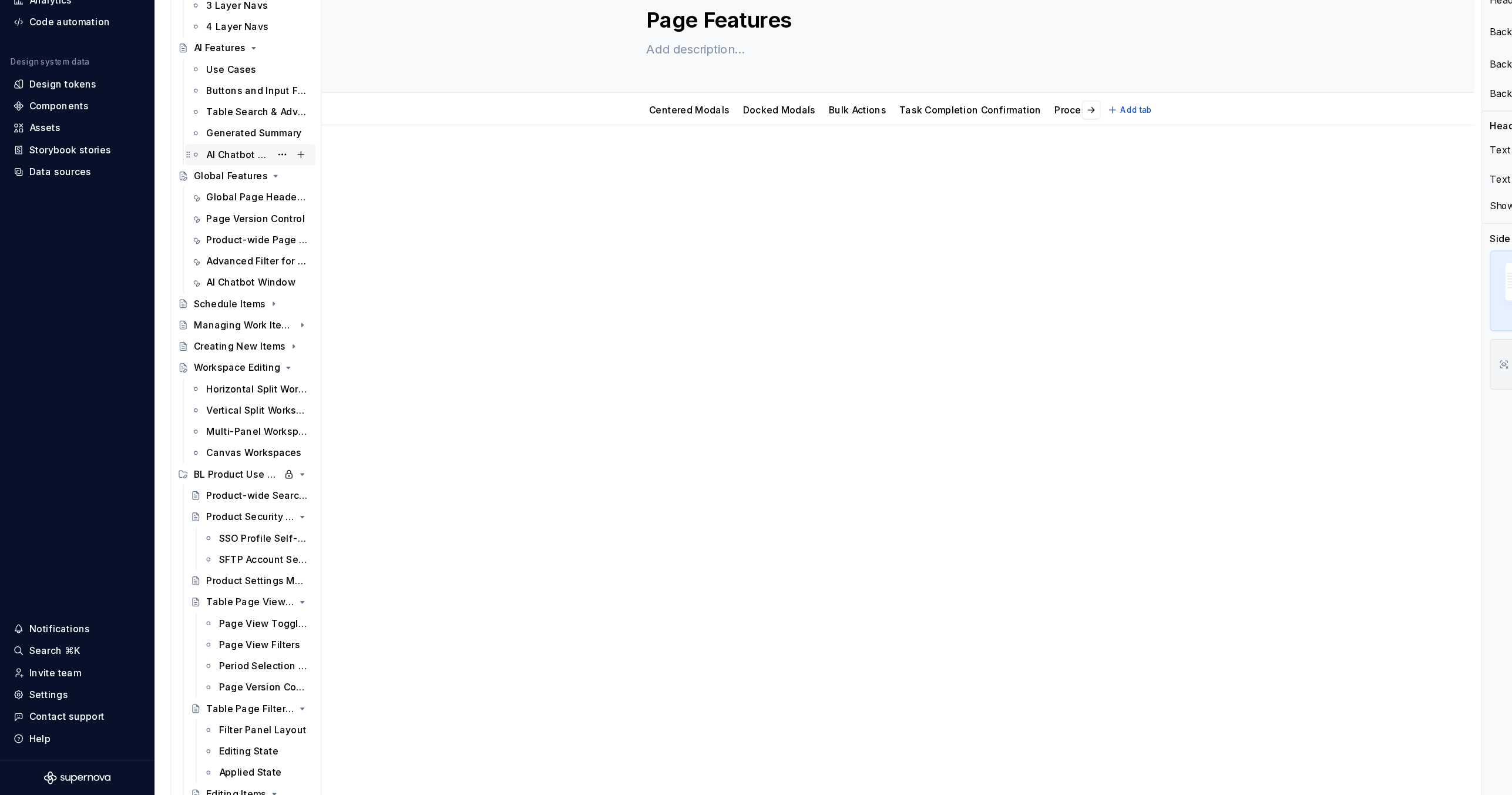
scroll to position [517, 0]
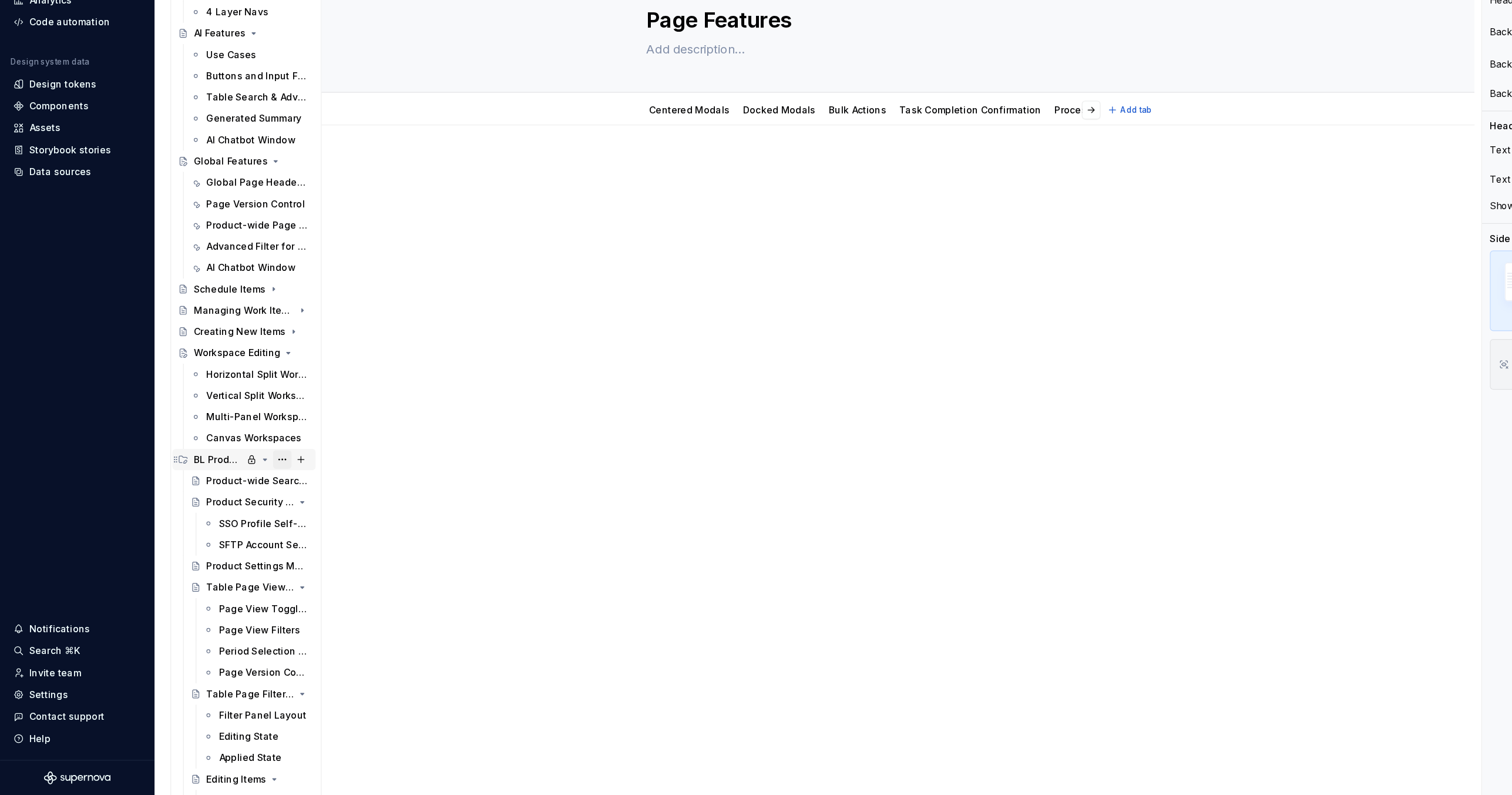
click at [248, 497] on button "Page tree" at bounding box center [249, 499] width 16 height 16
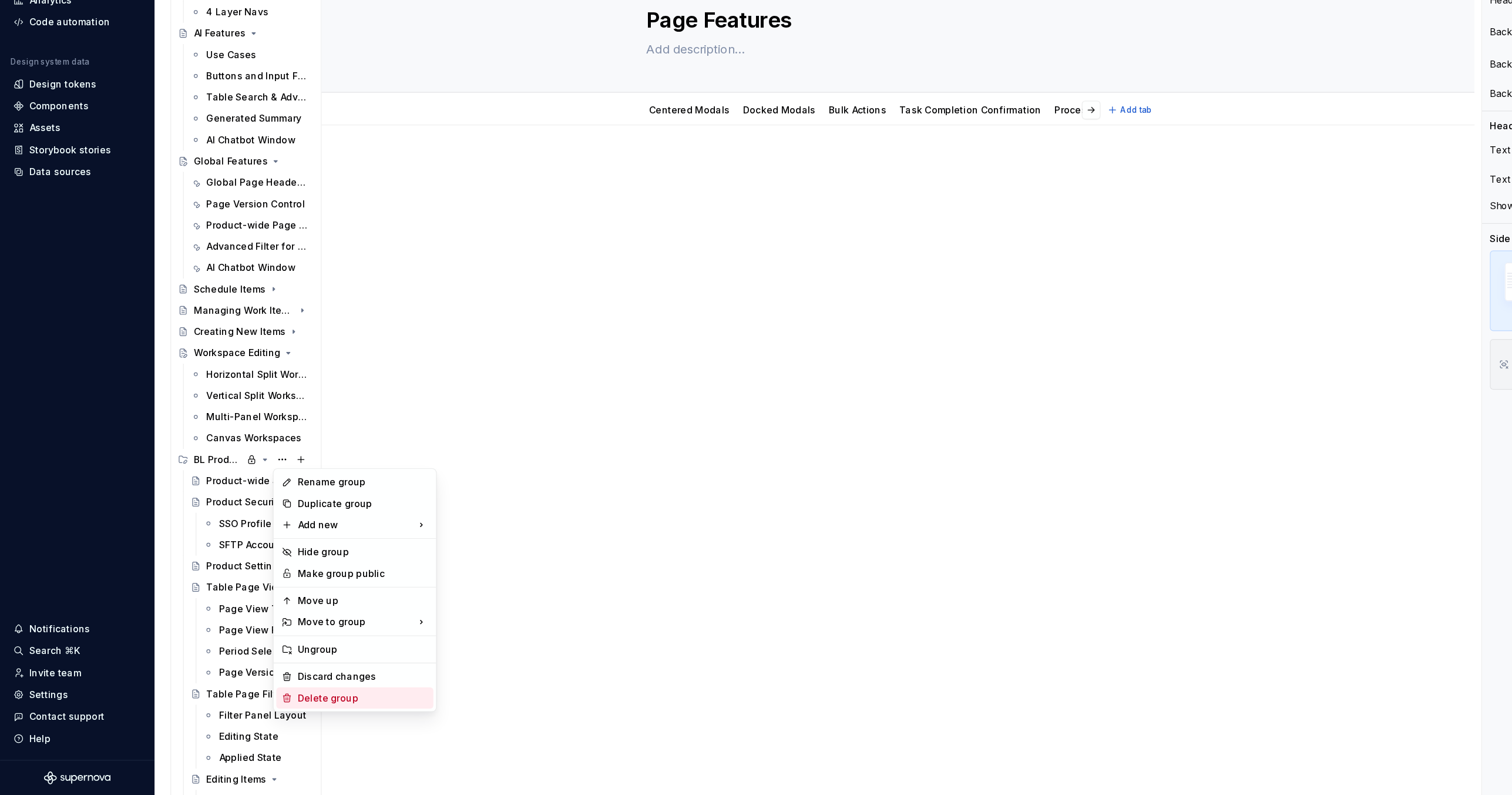
click at [273, 530] on div "Delete group" at bounding box center [320, 709] width 115 height 12
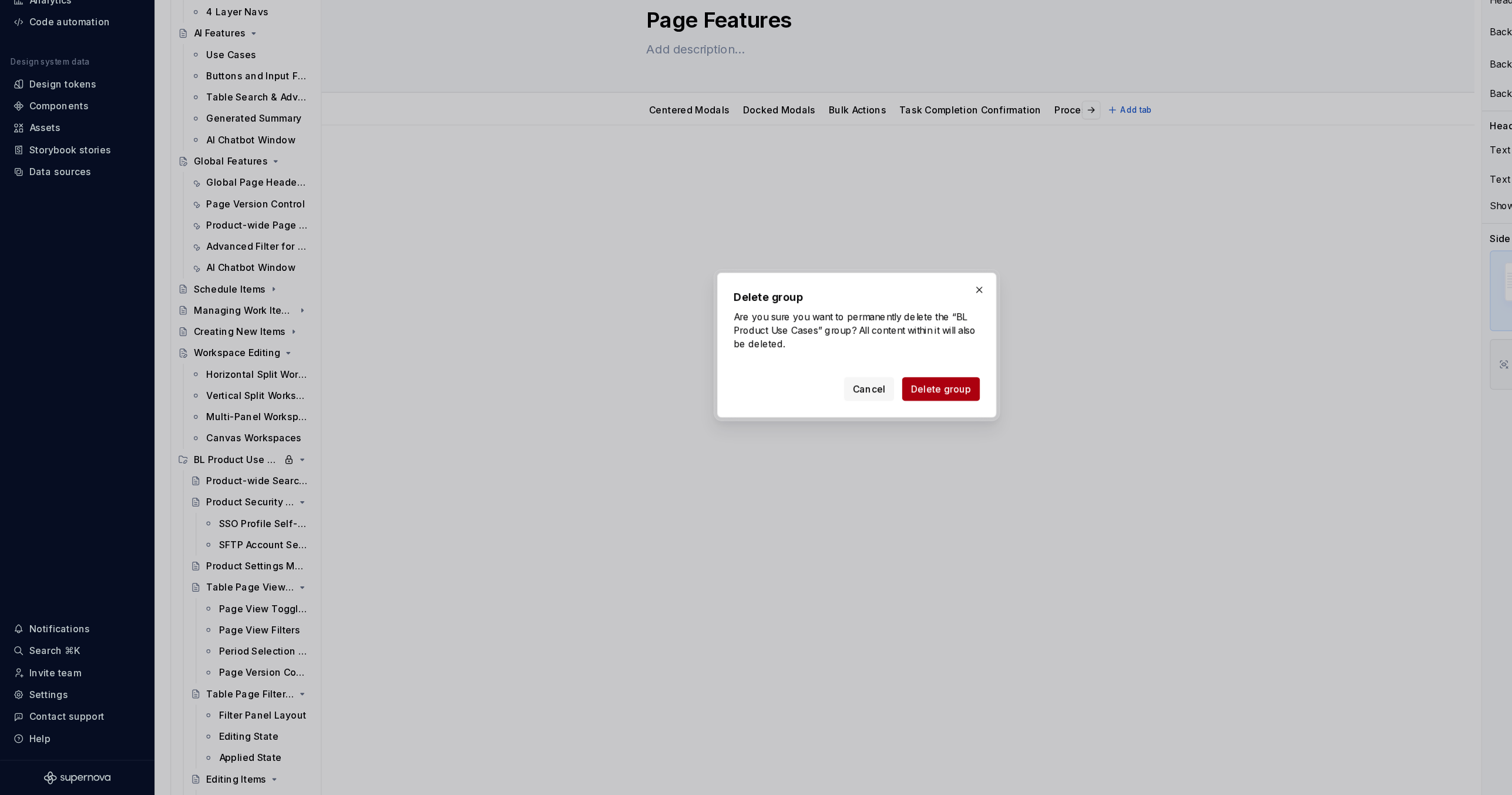
click at [815, 435] on span "Delete group" at bounding box center [830, 436] width 53 height 12
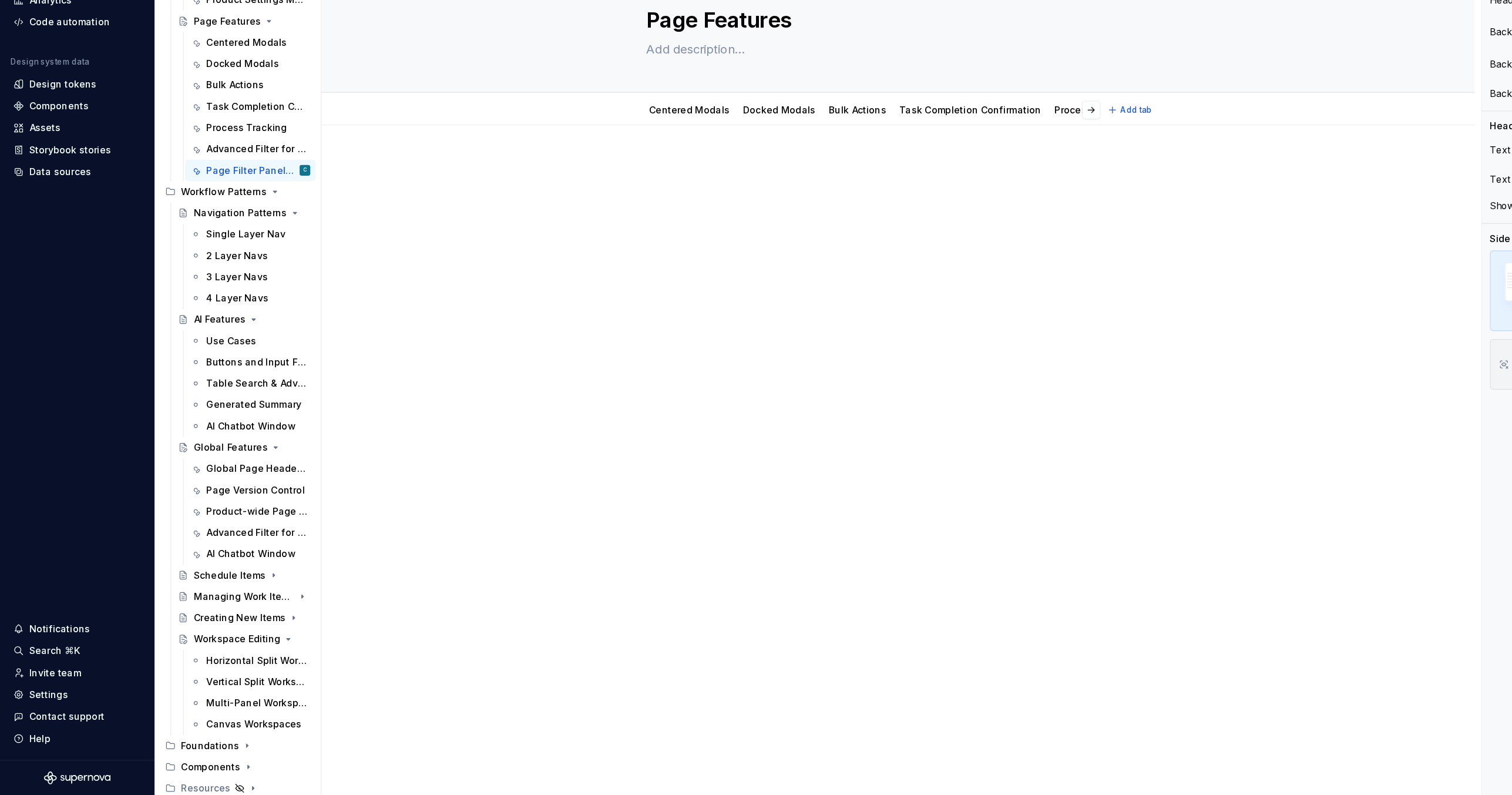
scroll to position [0, 0]
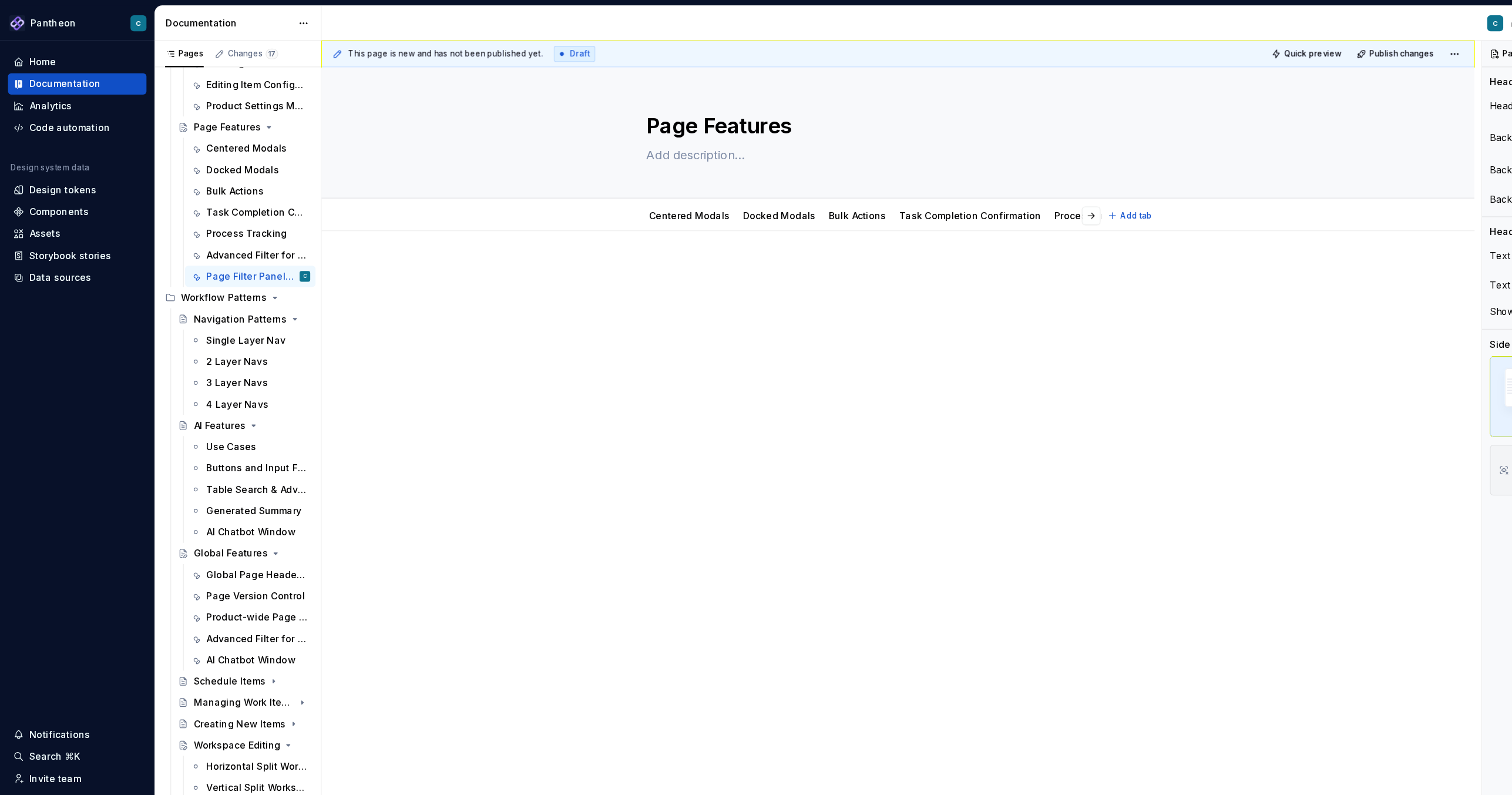
type textarea "*"
click at [1008, 48] on span "Publish changes" at bounding box center [1236, 47] width 57 height 9
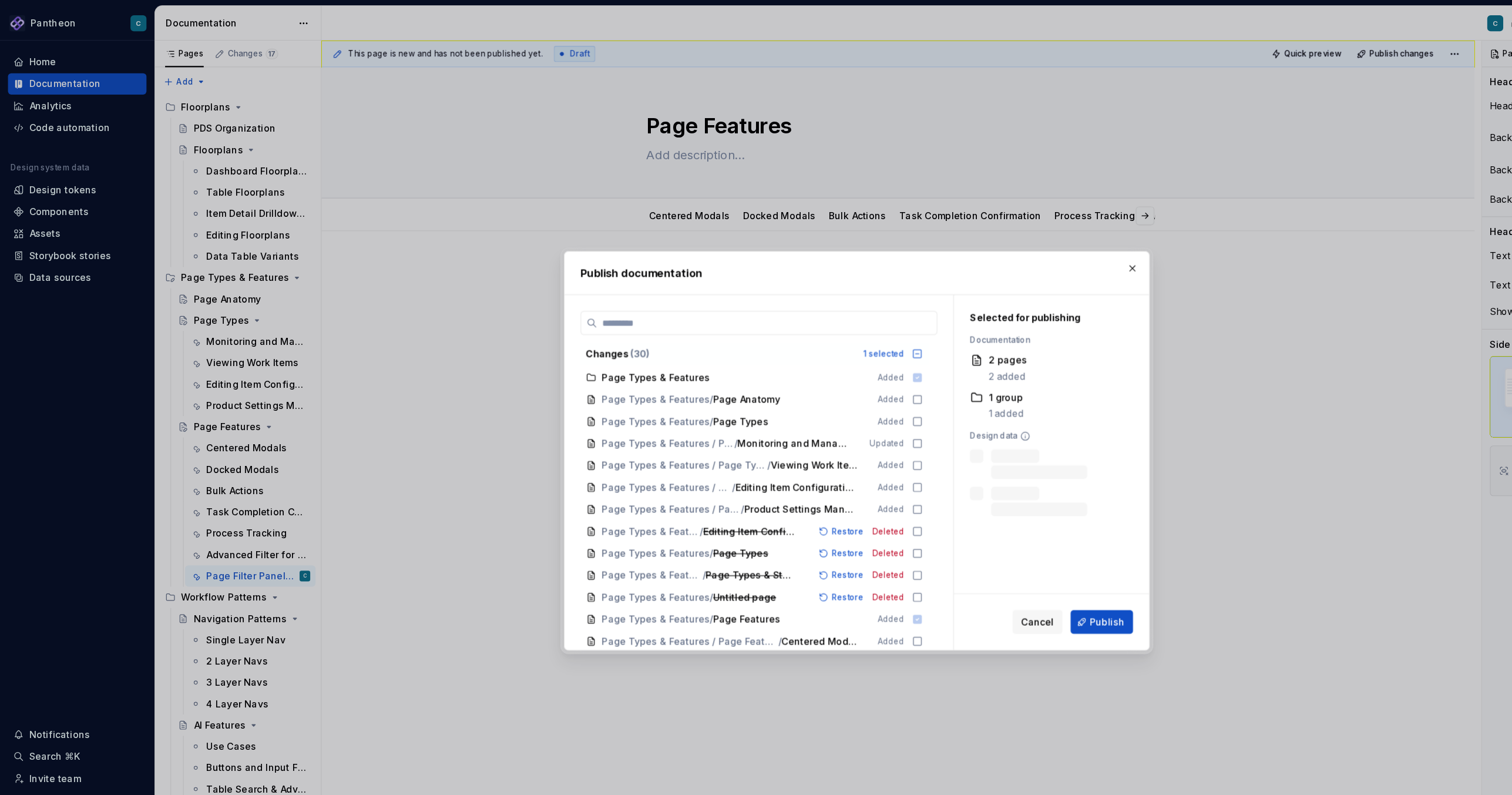
scroll to position [265, 0]
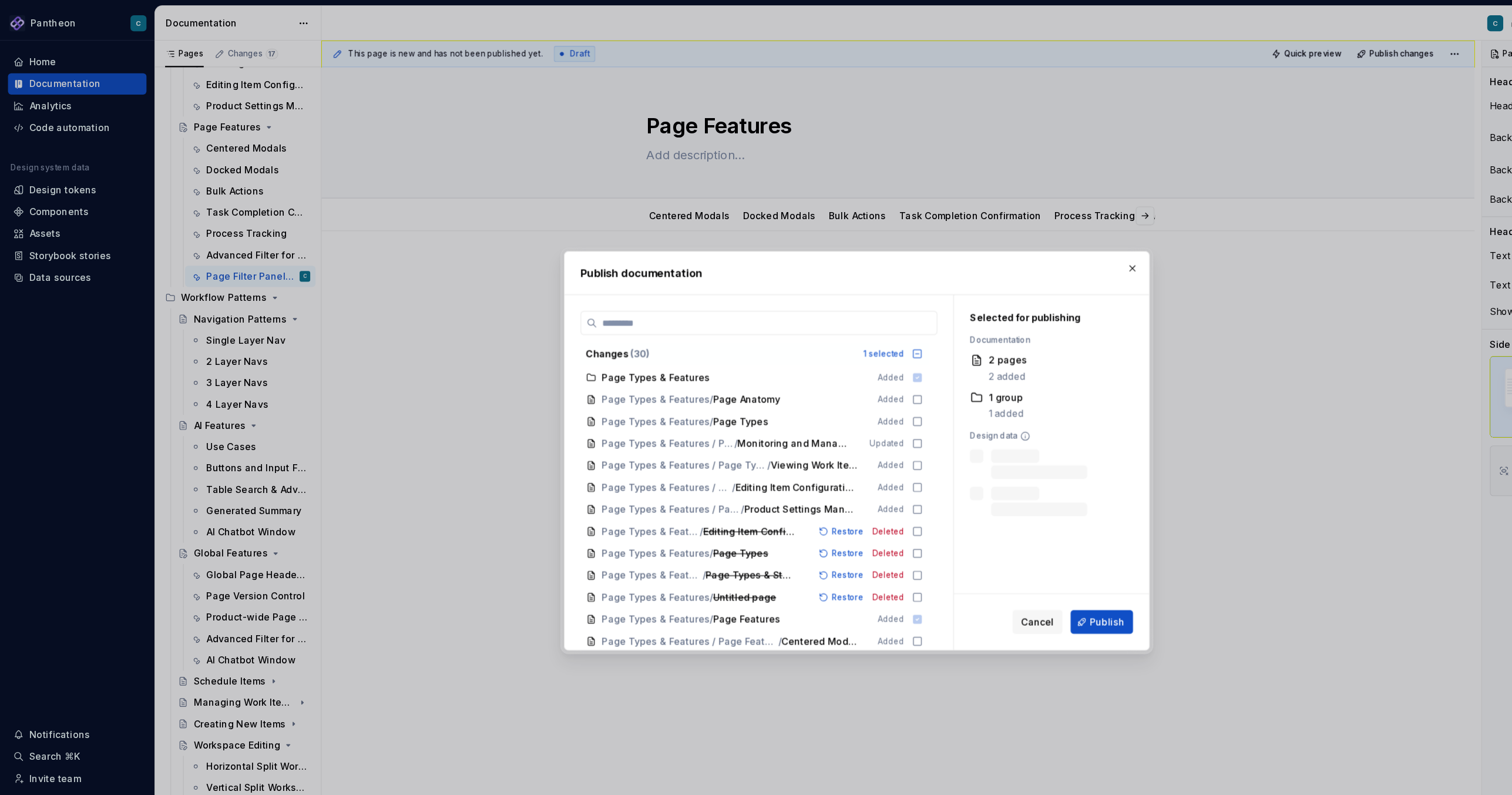
click at [966, 550] on span "Publish" at bounding box center [977, 549] width 31 height 12
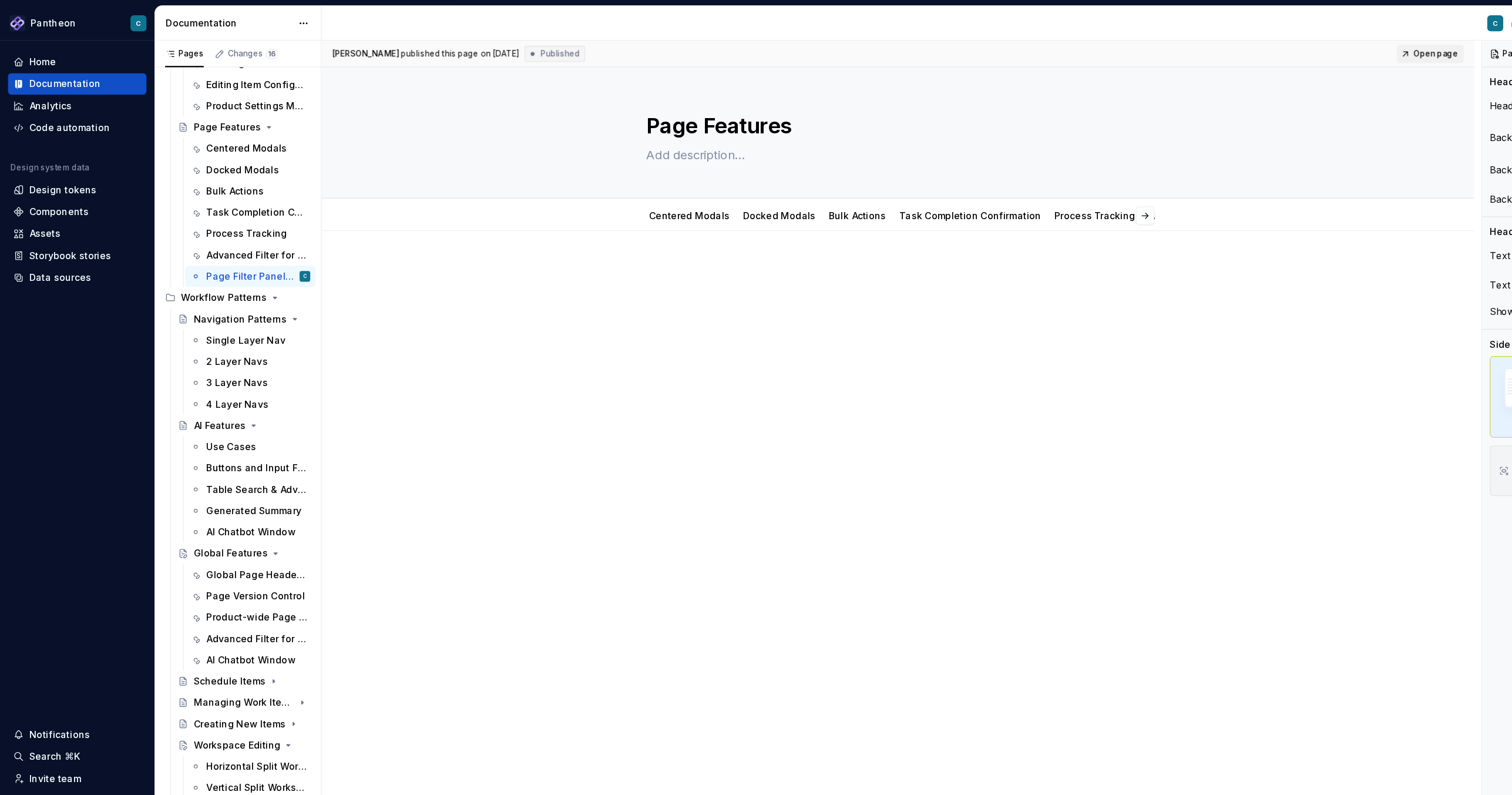
click at [1270, 48] on span "Open page" at bounding box center [1266, 47] width 39 height 9
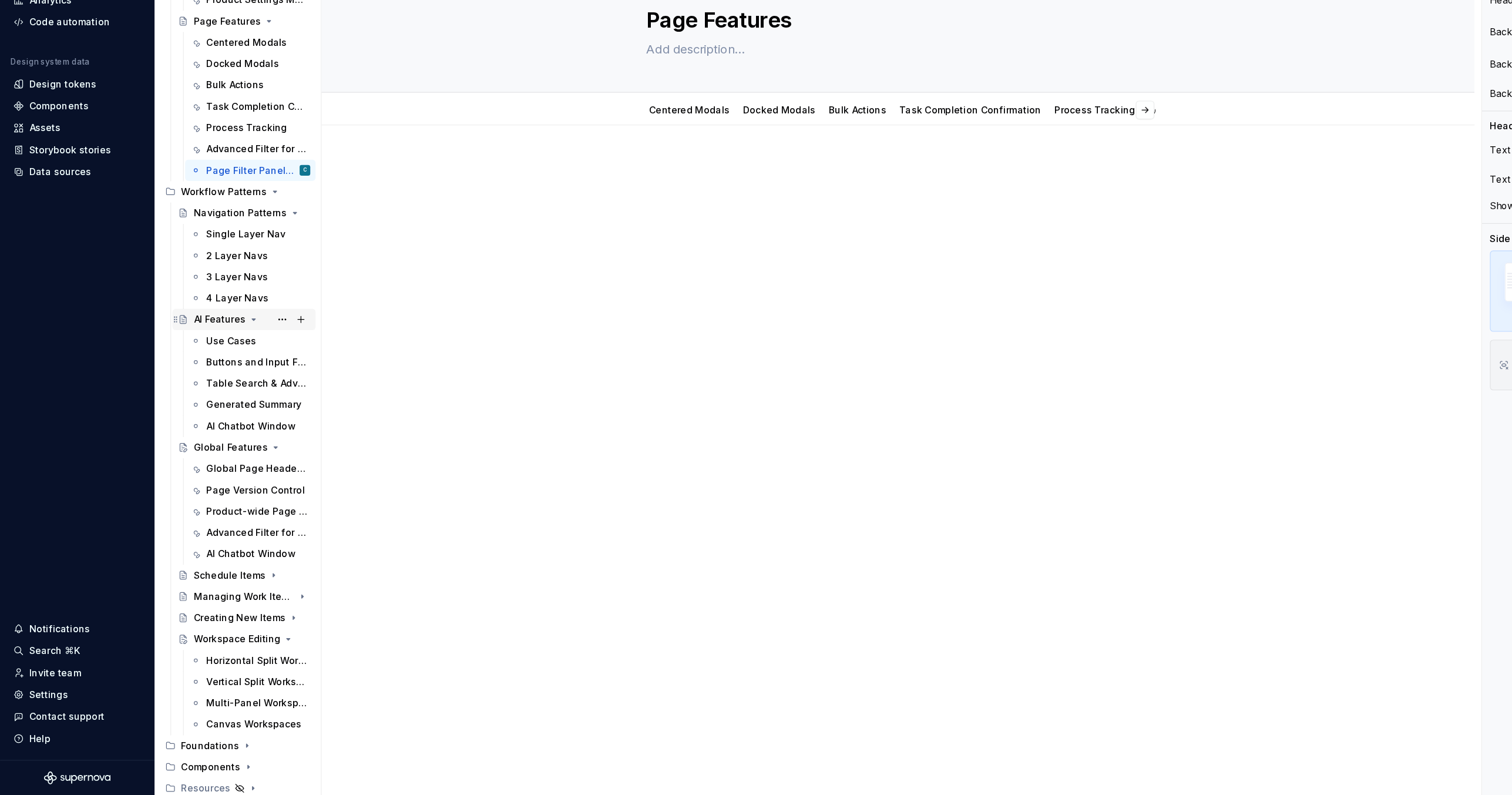
scroll to position [0, 0]
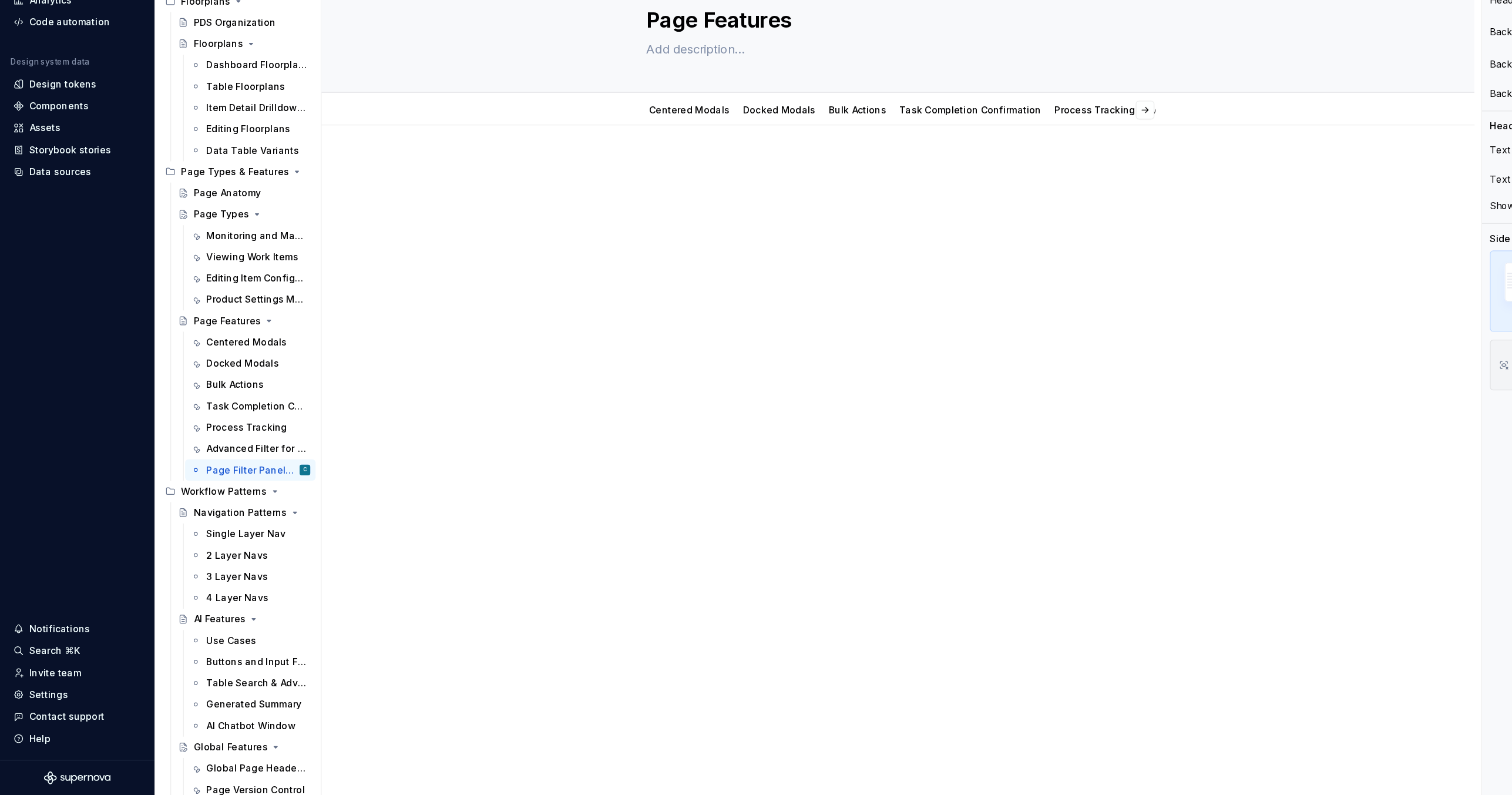
click at [441, 468] on div at bounding box center [793, 366] width 1018 height 325
click at [235, 525] on icon "Page tree" at bounding box center [234, 527] width 9 height 9
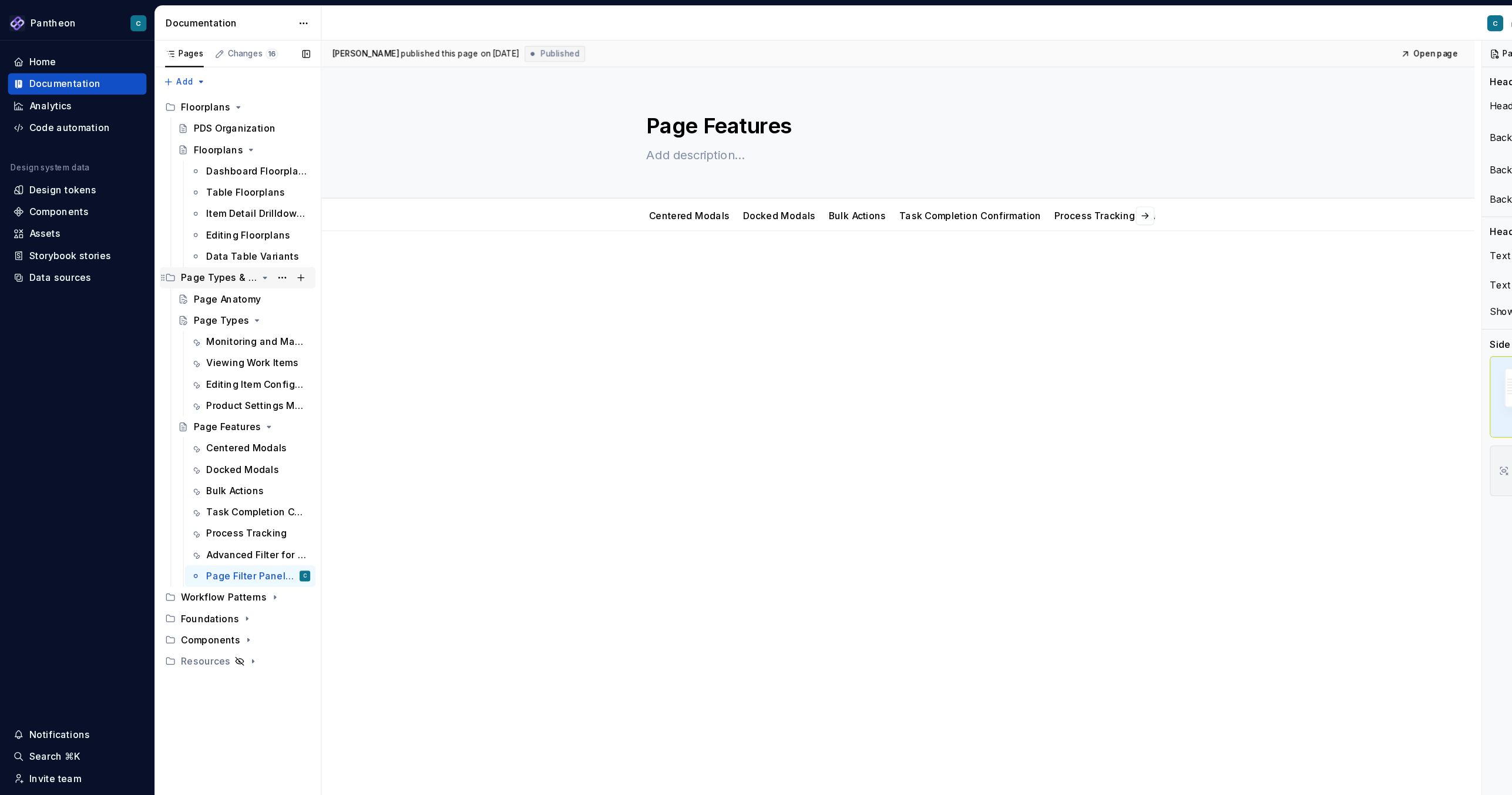
click at [234, 243] on icon "Page tree" at bounding box center [234, 245] width 9 height 9
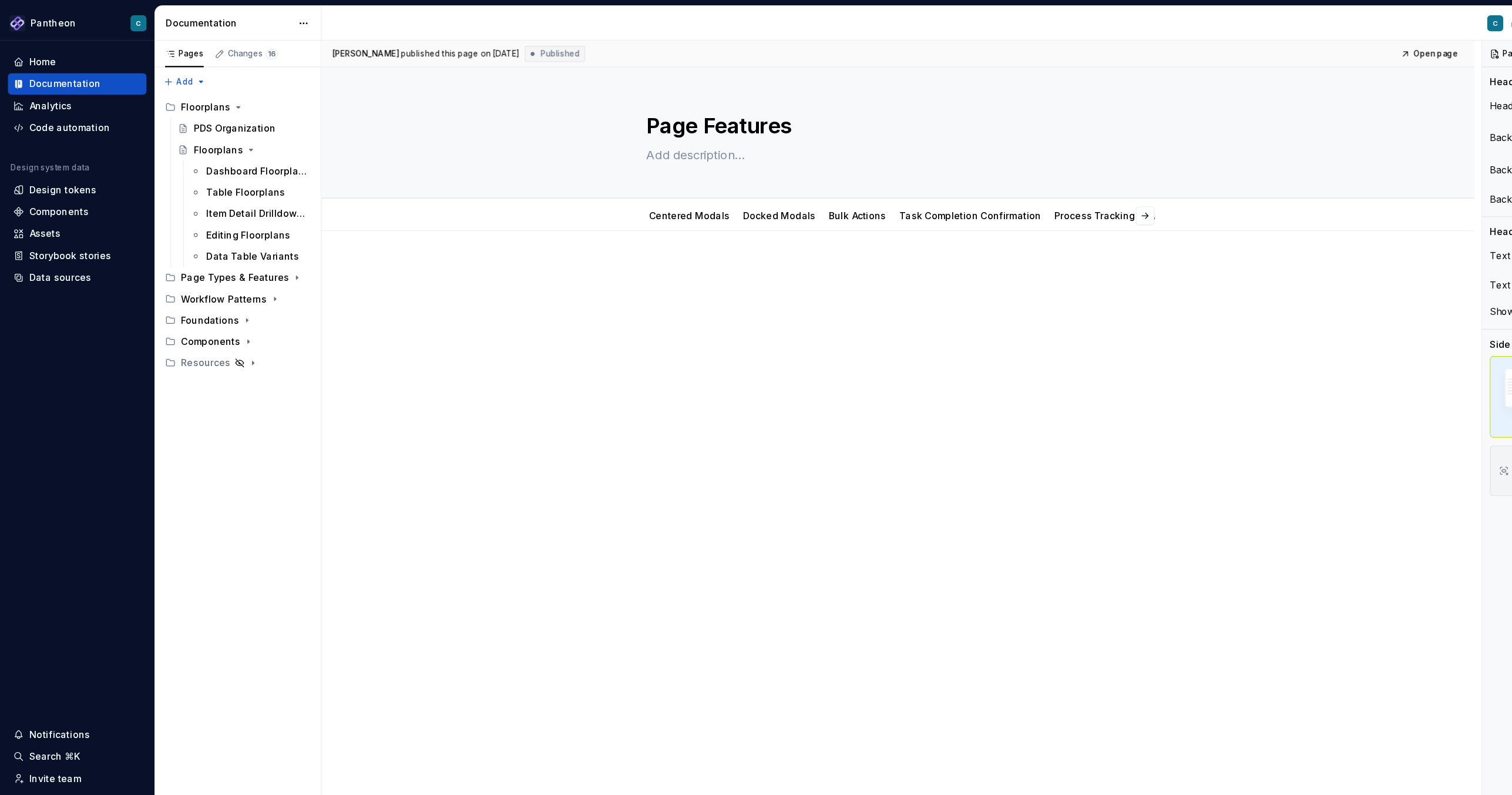
click at [335, 386] on div at bounding box center [793, 366] width 1018 height 325
click at [1262, 50] on span "Open page" at bounding box center [1266, 47] width 39 height 9
click at [214, 246] on div "Page Types & Features" at bounding box center [193, 245] width 67 height 12
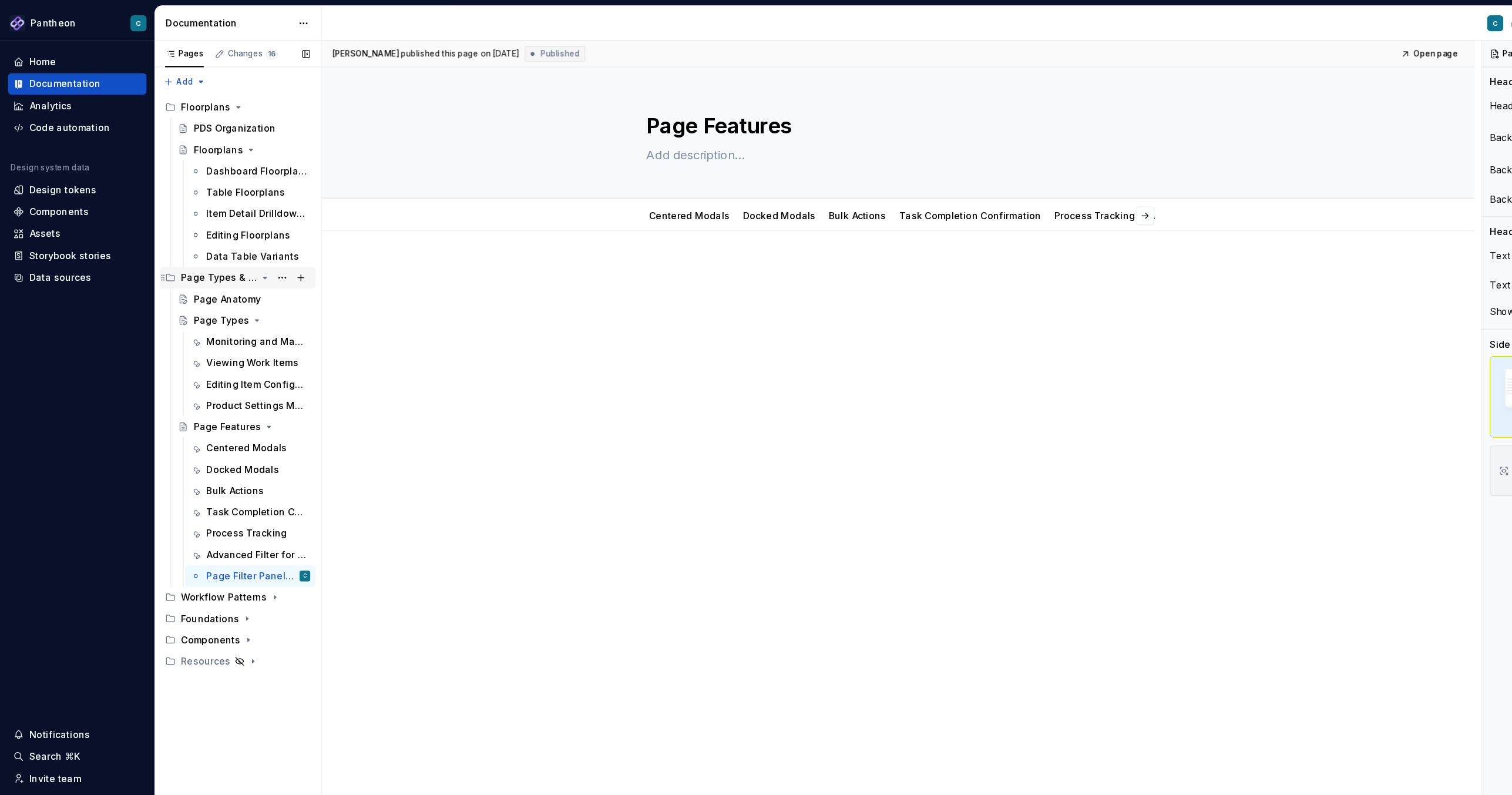
click at [190, 250] on div "Page Types & Features" at bounding box center [193, 245] width 67 height 12
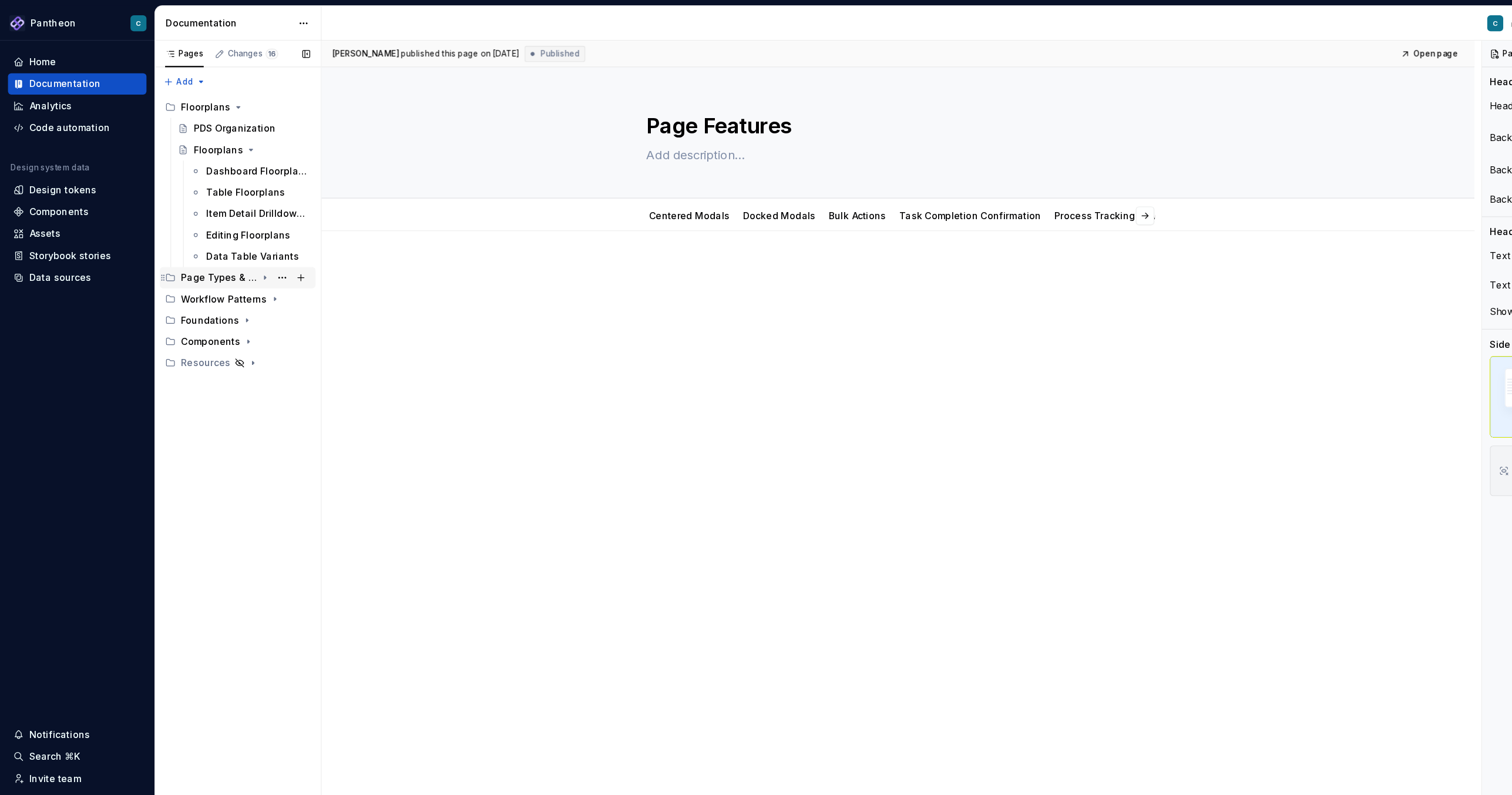
click at [192, 250] on div "Page Types & Features" at bounding box center [193, 245] width 67 height 12
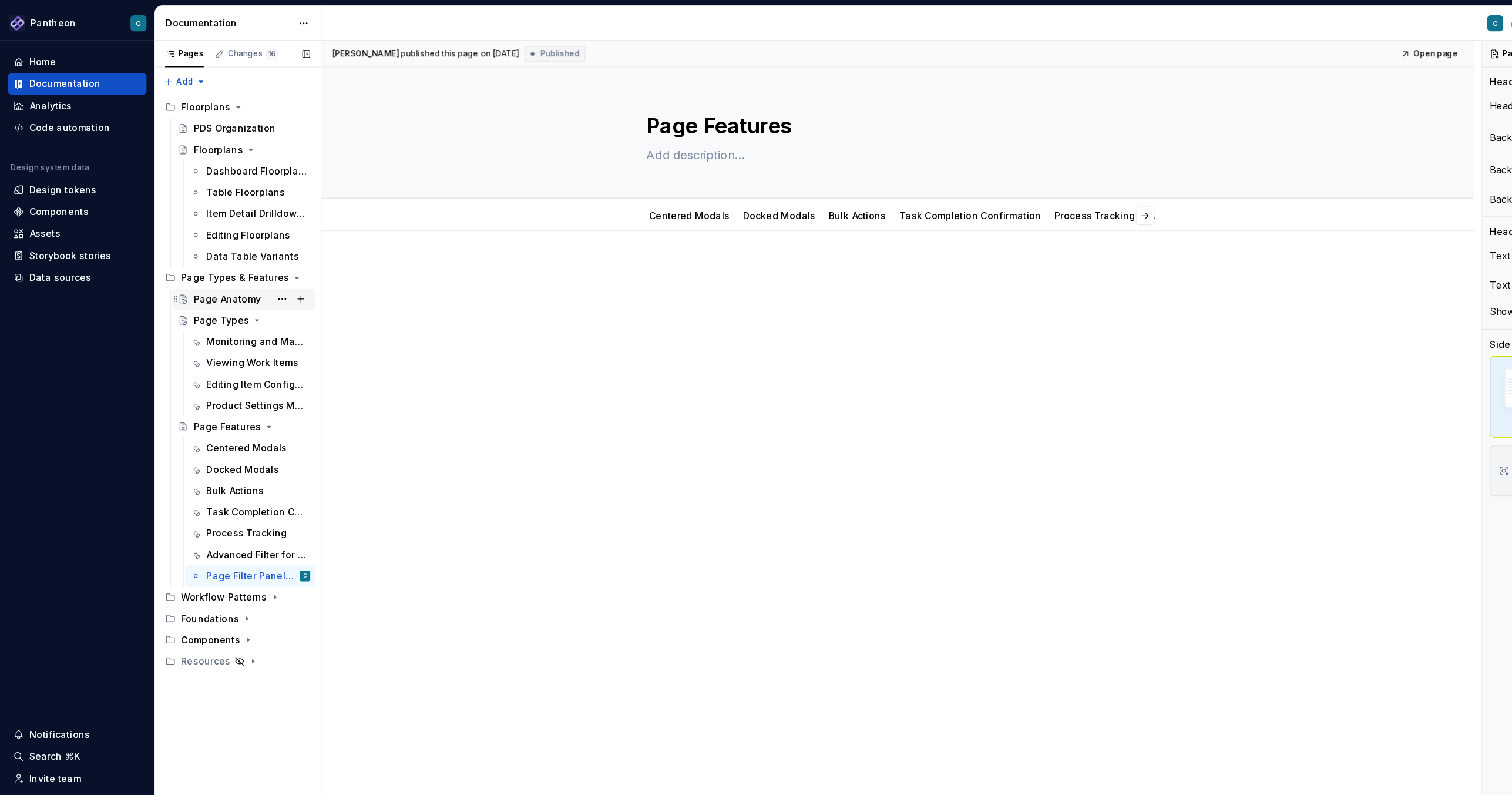
click at [192, 266] on div "Page Anatomy" at bounding box center [201, 264] width 60 height 12
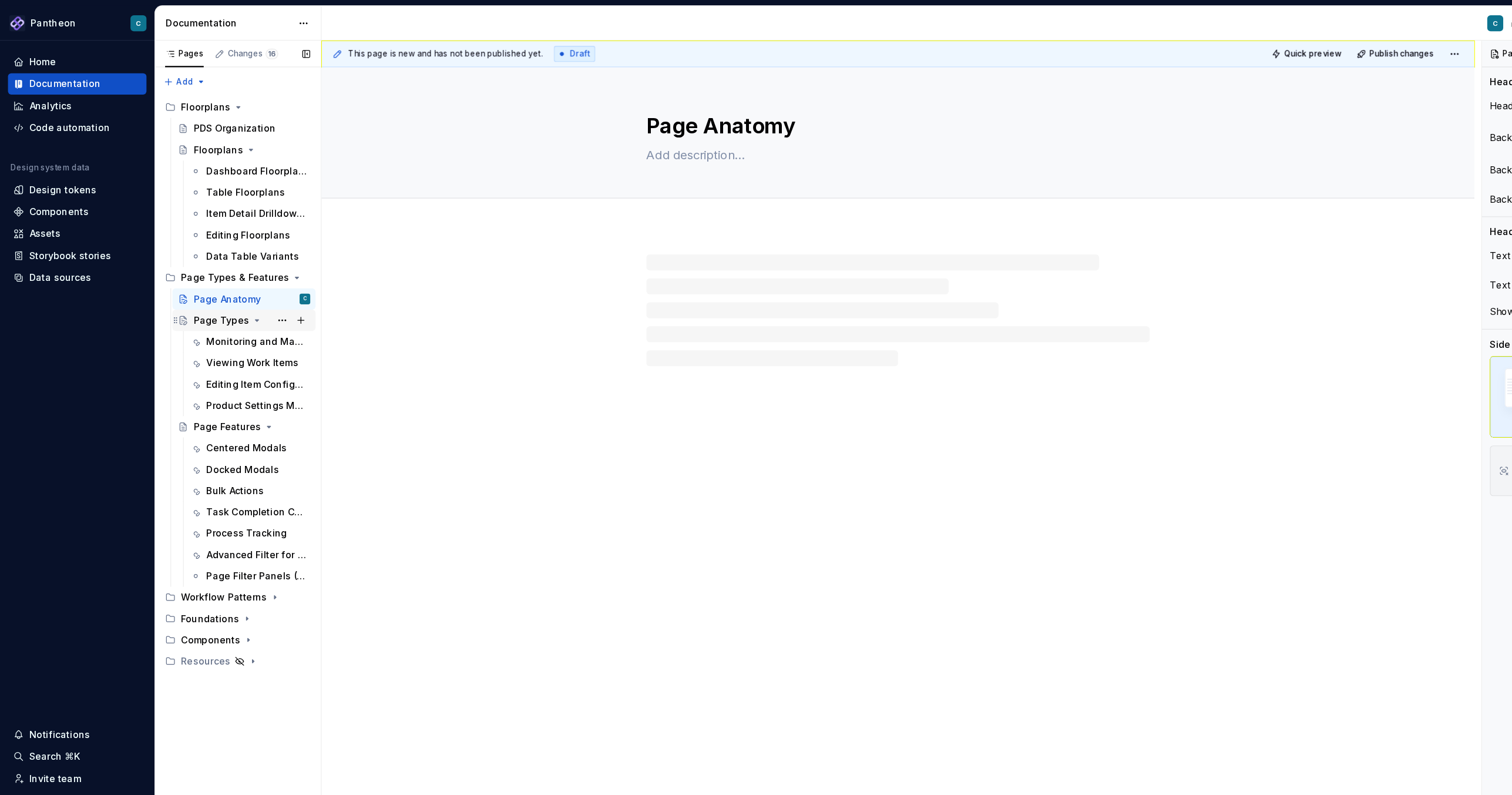
click at [193, 282] on div "Page Types" at bounding box center [196, 283] width 49 height 12
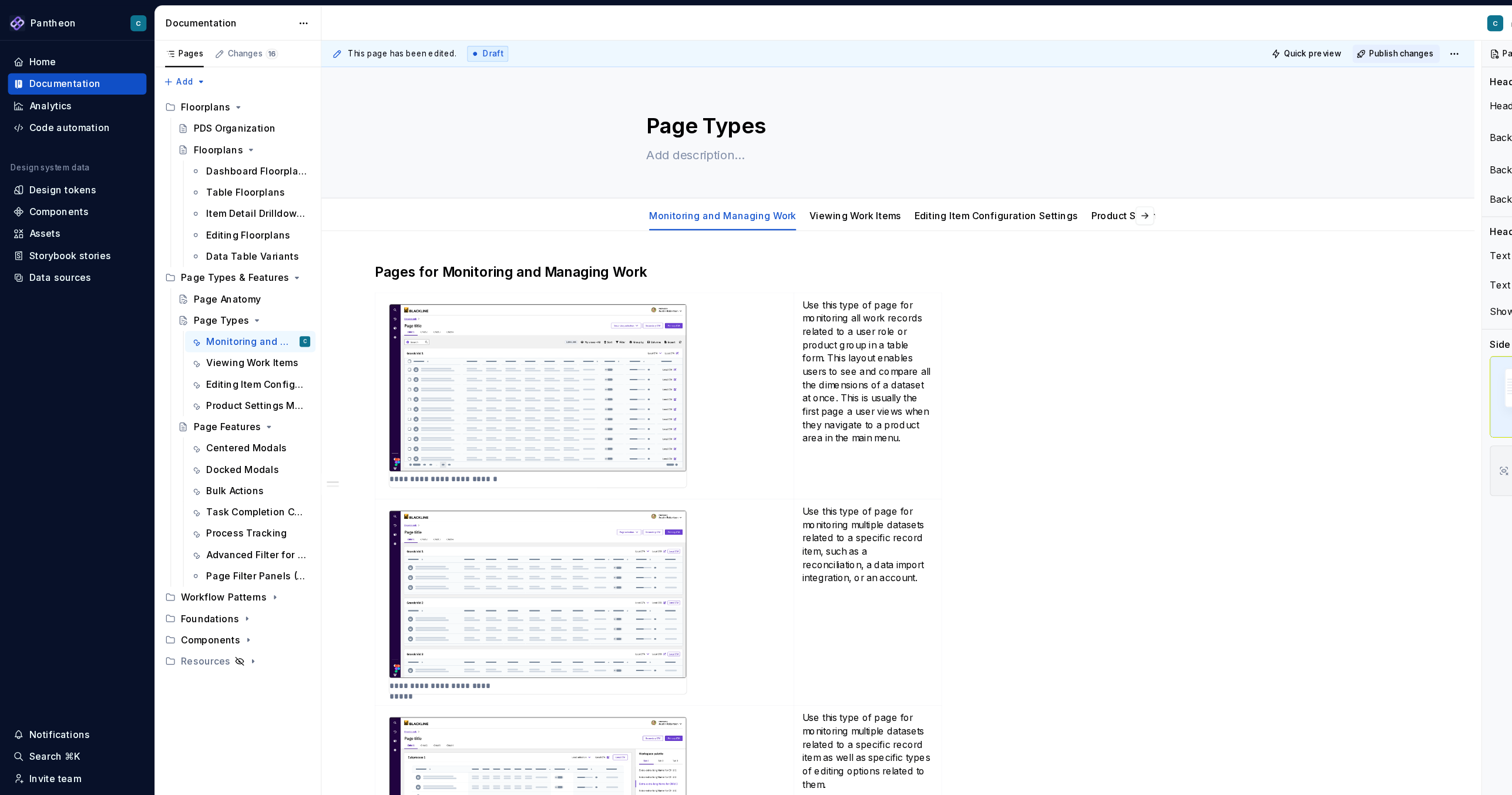
click at [1231, 51] on button "Publish changes" at bounding box center [1232, 48] width 77 height 16
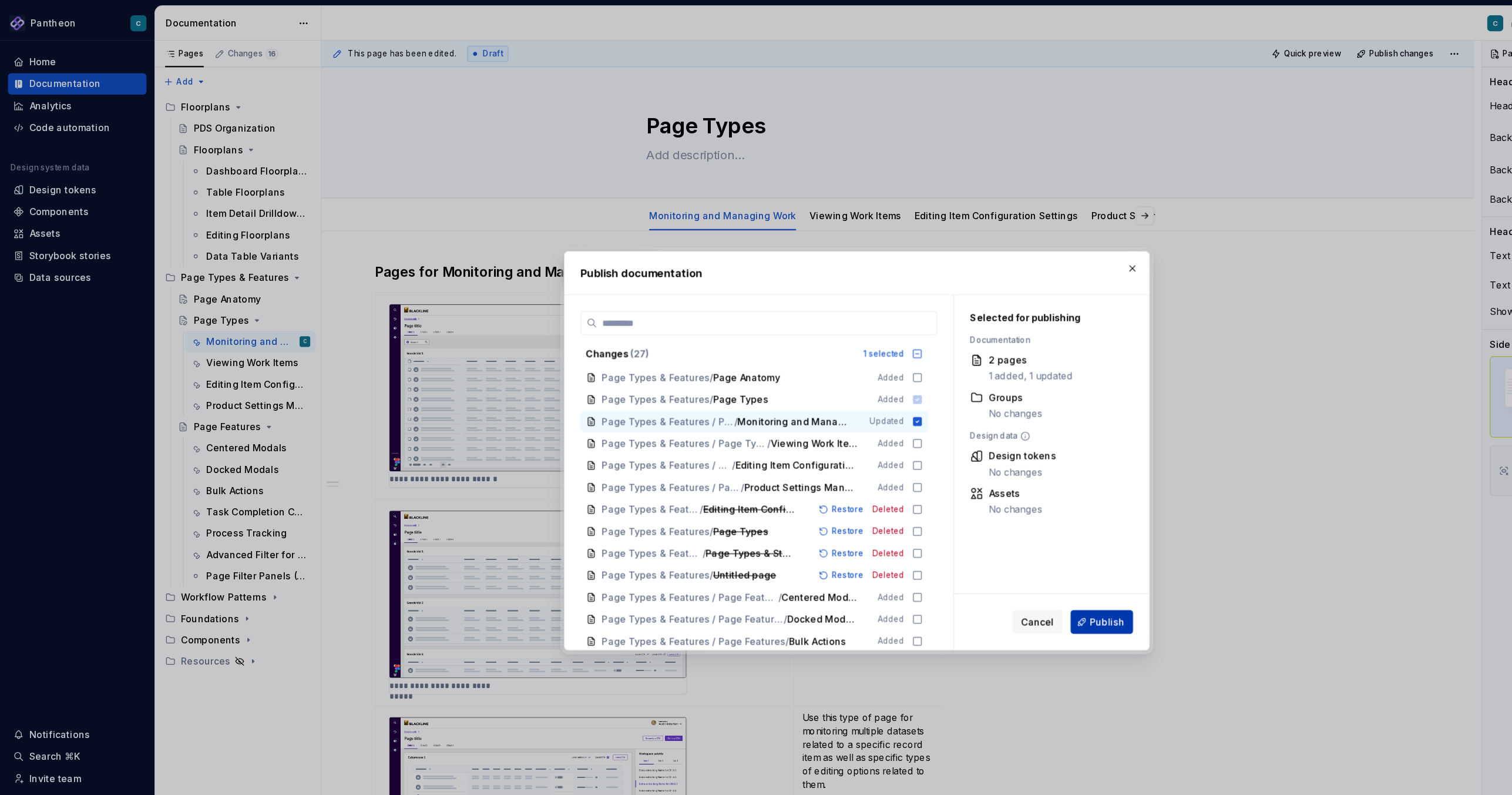
click at [980, 547] on span "Publish" at bounding box center [977, 549] width 31 height 12
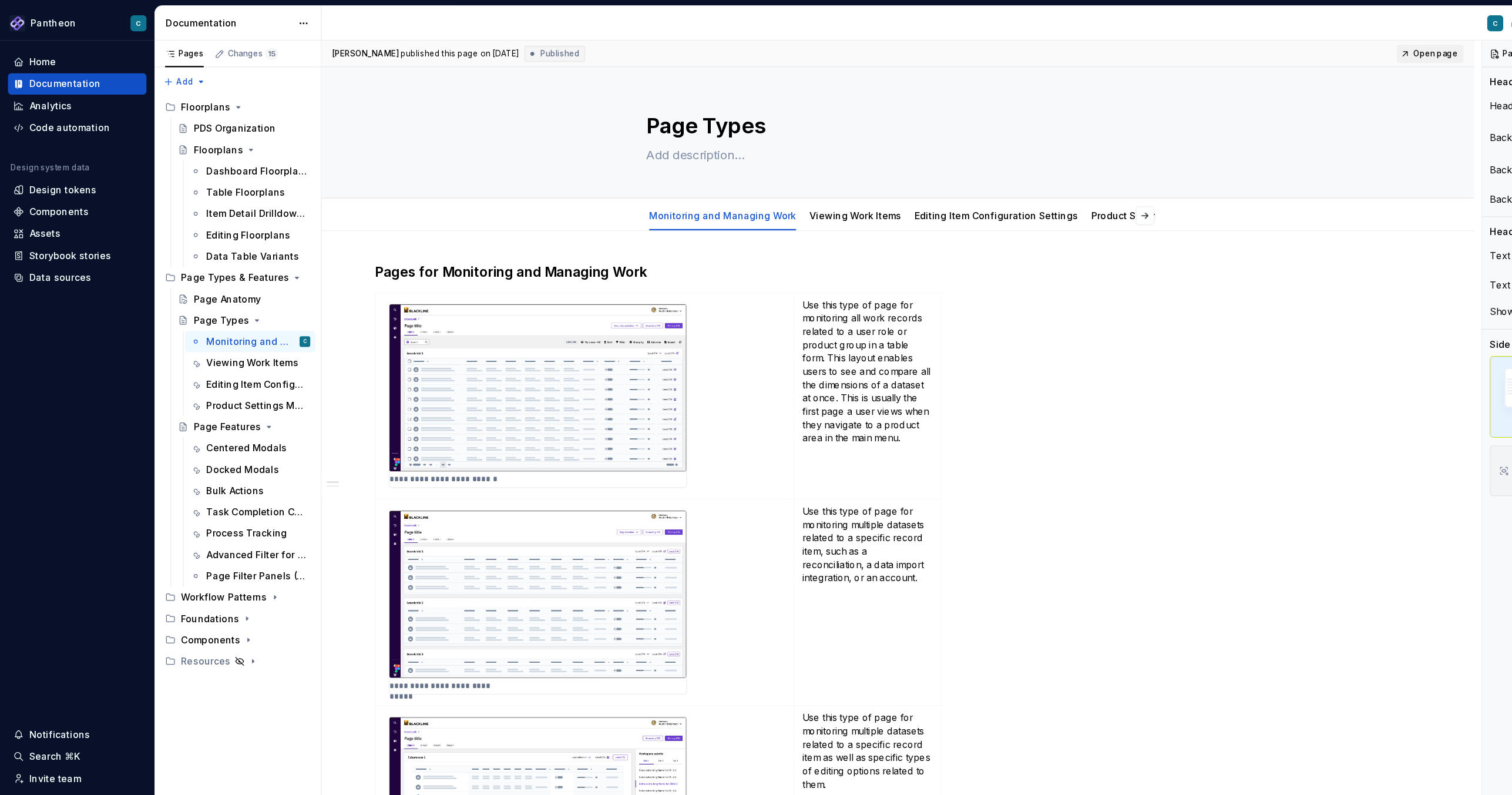
click at [1263, 45] on span "Open page" at bounding box center [1266, 47] width 39 height 9
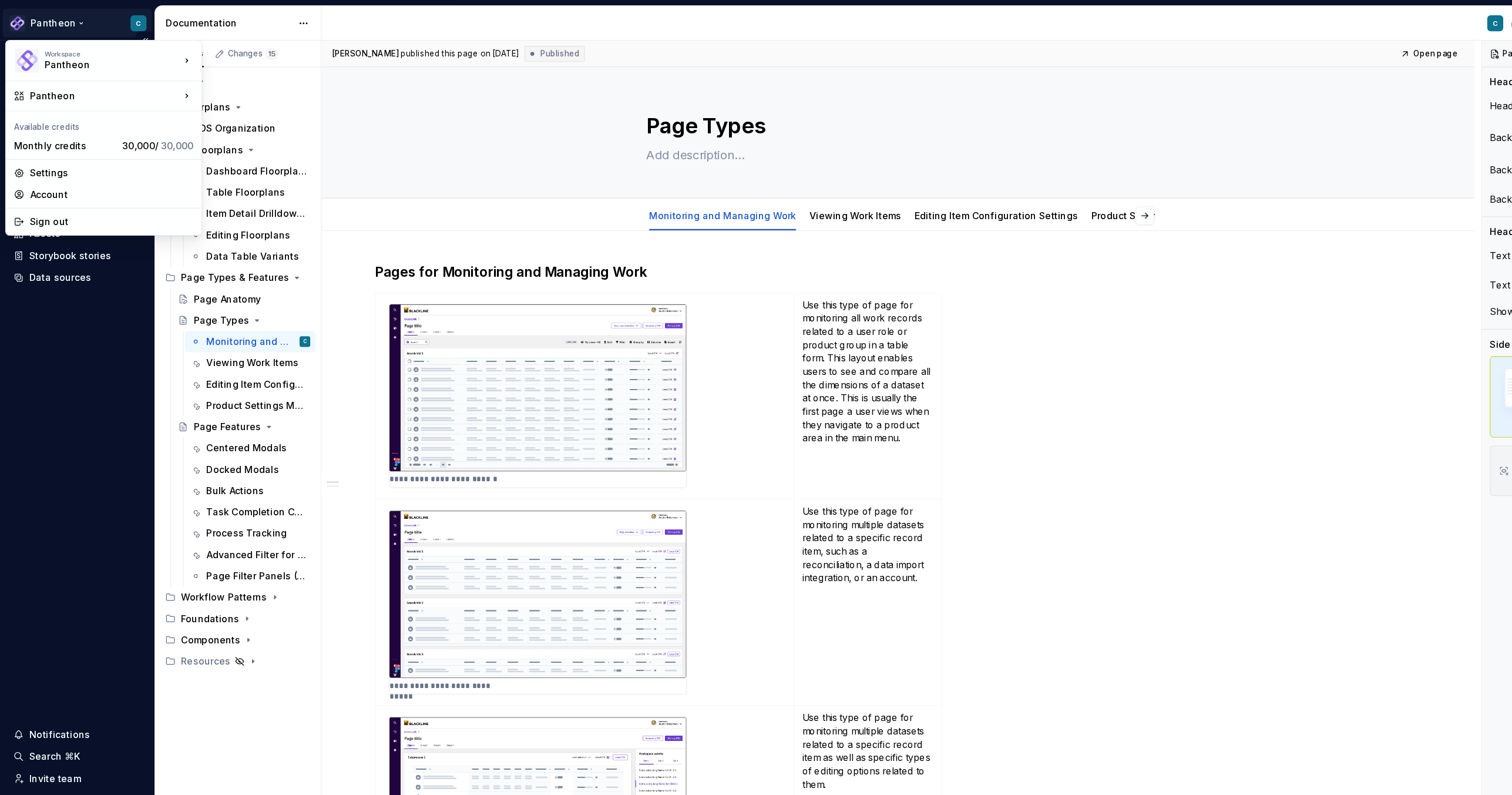
click at [59, 19] on html "Pantheon C Home Documentation Analytics Code automation Design system data Desi…" at bounding box center [756, 398] width 1512 height 795
click at [60, 152] on div "Settings" at bounding box center [98, 152] width 145 height 12
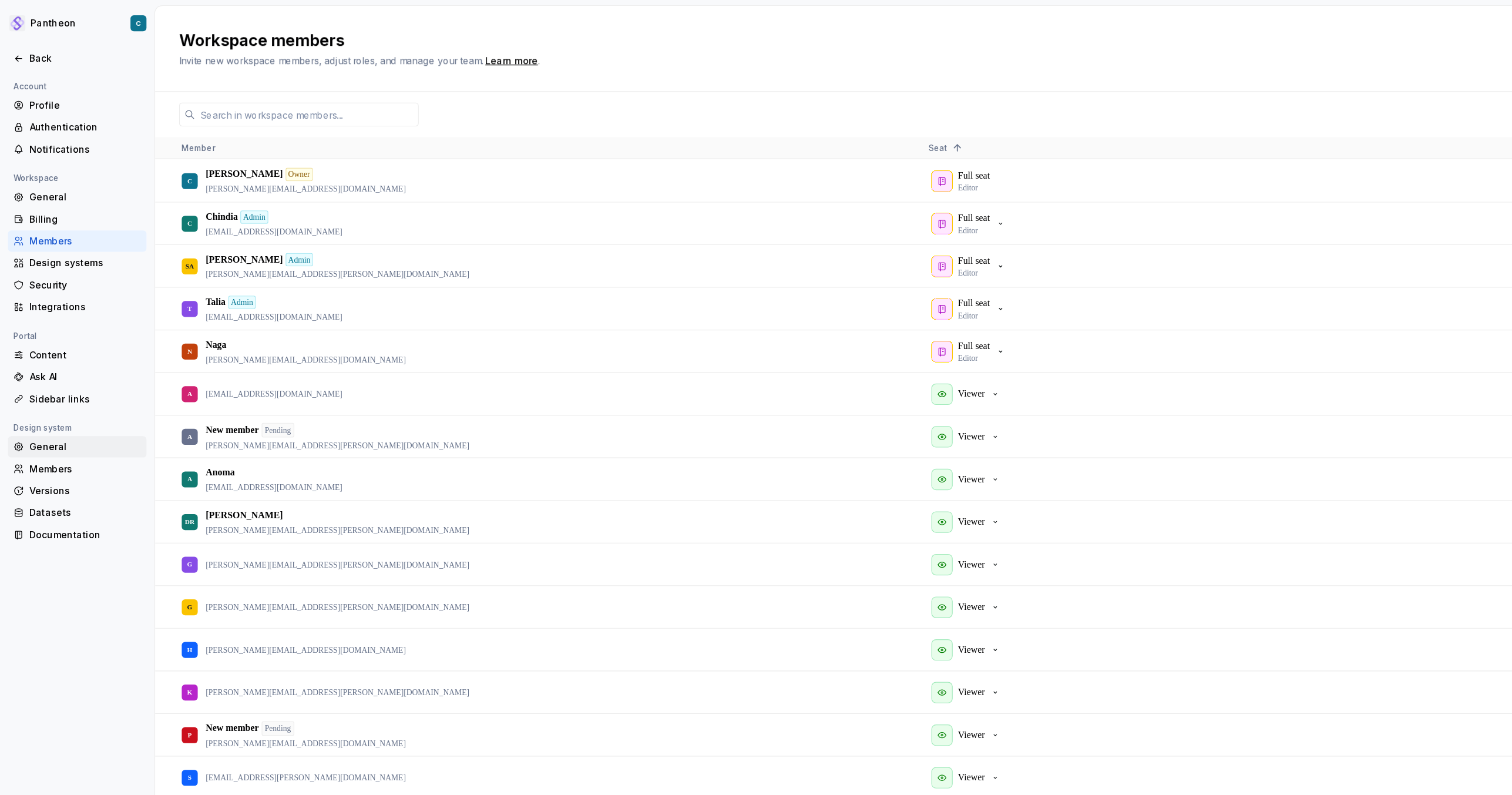
click at [39, 389] on div "General" at bounding box center [75, 394] width 98 height 12
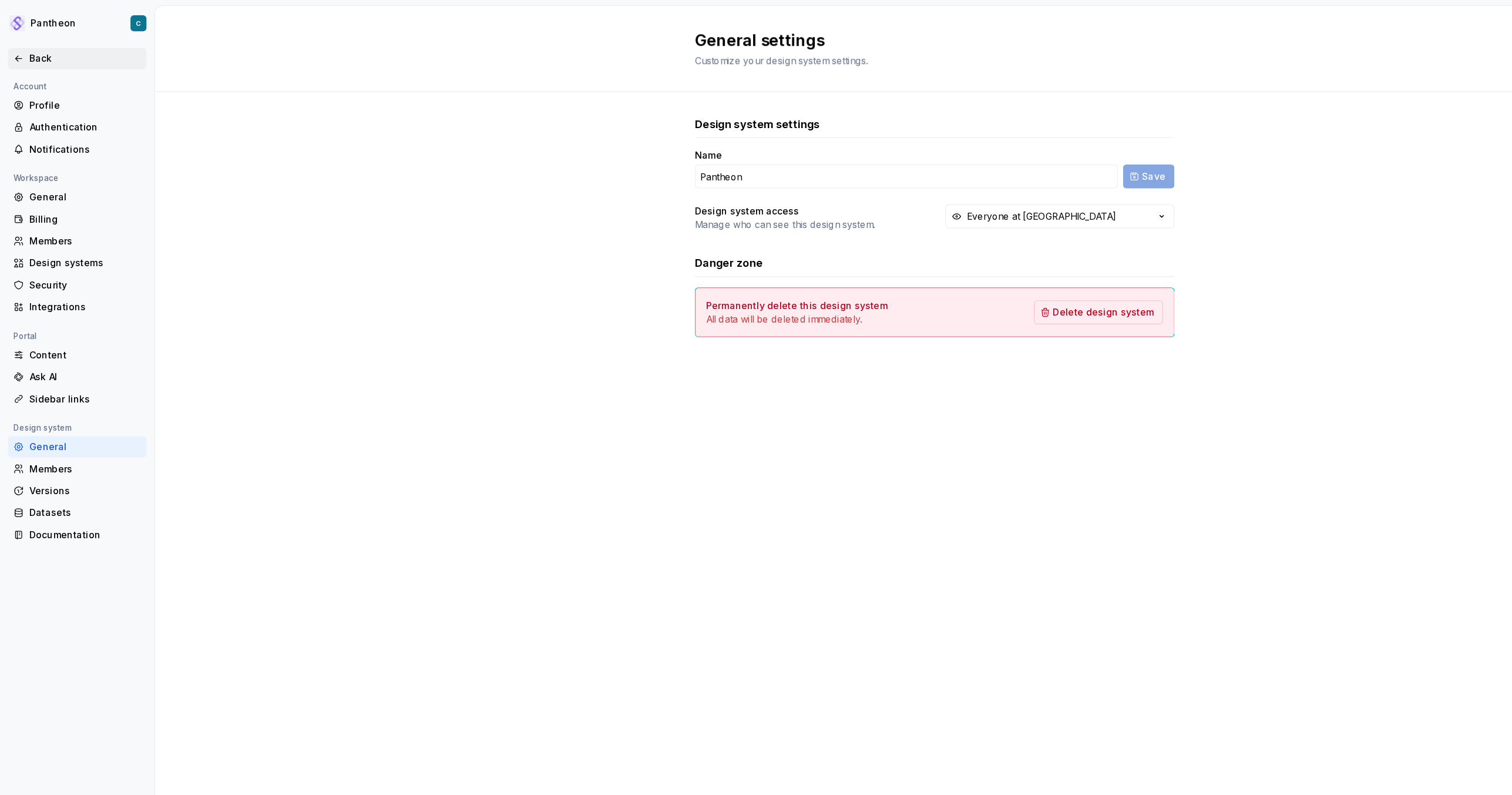
click at [16, 46] on div "Back" at bounding box center [68, 51] width 113 height 12
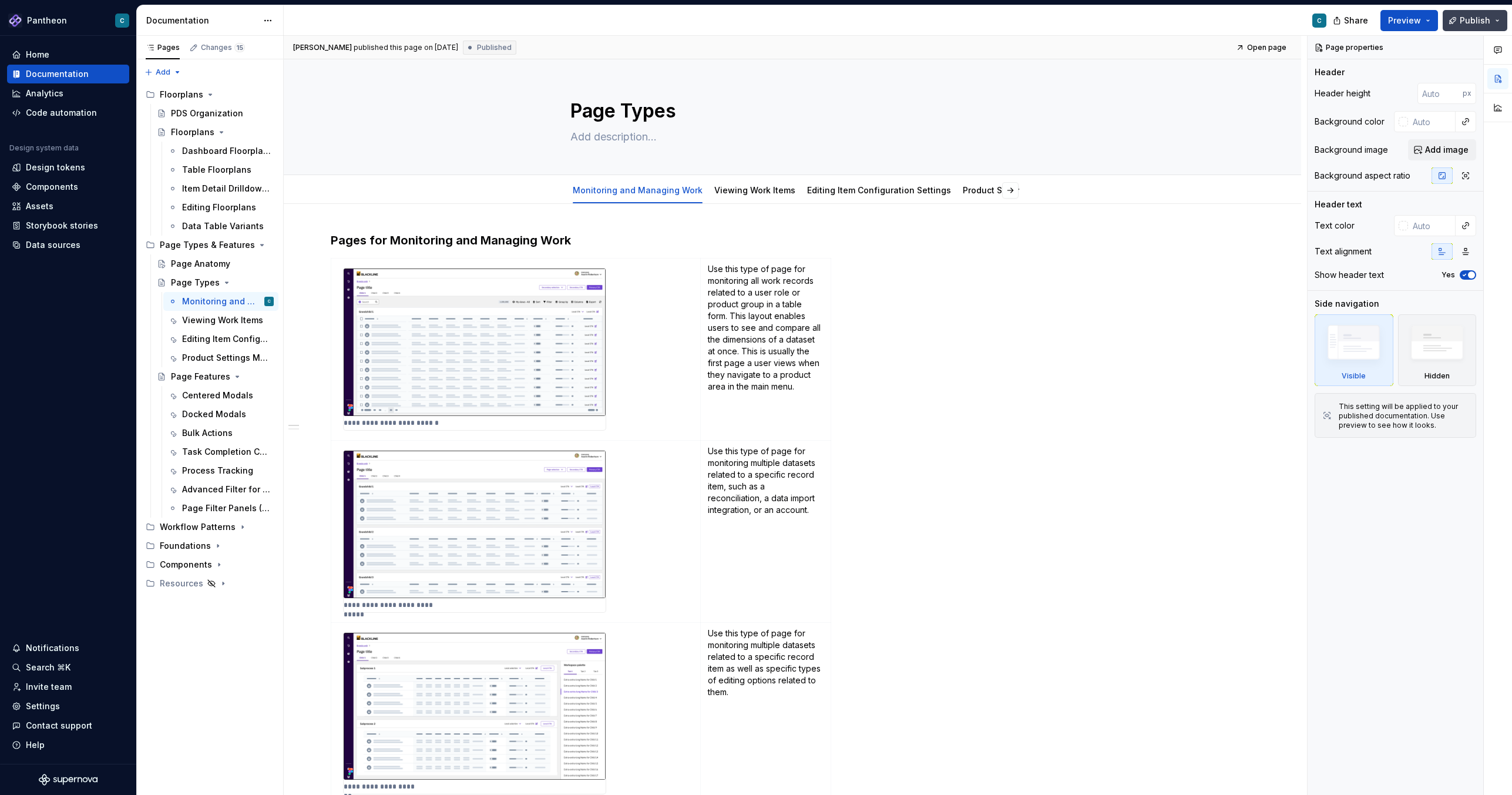
click at [1471, 19] on span "Publish" at bounding box center [1474, 20] width 31 height 12
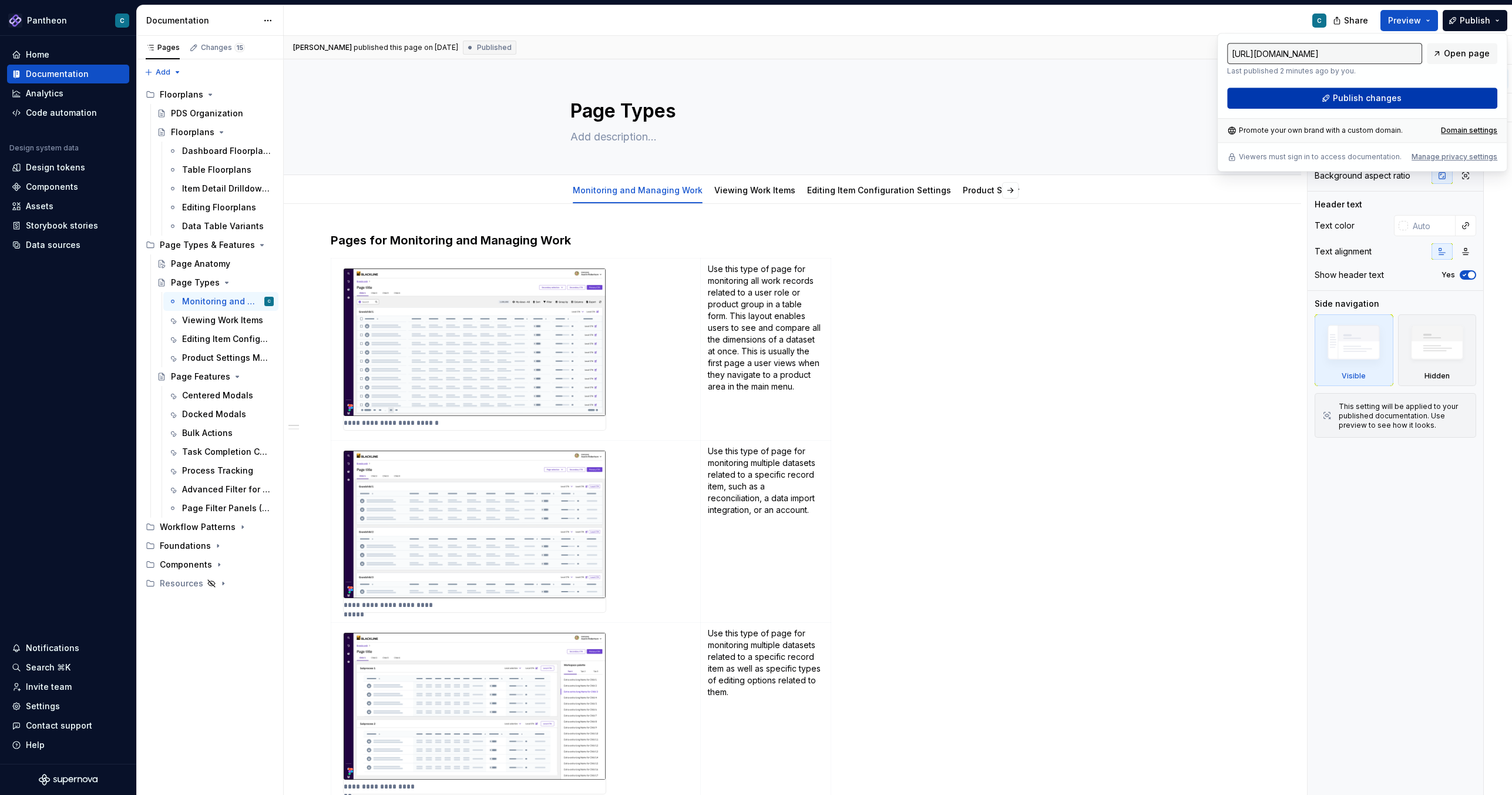
click at [1350, 97] on span "Publish changes" at bounding box center [1367, 98] width 69 height 12
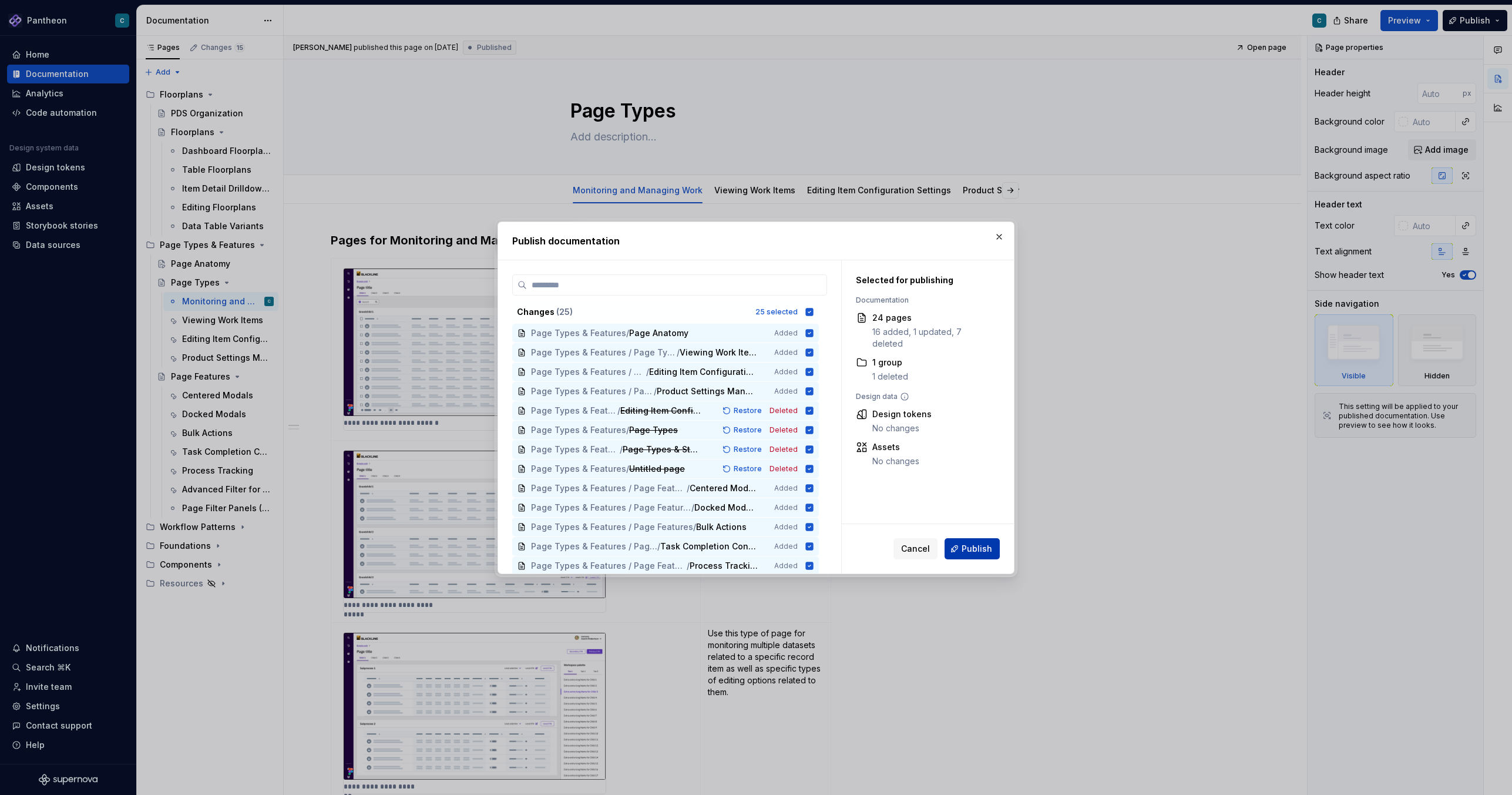
click at [977, 552] on span "Publish" at bounding box center [977, 549] width 31 height 12
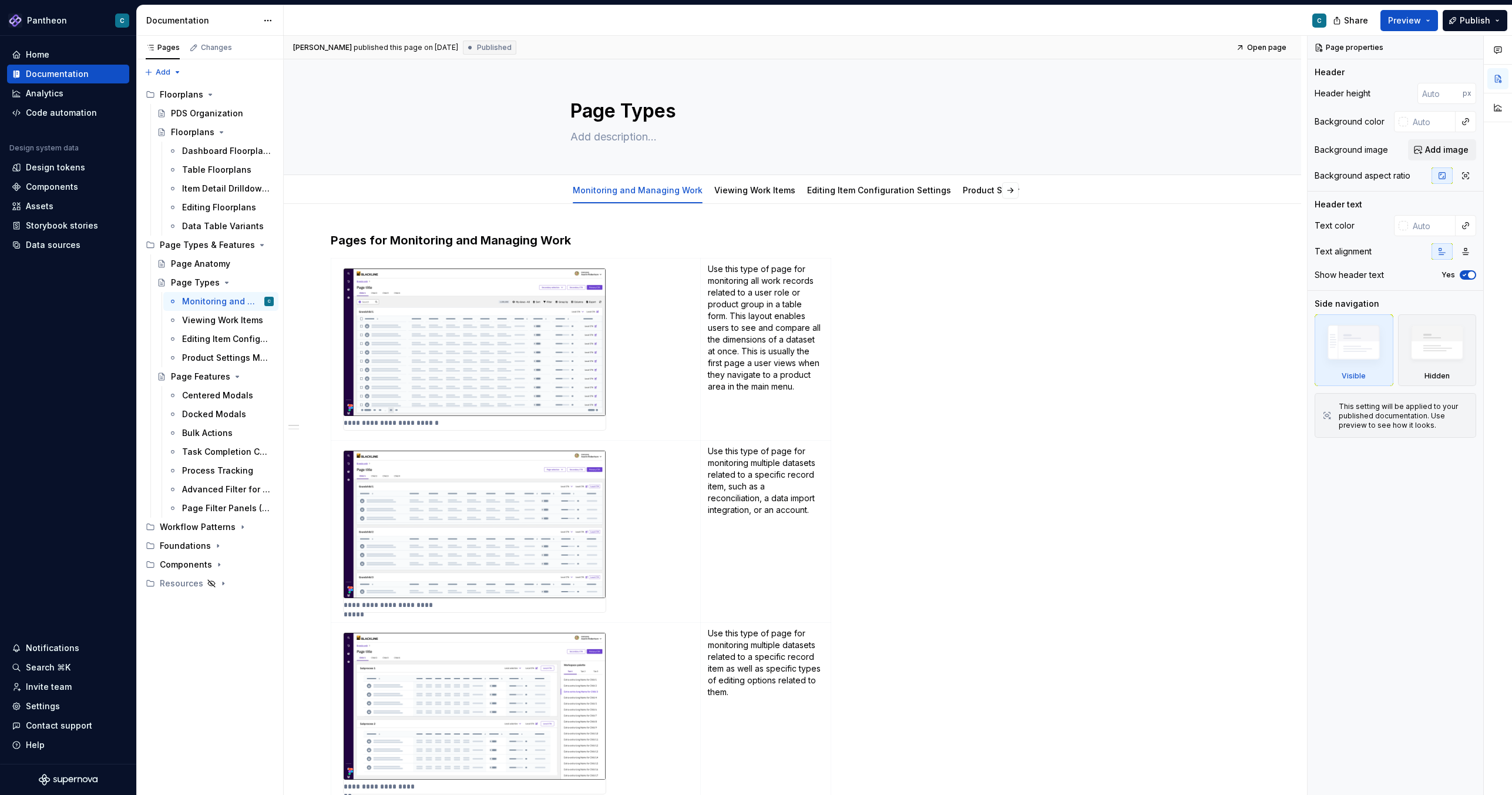
type textarea "*"
